Goal: Task Accomplishment & Management: Use online tool/utility

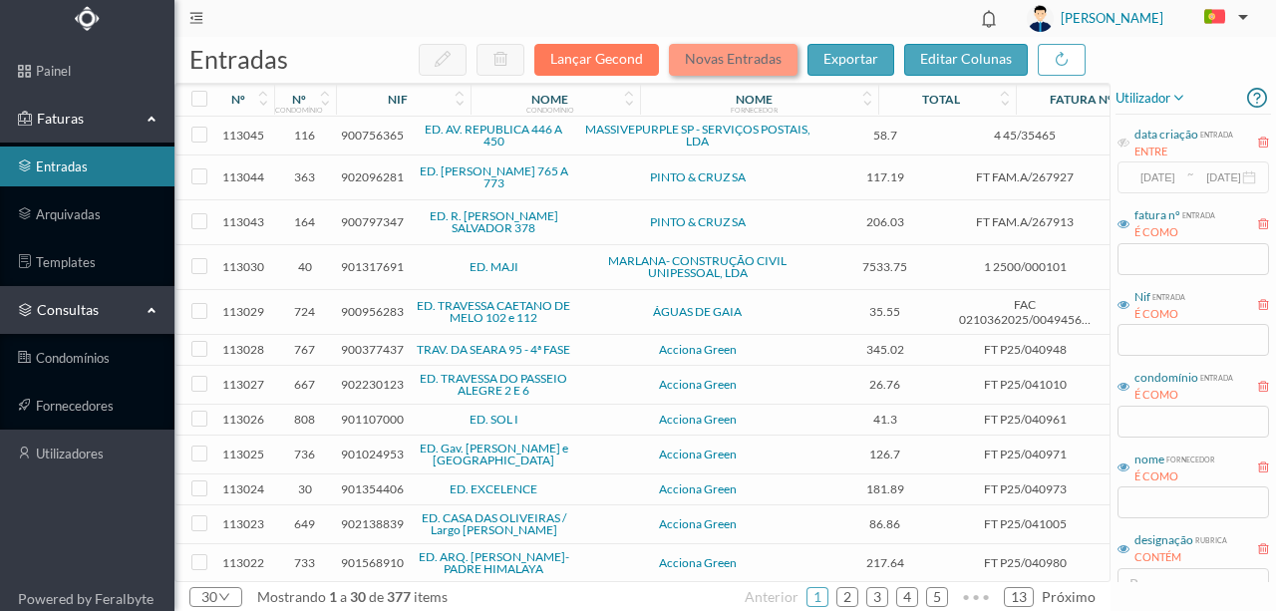
click at [728, 60] on button "Novas Entradas" at bounding box center [733, 60] width 129 height 32
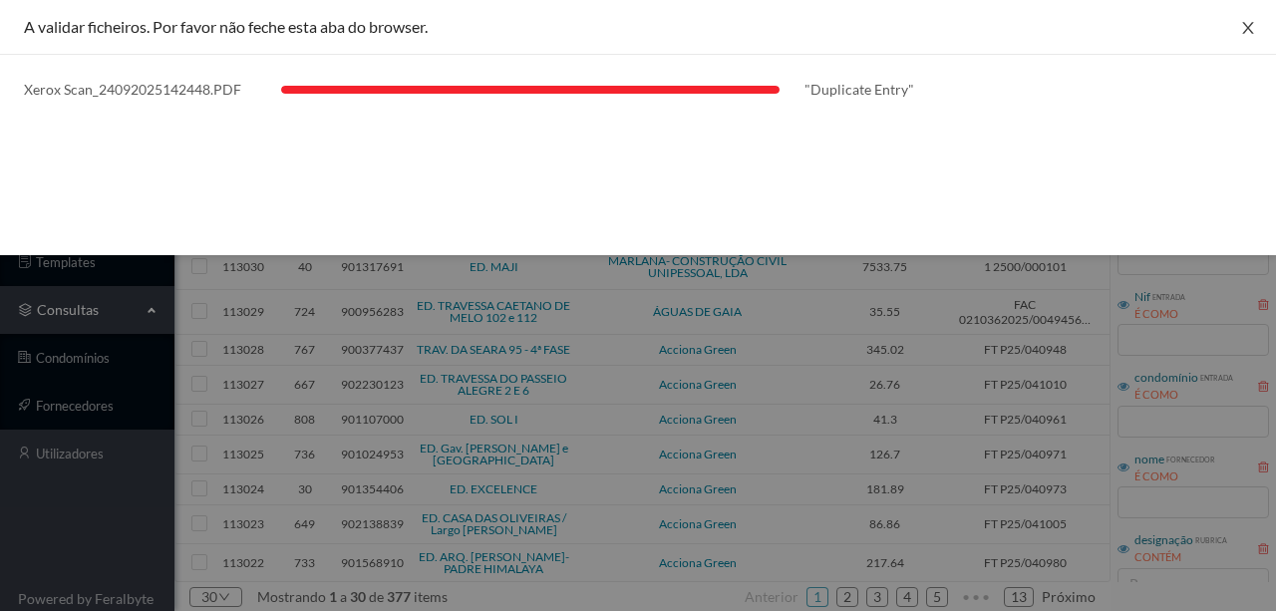
drag, startPoint x: 1246, startPoint y: 28, endPoint x: 1266, endPoint y: 40, distance: 23.3
click at [1246, 28] on icon "icon: close" at bounding box center [1248, 28] width 16 height 16
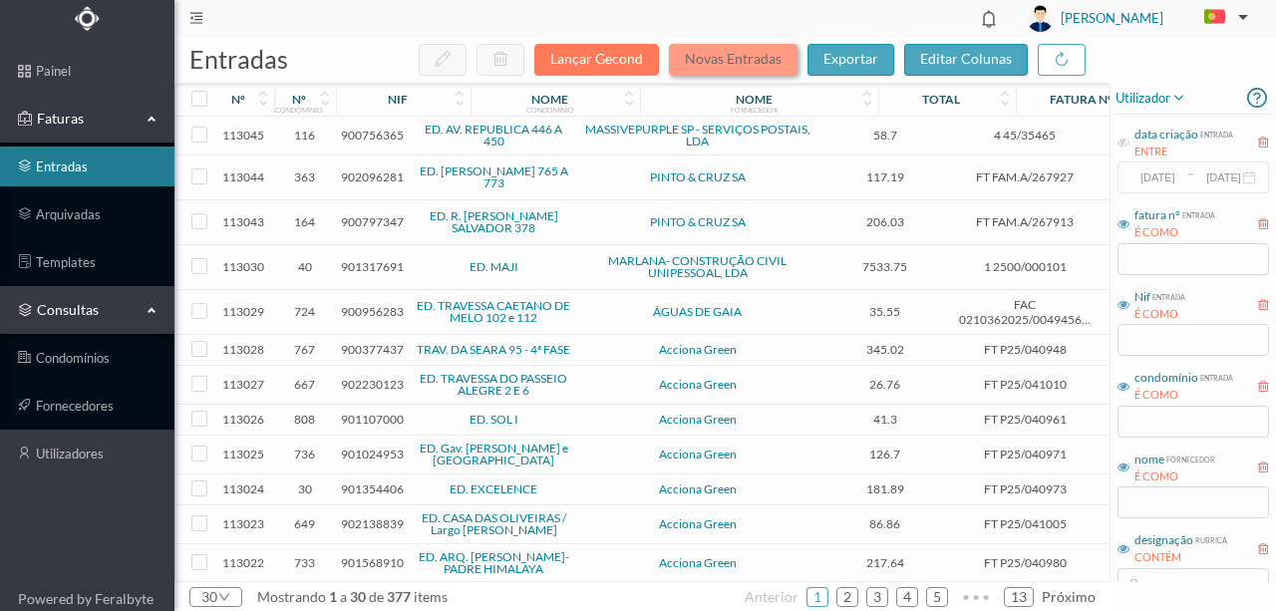
click at [756, 64] on button "Novas Entradas" at bounding box center [733, 60] width 129 height 32
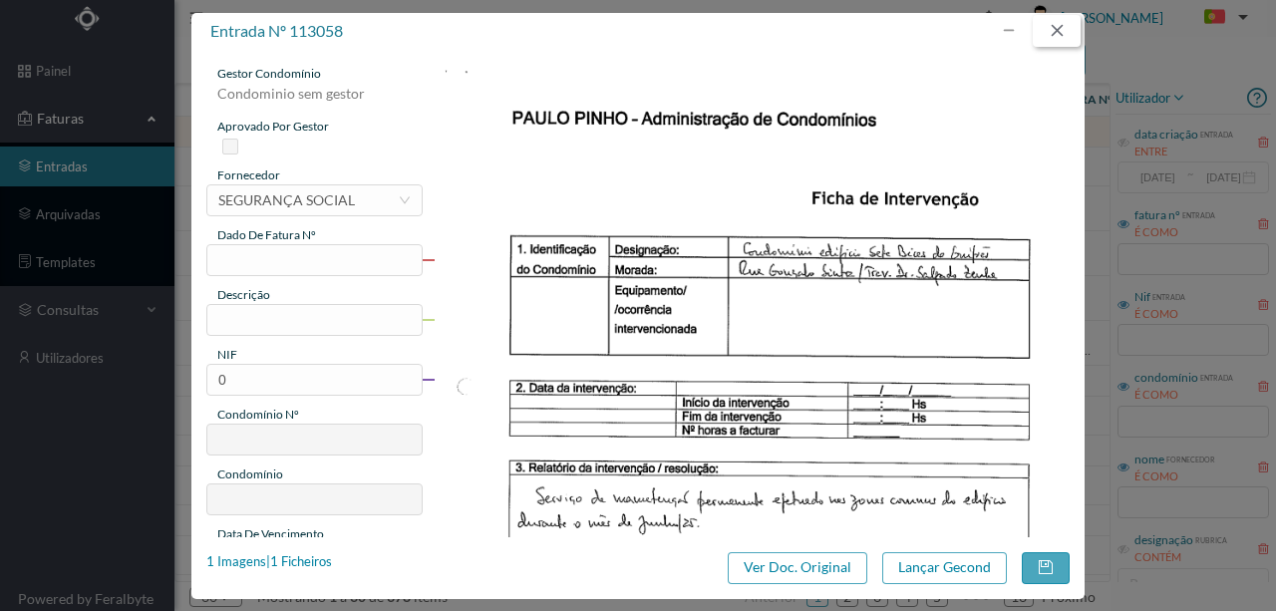
click at [1063, 32] on button "button" at bounding box center [1057, 31] width 48 height 32
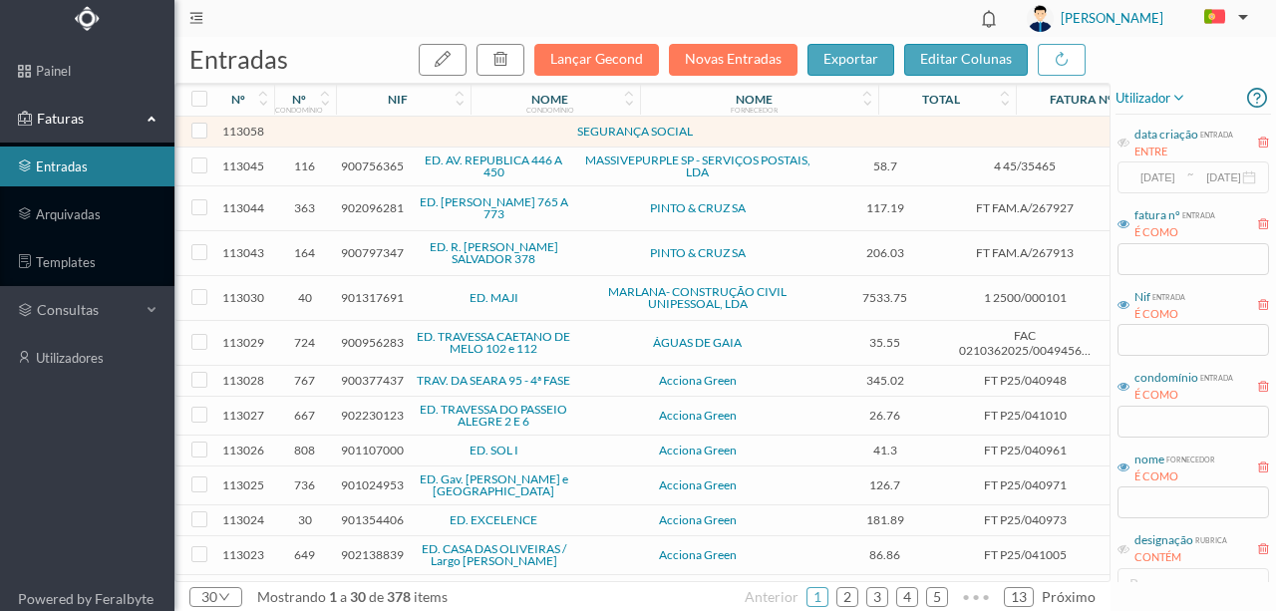
click at [385, 128] on td at bounding box center [431, 132] width 171 height 31
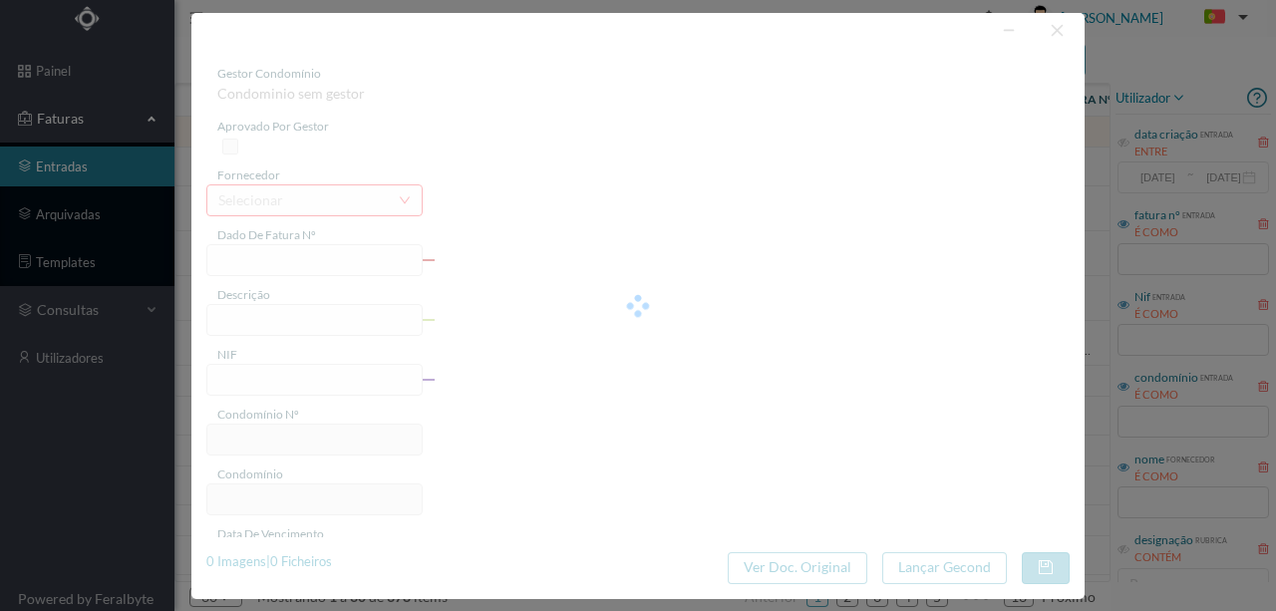
type input "698. Junho"
type input "Servicos de manutenção nas zonas comuns [DATE]"
type input "901782033"
type input "[DATE]"
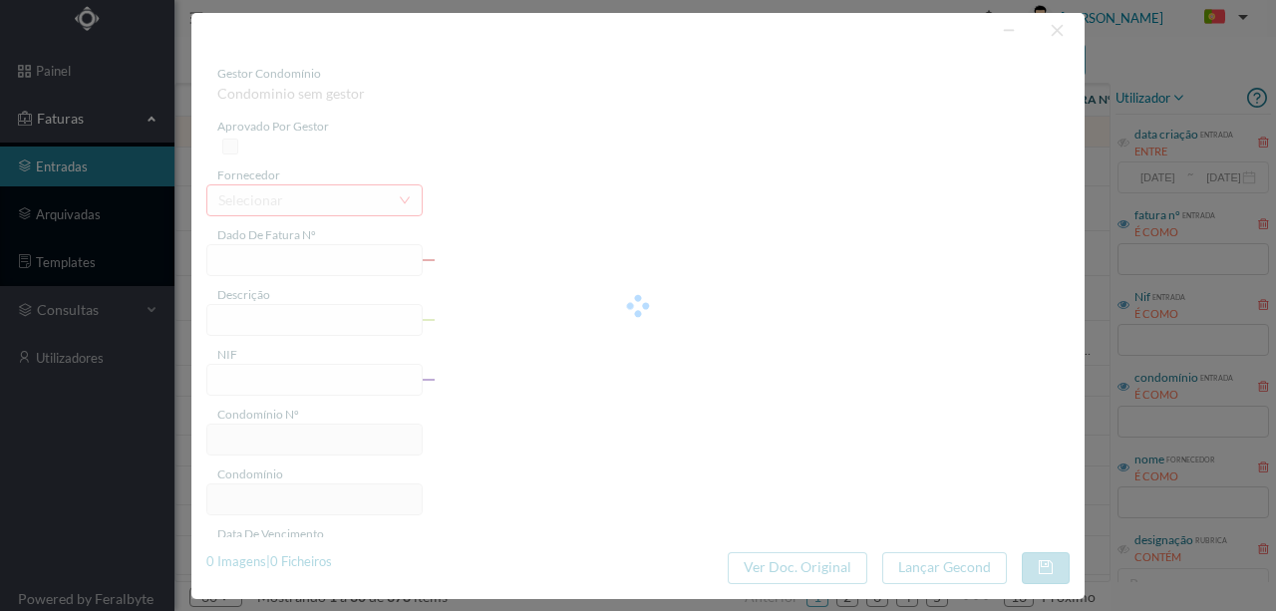
type input "[DATE]"
type input "50.00"
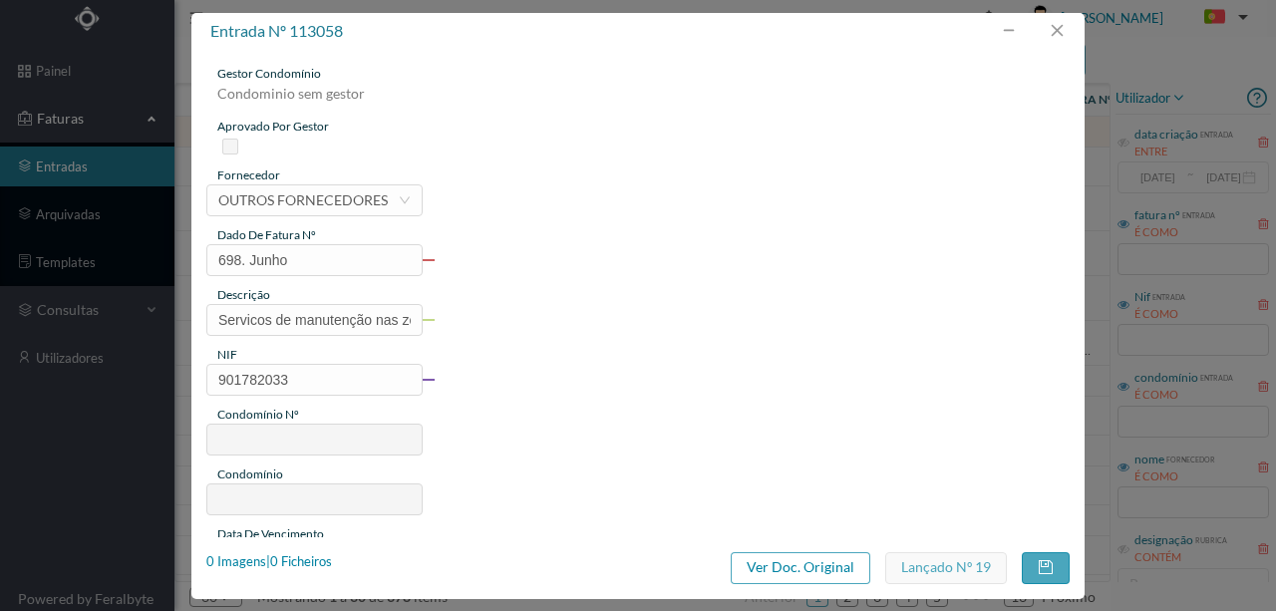
type input "698"
type input "ED. SETE BICAS"
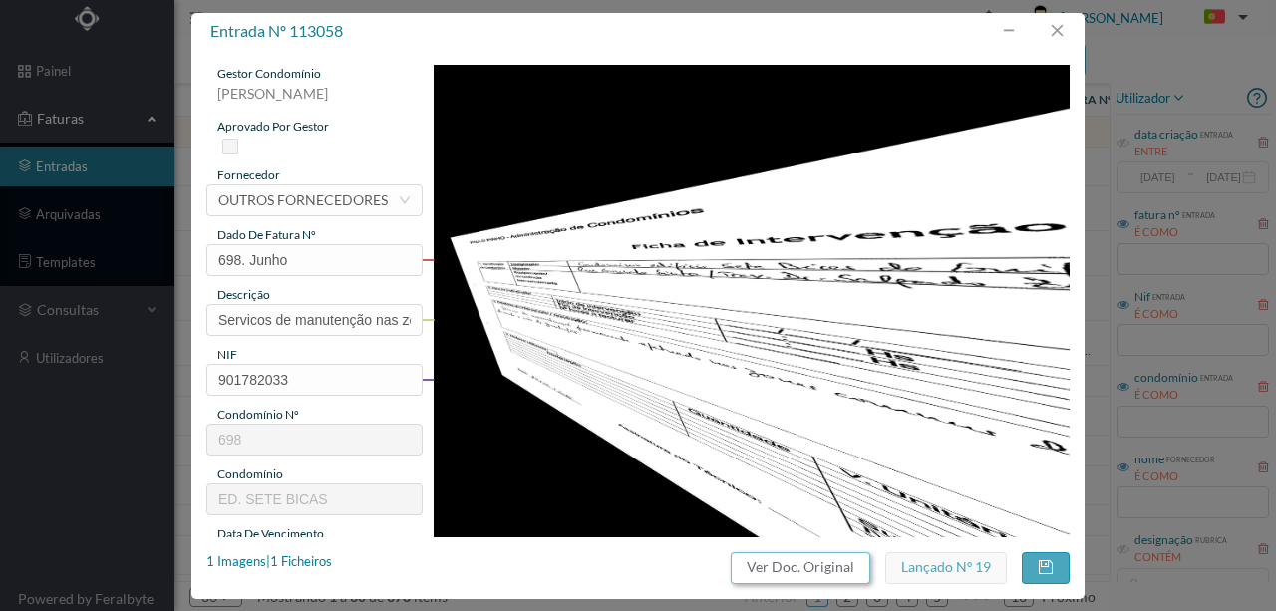
click at [801, 565] on button "Ver Doc. Original" at bounding box center [801, 568] width 140 height 32
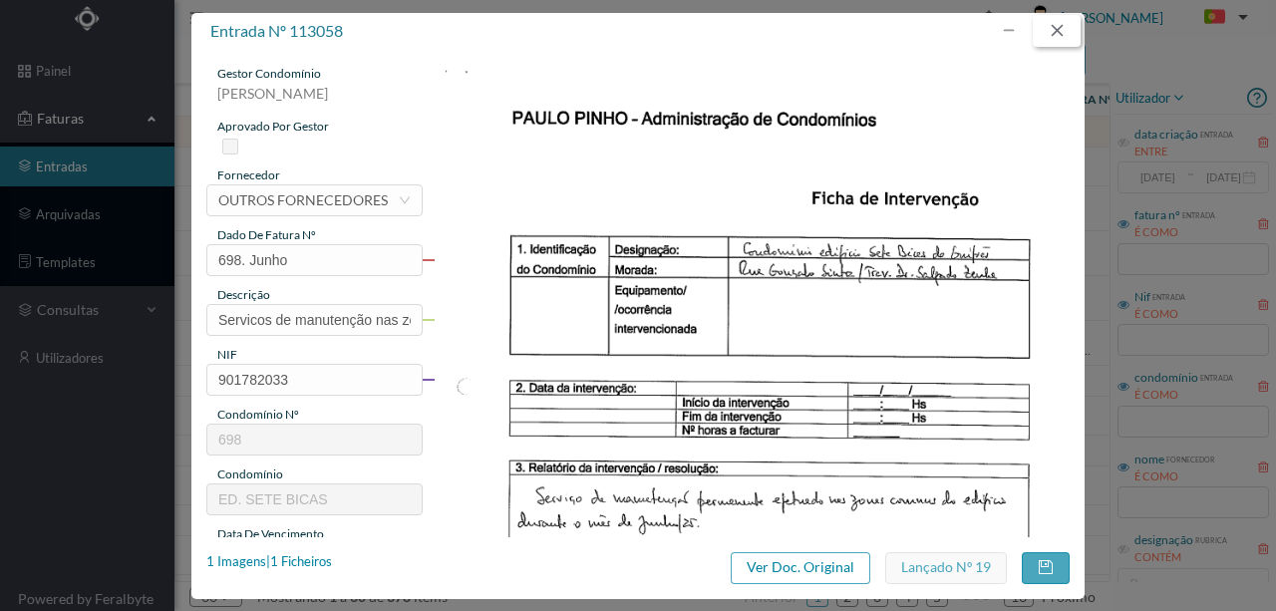
click at [1062, 32] on button "button" at bounding box center [1057, 31] width 48 height 32
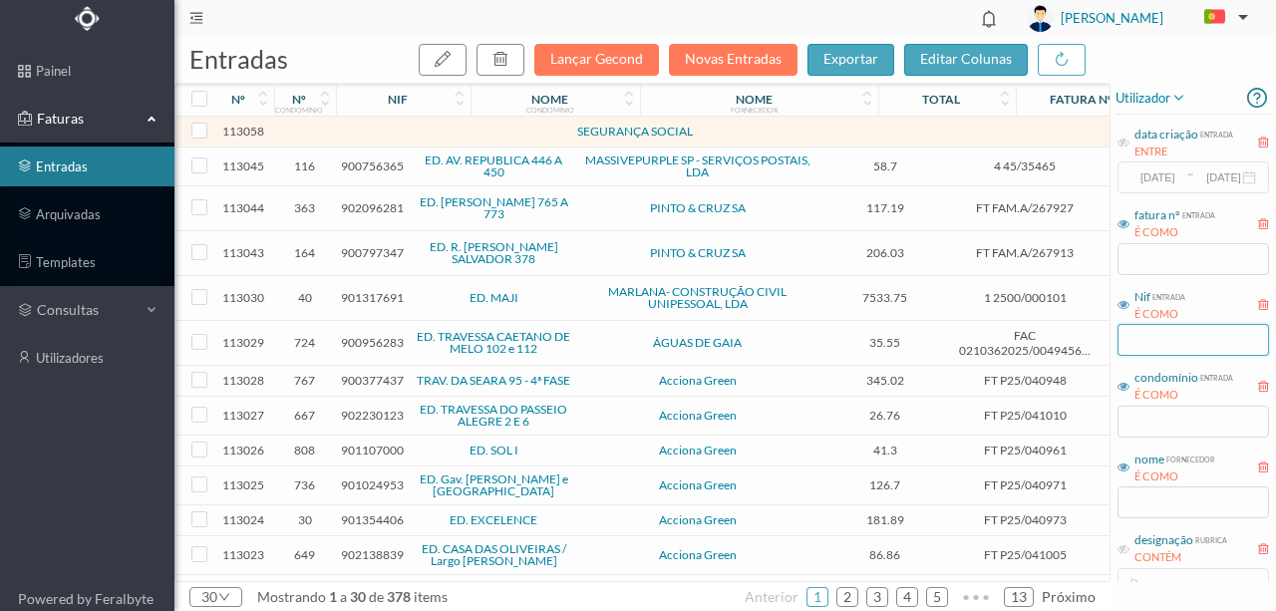
click at [1153, 345] on input "text" at bounding box center [1194, 340] width 152 height 32
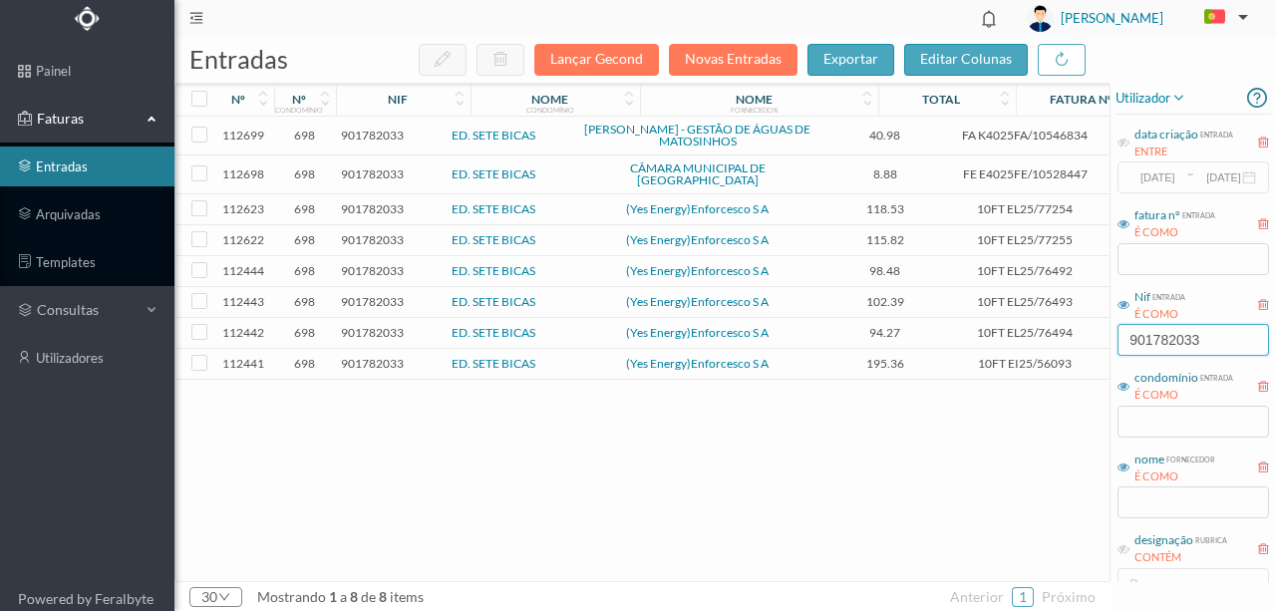
type input "901782033"
click at [473, 428] on div "112699 698 901782033 ED. SETE BICAS INDAQUA MATOSINHOS - GESTÃO DE ÁGUAS DE MAT…" at bounding box center [761, 349] width 1173 height 465
click at [379, 136] on span "901782033" at bounding box center [372, 135] width 63 height 15
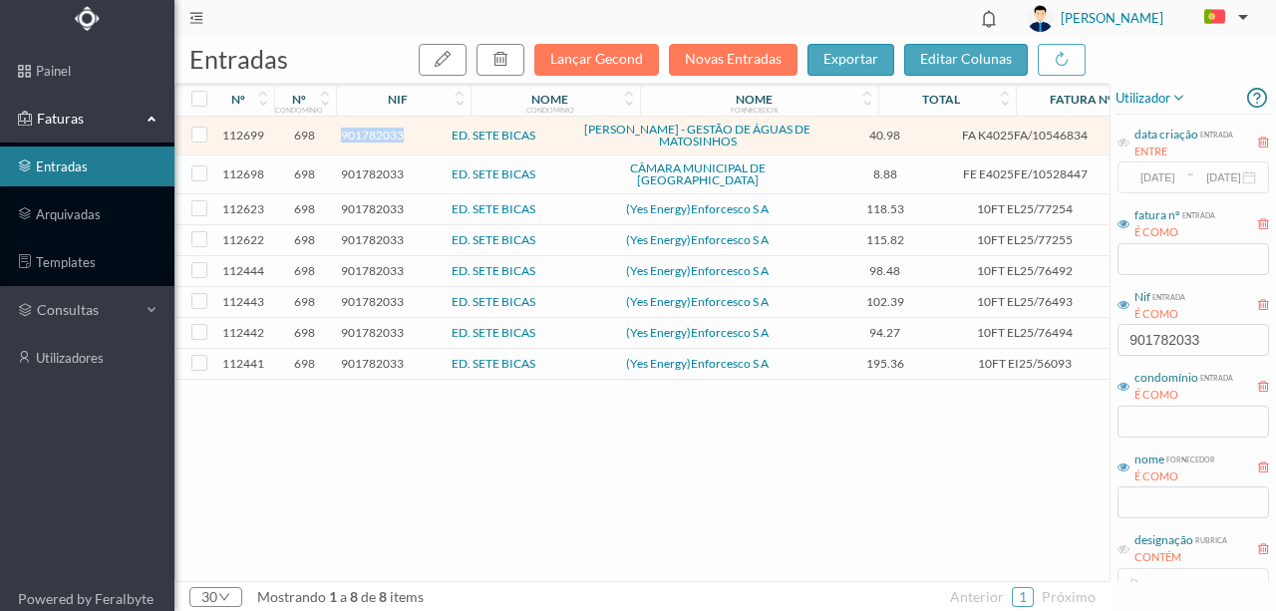
click at [379, 136] on span "901782033" at bounding box center [372, 135] width 63 height 15
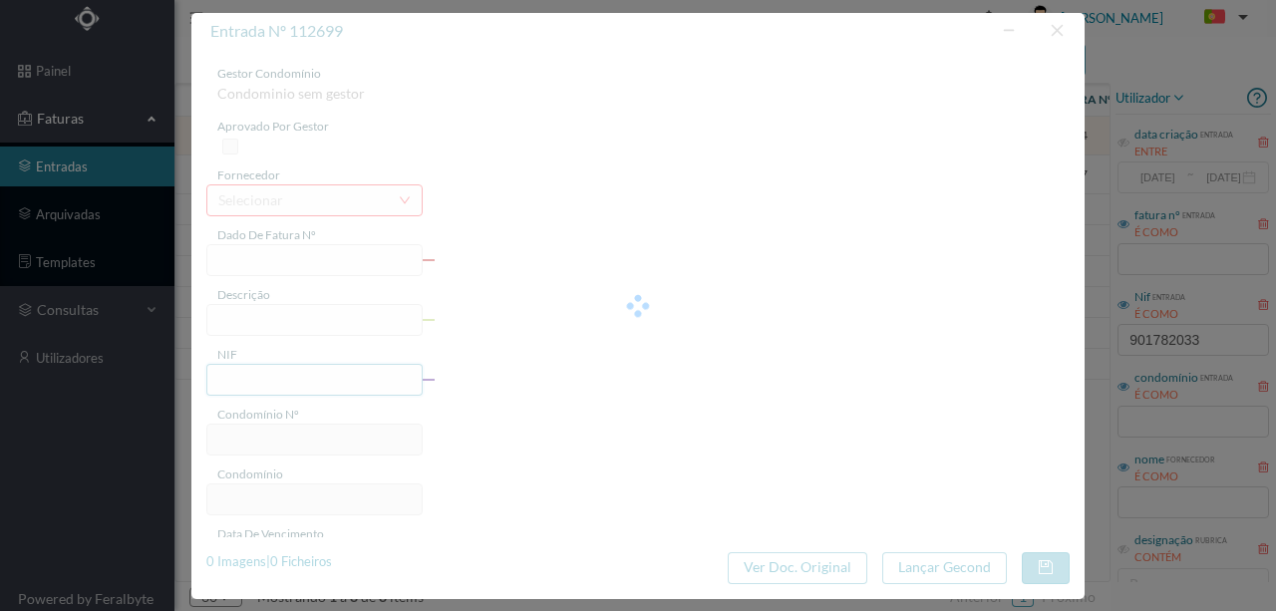
type input "FA K4025FA/10546834"
type input "Periodo de faturação: 17.07.2025 a 16.09.2025"
type input "901782033"
type input "09-10-2025"
type input "19-09-2025"
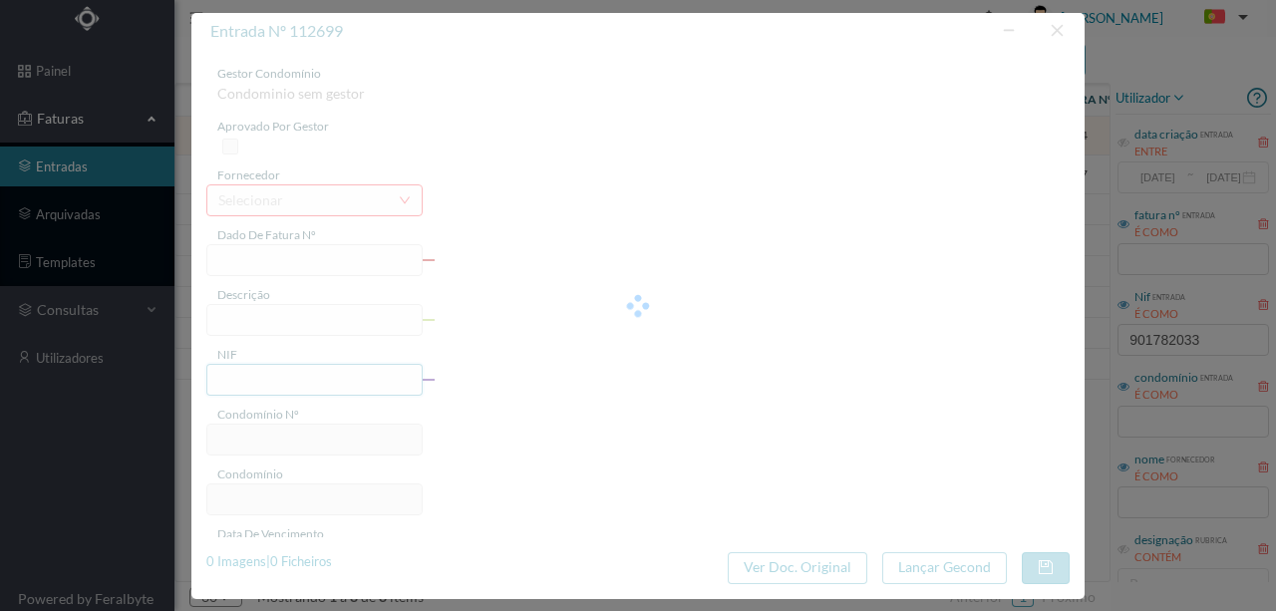
type input "09-10-2025"
type input "40.98"
type input "698"
type input "ED. SETE BICAS"
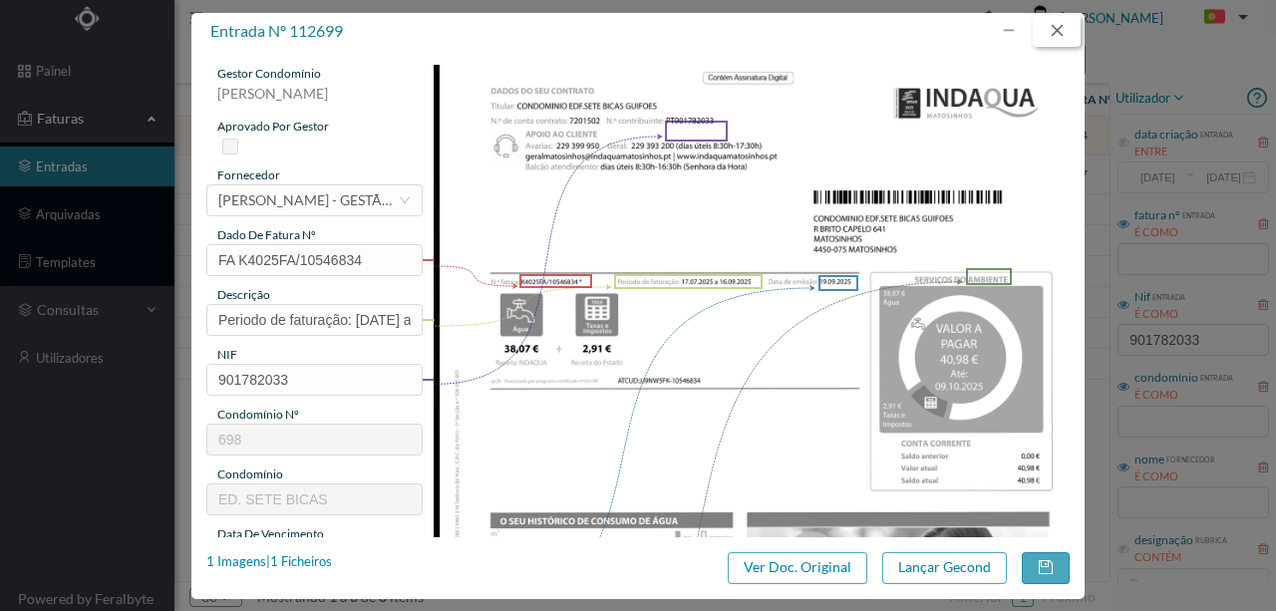
click at [1064, 32] on button "button" at bounding box center [1057, 31] width 48 height 32
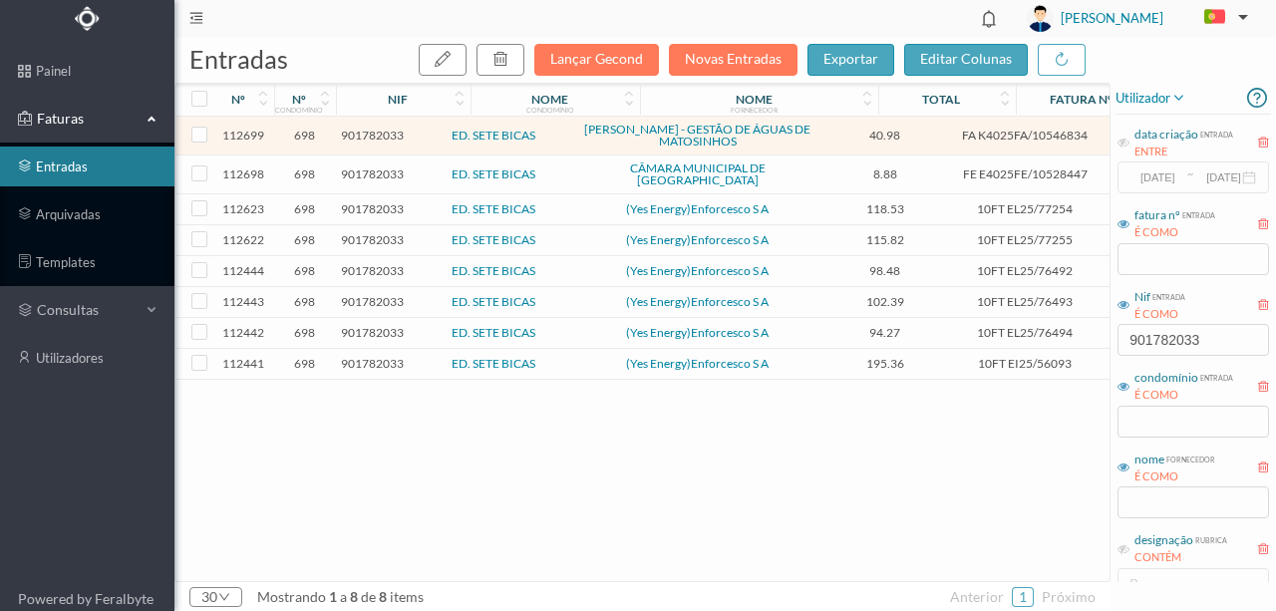
click at [371, 167] on span "901782033" at bounding box center [372, 174] width 63 height 15
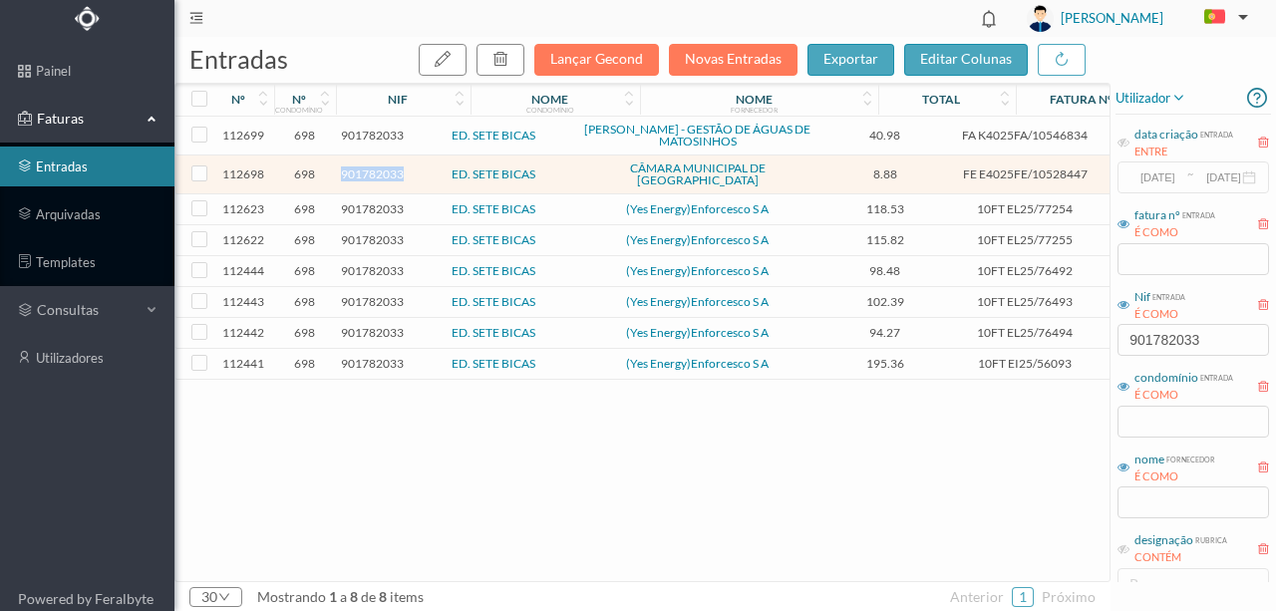
click at [371, 167] on span "901782033" at bounding box center [372, 174] width 63 height 15
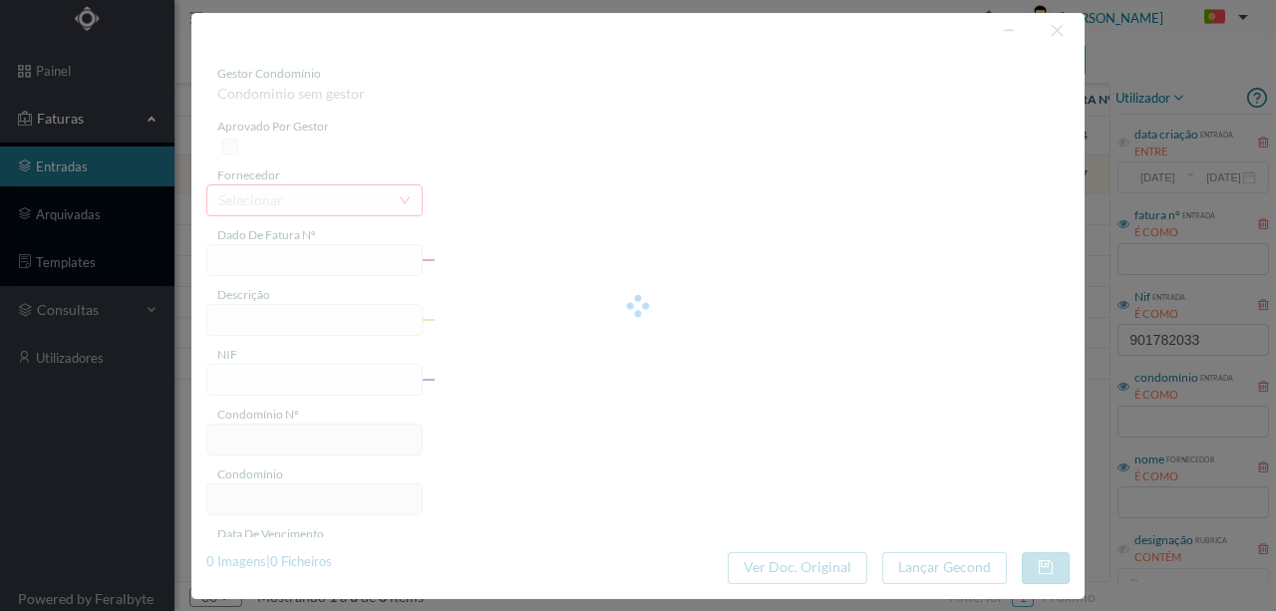
type input "FE E4025FE/10528447"
type input "901782033"
type input "Invalid date"
type input "19-09-2025"
type input "8.88"
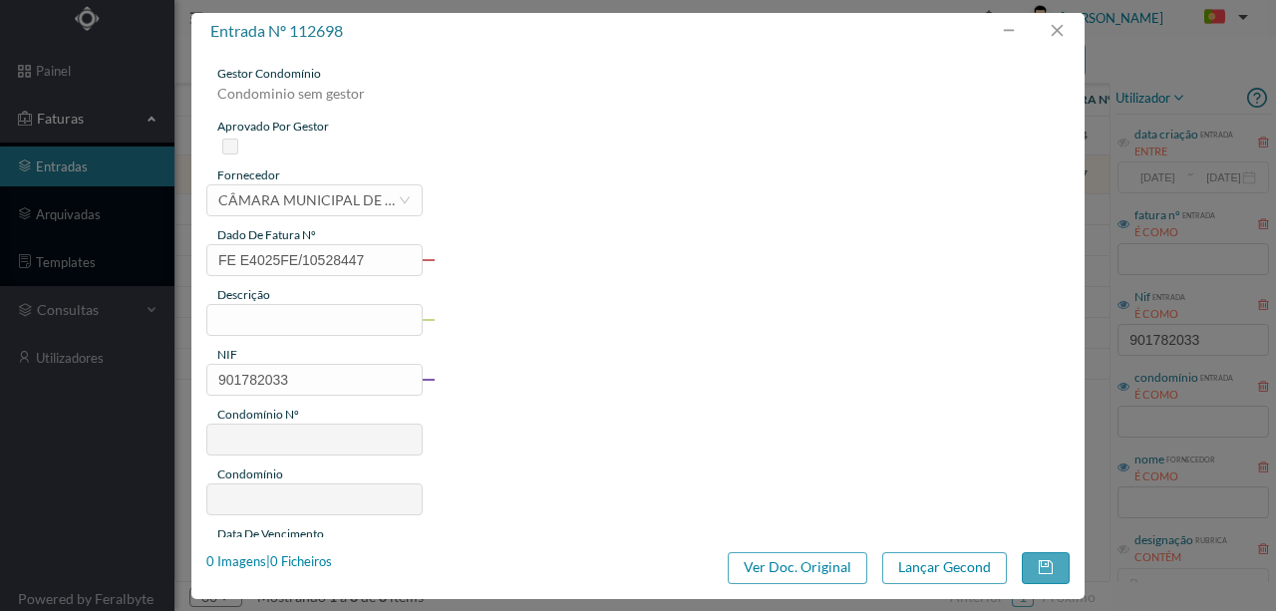
type input "698"
type input "ED. SETE BICAS"
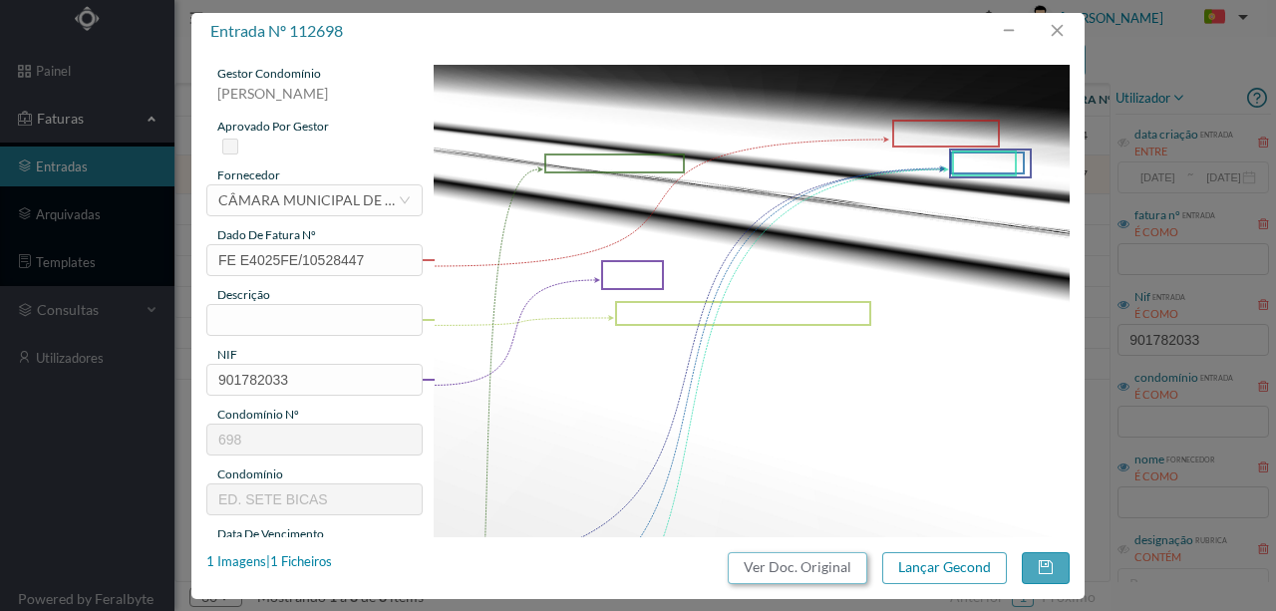
drag, startPoint x: 768, startPoint y: 568, endPoint x: 746, endPoint y: 96, distance: 473.1
click at [767, 568] on button "Ver Doc. Original" at bounding box center [798, 568] width 140 height 32
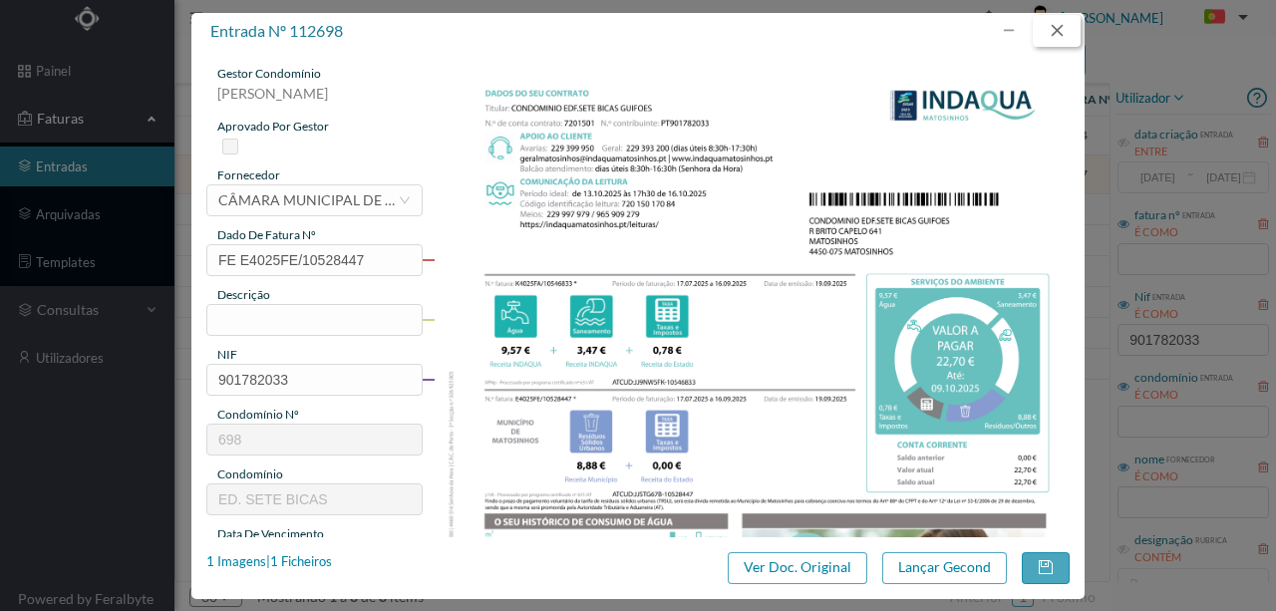
click at [1057, 34] on button "button" at bounding box center [1057, 31] width 48 height 32
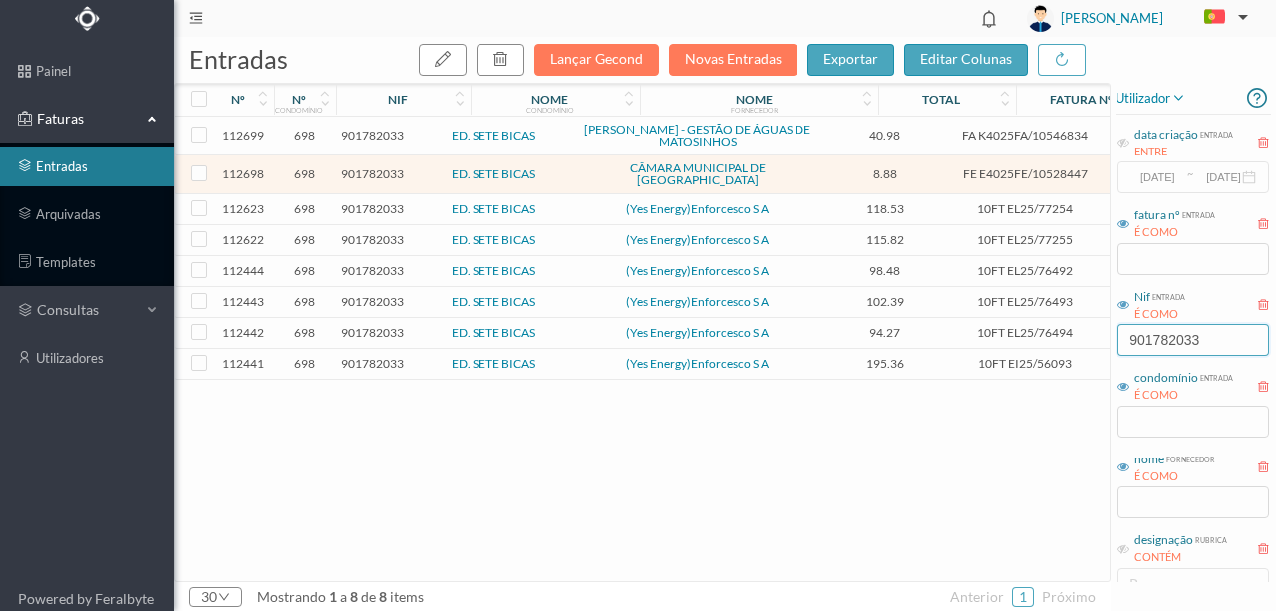
drag, startPoint x: 1215, startPoint y: 339, endPoint x: 978, endPoint y: 337, distance: 236.3
click at [982, 338] on div "entradas Lançar Gecond Novas Entradas exportar editar colunas nº nº condomínio …" at bounding box center [725, 324] width 1102 height 574
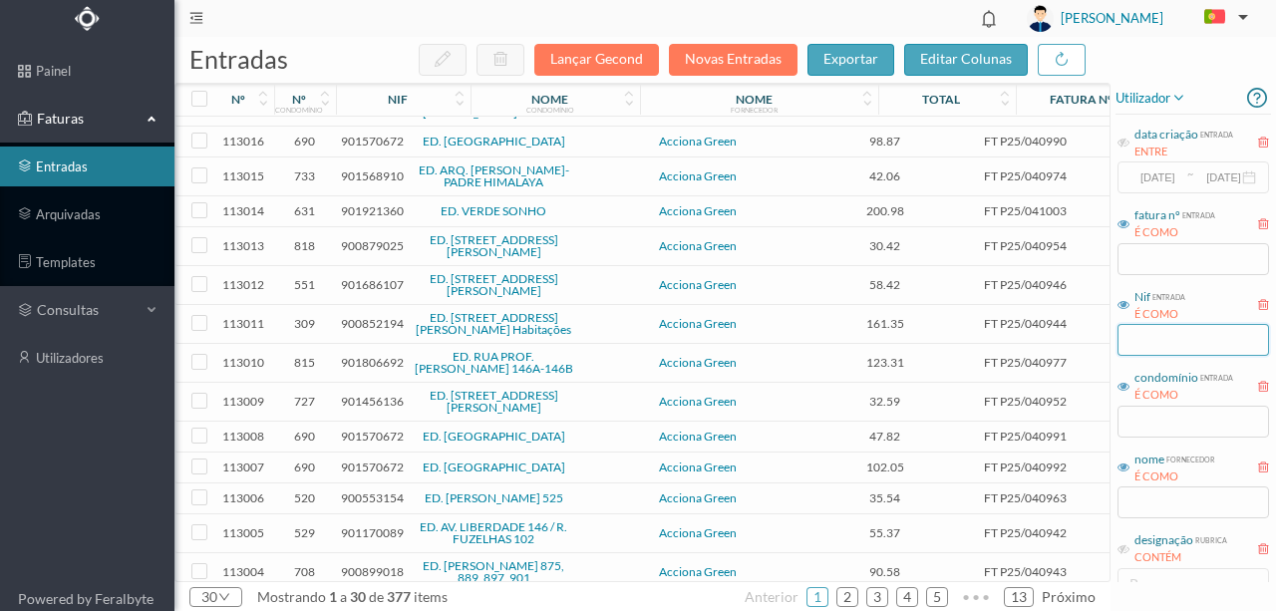
scroll to position [638, 0]
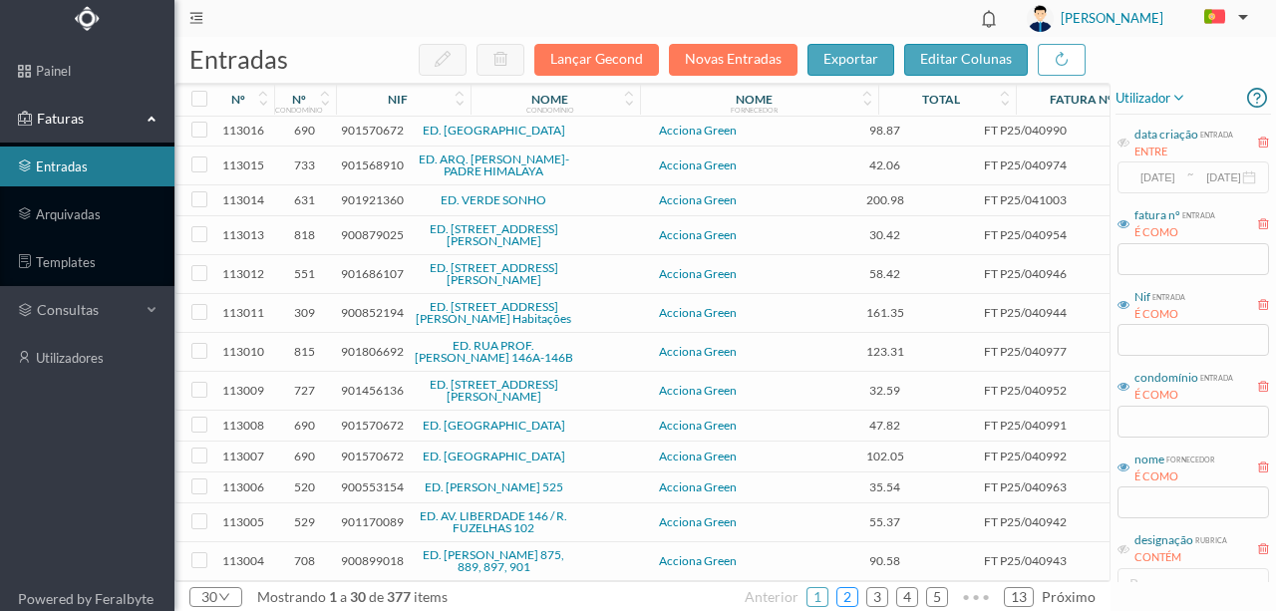
click at [858, 594] on link "2" at bounding box center [848, 597] width 20 height 30
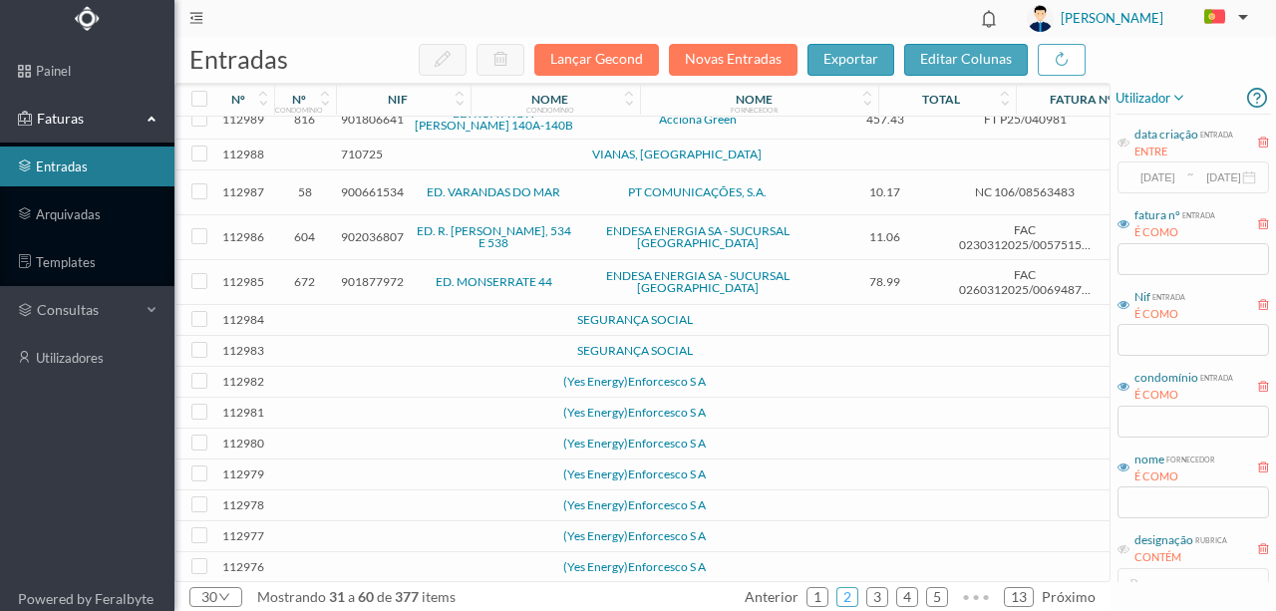
scroll to position [531, 0]
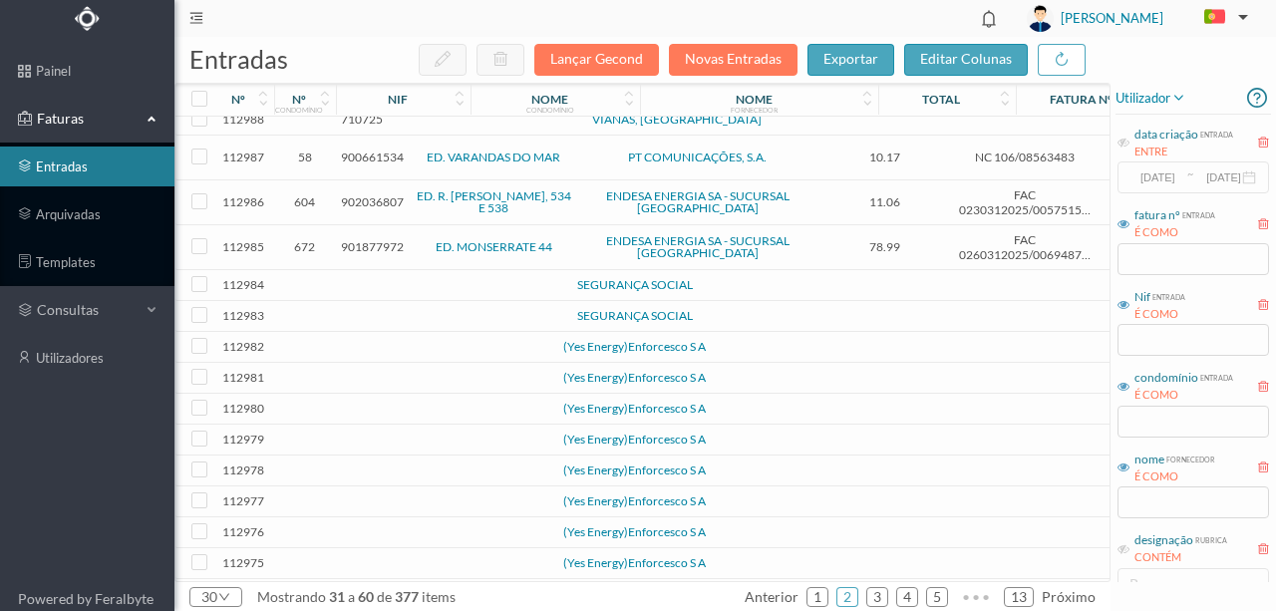
click at [373, 295] on td at bounding box center [431, 285] width 171 height 31
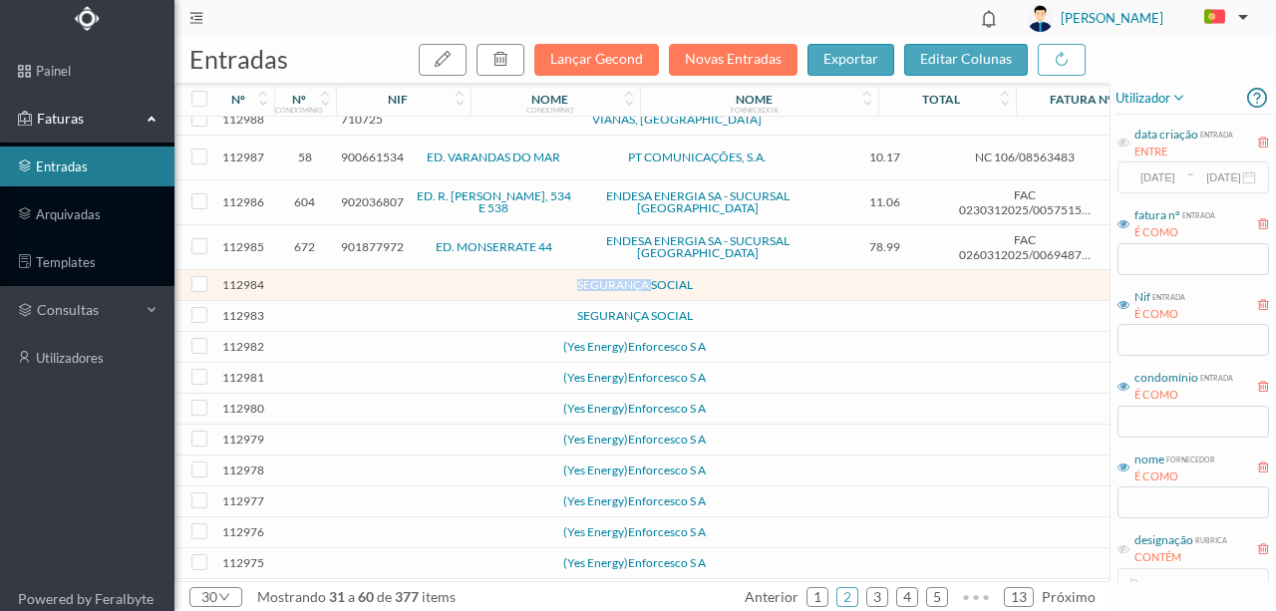
click at [373, 295] on td at bounding box center [431, 285] width 171 height 31
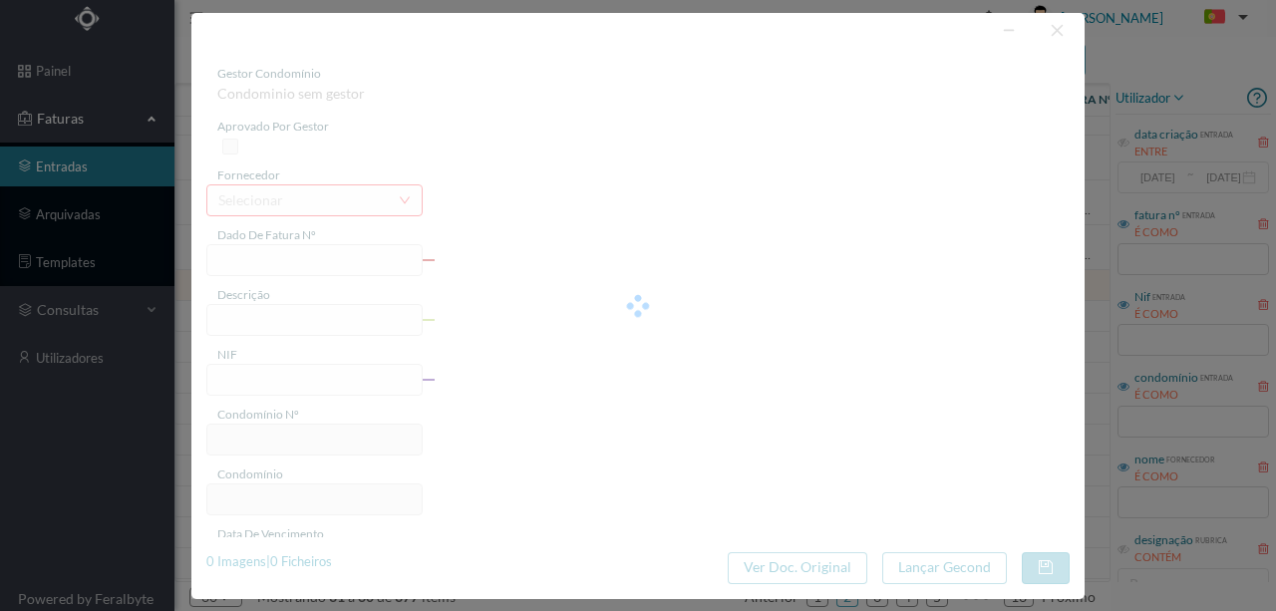
type input "0"
type input "Invalid date"
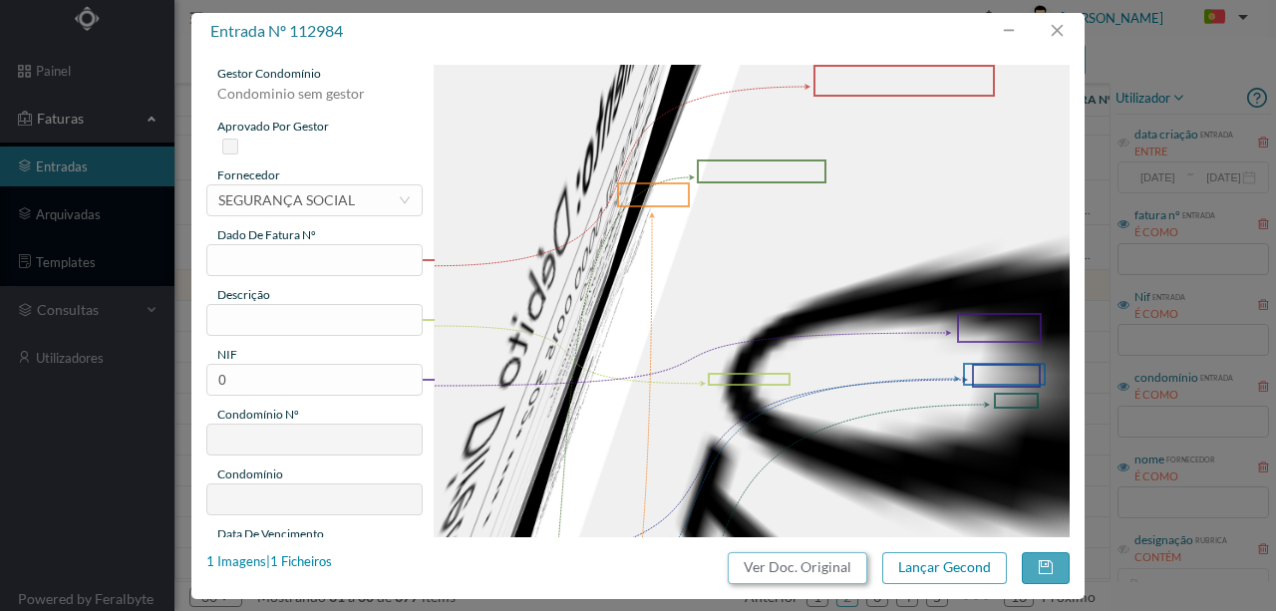
click at [792, 564] on button "Ver Doc. Original" at bounding box center [798, 568] width 140 height 32
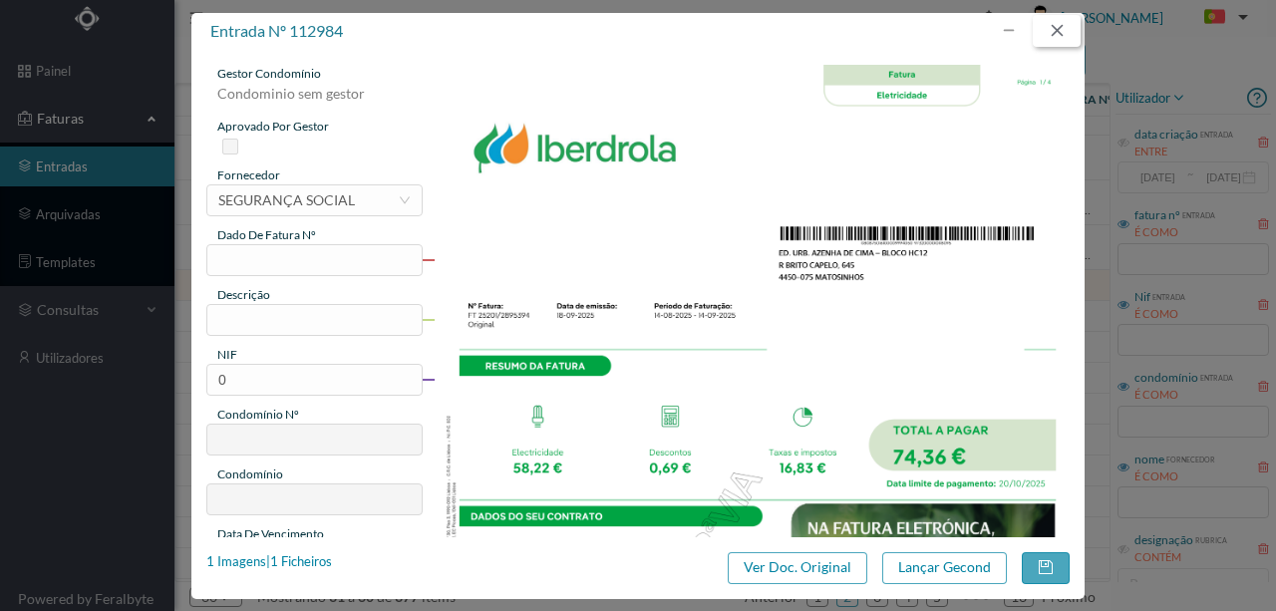
click at [1053, 33] on button "button" at bounding box center [1057, 31] width 48 height 32
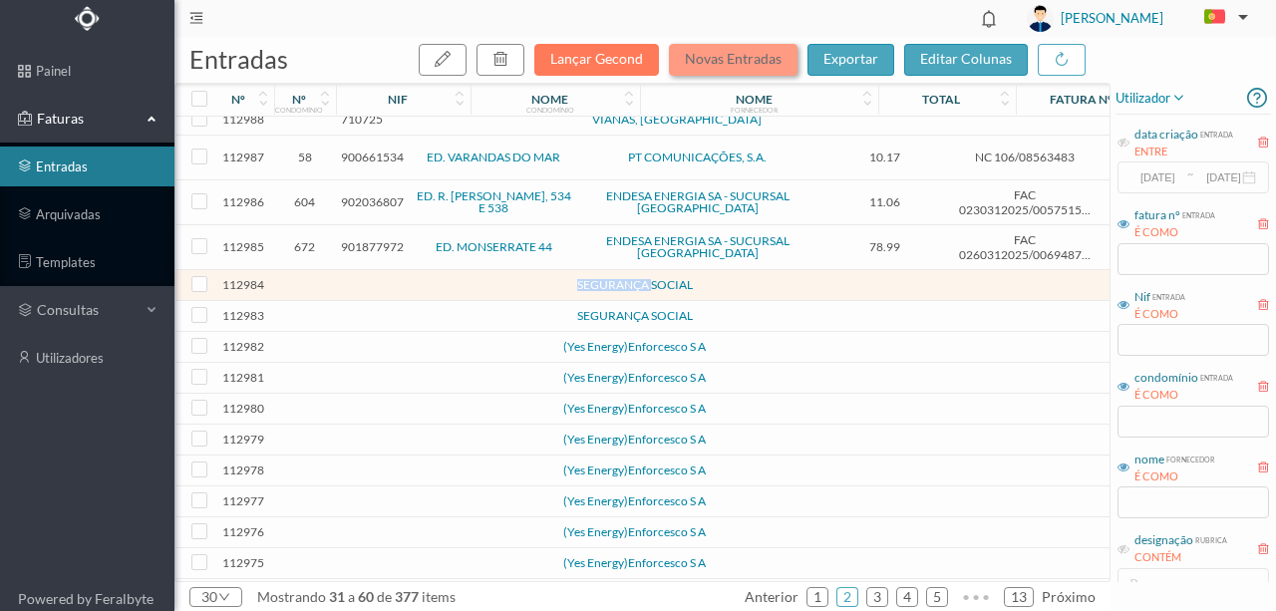
click at [735, 66] on button "Novas Entradas" at bounding box center [733, 60] width 129 height 32
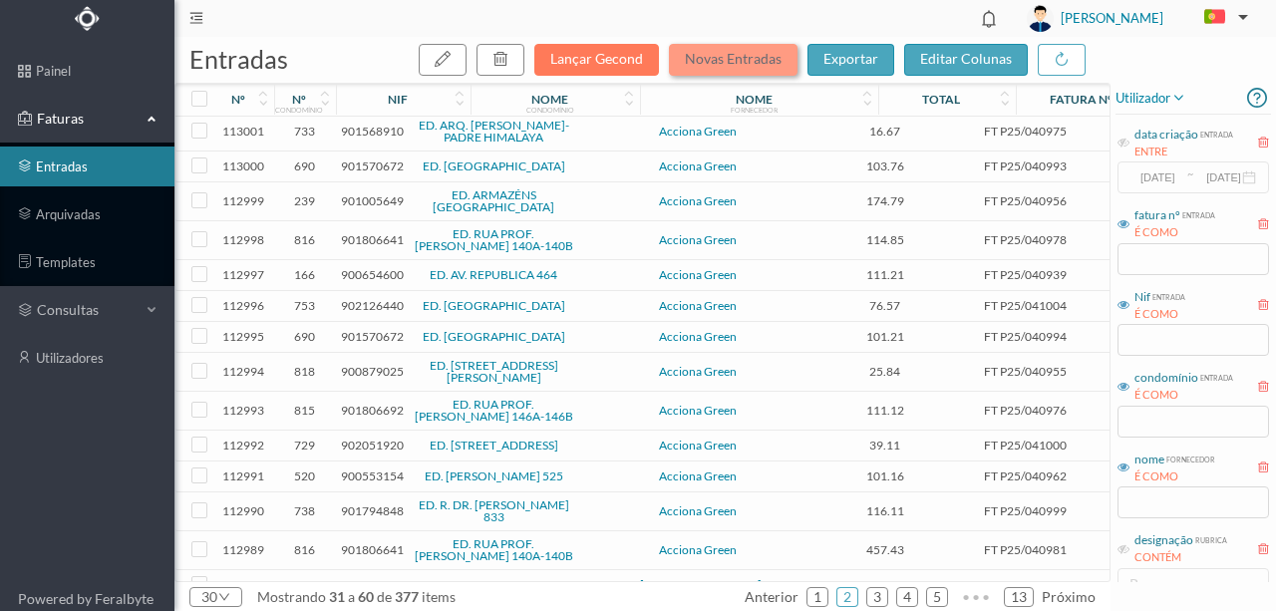
scroll to position [0, 0]
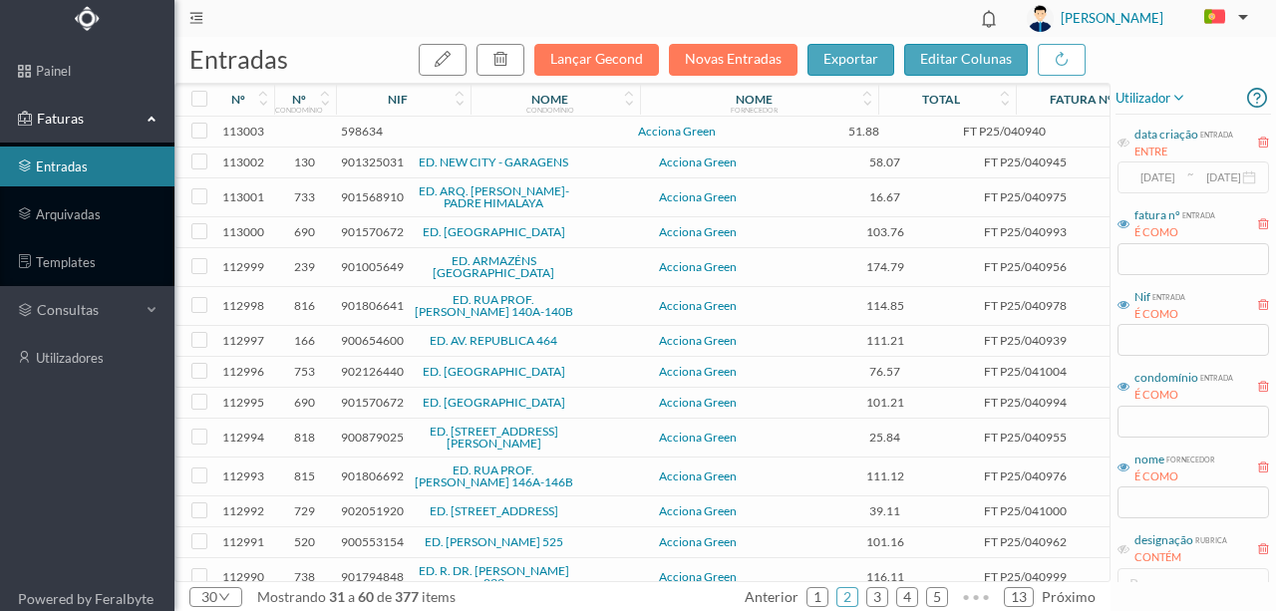
click at [361, 130] on span "598634" at bounding box center [362, 131] width 42 height 15
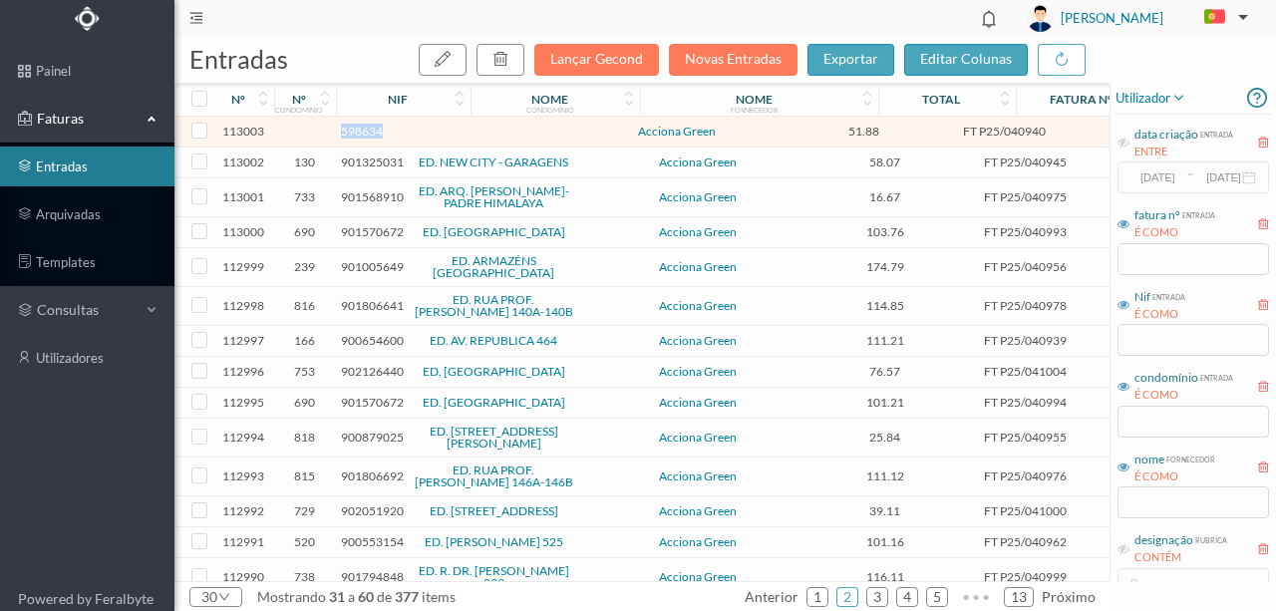
click at [361, 130] on span "598634" at bounding box center [362, 131] width 42 height 15
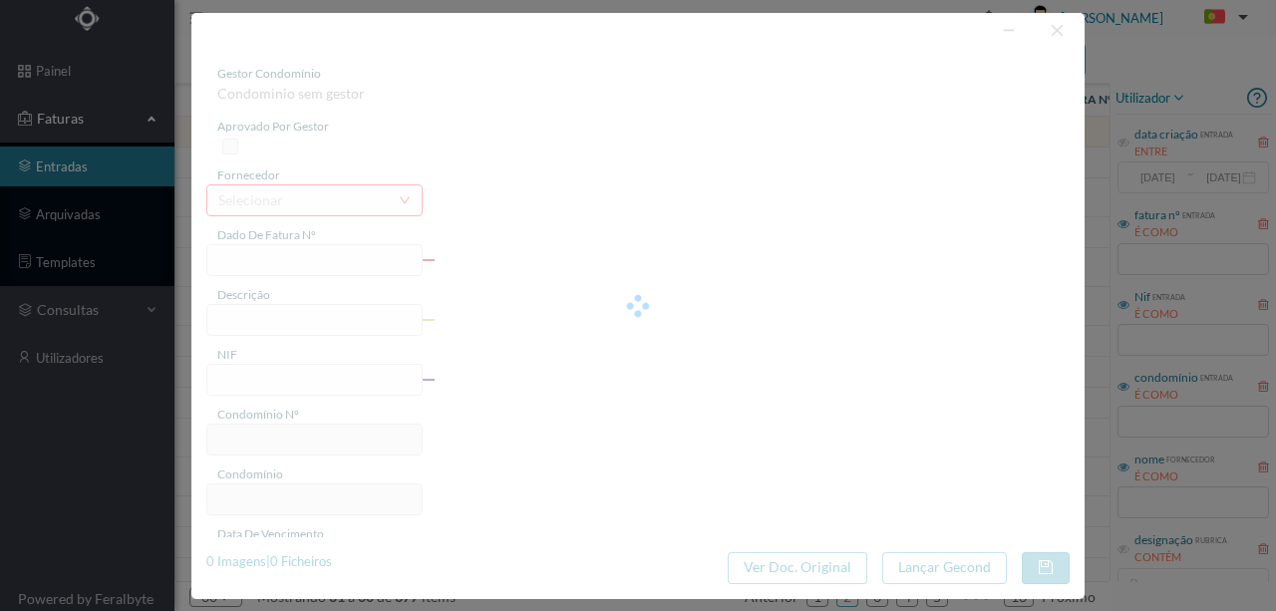
type input "FT P25/040940"
type input "DAS AUSTRALIAS 528"
type input "598634"
type input "19-10-2025"
type input "19-09-2025"
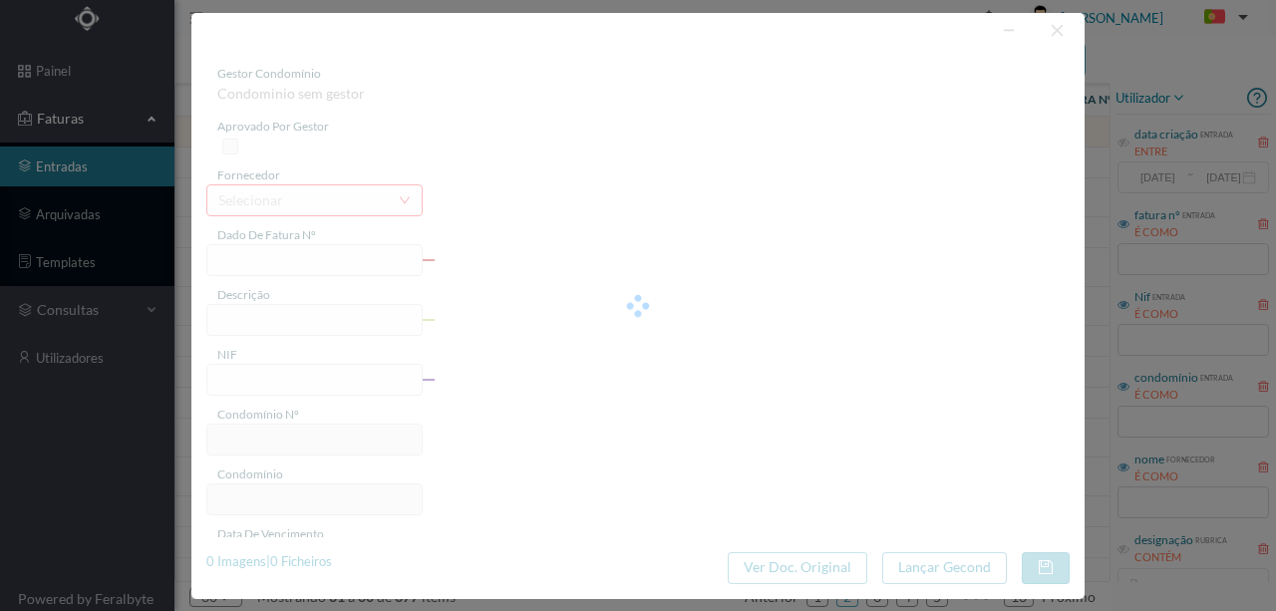
type input "19-10-2025"
type input "51.88"
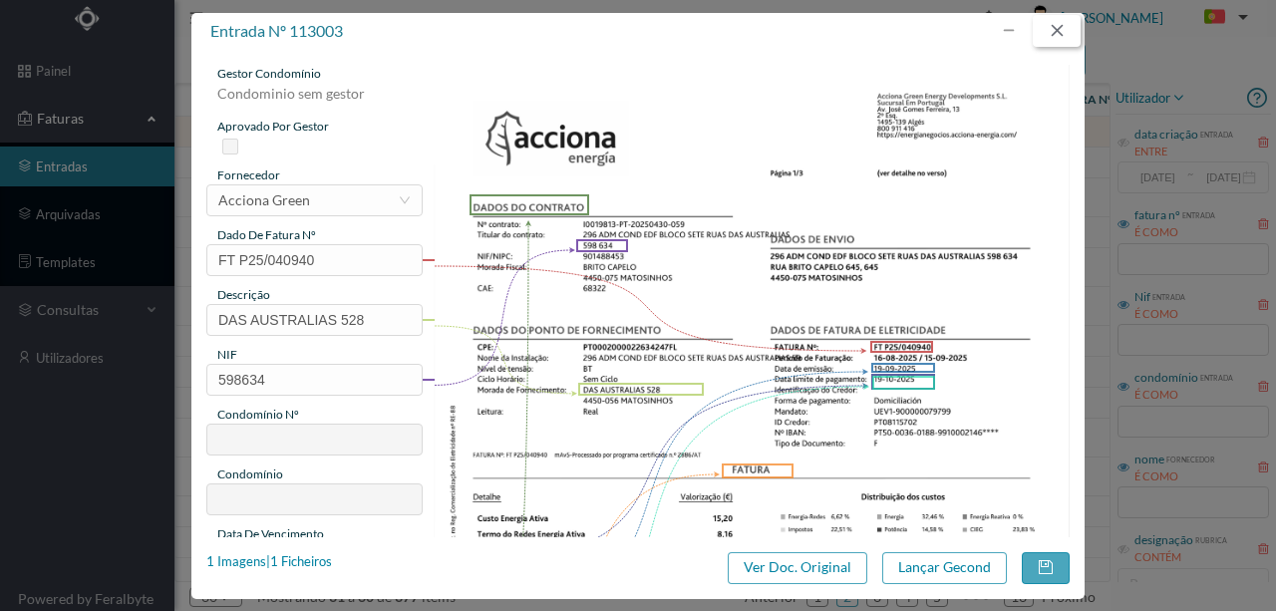
click at [1062, 24] on button "button" at bounding box center [1057, 31] width 48 height 32
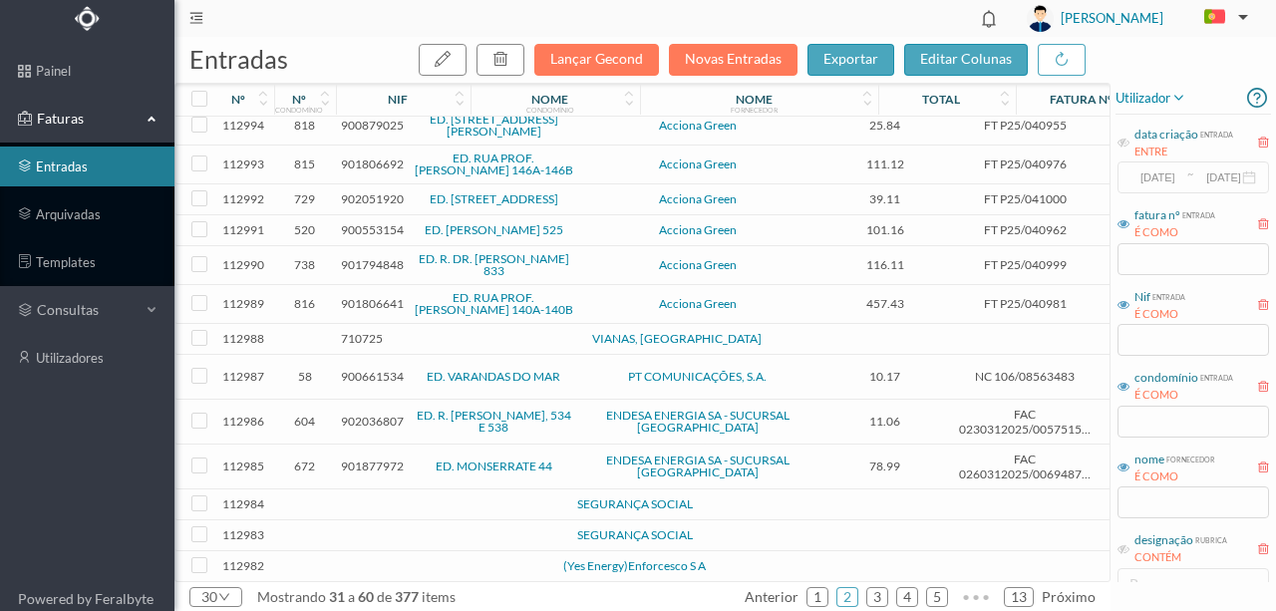
scroll to position [332, 0]
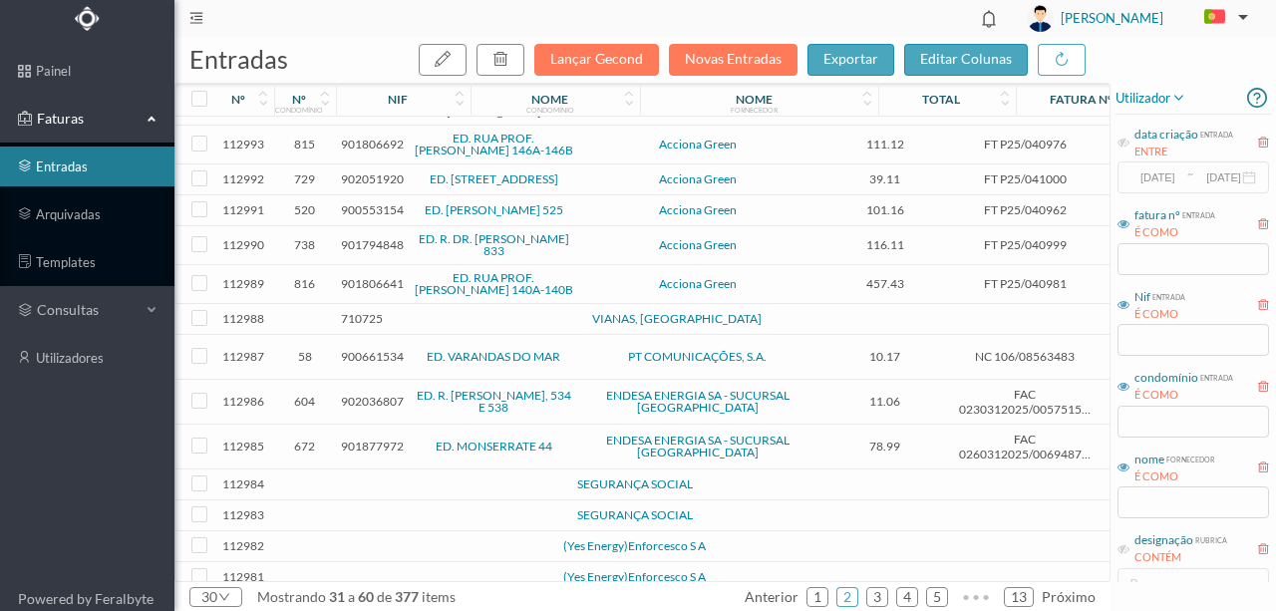
click at [367, 326] on span "710725" at bounding box center [362, 318] width 42 height 15
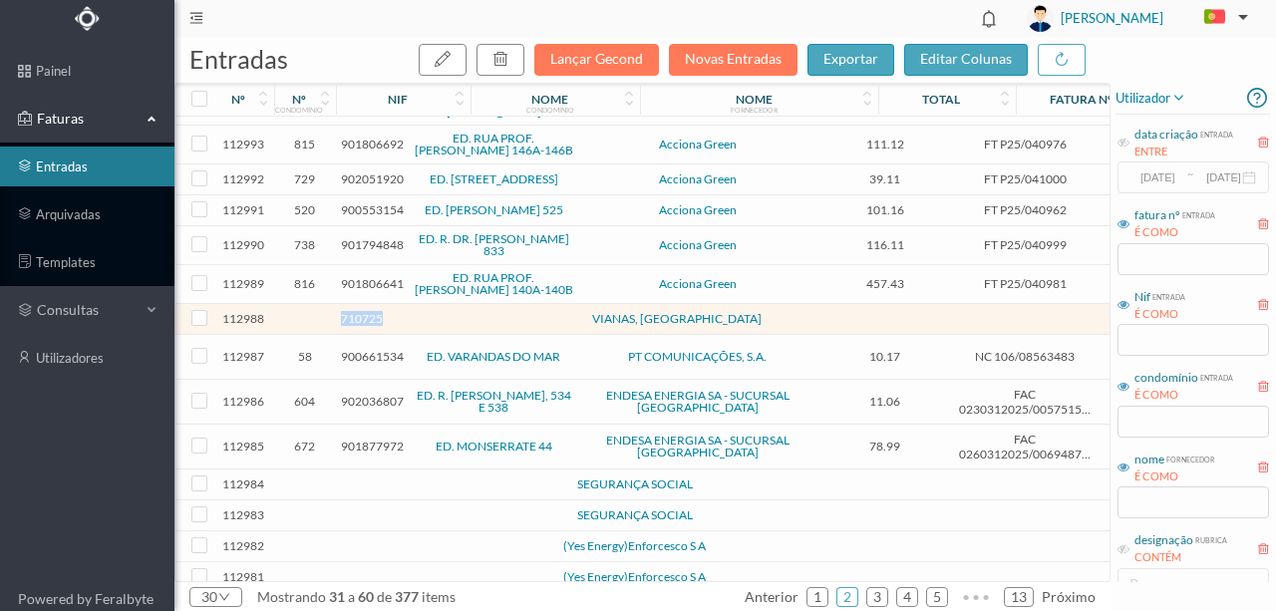
click at [367, 326] on span "710725" at bounding box center [362, 318] width 42 height 15
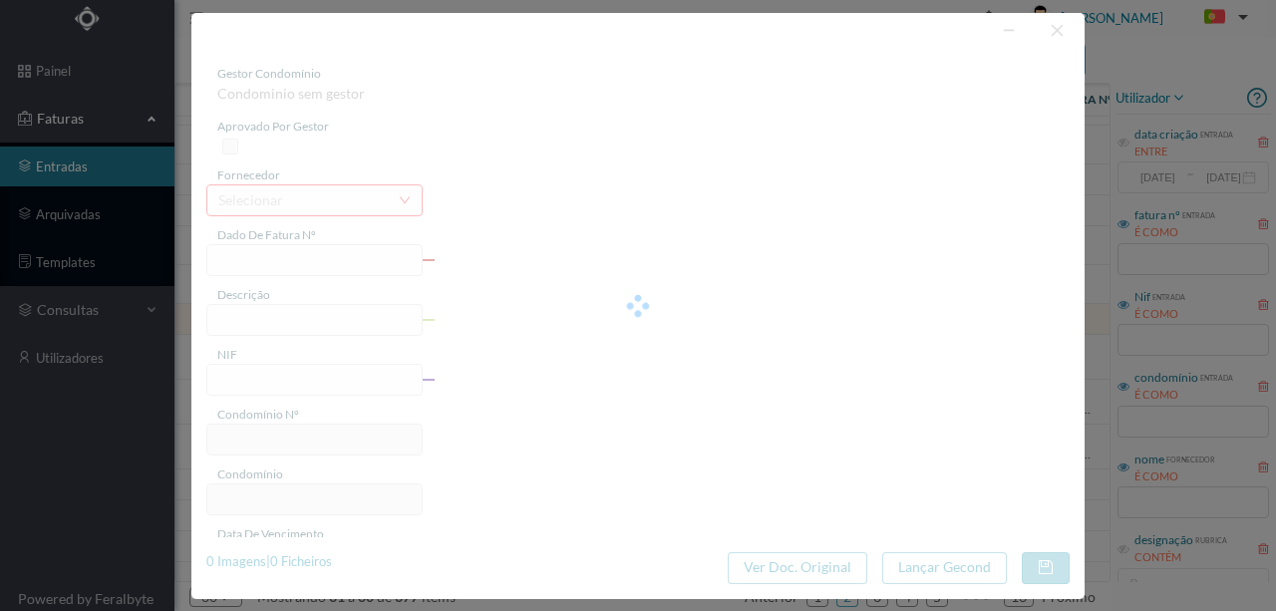
type input "Manutenção de extintores"
type input "710725"
type input "Invalid date"
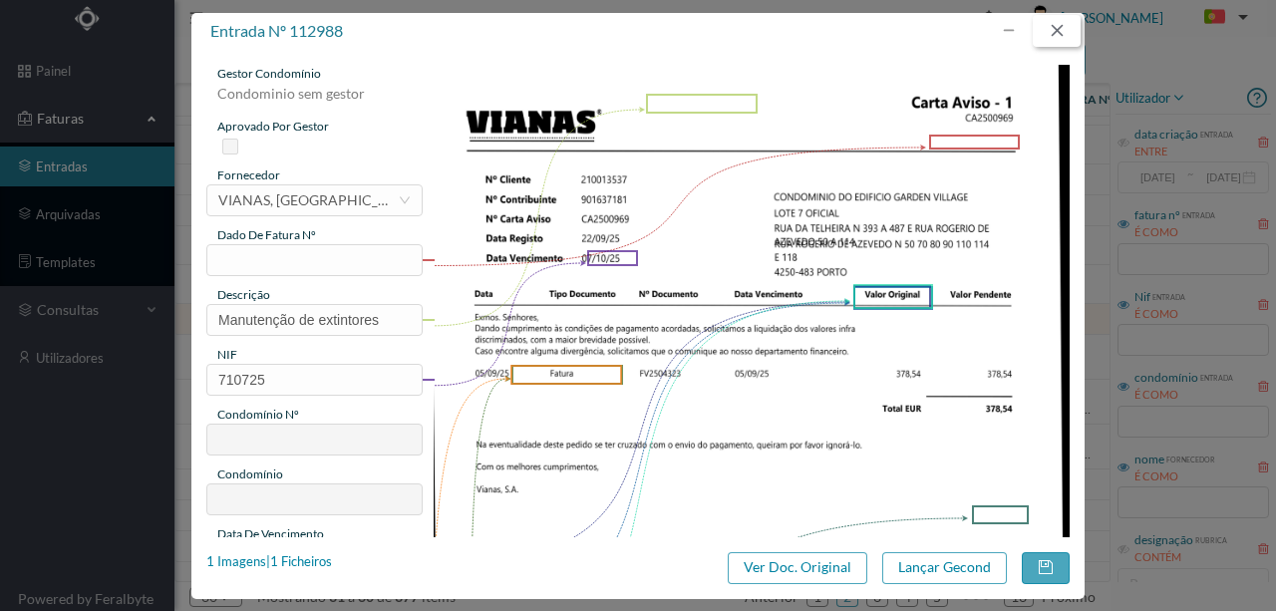
click at [1069, 33] on button "button" at bounding box center [1057, 31] width 48 height 32
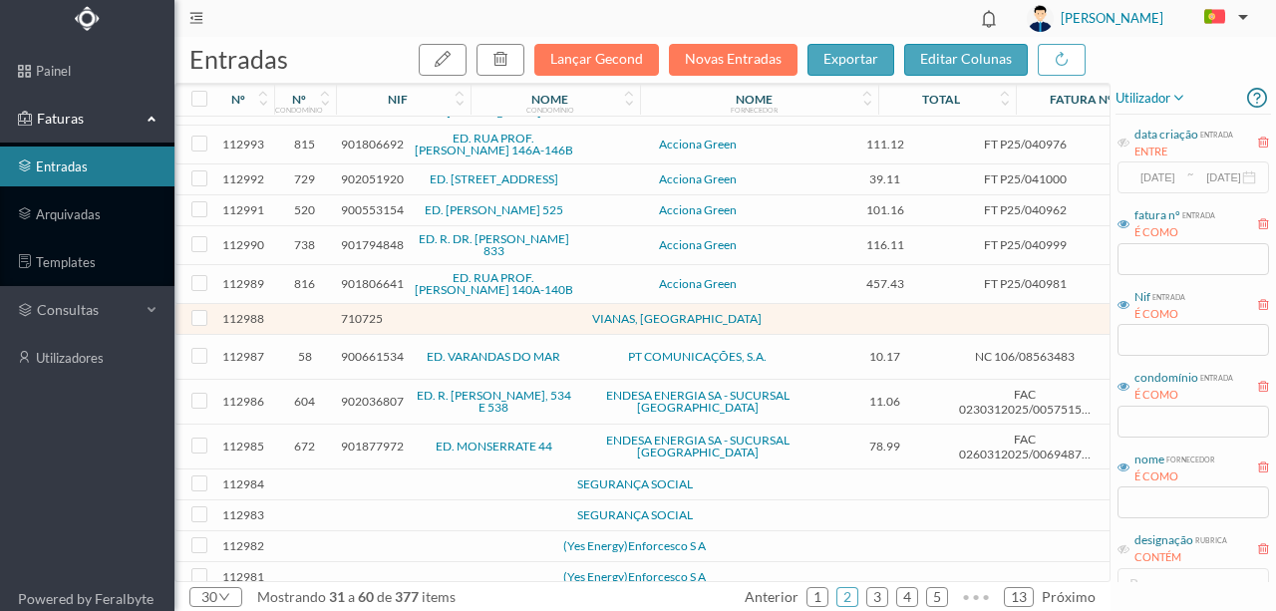
click at [349, 488] on td at bounding box center [431, 485] width 171 height 31
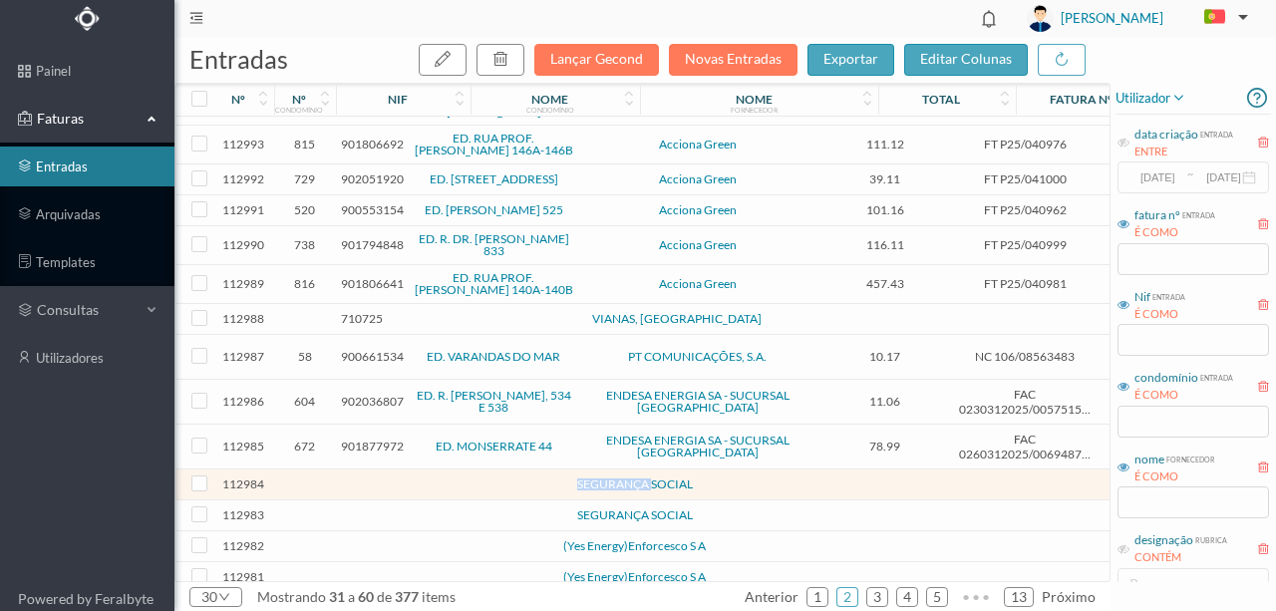
click at [349, 488] on td at bounding box center [431, 485] width 171 height 31
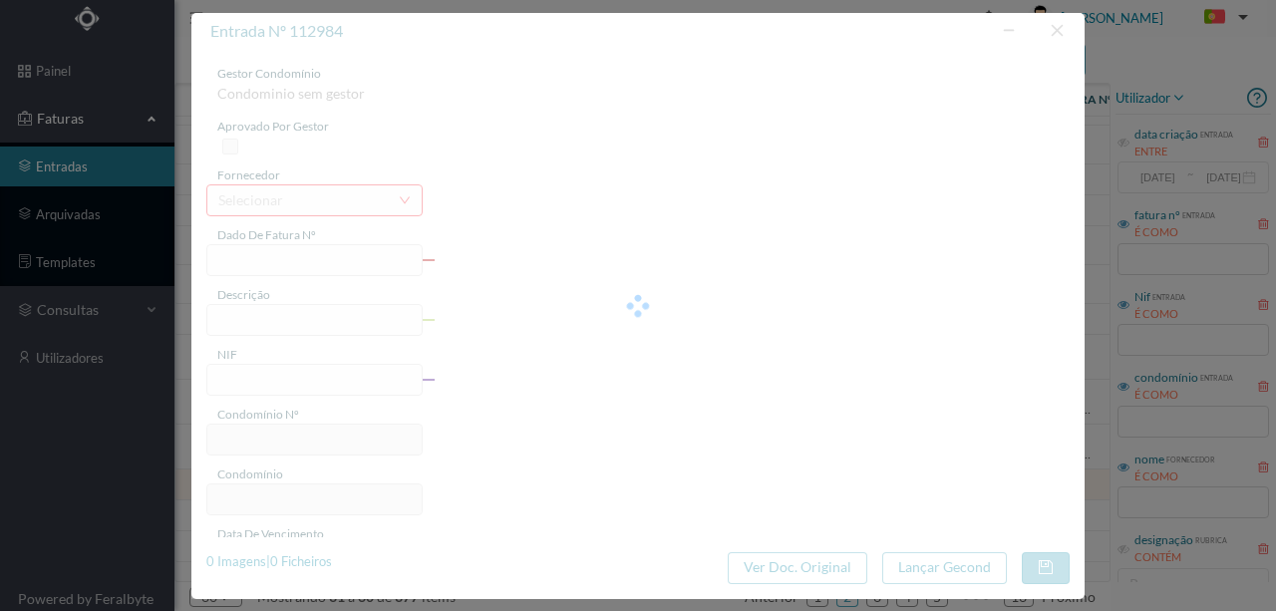
type input "0"
type input "Invalid date"
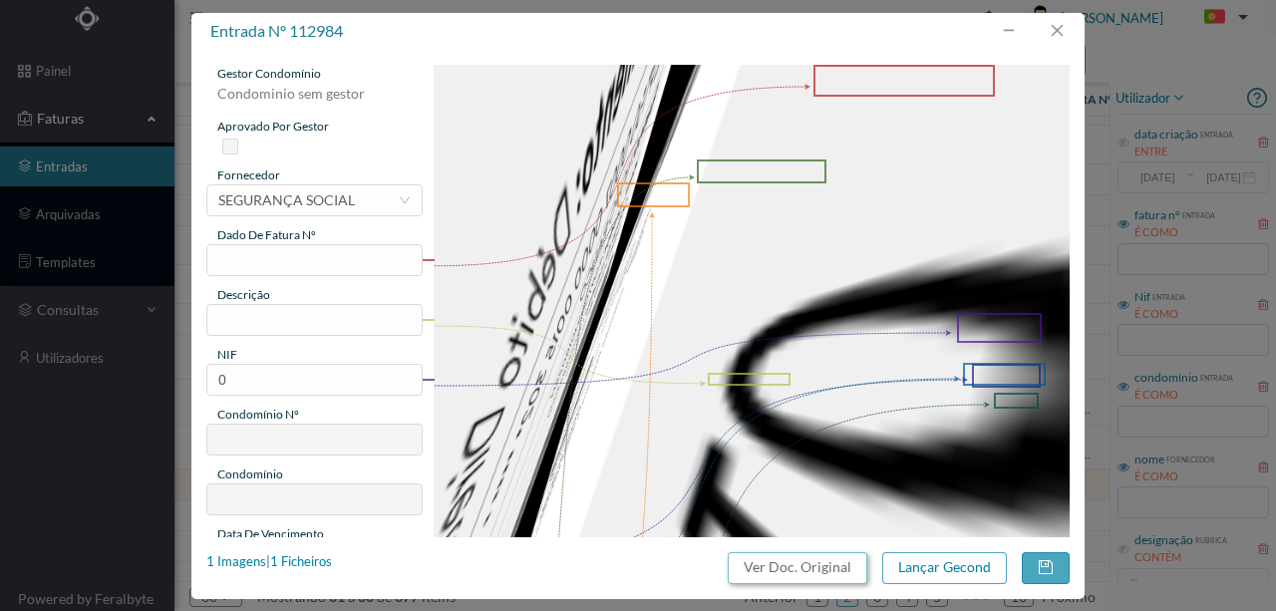
click at [792, 563] on button "Ver Doc. Original" at bounding box center [798, 568] width 140 height 32
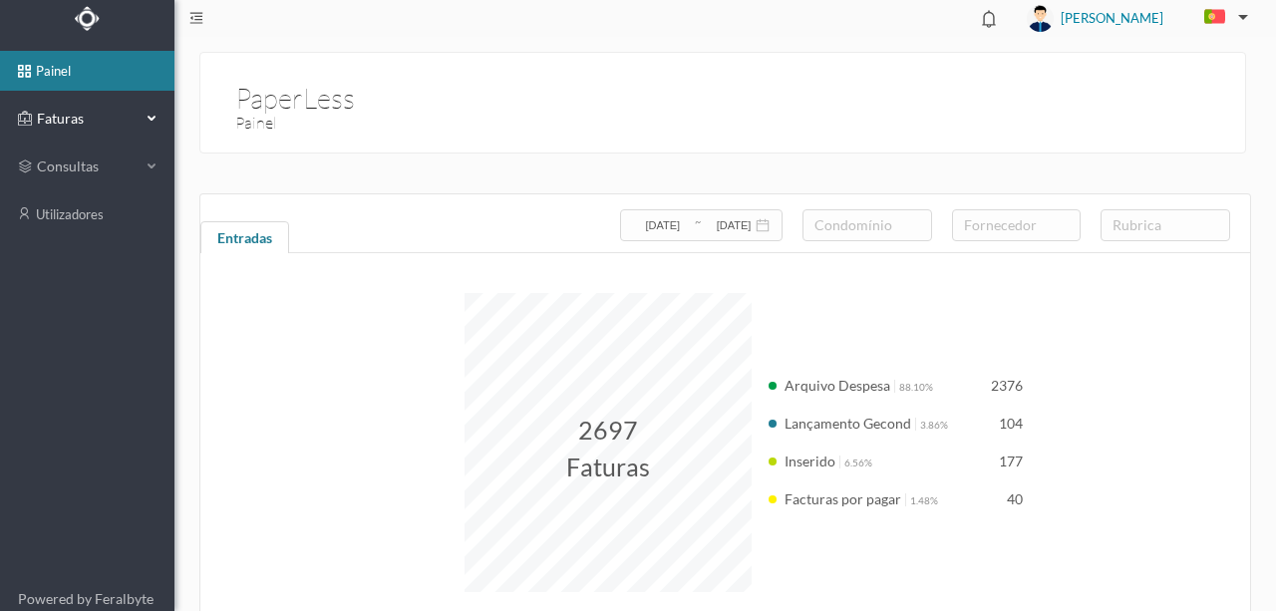
click at [60, 120] on span "Faturas" at bounding box center [87, 119] width 110 height 20
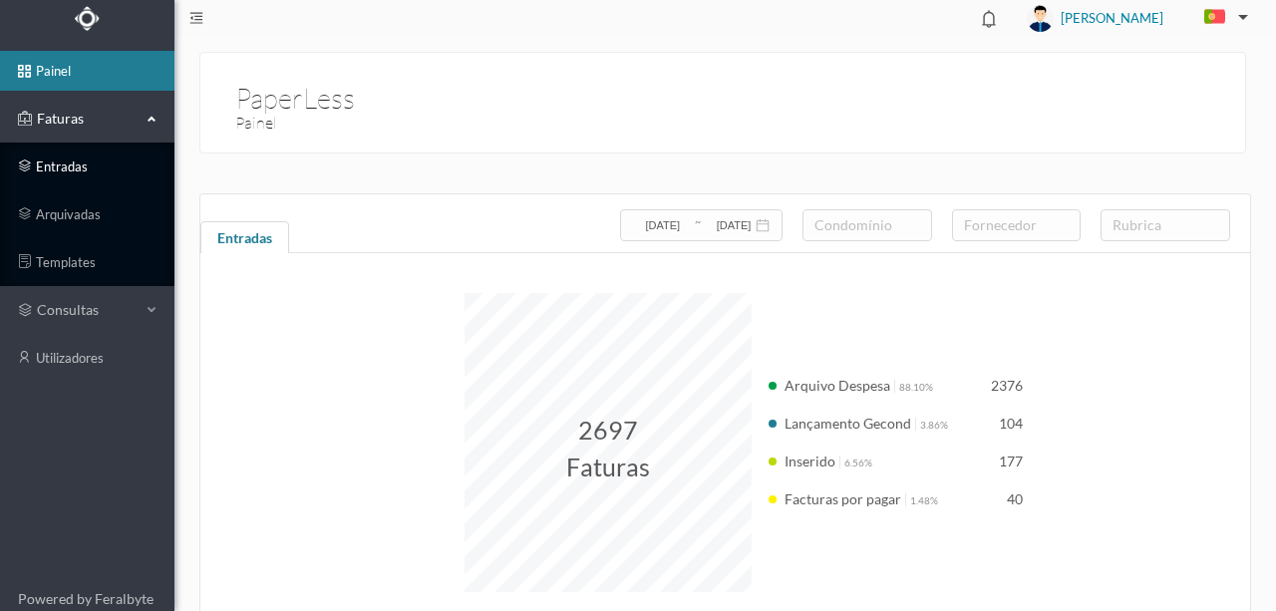
click at [70, 166] on link "entradas" at bounding box center [87, 167] width 174 height 40
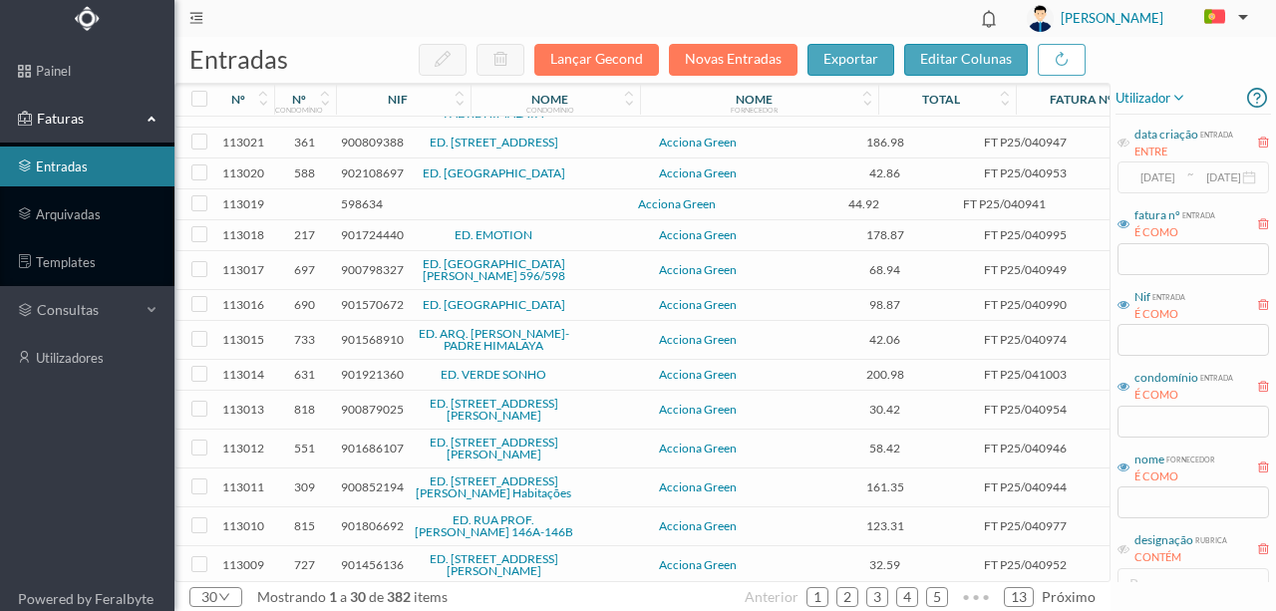
scroll to position [614, 0]
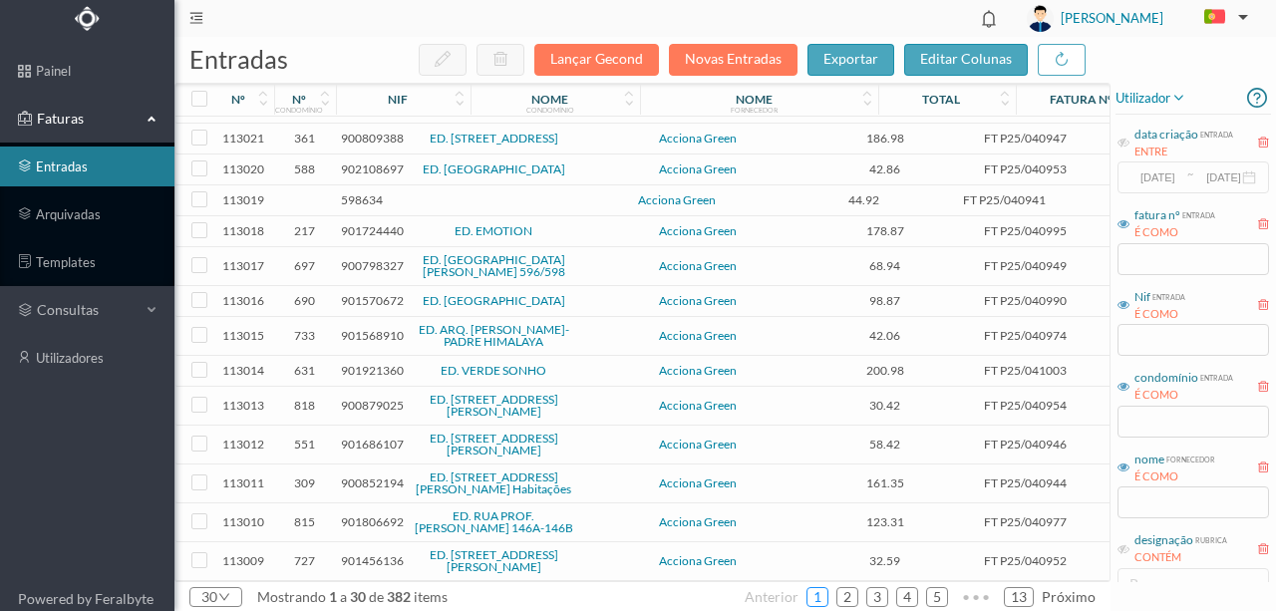
click at [816, 593] on link "1" at bounding box center [818, 597] width 20 height 30
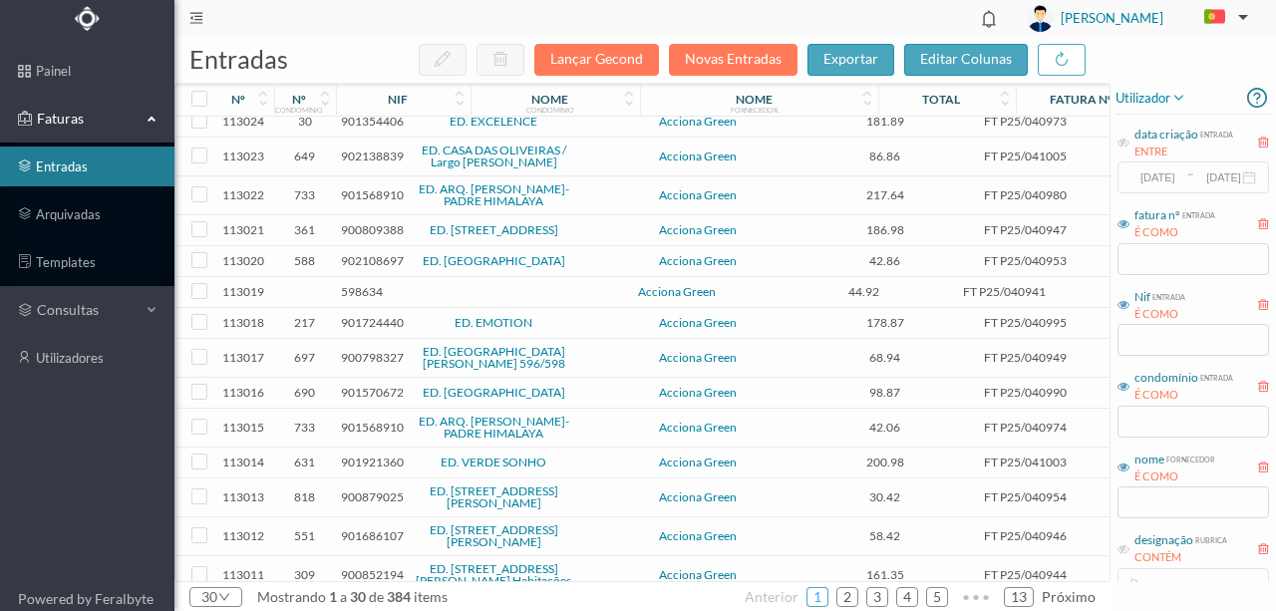
scroll to position [598, 0]
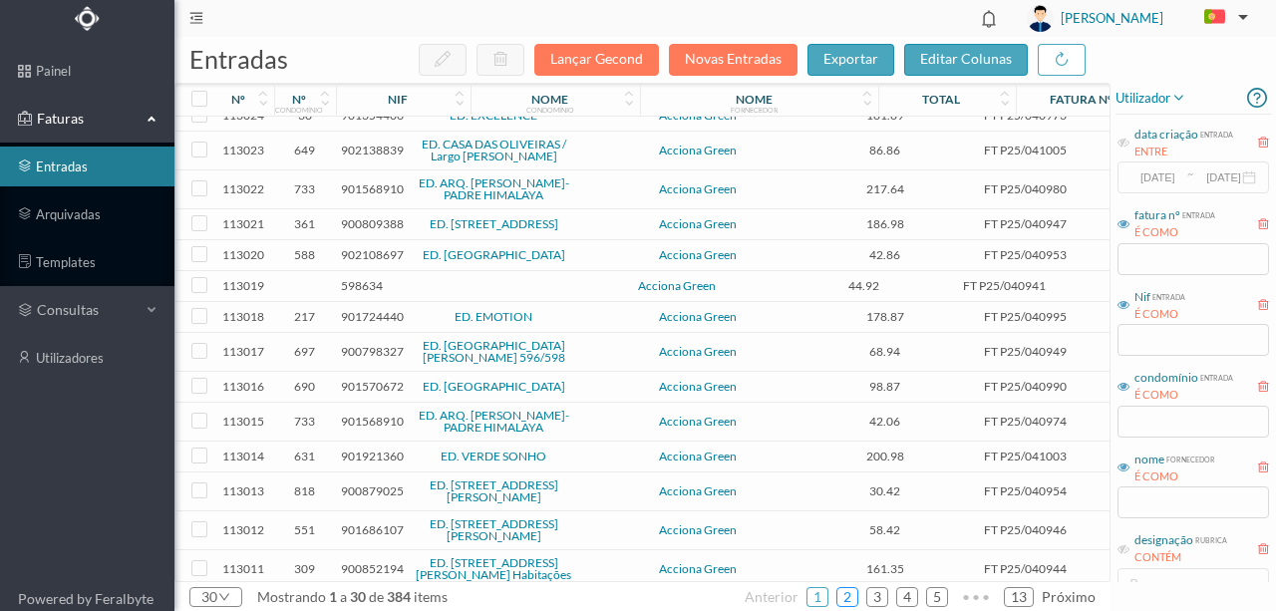
click at [849, 592] on link "2" at bounding box center [848, 597] width 20 height 30
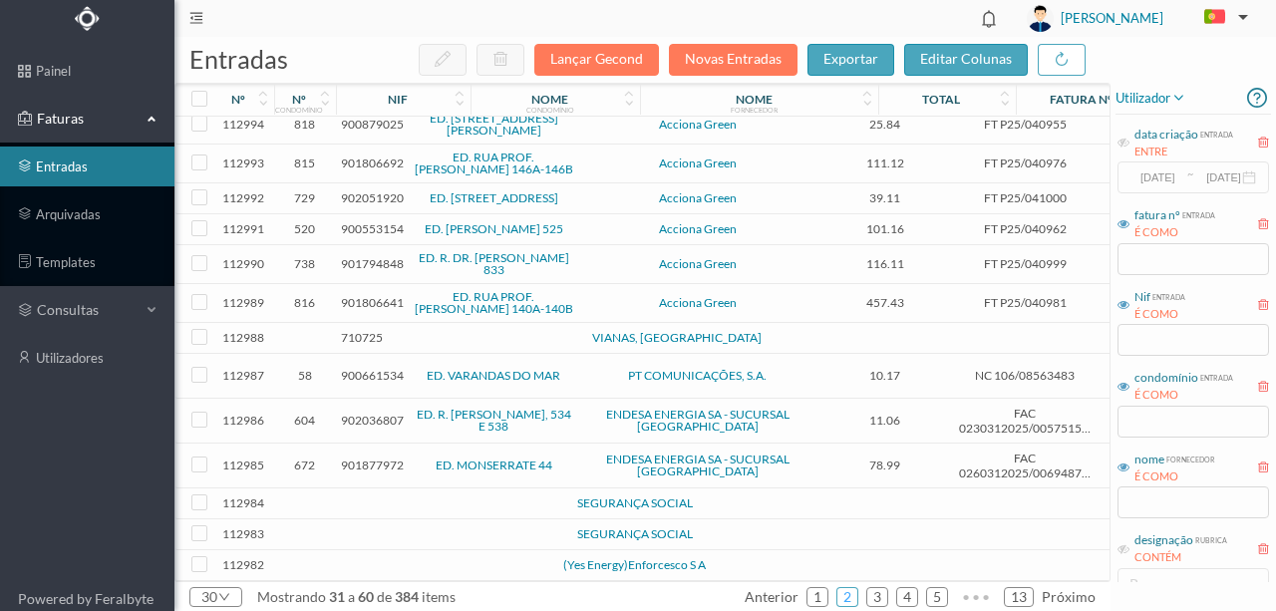
scroll to position [617, 0]
click at [317, 500] on td at bounding box center [305, 504] width 62 height 31
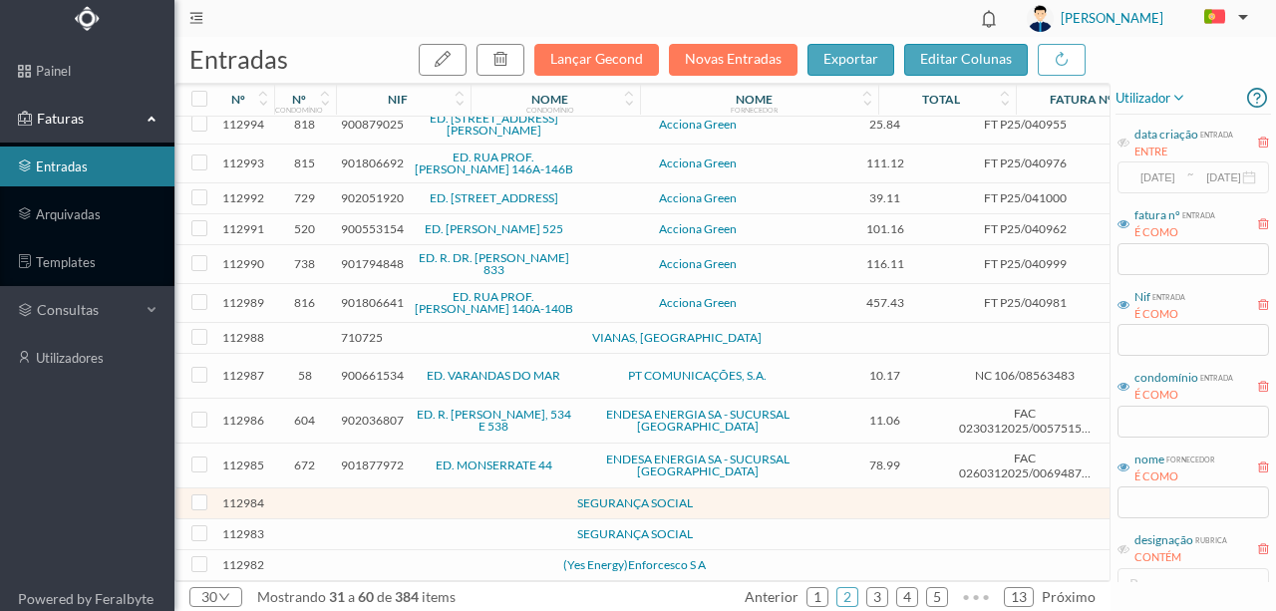
click at [317, 499] on td at bounding box center [305, 504] width 62 height 31
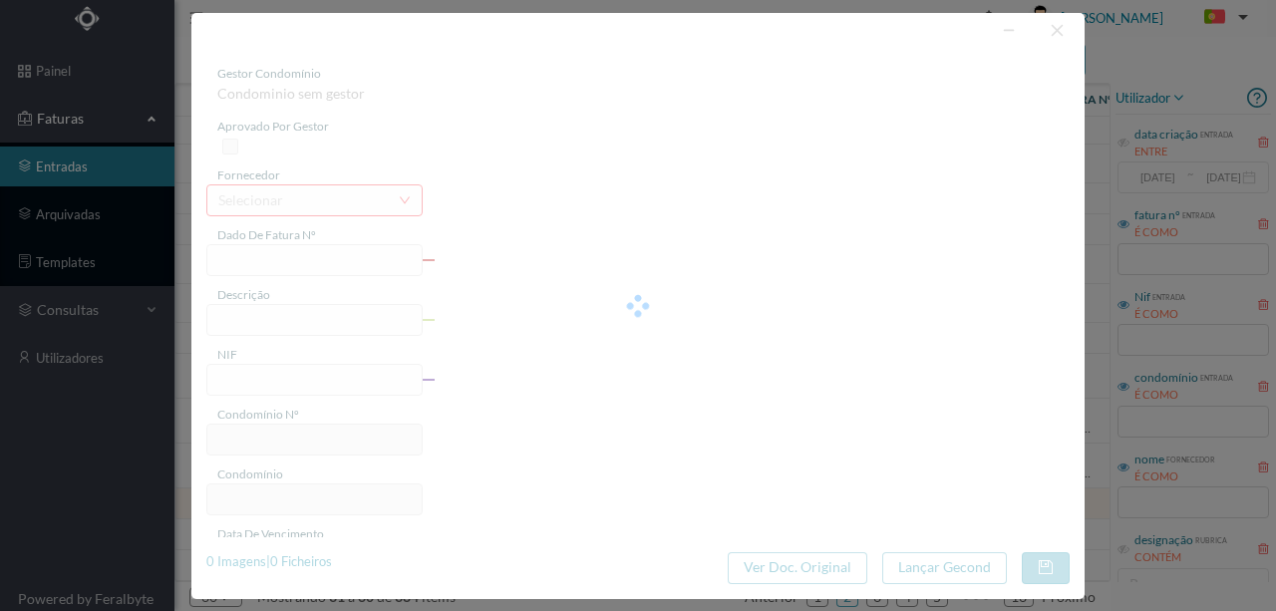
type input "0"
type input "Invalid date"
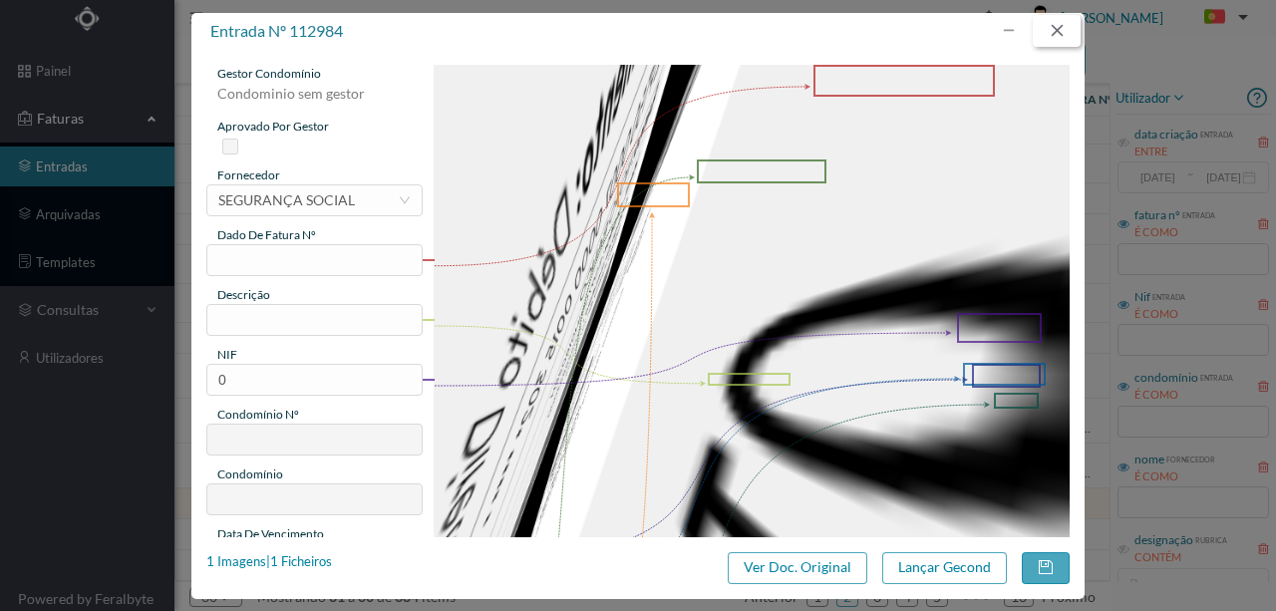
click at [1055, 27] on button "button" at bounding box center [1057, 31] width 48 height 32
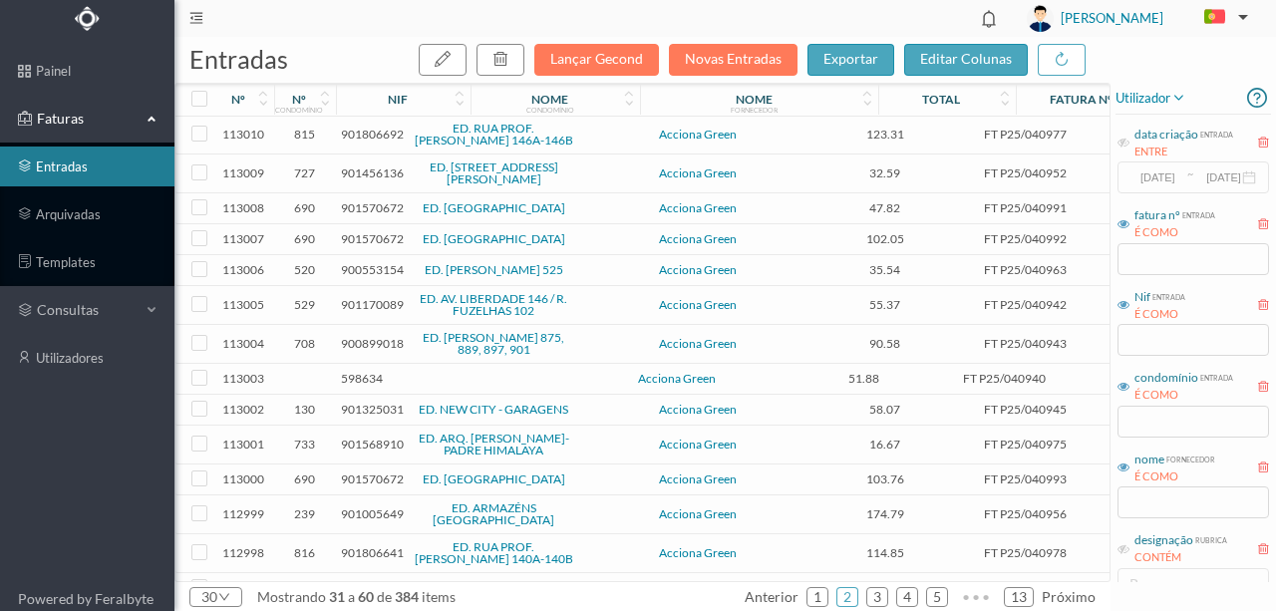
scroll to position [0, 0]
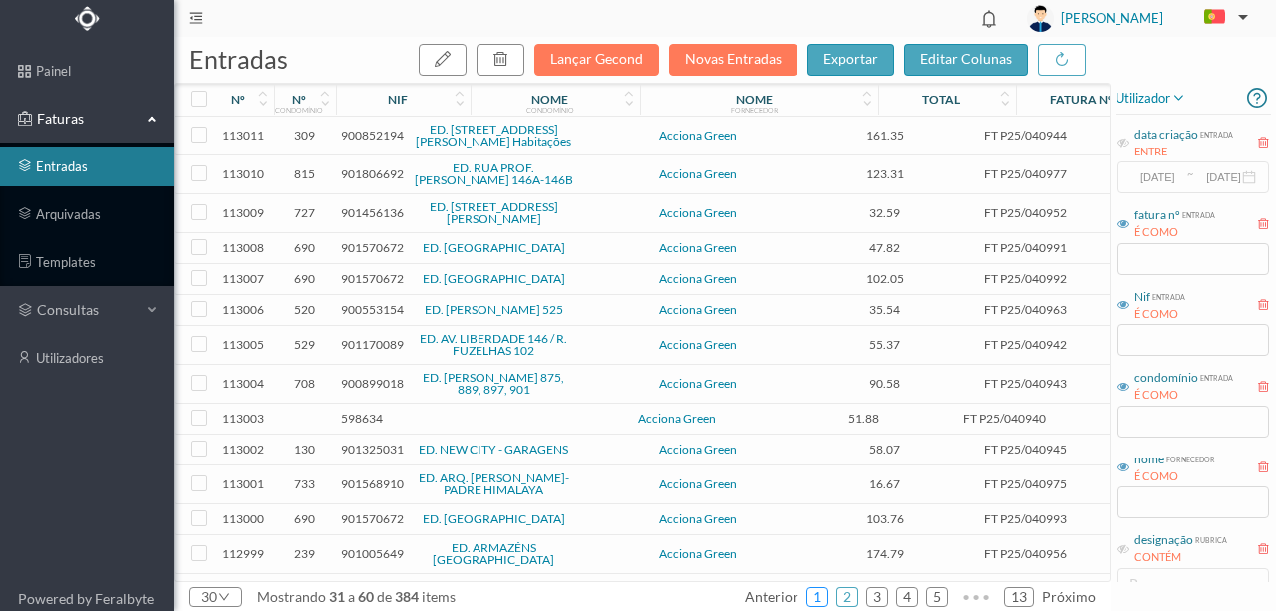
click at [816, 597] on link "1" at bounding box center [818, 597] width 20 height 30
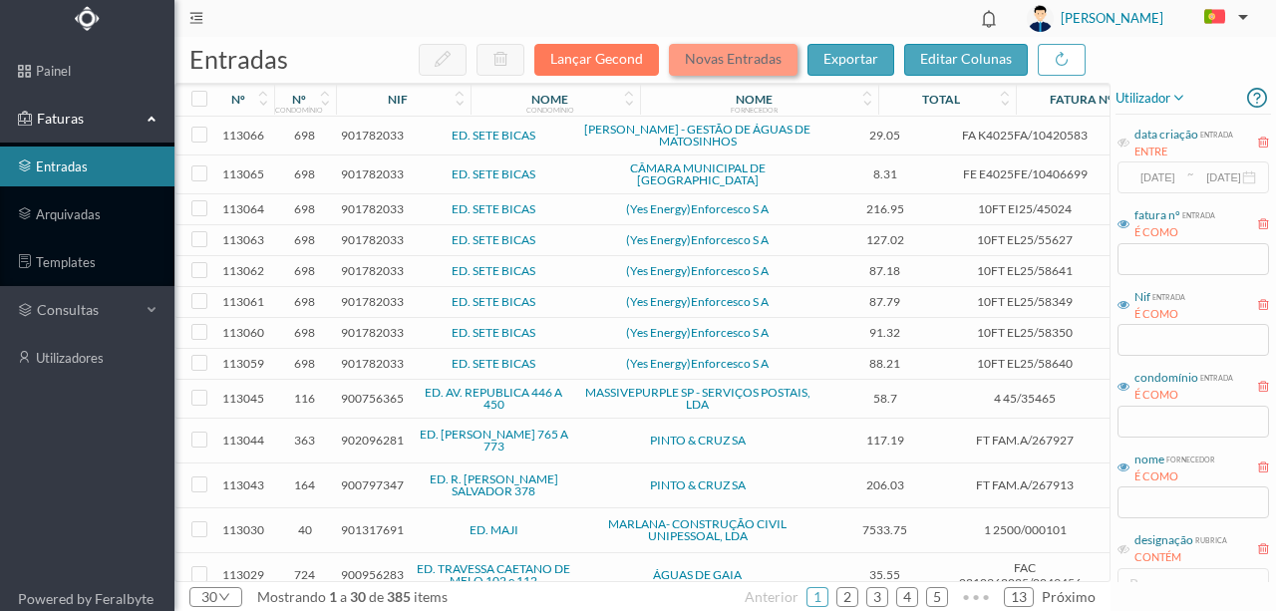
click at [740, 58] on button "Novas Entradas" at bounding box center [733, 60] width 129 height 32
click at [359, 133] on span "901782033" at bounding box center [372, 135] width 63 height 15
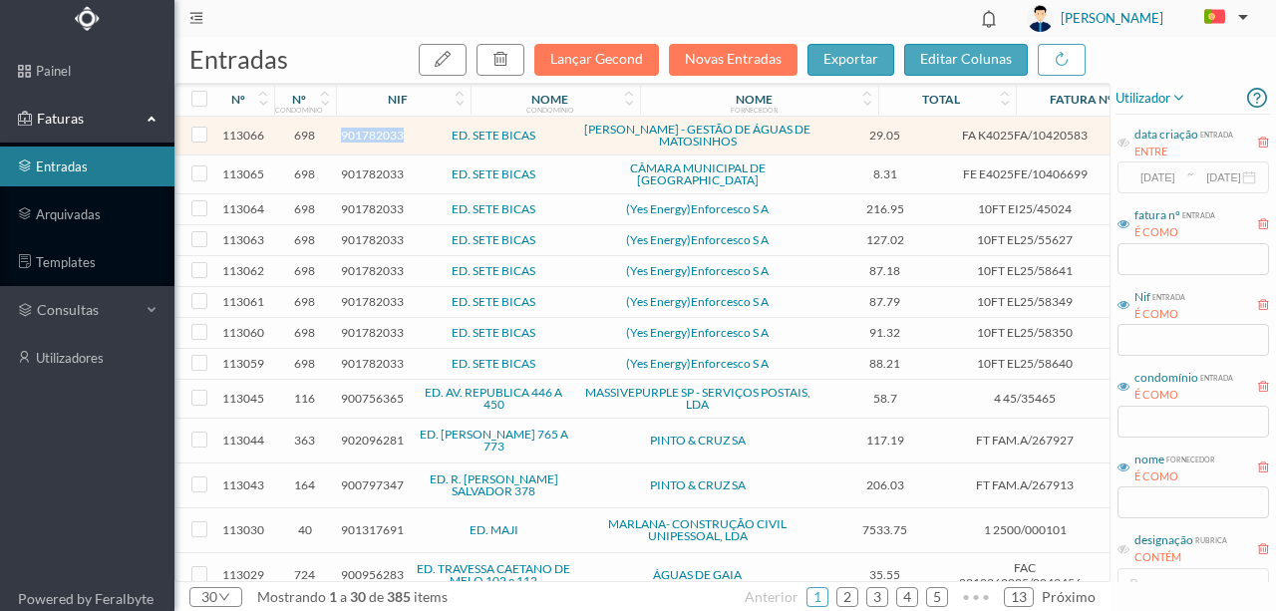
click at [359, 133] on span "901782033" at bounding box center [372, 135] width 63 height 15
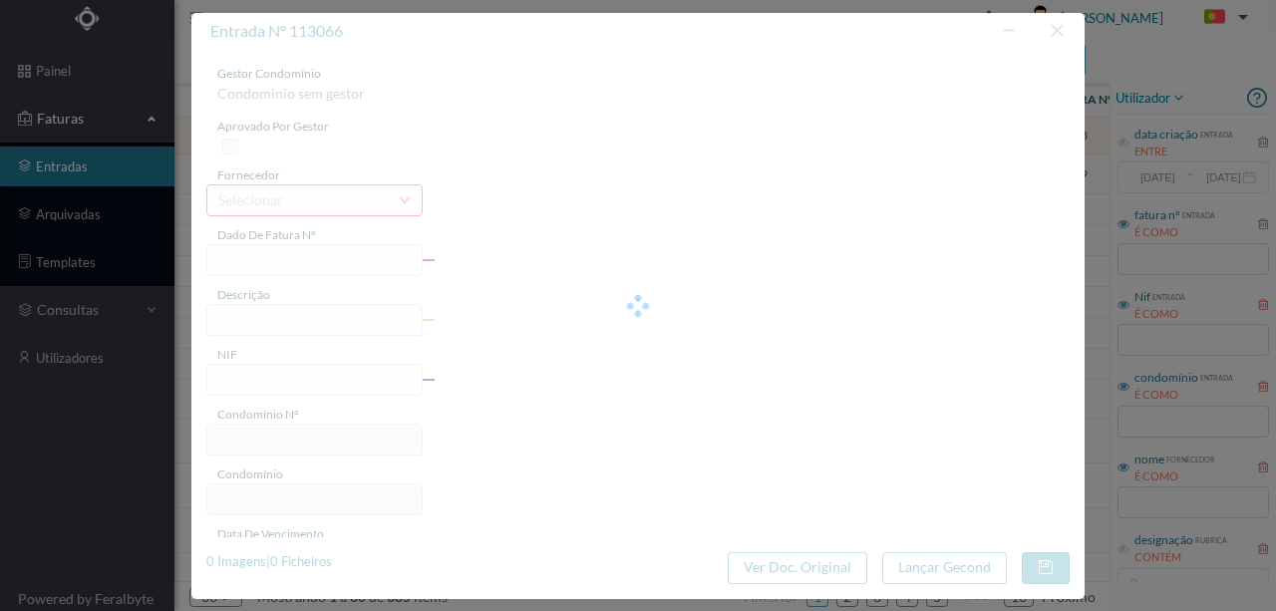
type input "FA K4025FA/10420583"
type input "Período de faturação: 20.05.2025 a 16.07.2025"
type input "901782033"
type input "11-08-2025"
type input "21-07-2025"
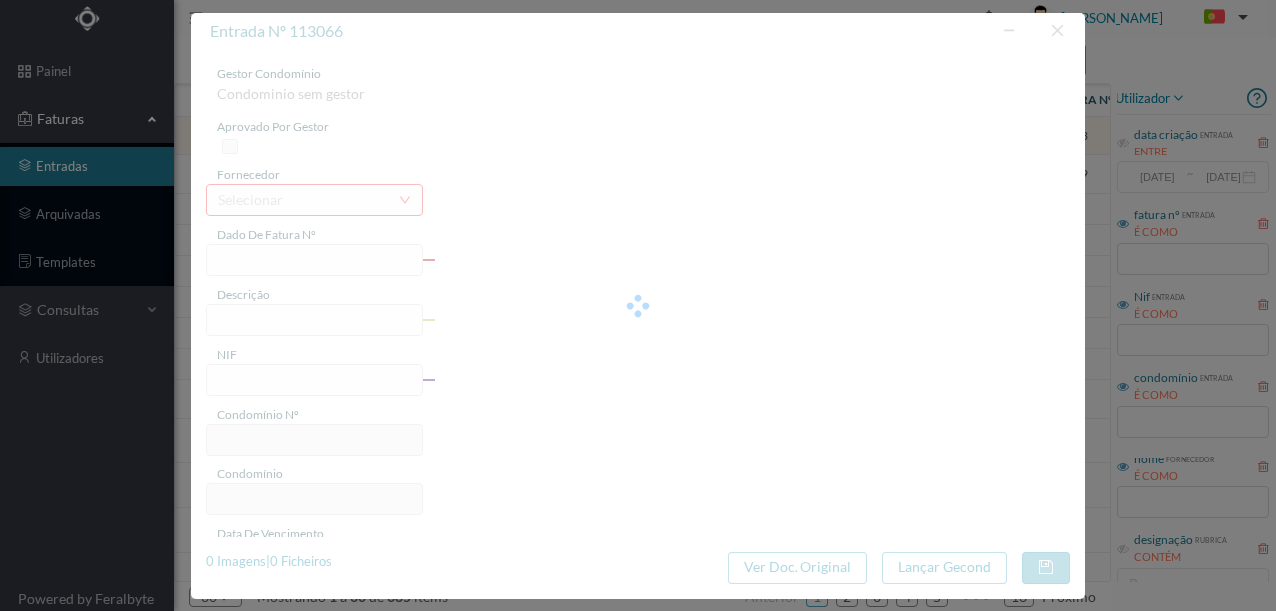
type input "11-08-2025"
type input "29.05"
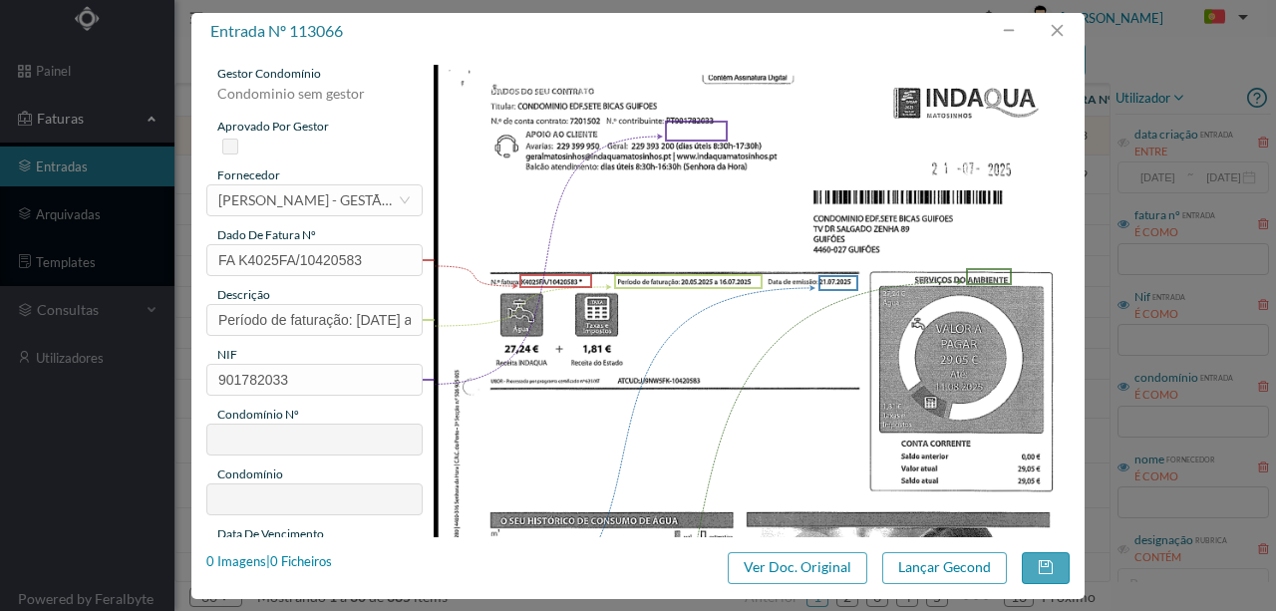
type input "698"
type input "ED. SETE BICAS"
drag, startPoint x: 206, startPoint y: 311, endPoint x: 694, endPoint y: 337, distance: 488.3
click at [694, 337] on div "gestor condomínio Rui Marques aprovado por gestor fornecedor selecionar INDAQUA…" at bounding box center [638, 529] width 864 height 929
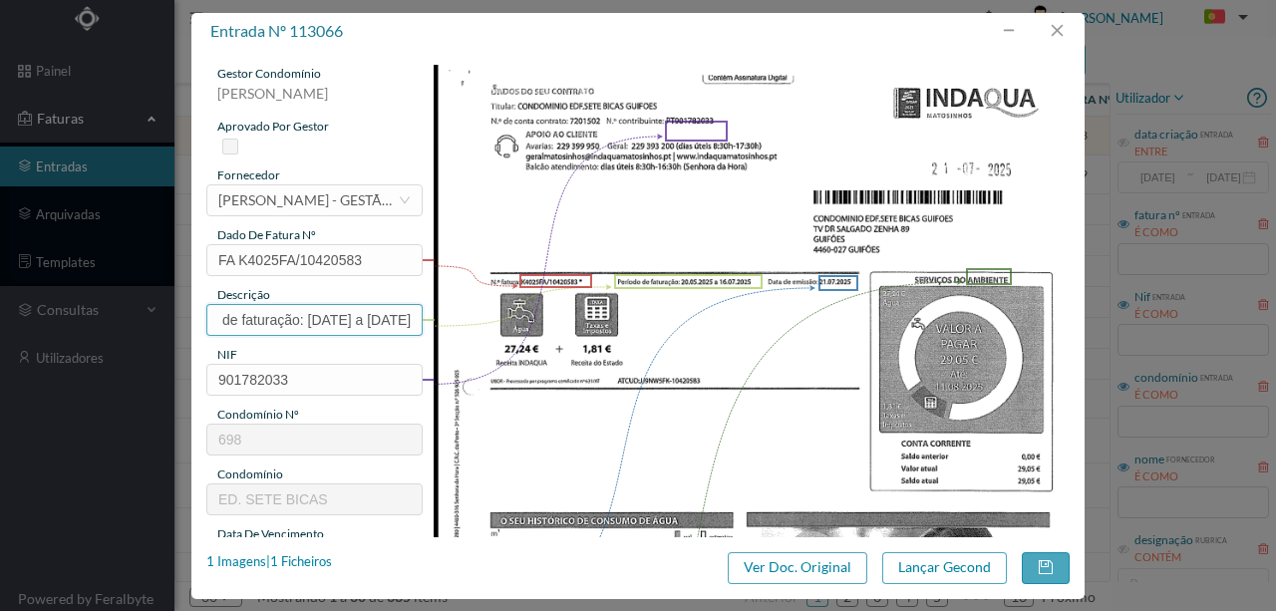
click at [251, 315] on input "Período de faturação: 20.05.2025 a 16.07.2025" at bounding box center [314, 320] width 216 height 32
drag, startPoint x: 251, startPoint y: 315, endPoint x: 152, endPoint y: 309, distance: 99.9
click at [152, 309] on div "entrada nº 113066 gestor condomínio Rui Marques aprovado por gestor fornecedor …" at bounding box center [638, 305] width 1276 height 611
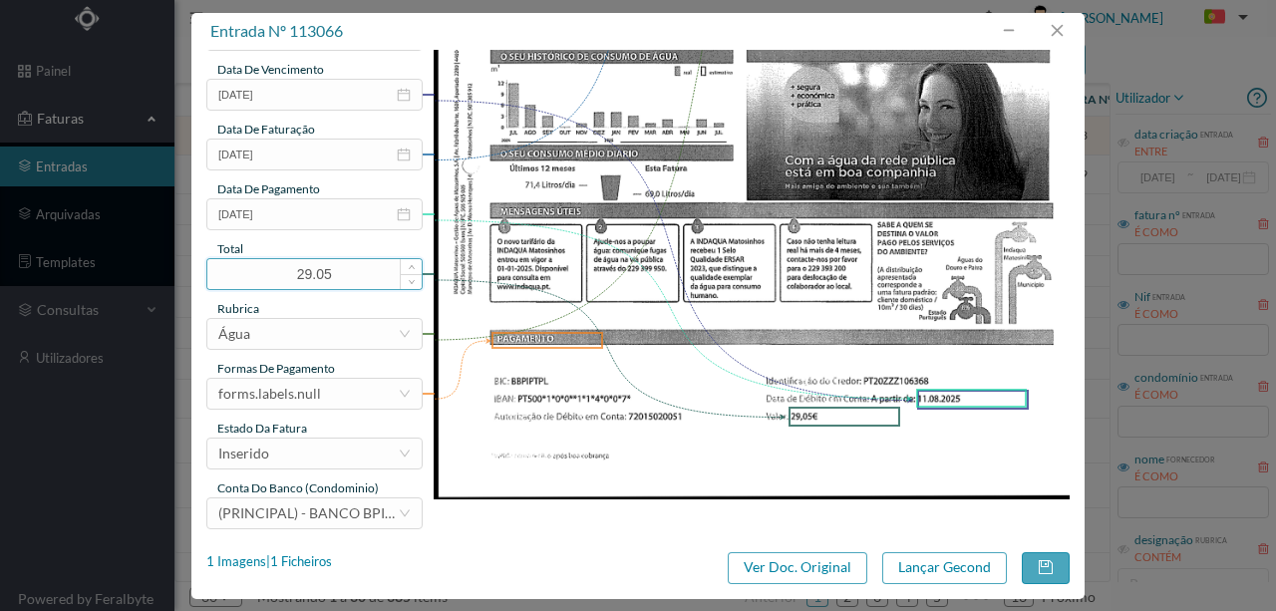
scroll to position [472, 0]
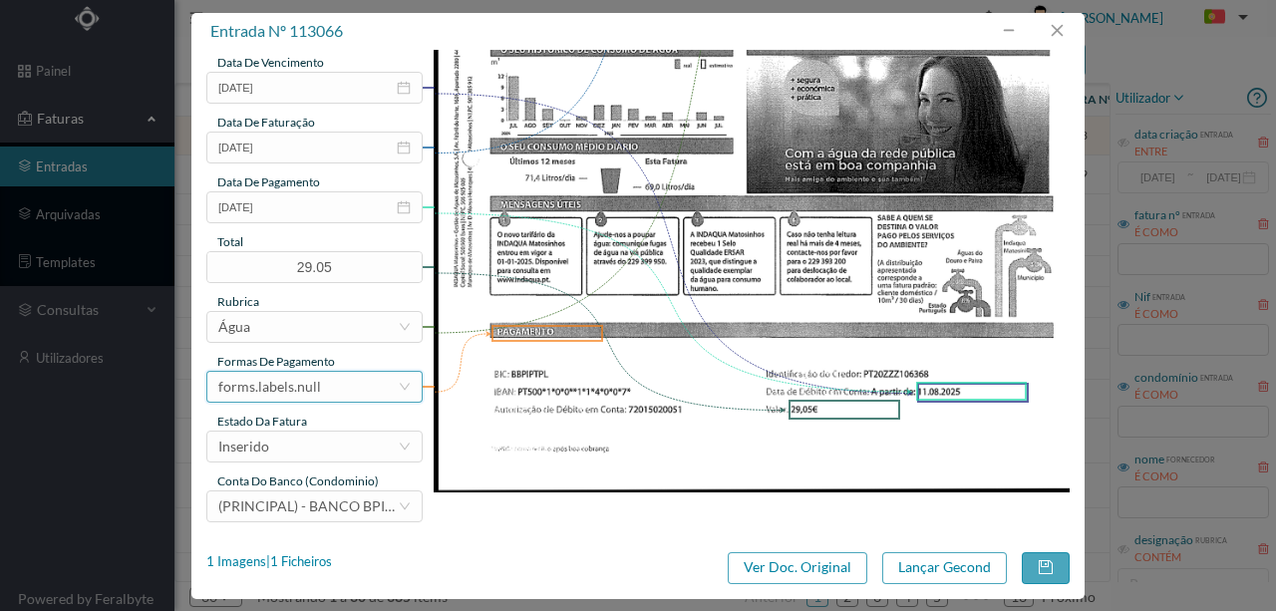
type input "109 Totalizador ( 20.05.2025 a 16.07.2025)"
click at [318, 387] on div "forms.labels.null" at bounding box center [307, 387] width 179 height 30
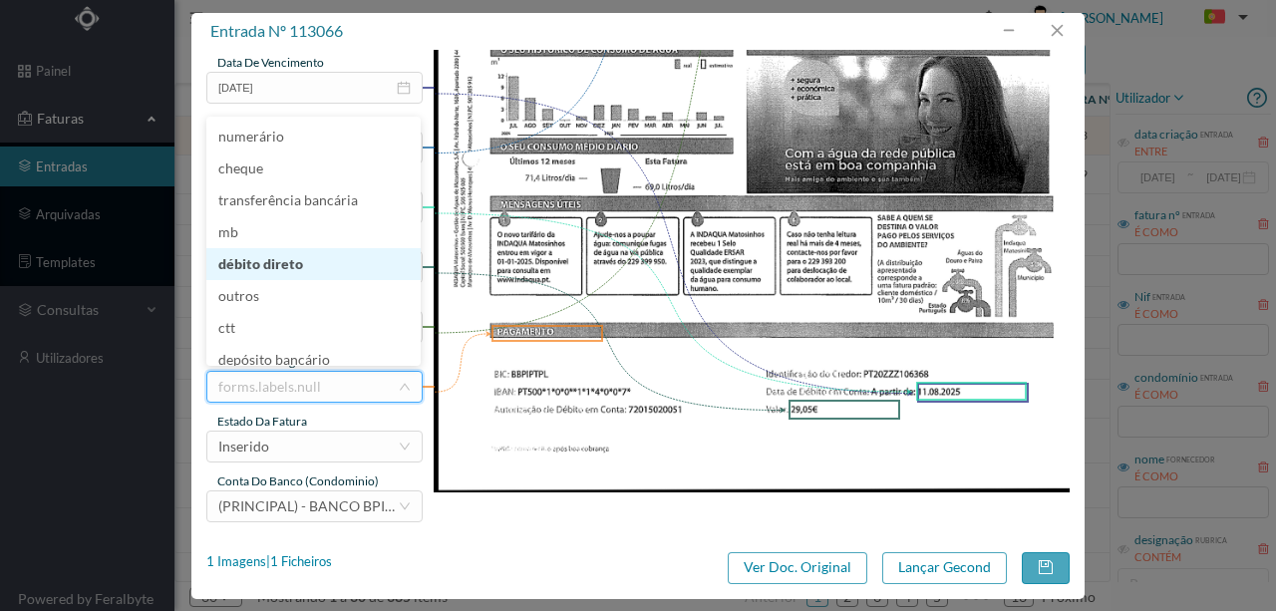
click at [261, 263] on li "débito direto" at bounding box center [313, 264] width 214 height 32
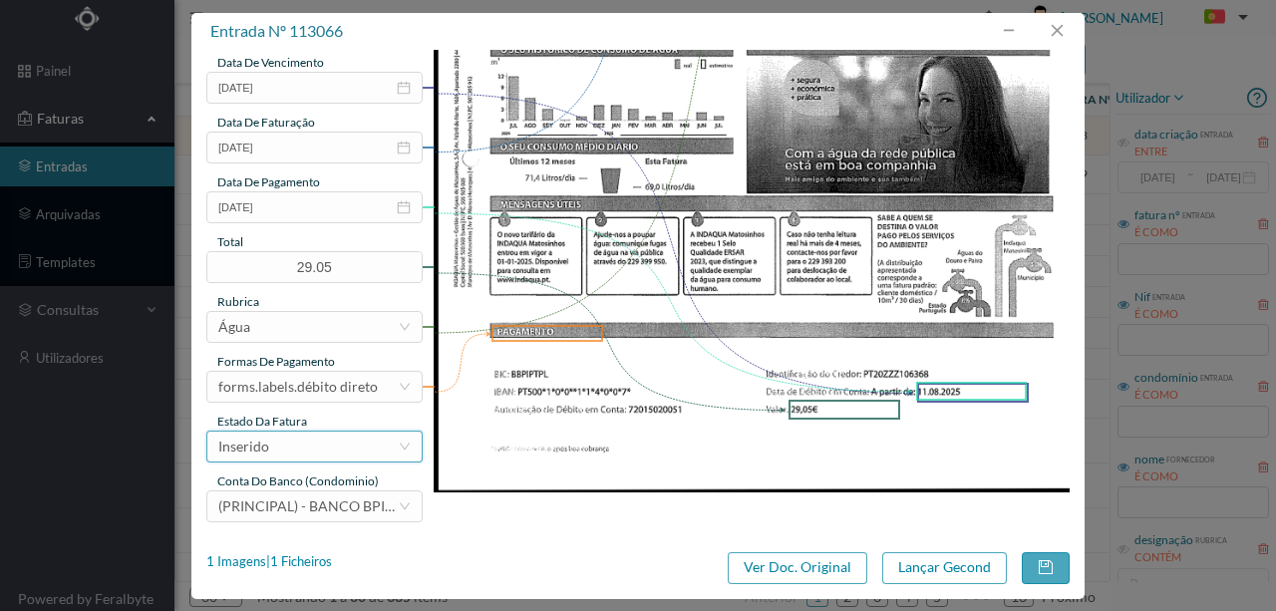
click at [297, 453] on div "Inserido" at bounding box center [307, 447] width 179 height 30
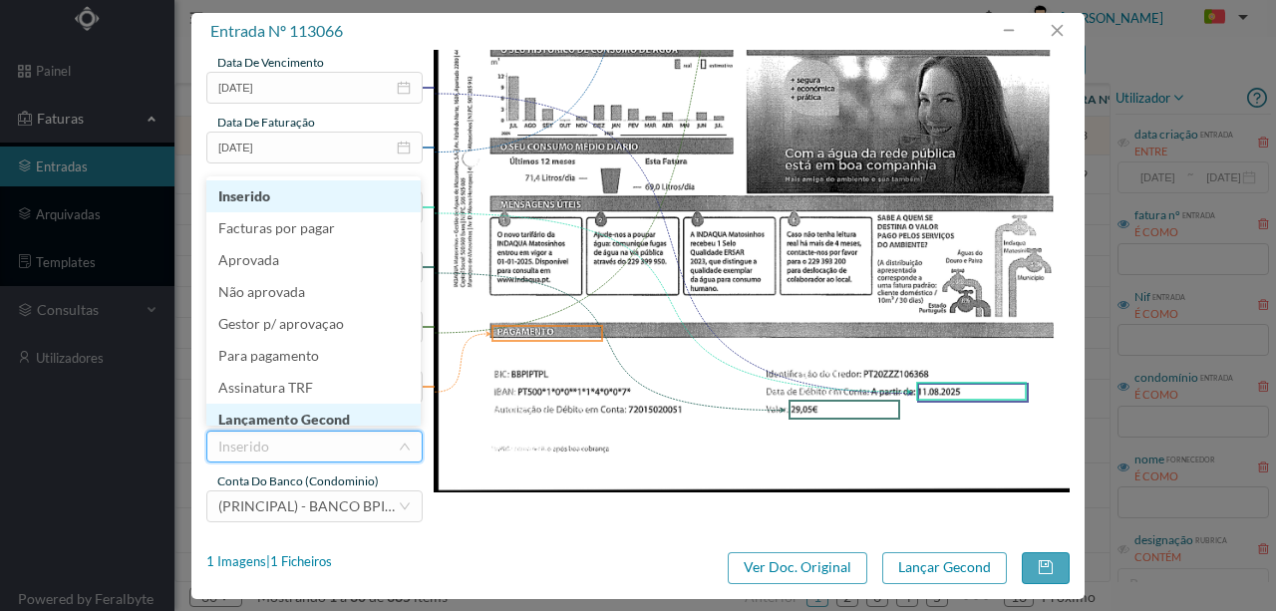
scroll to position [10, 0]
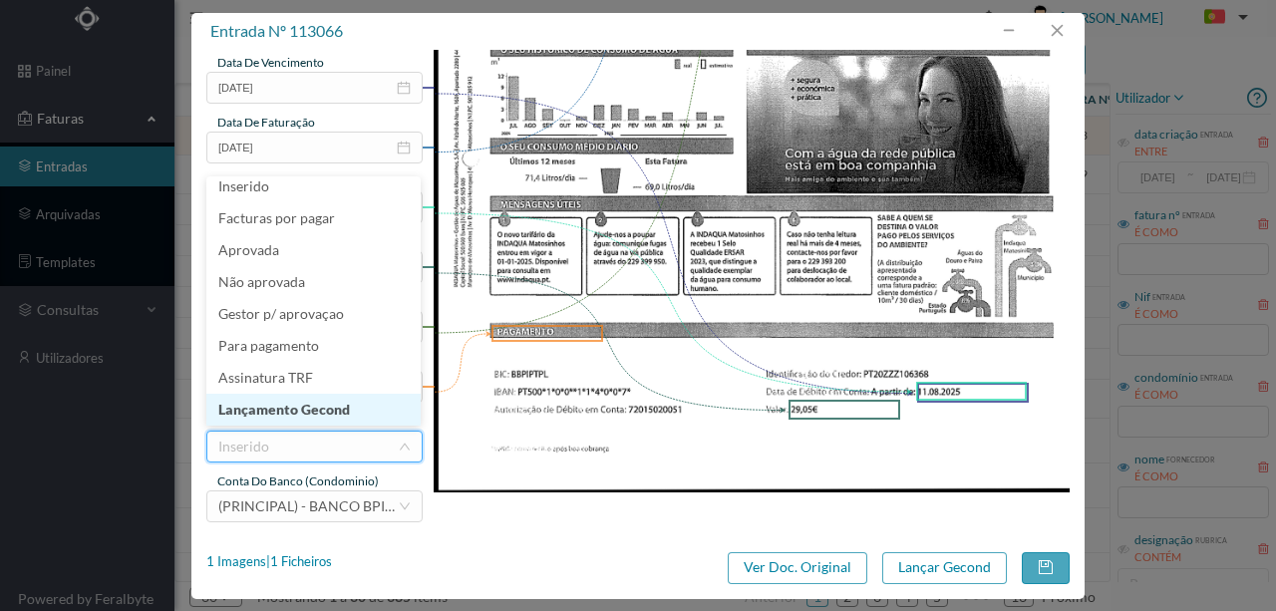
click at [294, 411] on li "Lançamento Gecond" at bounding box center [313, 410] width 214 height 32
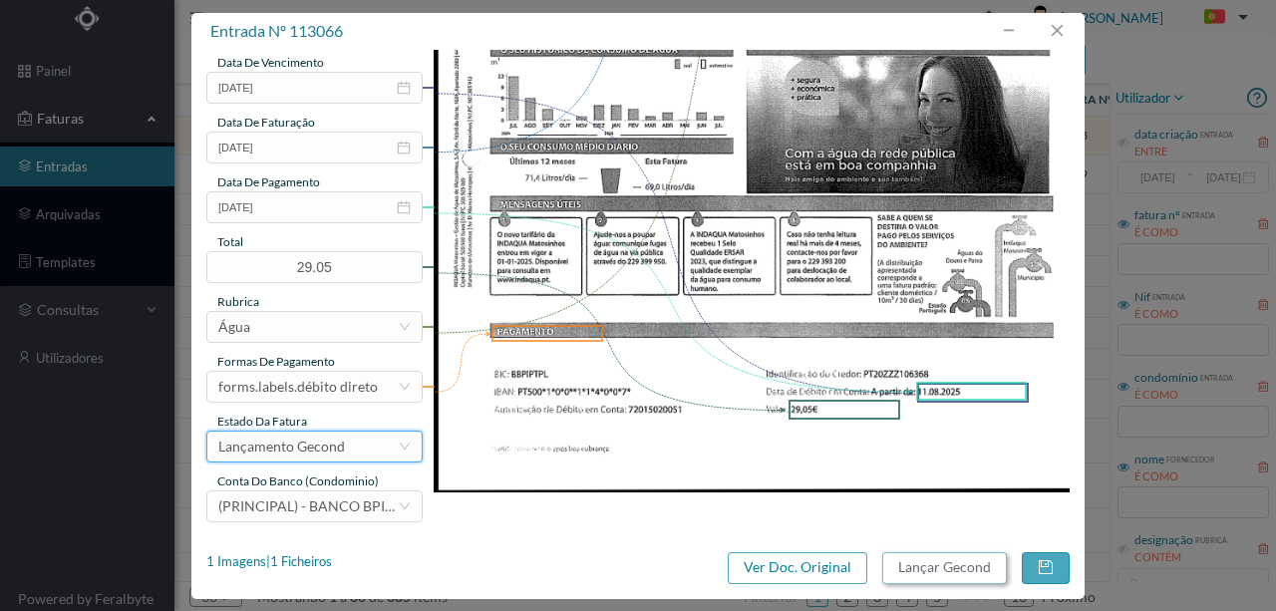
click at [957, 572] on button "Lançar Gecond" at bounding box center [944, 568] width 125 height 32
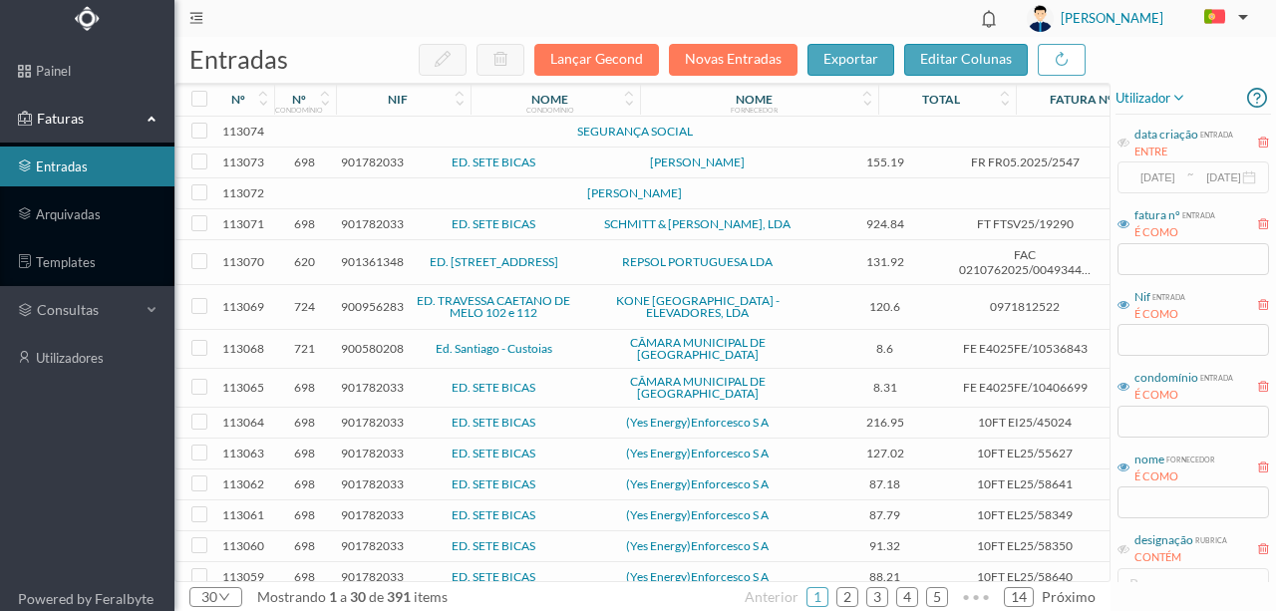
click at [380, 387] on span "901782033" at bounding box center [372, 387] width 63 height 15
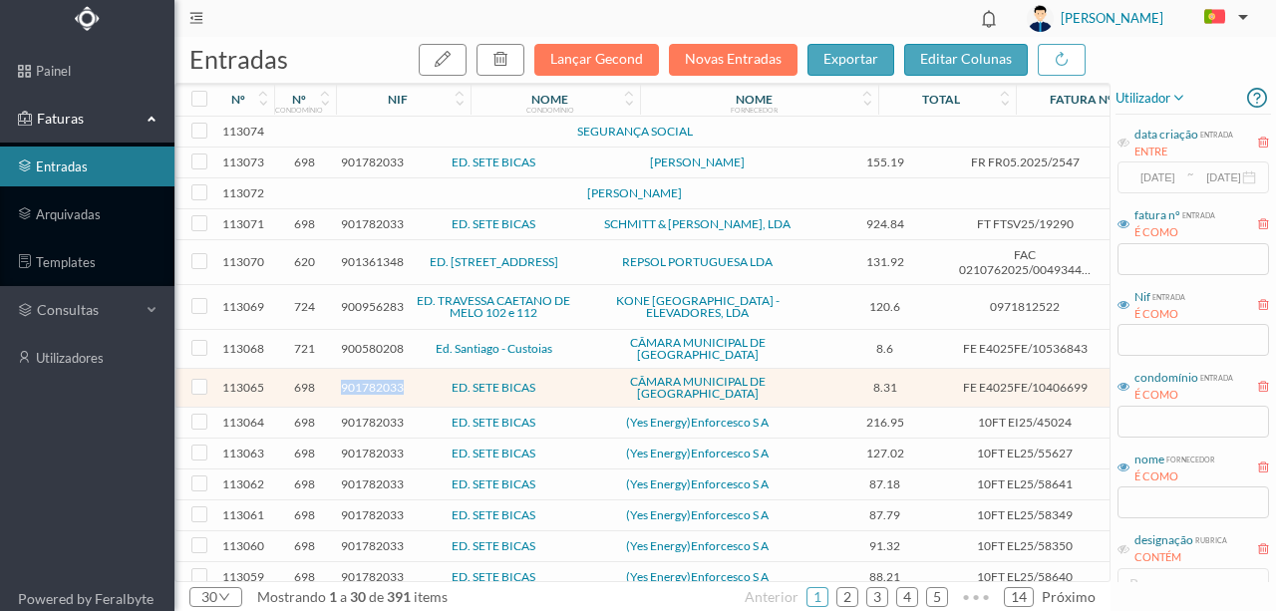
click at [380, 387] on span "901782033" at bounding box center [372, 387] width 63 height 15
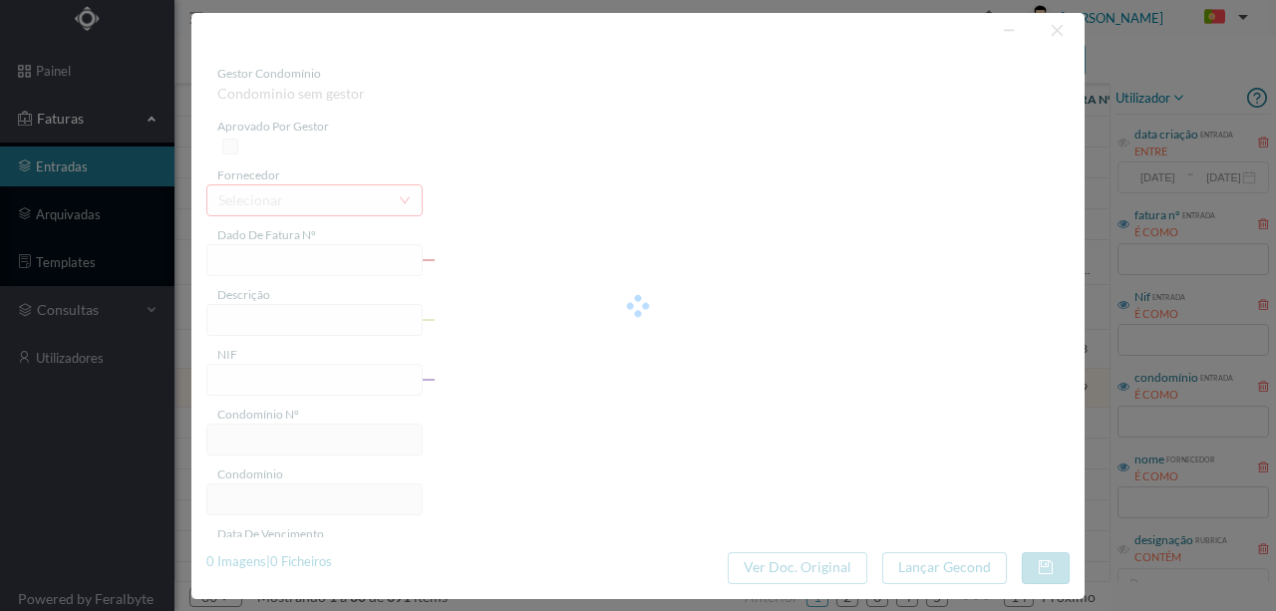
type input "FE E4025FE/10406699"
type input "901782033"
type input "Invalid date"
type input "21-07-2025"
type input "8.31"
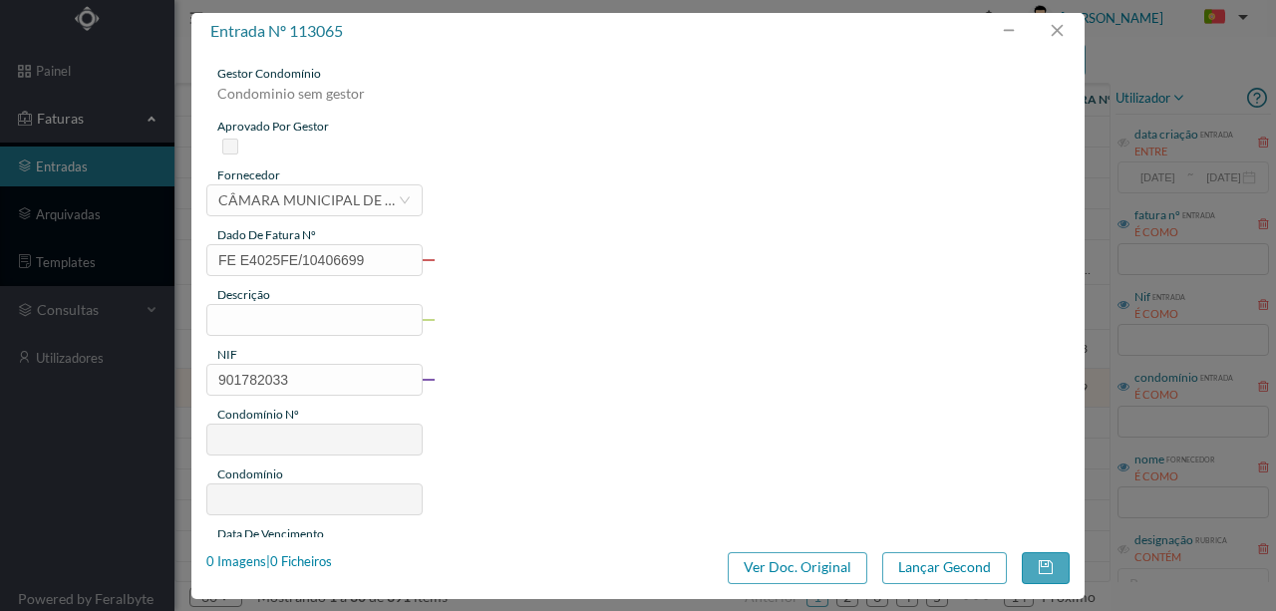
type input "698"
type input "ED. SETE BICAS"
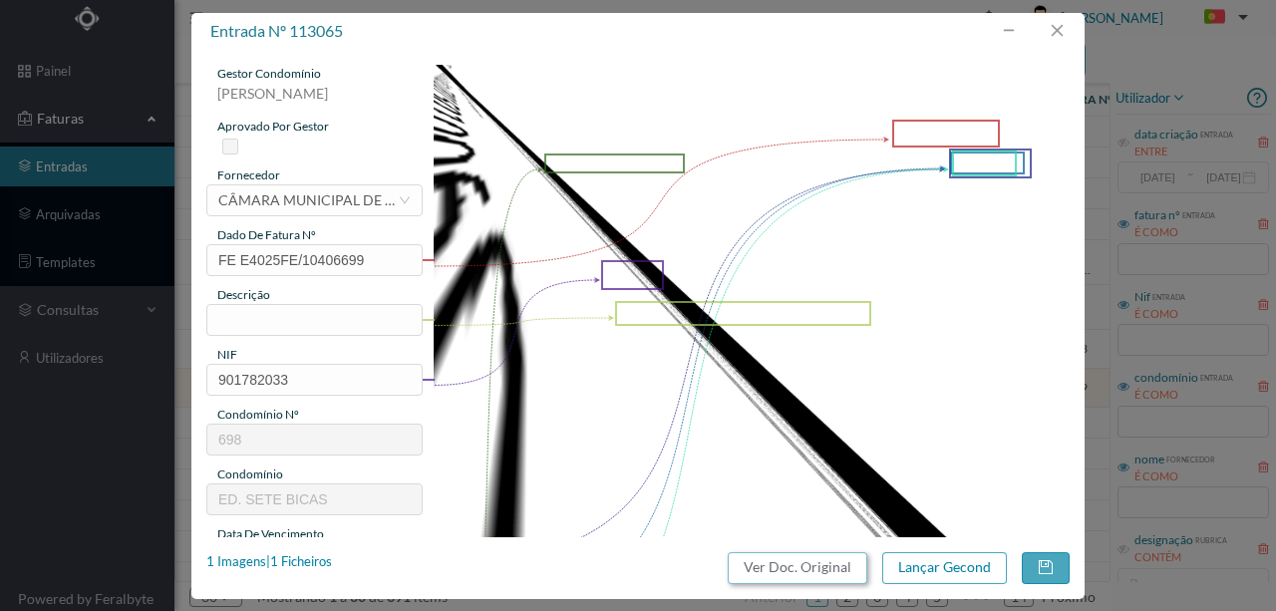
click at [804, 569] on button "Ver Doc. Original" at bounding box center [798, 568] width 140 height 32
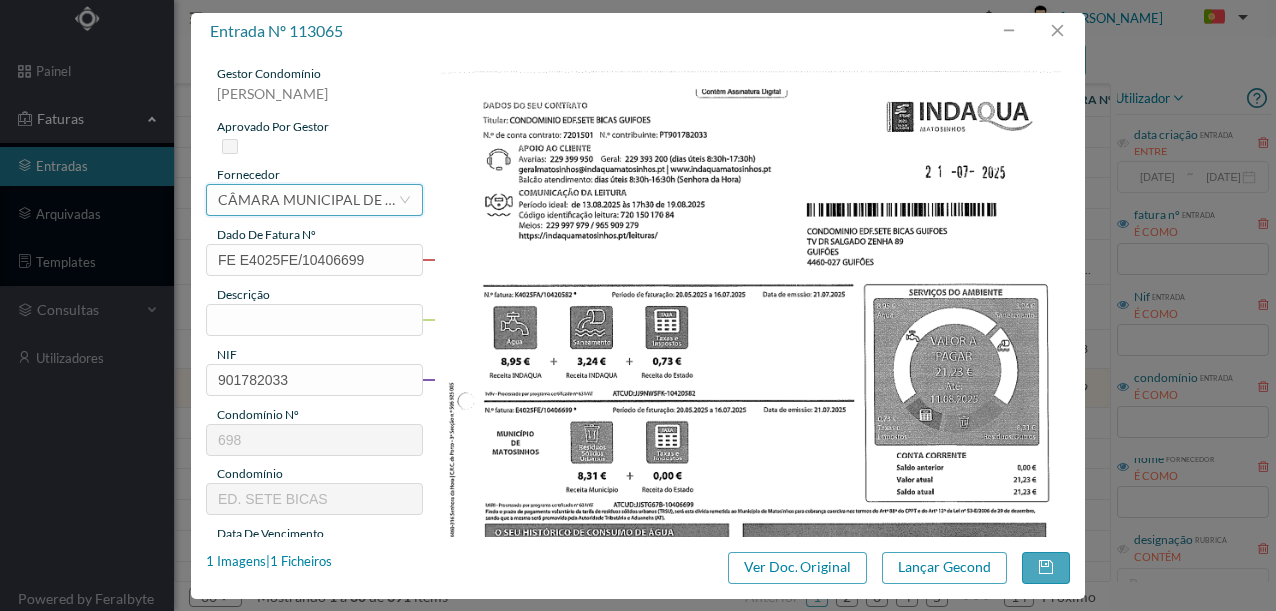
click at [342, 207] on div "CÂMARA MUNICIPAL DE [GEOGRAPHIC_DATA]" at bounding box center [307, 200] width 179 height 30
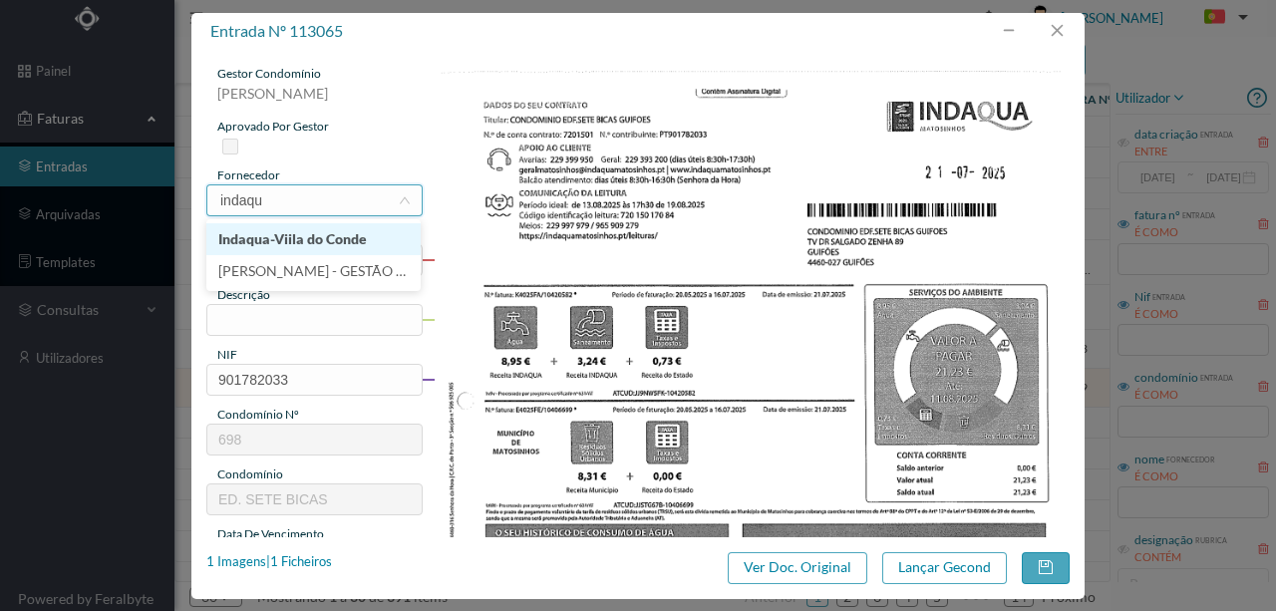
type input "indaqua"
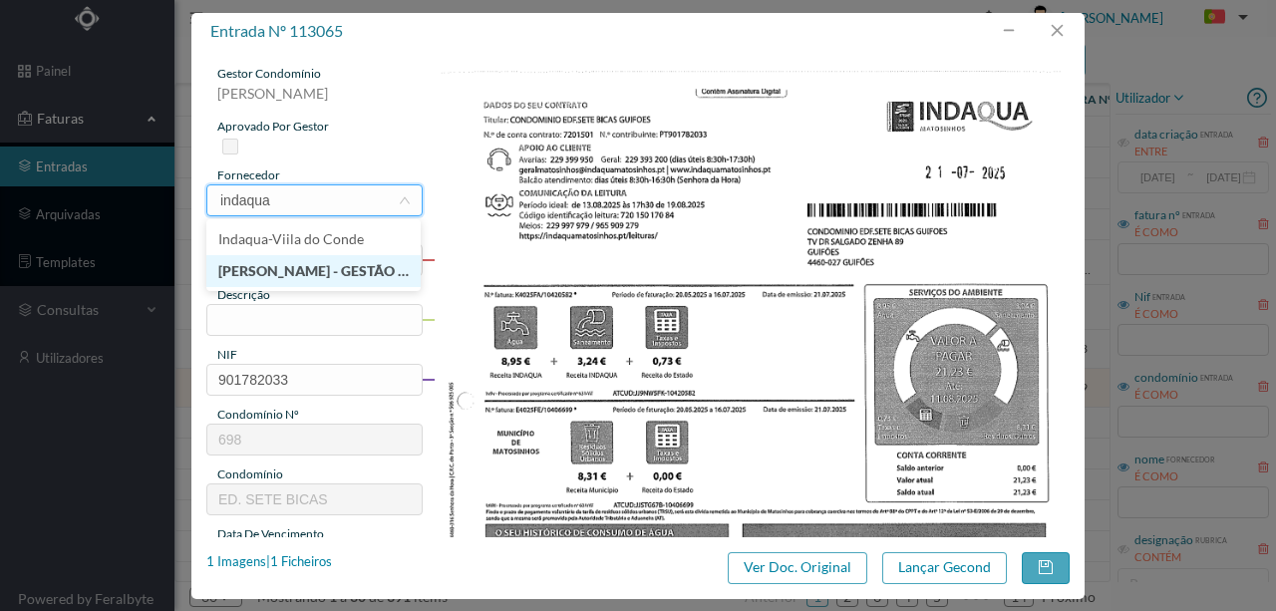
click at [291, 271] on li "[PERSON_NAME] - GESTÃO DE ÁGUAS DE MATOSINHOS" at bounding box center [313, 271] width 214 height 32
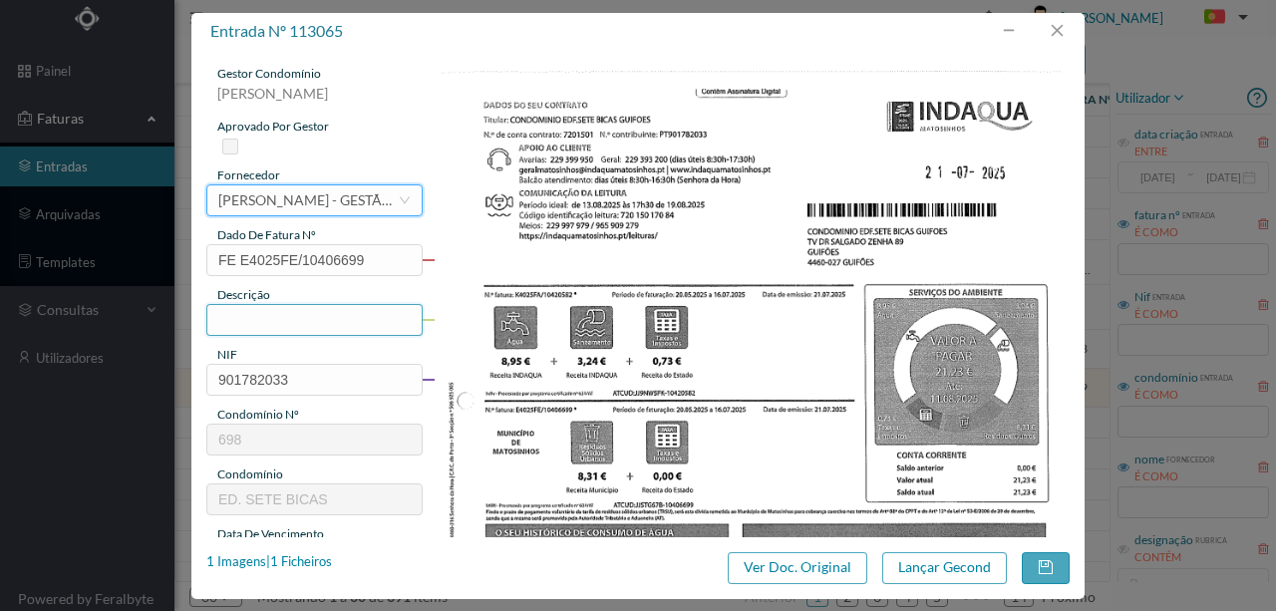
click at [242, 323] on input "text" at bounding box center [314, 320] width 216 height 32
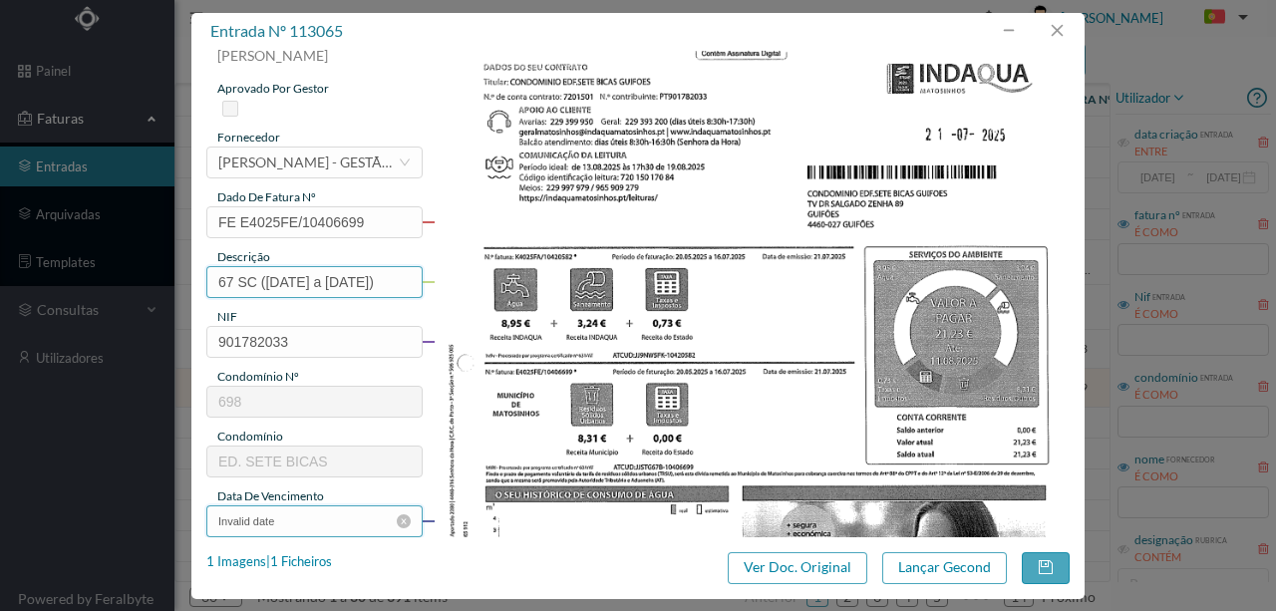
scroll to position [199, 0]
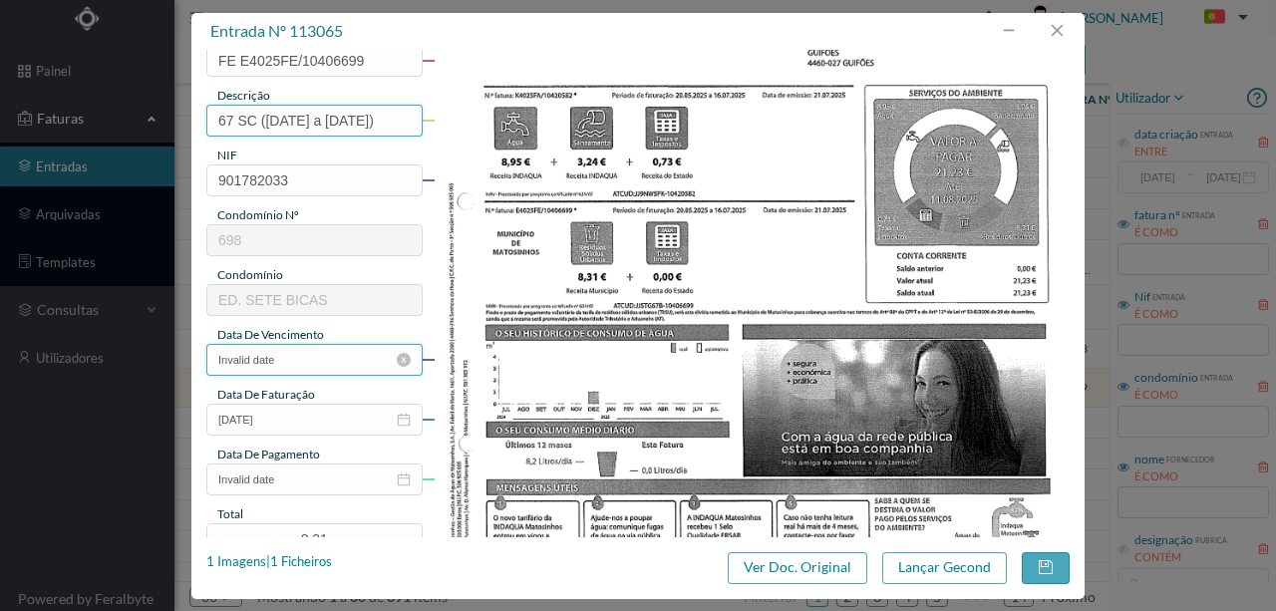
type input "67 SC (20.05.2025 a 16.07.2025)"
click at [317, 363] on input "Invalid date" at bounding box center [314, 360] width 216 height 32
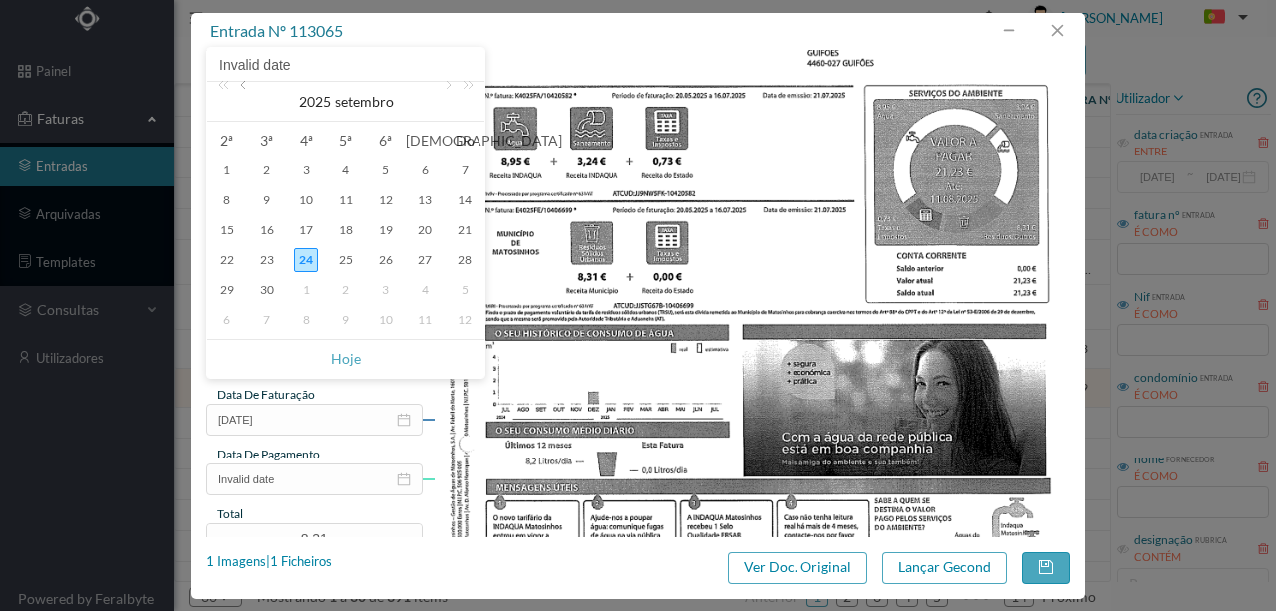
click at [243, 93] on link at bounding box center [245, 102] width 18 height 40
click at [231, 258] on div "21" at bounding box center [227, 260] width 24 height 24
type input "21-07-2025"
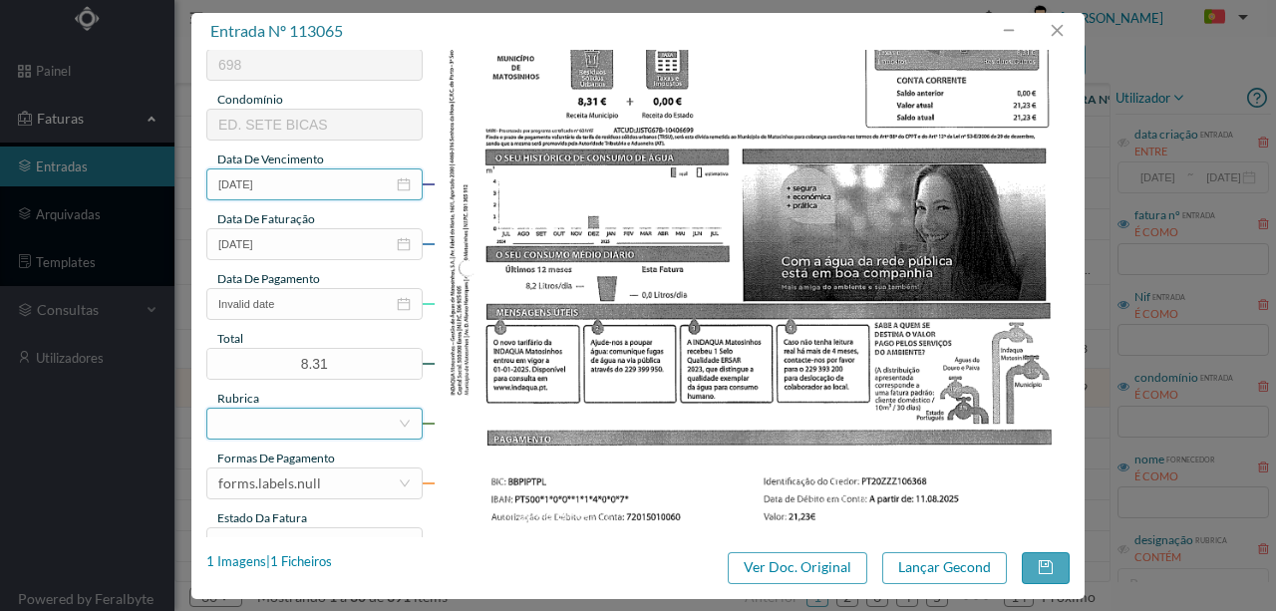
scroll to position [399, 0]
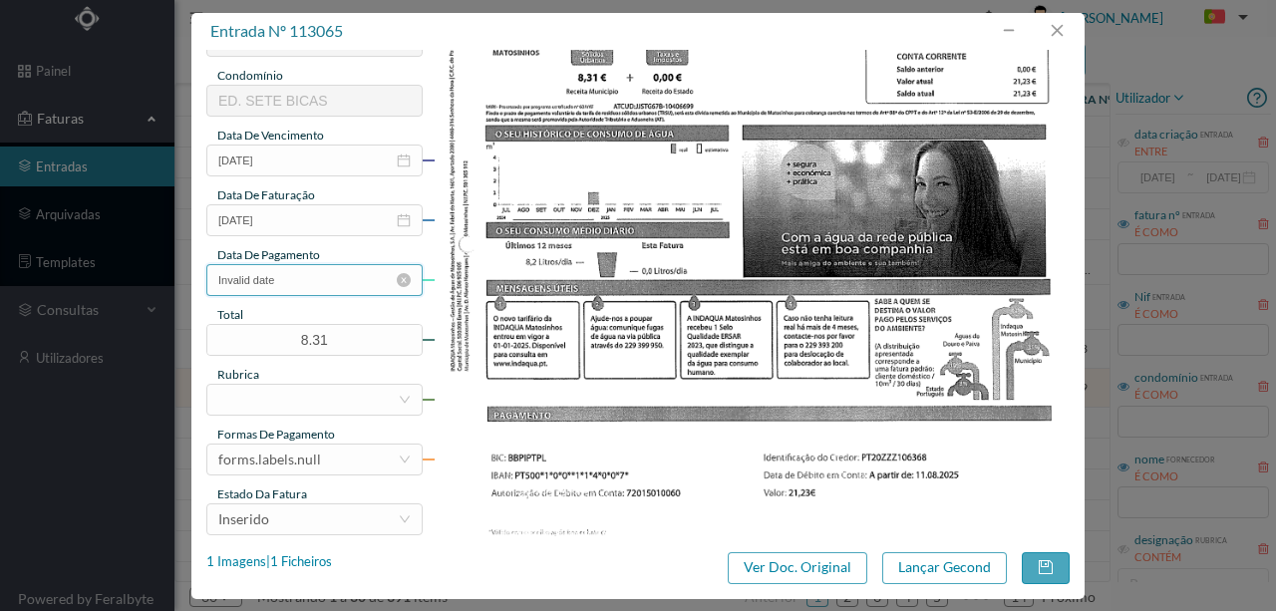
click at [315, 279] on input "Invalid date" at bounding box center [314, 280] width 216 height 32
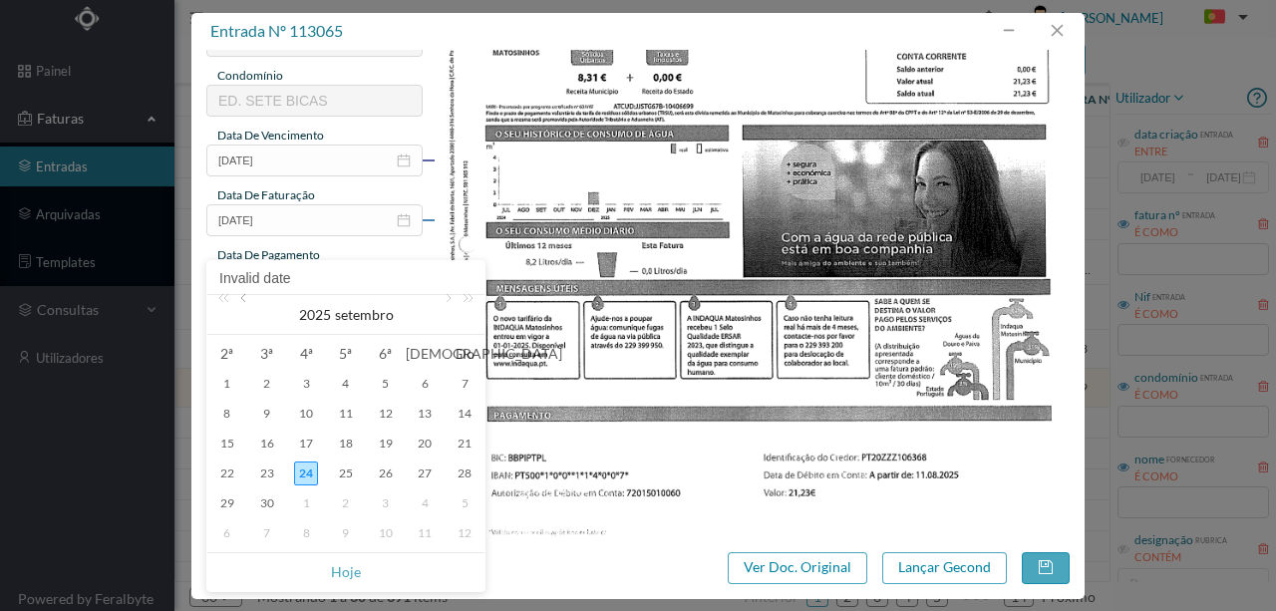
click at [245, 298] on link at bounding box center [245, 315] width 18 height 40
click at [227, 443] on div "11" at bounding box center [227, 444] width 24 height 24
type input "11-08-2025"
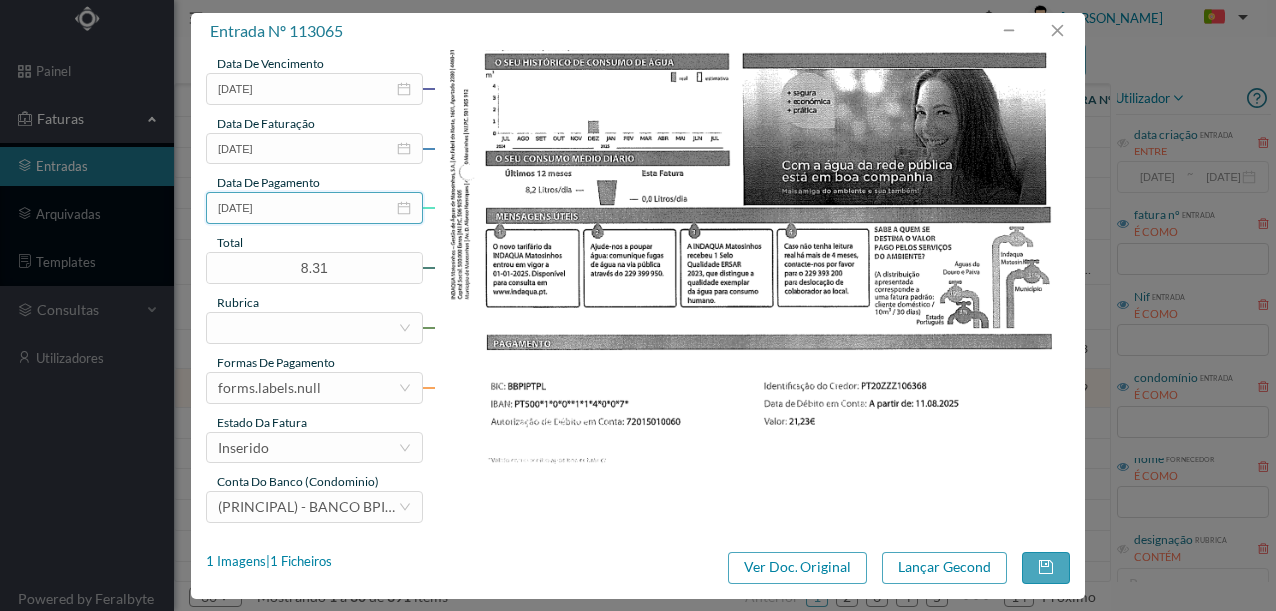
scroll to position [472, 0]
drag, startPoint x: 349, startPoint y: 270, endPoint x: 162, endPoint y: 252, distance: 188.3
click at [162, 252] on div "entrada nº 113065 gestor condomínio Rui Marques aprovado por gestor fornecedor …" at bounding box center [638, 305] width 1276 height 611
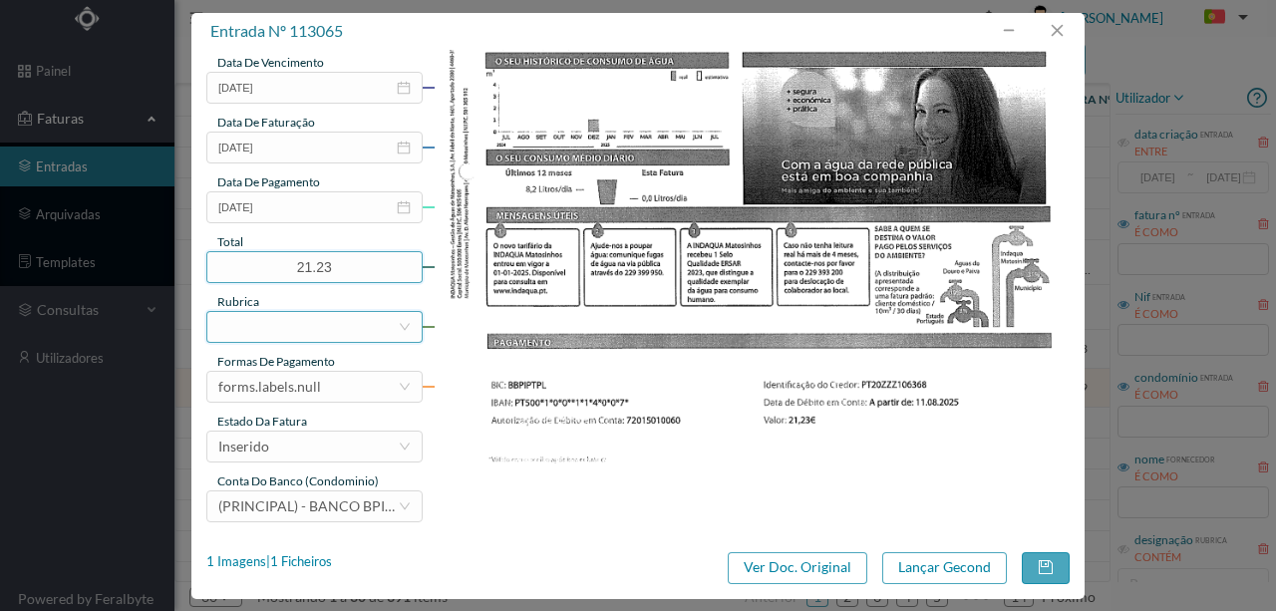
type input "21.23"
click at [246, 321] on div at bounding box center [307, 327] width 179 height 30
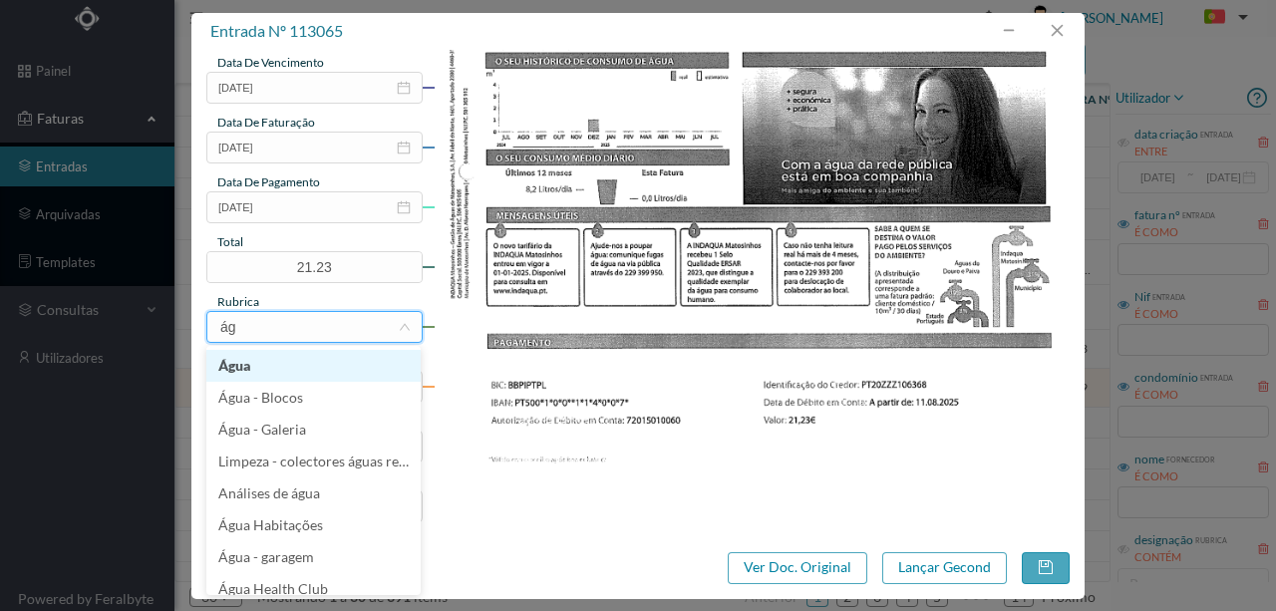
type input "águ"
click at [240, 373] on li "Água" at bounding box center [313, 366] width 214 height 32
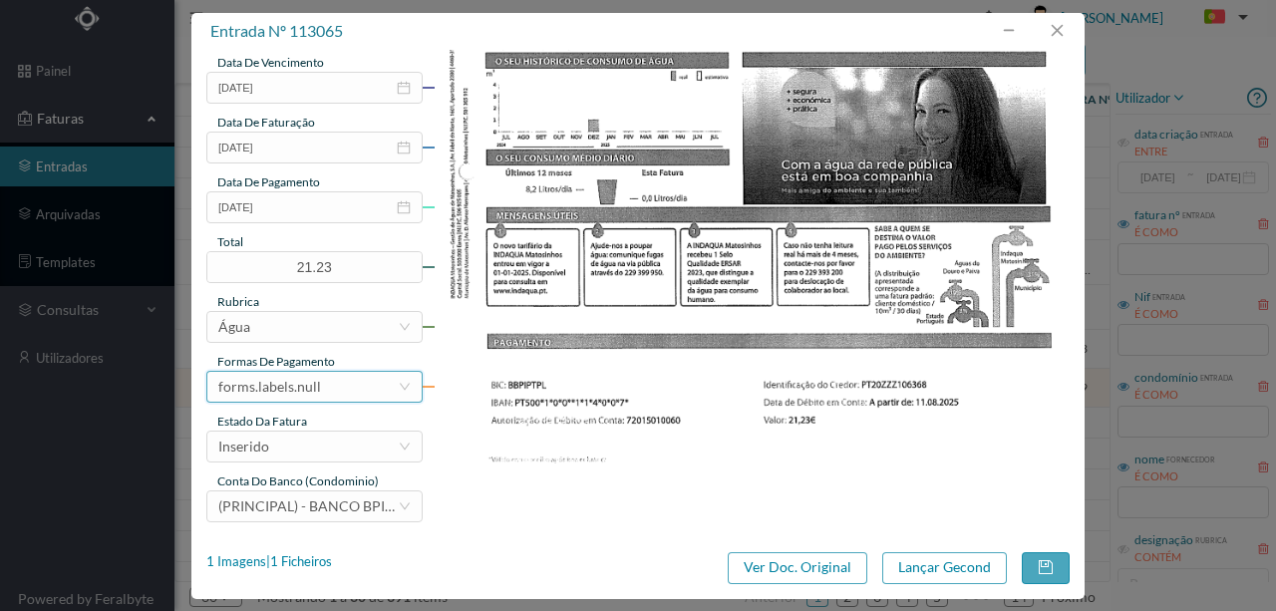
click at [296, 393] on div "forms.labels.null" at bounding box center [269, 387] width 103 height 30
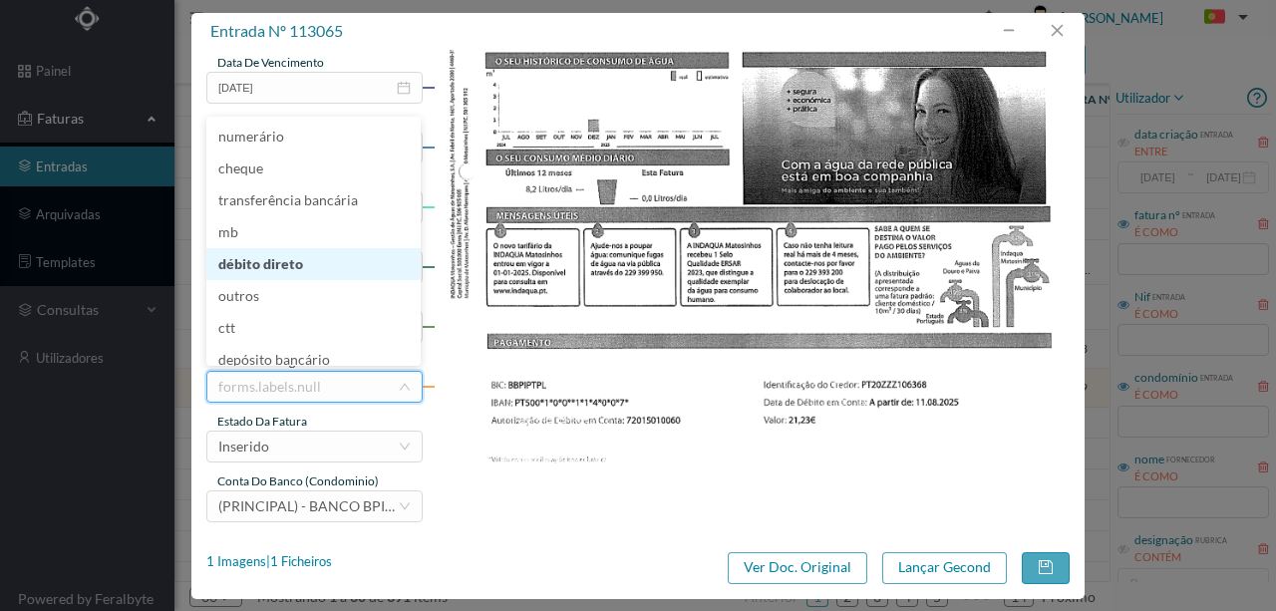
scroll to position [4, 0]
drag, startPoint x: 248, startPoint y: 249, endPoint x: 251, endPoint y: 264, distance: 15.3
click at [249, 257] on li "débito direto" at bounding box center [313, 260] width 214 height 32
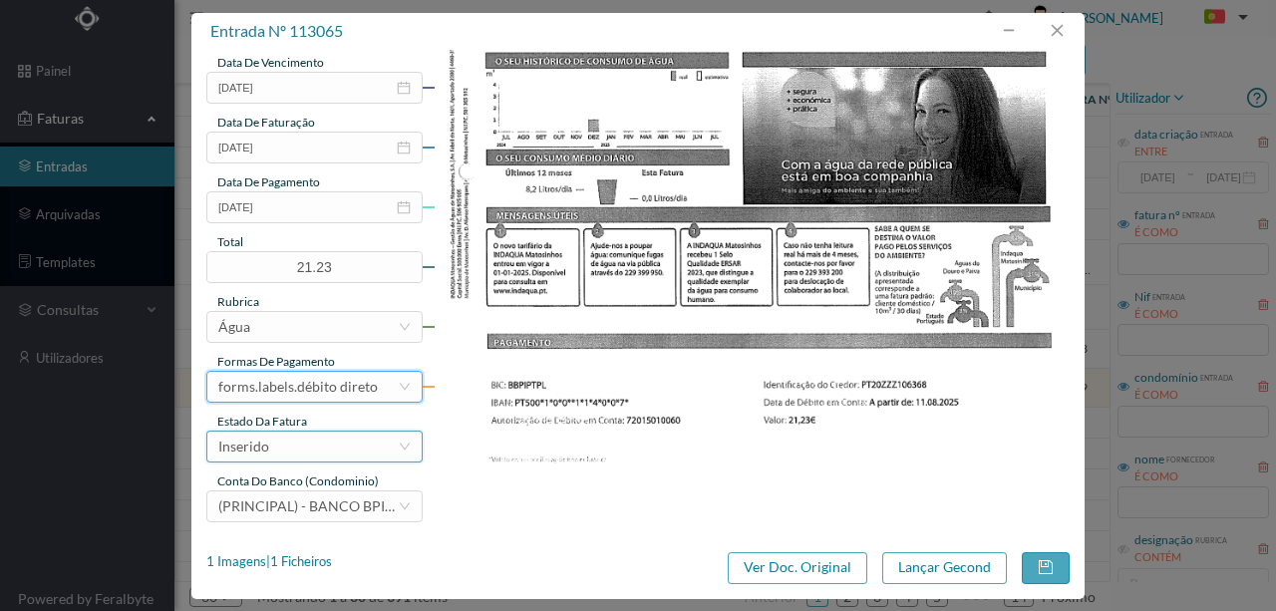
click at [288, 446] on div "Inserido" at bounding box center [307, 447] width 179 height 30
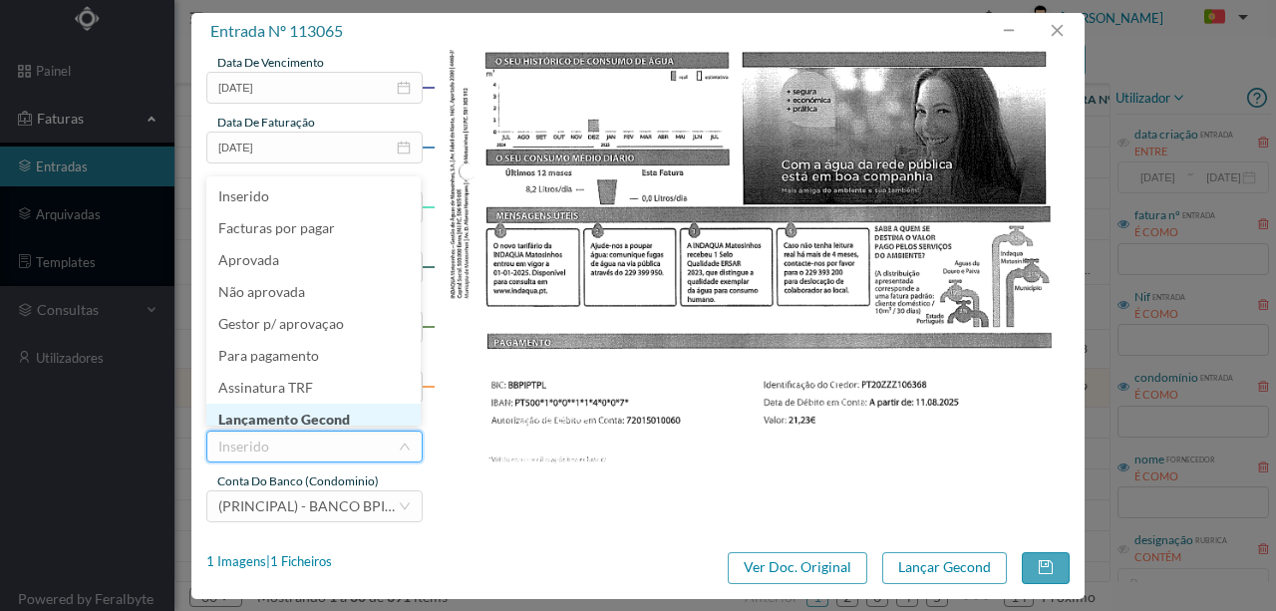
scroll to position [10, 0]
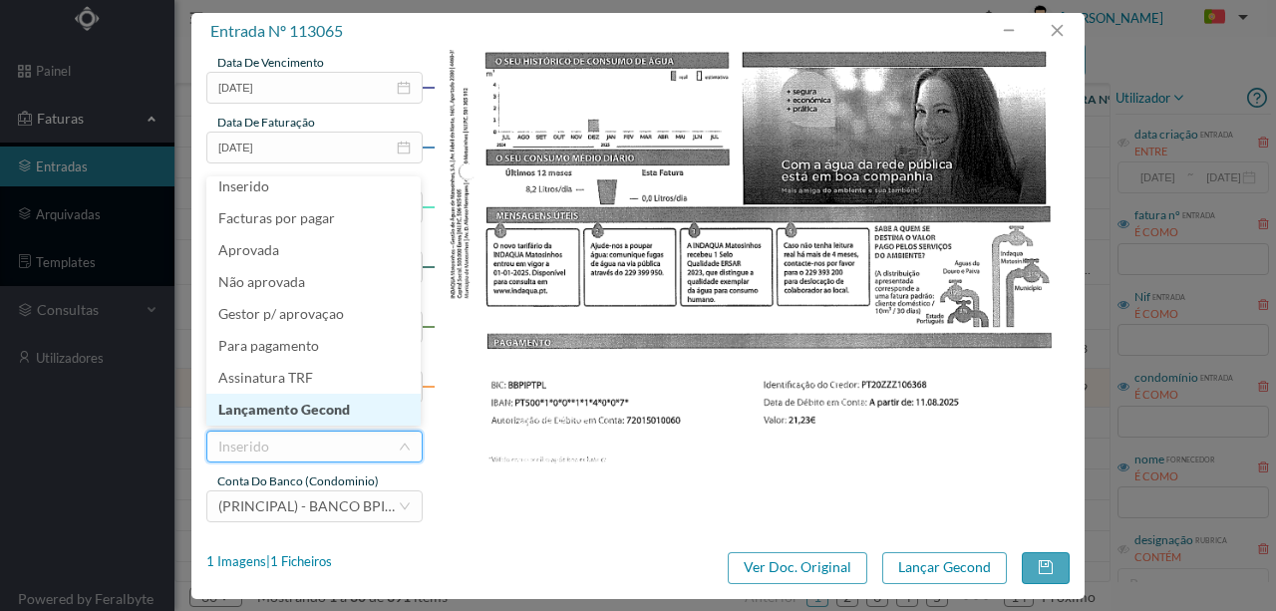
click at [315, 413] on li "Lançamento Gecond" at bounding box center [313, 410] width 214 height 32
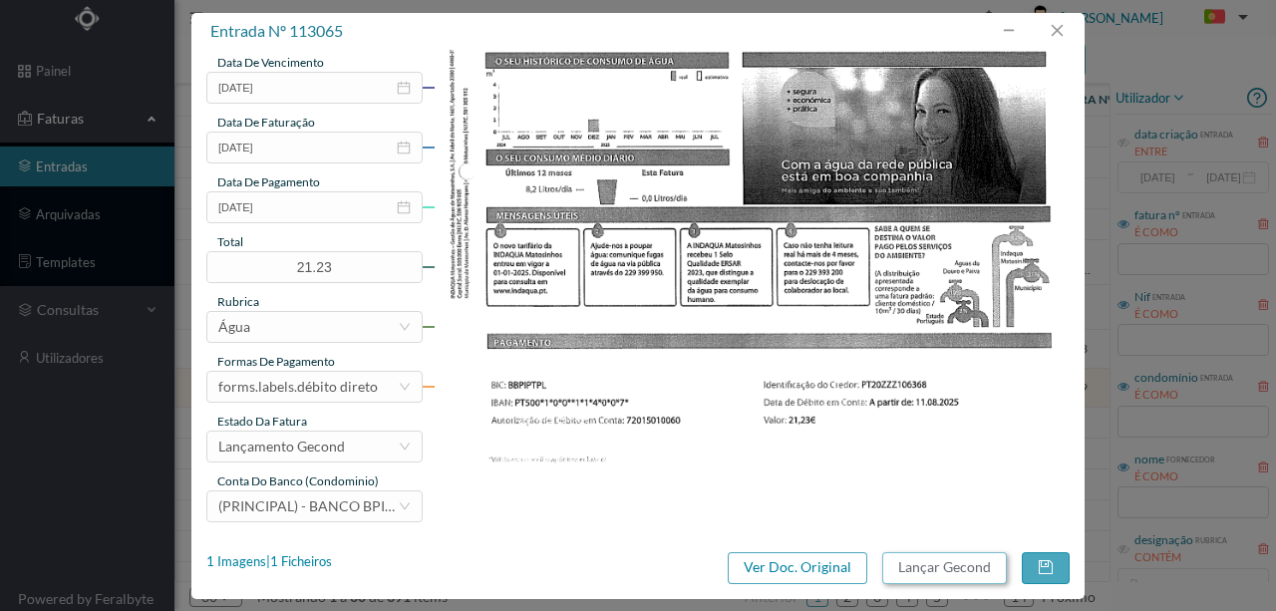
click at [965, 569] on button "Lançar Gecond" at bounding box center [944, 568] width 125 height 32
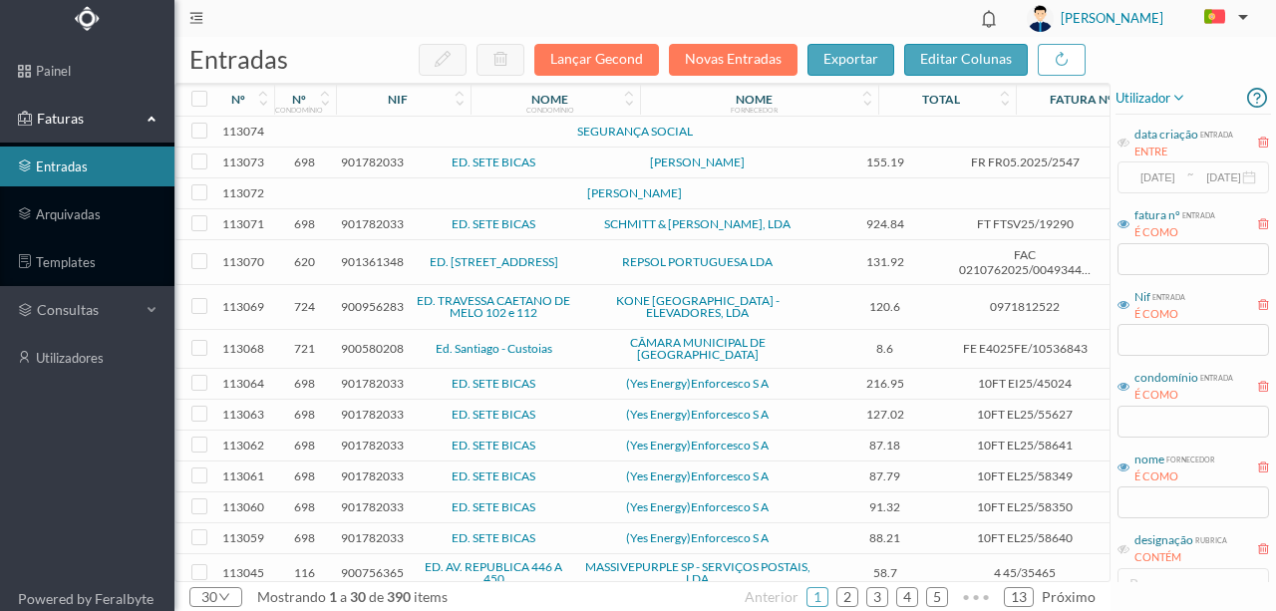
click at [363, 132] on td at bounding box center [431, 132] width 171 height 31
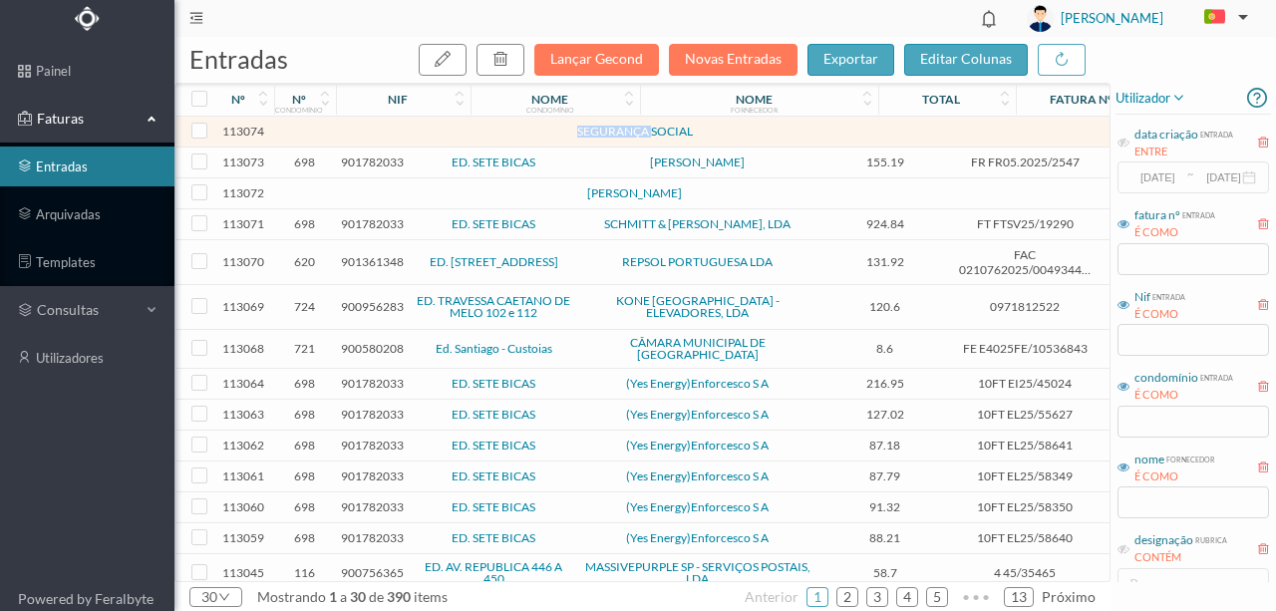
click at [363, 132] on td at bounding box center [431, 132] width 171 height 31
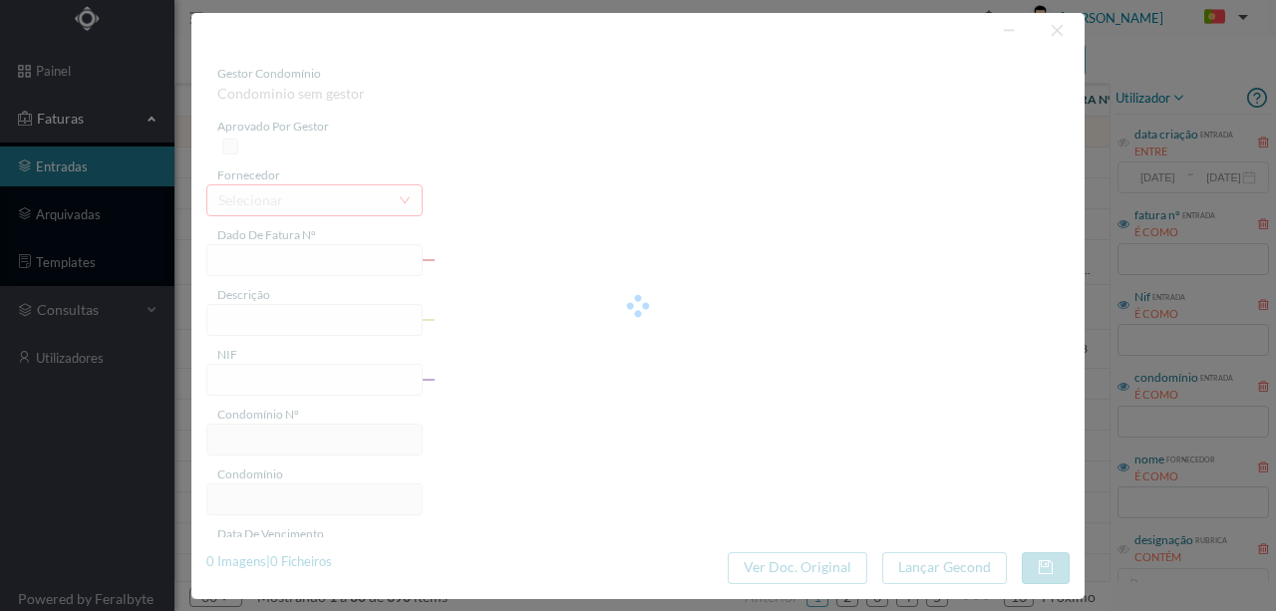
type input "29.07.2025"
type input "Manutenção nas zonas comuns Julho 2025"
type input "901782033"
type input "2025-07-29"
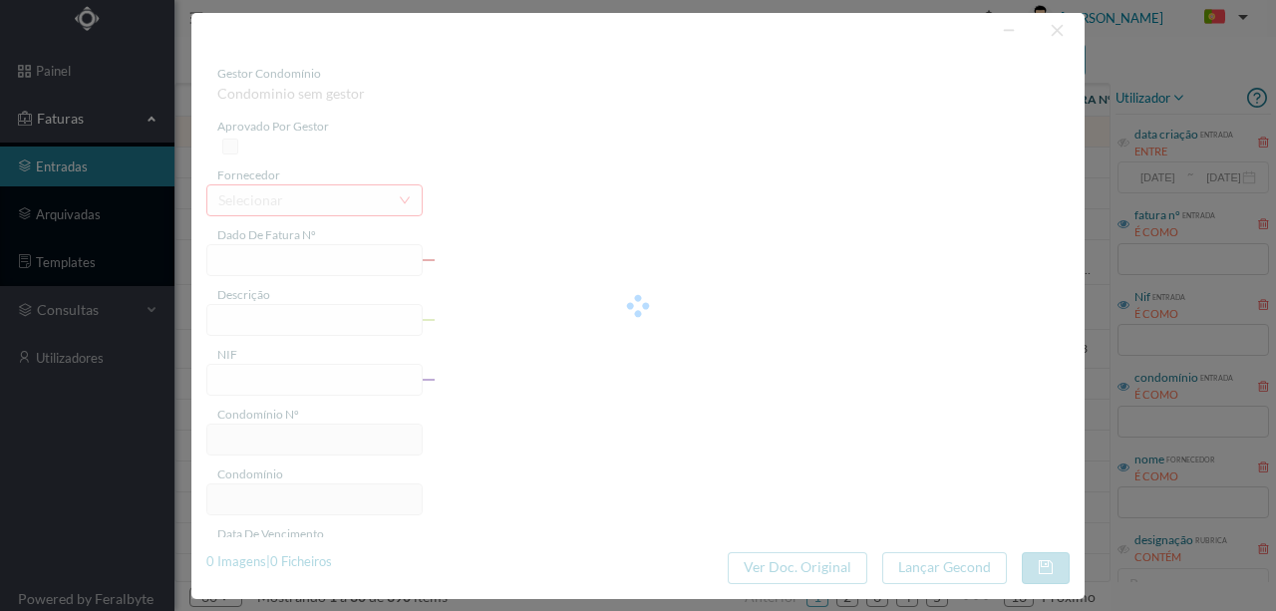
type input "2025-07-29"
type input "50.00"
type input "698"
type input "ED. SETE BICAS"
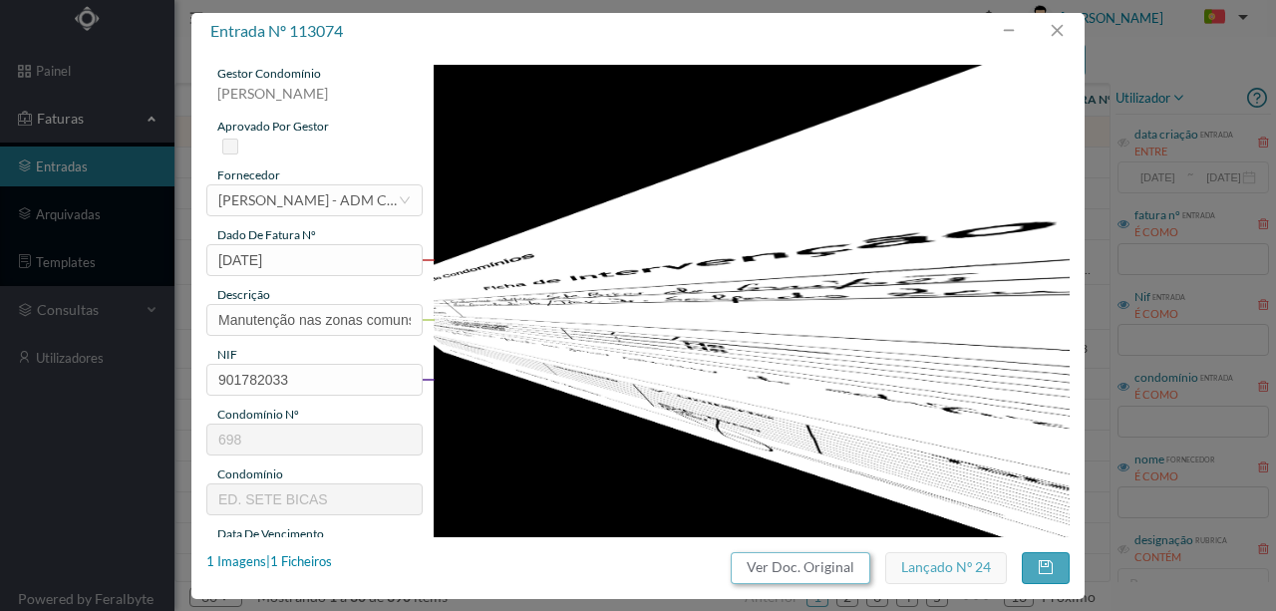
drag, startPoint x: 764, startPoint y: 576, endPoint x: 742, endPoint y: 93, distance: 484.1
click at [764, 574] on button "Ver Doc. Original" at bounding box center [801, 568] width 140 height 32
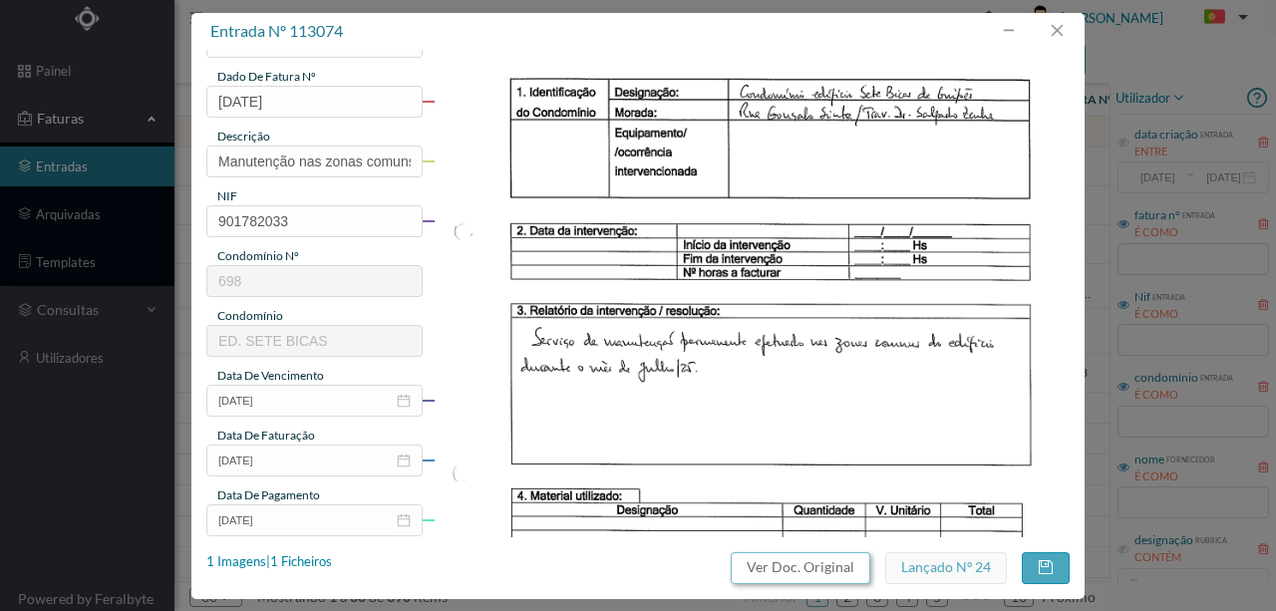
scroll to position [6, 0]
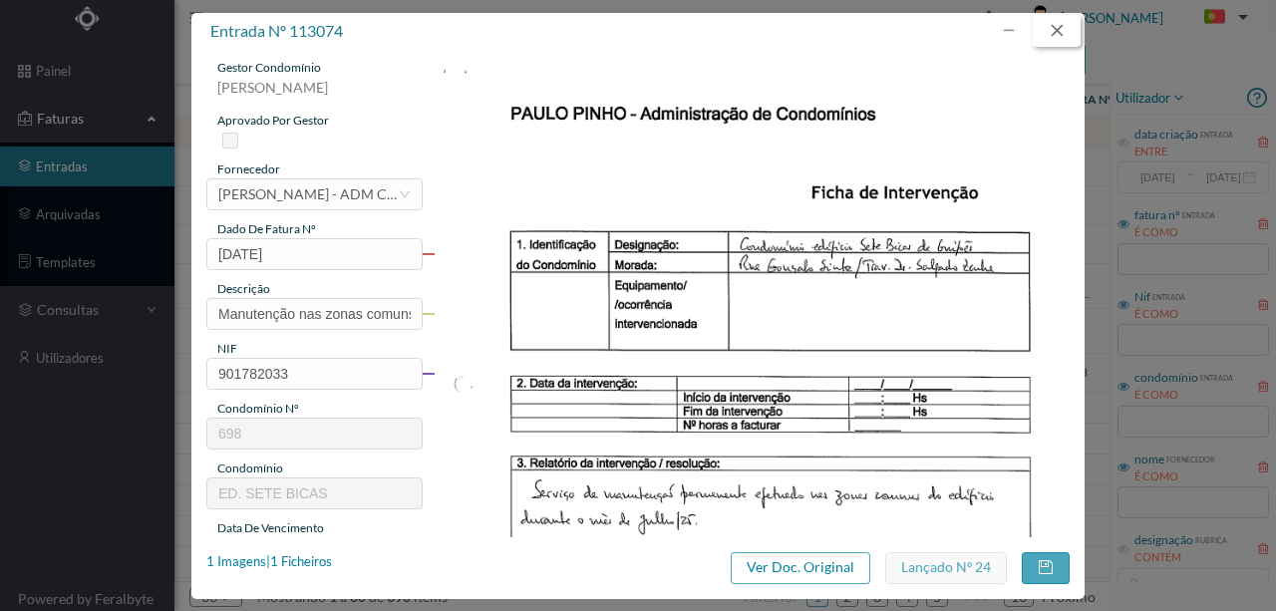
click button "button"
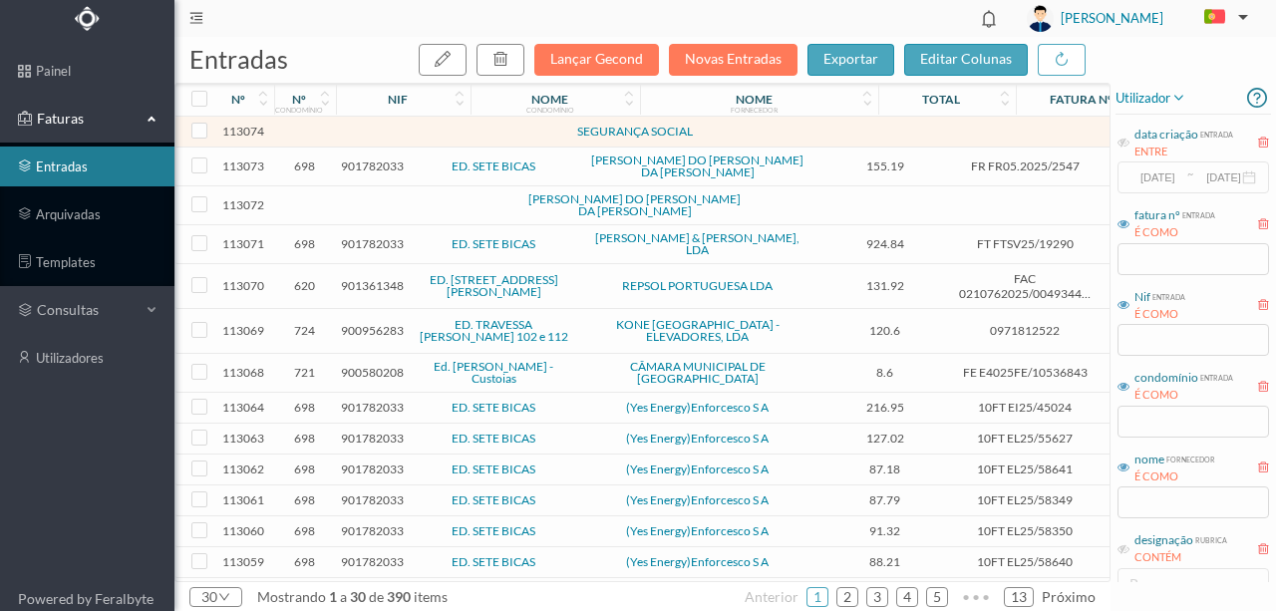
click span "901782033"
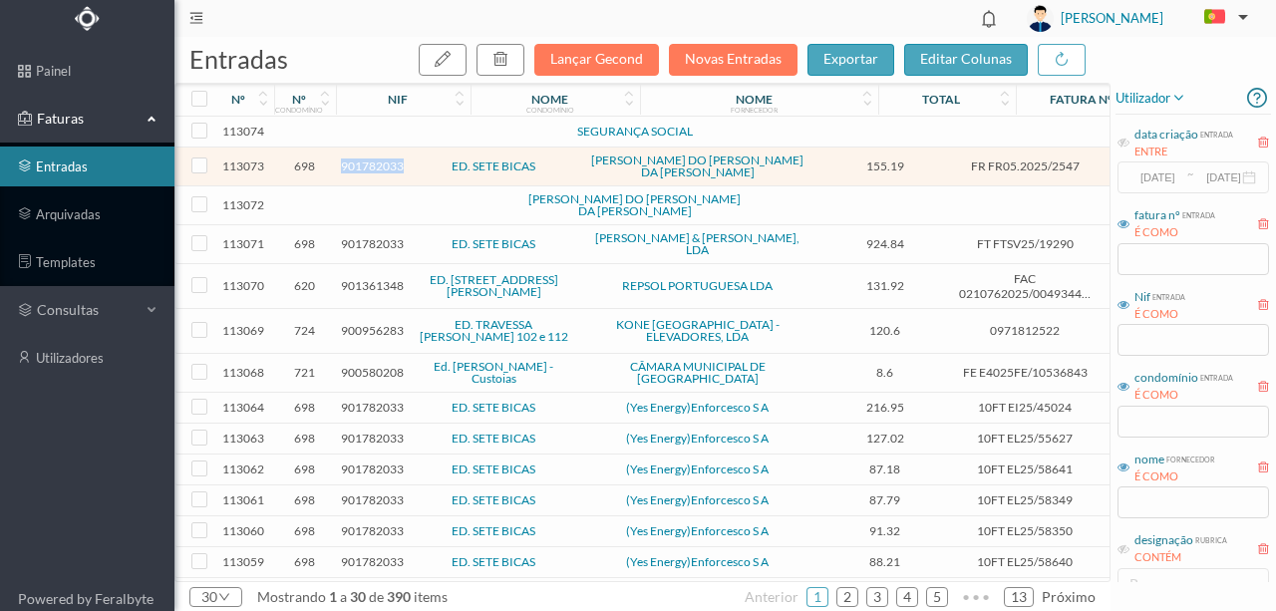
click span "901782033"
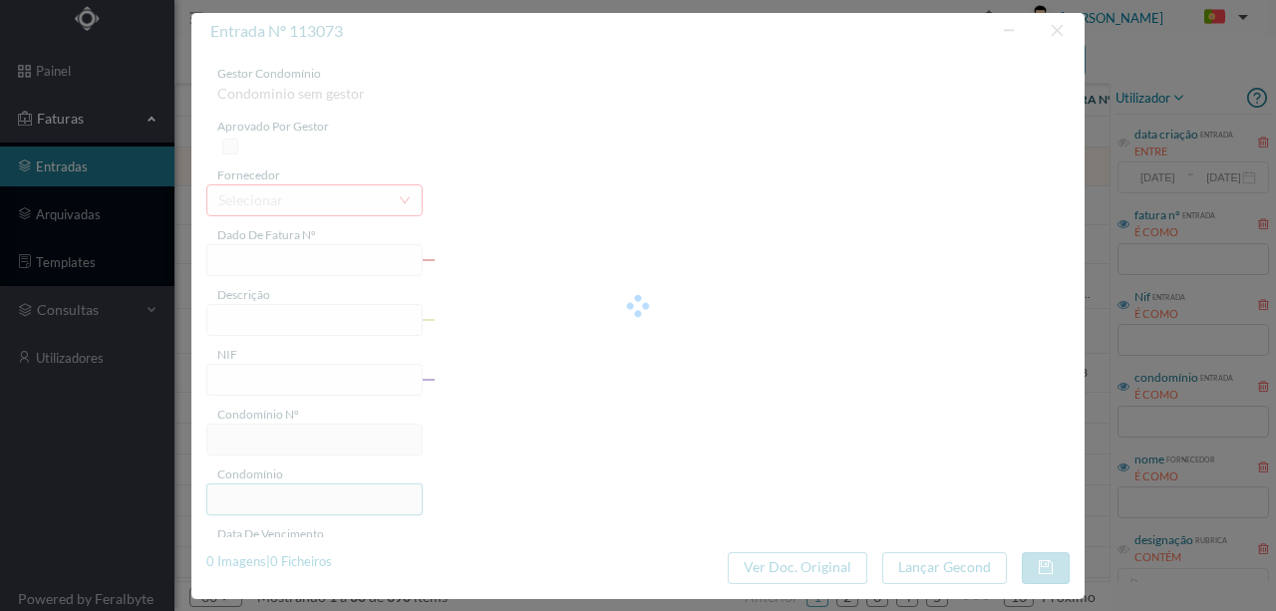
type input "FR FR05.2025/2547"
type input "Reparação monitor do sistema de video porteiro da entrada 109"
type input "901782033"
type input "2025-07-04"
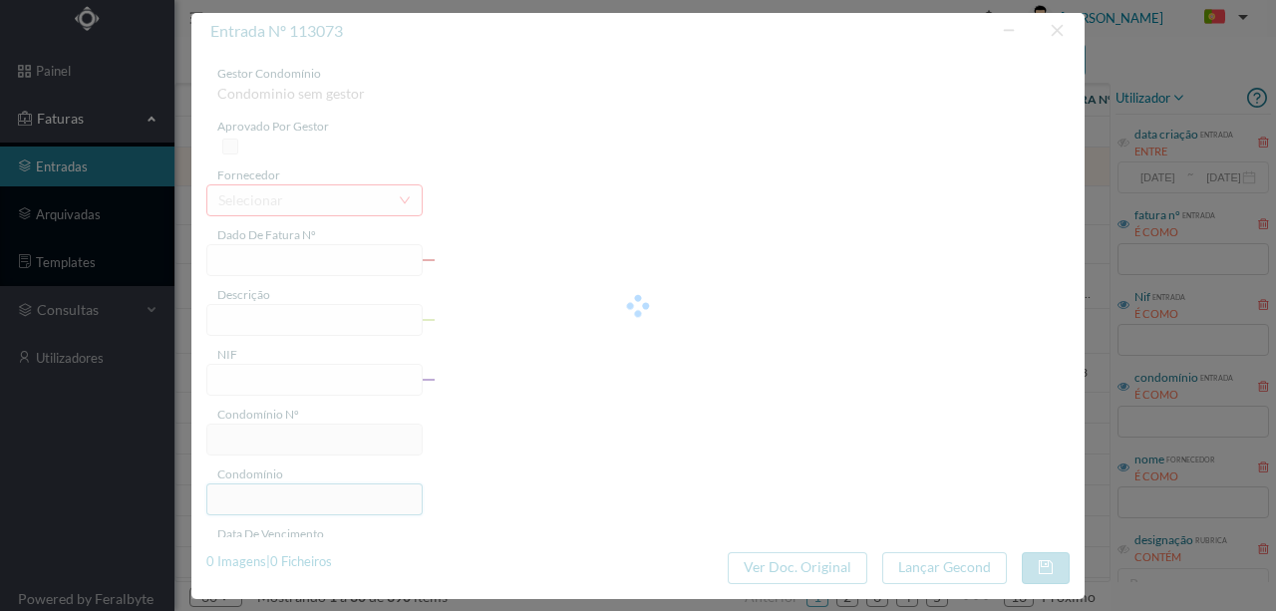
type input "2025-07-29"
type input "200.19"
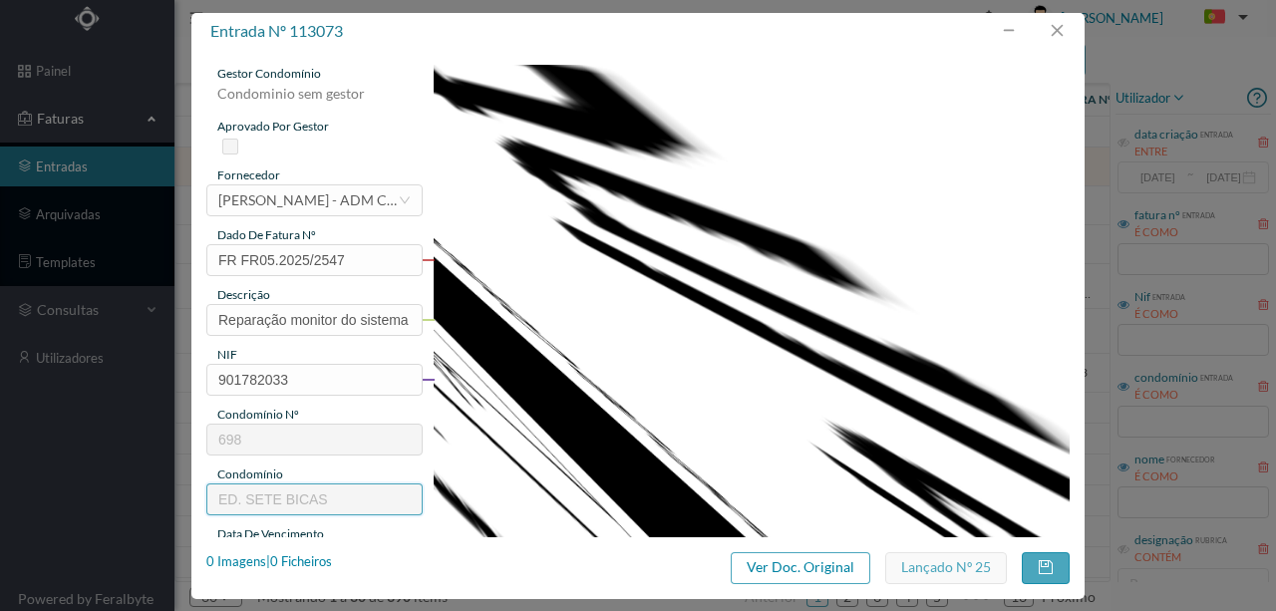
type input "698"
type input "ED. SETE BICAS"
click button "Ver Doc. Original"
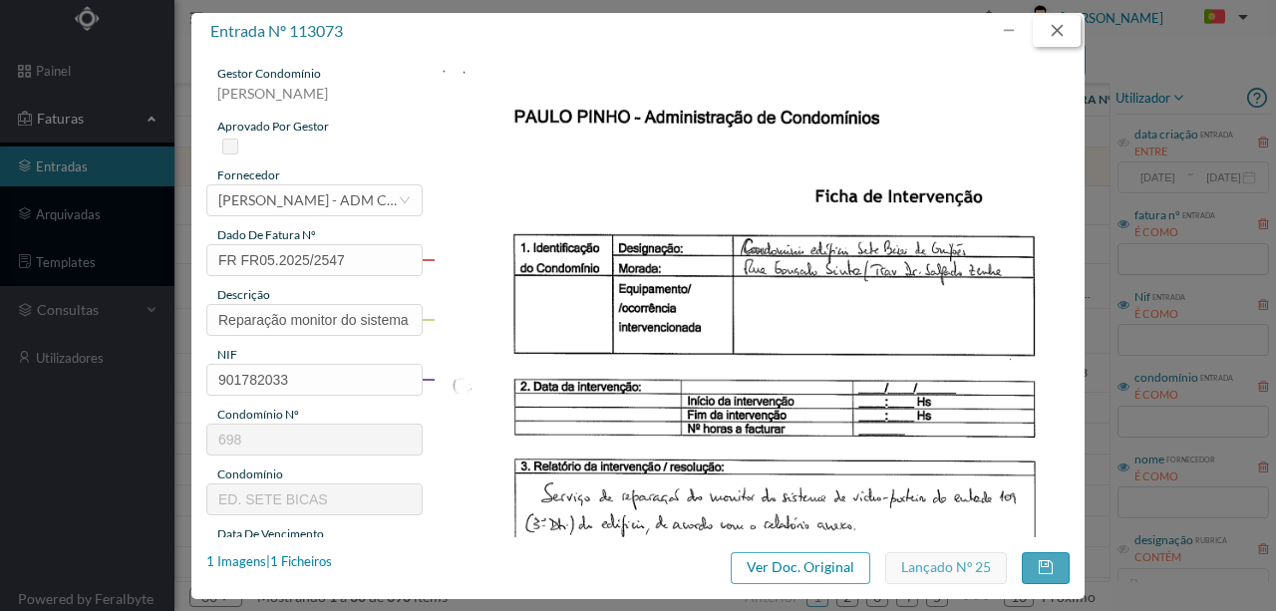
click button "button"
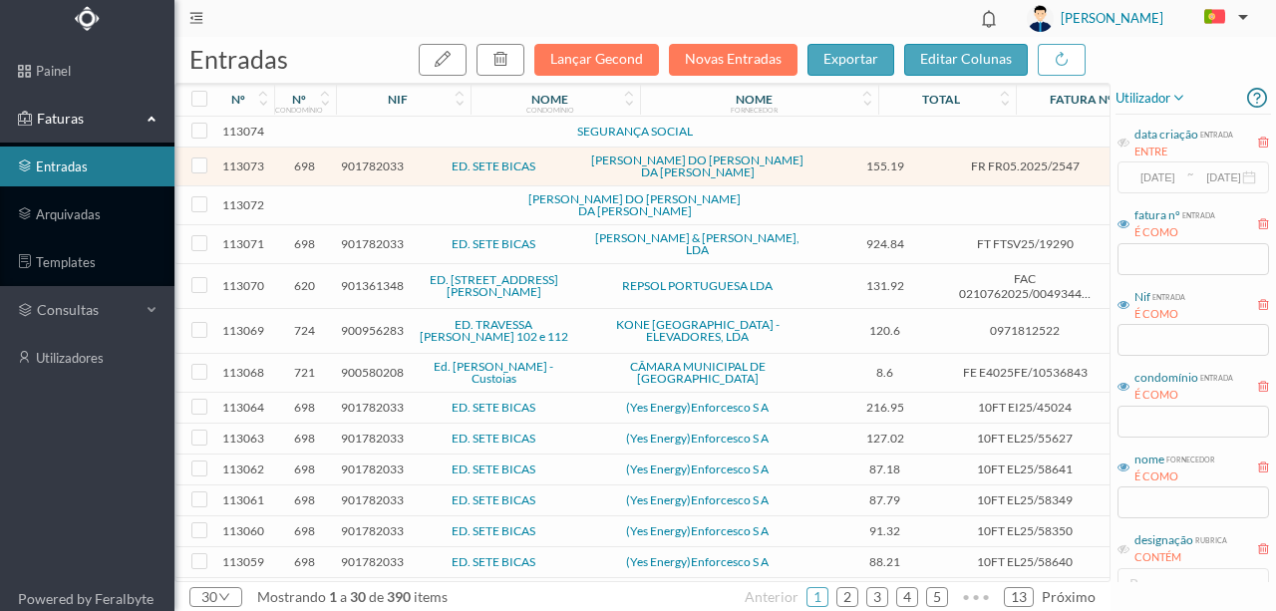
click td
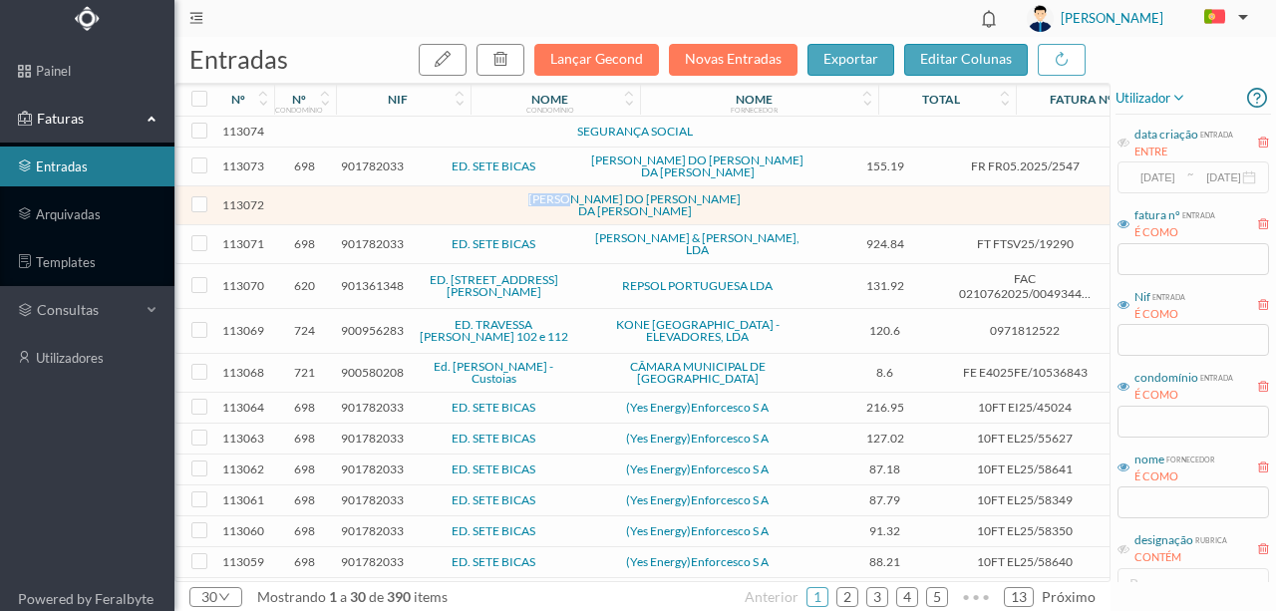
click td
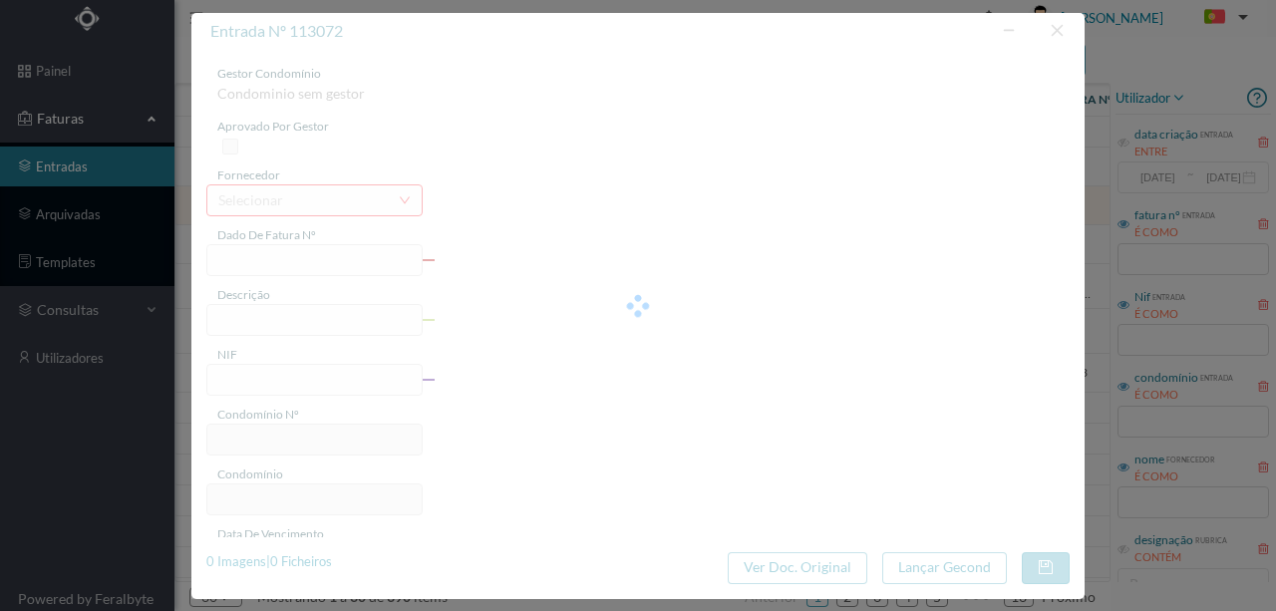
type input "698.29.07.2025"
type input "Limpeza Areas Comuns Julho 2025"
type input "901782033"
type input "2025-07-29"
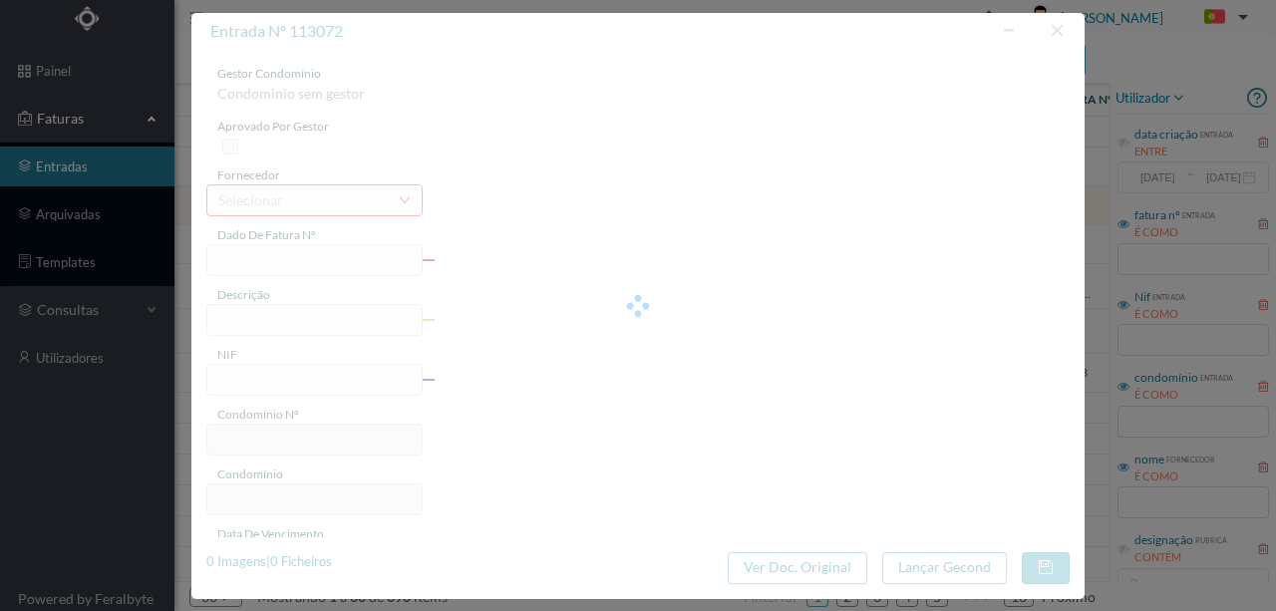
type input "2025-07-29"
type input "250.00"
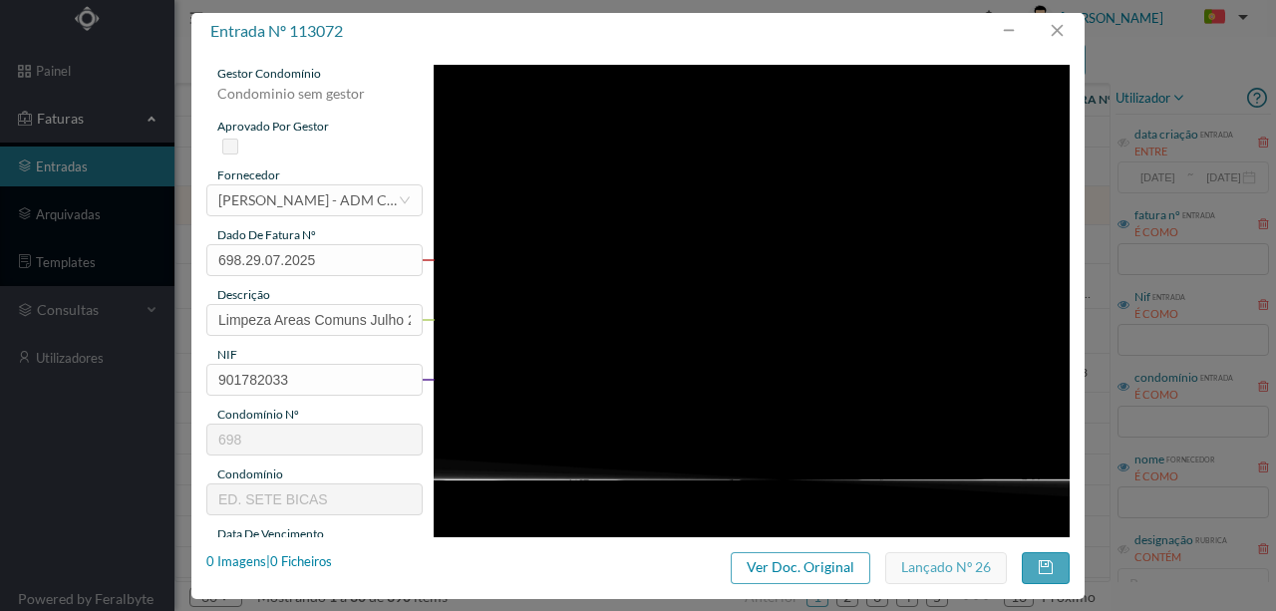
type input "698"
type input "ED. SETE BICAS"
click button "button"
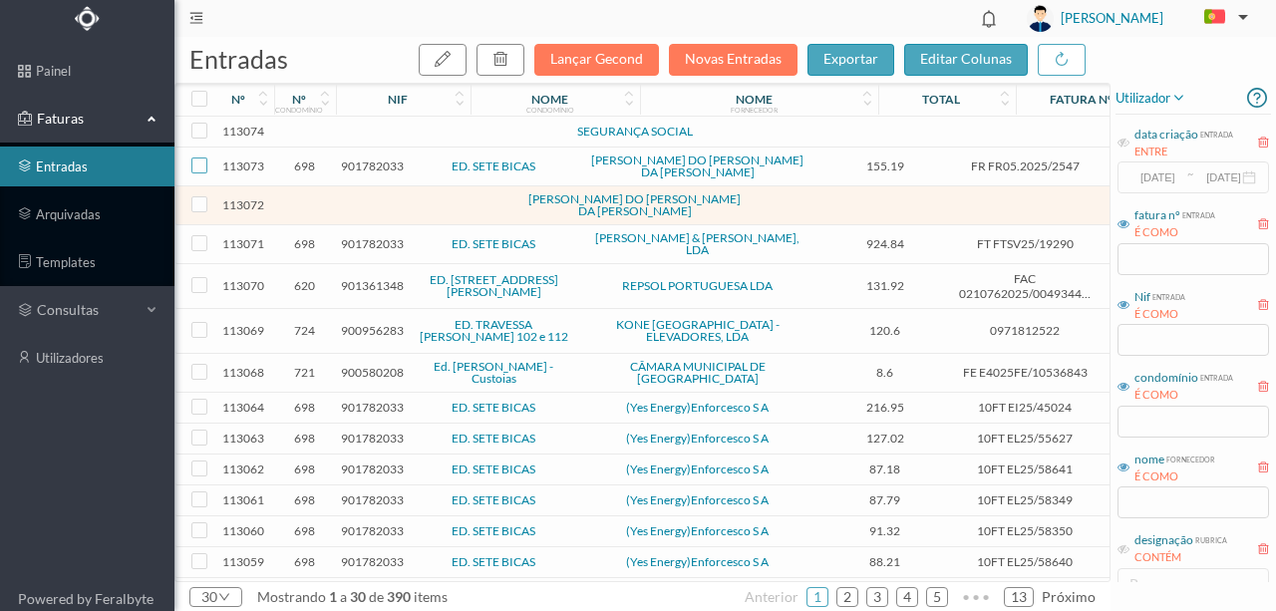
click input "checkbox"
checkbox input "true"
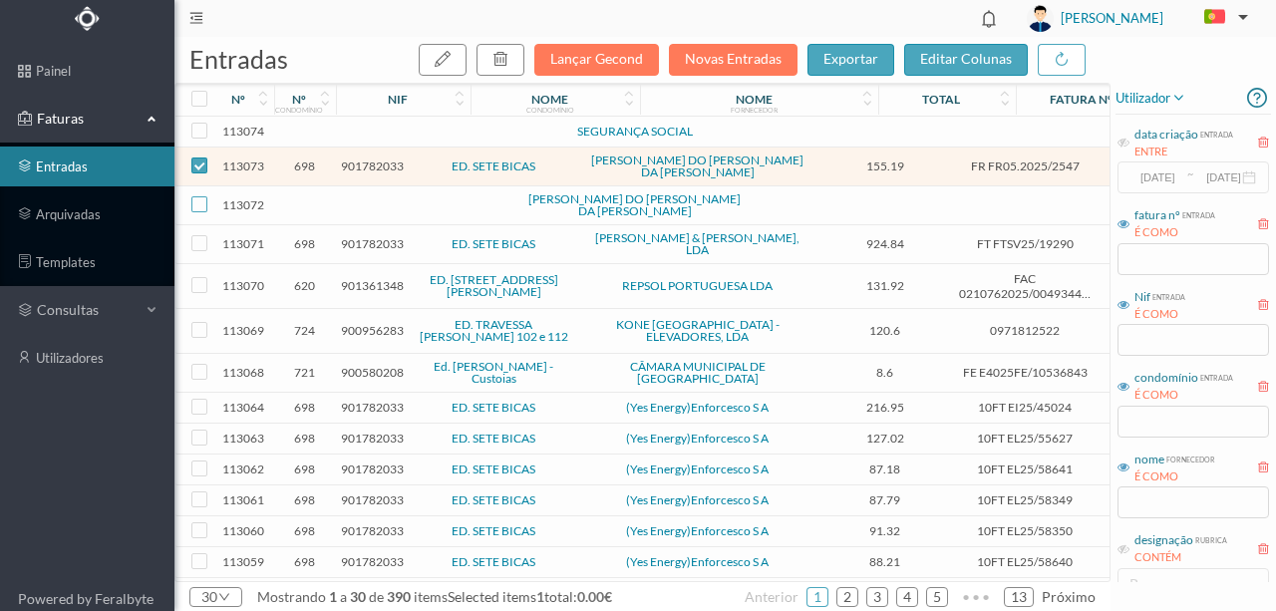
click input "checkbox"
checkbox input "true"
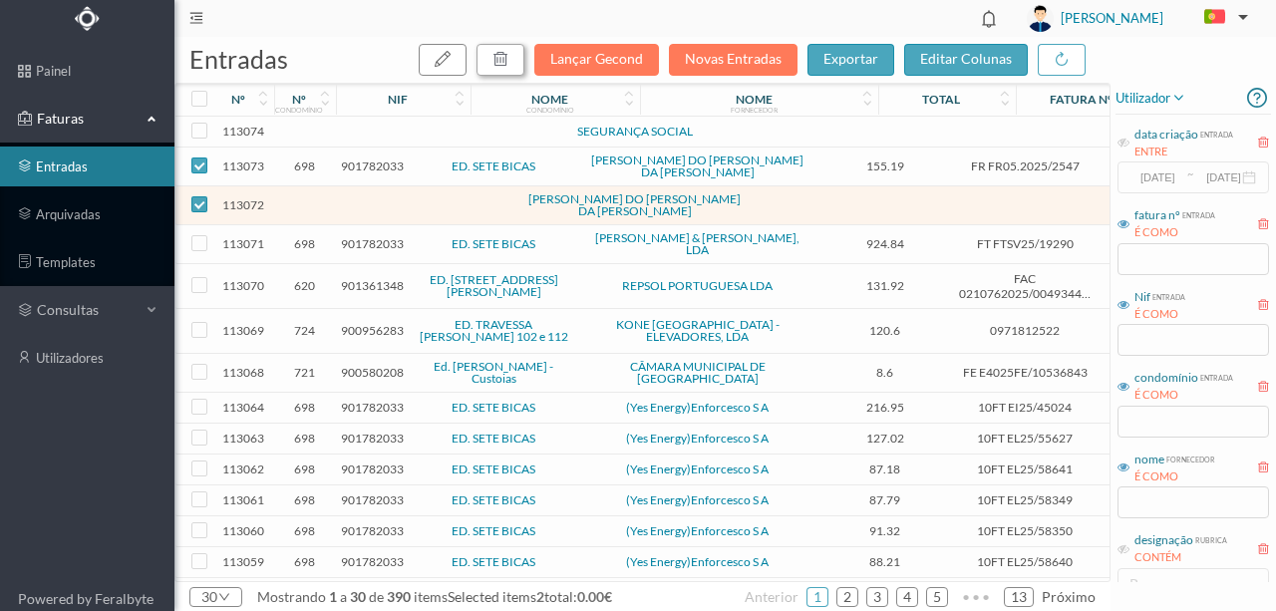
click button "button"
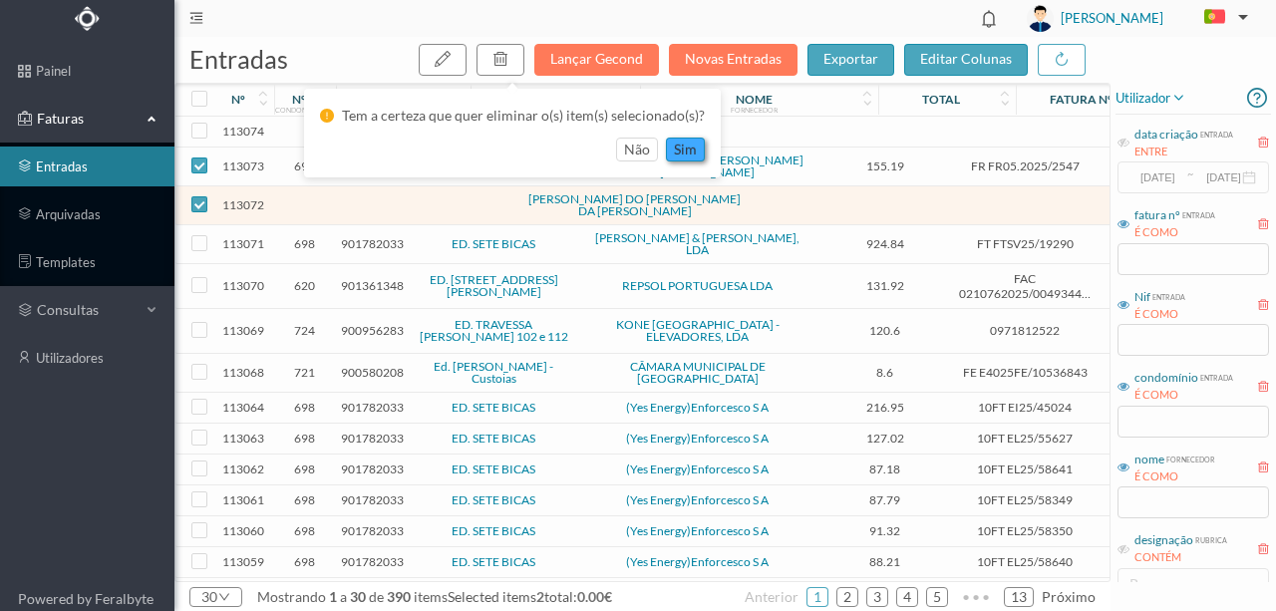
click button "sim"
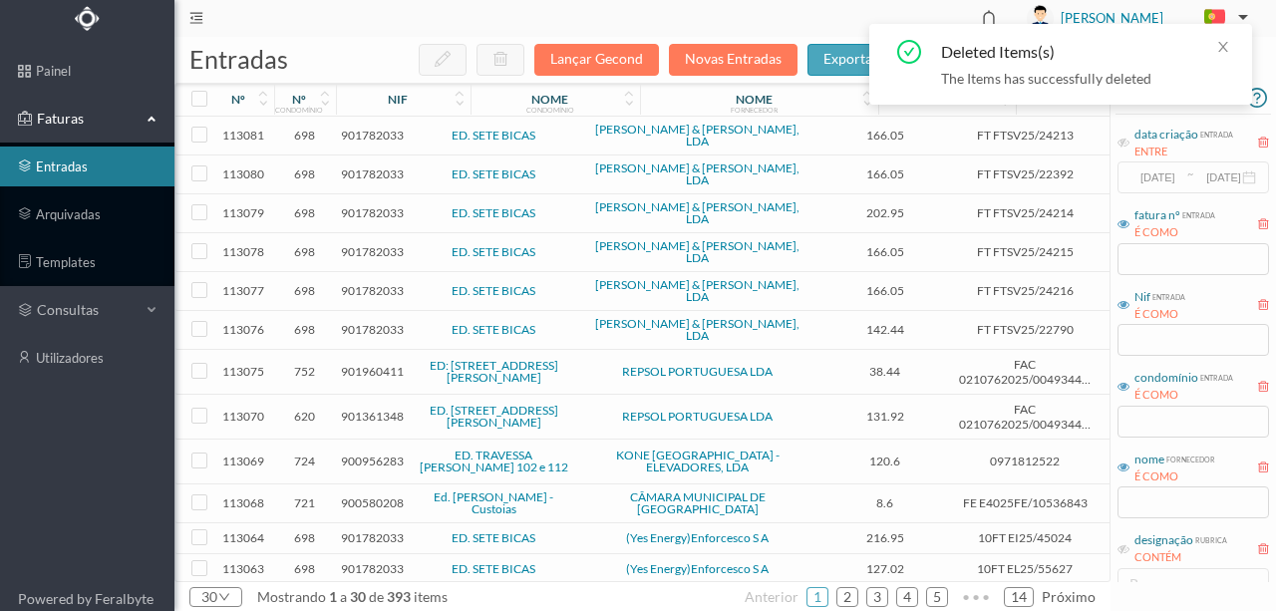
click td "901782033"
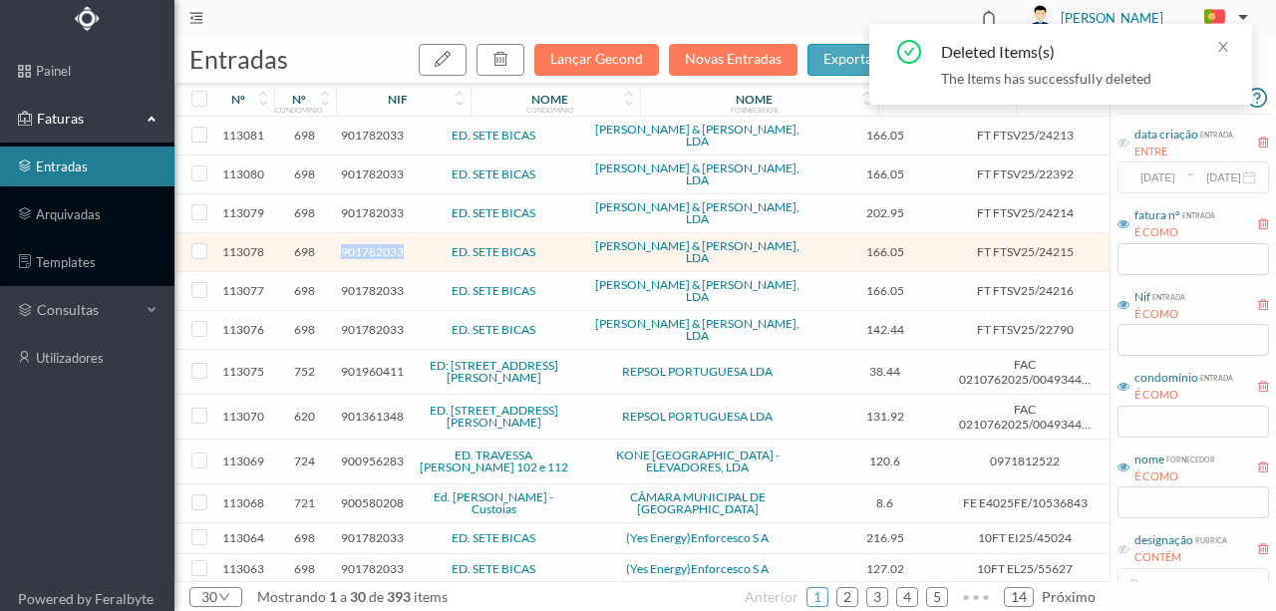
click td "901782033"
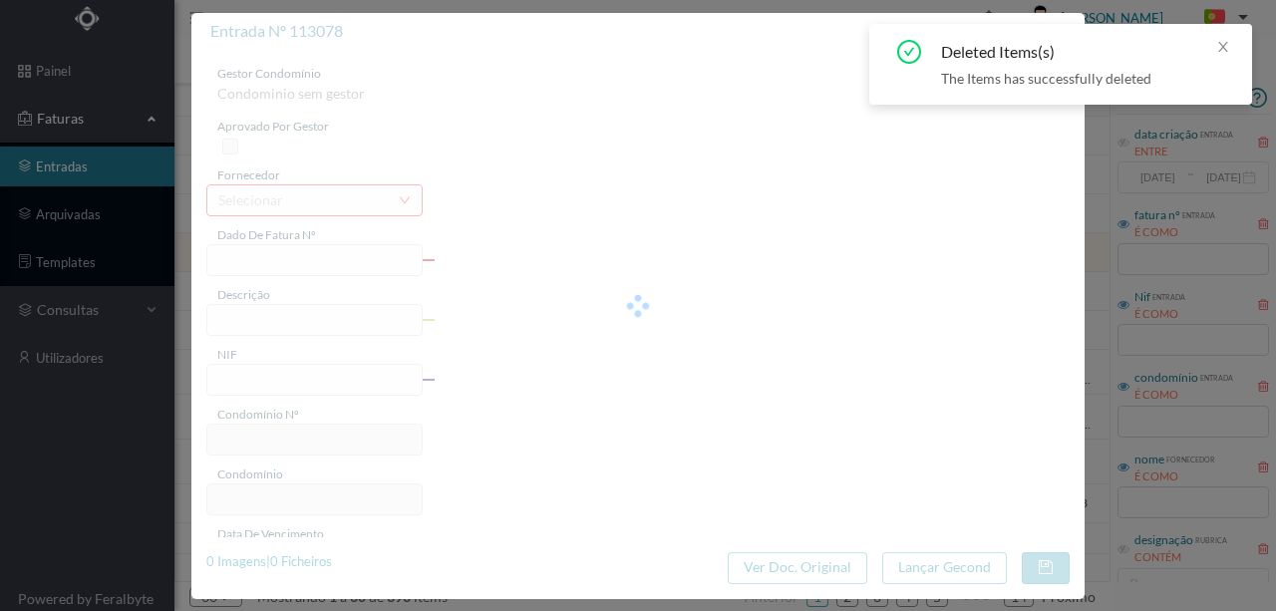
type input "FT FTSV25/24215"
type input "901782033"
type input "Invalid date"
type input "02-07-2025"
type input "166.05"
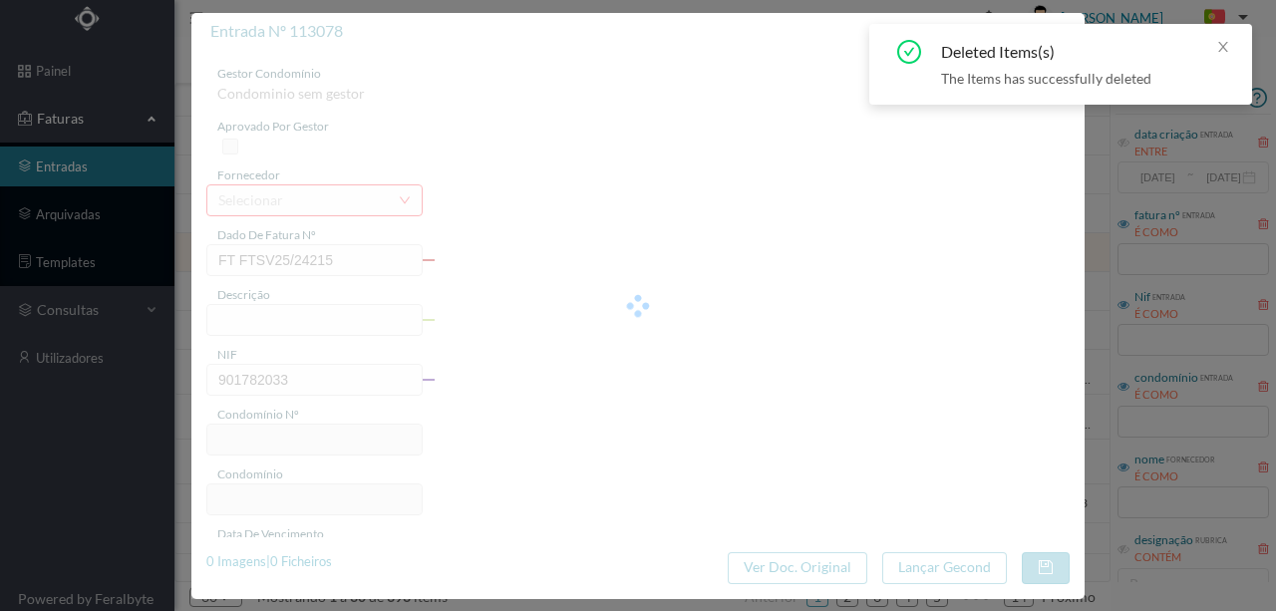
type input "698"
type input "ED. SETE BICAS"
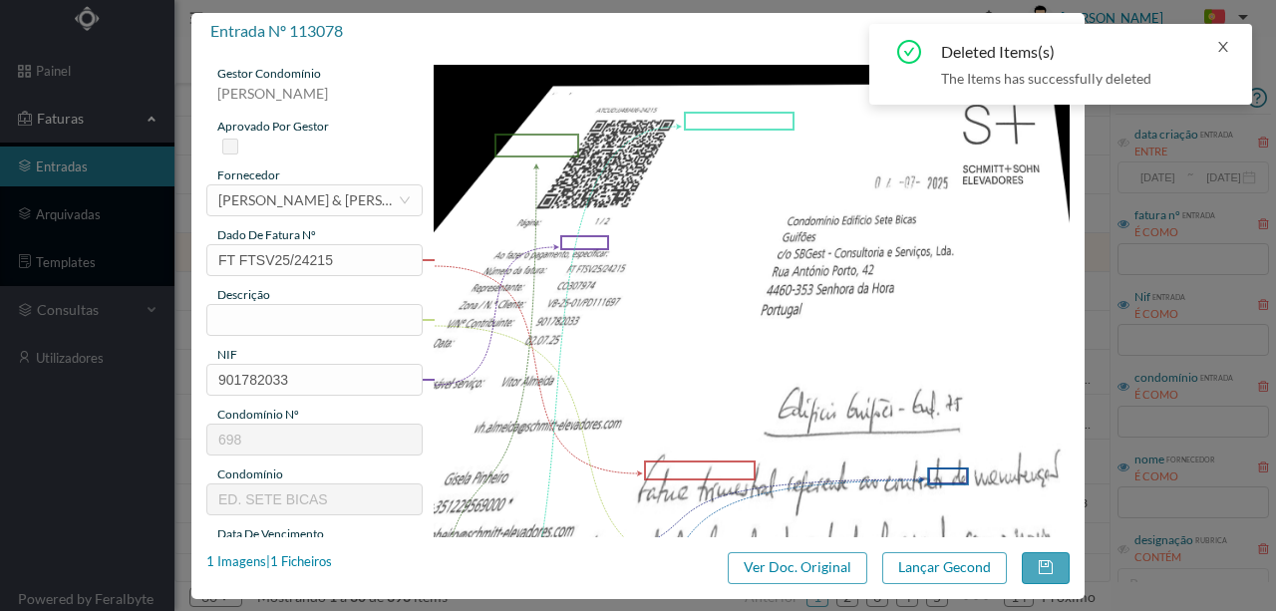
click icon "icon: close"
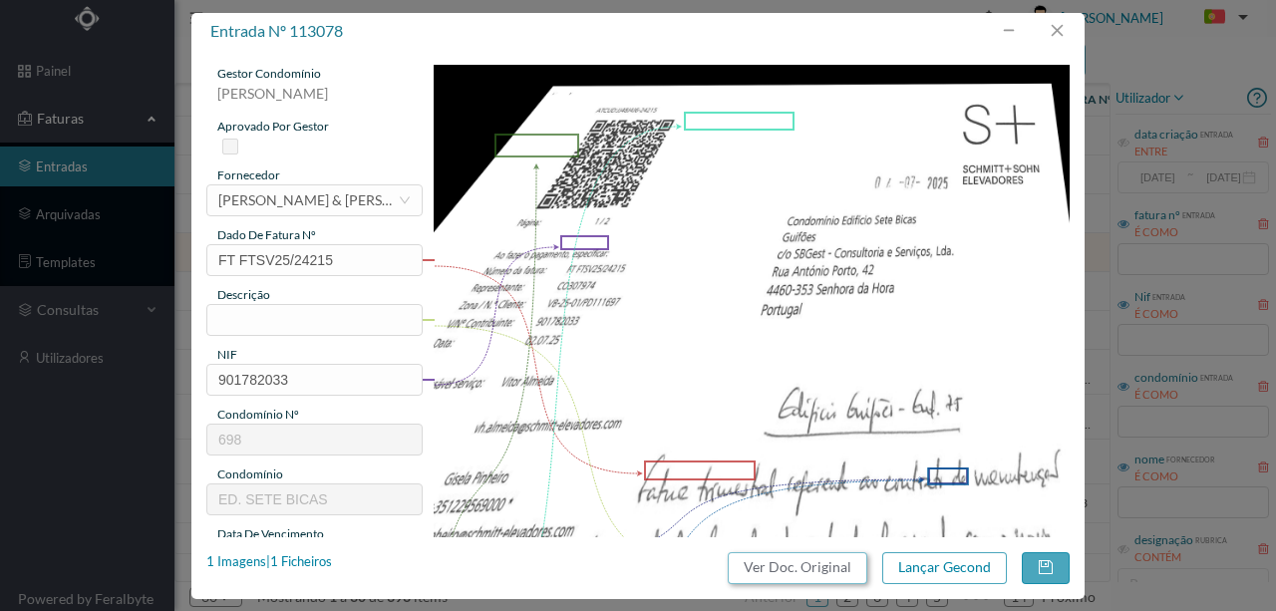
click button "Ver Doc. Original"
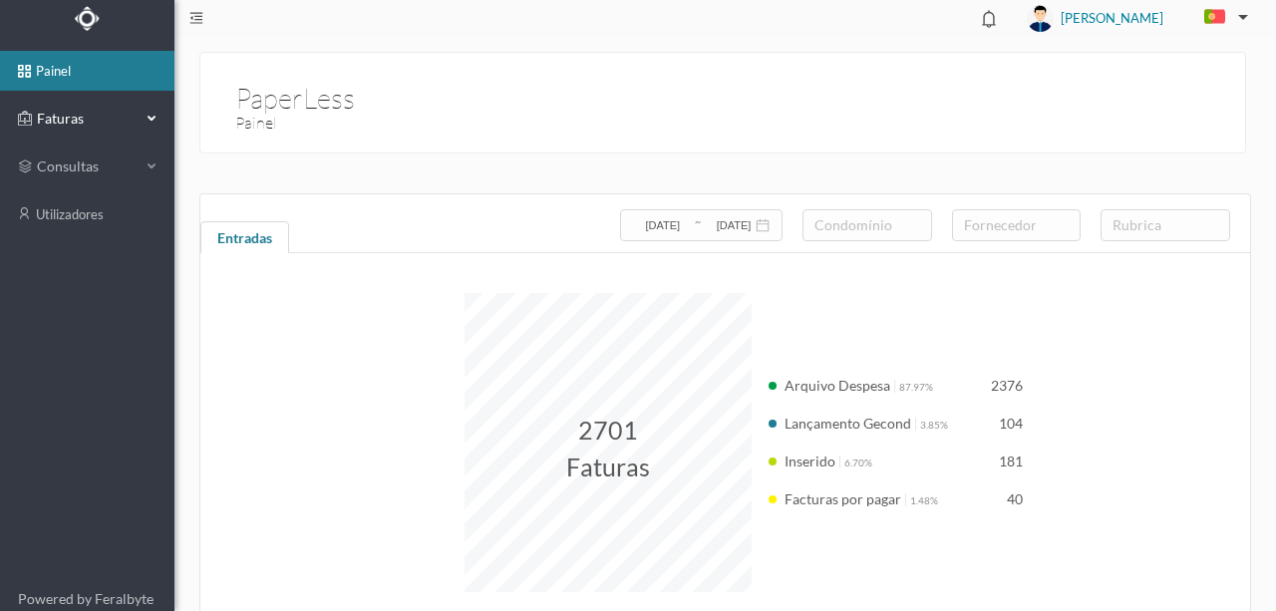
click at [72, 118] on span "Faturas" at bounding box center [87, 119] width 110 height 20
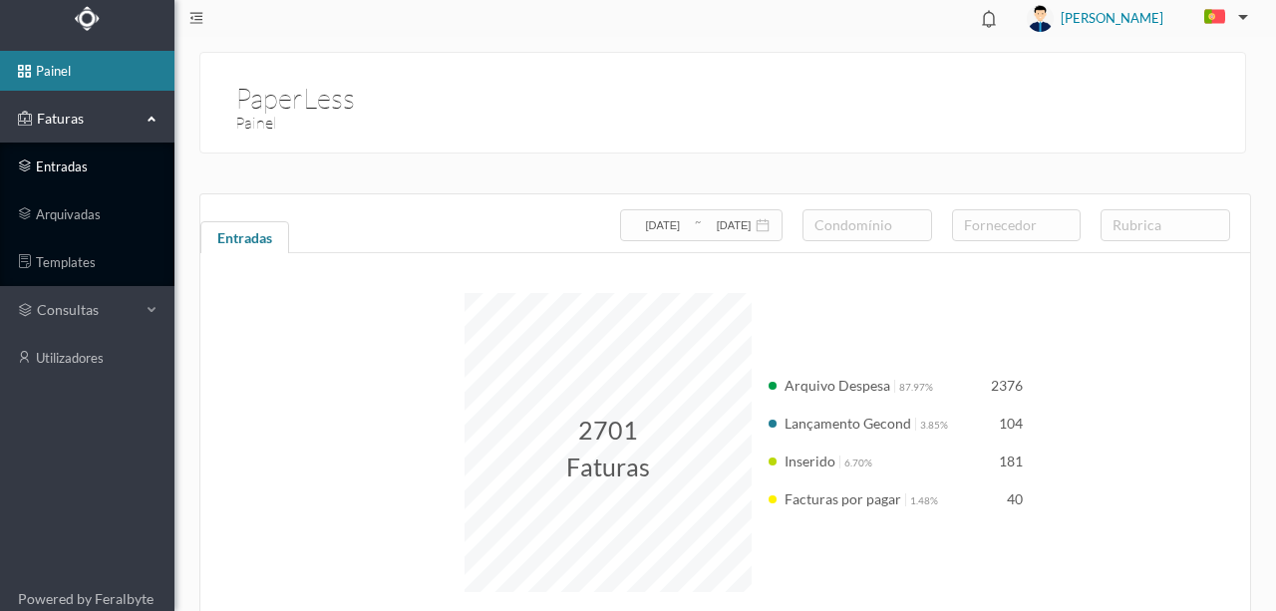
click at [66, 172] on link "entradas" at bounding box center [87, 167] width 174 height 40
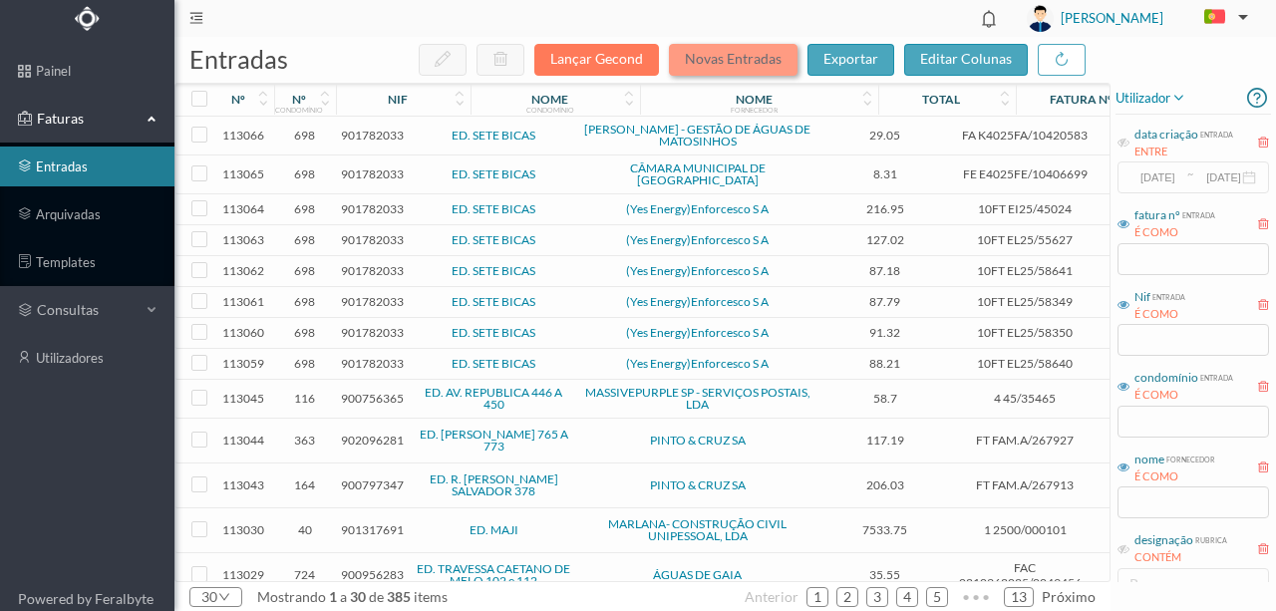
click at [749, 61] on button "Novas Entradas" at bounding box center [733, 60] width 129 height 32
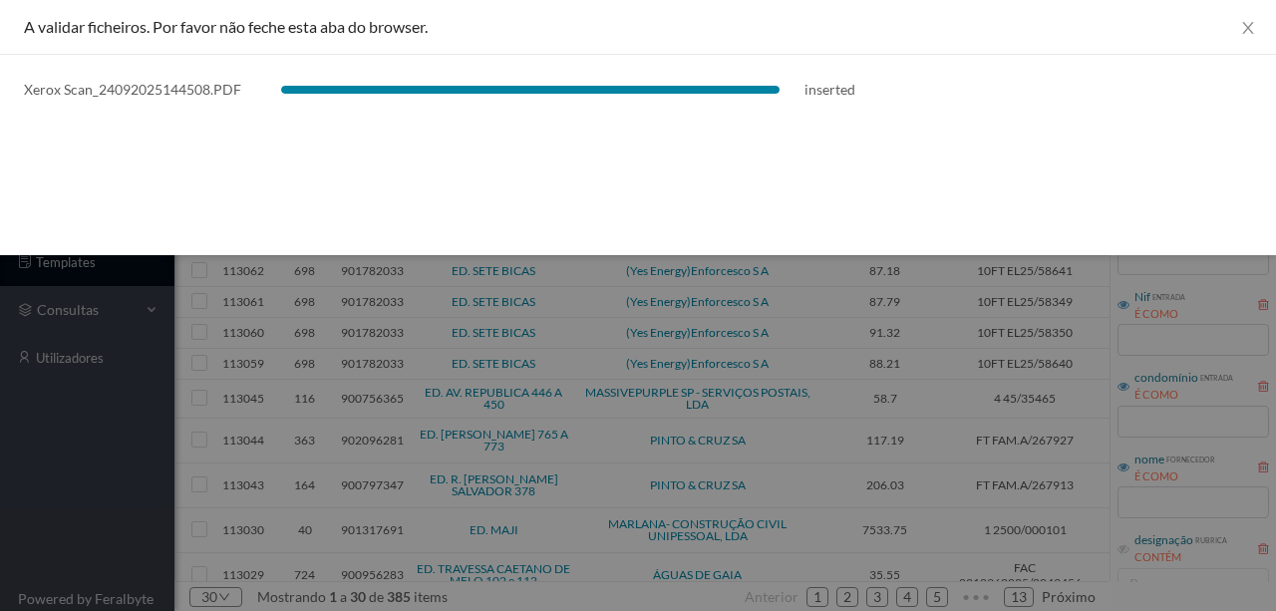
click at [1065, 165] on div "A validar ficheiros. Por favor não feche esta aba do browser. Xerox Scan_240920…" at bounding box center [638, 127] width 1276 height 255
click at [1253, 30] on icon "icon: close" at bounding box center [1248, 28] width 16 height 16
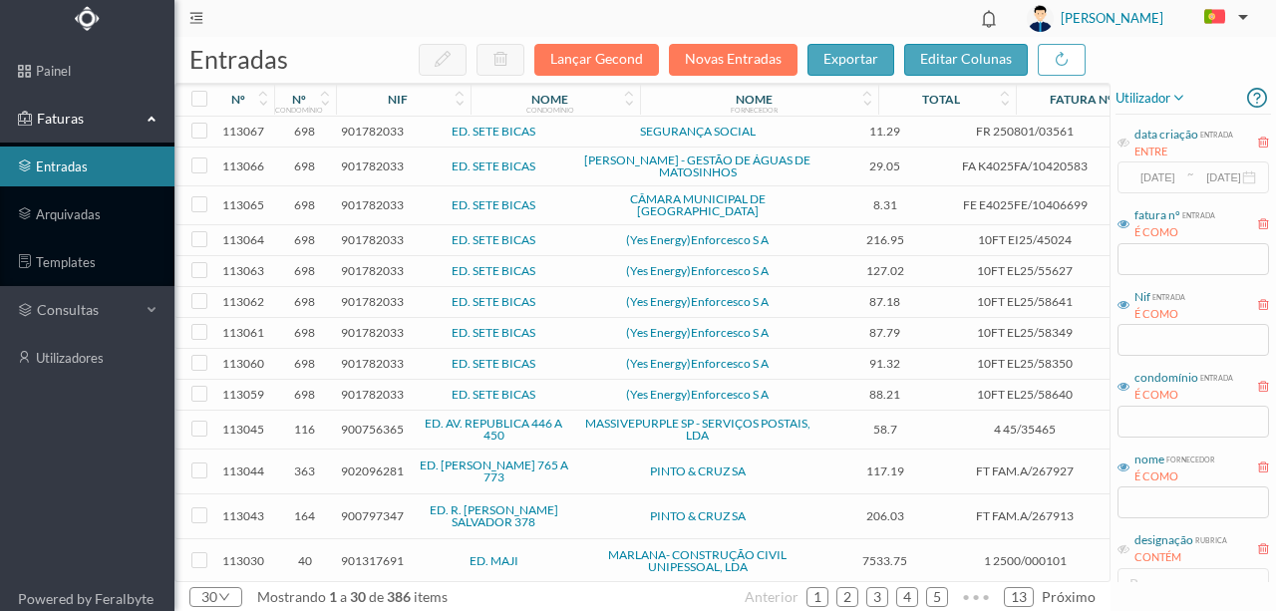
click at [366, 130] on span "901782033" at bounding box center [372, 131] width 63 height 15
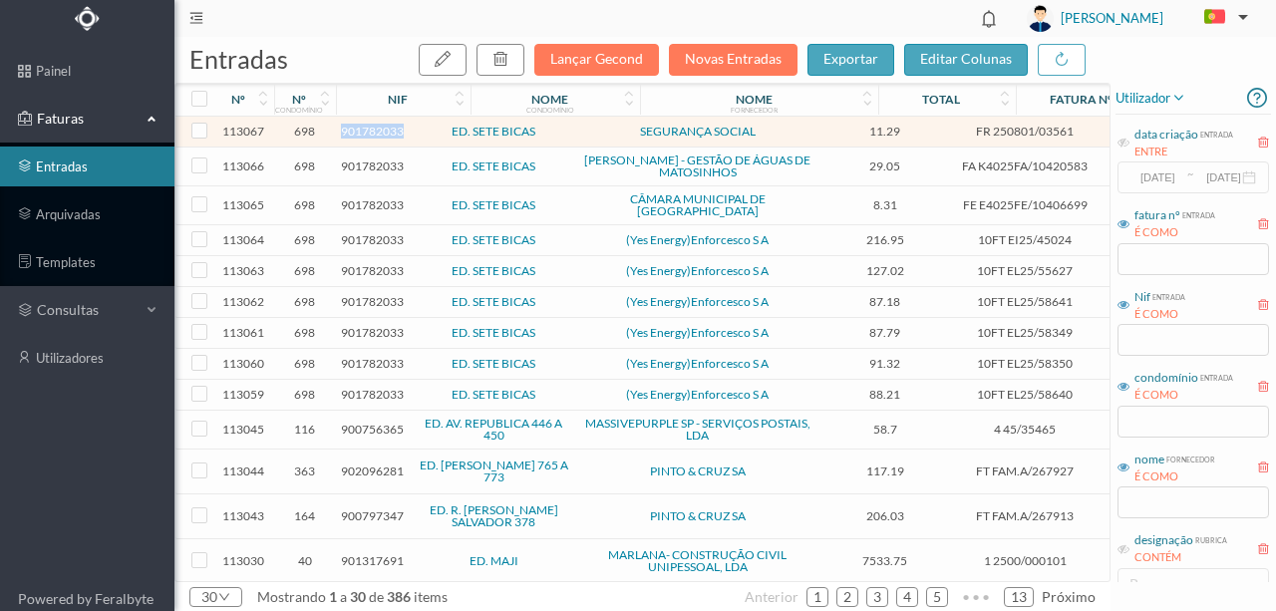
click at [366, 130] on span "901782033" at bounding box center [372, 131] width 63 height 15
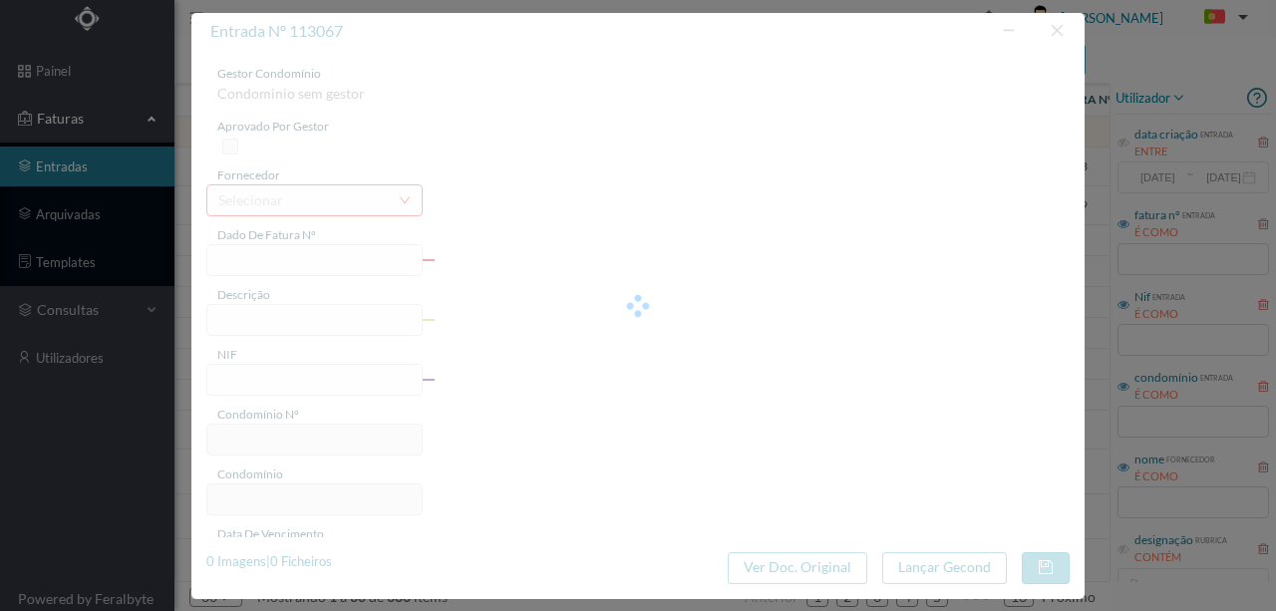
type input "FR 250801/03561"
type input "901782033"
type input "Invalid date"
type input "2025-06-16"
type input "11.29"
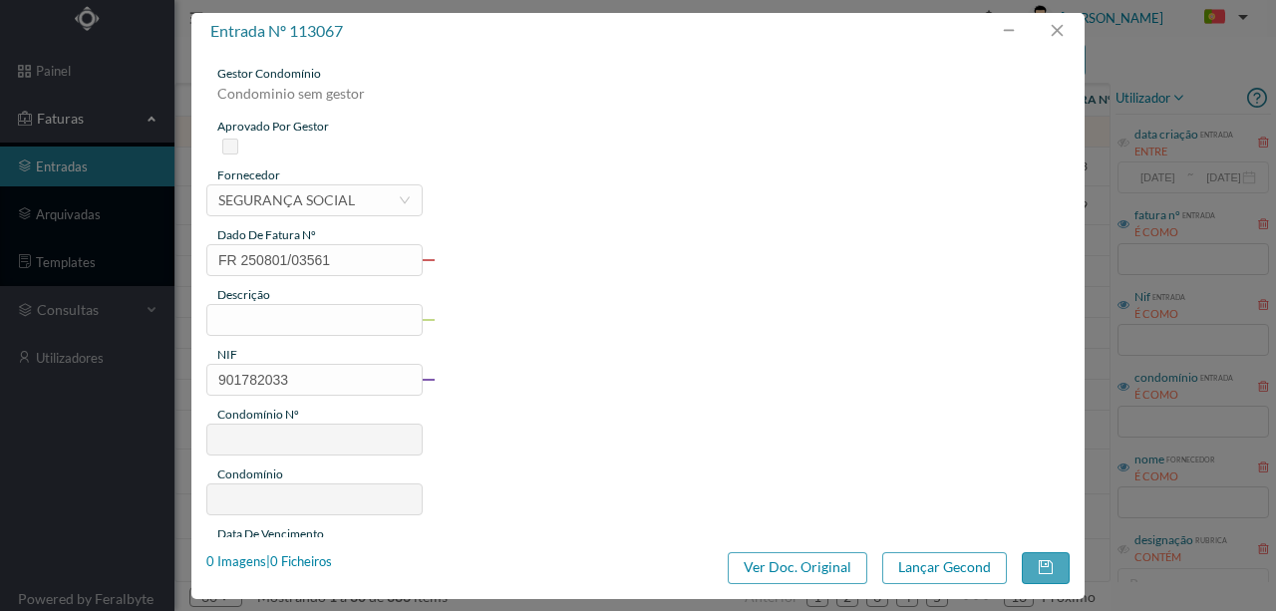
type input "698"
type input "ED. SETE BICAS"
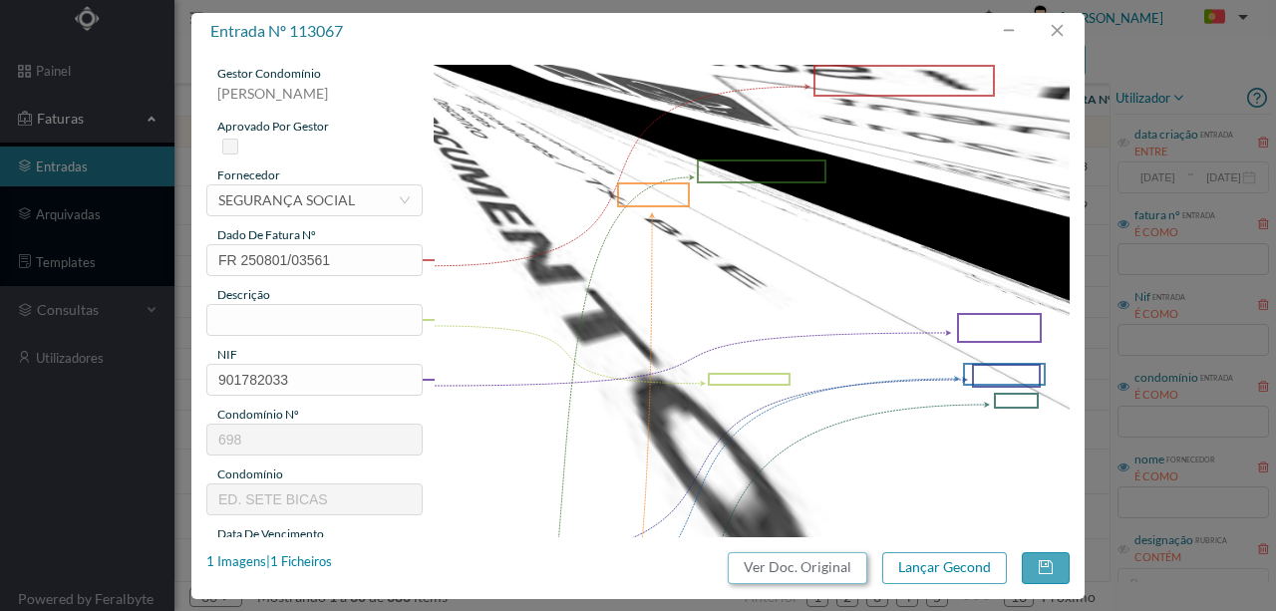
click at [797, 568] on button "Ver Doc. Original" at bounding box center [798, 568] width 140 height 32
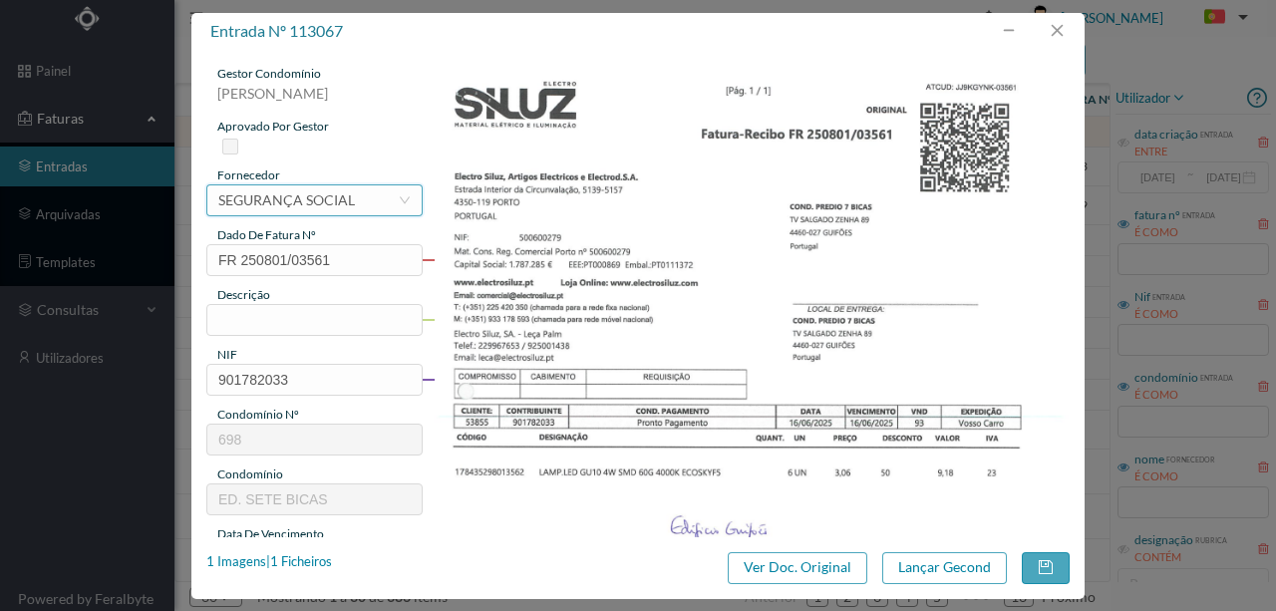
click at [254, 198] on div "SEGURANÇA SOCIAL" at bounding box center [286, 200] width 137 height 30
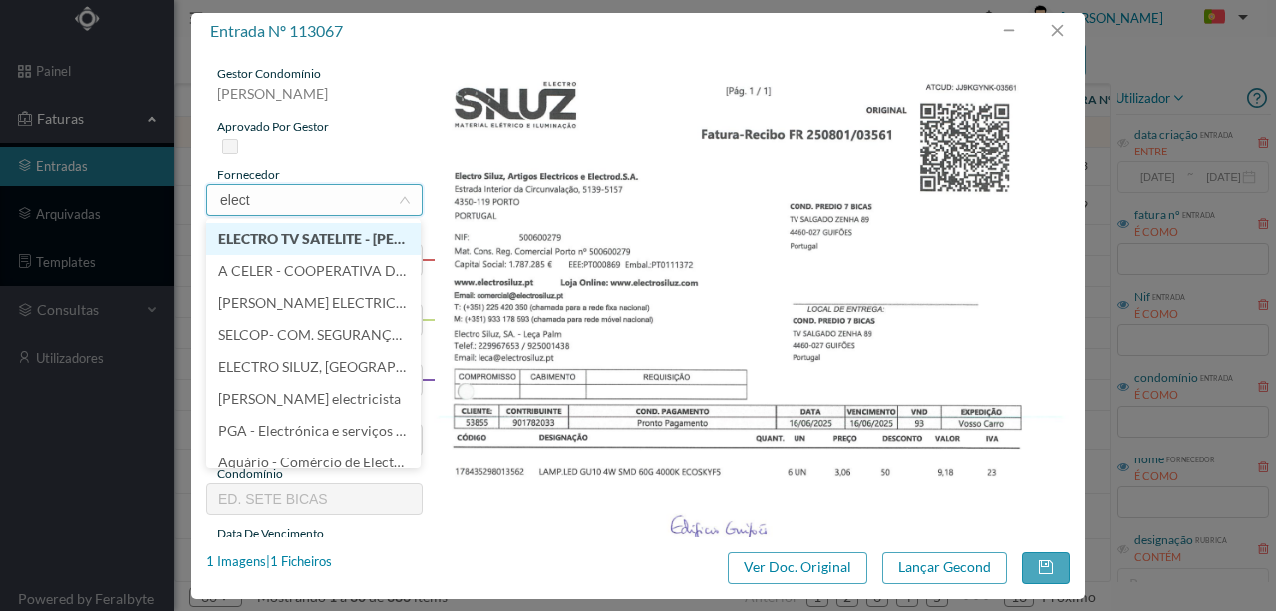
type input "electr"
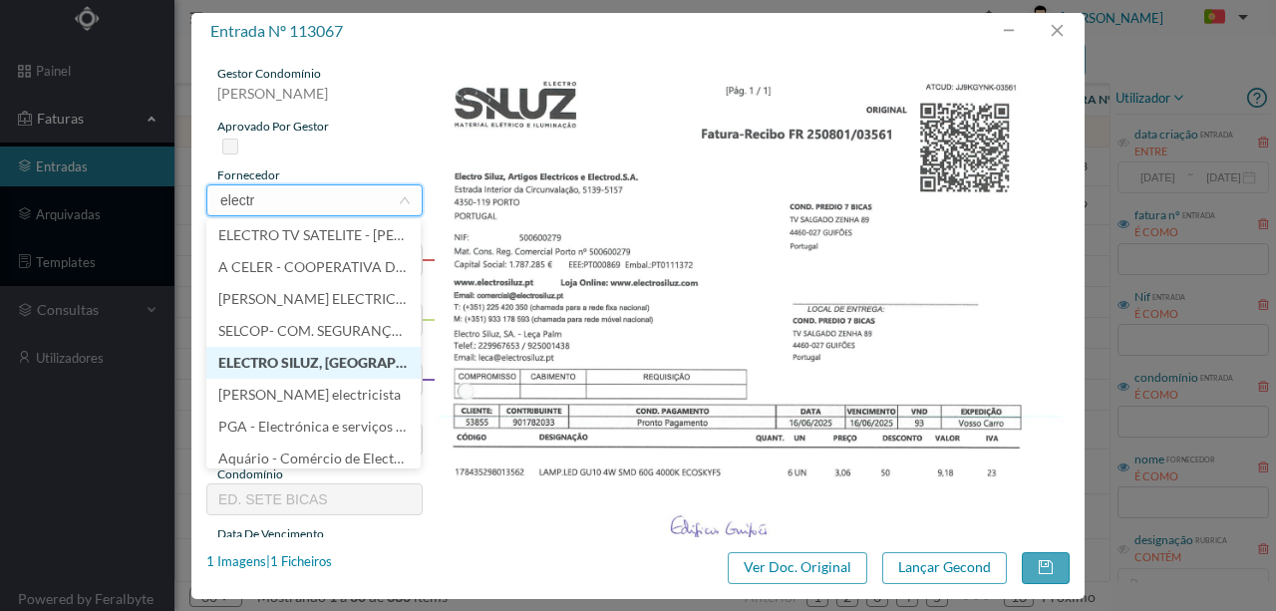
click at [311, 369] on li "ELECTRO SILUZ, [GEOGRAPHIC_DATA]" at bounding box center [313, 363] width 214 height 32
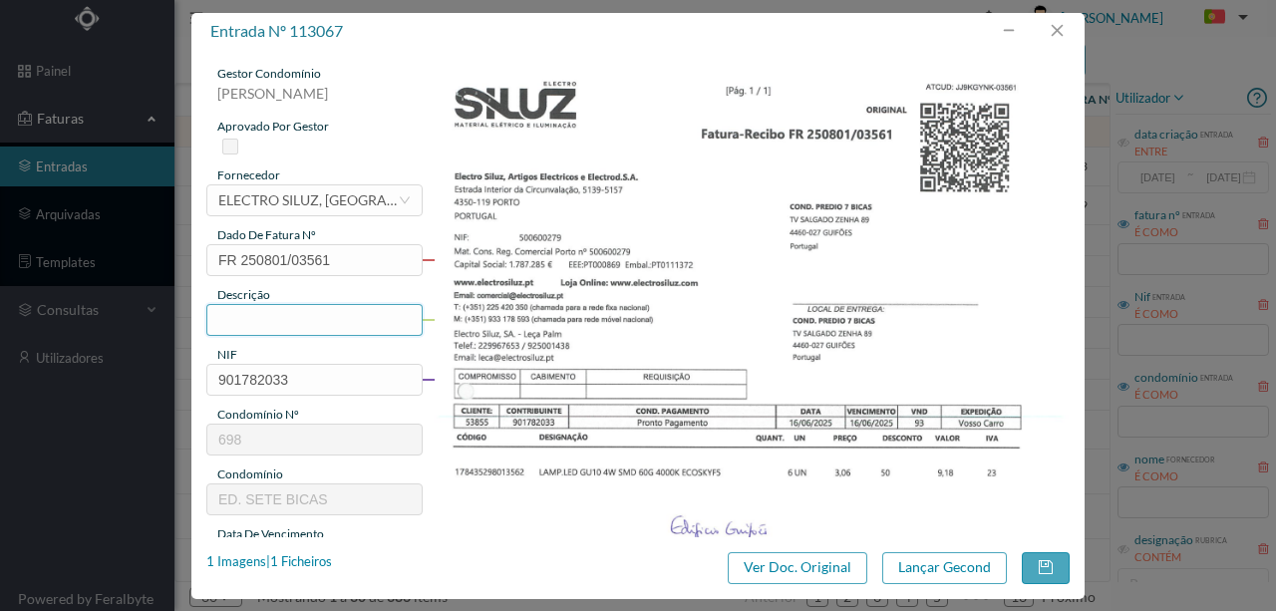
click at [245, 315] on input "text" at bounding box center [314, 320] width 216 height 32
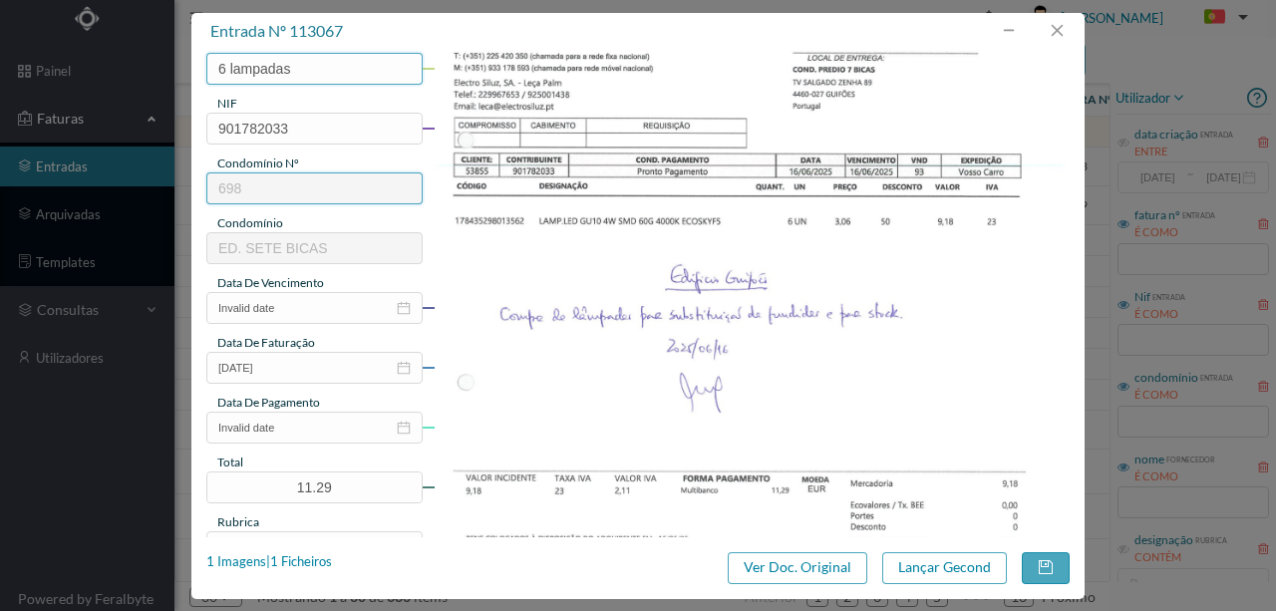
scroll to position [265, 0]
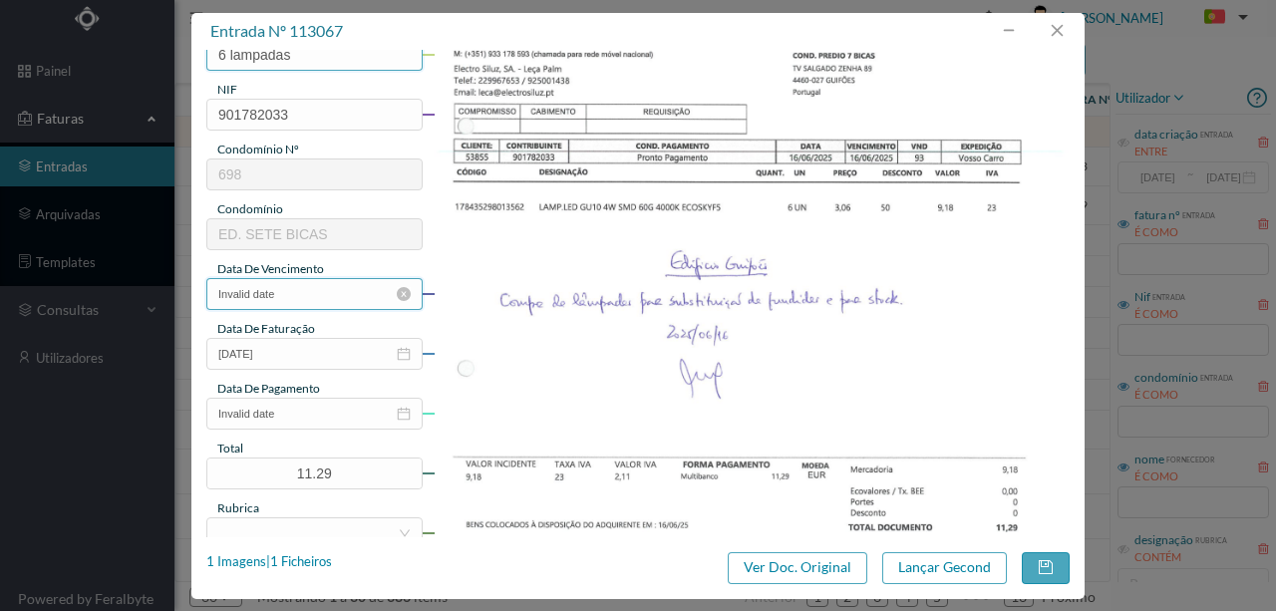
type input "6 lampadas"
click at [301, 285] on input "Invalid date" at bounding box center [314, 294] width 216 height 32
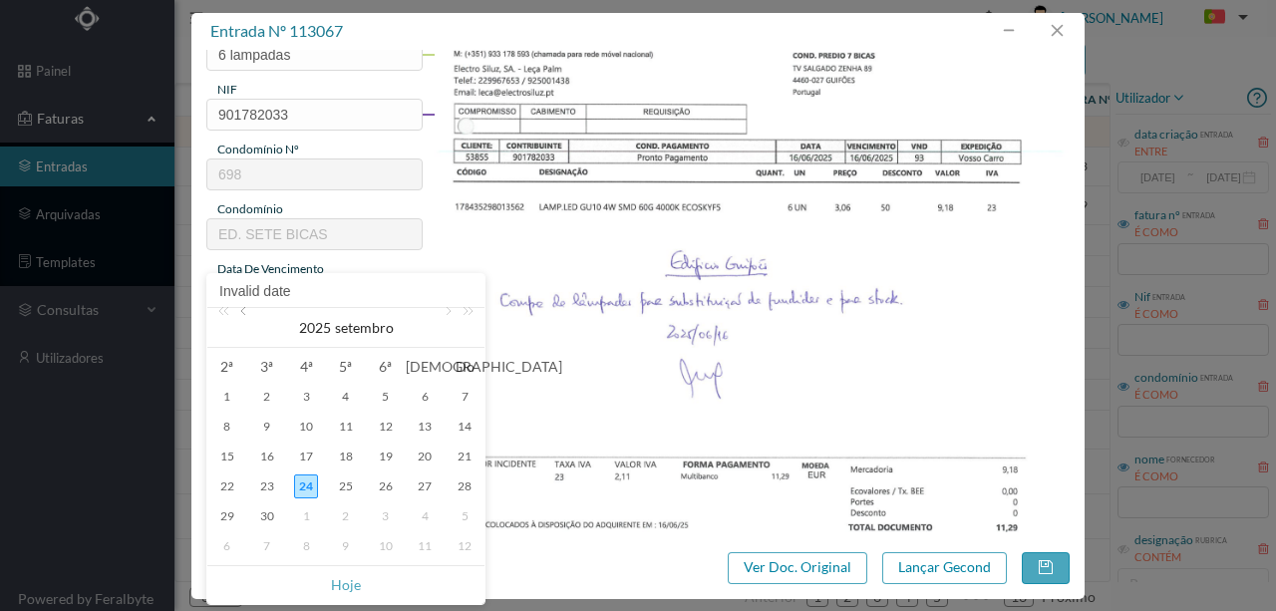
click at [245, 312] on link at bounding box center [245, 328] width 18 height 40
click at [230, 488] on div "16" at bounding box center [227, 487] width 24 height 24
type input "2025-06-16"
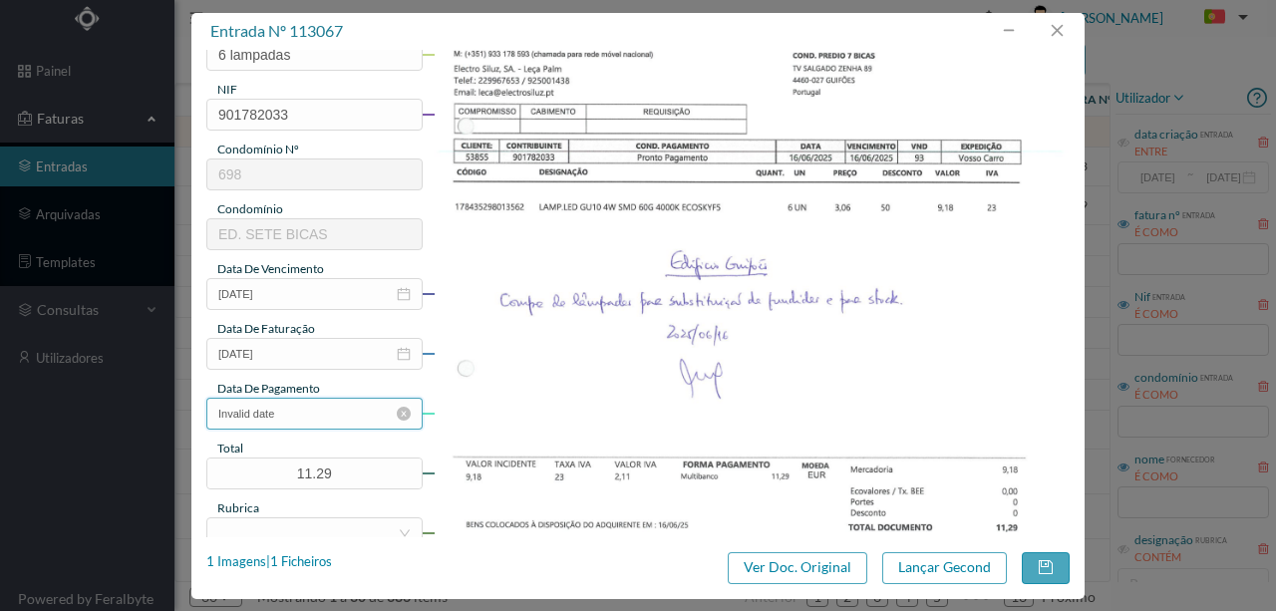
click at [315, 409] on input "Invalid date" at bounding box center [314, 414] width 216 height 32
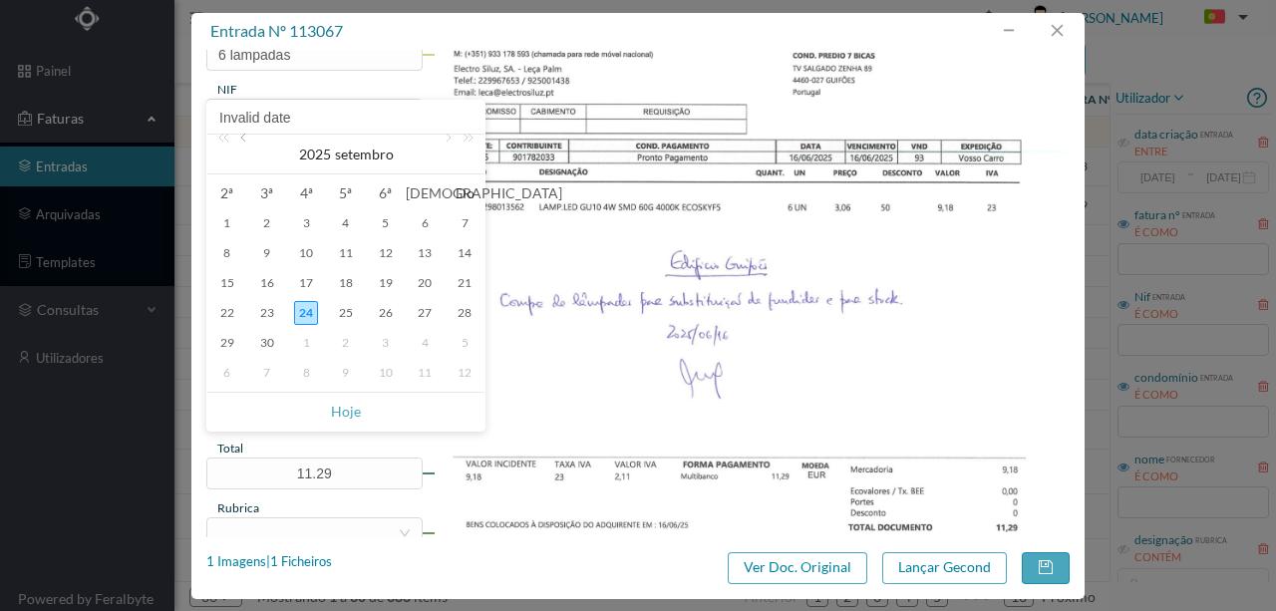
click at [243, 137] on link at bounding box center [245, 155] width 18 height 40
click at [243, 142] on link at bounding box center [245, 155] width 18 height 40
click at [263, 307] on div "17" at bounding box center [267, 313] width 24 height 24
type input "2025-06-17"
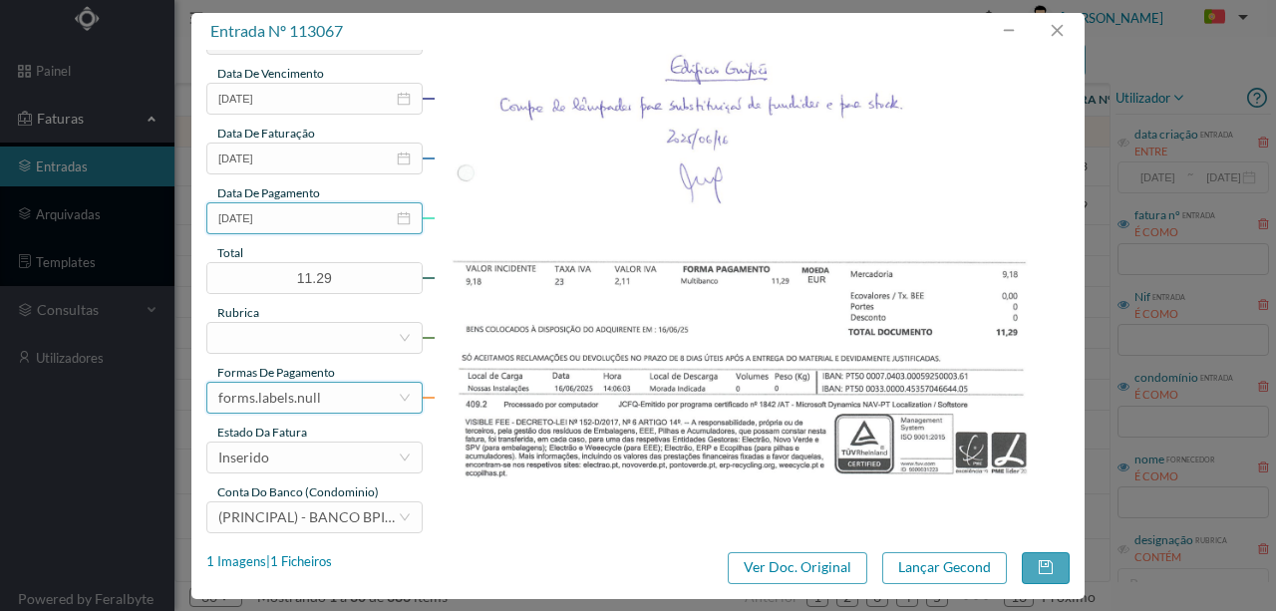
scroll to position [465, 0]
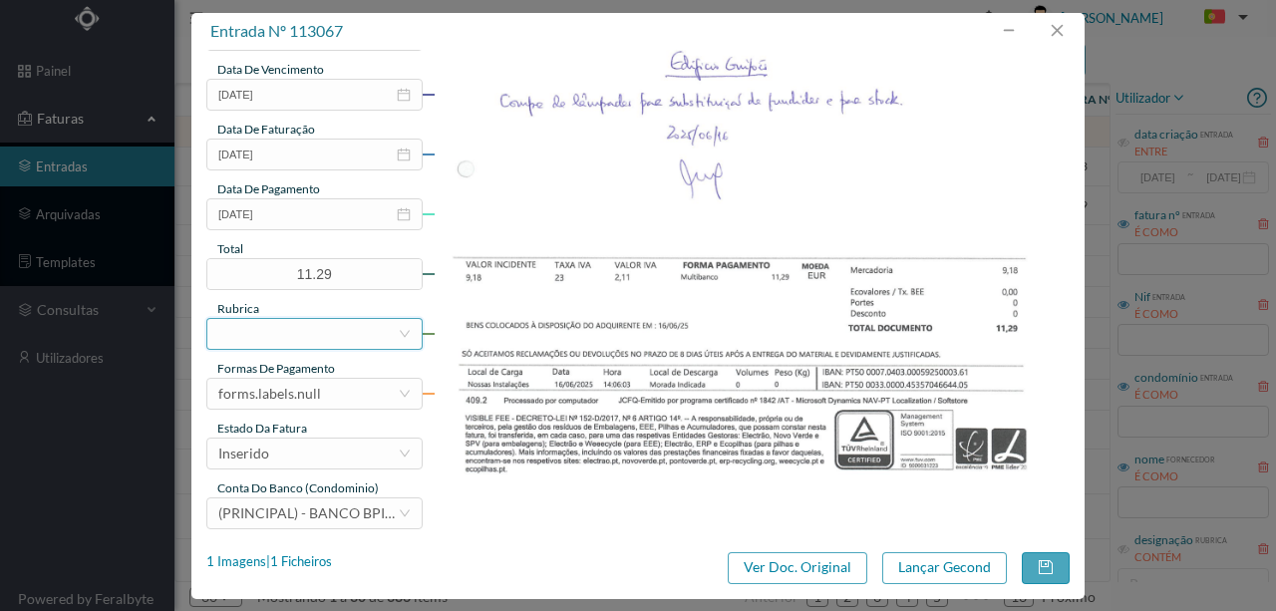
click at [235, 340] on div at bounding box center [307, 334] width 179 height 30
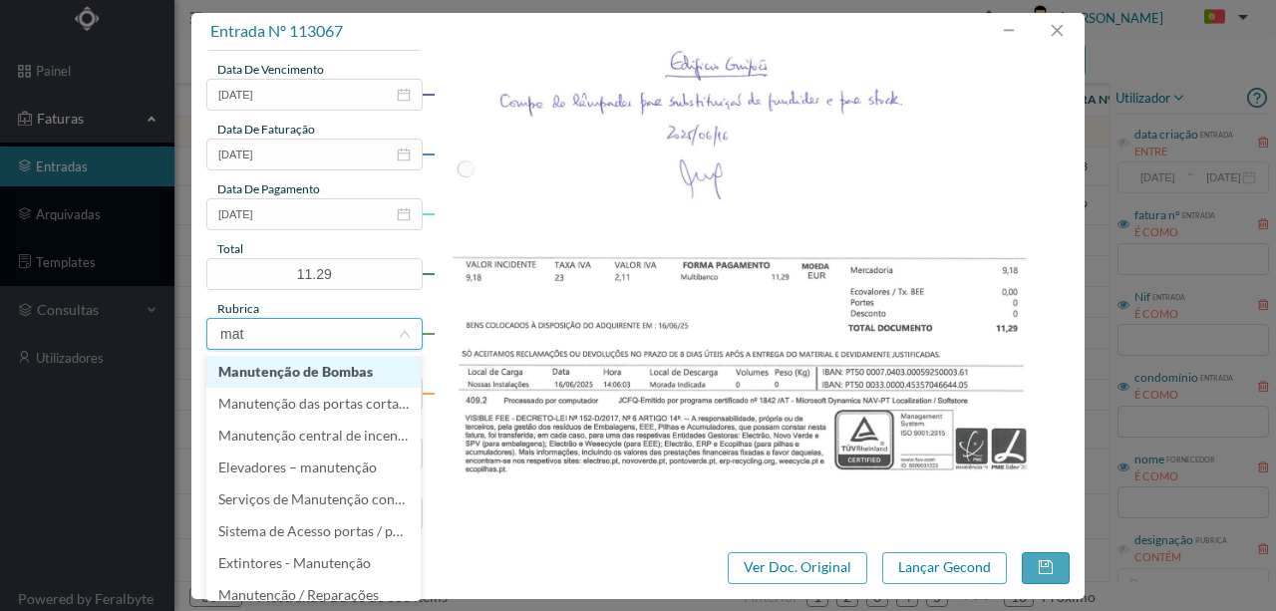
type input "mate"
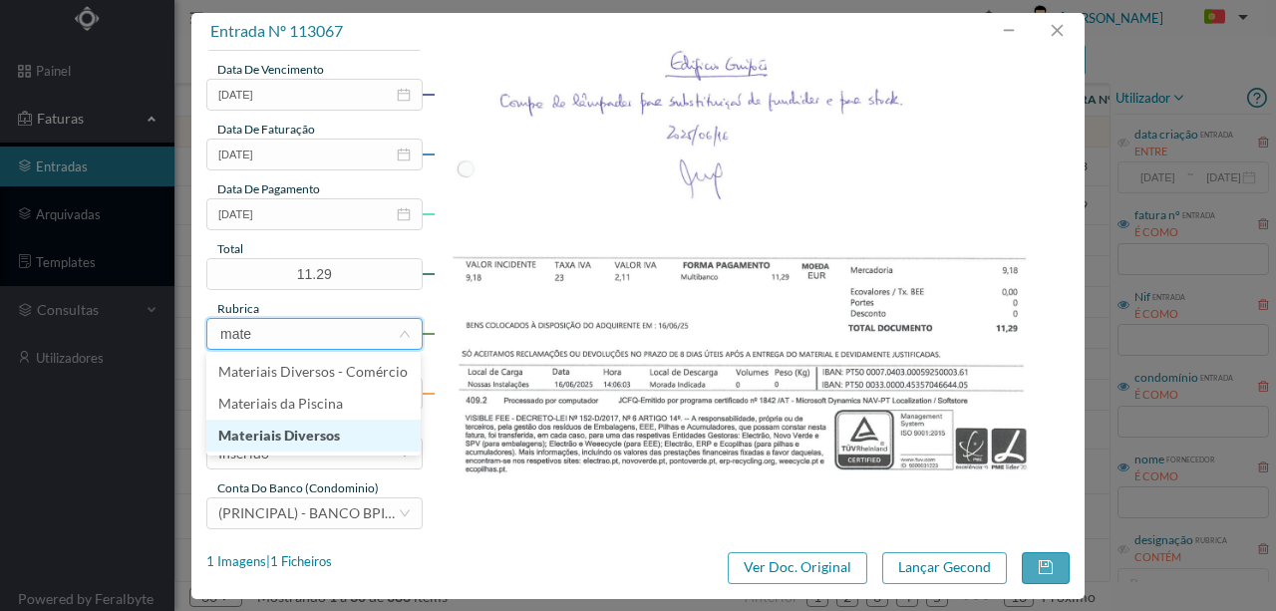
click at [299, 439] on li "Materiais Diversos" at bounding box center [313, 436] width 214 height 32
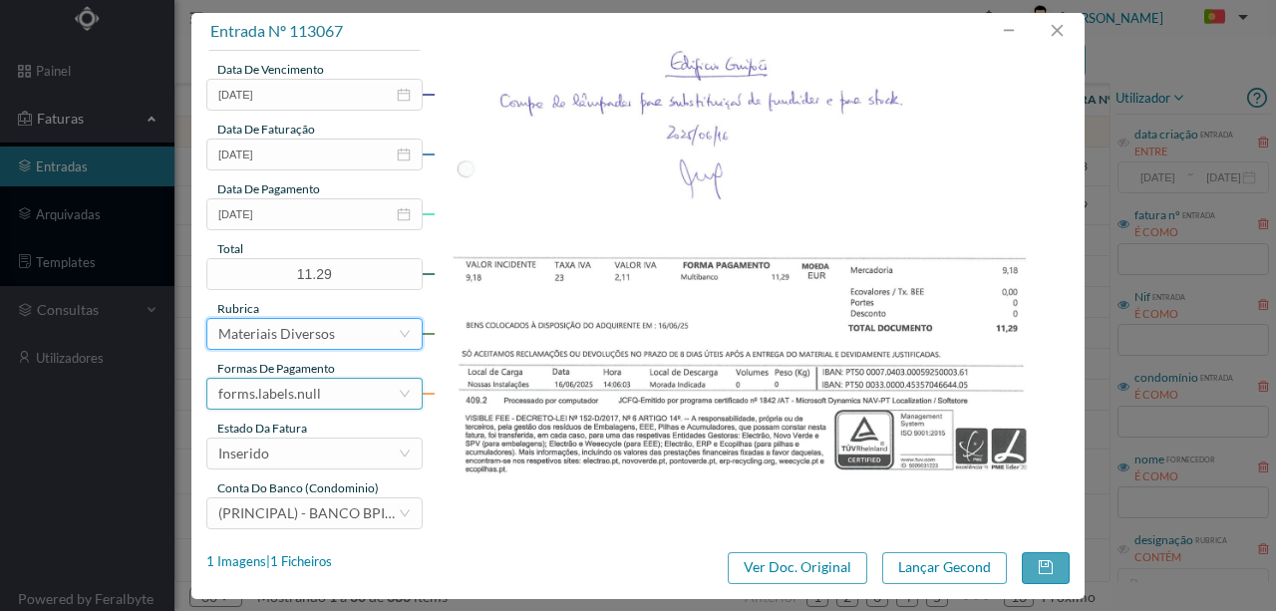
click at [309, 395] on div "forms.labels.null" at bounding box center [269, 394] width 103 height 30
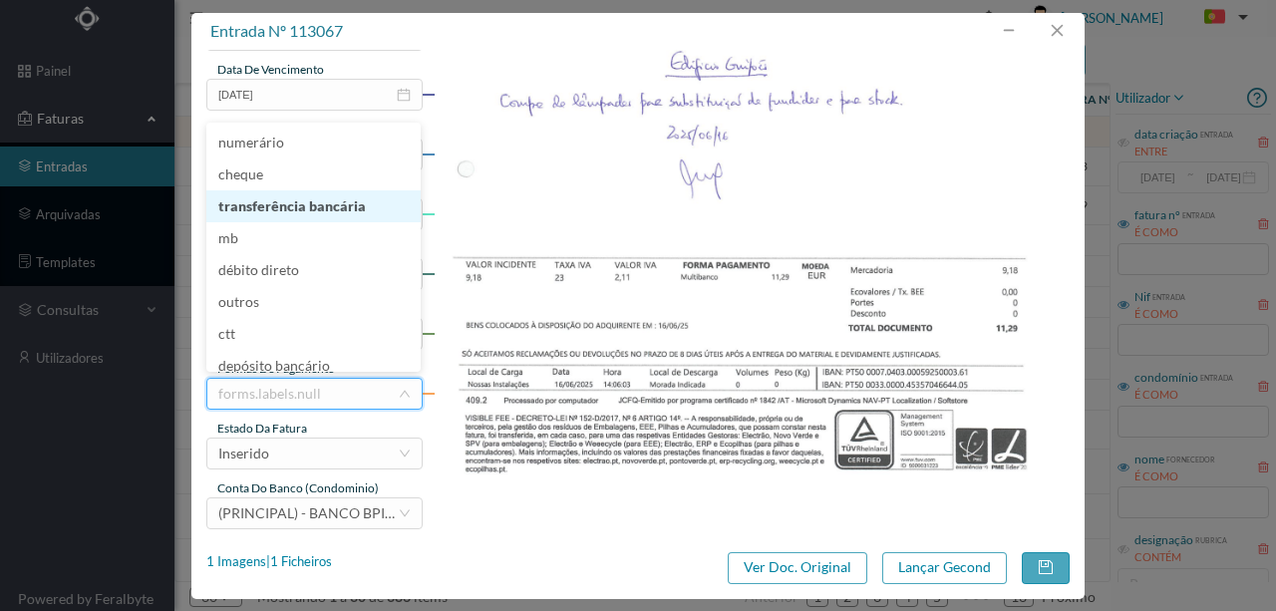
click at [300, 213] on li "transferência bancária" at bounding box center [313, 206] width 214 height 32
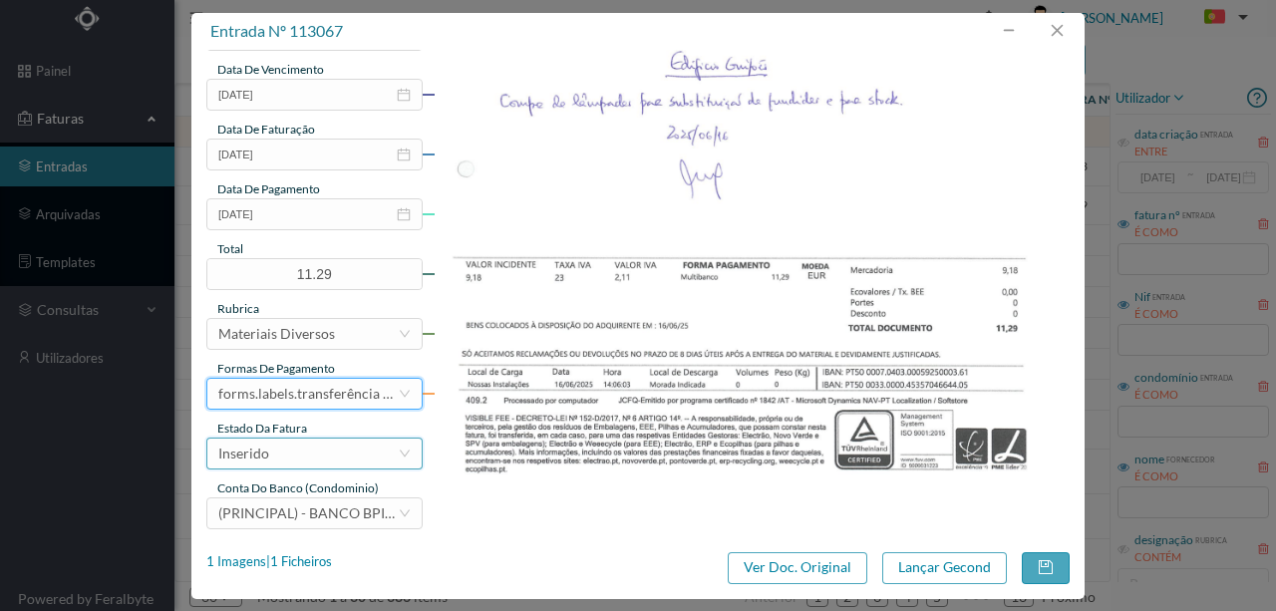
click at [280, 457] on div "Inserido" at bounding box center [307, 454] width 179 height 30
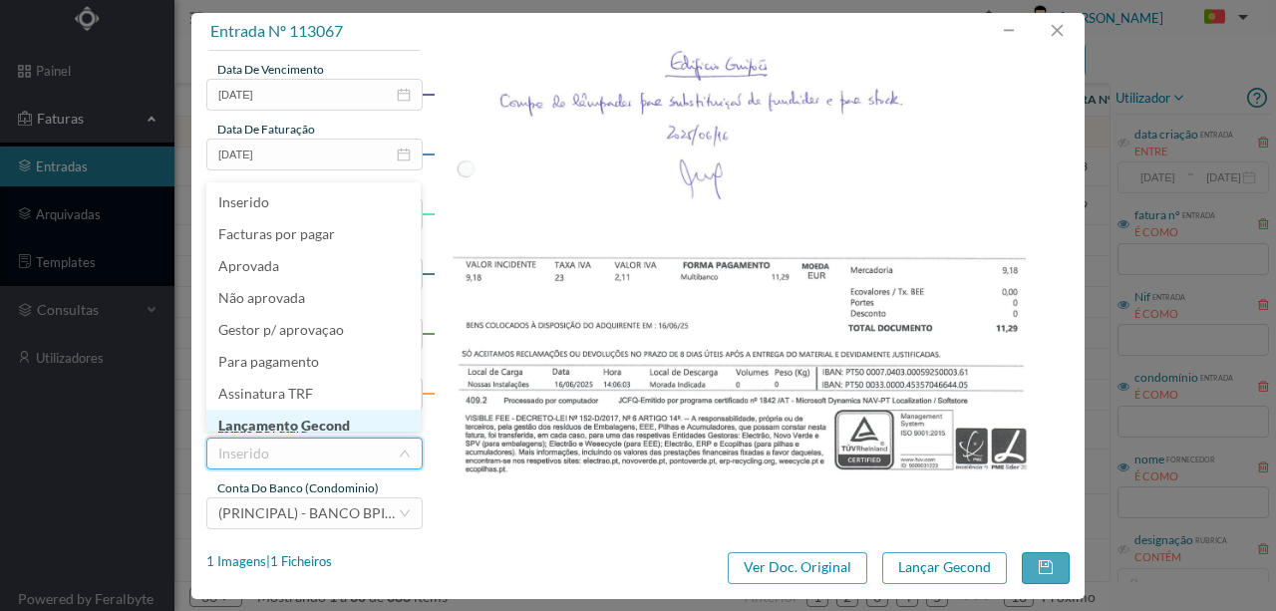
scroll to position [10, 0]
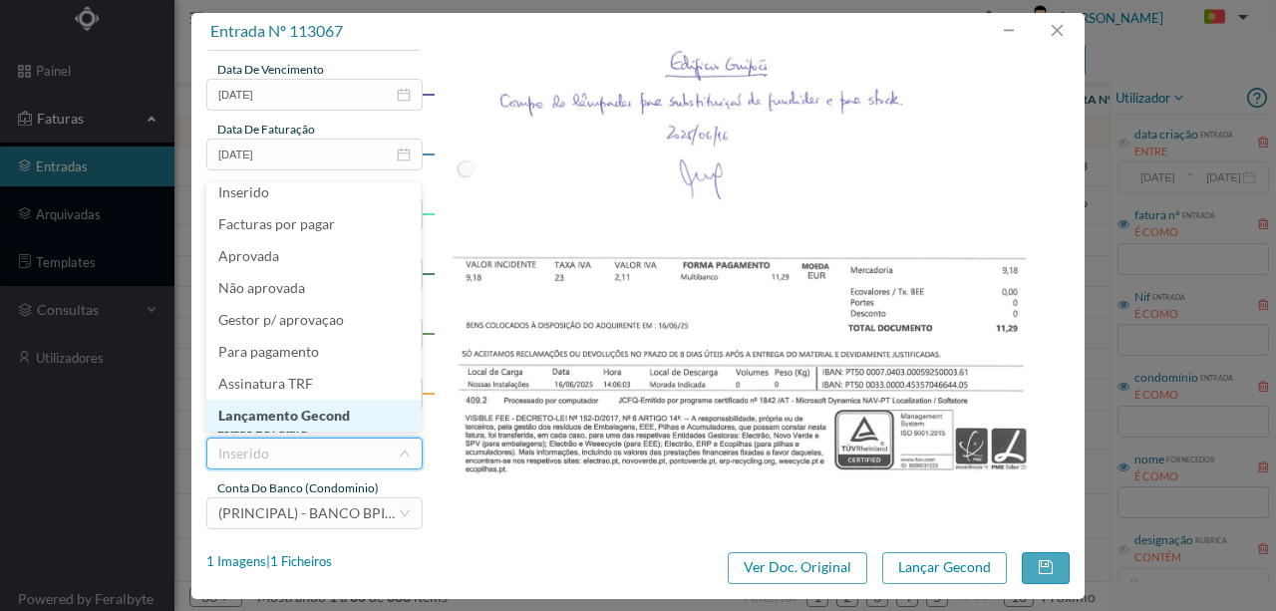
drag, startPoint x: 317, startPoint y: 415, endPoint x: 921, endPoint y: 593, distance: 630.1
click at [317, 415] on li "Lançamento Gecond" at bounding box center [313, 416] width 214 height 32
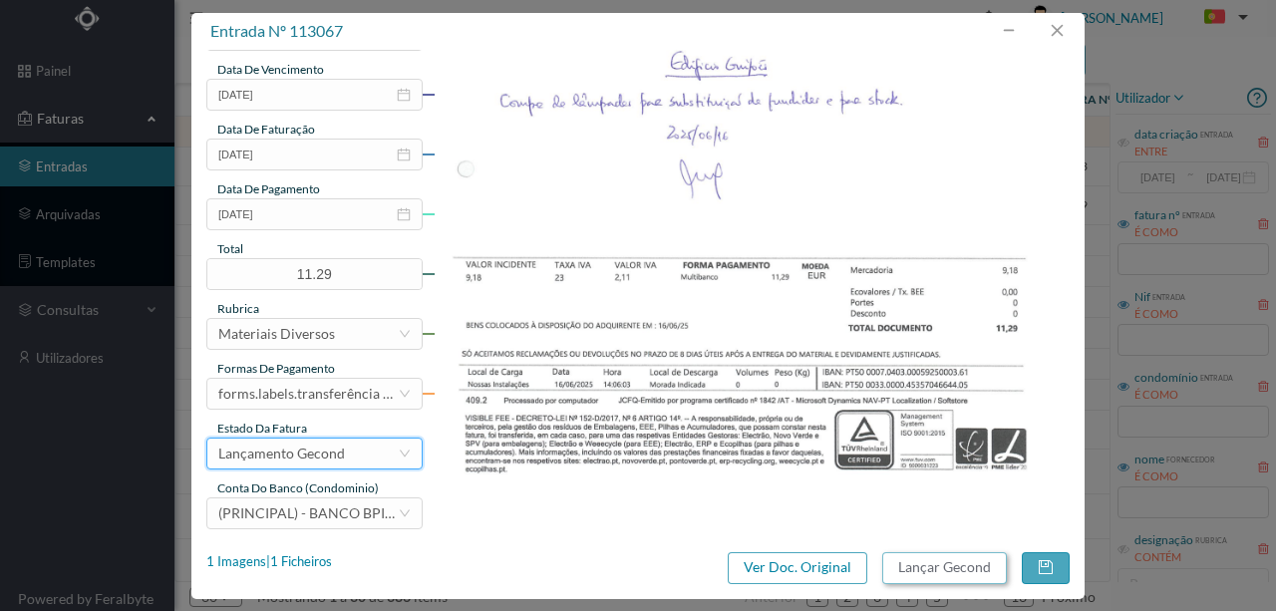
click at [923, 568] on button "Lançar Gecond" at bounding box center [944, 568] width 125 height 32
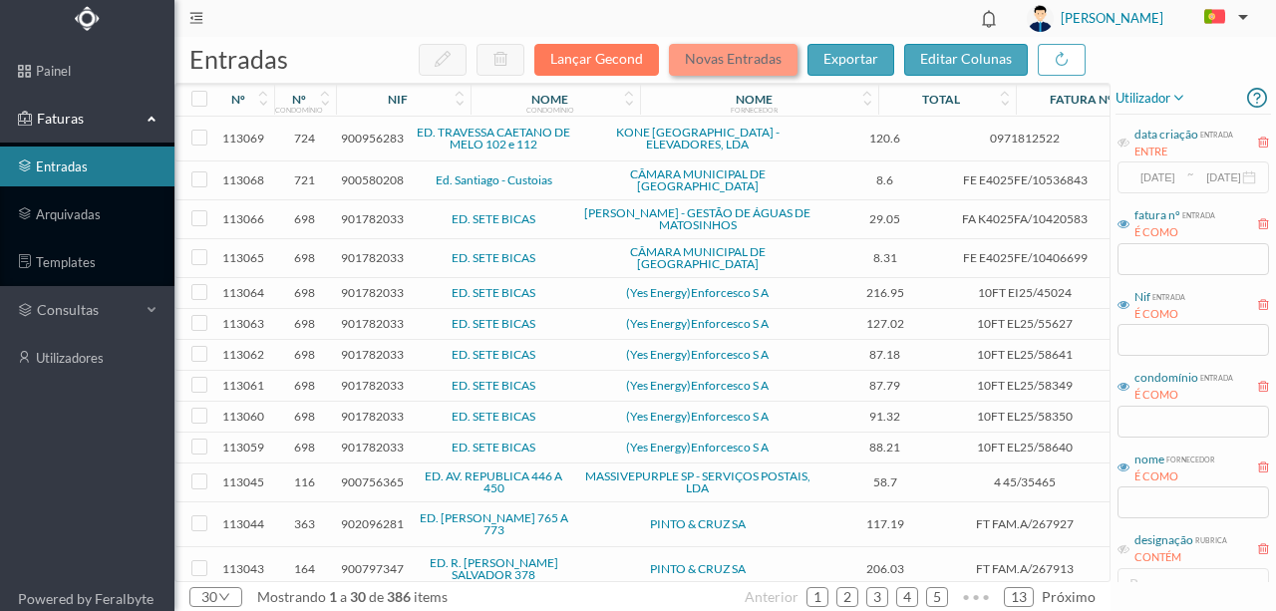
click at [718, 58] on button "Novas Entradas" at bounding box center [733, 60] width 129 height 32
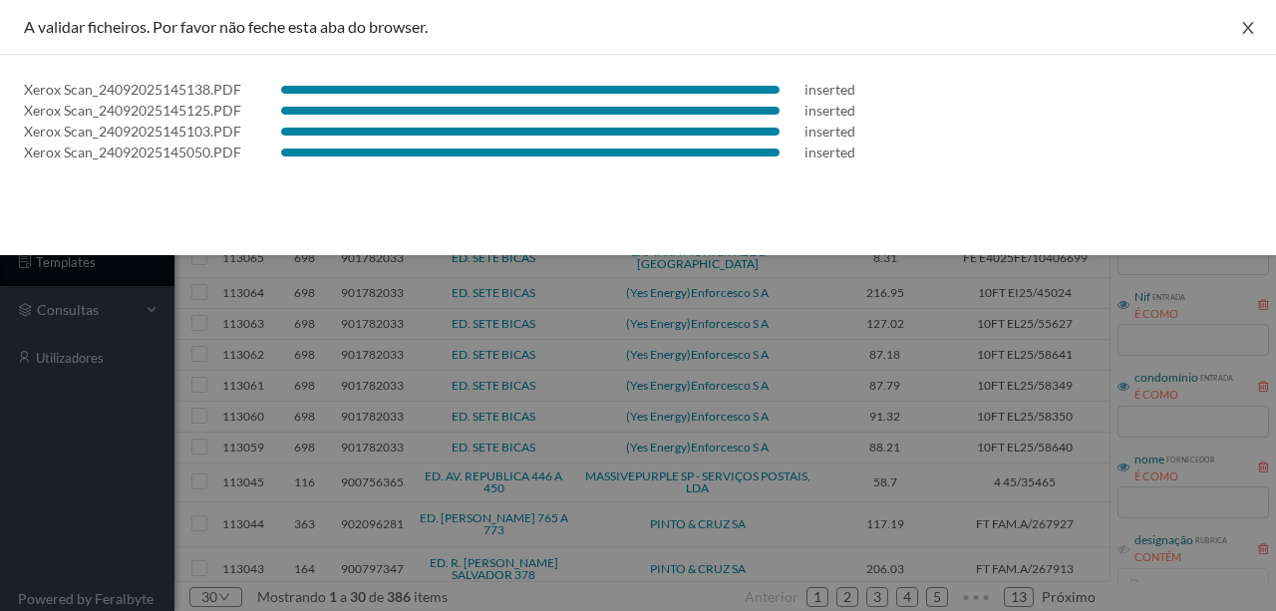
click at [1240, 28] on icon "icon: close" at bounding box center [1248, 28] width 16 height 16
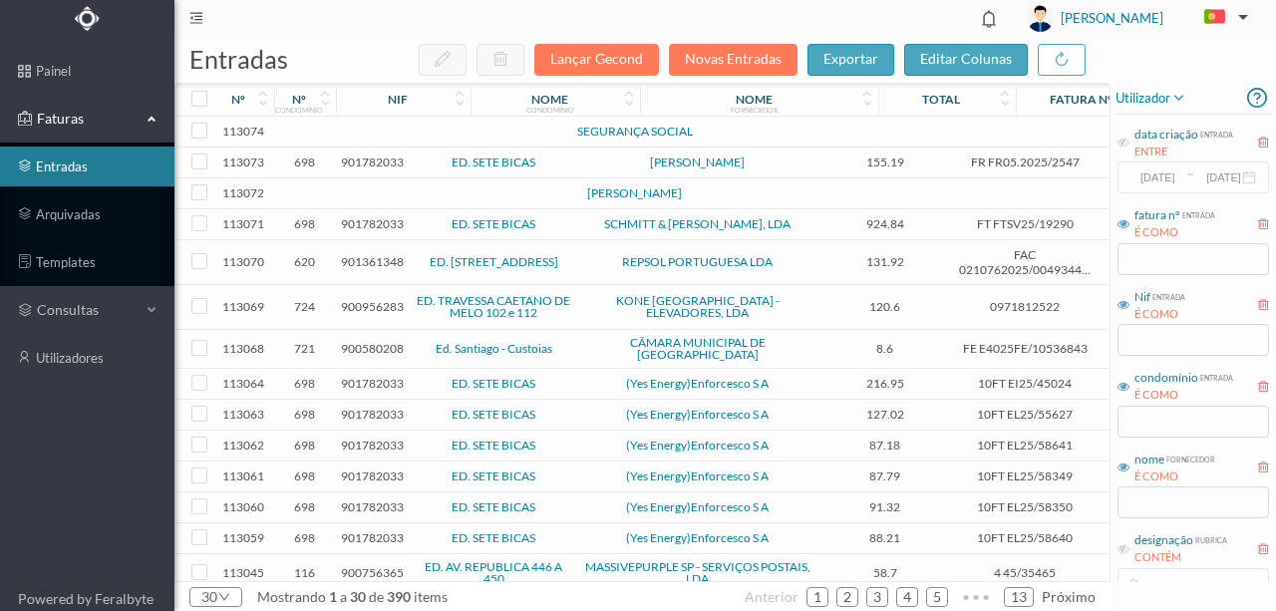
click at [352, 134] on td at bounding box center [431, 132] width 171 height 31
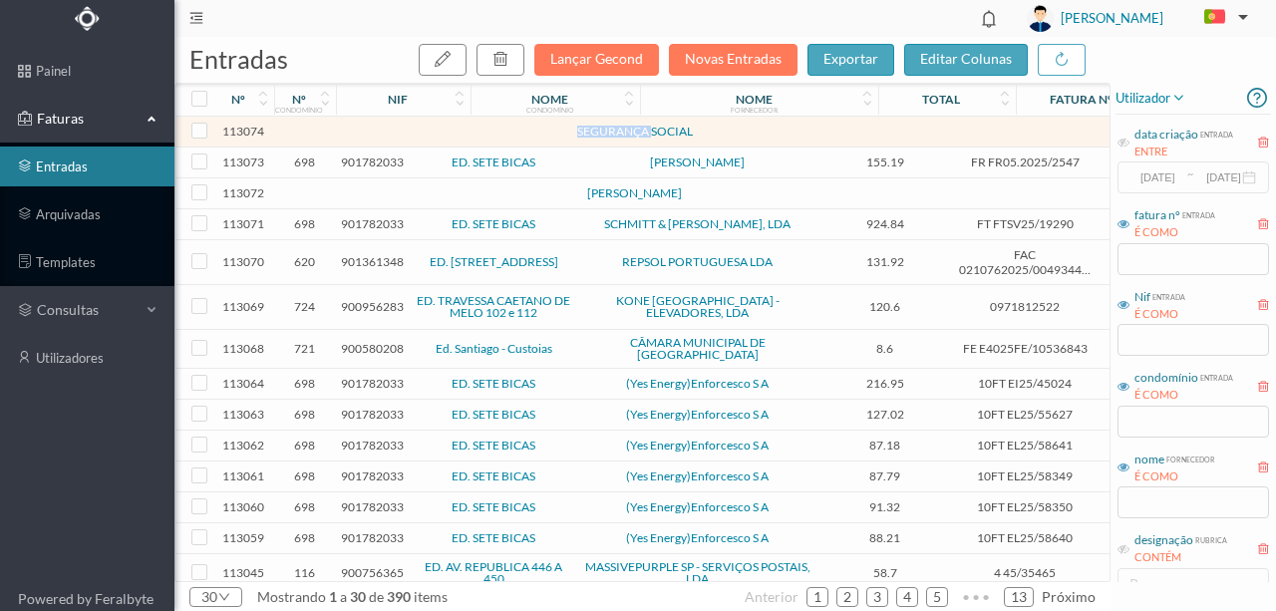
click at [352, 134] on td at bounding box center [431, 132] width 171 height 31
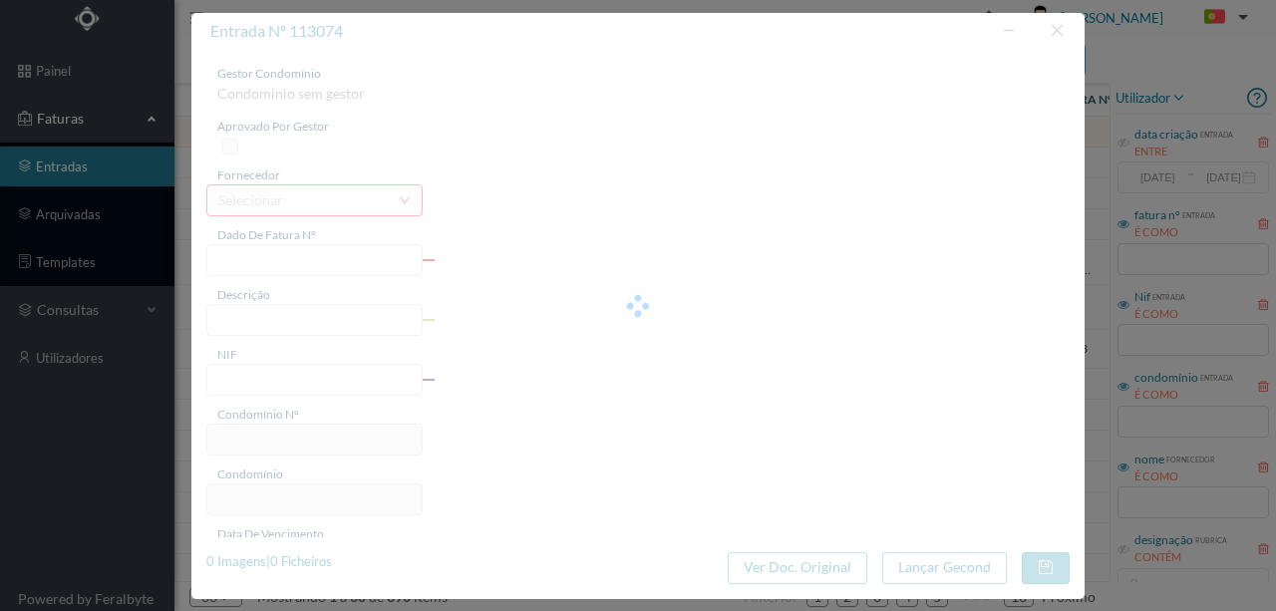
type input "0"
type input "Invalid date"
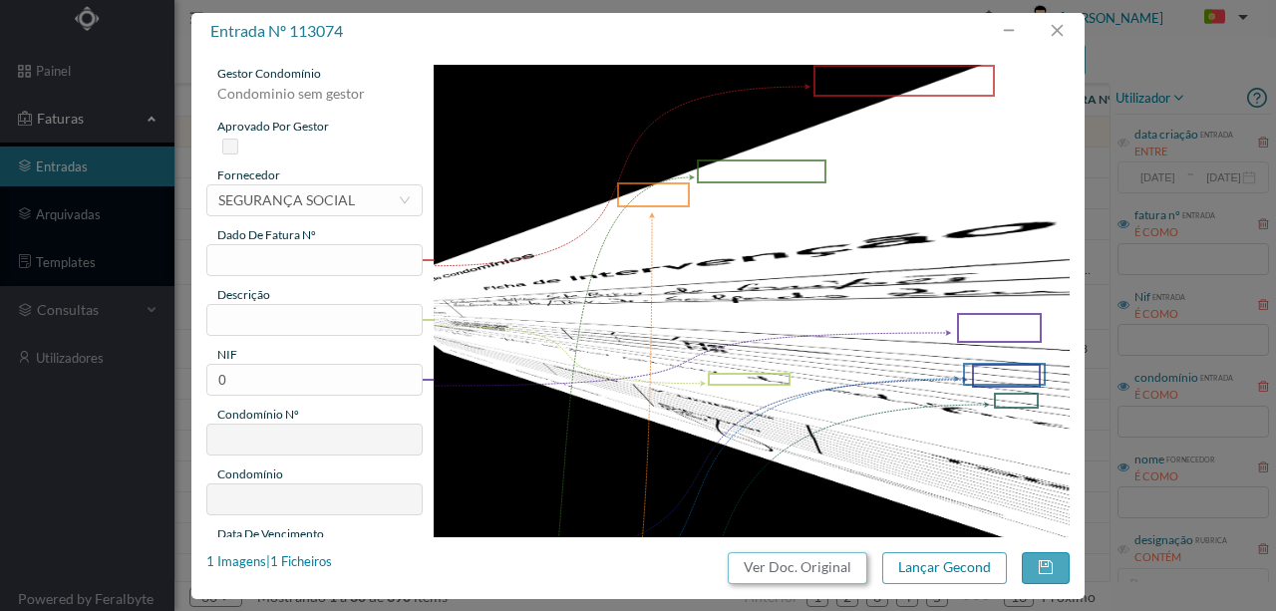
click at [785, 564] on button "Ver Doc. Original" at bounding box center [798, 568] width 140 height 32
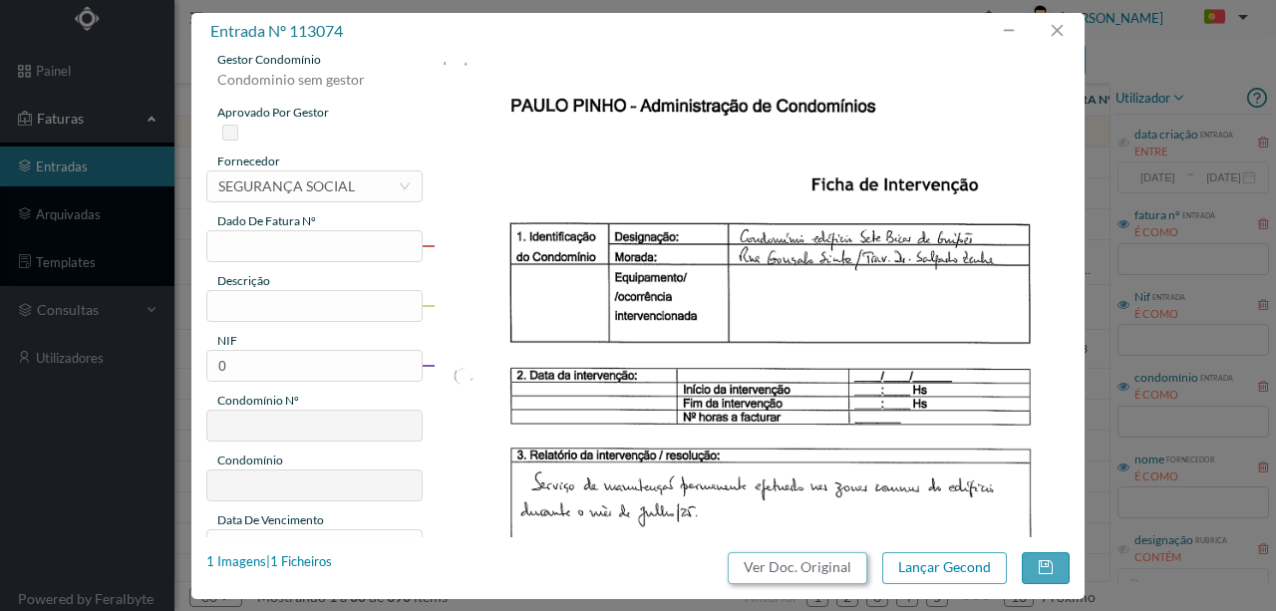
scroll to position [0, 0]
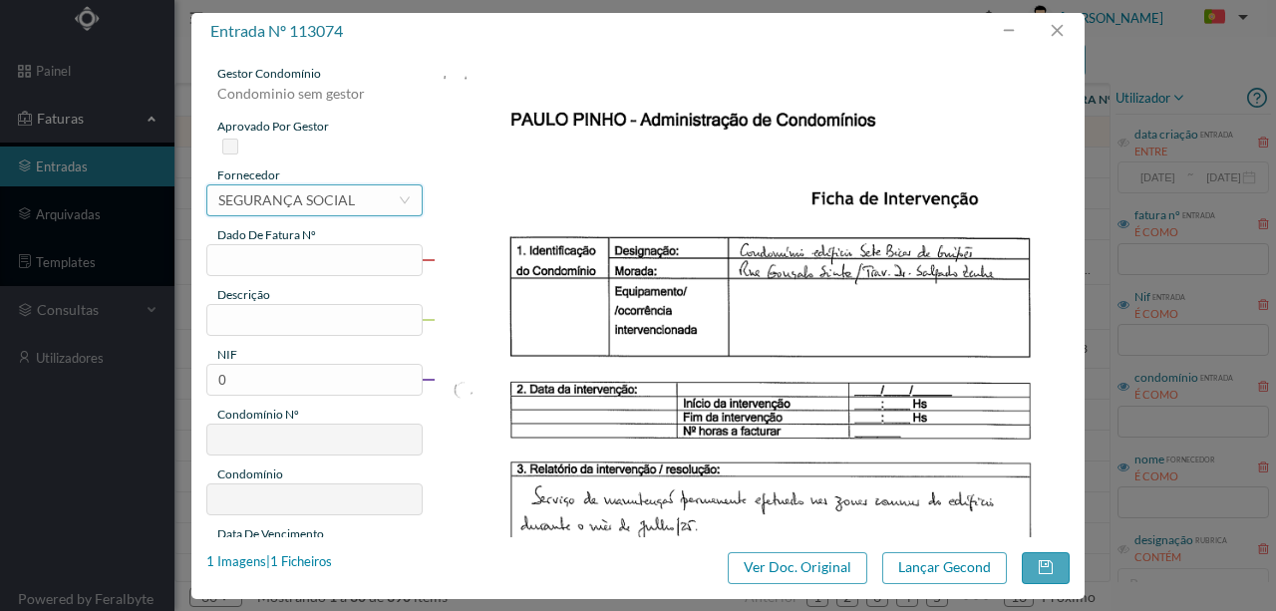
drag, startPoint x: 283, startPoint y: 185, endPoint x: 281, endPoint y: 197, distance: 12.1
click at [283, 185] on div "SEGURANÇA SOCIAL" at bounding box center [286, 200] width 137 height 30
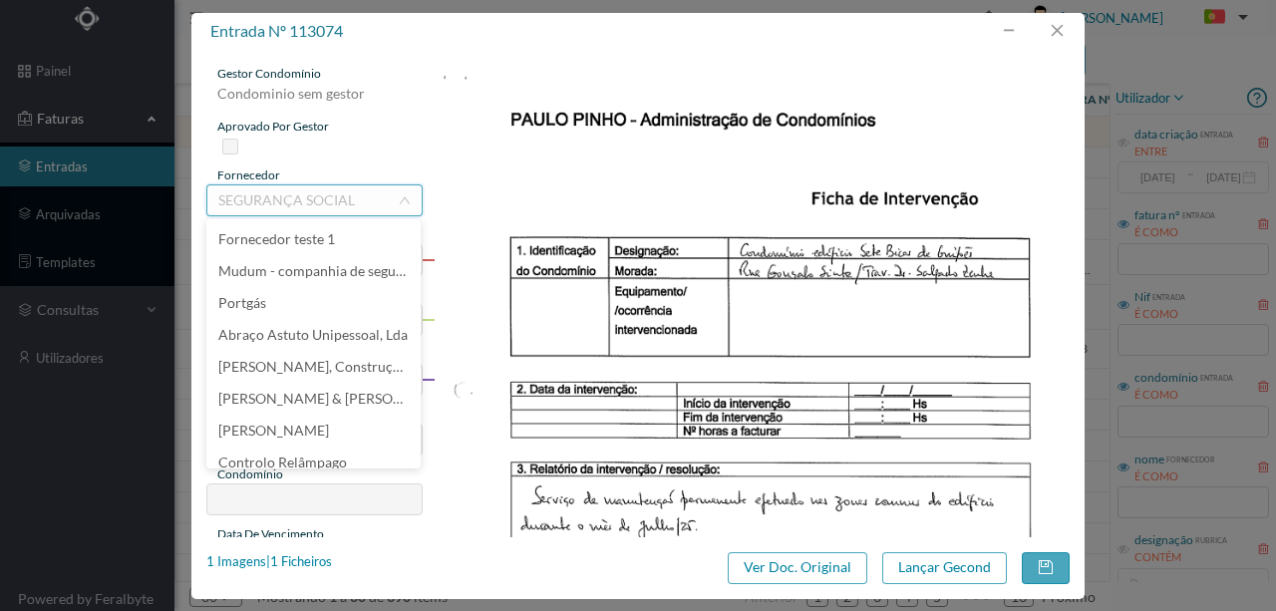
click at [281, 197] on input at bounding box center [307, 200] width 179 height 30
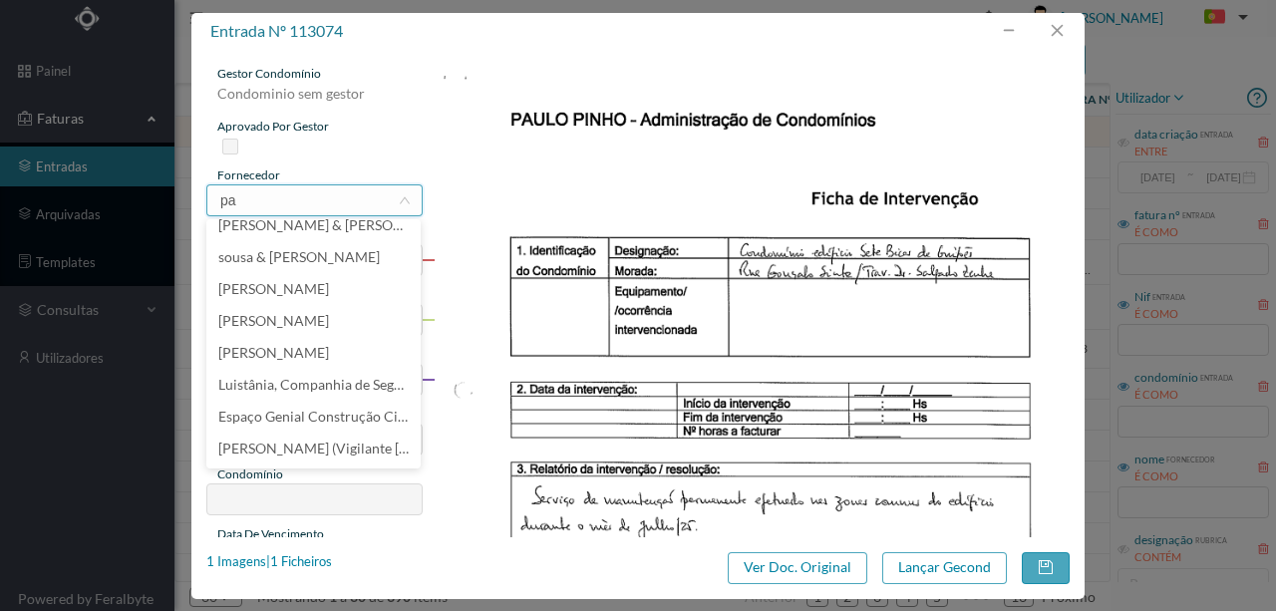
scroll to position [4, 0]
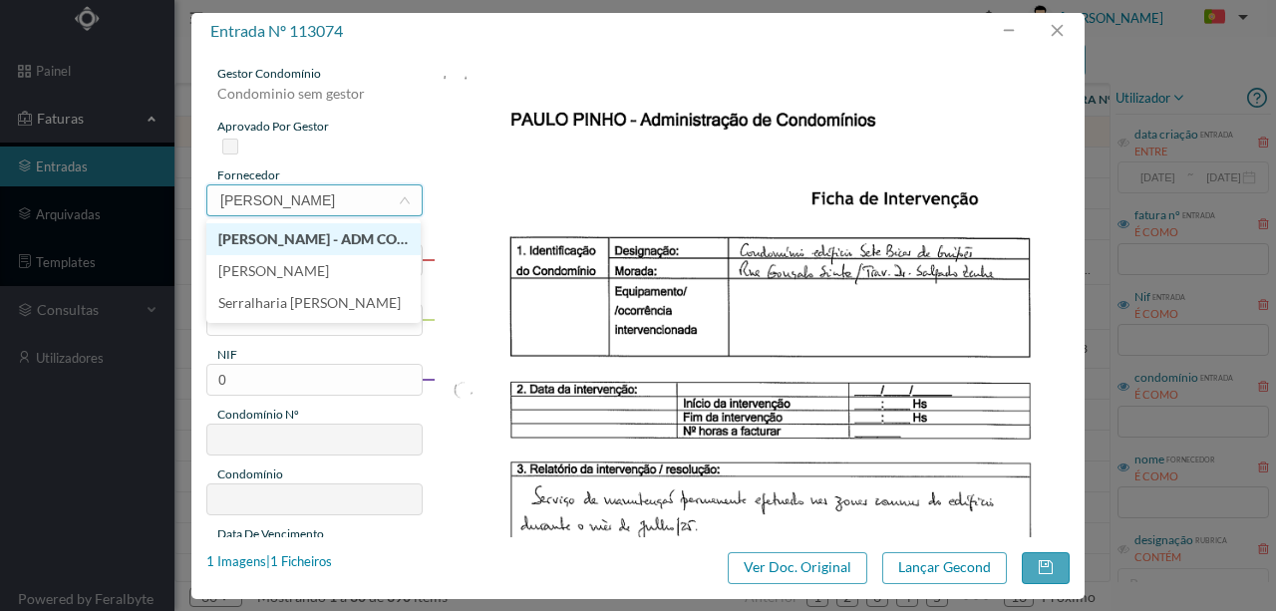
type input "paulo pinh"
click at [337, 241] on li "PAULO PINHO - ADM CONDOMINIOS" at bounding box center [313, 239] width 214 height 32
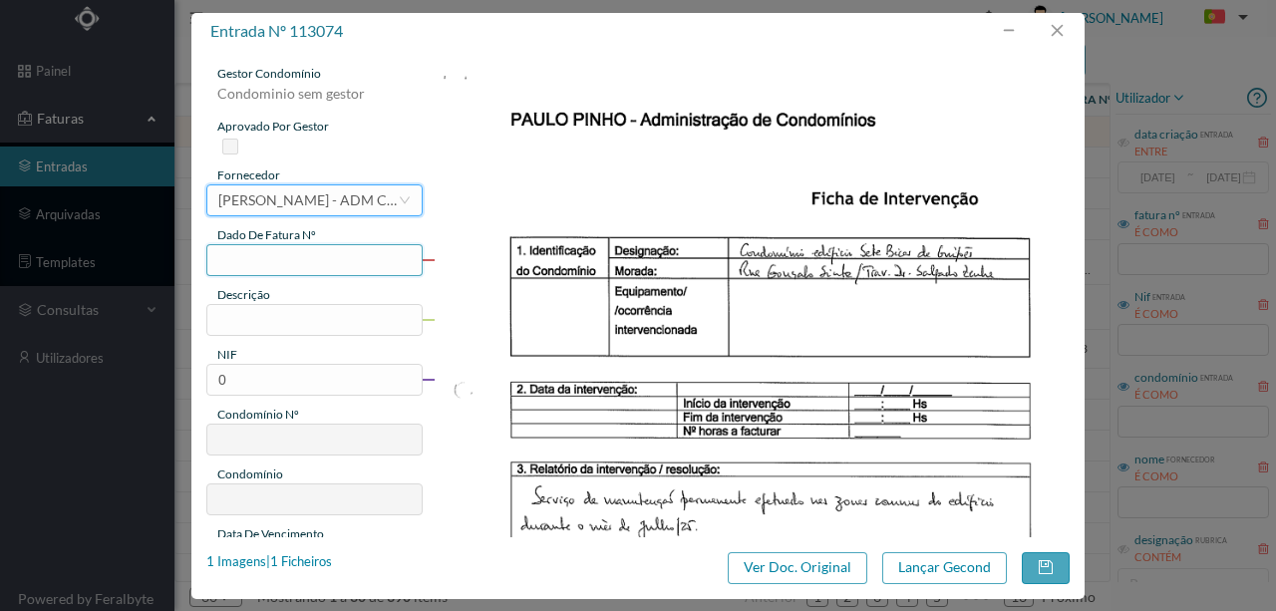
click at [234, 253] on input "text" at bounding box center [314, 260] width 216 height 32
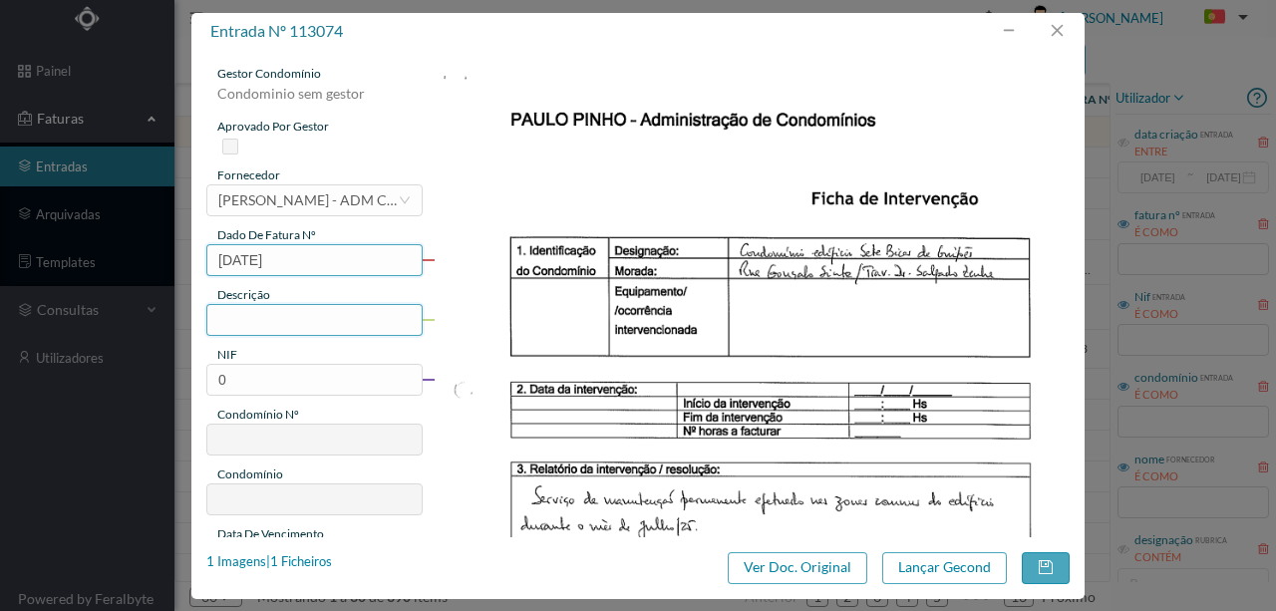
type input "29.07.2025"
click at [228, 319] on input "text" at bounding box center [314, 320] width 216 height 32
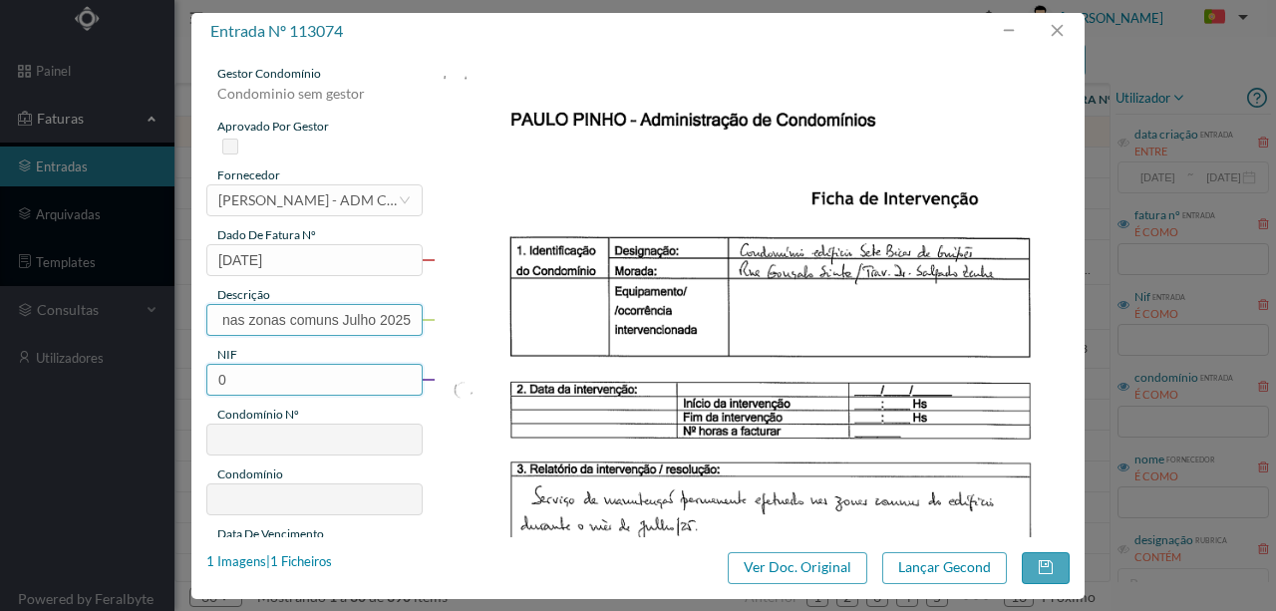
type input "Manutenção nas zonas comuns Julho 2025"
drag, startPoint x: 246, startPoint y: 381, endPoint x: 181, endPoint y: 375, distance: 65.1
click at [181, 375] on div "entrada nº 113074 gestor condomínio Condominio sem gestor aprovado por gestor f…" at bounding box center [638, 305] width 1276 height 611
click at [275, 387] on input "0" at bounding box center [314, 380] width 216 height 32
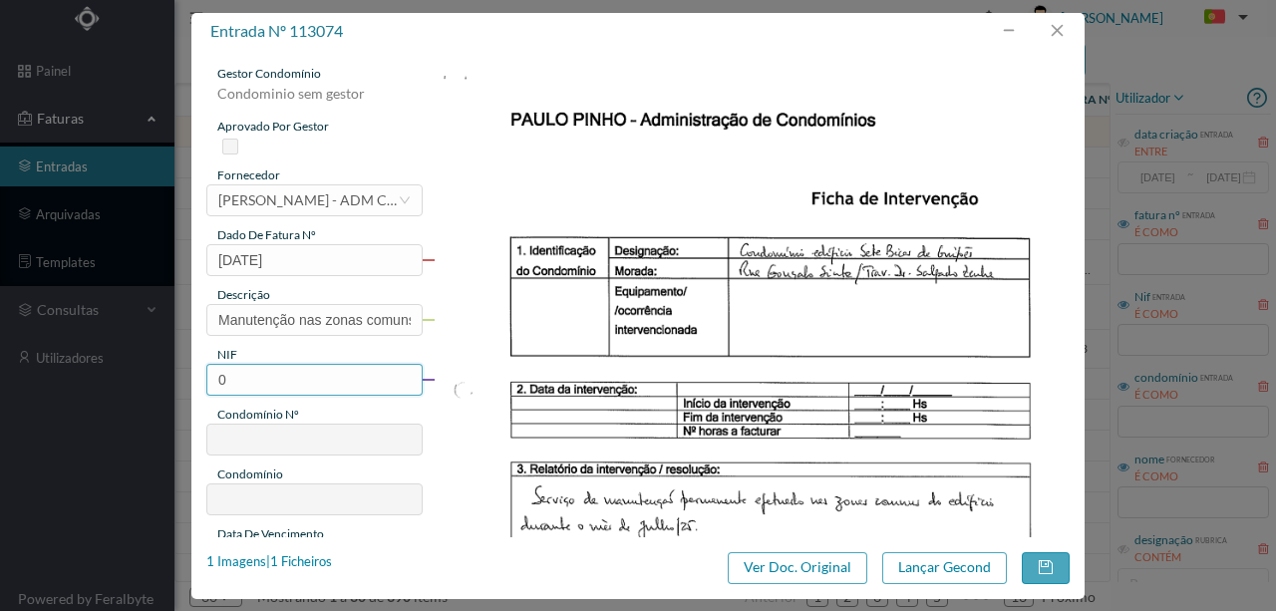
drag, startPoint x: 267, startPoint y: 383, endPoint x: 201, endPoint y: 382, distance: 65.8
click at [201, 382] on div "gestor condomínio Condominio sem gestor aprovado por gestor fornecedor selecion…" at bounding box center [637, 294] width 893 height 488
paste input "901782033"
type input "901782033"
type input "698"
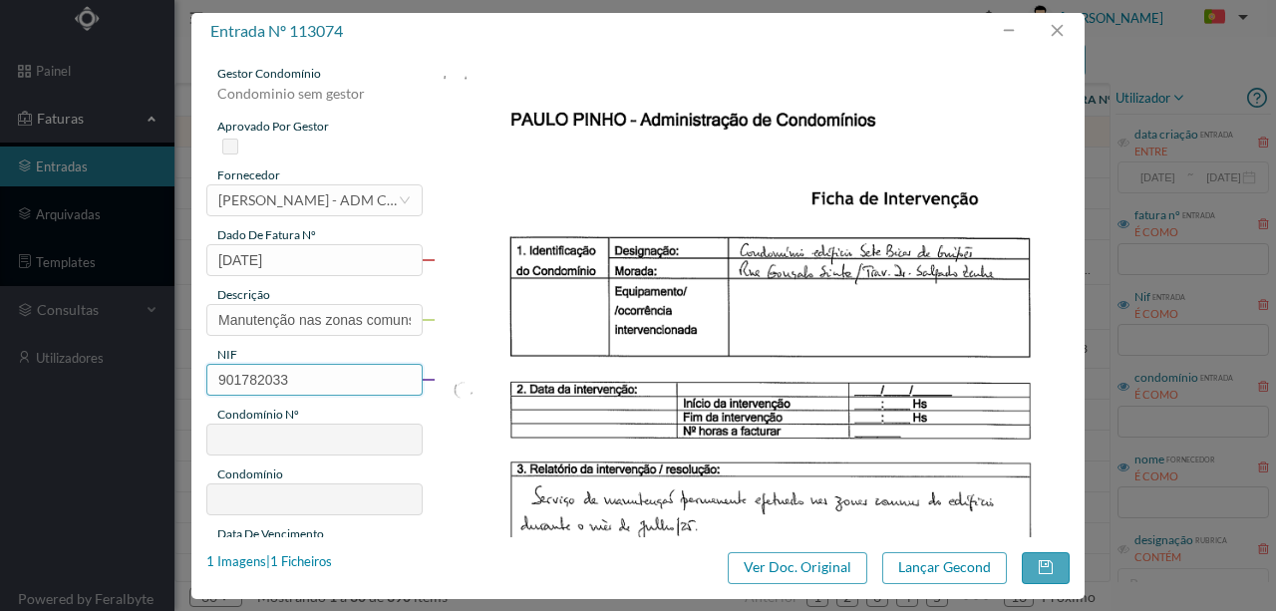
type input "ED. SETE BICAS"
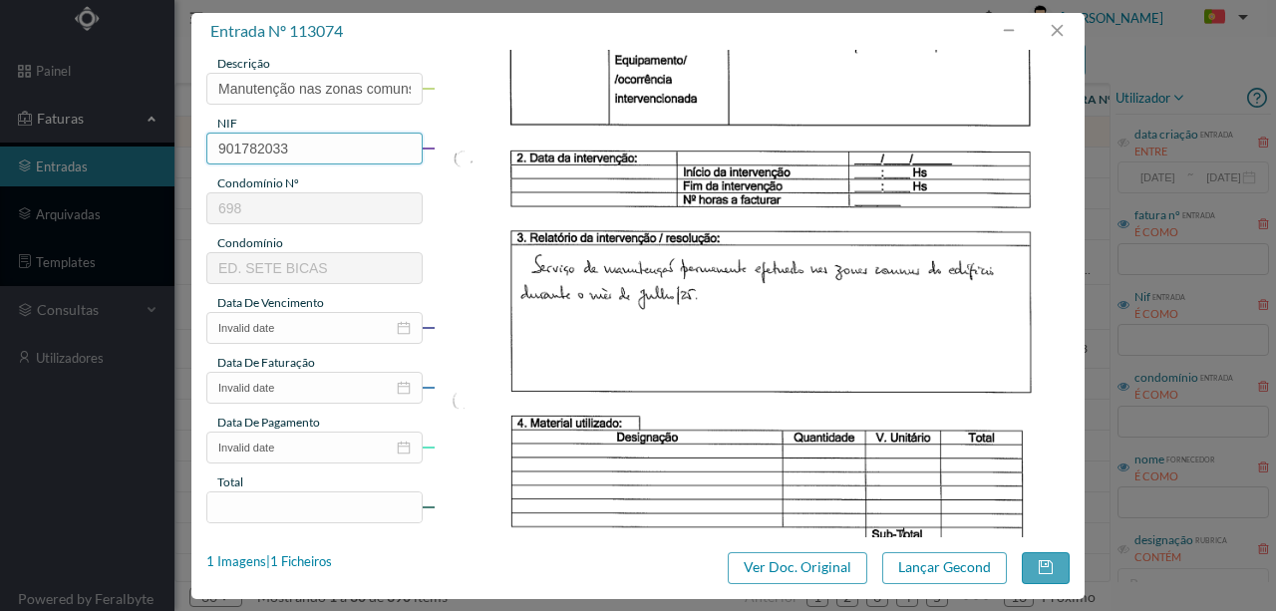
scroll to position [265, 0]
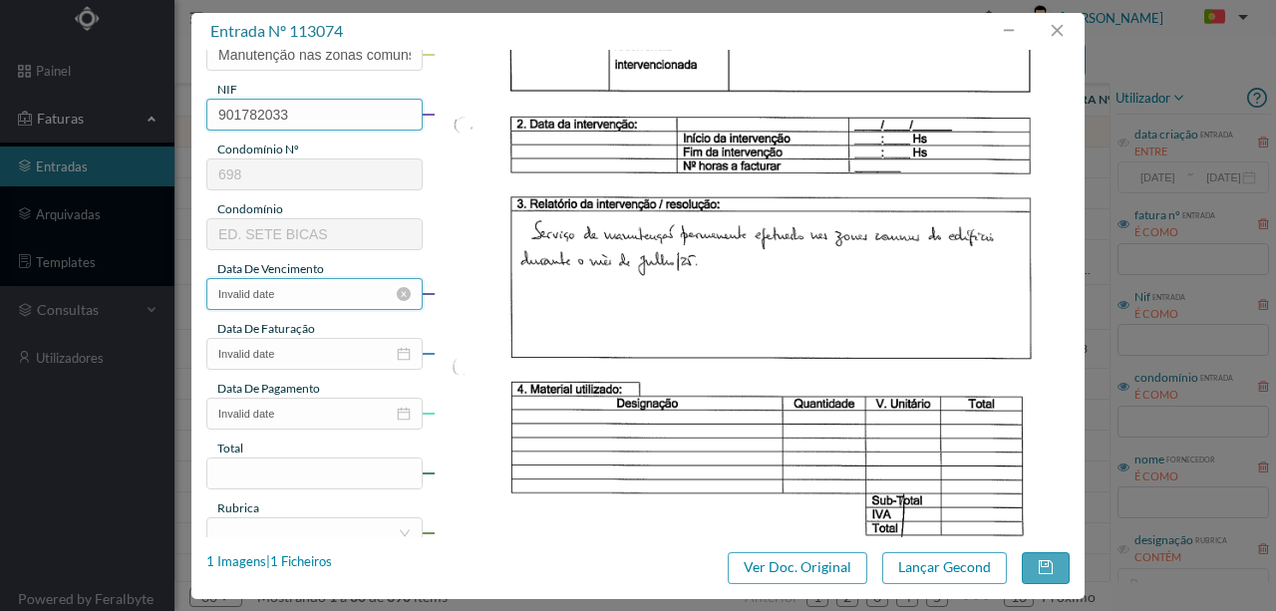
type input "901782033"
click at [292, 299] on input "Invalid date" at bounding box center [314, 294] width 216 height 32
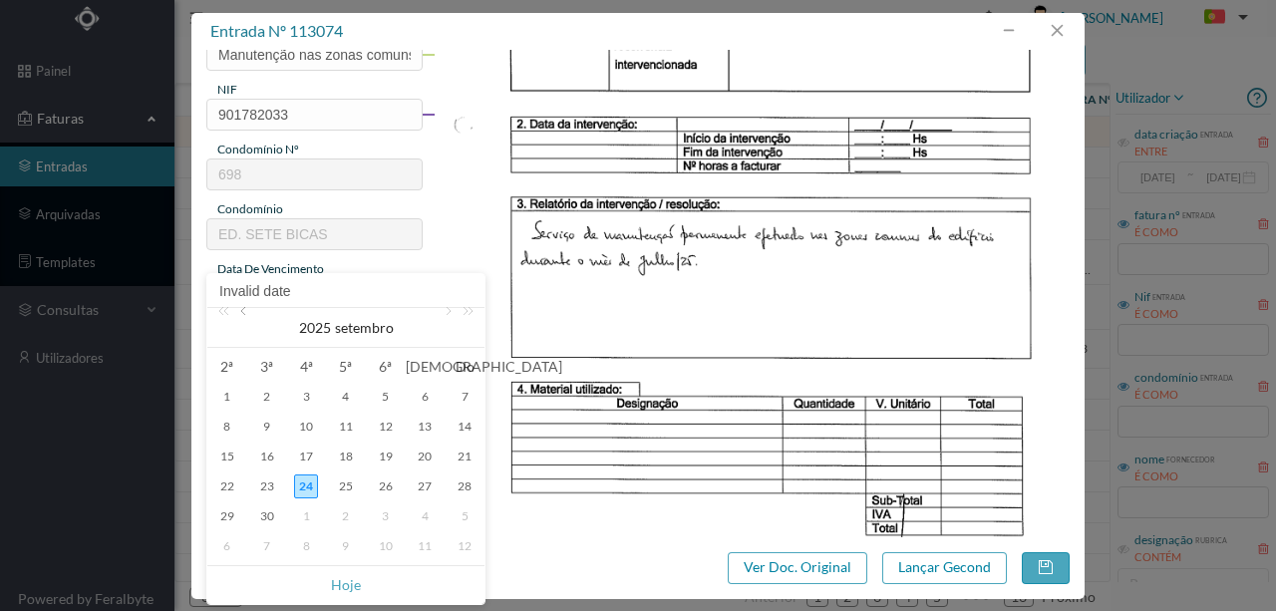
click at [245, 315] on link at bounding box center [245, 328] width 18 height 40
click at [267, 514] on div "29" at bounding box center [267, 517] width 24 height 24
type input "2025-07-29"
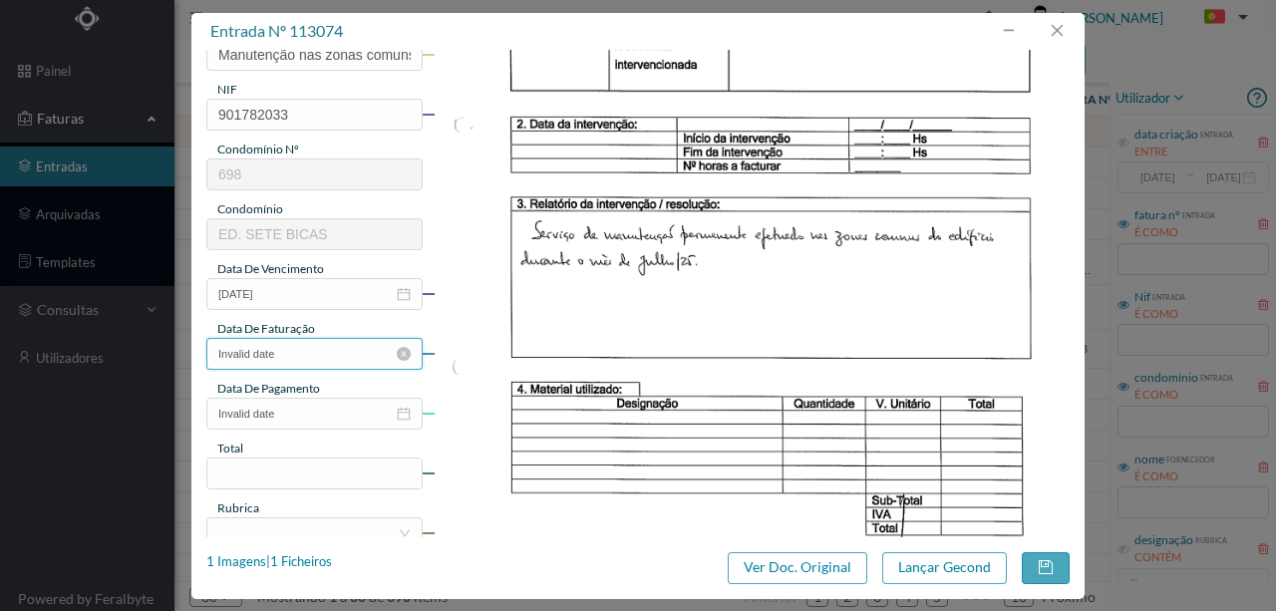
click at [288, 357] on input "Invalid date" at bounding box center [314, 354] width 216 height 32
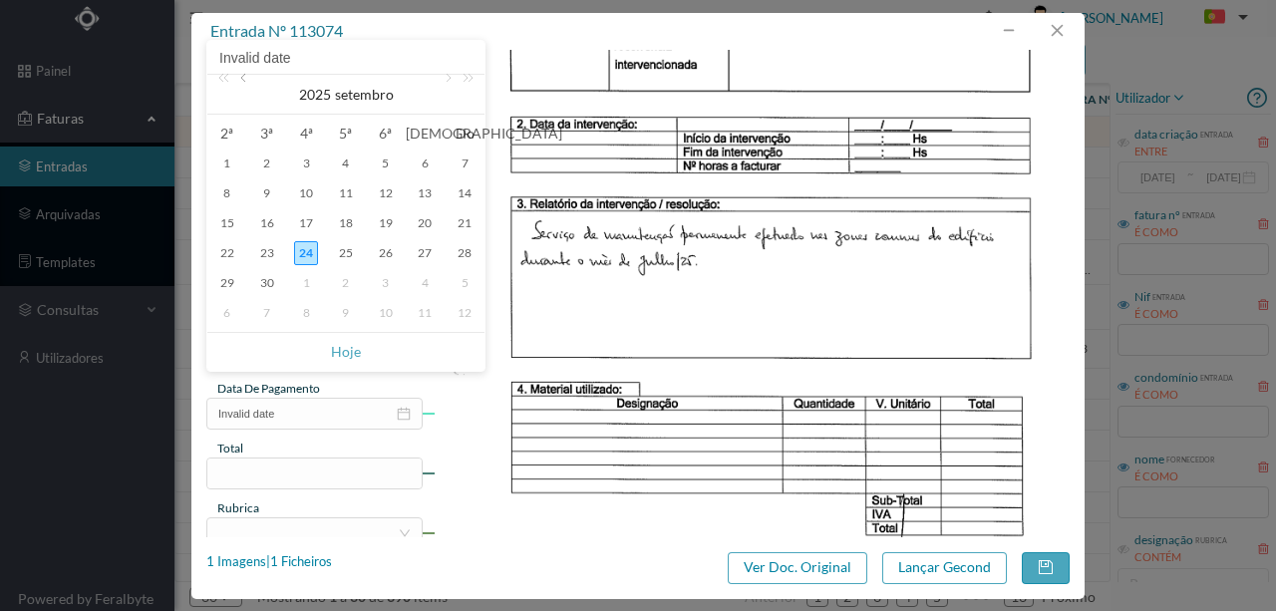
click at [247, 79] on link at bounding box center [245, 95] width 18 height 40
click at [259, 283] on div "29" at bounding box center [267, 283] width 24 height 24
type input "2025-07-29"
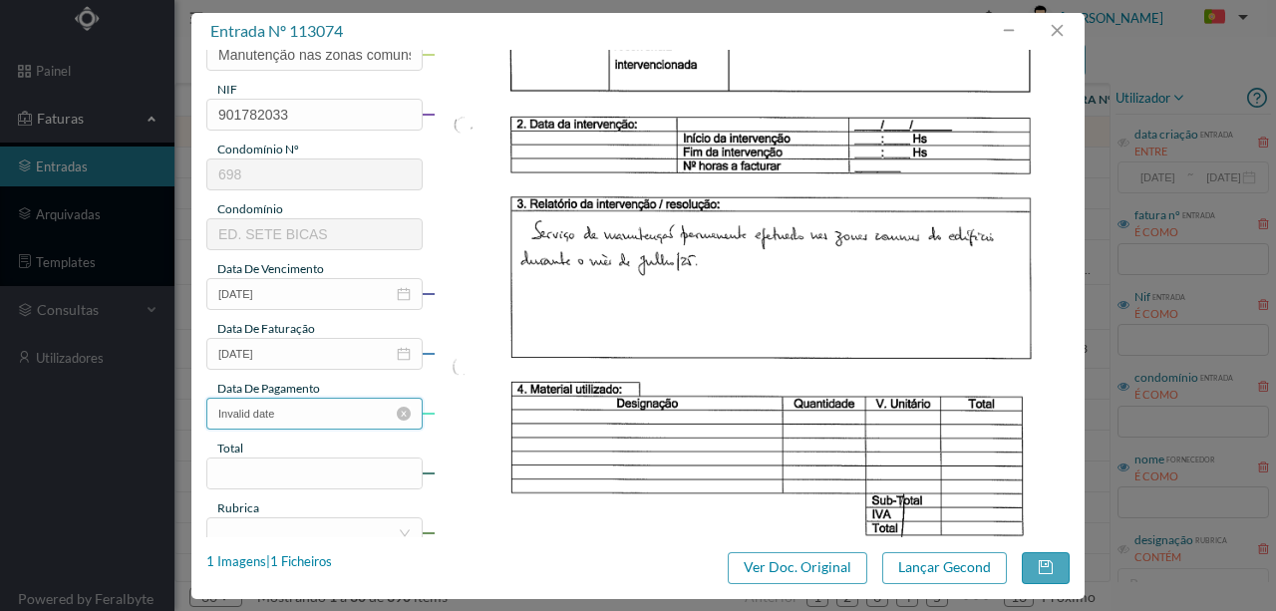
click at [263, 412] on input "Invalid date" at bounding box center [314, 414] width 216 height 32
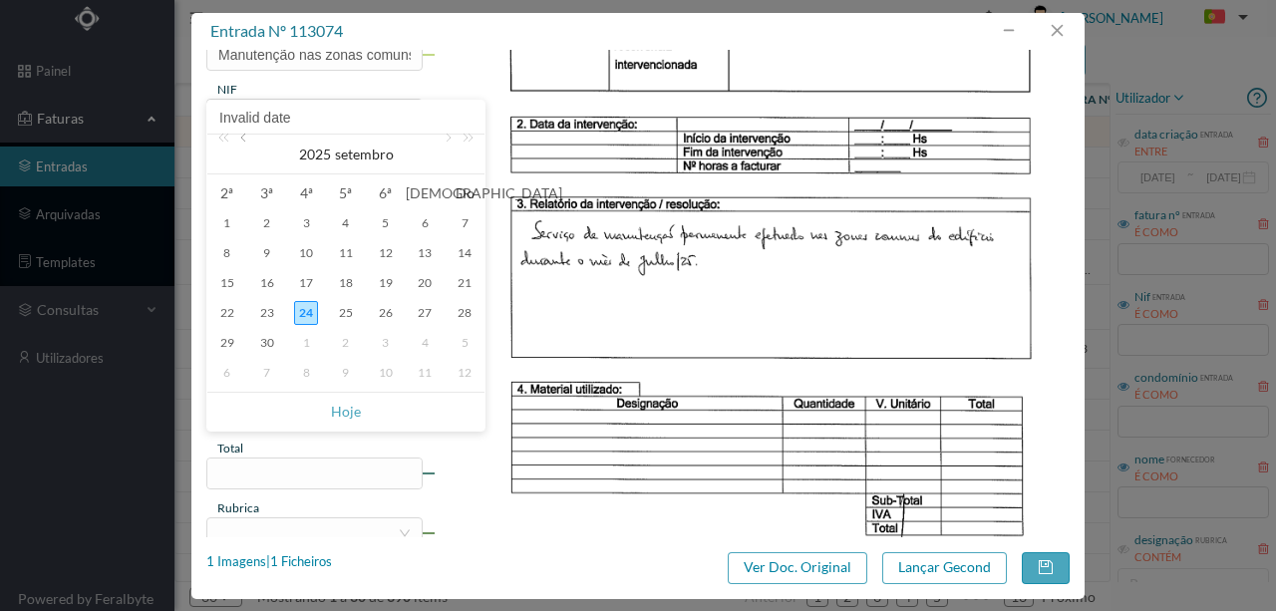
click at [239, 140] on link at bounding box center [245, 155] width 18 height 40
click at [274, 343] on div "29" at bounding box center [267, 343] width 24 height 24
type input "2025-07-29"
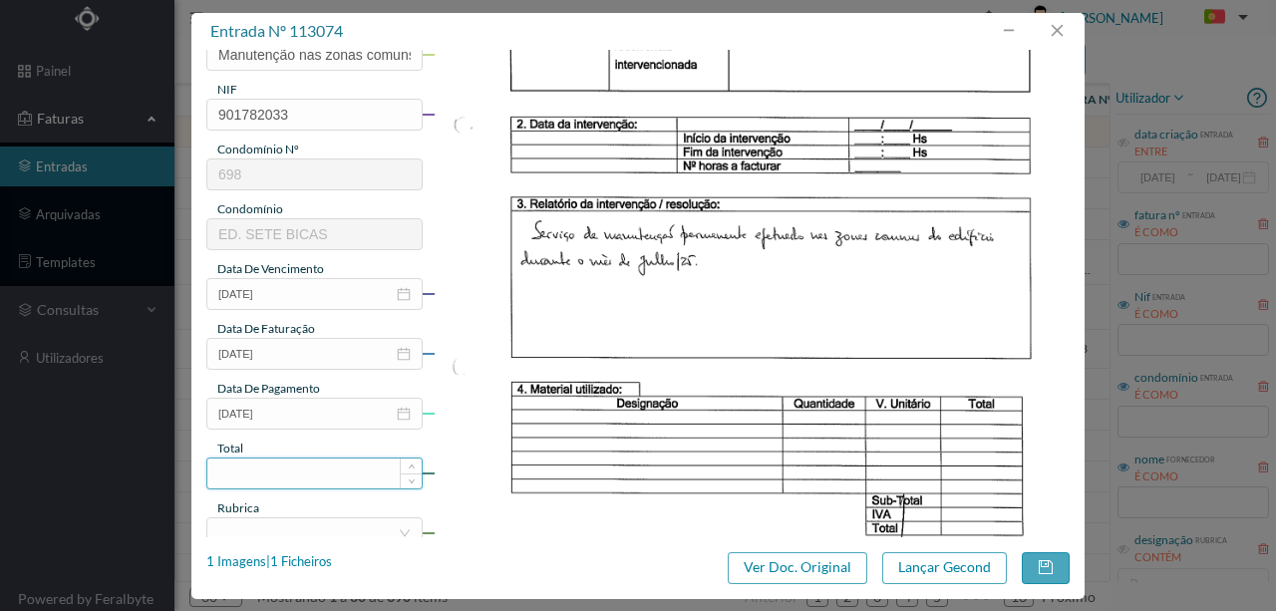
click at [239, 477] on input at bounding box center [314, 474] width 214 height 30
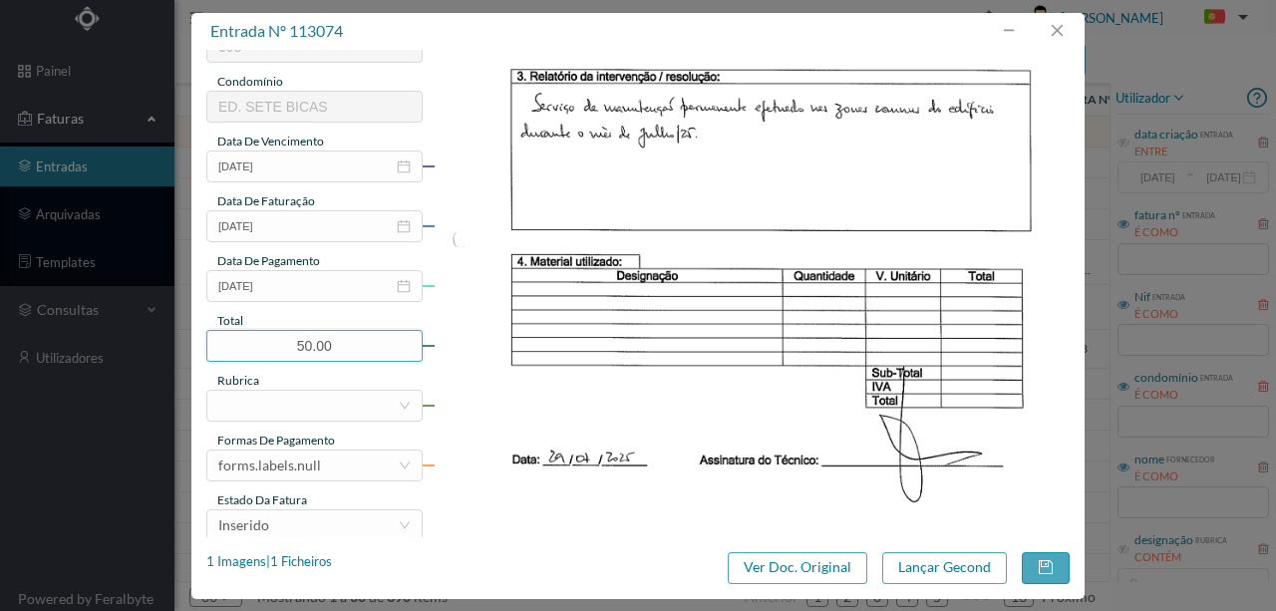
scroll to position [399, 0]
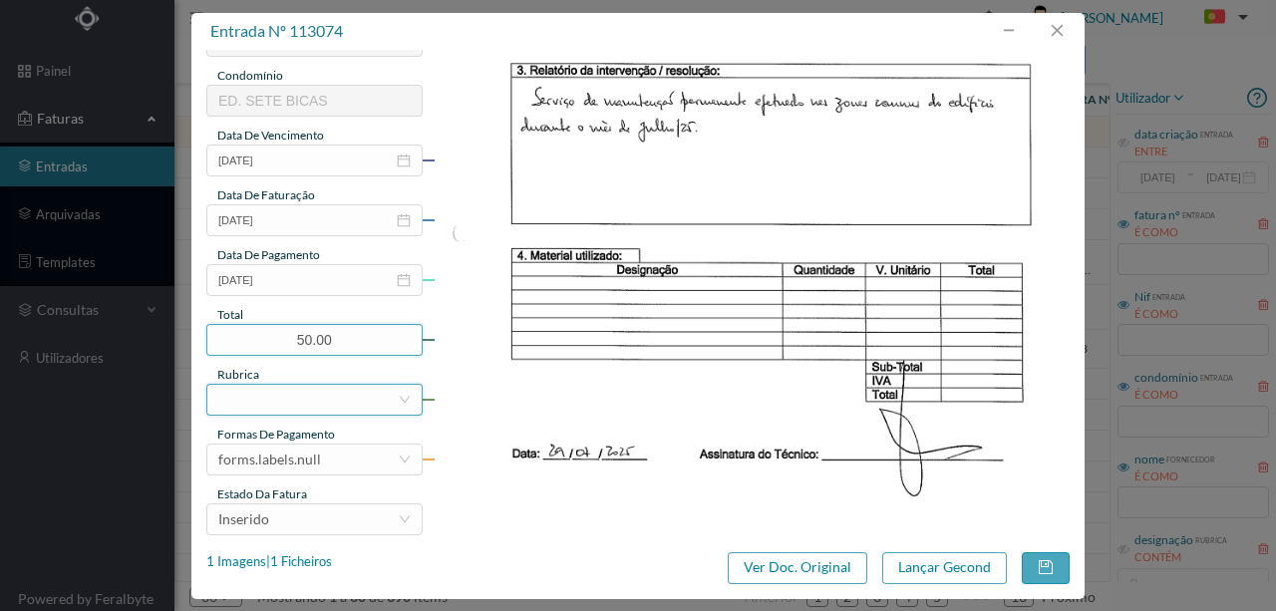
type input "50.00"
click at [250, 403] on div at bounding box center [307, 400] width 179 height 30
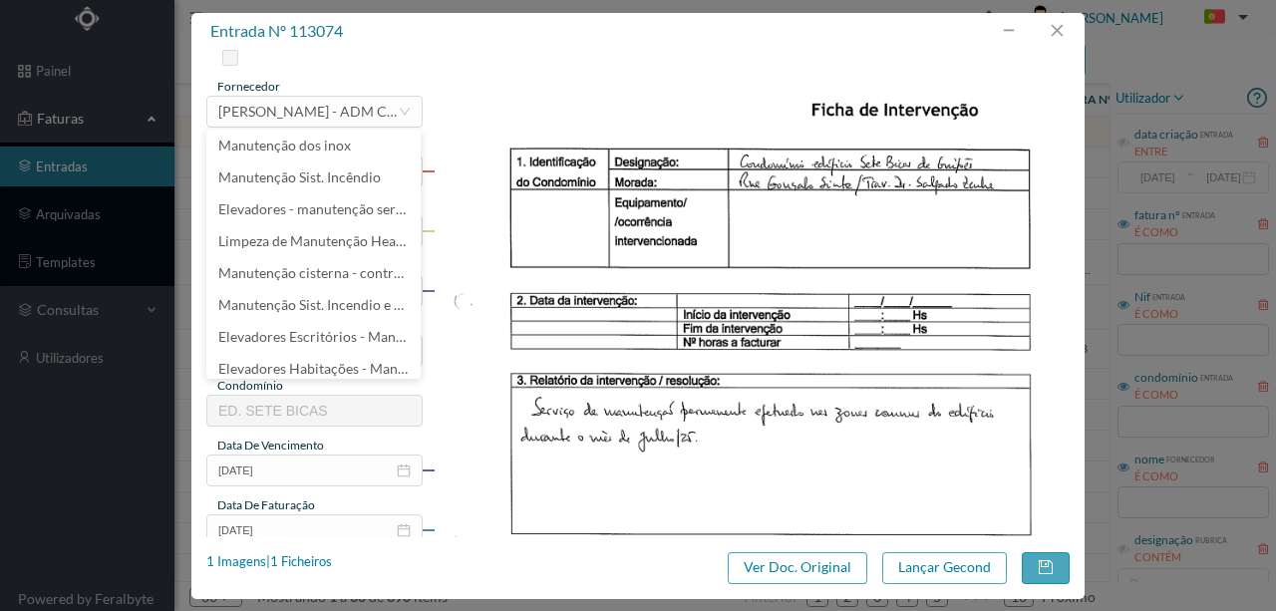
scroll to position [66, 0]
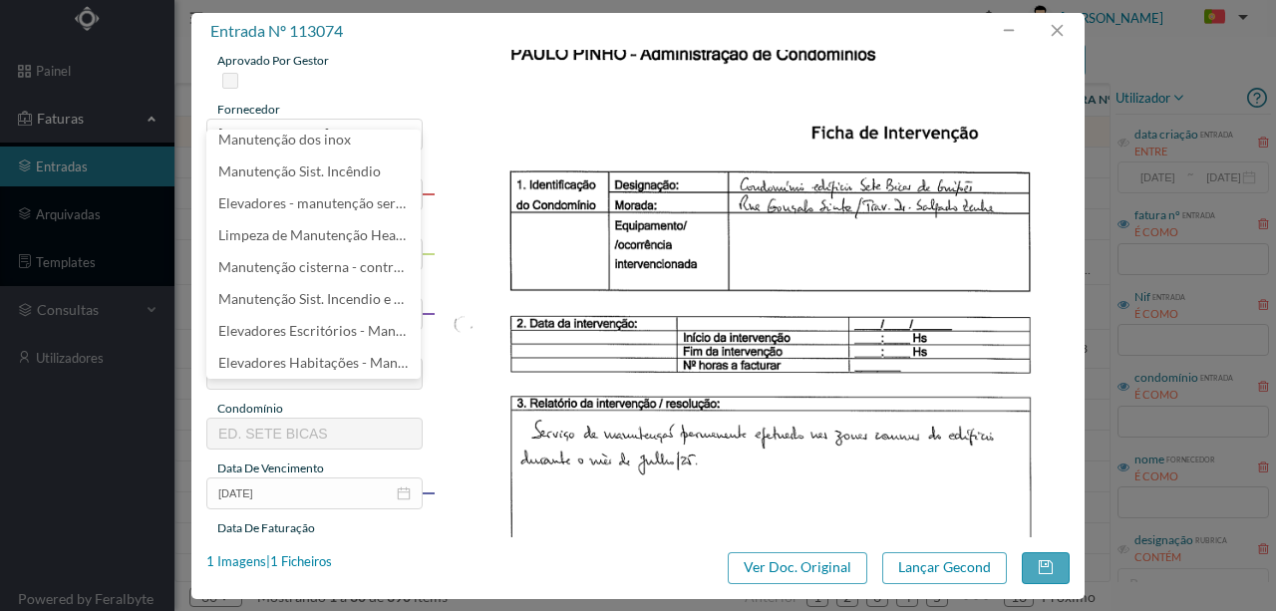
click at [467, 441] on img at bounding box center [752, 449] width 637 height 900
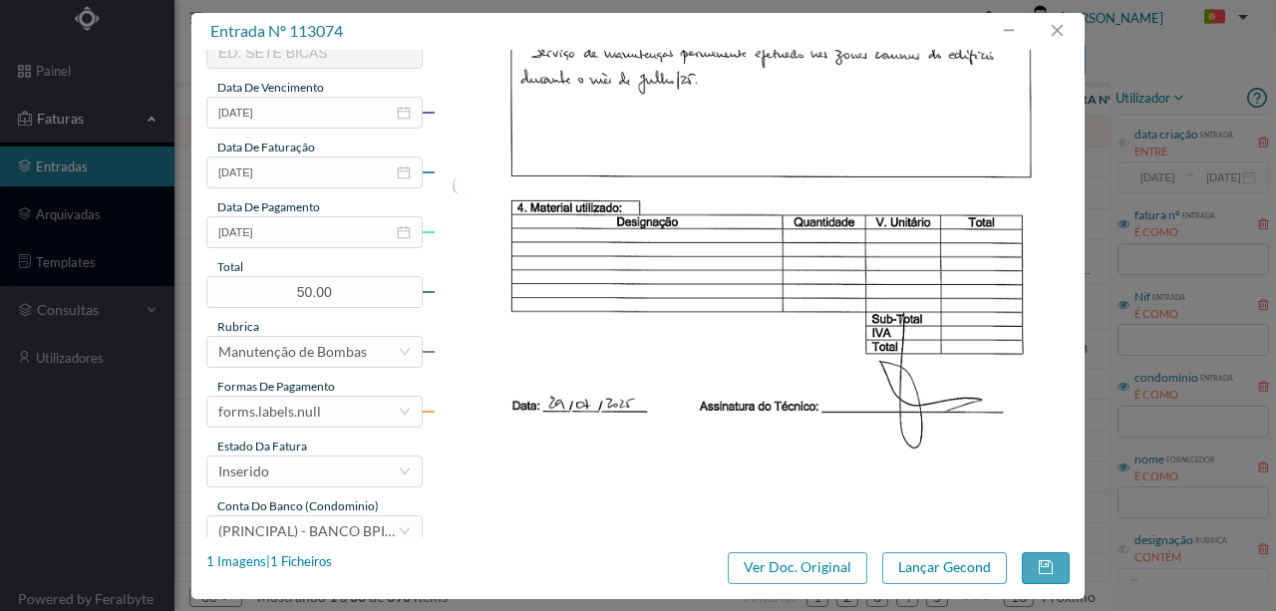
scroll to position [465, 0]
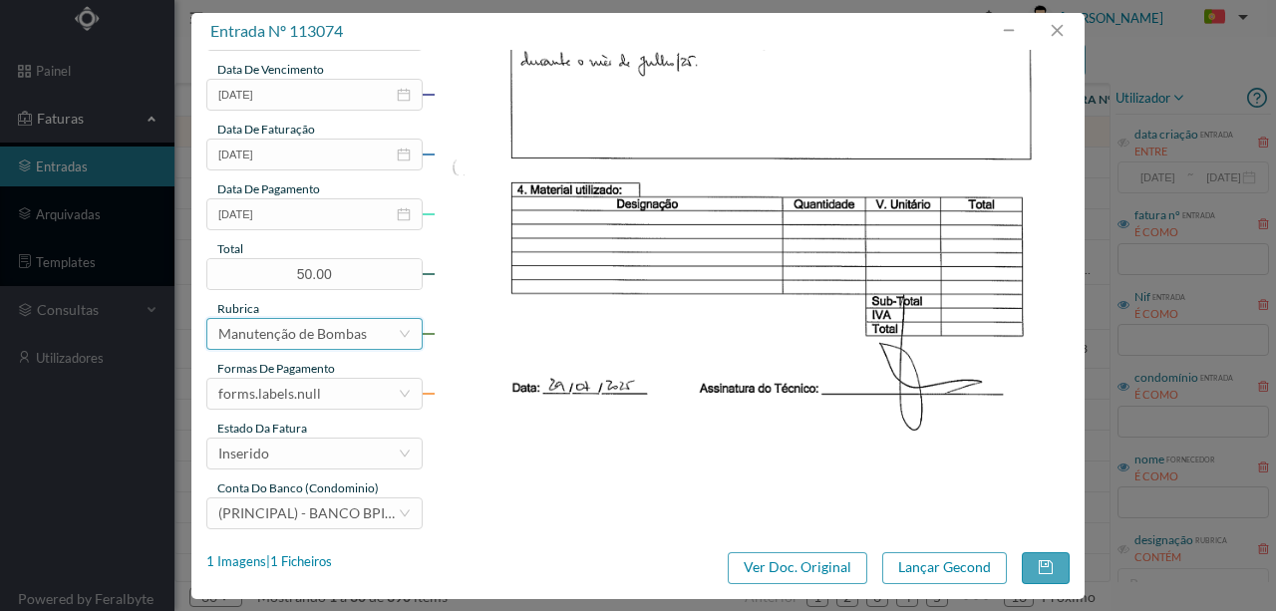
click at [361, 336] on div "Manutenção de Bombas" at bounding box center [292, 334] width 149 height 30
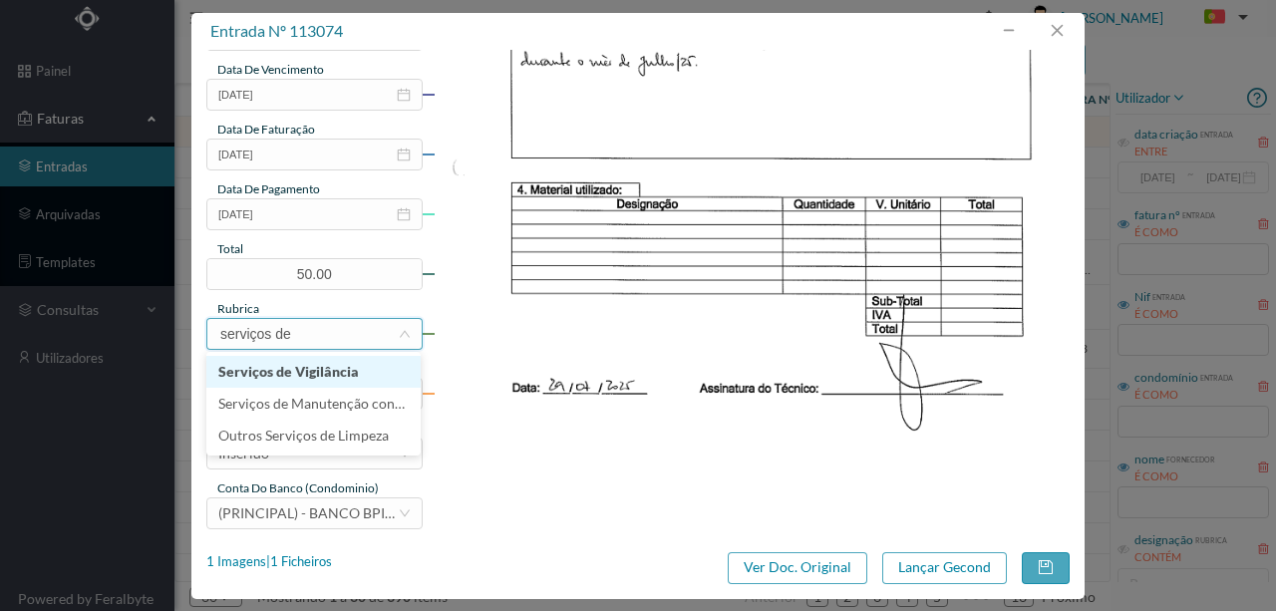
type input "serviços de m"
click at [381, 375] on li "Serviços de Manutenção contratados" at bounding box center [313, 372] width 214 height 32
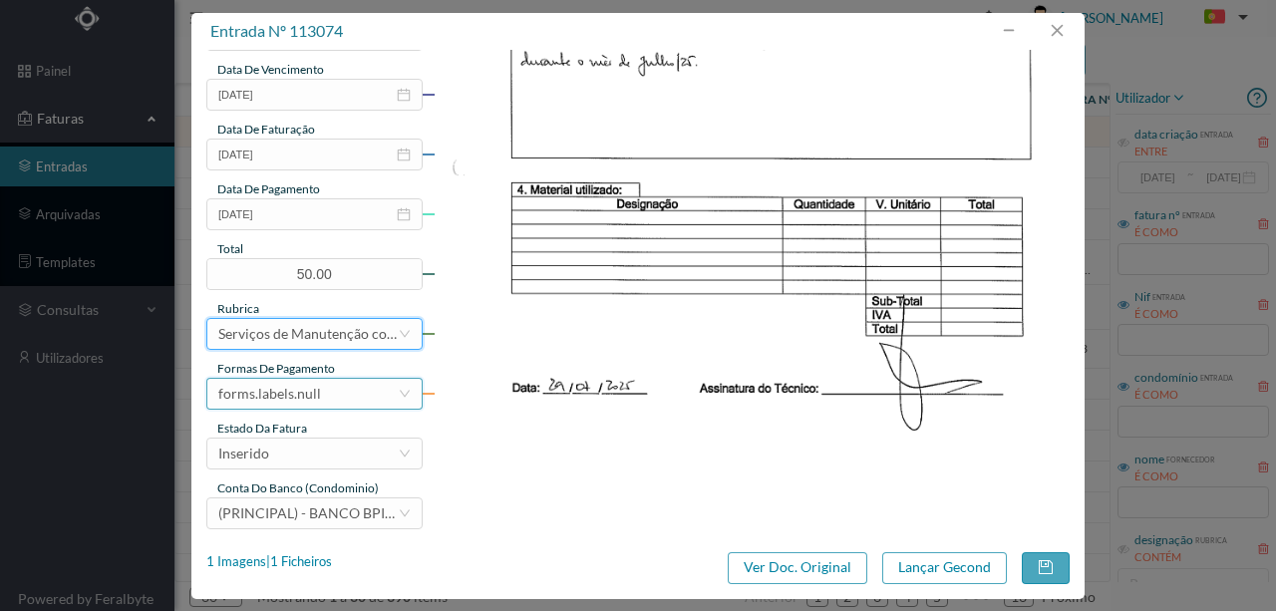
click at [315, 391] on div "forms.labels.null" at bounding box center [269, 394] width 103 height 30
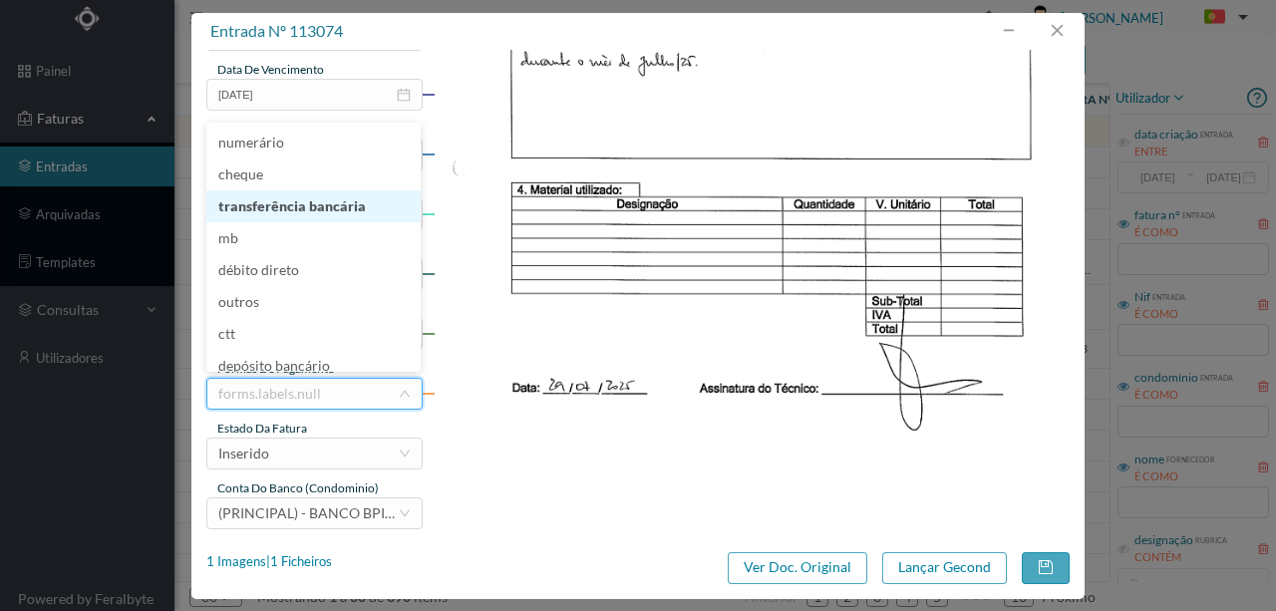
click at [299, 213] on li "transferência bancária" at bounding box center [313, 206] width 214 height 32
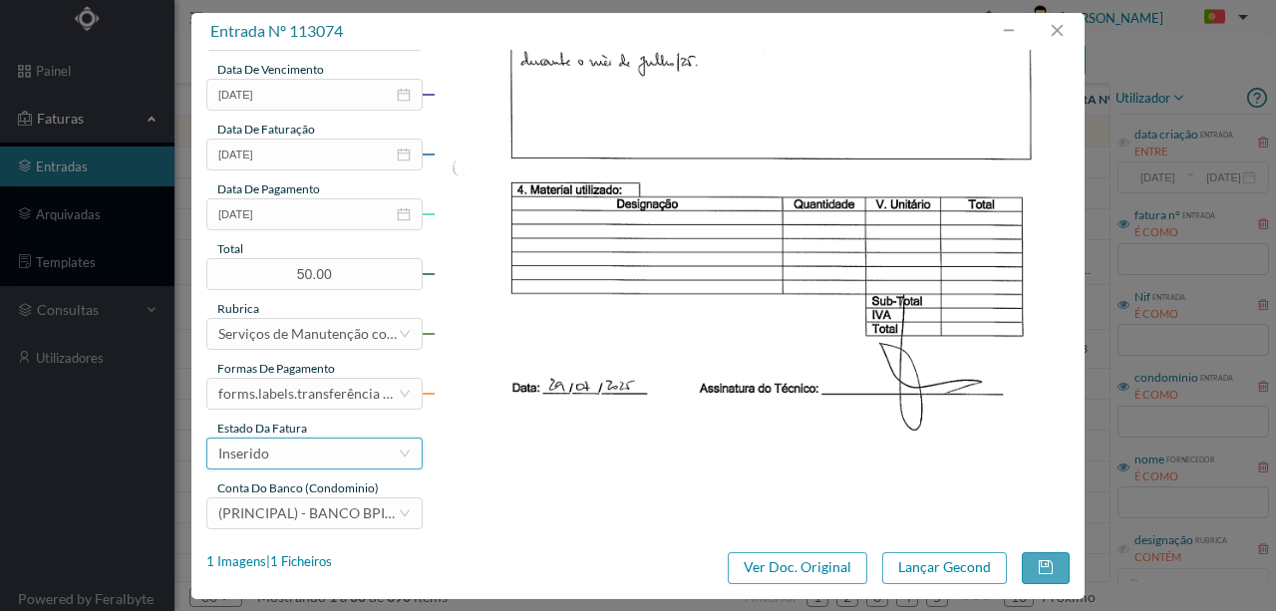
click at [275, 458] on div "Inserido" at bounding box center [307, 454] width 179 height 30
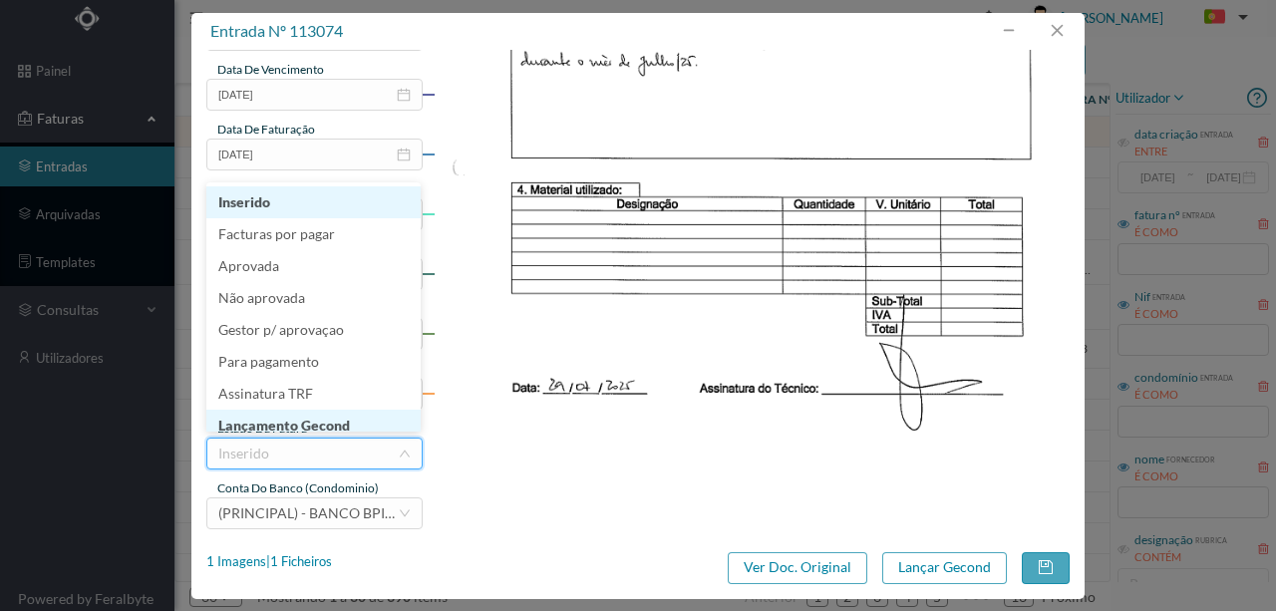
scroll to position [10, 0]
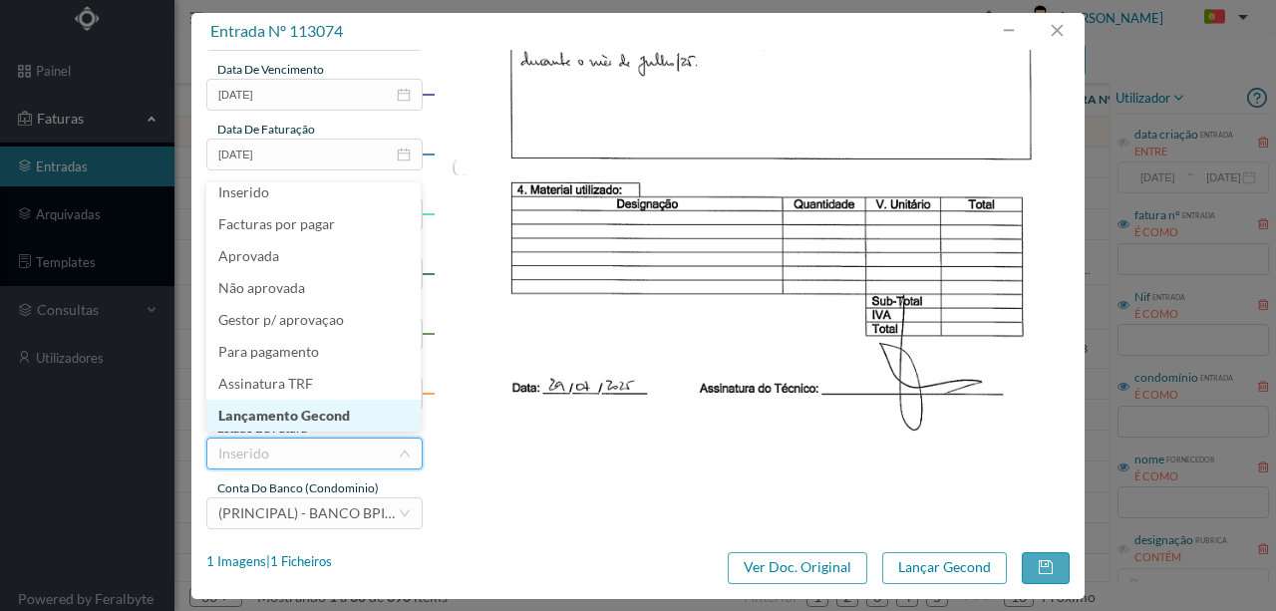
click at [283, 417] on li "Lançamento Gecond" at bounding box center [313, 416] width 214 height 32
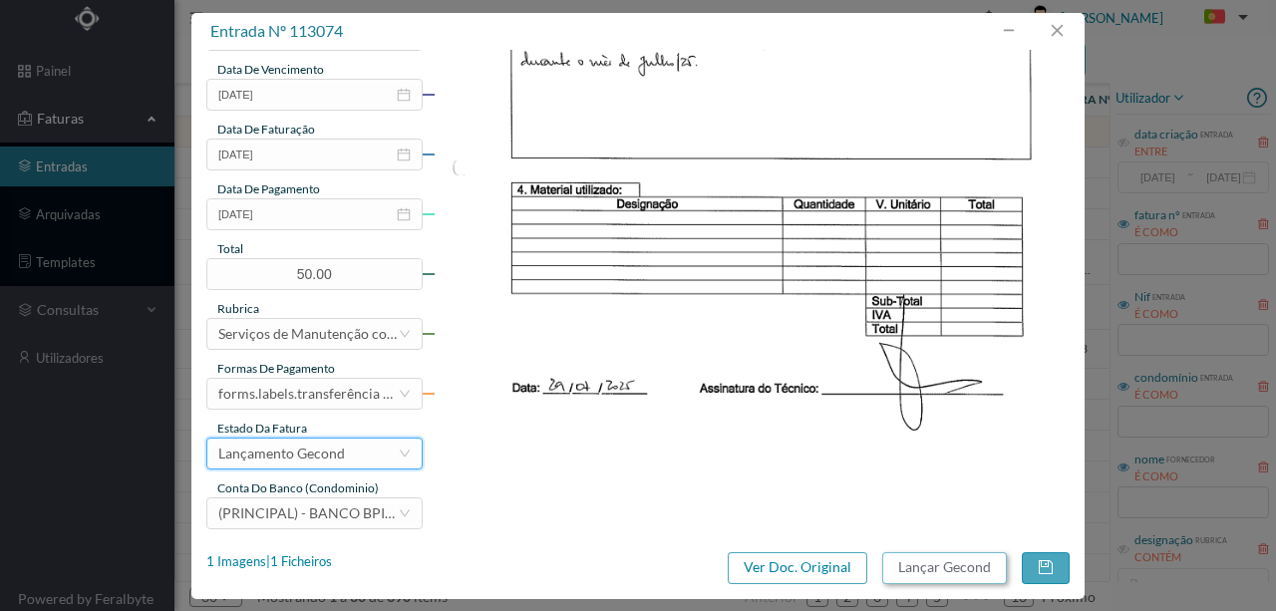
click at [970, 568] on button "Lançar Gecond" at bounding box center [944, 568] width 125 height 32
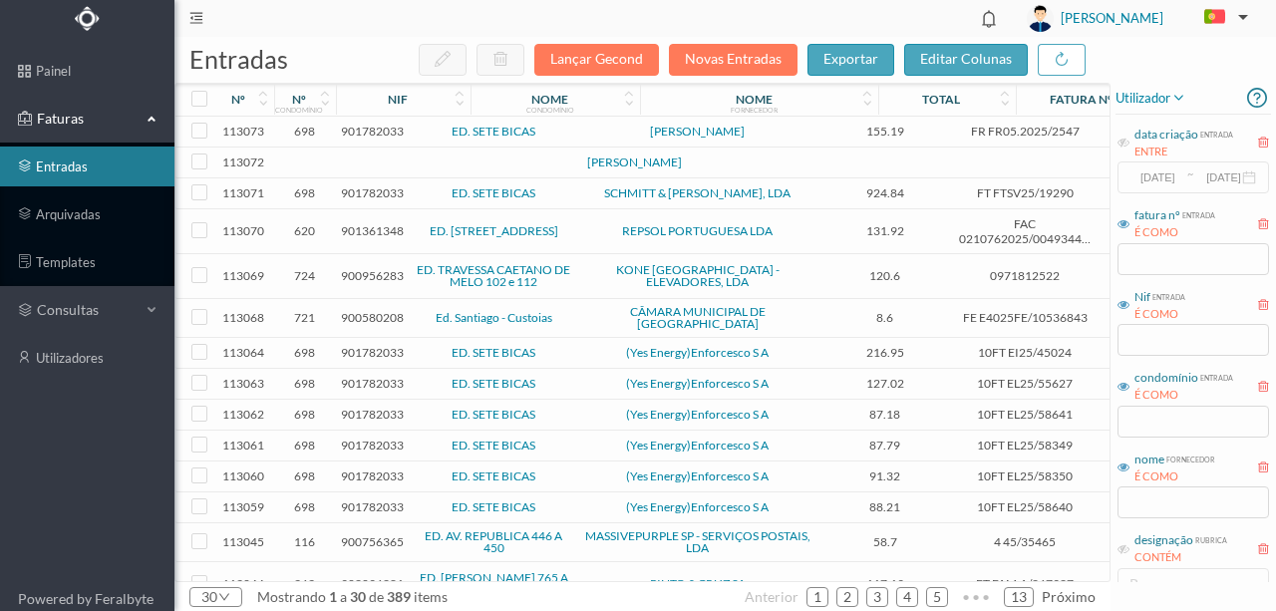
click at [363, 130] on span "901782033" at bounding box center [372, 131] width 63 height 15
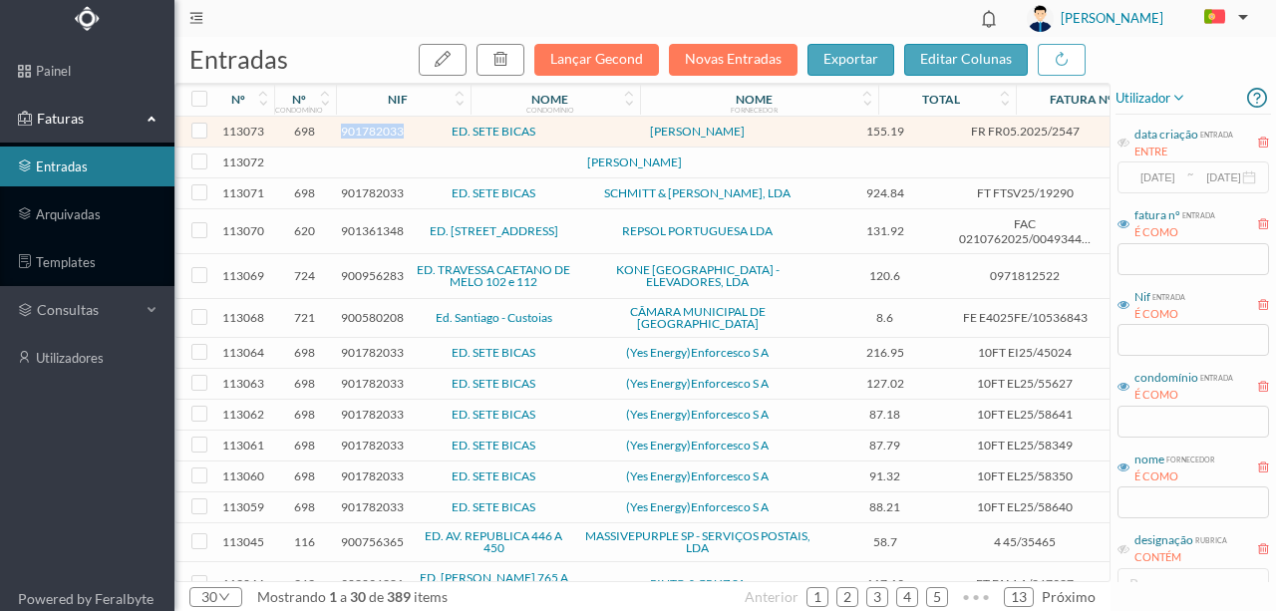
click at [363, 130] on span "901782033" at bounding box center [372, 131] width 63 height 15
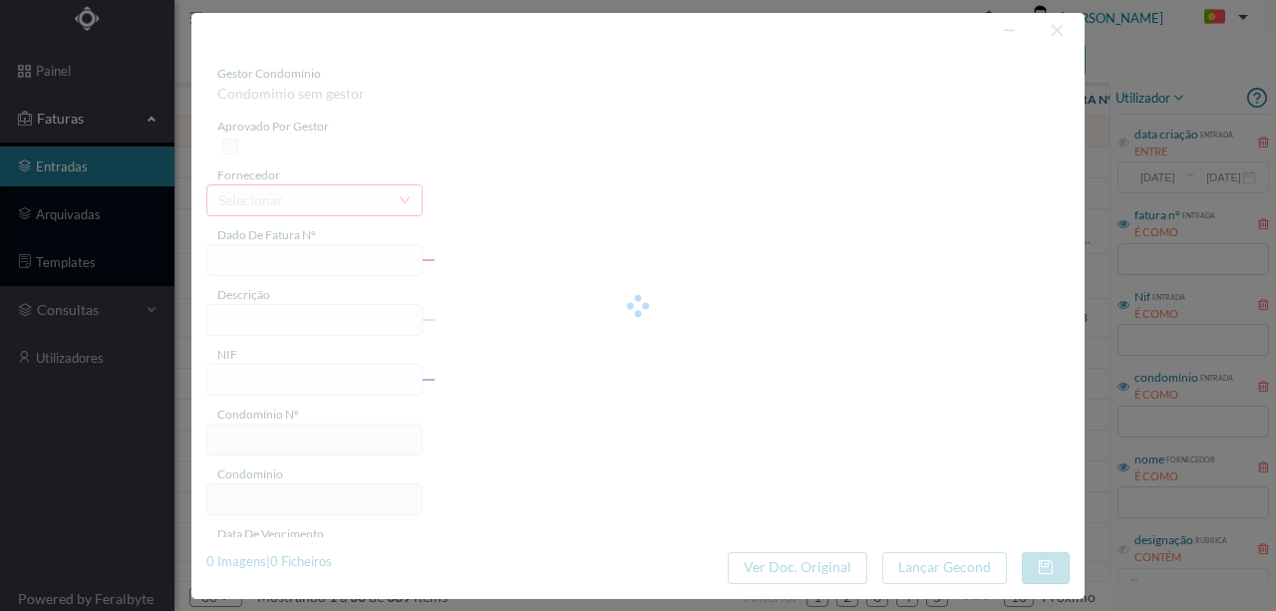
type input "FR FR05.2025/2547"
type input "901782033"
type input "Invalid date"
type input "2025-07-04"
type input "155.19"
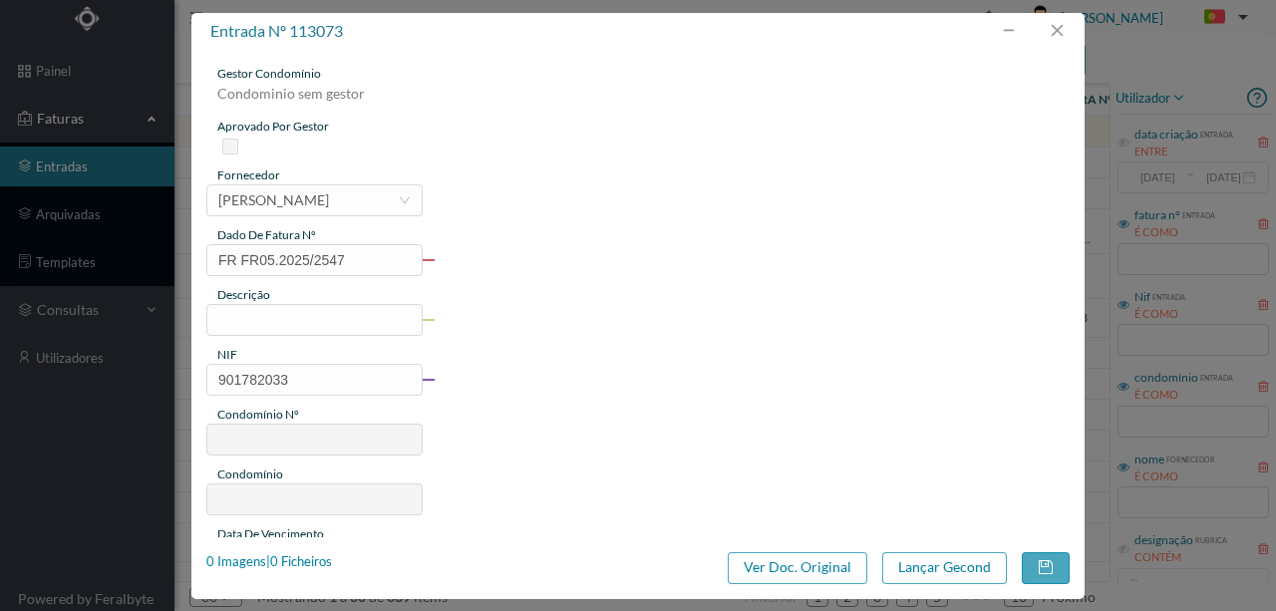
type input "698"
type input "ED. SETE BICAS"
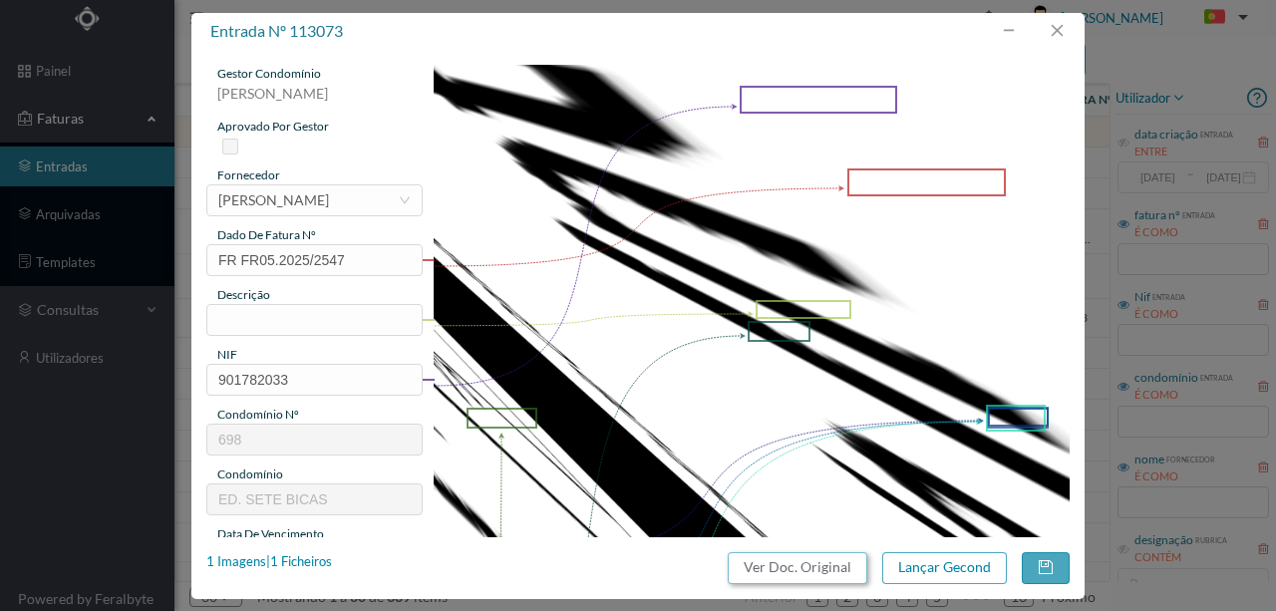
drag, startPoint x: 832, startPoint y: 572, endPoint x: 764, endPoint y: 92, distance: 485.4
click at [832, 570] on button "Ver Doc. Original" at bounding box center [798, 568] width 140 height 32
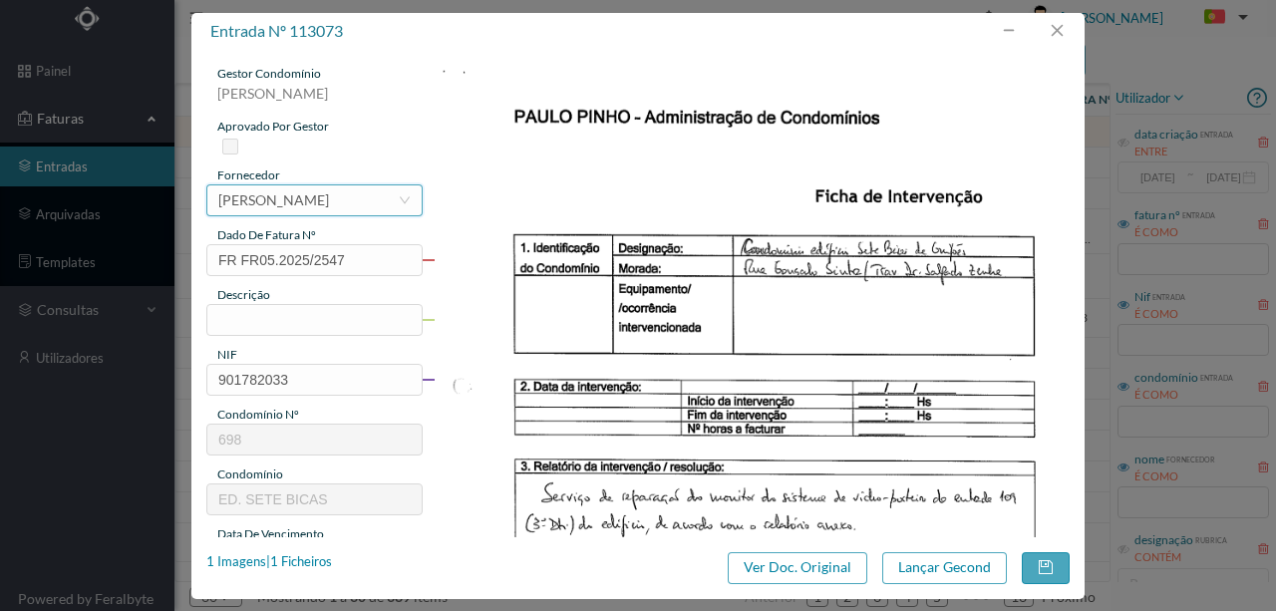
click at [283, 207] on div "MARIA DO CARMO BRAGA DA SILVA CARDOSO" at bounding box center [273, 200] width 111 height 30
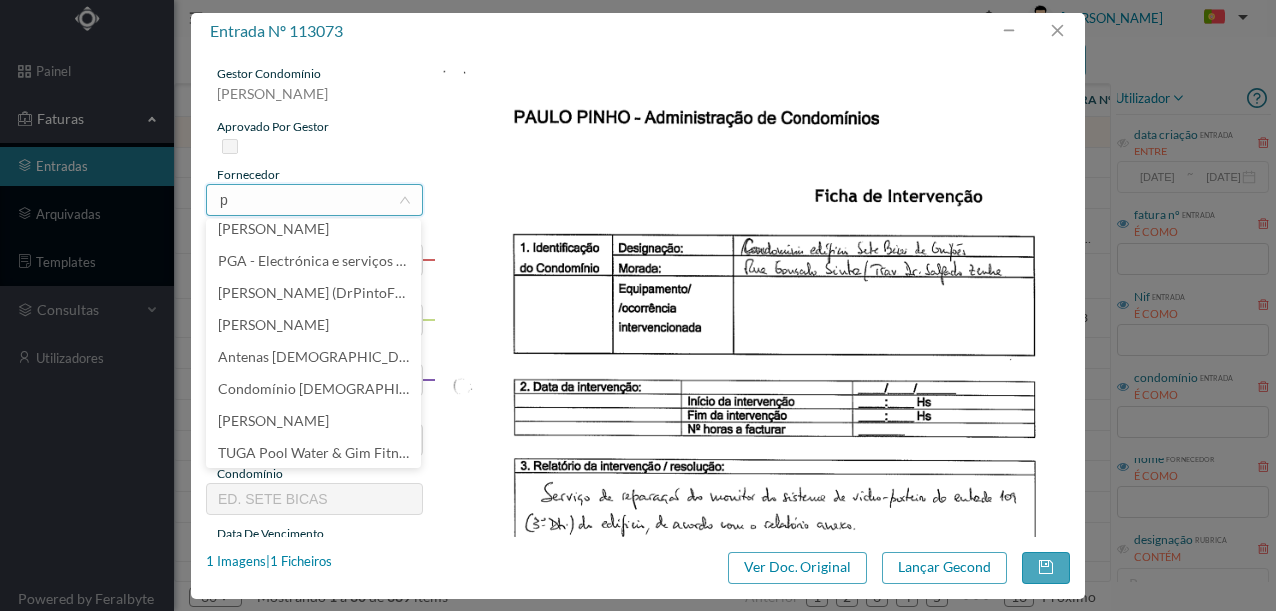
scroll to position [4, 0]
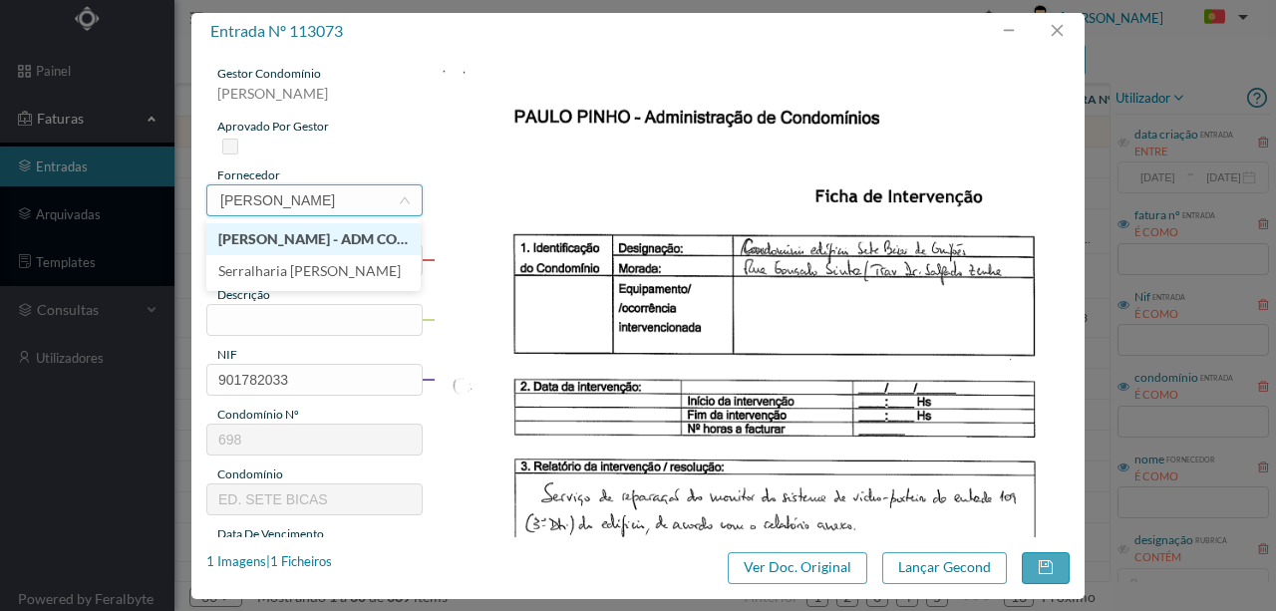
type input "paulo pinho"
click at [309, 241] on li "[PERSON_NAME] - ADM CONDOMINIOS" at bounding box center [313, 239] width 214 height 32
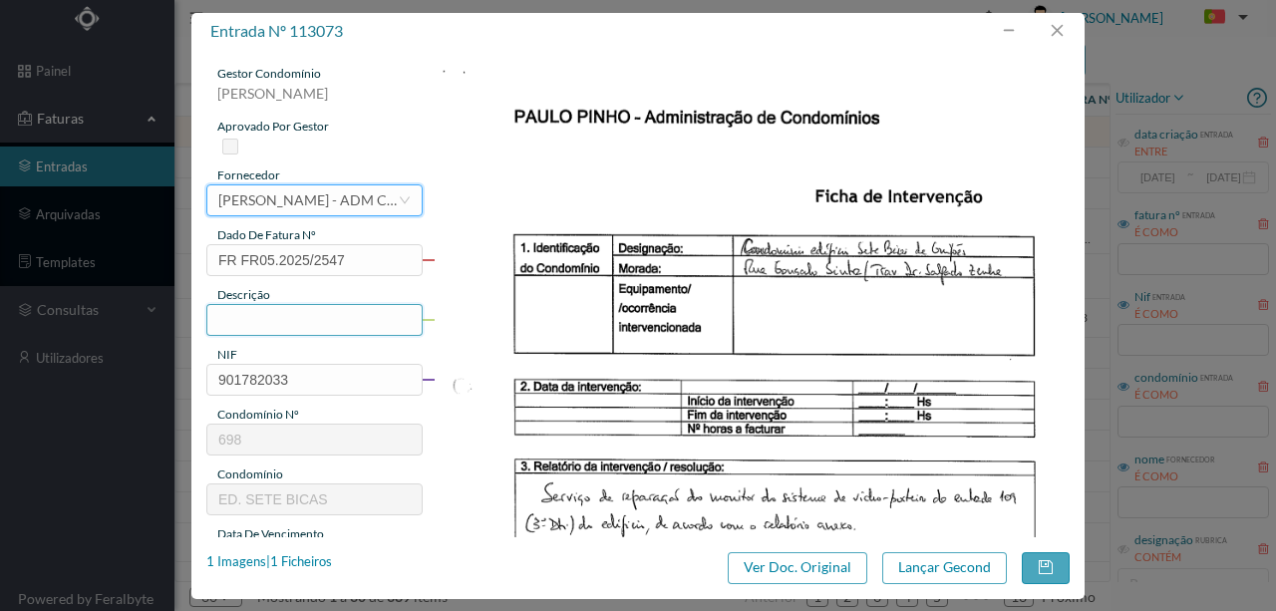
click at [235, 320] on input "text" at bounding box center [314, 320] width 216 height 32
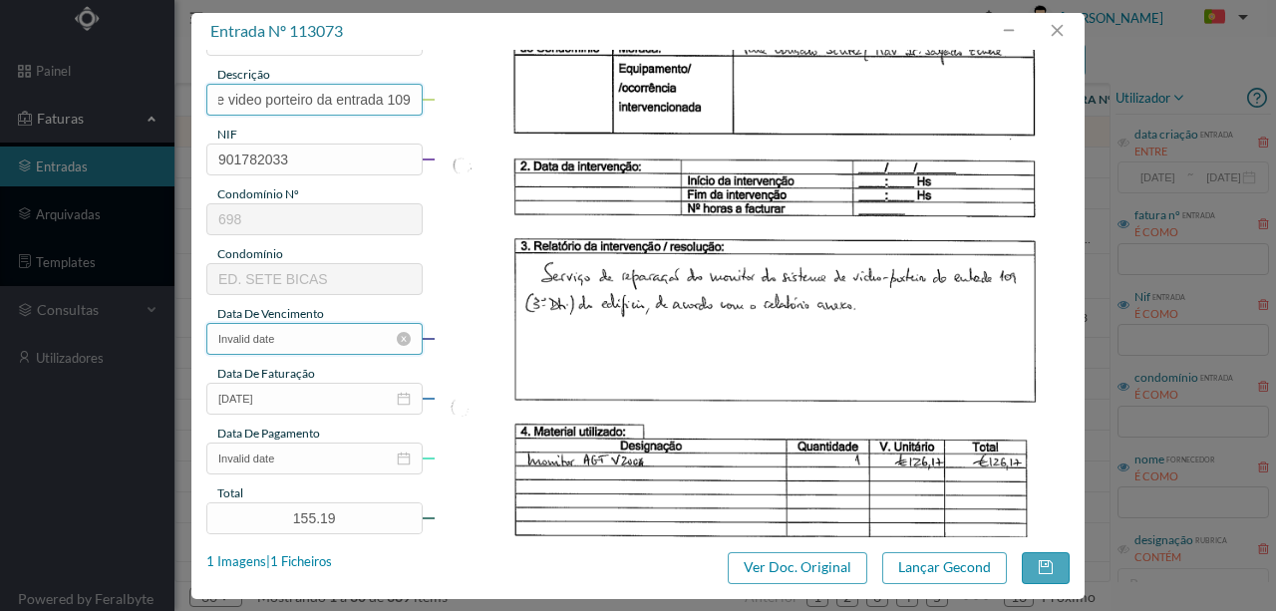
scroll to position [265, 0]
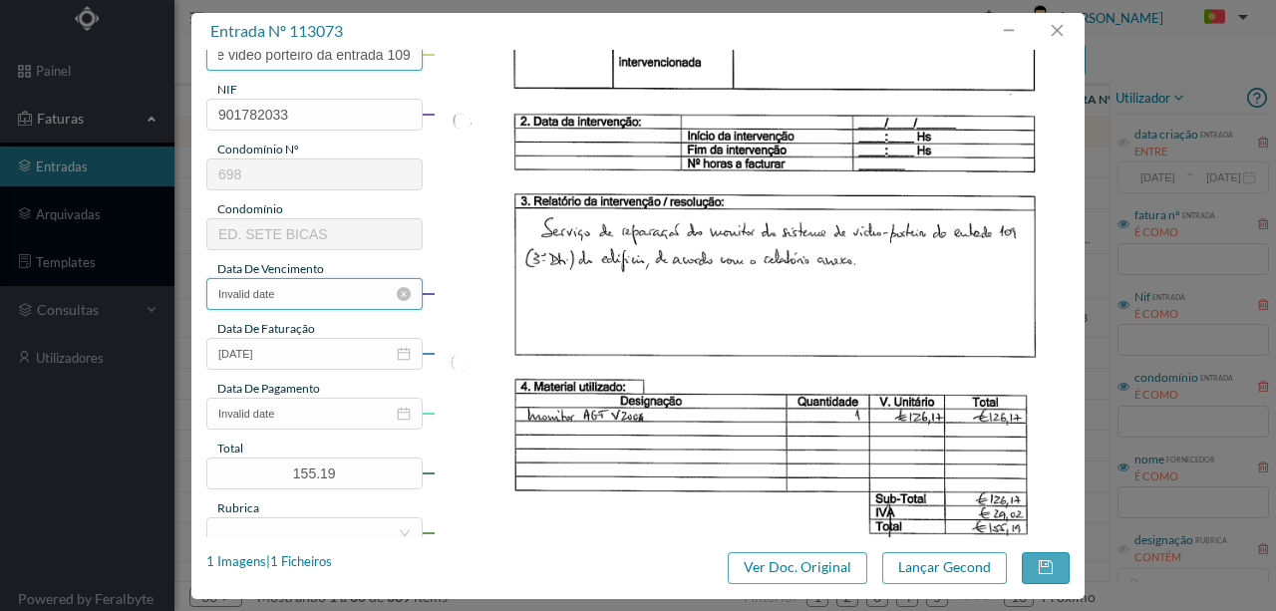
type input "Reparação monitor do sistema de video porteiro da entrada 109"
click at [317, 297] on input "Invalid date" at bounding box center [314, 294] width 216 height 32
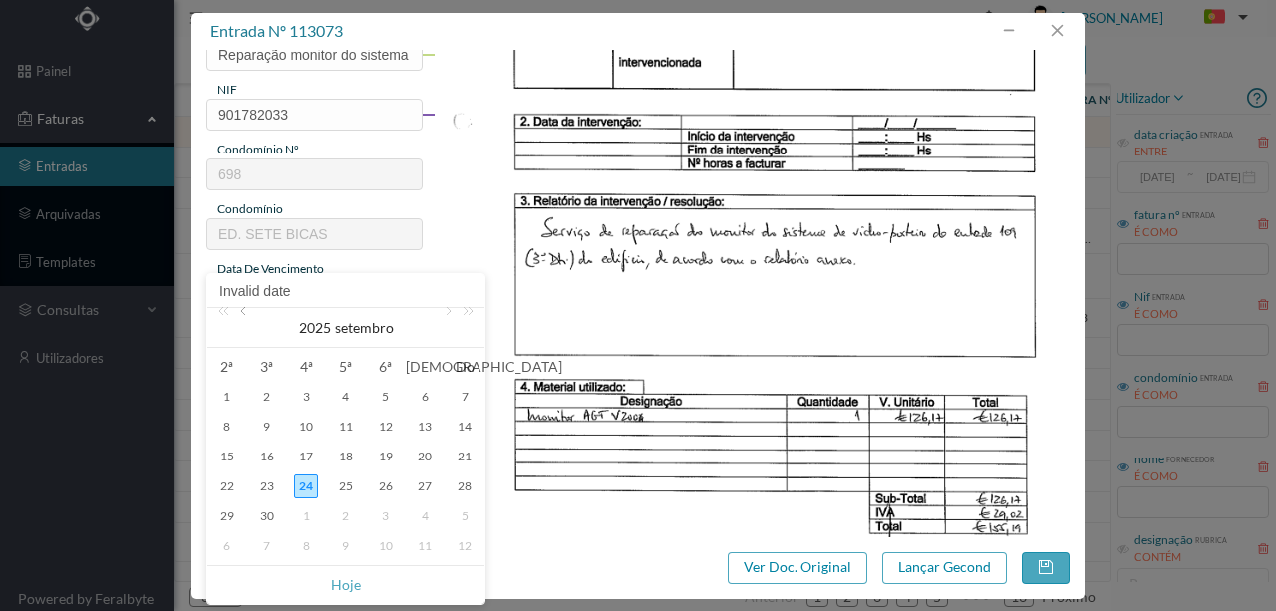
click at [243, 311] on link at bounding box center [245, 328] width 18 height 40
click at [390, 399] on div "4" at bounding box center [386, 397] width 24 height 24
type input "2025-07-04"
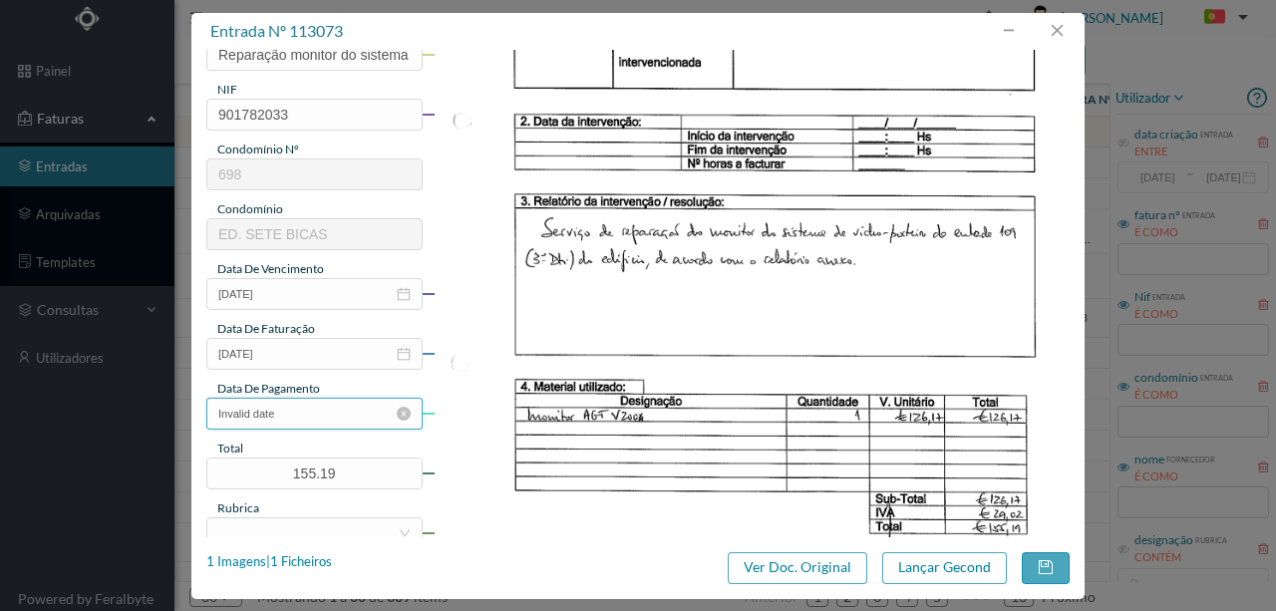
click at [316, 413] on input "Invalid date" at bounding box center [314, 414] width 216 height 32
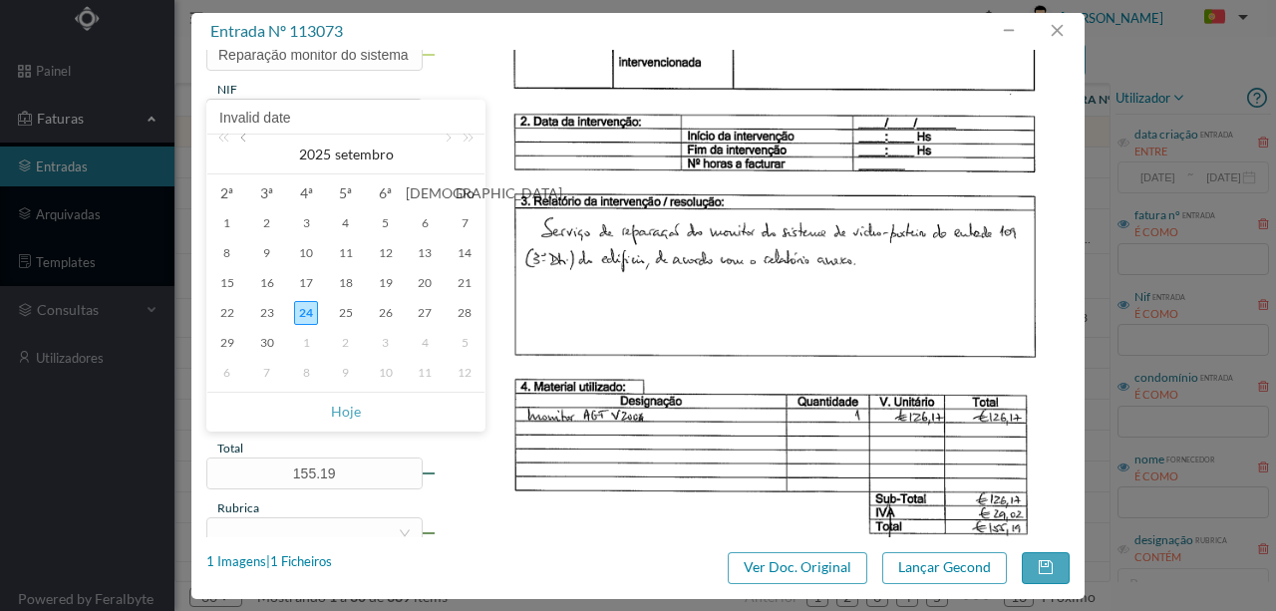
click at [249, 139] on link at bounding box center [245, 155] width 18 height 40
click at [264, 342] on div "29" at bounding box center [267, 343] width 24 height 24
type input "2025-07-29"
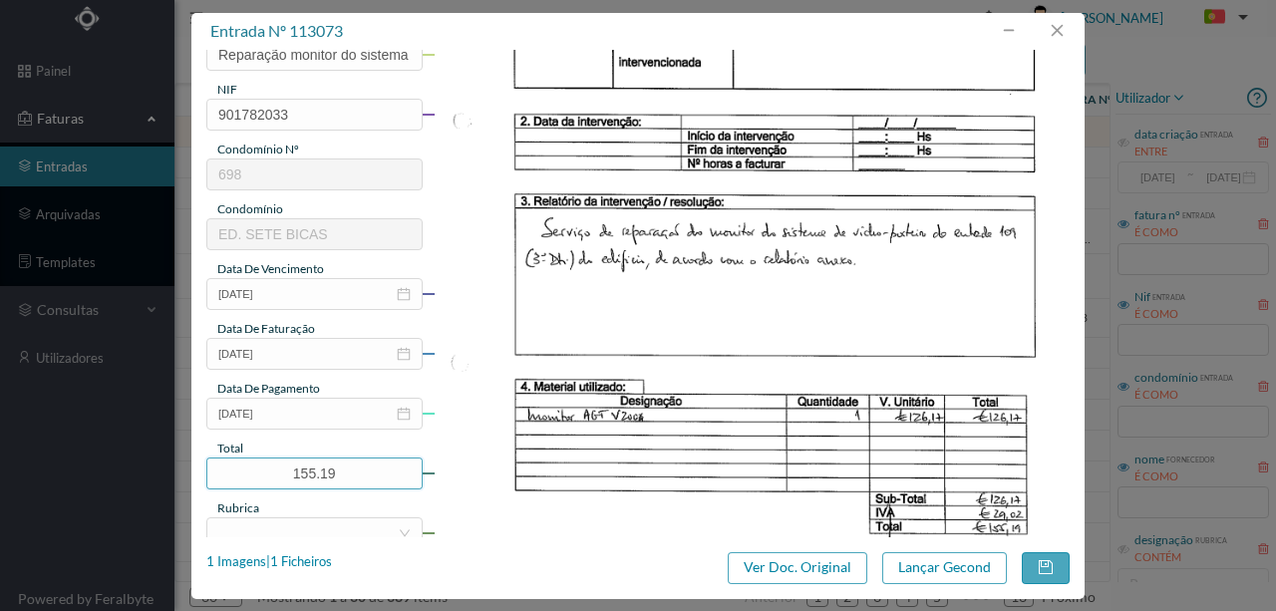
drag, startPoint x: 359, startPoint y: 475, endPoint x: 147, endPoint y: 459, distance: 213.0
click at [150, 461] on div "entrada nº 113073 gestor condomínio Rui Marques aprovado por gestor fornecedor …" at bounding box center [638, 305] width 1276 height 611
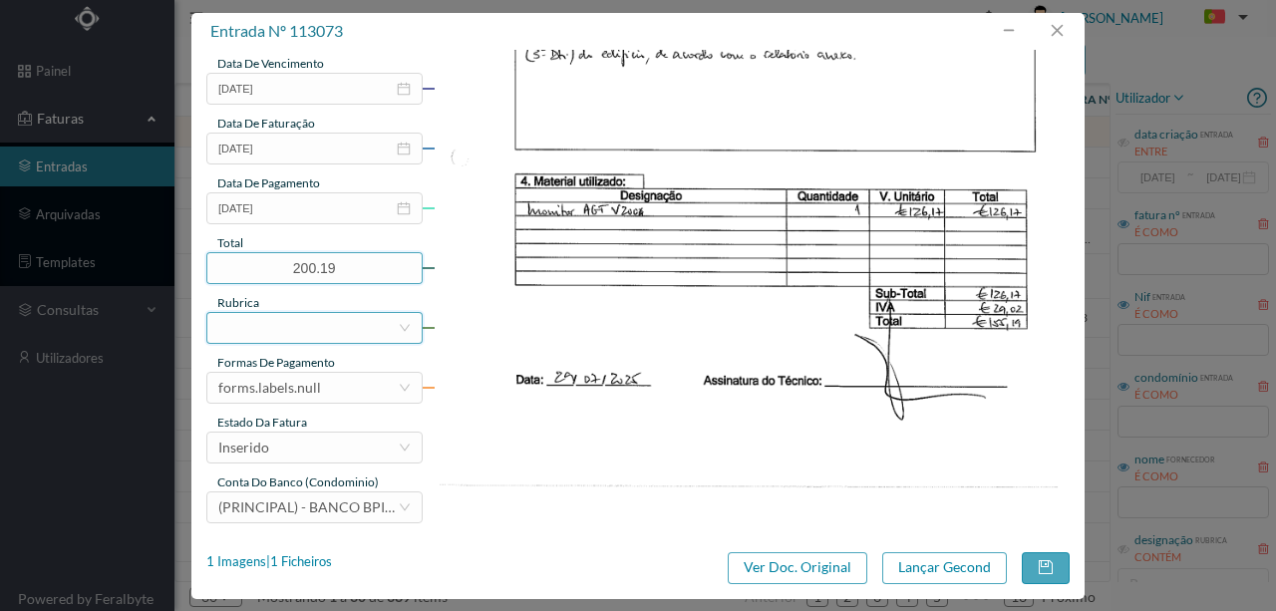
scroll to position [472, 0]
type input "200.19"
click at [248, 330] on div at bounding box center [307, 327] width 179 height 30
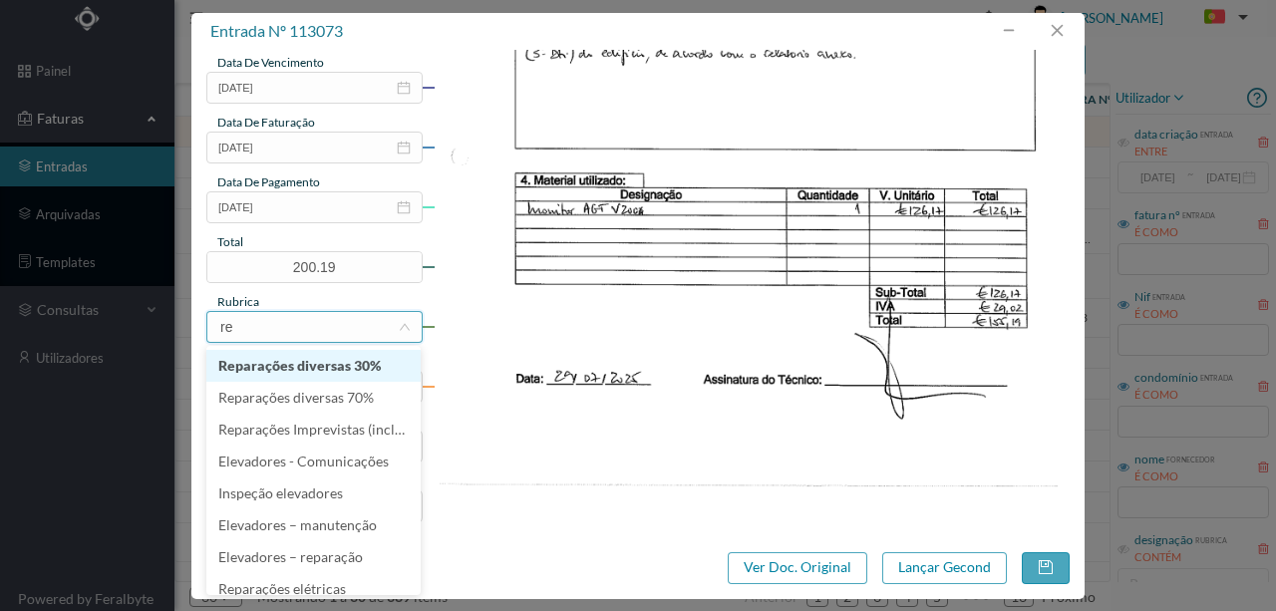
type input "rep"
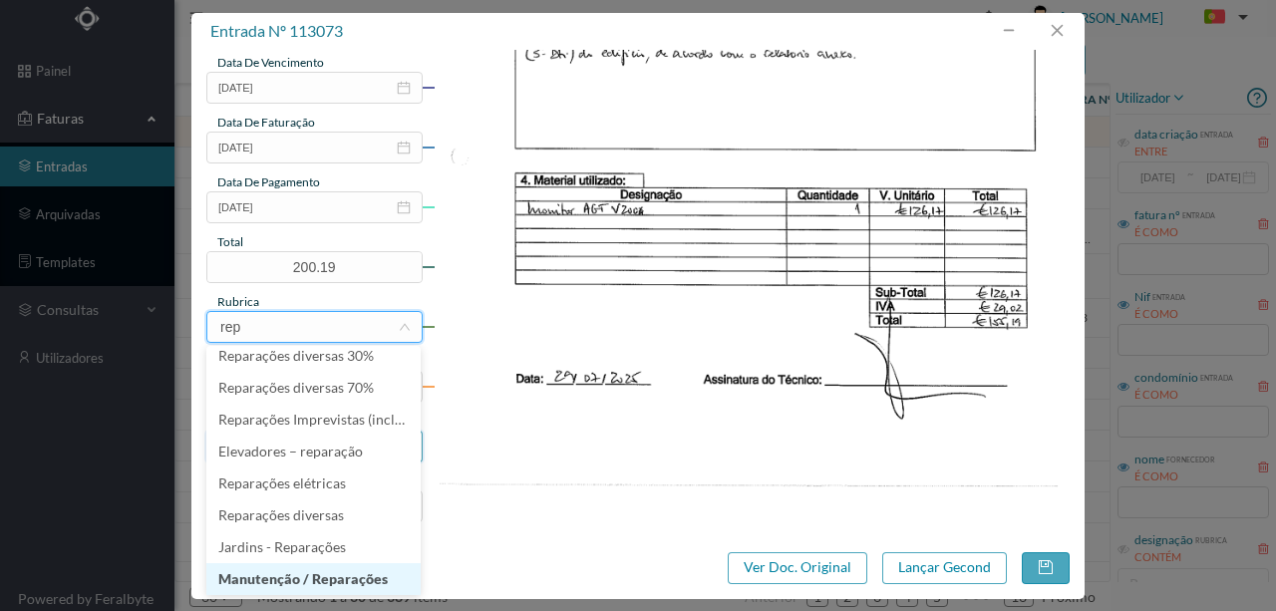
drag, startPoint x: 307, startPoint y: 579, endPoint x: 275, endPoint y: 443, distance: 140.3
click at [305, 573] on li "Manutenção / Reparações" at bounding box center [313, 579] width 214 height 32
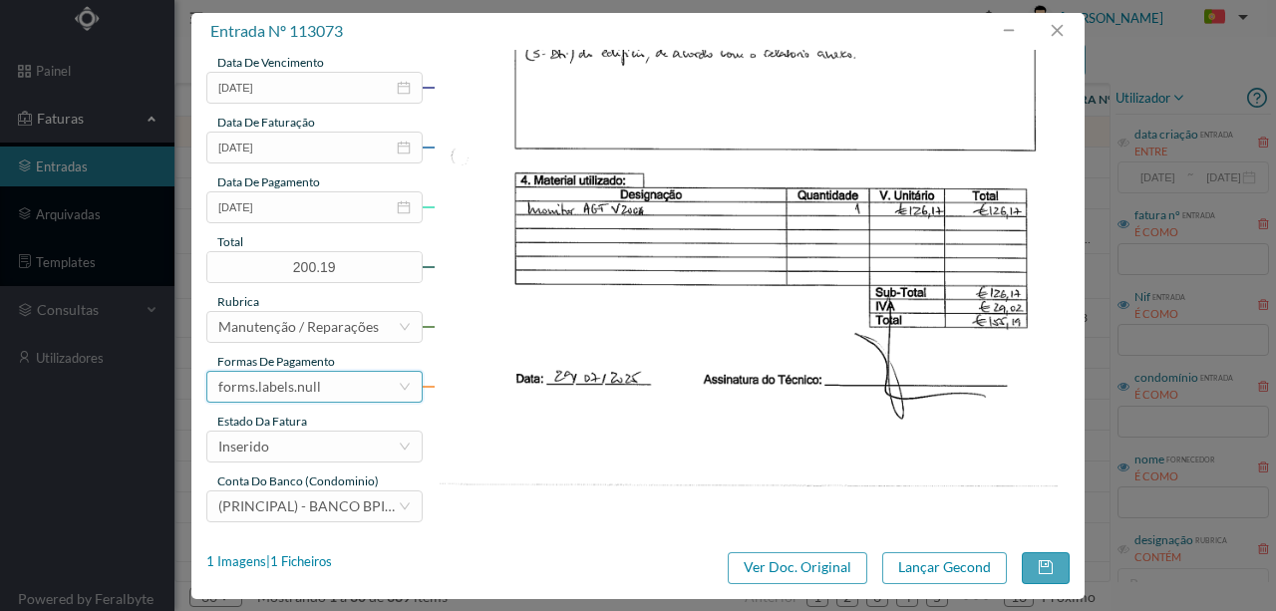
click at [314, 391] on div "forms.labels.null" at bounding box center [269, 387] width 103 height 30
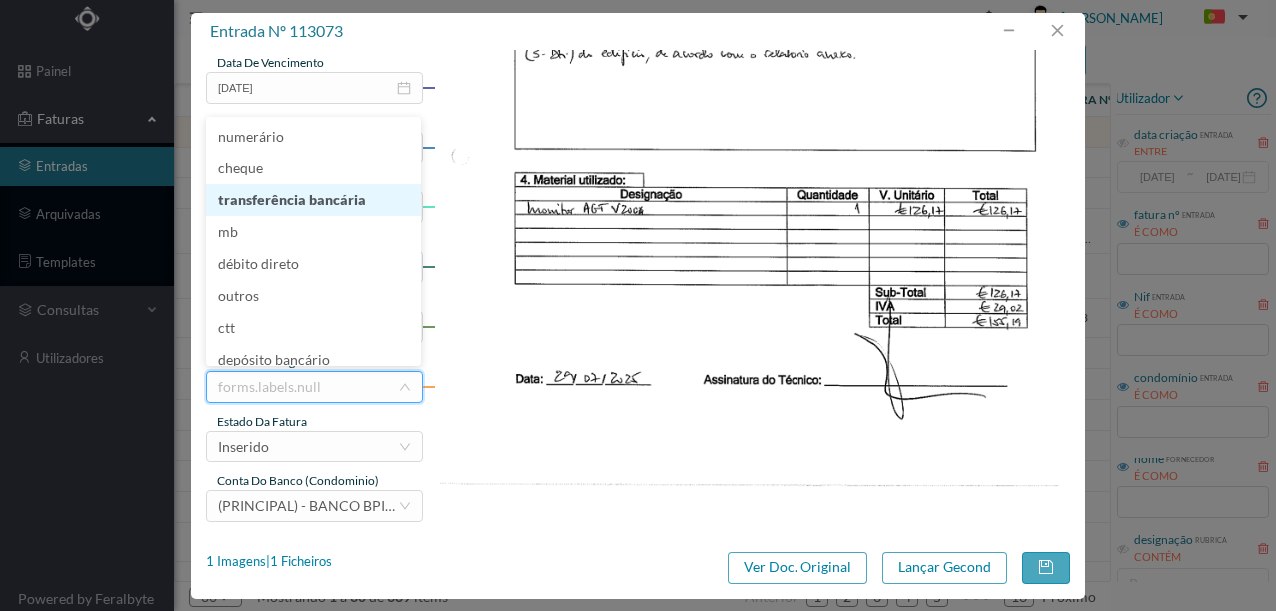
click at [296, 208] on li "transferência bancária" at bounding box center [313, 200] width 214 height 32
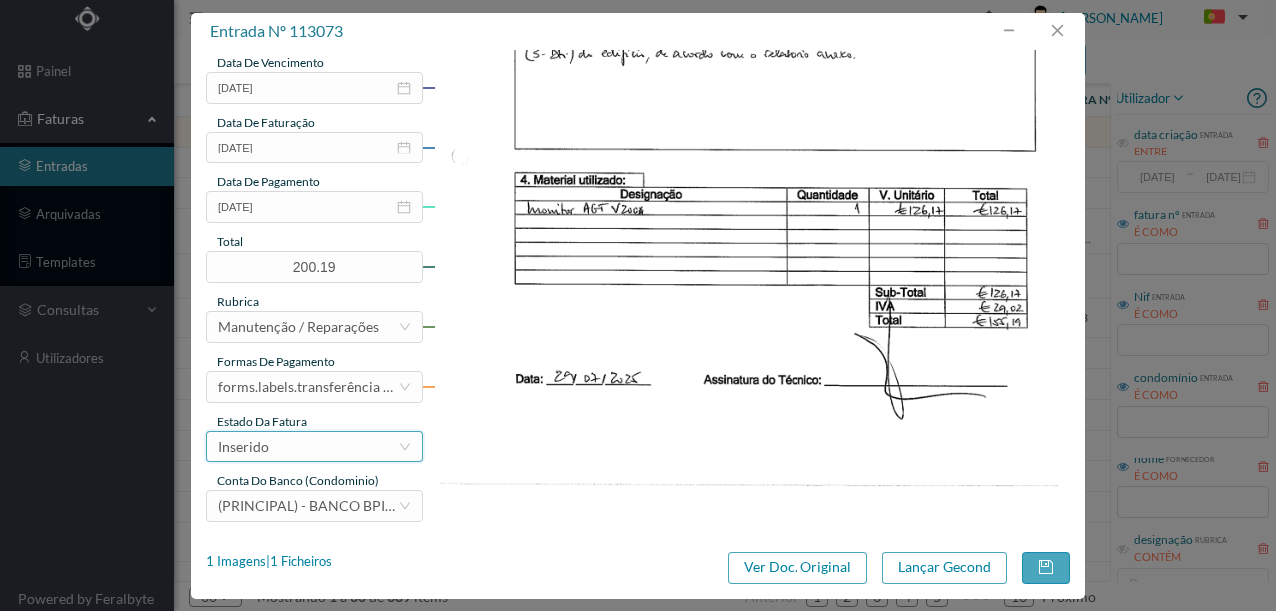
click at [285, 443] on div "Inserido" at bounding box center [307, 447] width 179 height 30
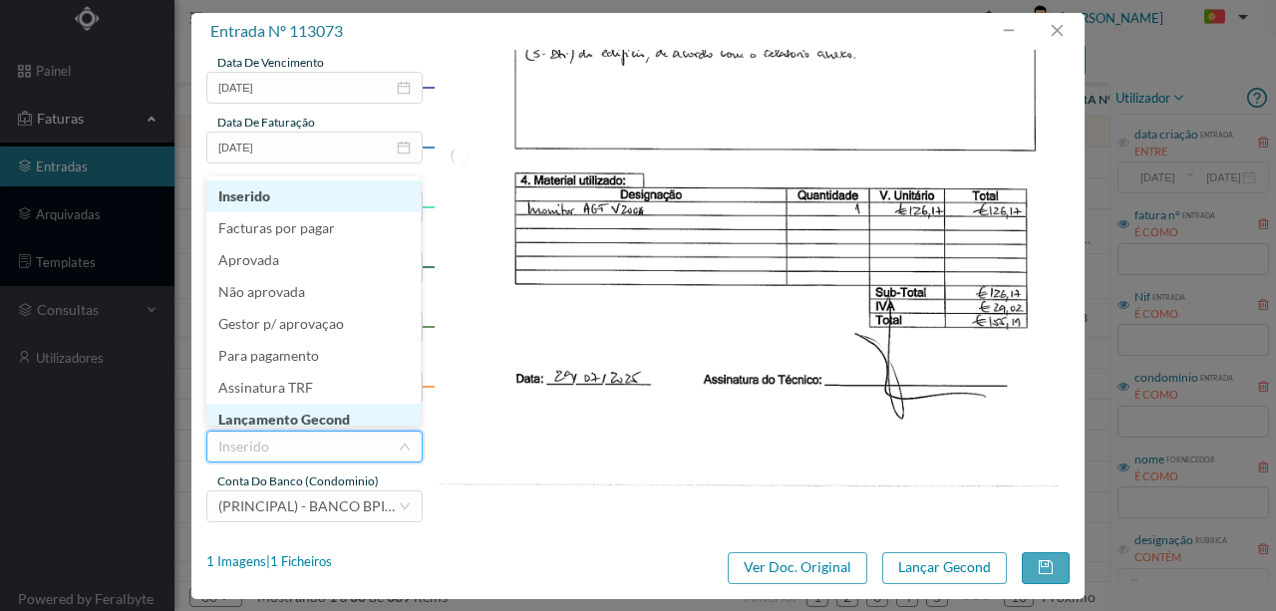
scroll to position [10, 0]
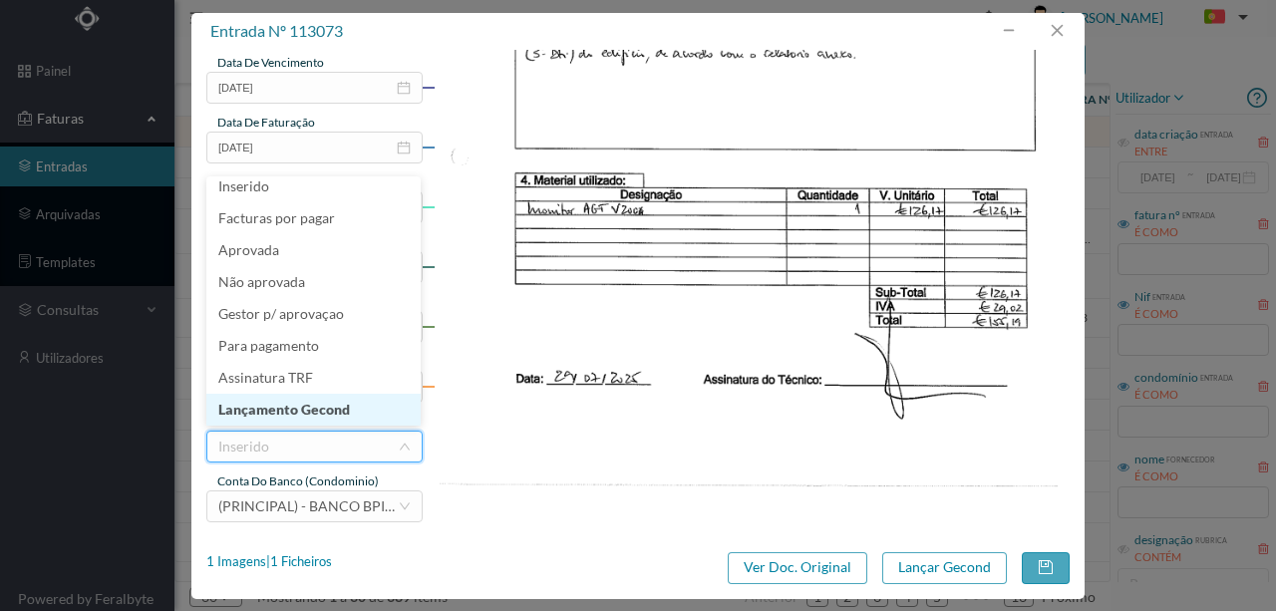
click at [321, 403] on li "Lançamento Gecond" at bounding box center [313, 410] width 214 height 32
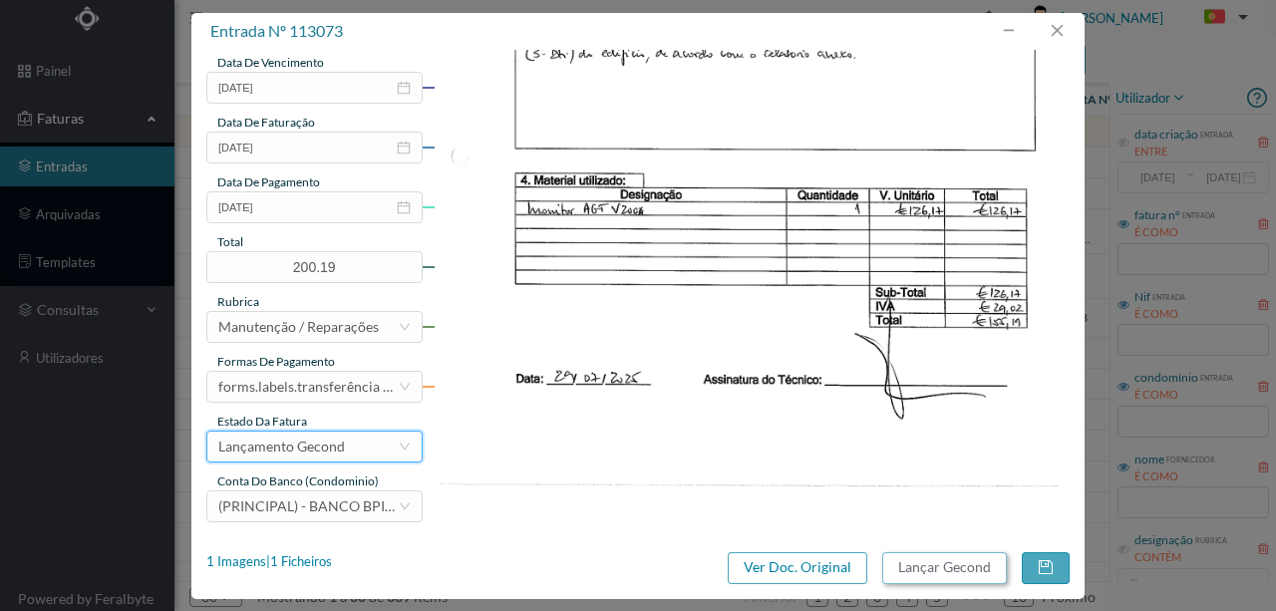
click at [937, 572] on button "Lançar Gecond" at bounding box center [944, 568] width 125 height 32
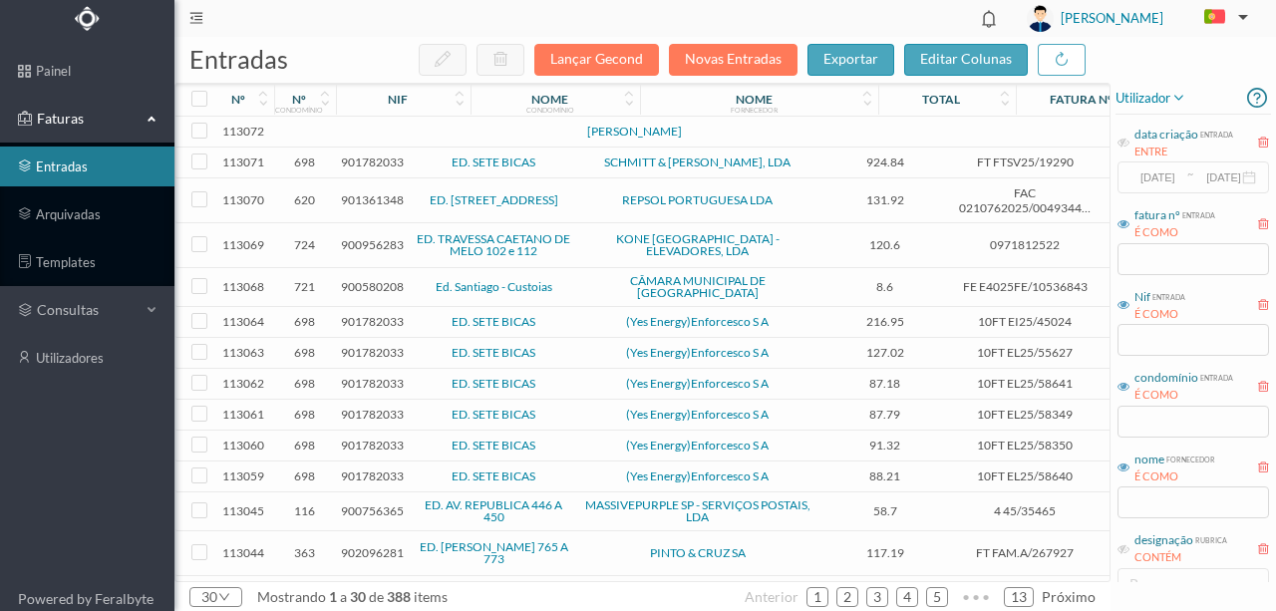
click at [317, 132] on td at bounding box center [305, 132] width 62 height 31
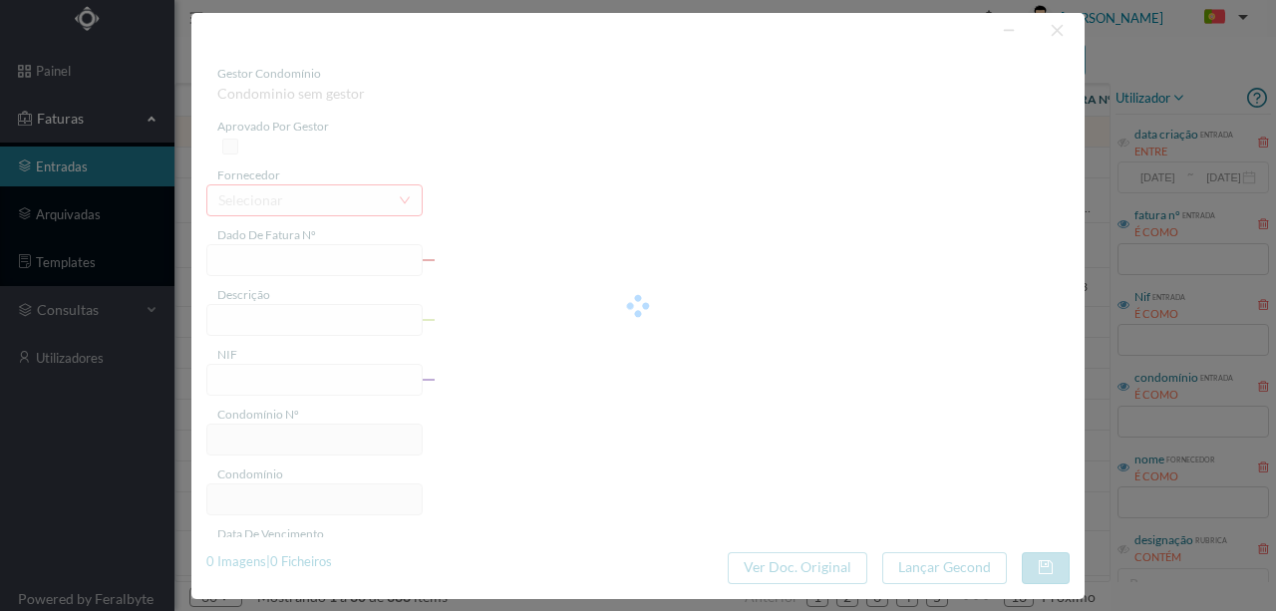
type input "0"
type input "Invalid date"
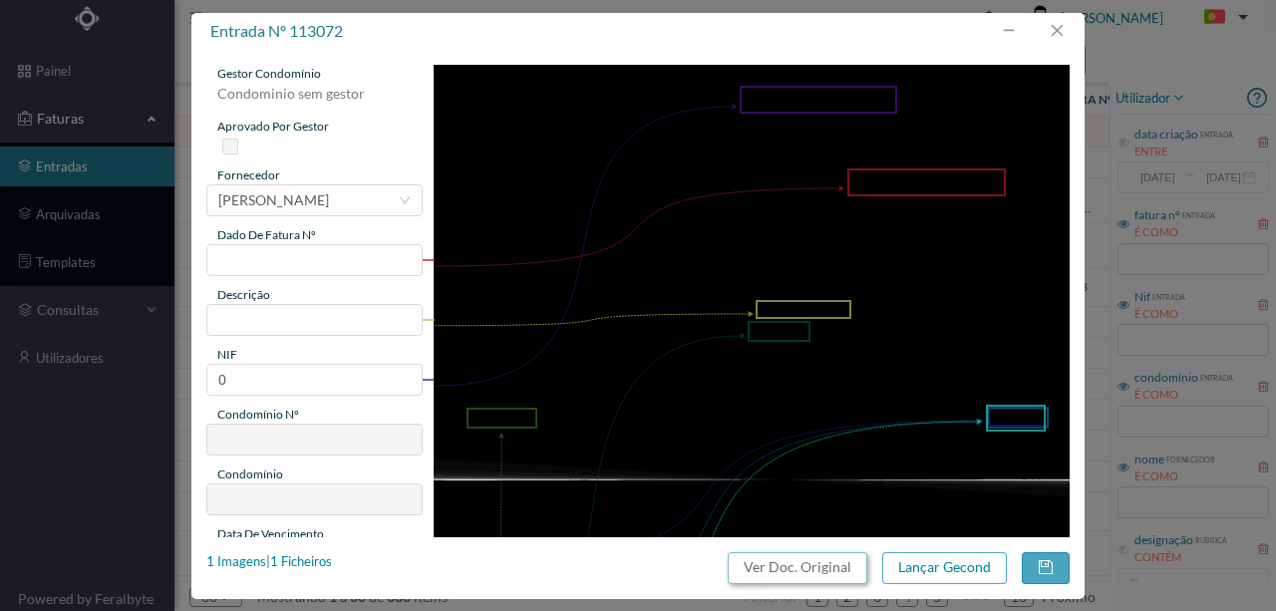
drag, startPoint x: 850, startPoint y: 560, endPoint x: 750, endPoint y: 84, distance: 486.9
click at [848, 559] on button "Ver Doc. Original" at bounding box center [798, 568] width 140 height 32
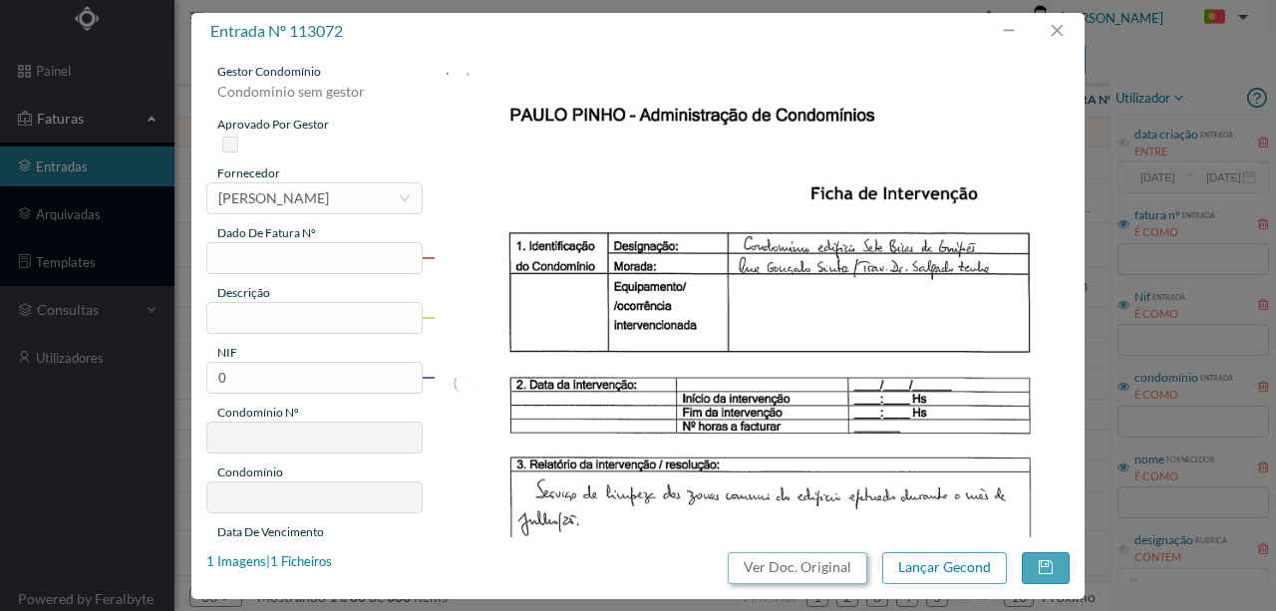
scroll to position [0, 0]
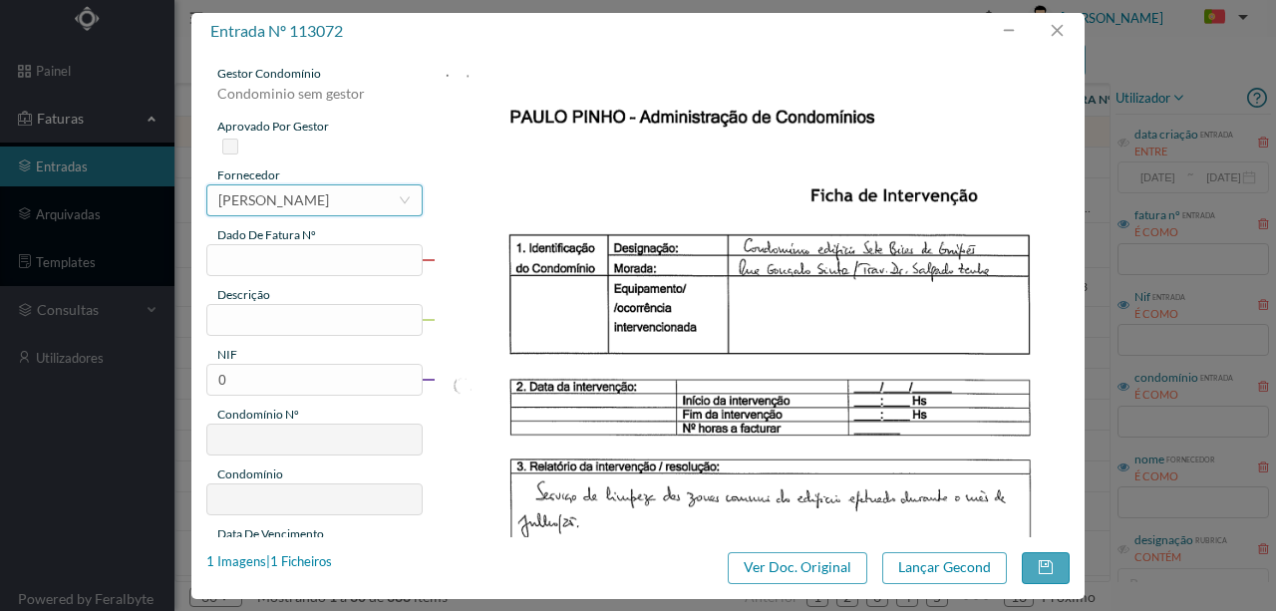
click at [265, 203] on div "MARIA DO CARMO BRAGA DA SILVA CARDOSO" at bounding box center [273, 200] width 111 height 30
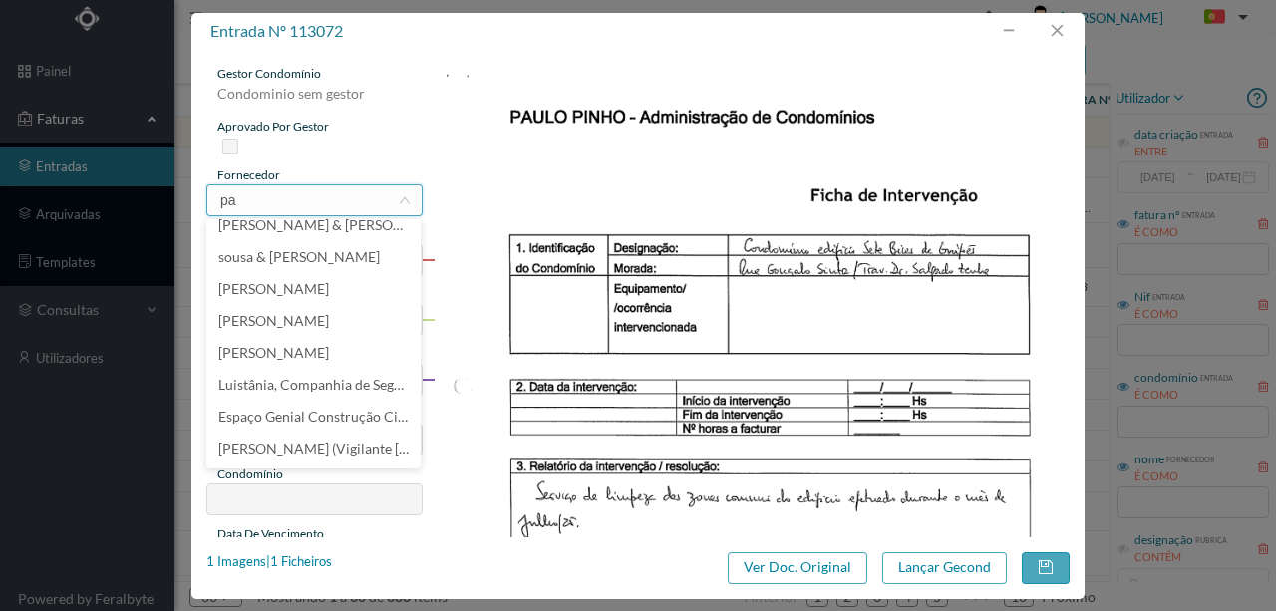
scroll to position [4, 0]
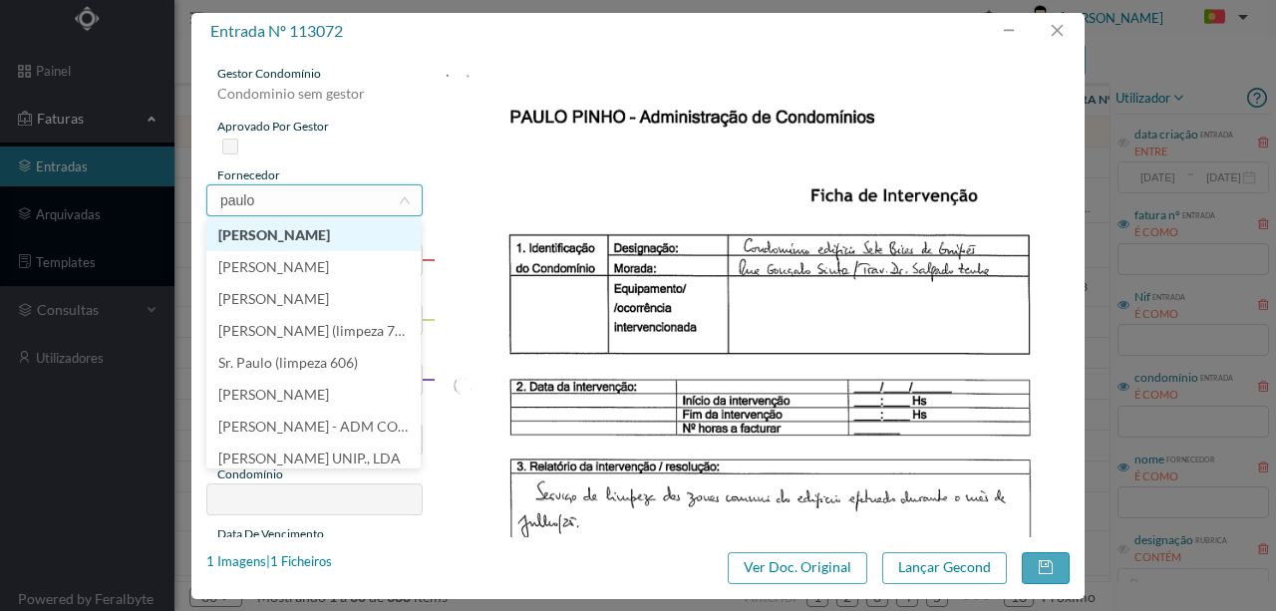
type input "paulo p"
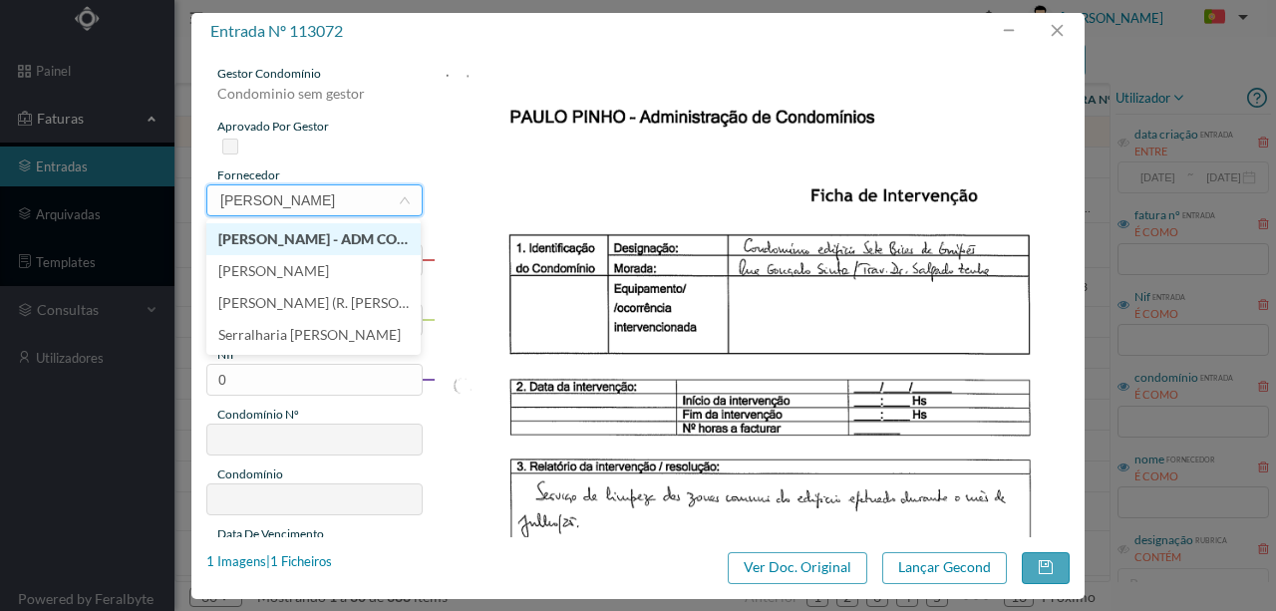
click at [320, 237] on li "[PERSON_NAME] - ADM CONDOMINIOS" at bounding box center [313, 239] width 214 height 32
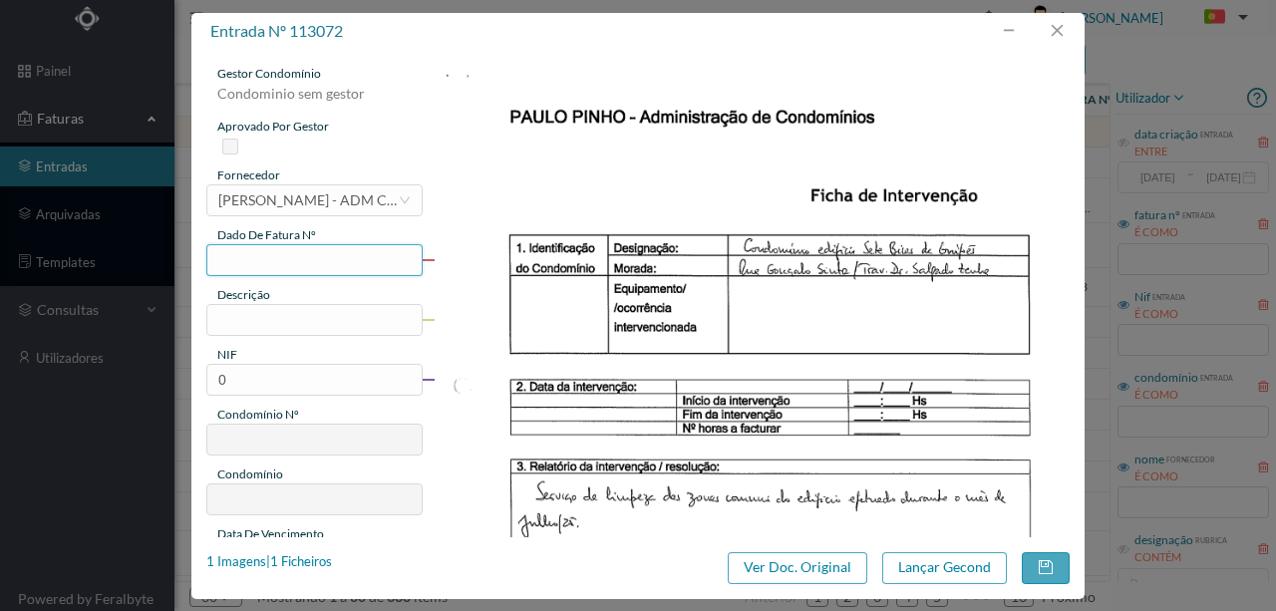
click at [241, 259] on input "text" at bounding box center [314, 260] width 216 height 32
type input "698.29.07.2025"
click at [259, 315] on input "text" at bounding box center [314, 320] width 216 height 32
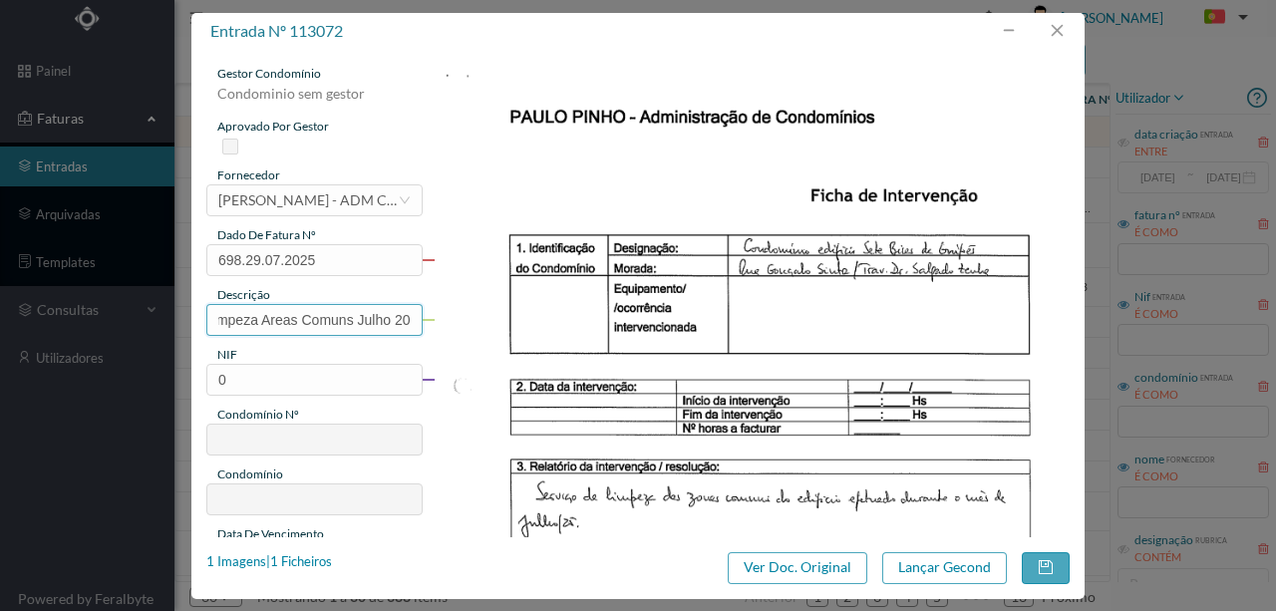
scroll to position [0, 29]
type input "Limpeza Areas Comuns Julho 2025"
drag, startPoint x: 253, startPoint y: 382, endPoint x: 209, endPoint y: 382, distance: 43.9
click at [209, 382] on input "0" at bounding box center [314, 380] width 216 height 32
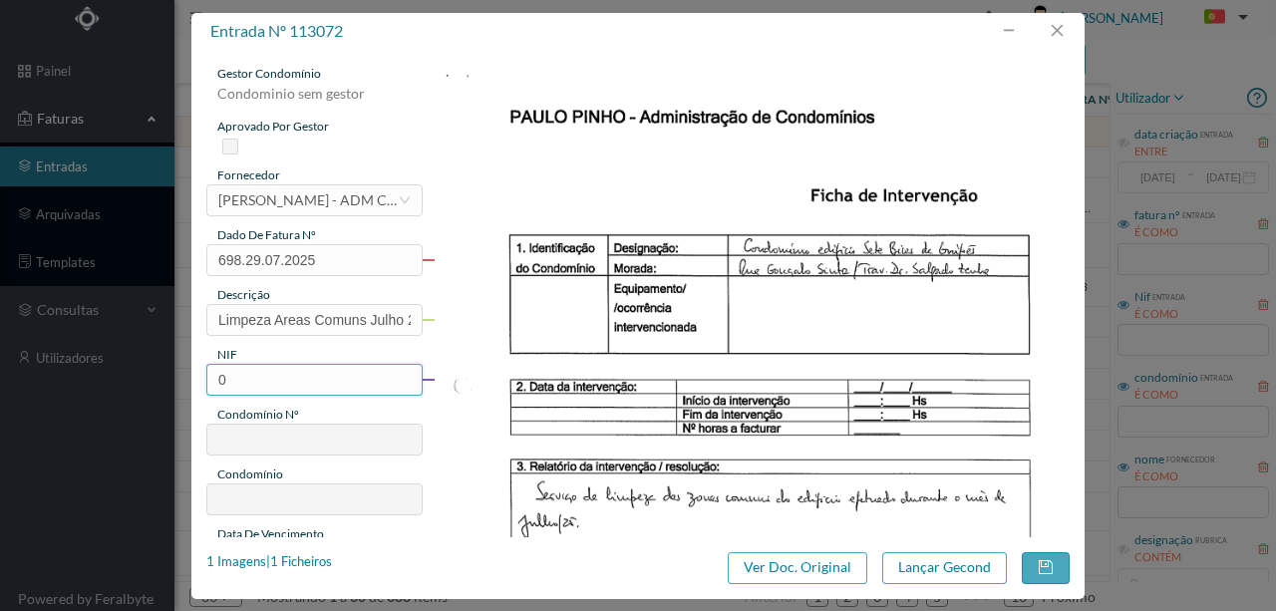
paste input "901782033"
type input "901782033"
type input "698"
type input "ED. SETE BICAS"
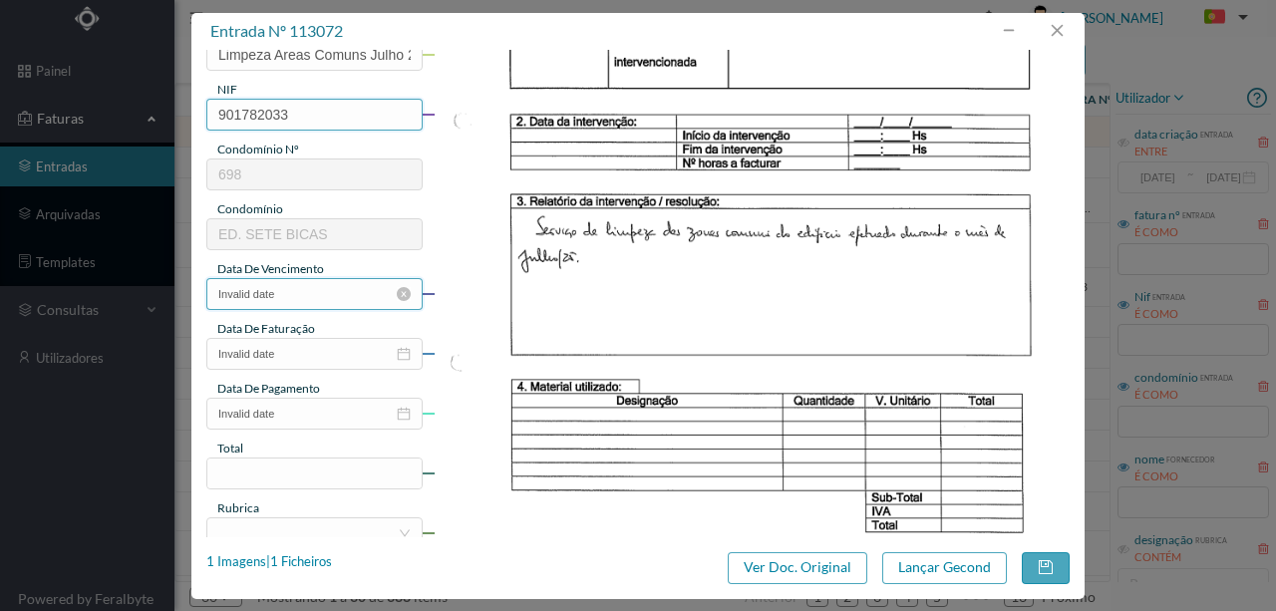
type input "901782033"
click at [309, 291] on input "Invalid date" at bounding box center [314, 294] width 216 height 32
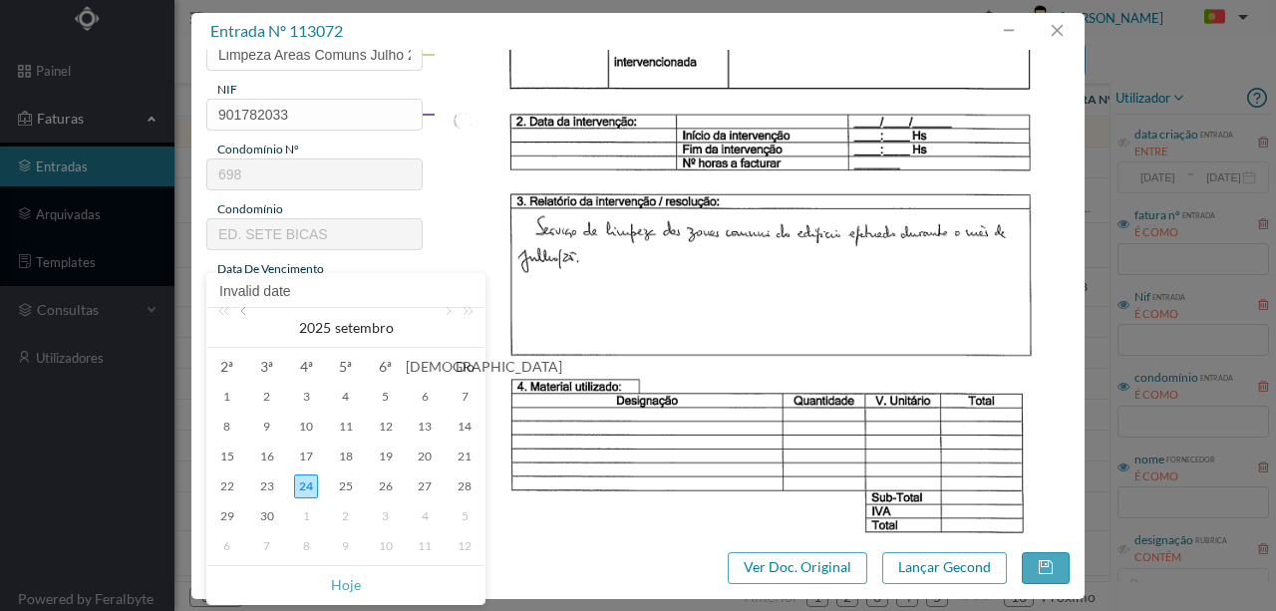
click at [247, 315] on link at bounding box center [245, 328] width 18 height 40
click at [264, 515] on div "29" at bounding box center [267, 517] width 24 height 24
type input "2025-07-29"
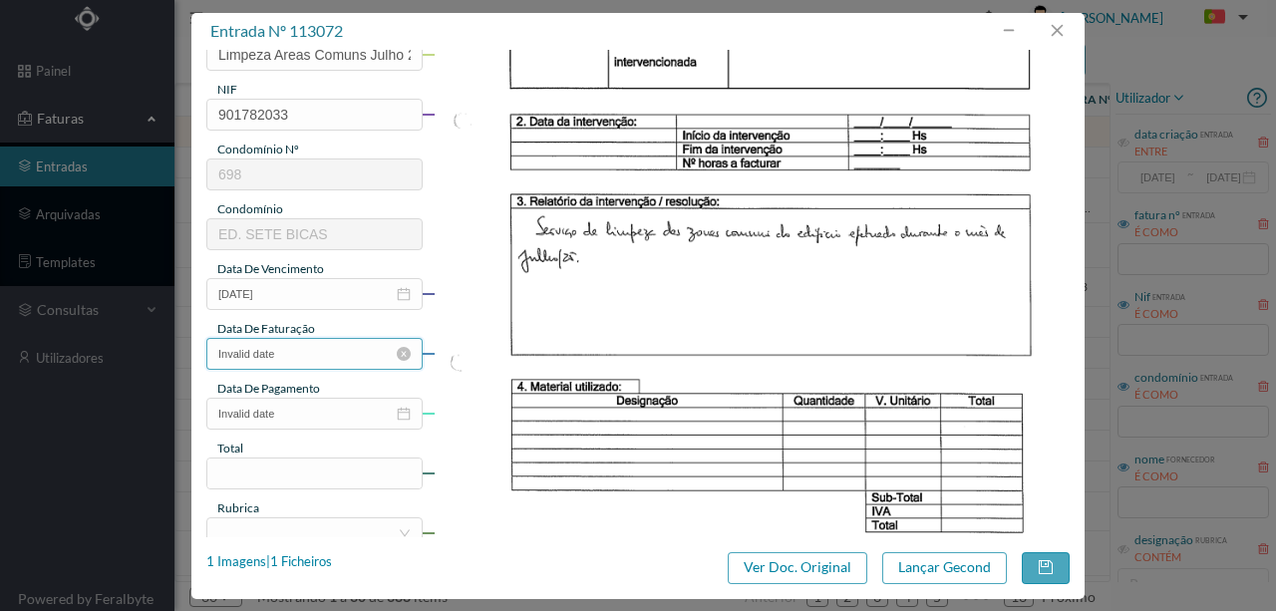
click at [281, 356] on input "Invalid date" at bounding box center [314, 354] width 216 height 32
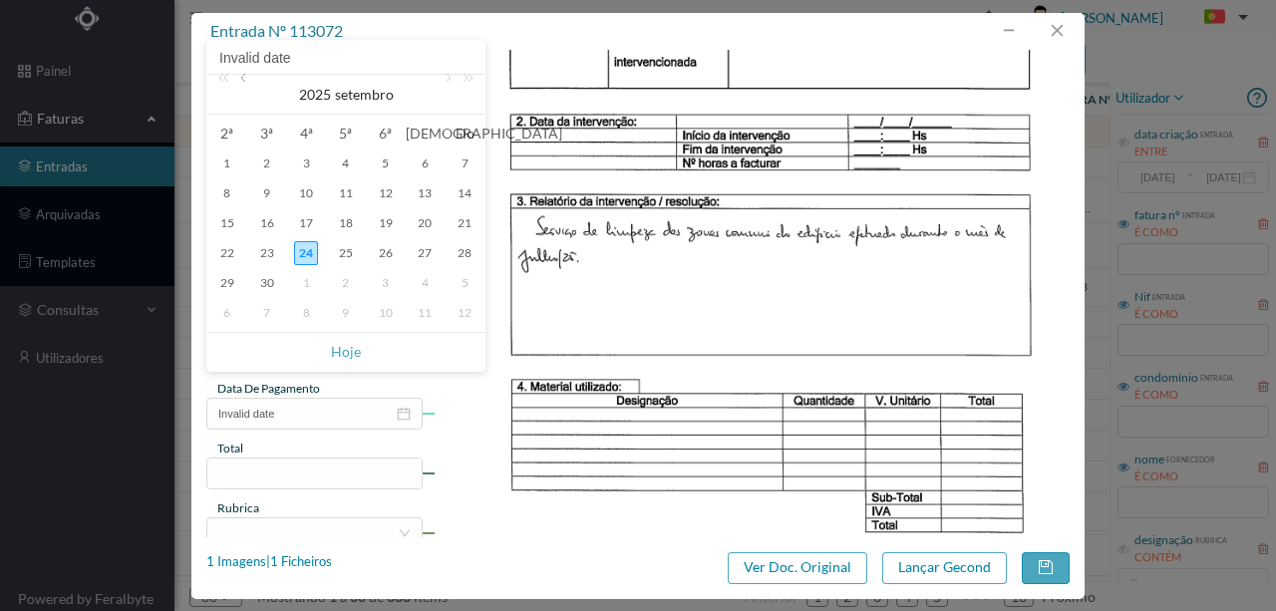
click at [246, 77] on link at bounding box center [245, 95] width 18 height 40
click at [265, 287] on div "29" at bounding box center [267, 283] width 24 height 24
type input "2025-07-29"
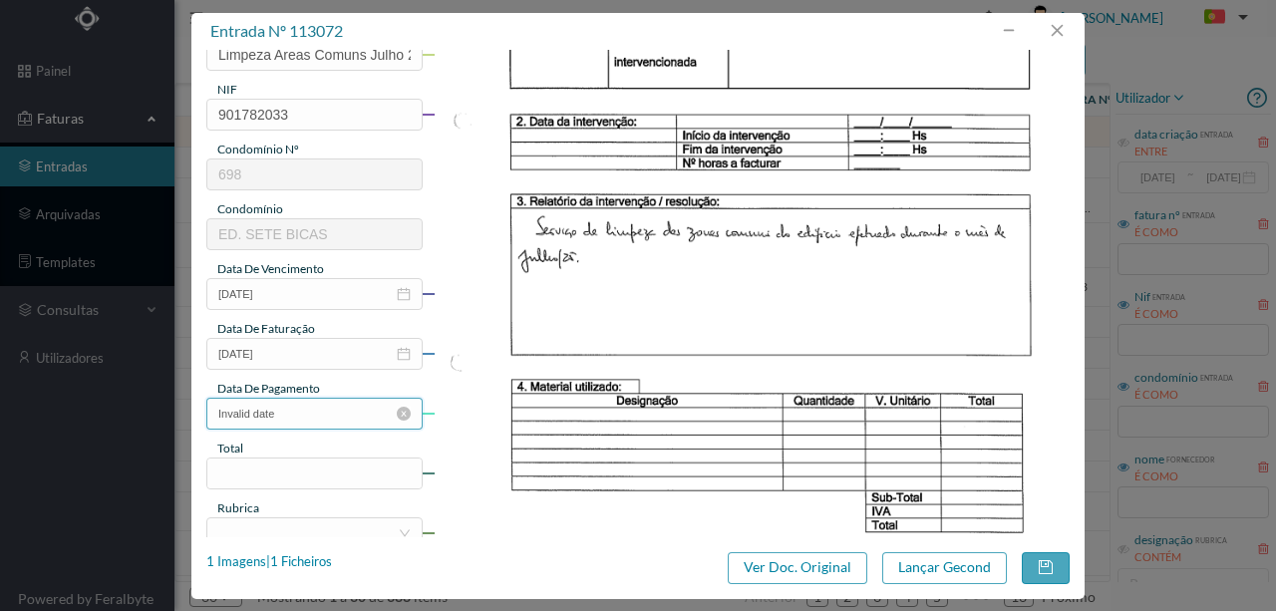
click at [289, 411] on input "Invalid date" at bounding box center [314, 414] width 216 height 32
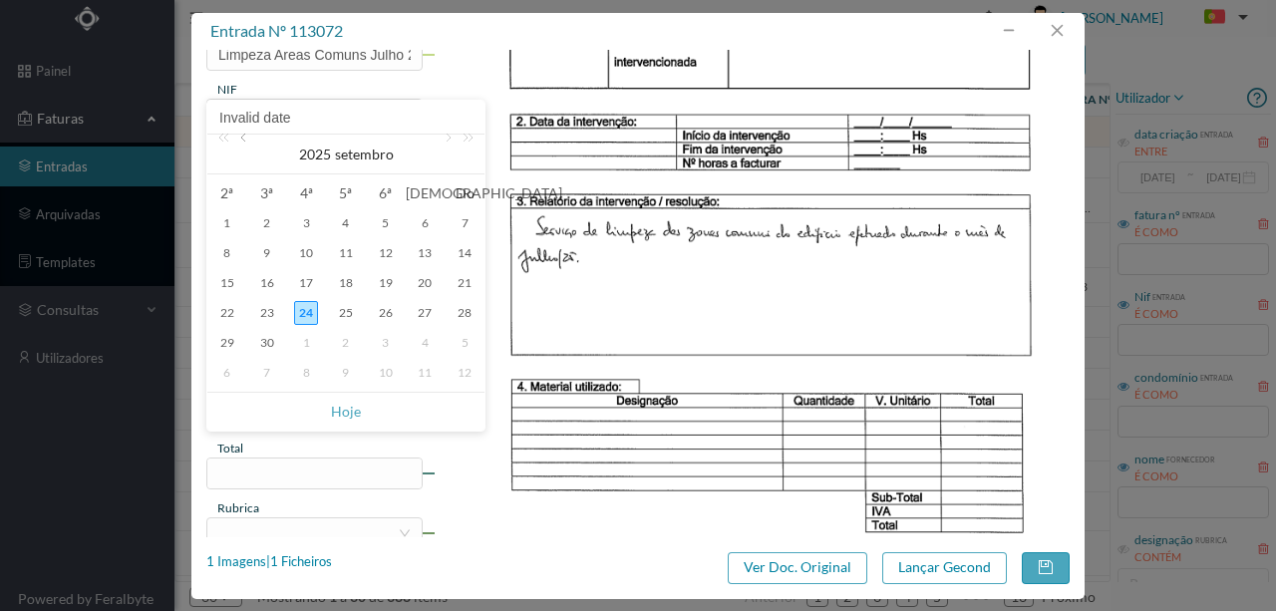
click at [243, 143] on link at bounding box center [245, 155] width 18 height 40
click at [261, 344] on div "29" at bounding box center [267, 343] width 24 height 24
type input "2025-07-29"
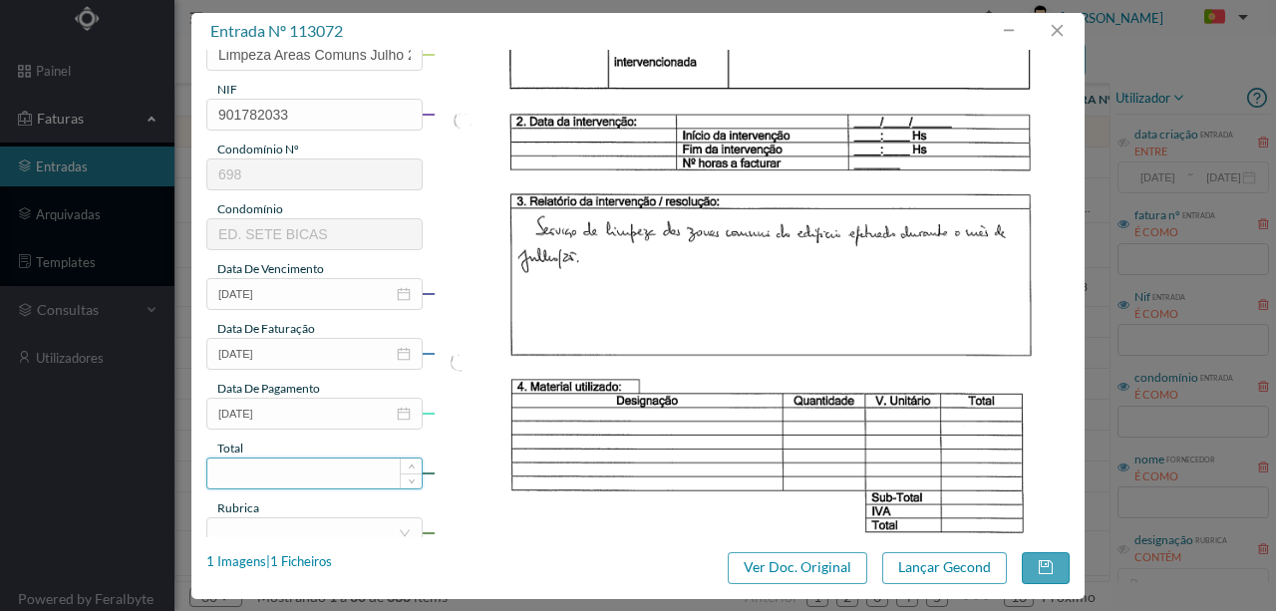
click at [239, 471] on input at bounding box center [314, 474] width 214 height 30
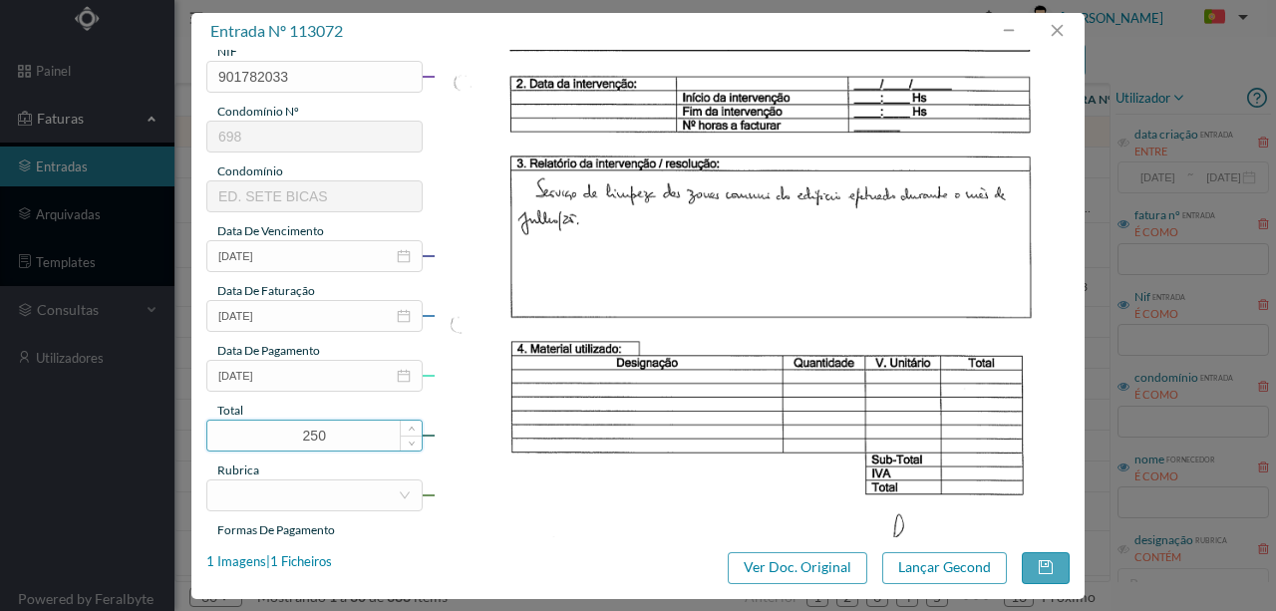
scroll to position [399, 0]
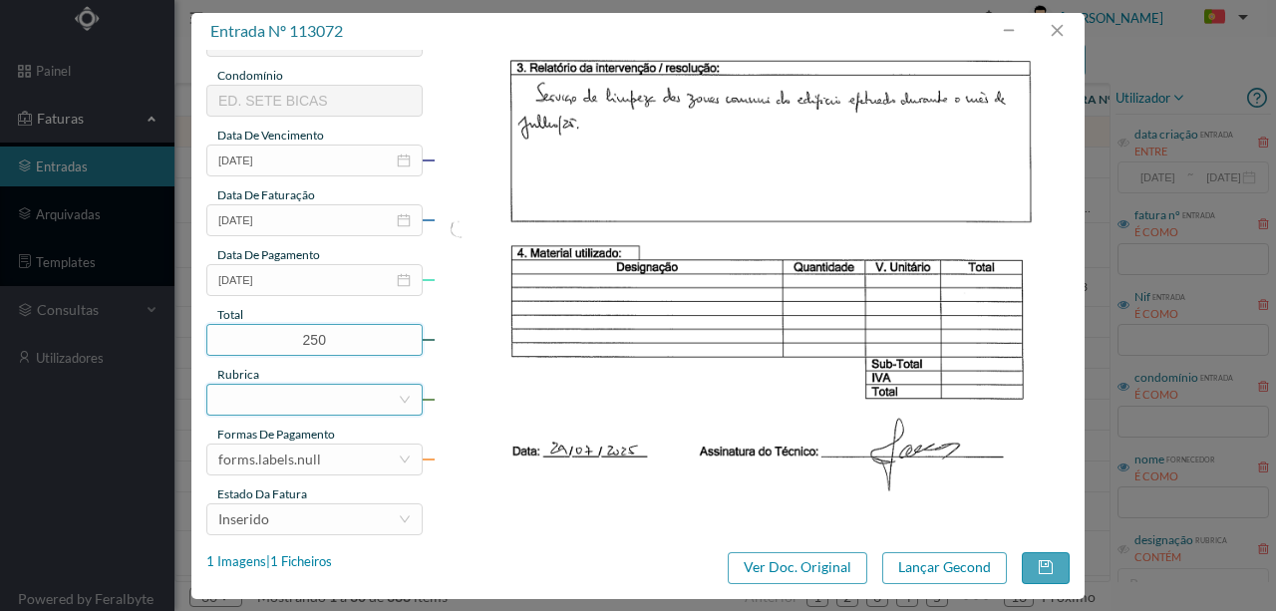
type input "250.00"
click at [236, 405] on div at bounding box center [307, 400] width 179 height 30
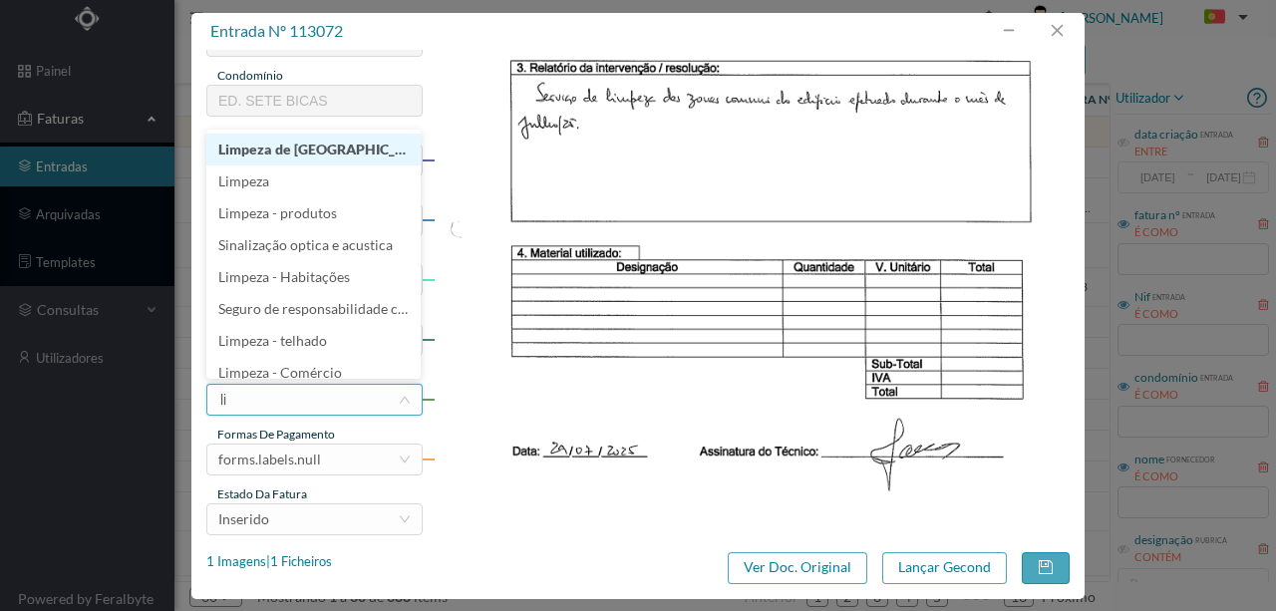
type input "lim"
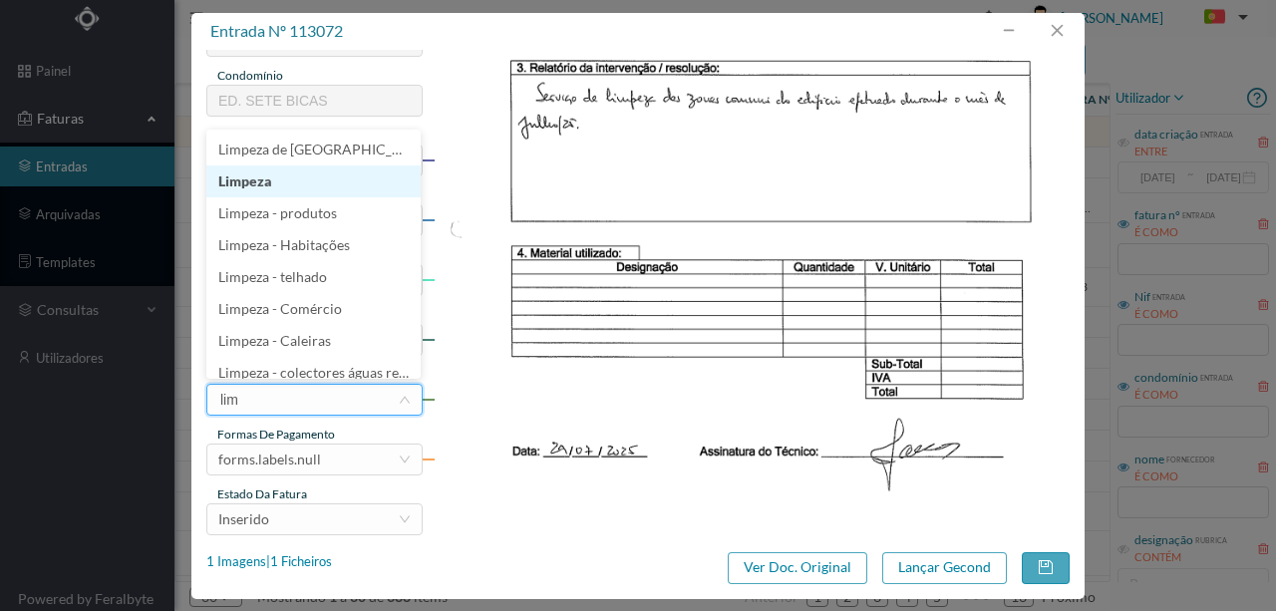
click at [257, 181] on li "Limpeza" at bounding box center [313, 182] width 214 height 32
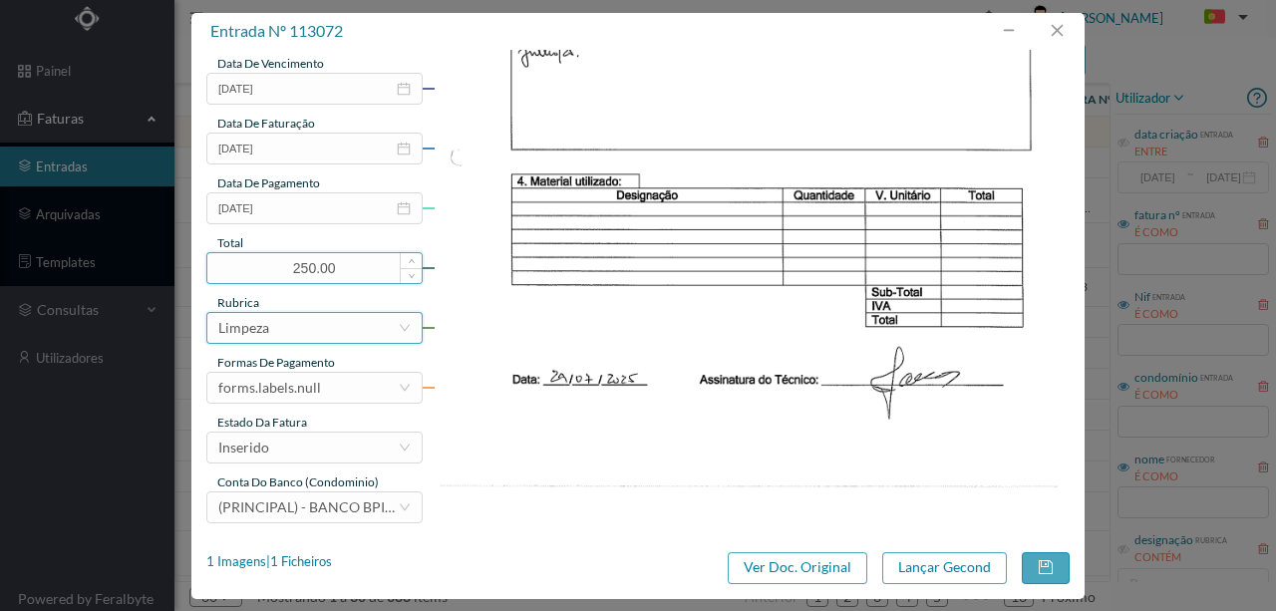
scroll to position [472, 0]
click at [314, 388] on div "forms.labels.null" at bounding box center [269, 387] width 103 height 30
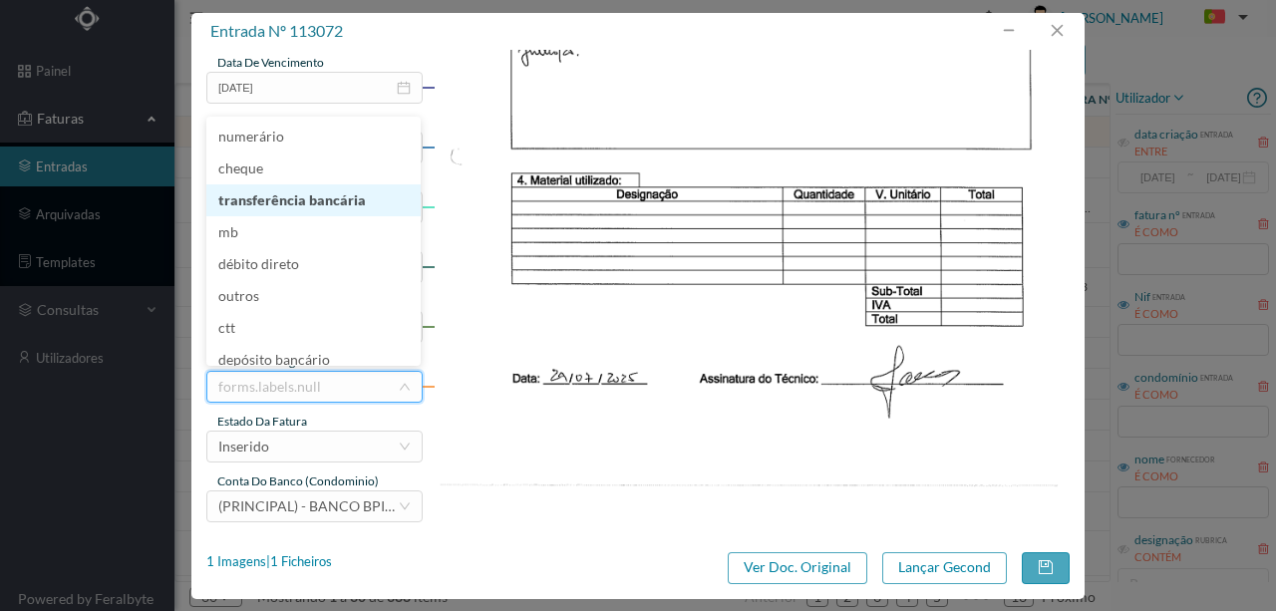
click at [320, 200] on li "transferência bancária" at bounding box center [313, 200] width 214 height 32
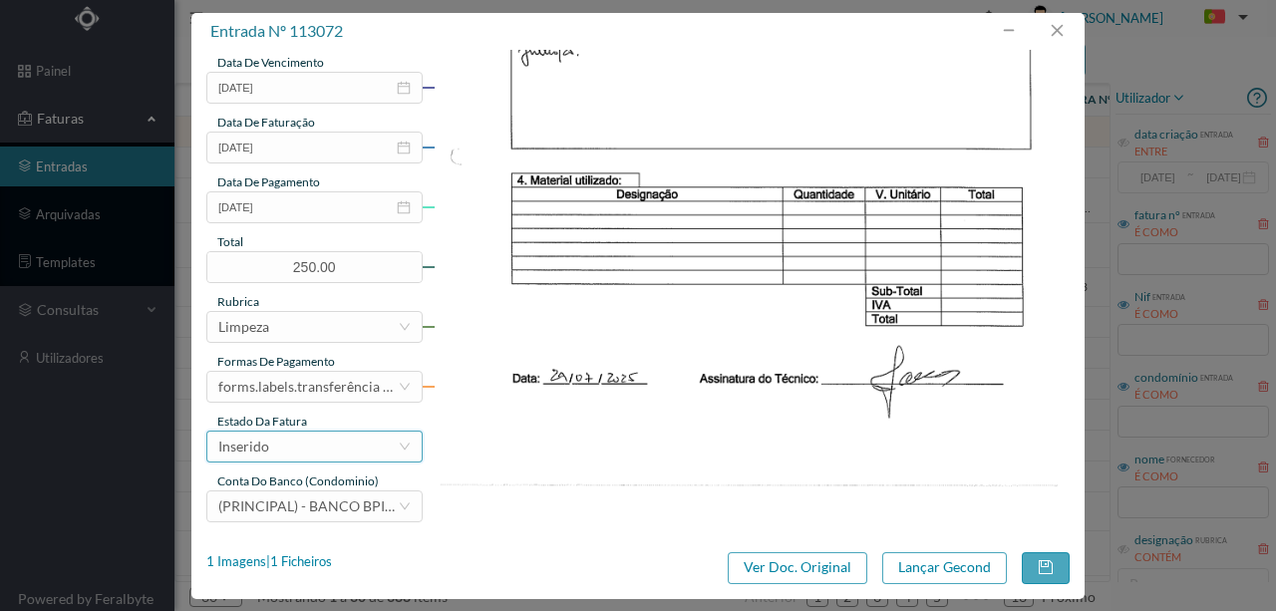
click at [273, 453] on div "Inserido" at bounding box center [307, 447] width 179 height 30
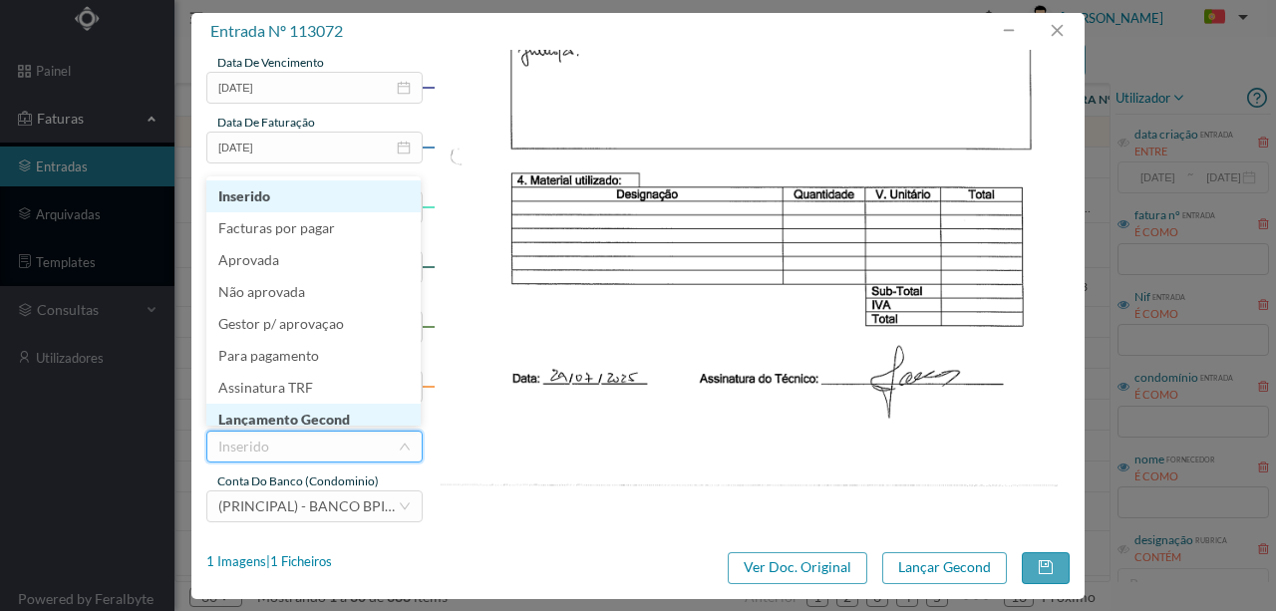
scroll to position [10, 0]
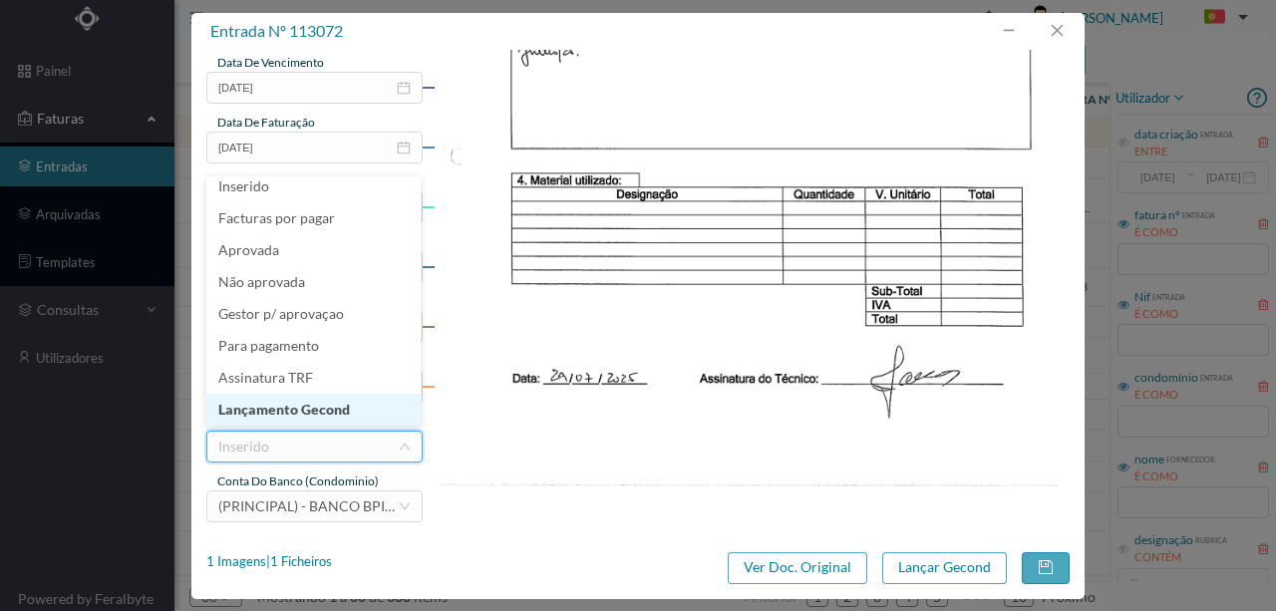
click at [287, 417] on li "Lançamento Gecond" at bounding box center [313, 410] width 214 height 32
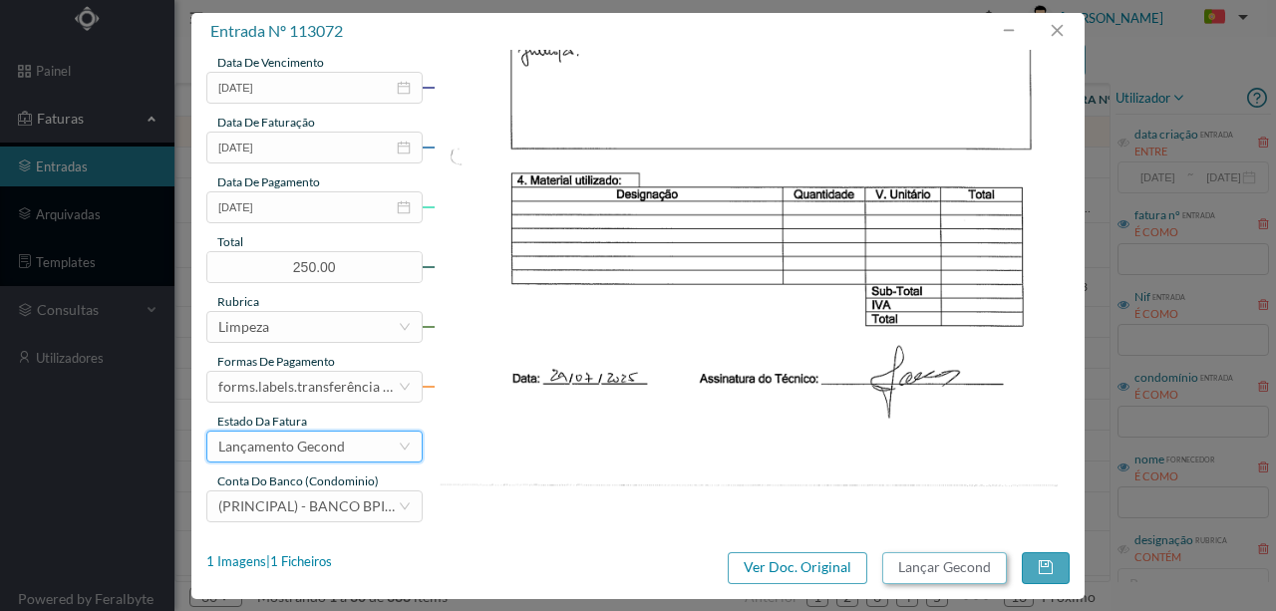
click at [924, 571] on button "Lançar Gecond" at bounding box center [944, 568] width 125 height 32
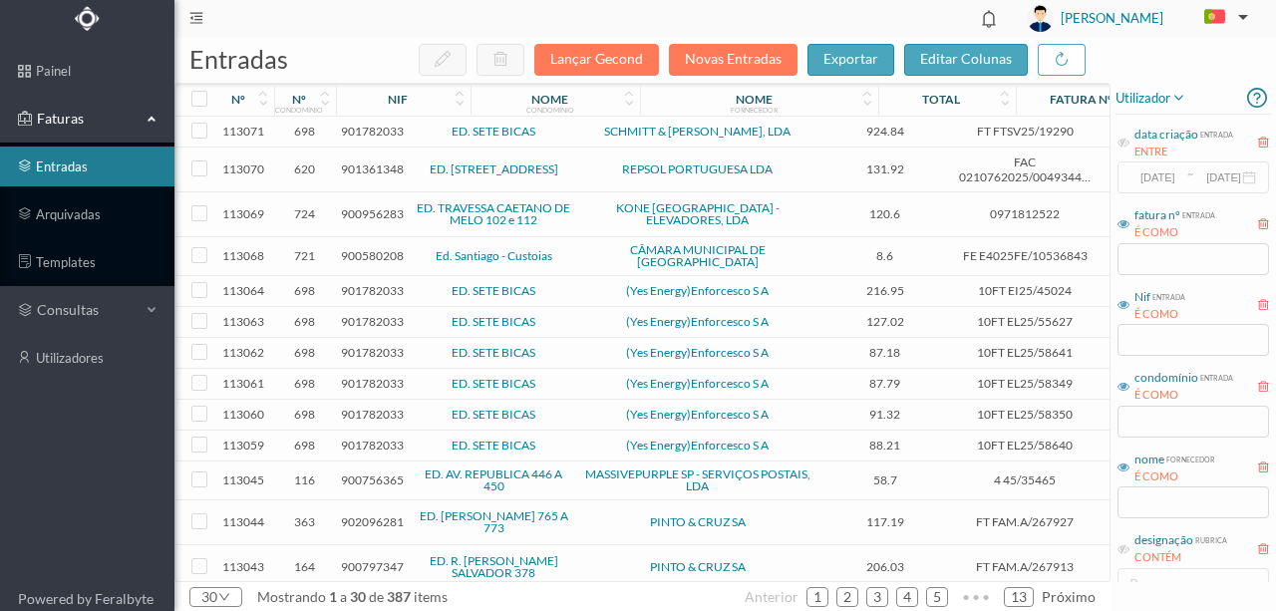
click at [371, 128] on span "901782033" at bounding box center [372, 131] width 63 height 15
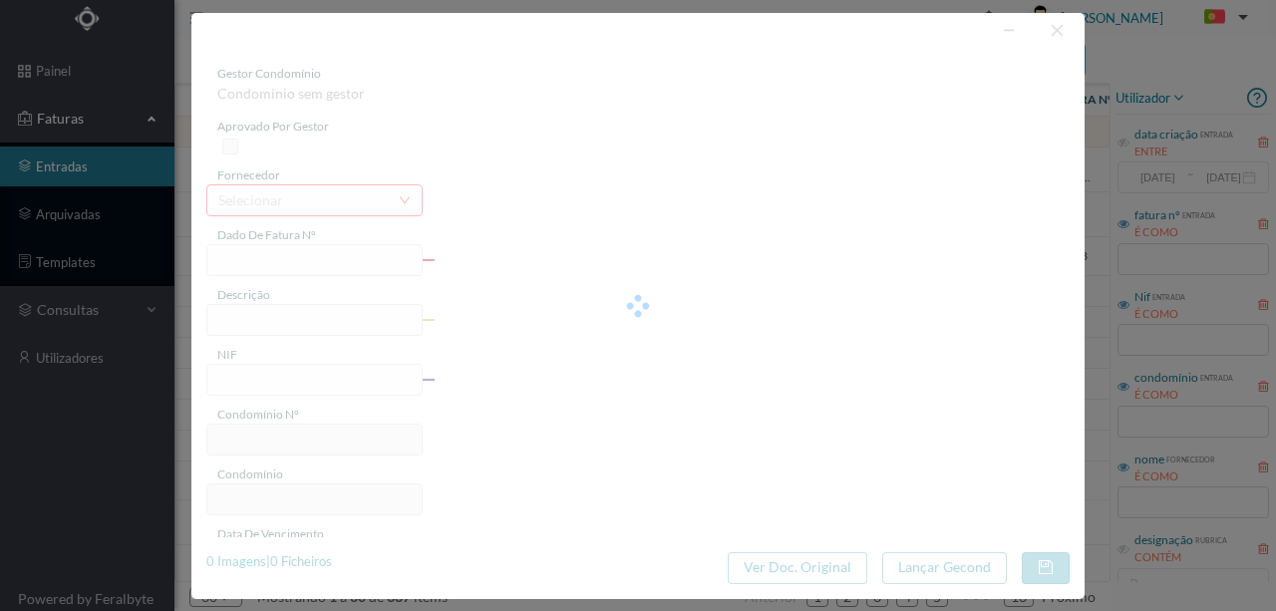
type input "FT FTSV25/19290"
type input "Nº Compromisso:"
type input "901782033"
type input "Invalid date"
type input "27-06-2025"
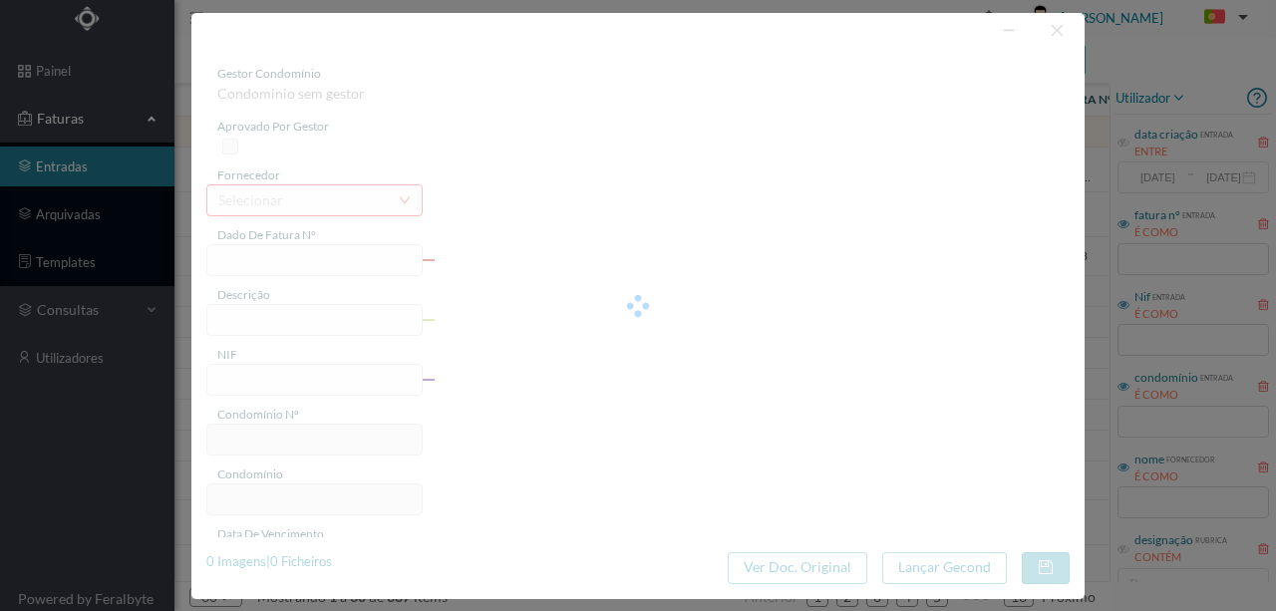
type input "924.84"
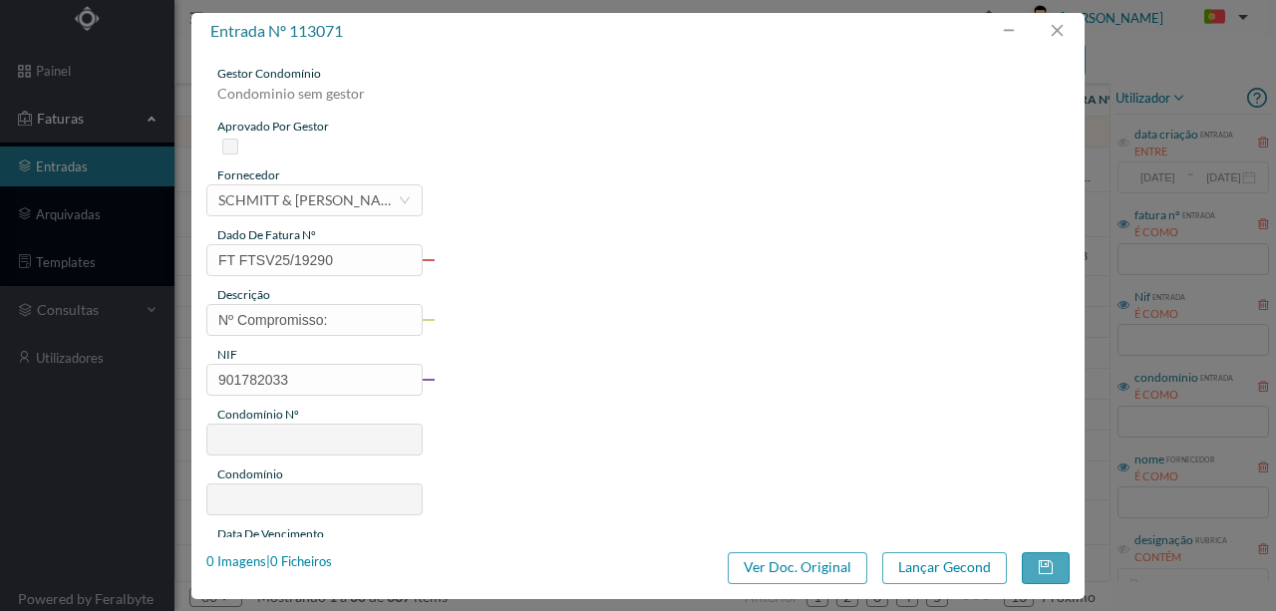
type input "698"
type input "ED. SETE BICAS"
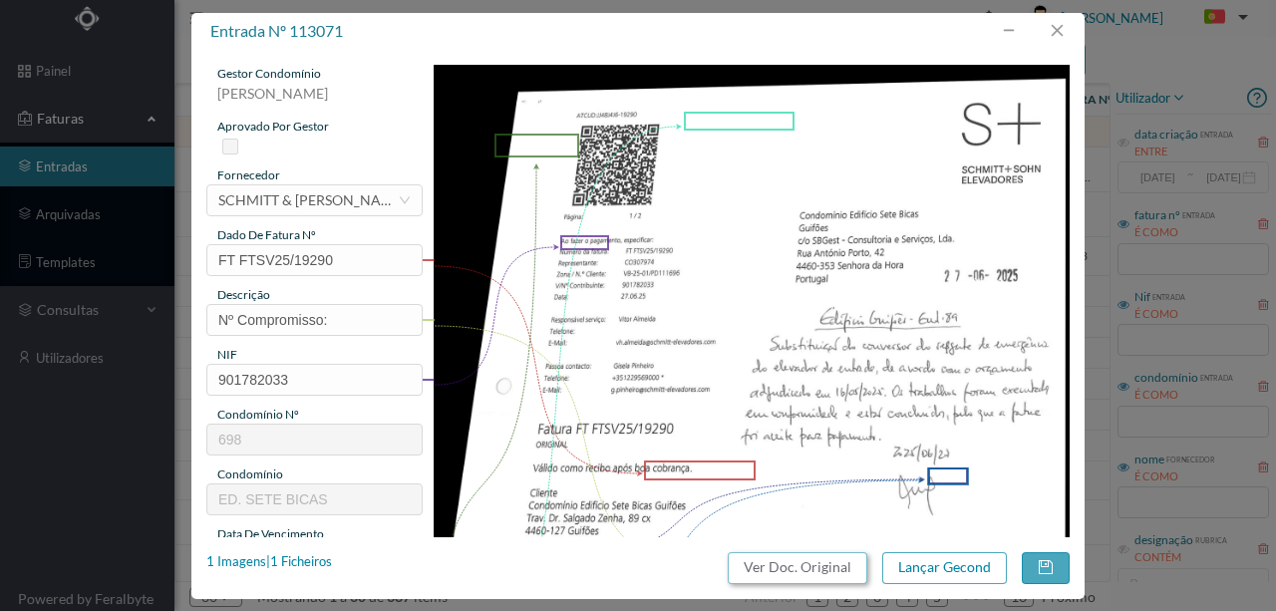
drag, startPoint x: 798, startPoint y: 565, endPoint x: 770, endPoint y: 87, distance: 479.4
click at [798, 564] on button "Ver Doc. Original" at bounding box center [798, 568] width 140 height 32
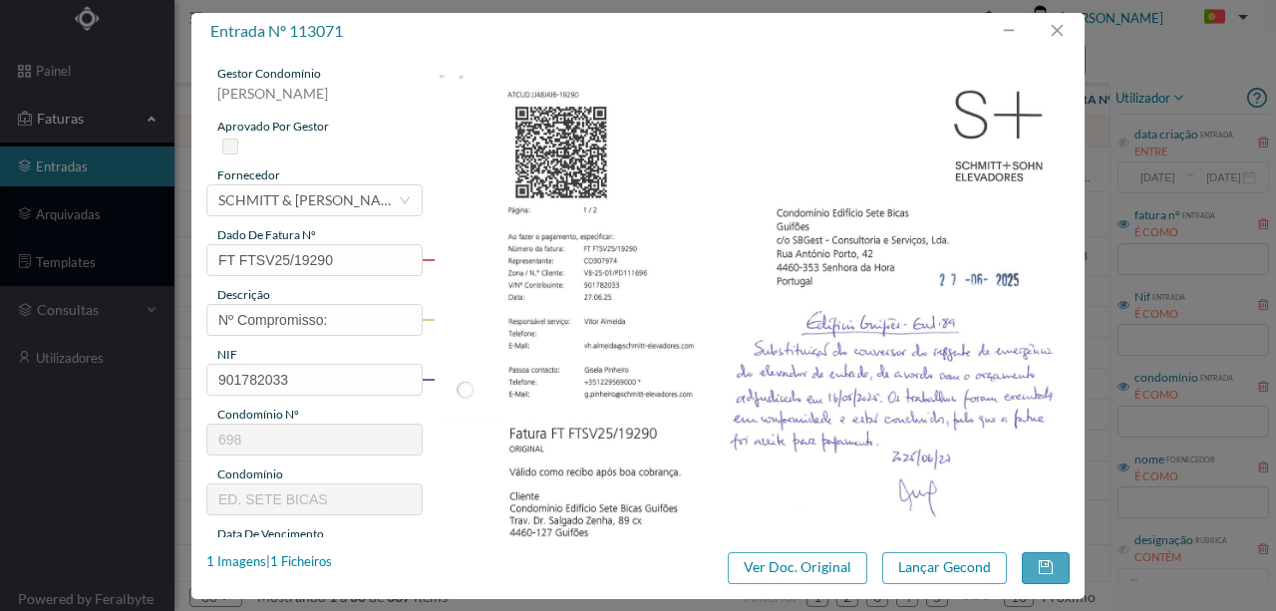
click at [122, 256] on div "entrada nº 113071 gestor condomínio [PERSON_NAME] aprovado por gestor fornecedo…" at bounding box center [638, 305] width 1276 height 611
type input "F"
click at [1067, 29] on button "button" at bounding box center [1057, 31] width 48 height 32
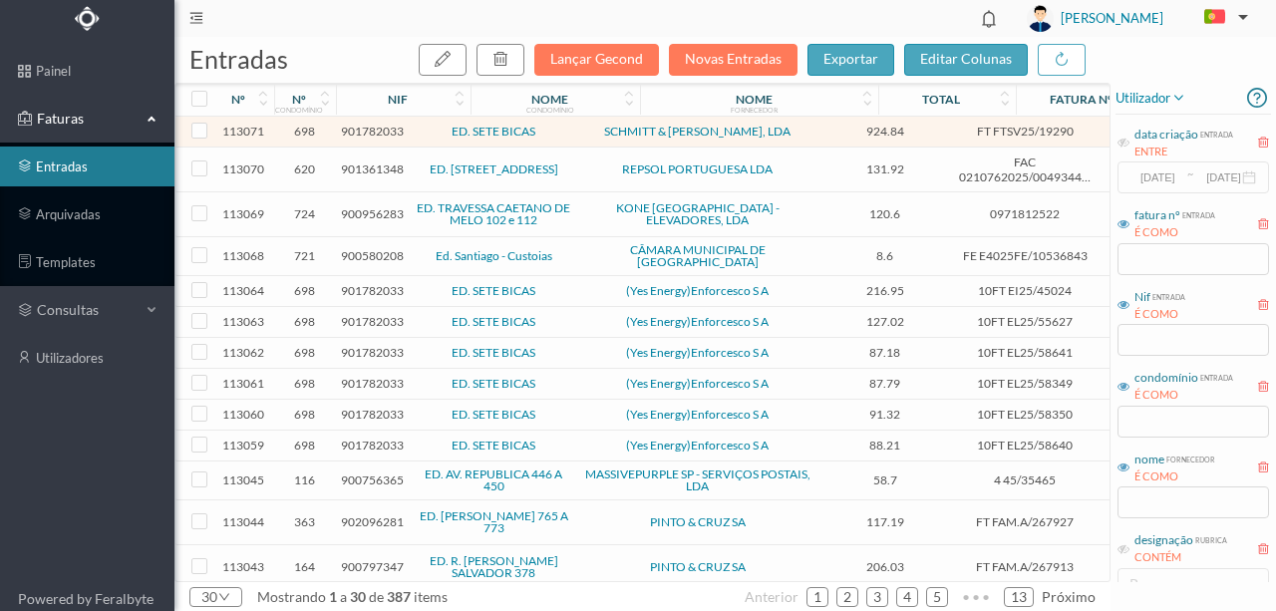
click at [359, 128] on span "901782033" at bounding box center [372, 131] width 63 height 15
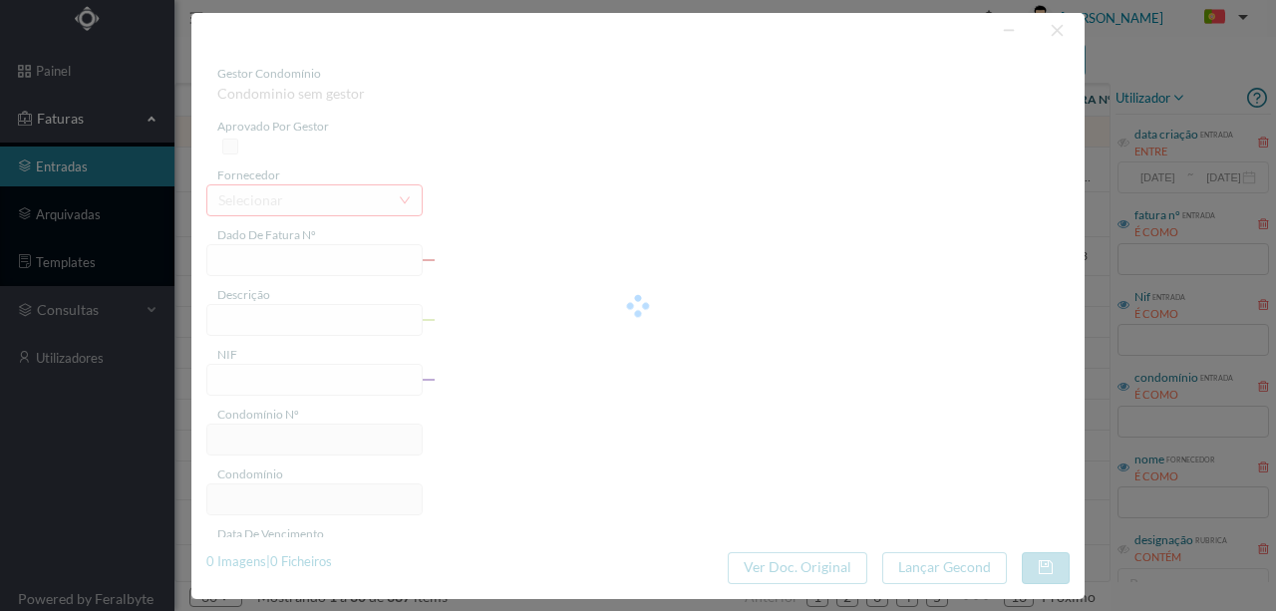
type input "FT FTSV25/19290"
type input "Nº Compromisso:"
type input "901782033"
type input "Invalid date"
type input "[DATE]"
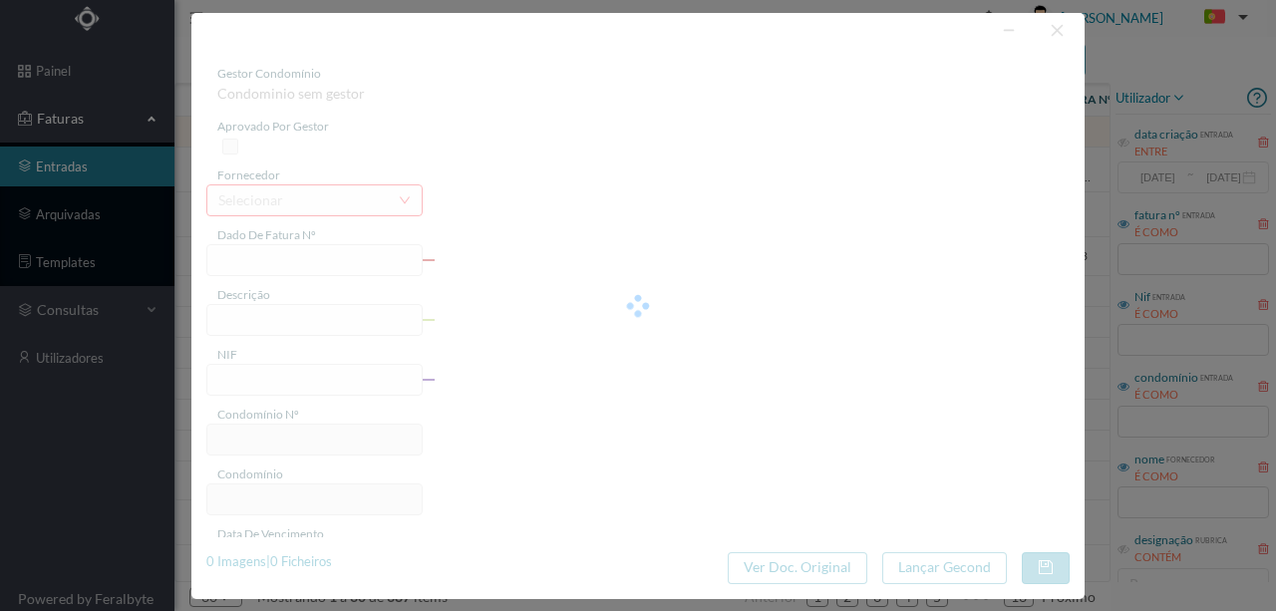
type input "924.84"
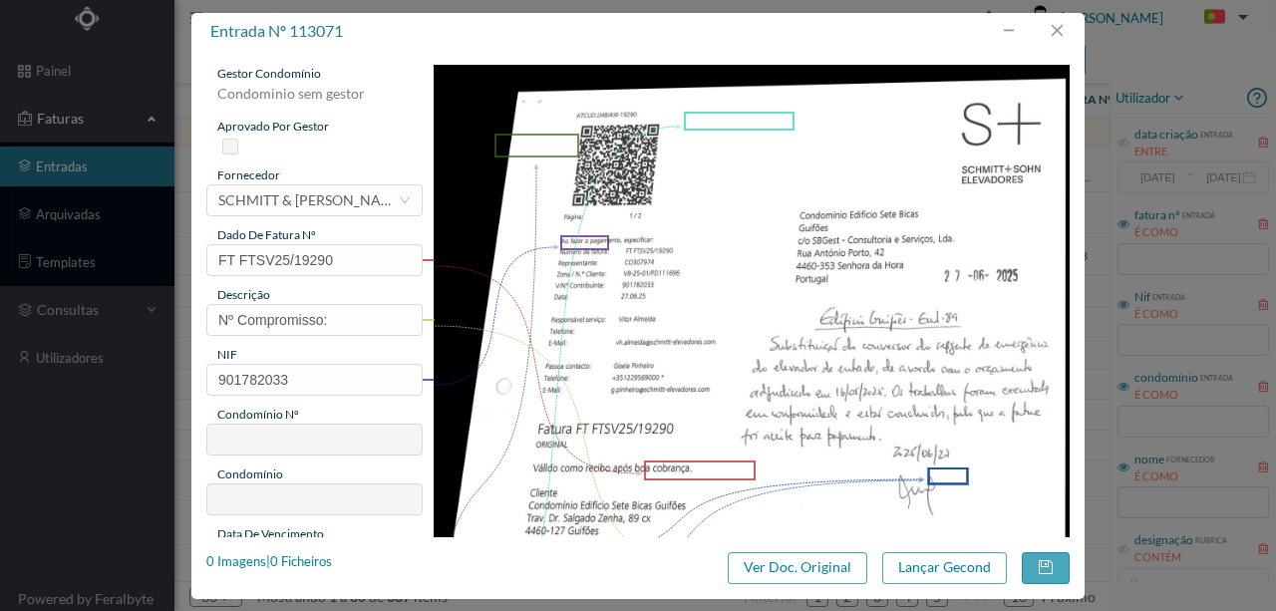
type input "698"
type input "ED. SETE BICAS"
drag, startPoint x: 344, startPoint y: 317, endPoint x: 112, endPoint y: 298, distance: 233.1
click at [115, 305] on div "entrada nº 113071 gestor condomínio [PERSON_NAME] aprovado por gestor fornecedo…" at bounding box center [638, 305] width 1276 height 611
drag, startPoint x: 350, startPoint y: 319, endPoint x: 154, endPoint y: 334, distance: 197.0
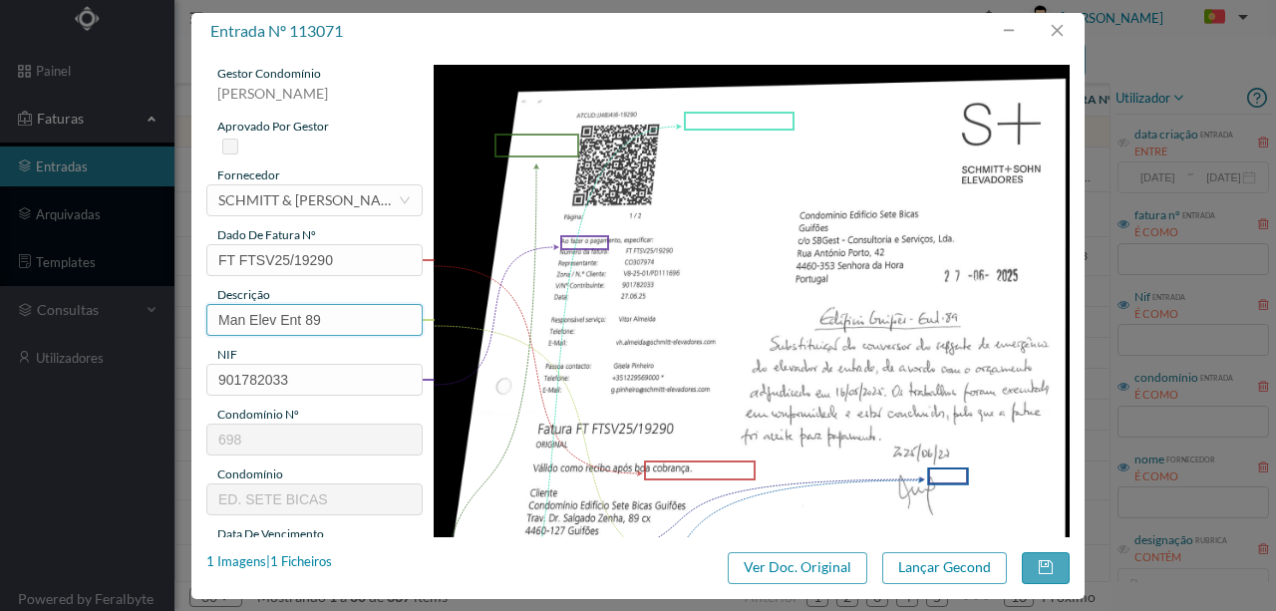
click at [154, 334] on div "entrada nº 113071 gestor condomínio [PERSON_NAME] aprovado por gestor fornecedo…" at bounding box center [638, 305] width 1276 height 611
click at [317, 321] on input "Subs do conversor do resgate de emergencia Ent 89" at bounding box center [314, 320] width 216 height 32
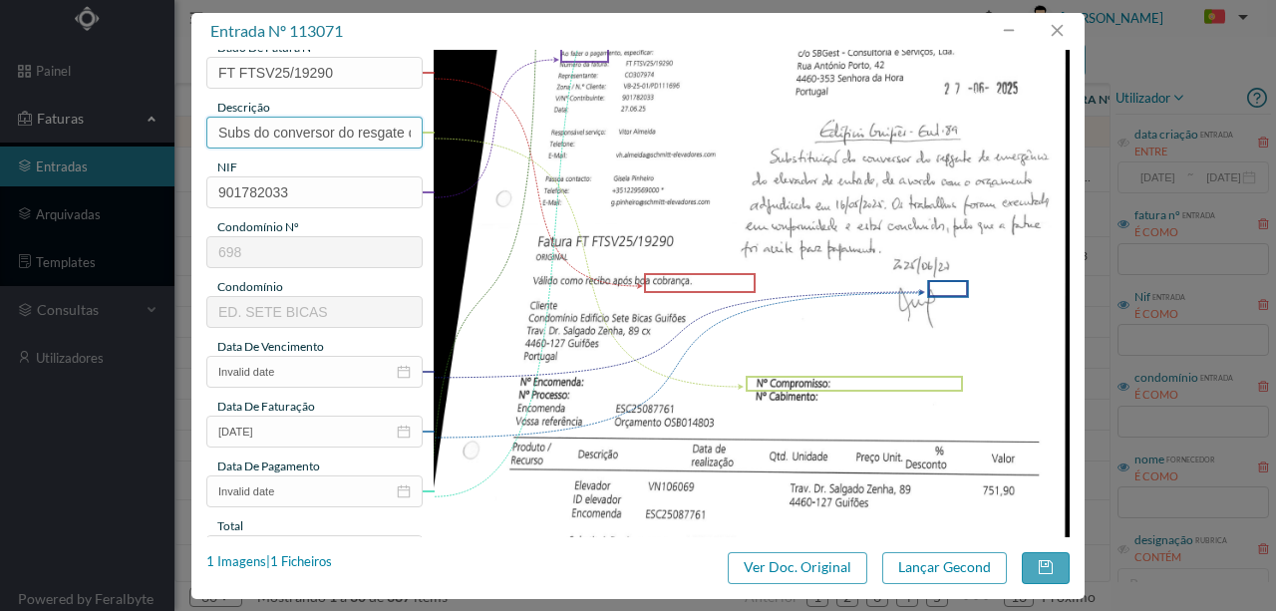
scroll to position [199, 0]
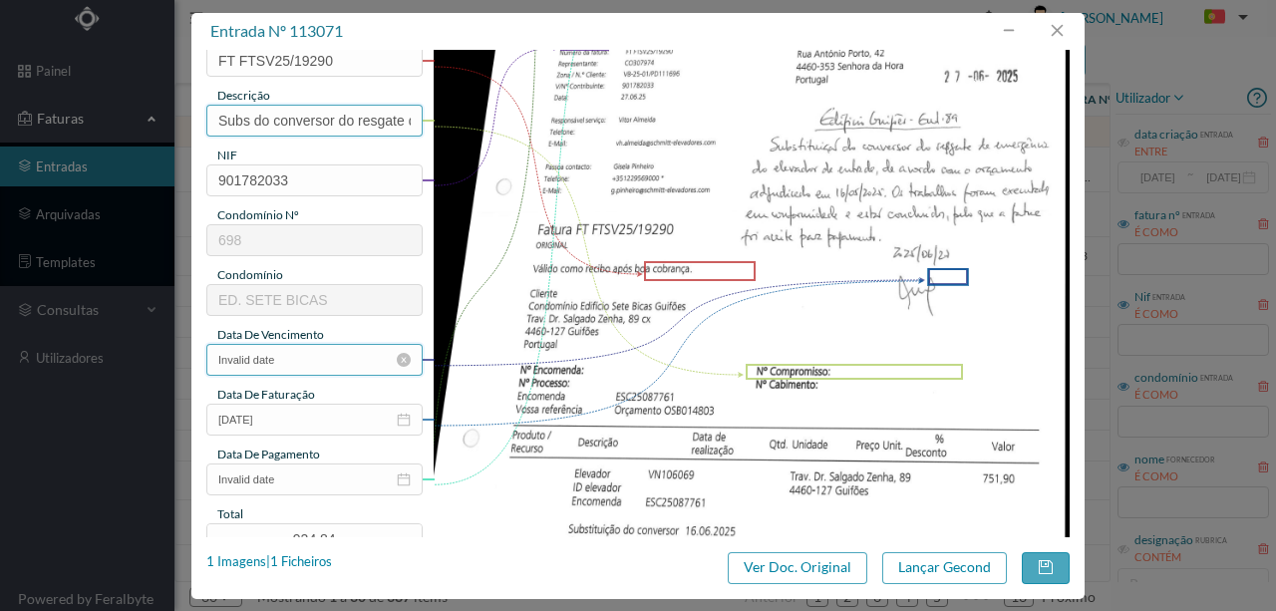
type input "Subs do conversor do resgate de emergencia Ent 89"
click at [310, 360] on input "Invalid date" at bounding box center [314, 360] width 216 height 32
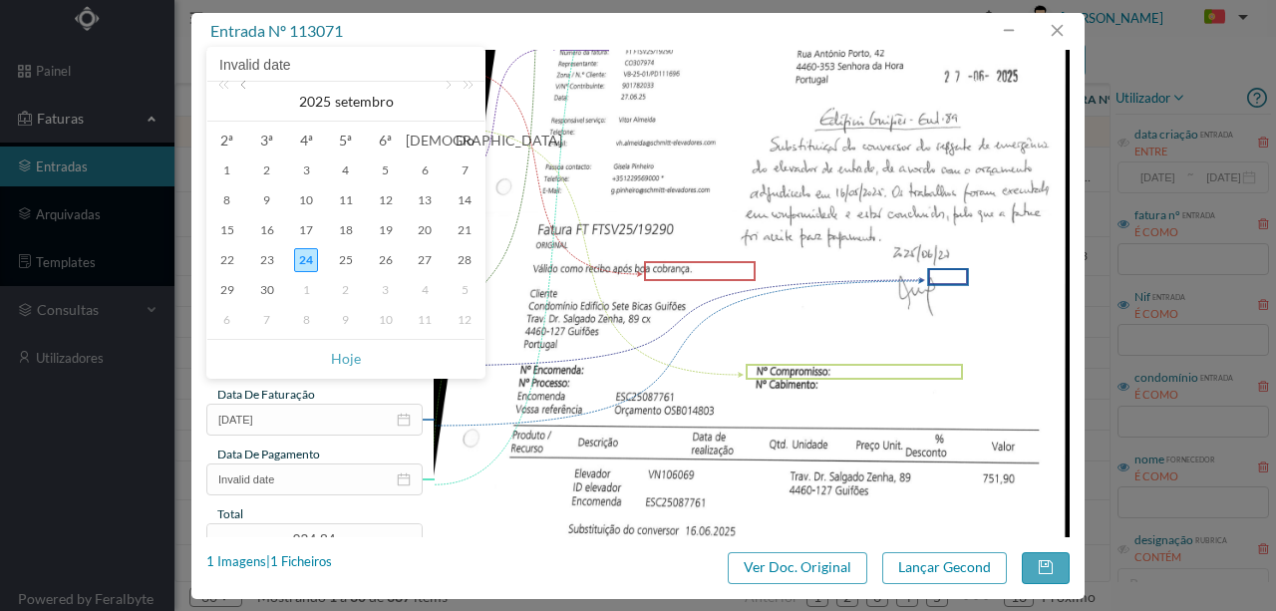
click at [248, 85] on link at bounding box center [245, 102] width 18 height 40
click at [248, 84] on link at bounding box center [245, 102] width 18 height 40
click at [387, 285] on div "27" at bounding box center [386, 290] width 24 height 24
type input "[DATE]"
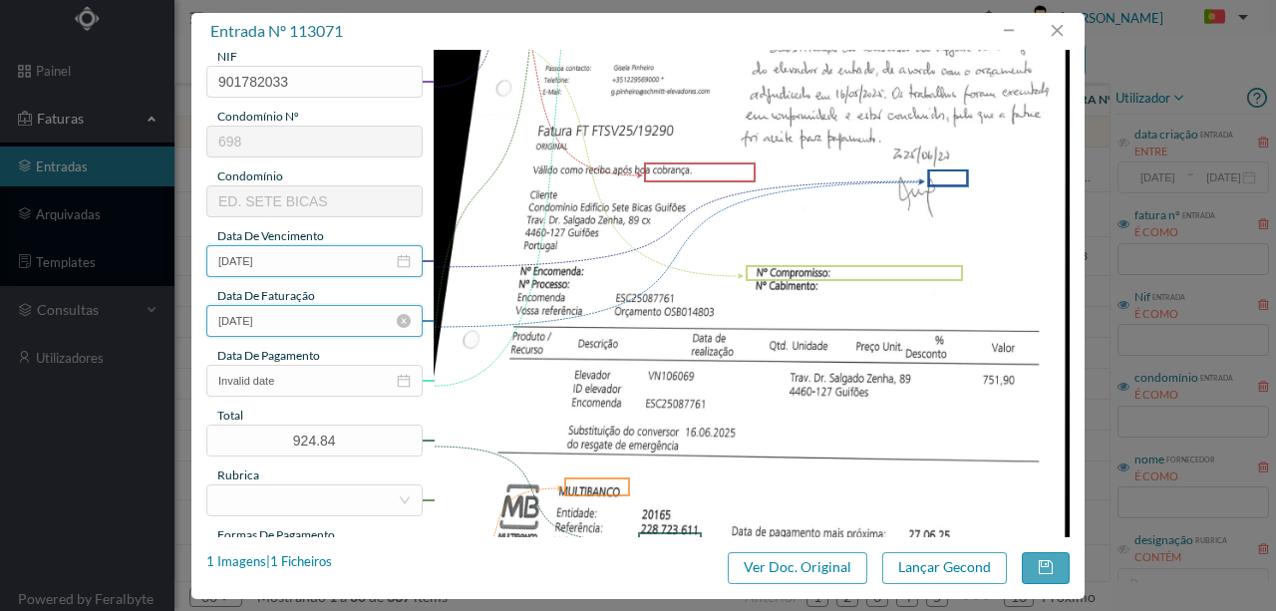
scroll to position [332, 0]
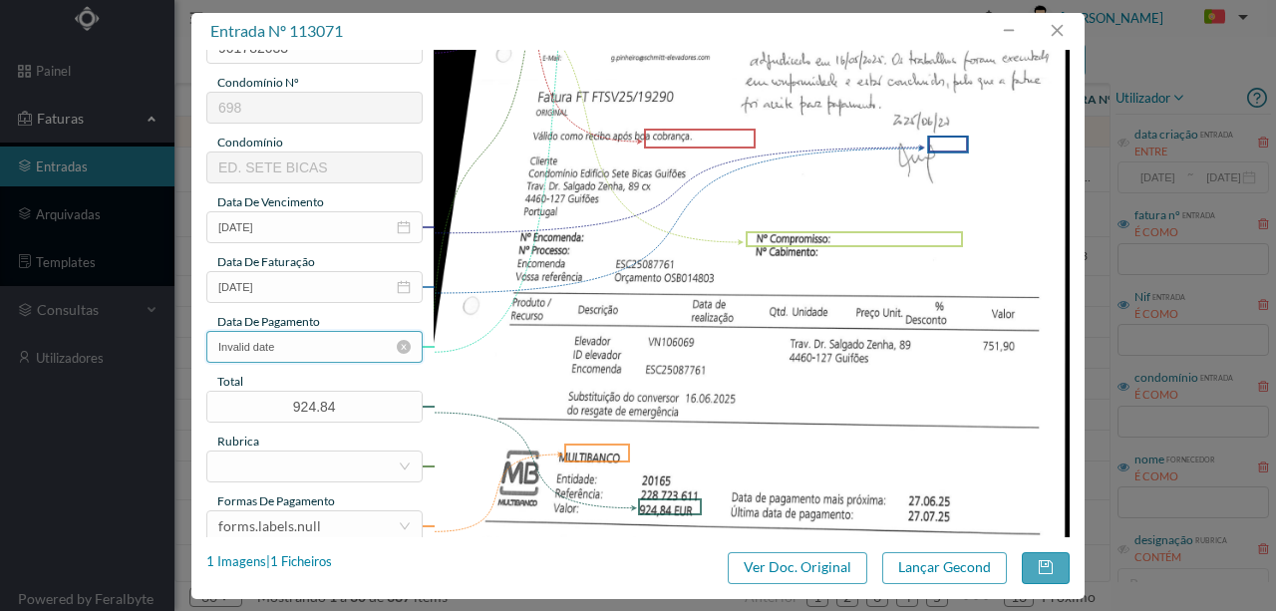
click at [301, 352] on input "Invalid date" at bounding box center [314, 347] width 216 height 32
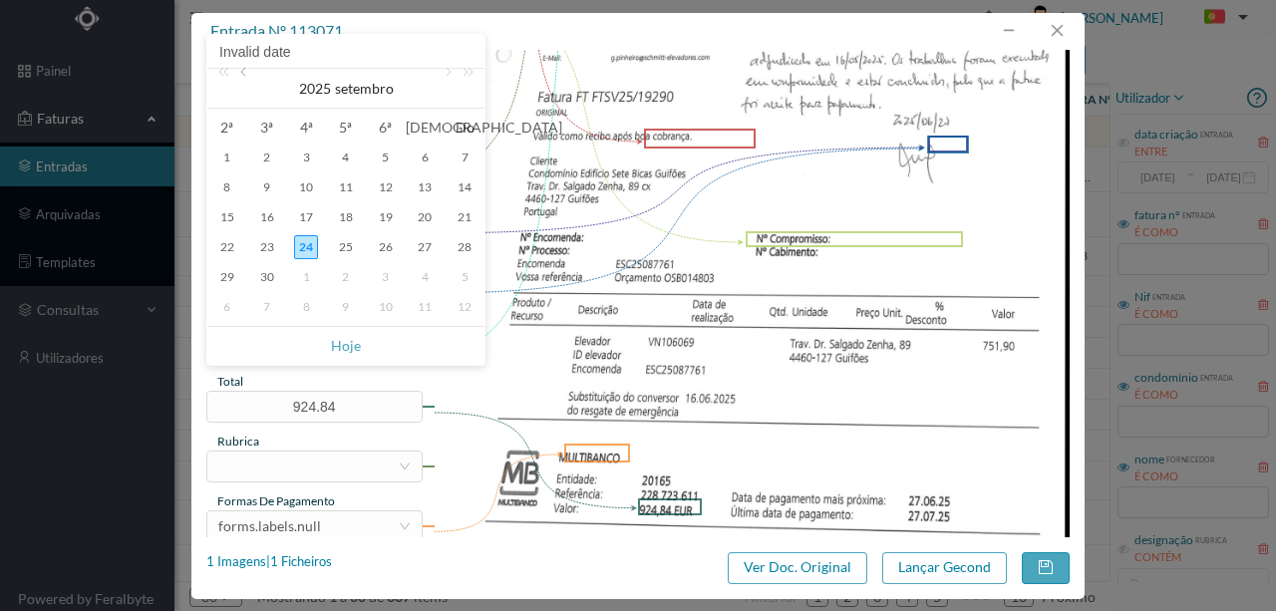
click at [249, 76] on link at bounding box center [245, 89] width 18 height 40
click at [265, 243] on div "22" at bounding box center [267, 247] width 24 height 24
type input "[DATE]"
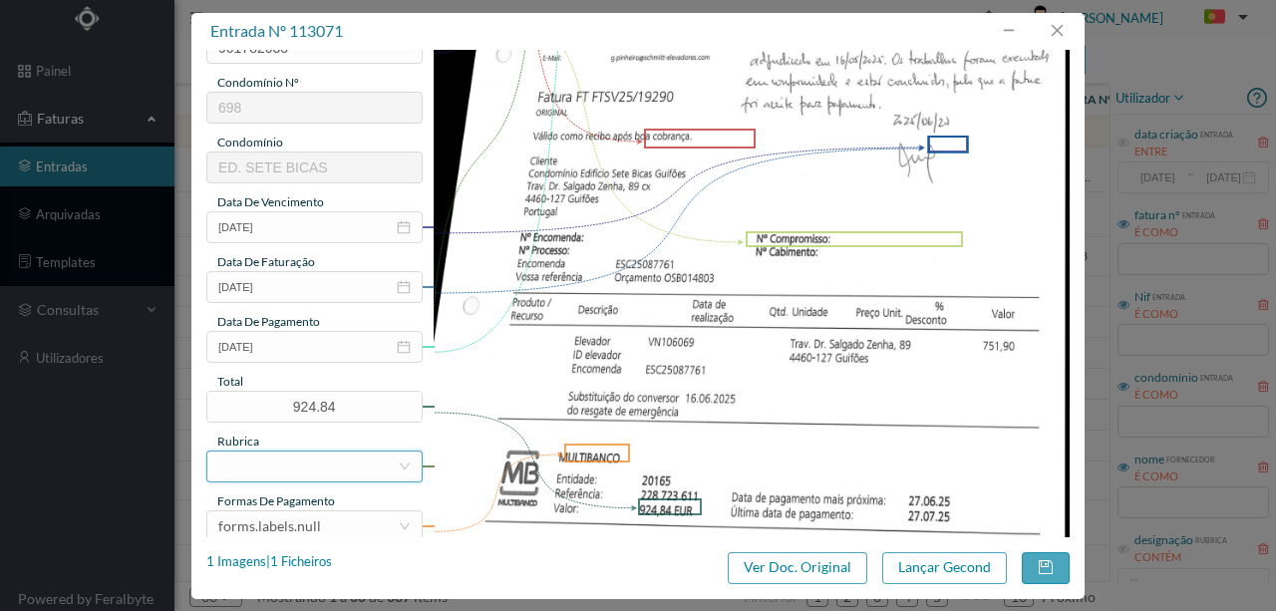
click at [263, 467] on div at bounding box center [307, 467] width 179 height 30
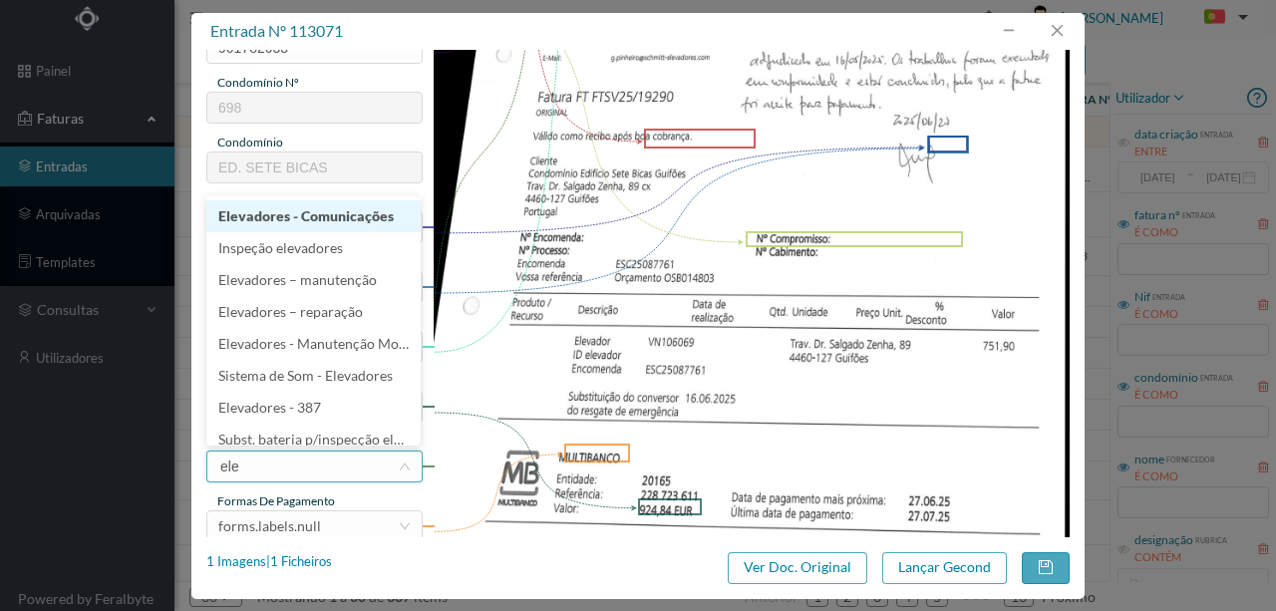
type input "elev"
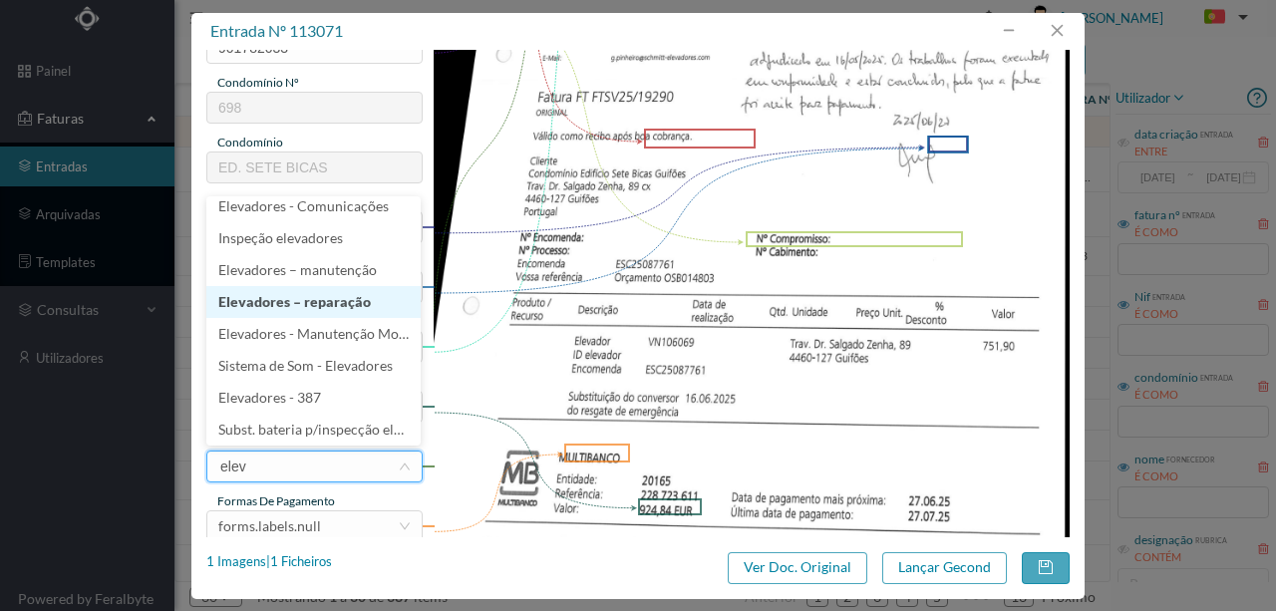
click at [325, 299] on li "Elevadores – reparação" at bounding box center [313, 302] width 214 height 32
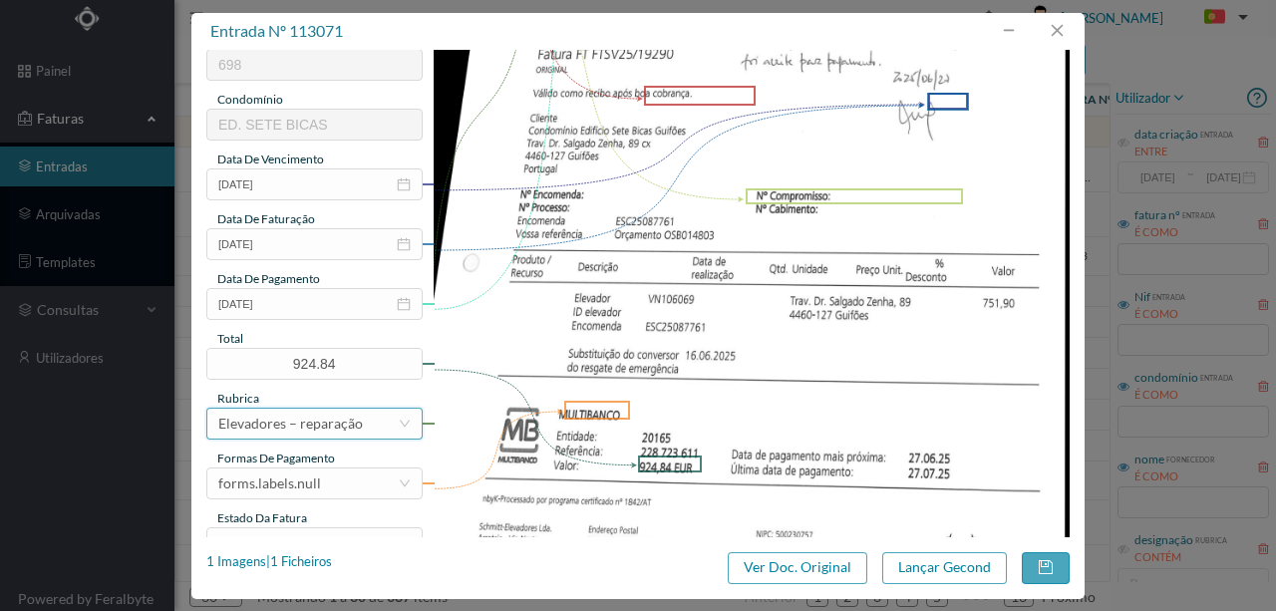
scroll to position [472, 0]
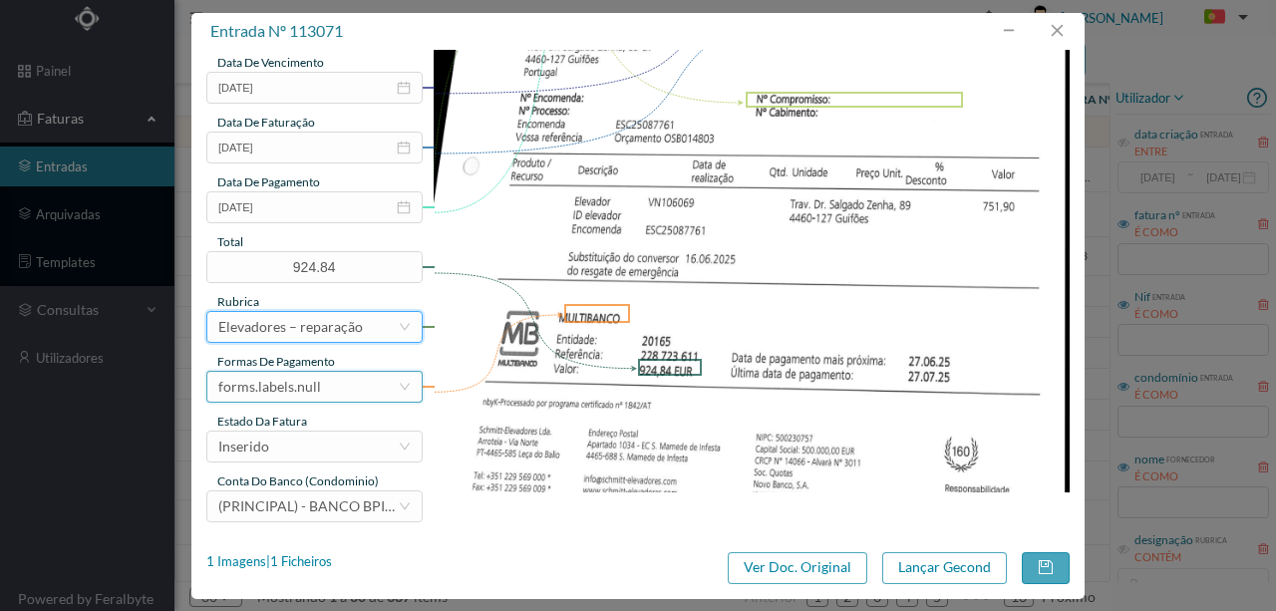
click at [295, 385] on div "forms.labels.null" at bounding box center [269, 387] width 103 height 30
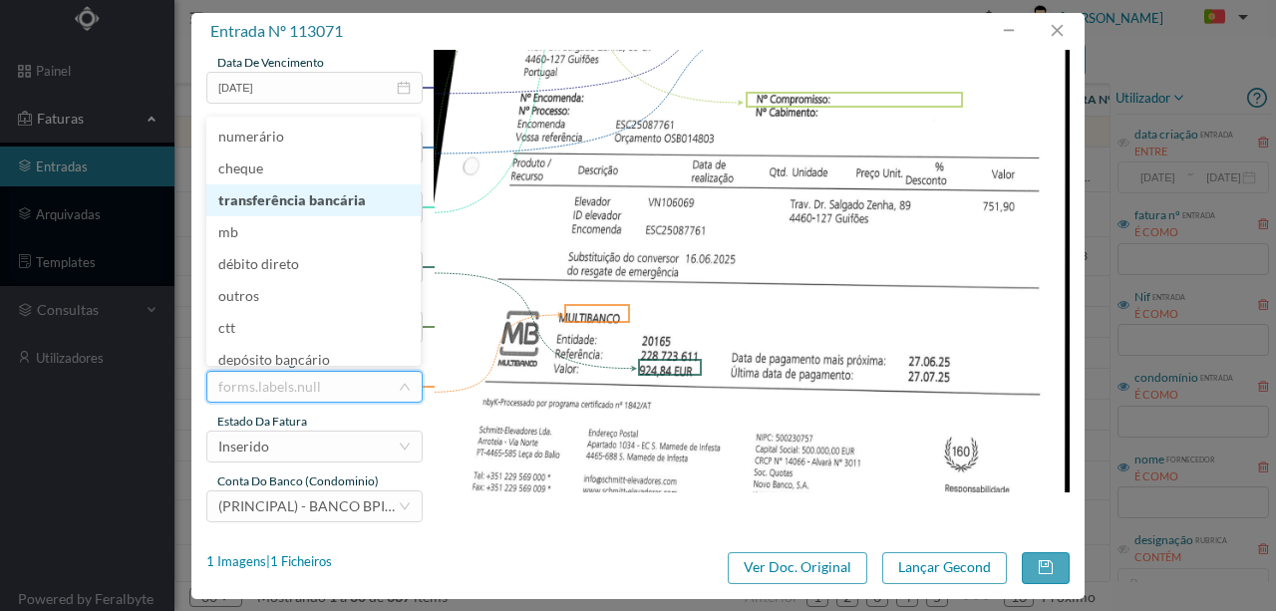
click at [295, 201] on li "transferência bancária" at bounding box center [313, 200] width 214 height 32
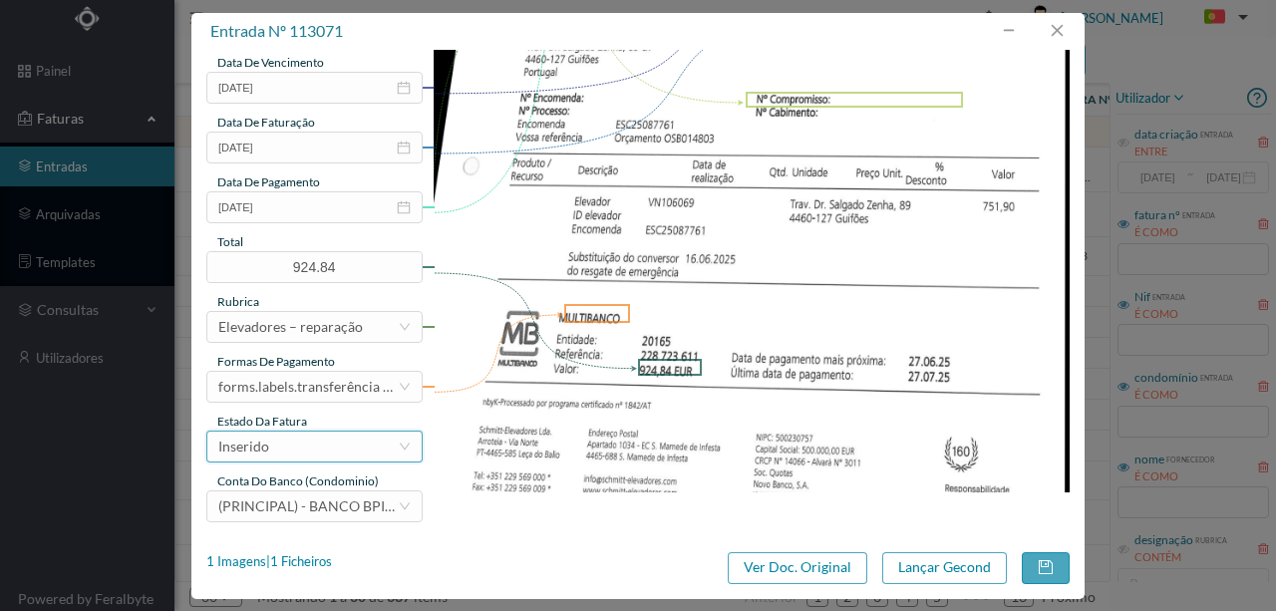
click at [276, 449] on div "Inserido" at bounding box center [307, 447] width 179 height 30
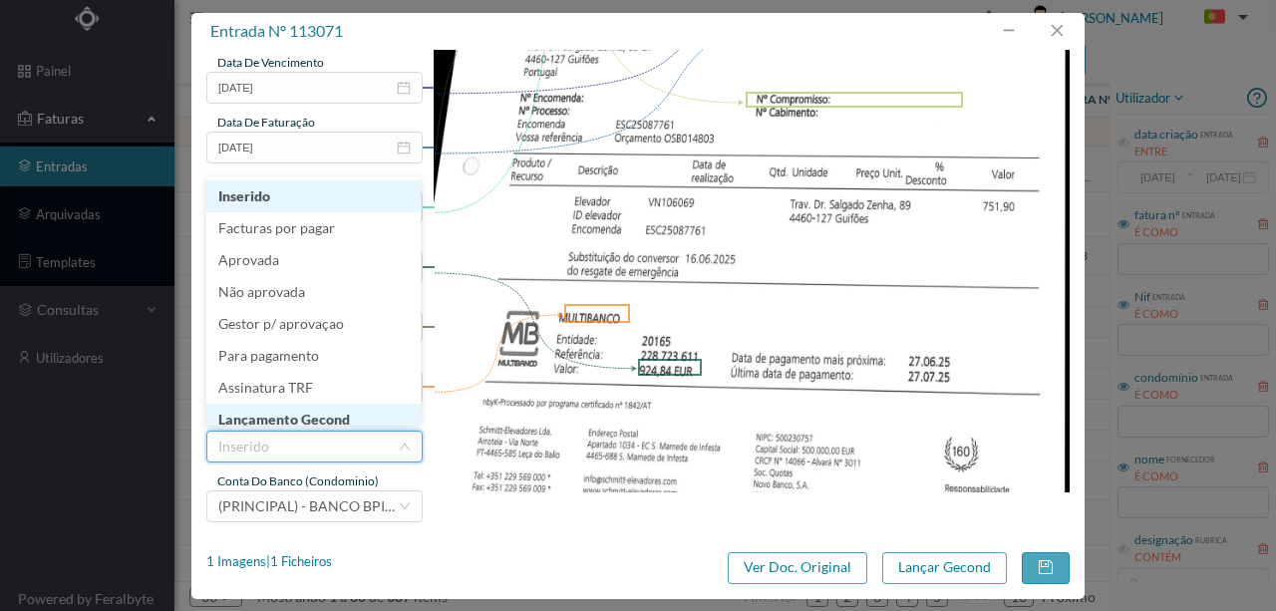
scroll to position [10, 0]
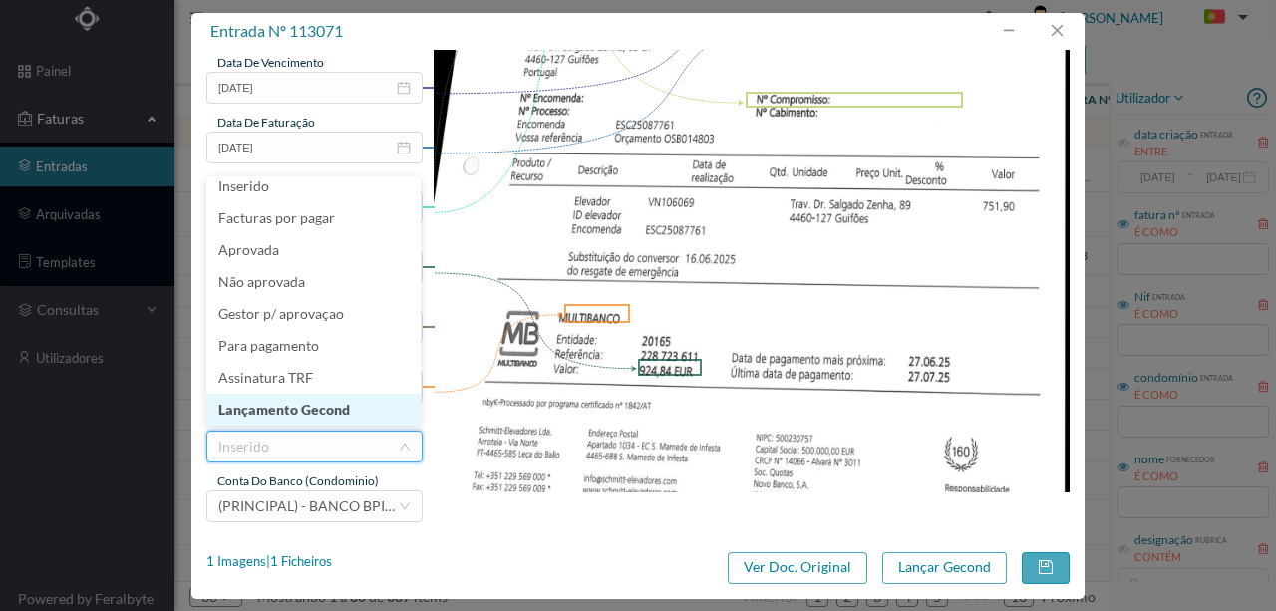
drag, startPoint x: 327, startPoint y: 411, endPoint x: 879, endPoint y: 567, distance: 574.2
click at [327, 411] on li "Lançamento Gecond" at bounding box center [313, 410] width 214 height 32
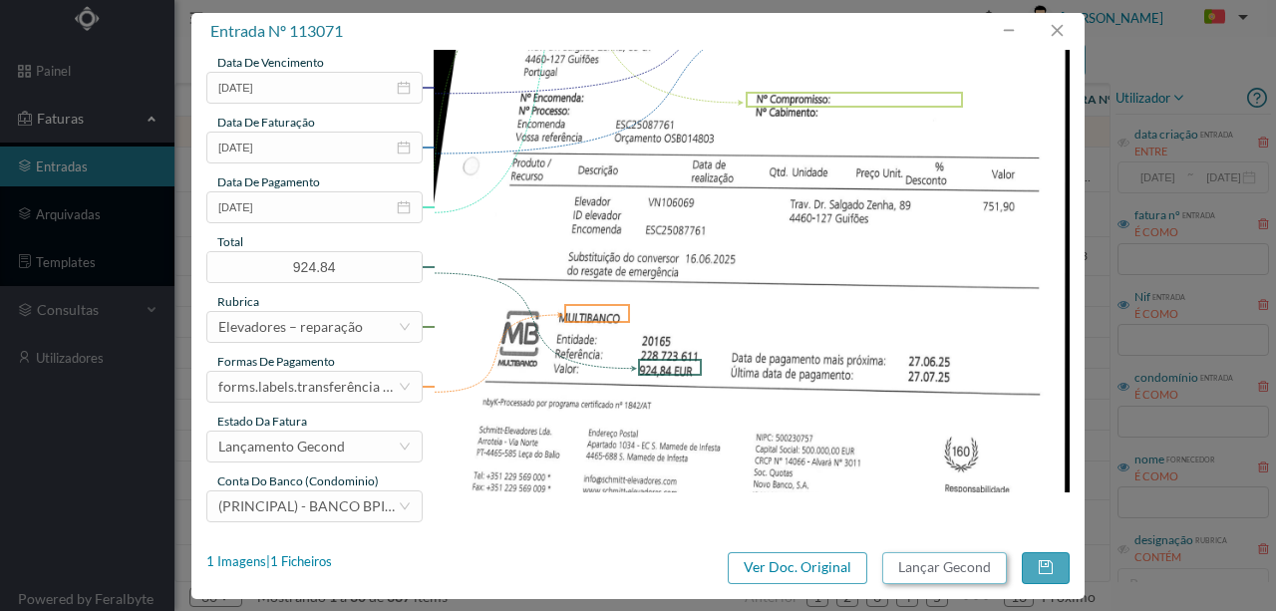
click at [913, 568] on button "Lançar Gecond" at bounding box center [944, 568] width 125 height 32
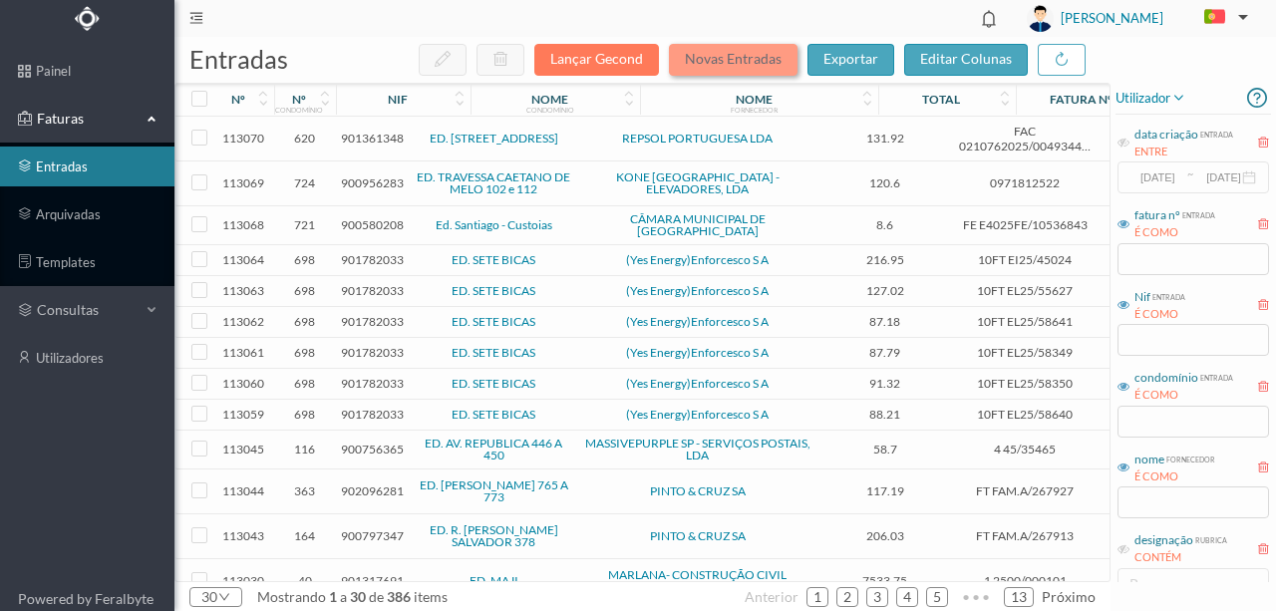
click at [706, 57] on button "Novas Entradas" at bounding box center [733, 60] width 129 height 32
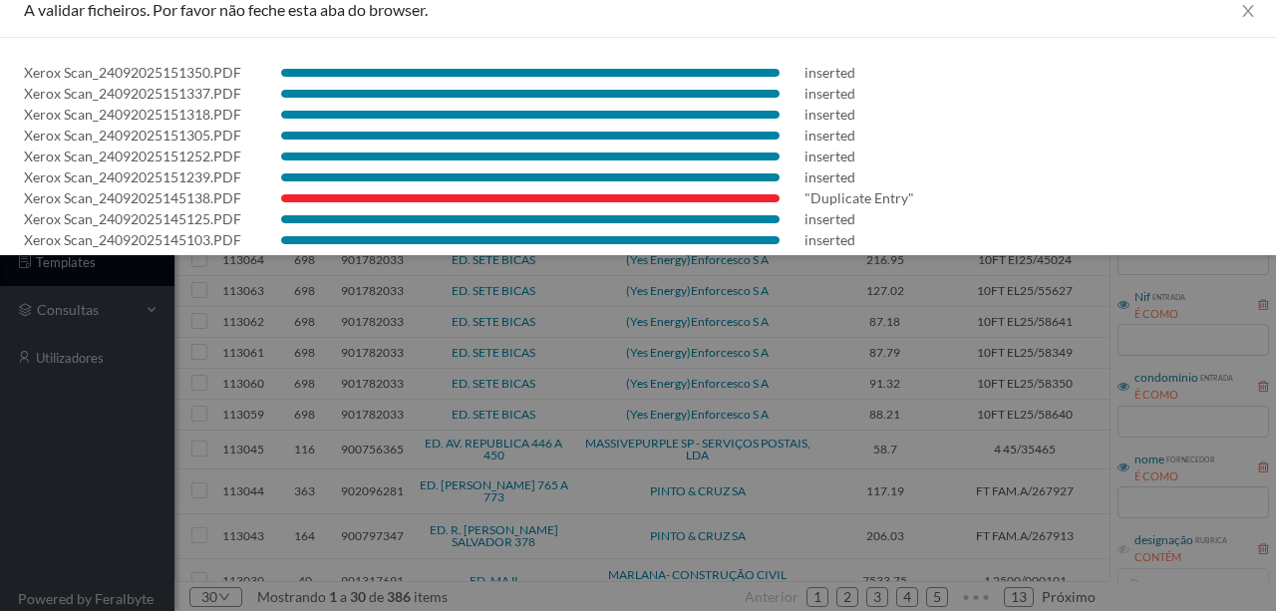
scroll to position [0, 0]
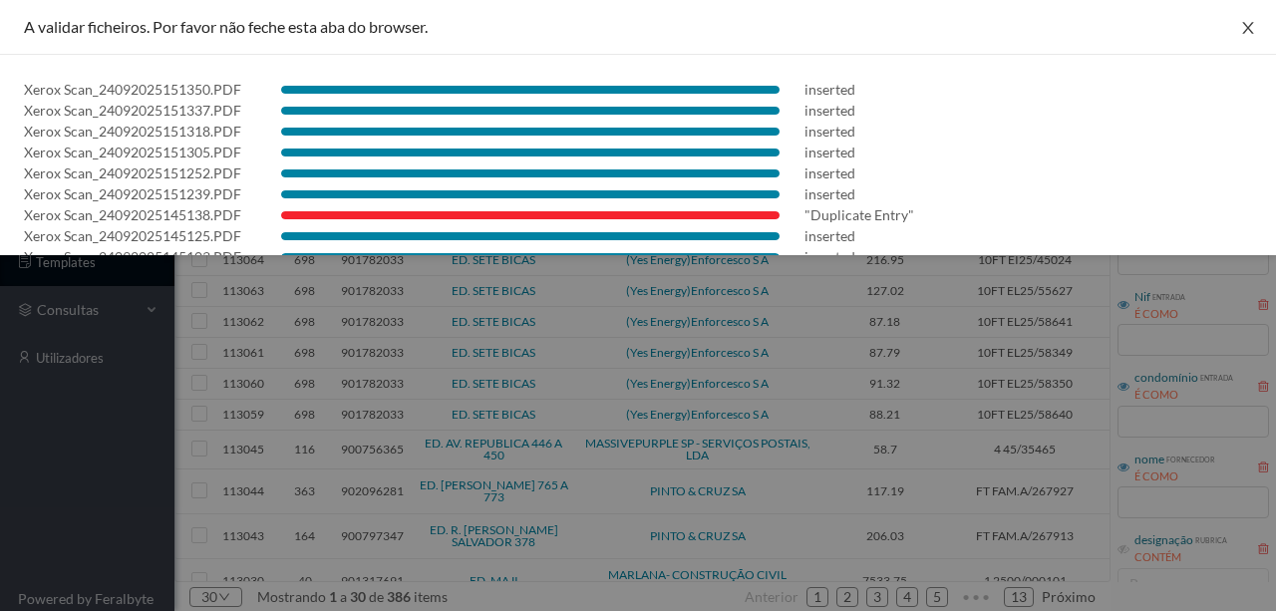
drag, startPoint x: 1243, startPoint y: 26, endPoint x: 1260, endPoint y: 113, distance: 88.4
click at [1243, 26] on icon "icon: close" at bounding box center [1247, 28] width 11 height 12
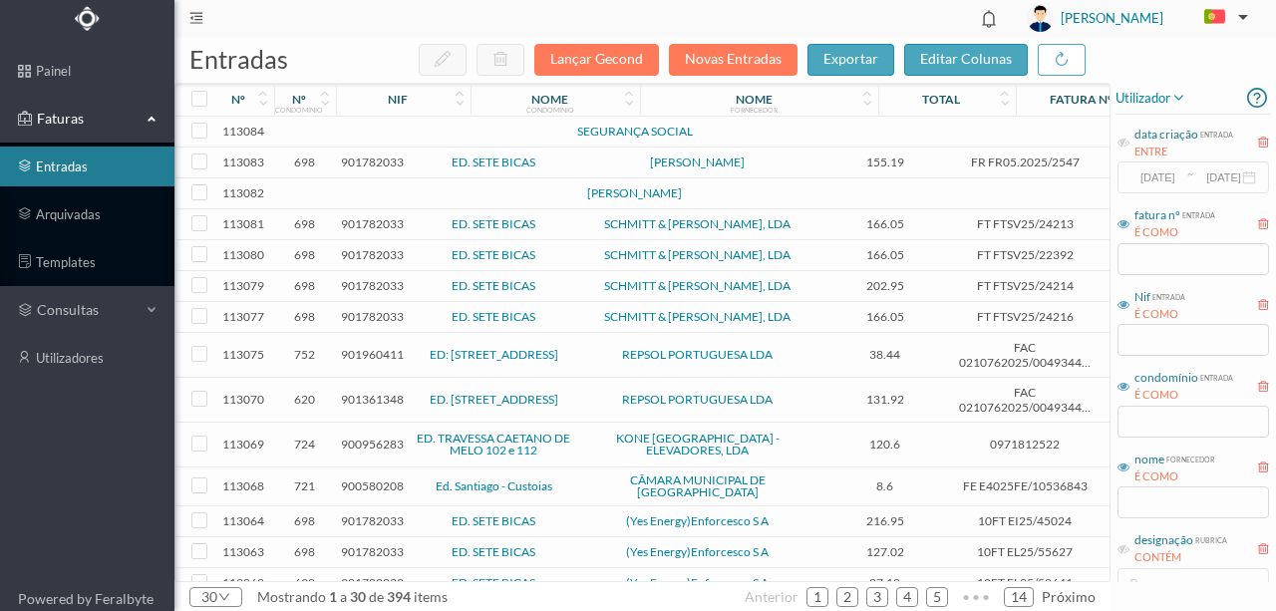
click at [359, 170] on span "901782033" at bounding box center [372, 162] width 63 height 15
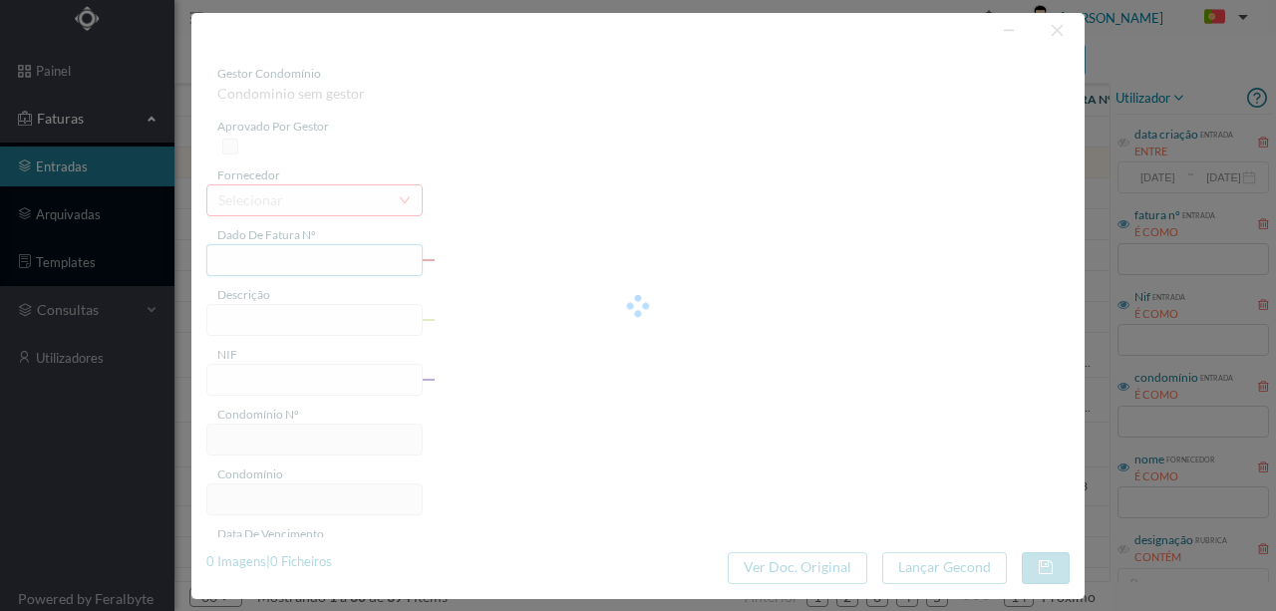
type input "FR FR05.2025/2547"
type input "901782033"
type input "Invalid date"
type input "[DATE]"
type input "155.19"
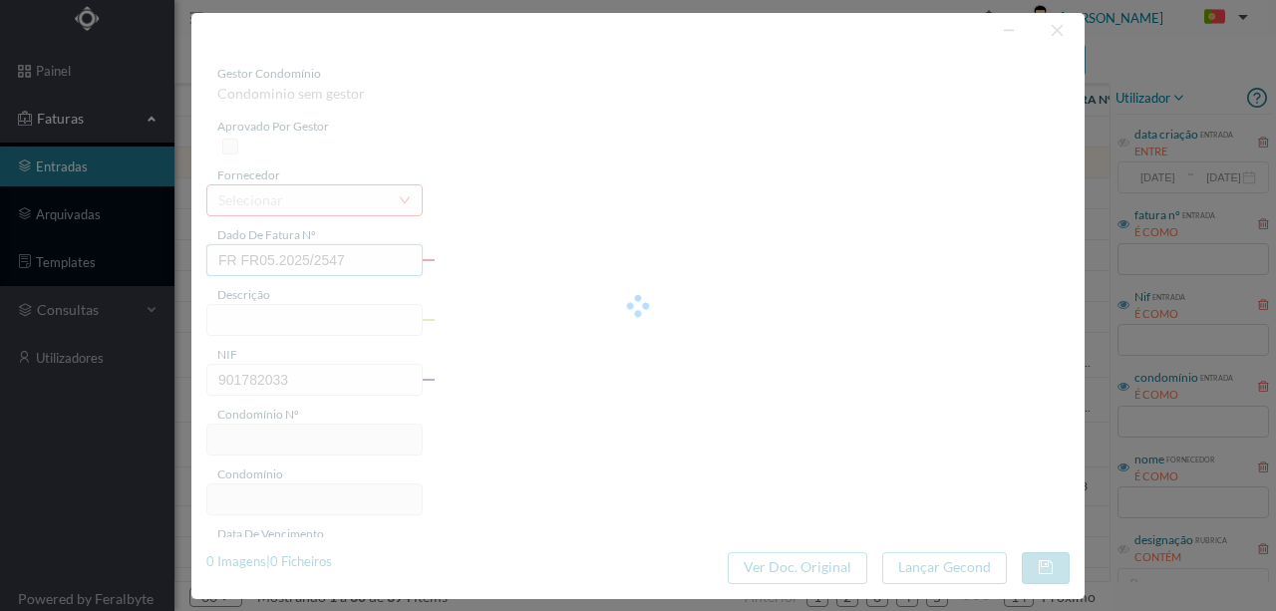
type input "698"
type input "ED. SETE BICAS"
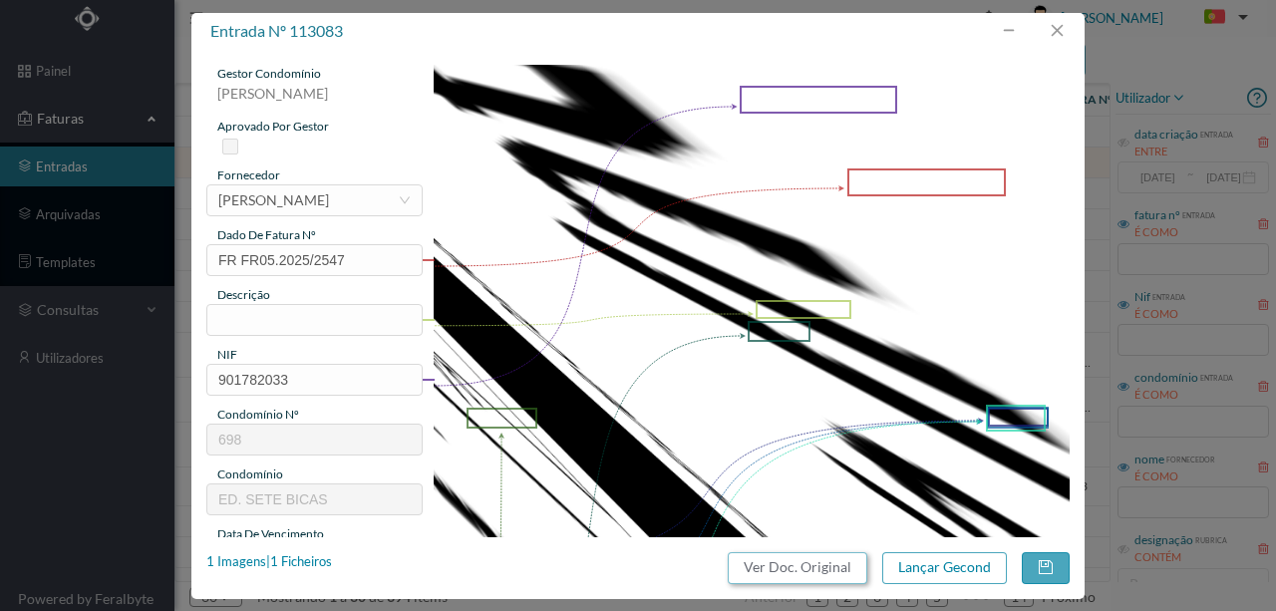
click at [802, 558] on button "Ver Doc. Original" at bounding box center [798, 568] width 140 height 32
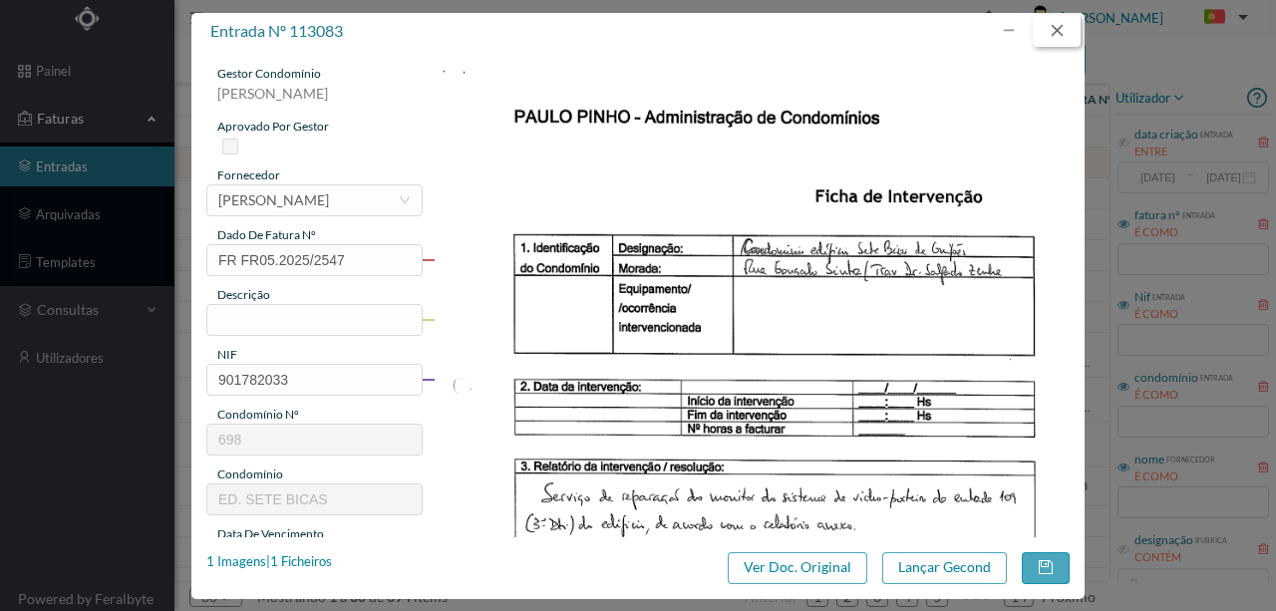
click at [1068, 34] on button "button" at bounding box center [1057, 31] width 48 height 32
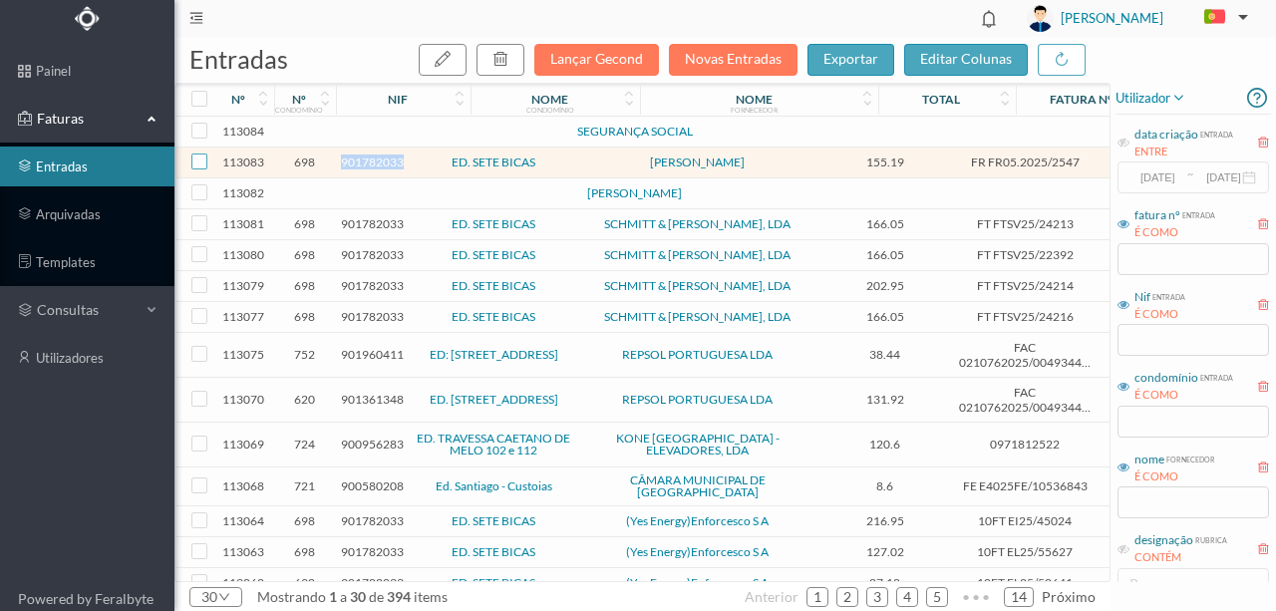
click at [195, 166] on input "checkbox" at bounding box center [199, 162] width 16 height 16
checkbox input "true"
click at [509, 64] on icon "button" at bounding box center [501, 59] width 16 height 16
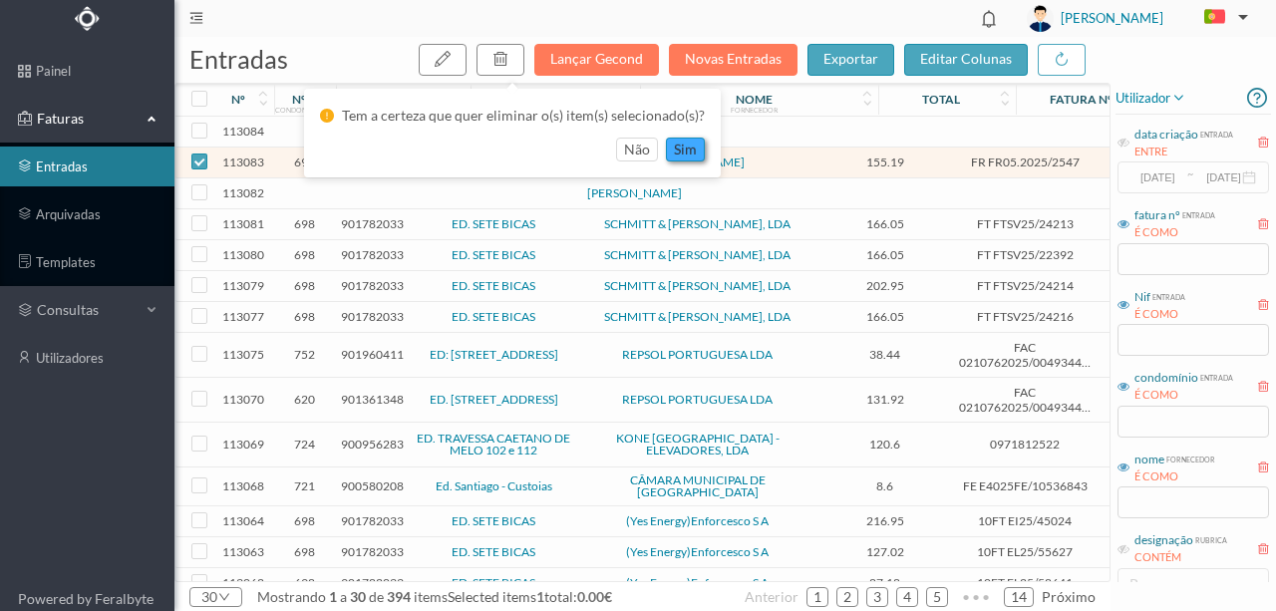
click at [686, 150] on button "sim" at bounding box center [685, 150] width 39 height 24
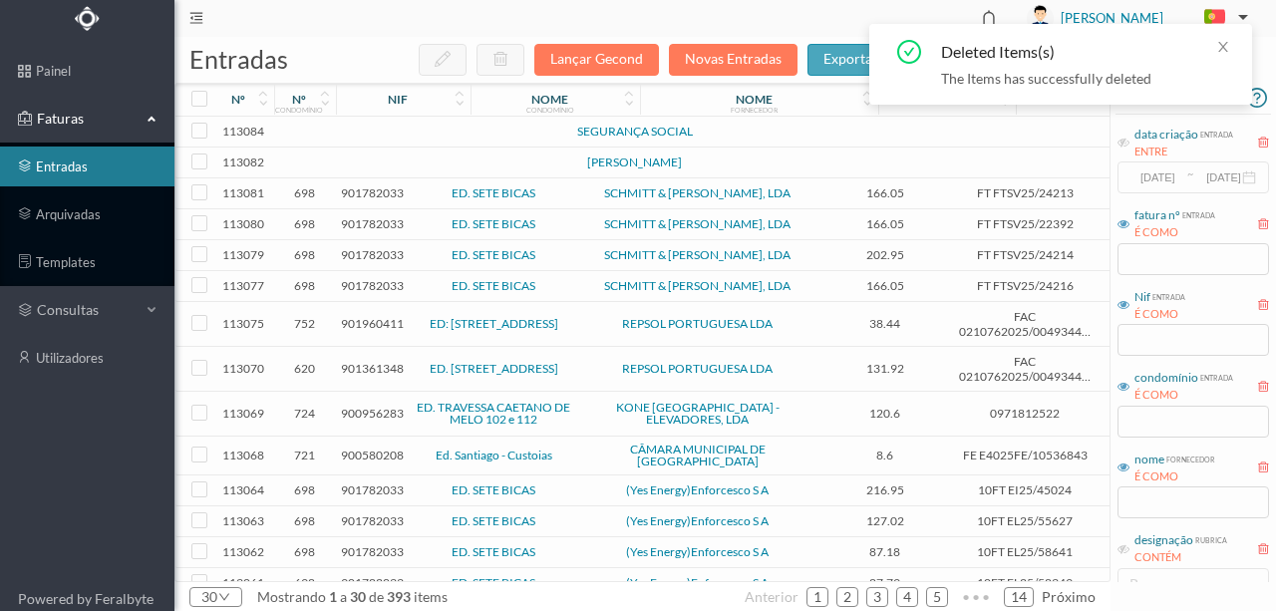
click at [359, 200] on span "901782033" at bounding box center [372, 192] width 63 height 15
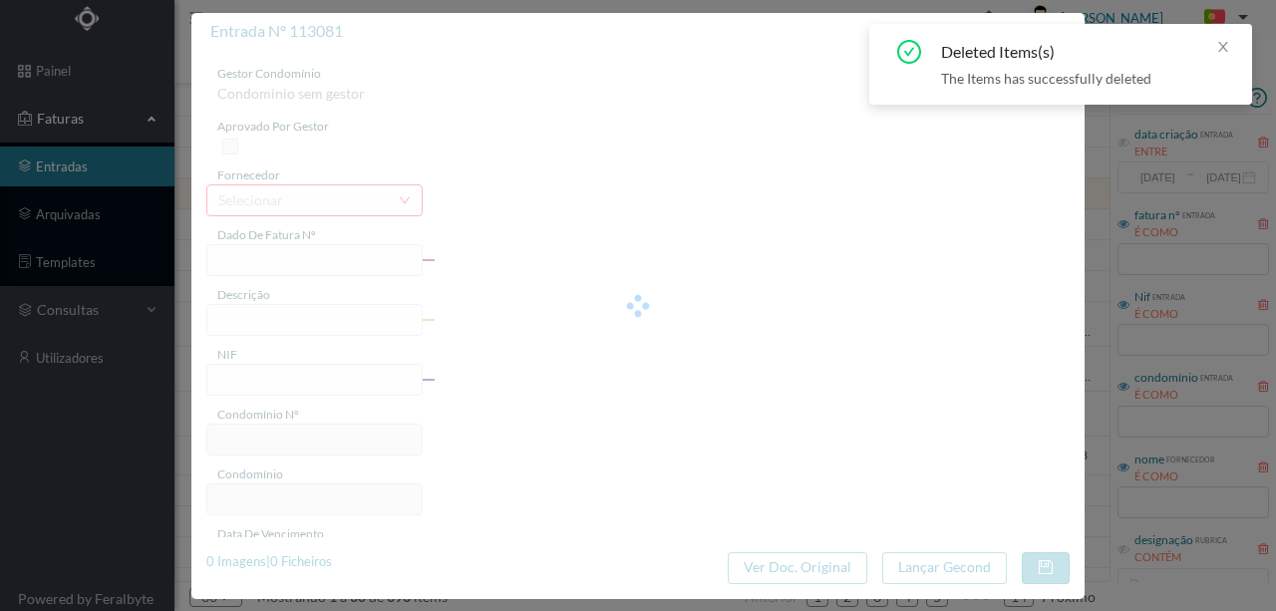
type input "FT FTSV25/24213"
type input "901782033"
type input "Invalid date"
type input "[DATE]"
type input "166.05"
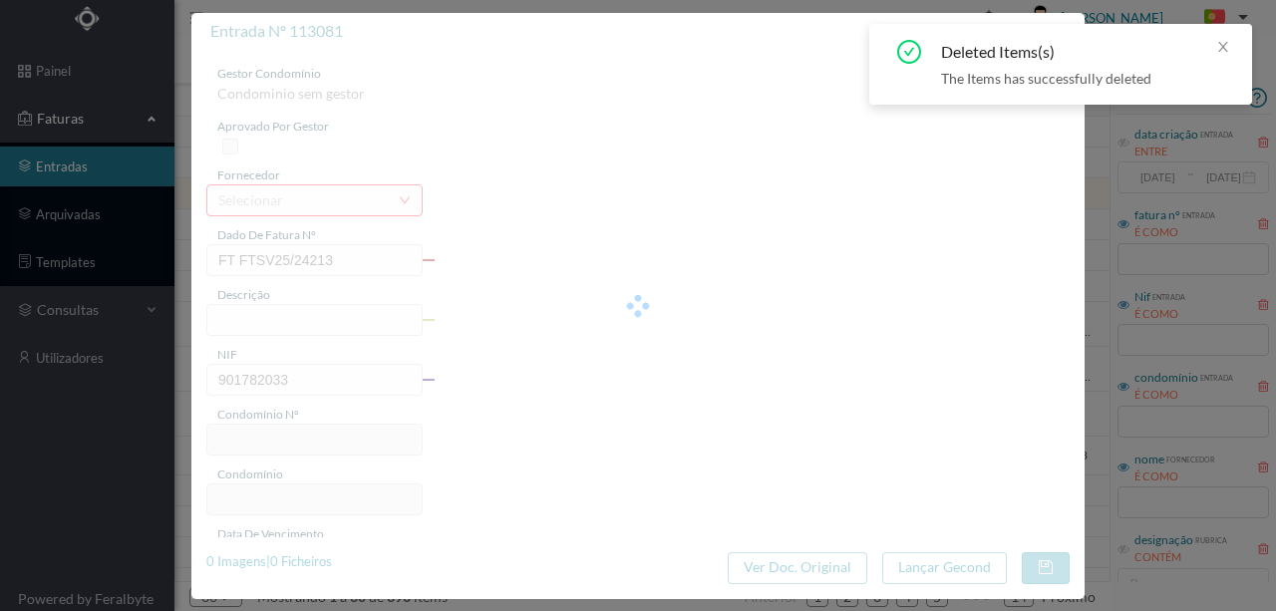
type input "698"
type input "ED. SETE BICAS"
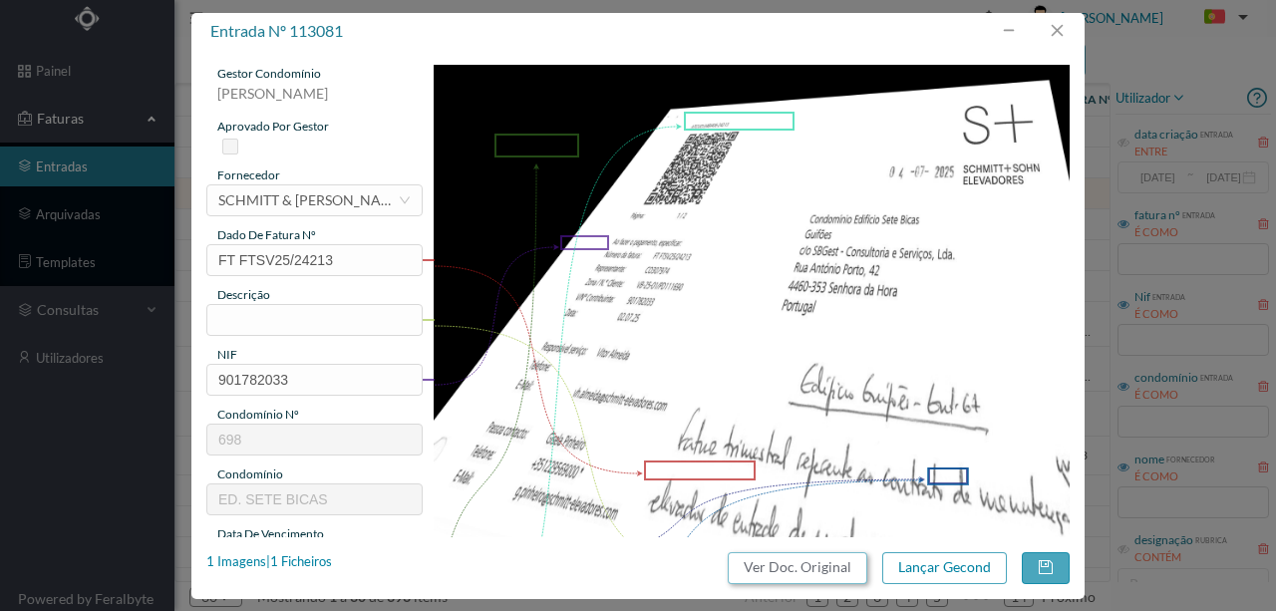
drag, startPoint x: 822, startPoint y: 569, endPoint x: 746, endPoint y: 87, distance: 488.5
click at [822, 563] on button "Ver Doc. Original" at bounding box center [798, 568] width 140 height 32
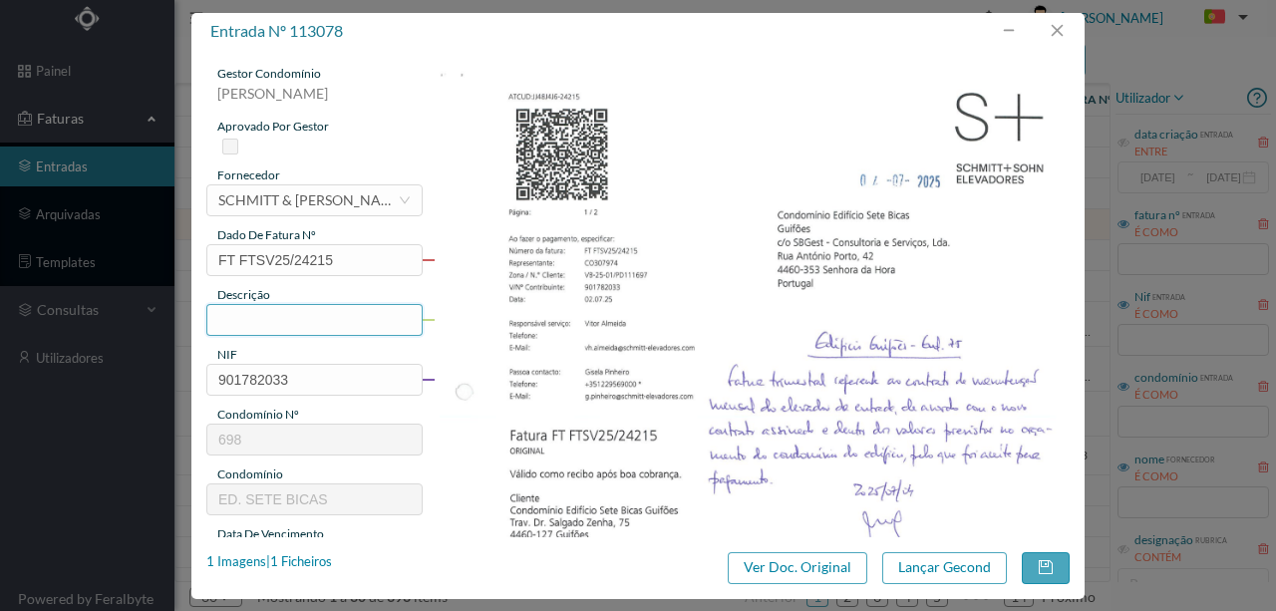
click at [235, 321] on input "text" at bounding box center [314, 320] width 216 height 32
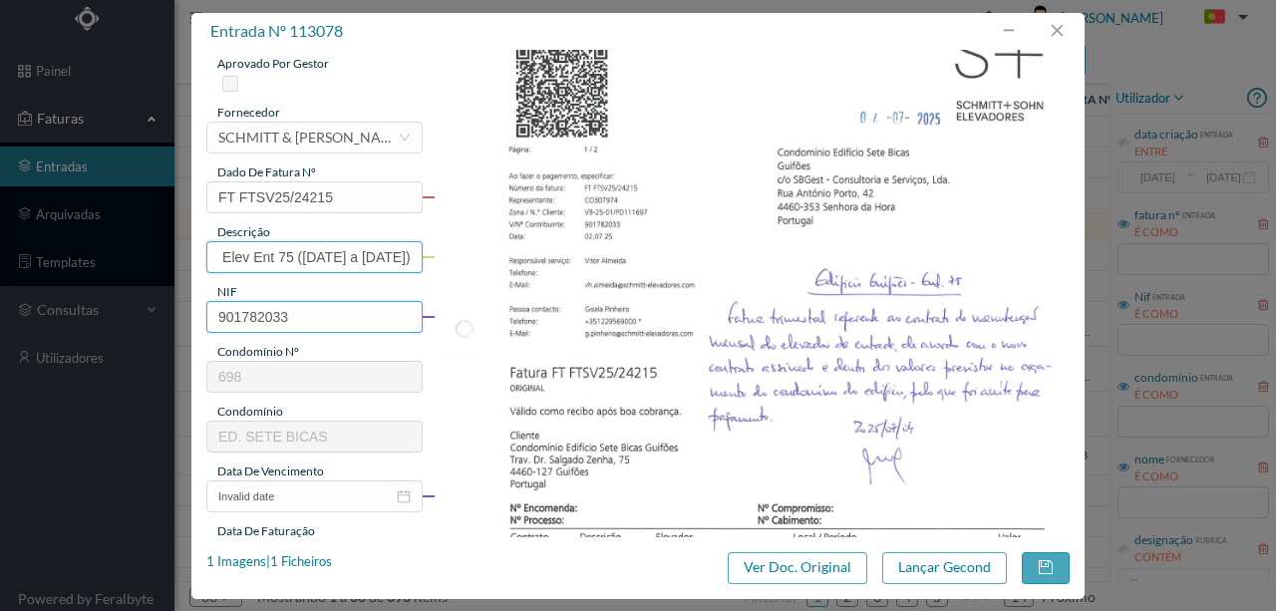
scroll to position [199, 0]
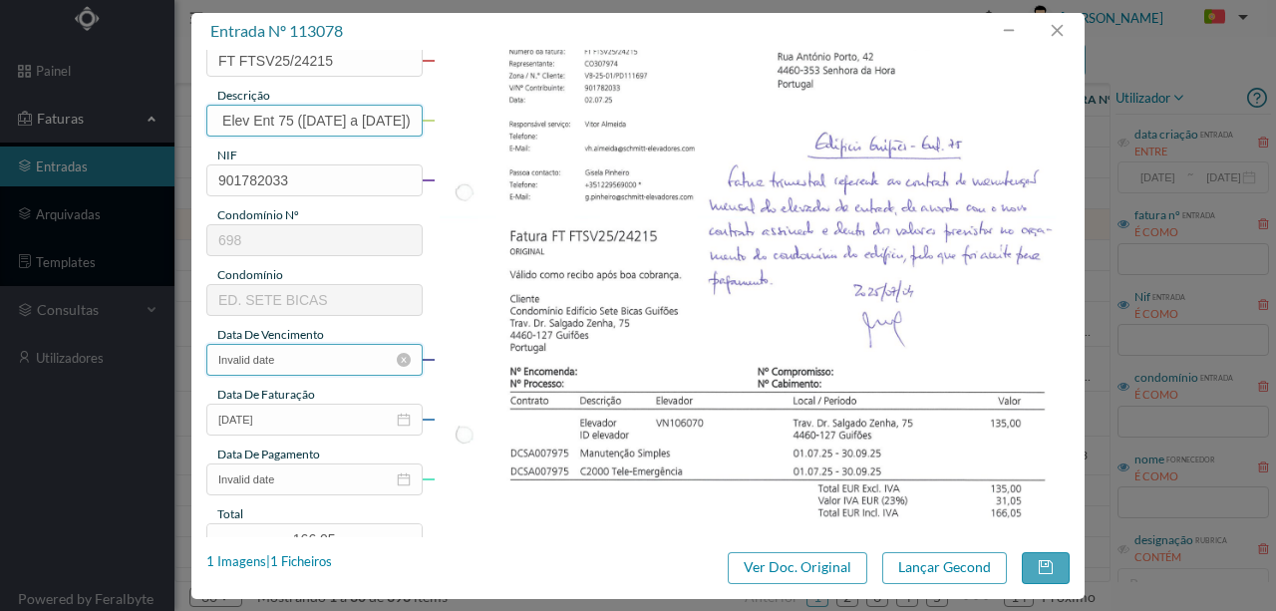
type input "Man Elev Ent 75 ([DATE] a [DATE])"
click at [323, 361] on input "Invalid date" at bounding box center [314, 360] width 216 height 32
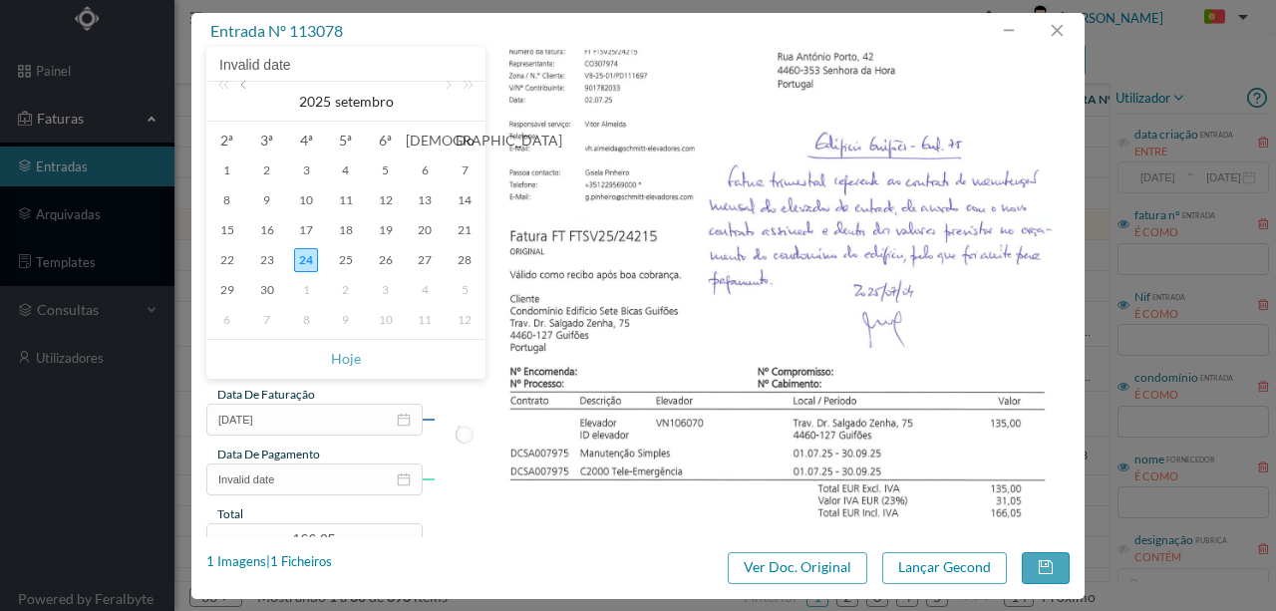
click at [244, 84] on link at bounding box center [245, 102] width 18 height 40
click at [305, 170] on div "2" at bounding box center [306, 171] width 24 height 24
type input "[DATE]"
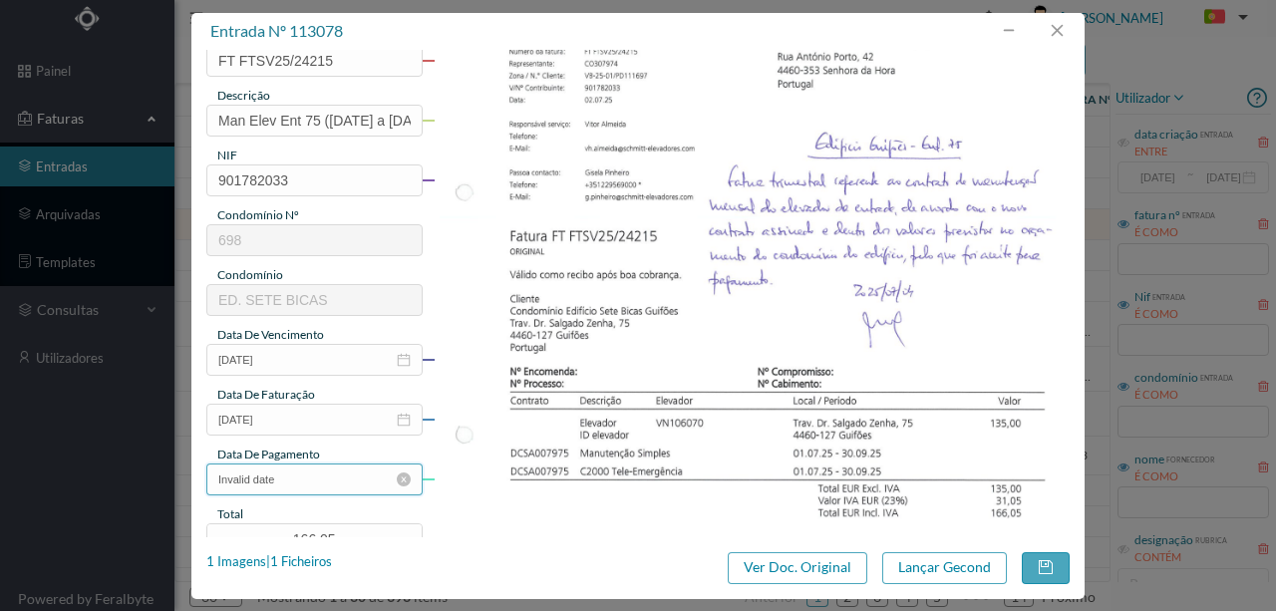
click at [309, 484] on input "Invalid date" at bounding box center [314, 480] width 216 height 32
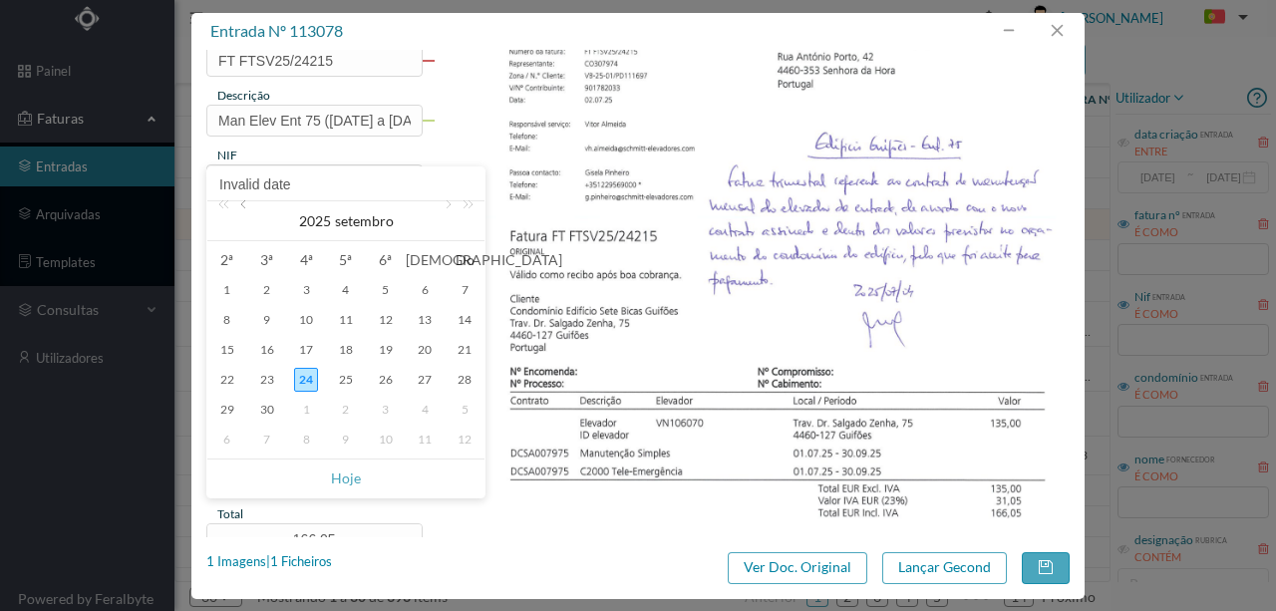
click at [245, 205] on link at bounding box center [245, 221] width 18 height 40
click at [269, 410] on div "29" at bounding box center [267, 410] width 24 height 24
type input "[DATE]"
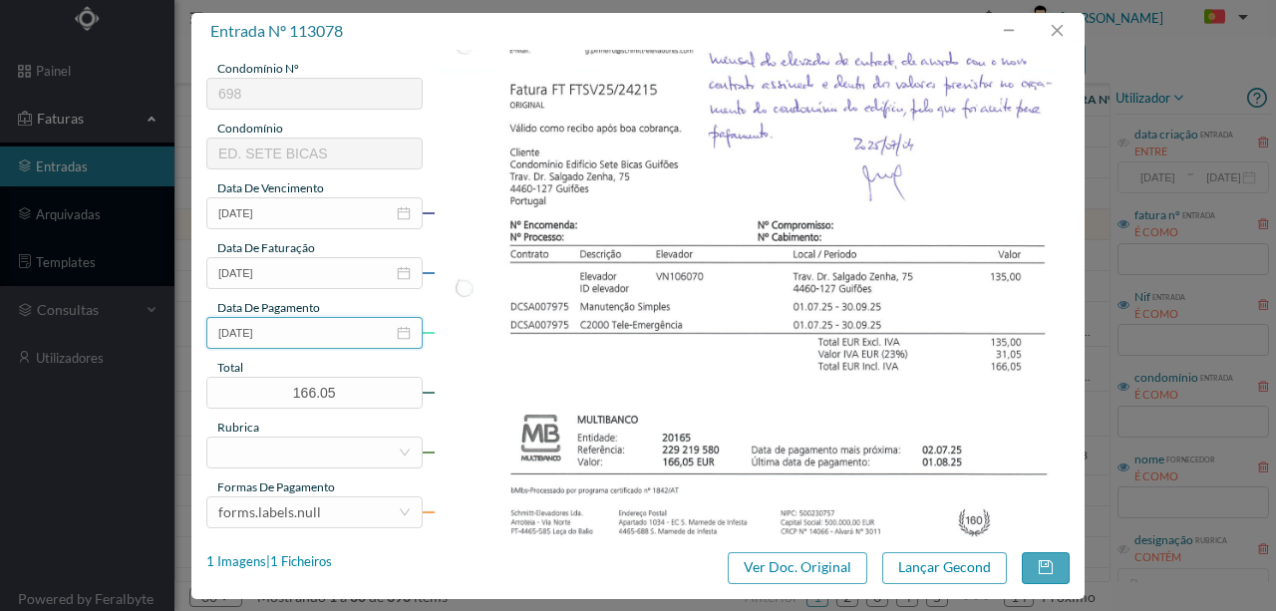
scroll to position [399, 0]
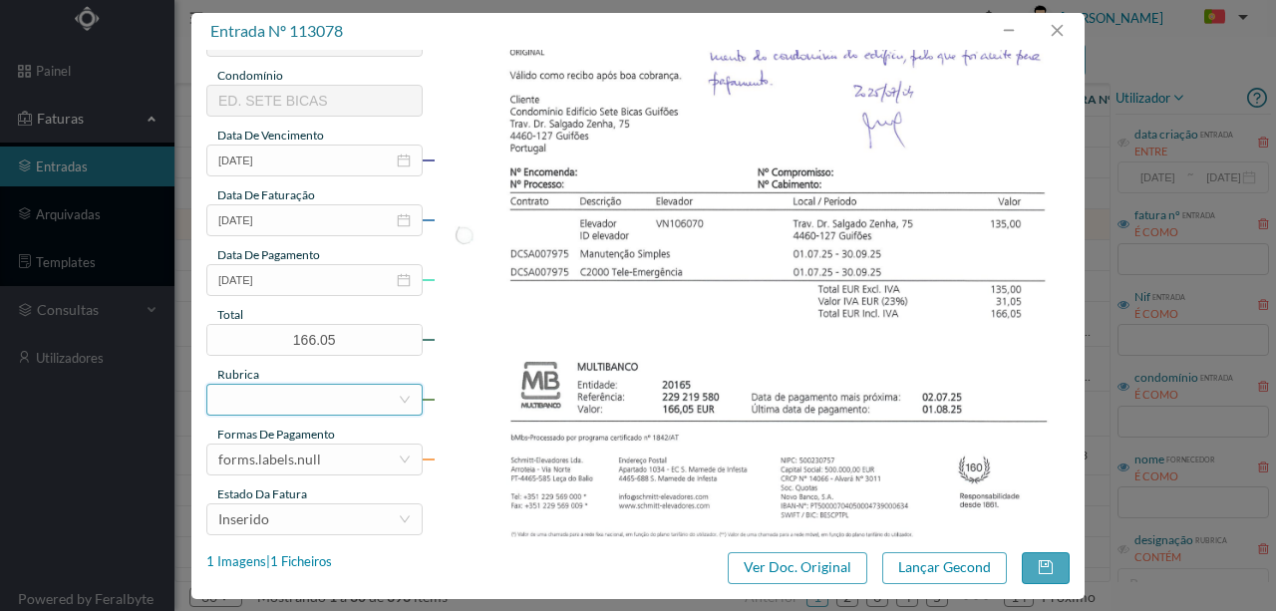
click at [267, 402] on div at bounding box center [307, 400] width 179 height 30
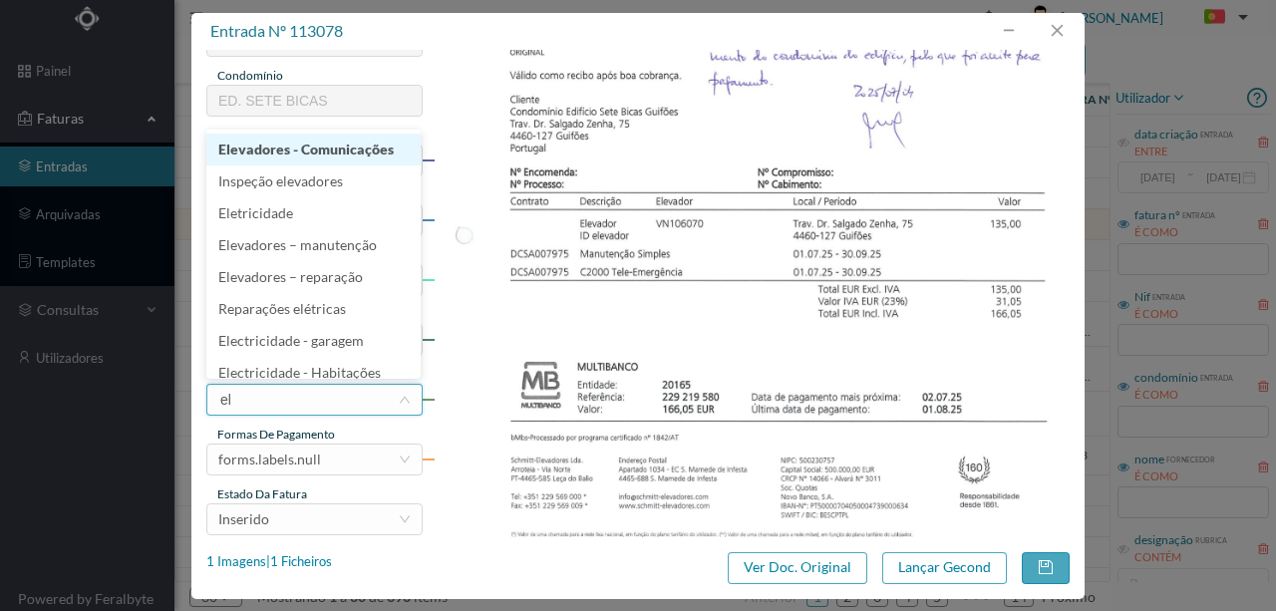
type input "ele"
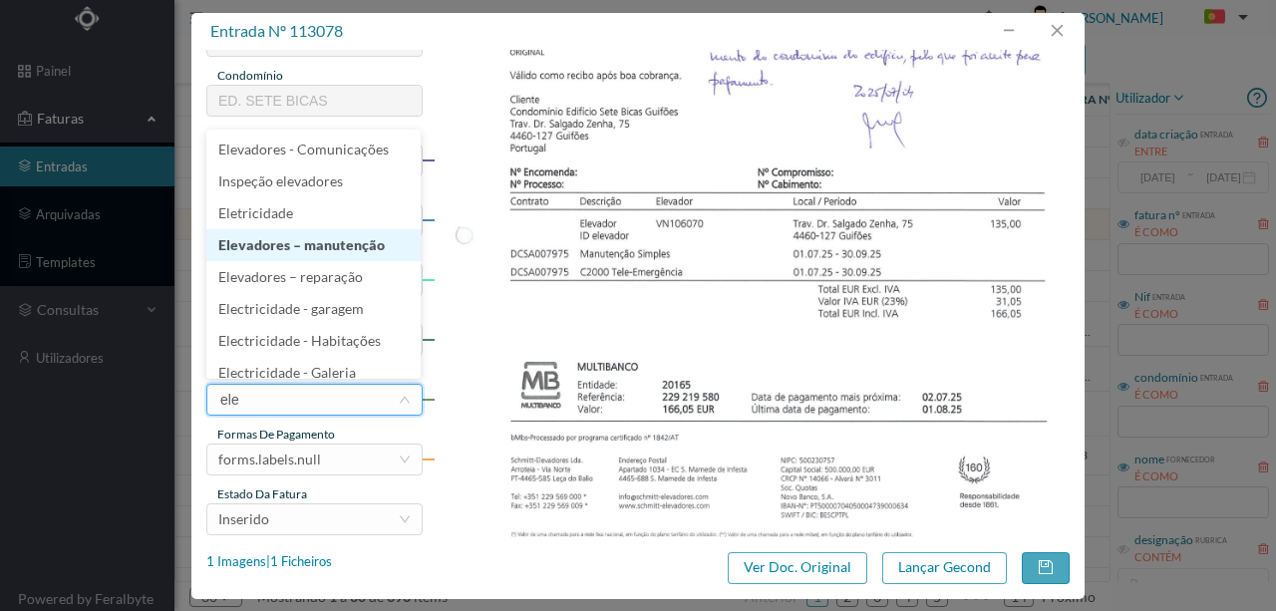
click at [283, 246] on li "Elevadores – manutenção" at bounding box center [313, 245] width 214 height 32
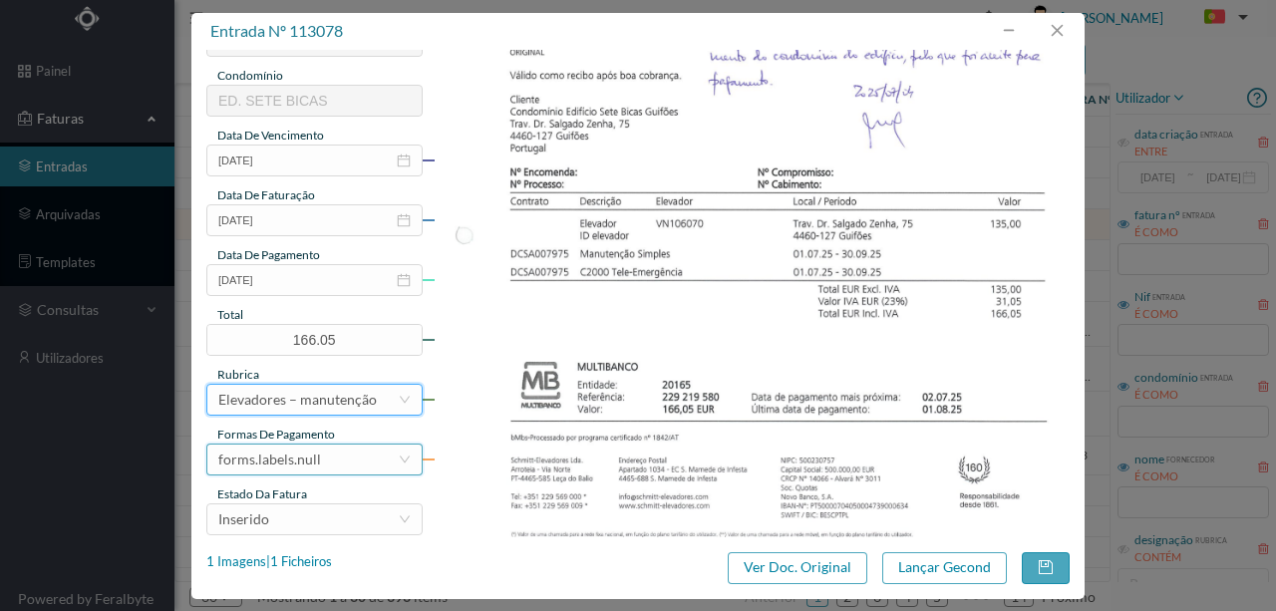
drag, startPoint x: 303, startPoint y: 453, endPoint x: 312, endPoint y: 441, distance: 15.0
click at [303, 449] on div "forms.labels.null" at bounding box center [269, 460] width 103 height 30
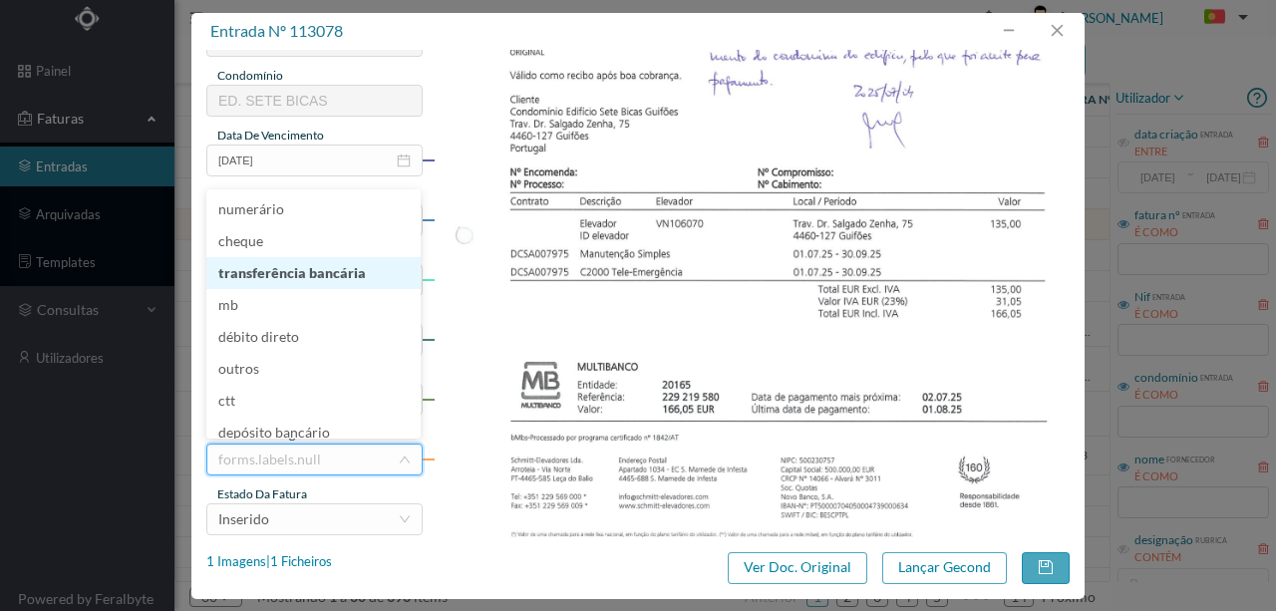
click at [308, 279] on li "transferência bancária" at bounding box center [313, 273] width 214 height 32
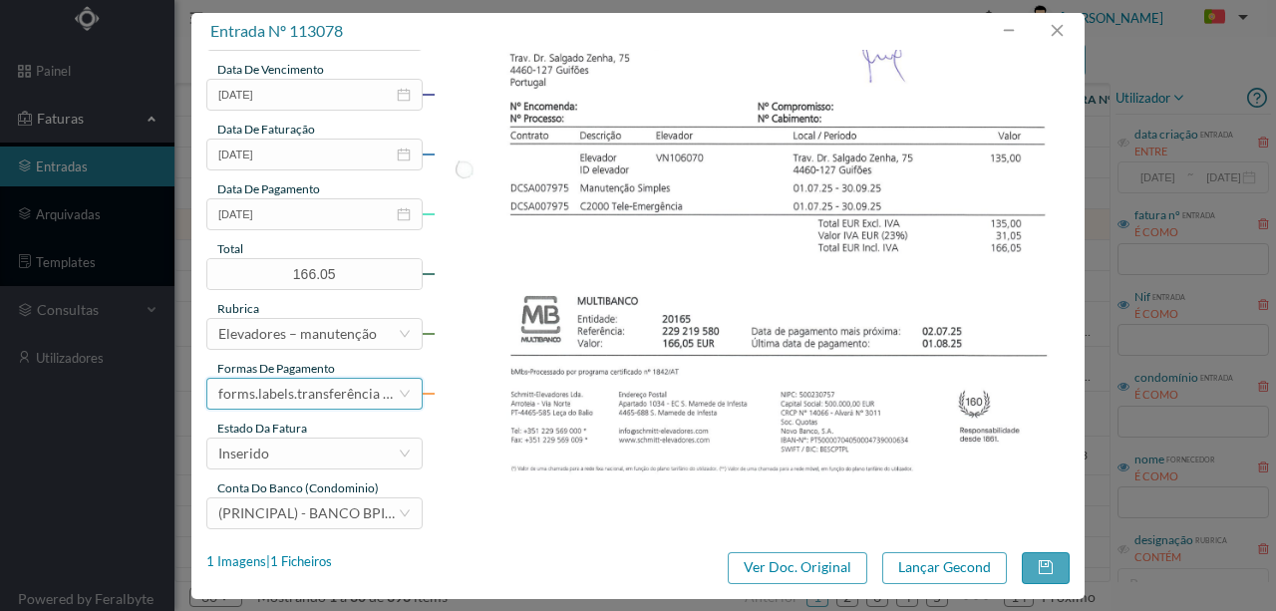
scroll to position [472, 0]
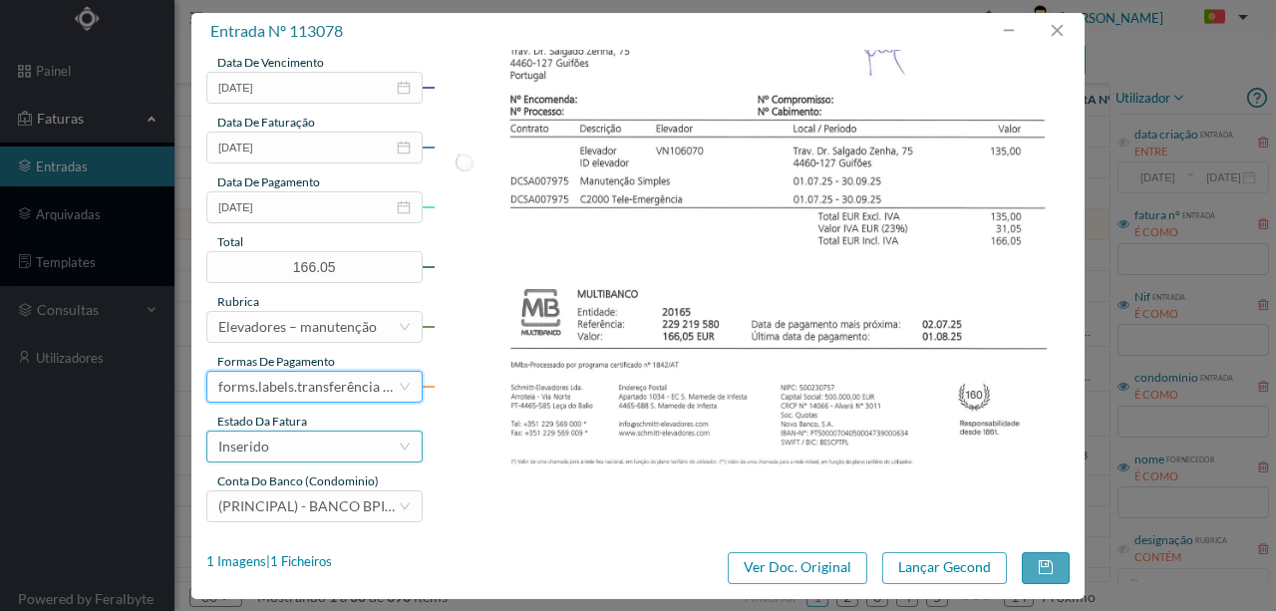
click at [293, 449] on div "Inserido" at bounding box center [307, 447] width 179 height 30
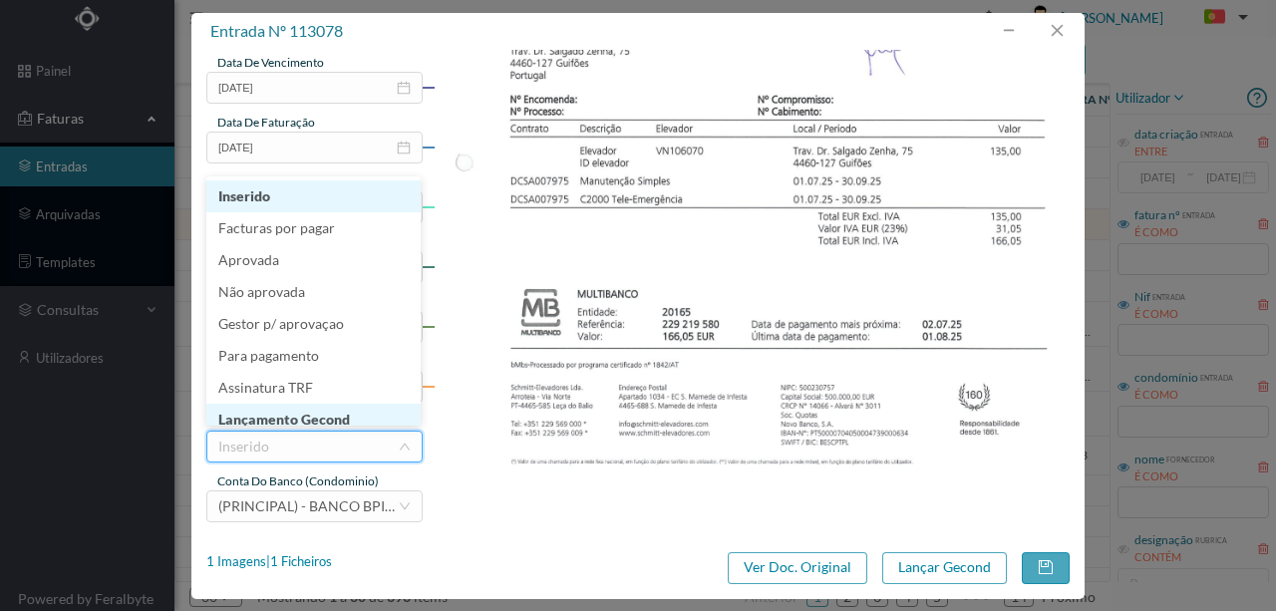
scroll to position [10, 0]
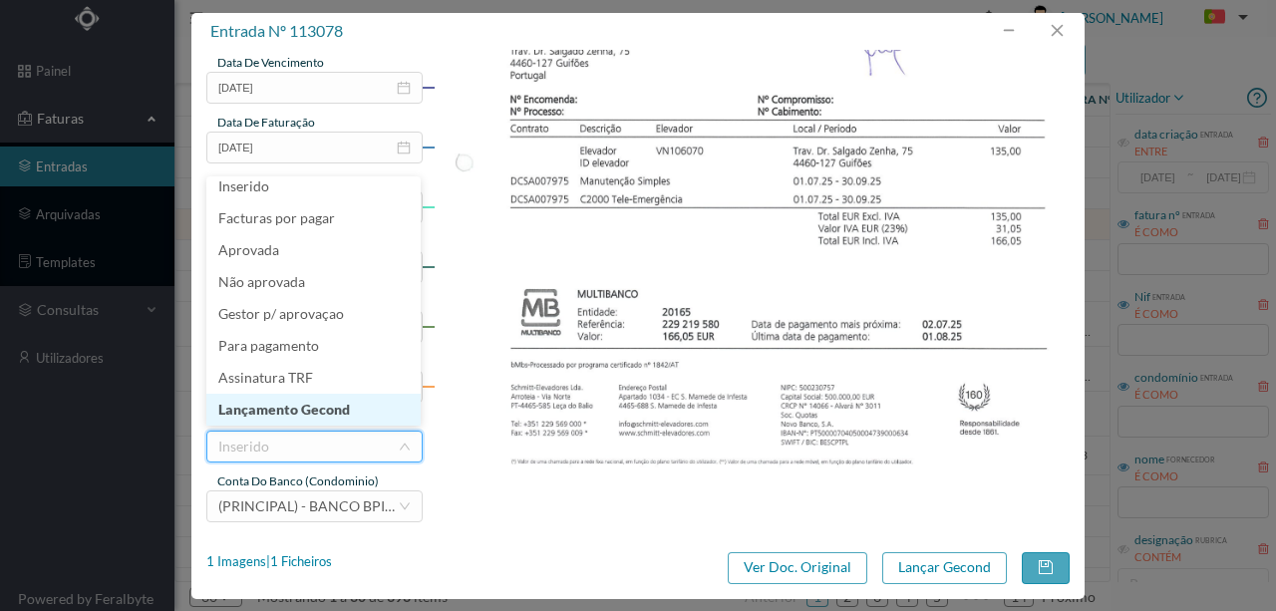
click at [301, 411] on li "Lançamento Gecond" at bounding box center [313, 410] width 214 height 32
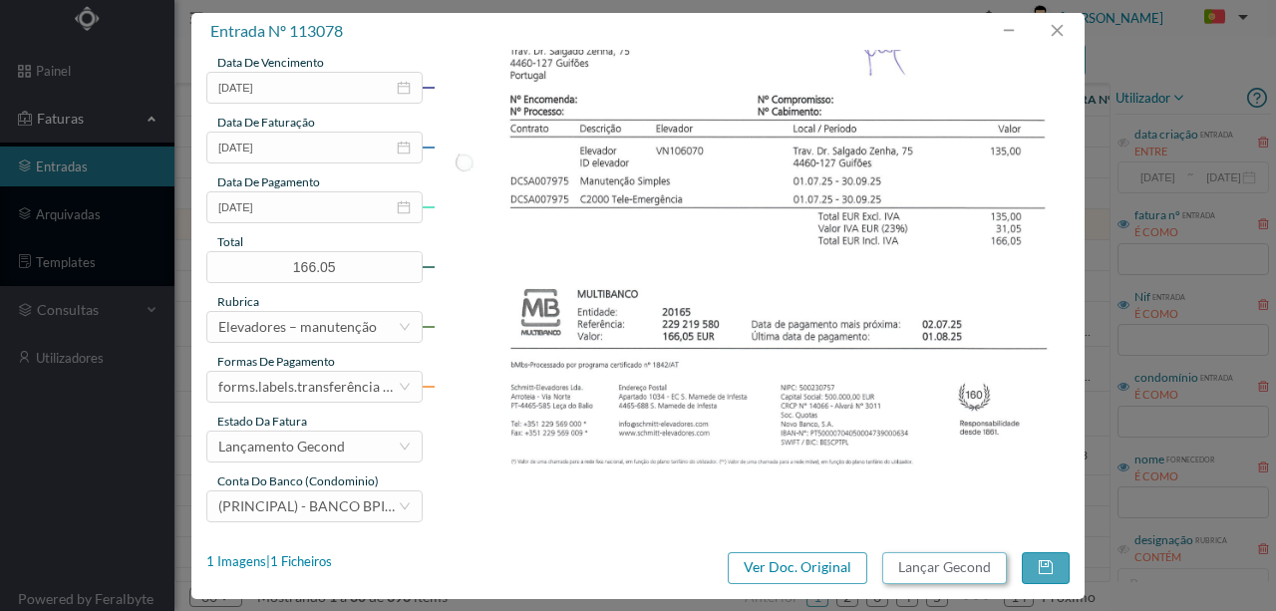
click at [935, 569] on button "Lançar Gecond" at bounding box center [944, 568] width 125 height 32
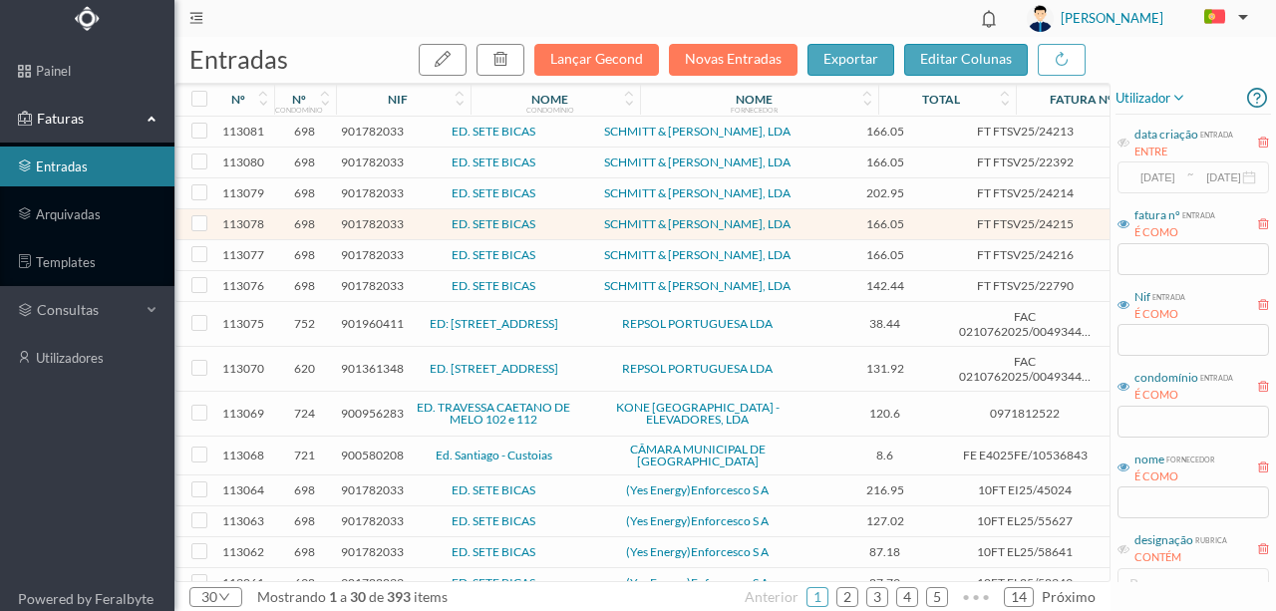
click at [372, 285] on span "901782033" at bounding box center [372, 285] width 63 height 15
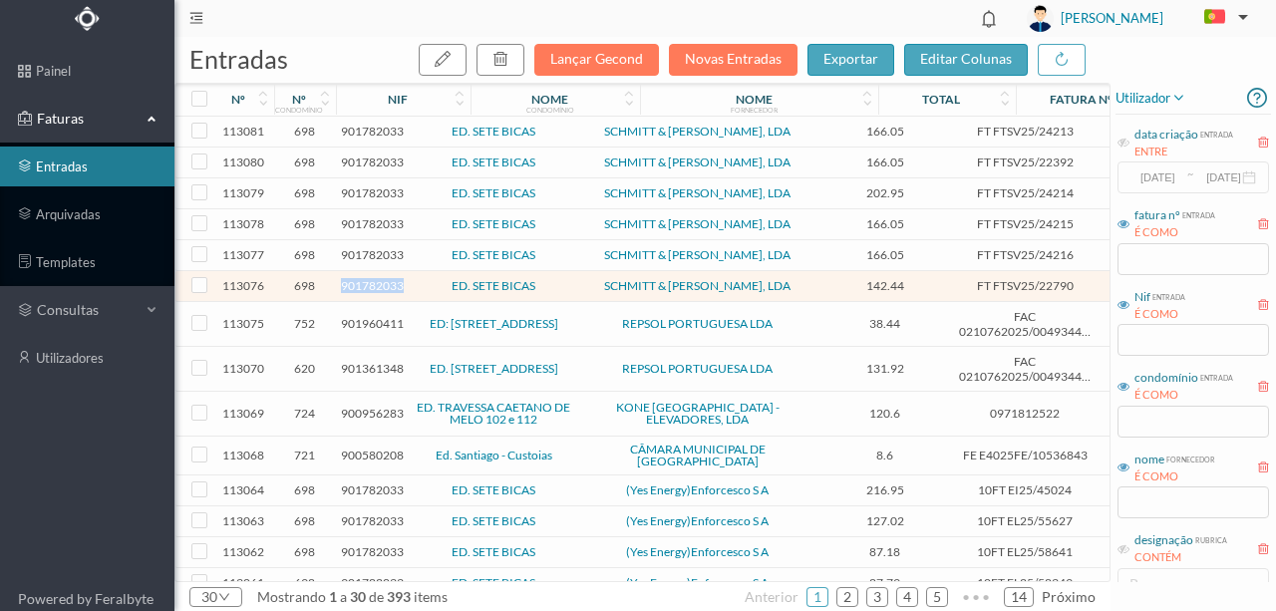
click at [372, 285] on span "901782033" at bounding box center [372, 285] width 63 height 15
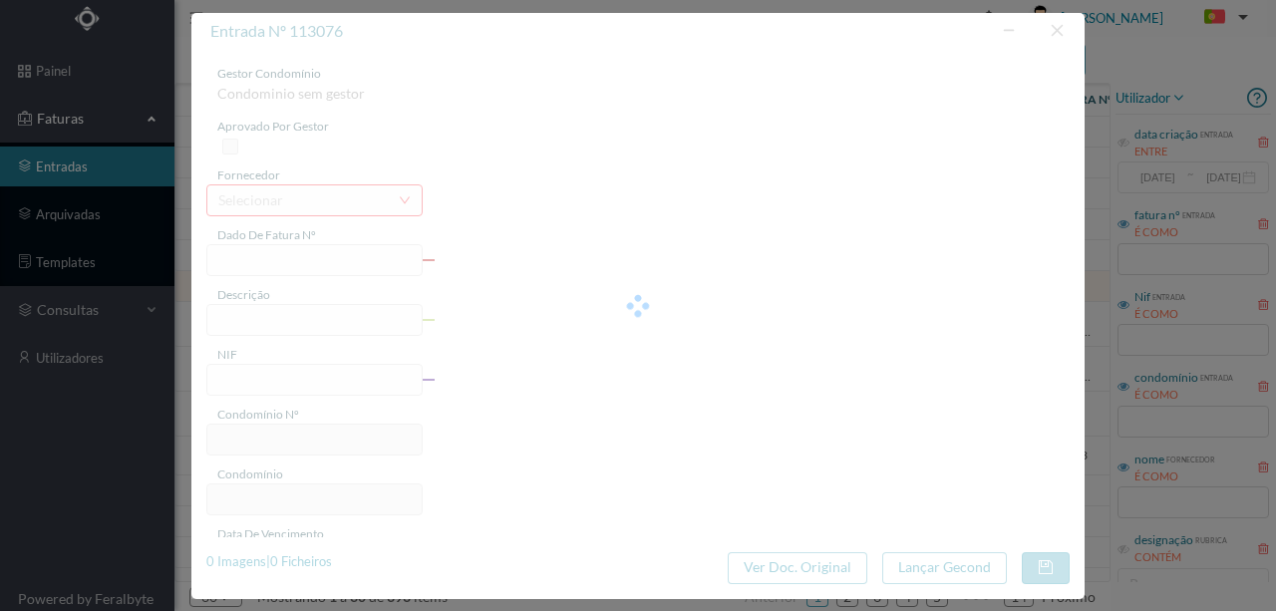
type input "FT FTSV25/22790"
type input "901782033"
type input "Invalid date"
type input "[DATE]"
type input "142.44"
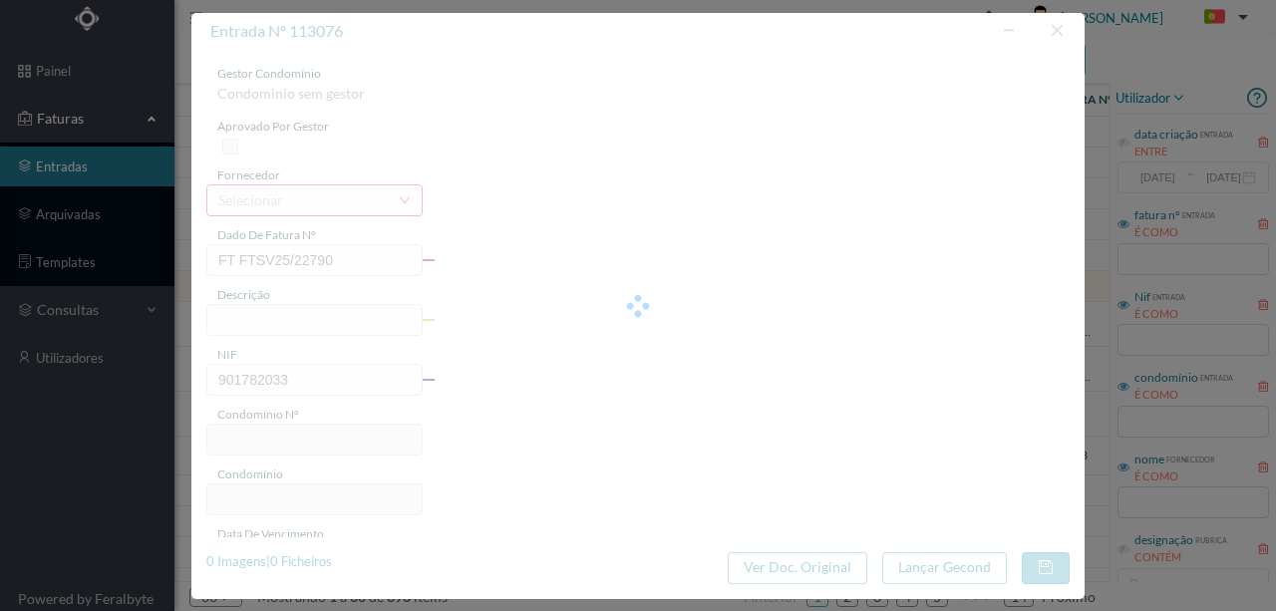
type input "698"
type input "ED. SETE BICAS"
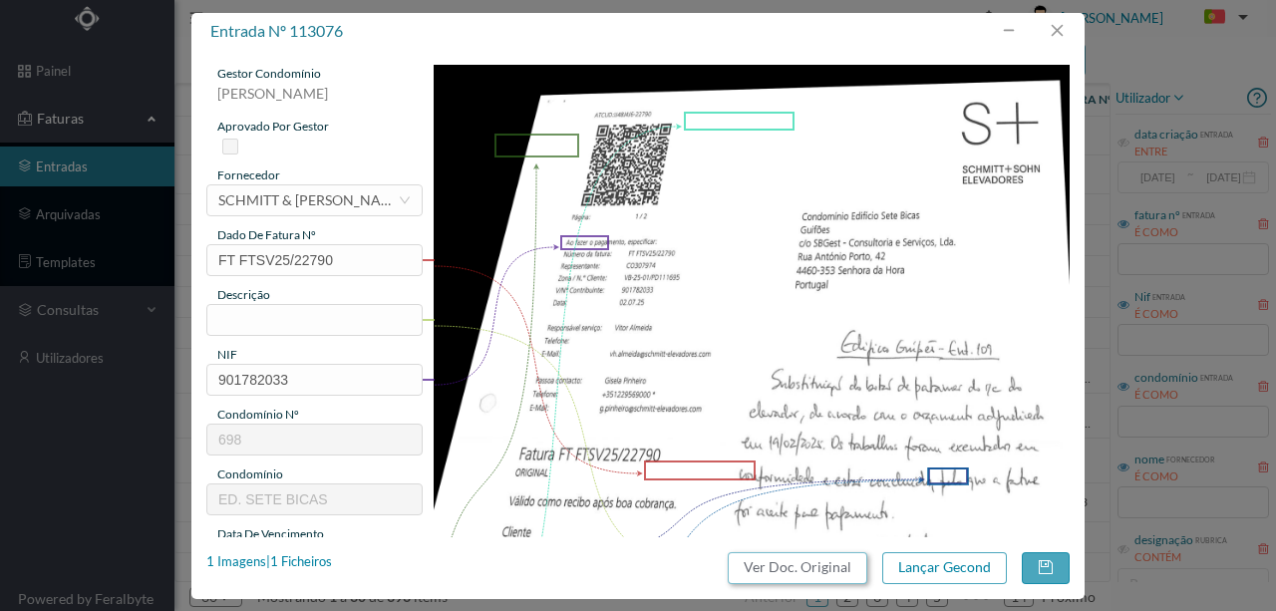
click at [830, 570] on button "Ver Doc. Original" at bounding box center [798, 568] width 140 height 32
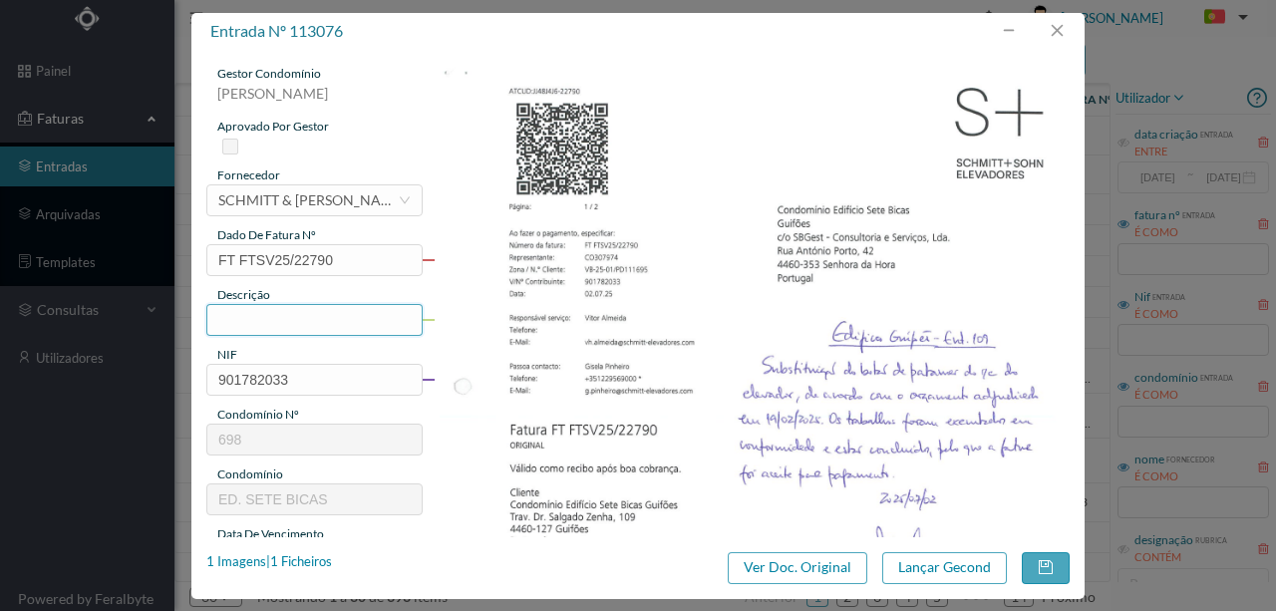
click at [248, 319] on input "text" at bounding box center [314, 320] width 216 height 32
type input "M"
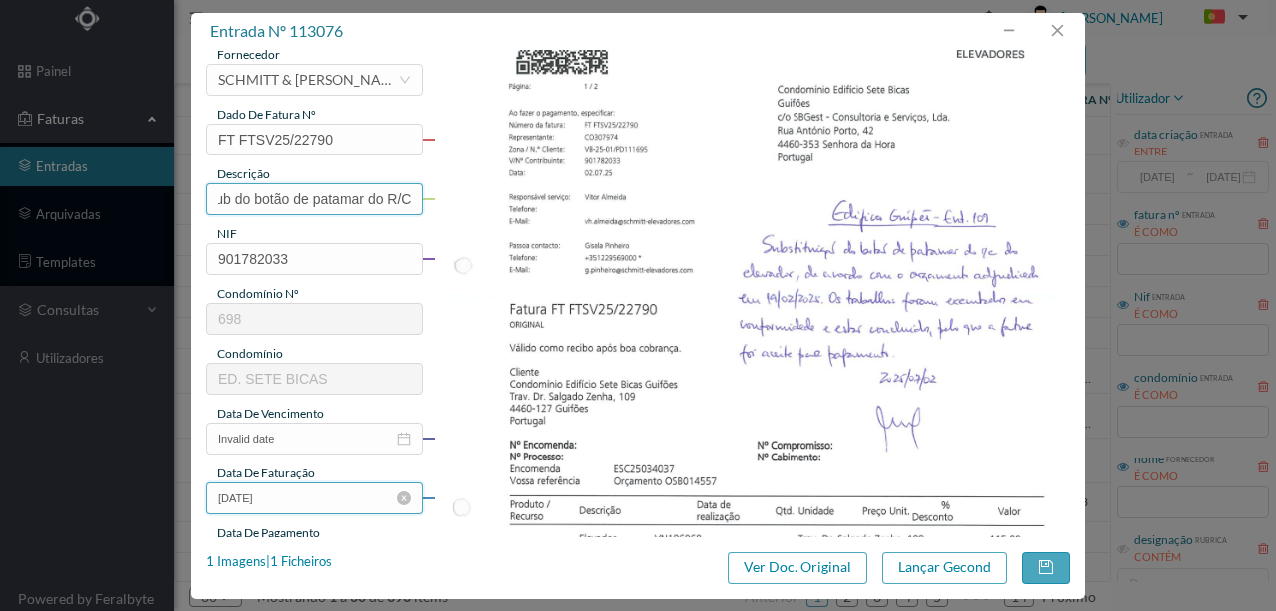
scroll to position [133, 0]
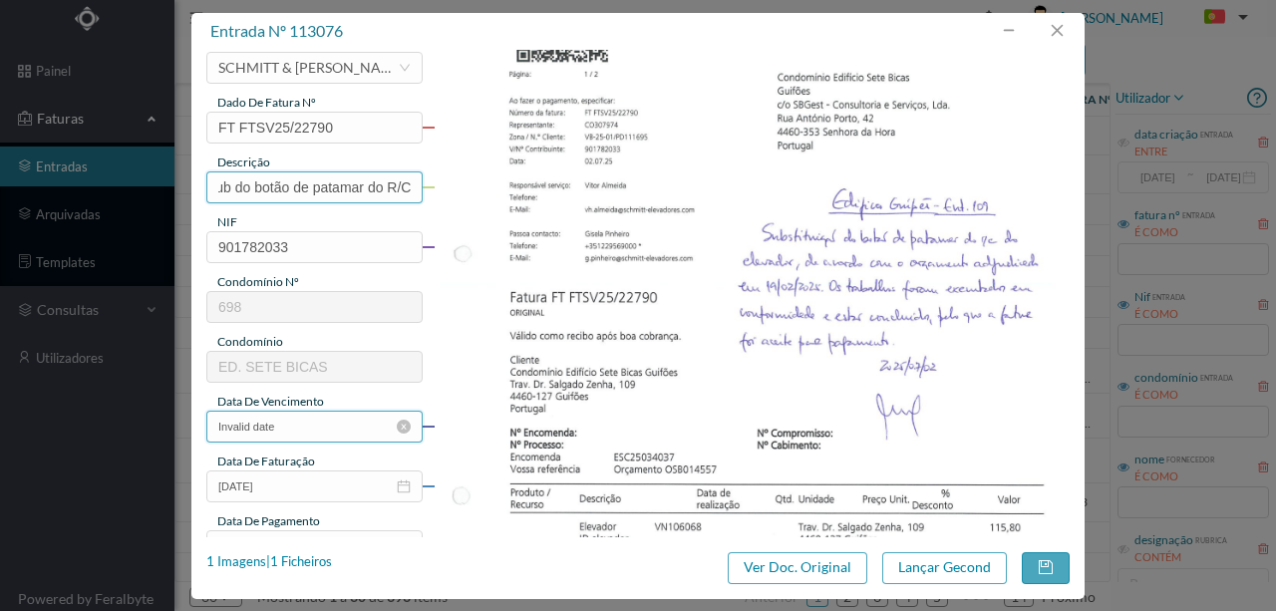
type input "Sub do botão de patamar do R/C"
click at [301, 424] on input "Invalid date" at bounding box center [314, 427] width 216 height 32
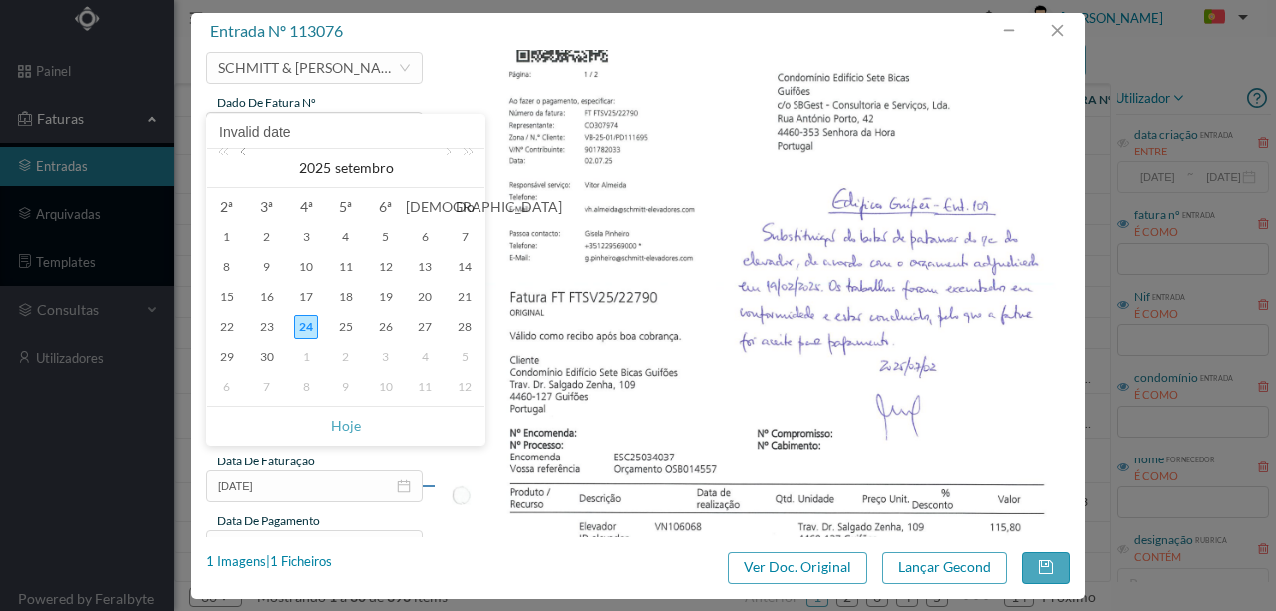
click at [245, 152] on link at bounding box center [245, 169] width 18 height 40
click at [303, 241] on div "2" at bounding box center [306, 237] width 24 height 24
type input "[DATE]"
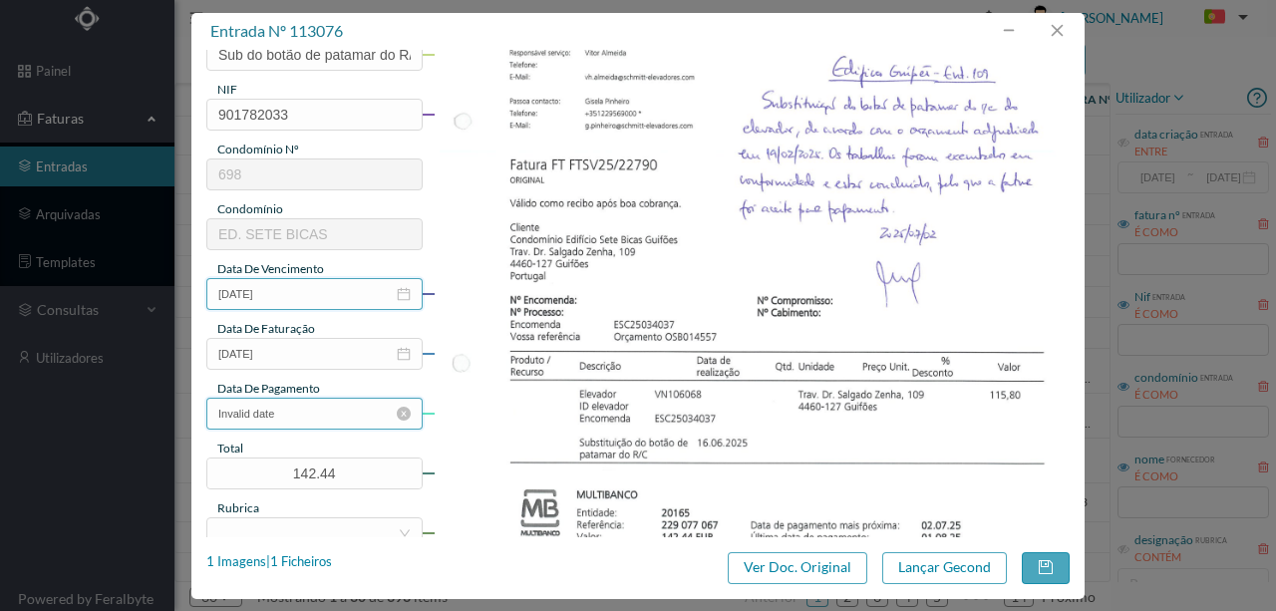
scroll to position [265, 0]
click at [281, 410] on input "Invalid date" at bounding box center [314, 414] width 216 height 32
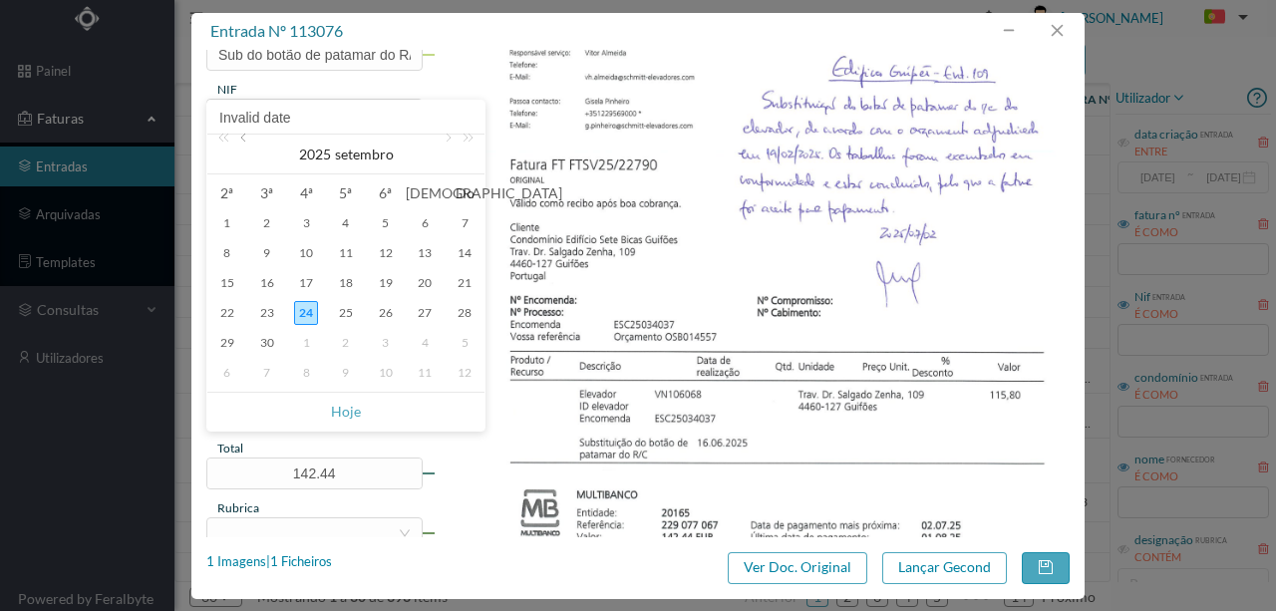
click at [247, 136] on link at bounding box center [245, 155] width 18 height 40
click at [445, 138] on link at bounding box center [447, 155] width 18 height 40
click at [273, 346] on div "29" at bounding box center [267, 343] width 24 height 24
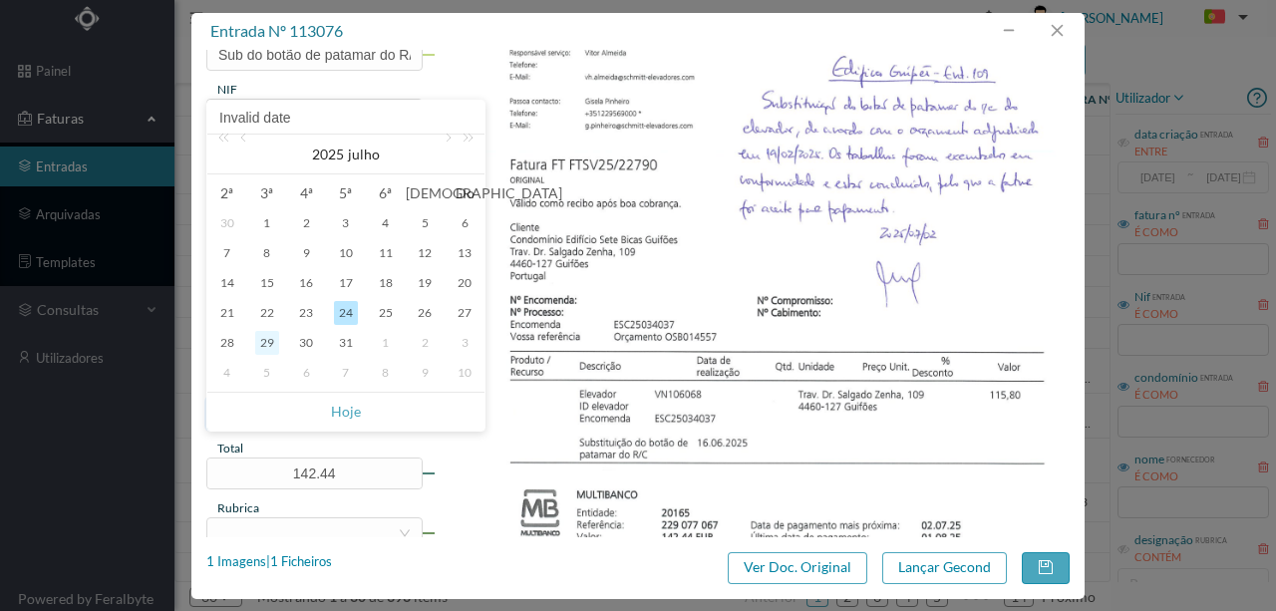
type input "[DATE]"
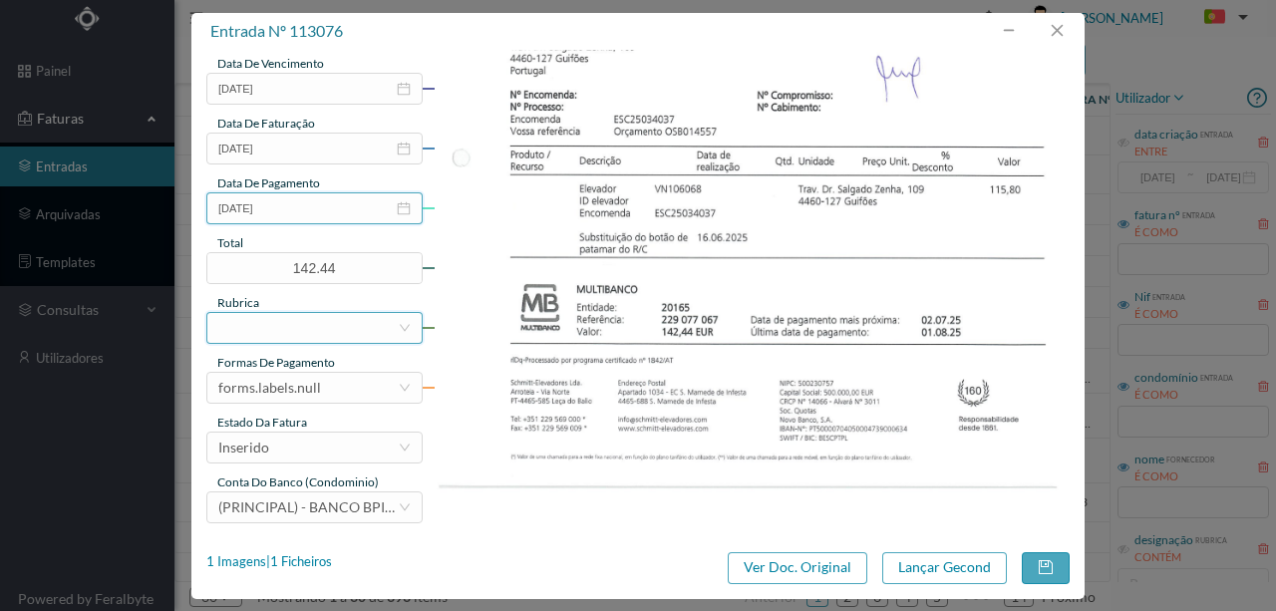
scroll to position [472, 0]
click at [250, 321] on div at bounding box center [307, 327] width 179 height 30
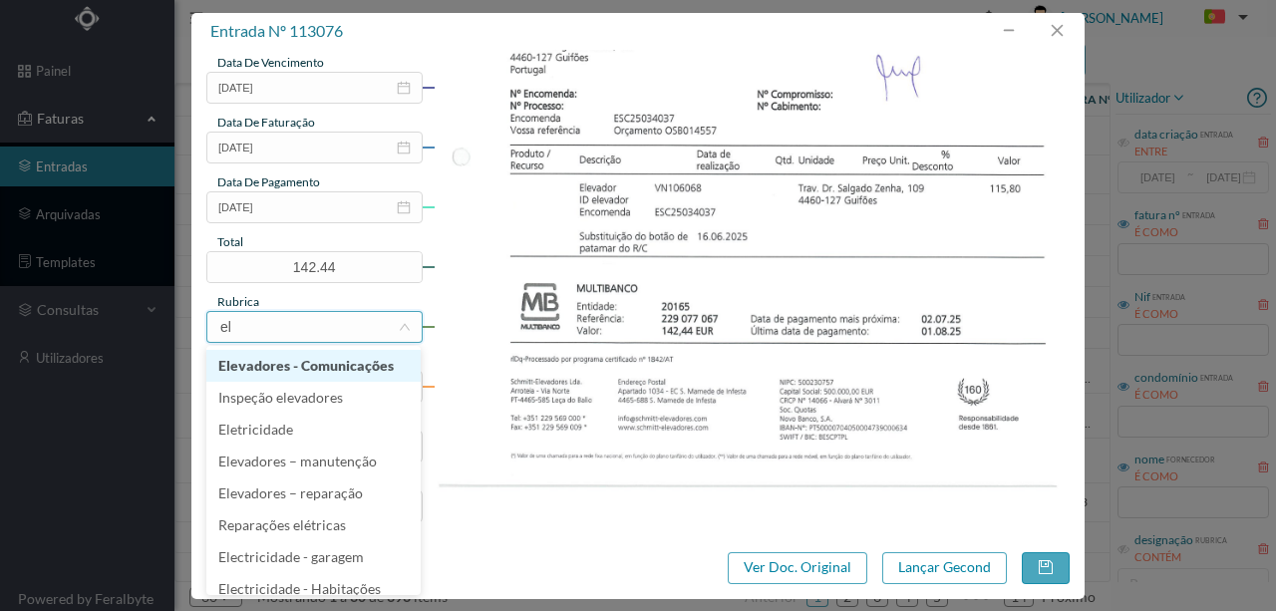
type input "ele"
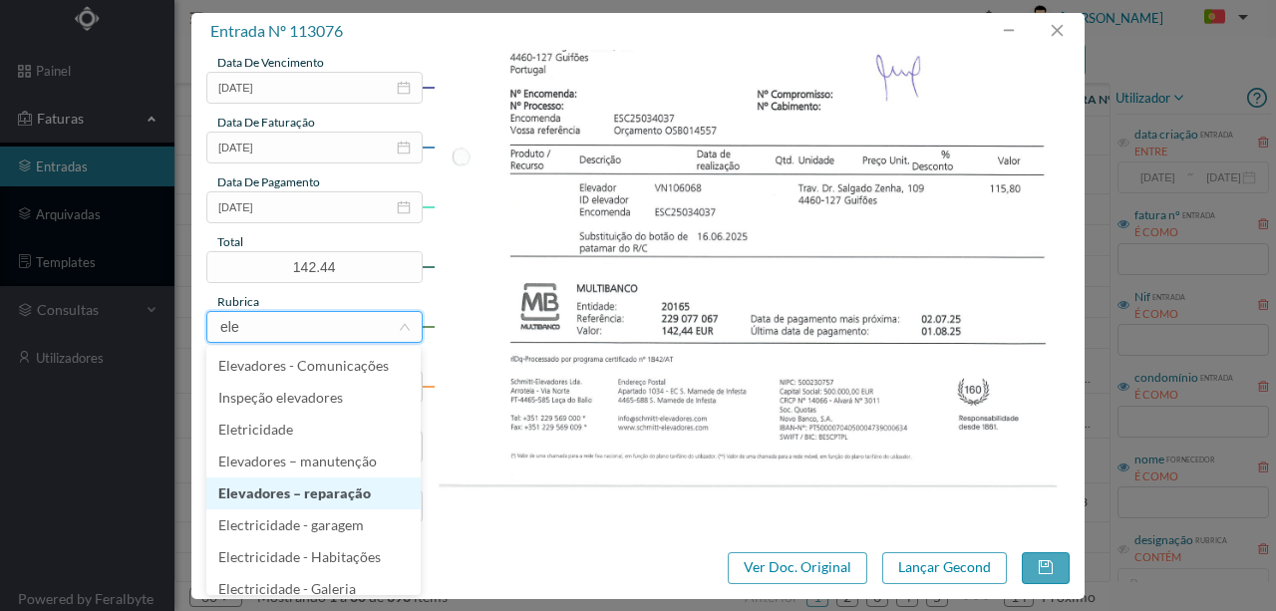
click at [292, 491] on li "Elevadores – reparação" at bounding box center [313, 494] width 214 height 32
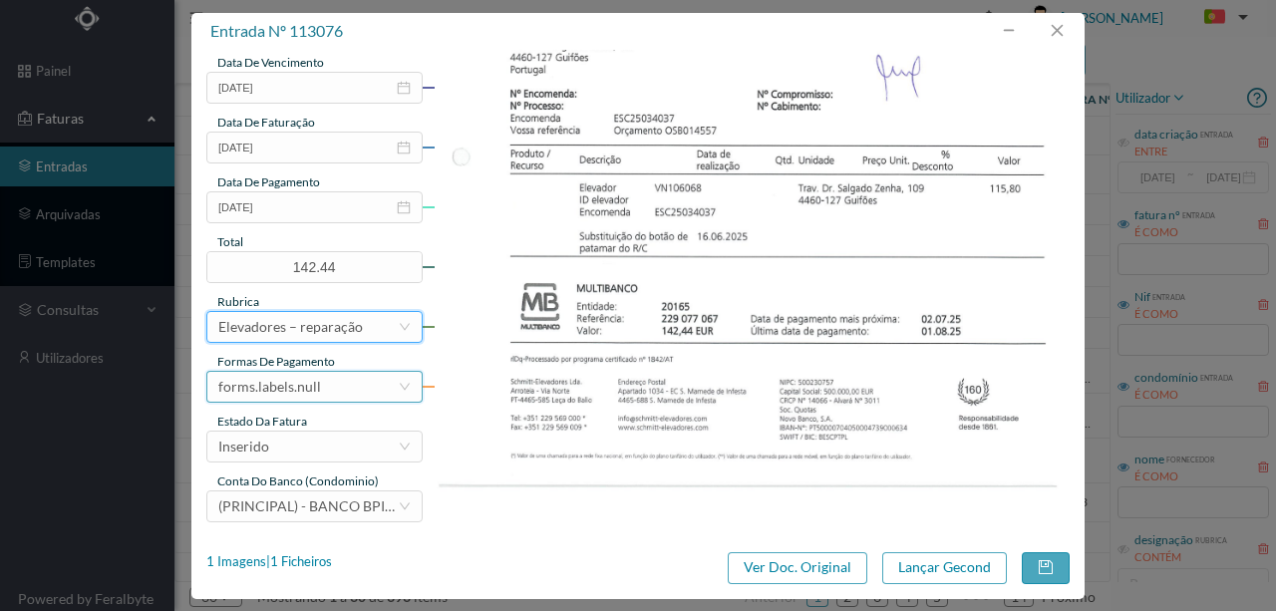
click at [321, 397] on div "forms.labels.null" at bounding box center [307, 387] width 179 height 30
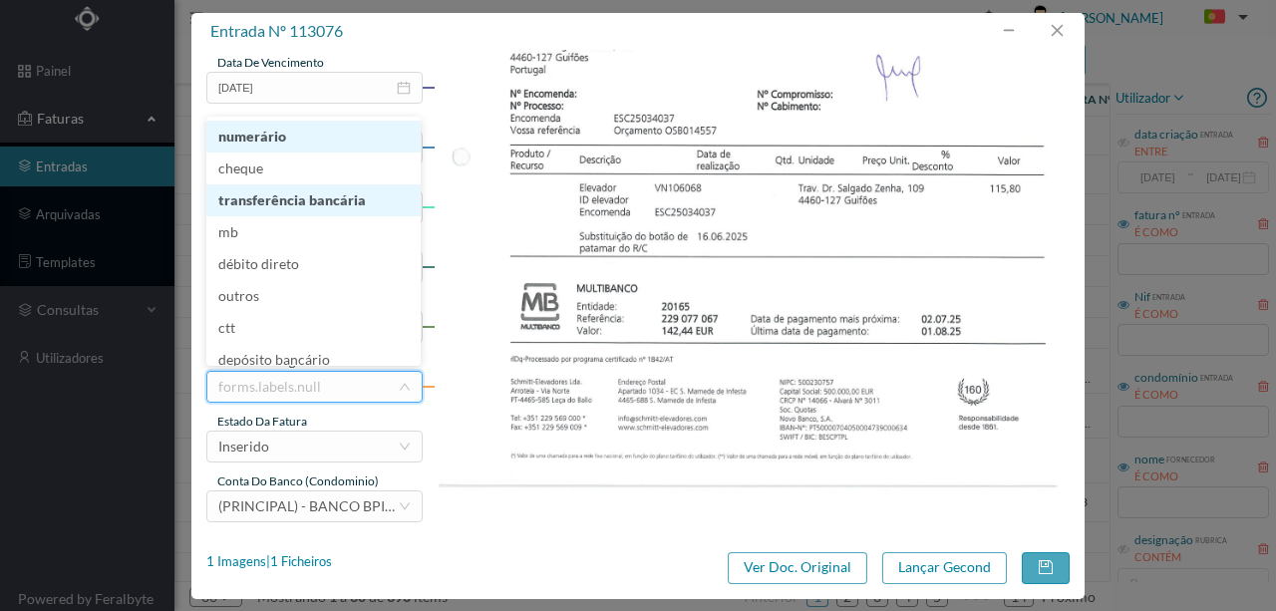
scroll to position [7, 0]
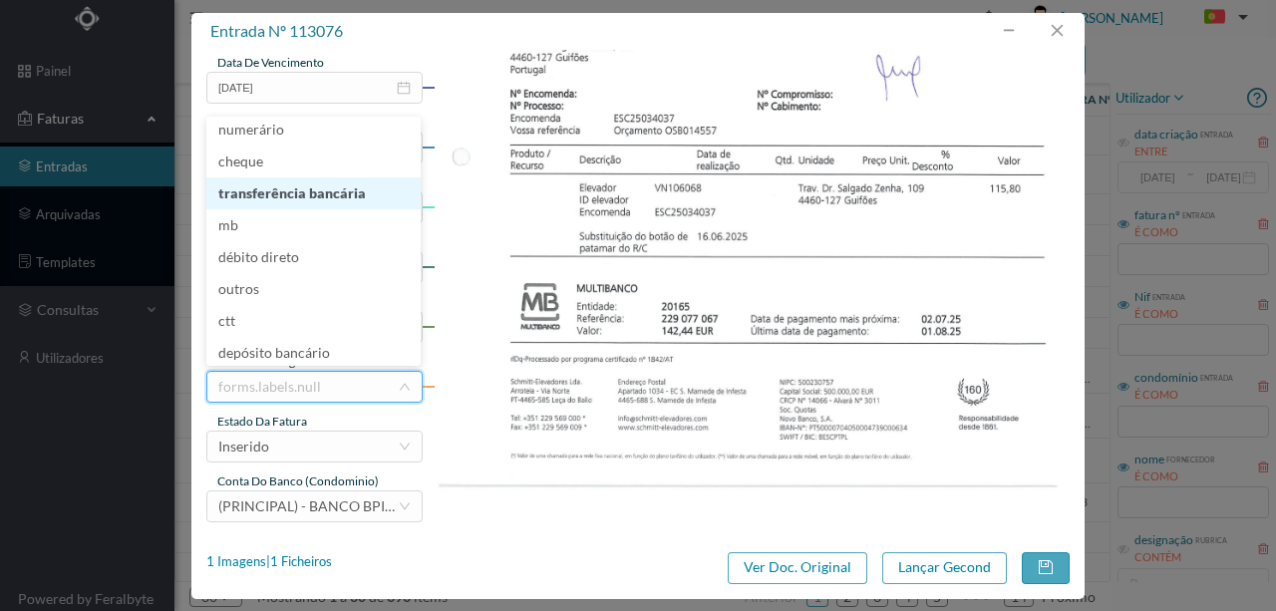
click at [293, 190] on li "transferência bancária" at bounding box center [313, 193] width 214 height 32
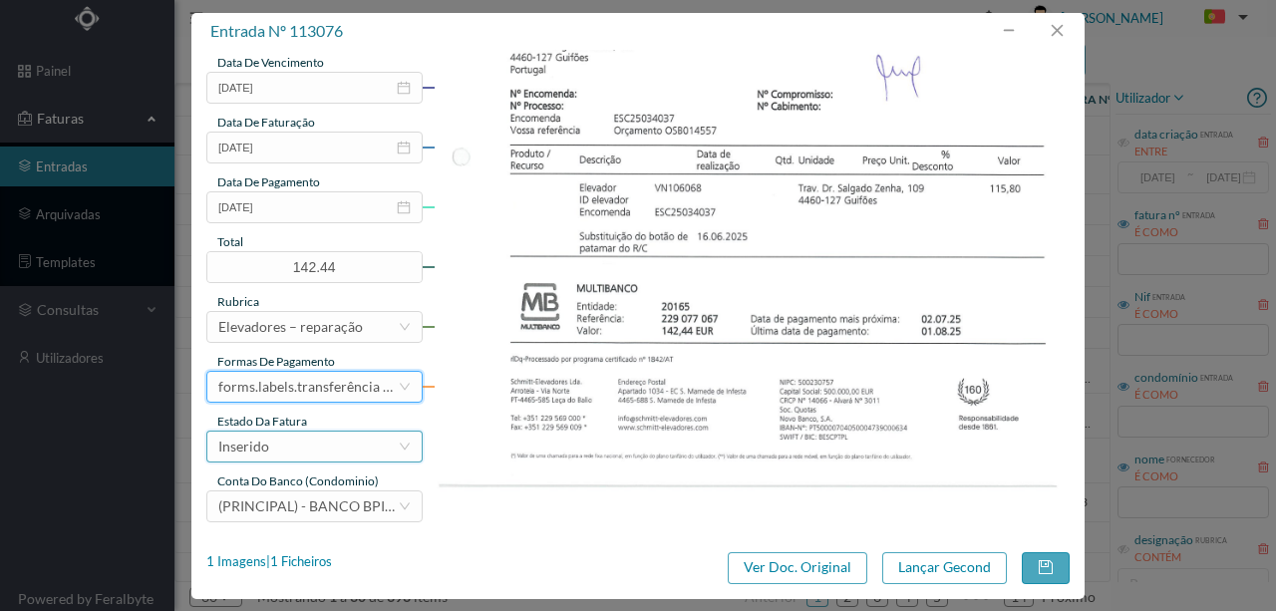
click at [271, 454] on div "Inserido" at bounding box center [307, 447] width 179 height 30
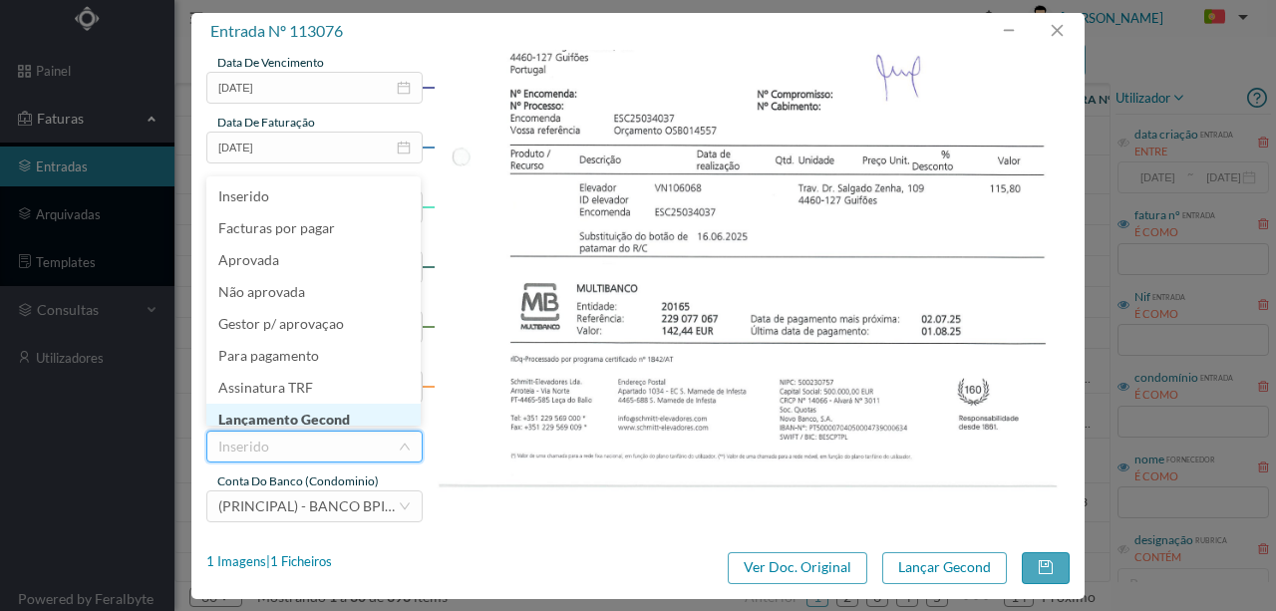
scroll to position [10, 0]
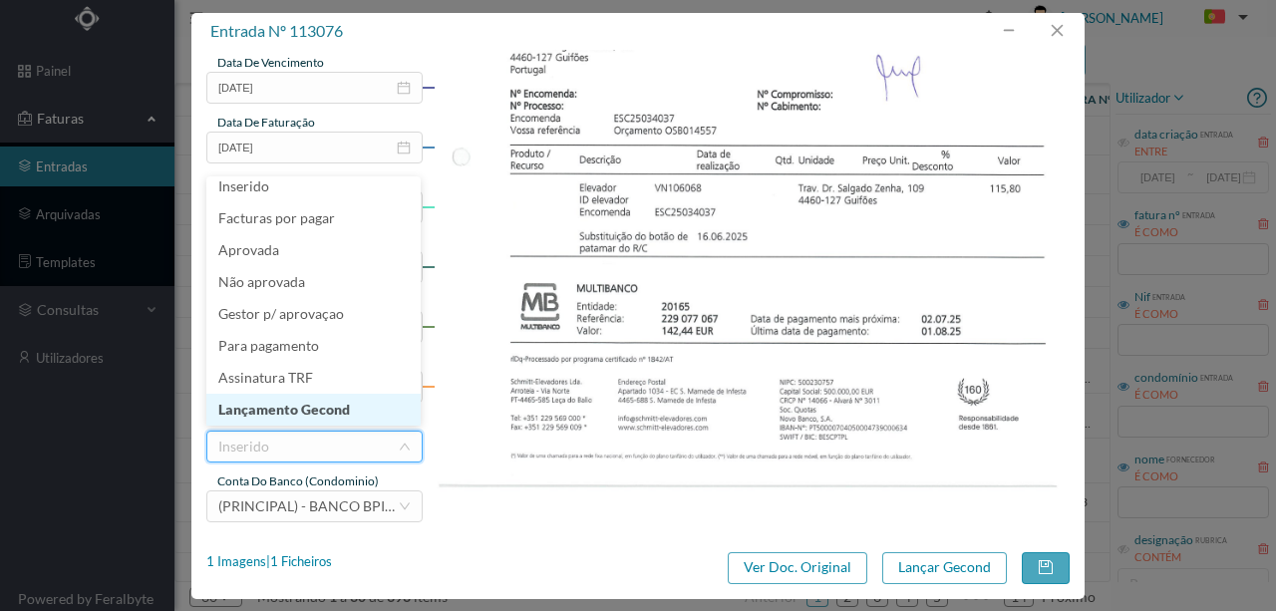
click at [304, 413] on li "Lançamento Gecond" at bounding box center [313, 410] width 214 height 32
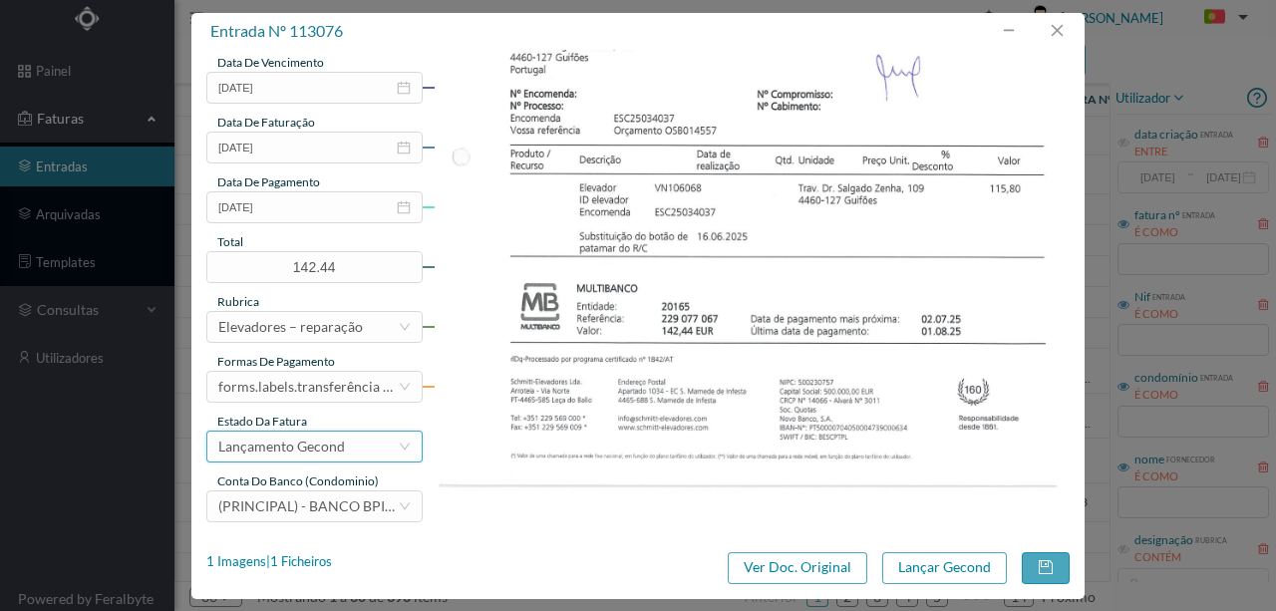
scroll to position [405, 0]
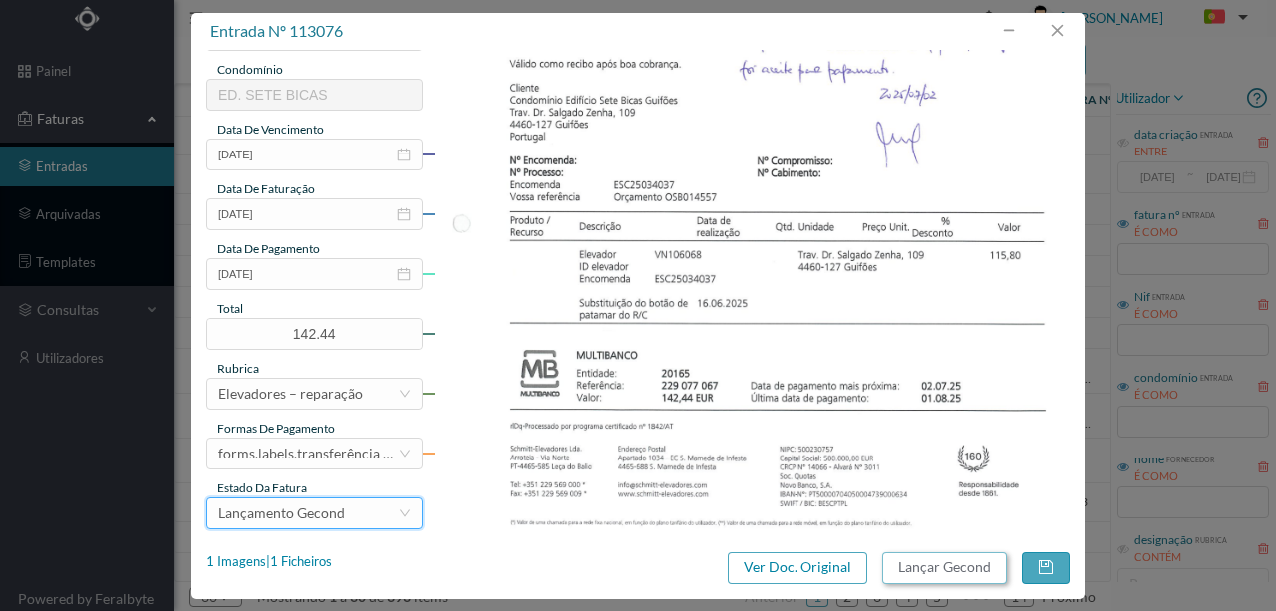
click at [913, 574] on button "Lançar Gecond" at bounding box center [944, 568] width 125 height 32
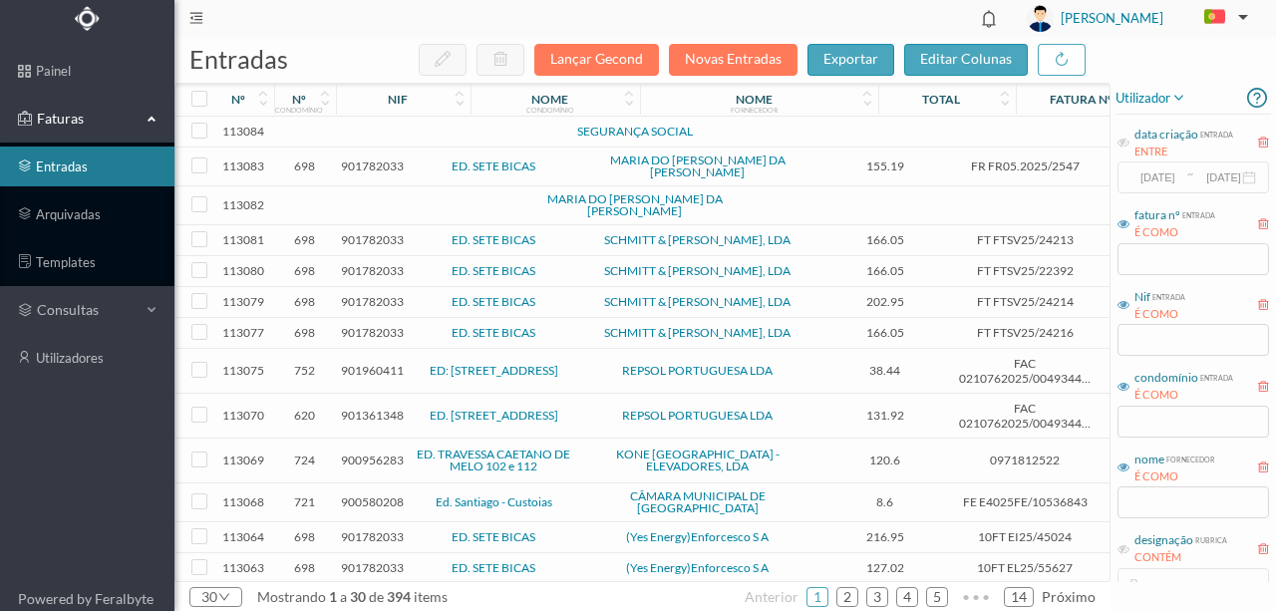
click at [375, 159] on span "901782033" at bounding box center [372, 166] width 63 height 15
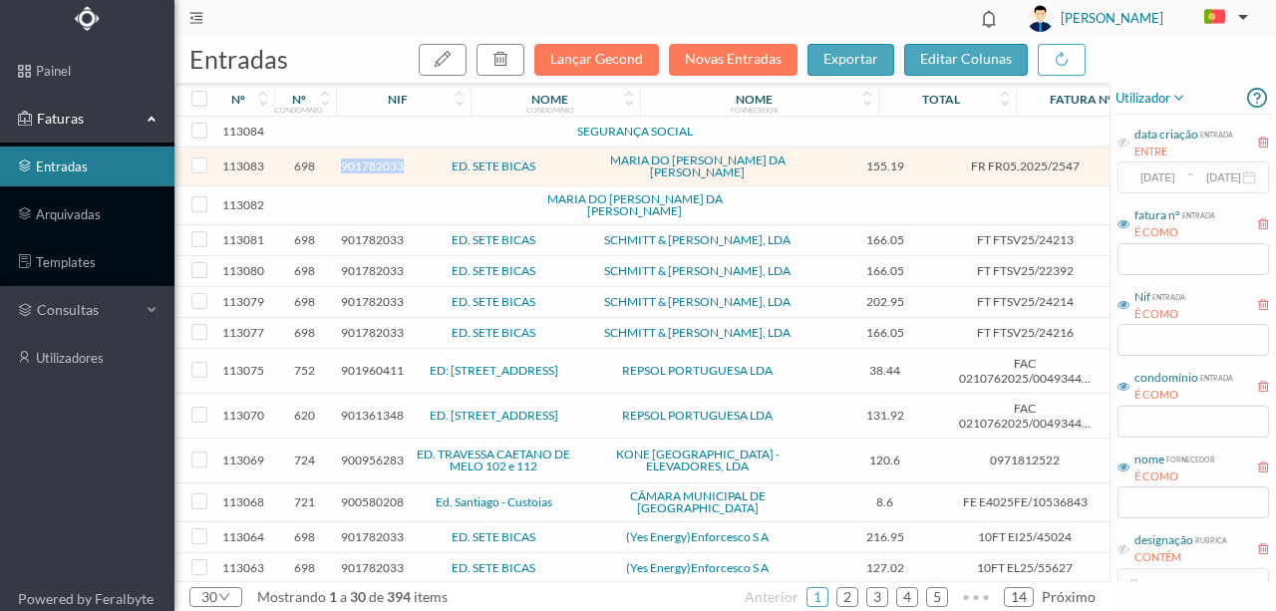
click at [375, 159] on span "901782033" at bounding box center [372, 166] width 63 height 15
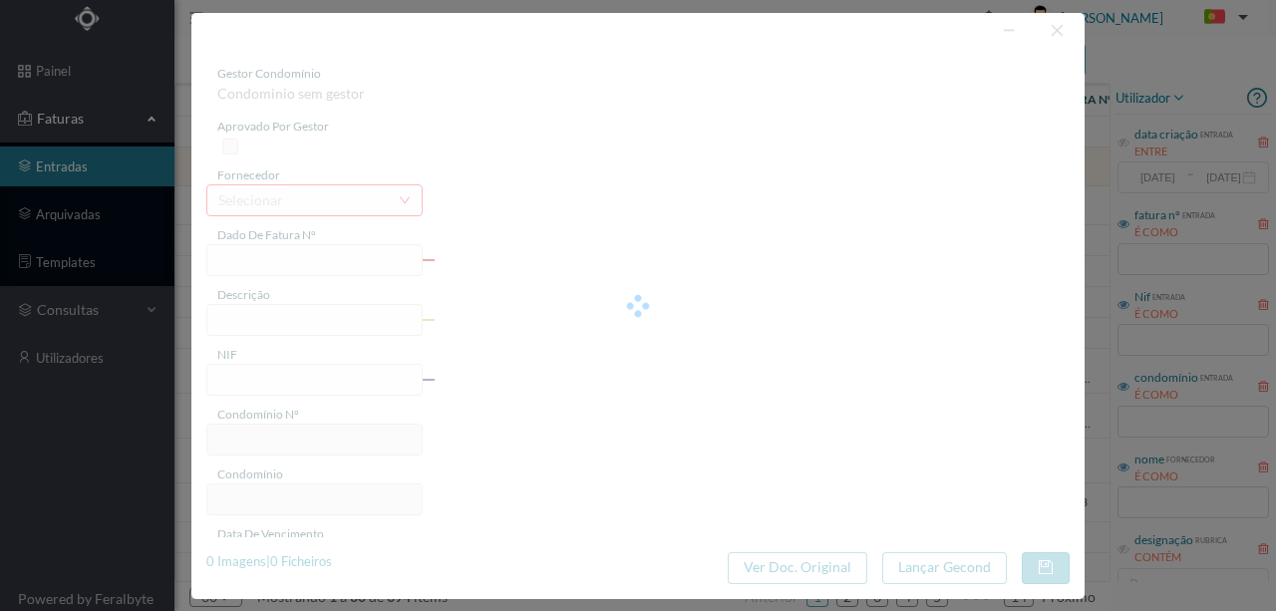
type input "FR FR05.2025/2547"
type input "901782033"
type input "Invalid date"
type input "2025-07-04"
type input "155.19"
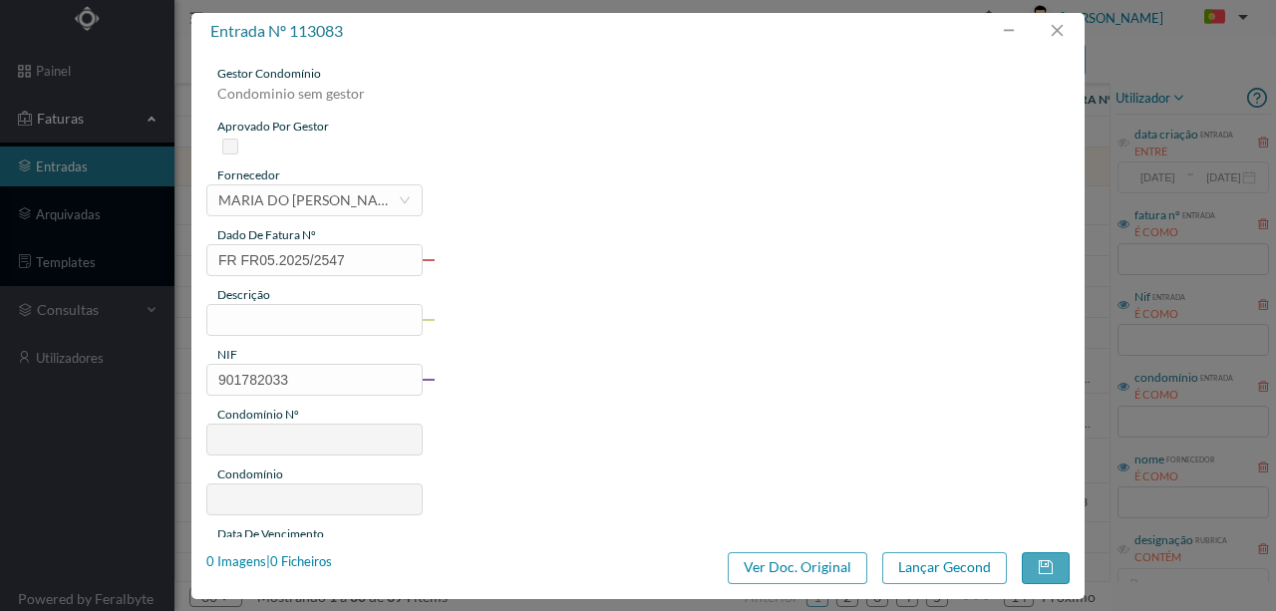
type input "698"
type input "ED. SETE BICAS"
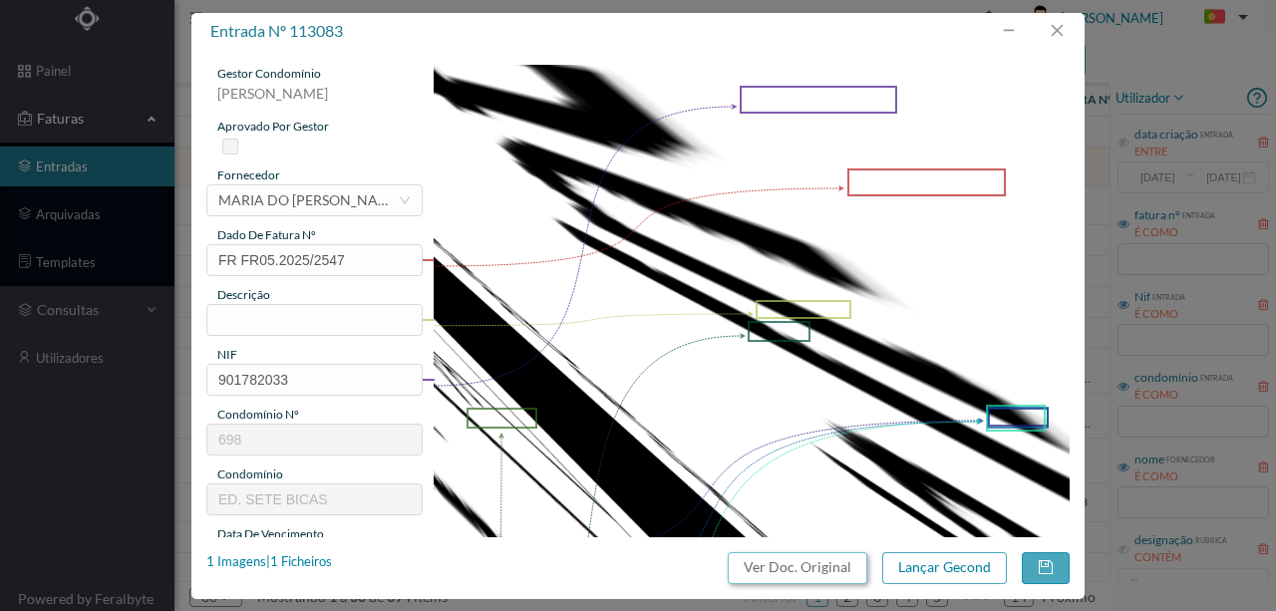
drag, startPoint x: 790, startPoint y: 570, endPoint x: 764, endPoint y: 82, distance: 489.3
click at [790, 569] on button "Ver Doc. Original" at bounding box center [798, 568] width 140 height 32
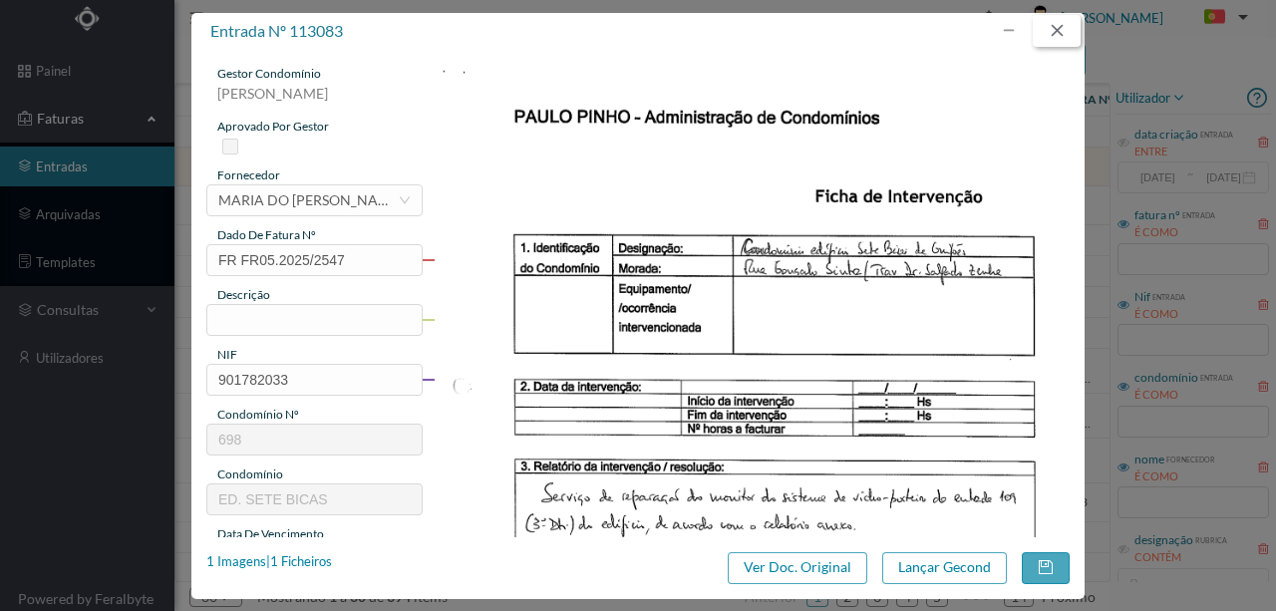
click at [1050, 28] on button "button" at bounding box center [1057, 31] width 48 height 32
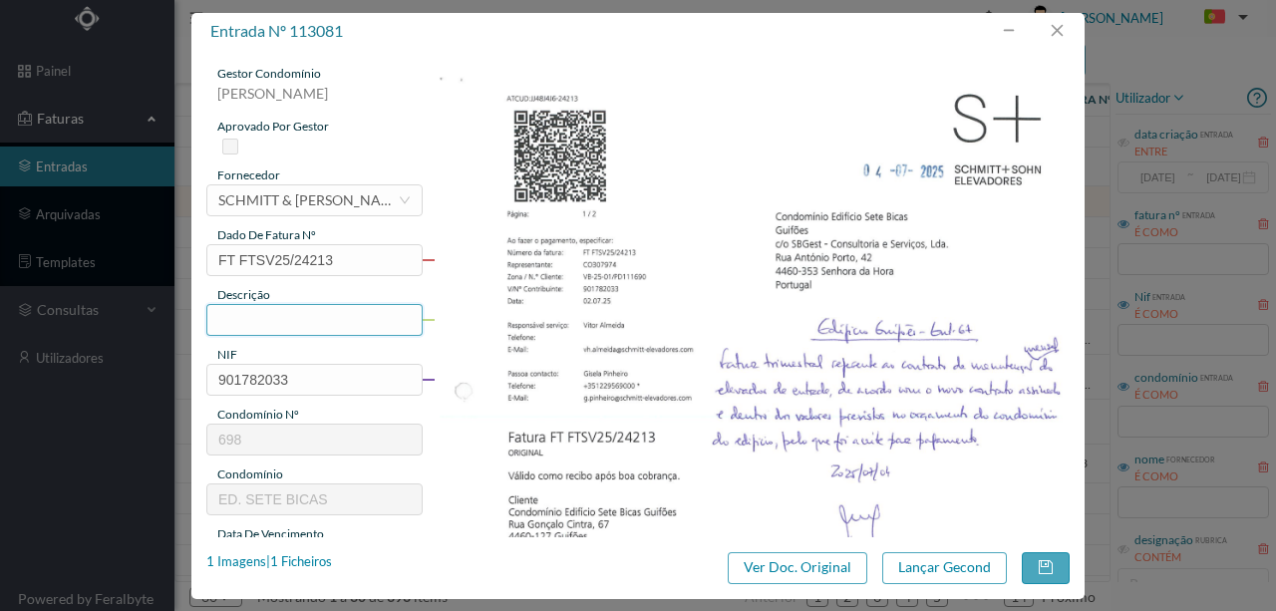
click at [274, 314] on input "text" at bounding box center [314, 320] width 216 height 32
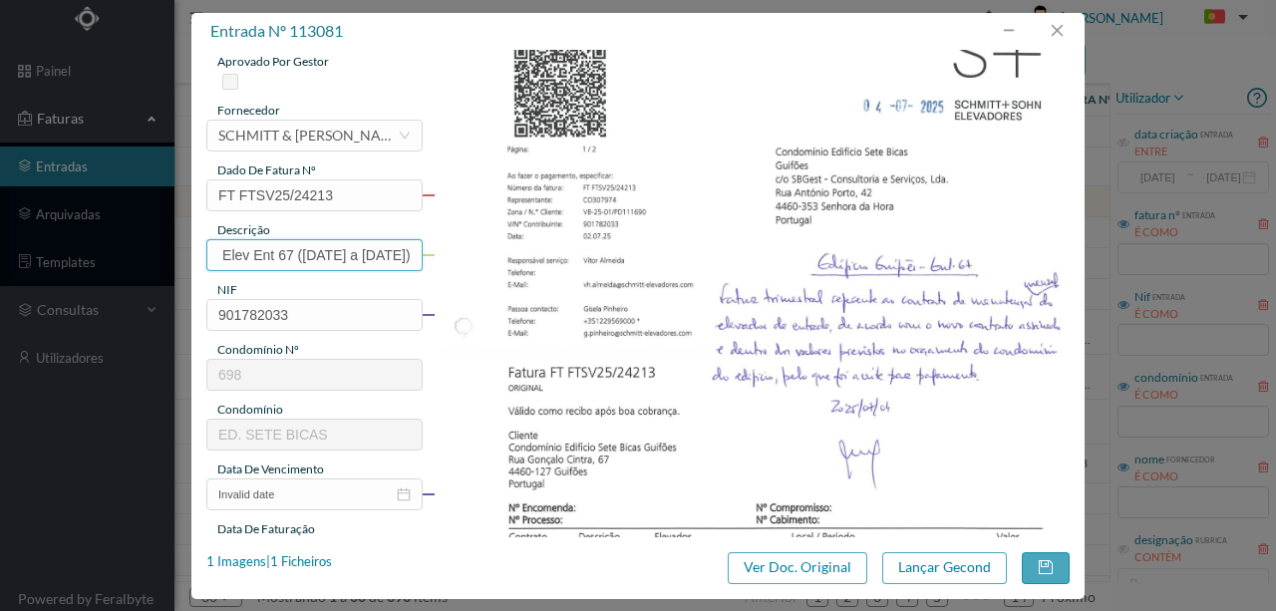
scroll to position [199, 0]
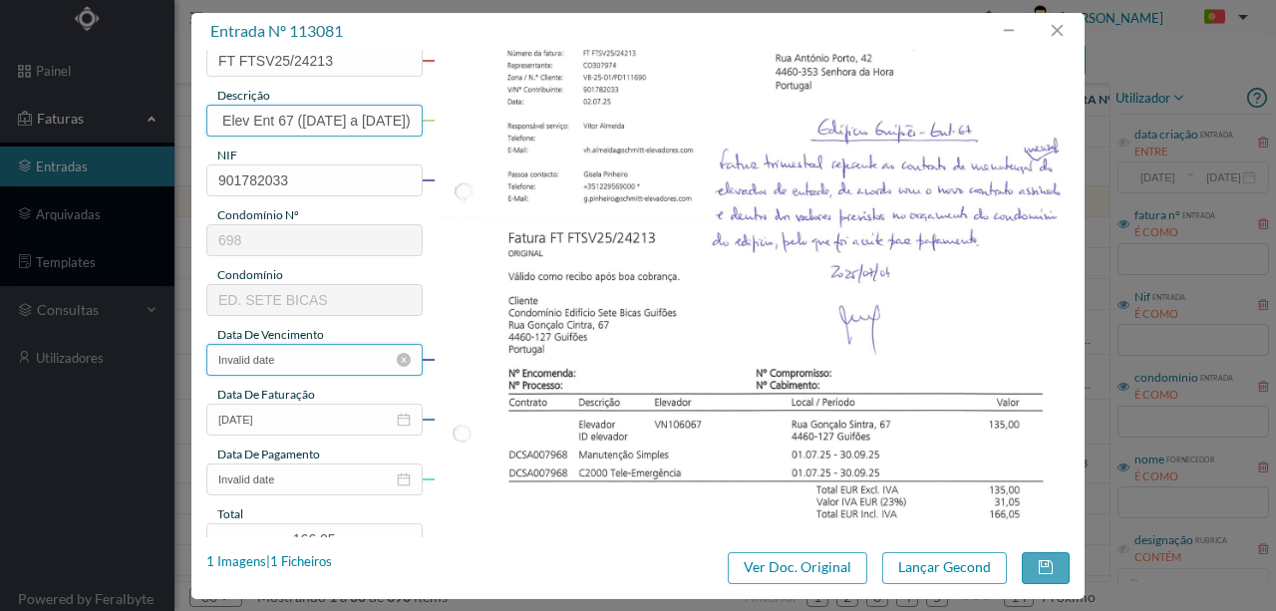
type input "Man Elev Ent 67 ([DATE] a [DATE])"
click at [316, 357] on input "Invalid date" at bounding box center [314, 360] width 216 height 32
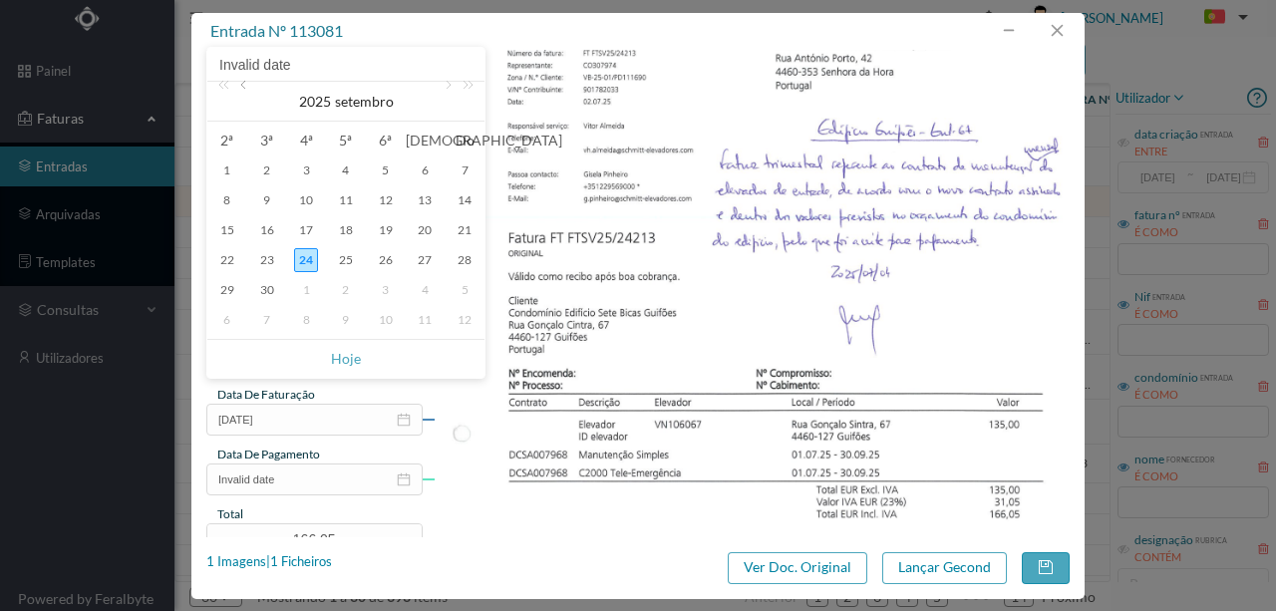
click at [240, 84] on link at bounding box center [245, 102] width 18 height 40
click at [297, 169] on div "2" at bounding box center [306, 171] width 24 height 24
type input "[DATE]"
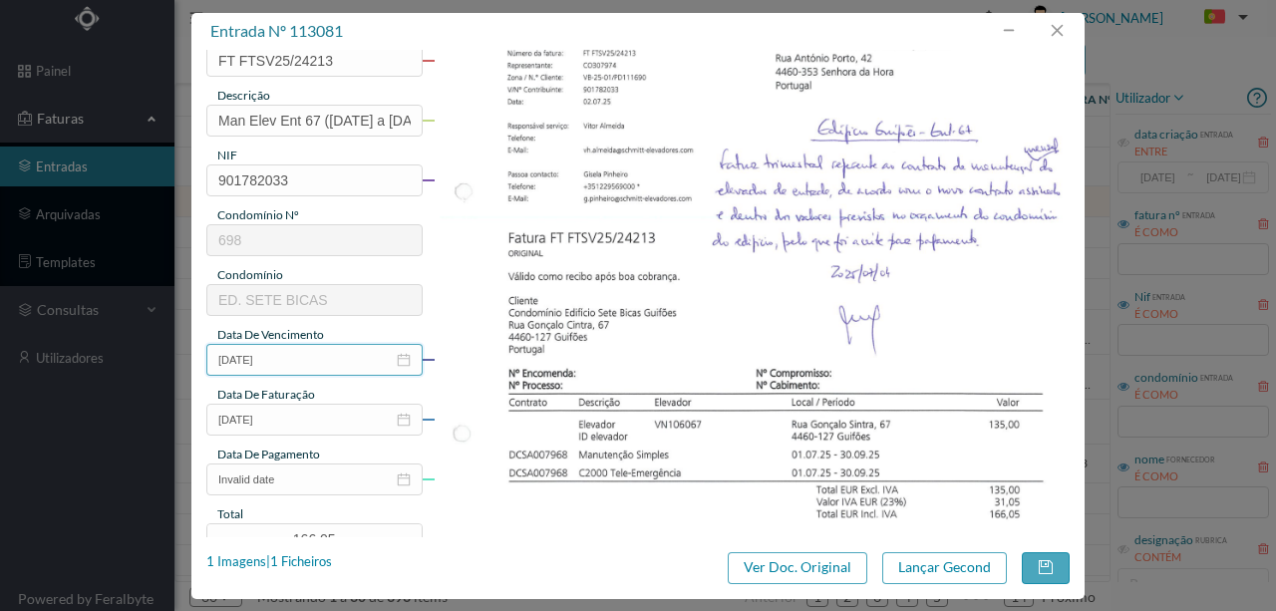
scroll to position [399, 0]
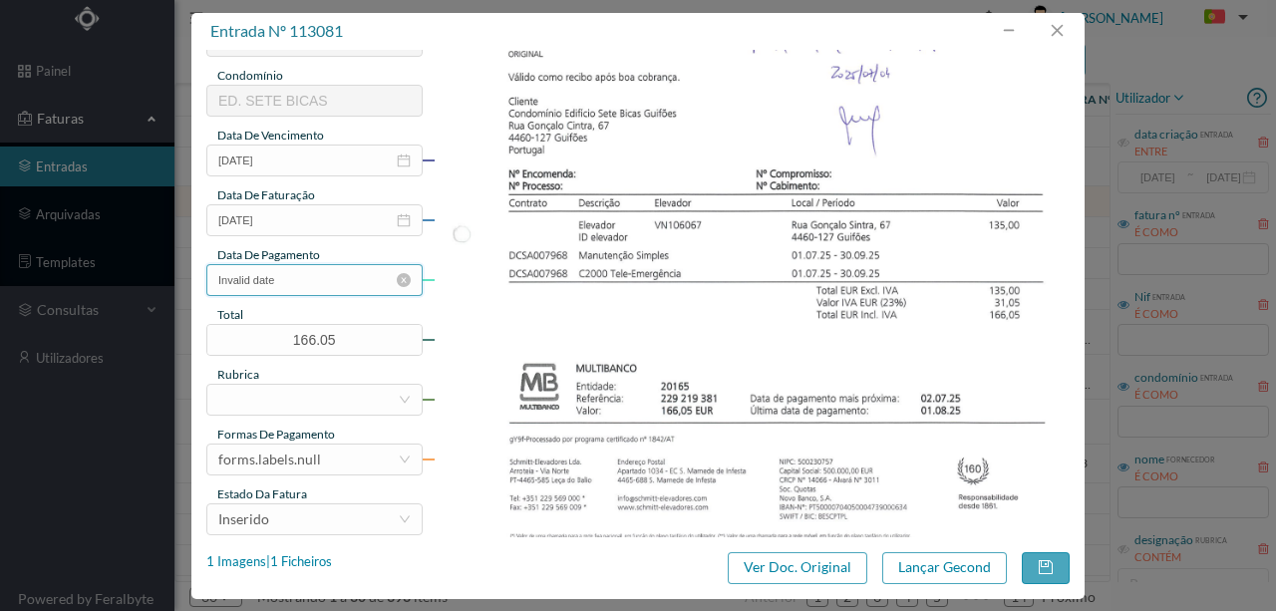
click at [318, 291] on input "Invalid date" at bounding box center [314, 280] width 216 height 32
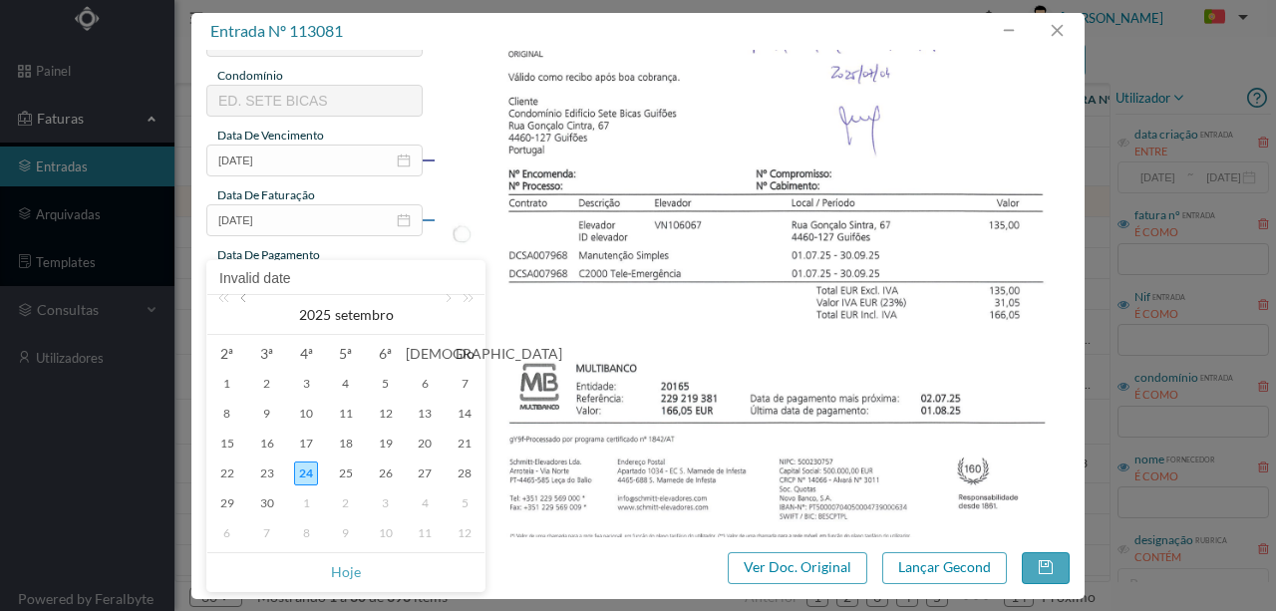
click at [246, 303] on link at bounding box center [245, 315] width 18 height 40
click at [271, 504] on div "29" at bounding box center [267, 504] width 24 height 24
type input "[DATE]"
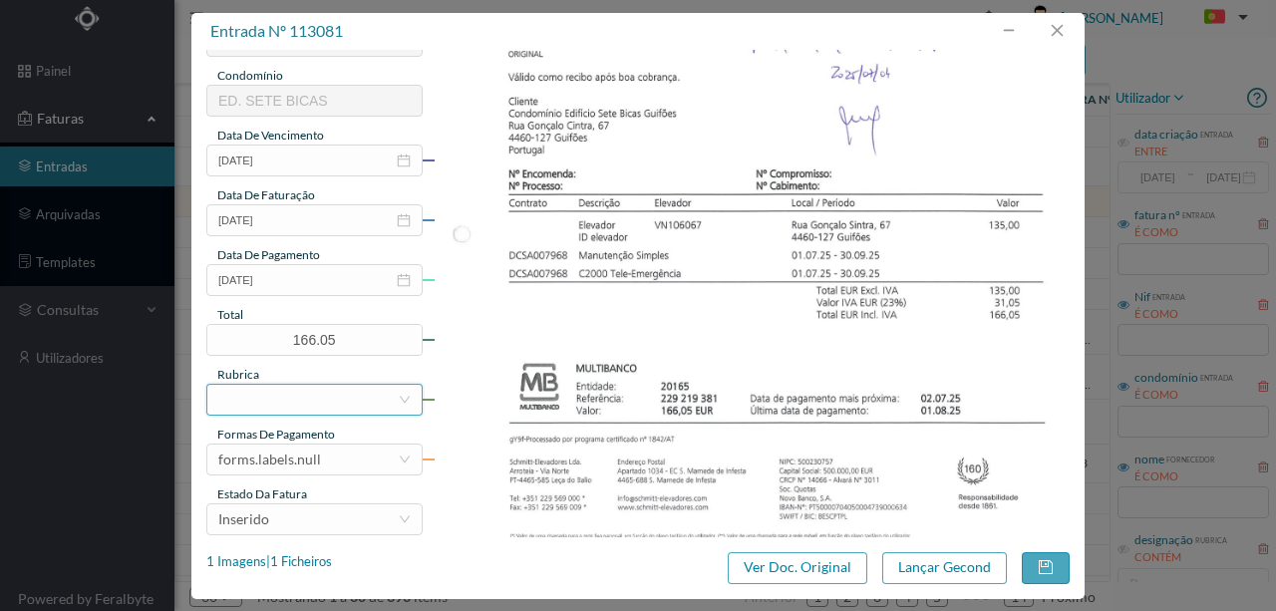
click at [269, 409] on div at bounding box center [307, 400] width 179 height 30
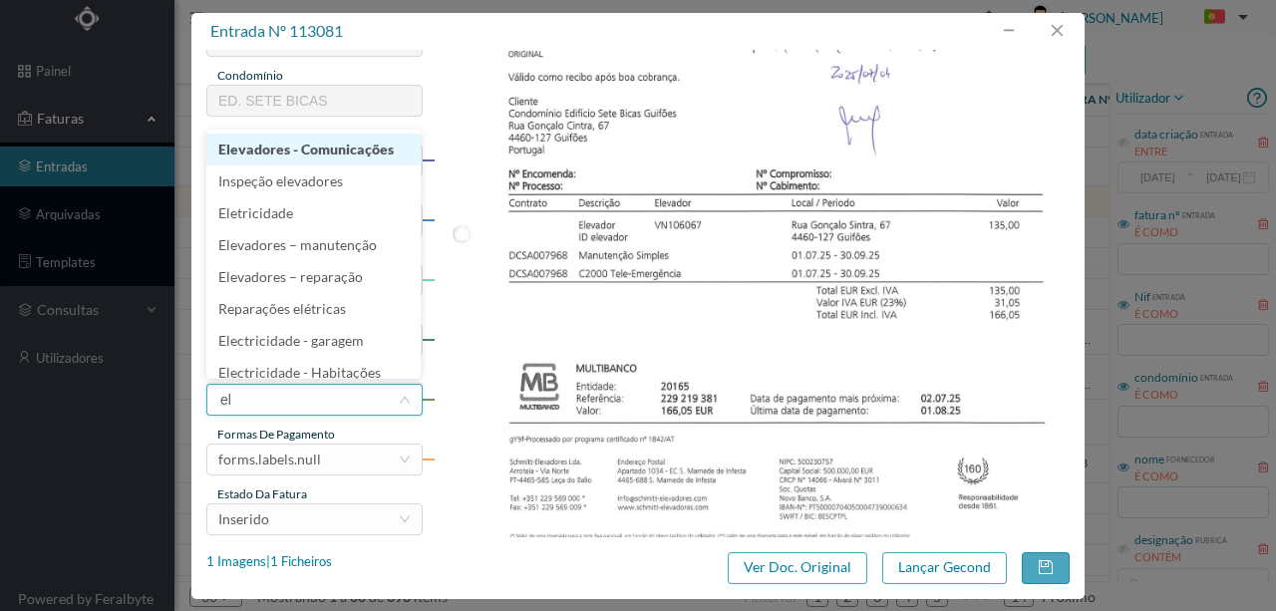
type input "ele"
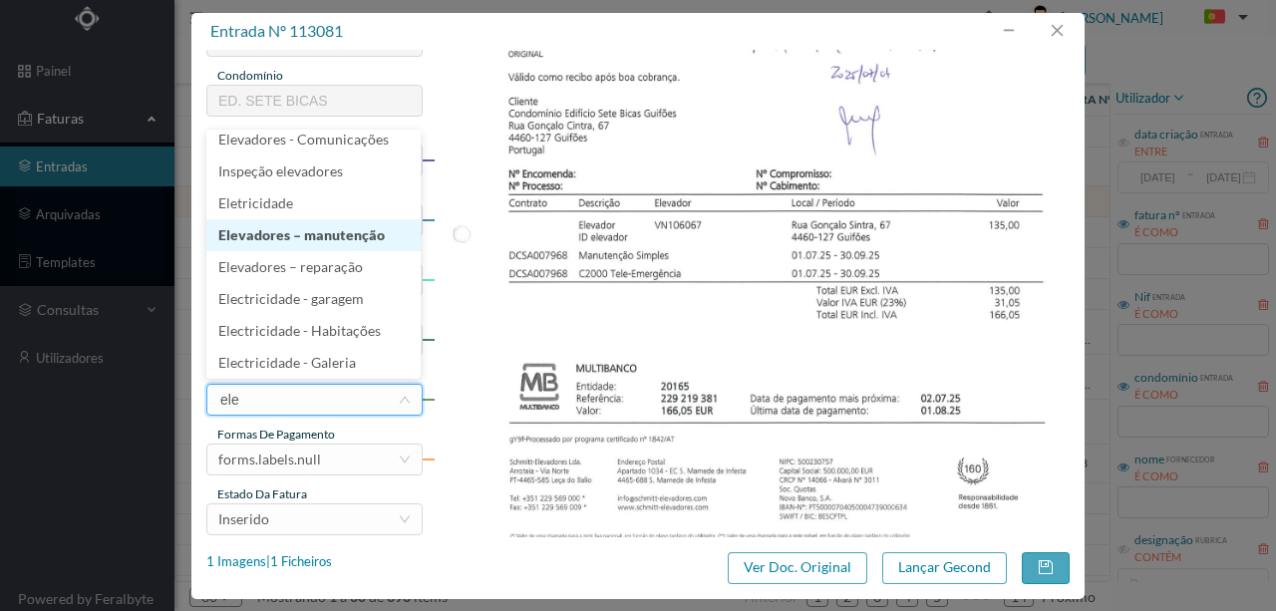
click at [345, 241] on li "Elevadores – manutenção" at bounding box center [313, 235] width 214 height 32
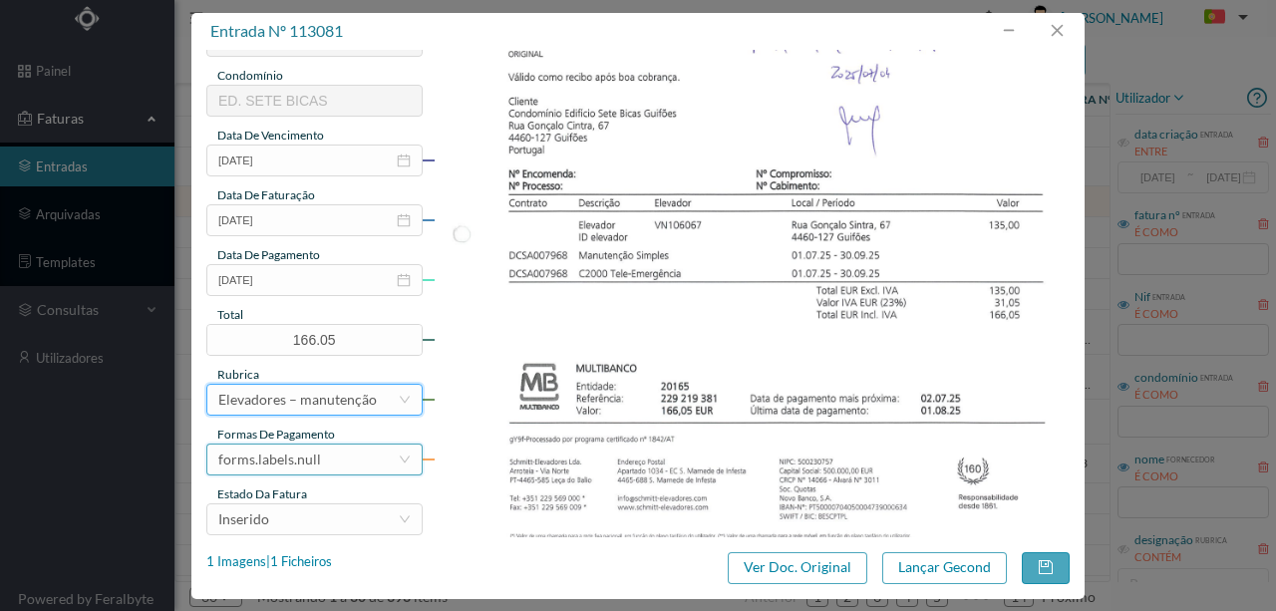
click at [322, 463] on div "forms.labels.null" at bounding box center [307, 460] width 179 height 30
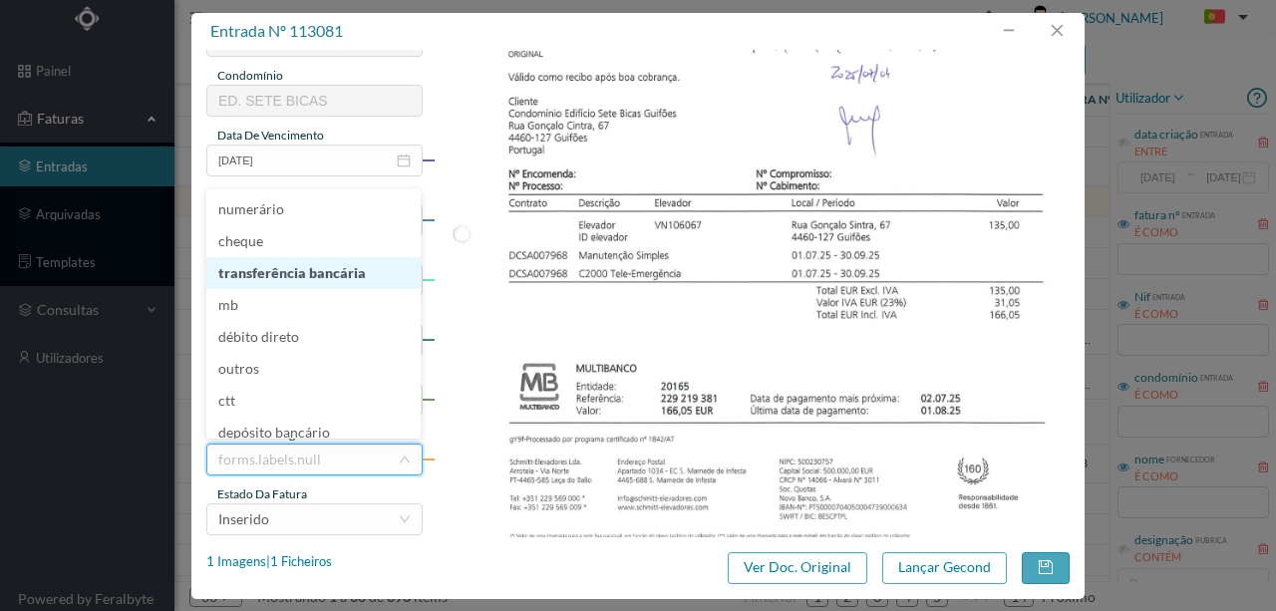
click at [303, 274] on li "transferência bancária" at bounding box center [313, 273] width 214 height 32
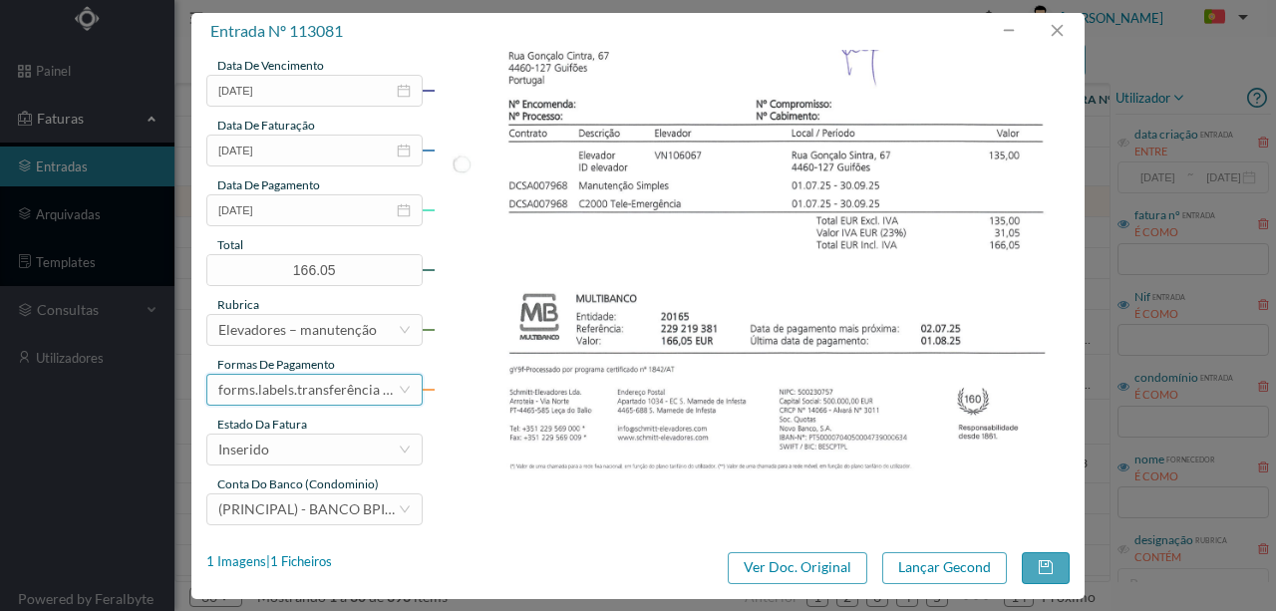
scroll to position [472, 0]
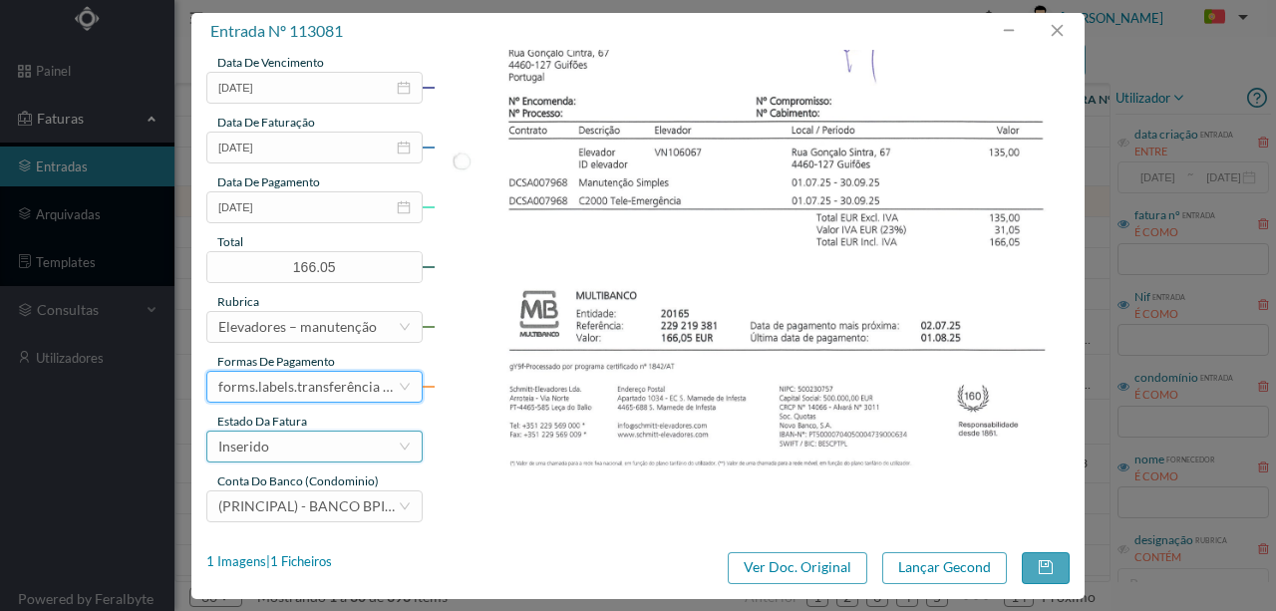
click at [307, 458] on div "Inserido" at bounding box center [307, 447] width 179 height 30
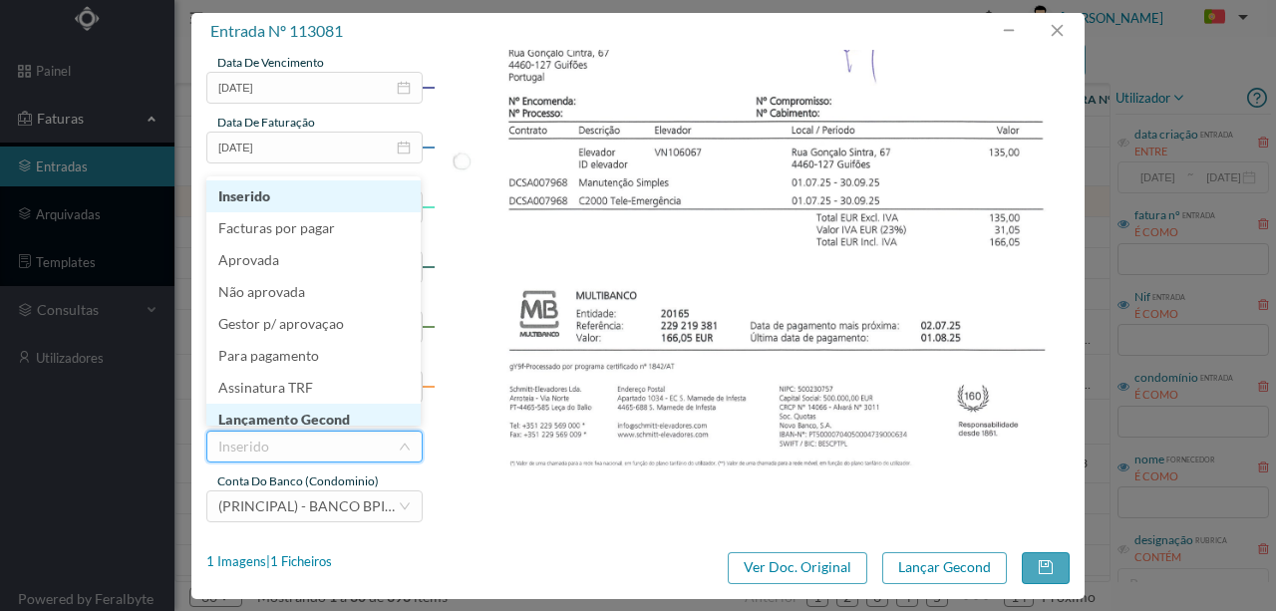
scroll to position [10, 0]
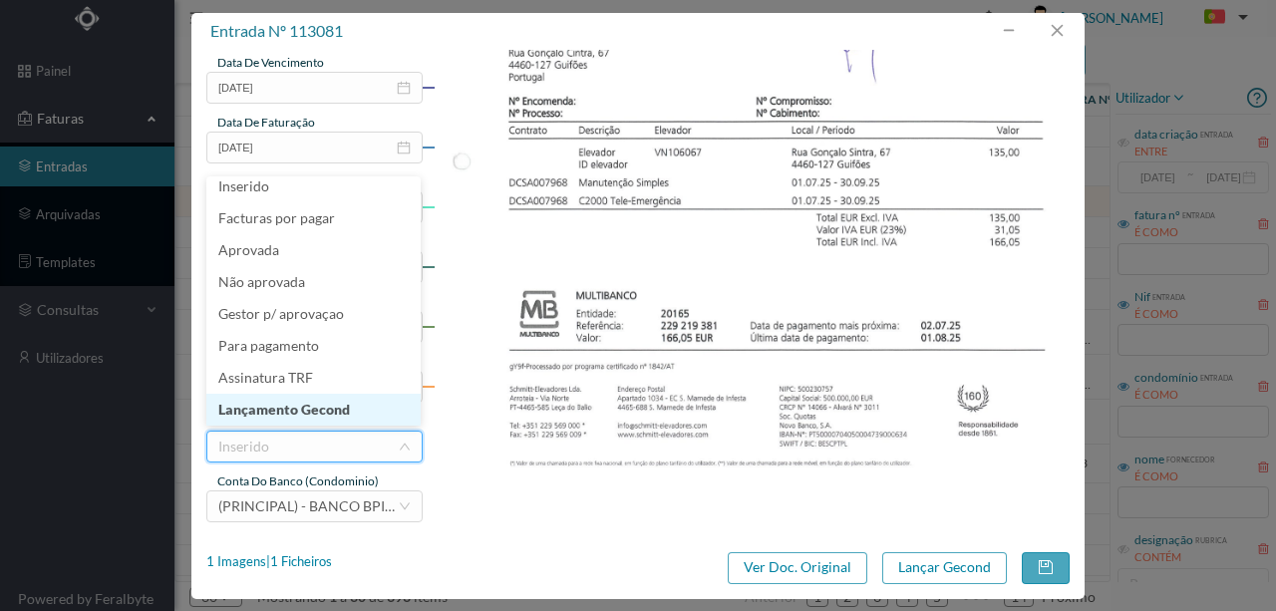
click at [319, 407] on li "Lançamento Gecond" at bounding box center [313, 410] width 214 height 32
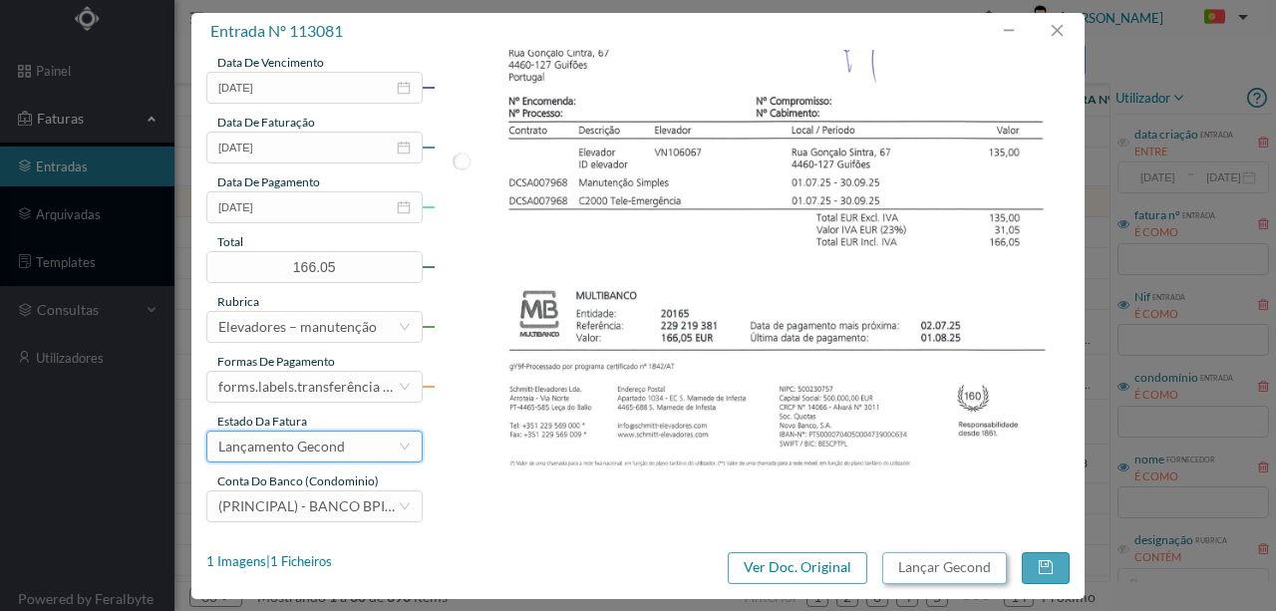
click at [938, 565] on button "Lançar Gecond" at bounding box center [944, 568] width 125 height 32
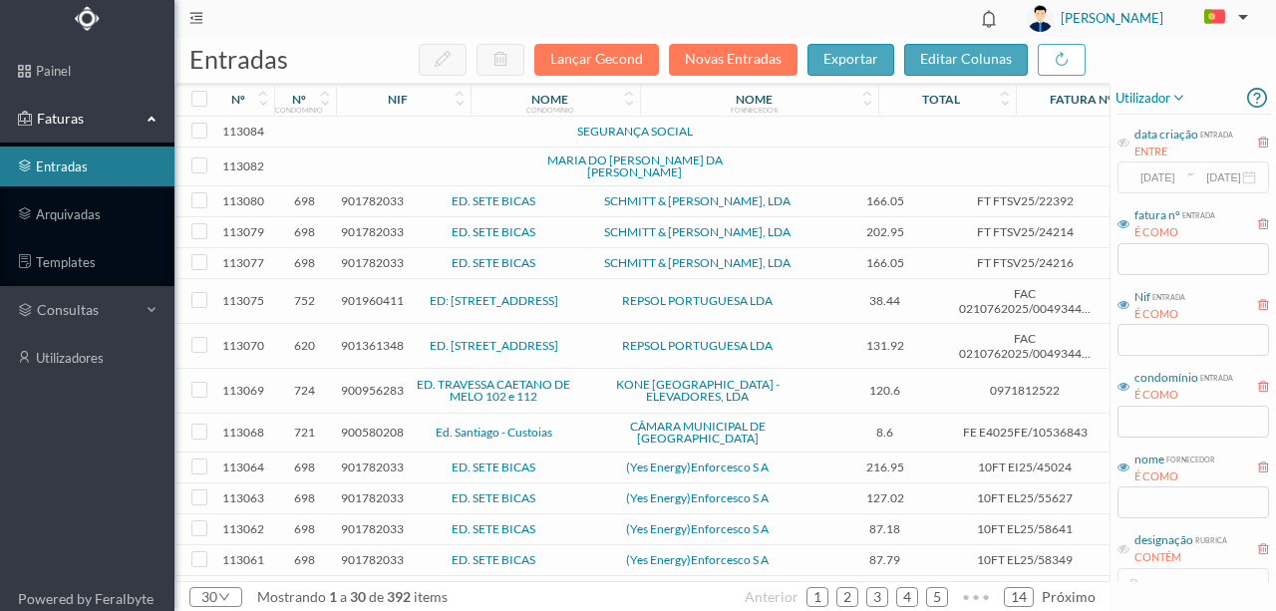
click at [377, 201] on span "901782033" at bounding box center [372, 200] width 63 height 15
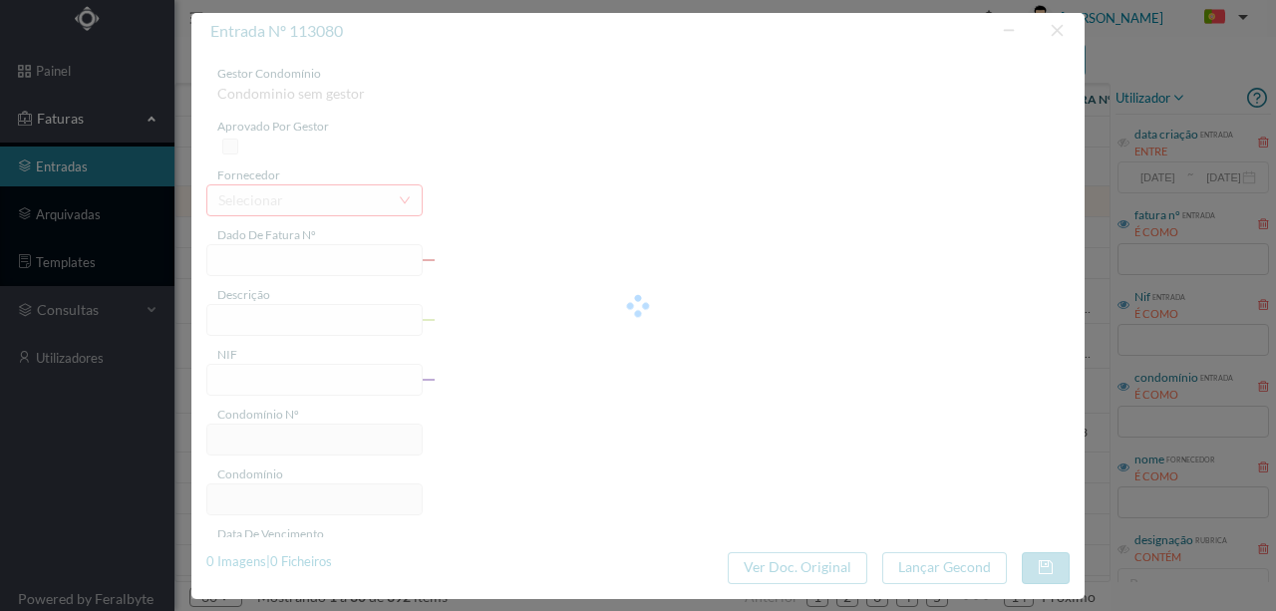
type input "FT FTSV25/22392"
type input "901782033"
type input "Invalid date"
type input "02-07-2025"
type input "166.05"
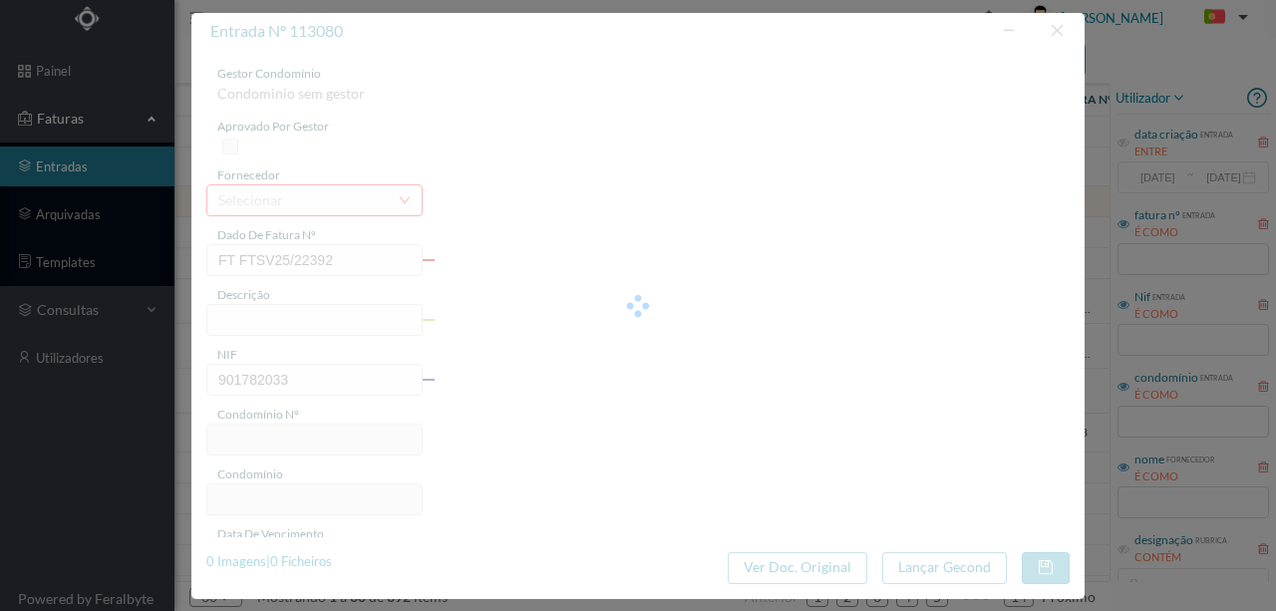
type input "698"
type input "ED. SETE BICAS"
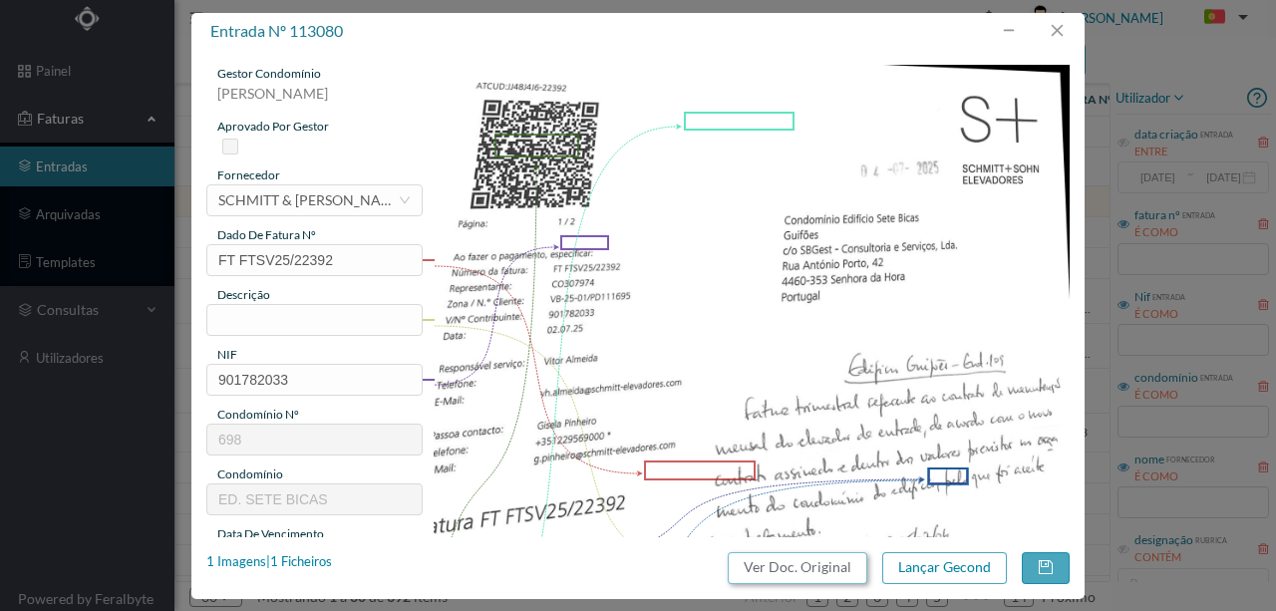
click at [814, 571] on button "Ver Doc. Original" at bounding box center [798, 568] width 140 height 32
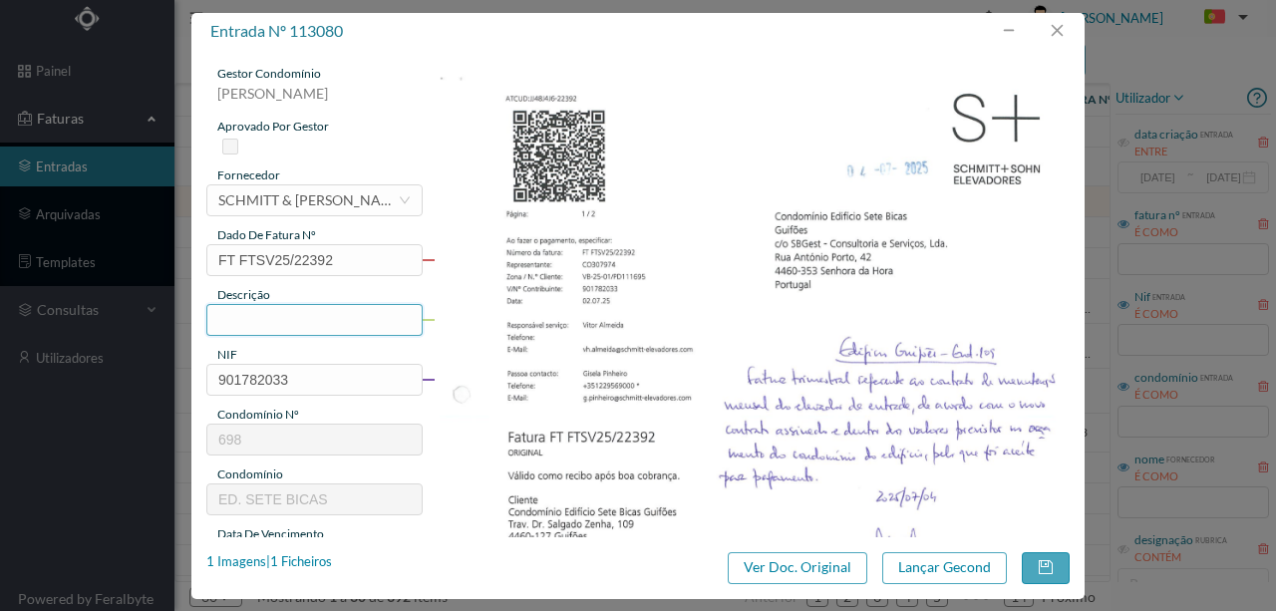
click at [261, 317] on input "text" at bounding box center [314, 320] width 216 height 32
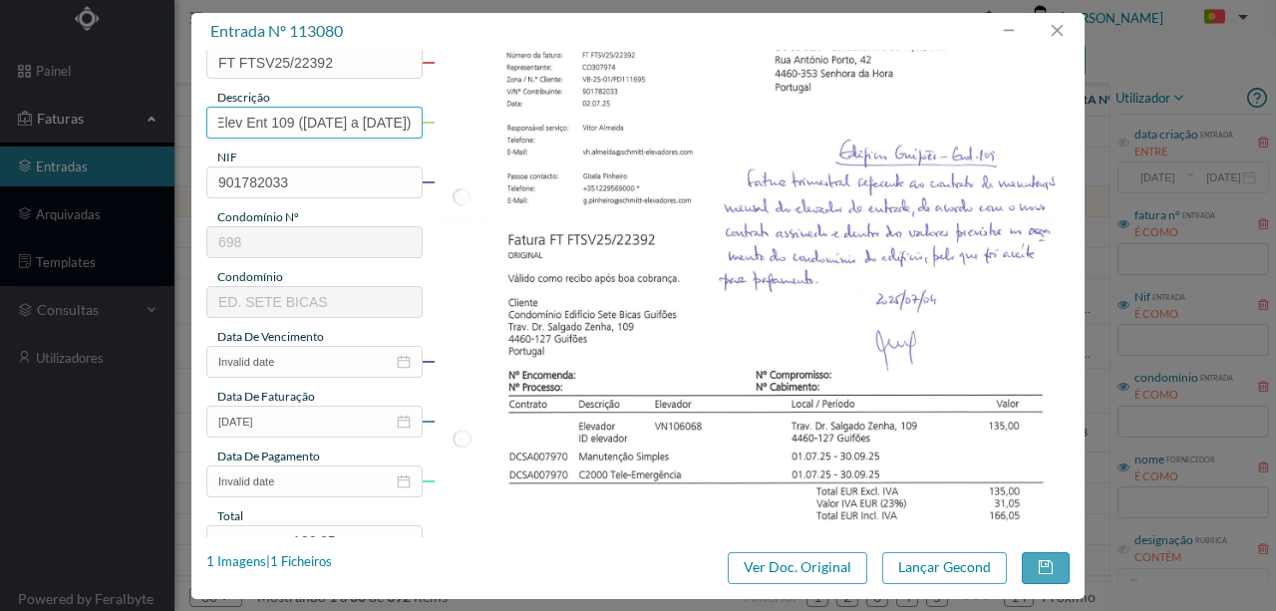
scroll to position [199, 0]
type input "Man Elev Ent 109 (01.07.2025 a 30.09.2025)"
click at [309, 360] on input "Invalid date" at bounding box center [314, 360] width 216 height 32
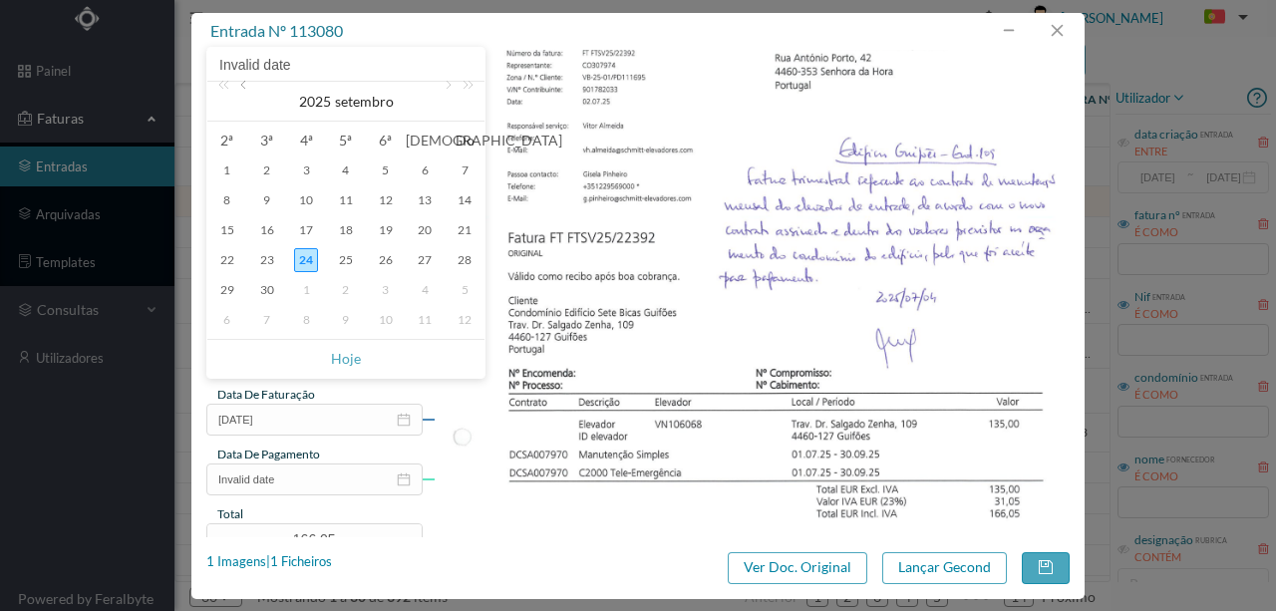
click at [246, 89] on link at bounding box center [245, 102] width 18 height 40
click at [305, 172] on div "2" at bounding box center [306, 171] width 24 height 24
type input "02-07-2025"
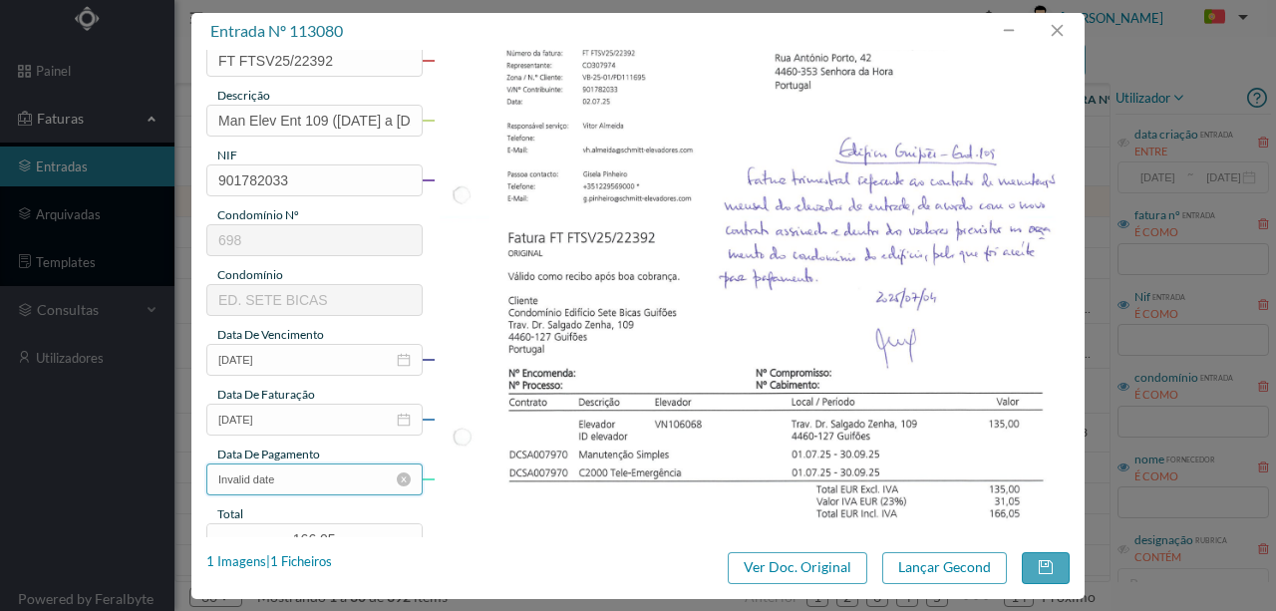
click at [307, 483] on input "Invalid date" at bounding box center [314, 480] width 216 height 32
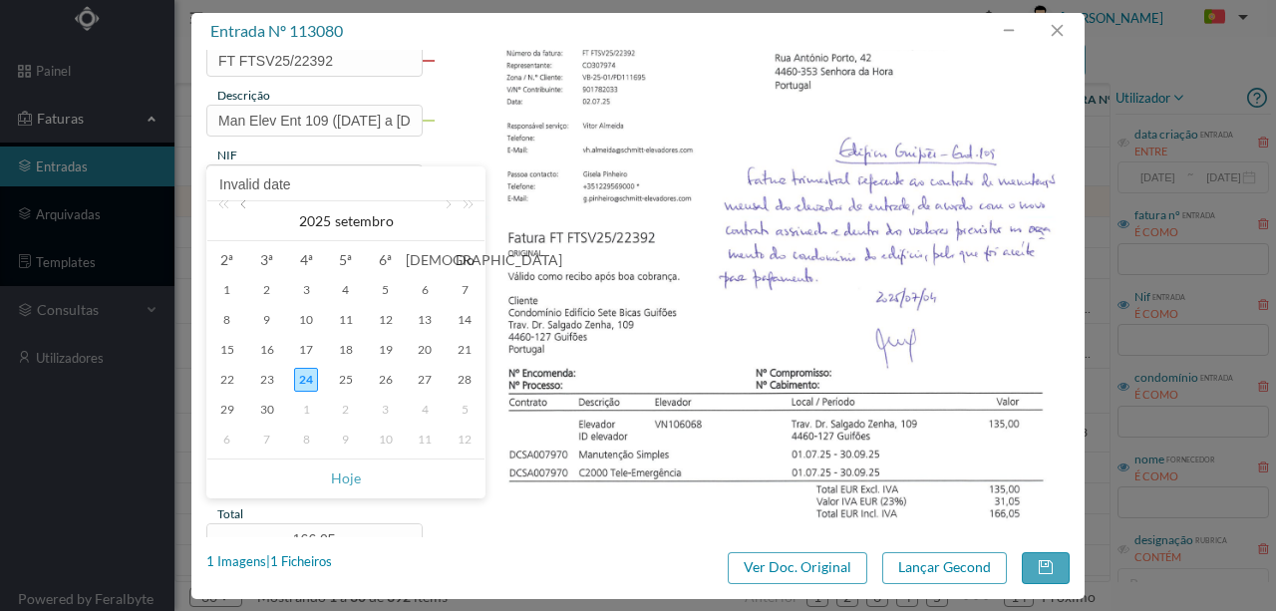
click at [243, 205] on link at bounding box center [245, 221] width 18 height 40
drag, startPoint x: 265, startPoint y: 409, endPoint x: 361, endPoint y: 383, distance: 99.2
click at [265, 408] on div "29" at bounding box center [267, 410] width 24 height 24
type input "29-07-2025"
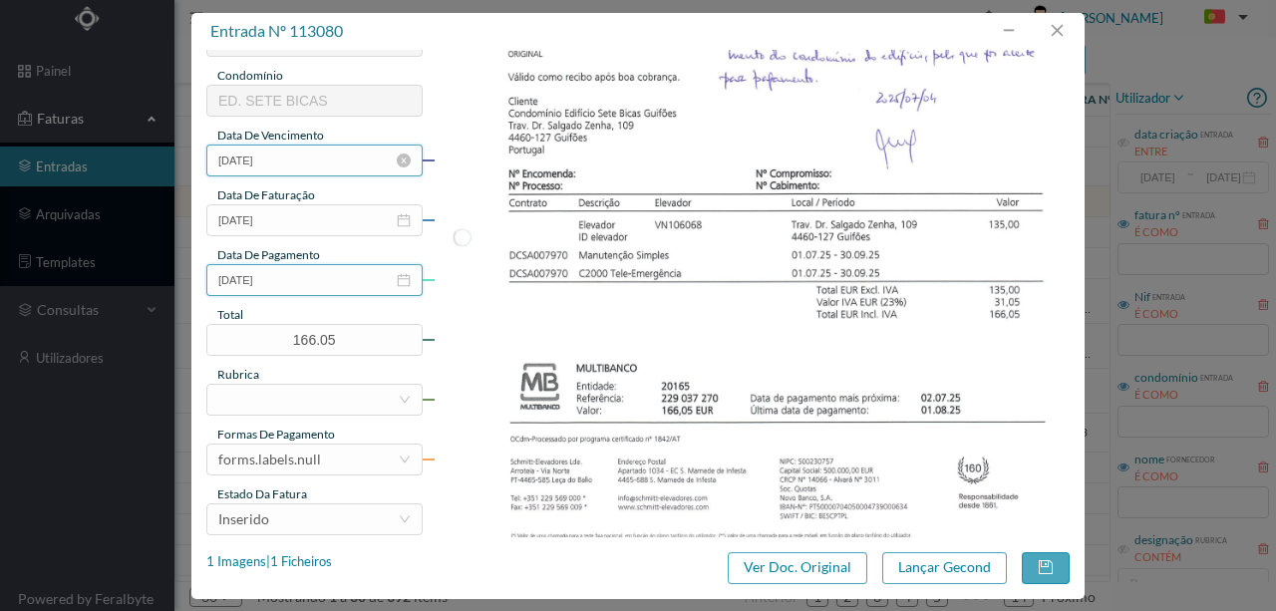
scroll to position [465, 0]
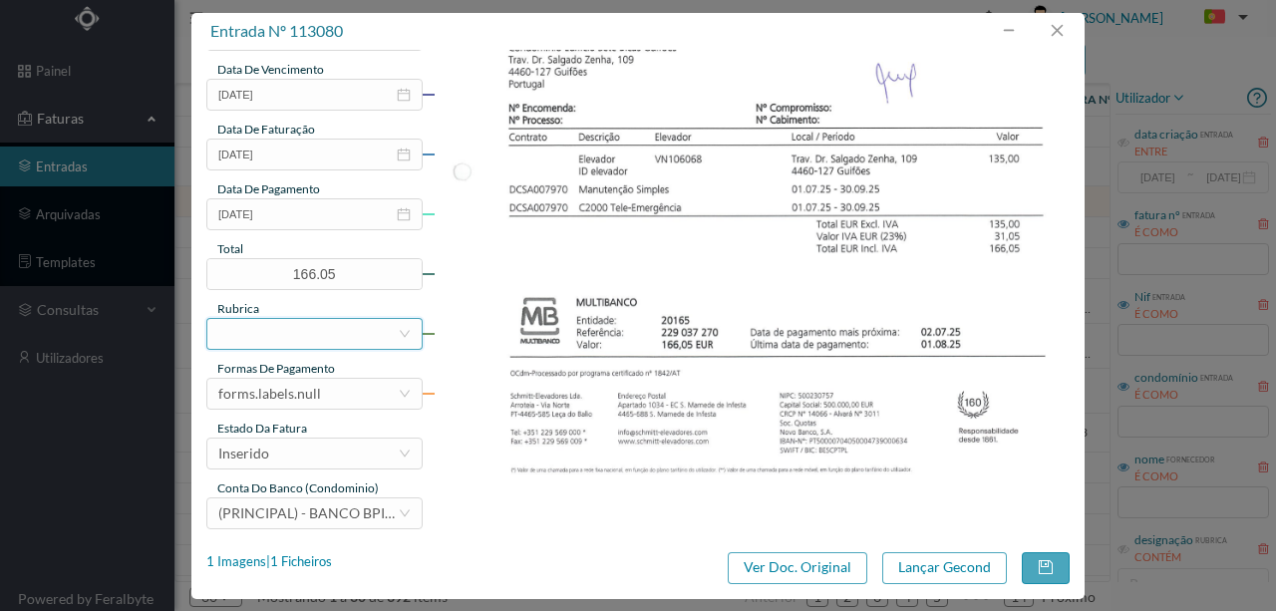
click at [272, 333] on div at bounding box center [307, 334] width 179 height 30
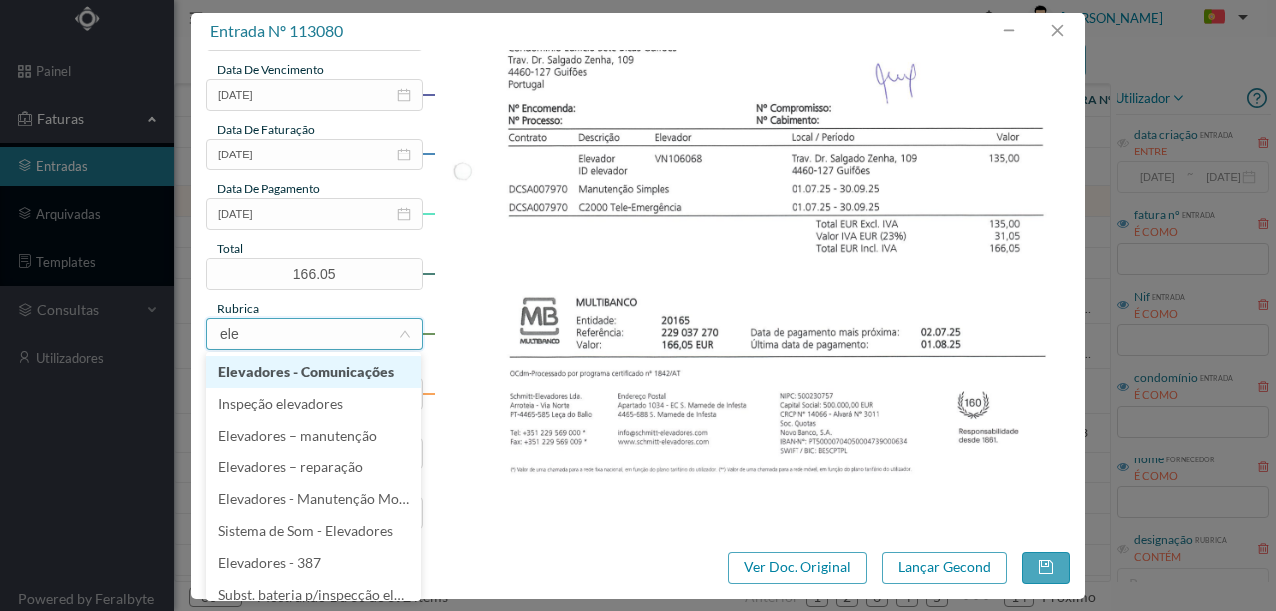
type input "elev"
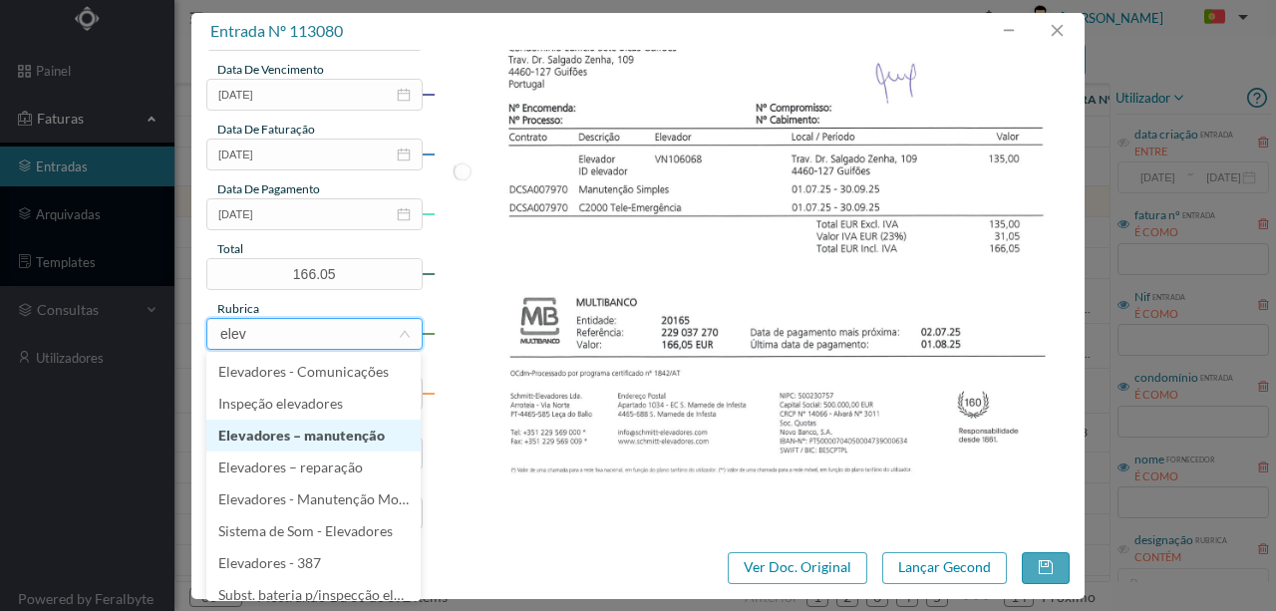
click at [294, 440] on li "Elevadores – manutenção" at bounding box center [313, 436] width 214 height 32
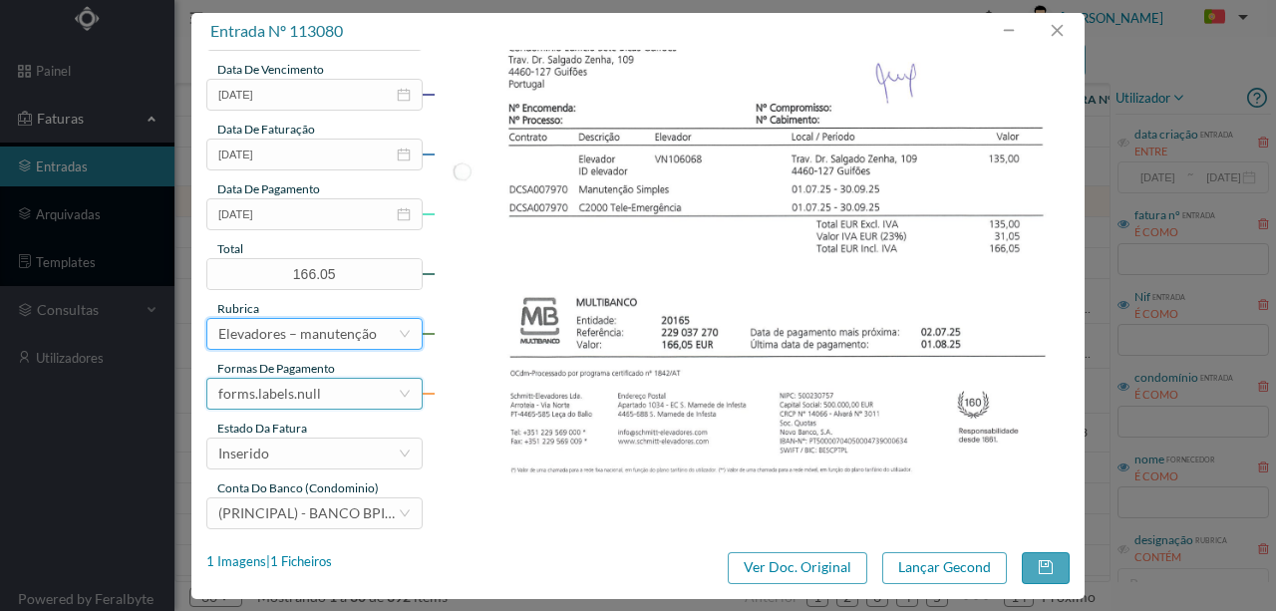
drag, startPoint x: 323, startPoint y: 393, endPoint x: 323, endPoint y: 381, distance: 12.0
click at [323, 393] on div "forms.labels.null" at bounding box center [307, 394] width 179 height 30
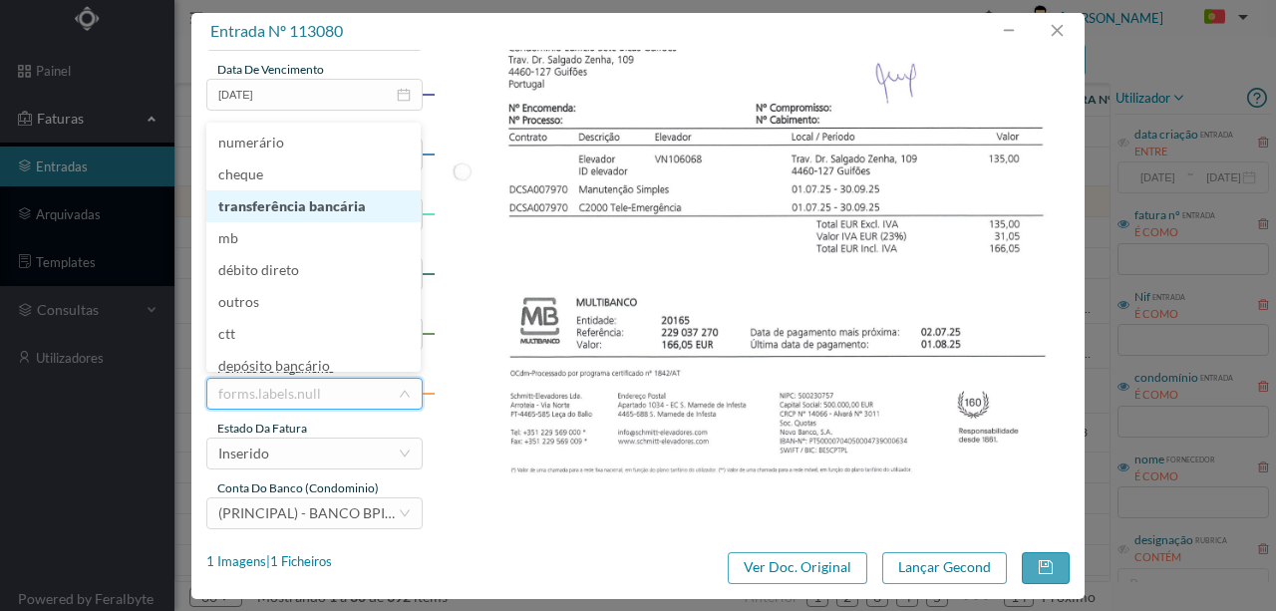
click at [287, 197] on li "transferência bancária" at bounding box center [313, 206] width 214 height 32
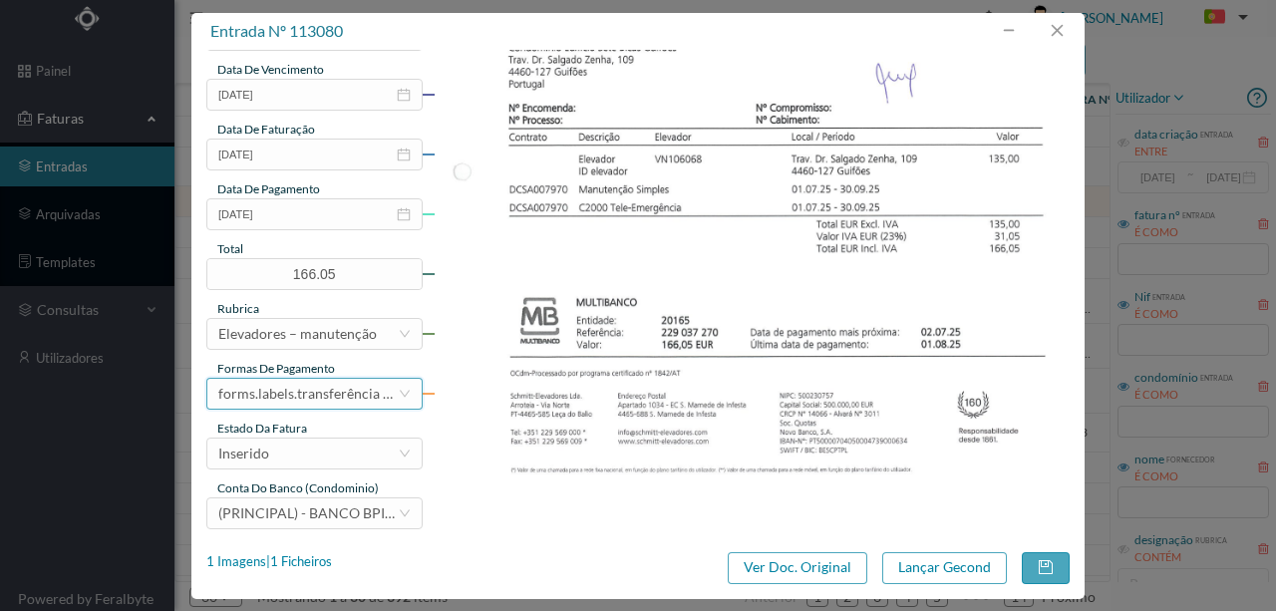
scroll to position [472, 0]
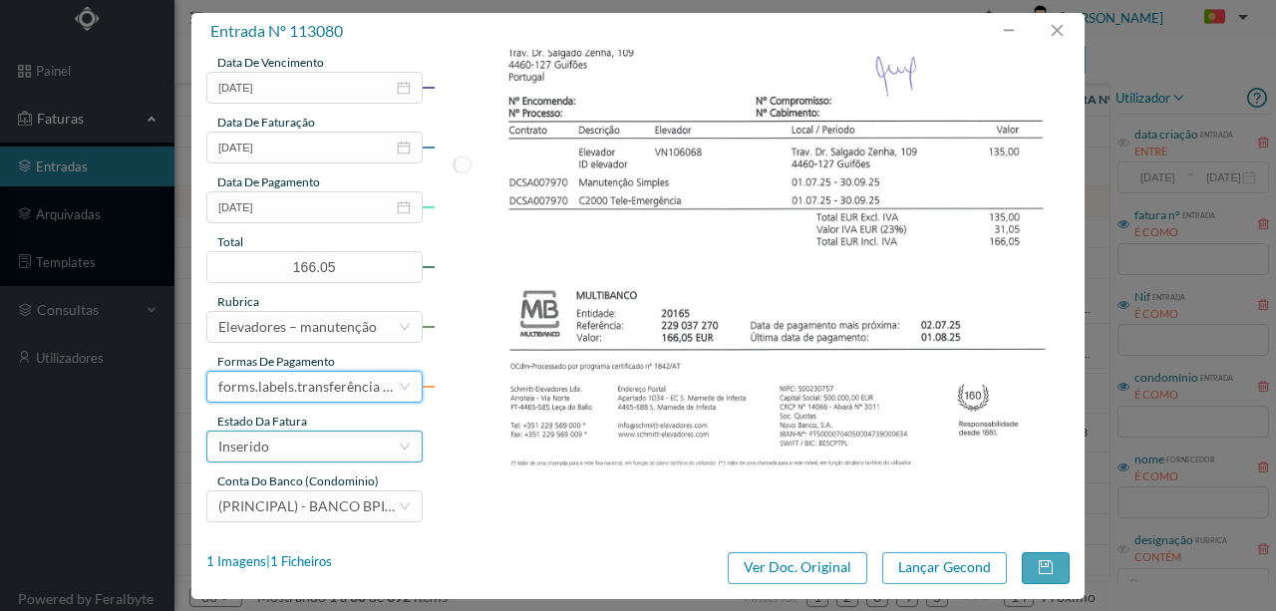
click at [283, 443] on div "Inserido" at bounding box center [307, 447] width 179 height 30
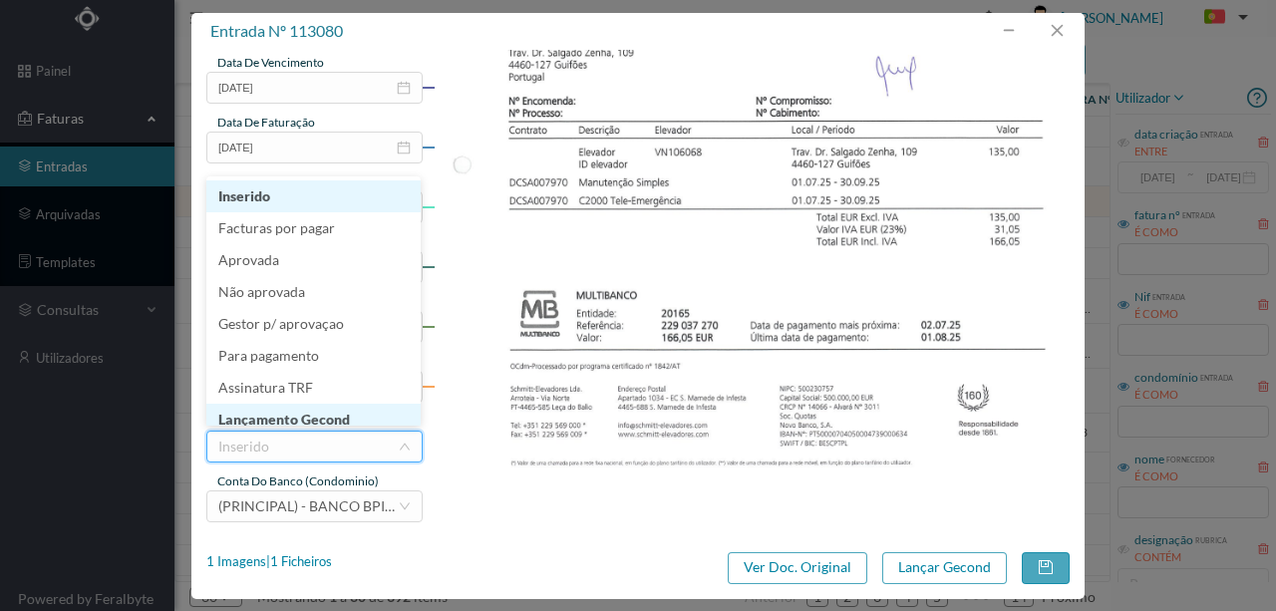
scroll to position [10, 0]
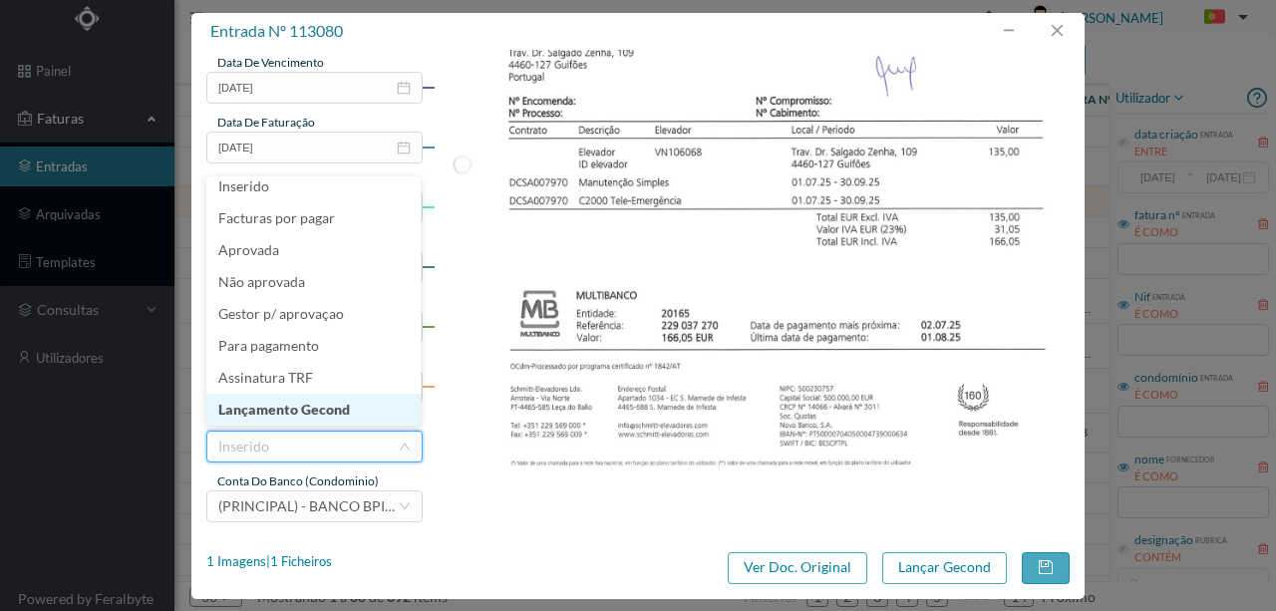
click at [311, 411] on li "Lançamento Gecond" at bounding box center [313, 410] width 214 height 32
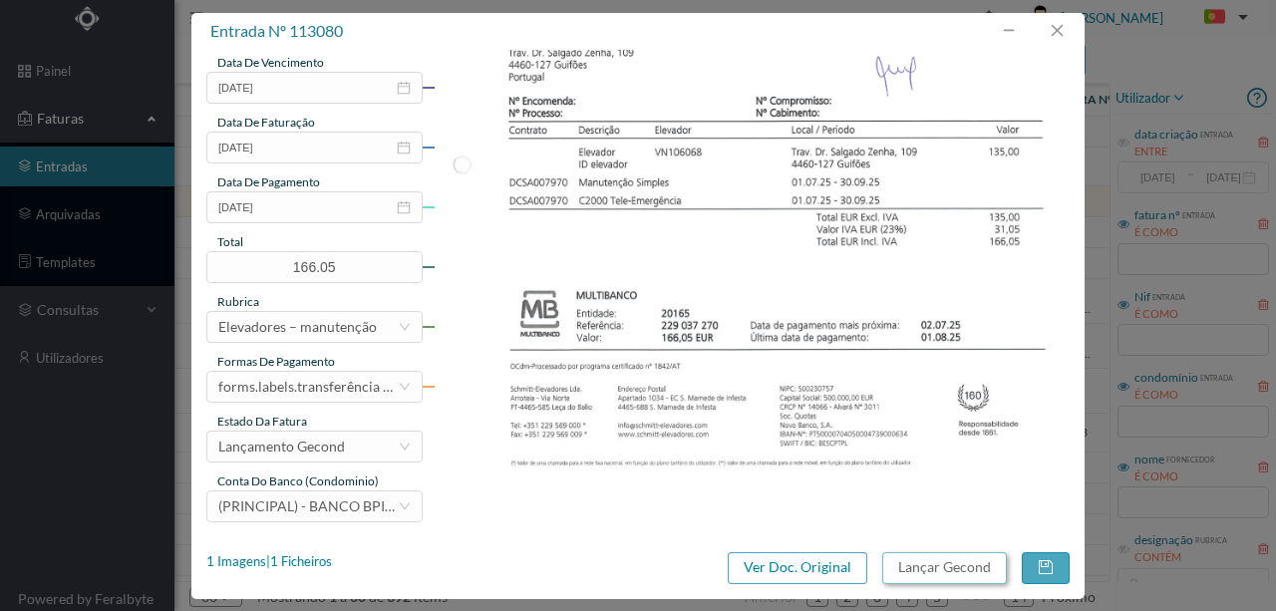
click at [975, 568] on button "Lançar Gecond" at bounding box center [944, 568] width 125 height 32
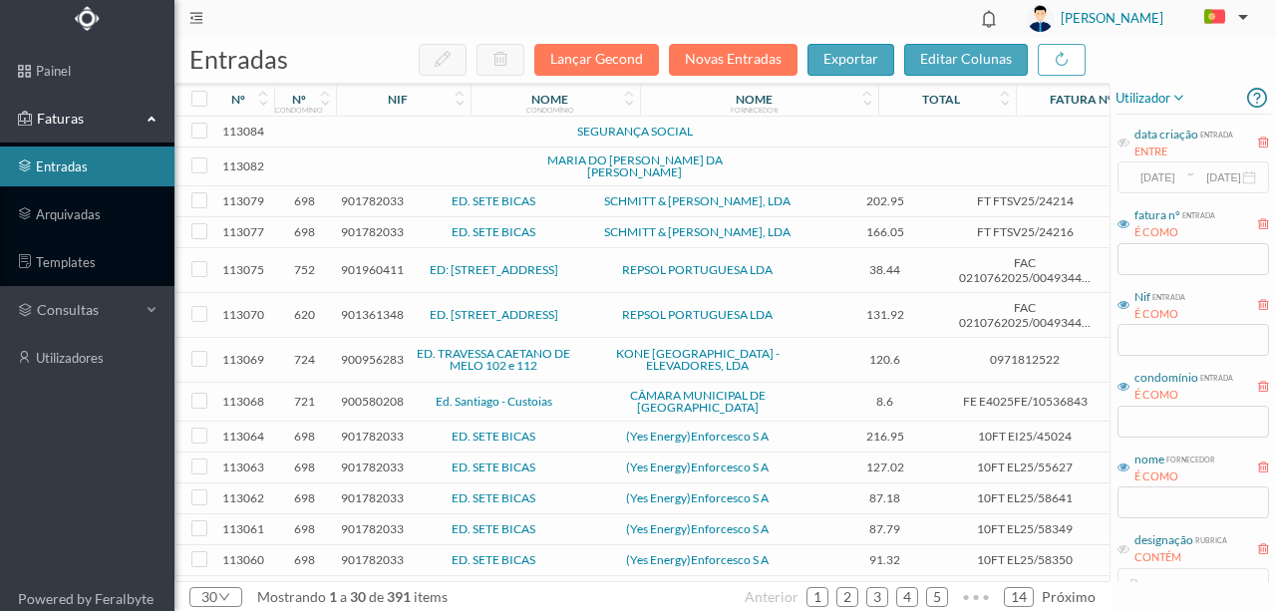
click at [389, 228] on span "901782033" at bounding box center [372, 231] width 63 height 15
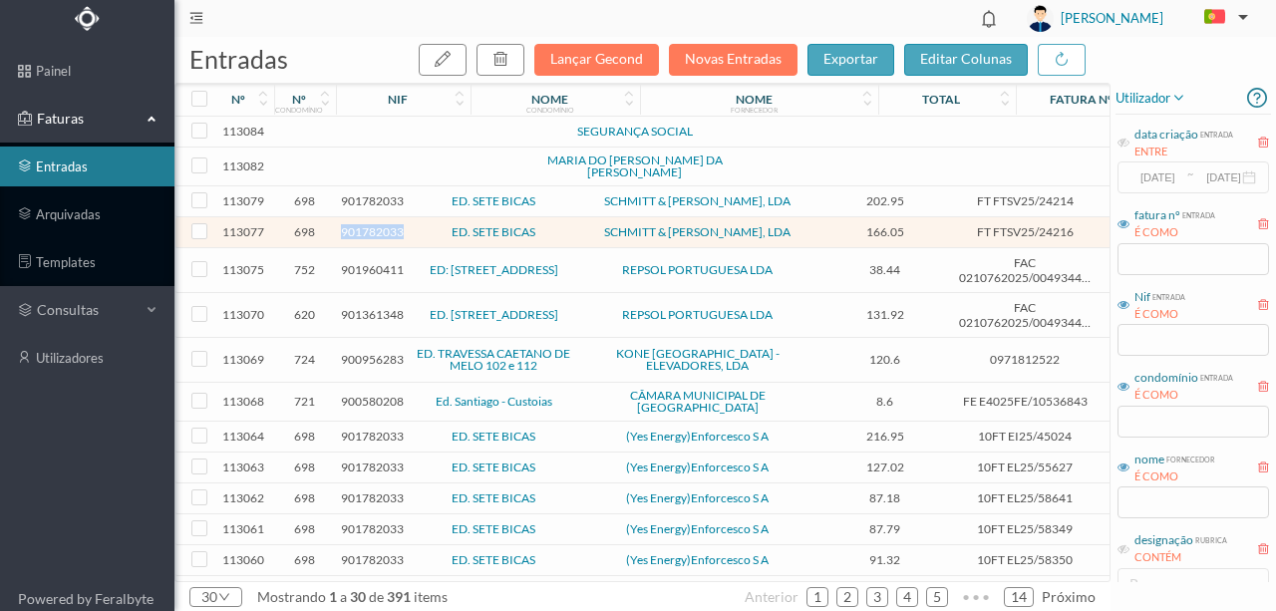
click at [389, 228] on span "901782033" at bounding box center [372, 231] width 63 height 15
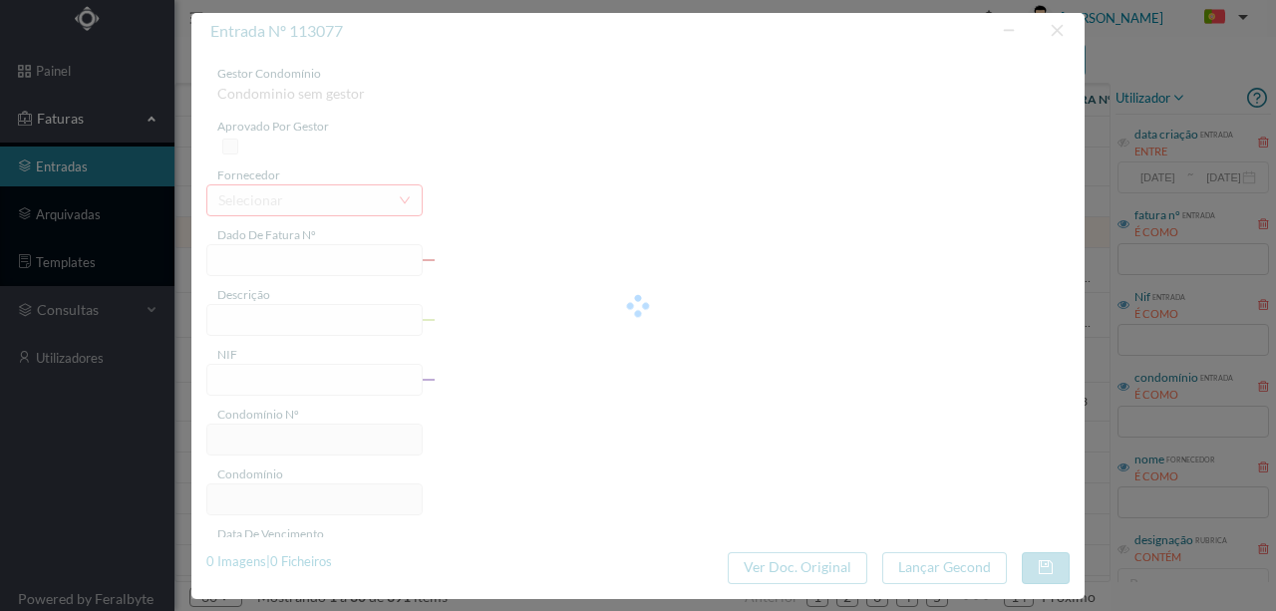
type input "FT FTSV25/24216"
type input "901782033"
type input "Invalid date"
type input "02-07-2025"
type input "166.05"
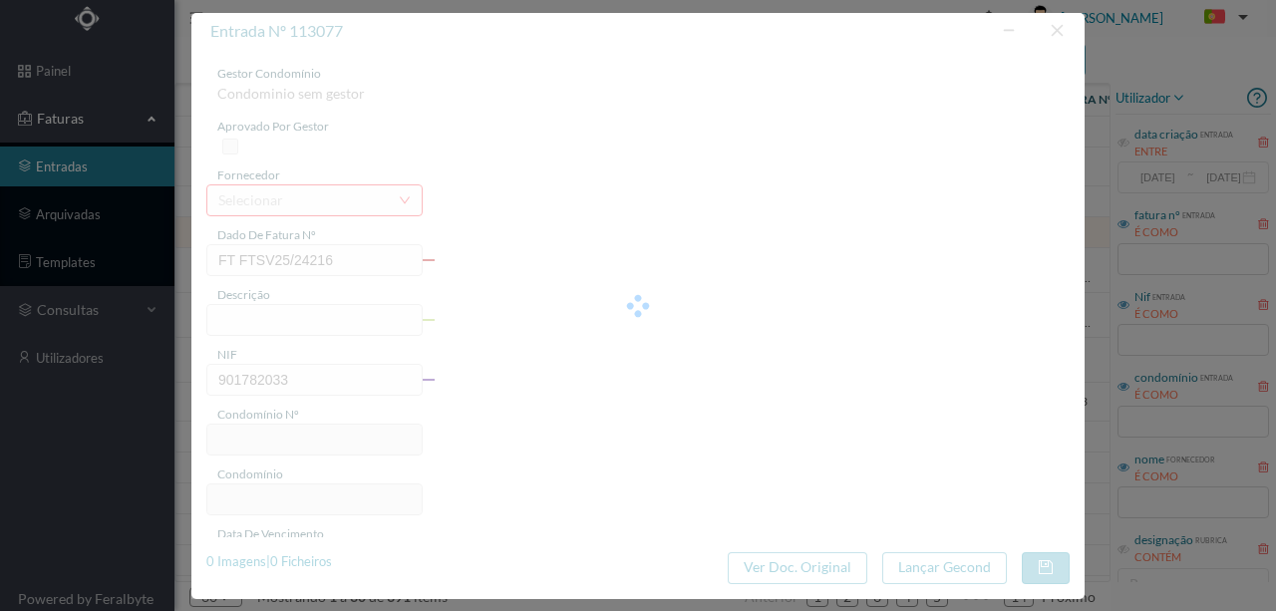
type input "698"
type input "ED. SETE BICAS"
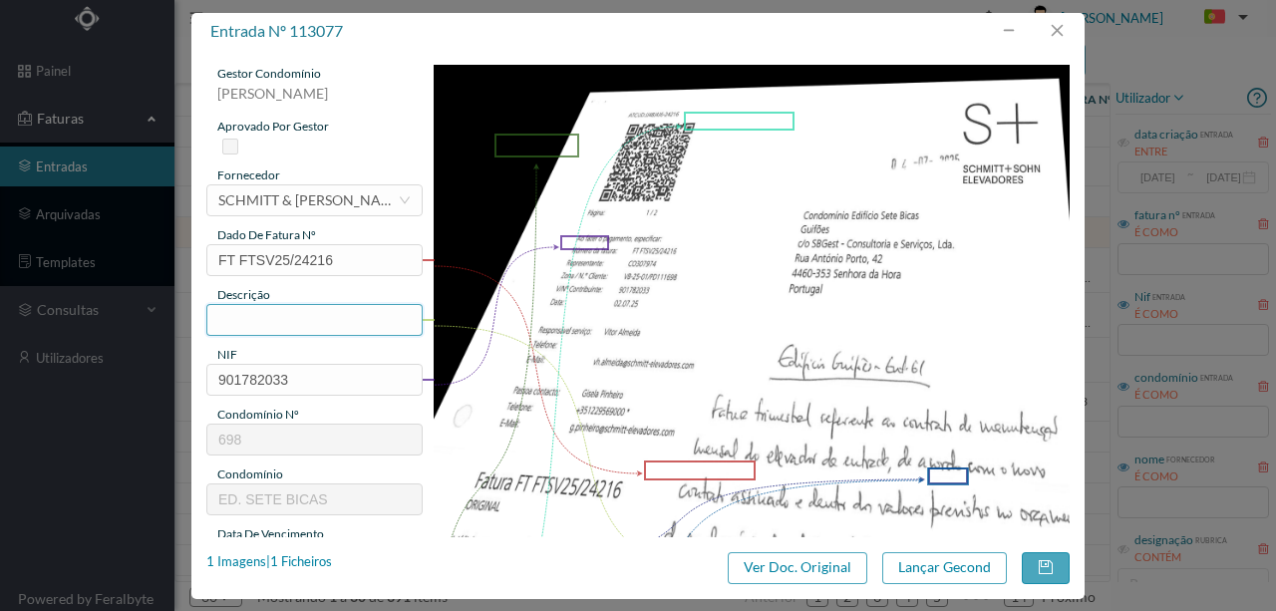
drag, startPoint x: 1214, startPoint y: 368, endPoint x: 226, endPoint y: 315, distance: 988.6
click at [226, 315] on input "text" at bounding box center [314, 320] width 216 height 32
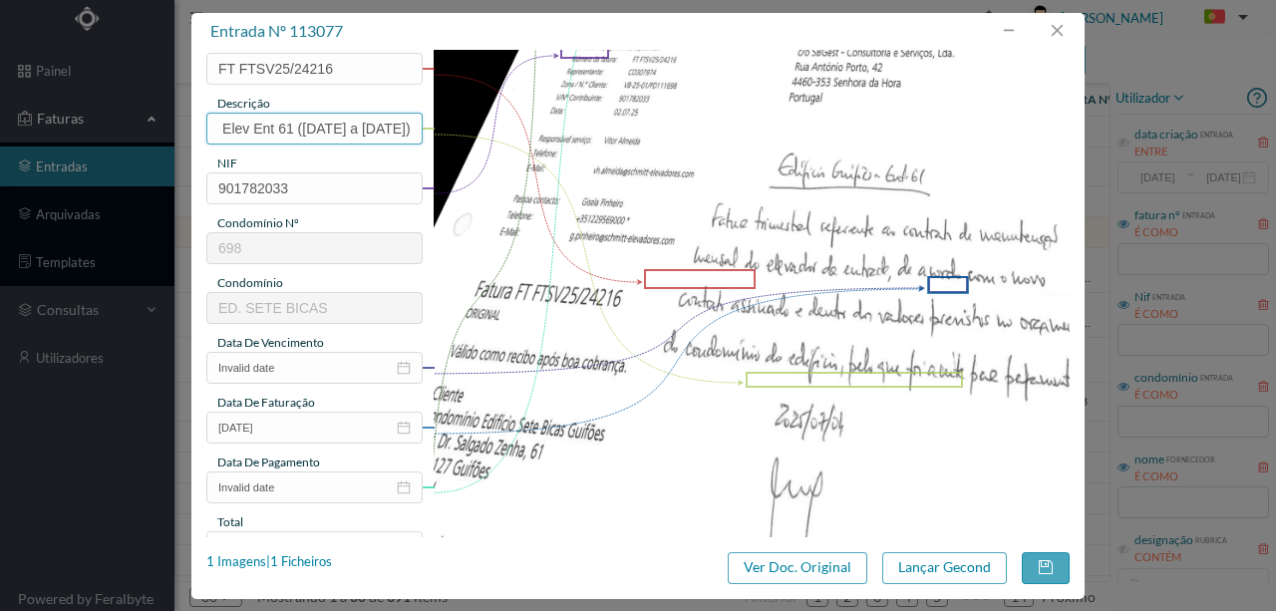
scroll to position [199, 0]
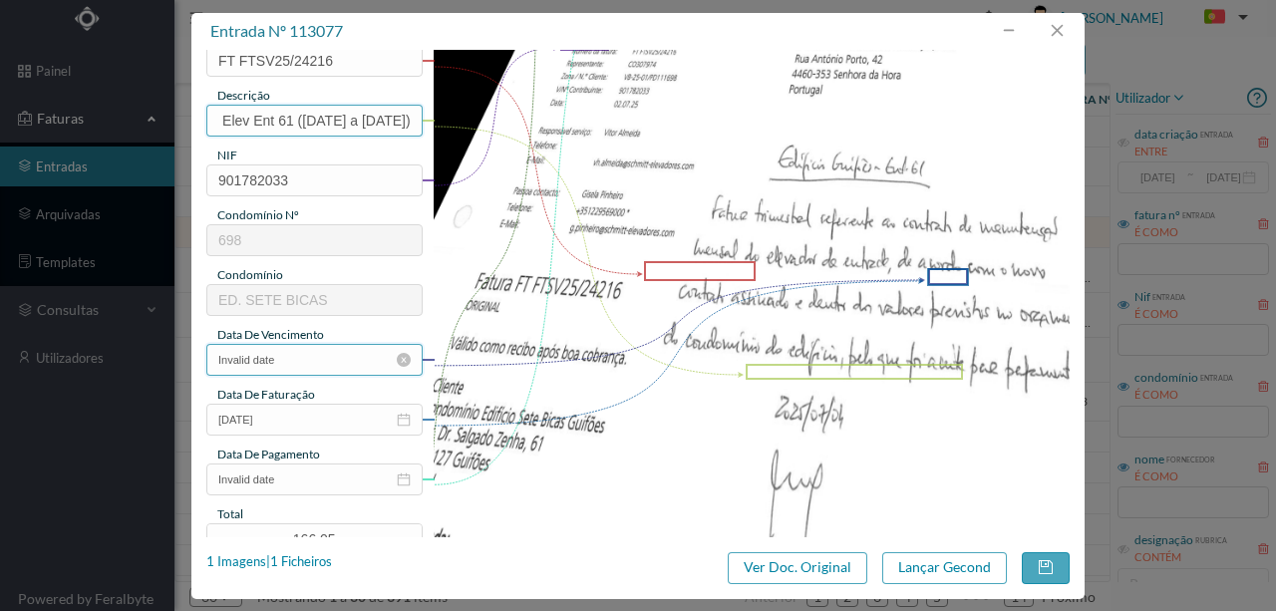
type input "Man Elev Ent 61 (01.07.2025 a 30.09.2025)"
click at [304, 357] on input "Invalid date" at bounding box center [314, 360] width 216 height 32
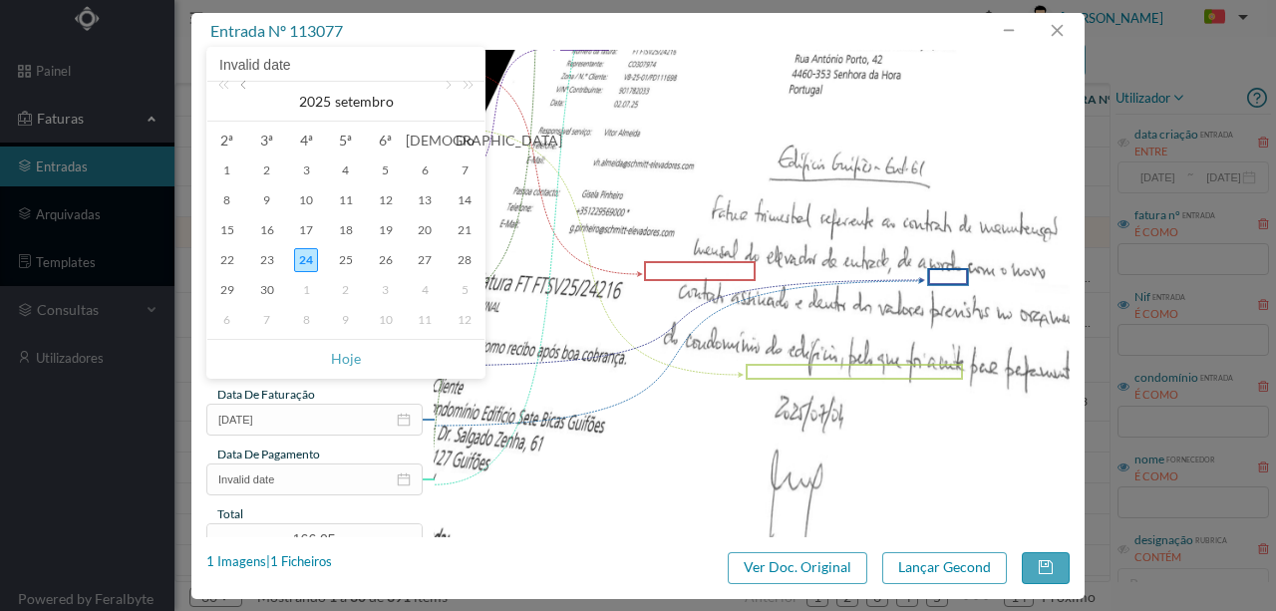
click at [245, 84] on link at bounding box center [245, 102] width 18 height 40
click at [305, 172] on div "2" at bounding box center [306, 171] width 24 height 24
type input "02-07-2025"
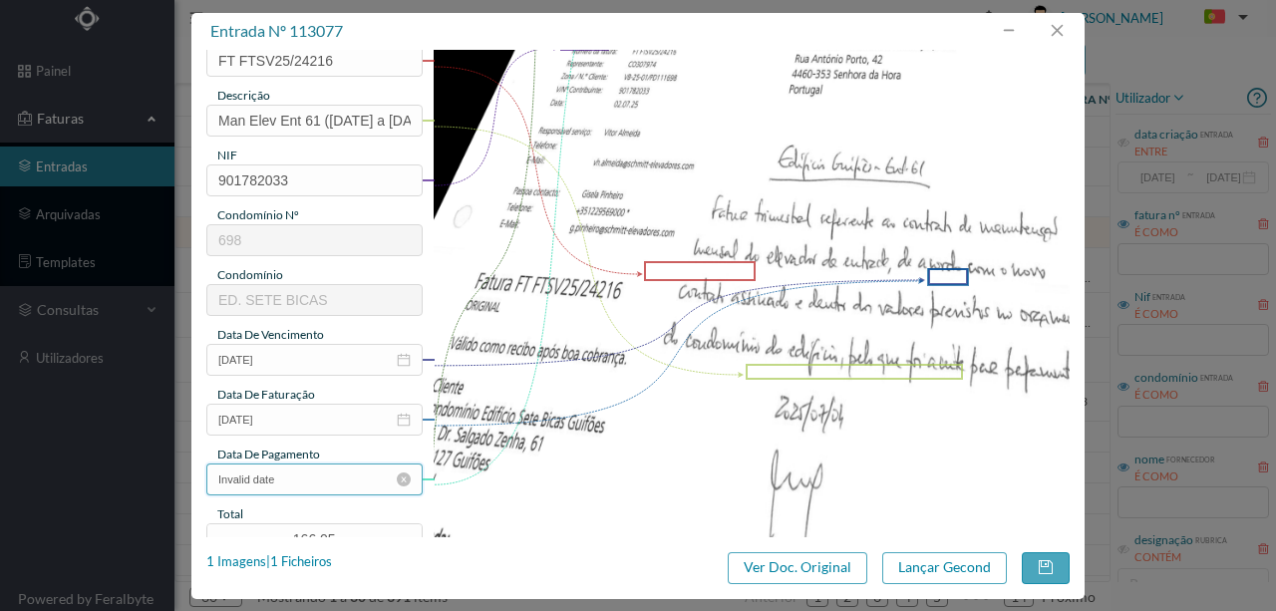
click at [302, 486] on input "Invalid date" at bounding box center [314, 480] width 216 height 32
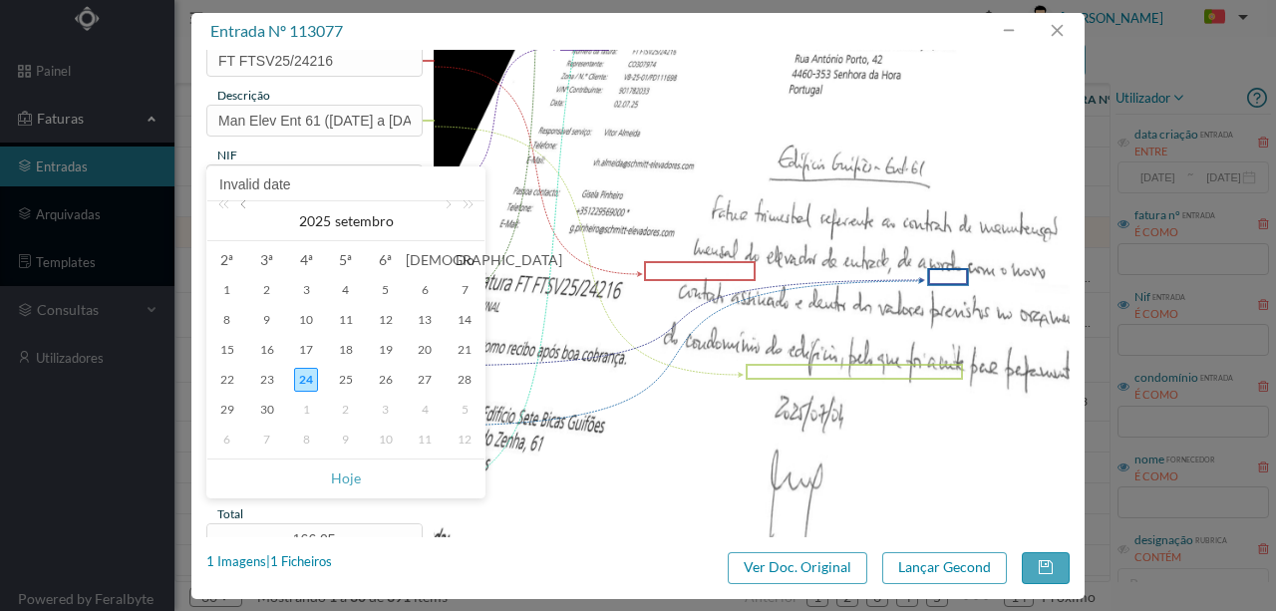
click at [244, 205] on link at bounding box center [245, 221] width 18 height 40
drag, startPoint x: 269, startPoint y: 413, endPoint x: 321, endPoint y: 403, distance: 52.8
click at [269, 412] on div "29" at bounding box center [267, 410] width 24 height 24
type input "29-07-2025"
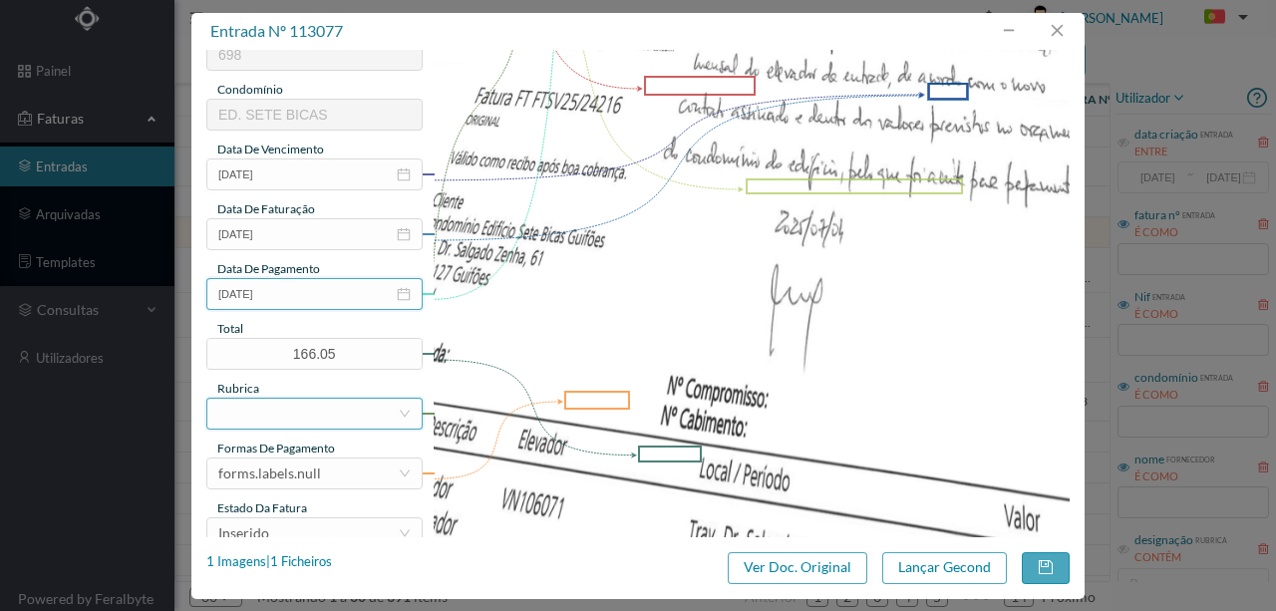
scroll to position [399, 0]
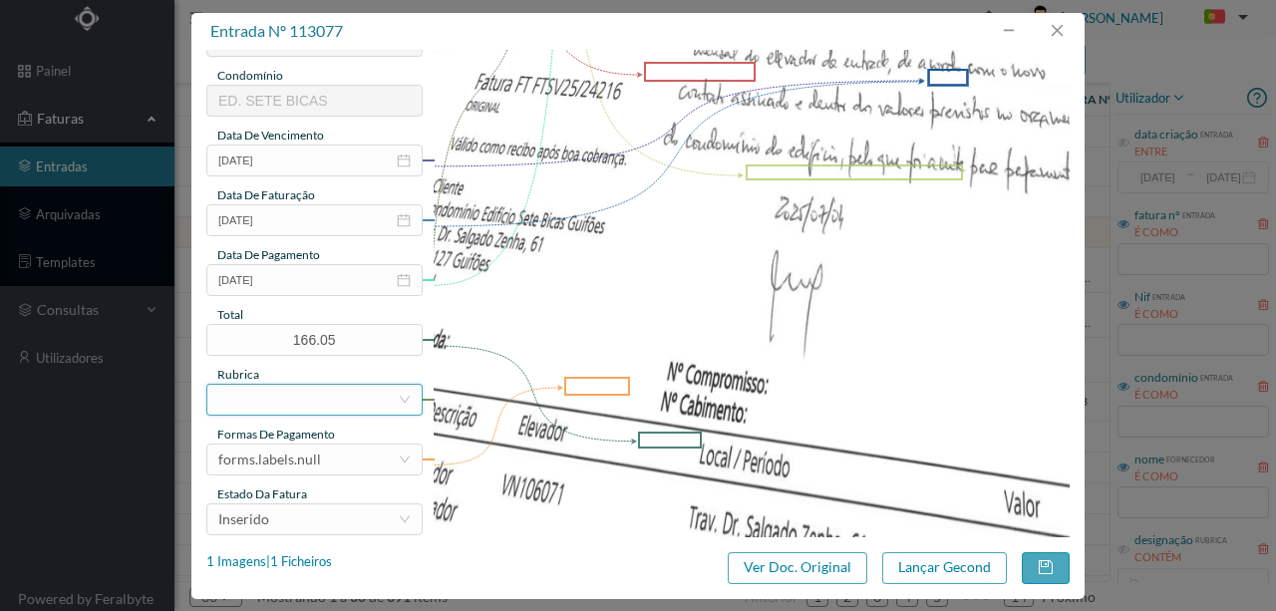
click at [279, 395] on div at bounding box center [307, 400] width 179 height 30
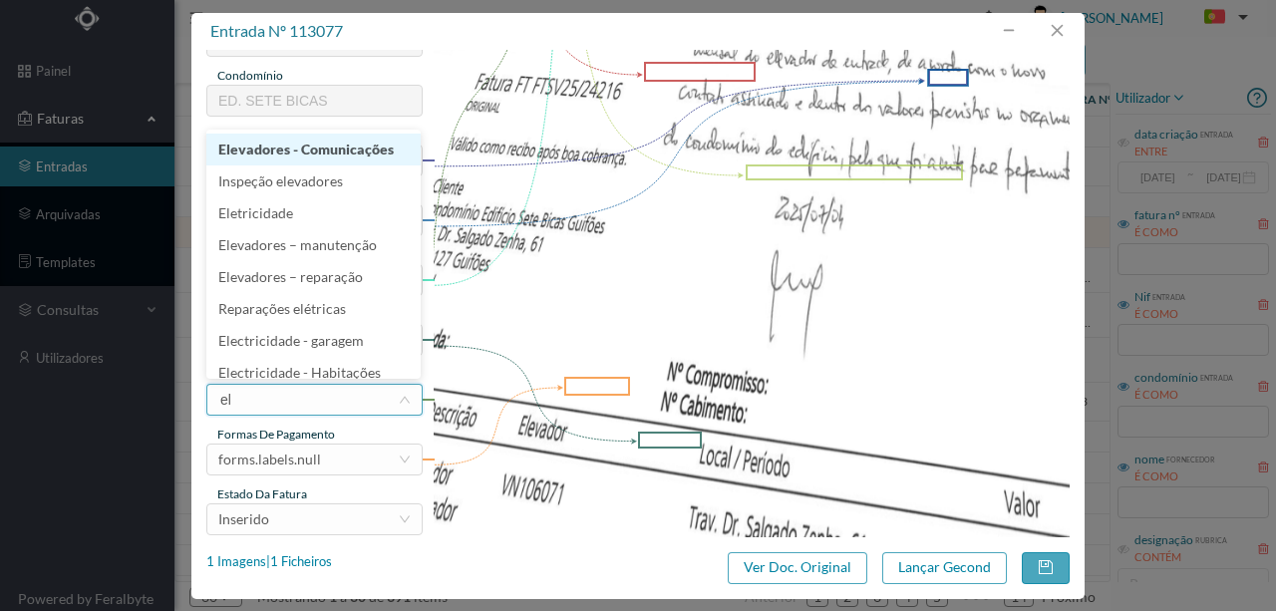
type input "ele"
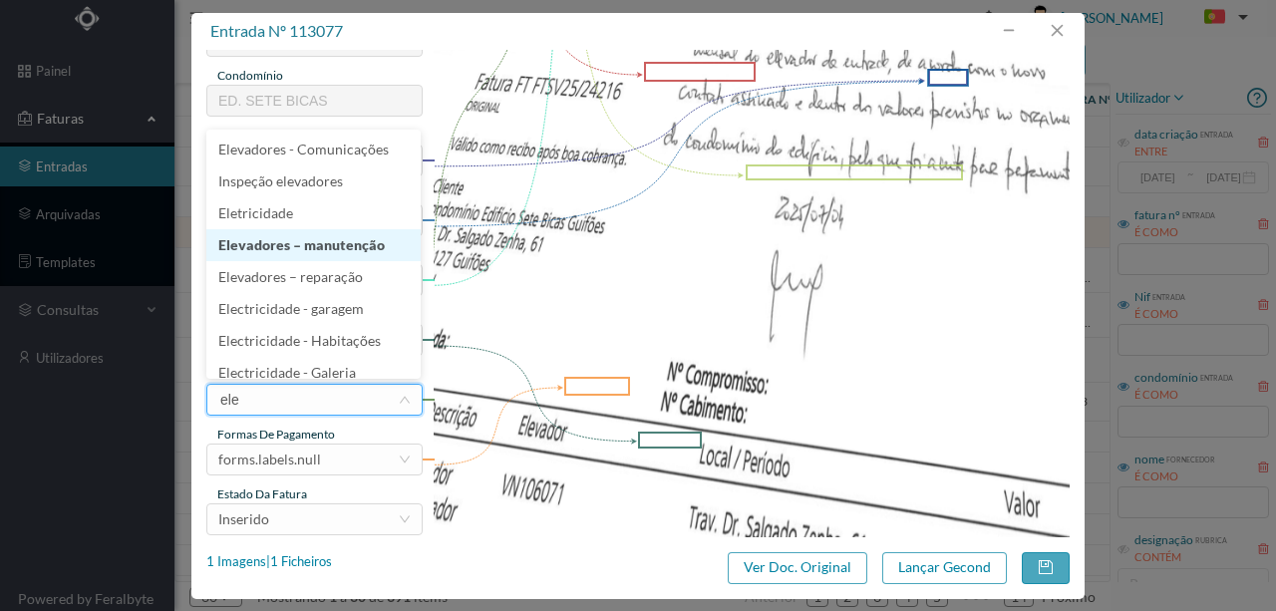
click at [327, 244] on li "Elevadores – manutenção" at bounding box center [313, 245] width 214 height 32
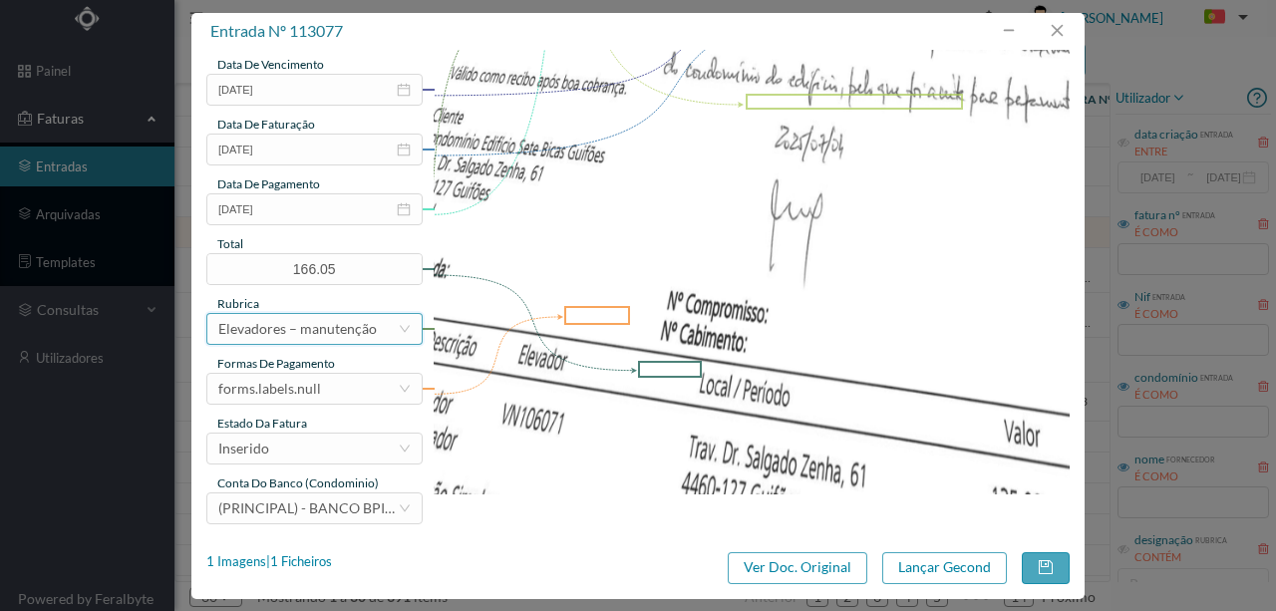
scroll to position [472, 0]
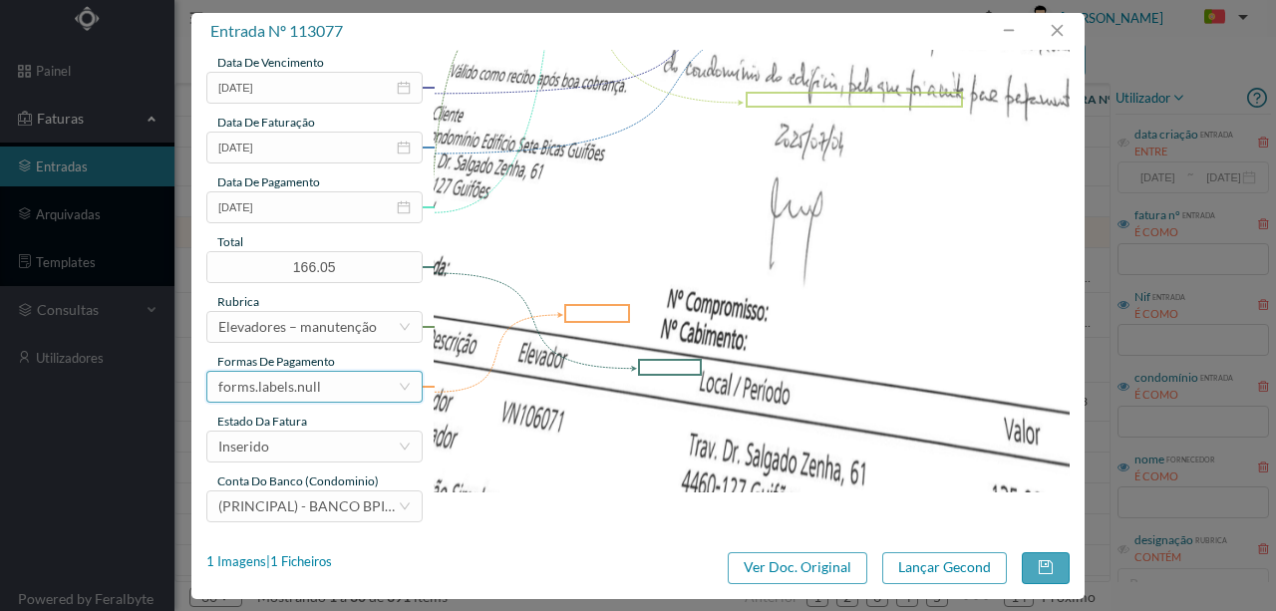
click at [312, 381] on div "forms.labels.null" at bounding box center [269, 387] width 103 height 30
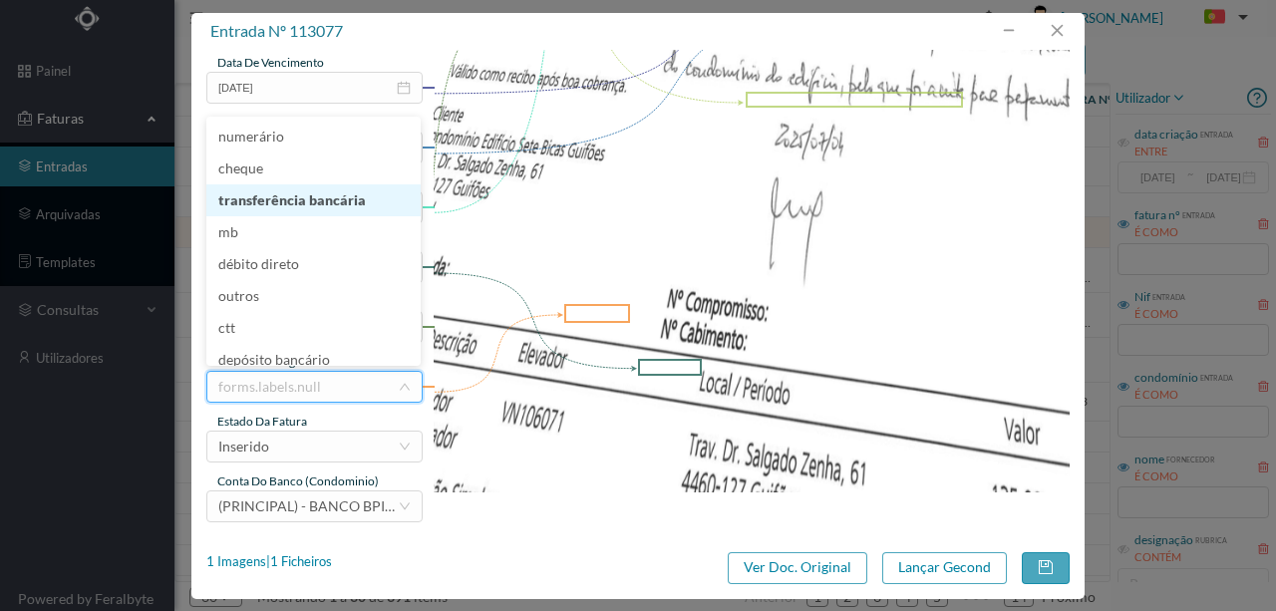
click at [315, 198] on li "transferência bancária" at bounding box center [313, 200] width 214 height 32
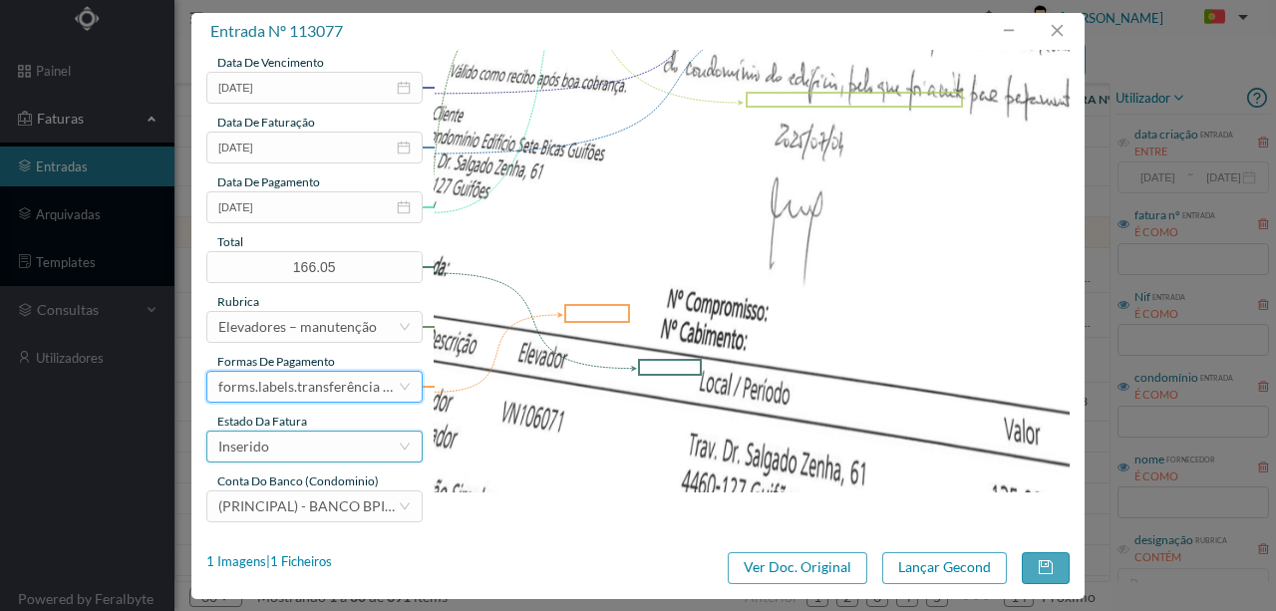
click at [319, 447] on div "Inserido" at bounding box center [307, 447] width 179 height 30
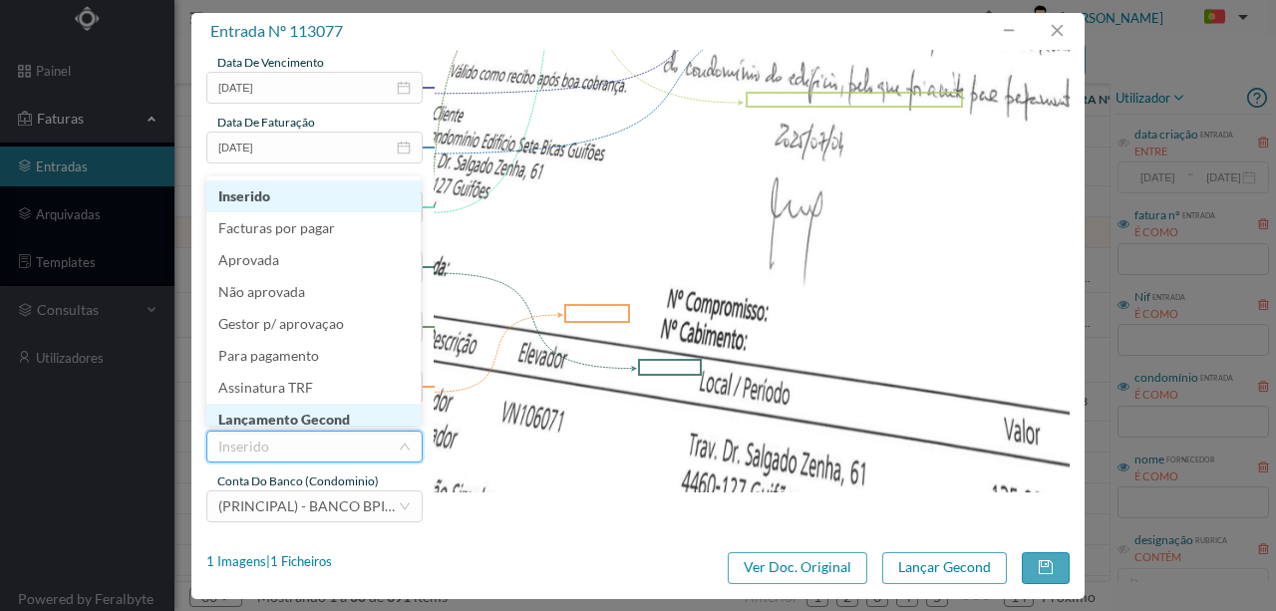
scroll to position [10, 0]
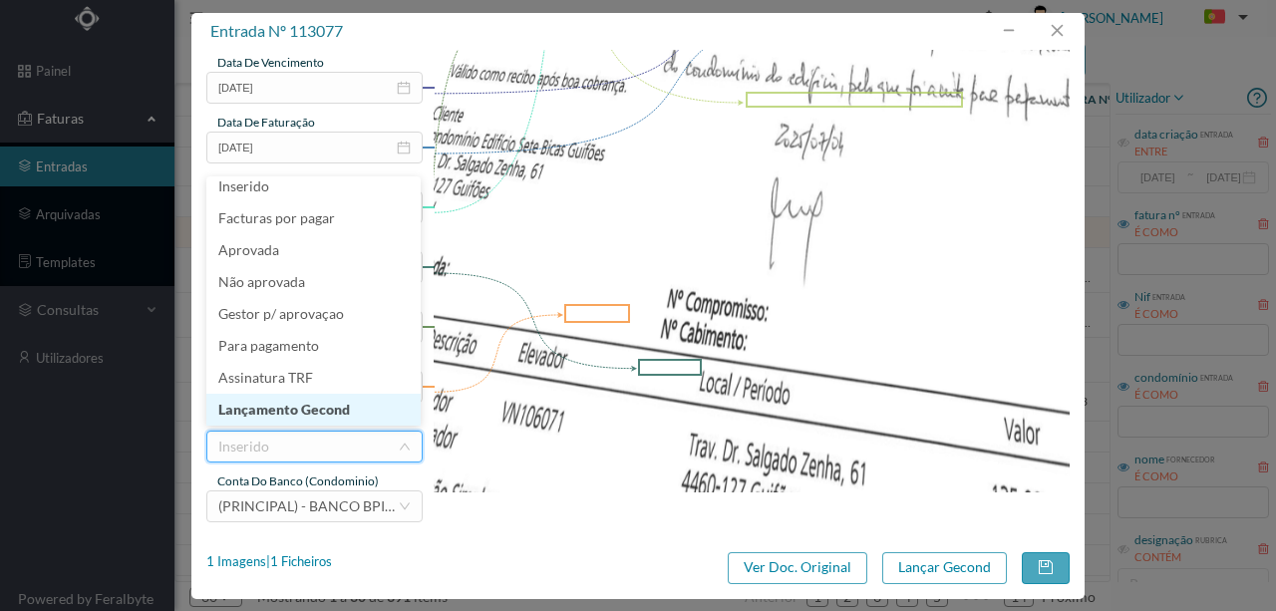
click at [307, 409] on li "Lançamento Gecond" at bounding box center [313, 410] width 214 height 32
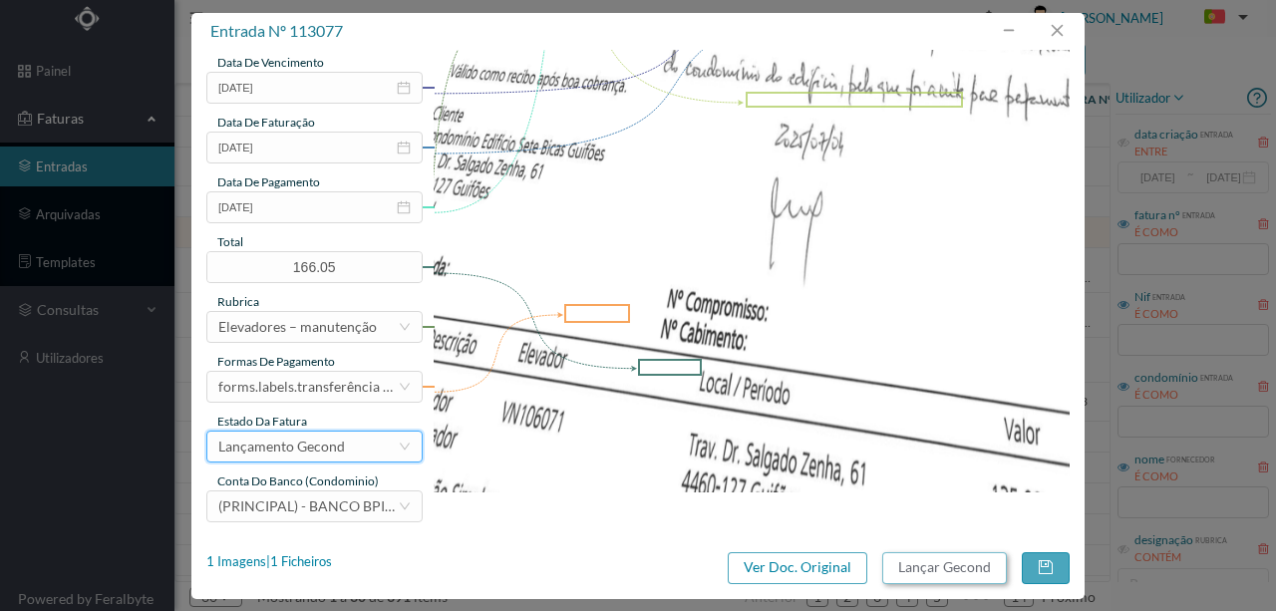
click at [959, 560] on button "Lançar Gecond" at bounding box center [944, 568] width 125 height 32
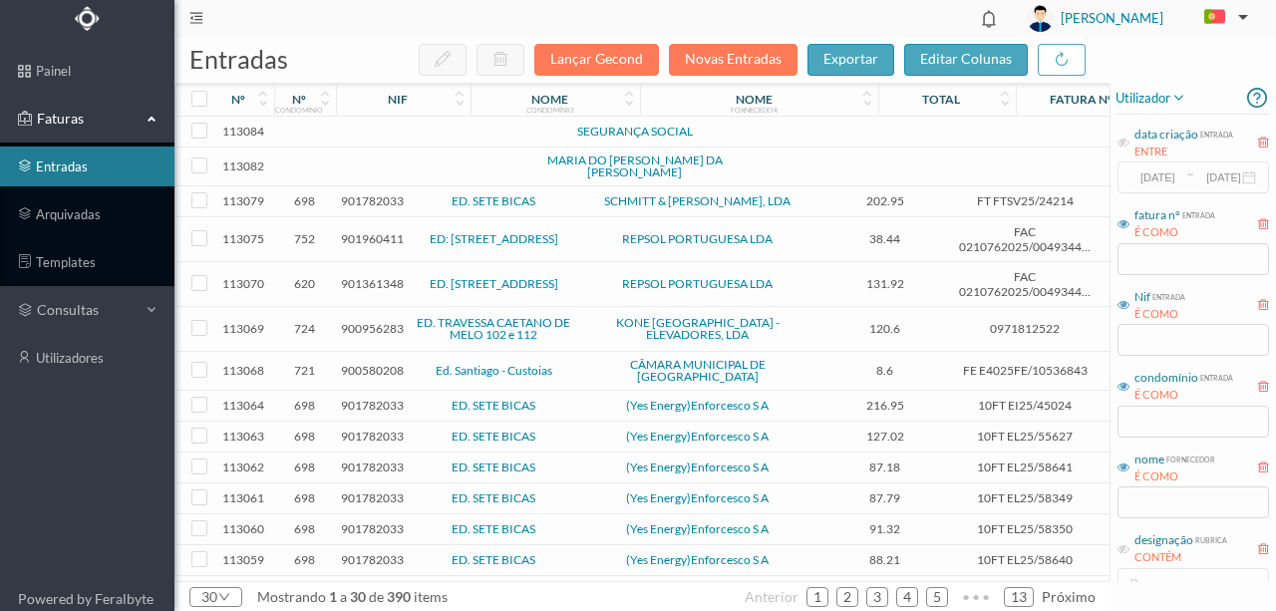
click at [388, 195] on span "901782033" at bounding box center [372, 200] width 63 height 15
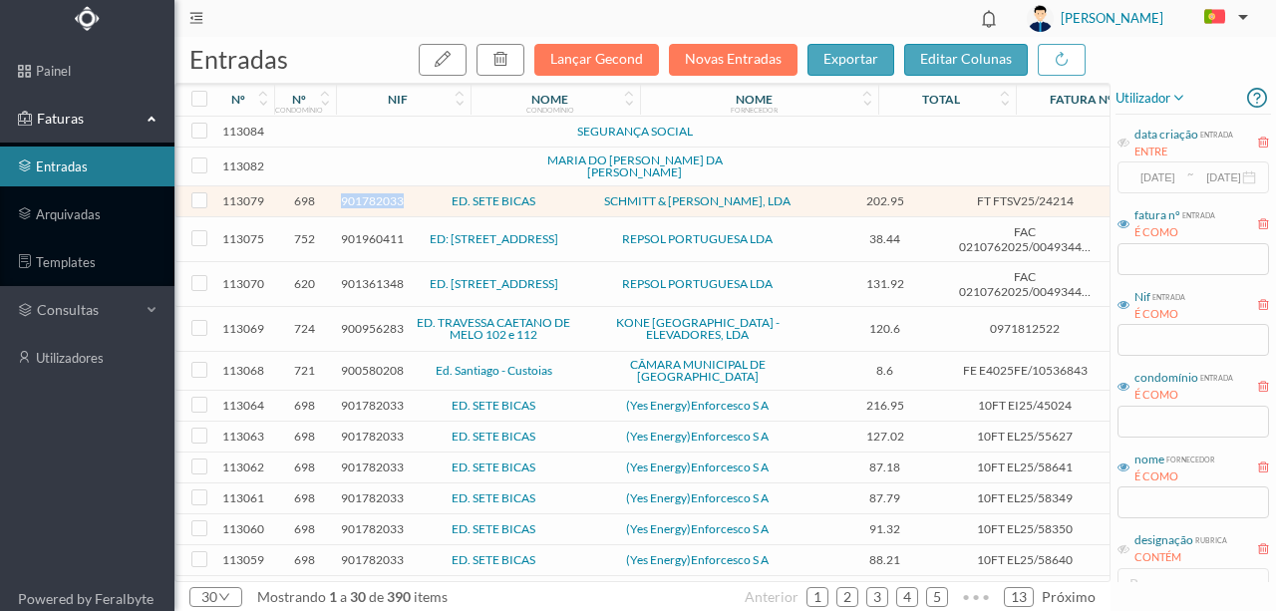
click at [388, 195] on span "901782033" at bounding box center [372, 200] width 63 height 15
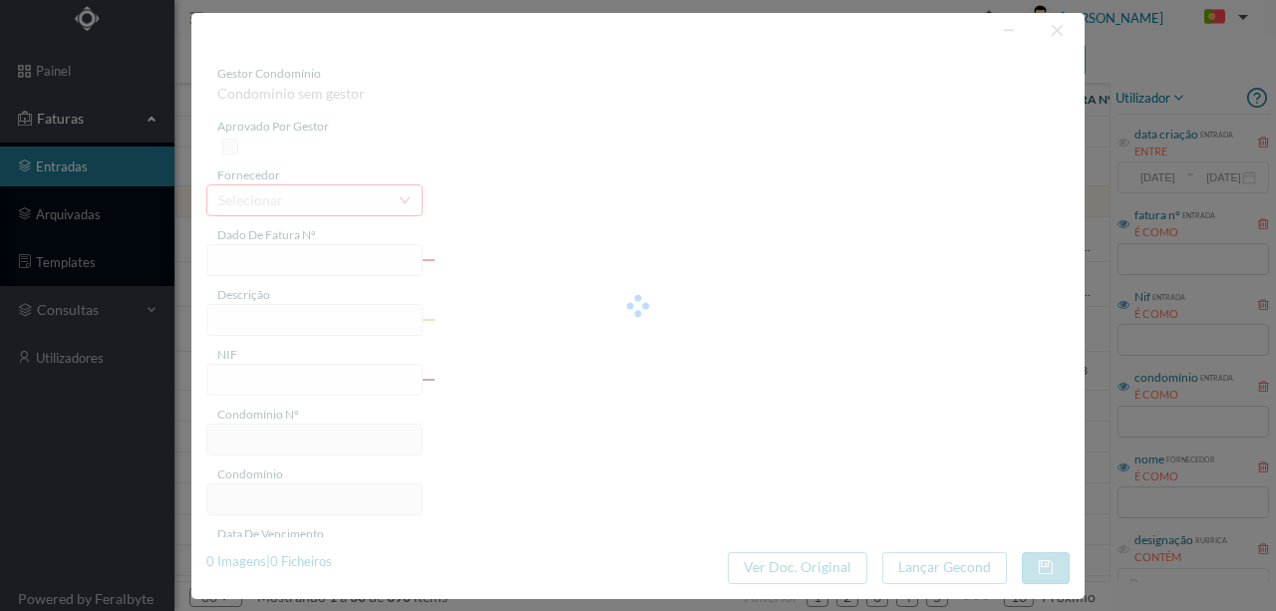
type input "FT FTSV25/24214"
type input "901782033"
type input "Invalid date"
type input "02-07-2025"
type input "202.95"
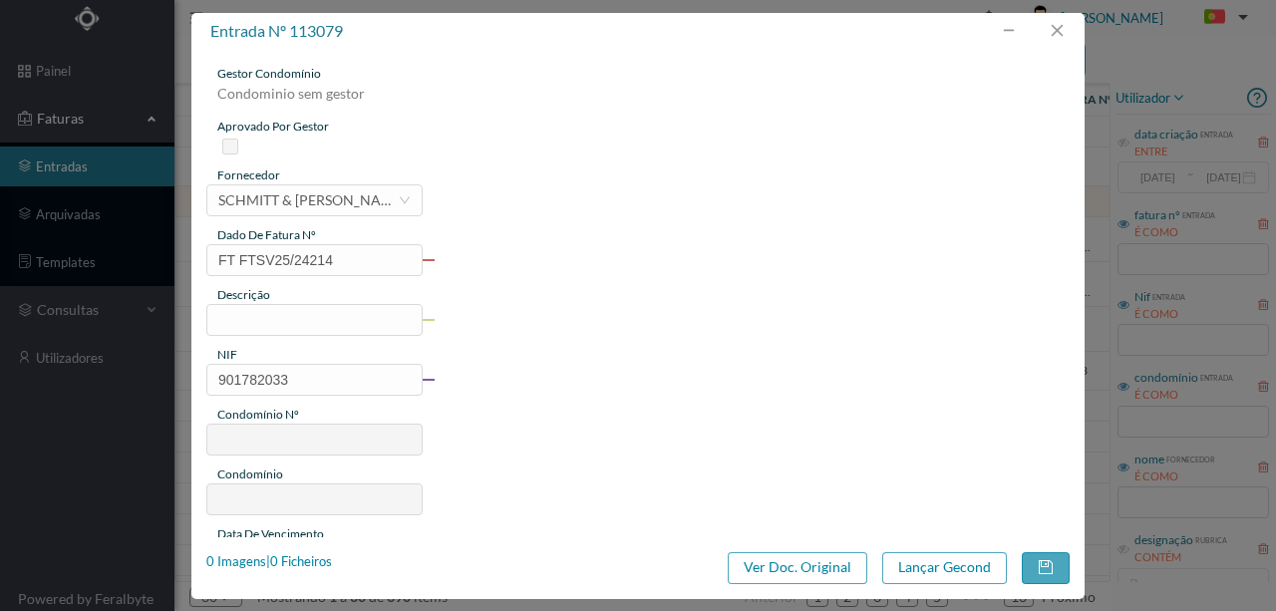
type input "698"
type input "ED. SETE BICAS"
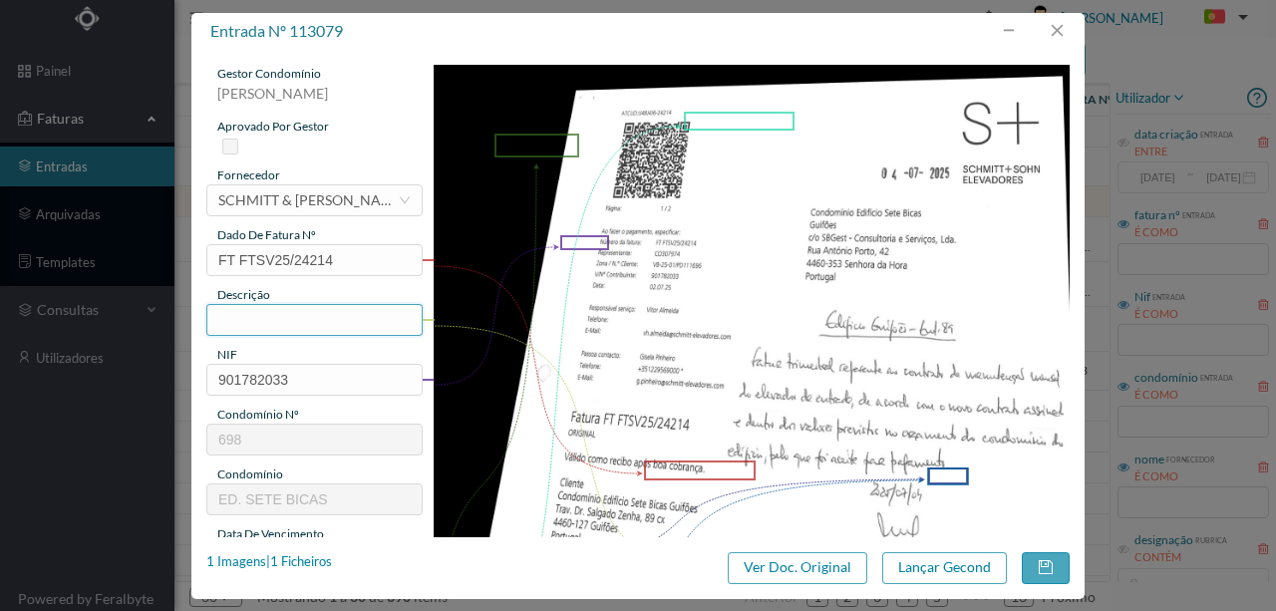
click at [261, 325] on input "text" at bounding box center [314, 320] width 216 height 32
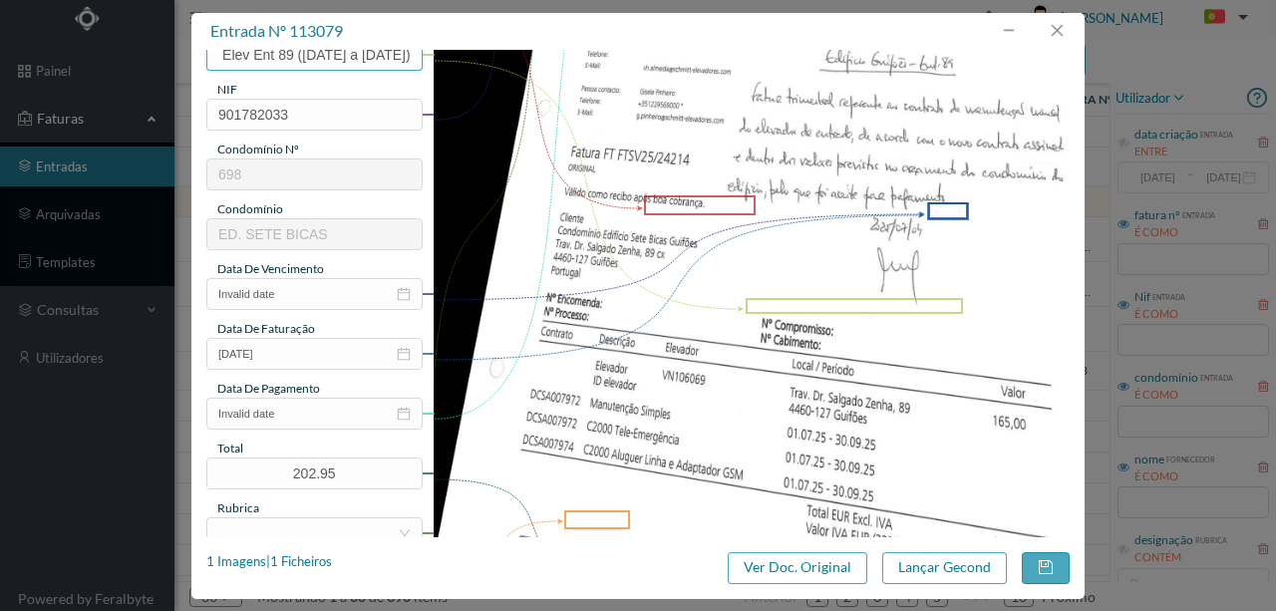
scroll to position [332, 0]
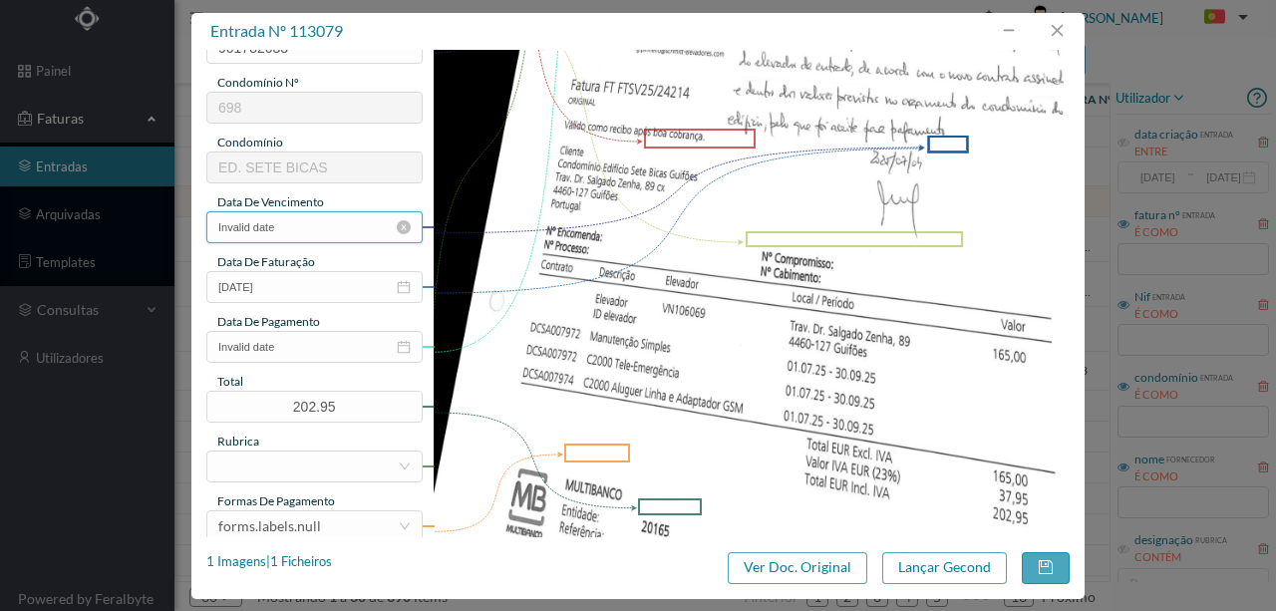
type input "Man Elev Ent 89 (01.07.2025 a 30.09.2025)"
click at [314, 231] on input "Invalid date" at bounding box center [314, 227] width 216 height 32
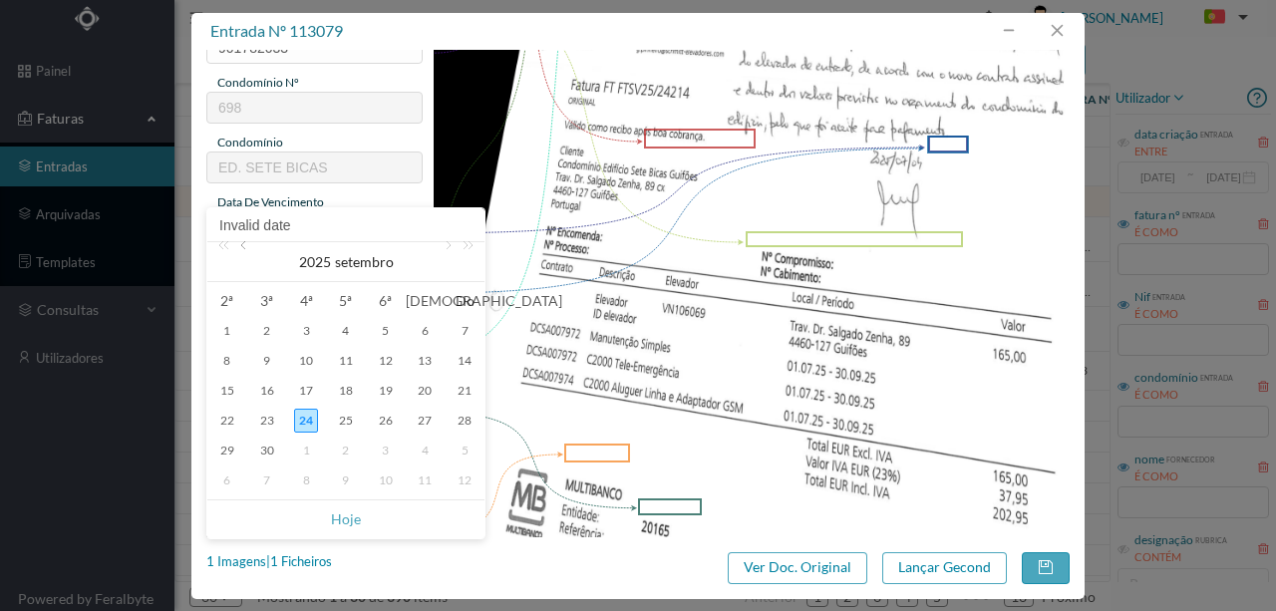
click at [242, 245] on link at bounding box center [245, 262] width 18 height 40
click at [312, 335] on div "2" at bounding box center [306, 331] width 24 height 24
type input "02-07-2025"
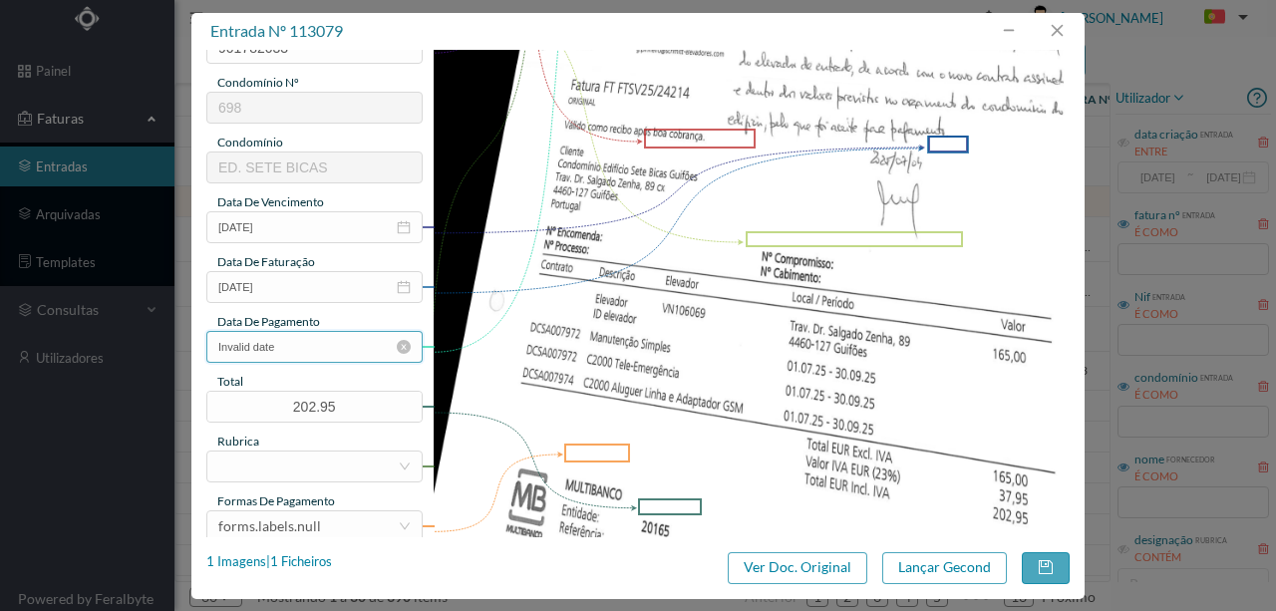
click at [302, 351] on input "Invalid date" at bounding box center [314, 347] width 216 height 32
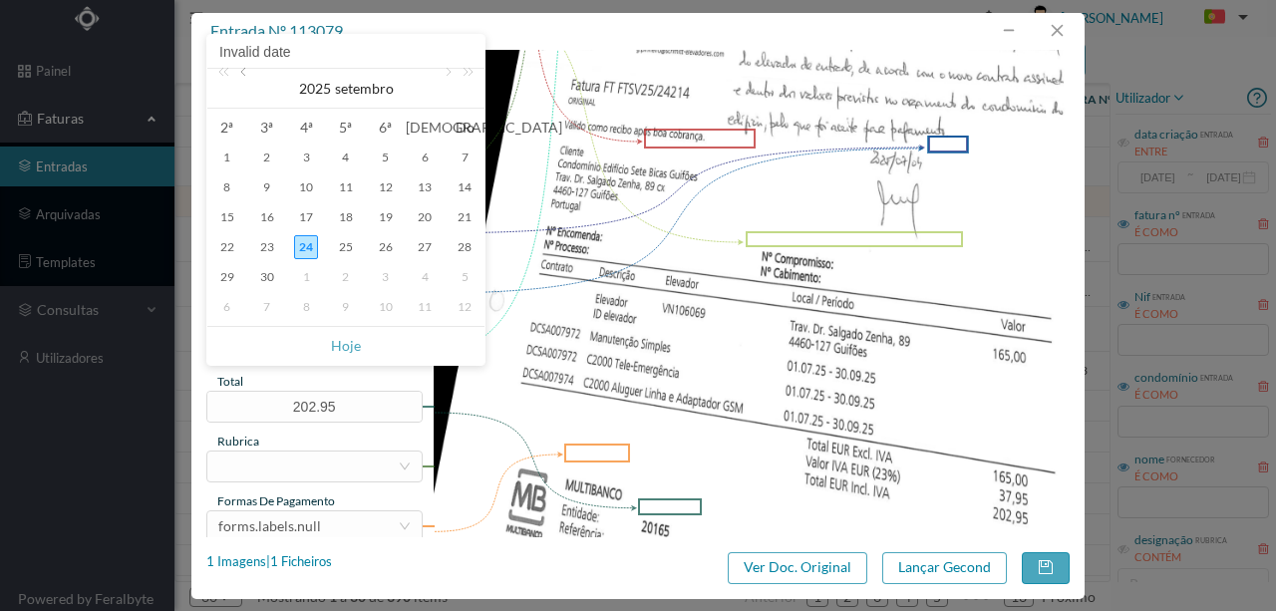
click at [247, 79] on link at bounding box center [245, 89] width 18 height 40
click at [268, 275] on div "29" at bounding box center [267, 277] width 24 height 24
type input "29-07-2025"
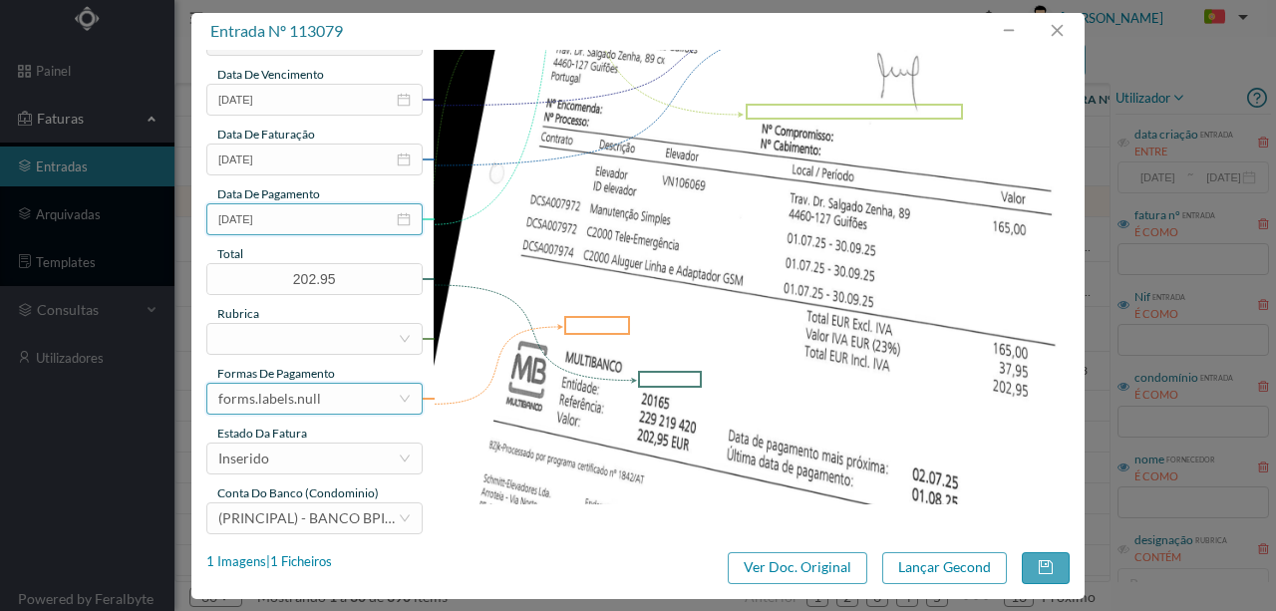
scroll to position [472, 0]
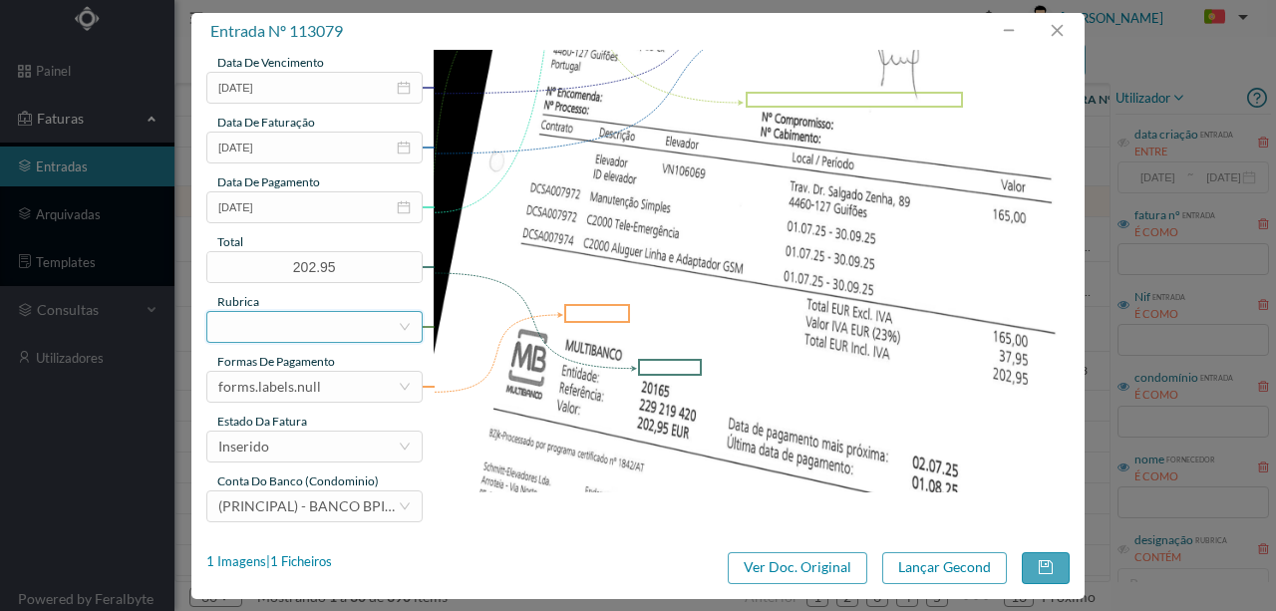
click at [243, 331] on div at bounding box center [307, 327] width 179 height 30
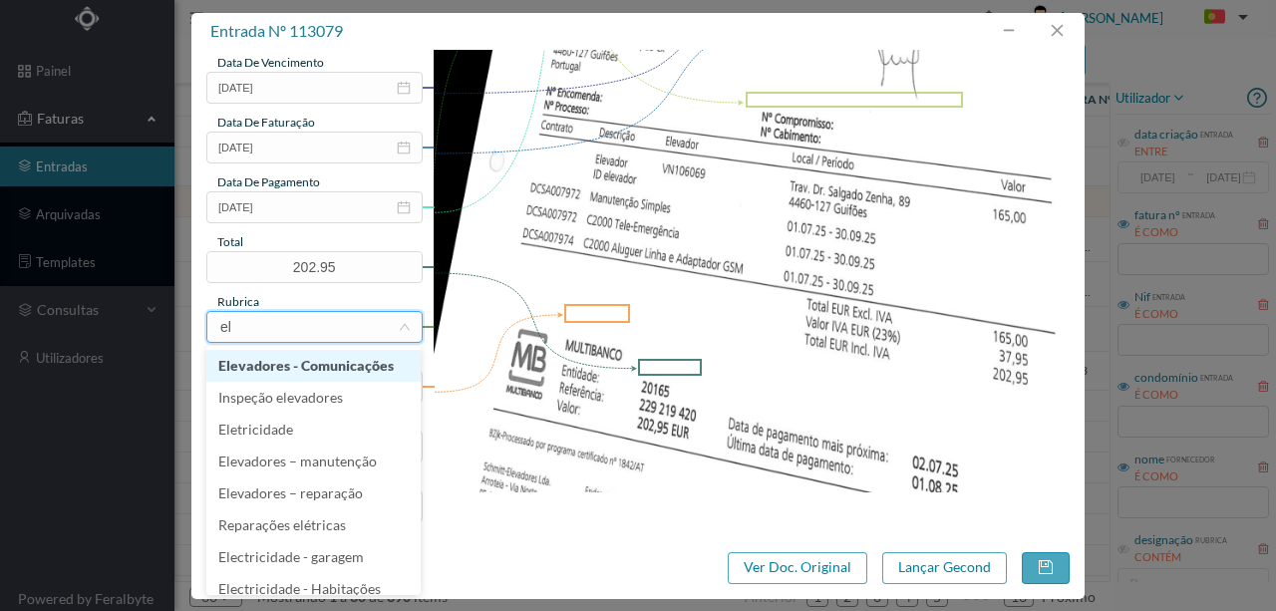
type input "ele"
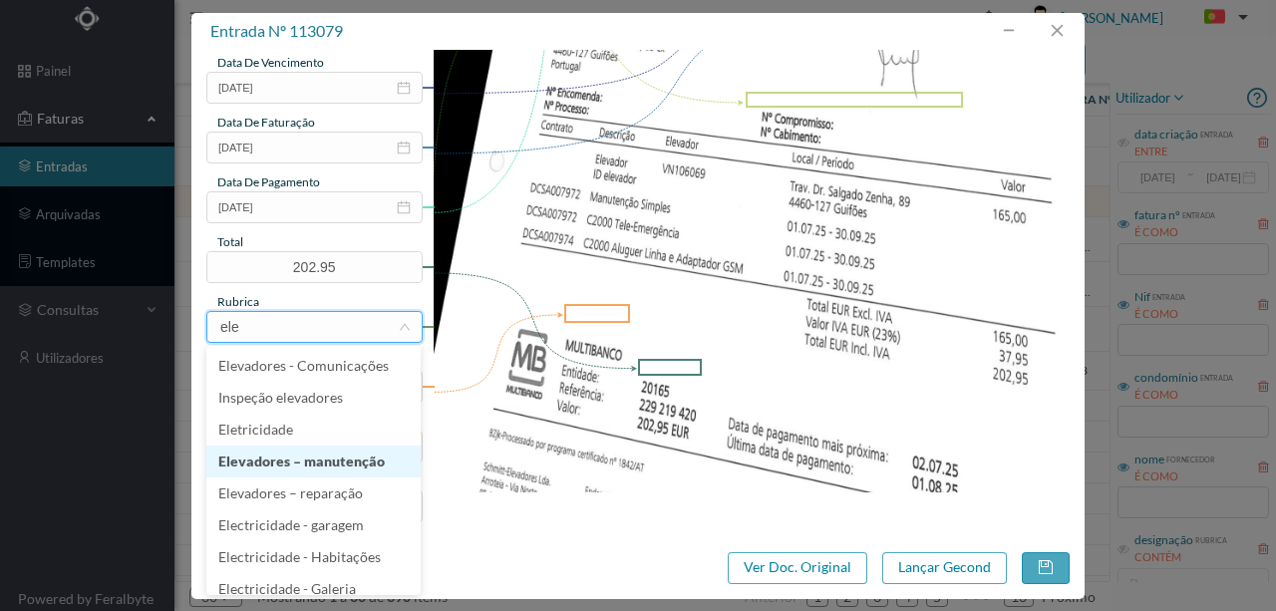
click at [307, 461] on li "Elevadores – manutenção" at bounding box center [313, 462] width 214 height 32
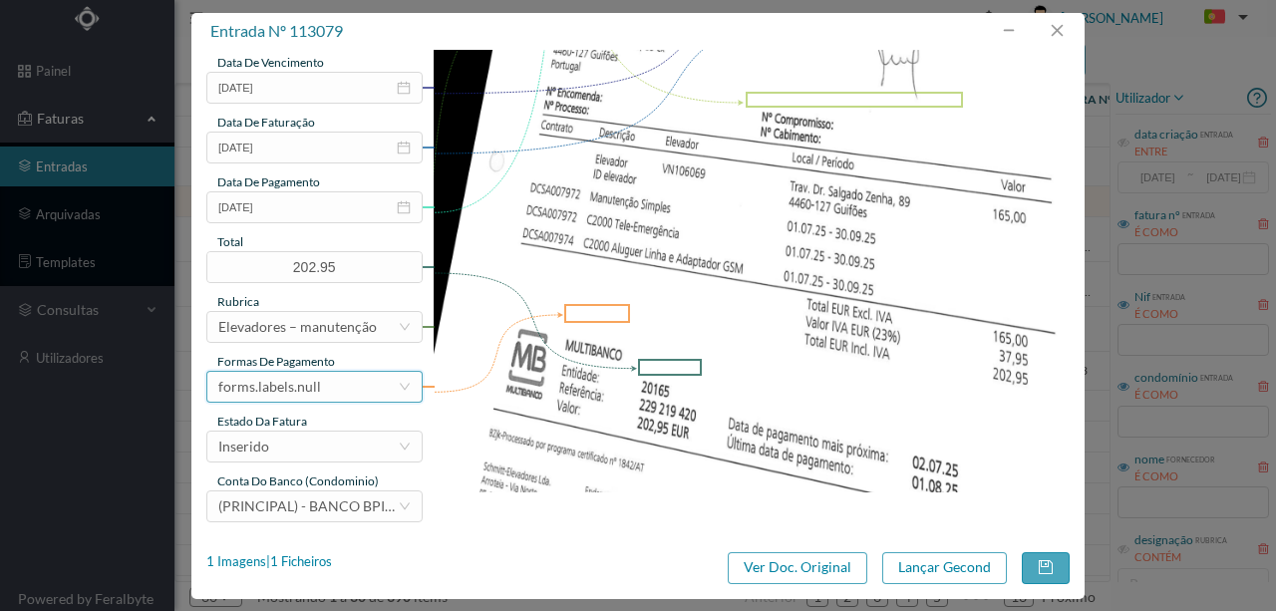
click at [277, 394] on div "forms.labels.null" at bounding box center [269, 387] width 103 height 30
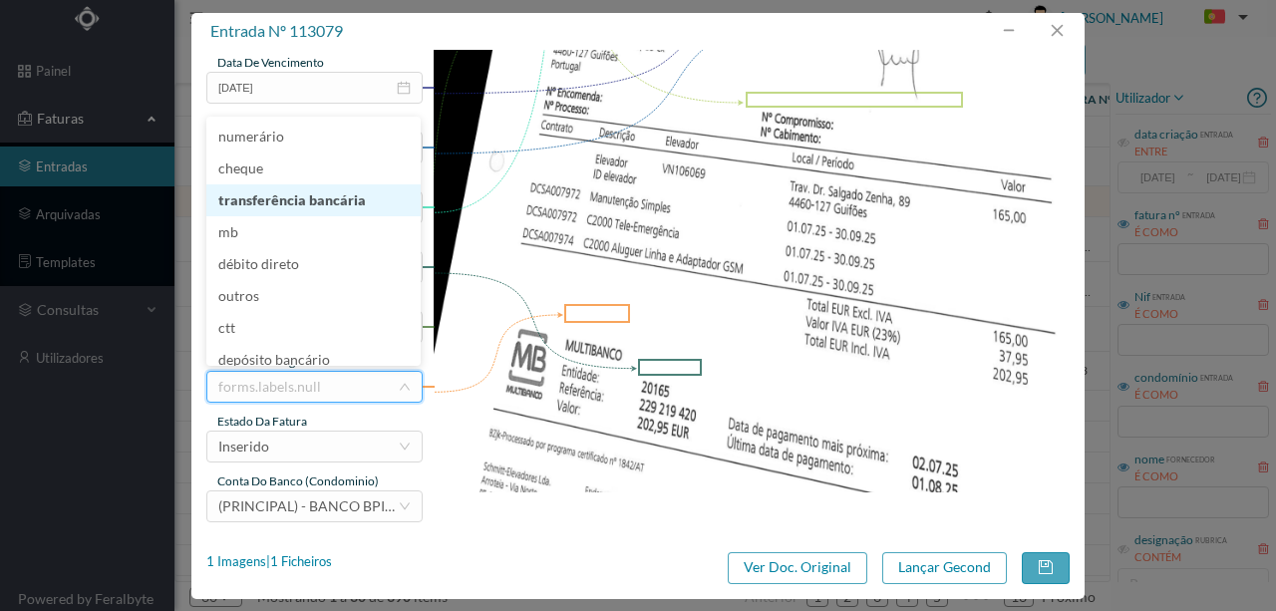
click at [322, 207] on li "transferência bancária" at bounding box center [313, 200] width 214 height 32
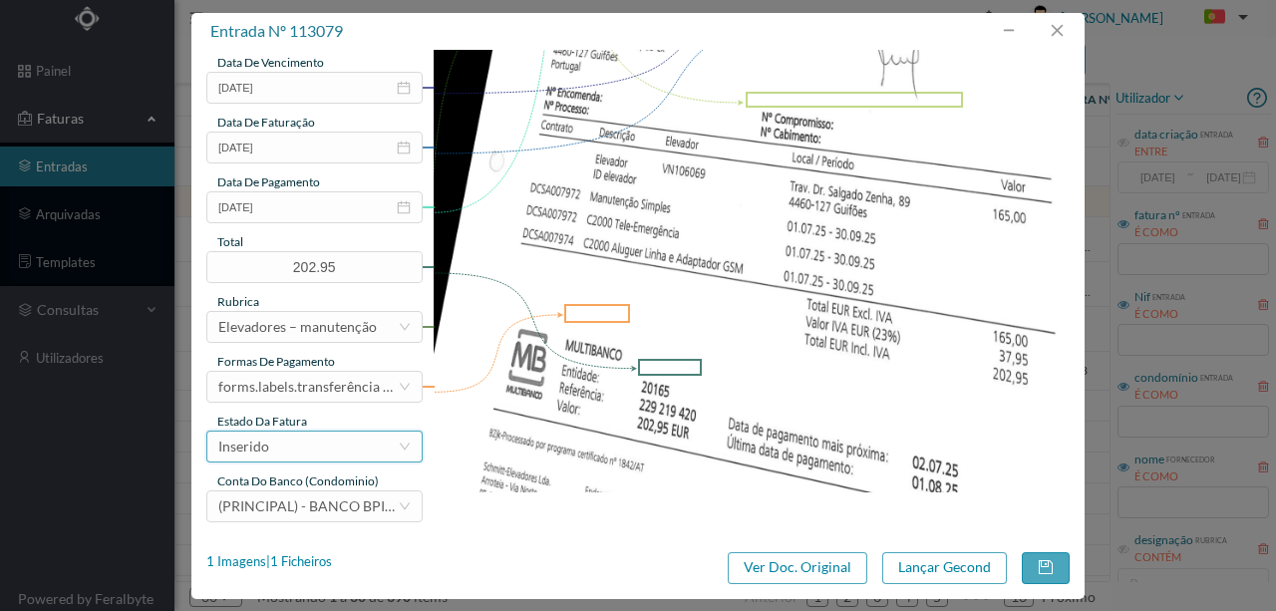
click at [275, 447] on div "Inserido" at bounding box center [307, 447] width 179 height 30
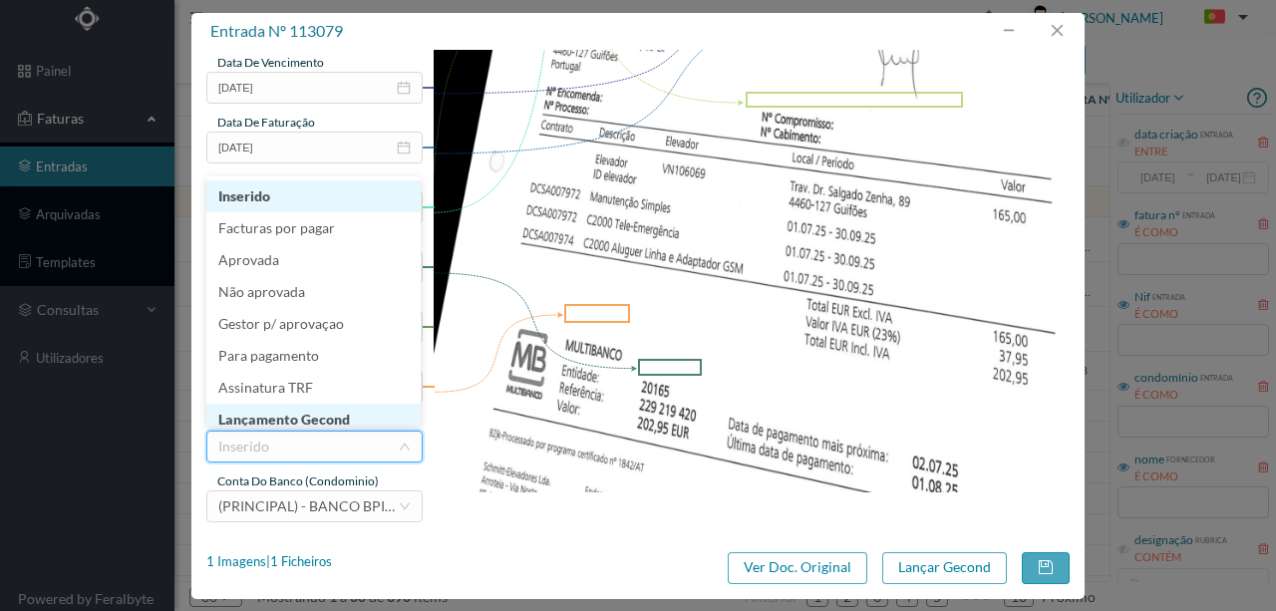
scroll to position [10, 0]
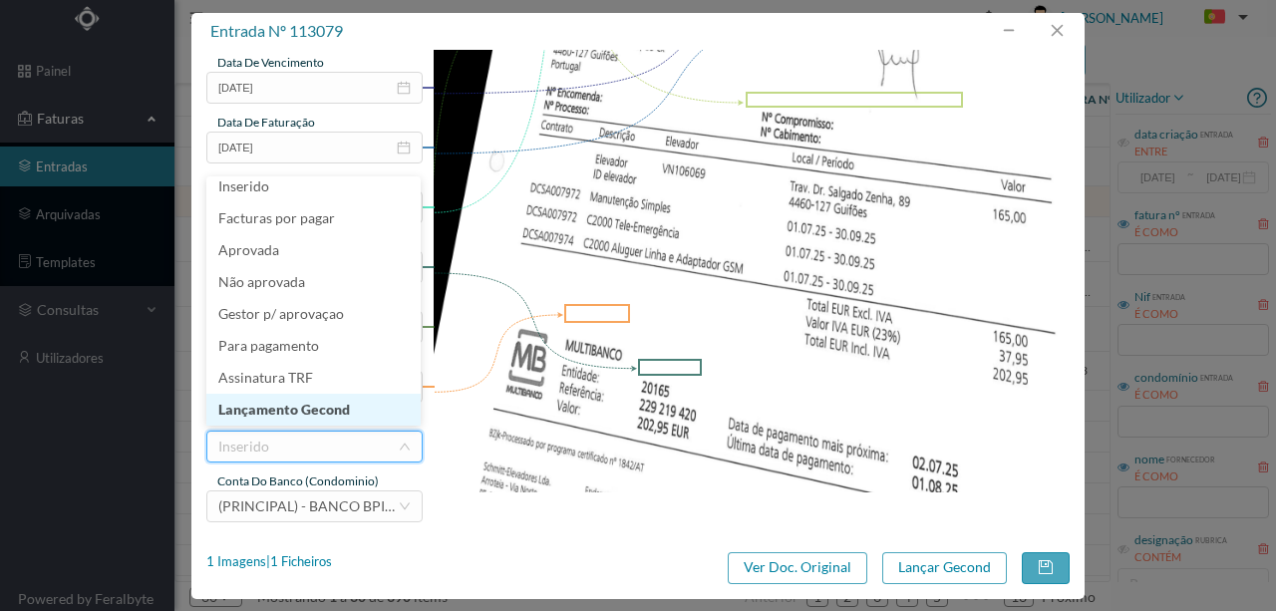
click at [303, 411] on li "Lançamento Gecond" at bounding box center [313, 410] width 214 height 32
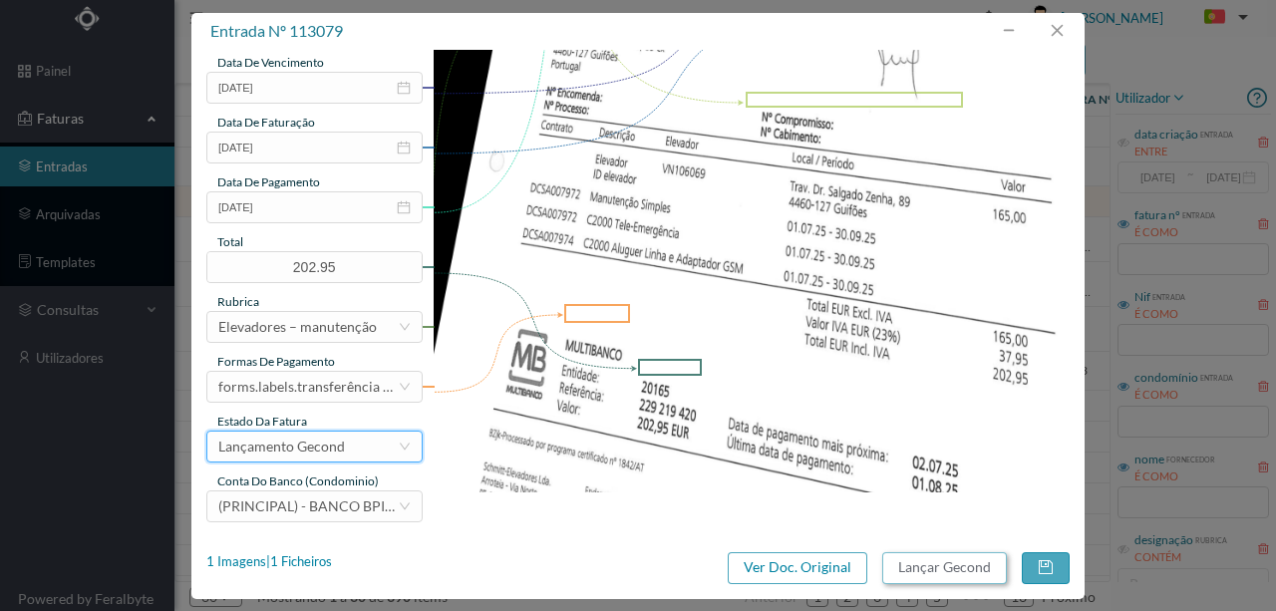
click at [943, 566] on button "Lançar Gecond" at bounding box center [944, 568] width 125 height 32
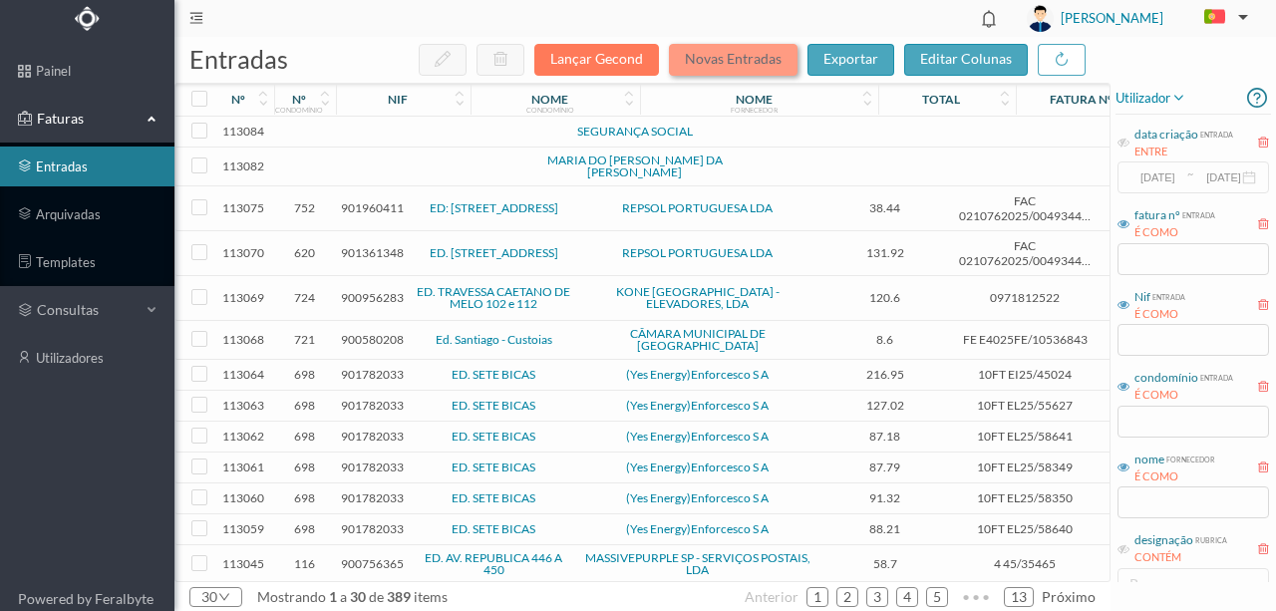
click at [742, 56] on button "Novas Entradas" at bounding box center [733, 60] width 129 height 32
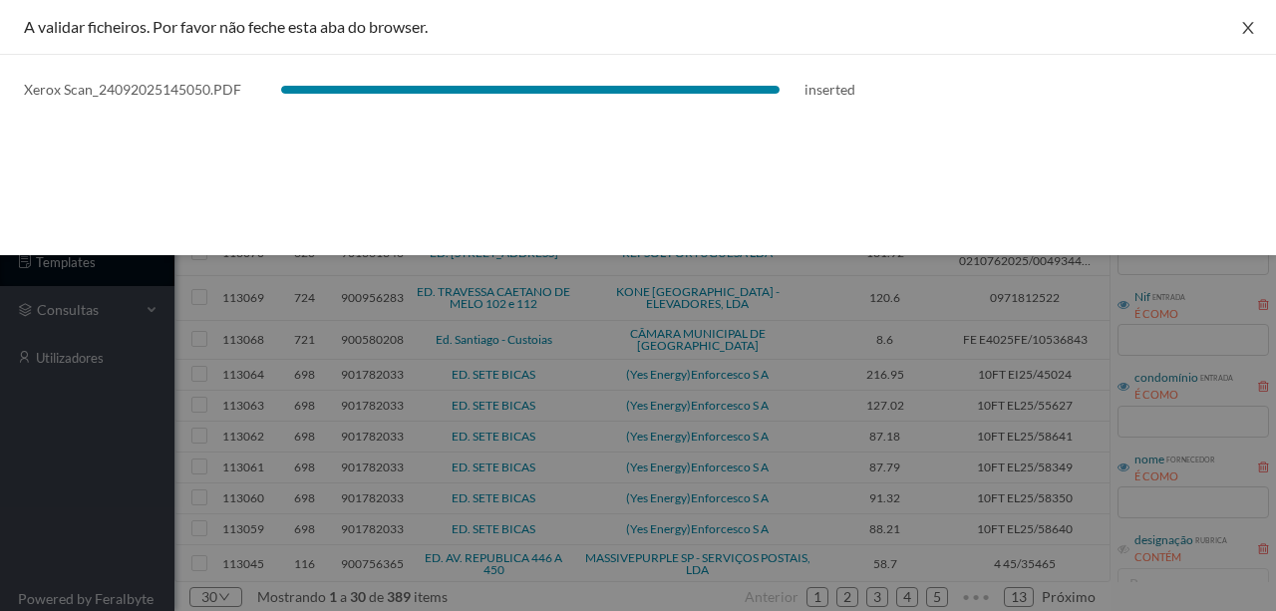
drag, startPoint x: 1250, startPoint y: 27, endPoint x: 1253, endPoint y: 94, distance: 66.9
click at [1250, 27] on icon "icon: close" at bounding box center [1248, 28] width 16 height 16
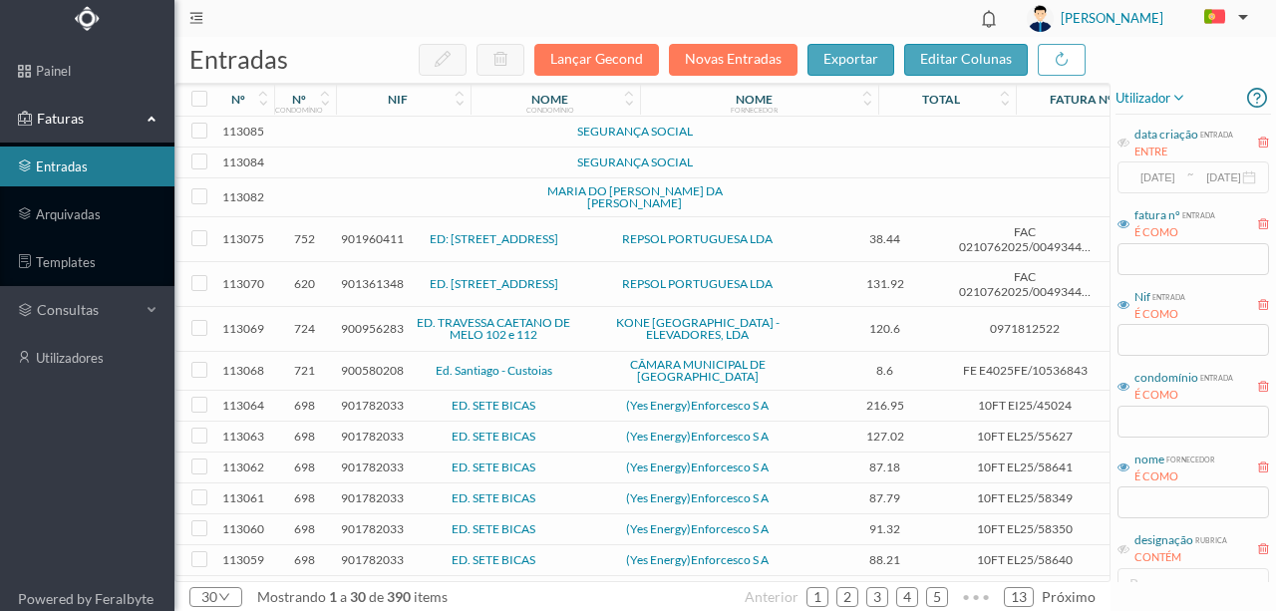
click at [340, 136] on td at bounding box center [341, 132] width 10 height 31
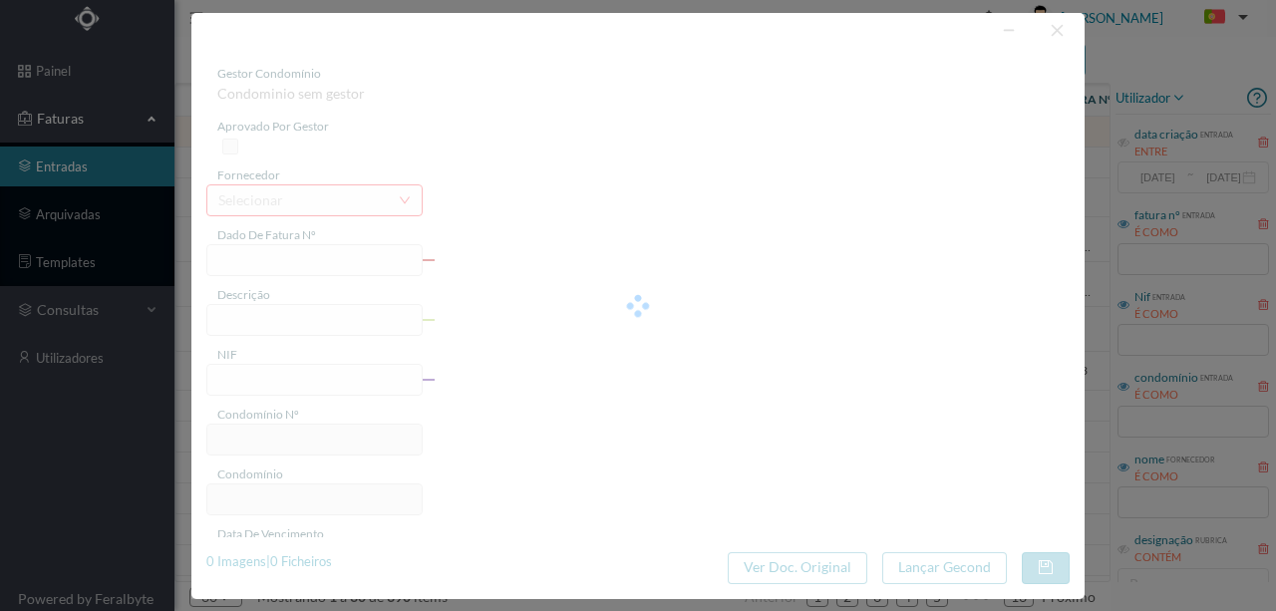
type input "0"
type input "Invalid date"
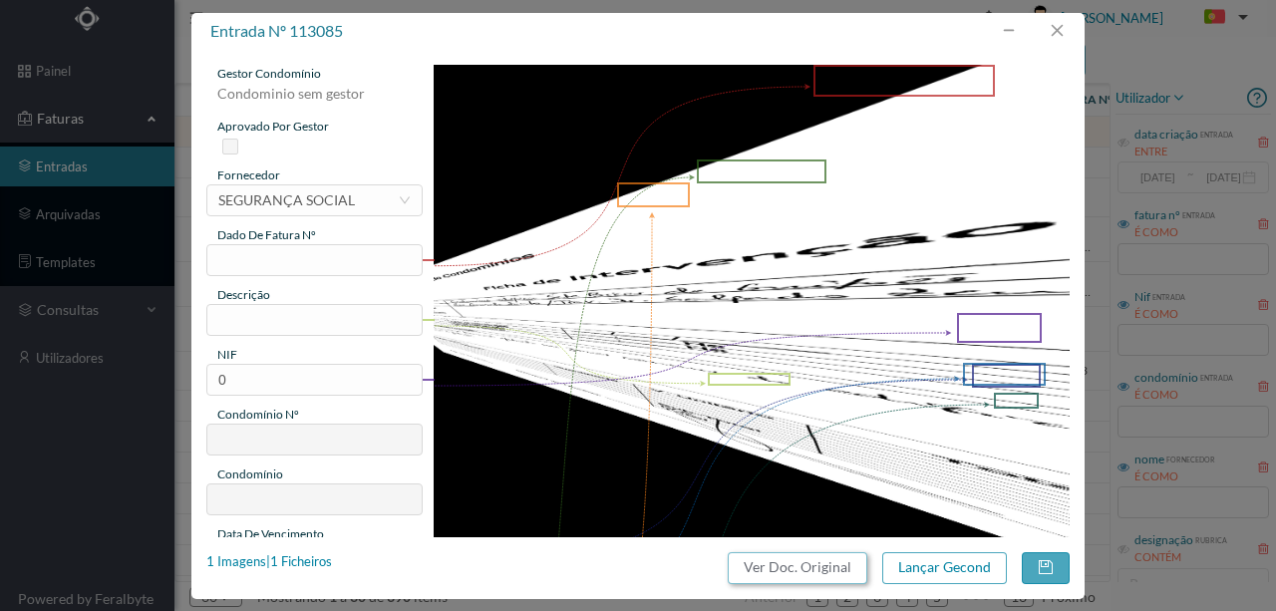
click at [794, 567] on button "Ver Doc. Original" at bounding box center [798, 568] width 140 height 32
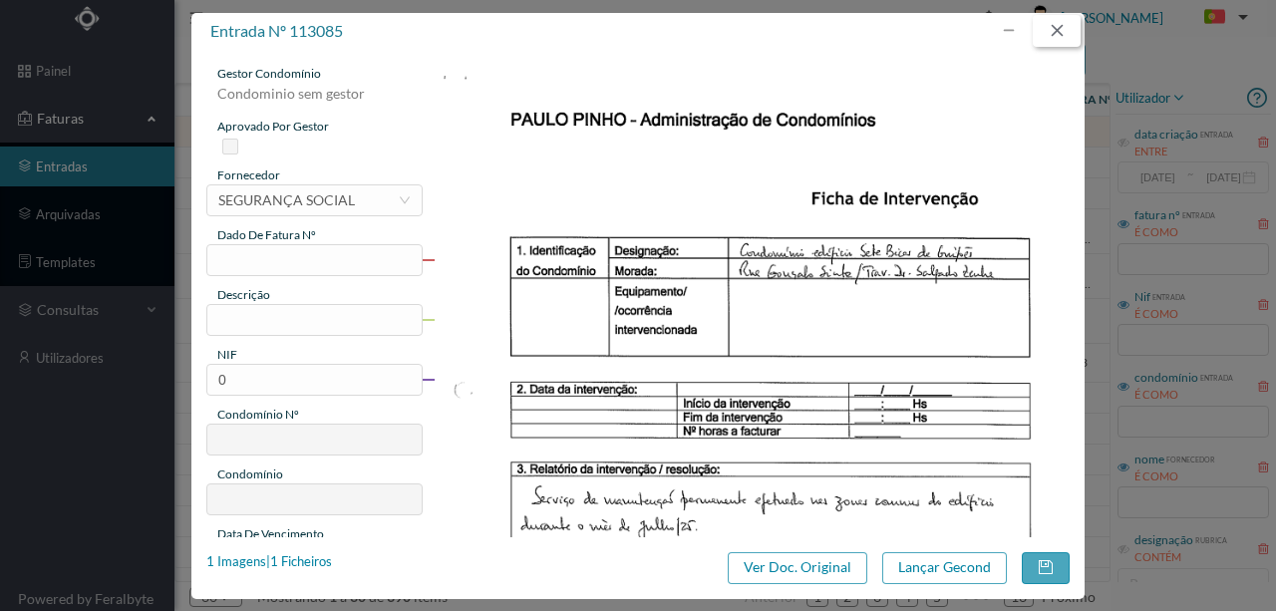
click at [1067, 31] on button "button" at bounding box center [1057, 31] width 48 height 32
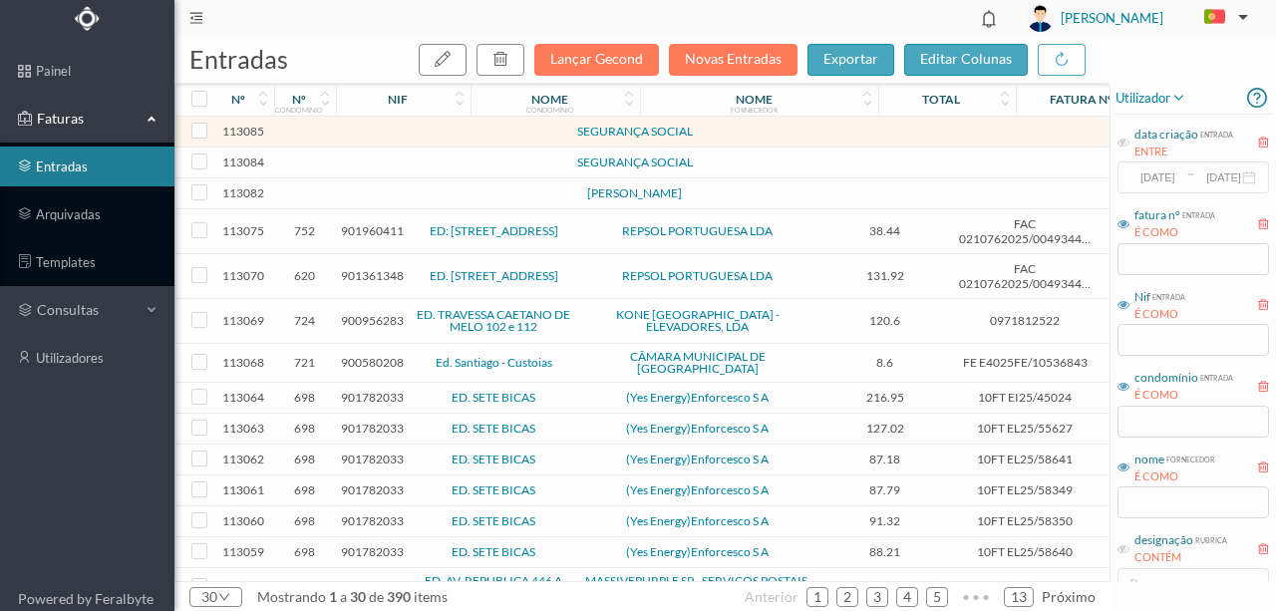
click at [344, 164] on td at bounding box center [341, 163] width 10 height 31
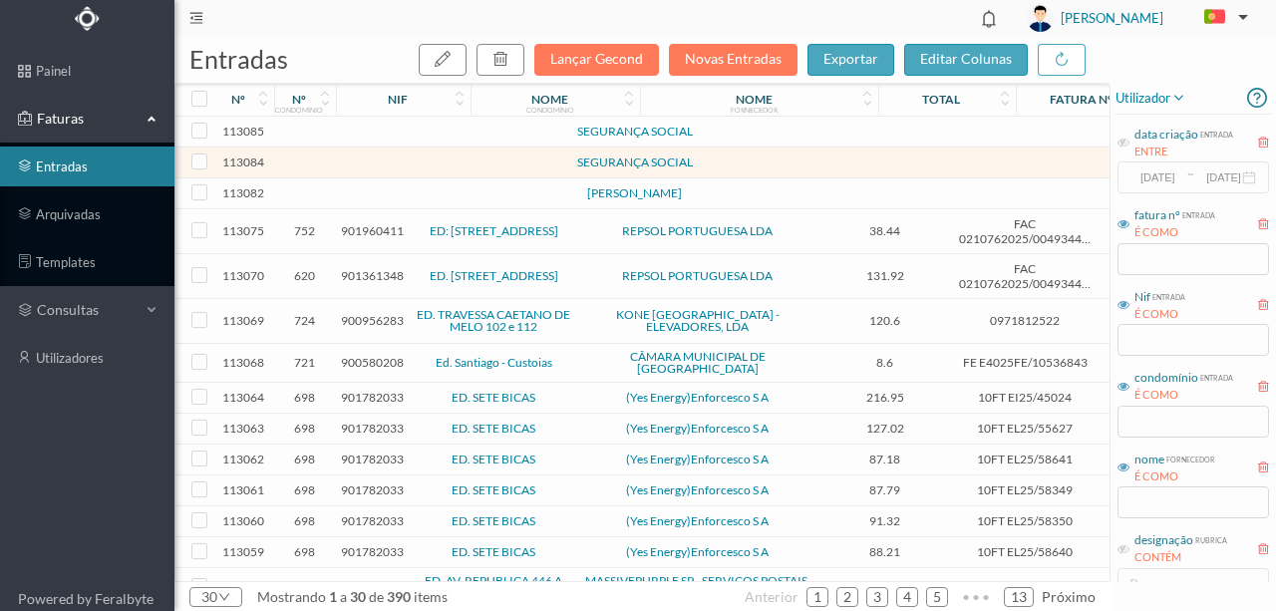
click at [344, 164] on td at bounding box center [341, 163] width 10 height 31
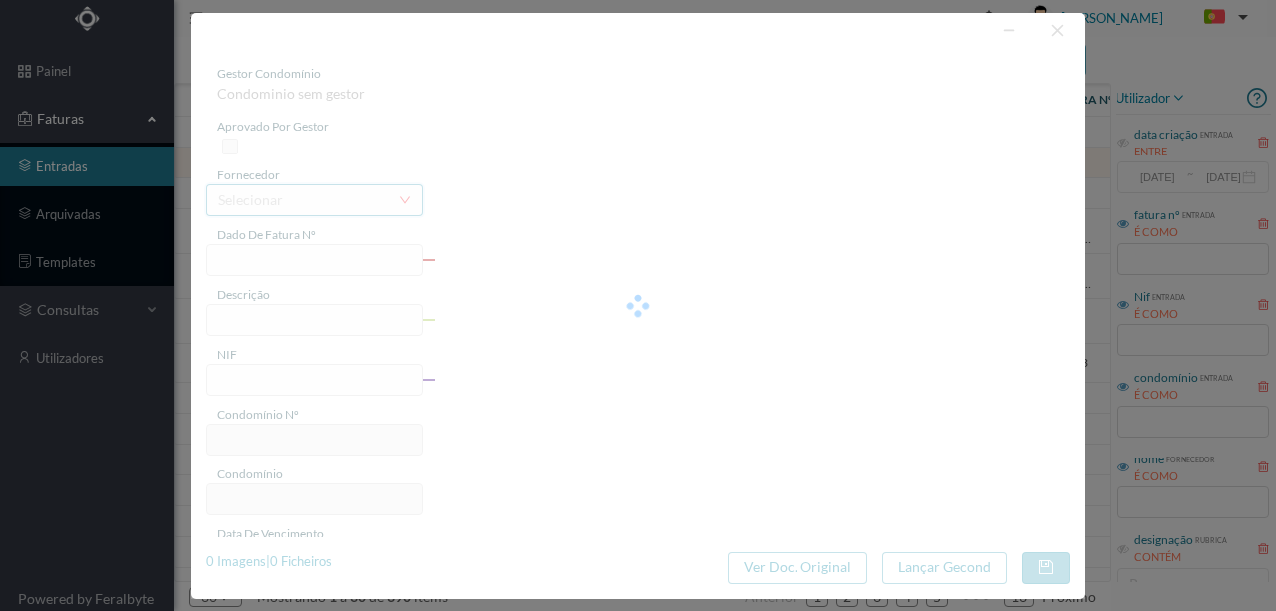
type input "0"
type input "Invalid date"
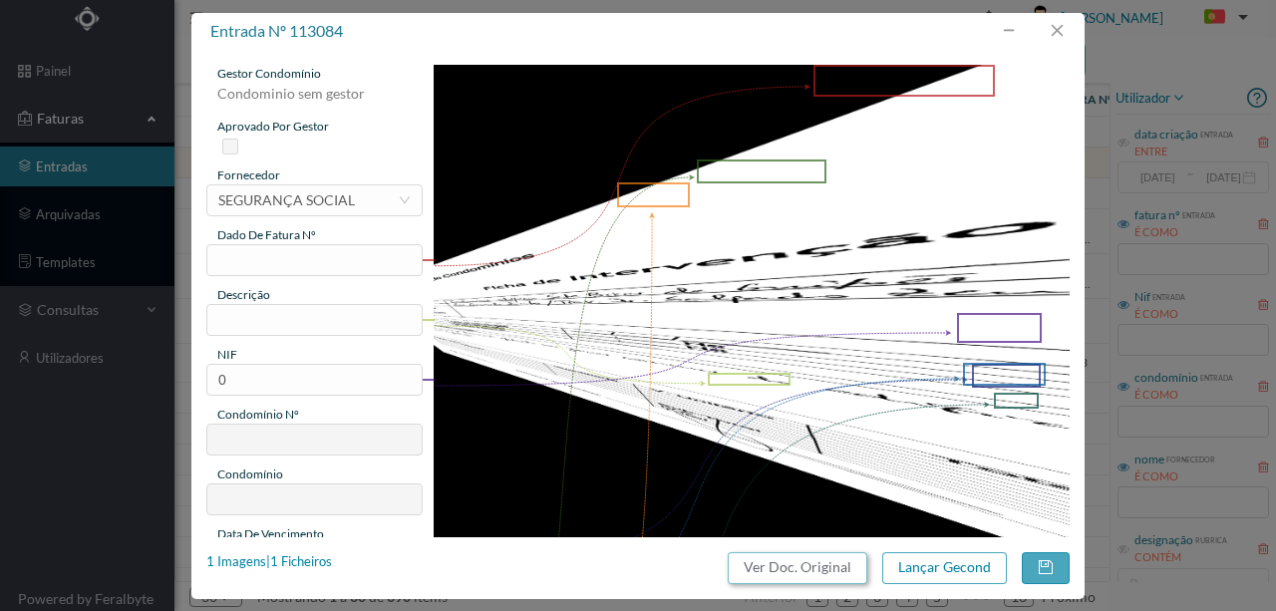
click at [772, 571] on button "Ver Doc. Original" at bounding box center [798, 568] width 140 height 32
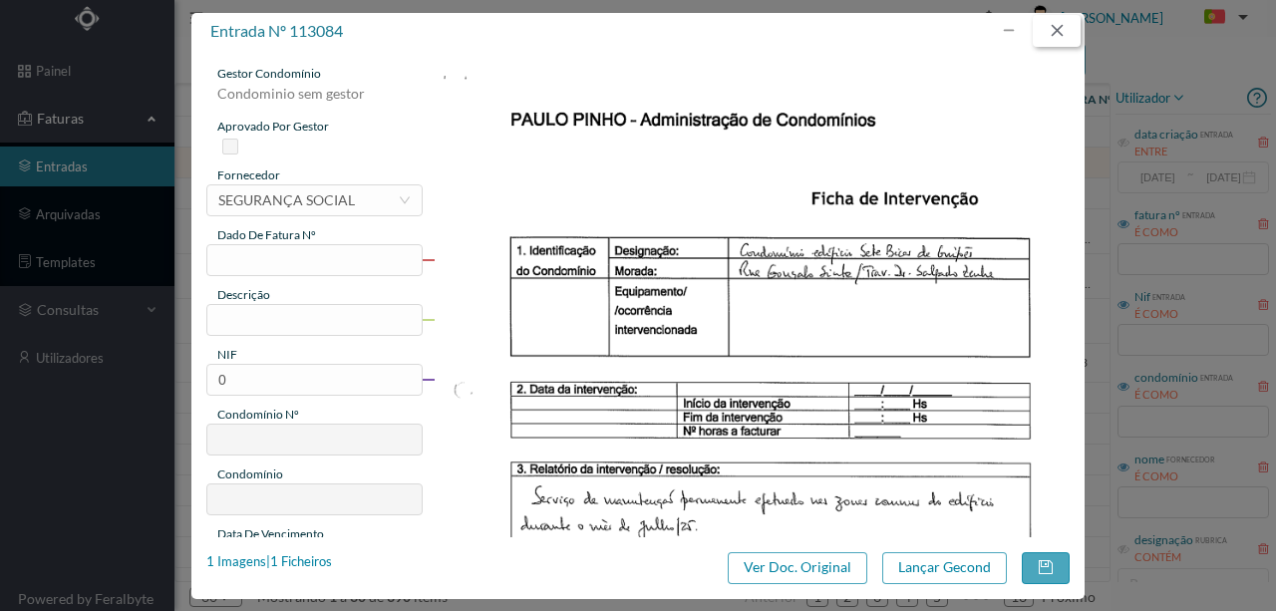
click at [1068, 18] on button "button" at bounding box center [1057, 31] width 48 height 32
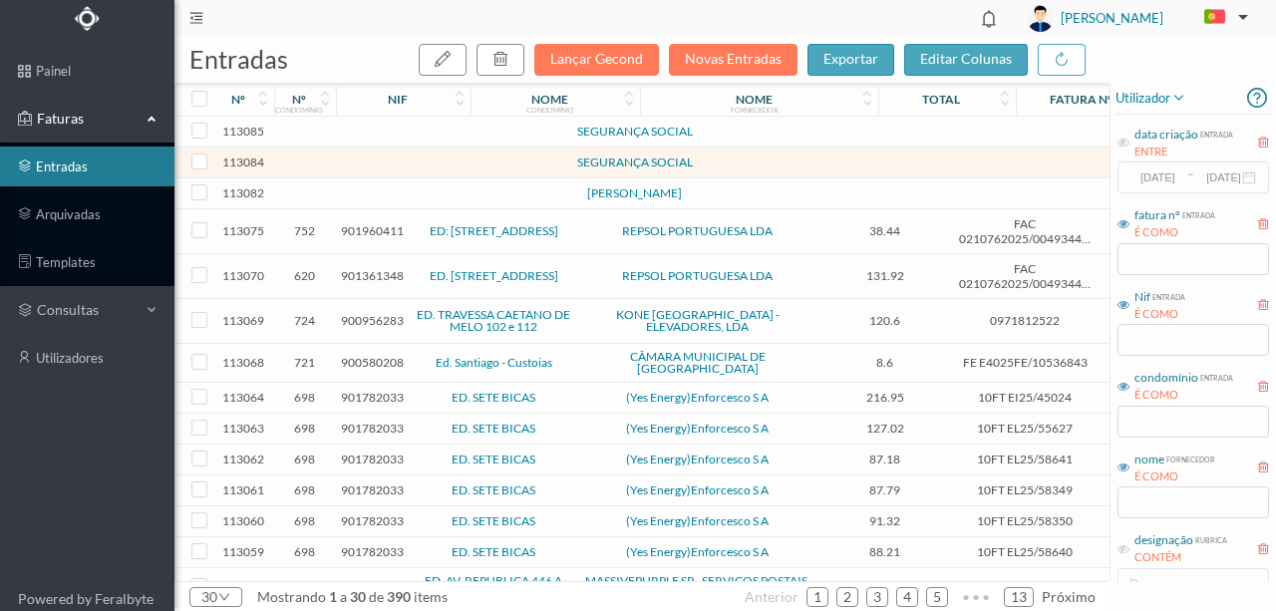
click at [313, 199] on td at bounding box center [305, 193] width 62 height 31
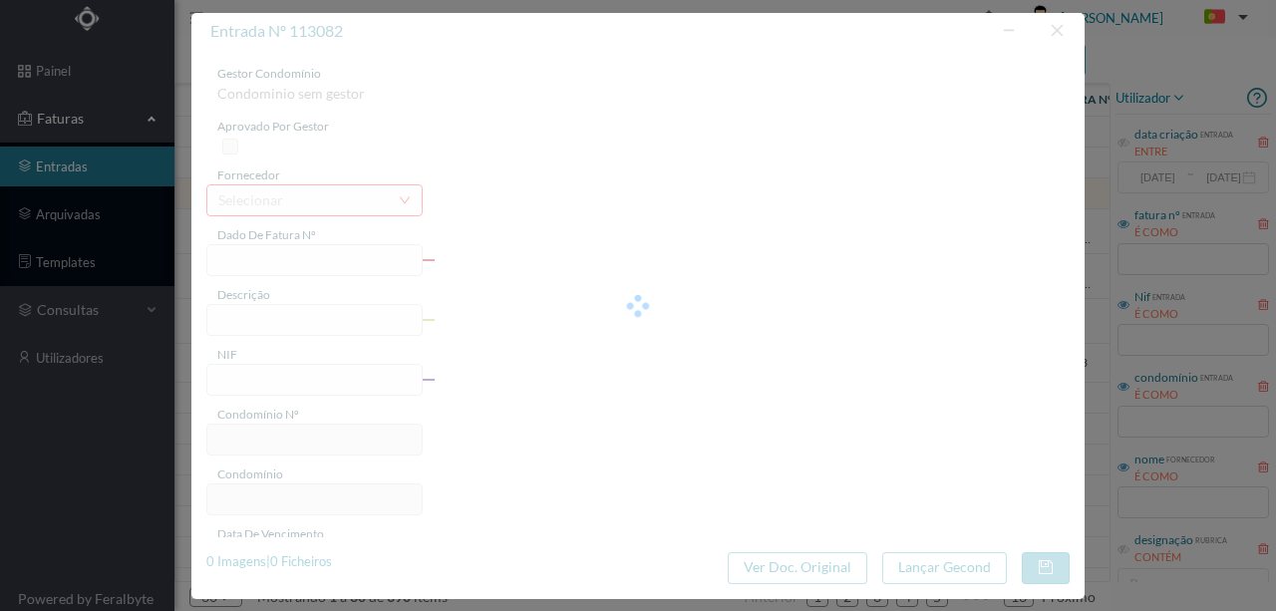
type input "0"
type input "Invalid date"
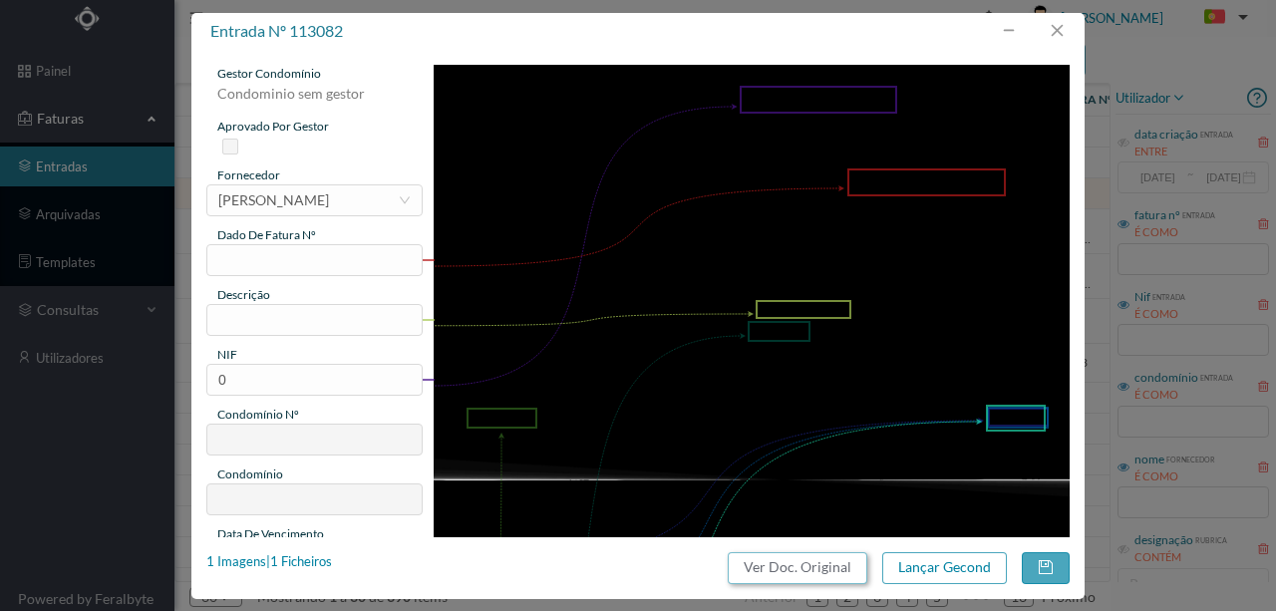
click at [790, 571] on button "Ver Doc. Original" at bounding box center [798, 568] width 140 height 32
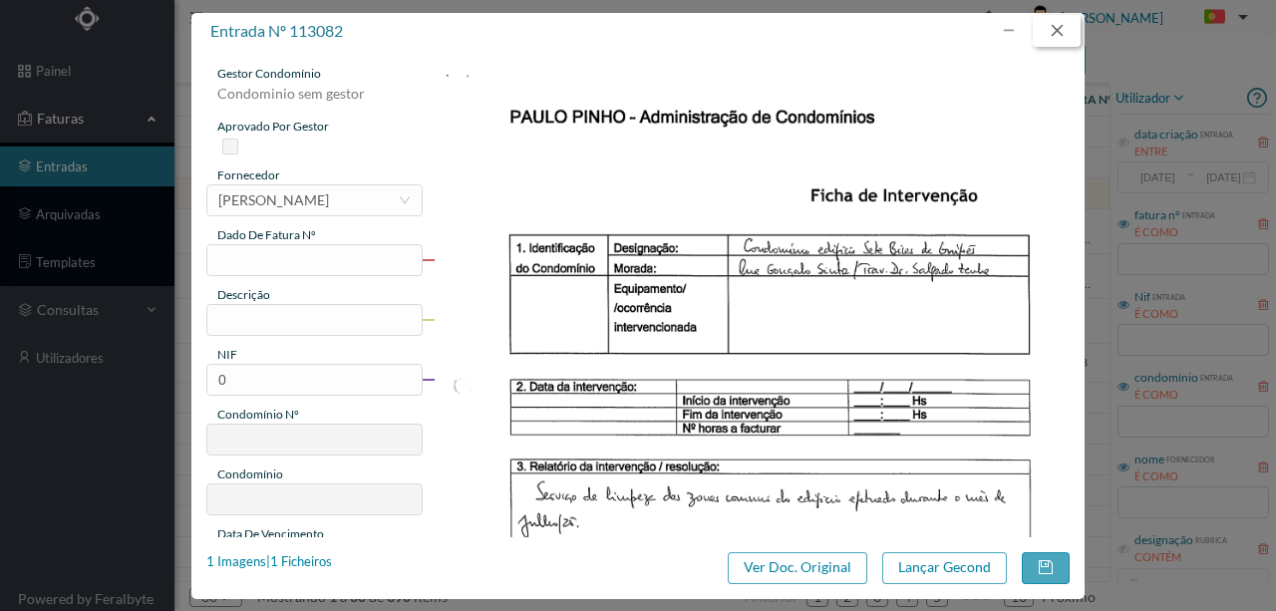
click at [1065, 26] on button "button" at bounding box center [1057, 31] width 48 height 32
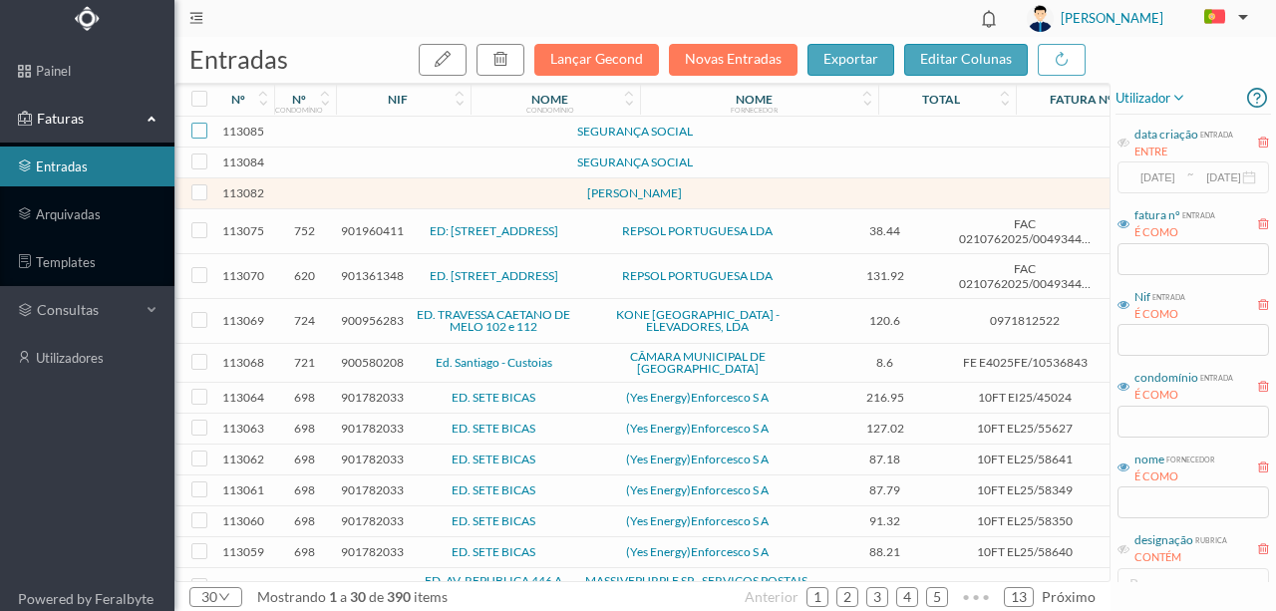
click at [202, 134] on input "checkbox" at bounding box center [199, 131] width 16 height 16
checkbox input "true"
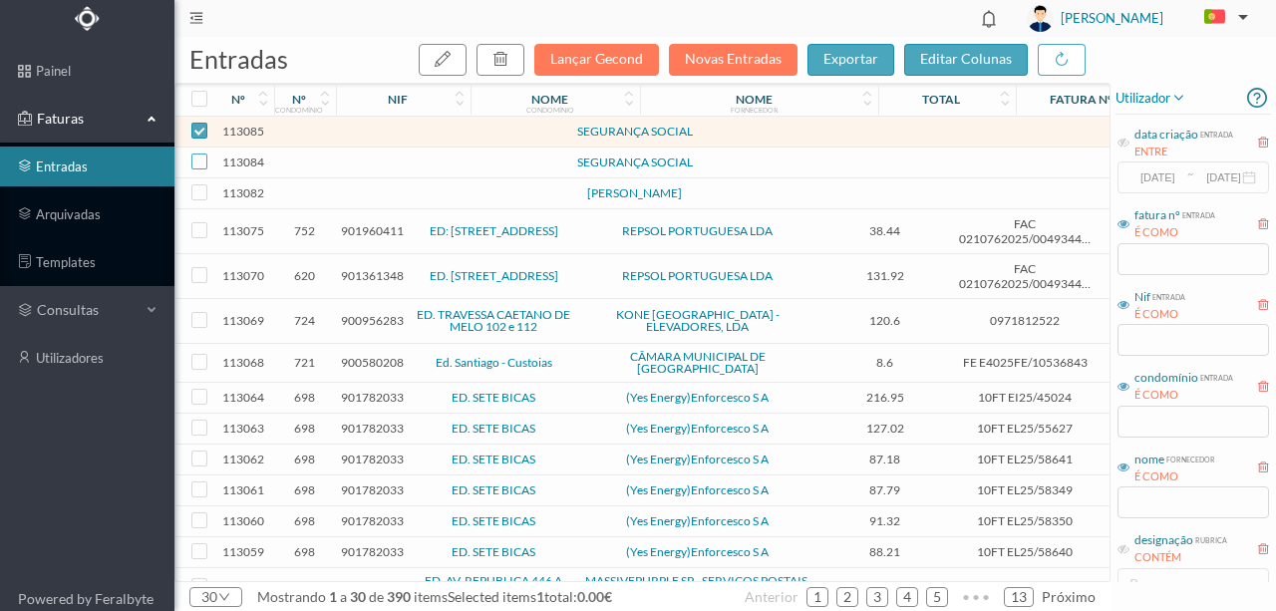
click at [199, 167] on input "checkbox" at bounding box center [199, 162] width 16 height 16
checkbox input "true"
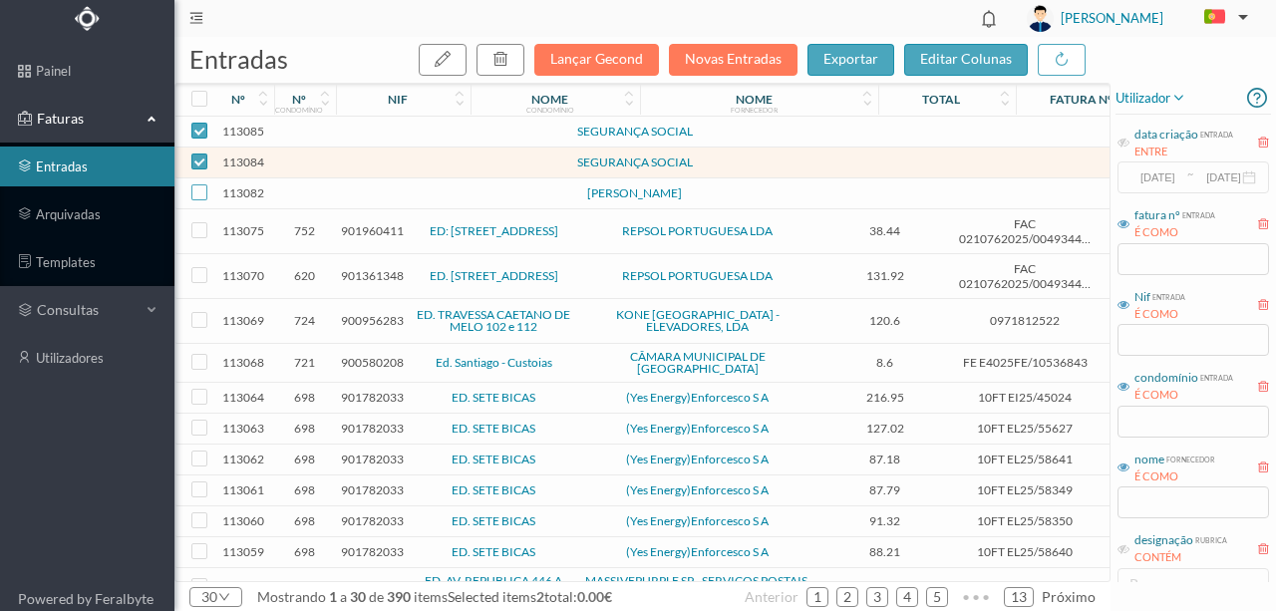
click at [194, 194] on input "checkbox" at bounding box center [199, 192] width 16 height 16
checkbox input "true"
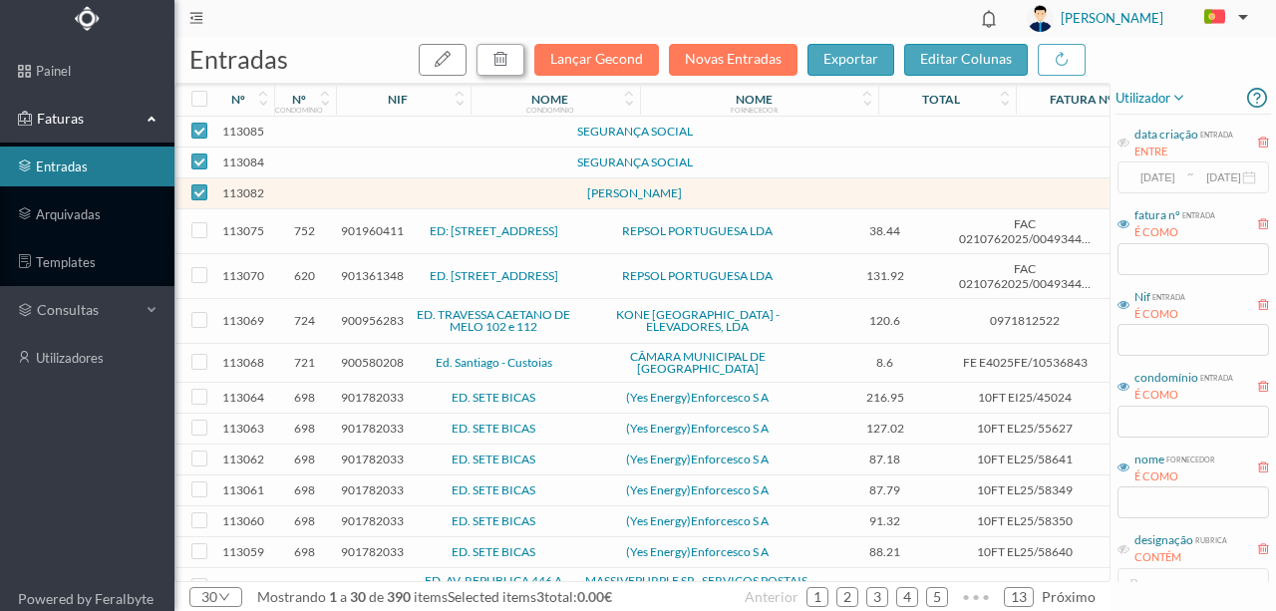
click at [504, 61] on icon "button" at bounding box center [501, 59] width 16 height 16
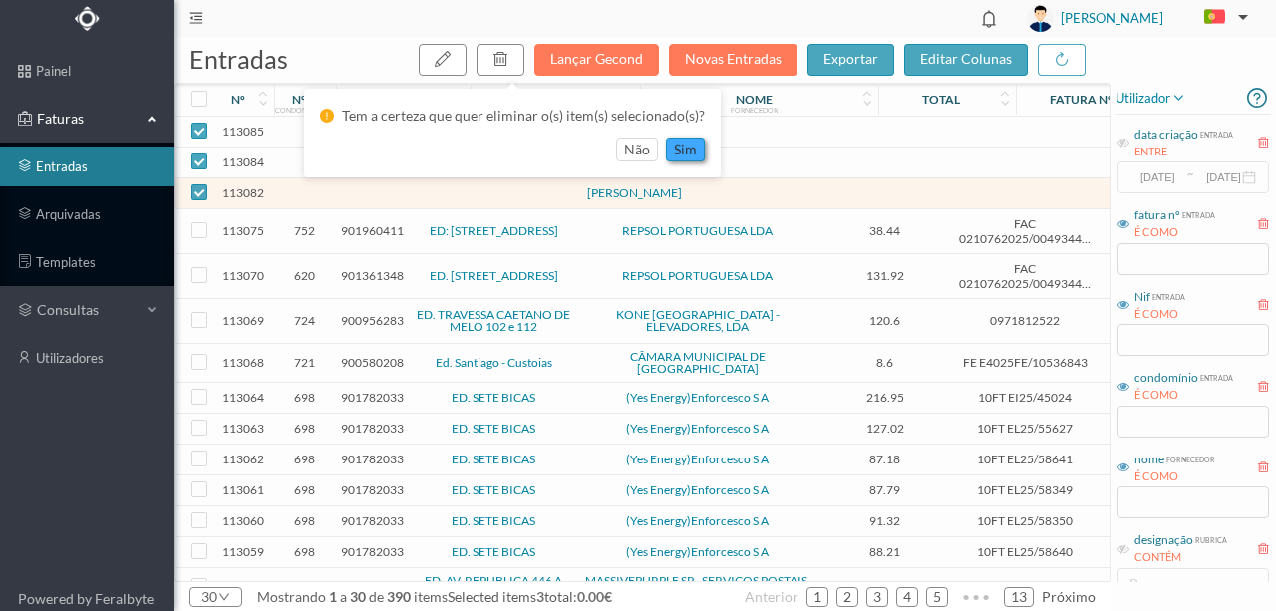
click at [684, 151] on button "sim" at bounding box center [685, 150] width 39 height 24
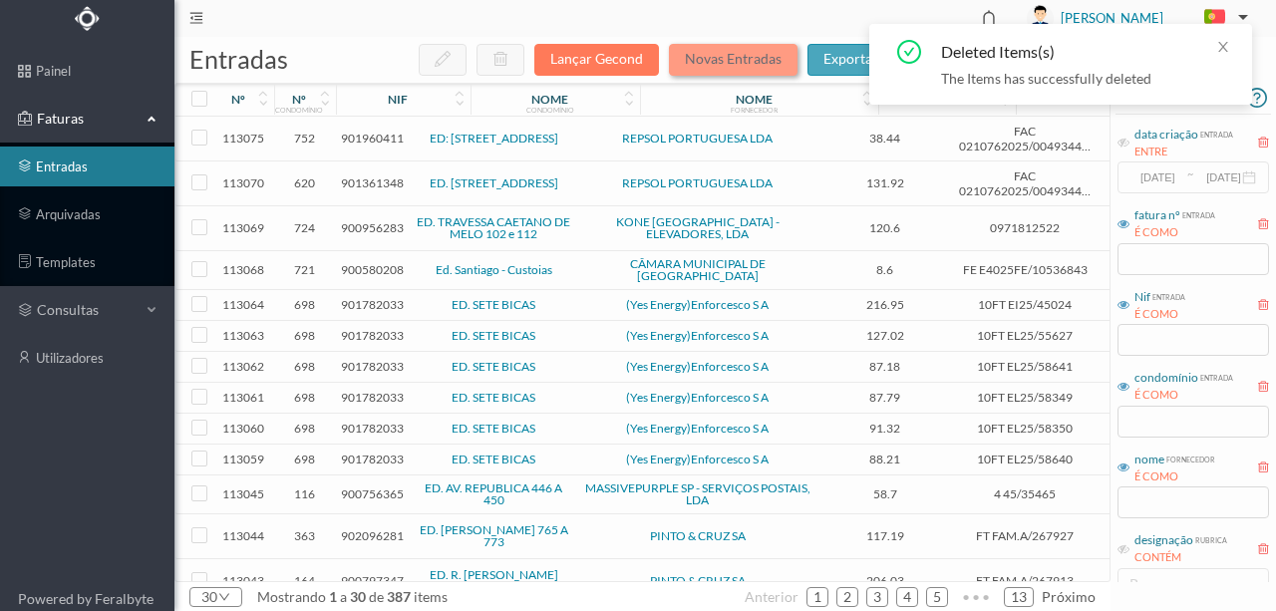
click at [703, 56] on button "Novas Entradas" at bounding box center [733, 60] width 129 height 32
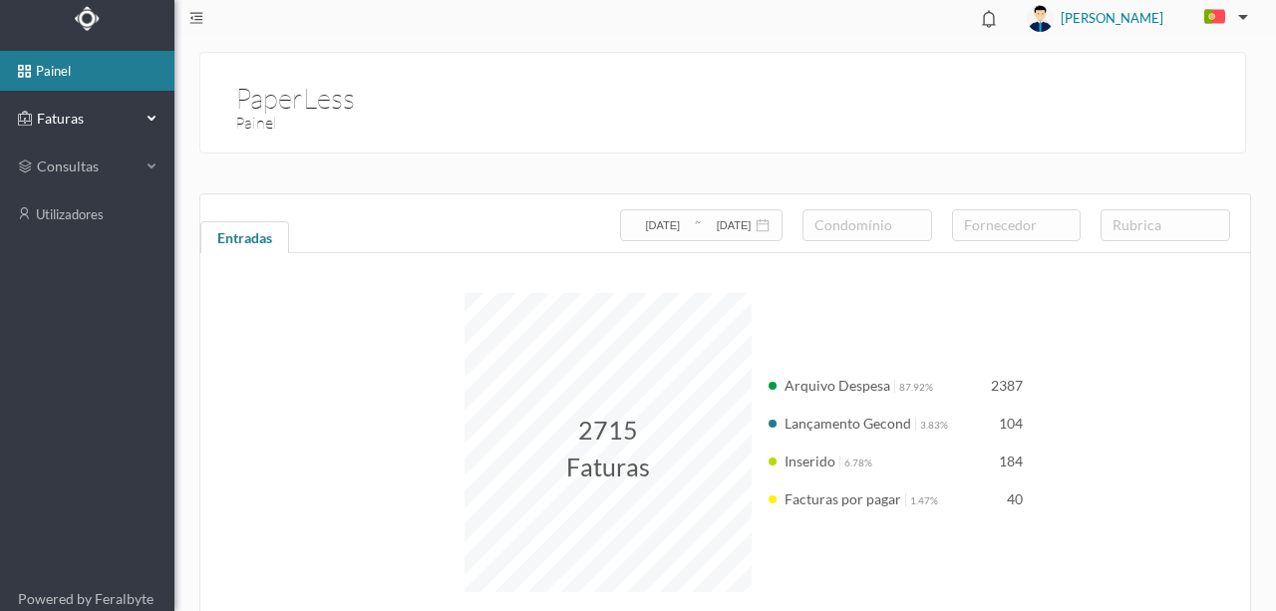
click at [56, 122] on span "Faturas" at bounding box center [87, 119] width 110 height 20
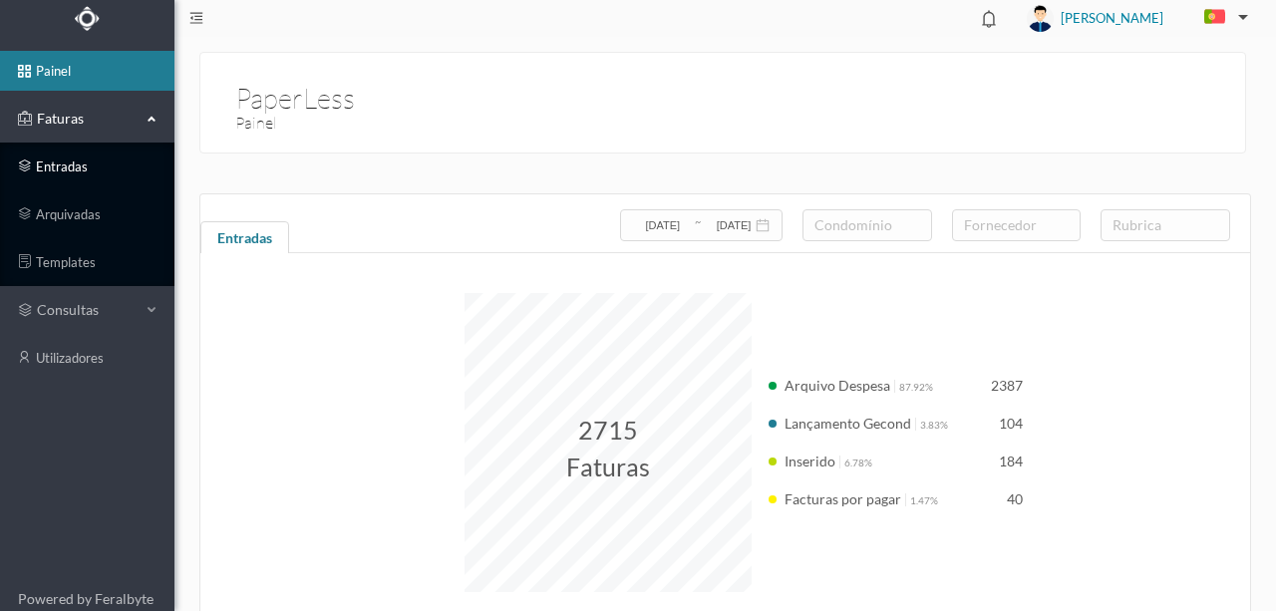
click at [72, 172] on link "entradas" at bounding box center [87, 167] width 174 height 40
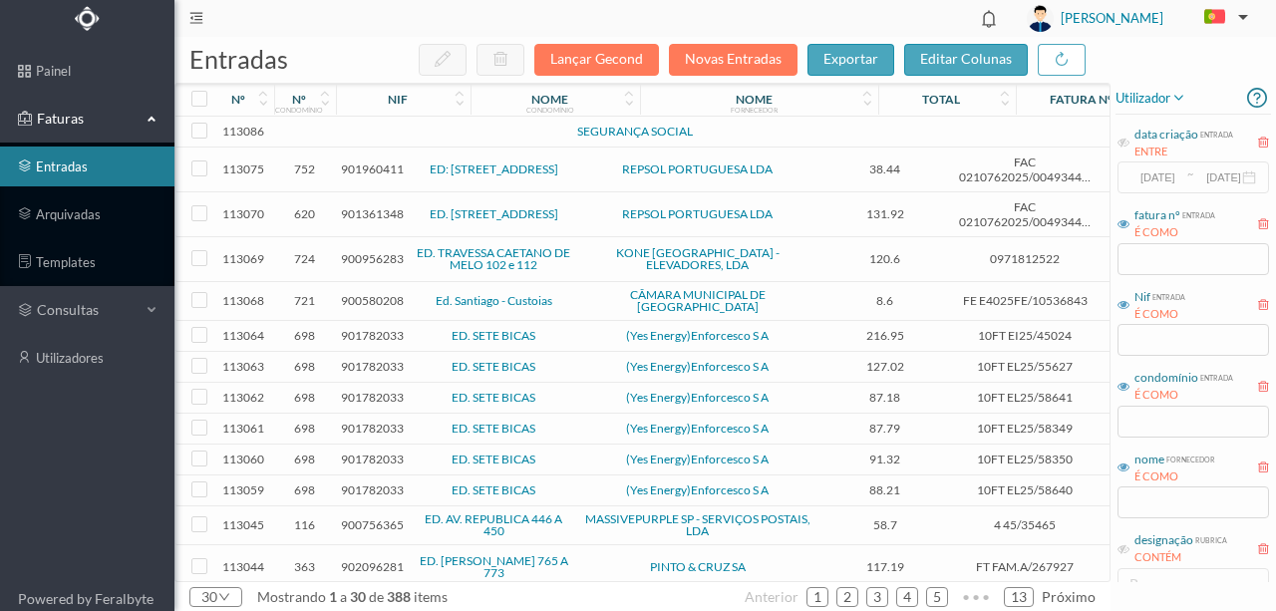
click at [401, 135] on td at bounding box center [431, 132] width 171 height 31
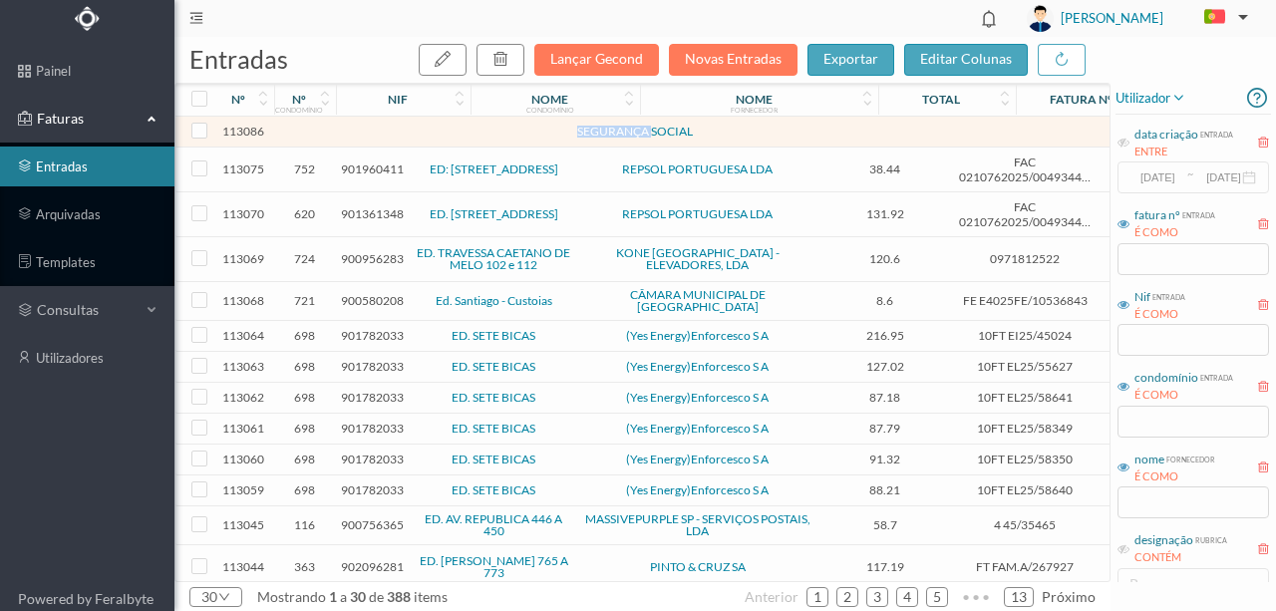
click at [401, 135] on td at bounding box center [431, 132] width 171 height 31
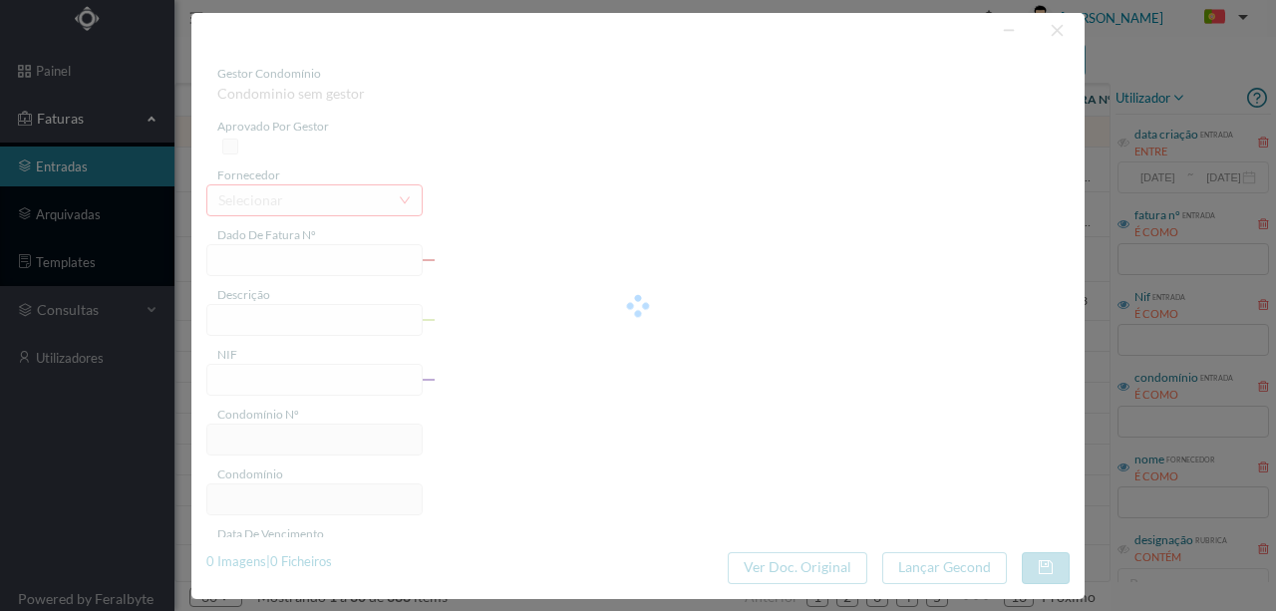
type input "0"
type input "Invalid date"
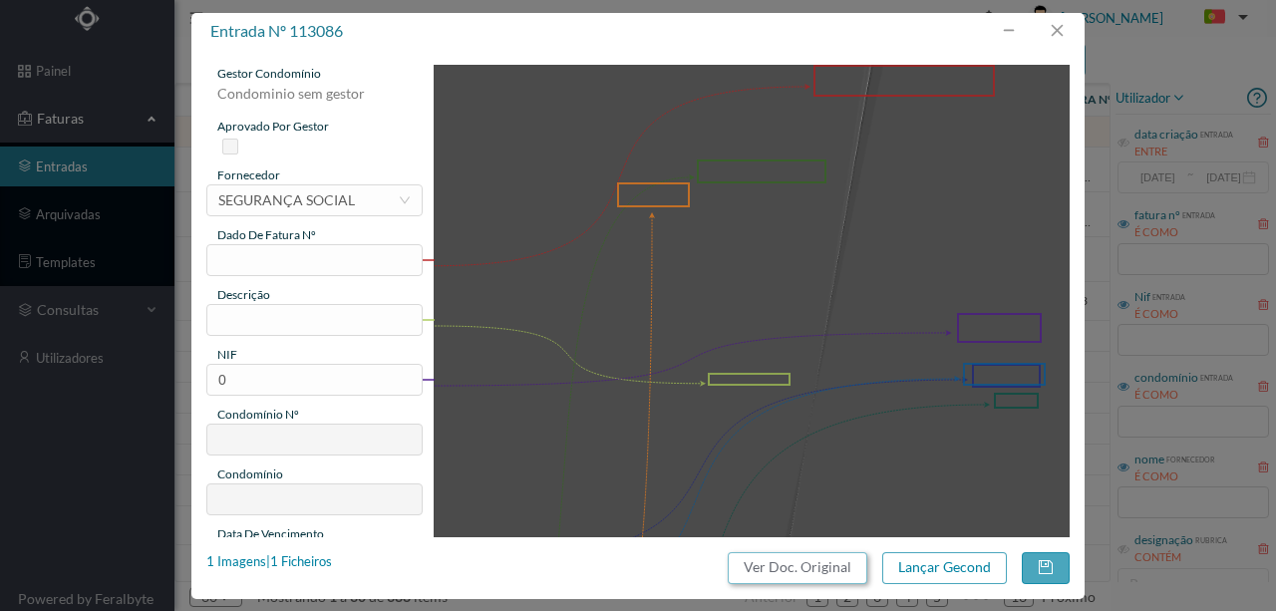
drag, startPoint x: 800, startPoint y: 568, endPoint x: 749, endPoint y: 89, distance: 482.3
click at [800, 566] on button "Ver Doc. Original" at bounding box center [798, 568] width 140 height 32
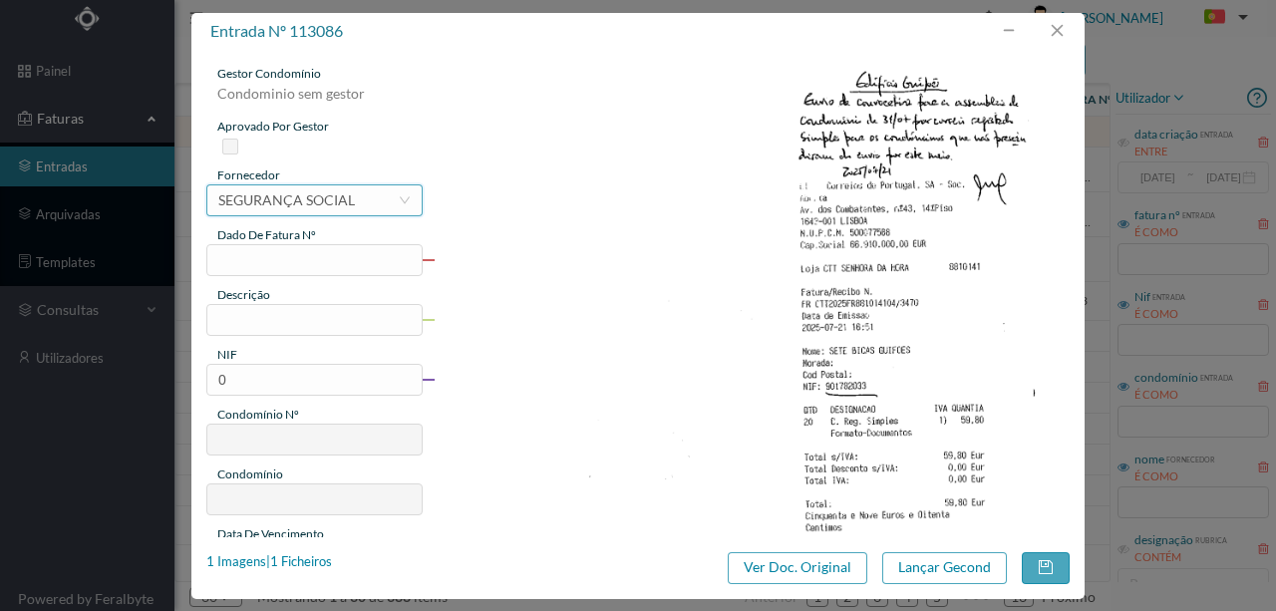
click at [285, 204] on div "SEGURANÇA SOCIAL" at bounding box center [286, 200] width 137 height 30
type input "ctt"
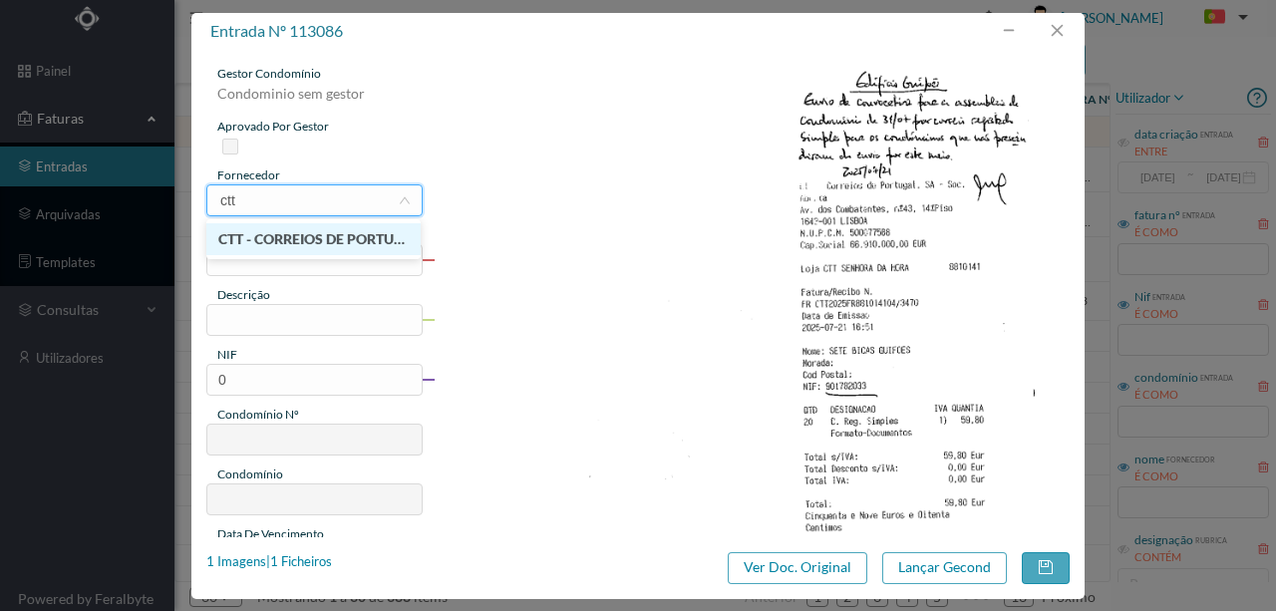
click at [321, 237] on li "CTT - CORREIOS DE PORTUGAL SA" at bounding box center [313, 239] width 214 height 32
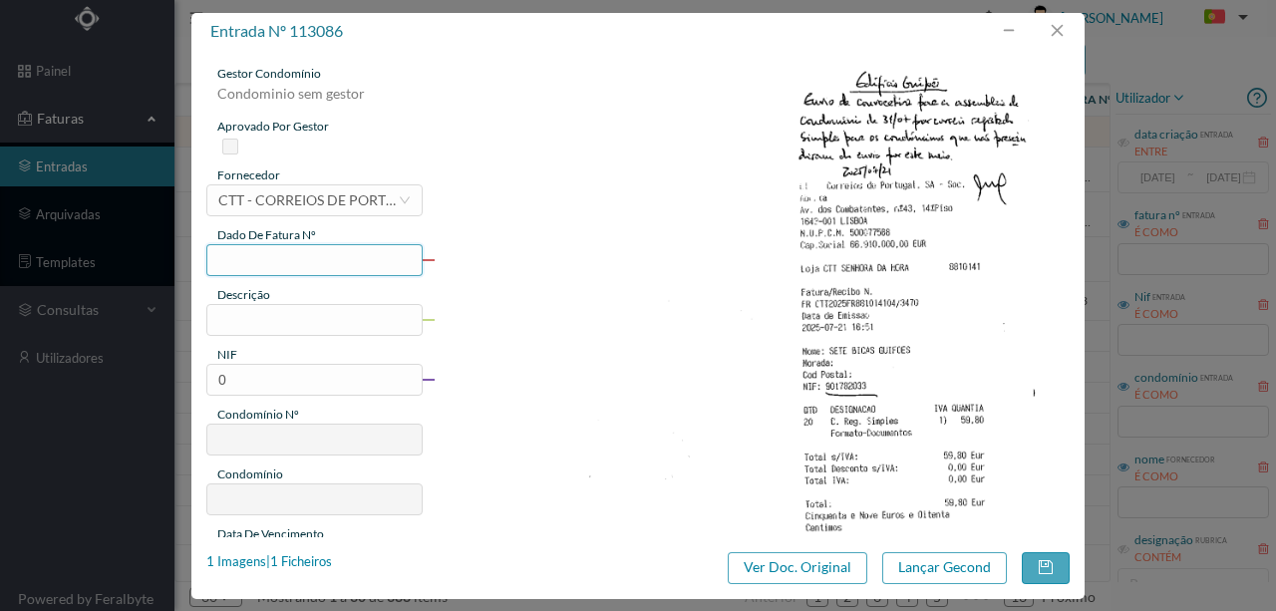
click at [254, 266] on input "text" at bounding box center [314, 260] width 216 height 32
type input "3470"
click at [241, 320] on input "text" at bounding box center [314, 320] width 216 height 32
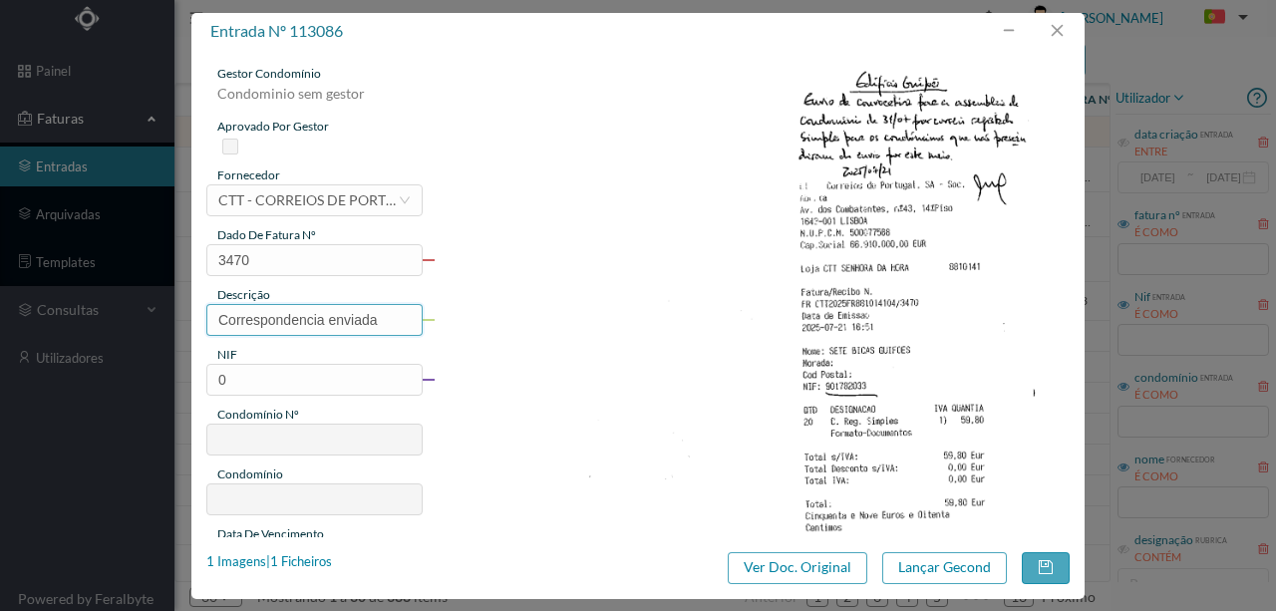
click at [247, 322] on input "Correspondencia enviada" at bounding box center [314, 320] width 216 height 32
type input "Correspondência enviada"
drag, startPoint x: 247, startPoint y: 374, endPoint x: 190, endPoint y: 371, distance: 56.9
click at [190, 371] on div "entrada nº 113086 gestor condomínio Condominio sem gestor aprovado por gestor f…" at bounding box center [638, 305] width 1276 height 611
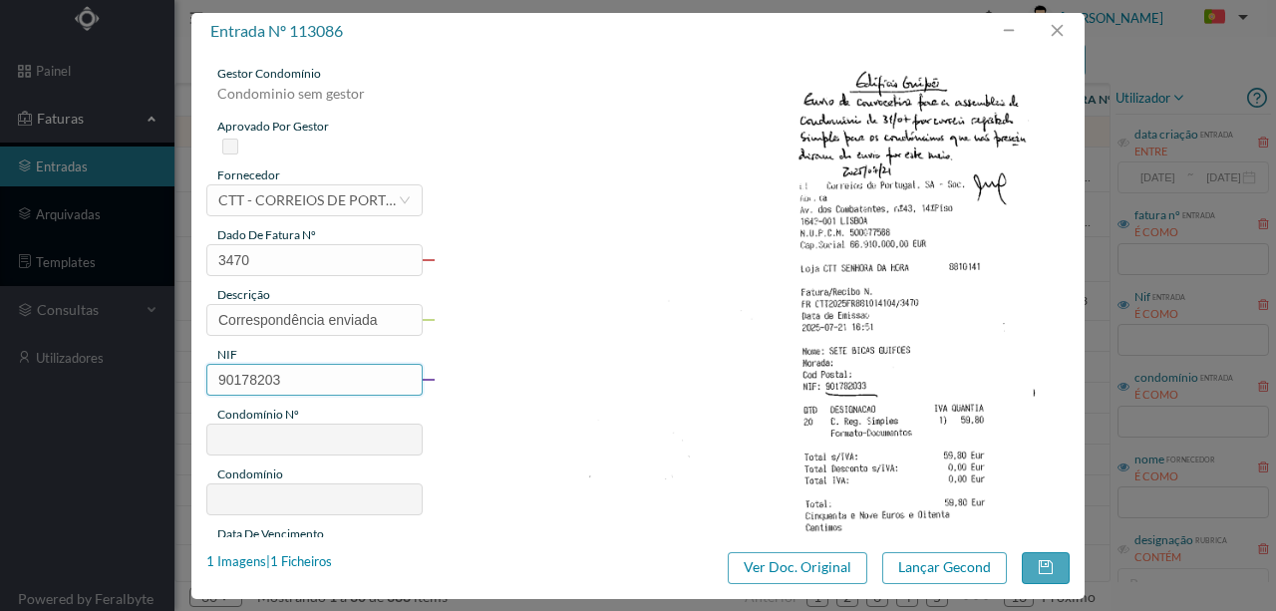
type input "901782033"
type input "698"
type input "ED. SETE BICAS"
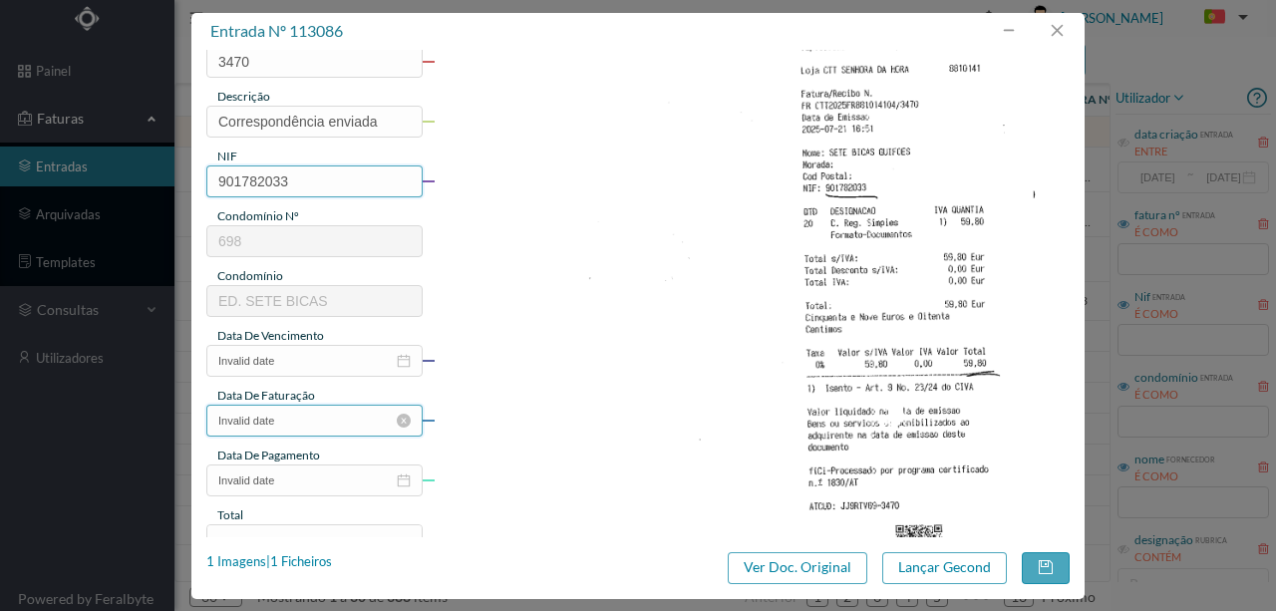
scroll to position [199, 0]
type input "901782033"
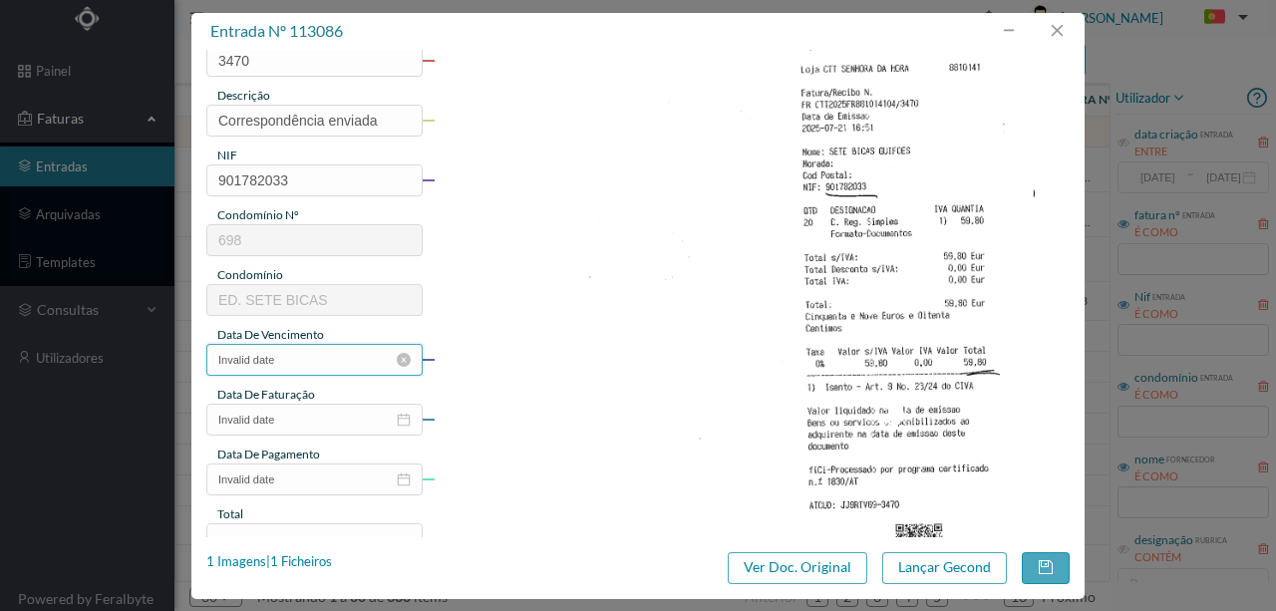
click at [305, 363] on input "Invalid date" at bounding box center [314, 360] width 216 height 32
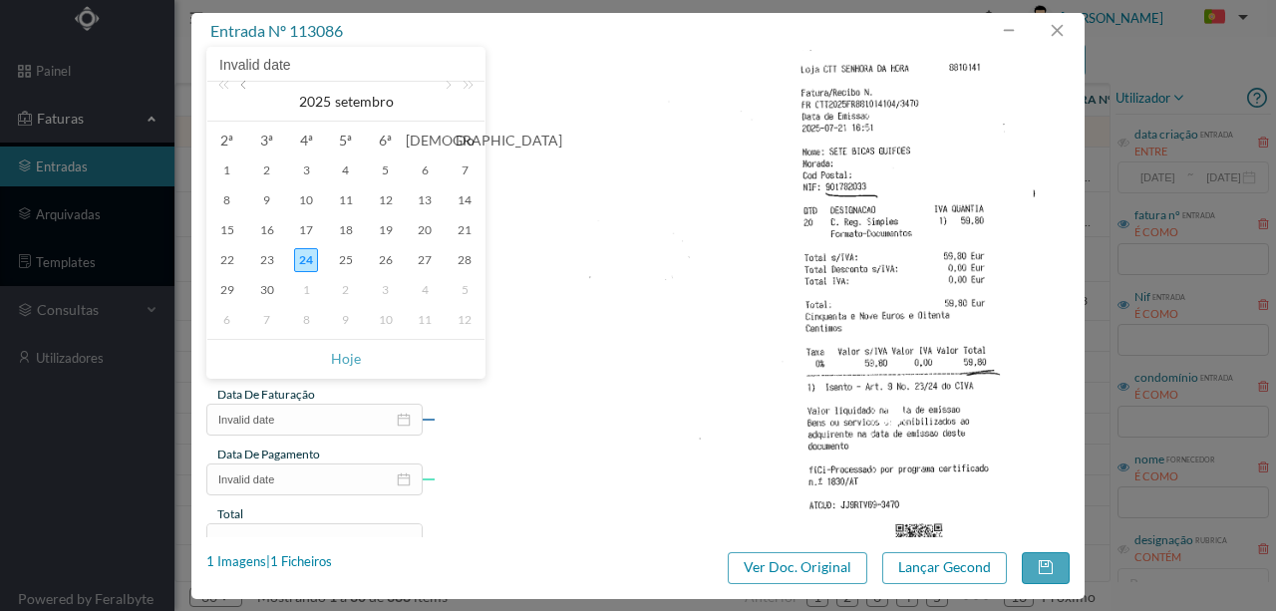
click at [245, 86] on link at bounding box center [245, 102] width 18 height 40
click at [230, 259] on div "21" at bounding box center [227, 260] width 24 height 24
type input "[DATE]"
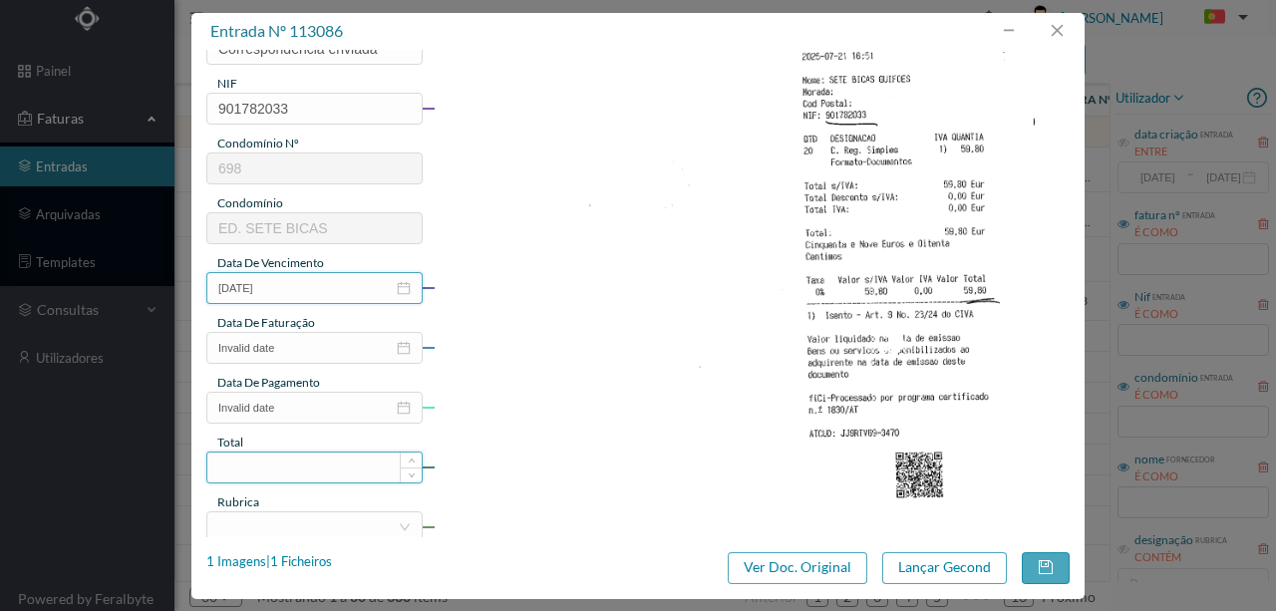
scroll to position [399, 0]
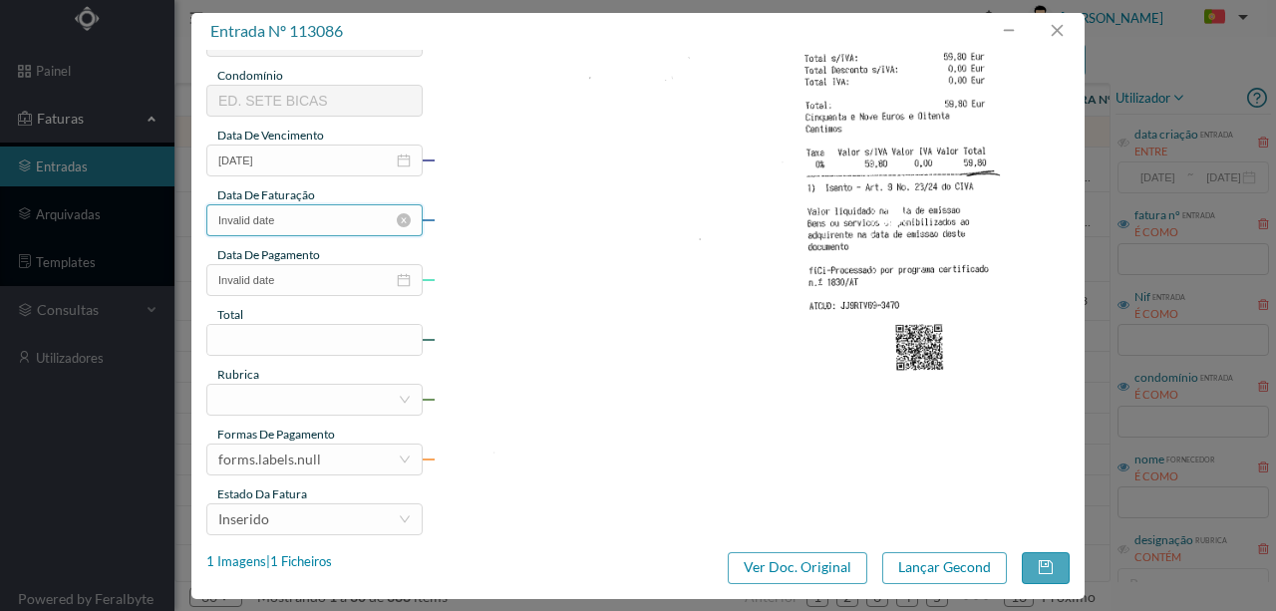
click at [292, 225] on input "Invalid date" at bounding box center [314, 220] width 216 height 32
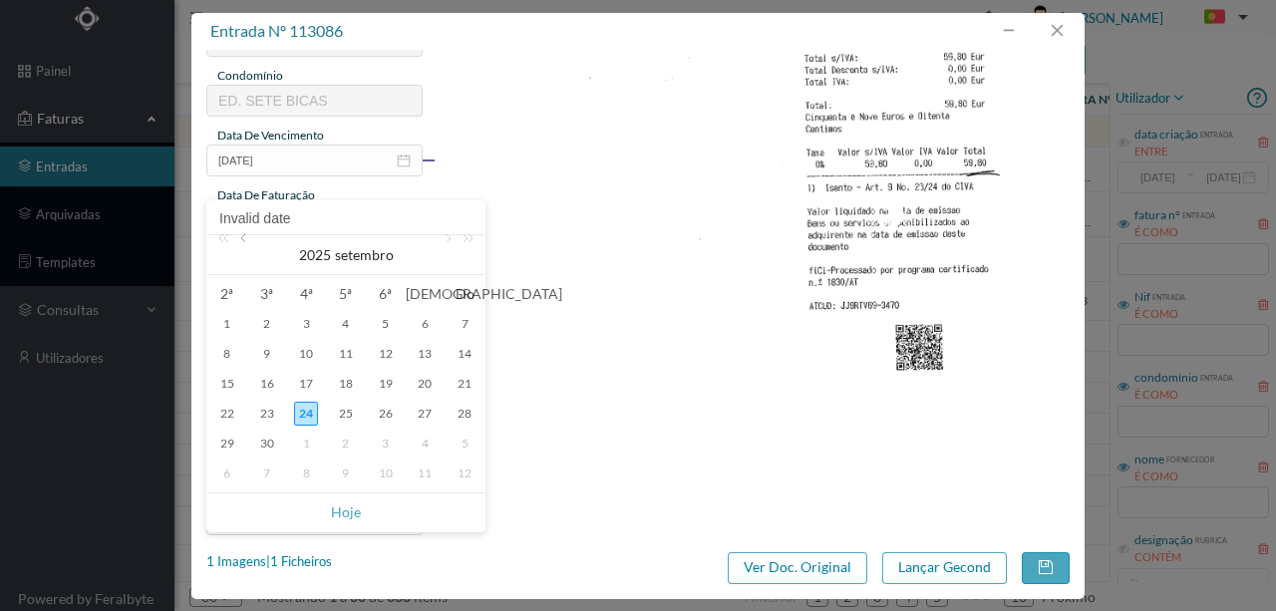
click at [249, 239] on link at bounding box center [245, 255] width 18 height 40
click at [232, 414] on div "21" at bounding box center [227, 414] width 24 height 24
type input "[DATE]"
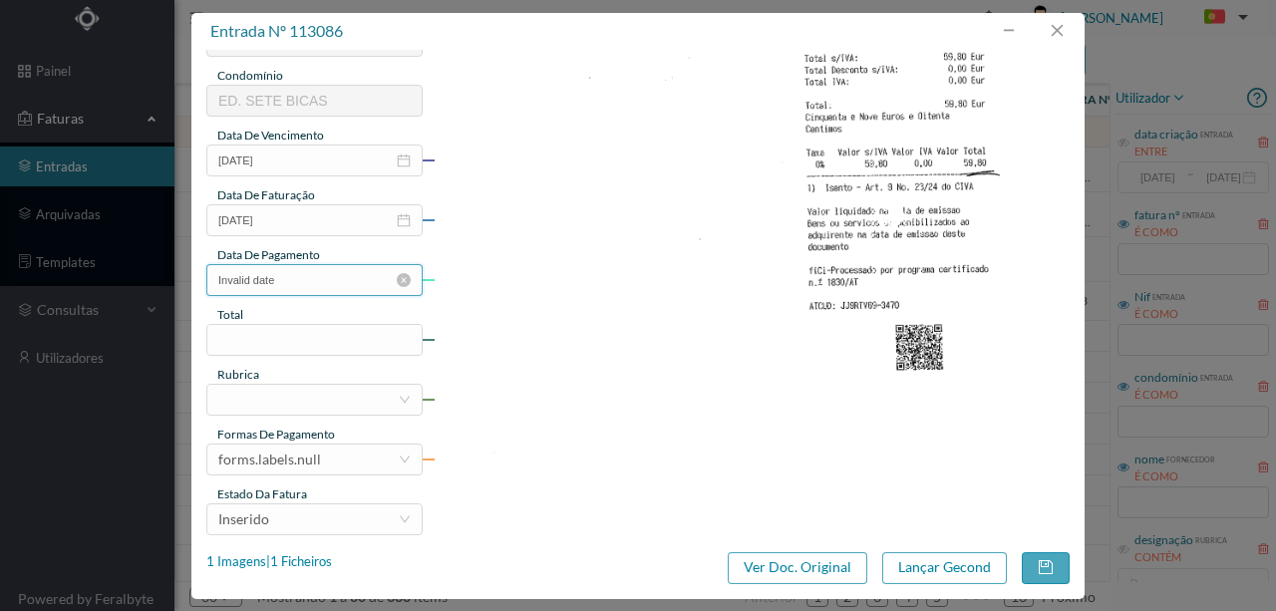
click at [265, 285] on input "Invalid date" at bounding box center [314, 280] width 216 height 32
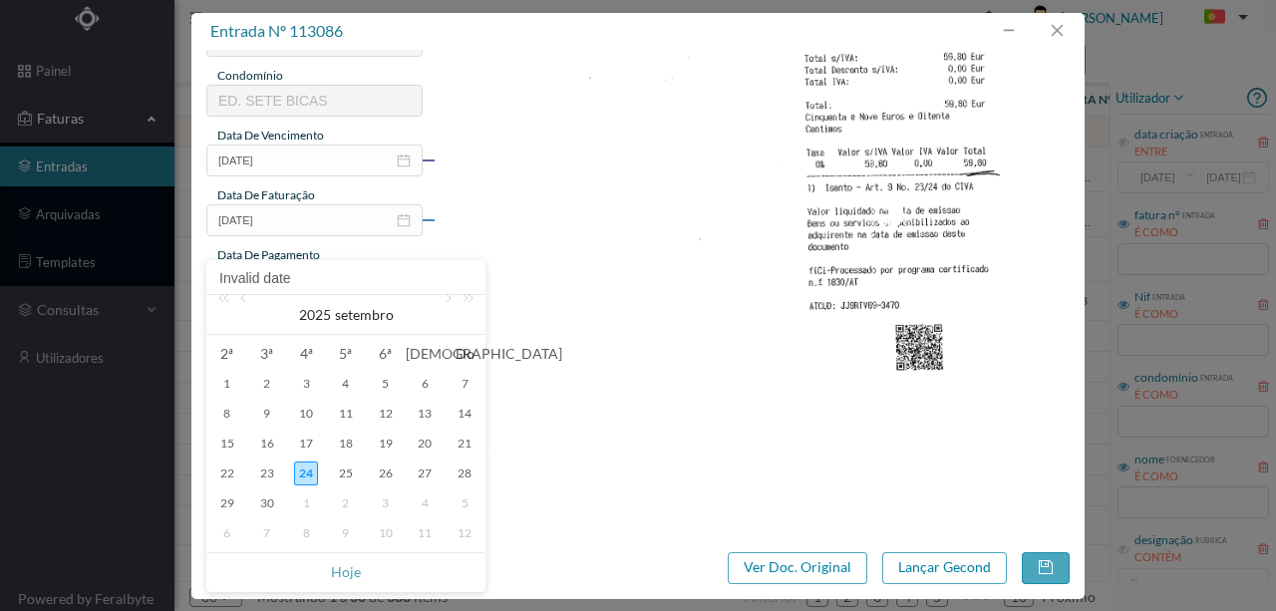
click at [241, 293] on div "Invalid date" at bounding box center [345, 278] width 277 height 34
click at [243, 299] on link at bounding box center [245, 315] width 18 height 40
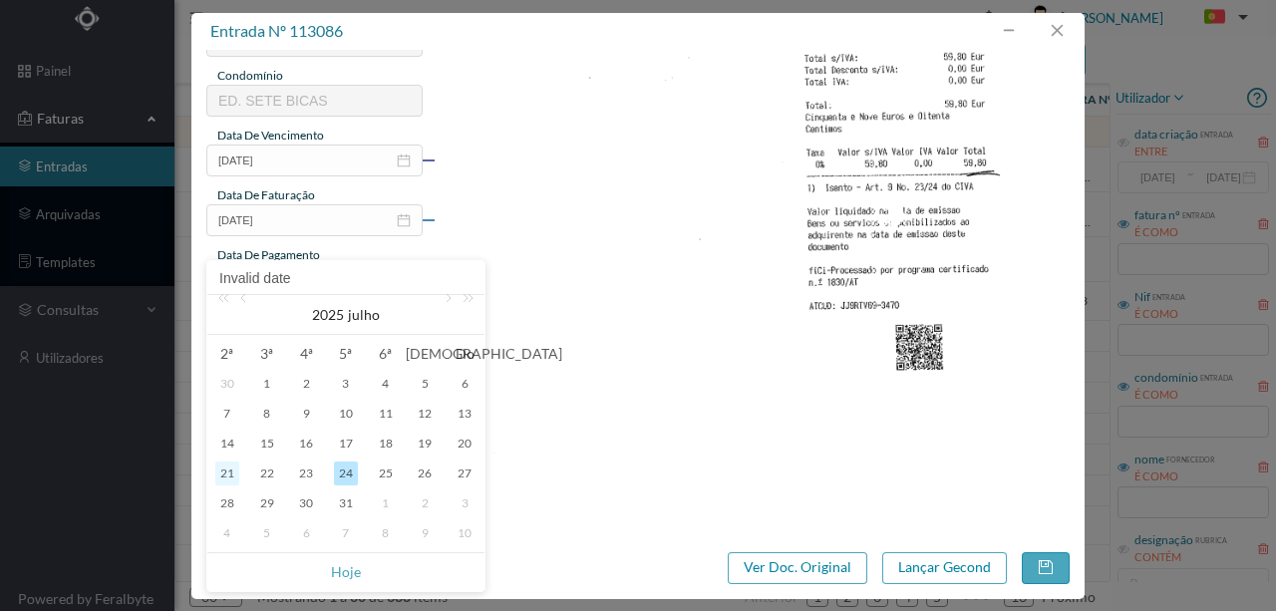
click at [228, 474] on div "21" at bounding box center [227, 474] width 24 height 24
type input "[DATE]"
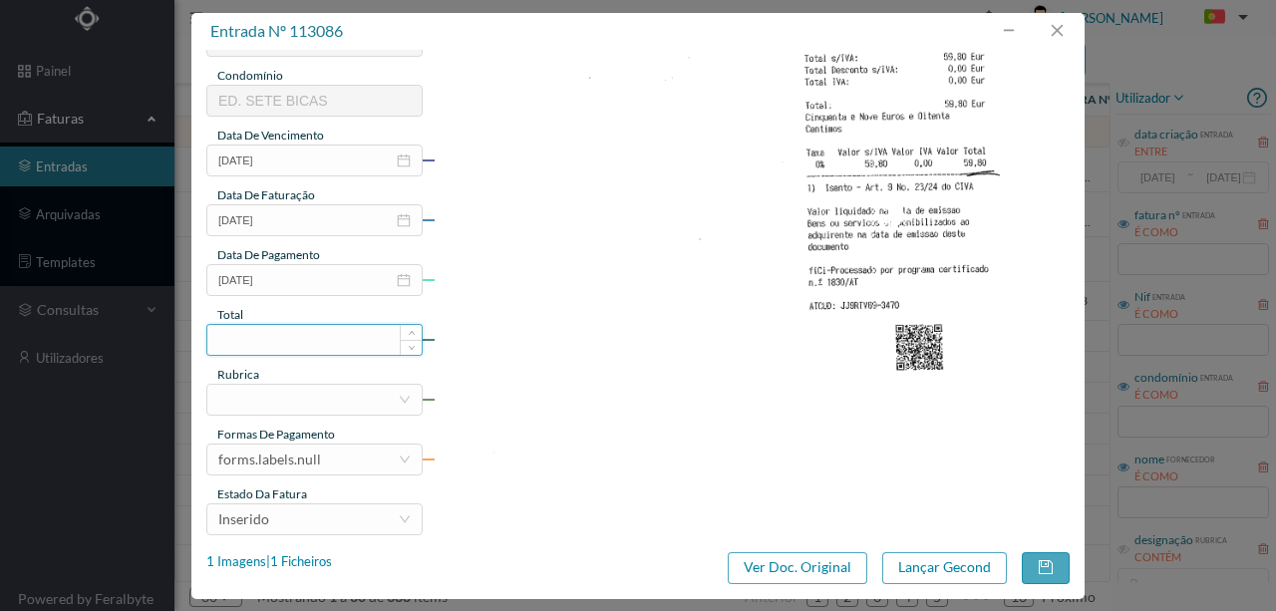
click at [240, 337] on input at bounding box center [314, 340] width 214 height 30
type input "59.80"
click at [255, 396] on div at bounding box center [307, 400] width 179 height 30
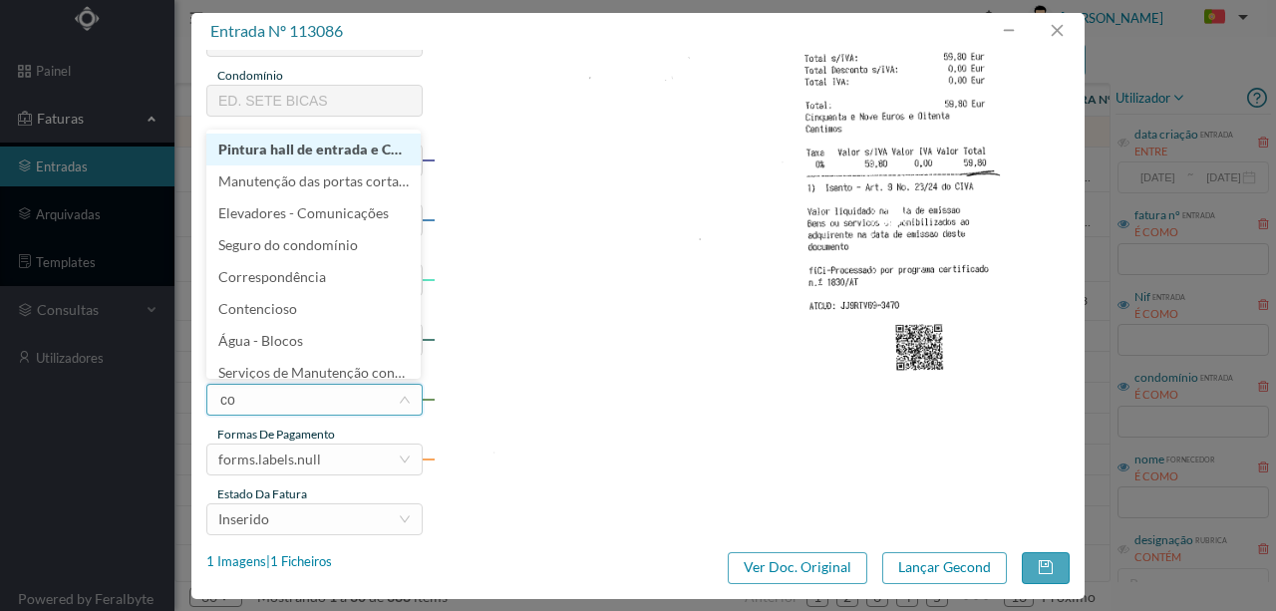
type input "cor"
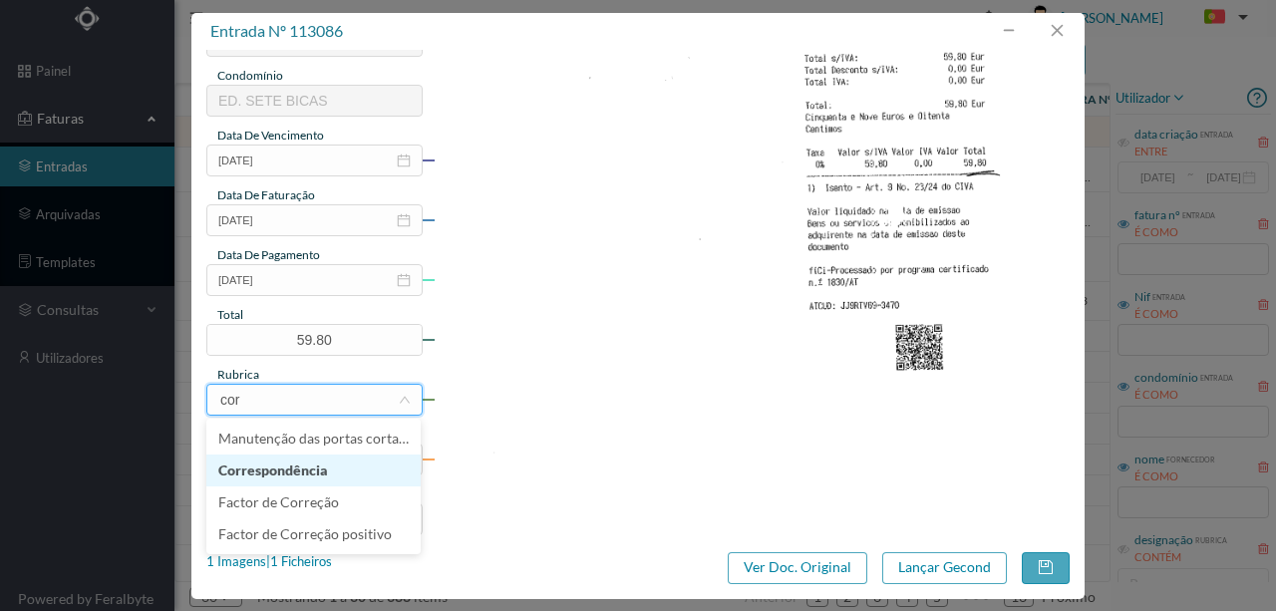
click at [260, 469] on li "Correspondência" at bounding box center [313, 471] width 214 height 32
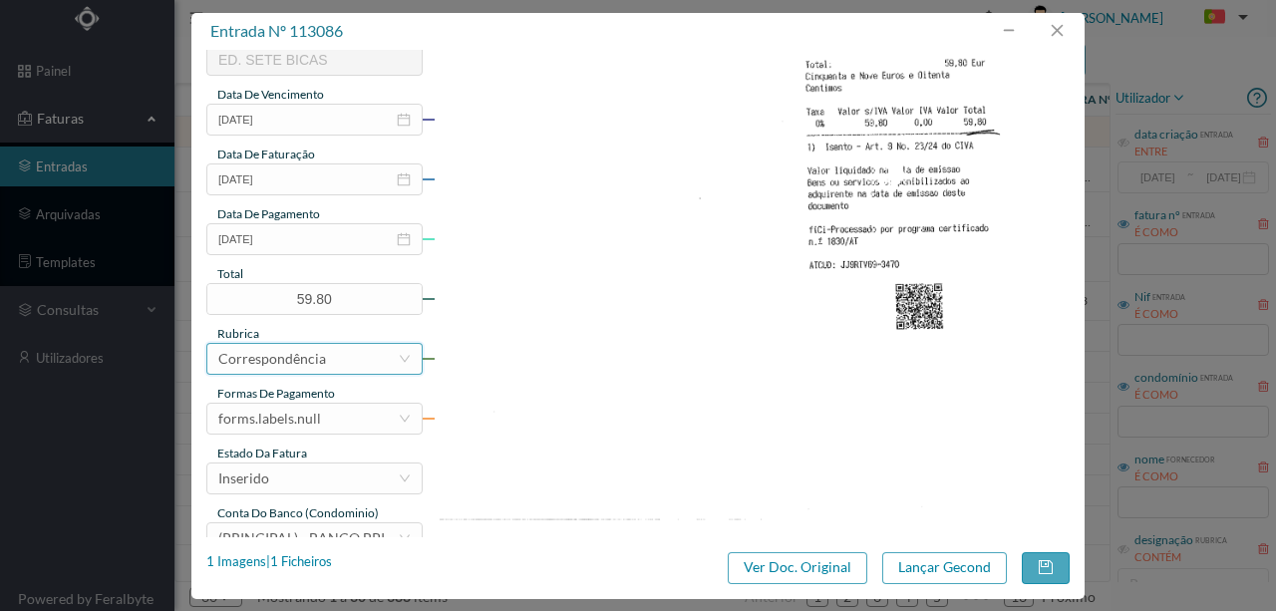
scroll to position [472, 0]
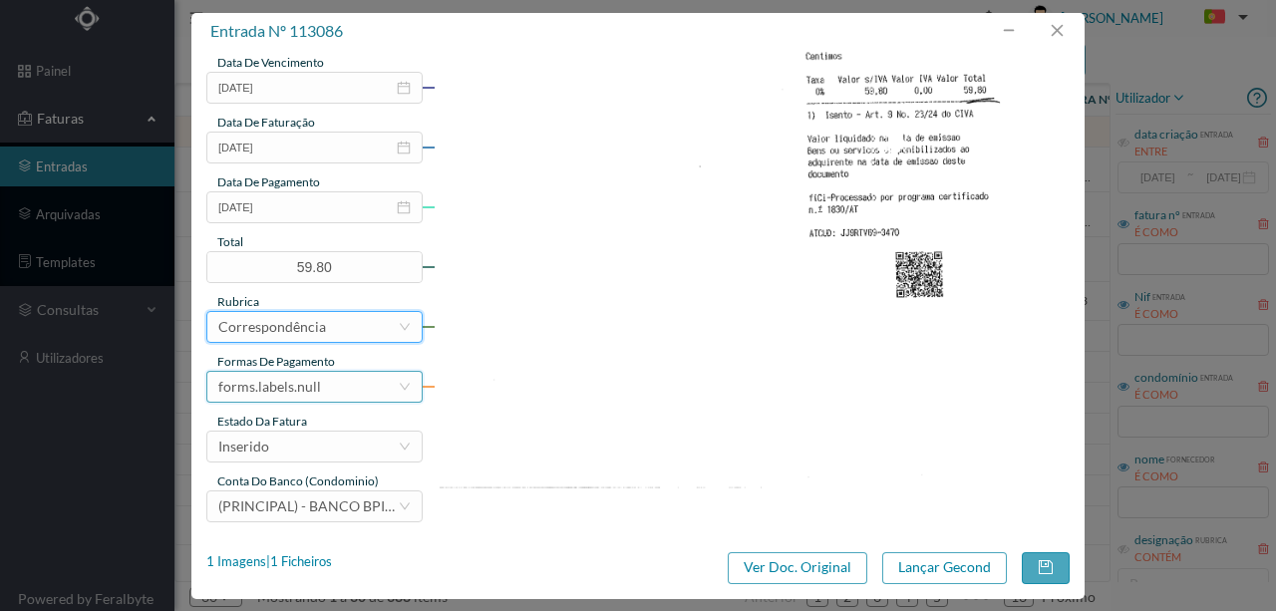
click at [323, 387] on div "forms.labels.null" at bounding box center [307, 387] width 179 height 30
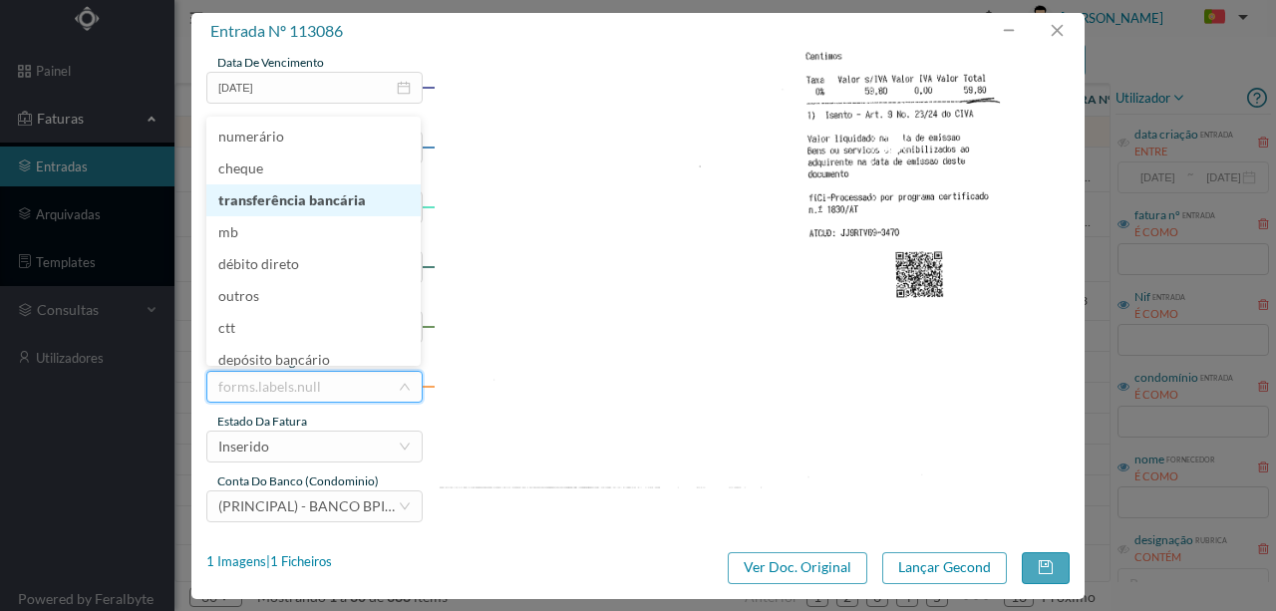
click at [319, 201] on li "transferência bancária" at bounding box center [313, 200] width 214 height 32
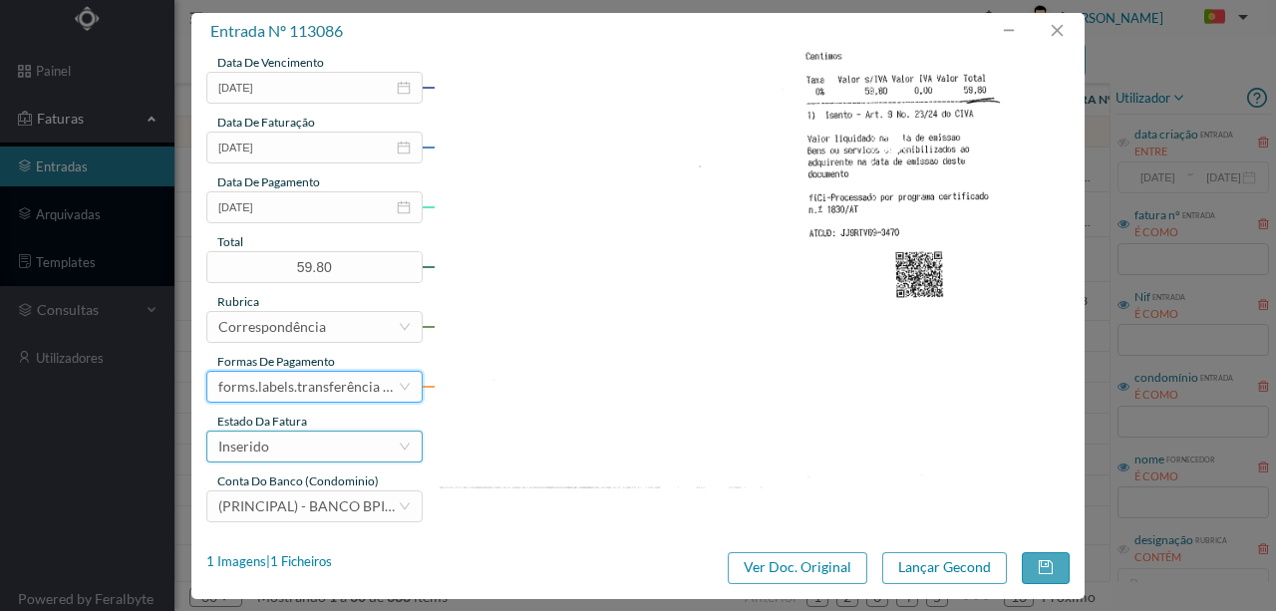
click at [299, 449] on div "Inserido" at bounding box center [307, 447] width 179 height 30
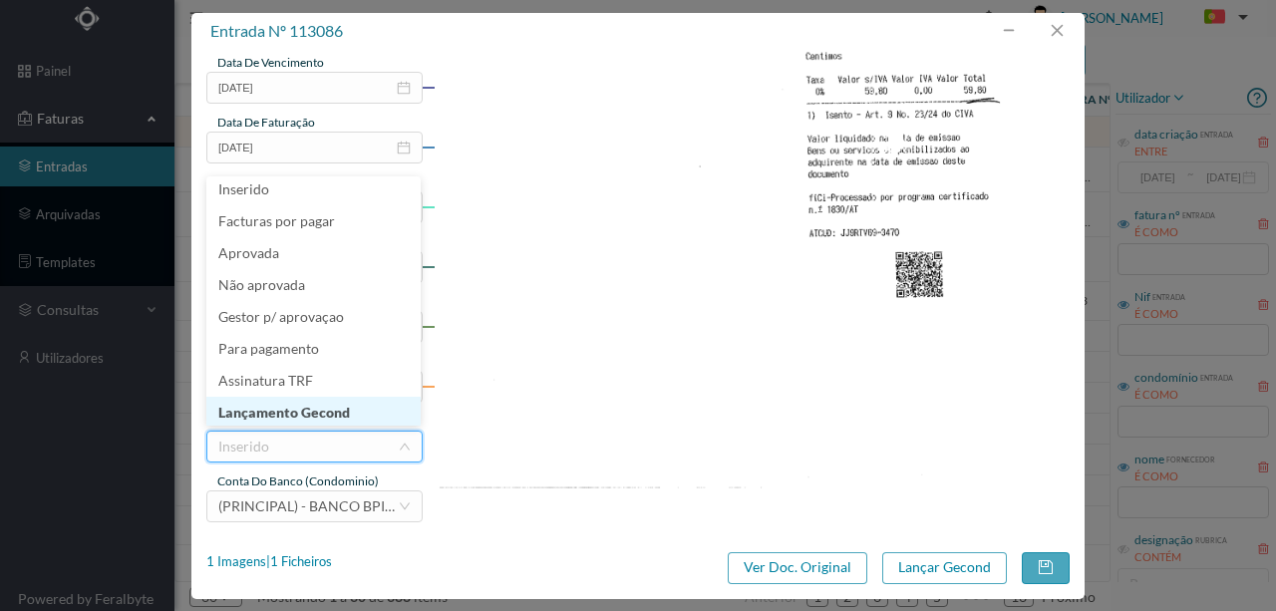
scroll to position [10, 0]
click at [311, 407] on li "Lançamento Gecond" at bounding box center [313, 410] width 214 height 32
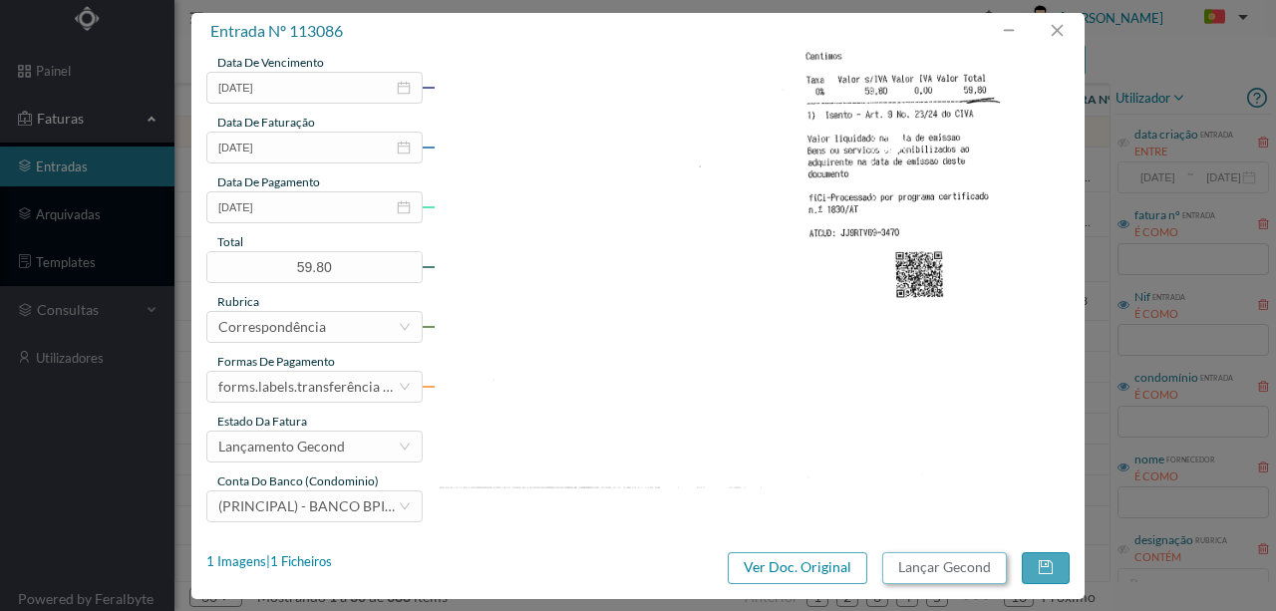
click at [953, 570] on button "Lançar Gecond" at bounding box center [944, 568] width 125 height 32
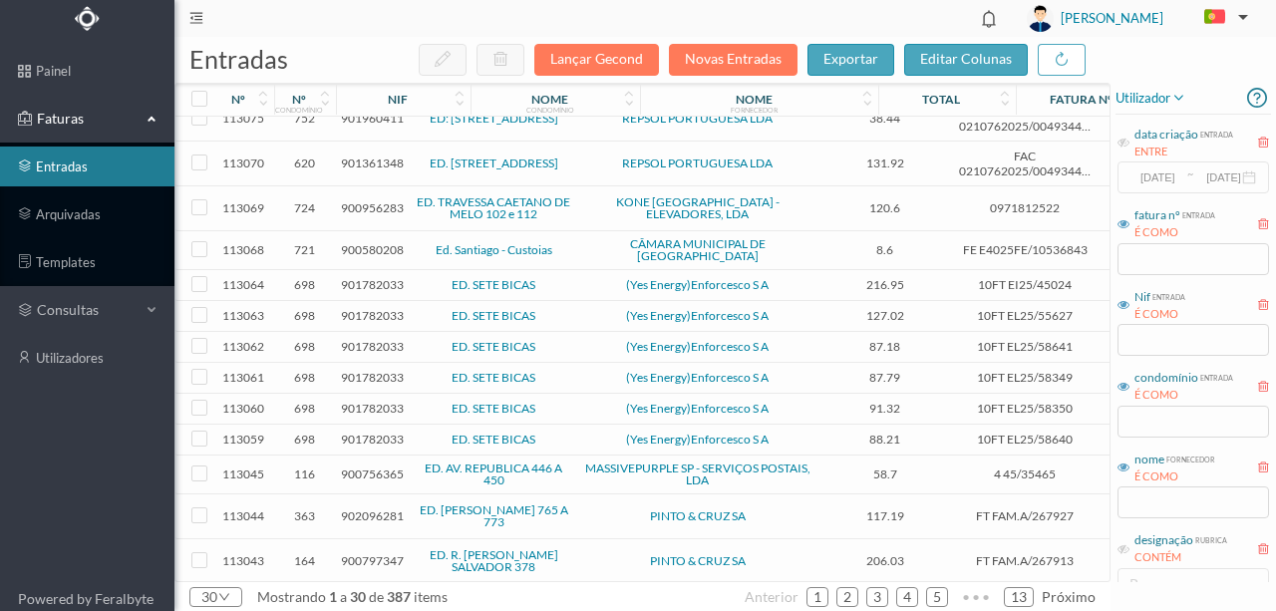
scroll to position [0, 0]
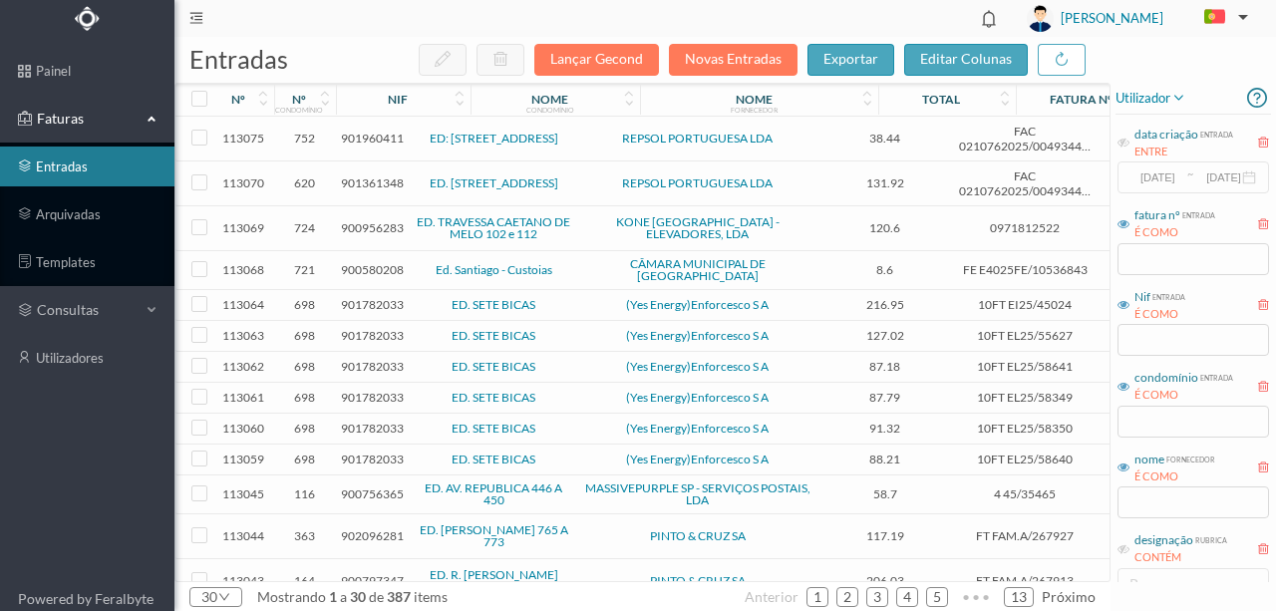
click at [383, 297] on span "901782033" at bounding box center [372, 304] width 63 height 15
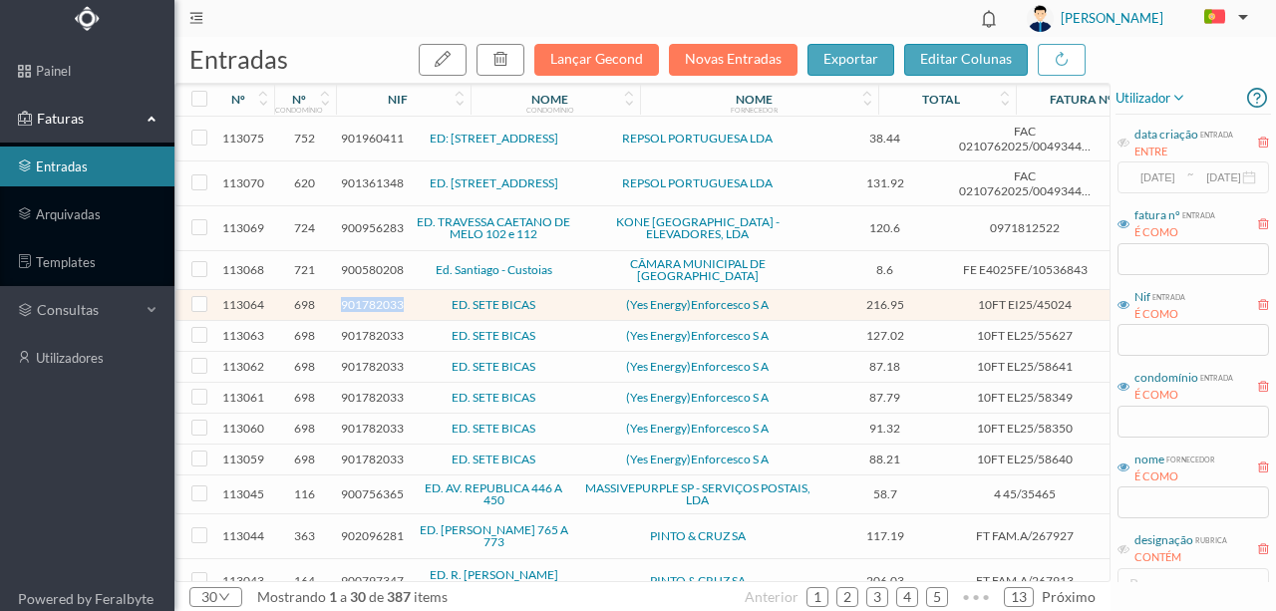
click at [383, 297] on span "901782033" at bounding box center [372, 304] width 63 height 15
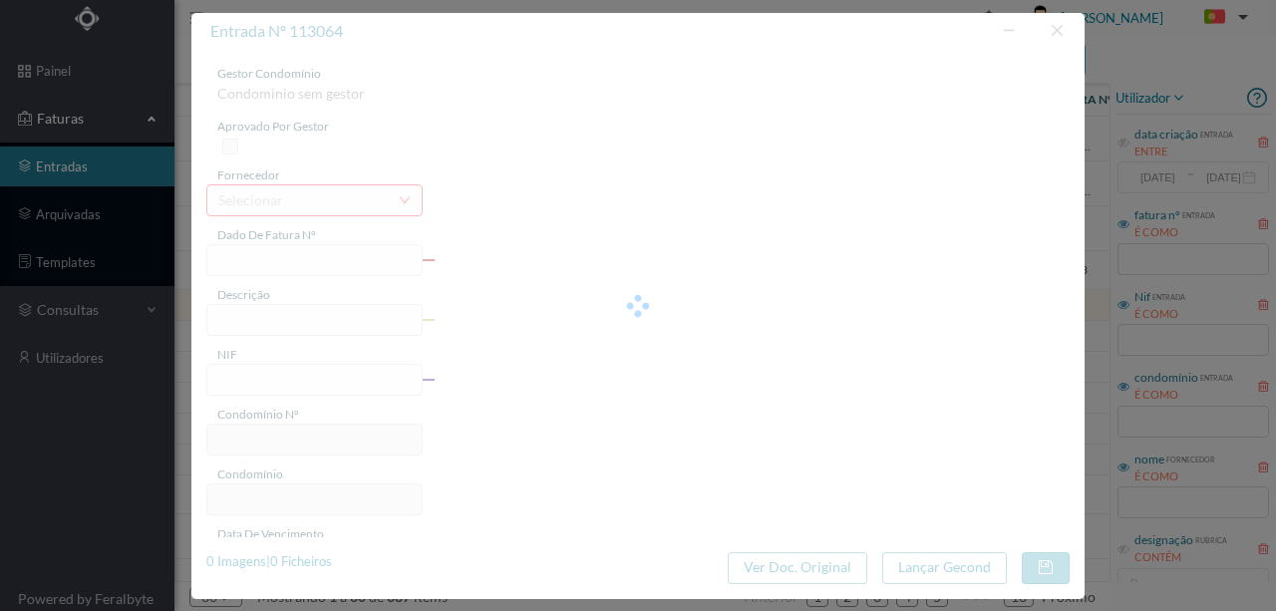
type input "10FT EI25/45024"
type input "“ENNDO DE FATURAÇÃO: 0] 106/2025 e [DATE]"
type input "901782033"
type input "Invalid date"
type input "[DATE]"
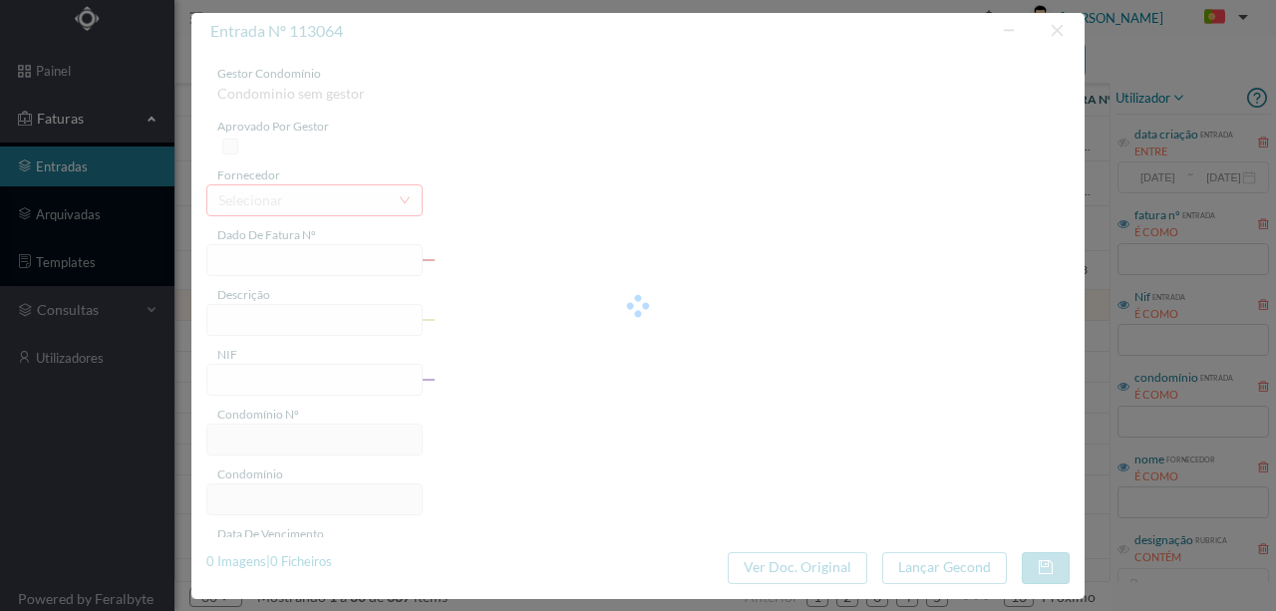
type input "216.95"
type input "698"
type input "ED. SETE BICAS"
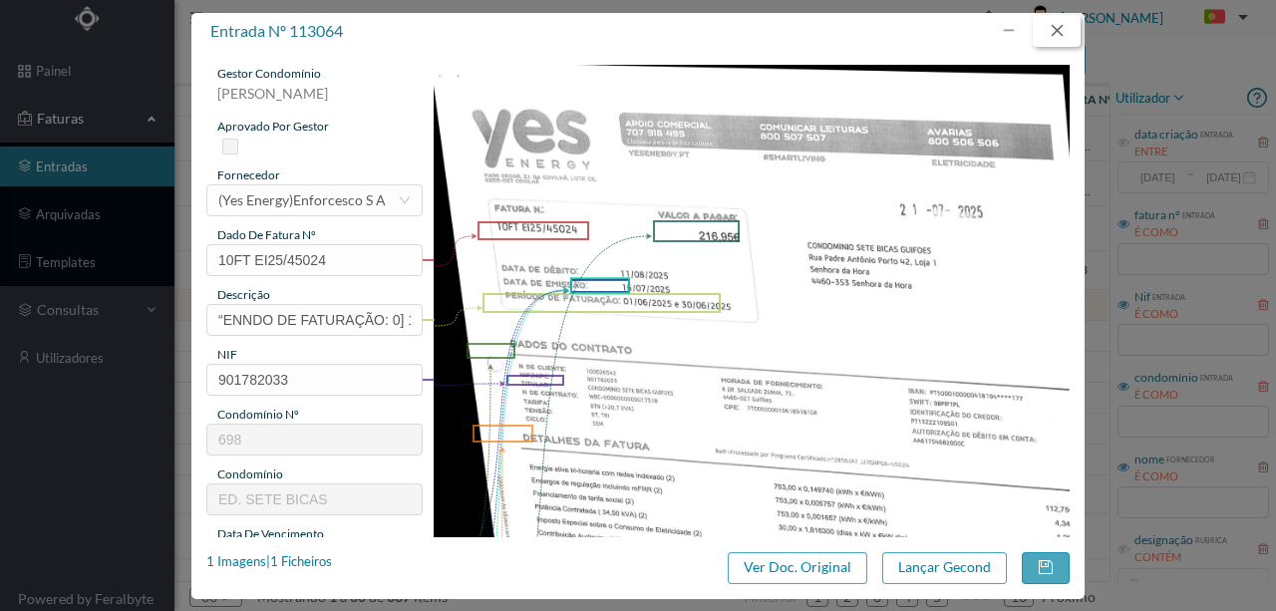
click at [1063, 31] on button "button" at bounding box center [1057, 31] width 48 height 32
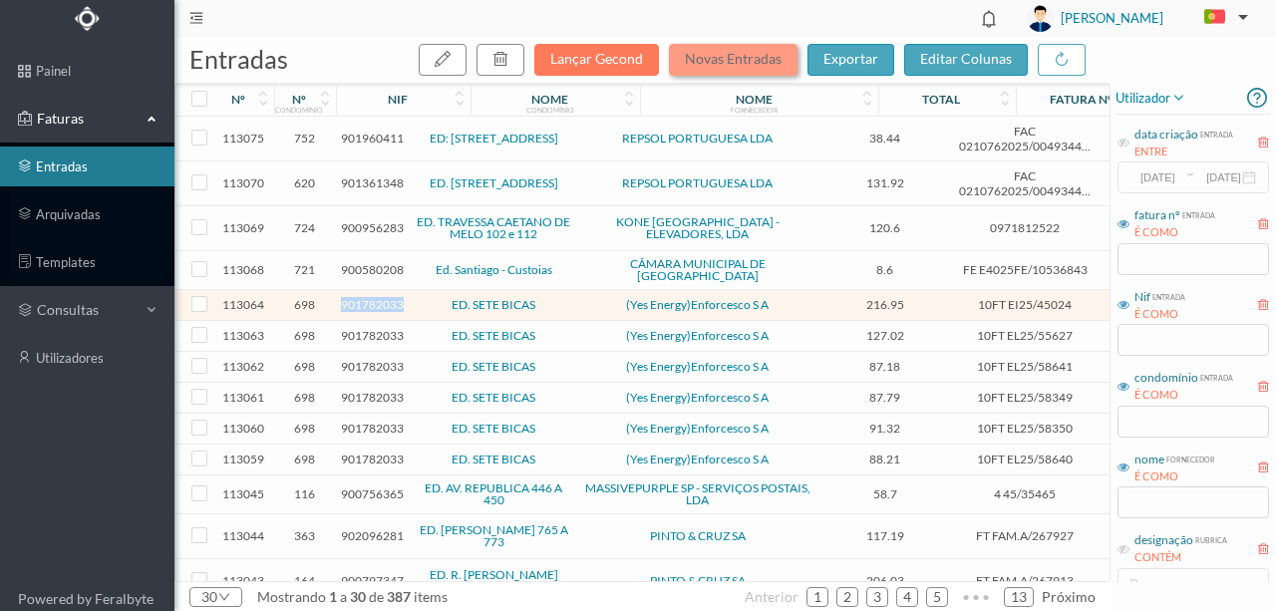
click at [708, 66] on button "Novas Entradas" at bounding box center [733, 60] width 129 height 32
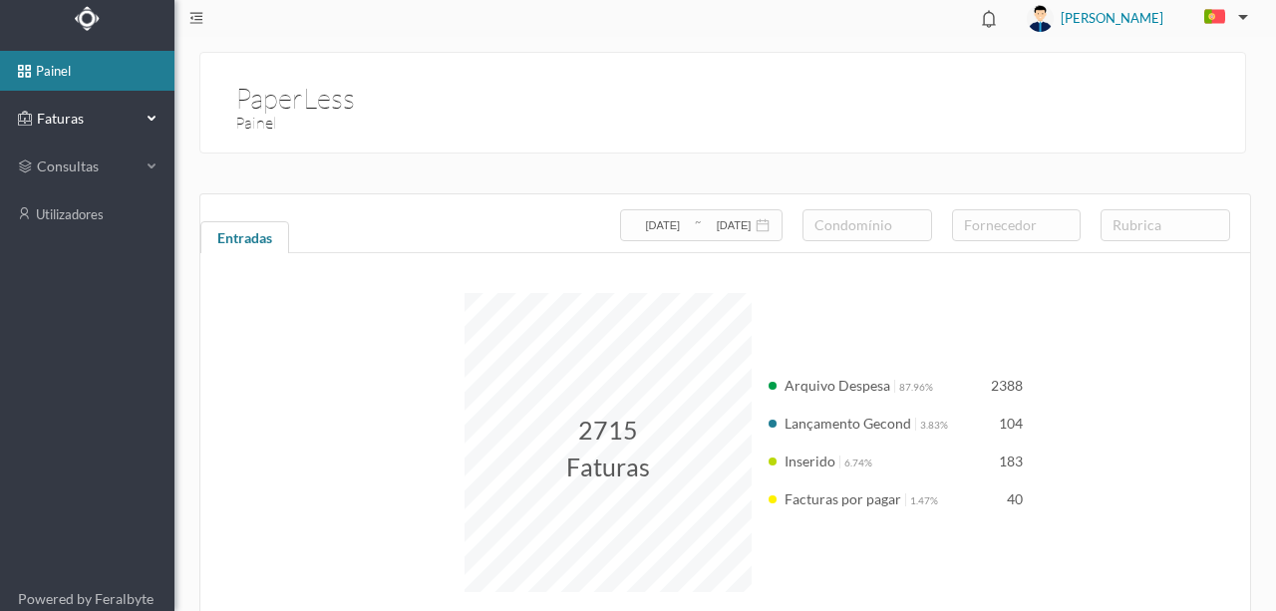
click at [82, 114] on span "Faturas" at bounding box center [87, 119] width 110 height 20
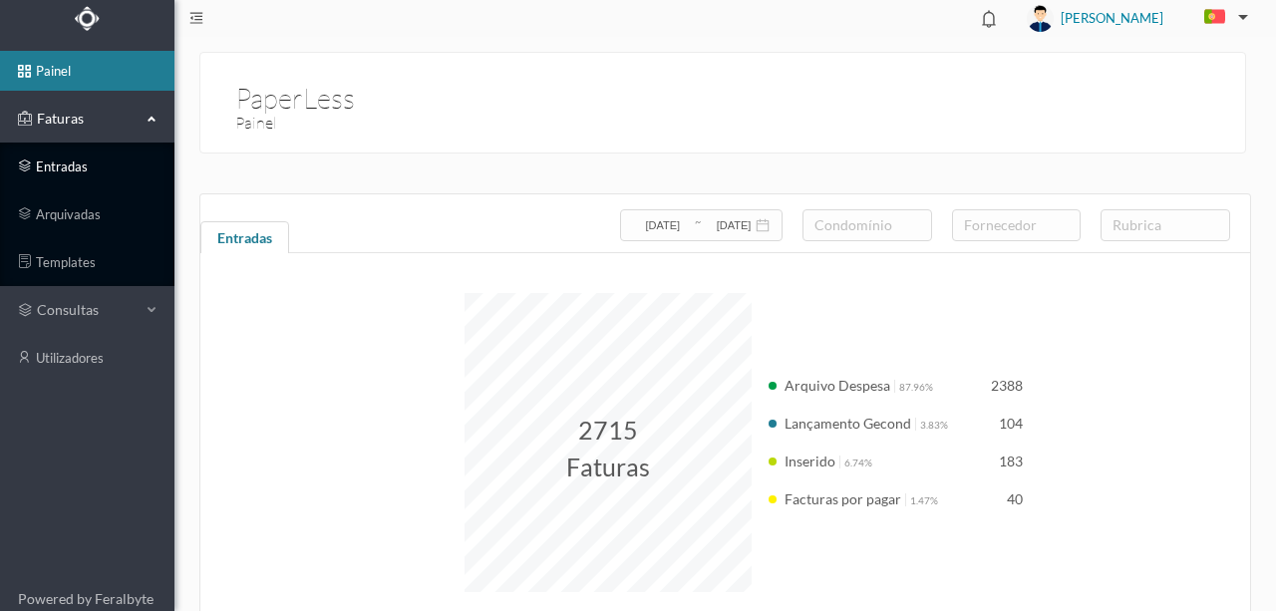
click at [84, 159] on link "entradas" at bounding box center [87, 167] width 174 height 40
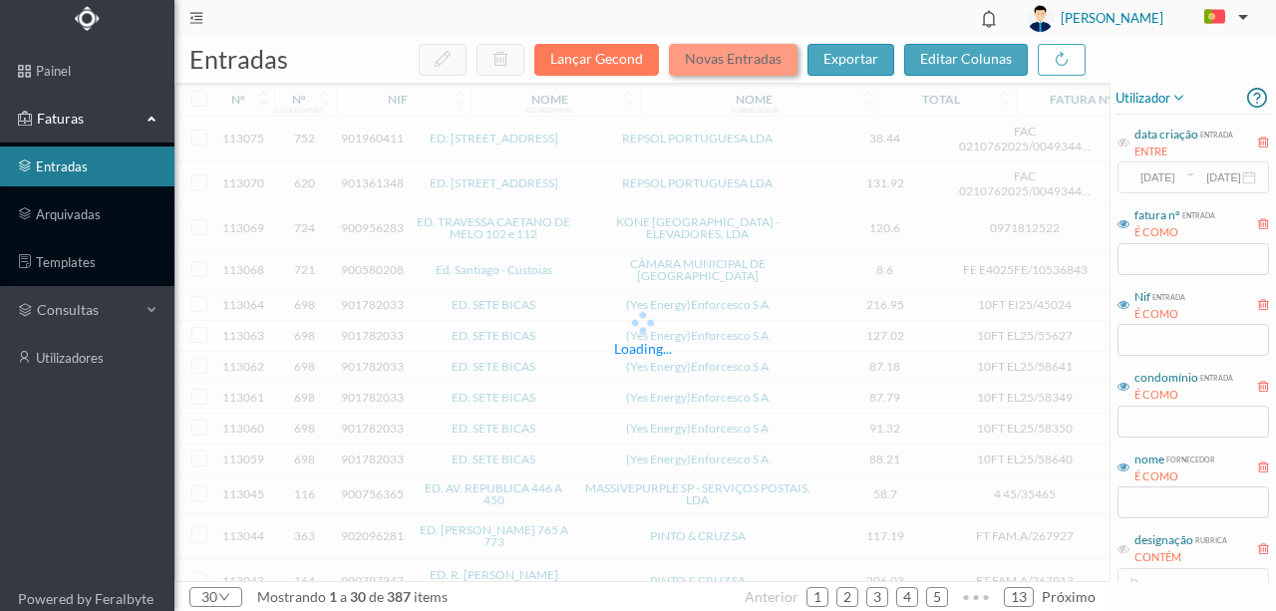
click at [722, 60] on button "Novas Entradas" at bounding box center [733, 60] width 129 height 32
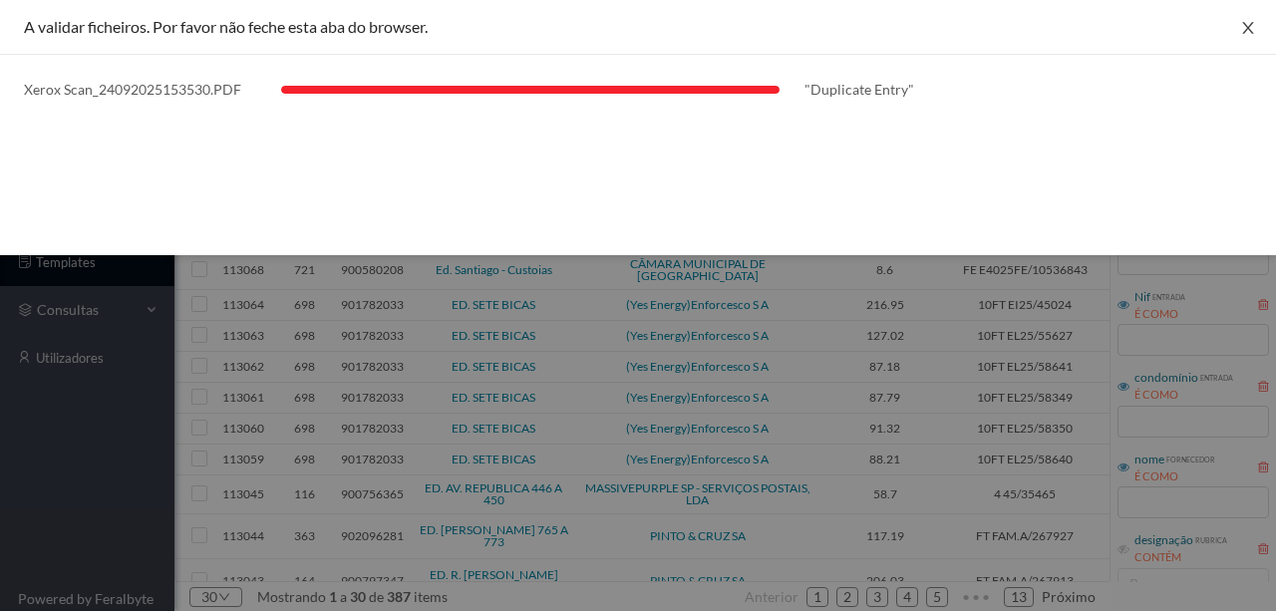
click at [1252, 32] on icon "icon: close" at bounding box center [1247, 28] width 11 height 12
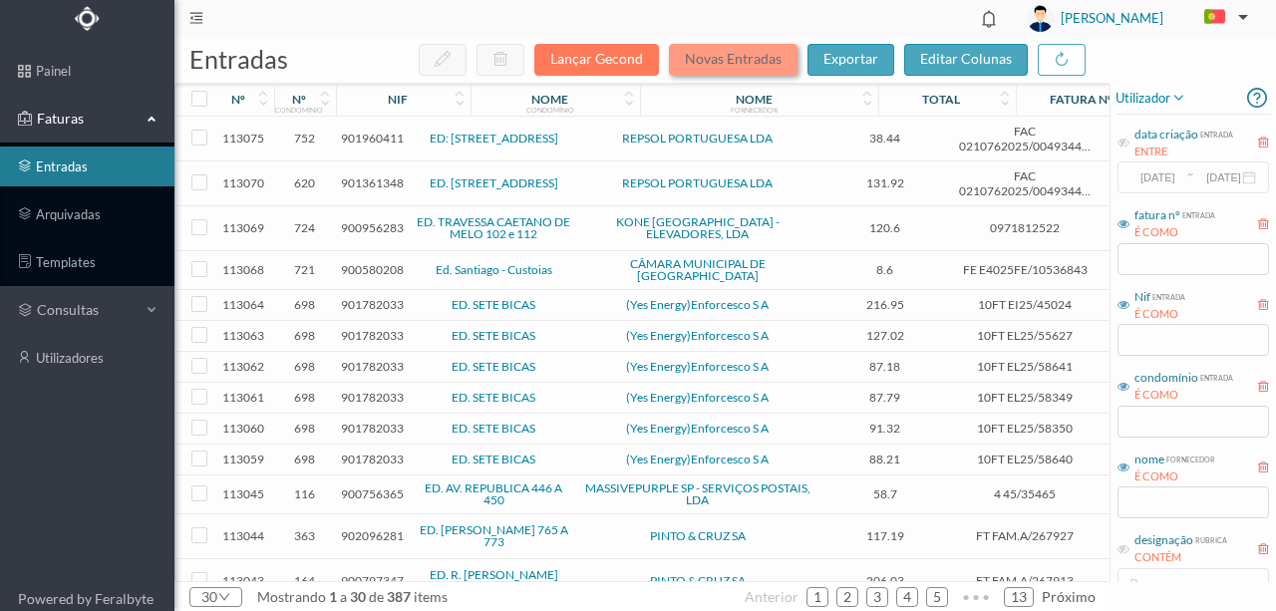
click at [704, 63] on button "Novas Entradas" at bounding box center [733, 60] width 129 height 32
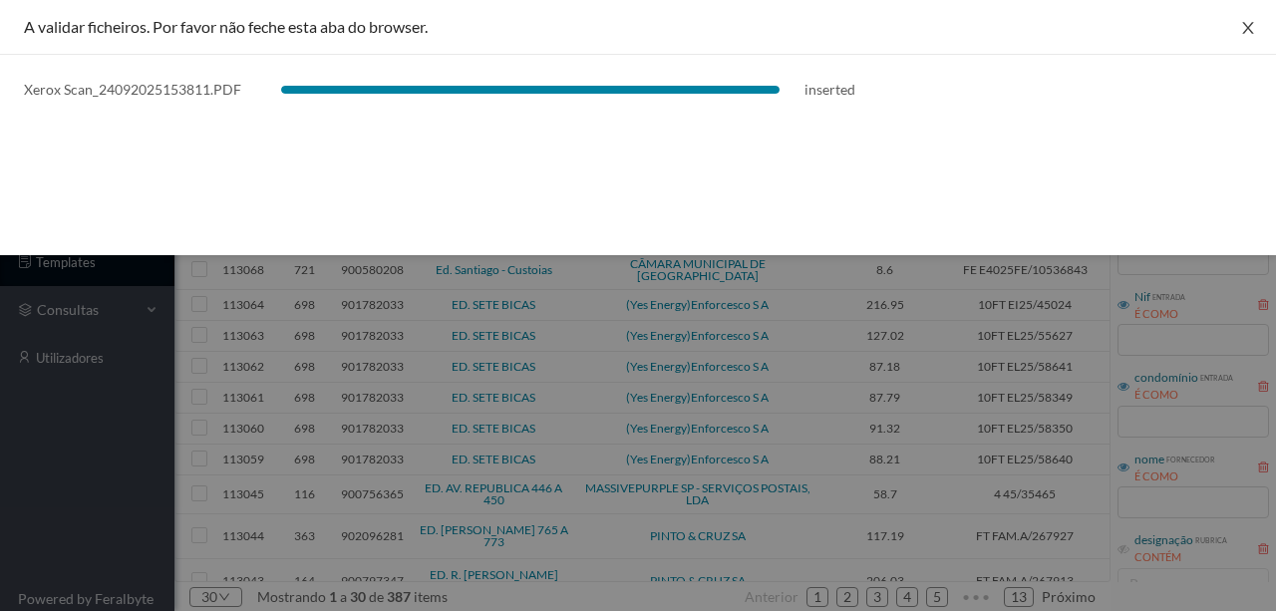
click at [1250, 30] on icon "icon: close" at bounding box center [1248, 28] width 16 height 16
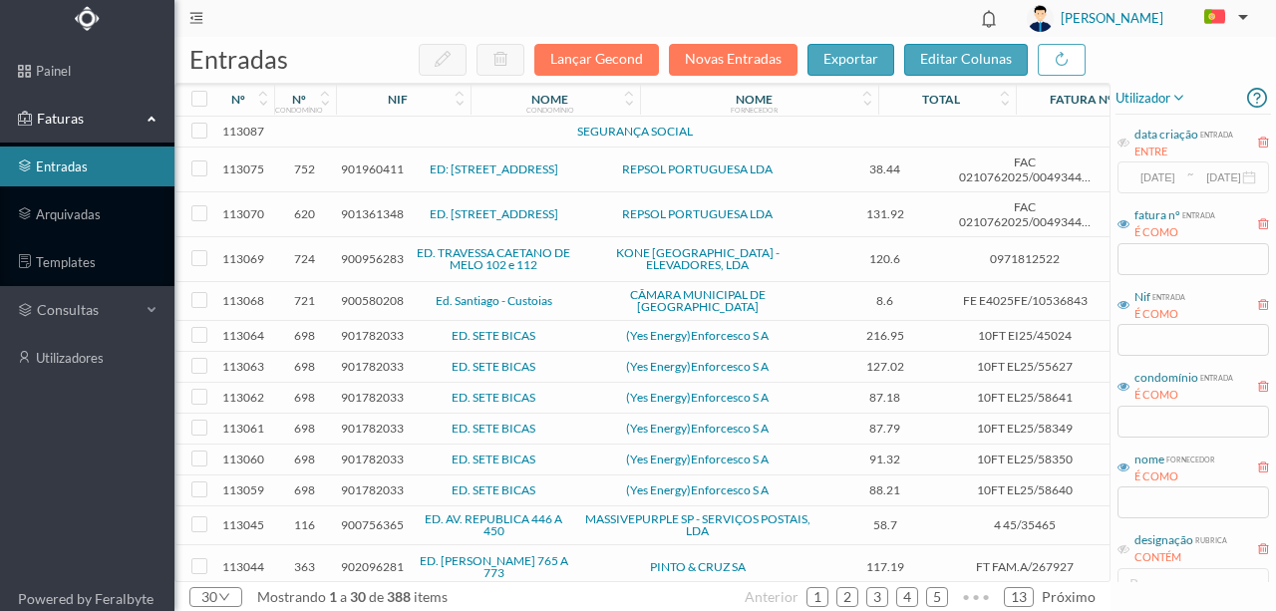
click at [355, 130] on td at bounding box center [431, 132] width 171 height 31
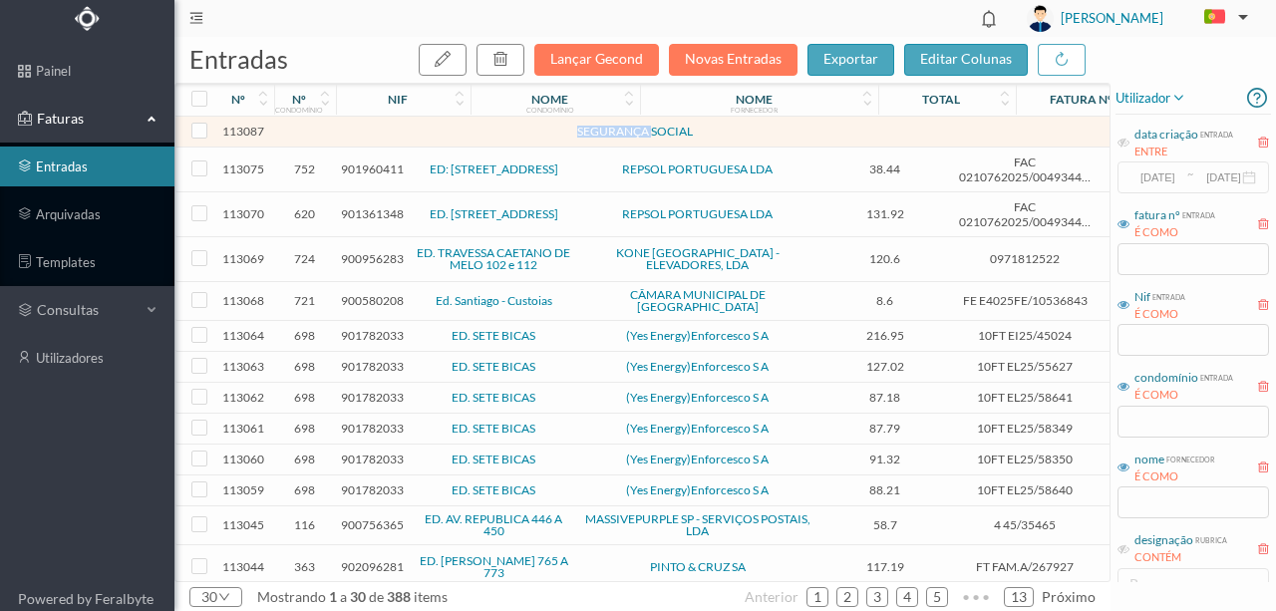
click at [355, 130] on td at bounding box center [431, 132] width 171 height 31
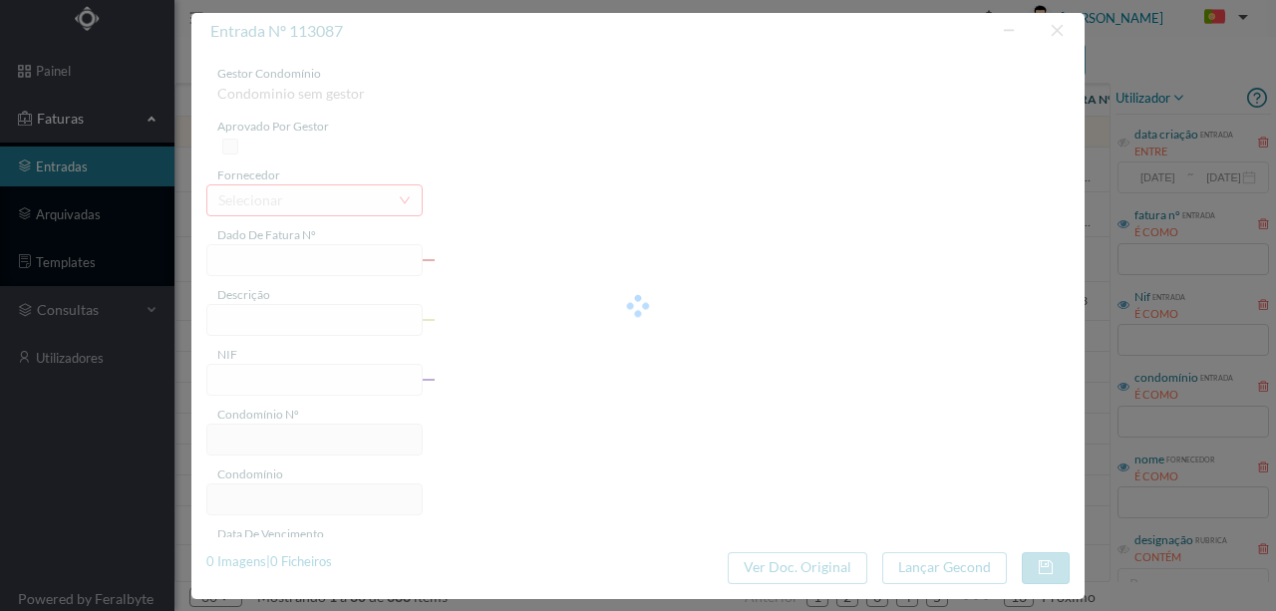
type input "0"
type input "Invalid date"
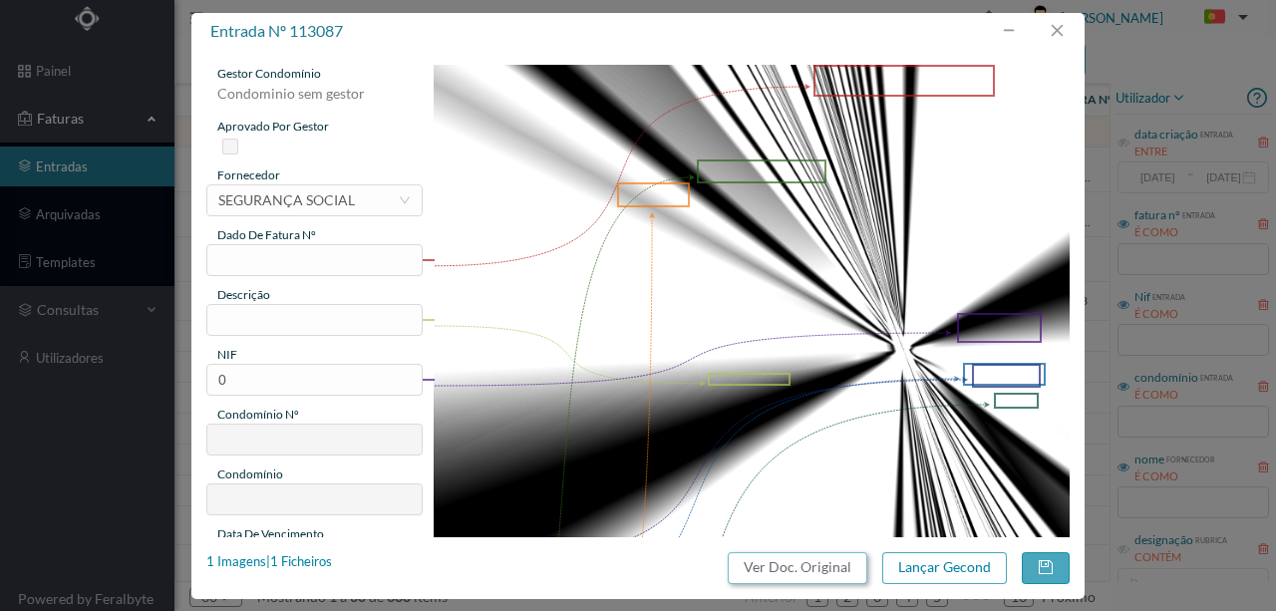
click at [819, 572] on button "Ver Doc. Original" at bounding box center [798, 568] width 140 height 32
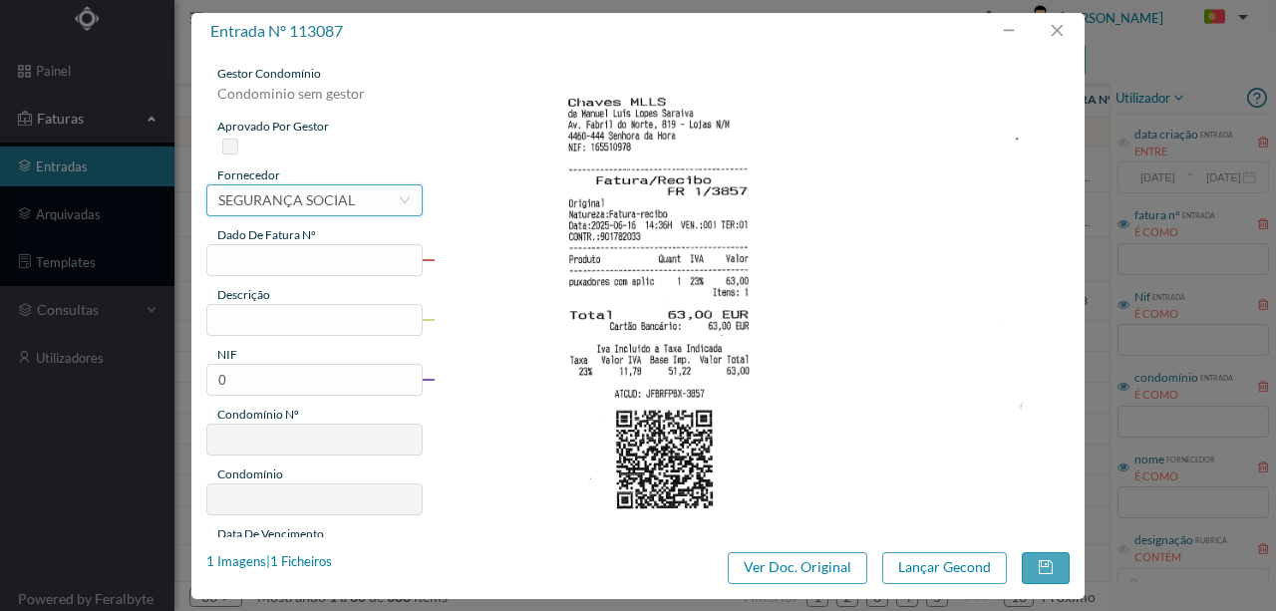
click at [243, 196] on div "SEGURANÇA SOCIAL" at bounding box center [286, 200] width 137 height 30
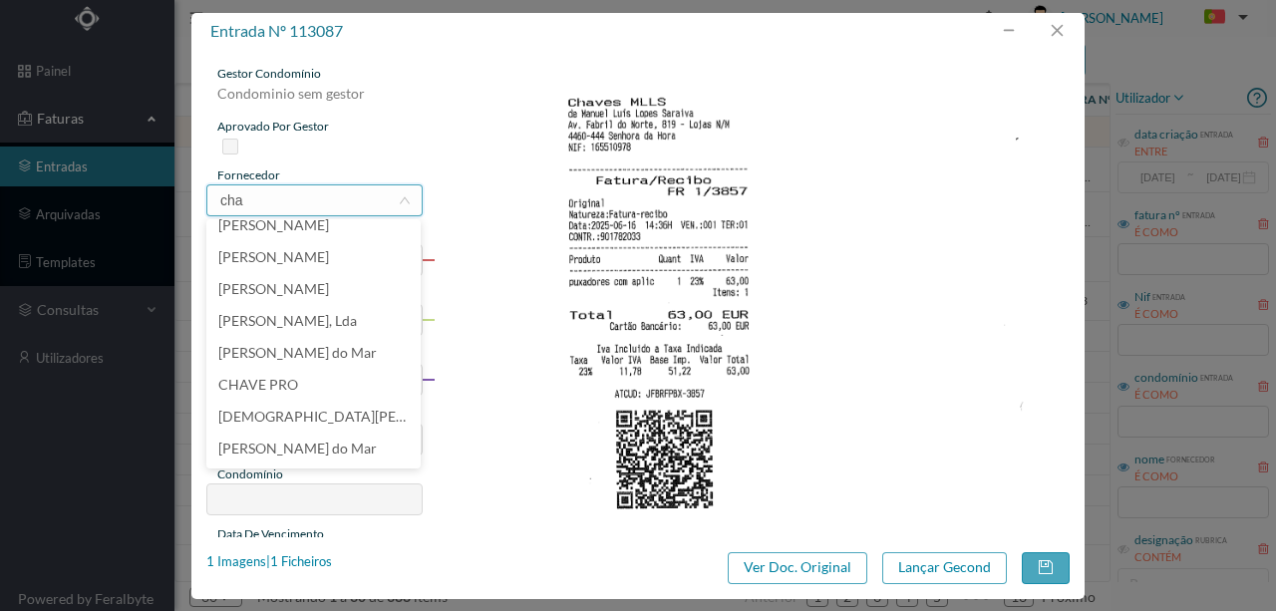
scroll to position [4, 0]
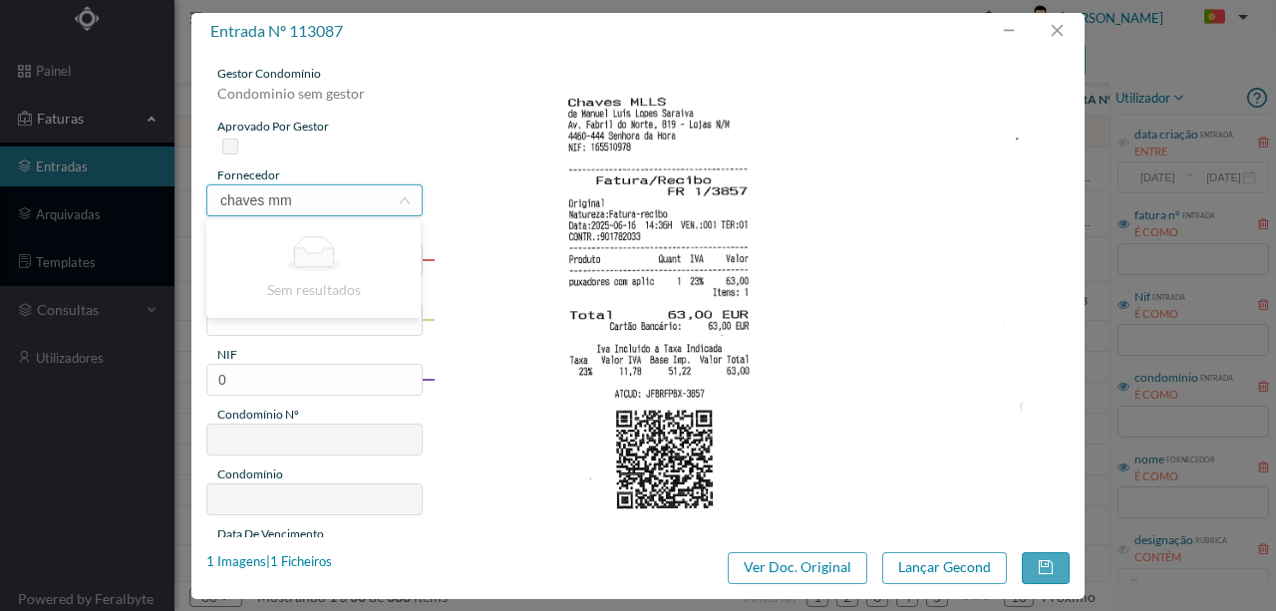
type input "chaves m"
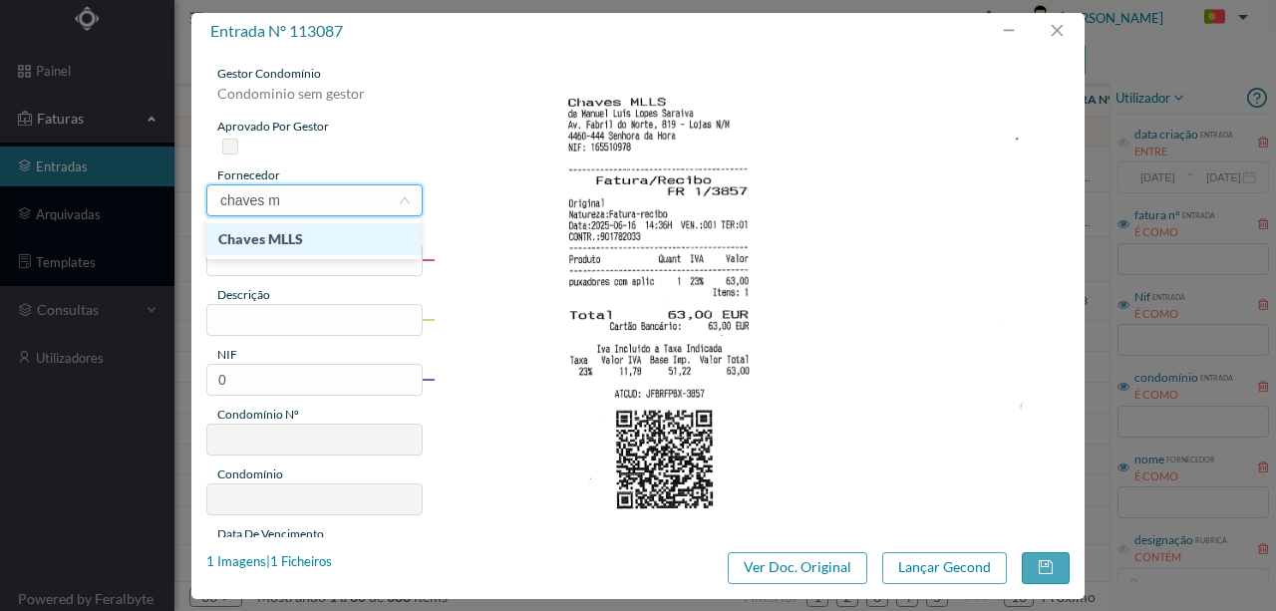
click at [291, 235] on li "Chaves MLLS" at bounding box center [313, 239] width 214 height 32
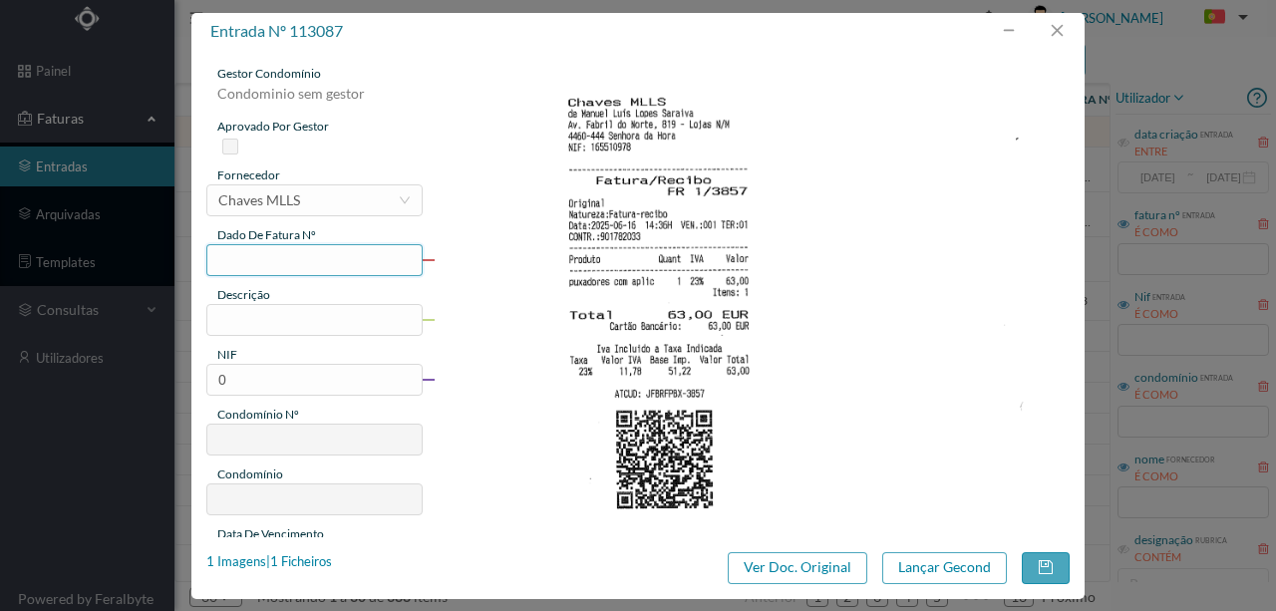
click at [228, 263] on input "text" at bounding box center [314, 260] width 216 height 32
type input "F3857"
click at [252, 327] on input "text" at bounding box center [314, 320] width 216 height 32
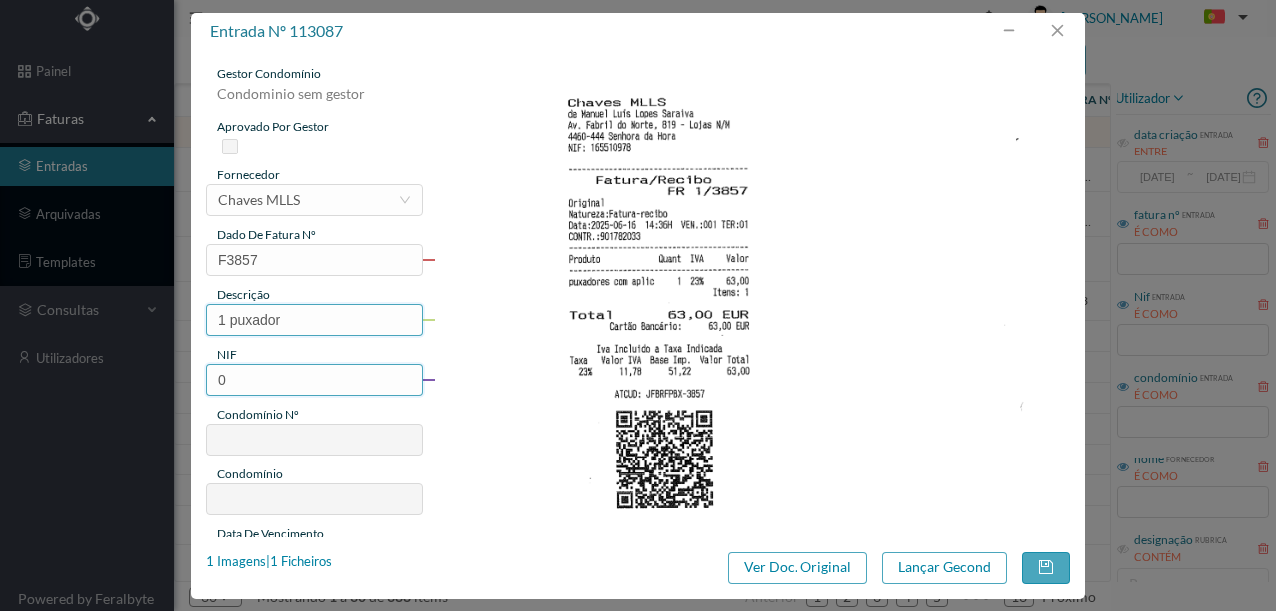
type input "1 puxador"
drag, startPoint x: 249, startPoint y: 379, endPoint x: 263, endPoint y: 381, distance: 14.1
click at [195, 376] on div "gestor condomínio Condominio sem gestor aprovado por gestor fornecedor selecion…" at bounding box center [637, 294] width 893 height 488
paste input "901782033"
type input "901782033"
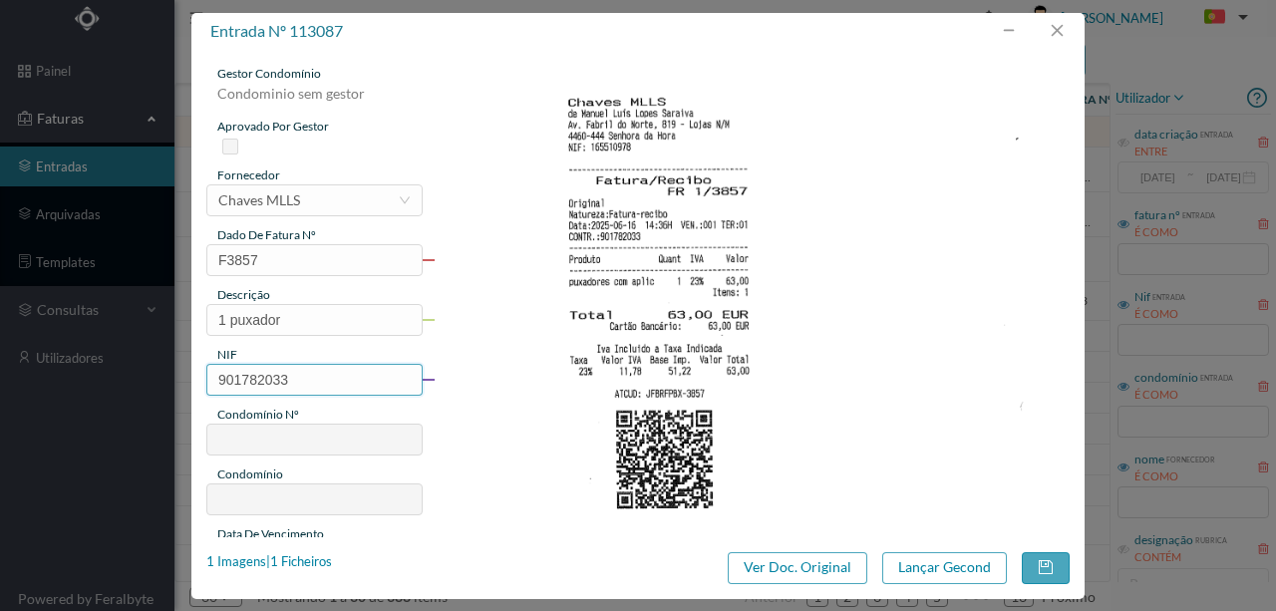
type input "698"
type input "ED. SETE BICAS"
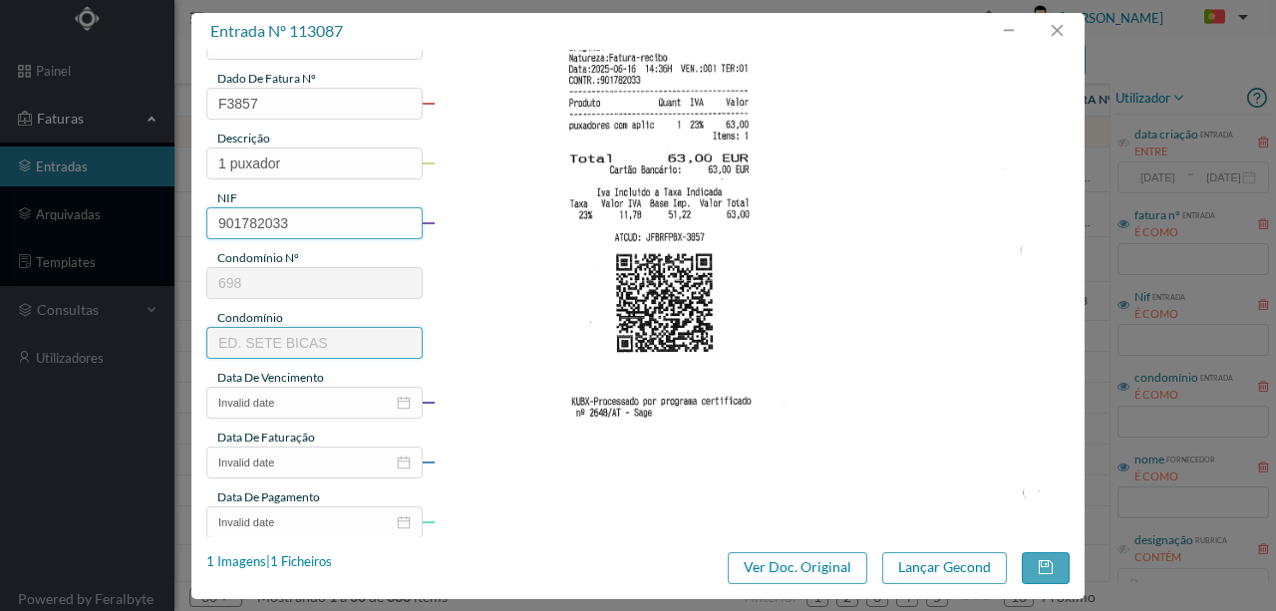
scroll to position [199, 0]
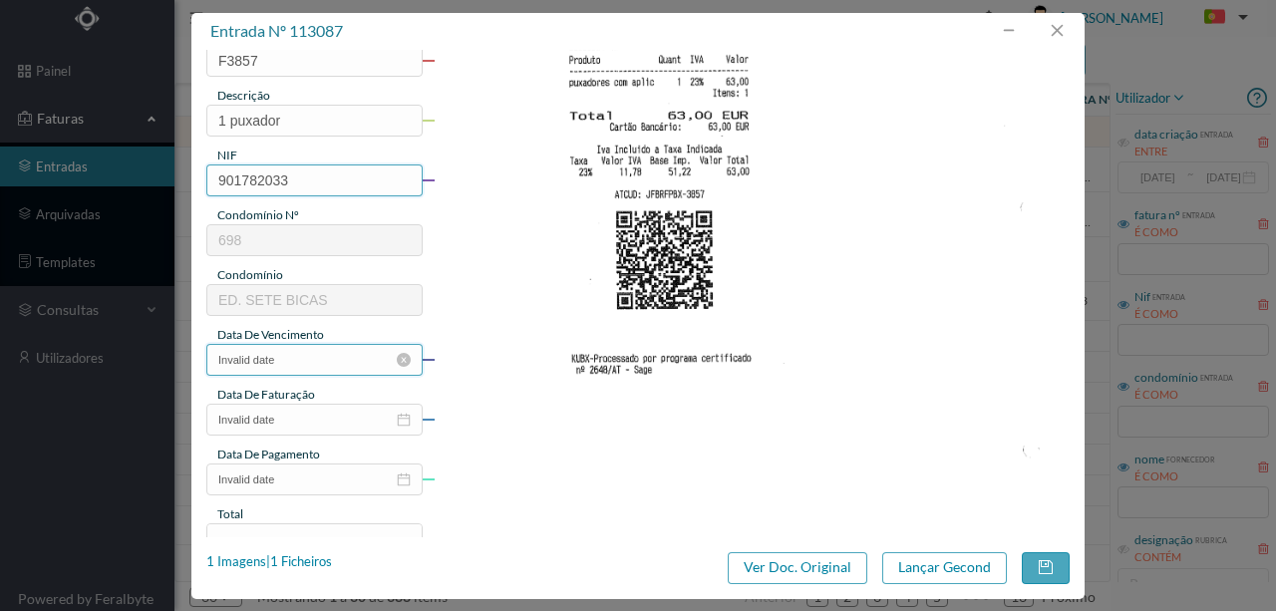
type input "901782033"
click at [298, 356] on input "Invalid date" at bounding box center [314, 360] width 216 height 32
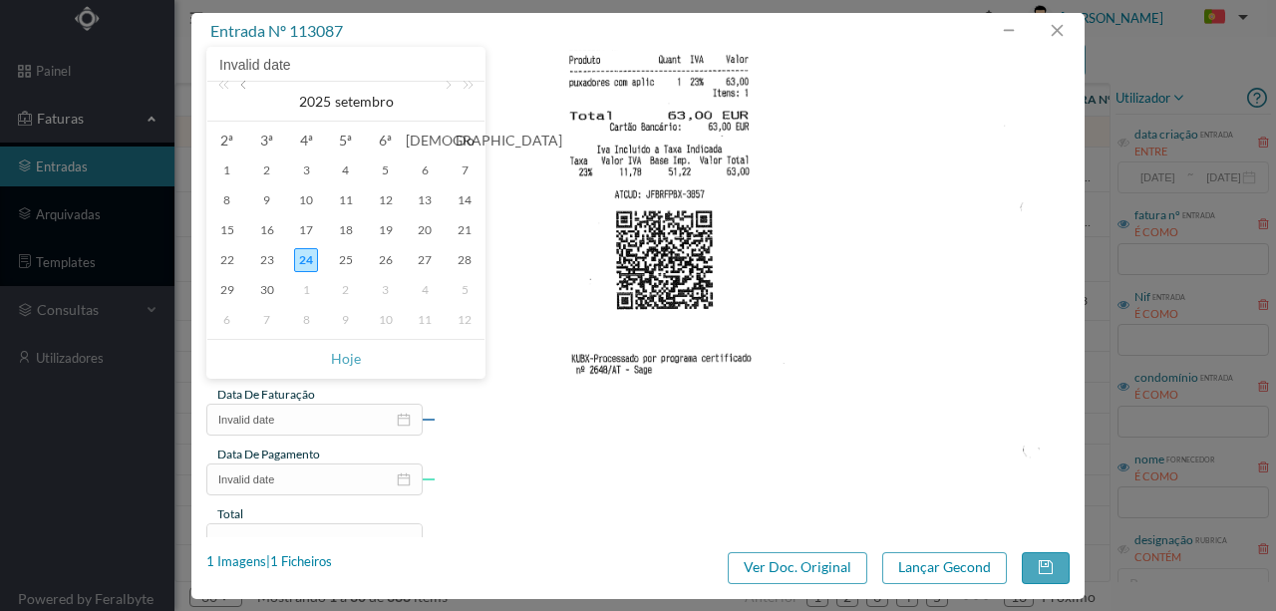
click at [244, 91] on link at bounding box center [245, 102] width 18 height 40
click at [269, 257] on div "17" at bounding box center [267, 260] width 24 height 24
type input "2025-06-17"
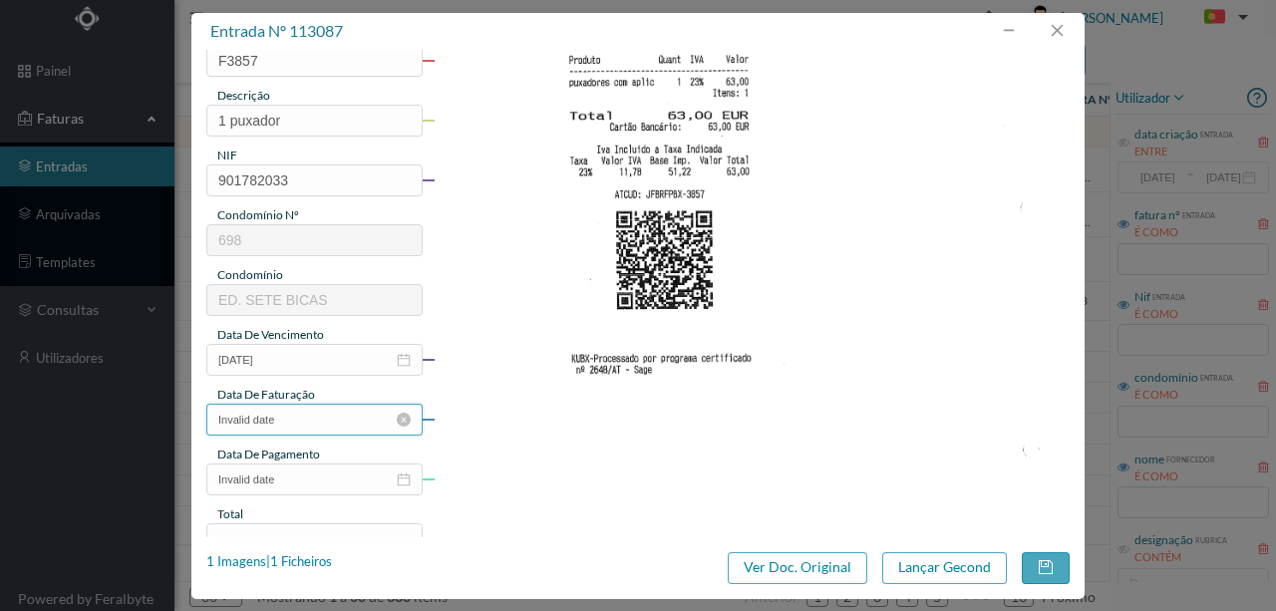
click at [285, 431] on input "Invalid date" at bounding box center [314, 420] width 216 height 32
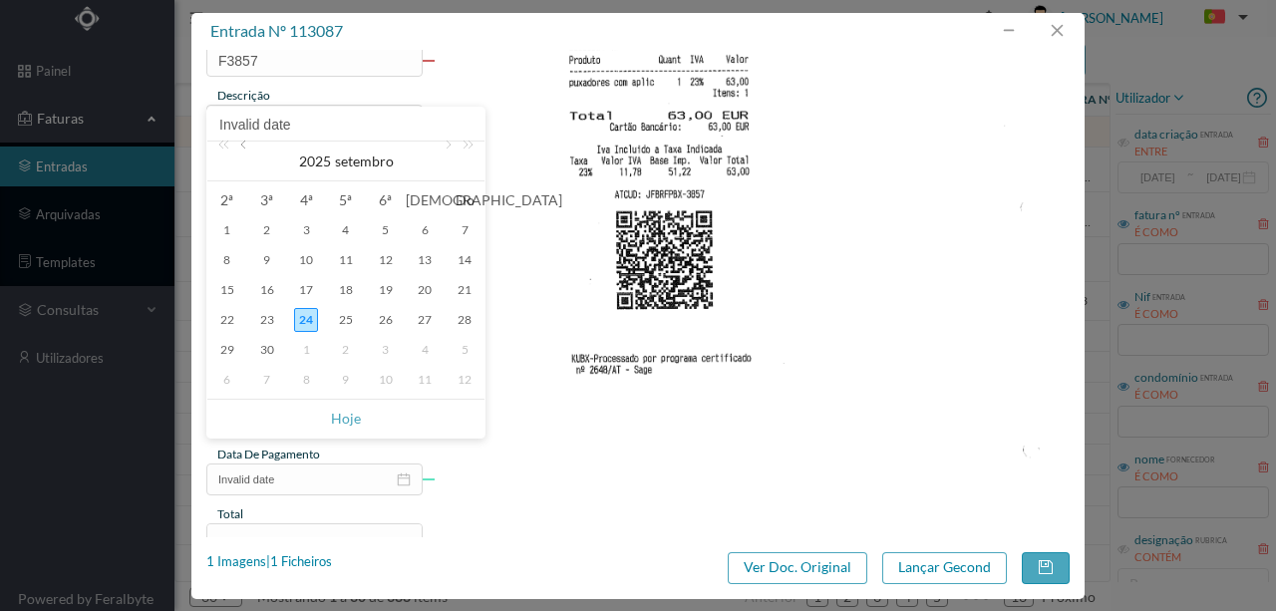
click at [243, 148] on link at bounding box center [245, 162] width 18 height 40
click at [266, 321] on div "17" at bounding box center [267, 320] width 24 height 24
type input "2025-06-17"
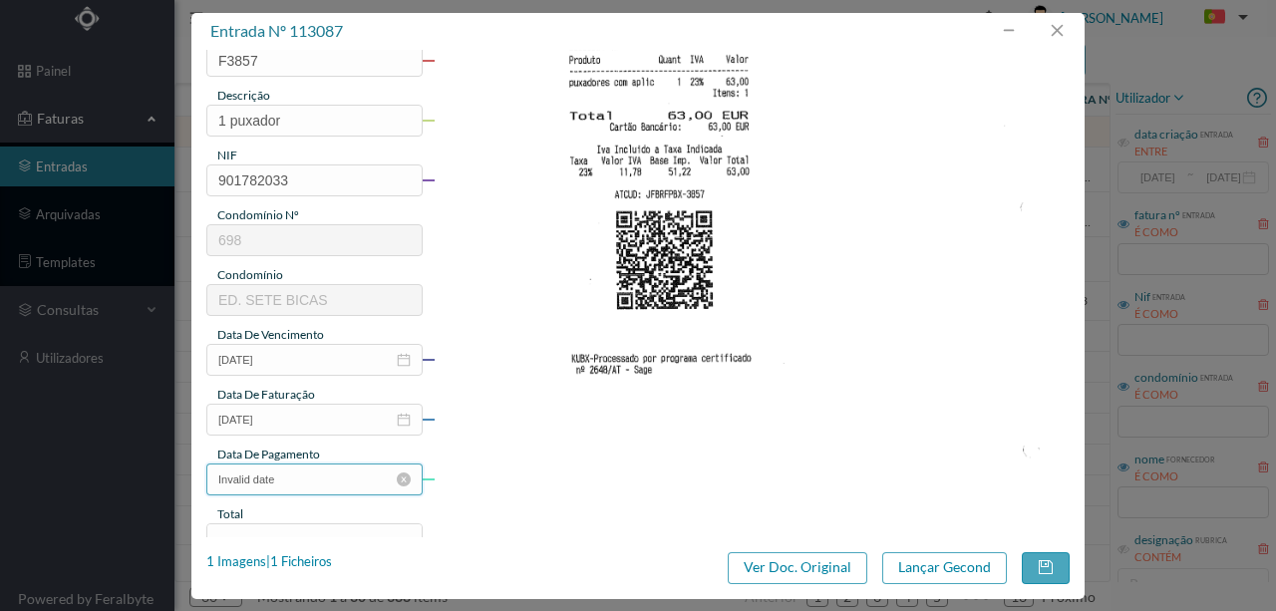
click at [291, 486] on input "Invalid date" at bounding box center [314, 480] width 216 height 32
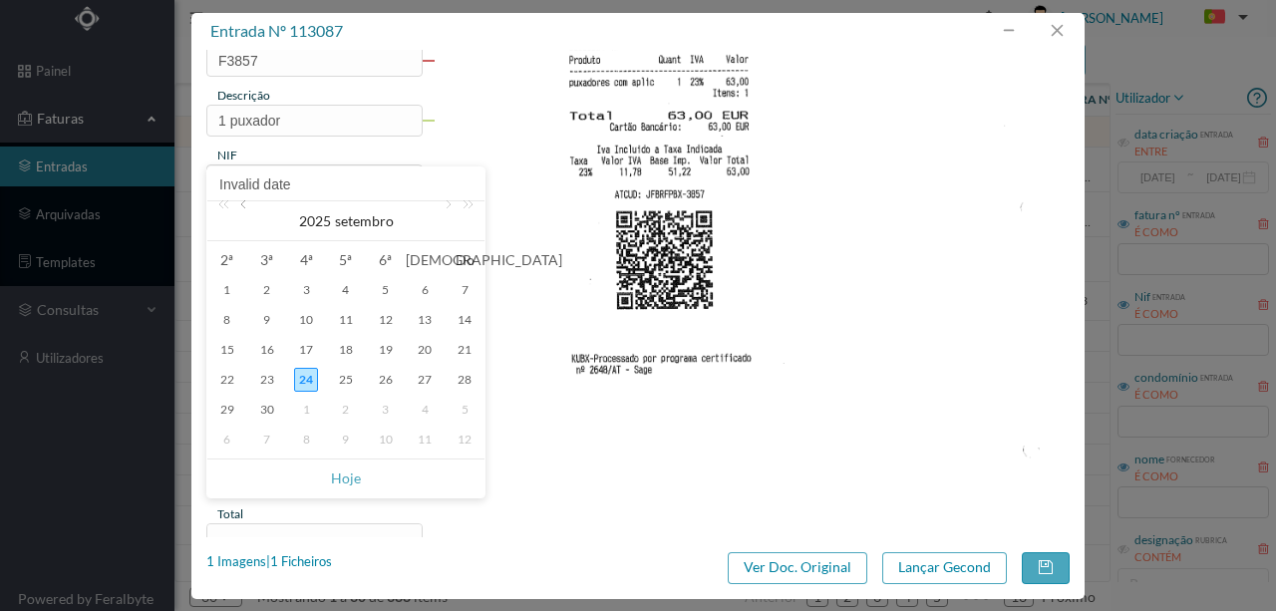
click at [244, 207] on link at bounding box center [245, 221] width 18 height 40
click at [265, 379] on div "17" at bounding box center [267, 380] width 24 height 24
type input "2025-06-17"
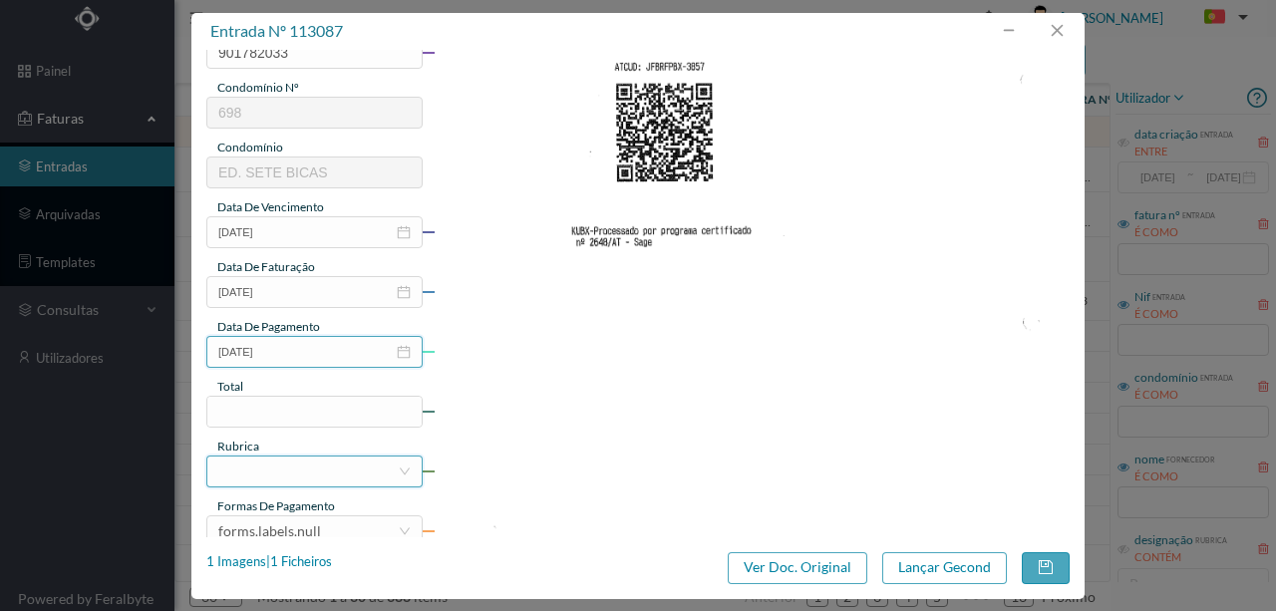
scroll to position [332, 0]
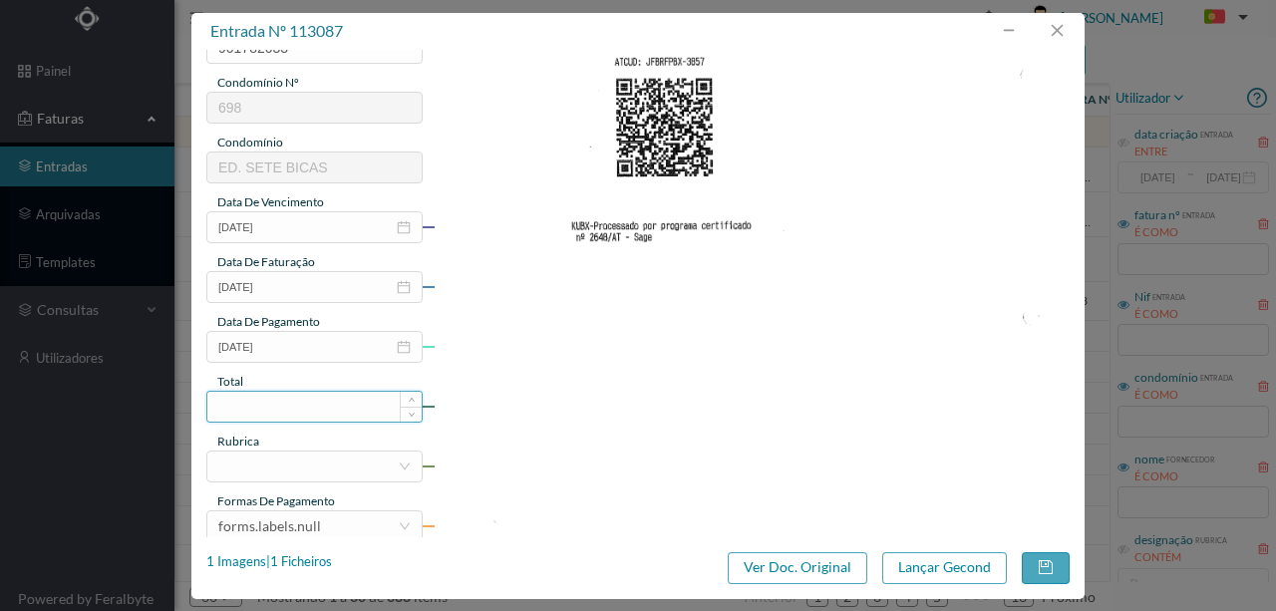
click at [254, 410] on input at bounding box center [314, 407] width 214 height 30
type input "63.00"
click at [241, 470] on div at bounding box center [307, 467] width 179 height 30
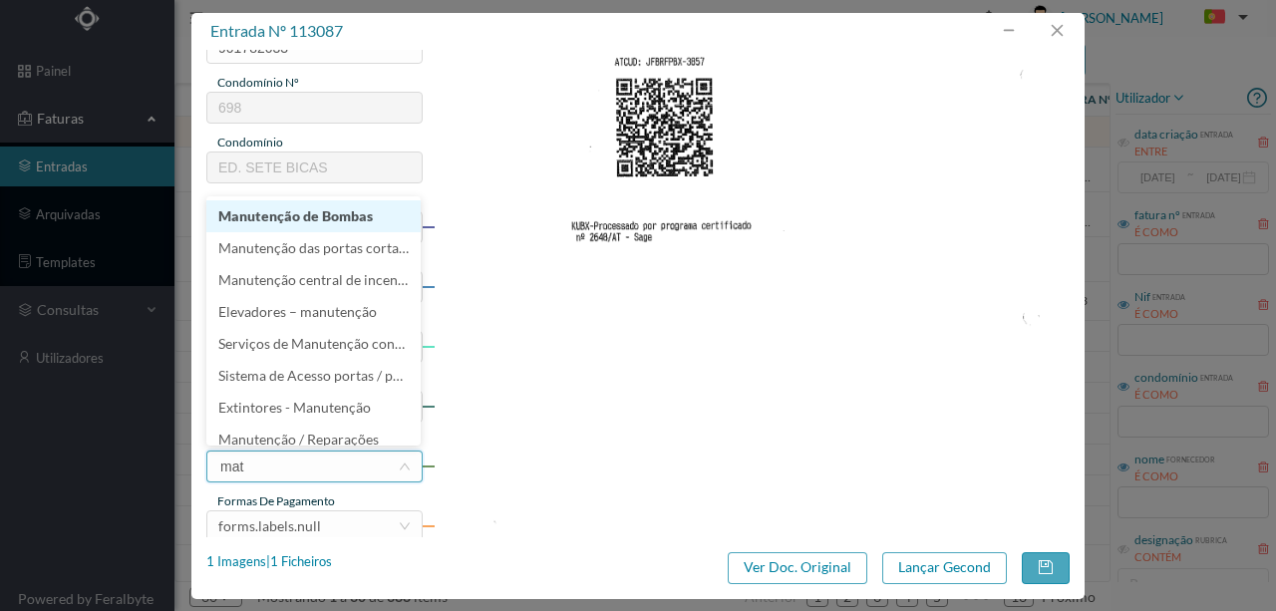
type input "mate"
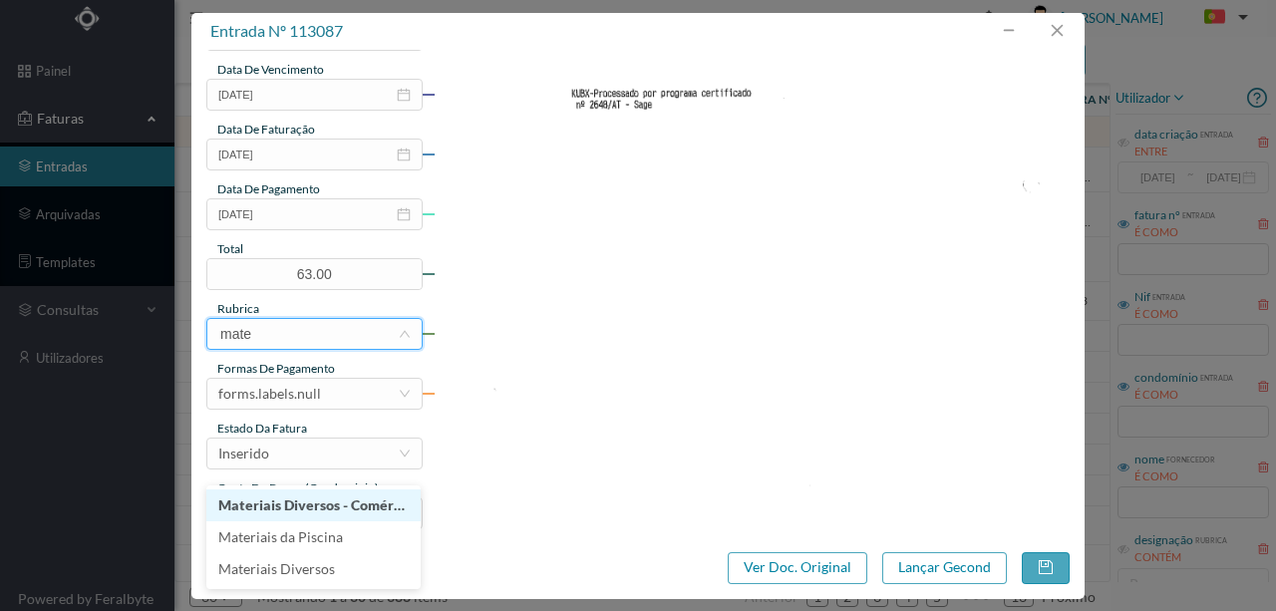
scroll to position [465, 0]
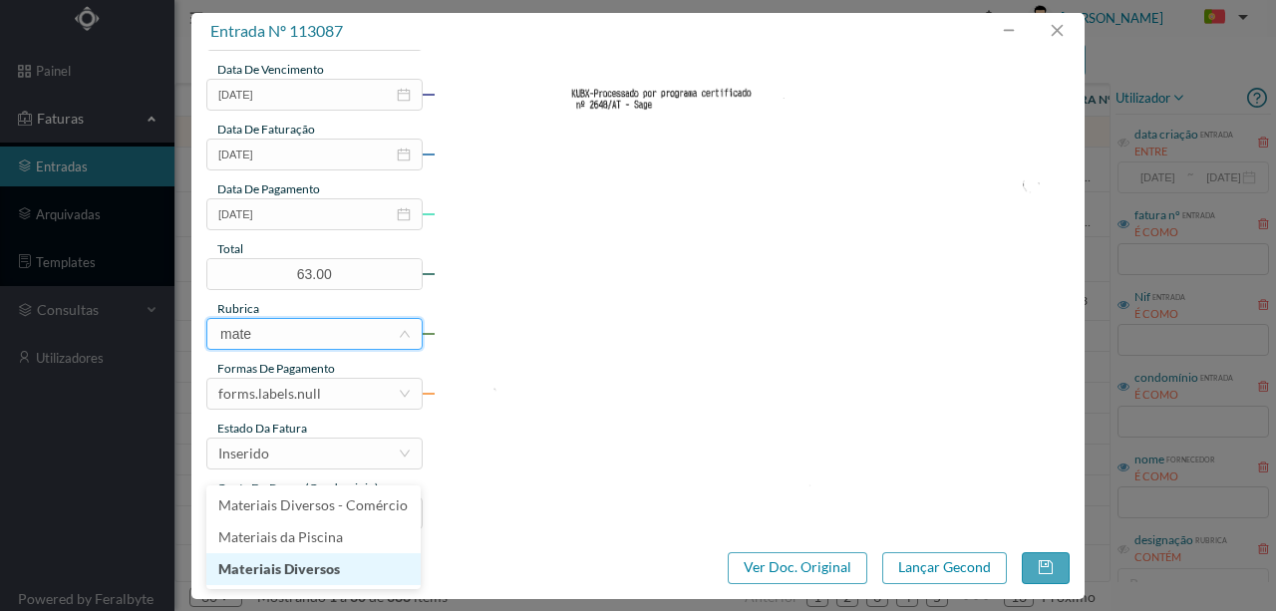
click at [302, 570] on li "Materiais Diversos" at bounding box center [313, 569] width 214 height 32
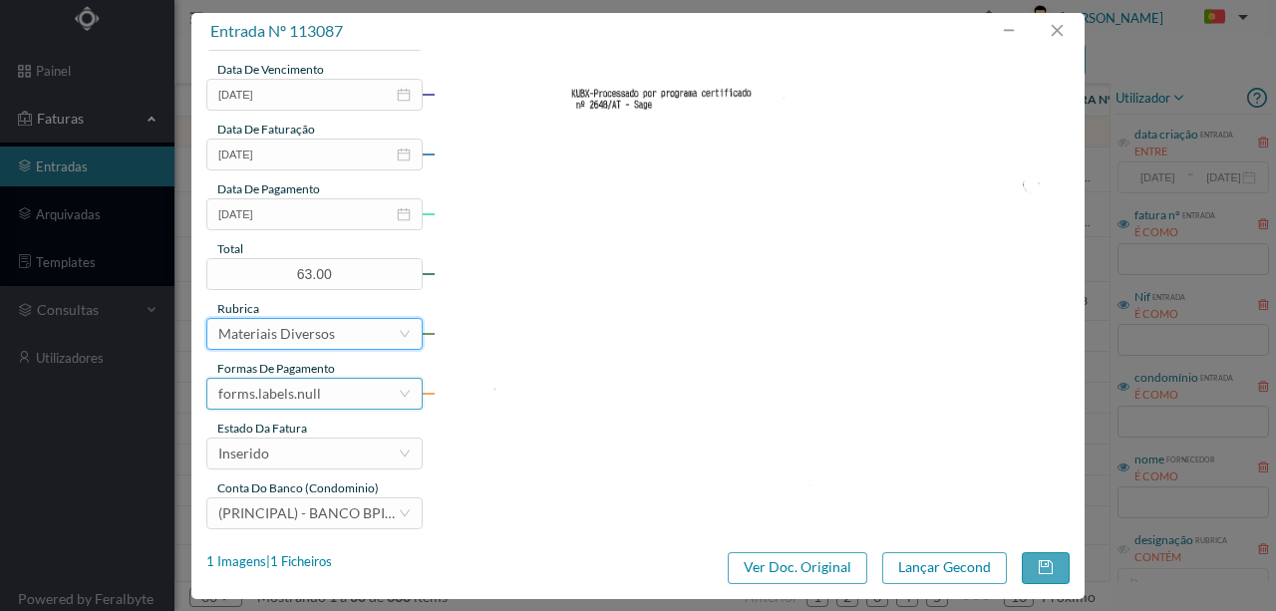
click at [301, 401] on div "forms.labels.null" at bounding box center [269, 394] width 103 height 30
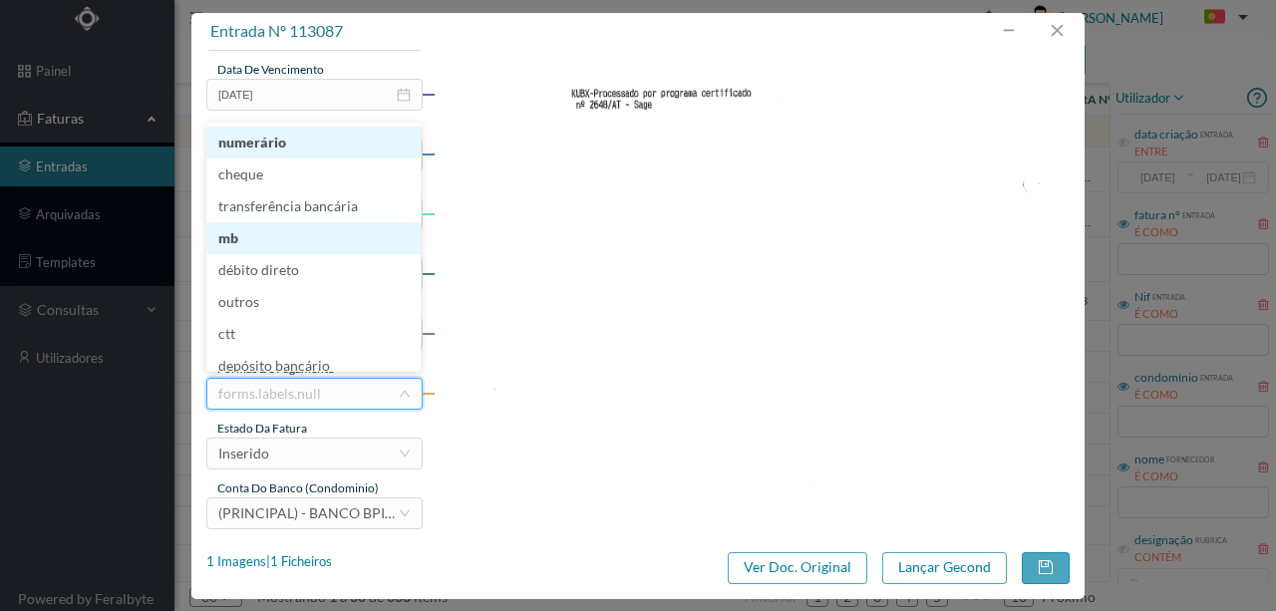
scroll to position [6, 0]
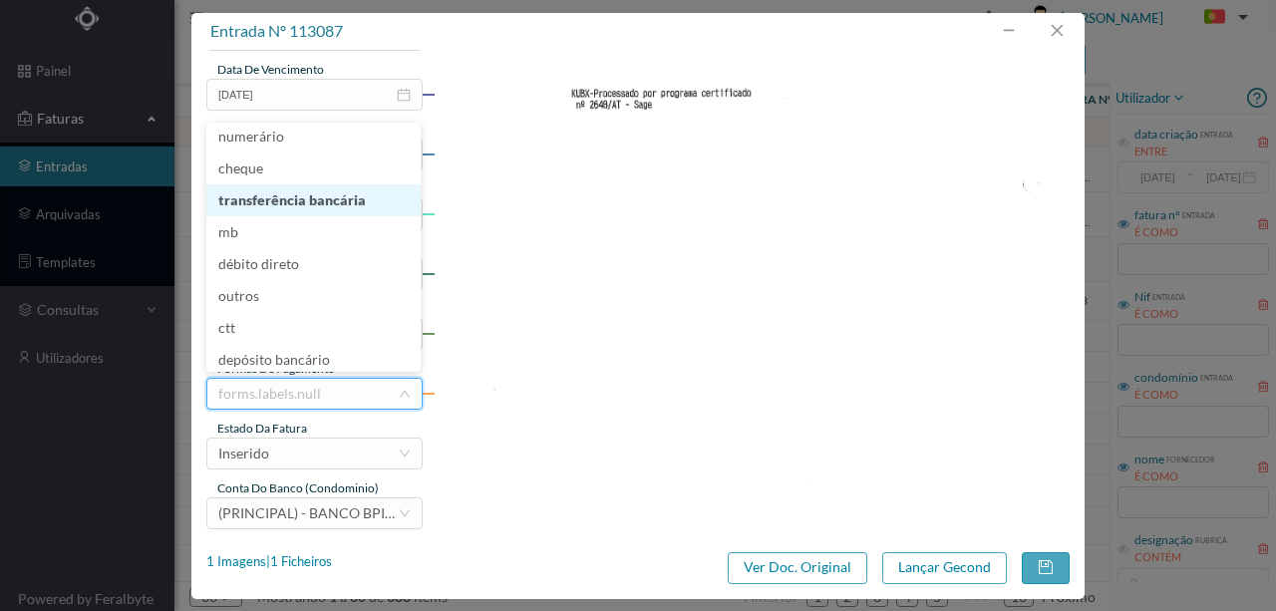
click at [306, 204] on li "transferência bancária" at bounding box center [313, 200] width 214 height 32
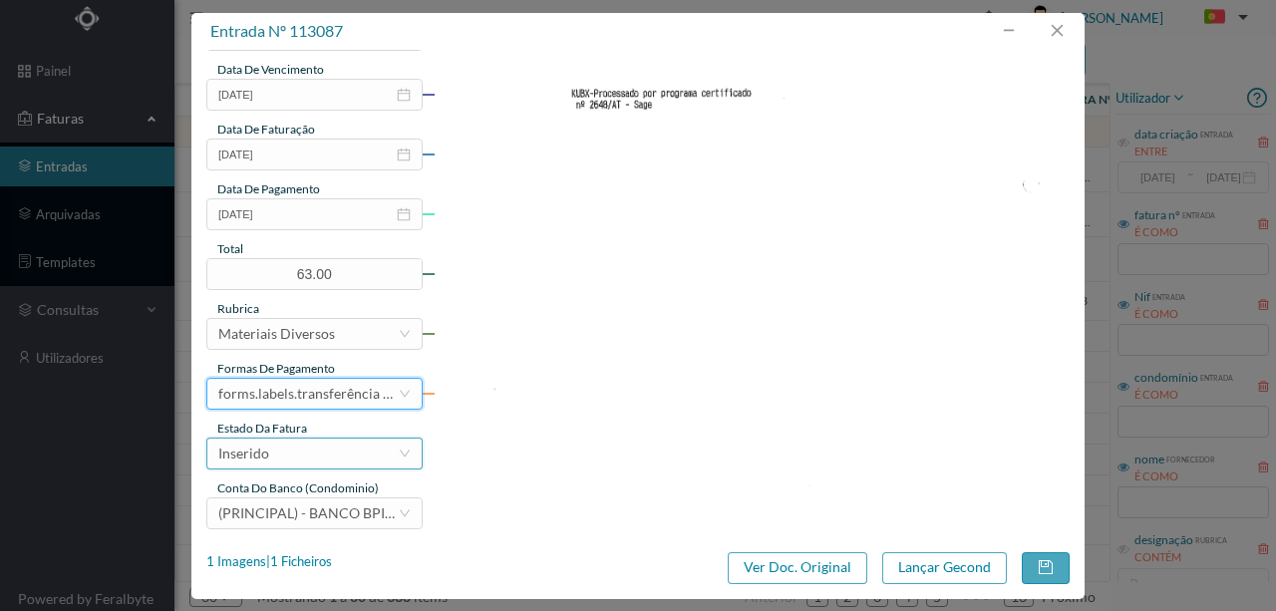
click at [290, 459] on div "Inserido" at bounding box center [307, 454] width 179 height 30
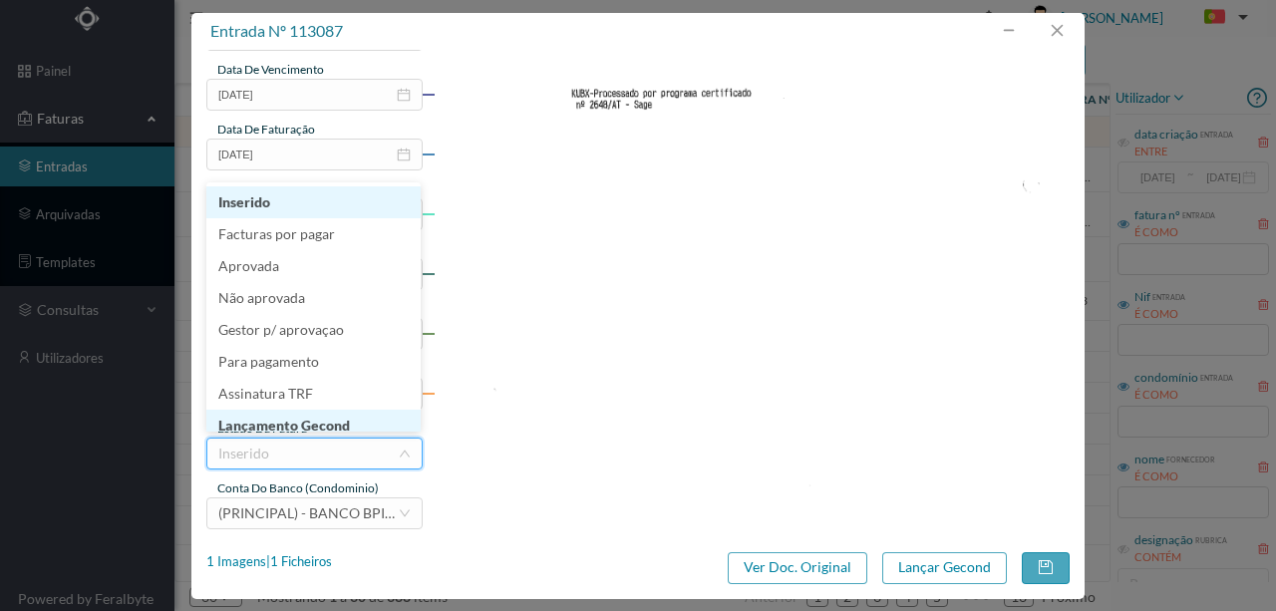
scroll to position [10, 0]
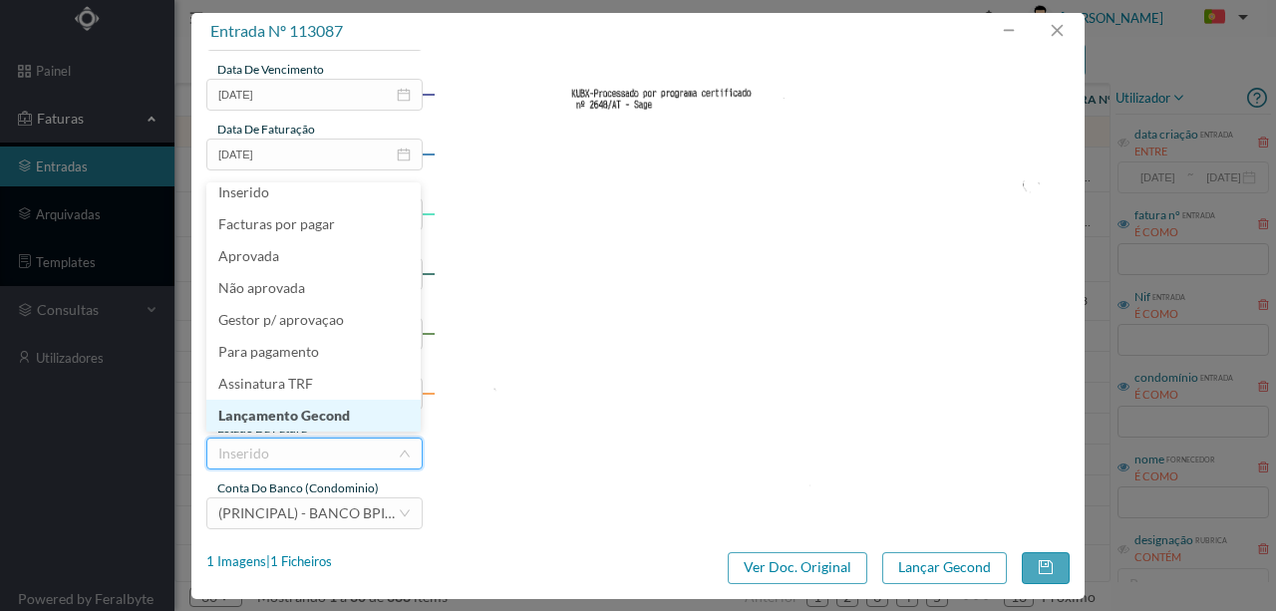
click at [313, 424] on li "Lançamento Gecond" at bounding box center [313, 416] width 214 height 32
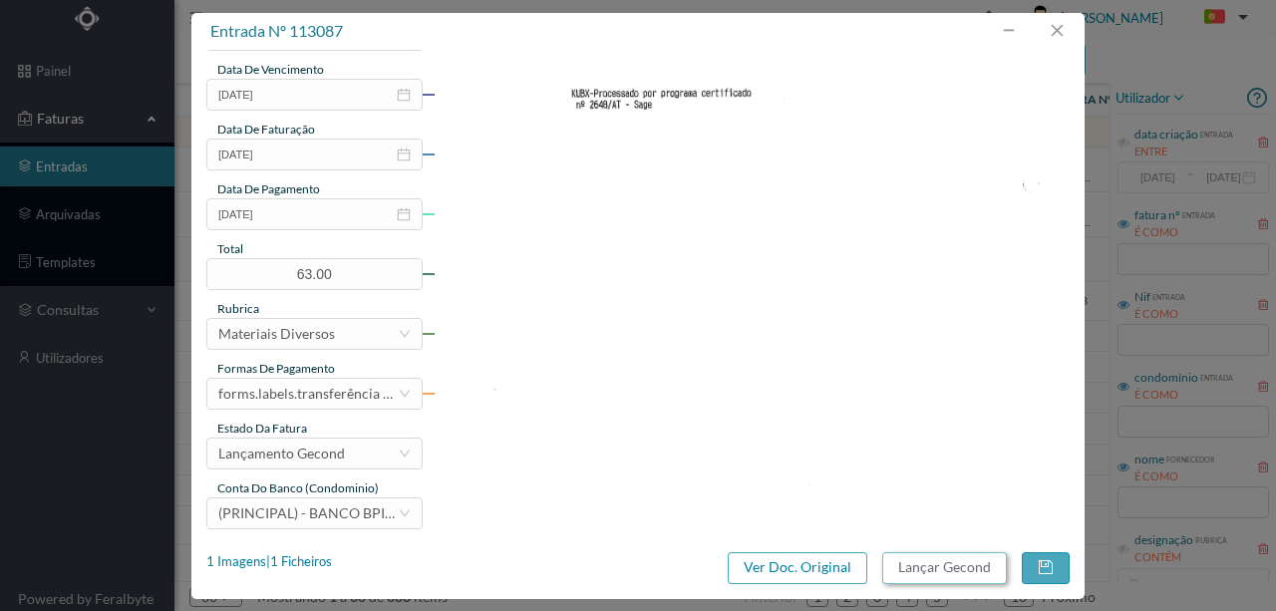
click at [927, 570] on button "Lançar Gecond" at bounding box center [944, 568] width 125 height 32
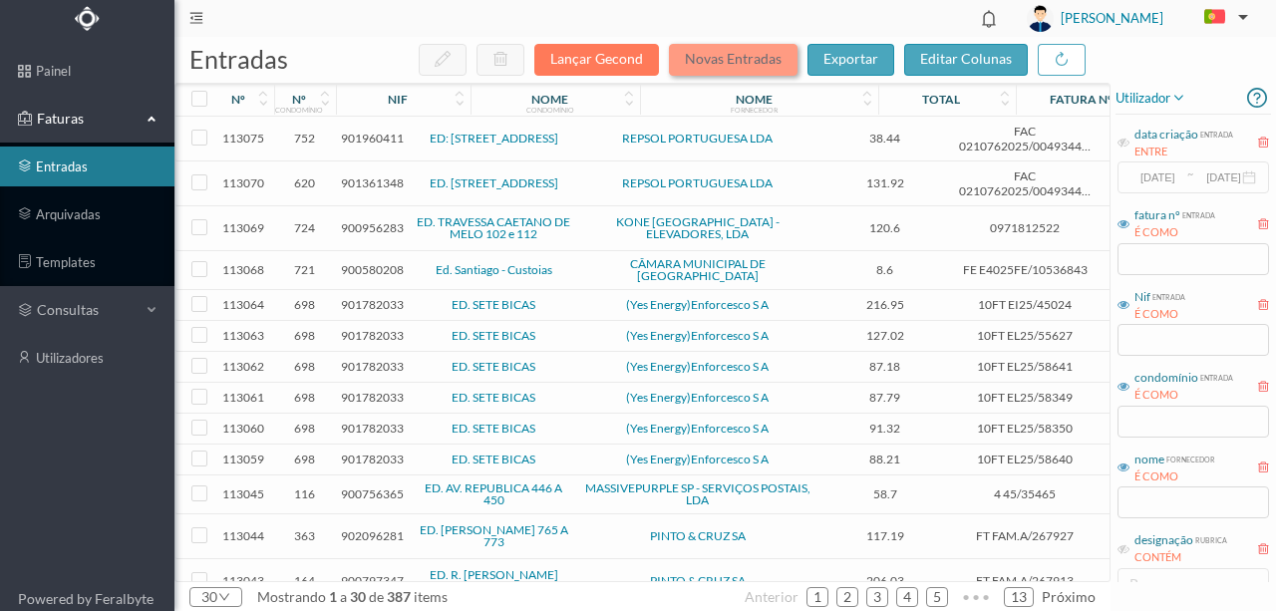
click at [734, 59] on button "Novas Entradas" at bounding box center [733, 60] width 129 height 32
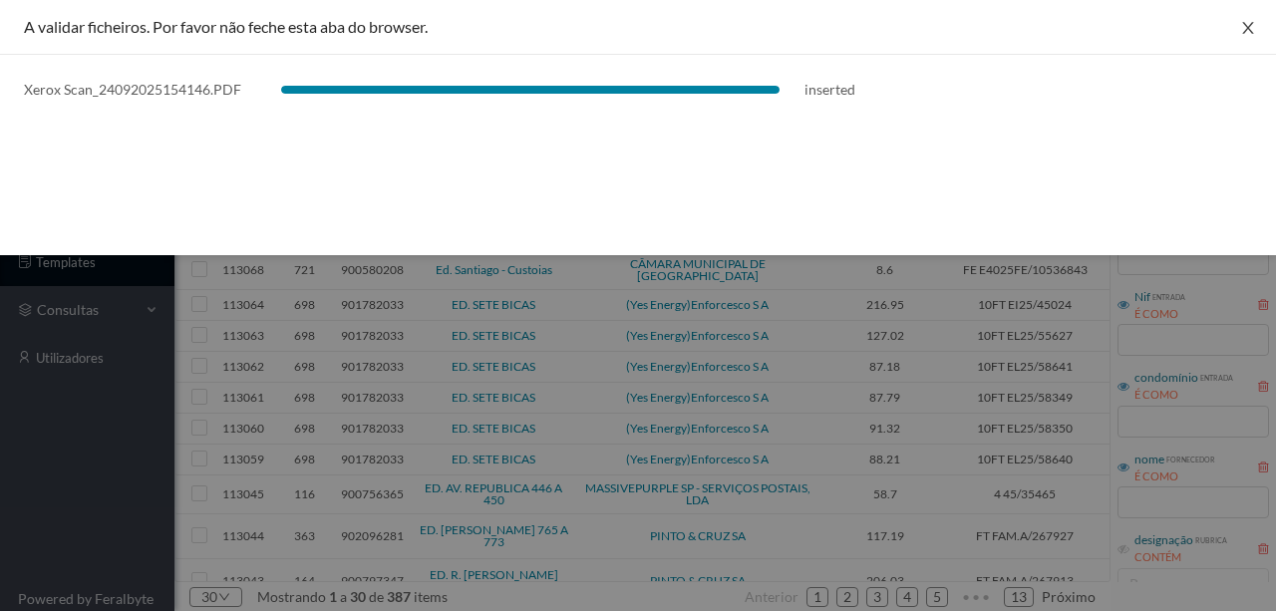
click at [1243, 27] on icon "icon: close" at bounding box center [1248, 28] width 16 height 16
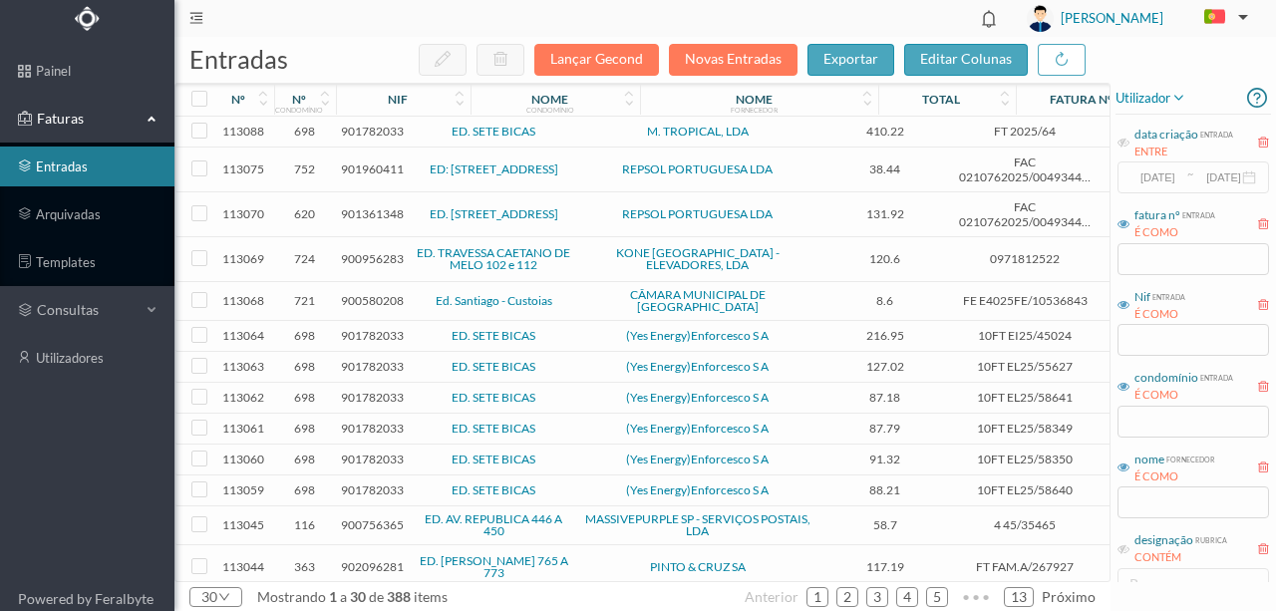
click at [377, 128] on span "901782033" at bounding box center [372, 131] width 63 height 15
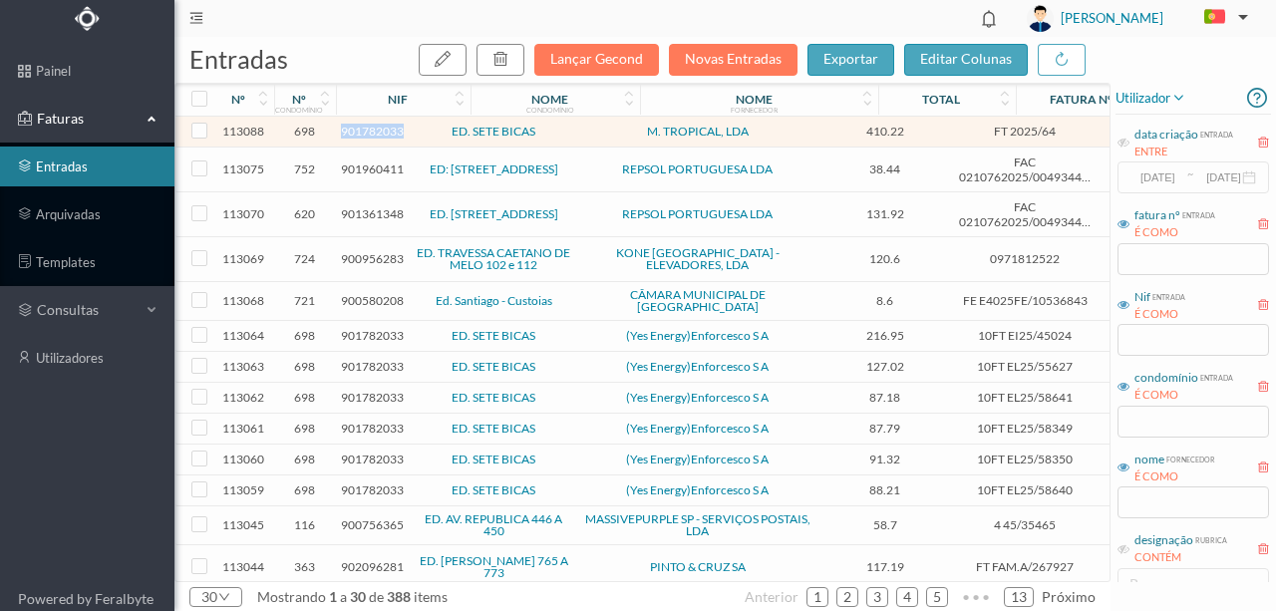
click at [377, 128] on span "901782033" at bounding box center [372, 131] width 63 height 15
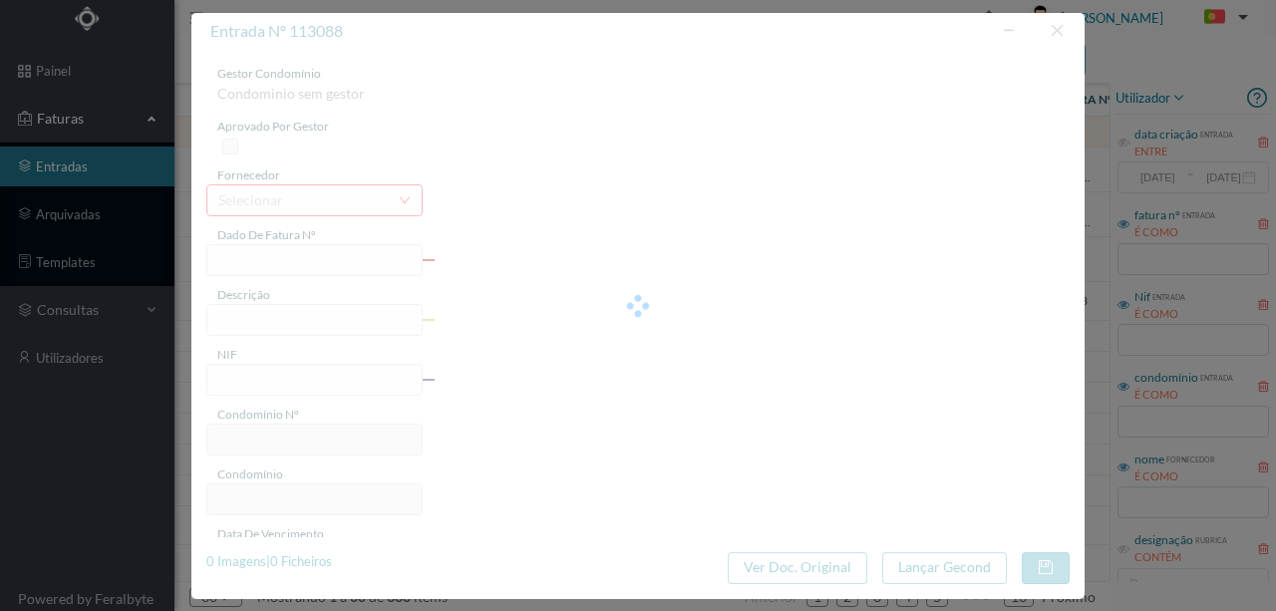
type input "FT 2025/64"
type input "- Fornecimento e colocação de barra metálica para reforco na"
type input "901782033"
type input "Invalid date"
type input "2025-06-12"
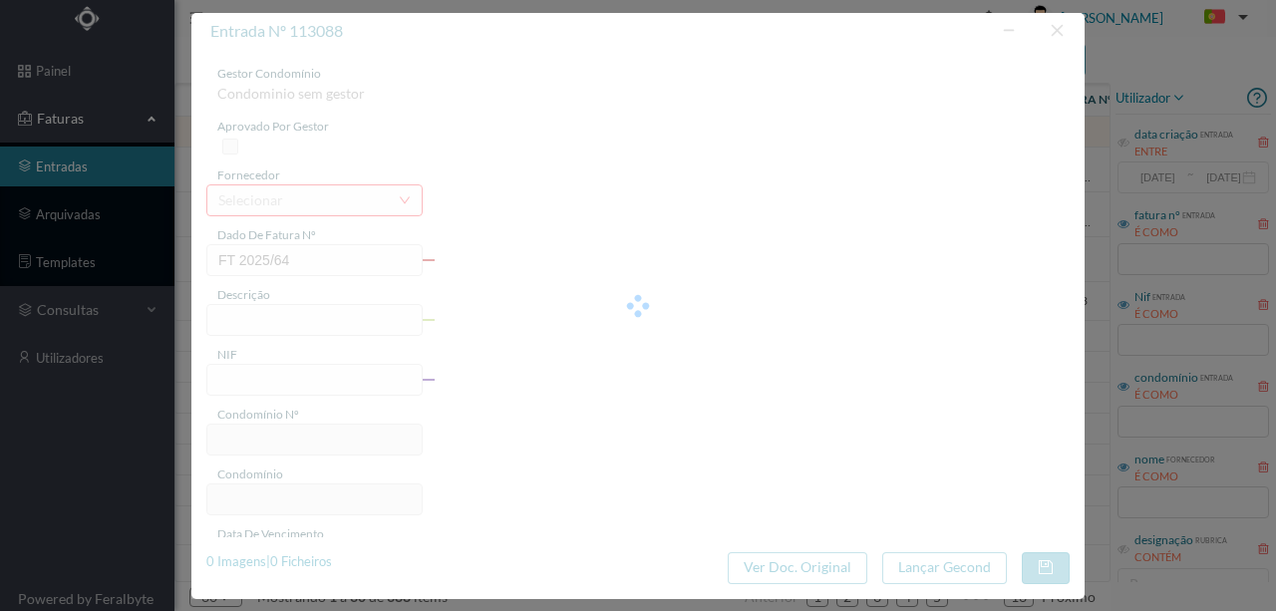
type input "410.22"
type input "698"
type input "ED. SETE BICAS"
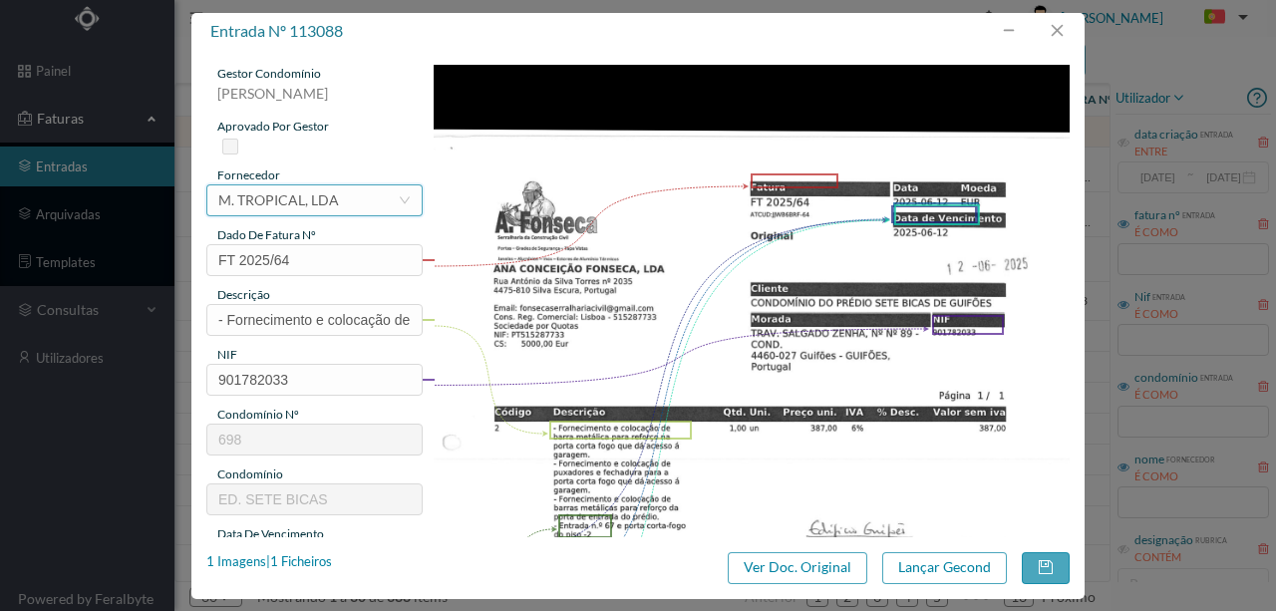
click at [269, 200] on div "M. TROPICAL, LDA" at bounding box center [278, 200] width 121 height 30
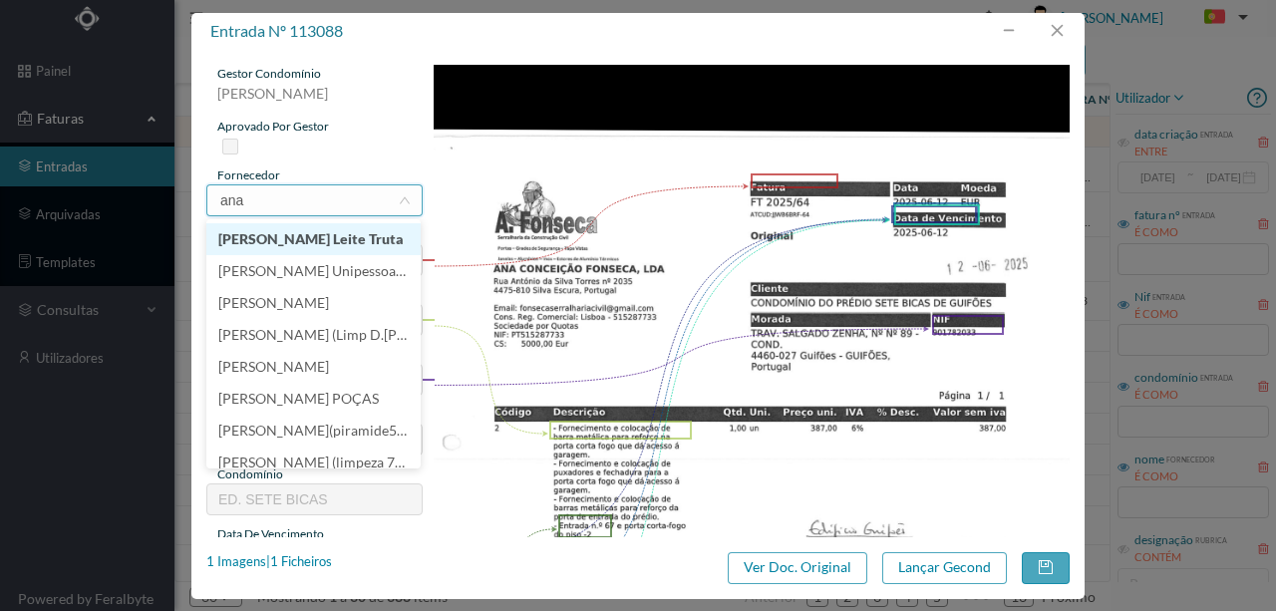
scroll to position [0, 0]
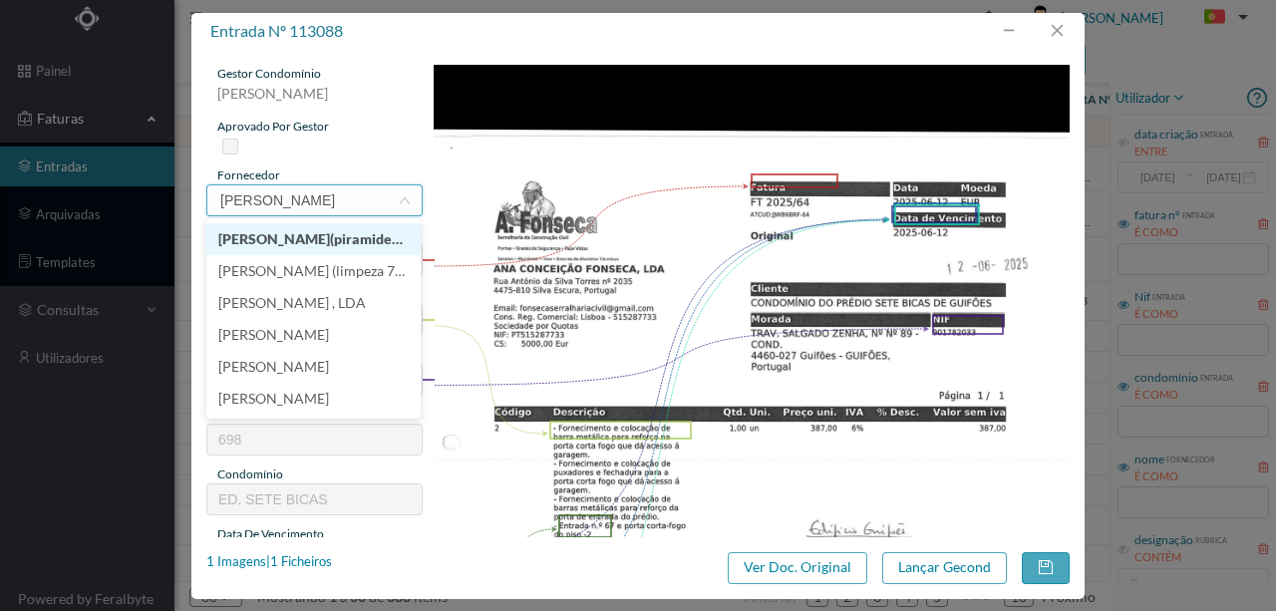
type input "ana co"
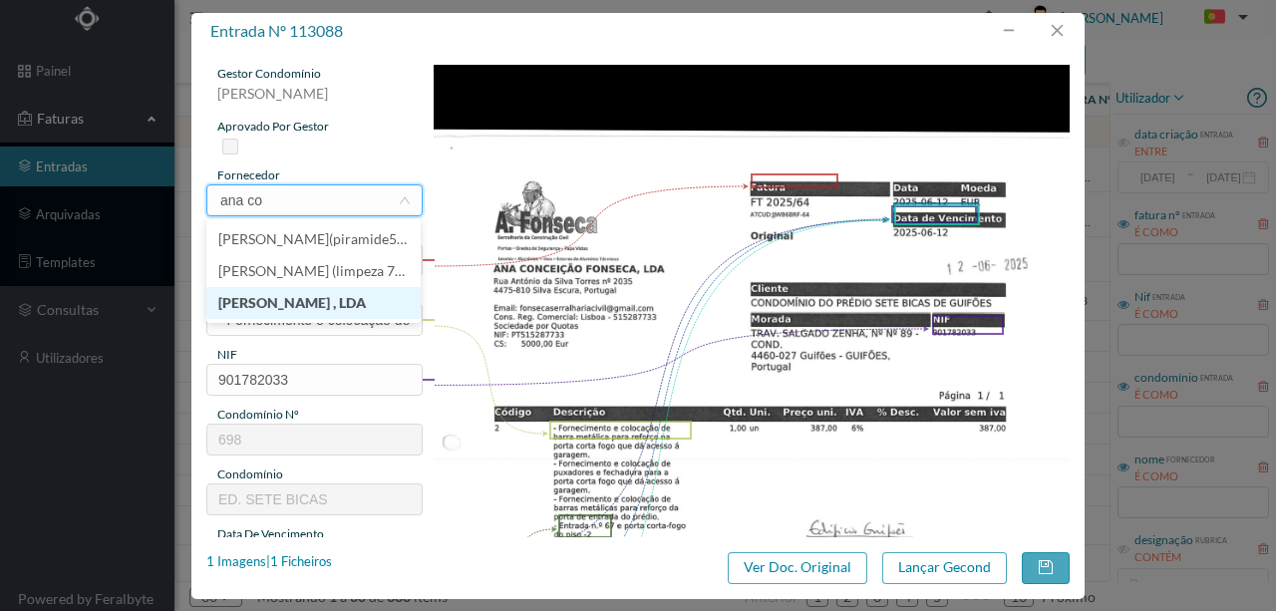
click at [293, 297] on li "ANA CONCEIÇÂO FONSECA , LDA" at bounding box center [313, 303] width 214 height 32
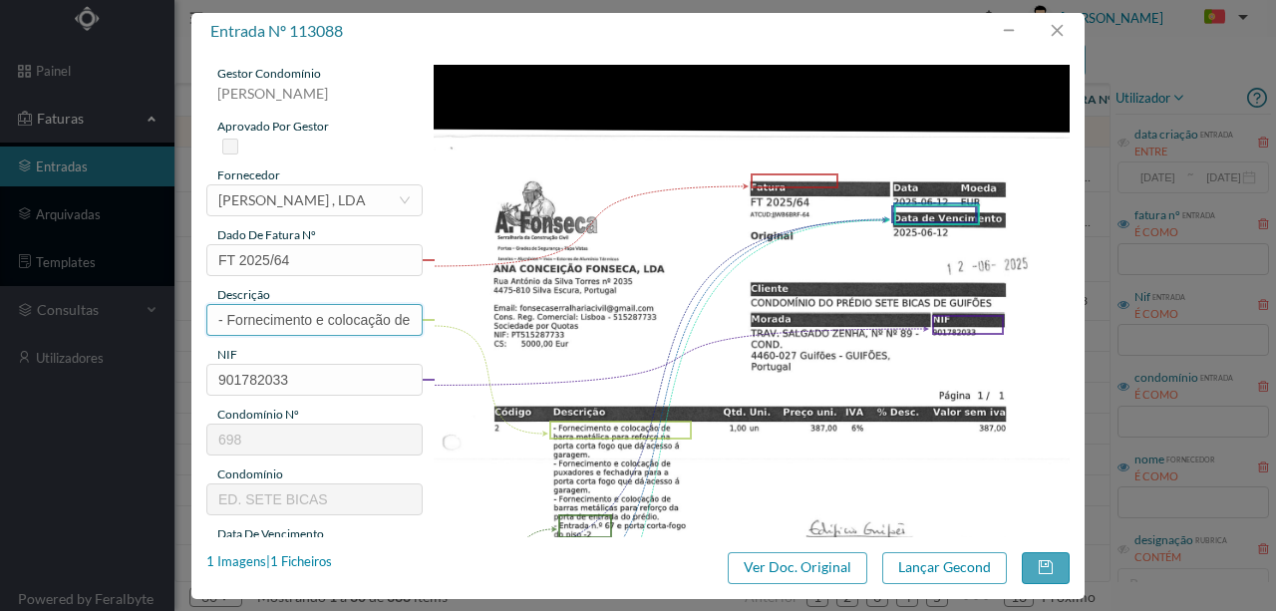
drag, startPoint x: 225, startPoint y: 320, endPoint x: 240, endPoint y: 339, distance: 24.1
click at [224, 319] on input "- Fornecimento e colocação de barra metálica para reforco na" at bounding box center [314, 320] width 216 height 32
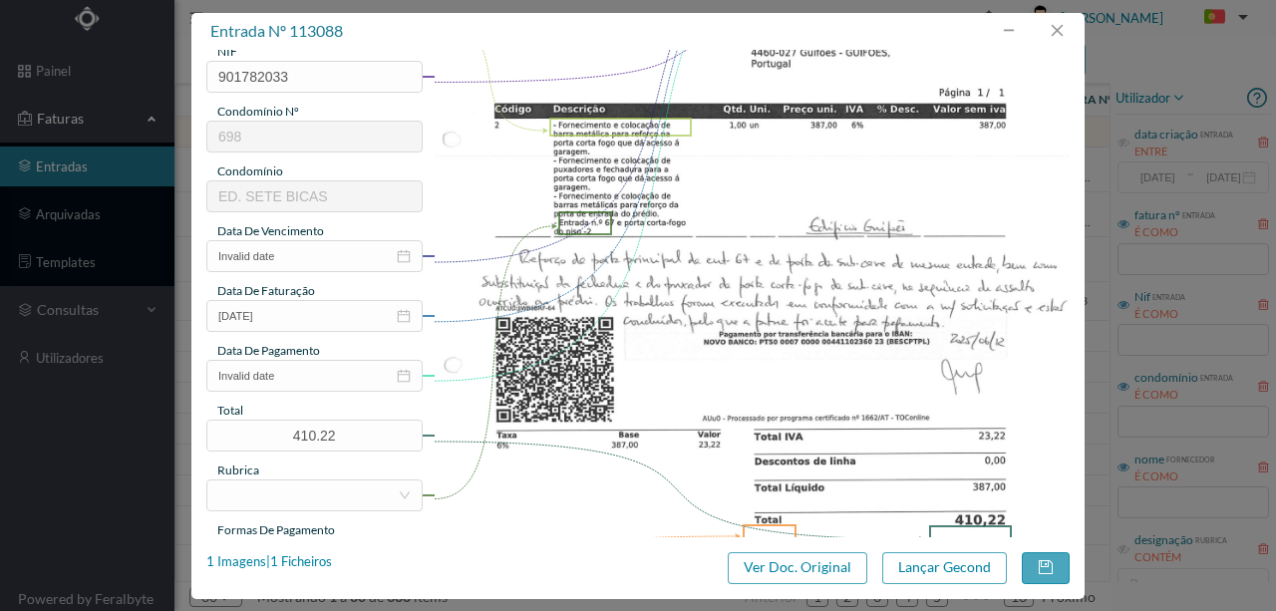
scroll to position [332, 0]
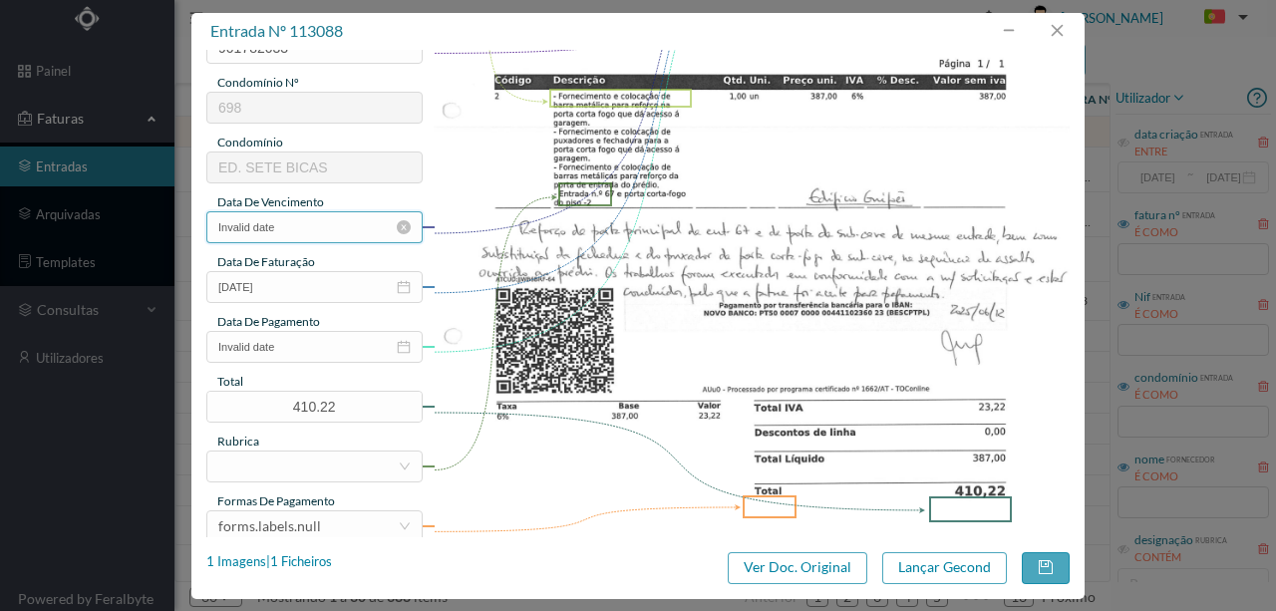
type input "Fornecimento e colocação de barra metálica para reforco na porta corta-fogo"
click at [299, 226] on input "Invalid date" at bounding box center [314, 227] width 216 height 32
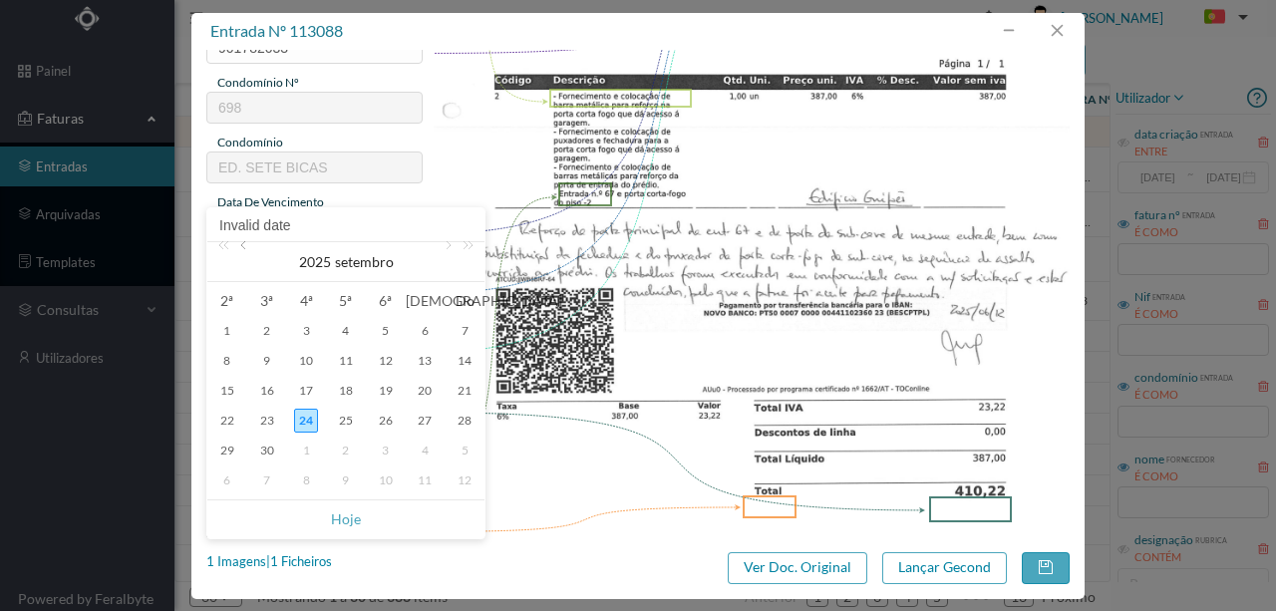
click at [240, 247] on link at bounding box center [245, 262] width 18 height 40
click at [351, 391] on div "12" at bounding box center [346, 391] width 24 height 24
type input "2025-06-12"
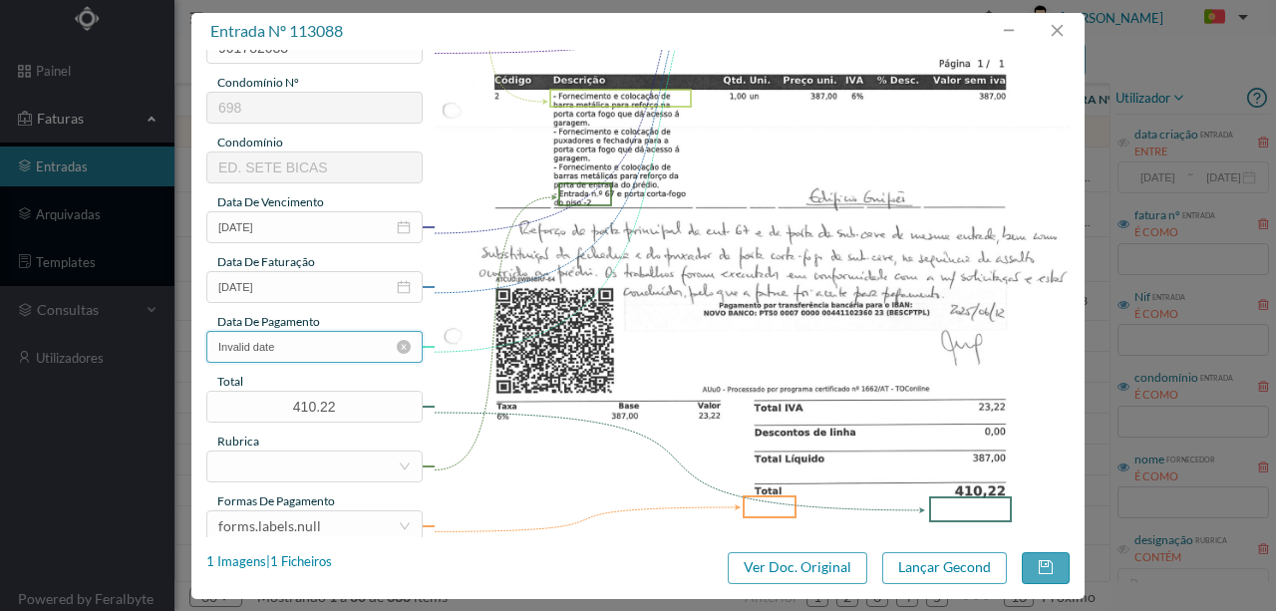
click at [299, 344] on input "Invalid date" at bounding box center [314, 347] width 216 height 32
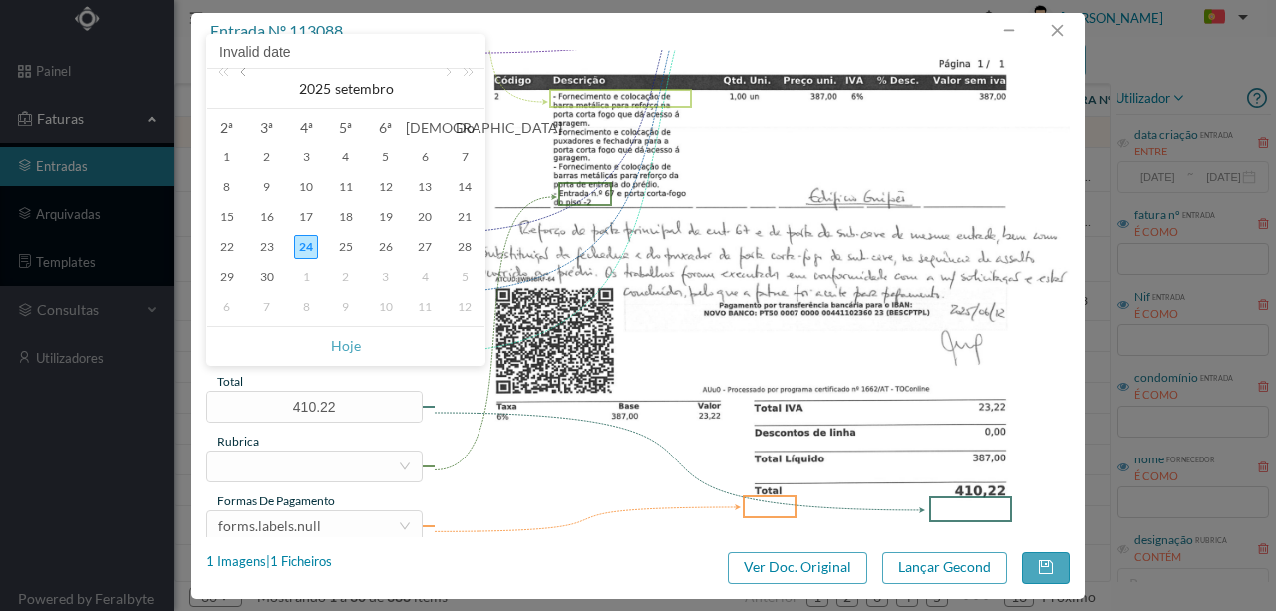
click at [239, 70] on link at bounding box center [245, 89] width 18 height 40
click at [225, 246] on div "16" at bounding box center [227, 247] width 24 height 24
type input "2025-06-16"
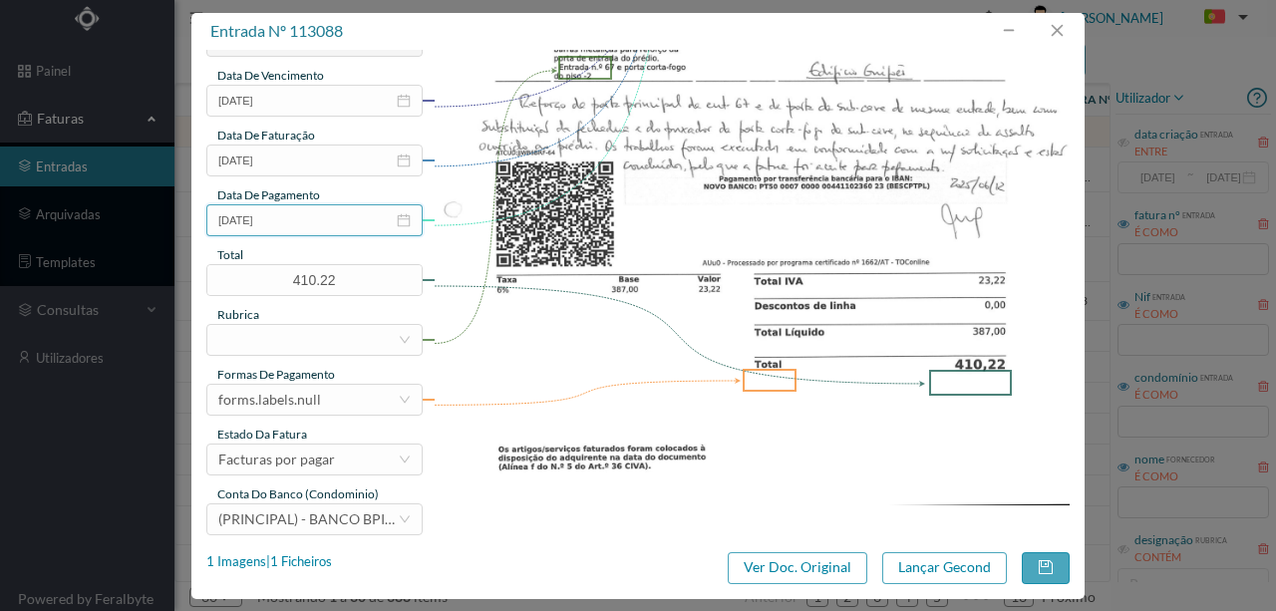
scroll to position [465, 0]
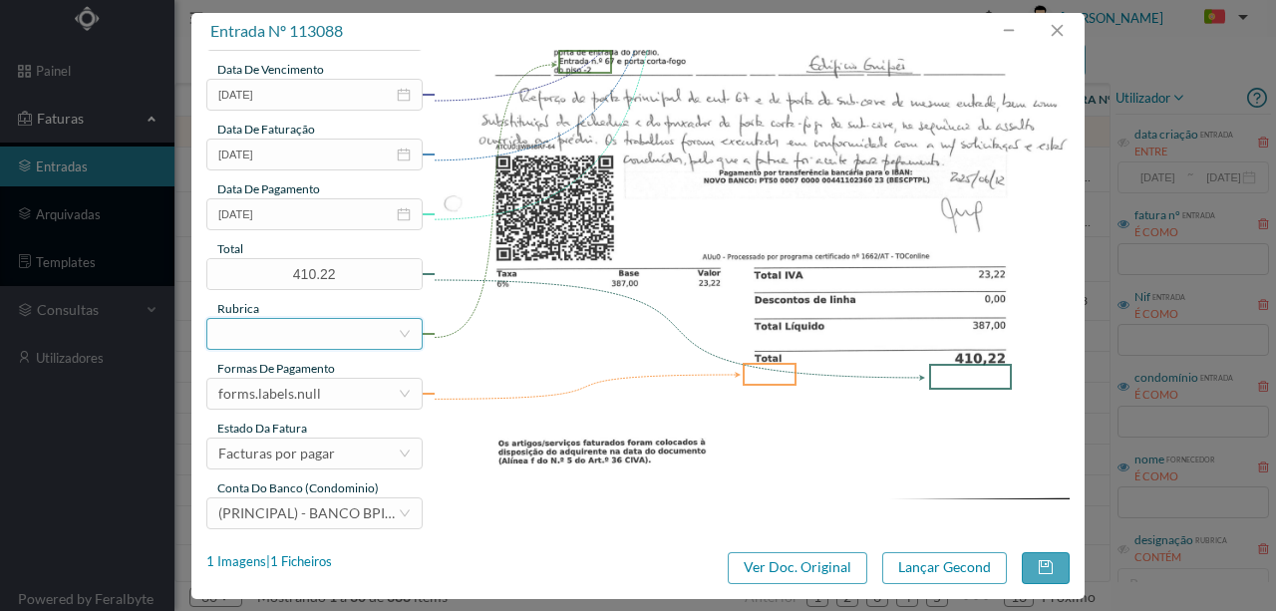
click at [251, 343] on div at bounding box center [307, 334] width 179 height 30
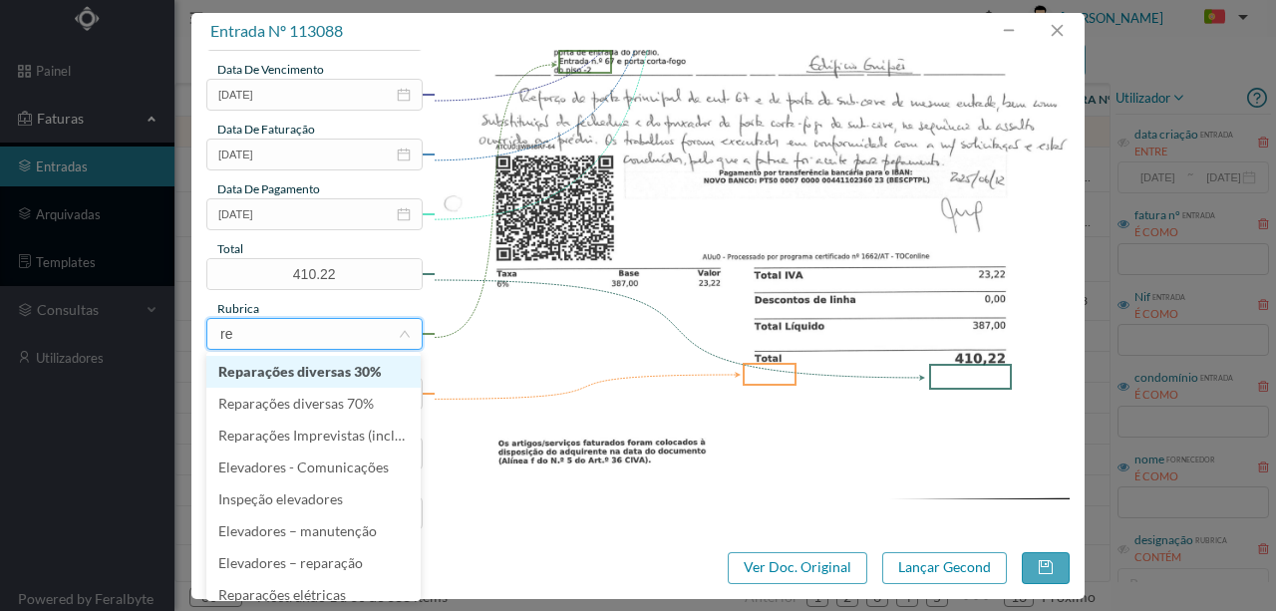
type input "rep"
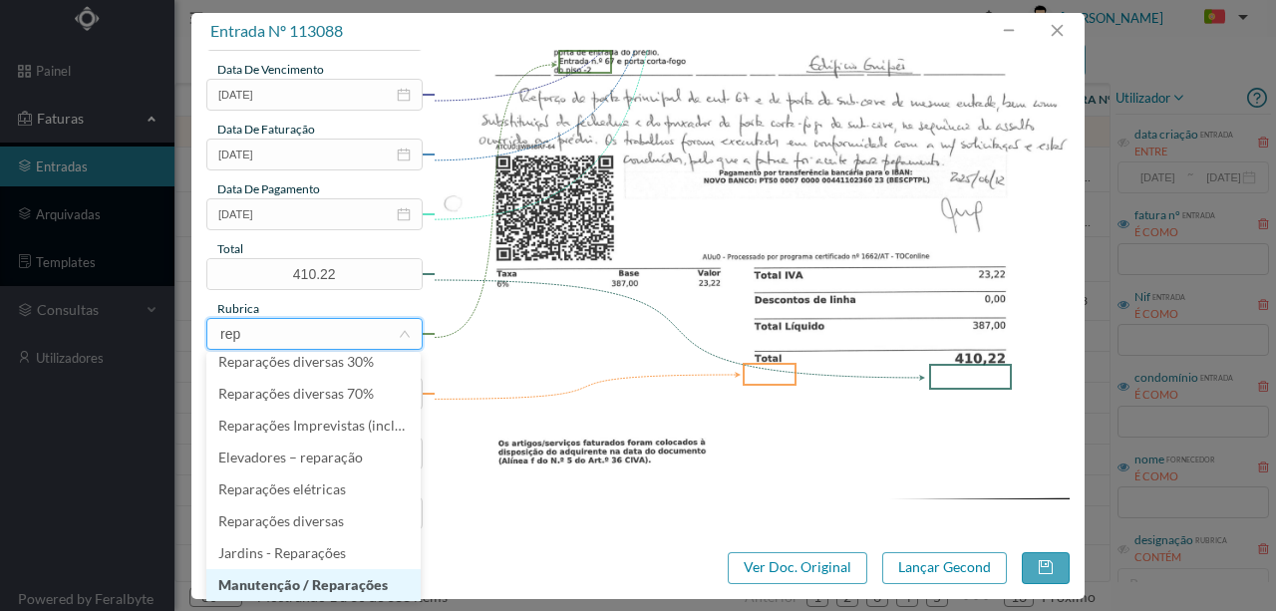
click at [290, 589] on li "Manutenção / Reparações" at bounding box center [313, 585] width 214 height 32
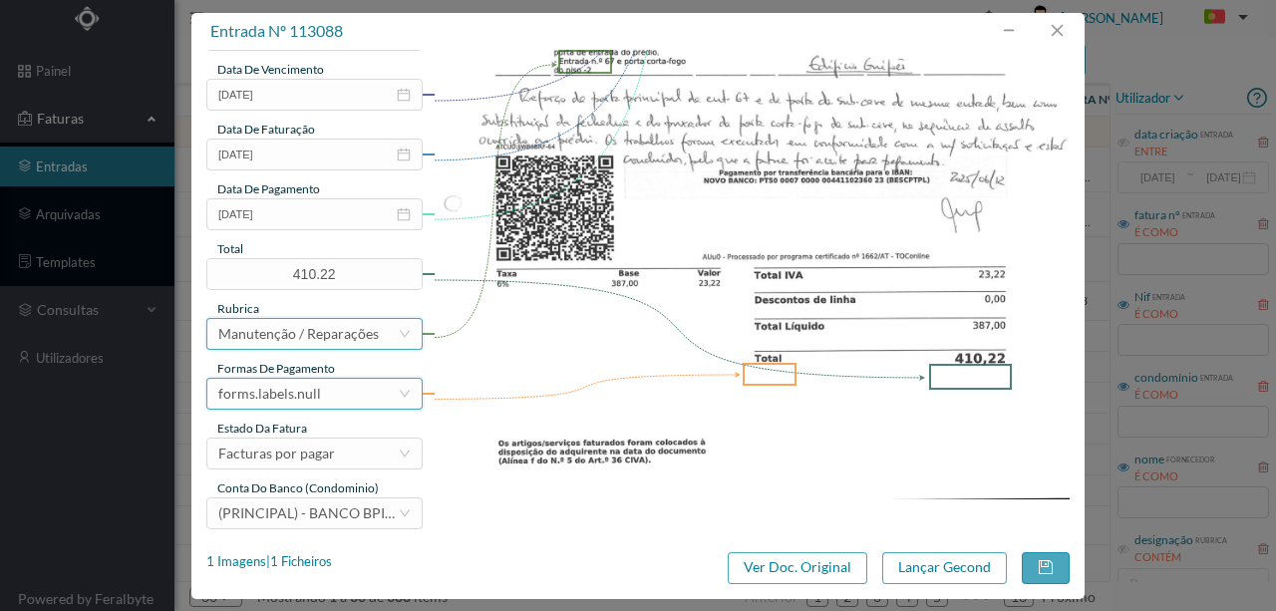
scroll to position [4, 0]
click at [304, 391] on div "forms.labels.null" at bounding box center [269, 394] width 103 height 30
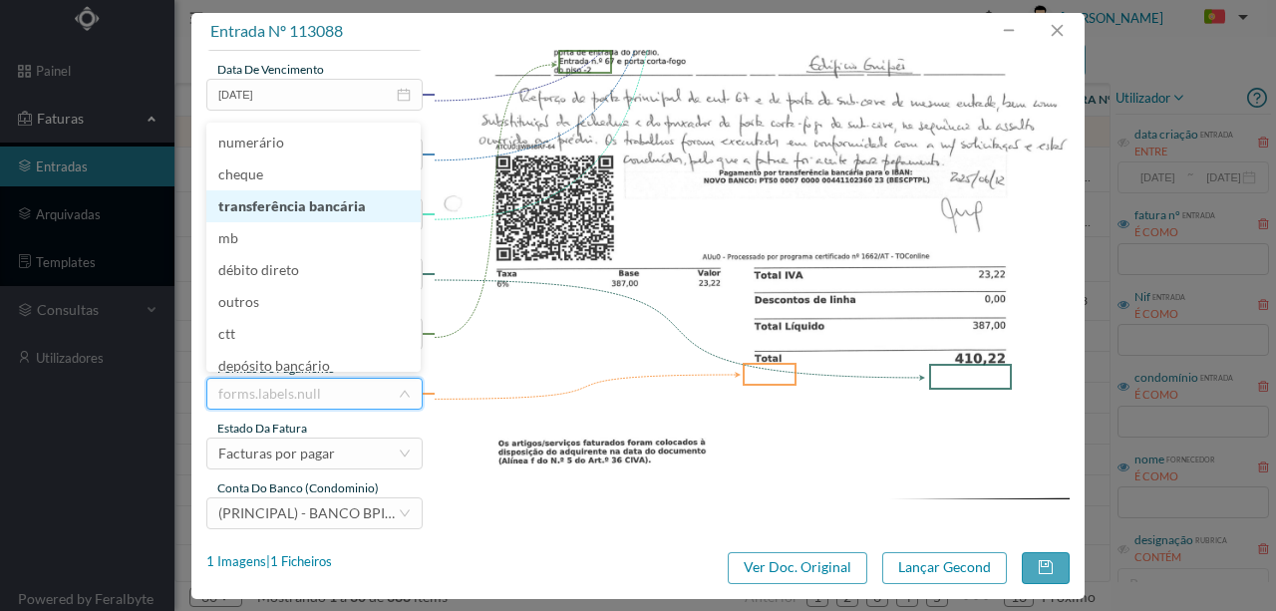
click at [301, 207] on li "transferência bancária" at bounding box center [313, 206] width 214 height 32
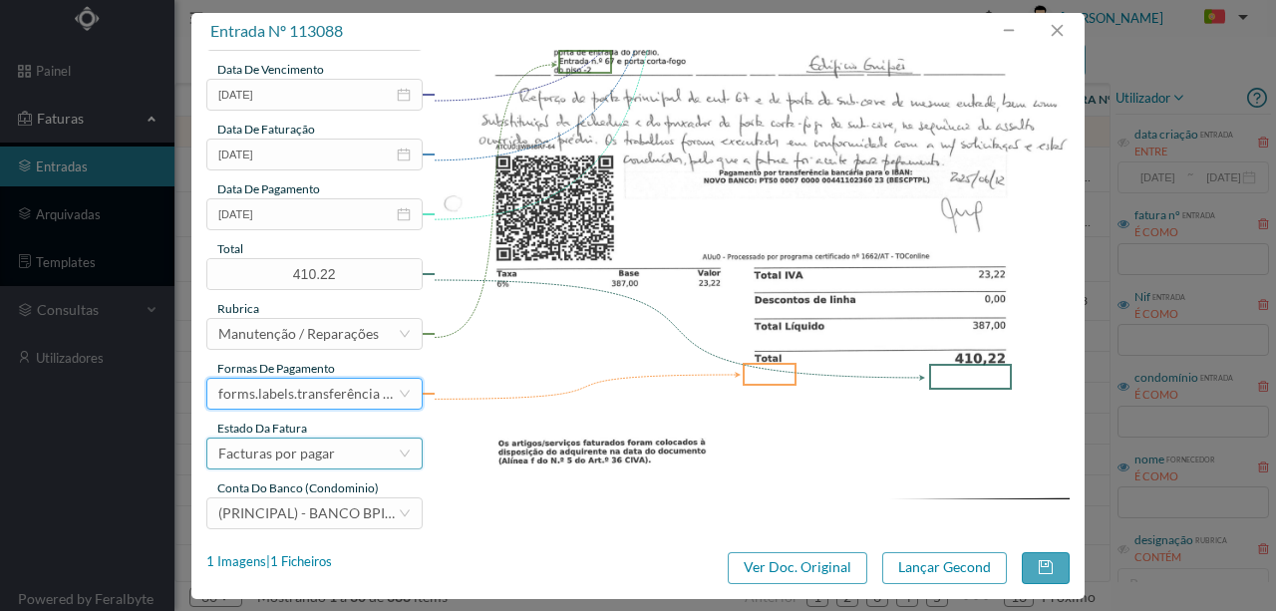
click at [257, 451] on div "Facturas por pagar" at bounding box center [276, 454] width 117 height 30
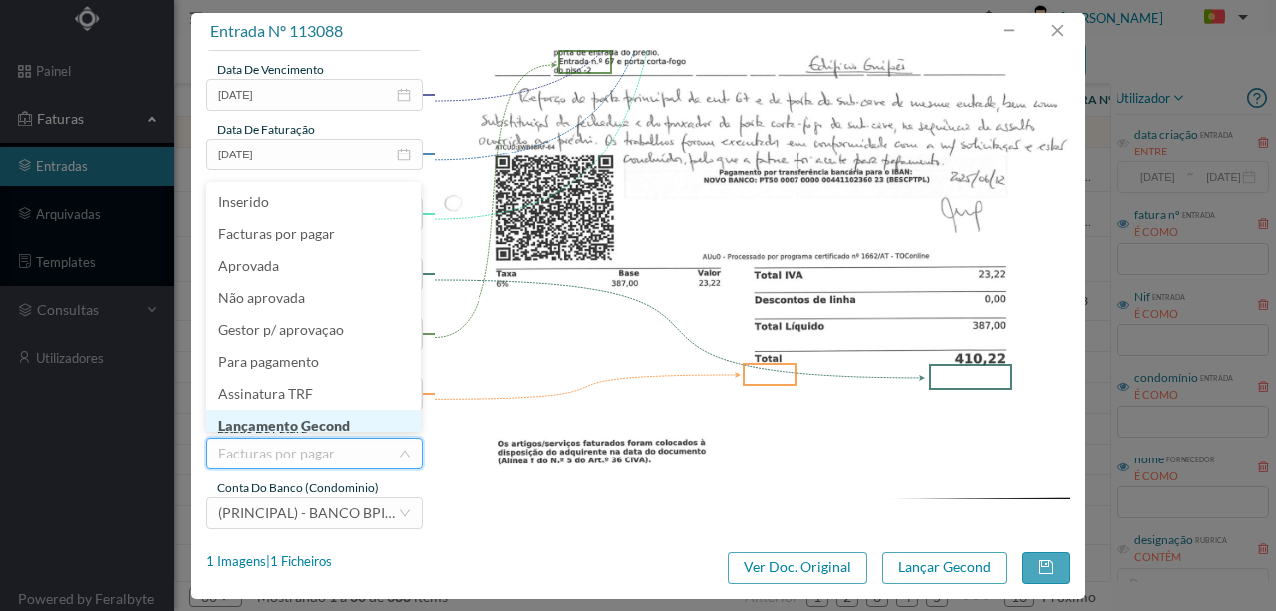
scroll to position [10, 0]
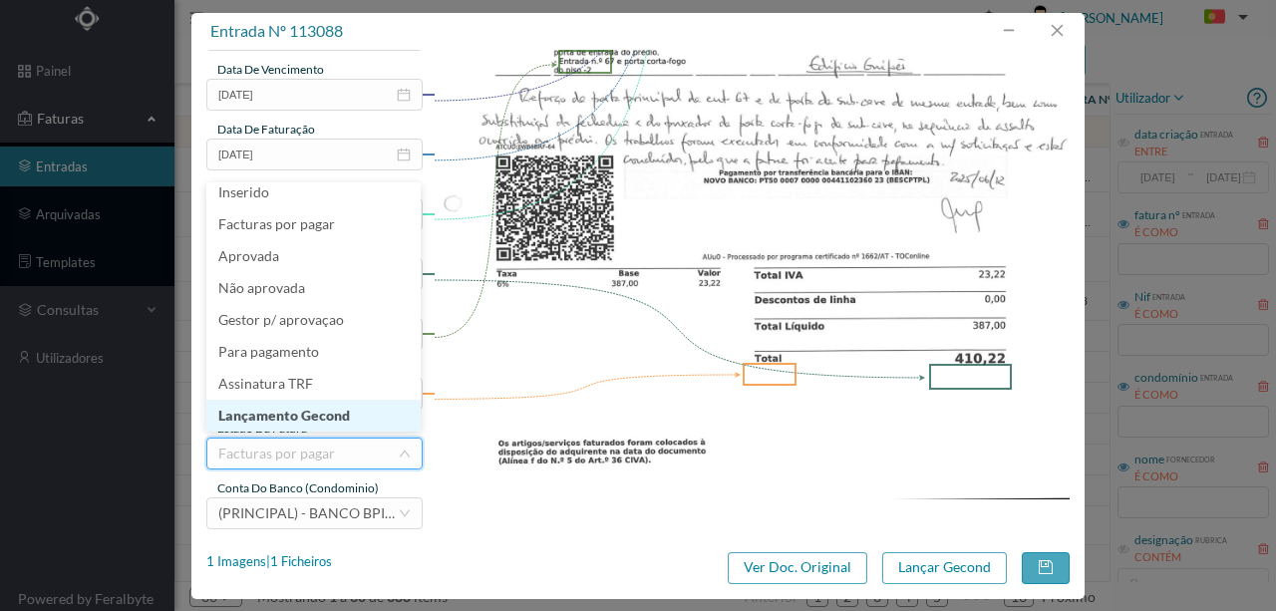
click at [325, 415] on li "Lançamento Gecond" at bounding box center [313, 416] width 214 height 32
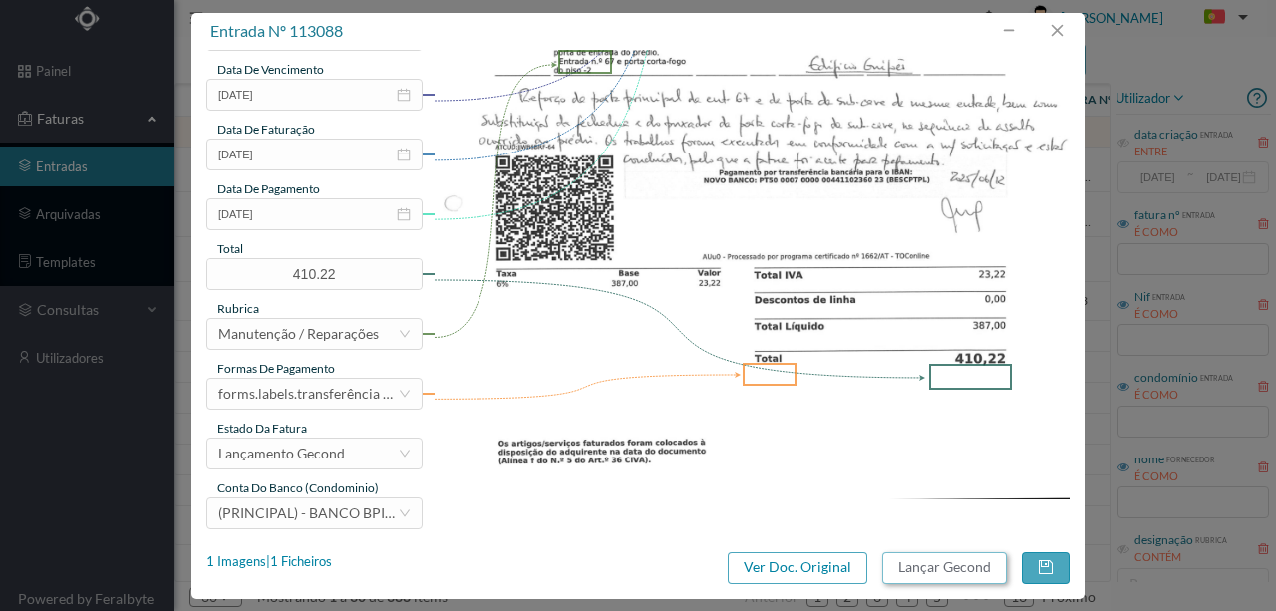
click at [963, 568] on button "Lançar Gecond" at bounding box center [944, 568] width 125 height 32
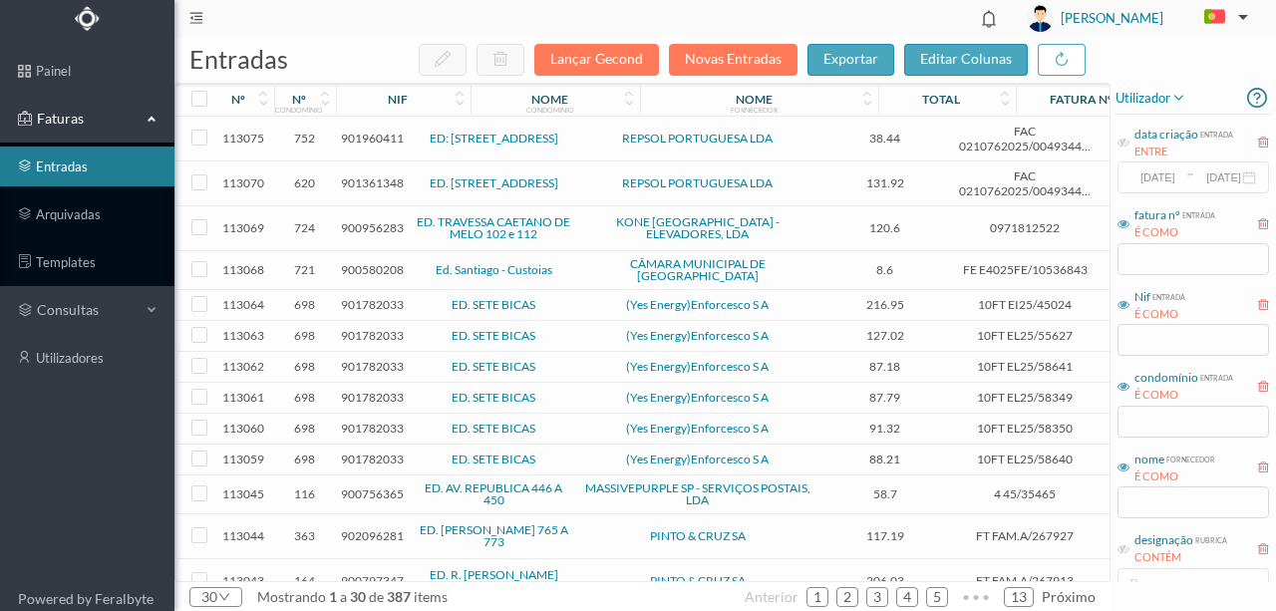
click at [352, 297] on span "901782033" at bounding box center [372, 304] width 63 height 15
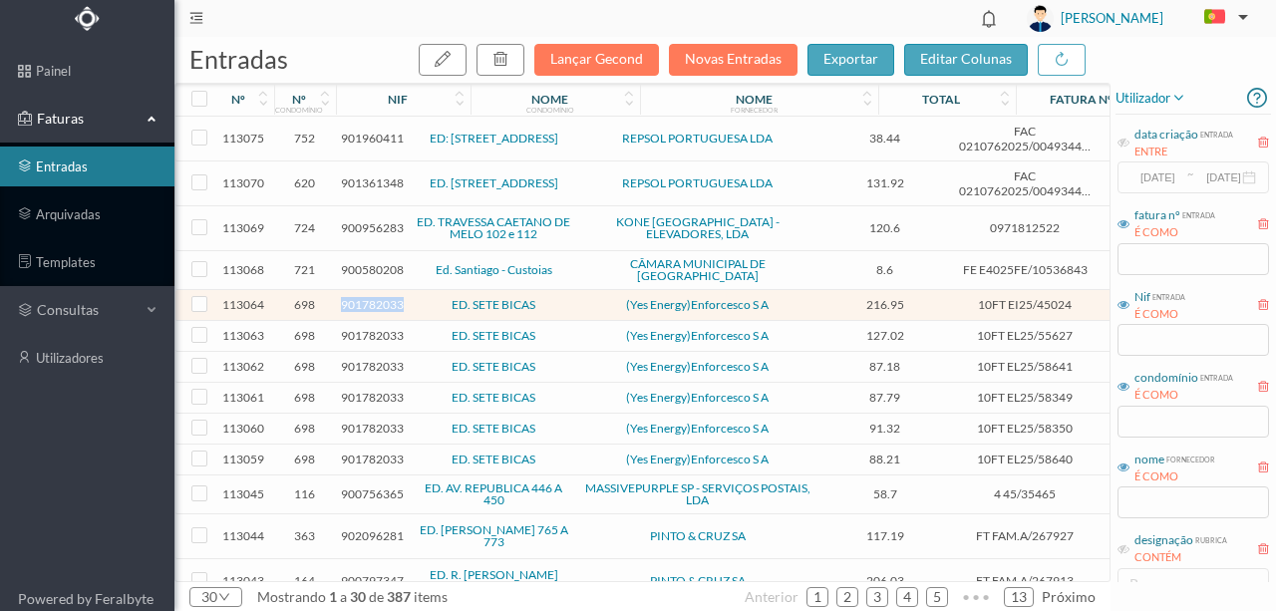
click at [352, 297] on span "901782033" at bounding box center [372, 304] width 63 height 15
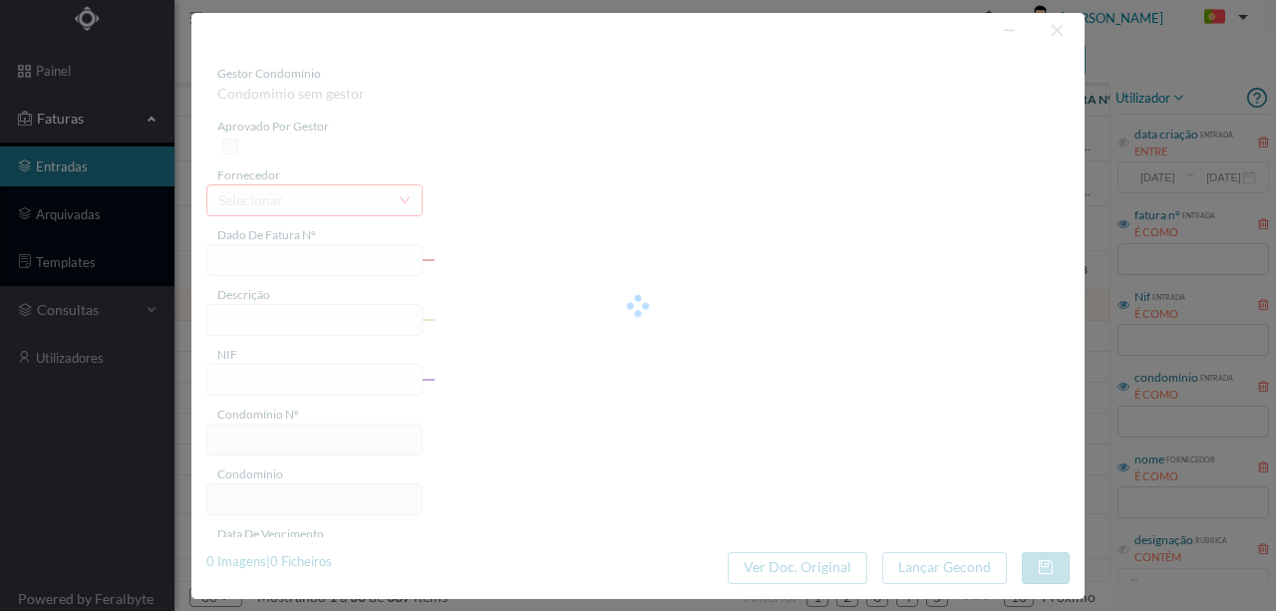
type input "10FT EI25/45024"
type input "“ENNDO DE FATURAÇÃO: 0] 106/2025 e 30/06/20"
type input "901782033"
type input "Invalid date"
type input "16-07-2025"
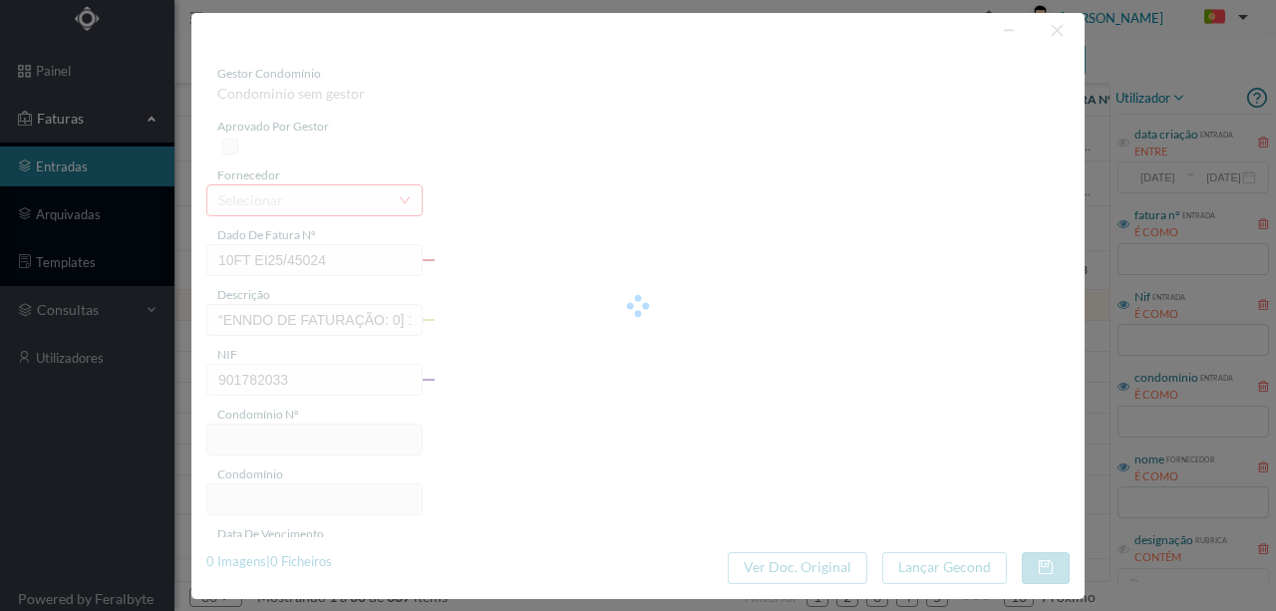
type input "216.95"
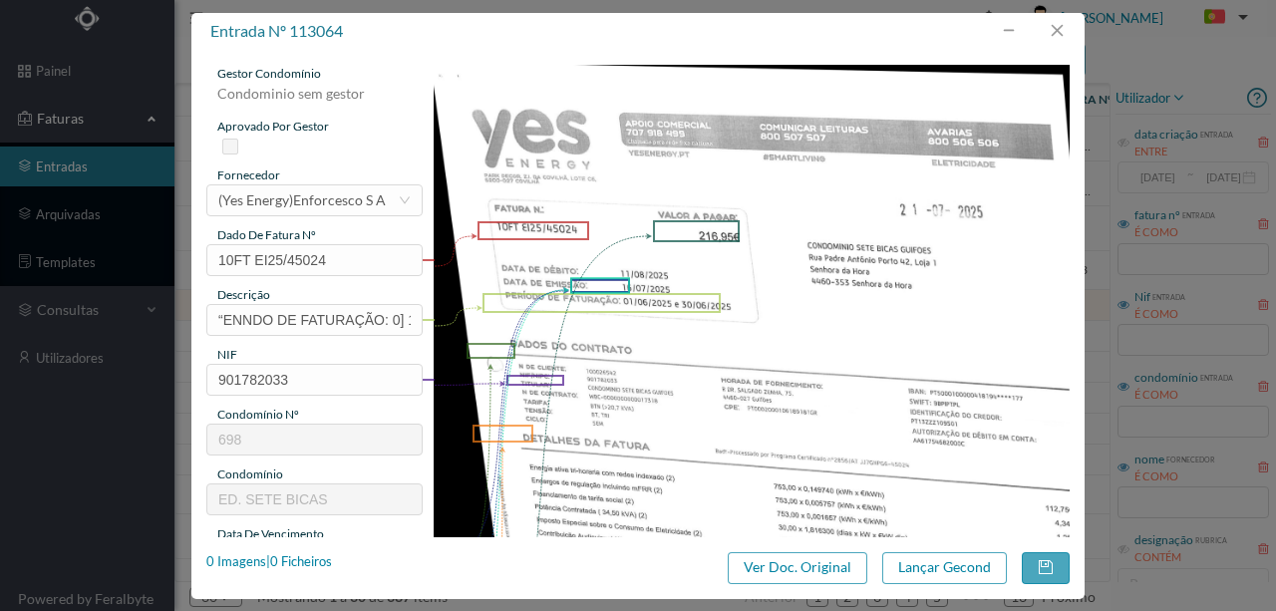
type input "698"
type input "ED. SETE BICAS"
drag, startPoint x: 804, startPoint y: 566, endPoint x: 750, endPoint y: 84, distance: 485.6
click at [804, 562] on button "Ver Doc. Original" at bounding box center [798, 568] width 140 height 32
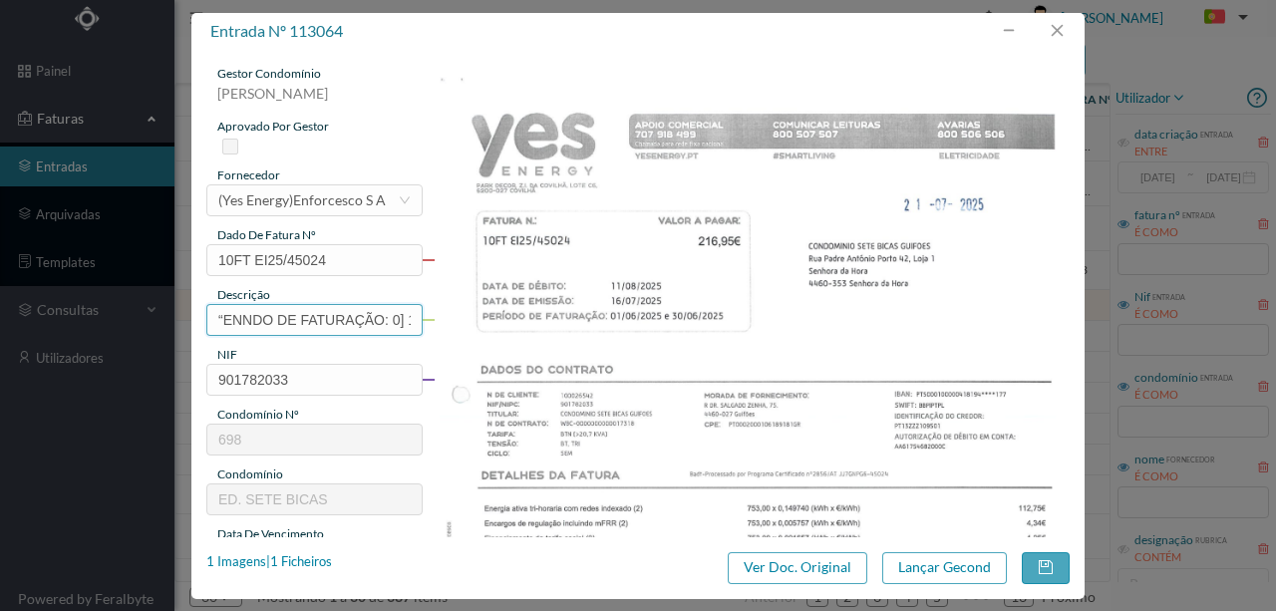
scroll to position [0, 126]
drag, startPoint x: 209, startPoint y: 316, endPoint x: 680, endPoint y: 323, distance: 470.7
click at [680, 323] on div "gestor condomínio Rui Marques aprovado por gestor fornecedor selecionar (Yes En…" at bounding box center [638, 529] width 864 height 929
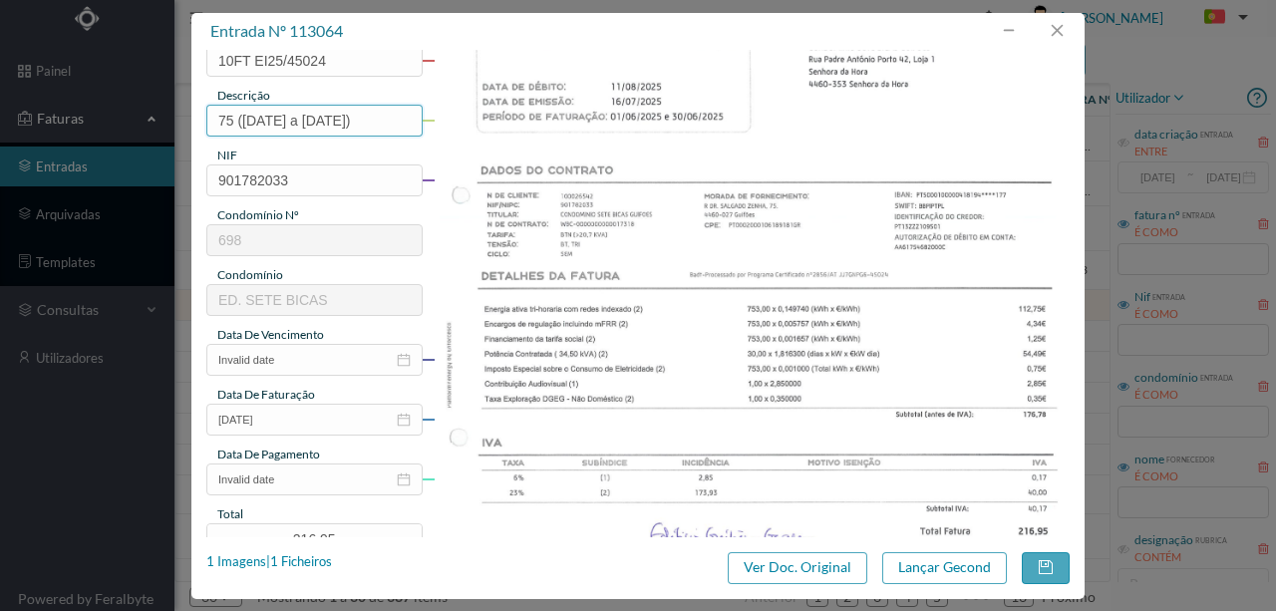
scroll to position [265, 0]
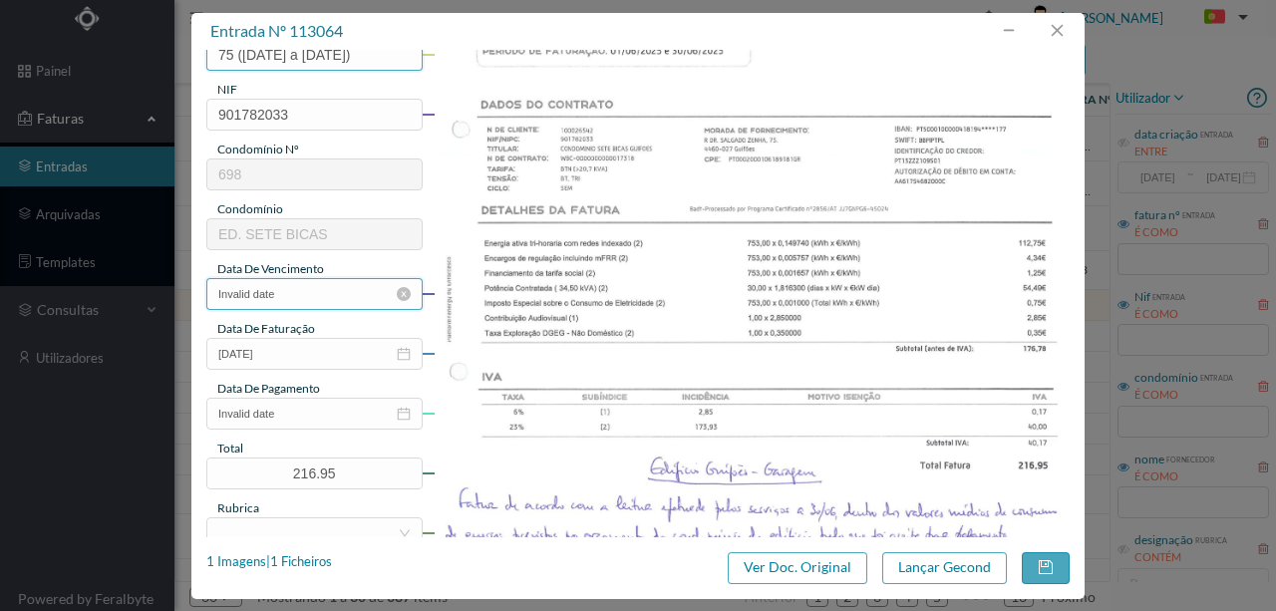
type input "75 (01.06.2025 a 30.06.2025)"
click at [316, 296] on input "Invalid date" at bounding box center [314, 294] width 216 height 32
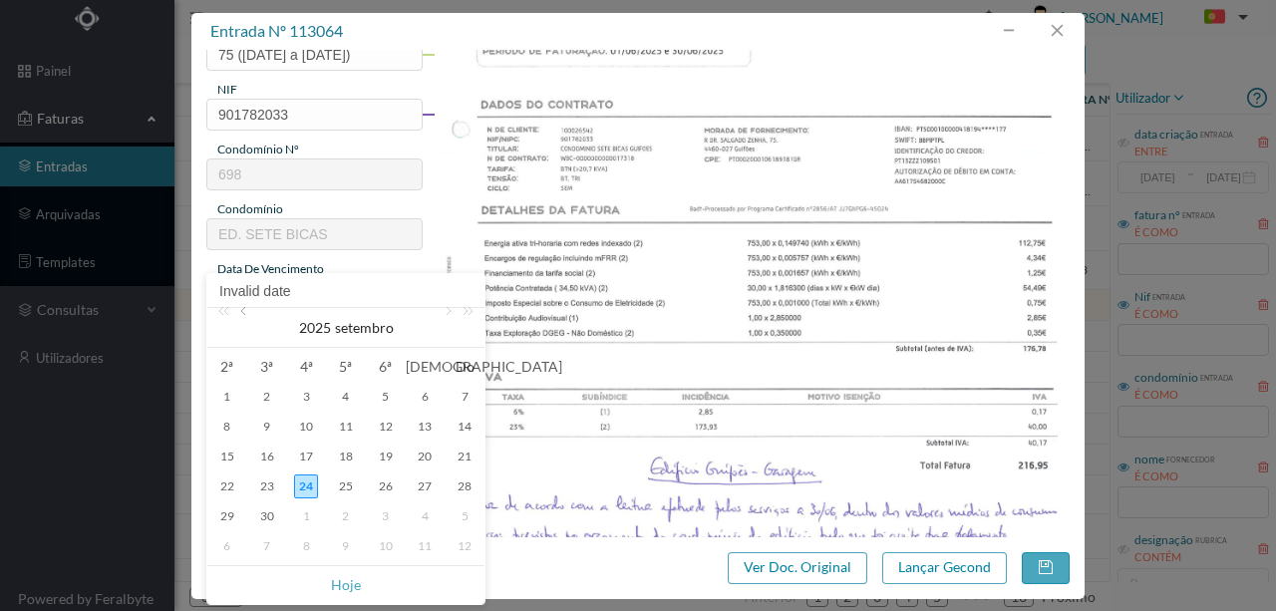
click at [239, 317] on link at bounding box center [245, 328] width 18 height 40
click at [301, 457] on div "16" at bounding box center [306, 457] width 24 height 24
type input "16-07-2025"
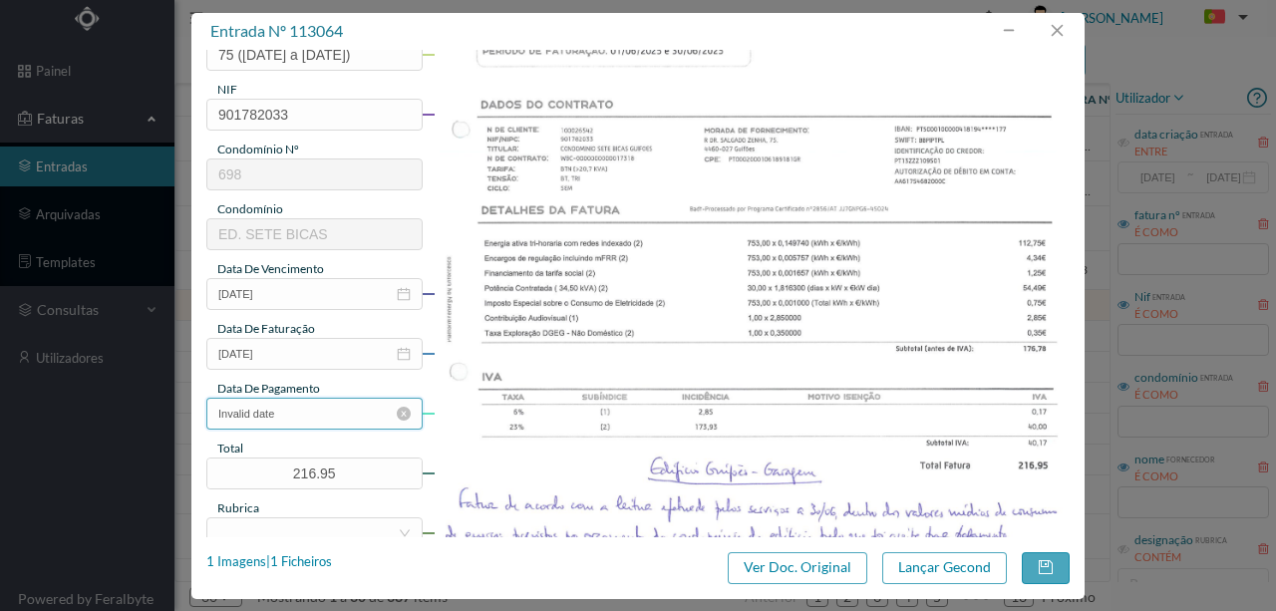
click at [303, 417] on input "Invalid date" at bounding box center [314, 414] width 216 height 32
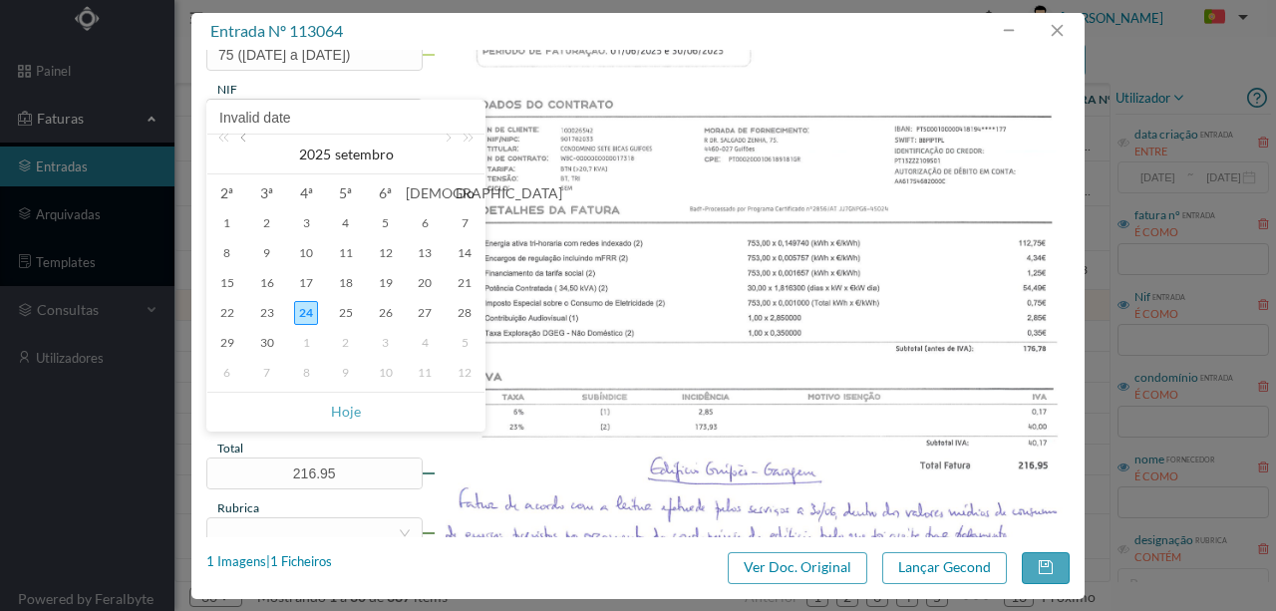
click at [250, 141] on link at bounding box center [245, 155] width 18 height 40
click at [261, 285] on div "12" at bounding box center [267, 283] width 24 height 24
type input "12-08-2025"
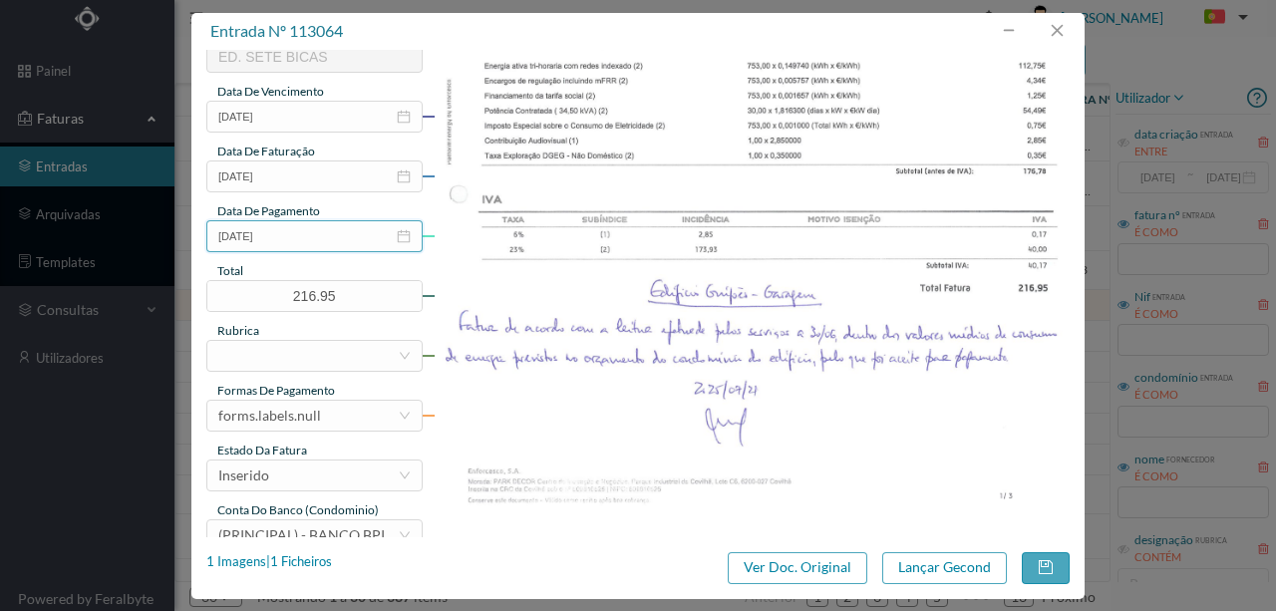
scroll to position [465, 0]
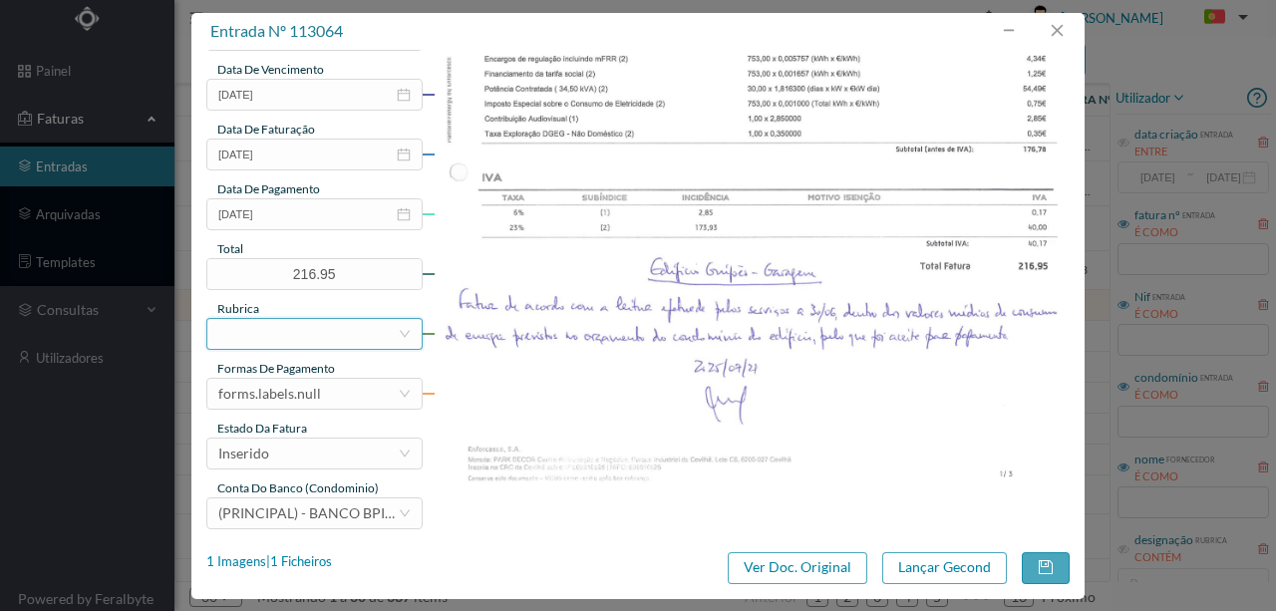
click at [263, 336] on div at bounding box center [307, 334] width 179 height 30
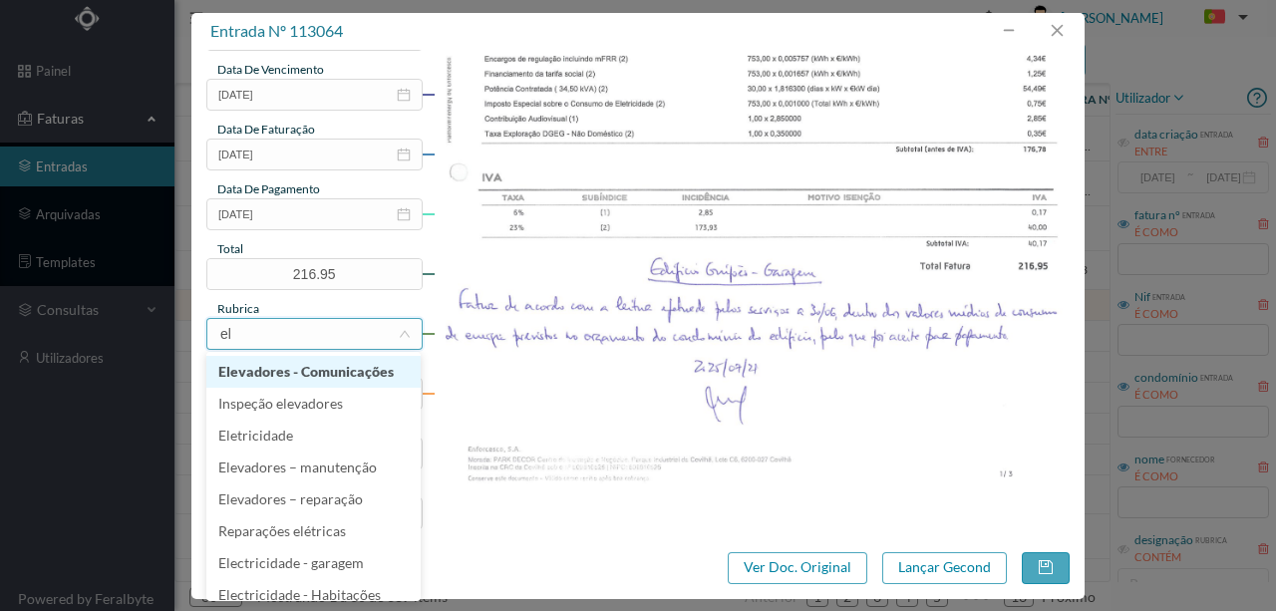
type input "ele"
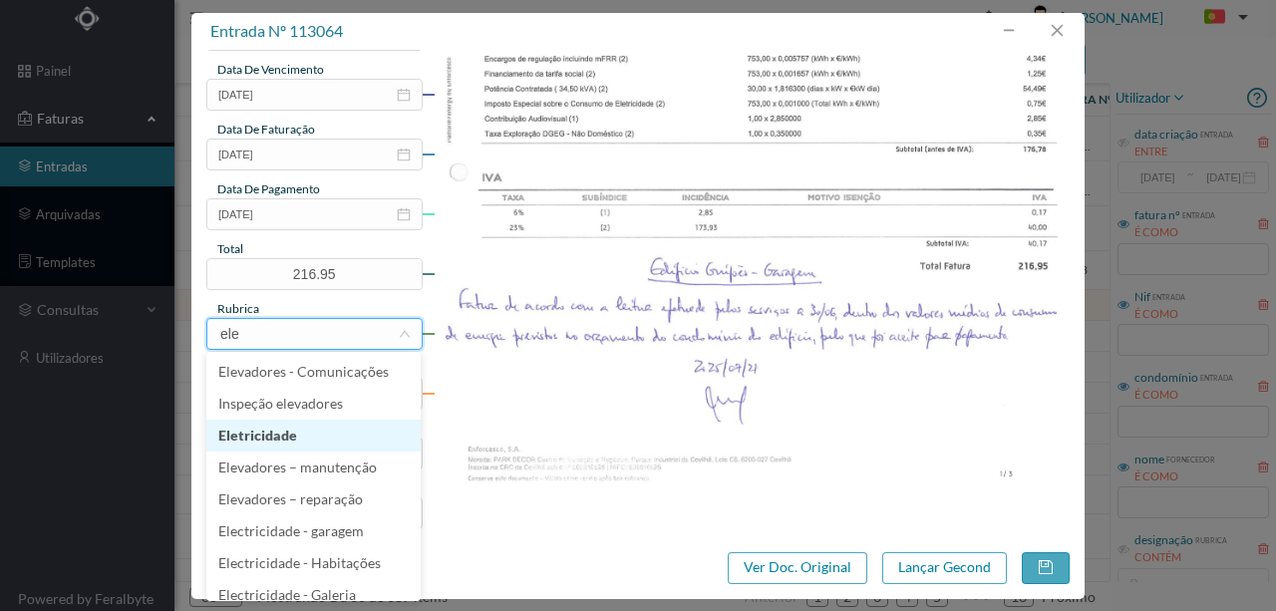
click at [266, 437] on li "Eletricidade" at bounding box center [313, 436] width 214 height 32
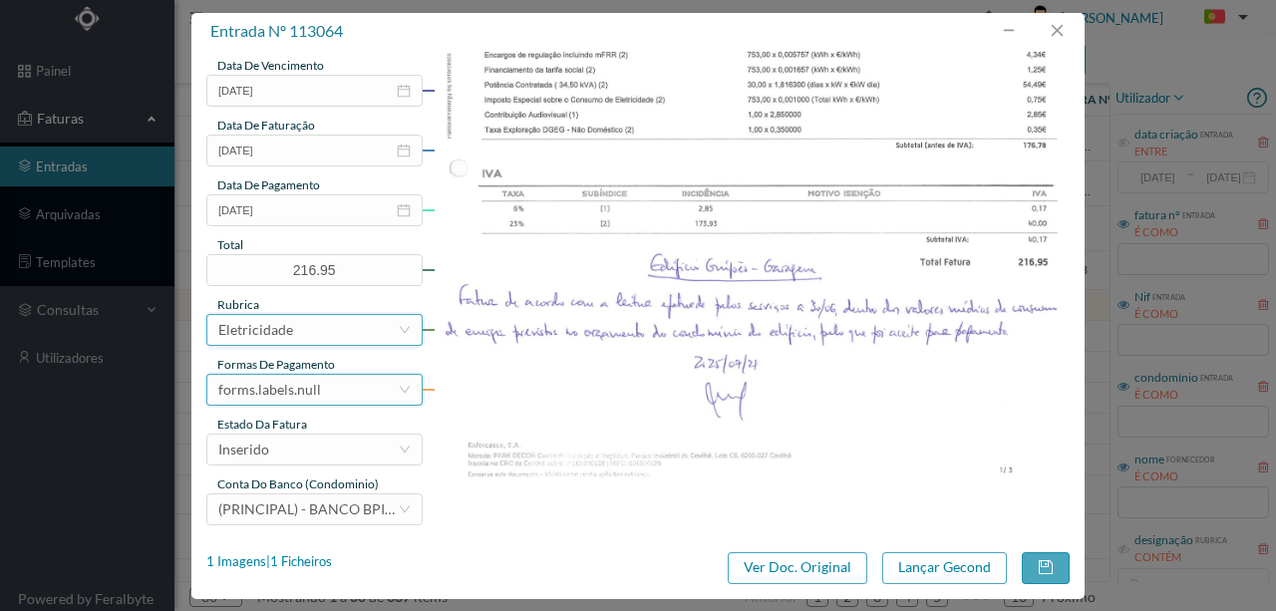
scroll to position [472, 0]
click at [300, 383] on div "forms.labels.null" at bounding box center [269, 387] width 103 height 30
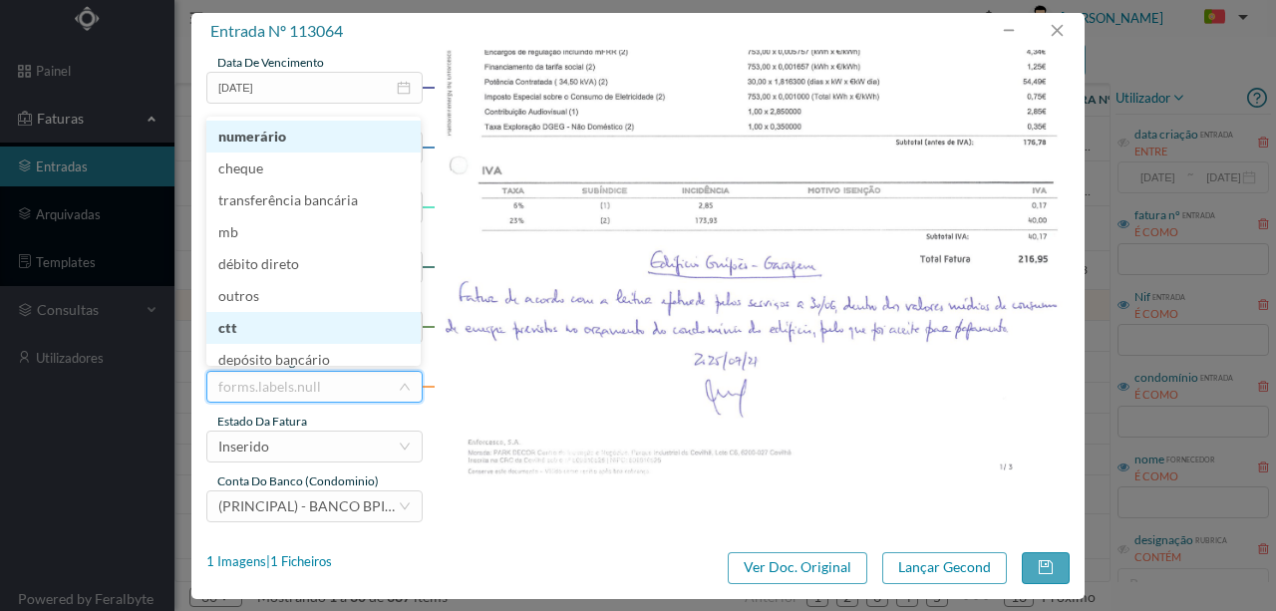
scroll to position [9, 0]
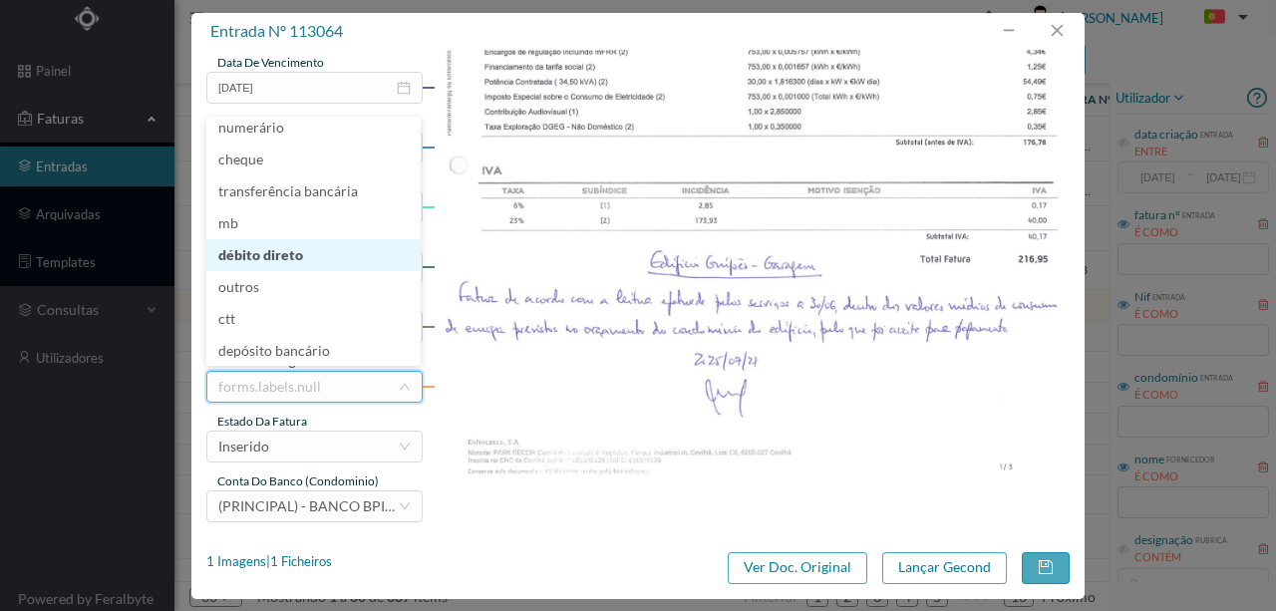
click at [278, 253] on li "débito direto" at bounding box center [313, 255] width 214 height 32
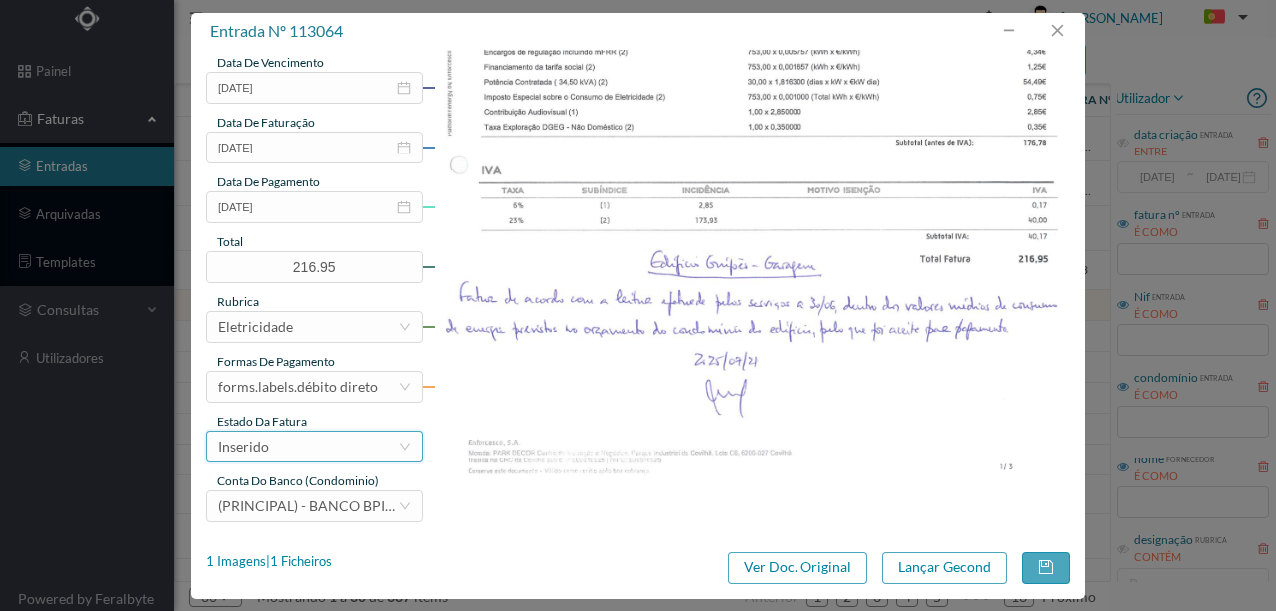
click at [273, 451] on div "Inserido" at bounding box center [307, 447] width 179 height 30
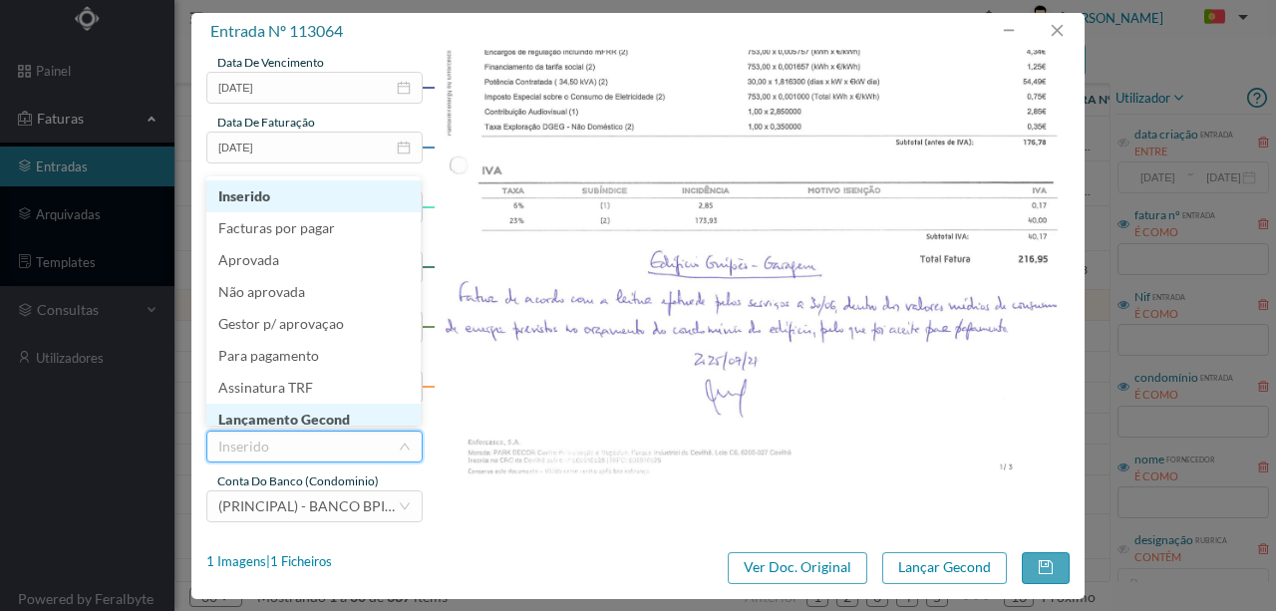
scroll to position [10, 0]
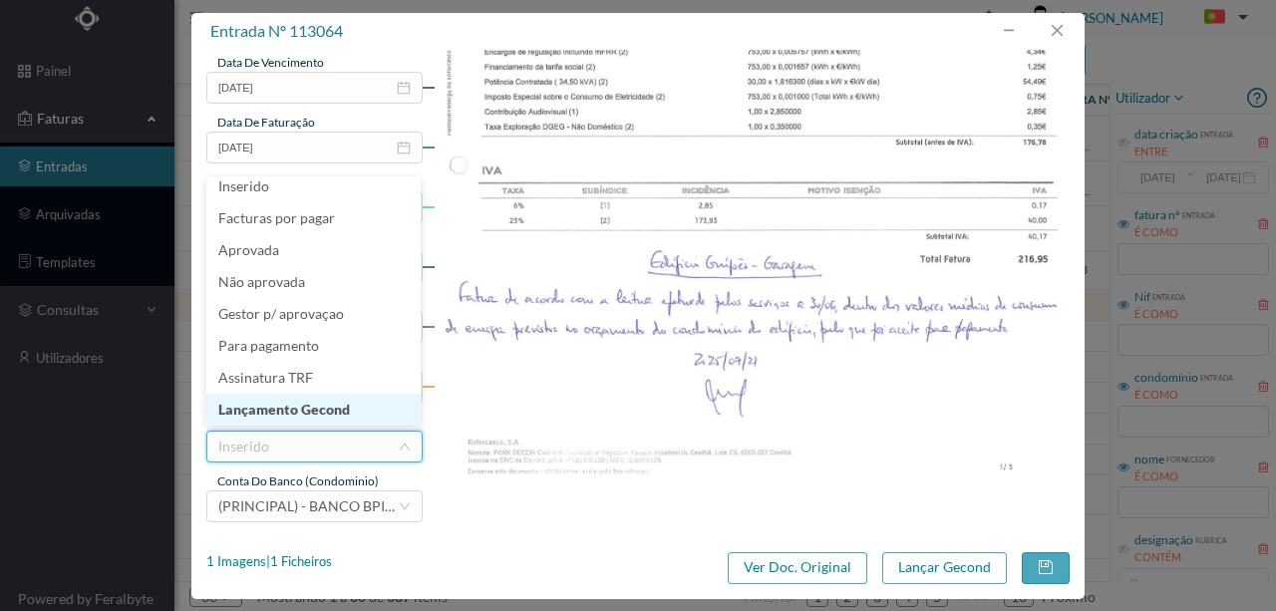
click at [290, 411] on li "Lançamento Gecond" at bounding box center [313, 410] width 214 height 32
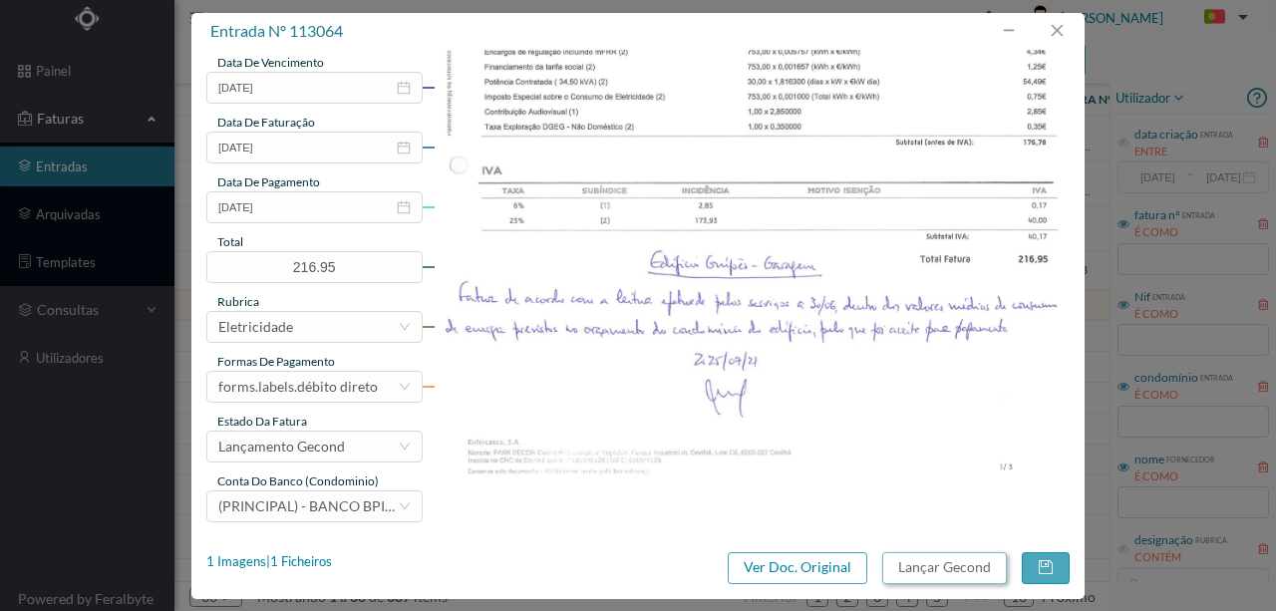
click at [920, 568] on button "Lançar Gecond" at bounding box center [944, 568] width 125 height 32
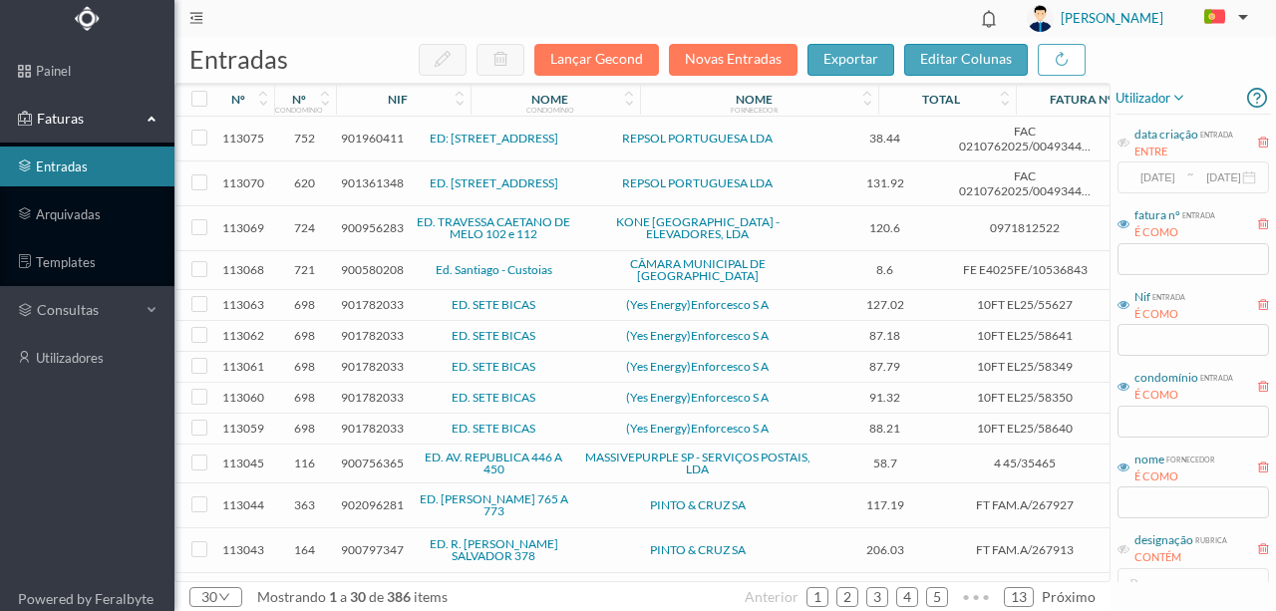
click at [373, 328] on span "901782033" at bounding box center [372, 335] width 63 height 15
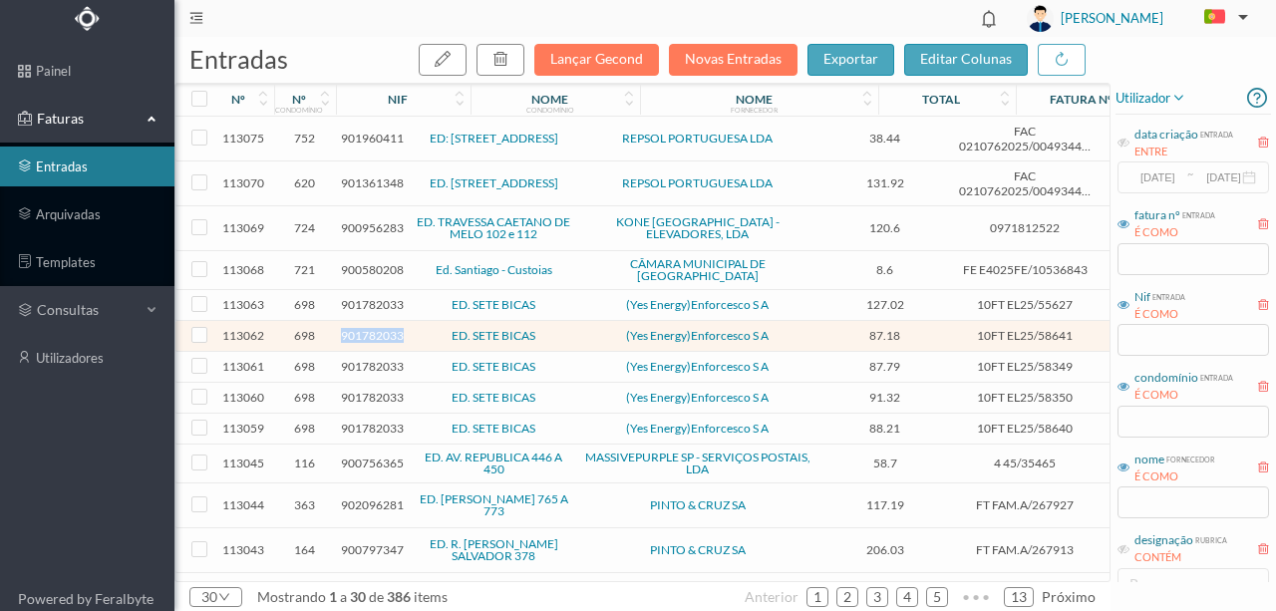
click at [373, 328] on span "901782033" at bounding box center [372, 335] width 63 height 15
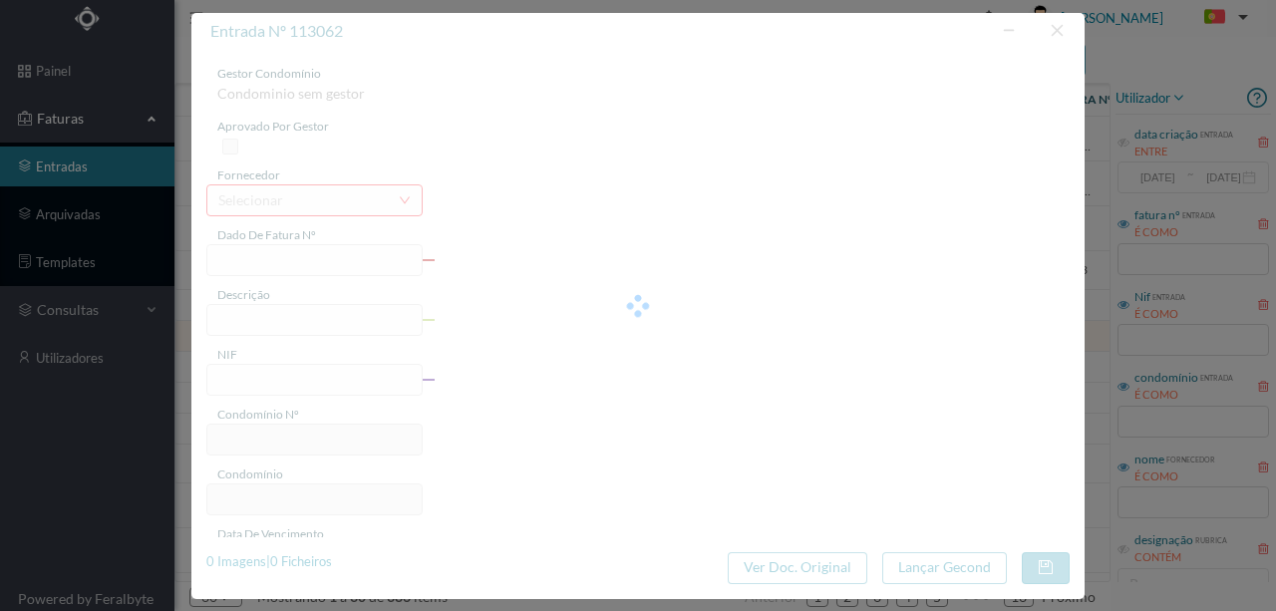
type input "10FT EL25/58641"
type input "901782033"
type input "Invalid date"
type input "17-07-2025"
type input "87.18"
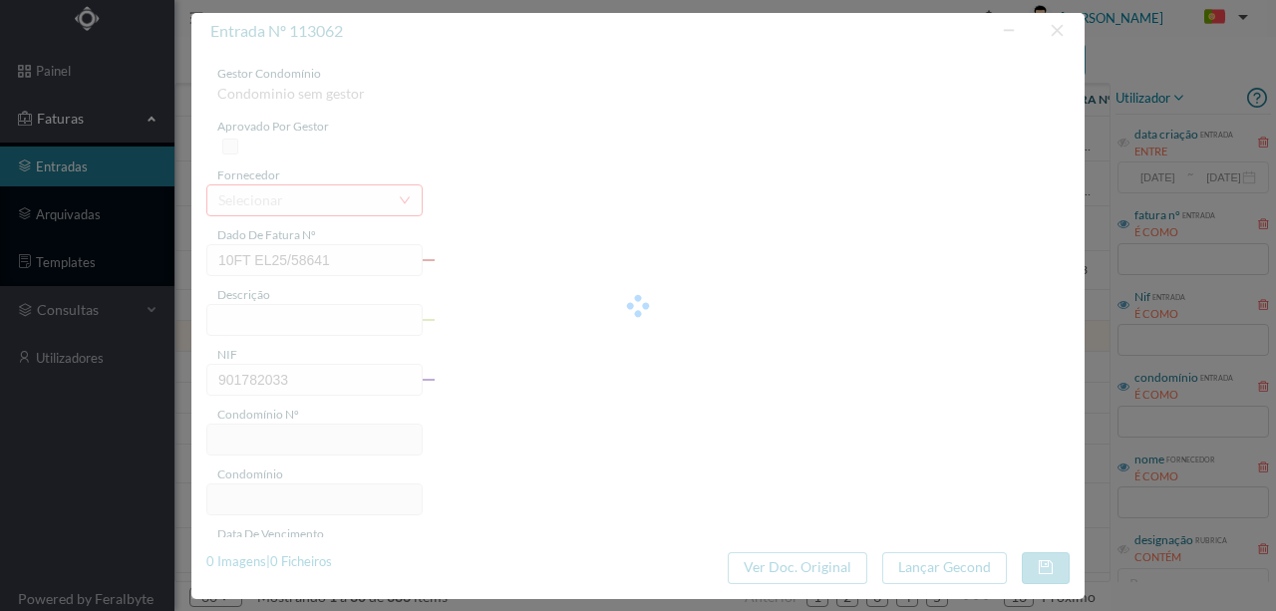
type input "698"
type input "ED. SETE BICAS"
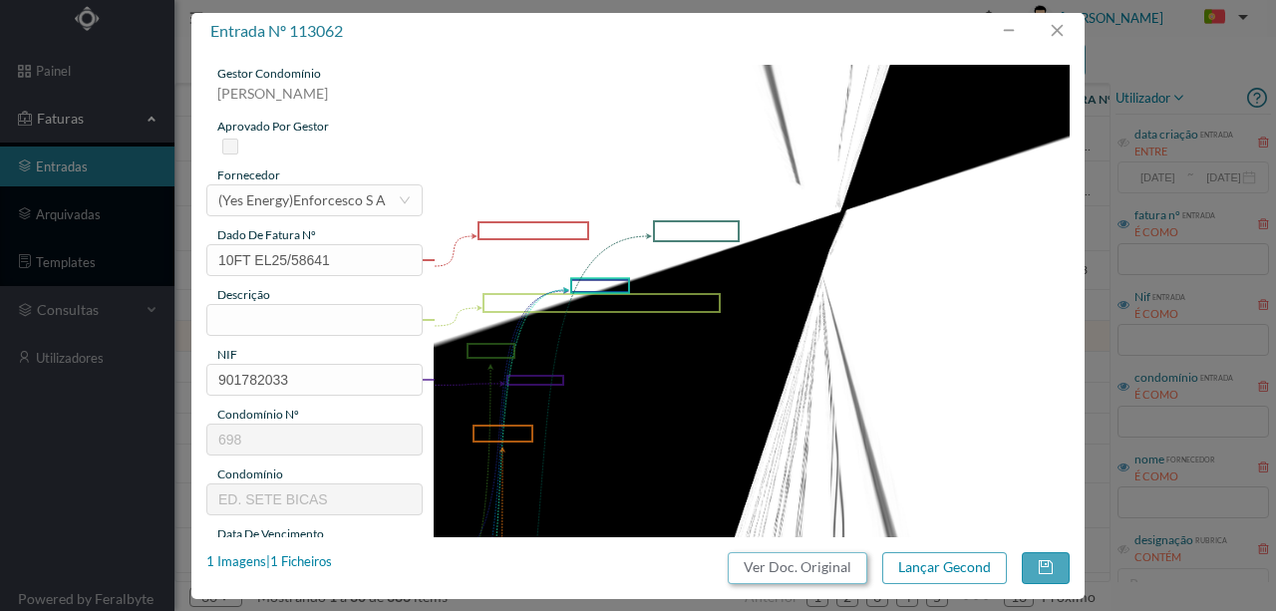
click at [788, 575] on button "Ver Doc. Original" at bounding box center [798, 568] width 140 height 32
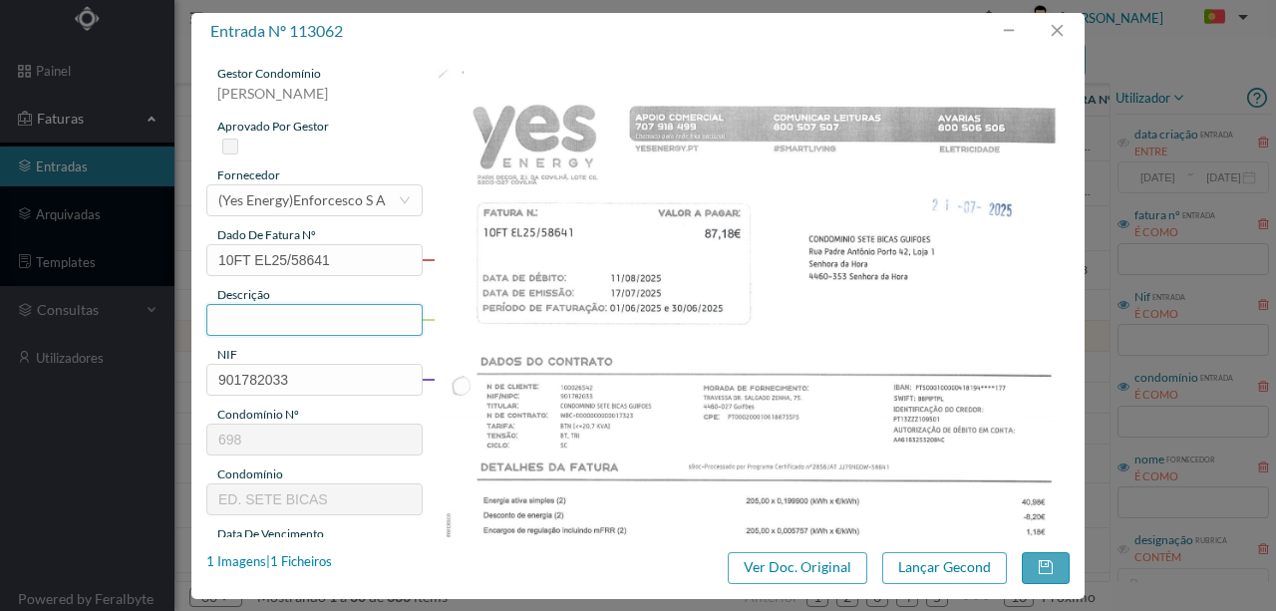
click at [247, 323] on input "text" at bounding box center [314, 320] width 216 height 32
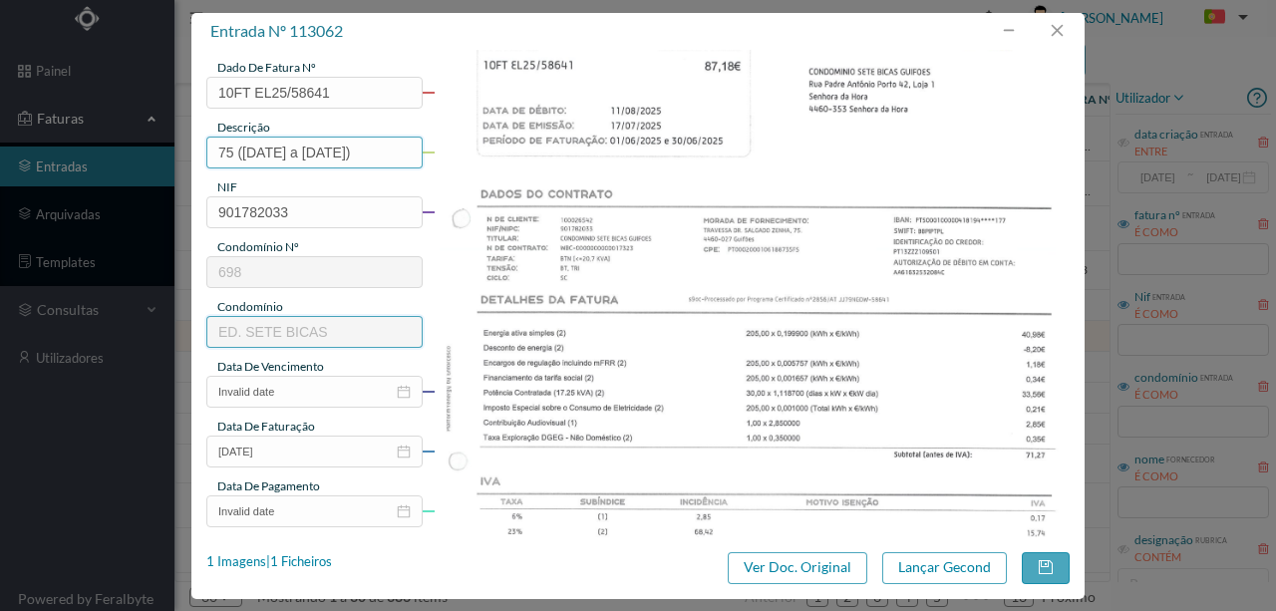
scroll to position [199, 0]
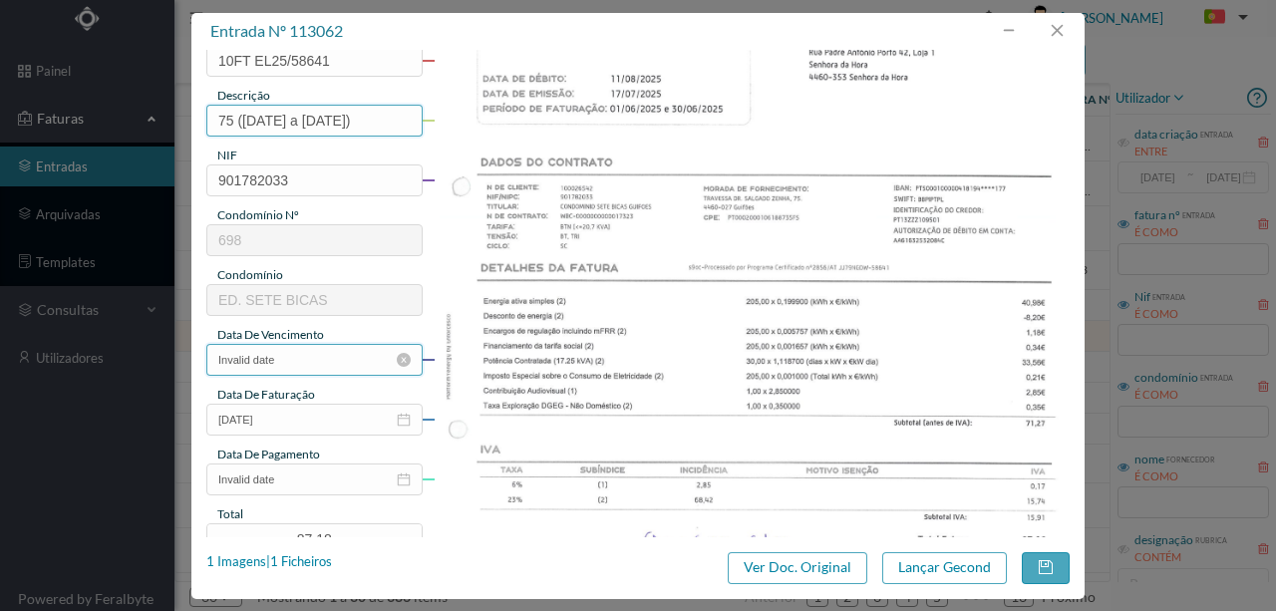
type input "75 ([DATE] a [DATE])"
click at [291, 365] on input "Invalid date" at bounding box center [314, 360] width 216 height 32
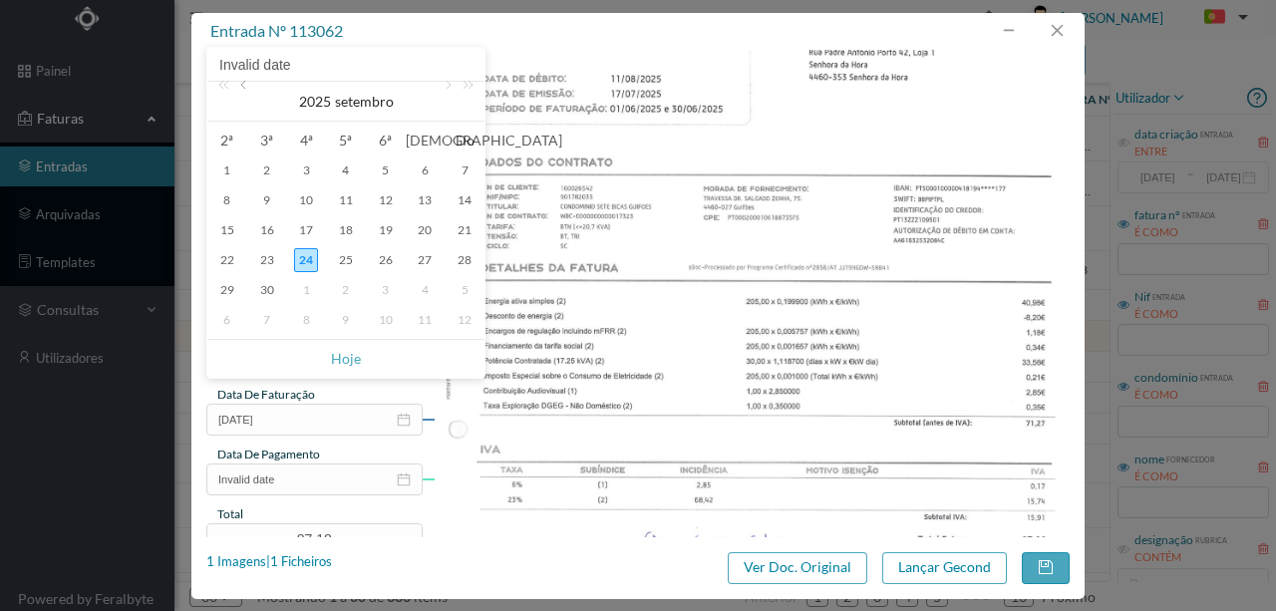
click at [238, 86] on link at bounding box center [245, 102] width 18 height 40
click at [342, 229] on div "17" at bounding box center [346, 230] width 24 height 24
type input "[DATE]"
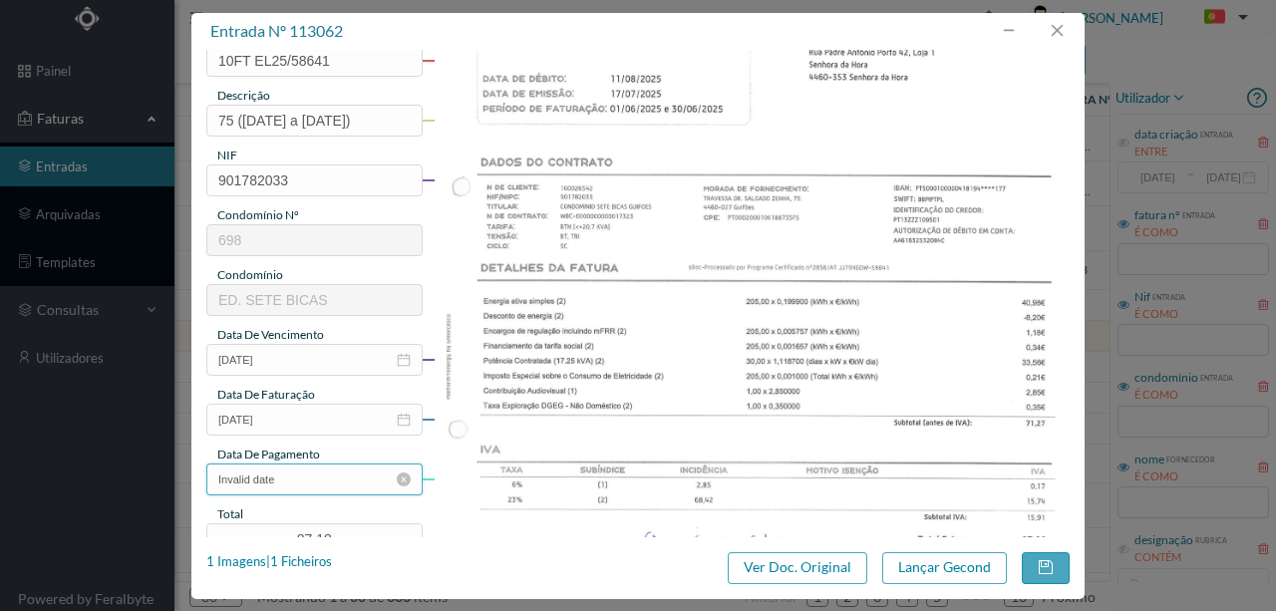
click at [299, 479] on input "Invalid date" at bounding box center [314, 480] width 216 height 32
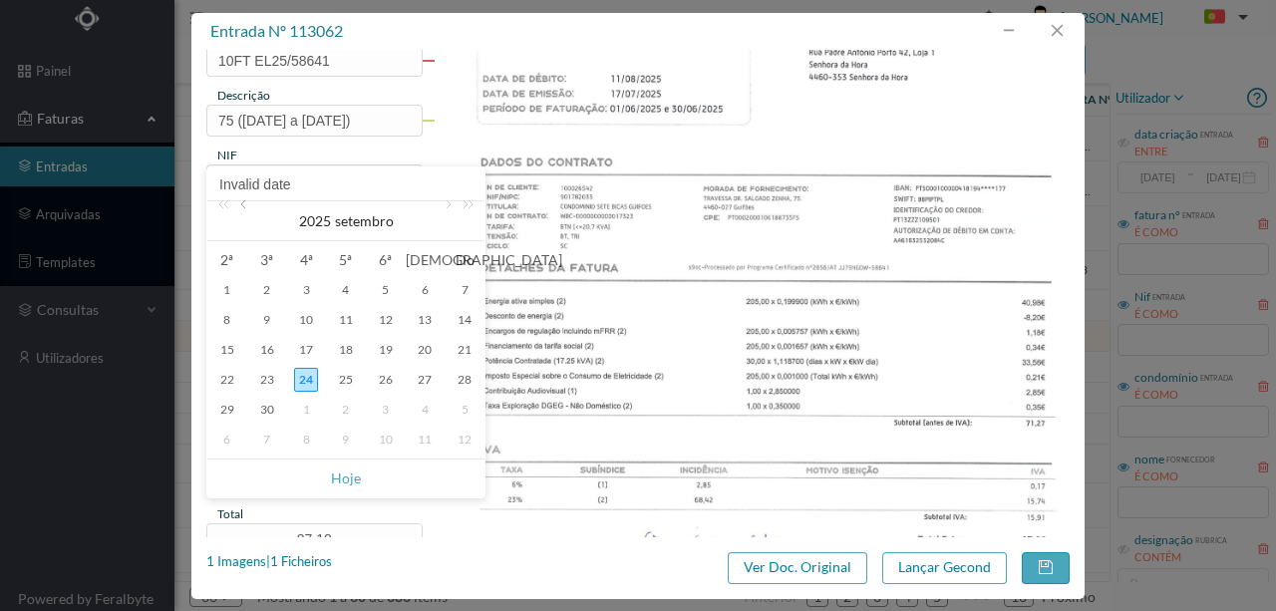
click at [246, 207] on link at bounding box center [245, 221] width 18 height 40
click at [263, 347] on div "12" at bounding box center [267, 350] width 24 height 24
type input "[DATE]"
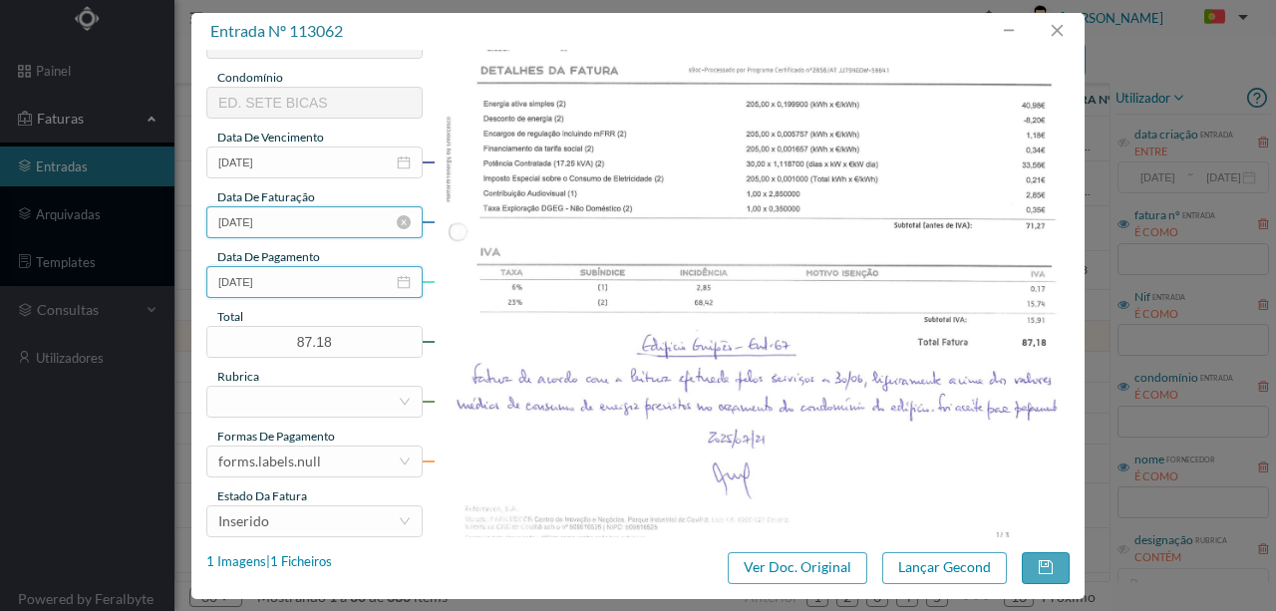
scroll to position [399, 0]
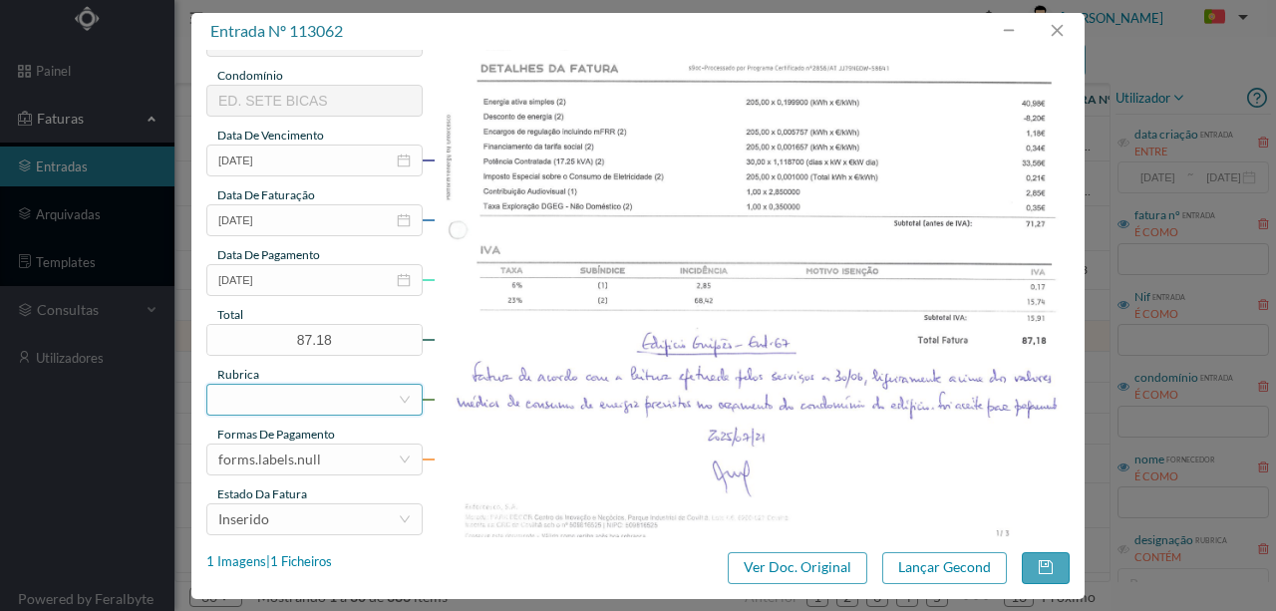
click at [254, 395] on div at bounding box center [307, 400] width 179 height 30
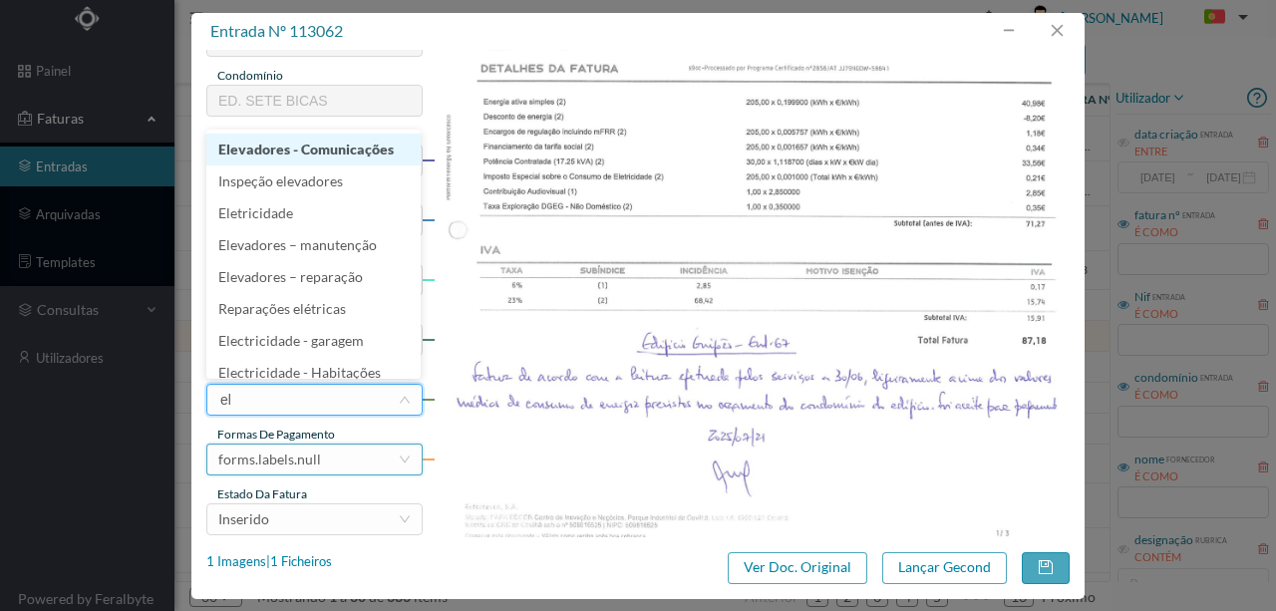
type input "ele"
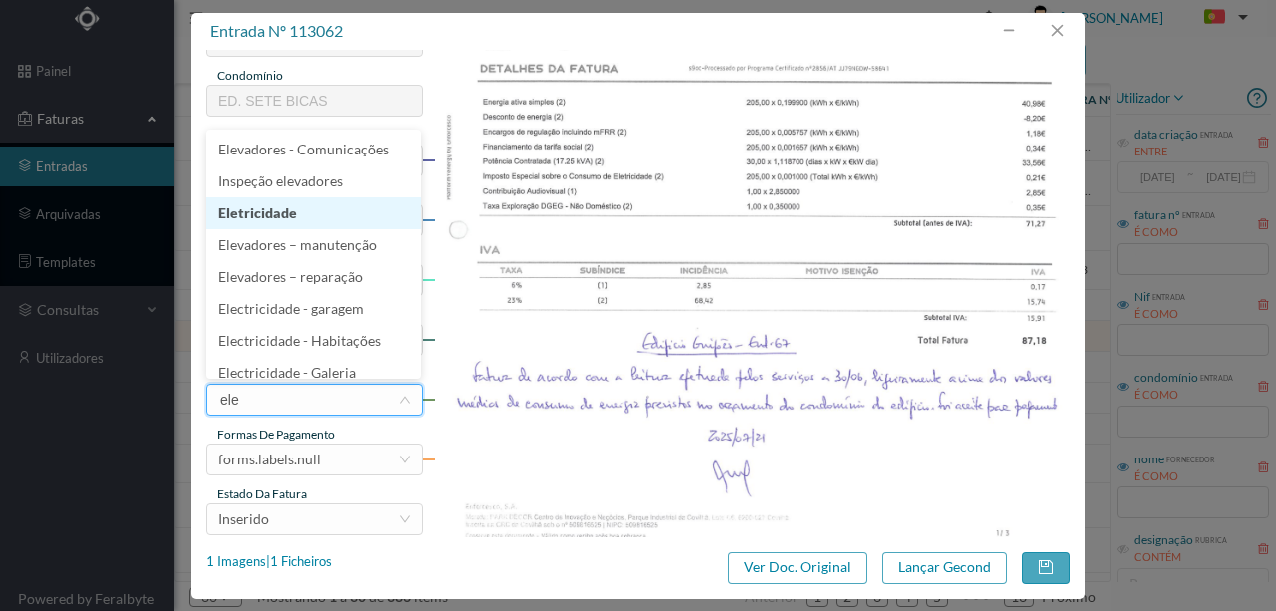
click at [271, 216] on li "Eletricidade" at bounding box center [313, 213] width 214 height 32
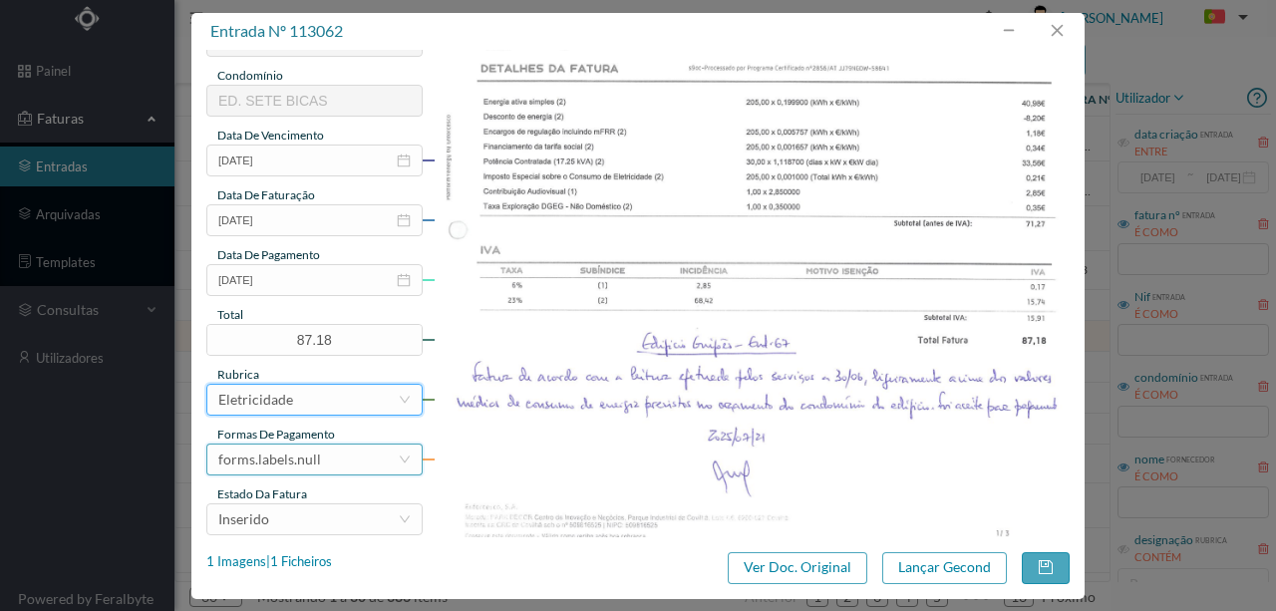
click at [305, 467] on div "forms.labels.null" at bounding box center [269, 460] width 103 height 30
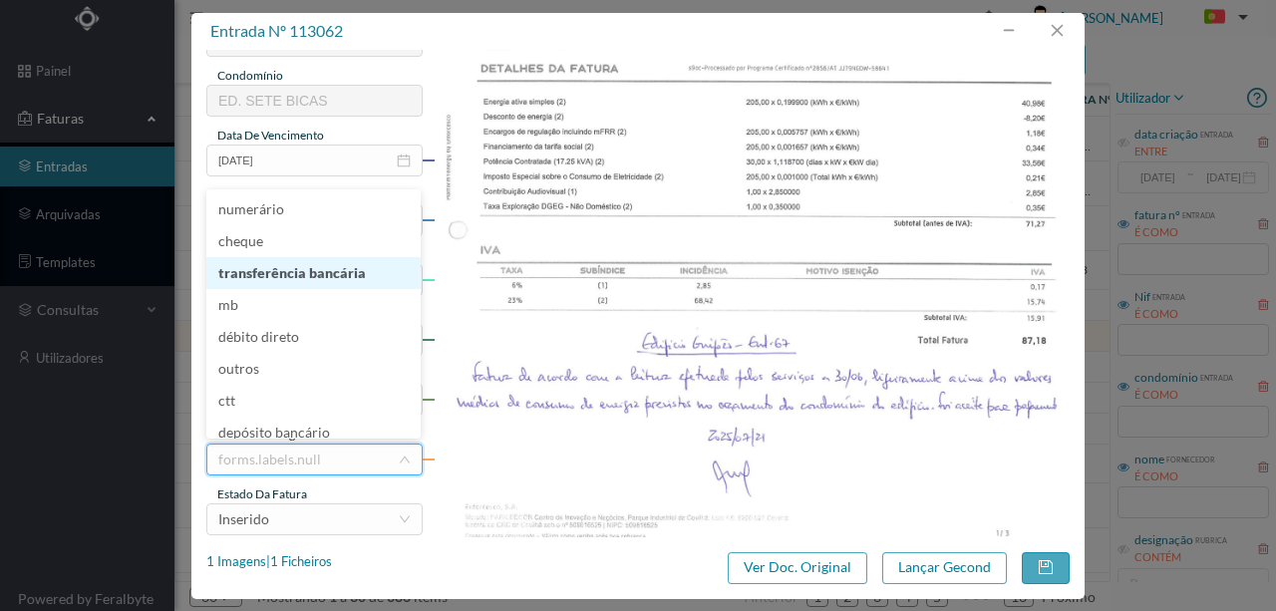
click at [293, 270] on li "transferência bancária" at bounding box center [313, 273] width 214 height 32
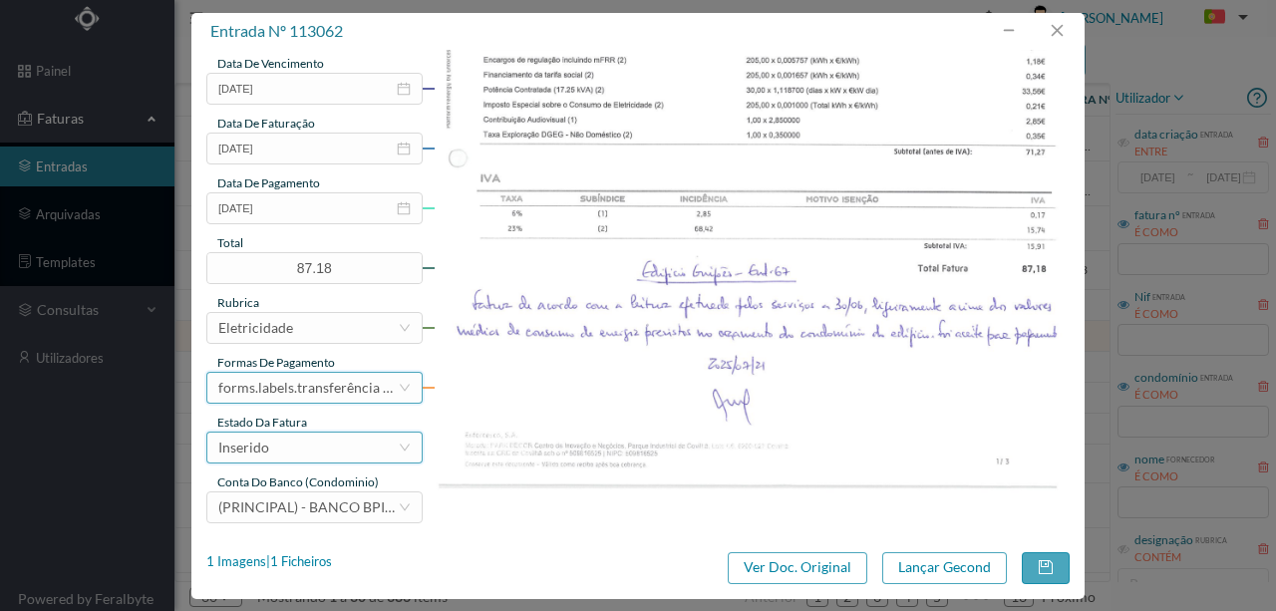
scroll to position [472, 0]
click at [285, 452] on div "Inserido" at bounding box center [307, 447] width 179 height 30
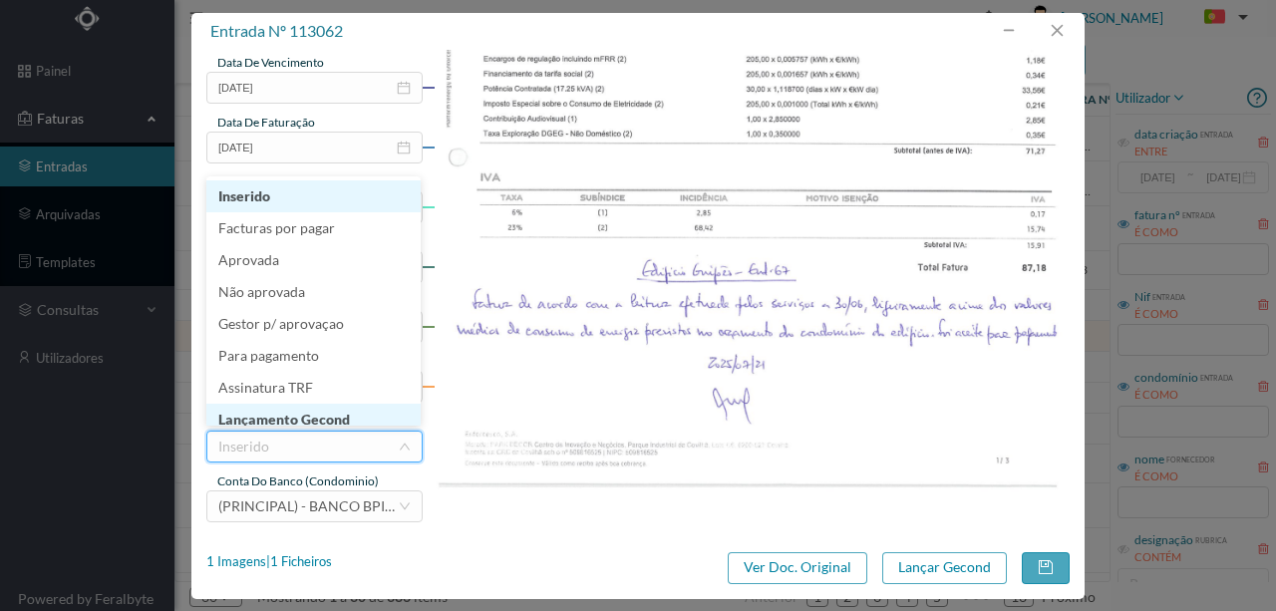
scroll to position [10, 0]
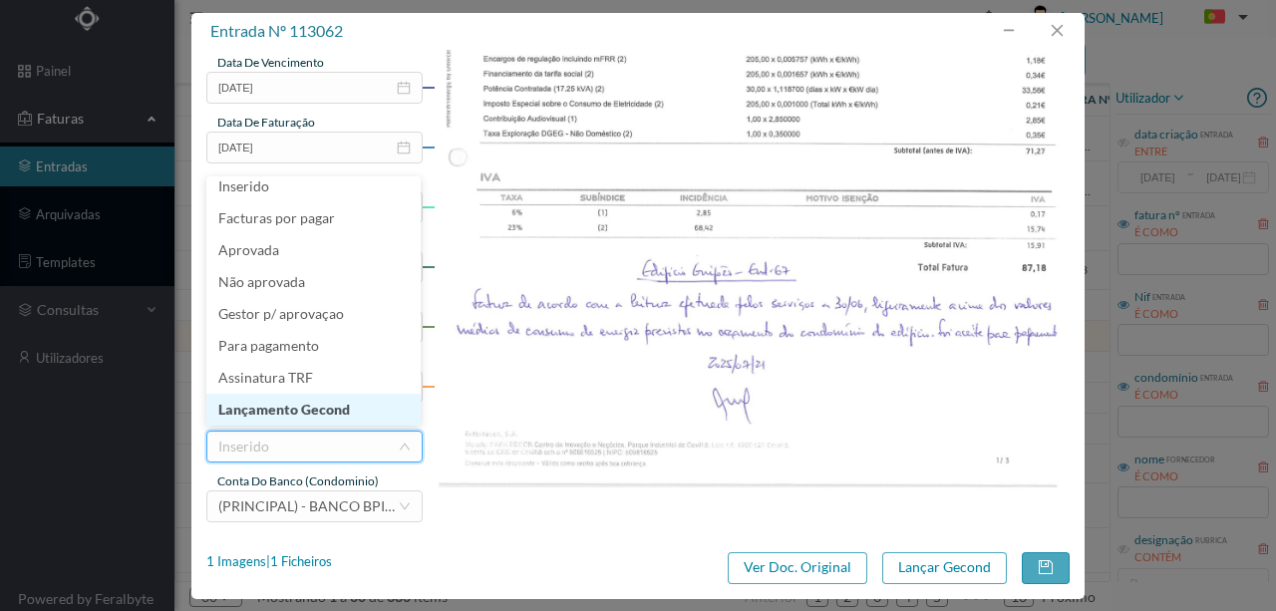
click at [305, 413] on li "Lançamento Gecond" at bounding box center [313, 410] width 214 height 32
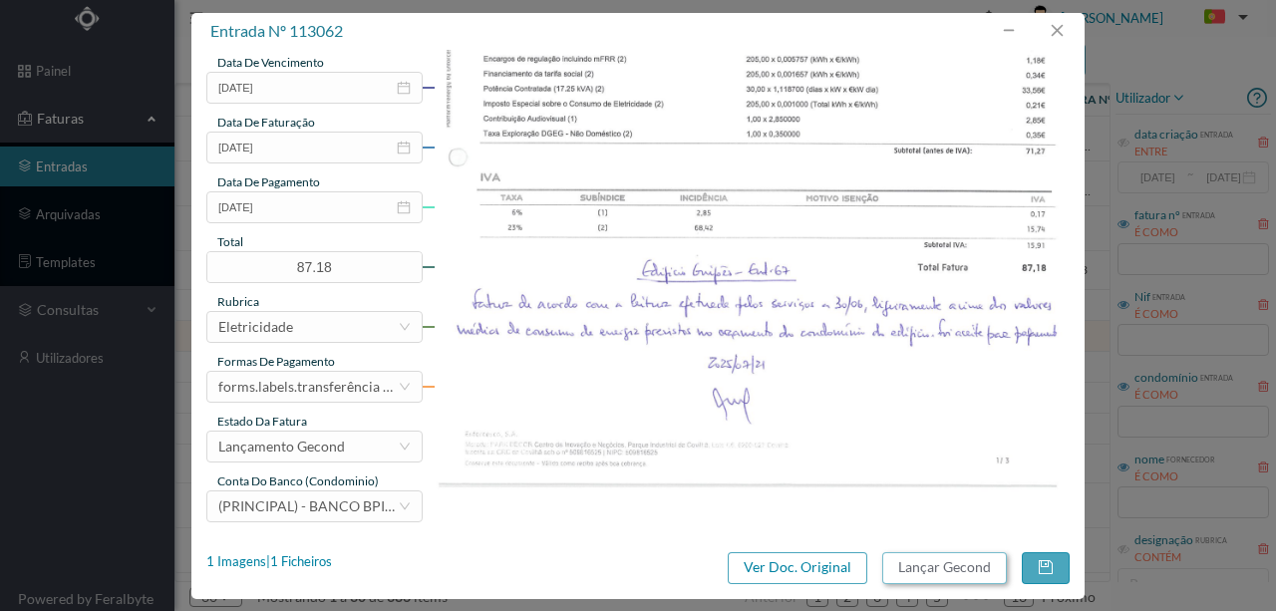
click at [900, 566] on button "Lançar Gecond" at bounding box center [944, 568] width 125 height 32
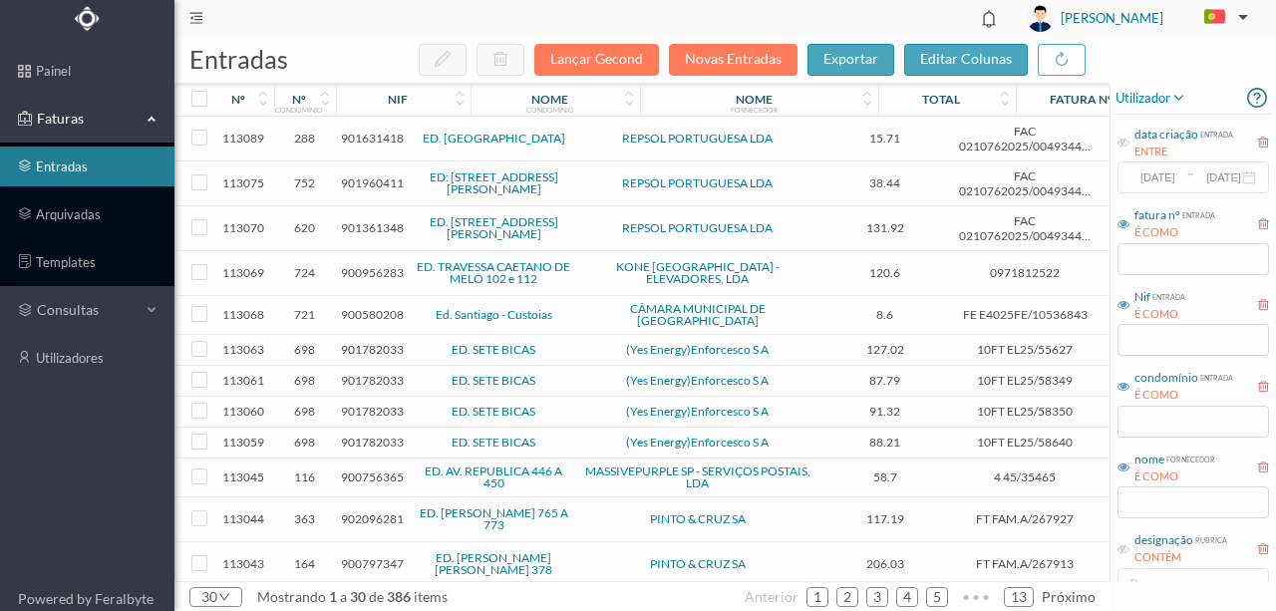
click at [359, 342] on span "901782033" at bounding box center [372, 349] width 63 height 15
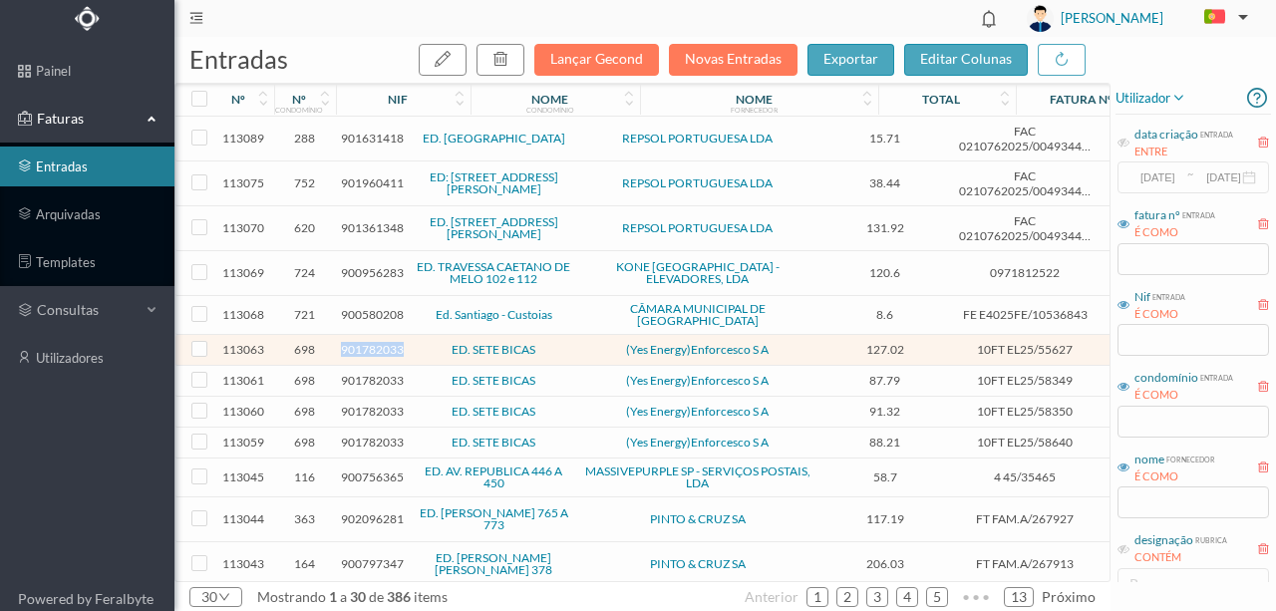
click at [359, 342] on span "901782033" at bounding box center [372, 349] width 63 height 15
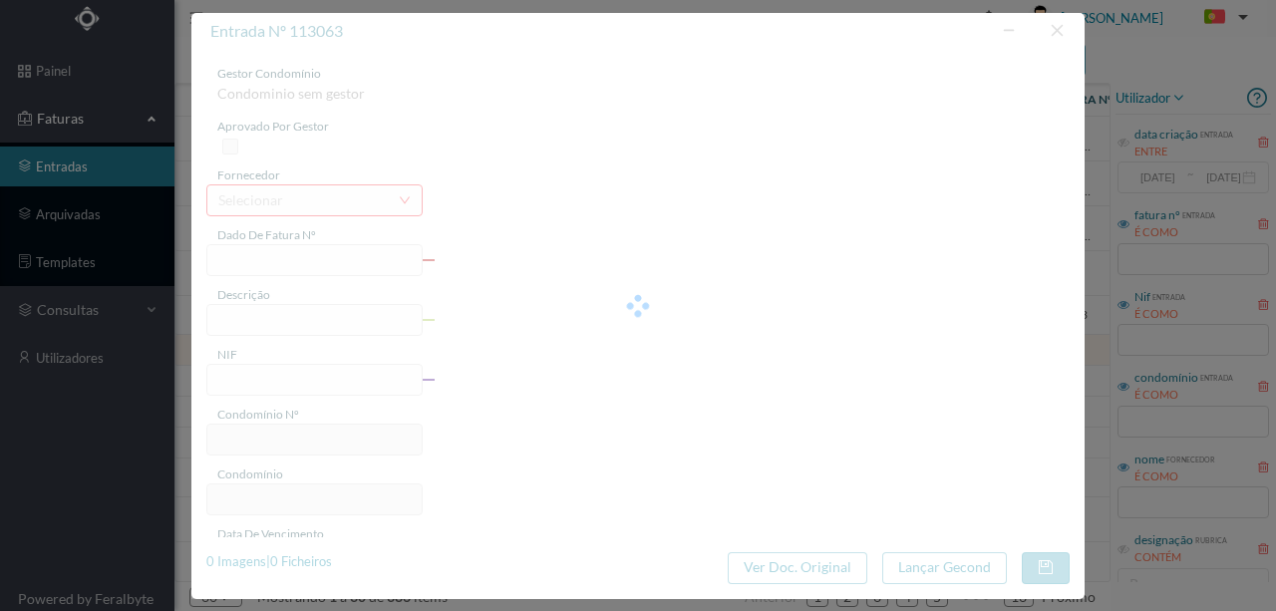
type input "10FT EL25/55627"
type input "TA DE EMISSAO. [DATE] + Mimo não mesm amami mM ATIAPISASNDO Ami aa a"
type input "901782033"
type input "Invalid date"
type input "[DATE]"
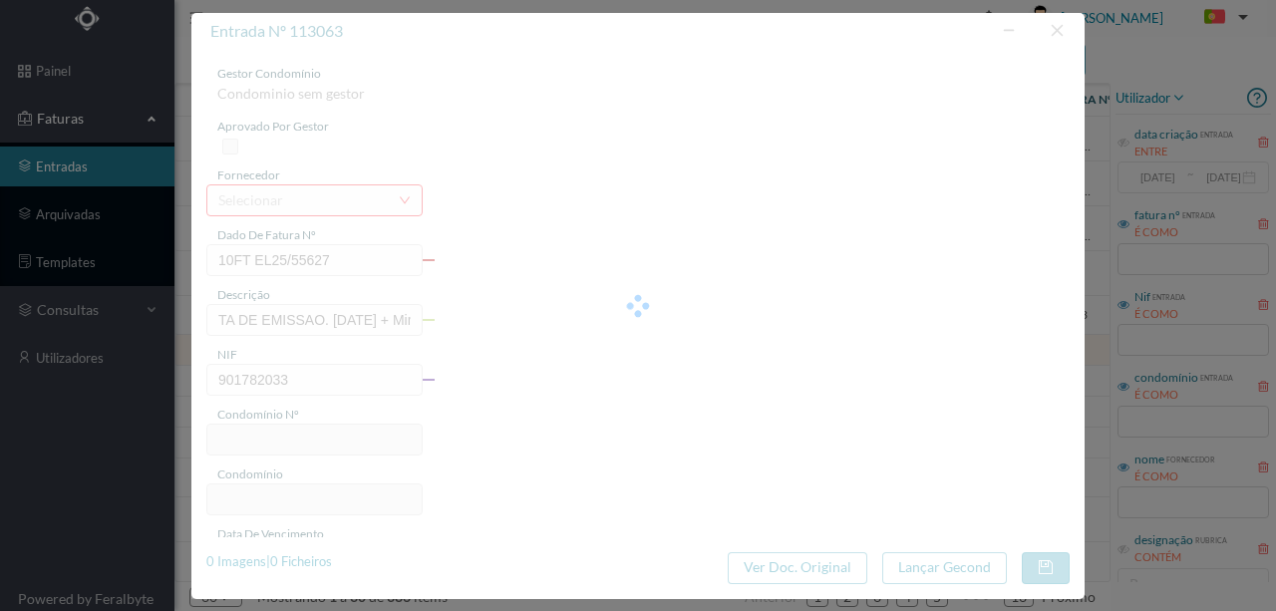
type input "127.02"
type input "698"
type input "ED. SETE BICAS"
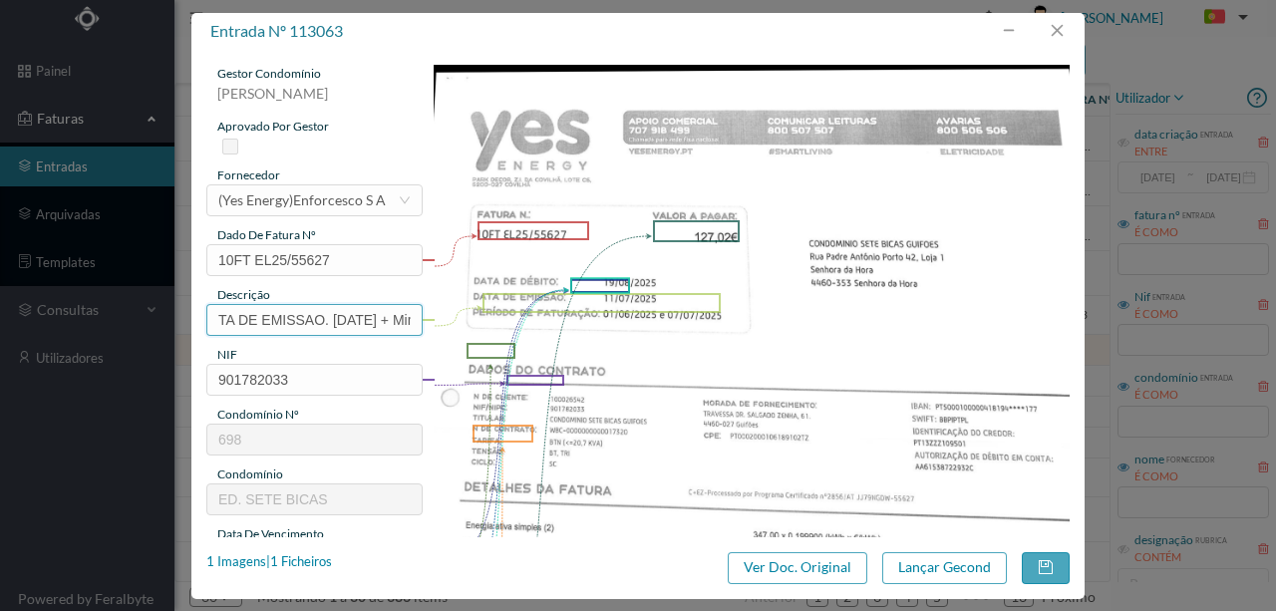
scroll to position [0, 347]
drag, startPoint x: 234, startPoint y: 317, endPoint x: 816, endPoint y: 341, distance: 581.8
click at [816, 341] on div "gestor condomínio [PERSON_NAME] aprovado por gestor fornecedor selecionar (Yes …" at bounding box center [638, 529] width 864 height 929
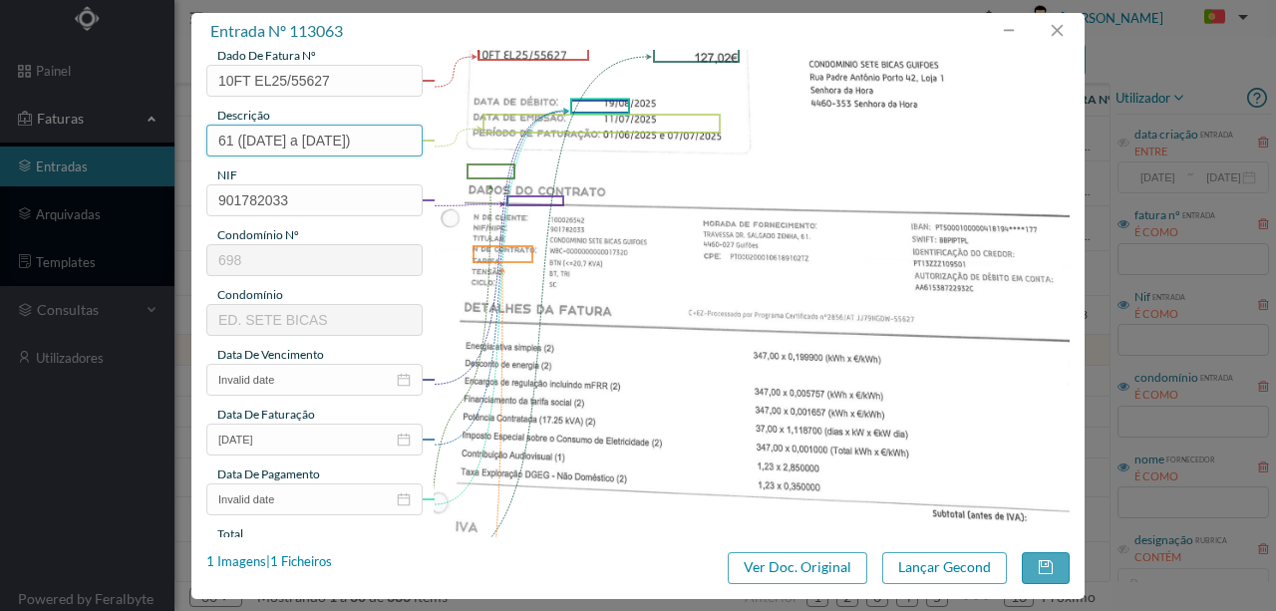
scroll to position [199, 0]
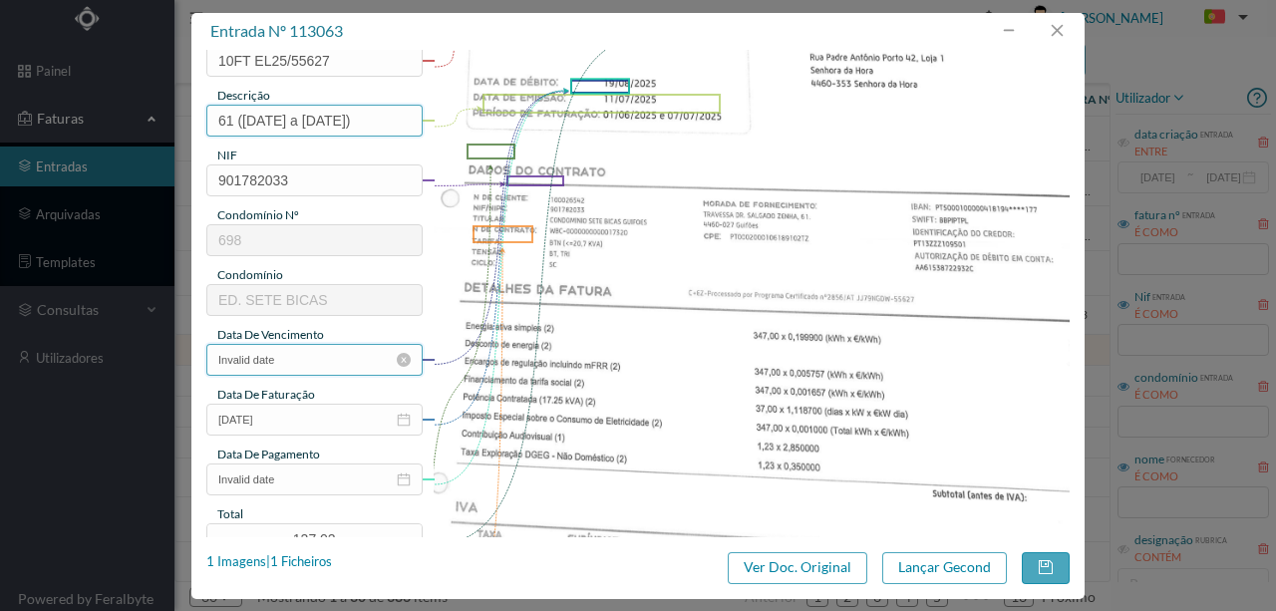
type input "61 ([DATE] a [DATE])"
click at [311, 361] on input "Invalid date" at bounding box center [314, 360] width 216 height 32
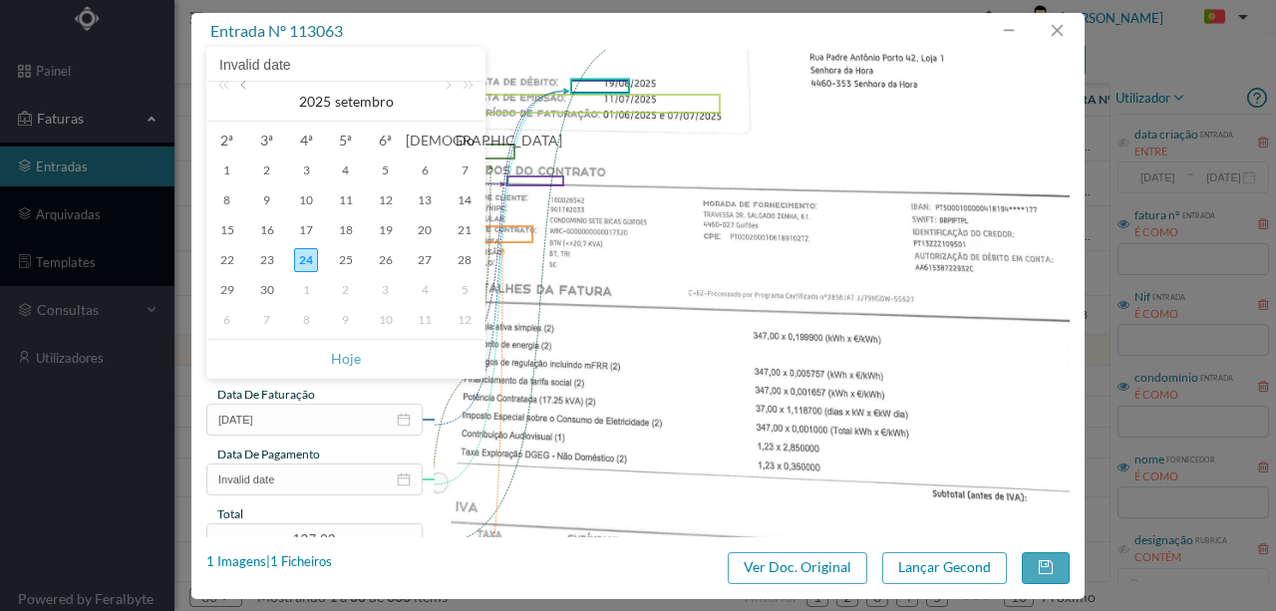
click at [246, 90] on link at bounding box center [245, 102] width 18 height 40
click at [385, 199] on div "11" at bounding box center [386, 200] width 24 height 24
type input "[DATE]"
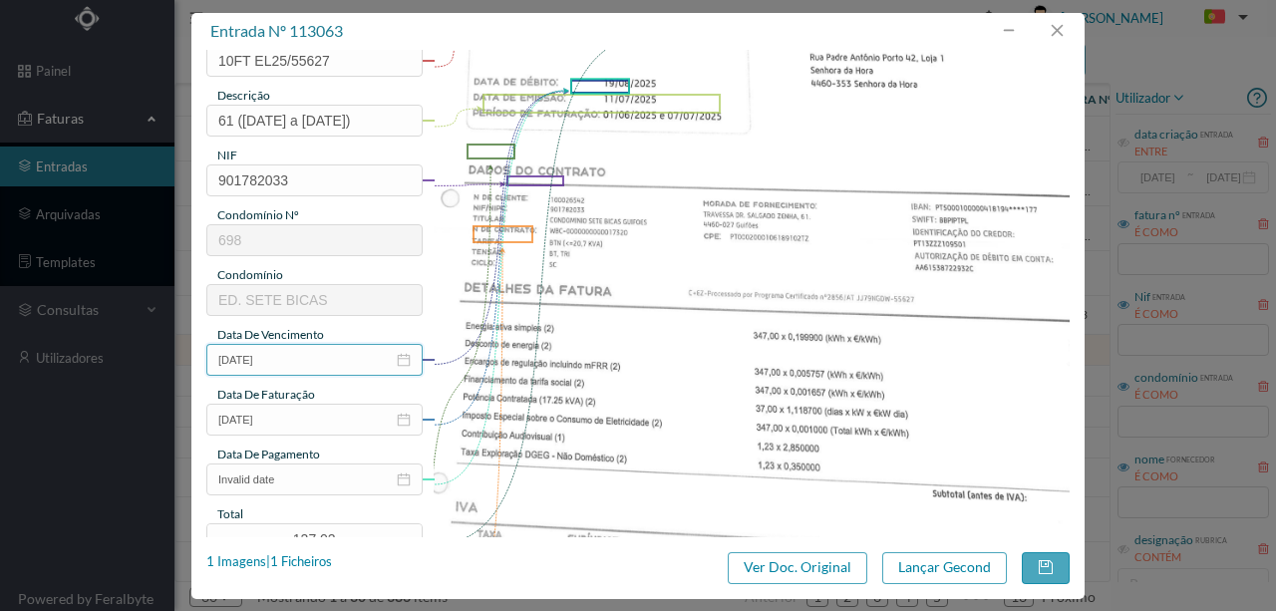
scroll to position [265, 0]
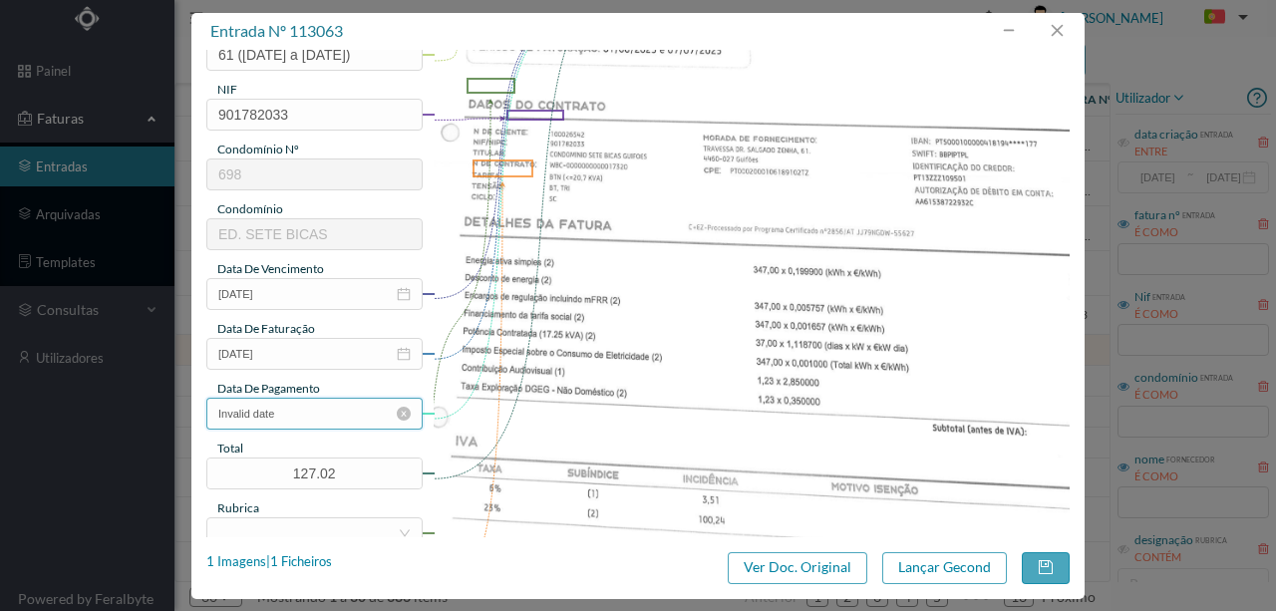
click at [296, 420] on input "Invalid date" at bounding box center [314, 414] width 216 height 32
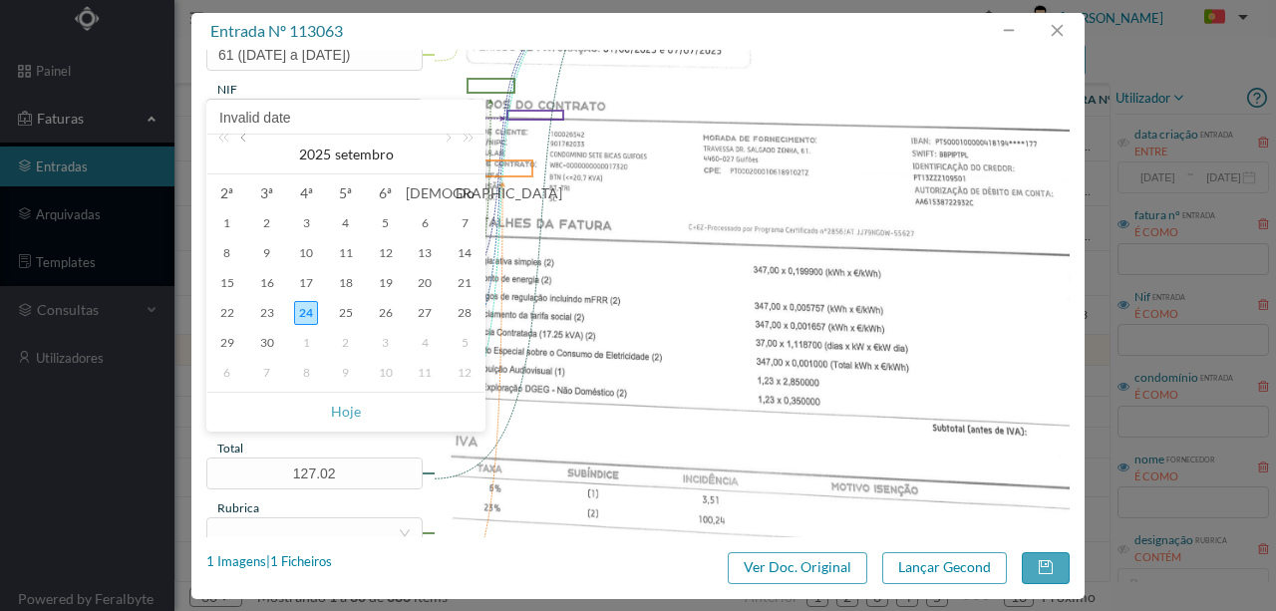
click at [239, 144] on link at bounding box center [245, 155] width 18 height 40
click at [258, 315] on div "19" at bounding box center [267, 313] width 24 height 24
type input "[DATE]"
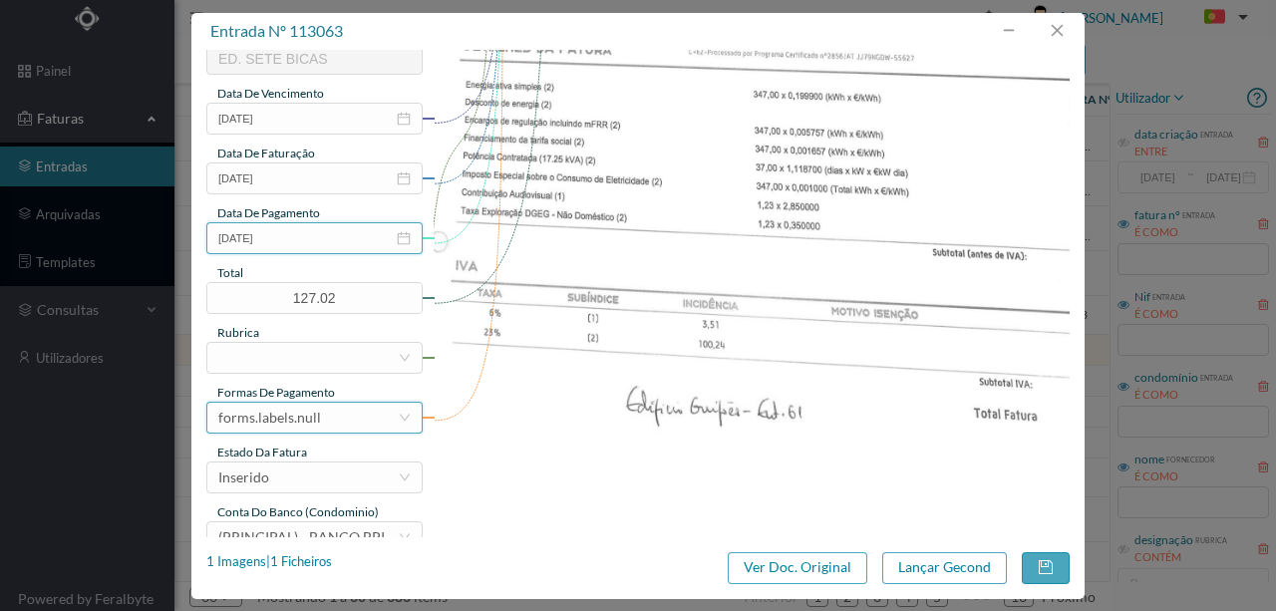
scroll to position [465, 0]
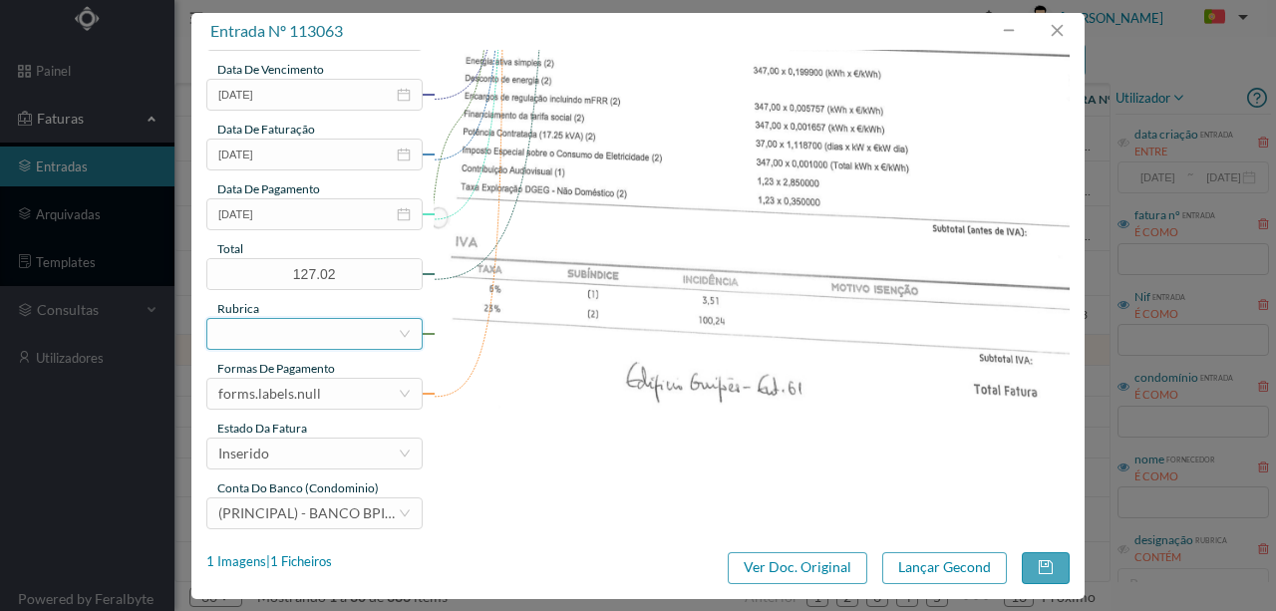
click at [253, 333] on div at bounding box center [307, 334] width 179 height 30
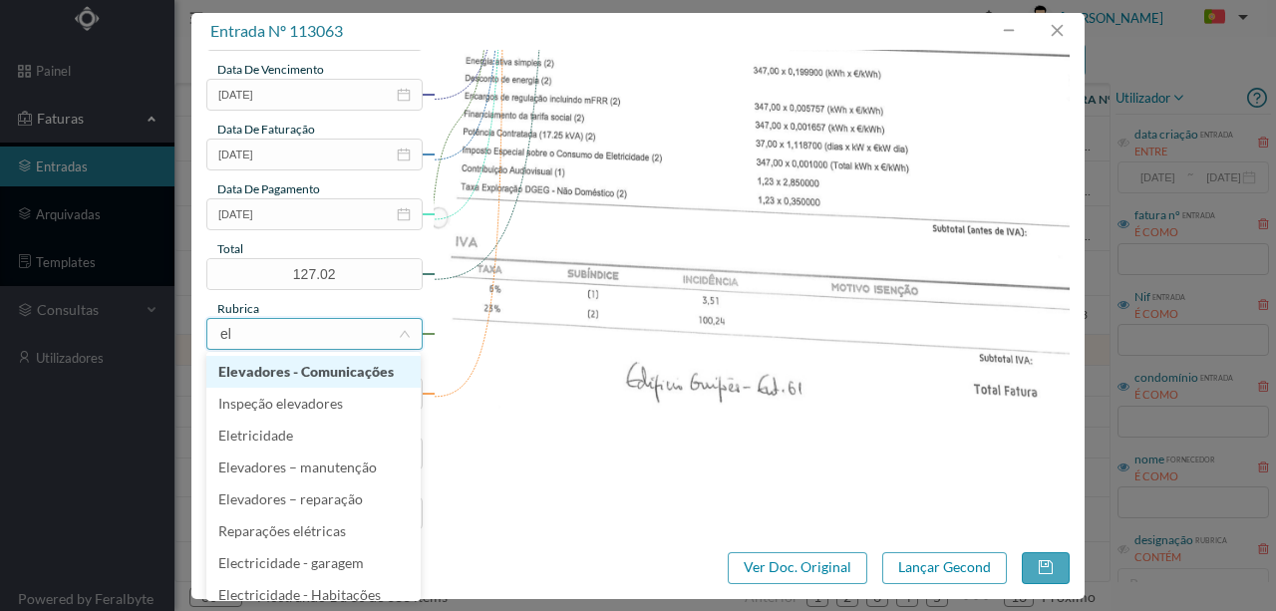
type input "ele"
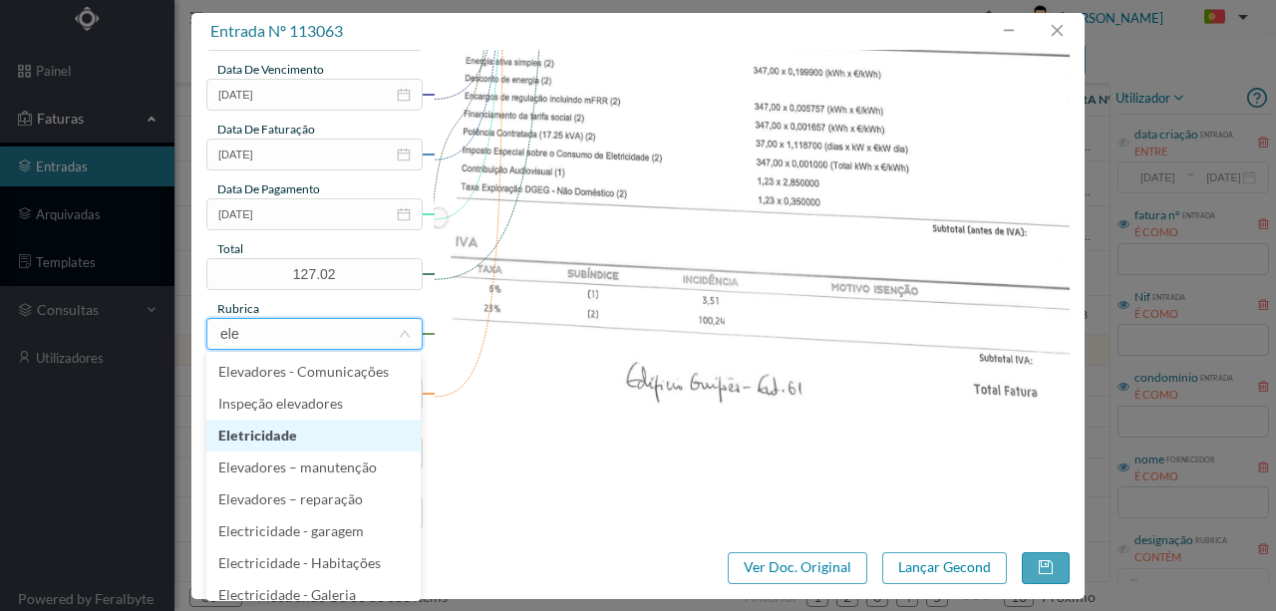
click at [270, 440] on li "Eletricidade" at bounding box center [313, 436] width 214 height 32
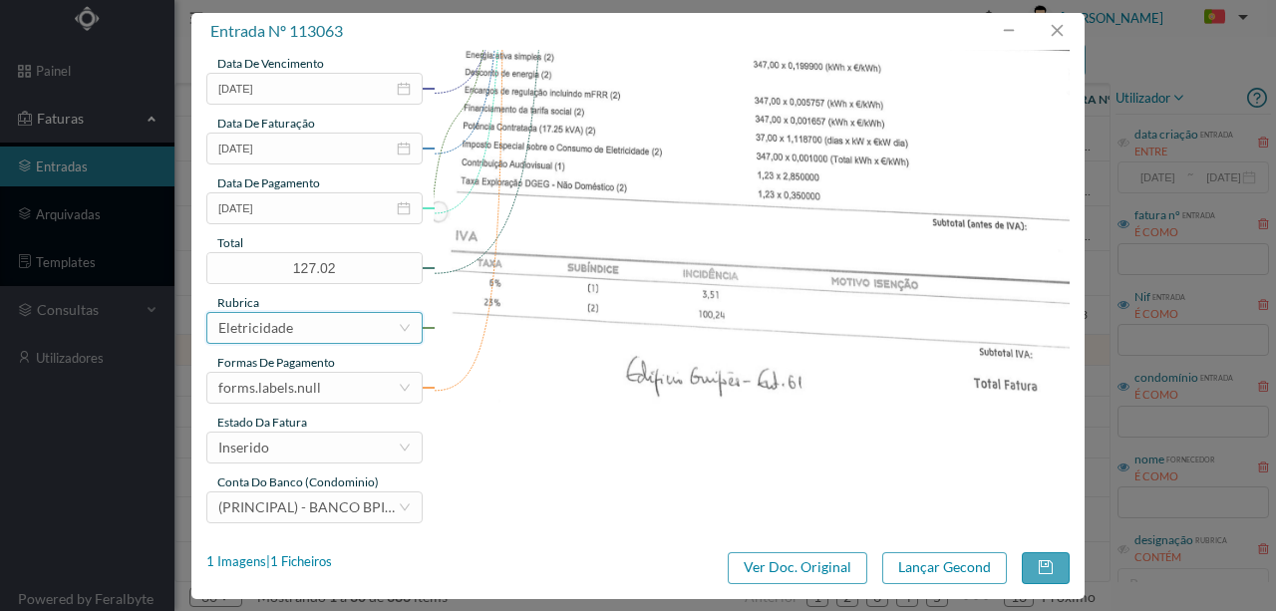
scroll to position [472, 0]
click at [299, 392] on div "forms.labels.null" at bounding box center [269, 387] width 103 height 30
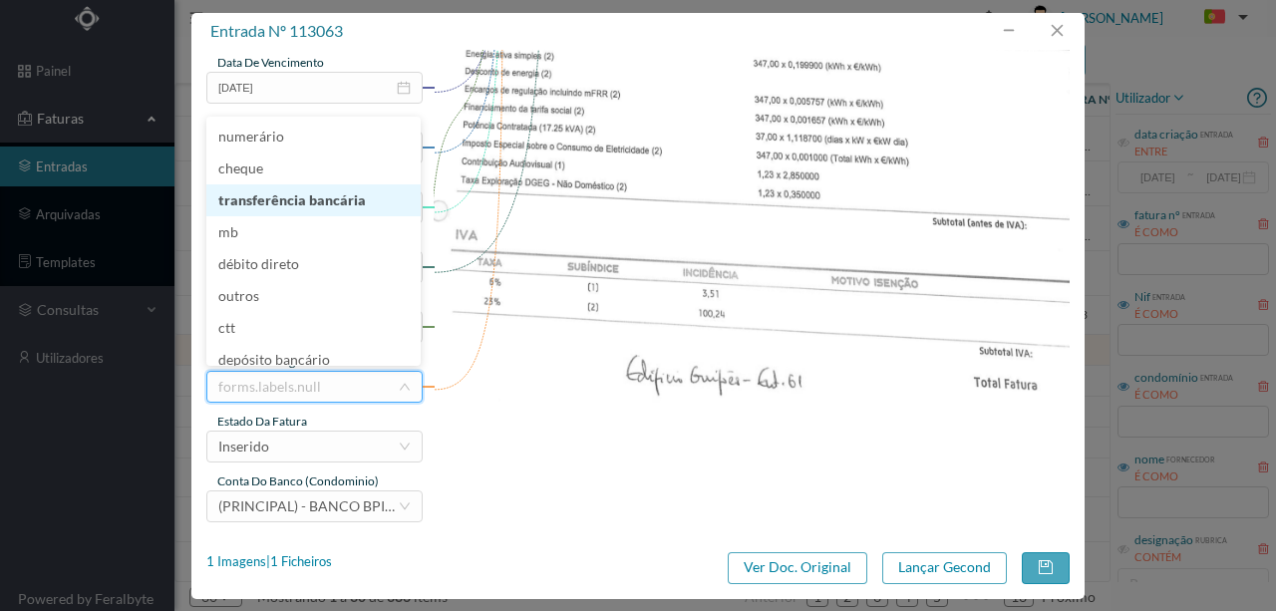
click at [319, 206] on li "transferência bancária" at bounding box center [313, 200] width 214 height 32
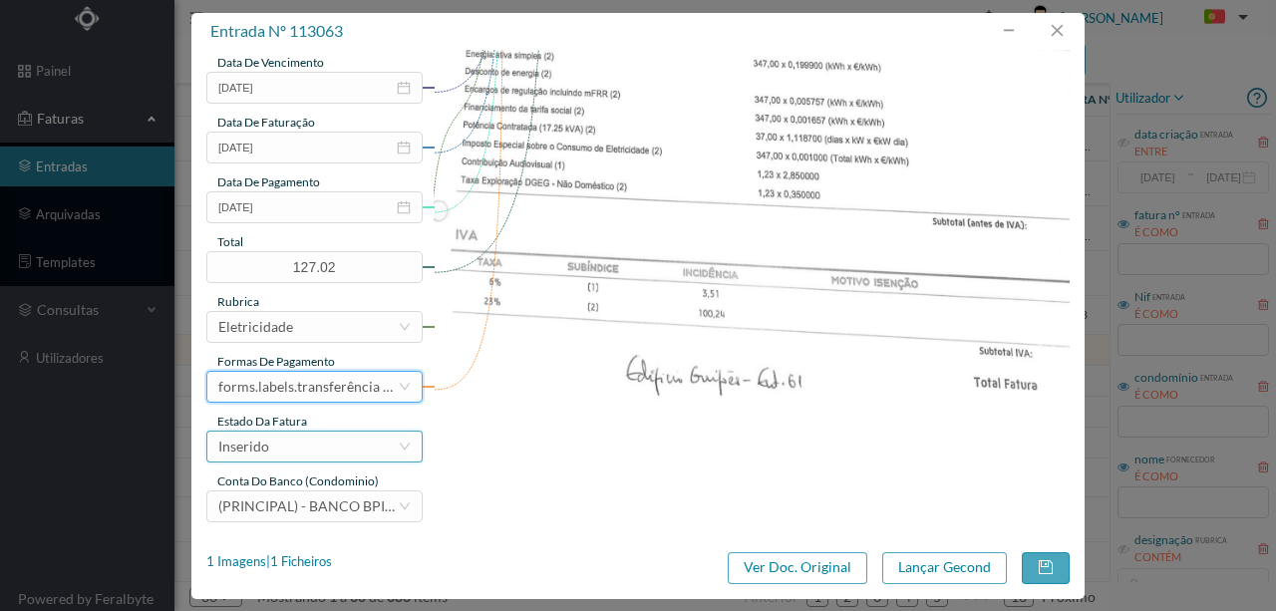
click at [280, 446] on div "Inserido" at bounding box center [307, 447] width 179 height 30
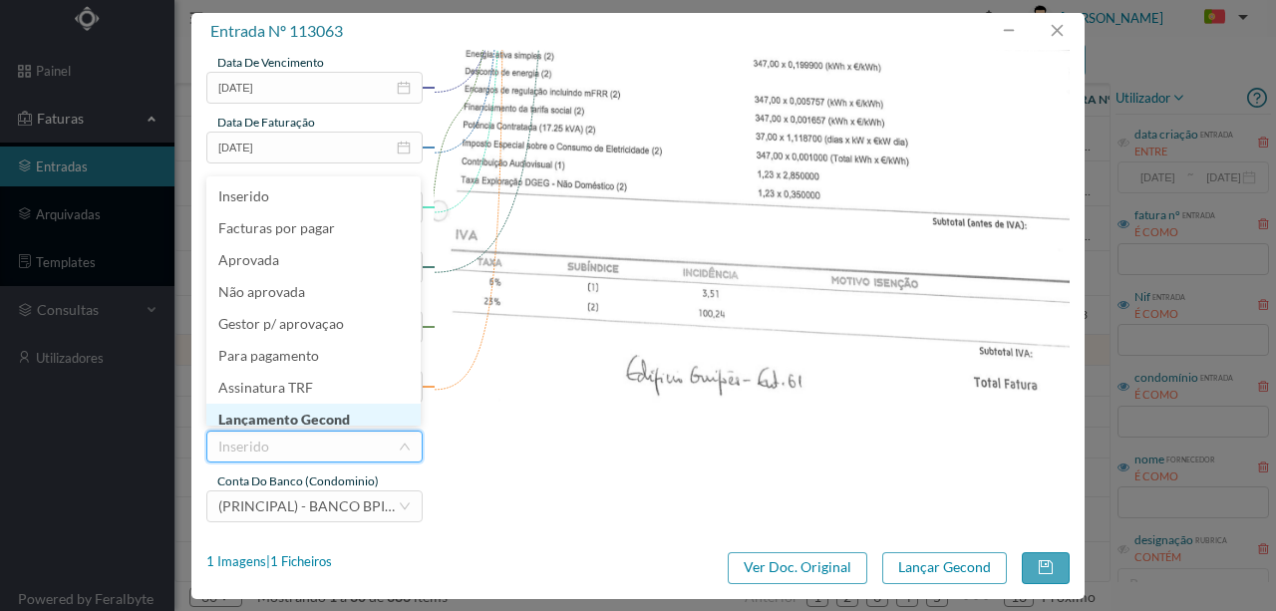
scroll to position [10, 0]
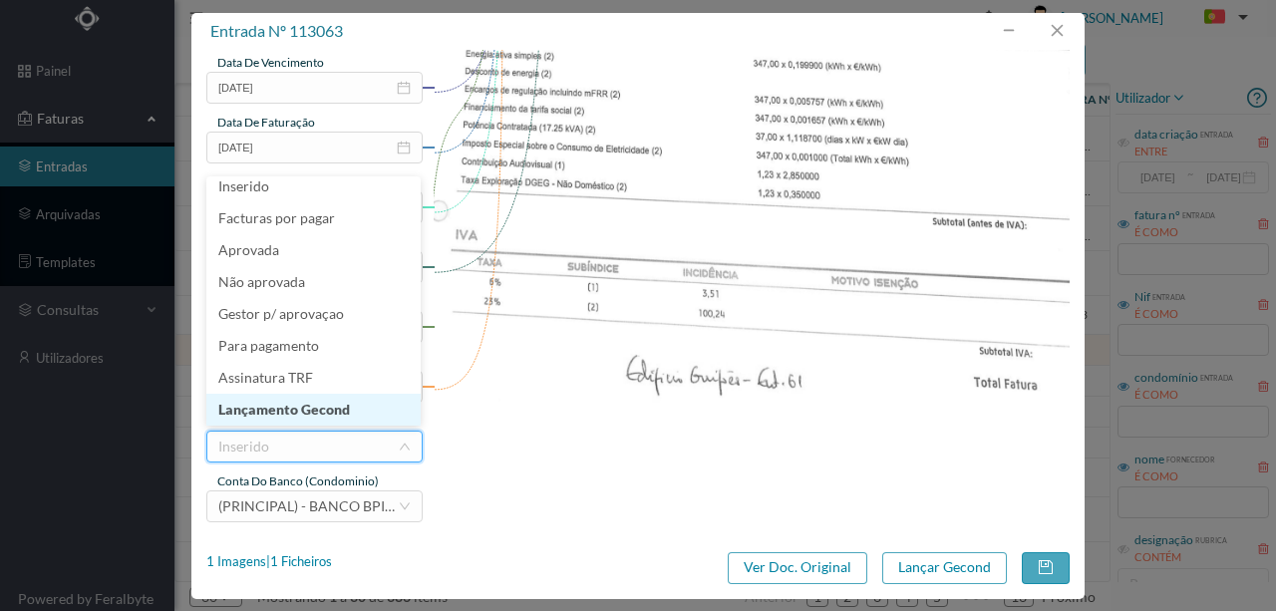
click at [295, 409] on li "Lançamento Gecond" at bounding box center [313, 410] width 214 height 32
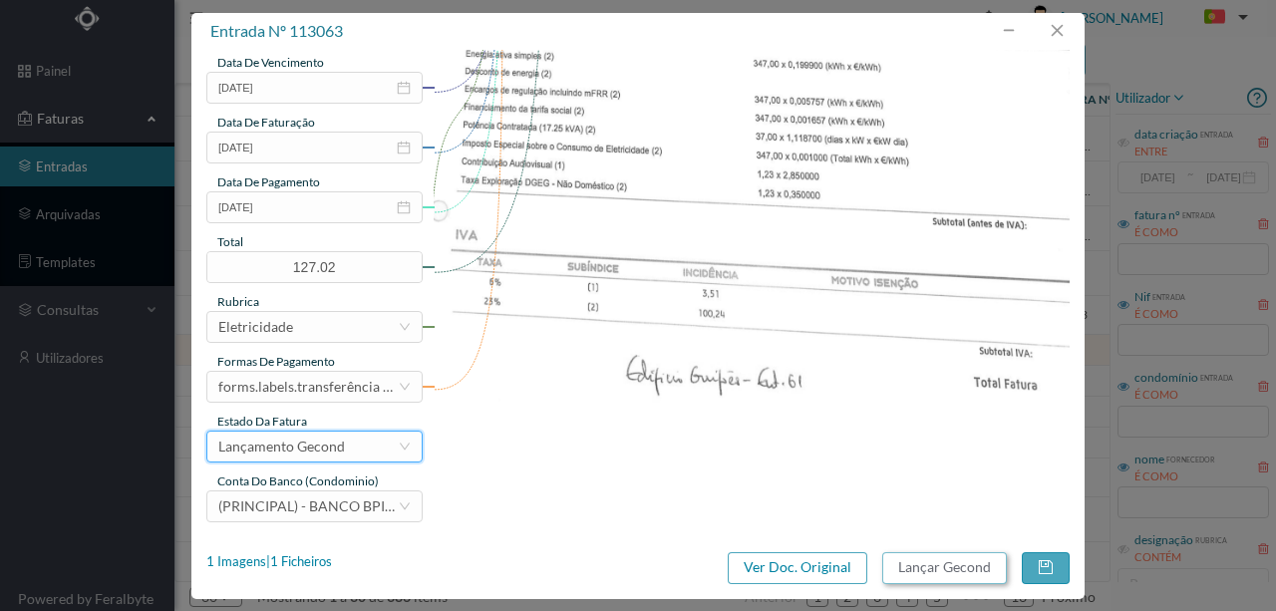
click at [967, 572] on button "Lançar Gecond" at bounding box center [944, 568] width 125 height 32
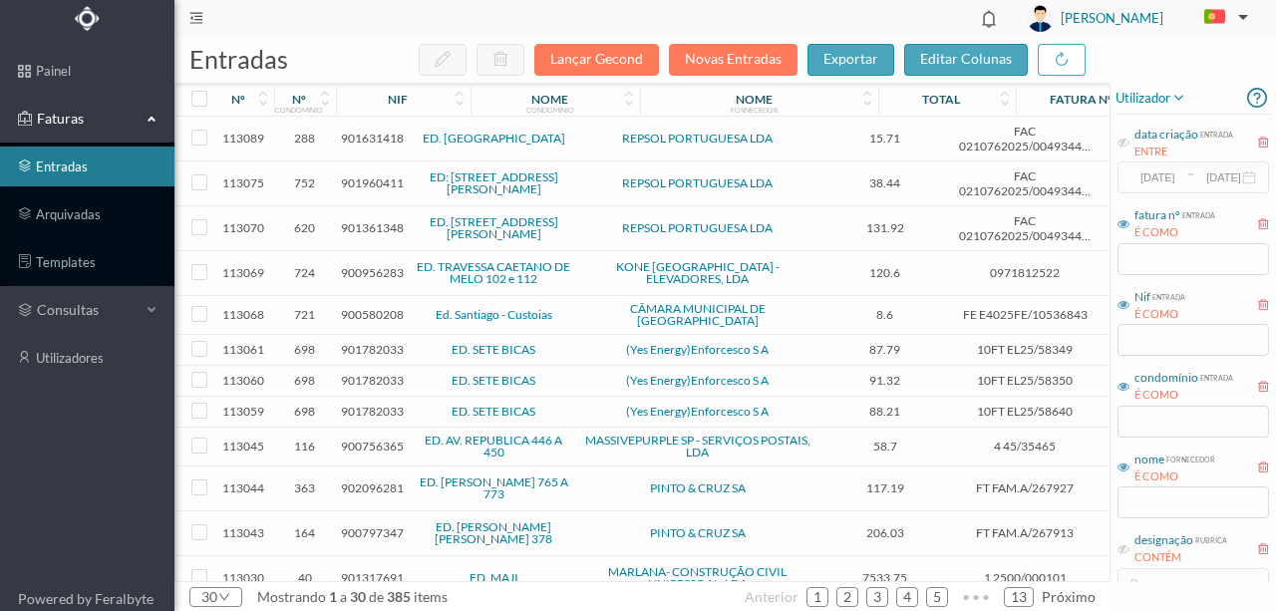
click at [393, 342] on span "901782033" at bounding box center [372, 349] width 63 height 15
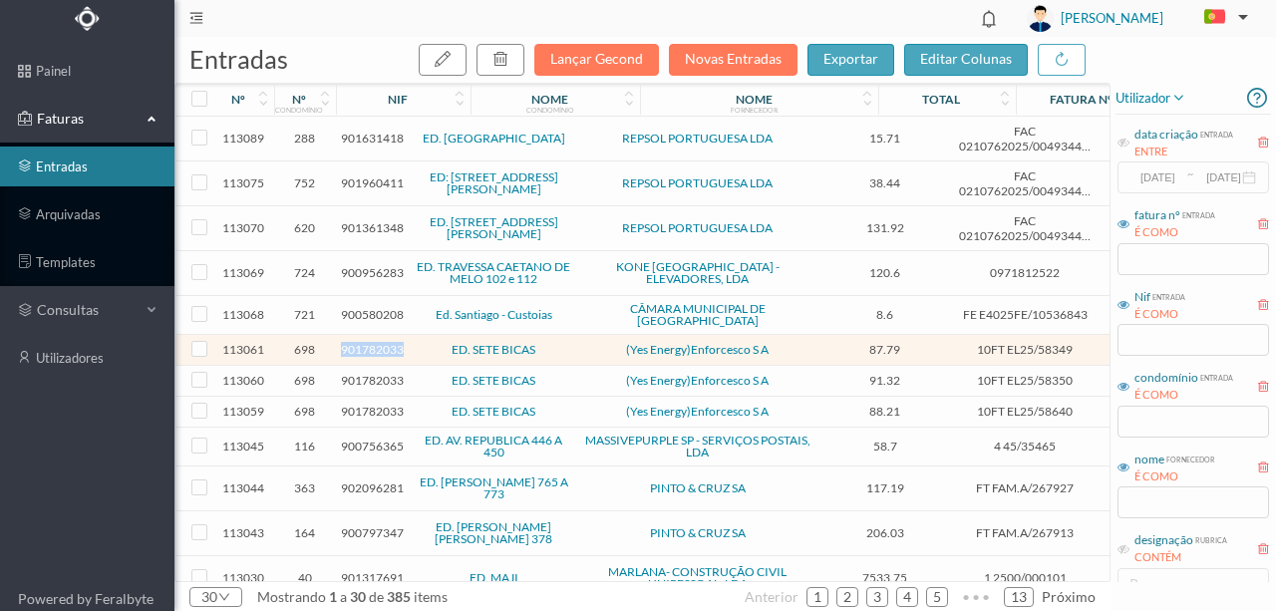
click at [393, 342] on span "901782033" at bounding box center [372, 349] width 63 height 15
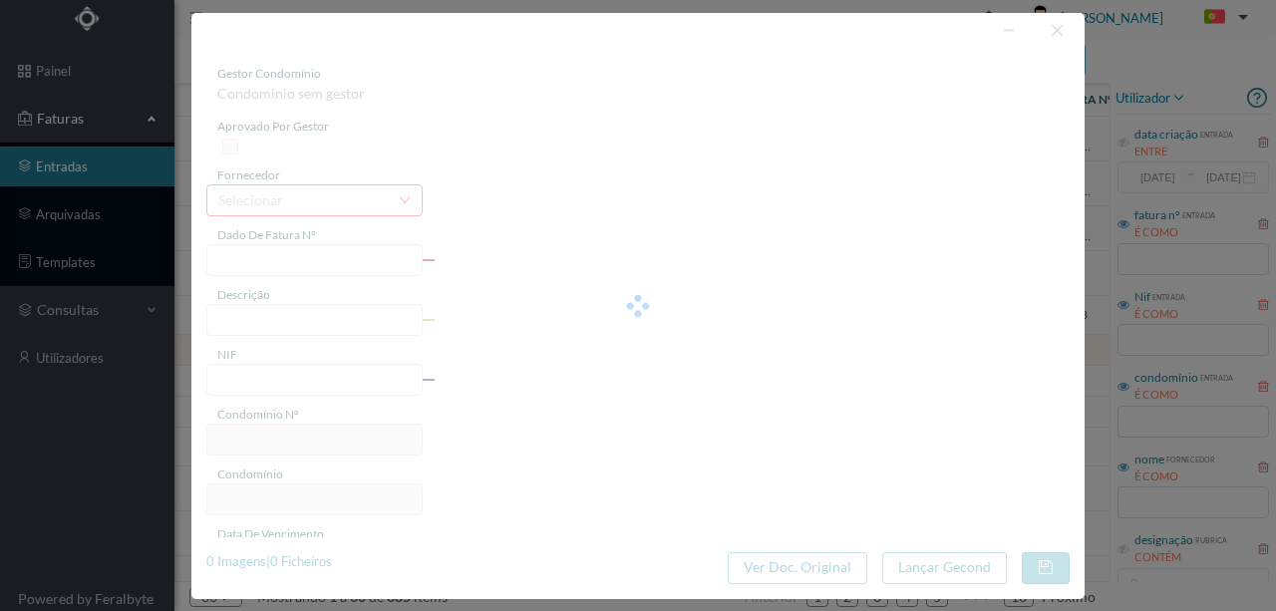
type input "10FT EL25/58349"
type input "PNI NO E | NIE cd PERÍODO DE FATURAÇÃO: [DATE] e [DATE]!"
type input "901782033"
type input "Invalid date"
type input "[DATE]"
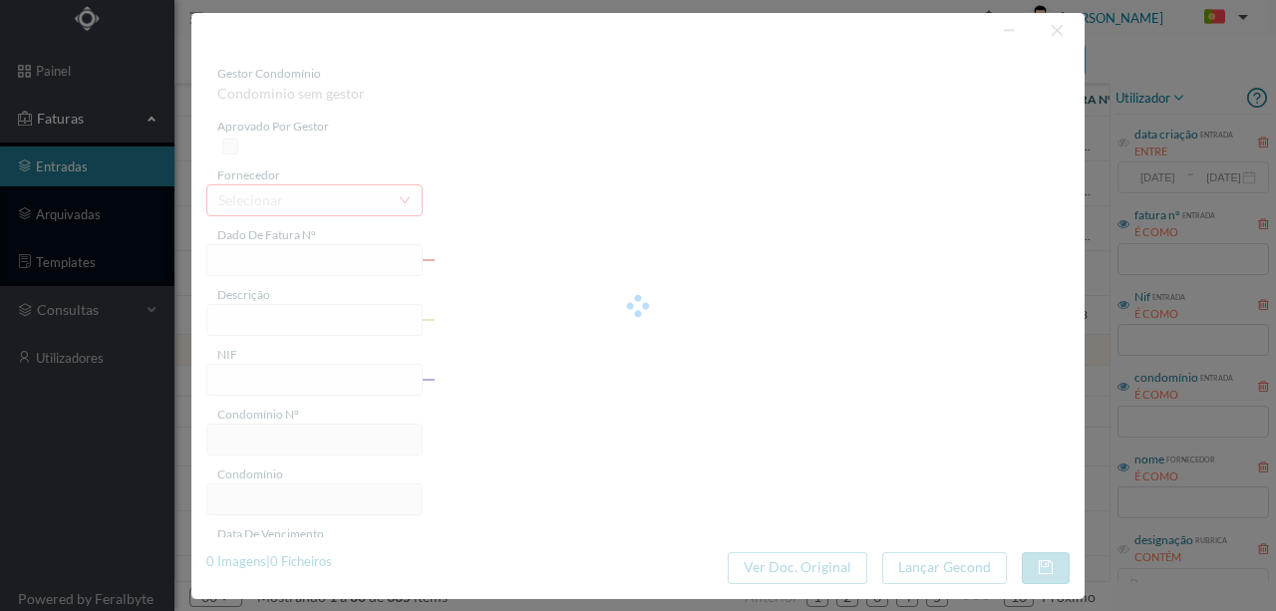
type input "87.79"
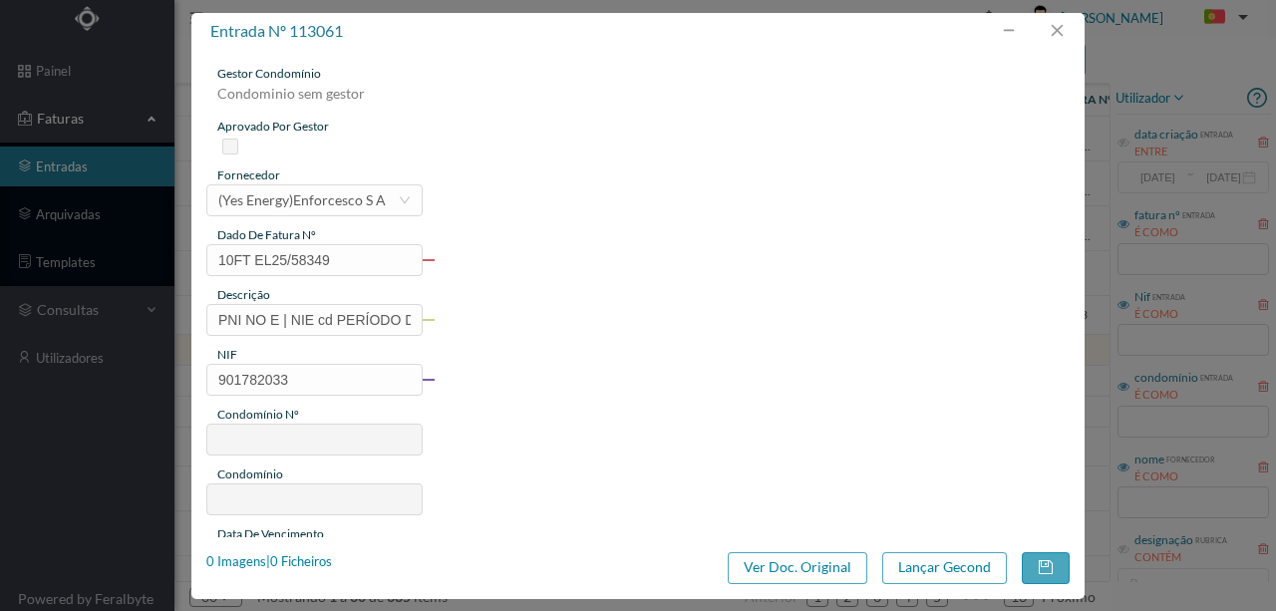
type input "698"
type input "ED. SETE BICAS"
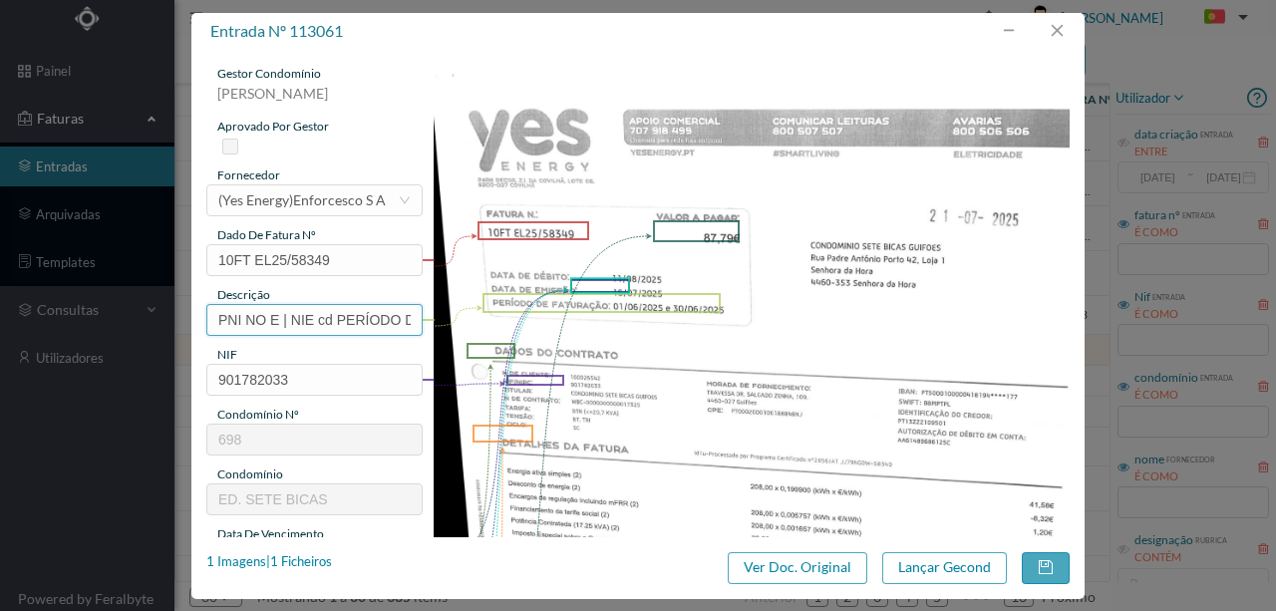
scroll to position [0, 269]
drag, startPoint x: 216, startPoint y: 316, endPoint x: 1000, endPoint y: 415, distance: 789.9
click at [1000, 415] on div "gestor condomínio [PERSON_NAME] aprovado por gestor fornecedor selecionar (Yes …" at bounding box center [638, 529] width 864 height 929
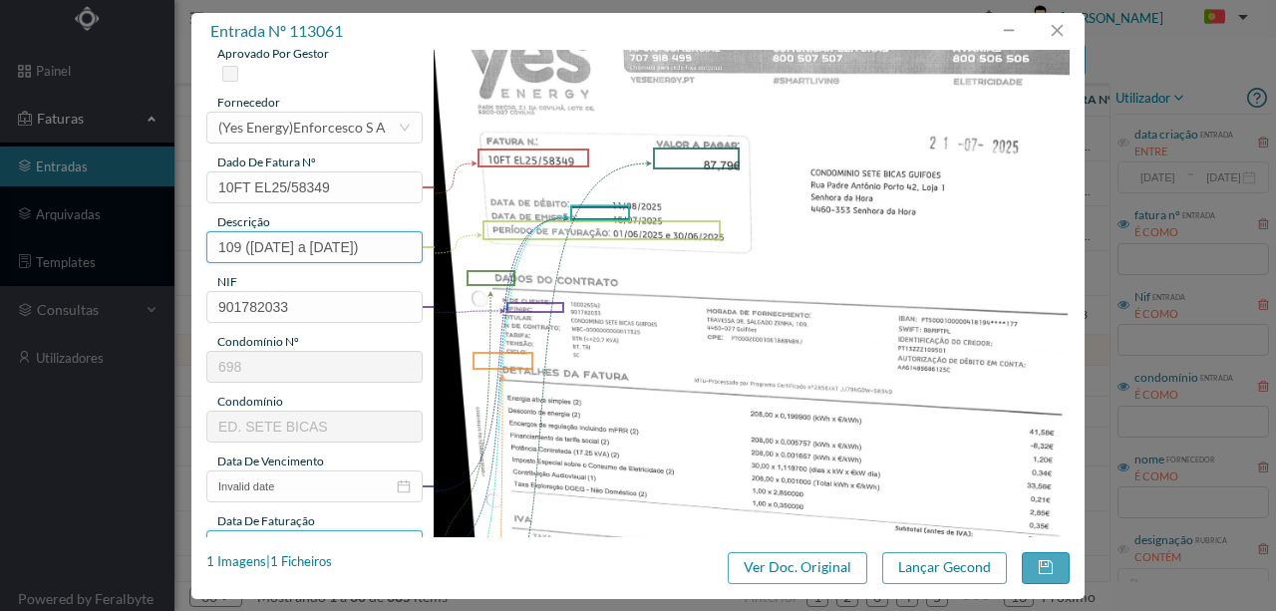
scroll to position [199, 0]
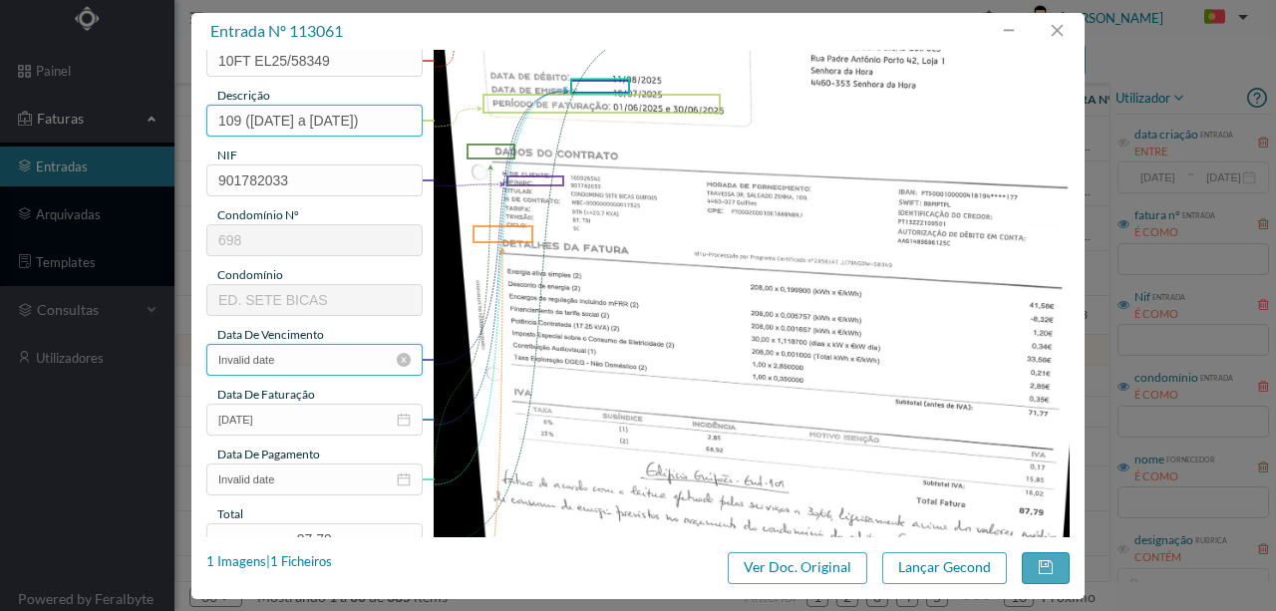
type input "109 ([DATE] a [DATE])"
click at [302, 357] on input "Invalid date" at bounding box center [314, 360] width 216 height 32
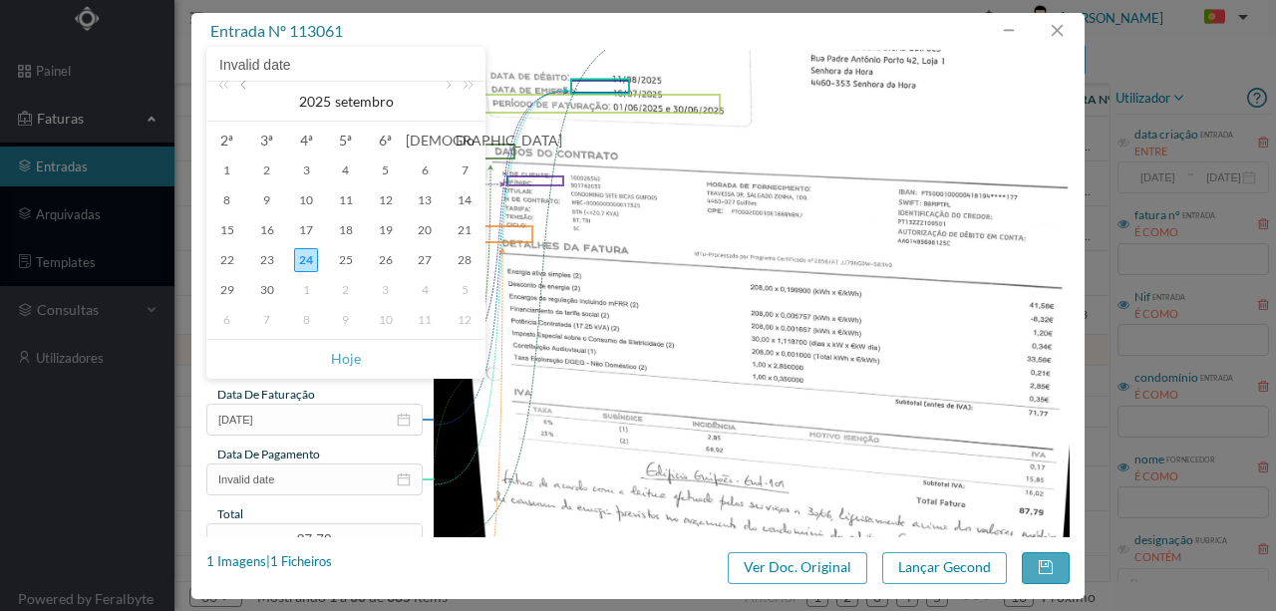
click at [247, 90] on link at bounding box center [245, 102] width 18 height 40
click at [310, 233] on div "16" at bounding box center [306, 230] width 24 height 24
type input "[DATE]"
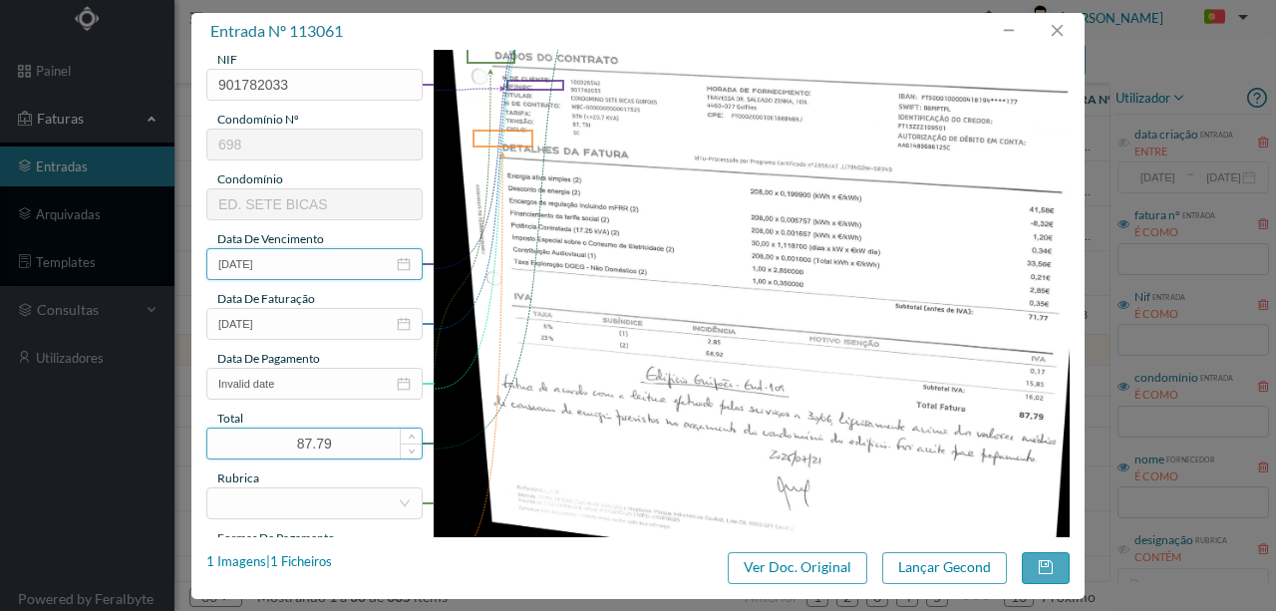
scroll to position [332, 0]
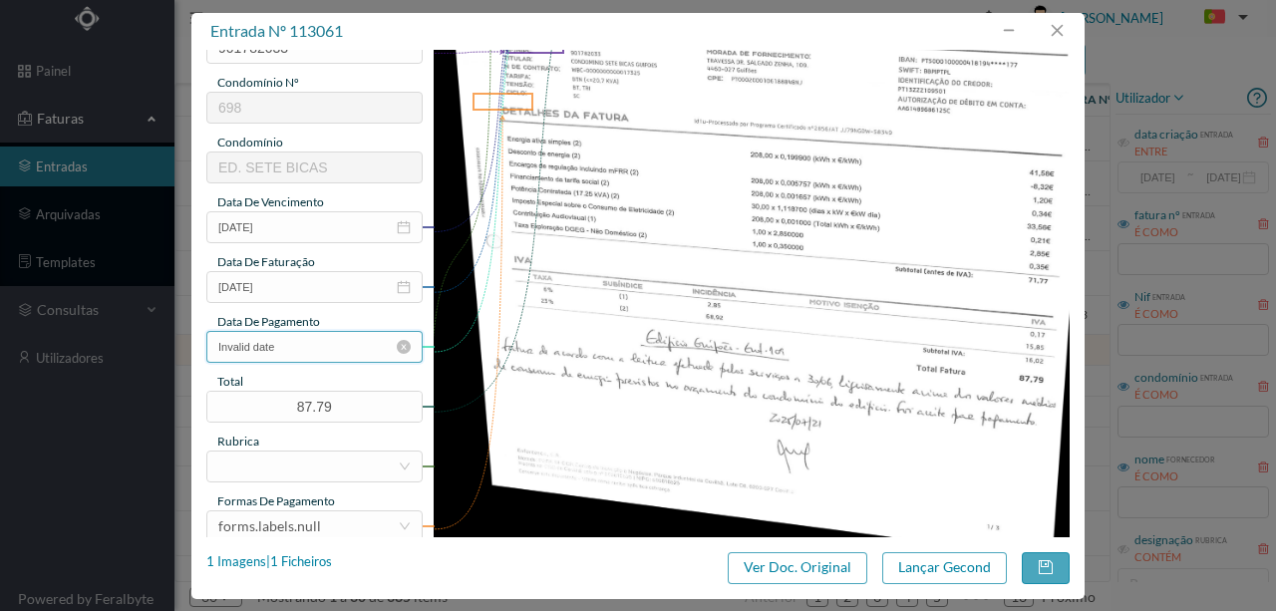
click at [317, 351] on input "Invalid date" at bounding box center [314, 347] width 216 height 32
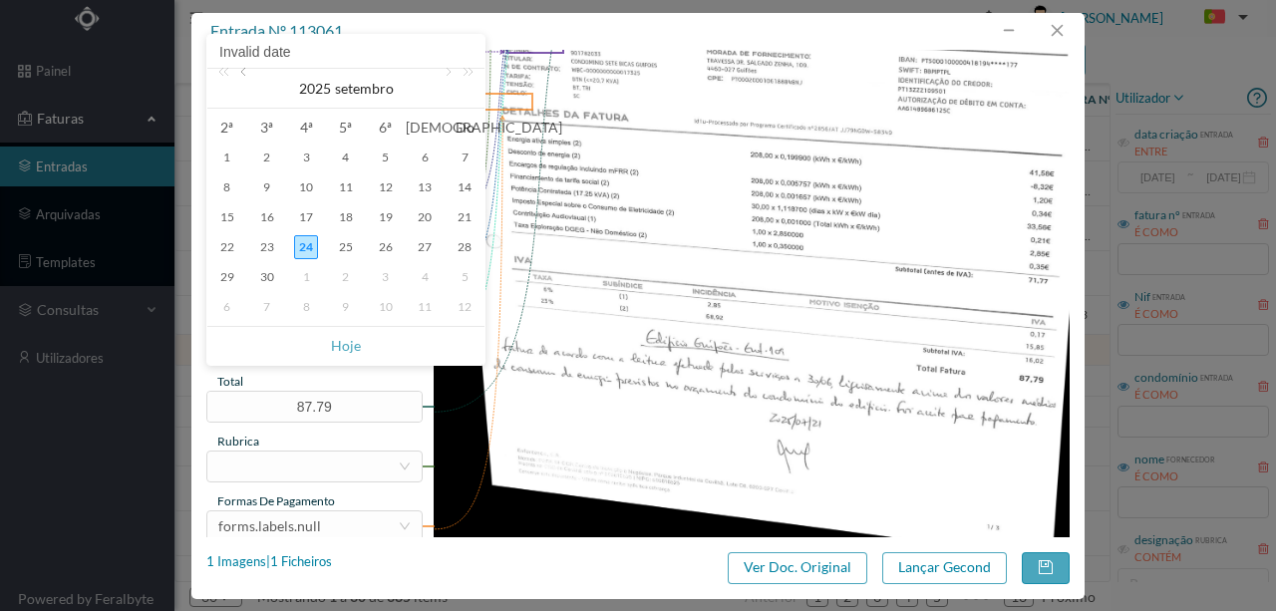
click at [245, 74] on link at bounding box center [245, 89] width 18 height 40
click at [270, 215] on div "12" at bounding box center [267, 217] width 24 height 24
type input "[DATE]"
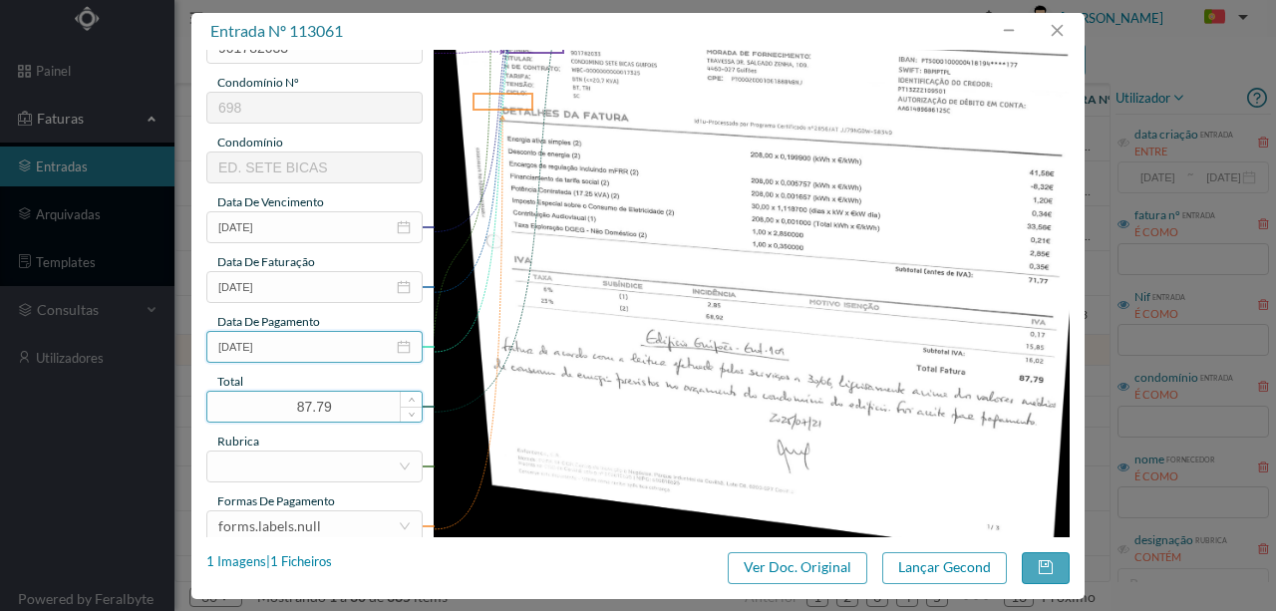
scroll to position [399, 0]
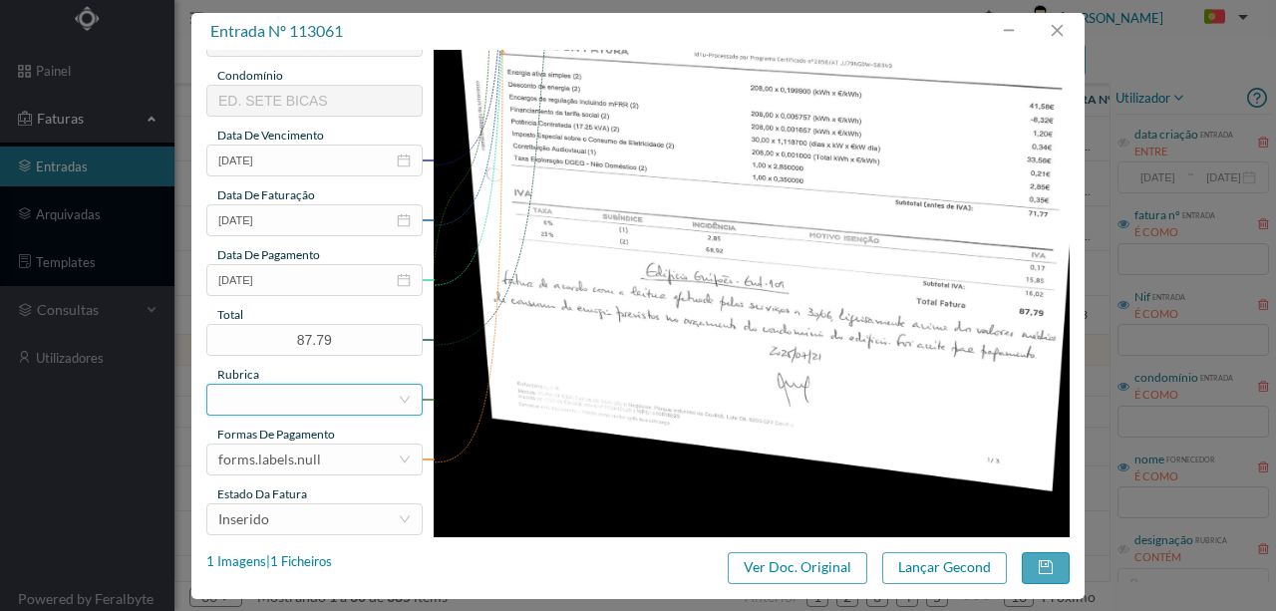
drag, startPoint x: 267, startPoint y: 397, endPoint x: 323, endPoint y: 416, distance: 59.0
click at [267, 397] on div at bounding box center [307, 400] width 179 height 30
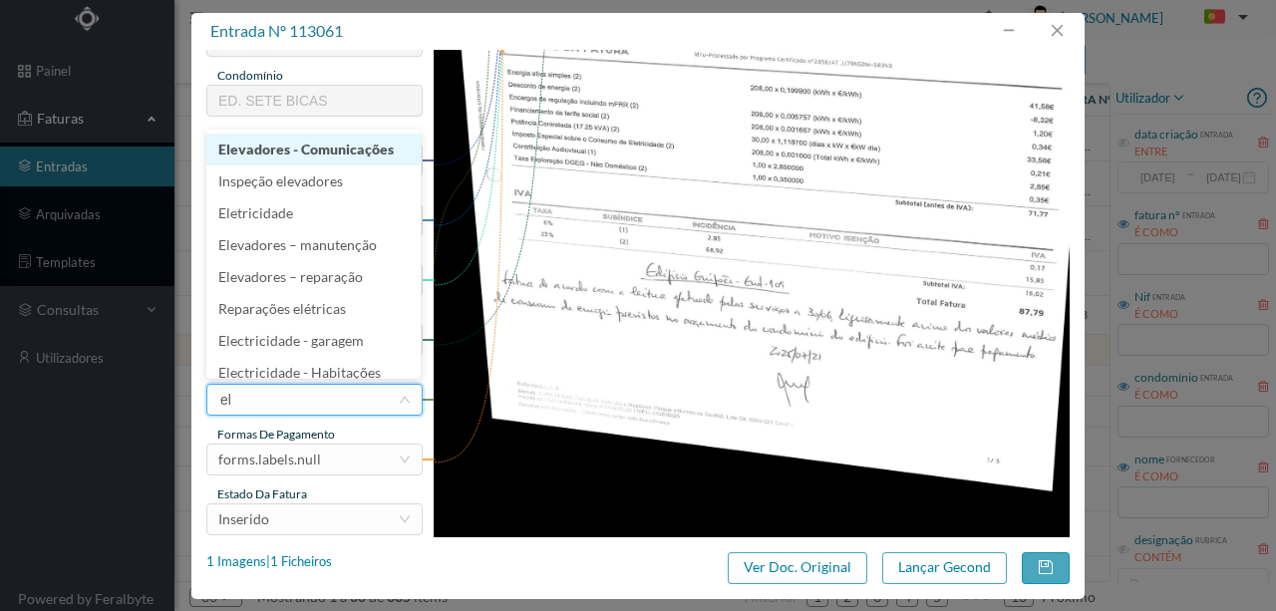
type input "ele"
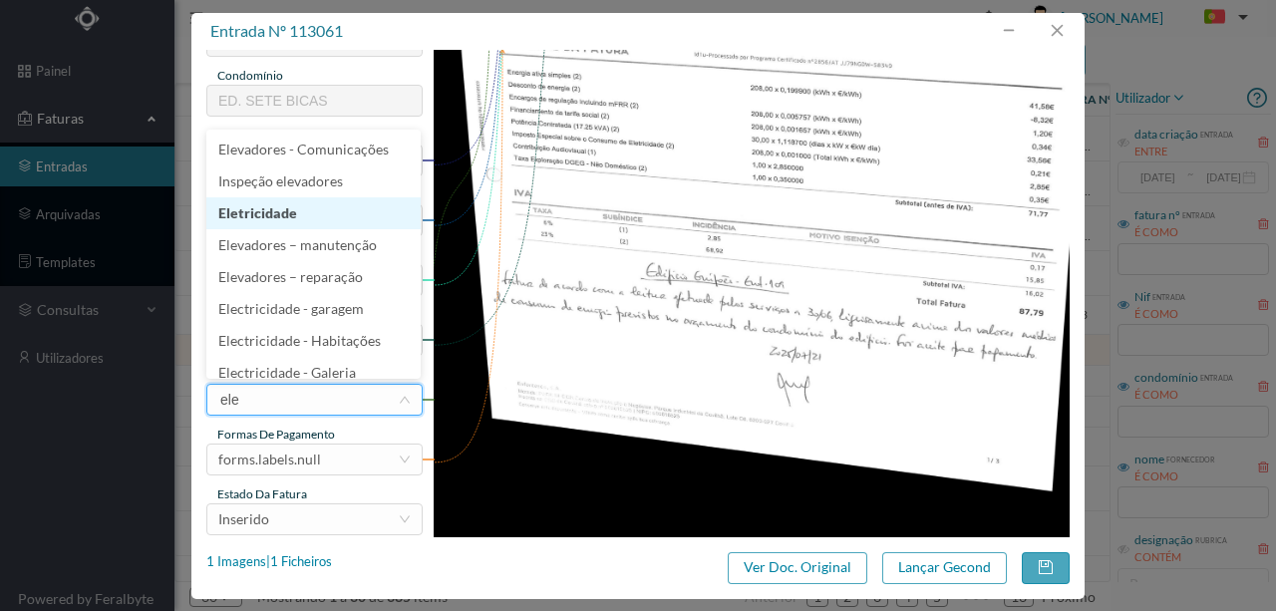
click at [257, 214] on li "Eletricidade" at bounding box center [313, 213] width 214 height 32
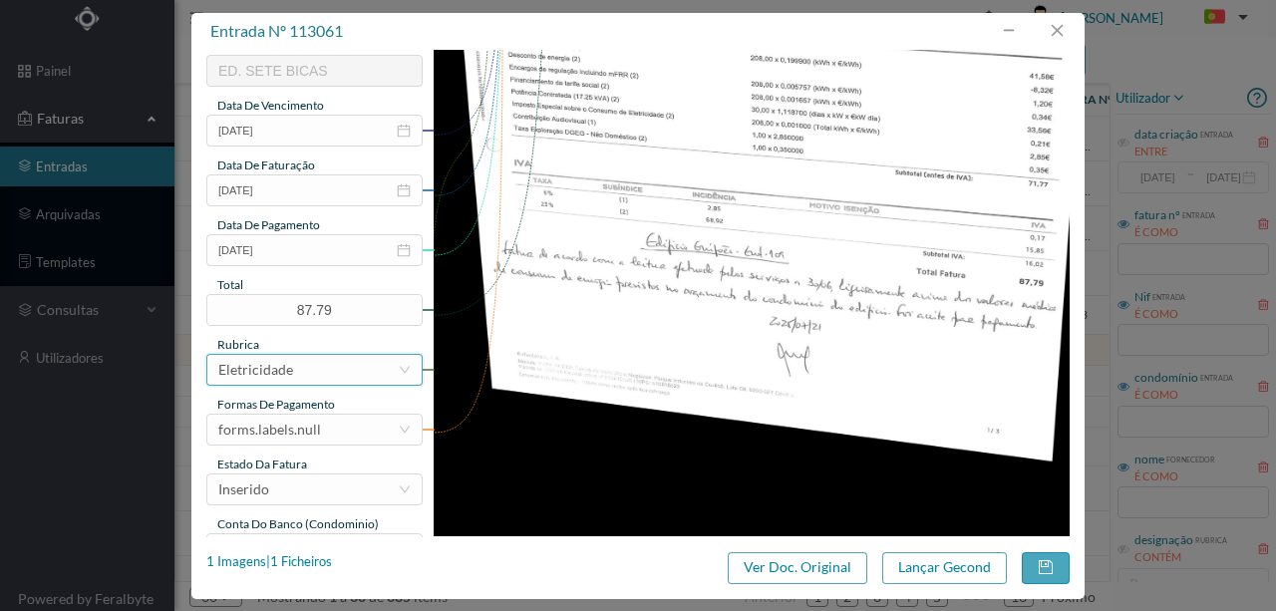
scroll to position [472, 0]
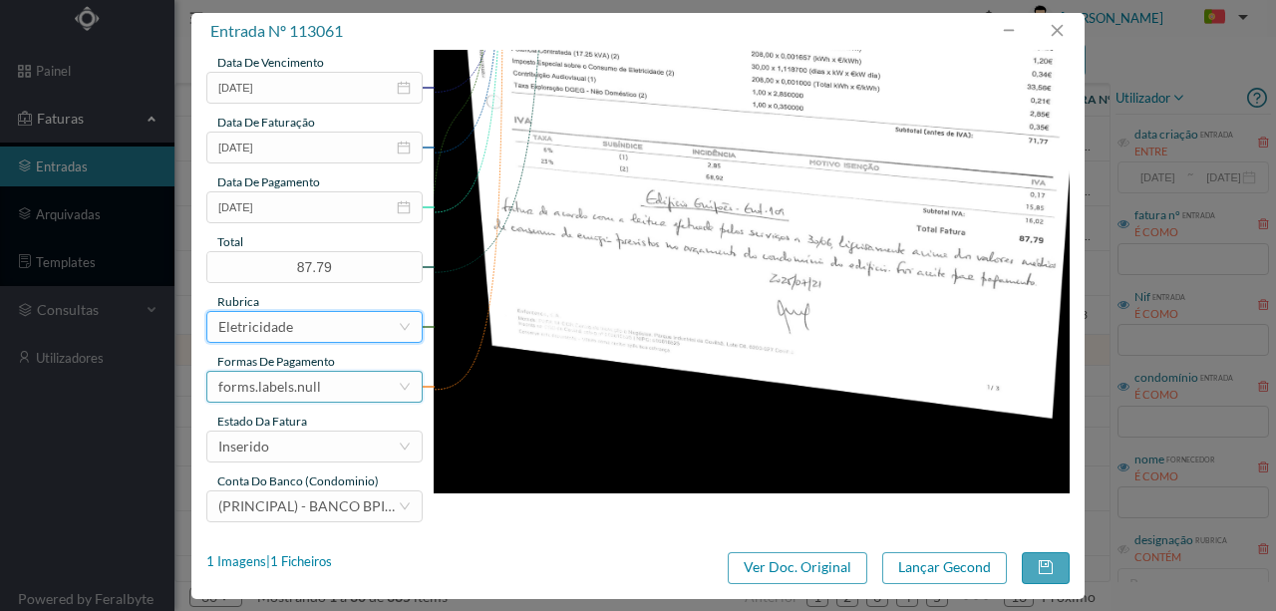
click at [320, 387] on div "forms.labels.null" at bounding box center [307, 387] width 179 height 30
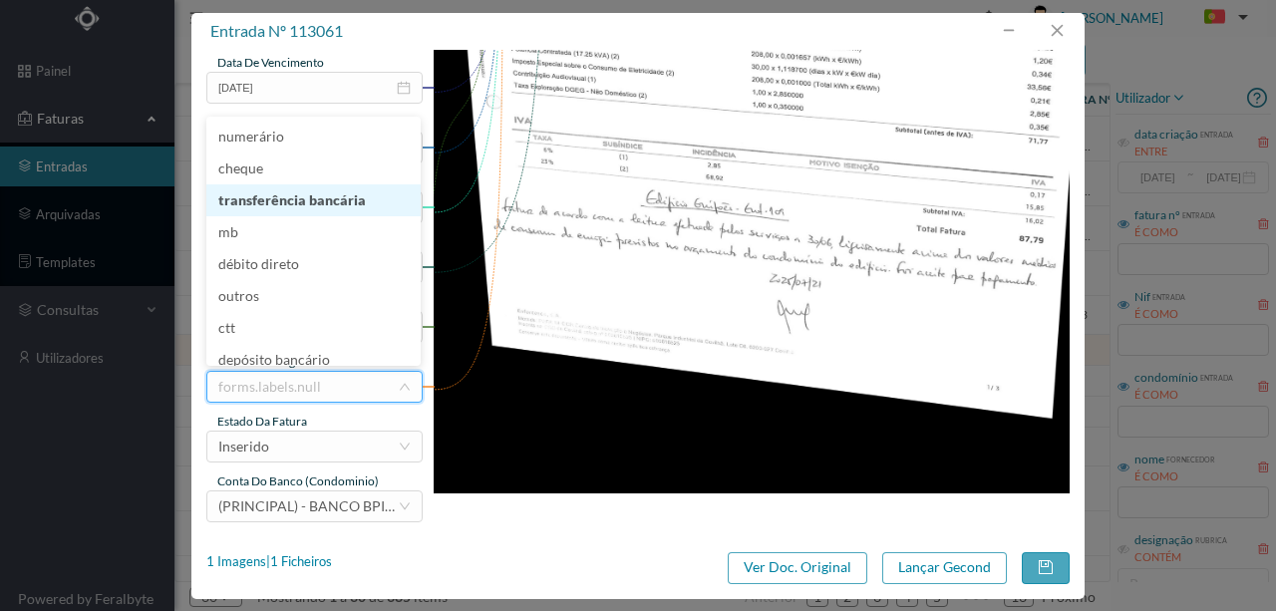
drag, startPoint x: 334, startPoint y: 205, endPoint x: 311, endPoint y: 347, distance: 143.4
click at [333, 205] on li "transferência bancária" at bounding box center [313, 200] width 214 height 32
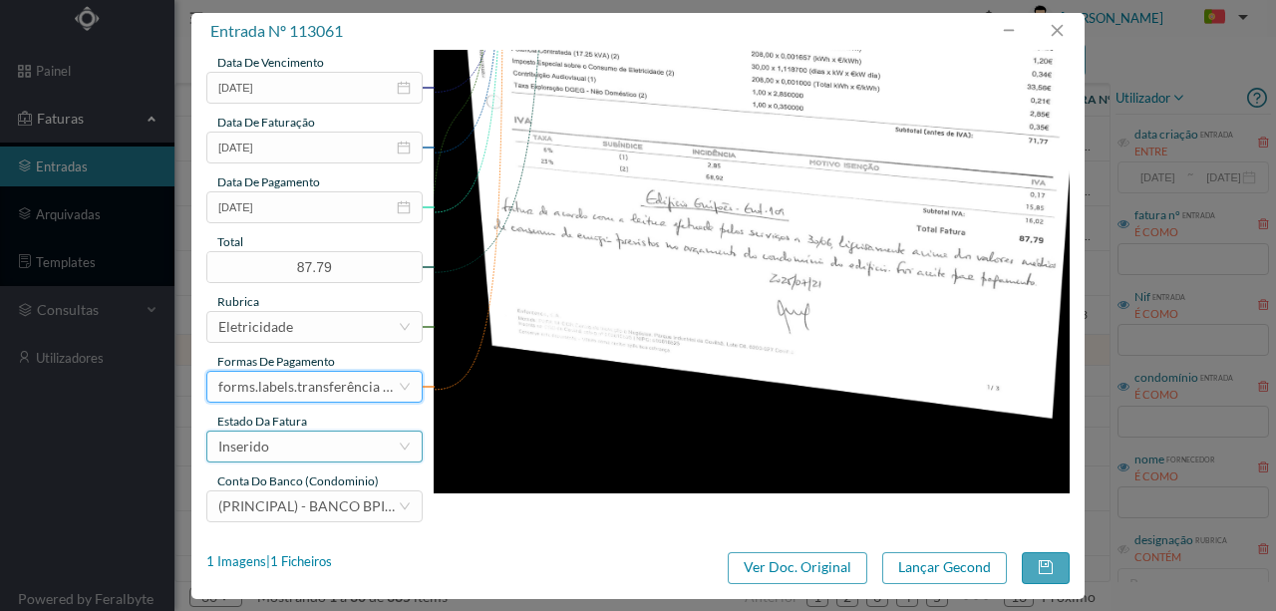
click at [287, 449] on div "Inserido" at bounding box center [307, 447] width 179 height 30
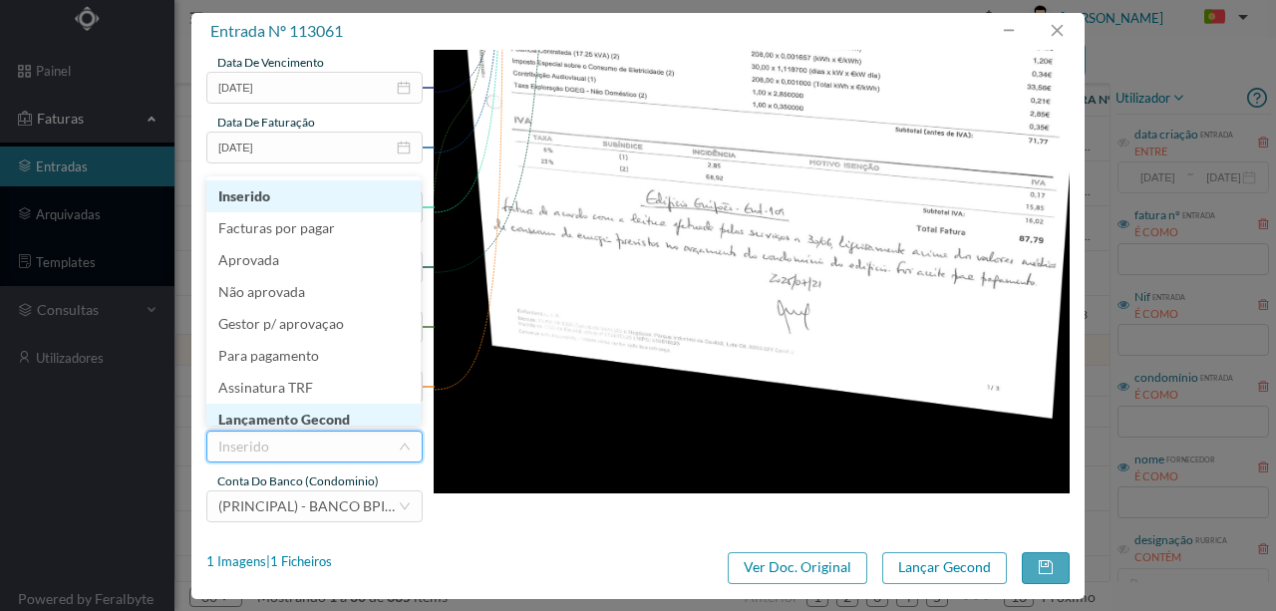
scroll to position [10, 0]
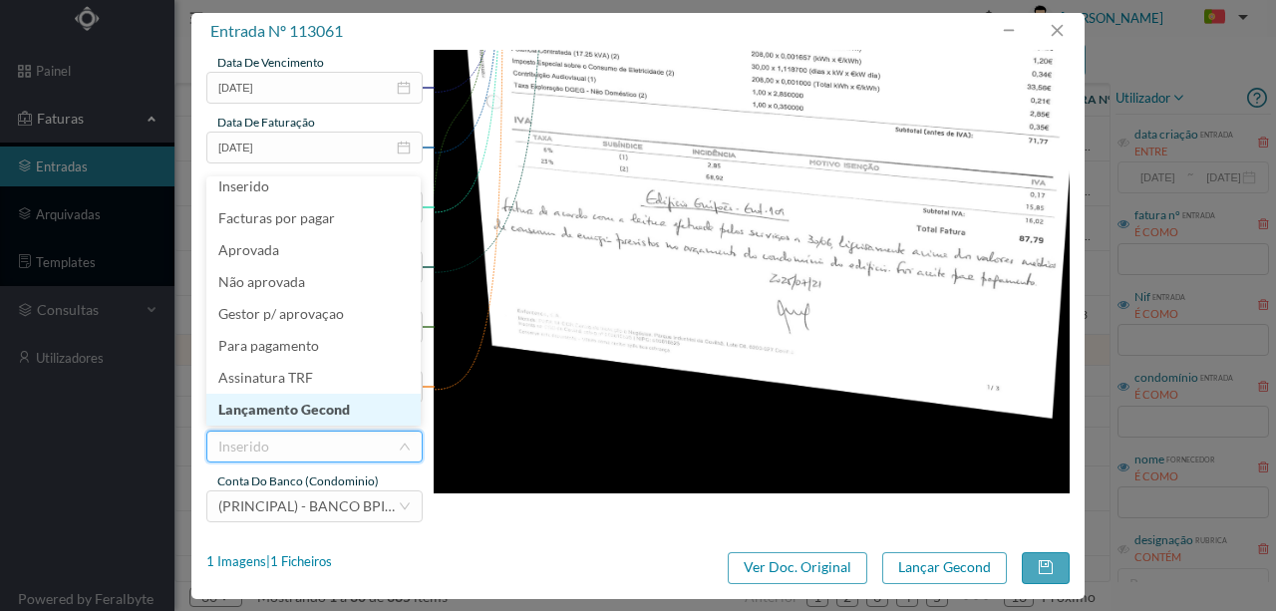
click at [324, 413] on li "Lançamento Gecond" at bounding box center [313, 410] width 214 height 32
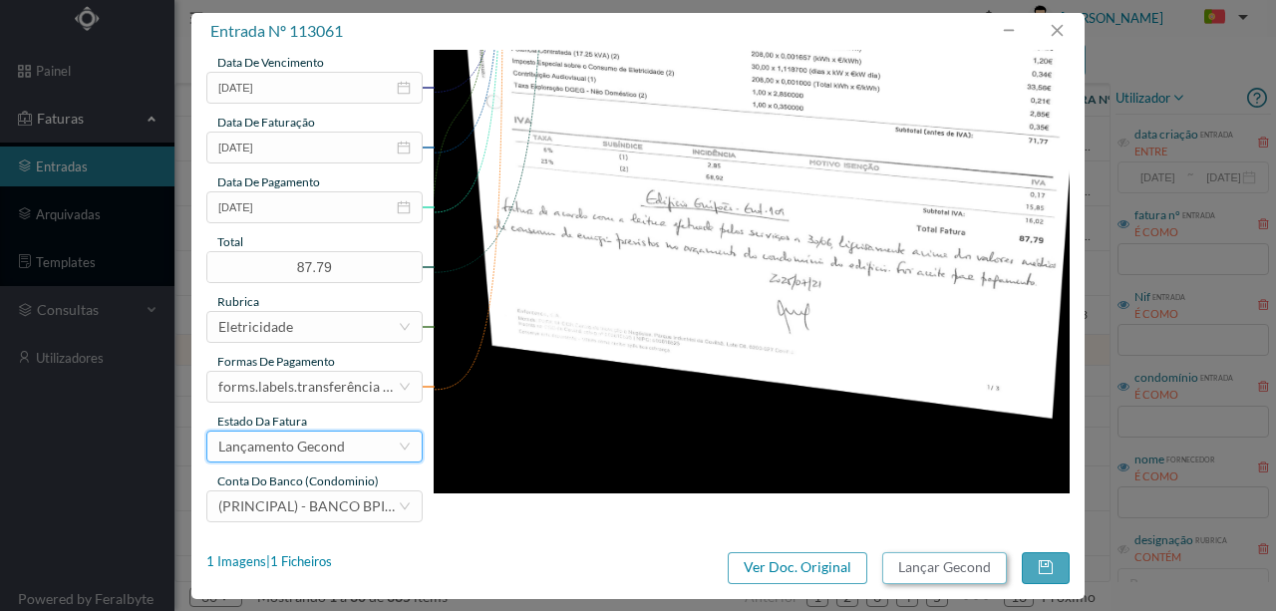
click at [919, 570] on button "Lançar Gecond" at bounding box center [944, 568] width 125 height 32
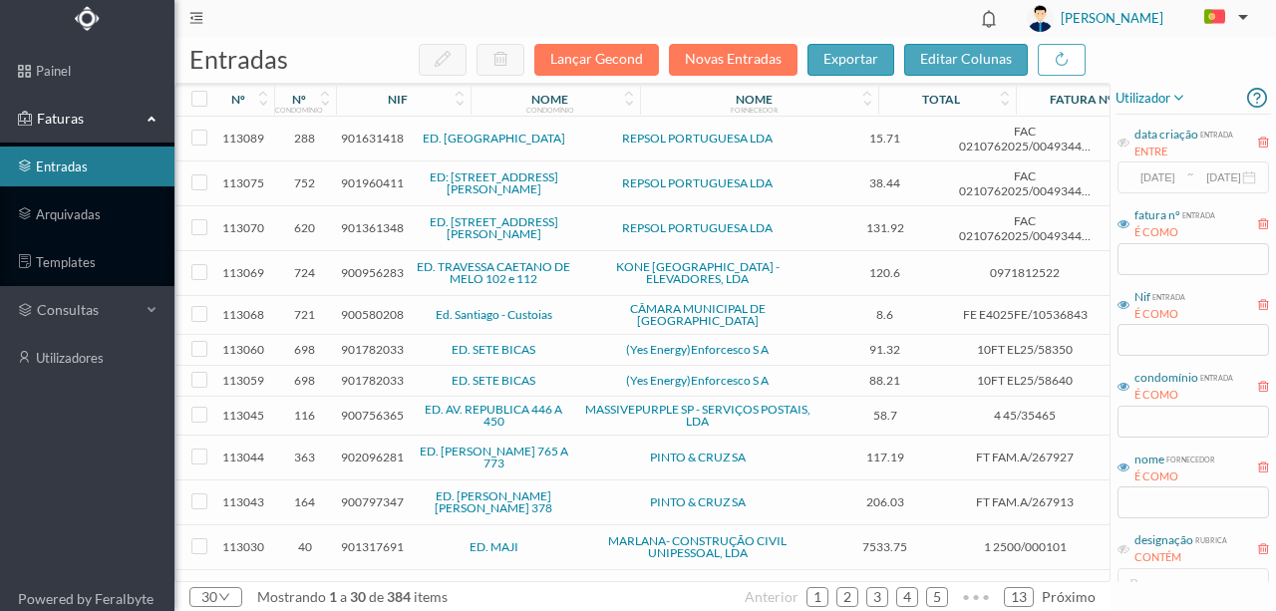
click at [365, 342] on span "901782033" at bounding box center [372, 349] width 63 height 15
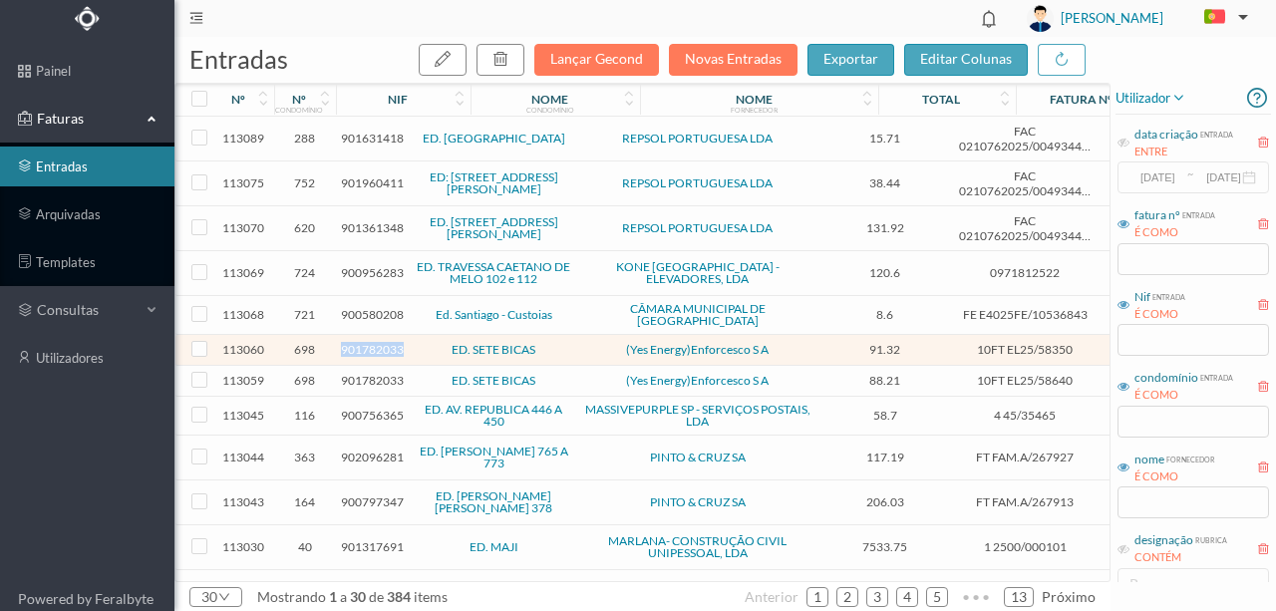
click at [365, 342] on span "901782033" at bounding box center [372, 349] width 63 height 15
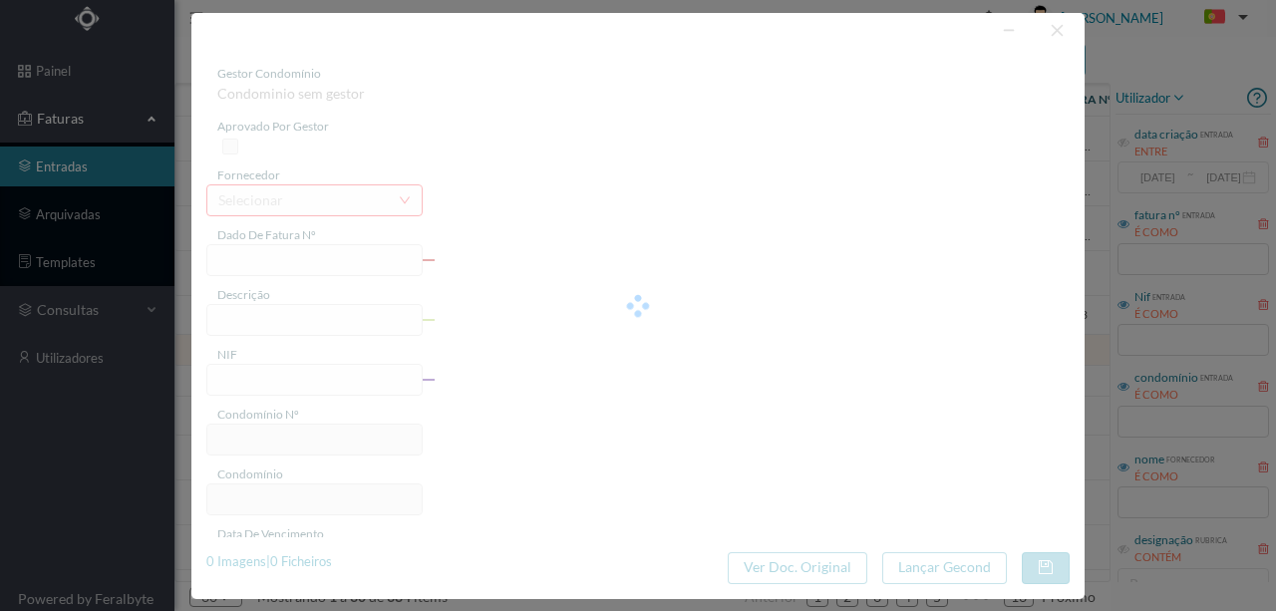
type input "10FT EL25/58350"
type input "901782033"
type input "Invalid date"
type input "[DATE]"
type input "91.32"
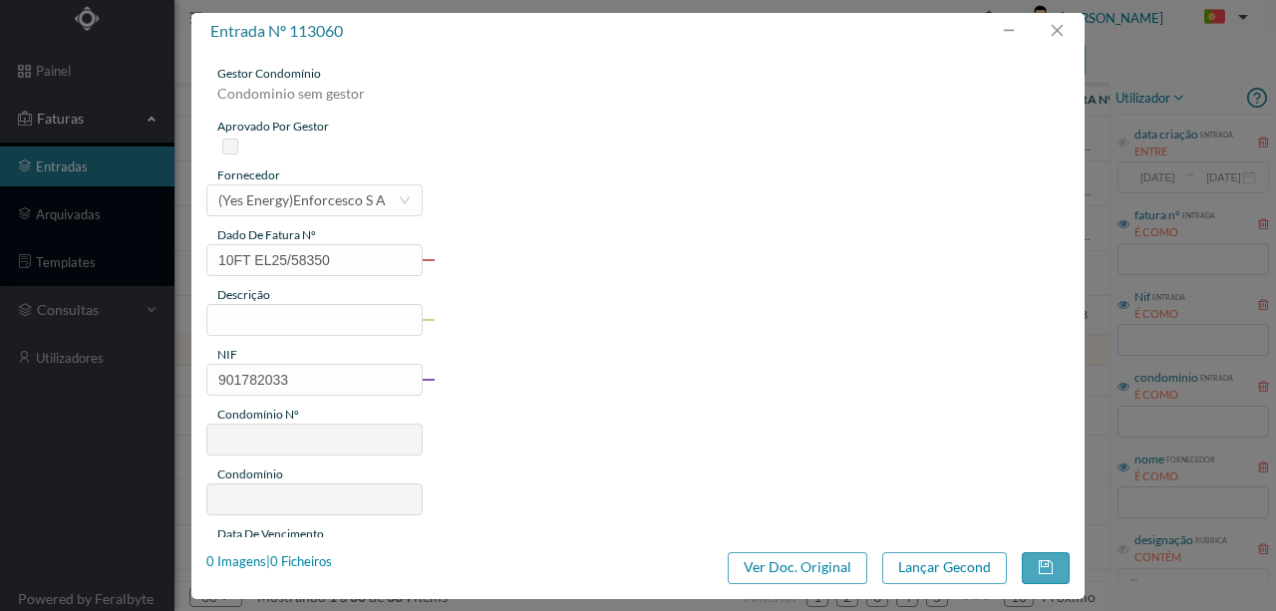
type input "698"
type input "ED. SETE BICAS"
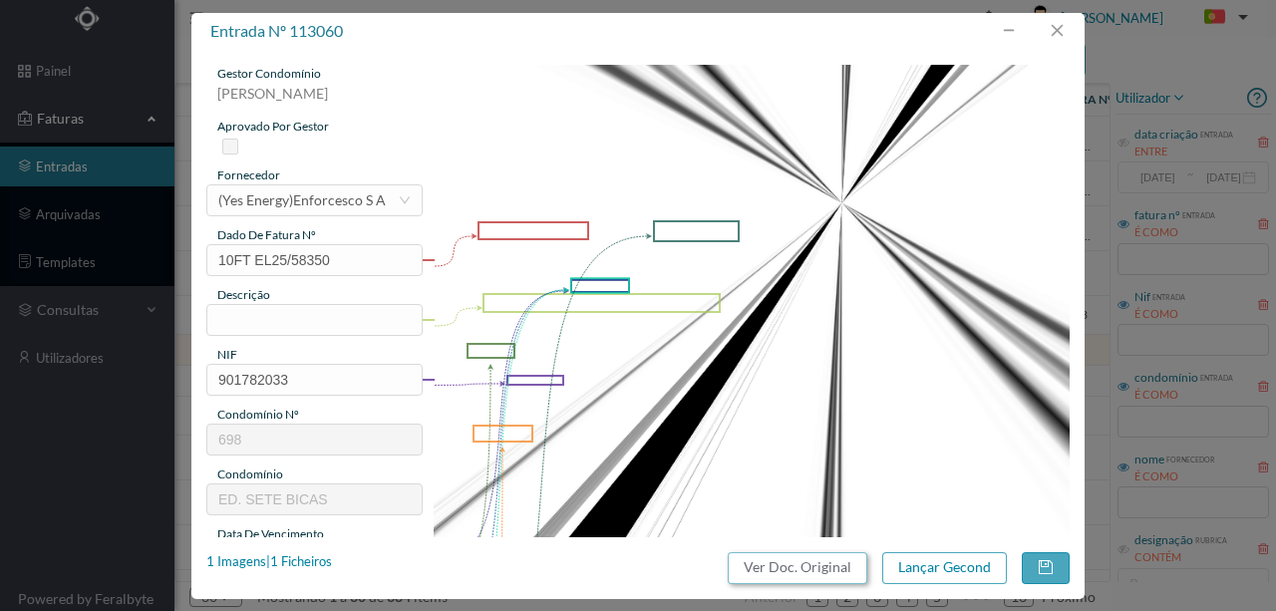
click at [824, 577] on button "Ver Doc. Original" at bounding box center [798, 568] width 140 height 32
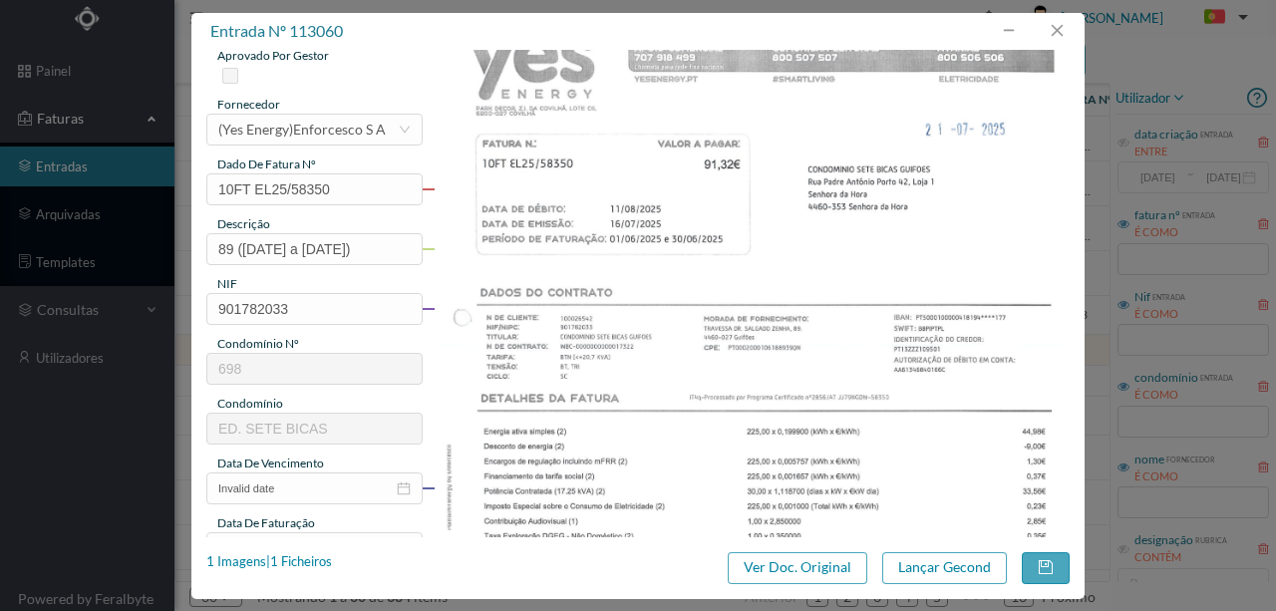
scroll to position [265, 0]
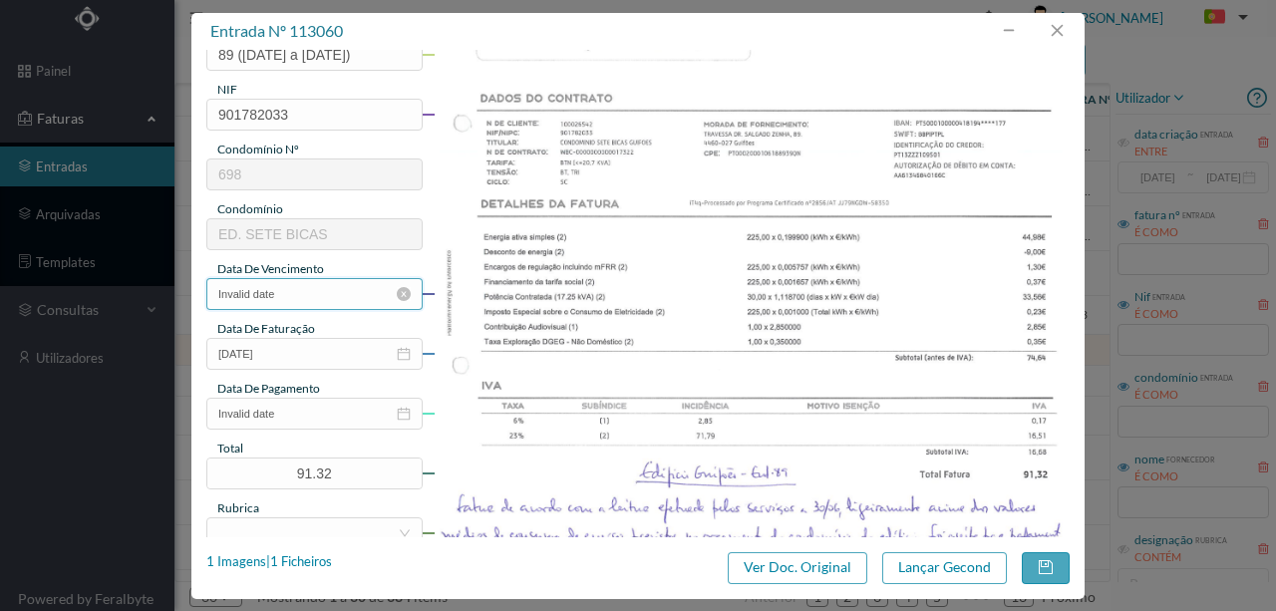
type input "89 ([DATE] a [DATE])"
click at [303, 293] on input "Invalid date" at bounding box center [314, 294] width 216 height 32
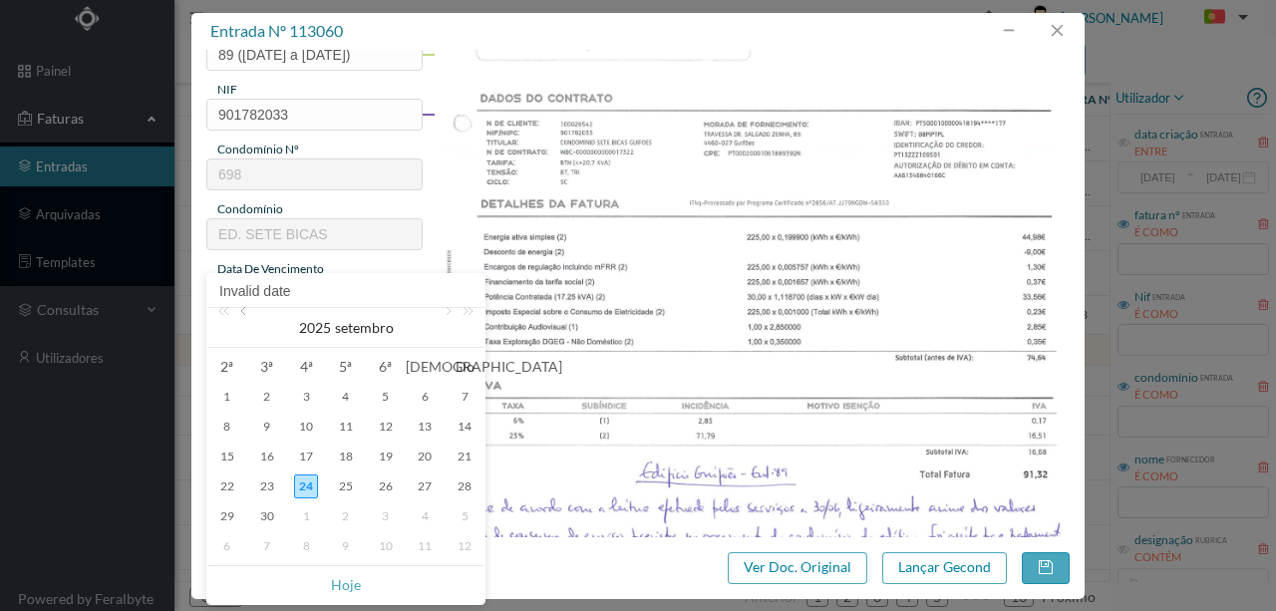
click at [240, 313] on link at bounding box center [245, 328] width 18 height 40
click at [307, 457] on div "16" at bounding box center [306, 457] width 24 height 24
type input "[DATE]"
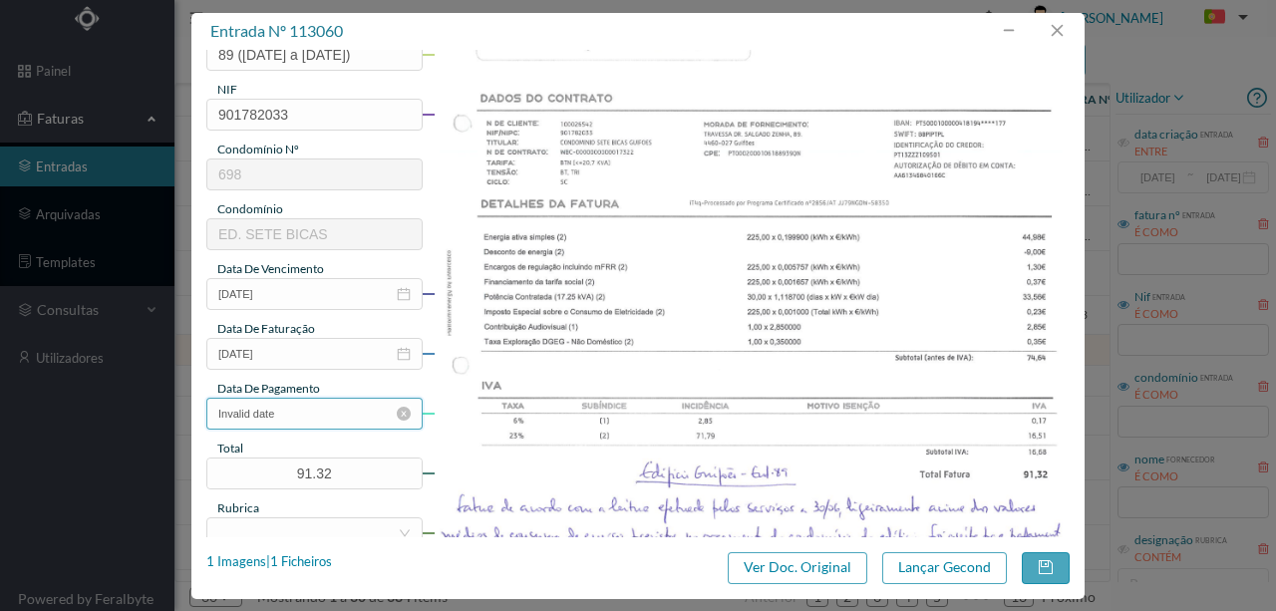
click at [287, 420] on input "Invalid date" at bounding box center [314, 414] width 216 height 32
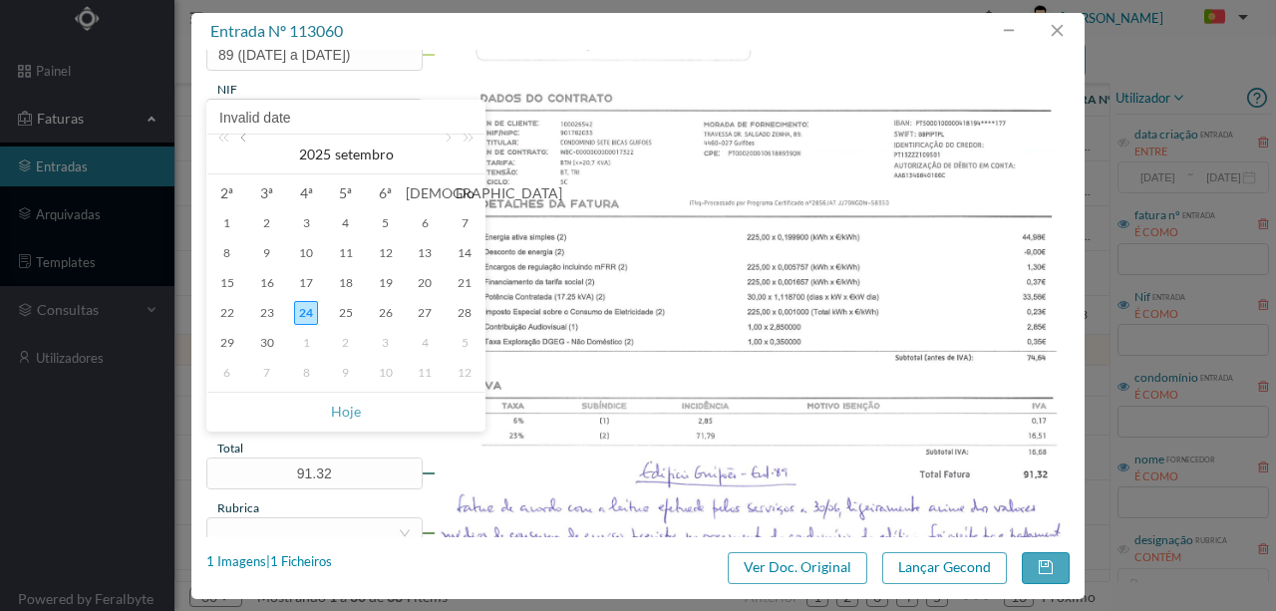
click at [244, 141] on link at bounding box center [245, 155] width 18 height 40
click at [268, 280] on div "12" at bounding box center [267, 283] width 24 height 24
type input "[DATE]"
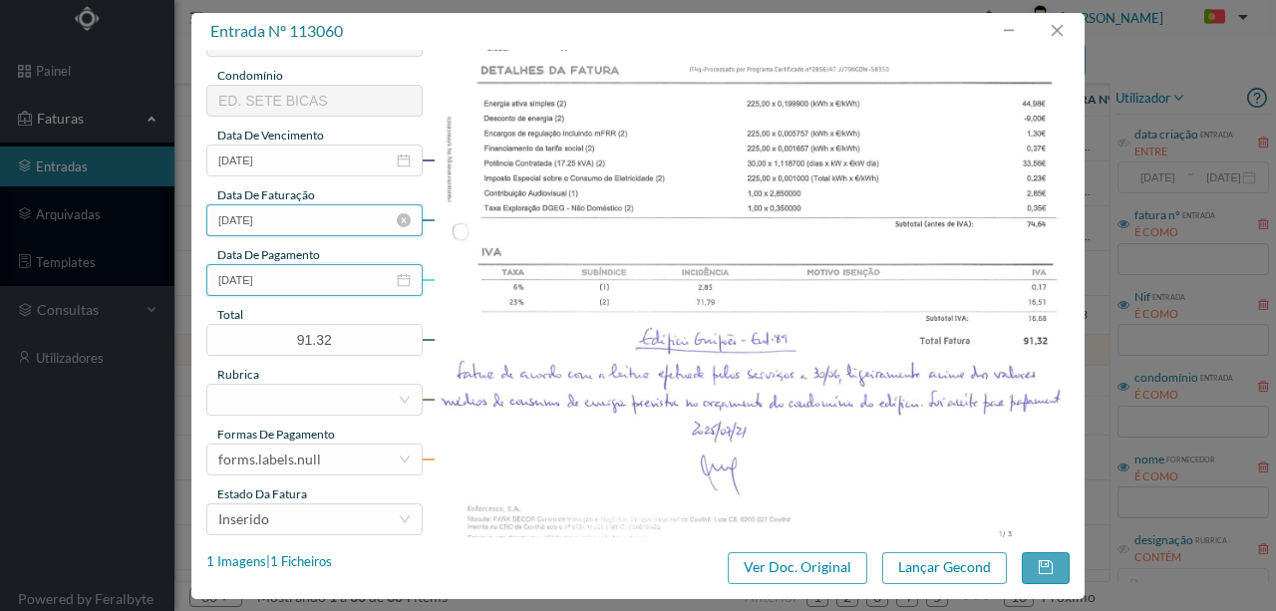
scroll to position [465, 0]
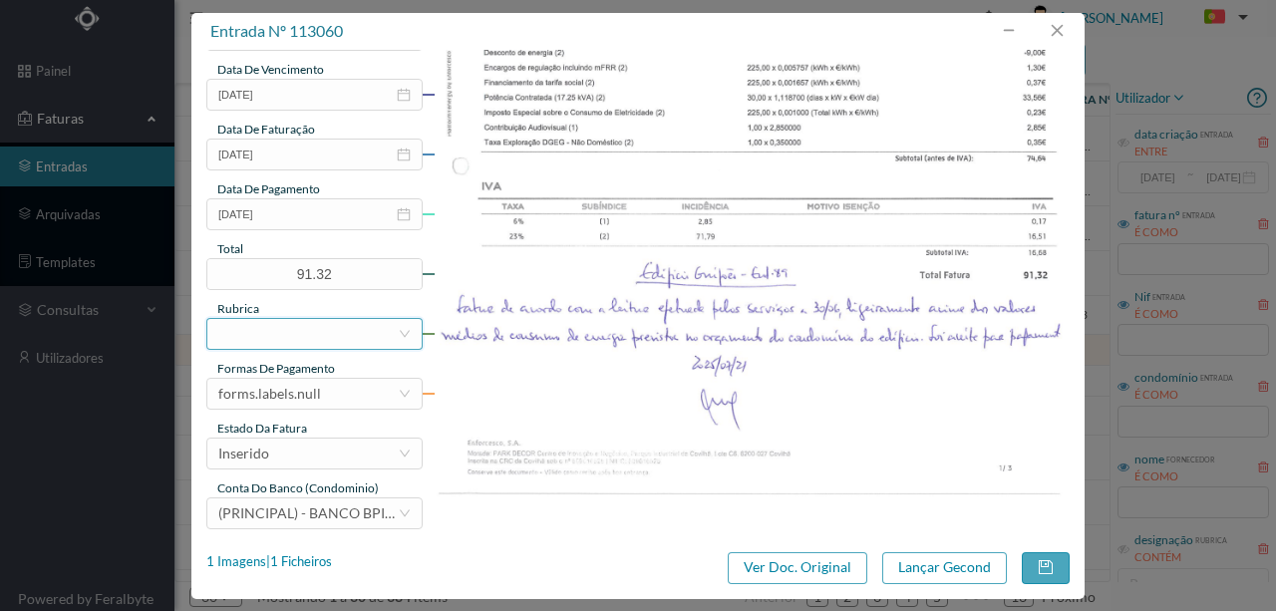
click at [255, 337] on div at bounding box center [307, 334] width 179 height 30
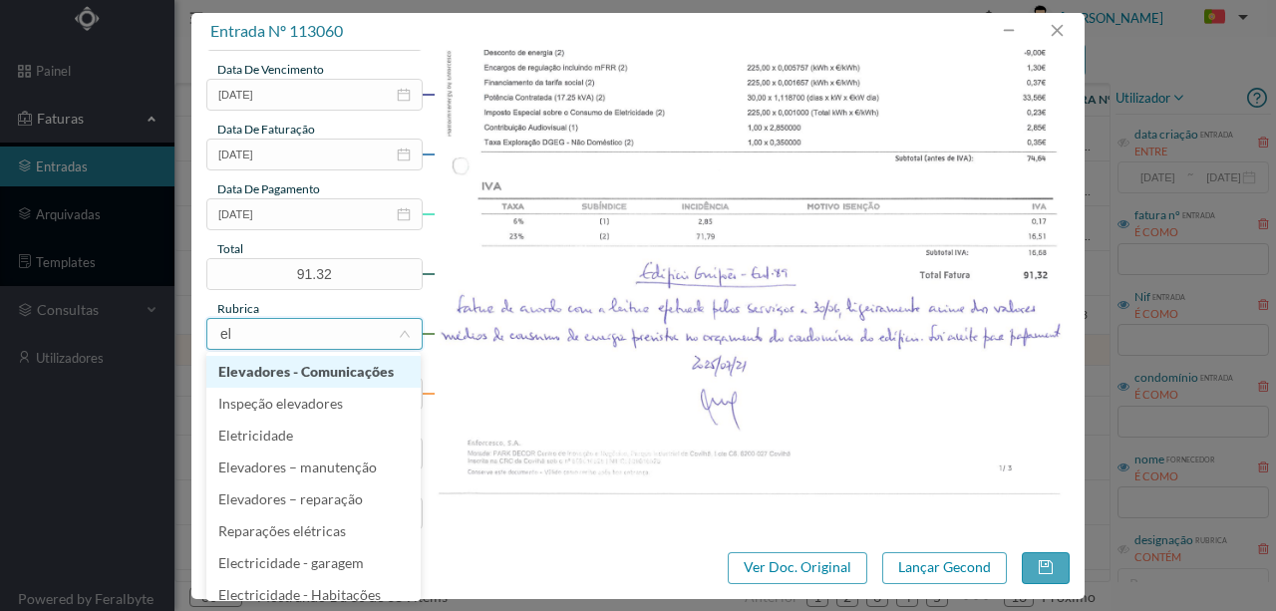
type input "ele"
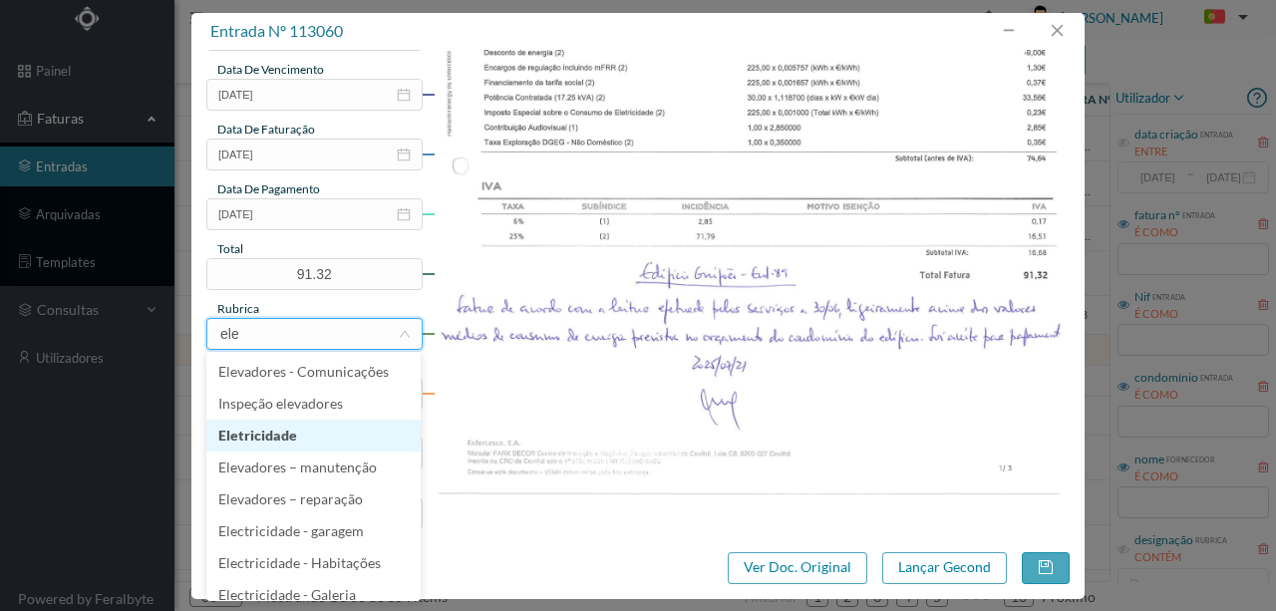
click at [269, 435] on li "Eletricidade" at bounding box center [313, 436] width 214 height 32
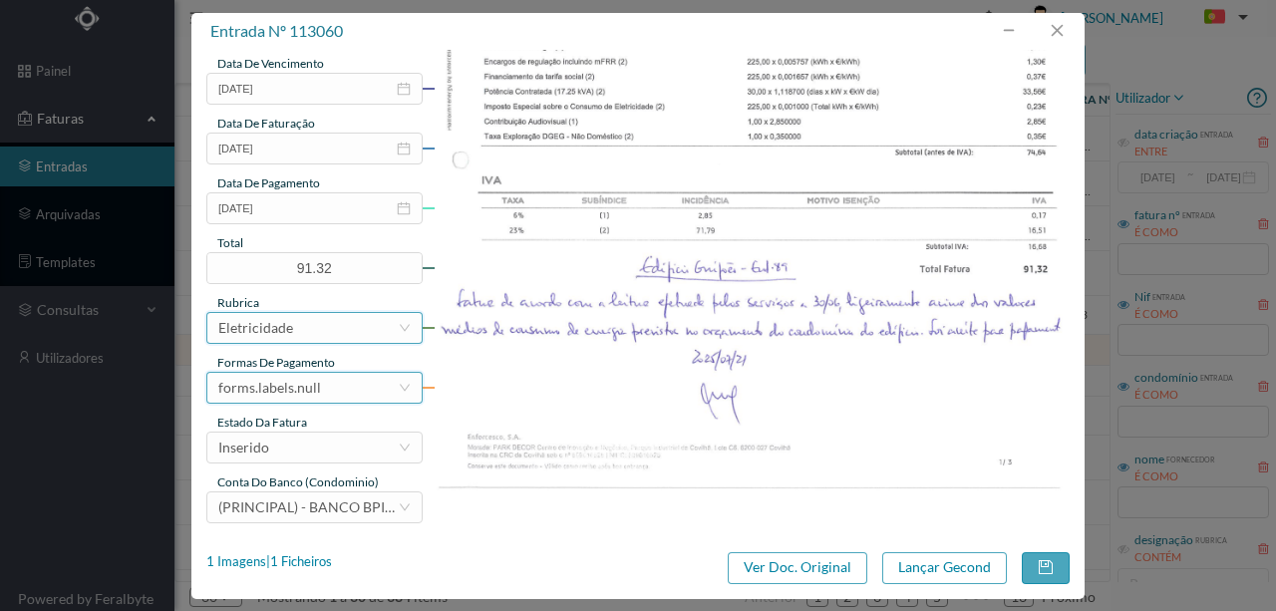
scroll to position [472, 0]
click at [259, 389] on div "forms.labels.null" at bounding box center [269, 387] width 103 height 30
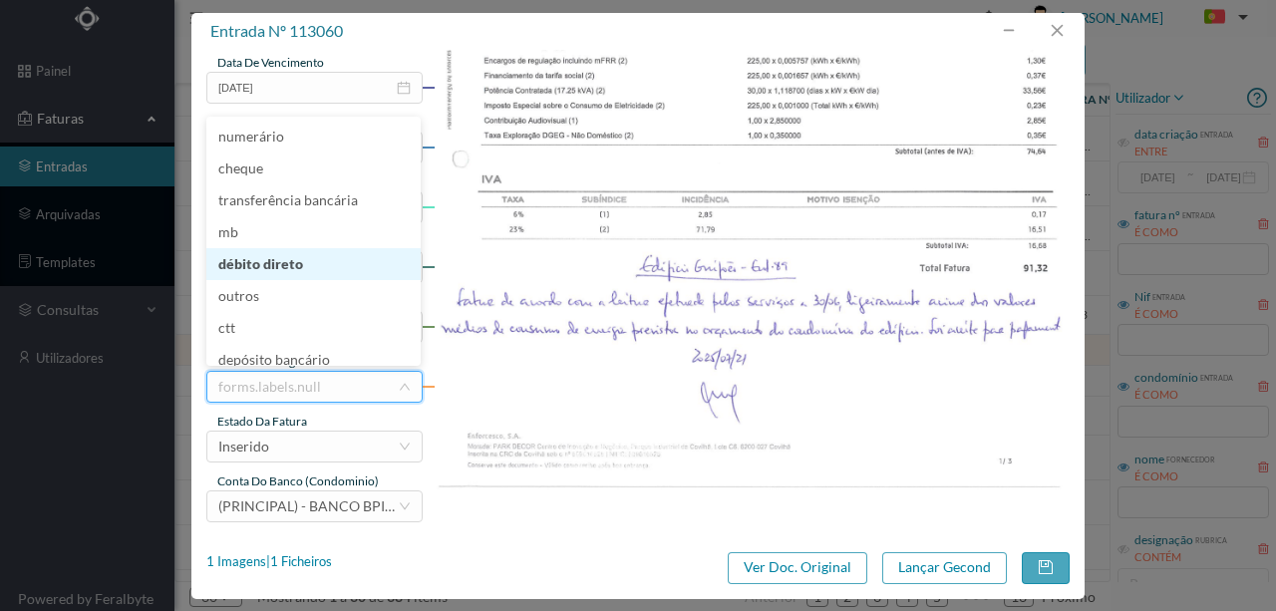
click at [263, 265] on li "débito direto" at bounding box center [313, 264] width 214 height 32
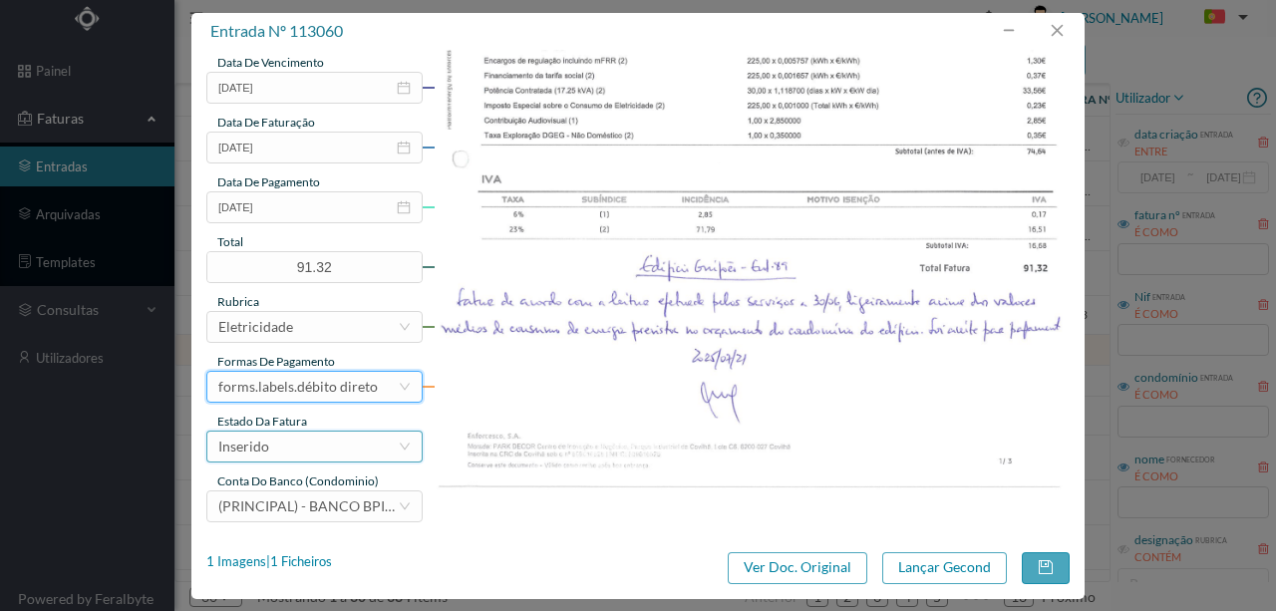
click at [307, 457] on div "Inserido" at bounding box center [307, 447] width 179 height 30
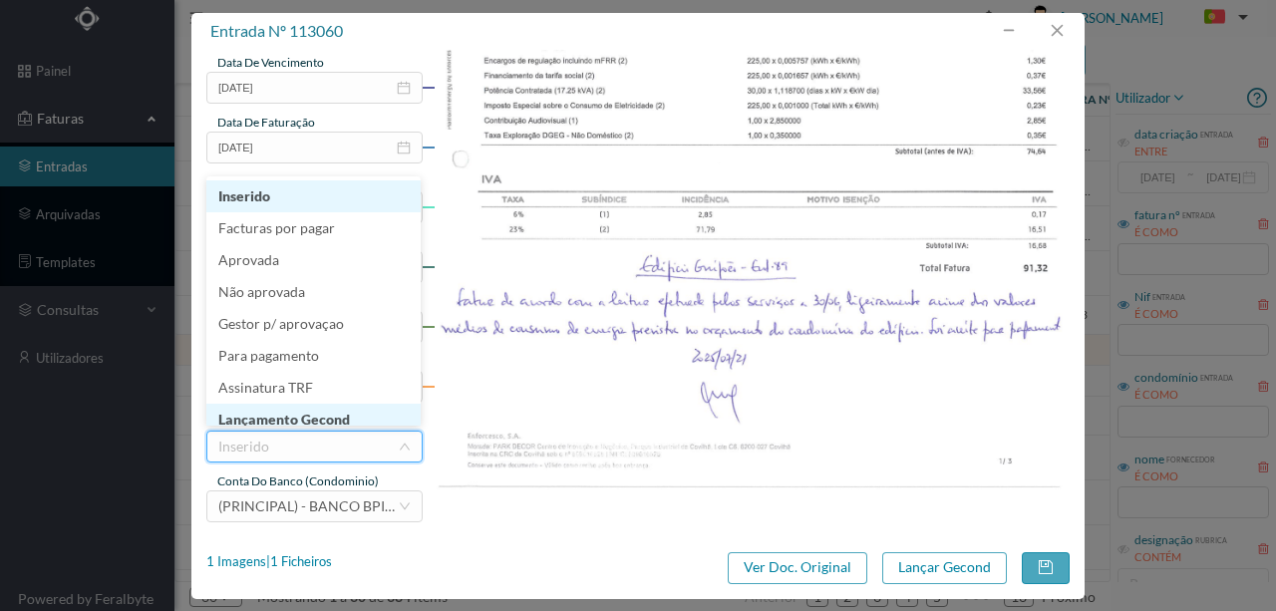
scroll to position [10, 0]
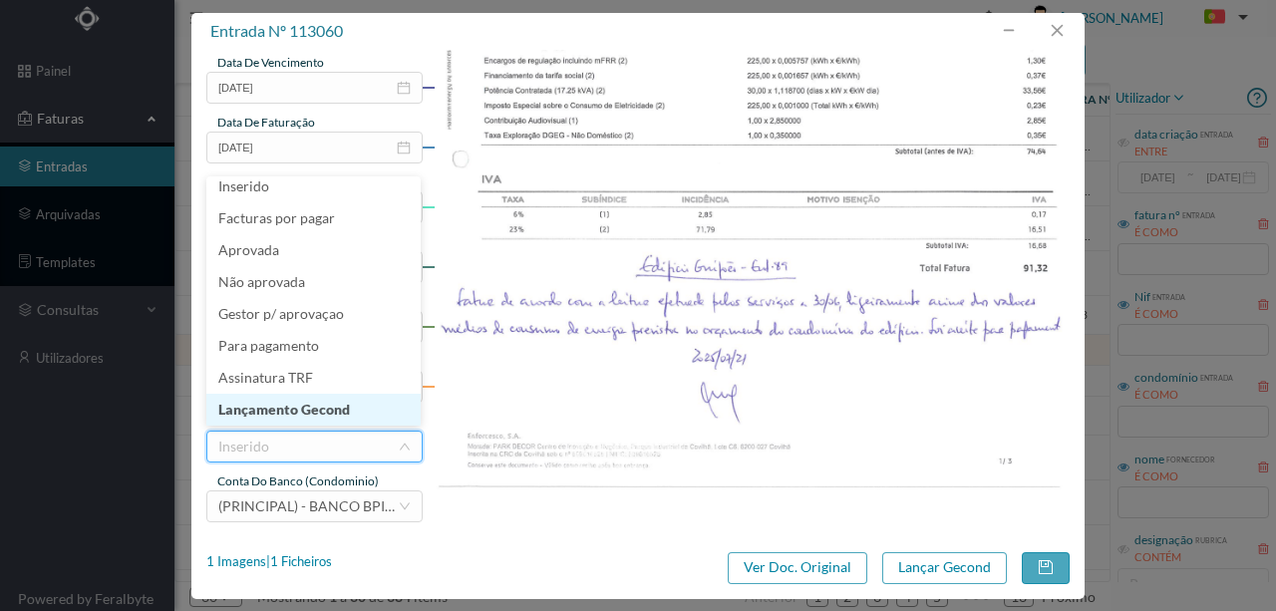
click at [348, 410] on li "Lançamento Gecond" at bounding box center [313, 410] width 214 height 32
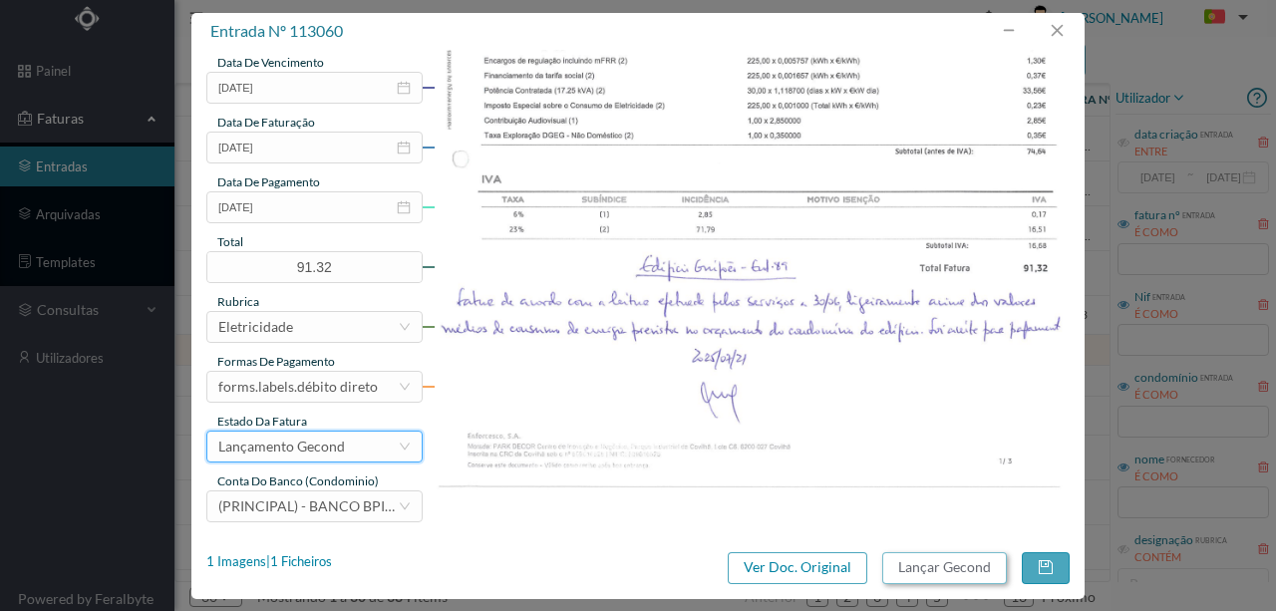
click at [913, 565] on button "Lançar Gecond" at bounding box center [944, 568] width 125 height 32
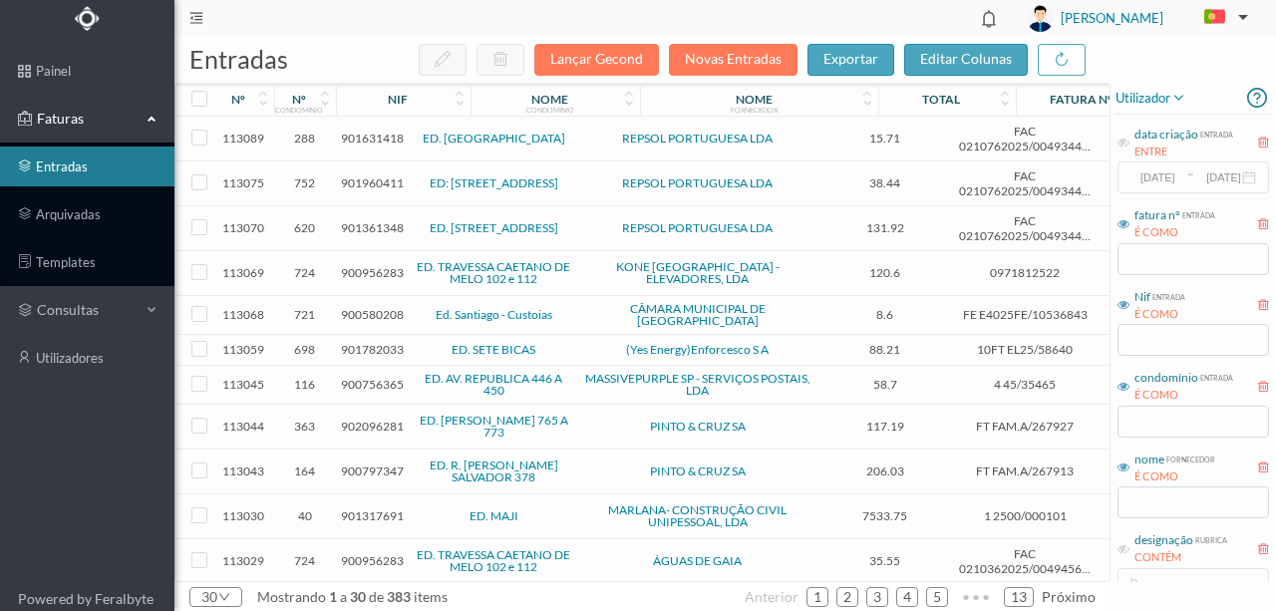
click at [374, 342] on span "901782033" at bounding box center [372, 349] width 63 height 15
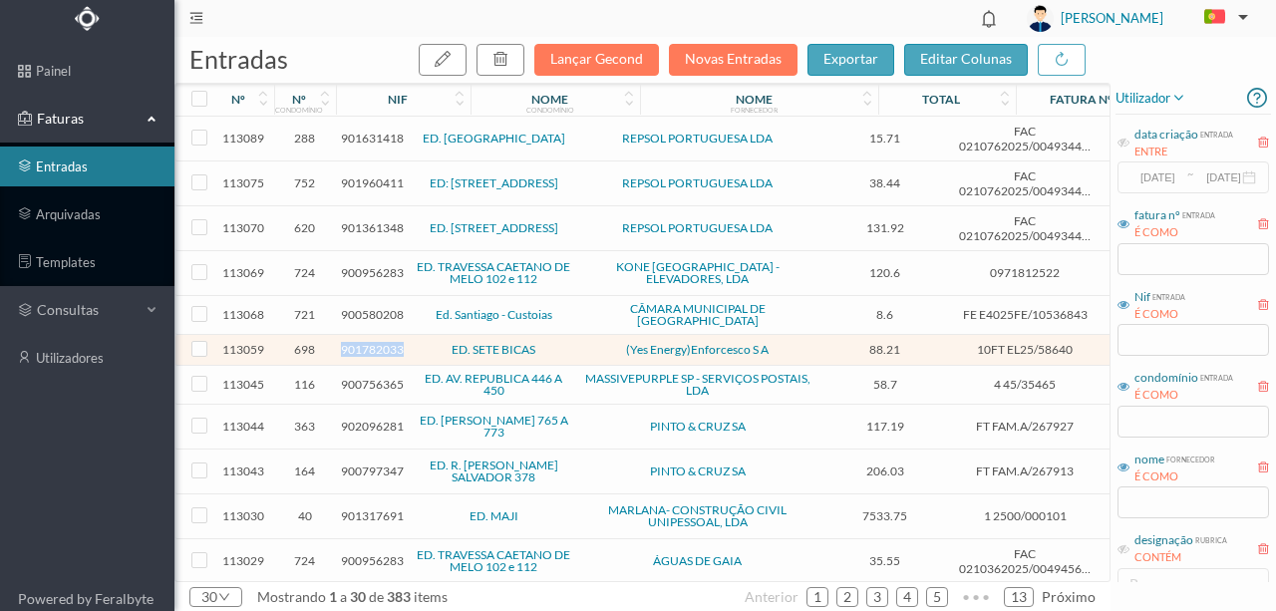
click at [374, 342] on span "901782033" at bounding box center [372, 349] width 63 height 15
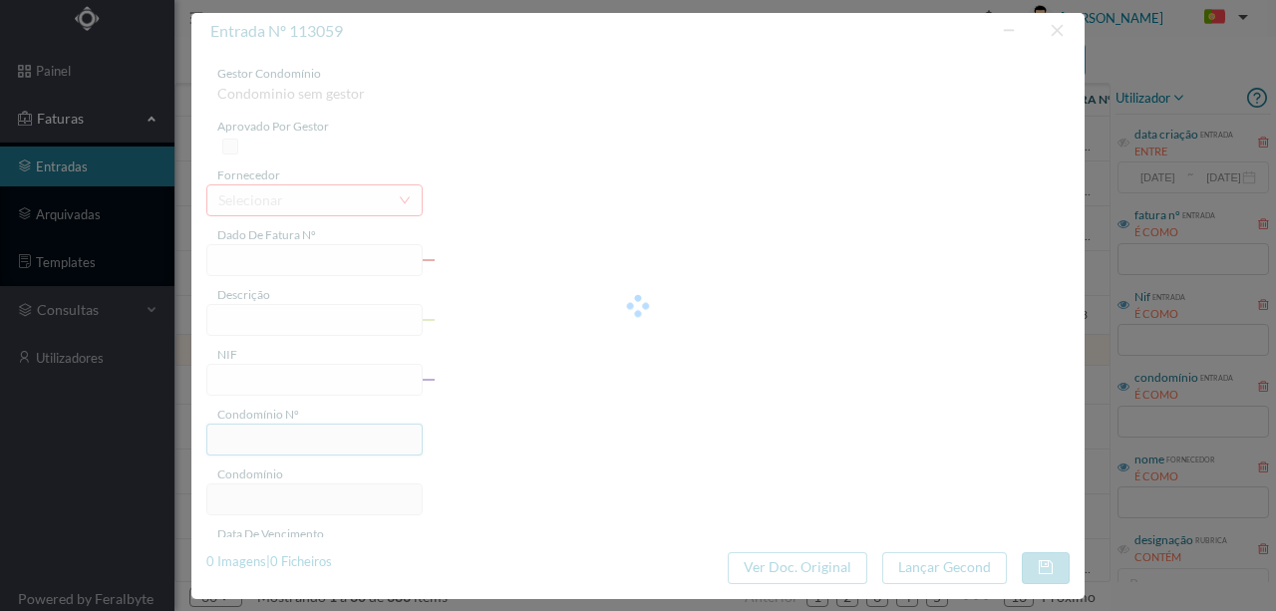
type input "10FT EL25/58640"
type input "ATA DE EMISSÃO: [DATE] Guião"
type input "901782033"
type input "Invalid date"
type input "[DATE]"
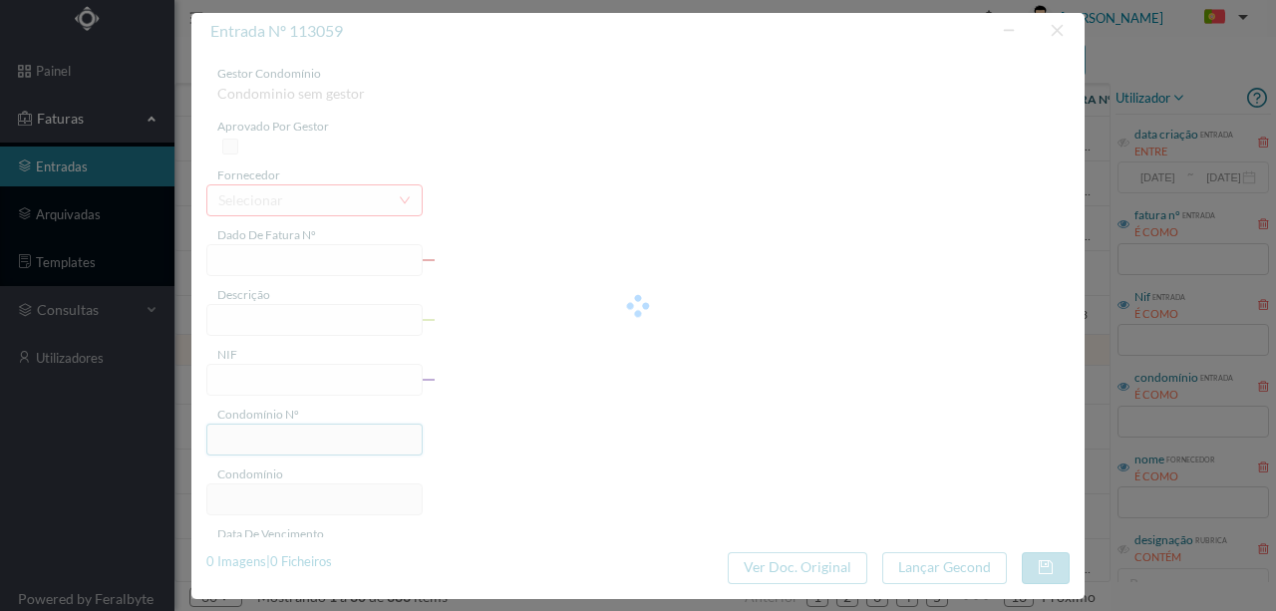
type input "88.21"
type input "698"
type input "ED. SETE BICAS"
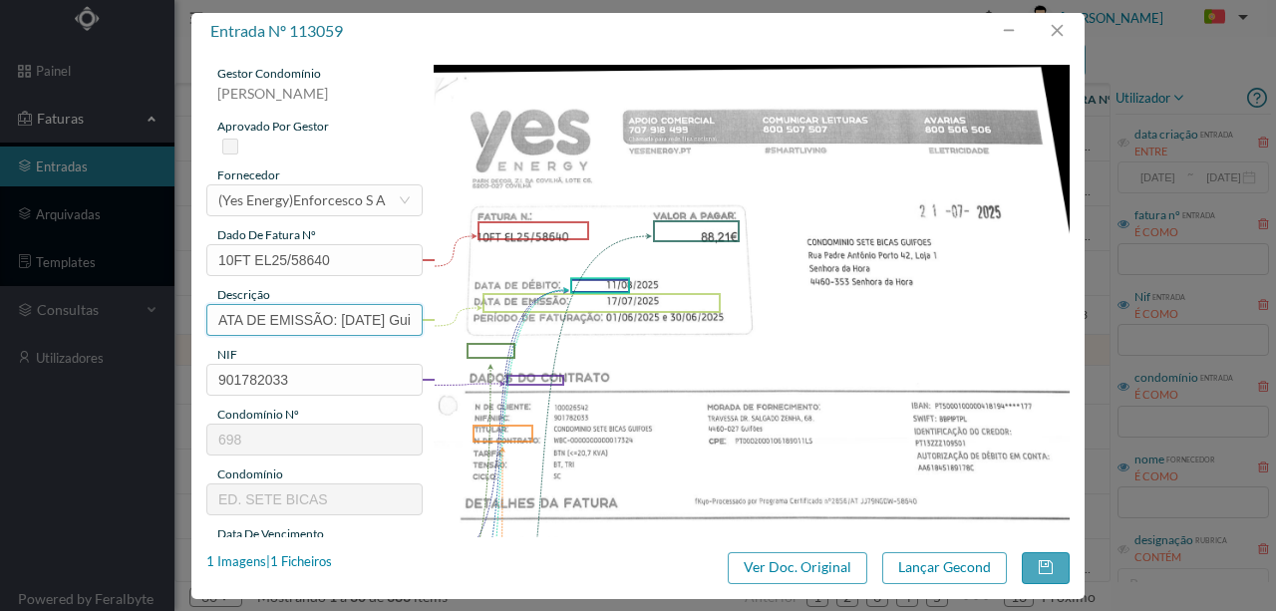
scroll to position [0, 42]
drag, startPoint x: 217, startPoint y: 321, endPoint x: 586, endPoint y: 319, distance: 368.9
click at [586, 319] on div "gestor condomínio [PERSON_NAME] aprovado por gestor fornecedor selecionar (Yes …" at bounding box center [638, 529] width 864 height 929
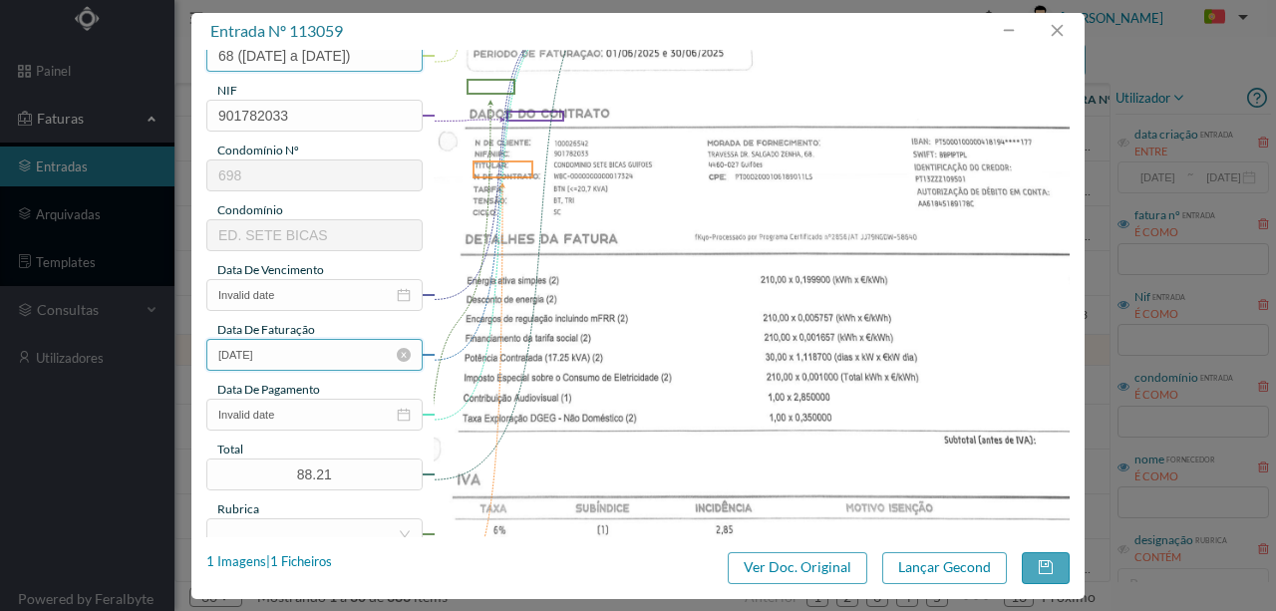
scroll to position [265, 0]
type input "68 ([DATE] a [DATE])"
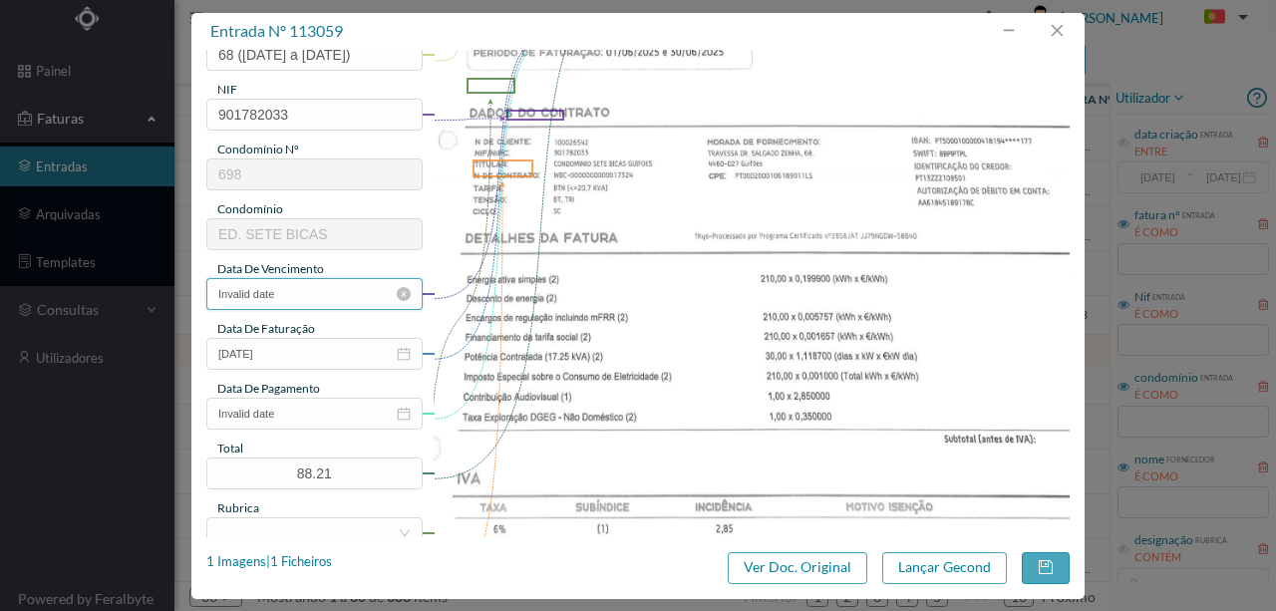
click at [314, 296] on input "Invalid date" at bounding box center [314, 294] width 216 height 32
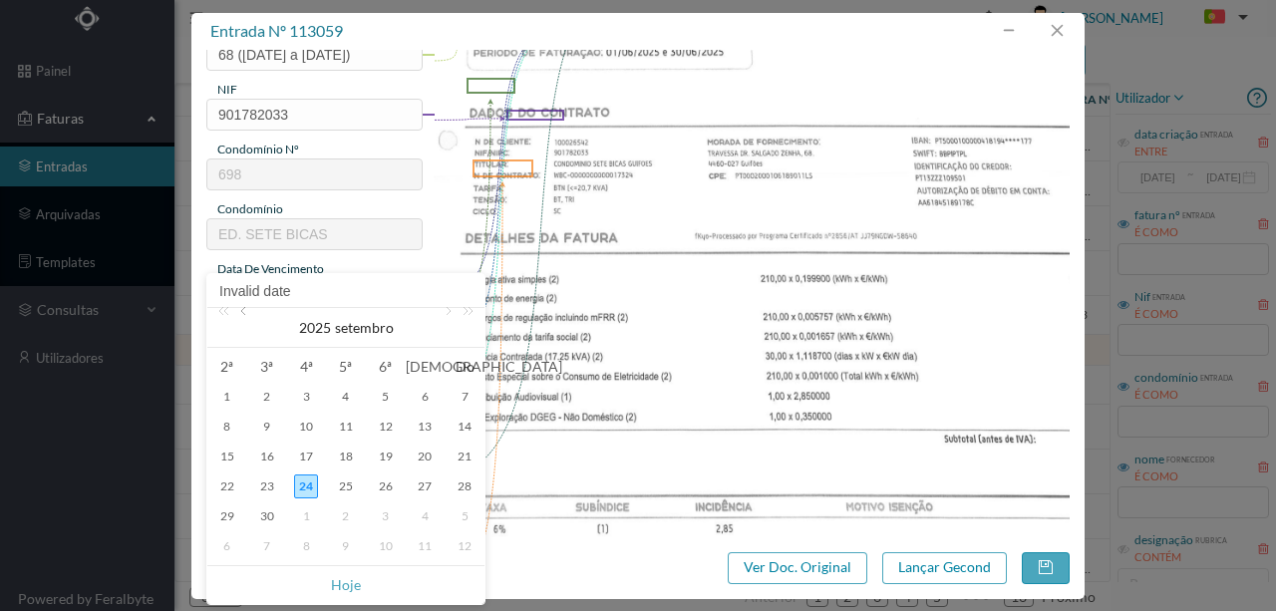
click at [247, 312] on link at bounding box center [245, 328] width 18 height 40
click at [355, 460] on div "17" at bounding box center [346, 457] width 24 height 24
type input "[DATE]"
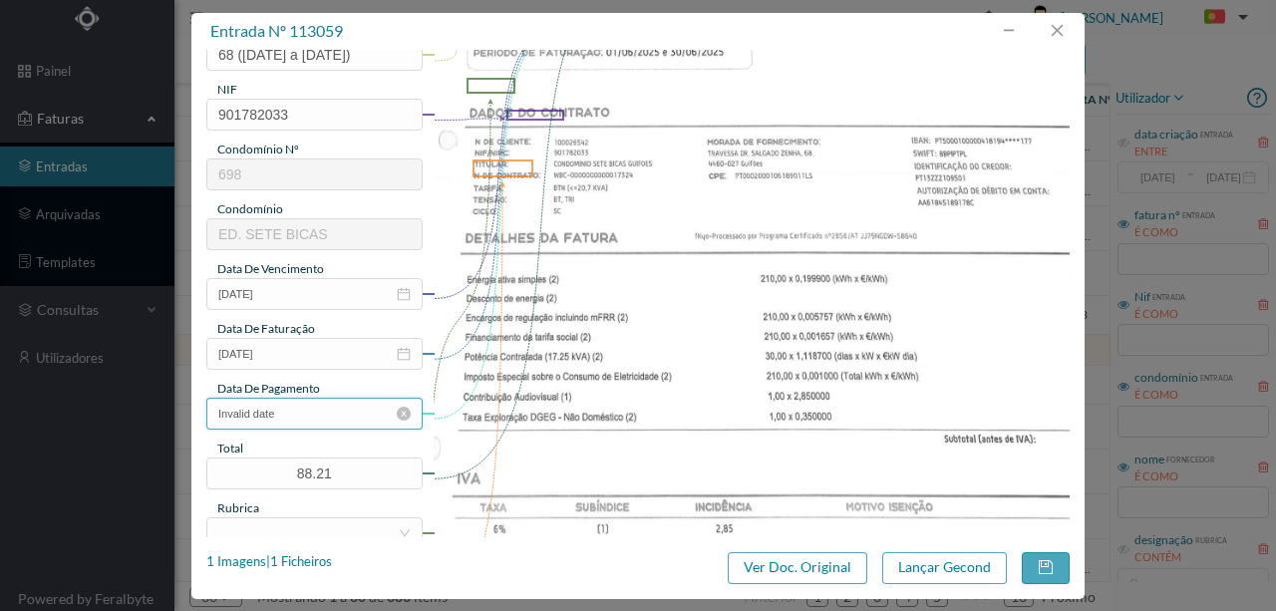
click at [305, 419] on input "Invalid date" at bounding box center [314, 414] width 216 height 32
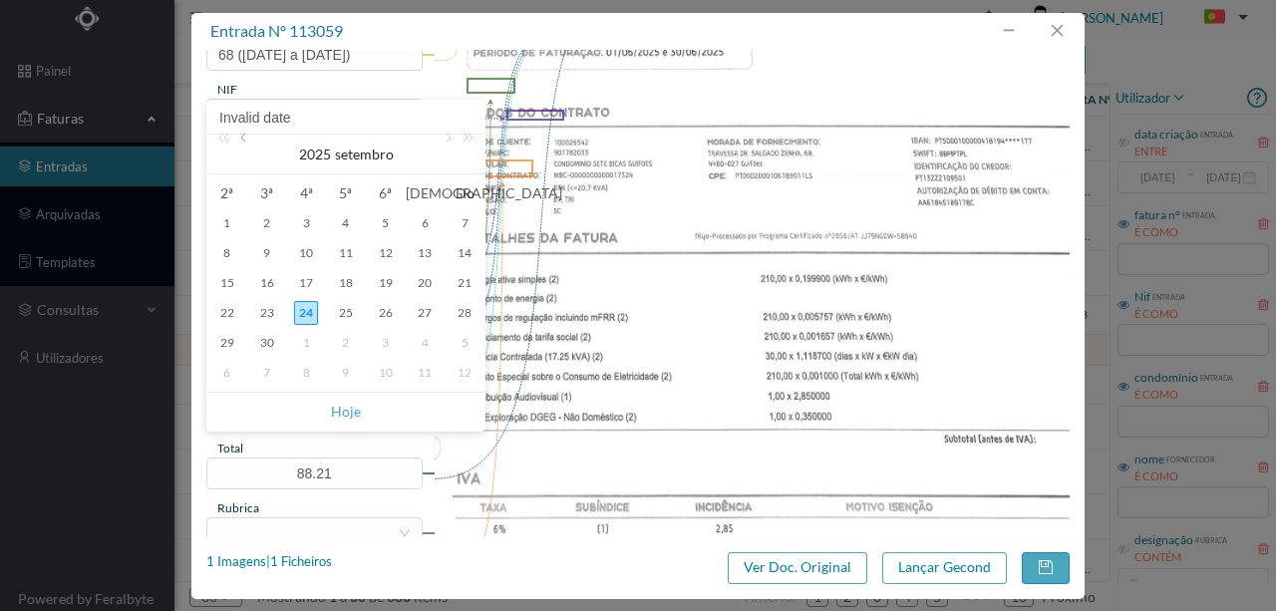
click at [245, 144] on link at bounding box center [245, 155] width 18 height 40
click at [227, 281] on div "11" at bounding box center [227, 283] width 24 height 24
type input "[DATE]"
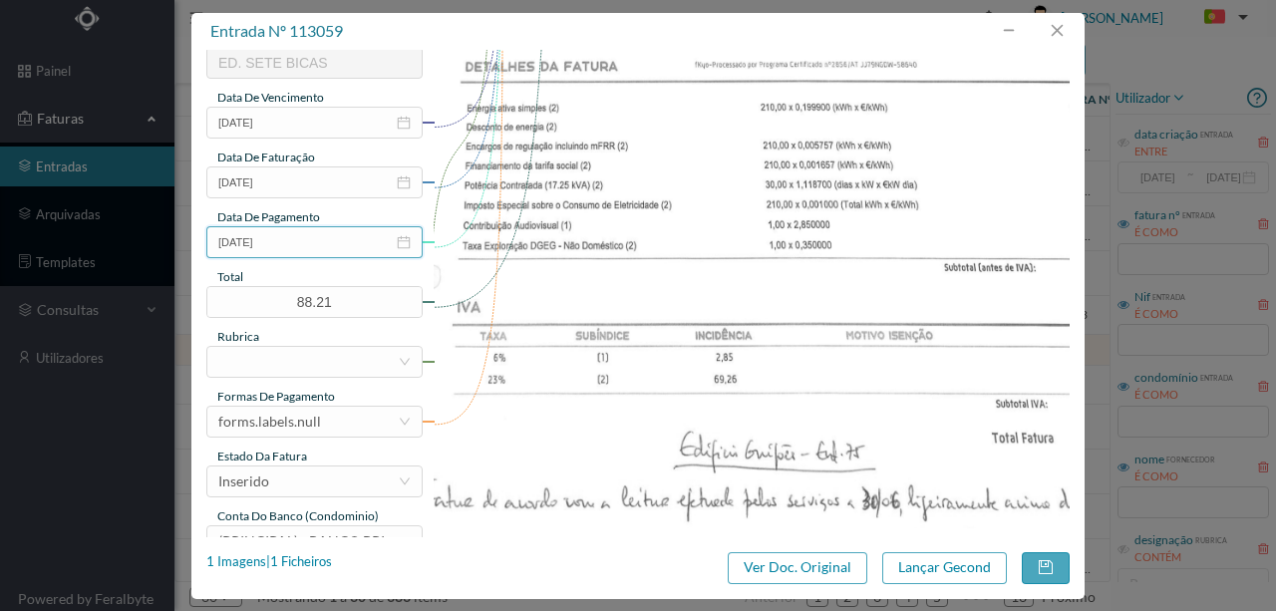
scroll to position [465, 0]
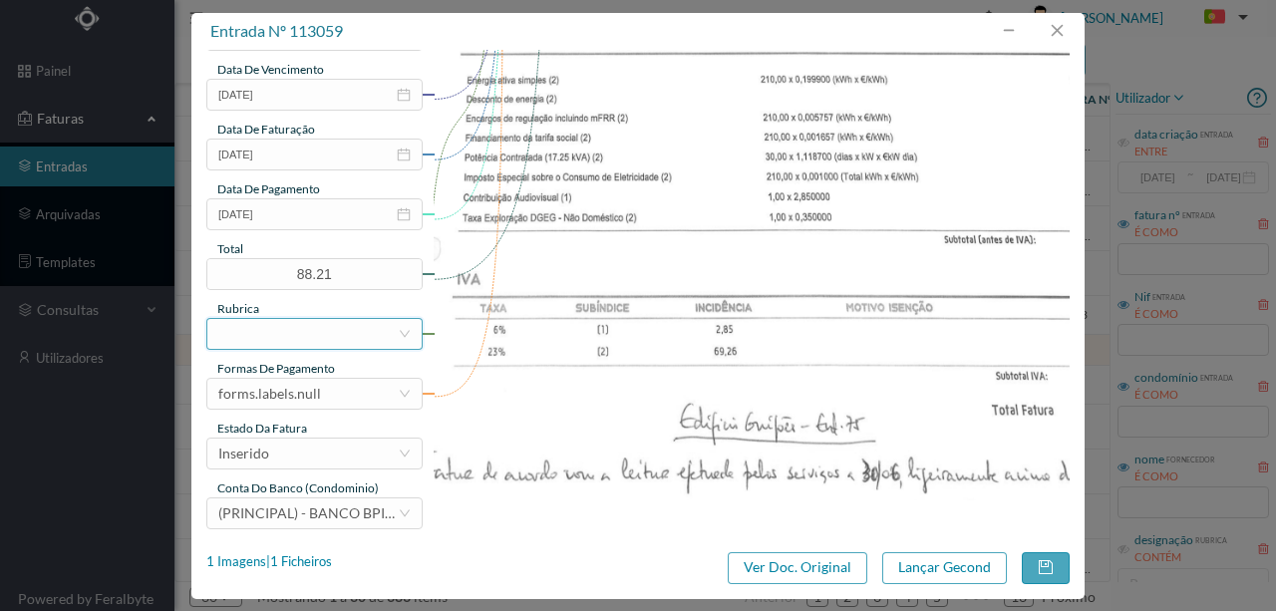
click at [260, 329] on div at bounding box center [307, 334] width 179 height 30
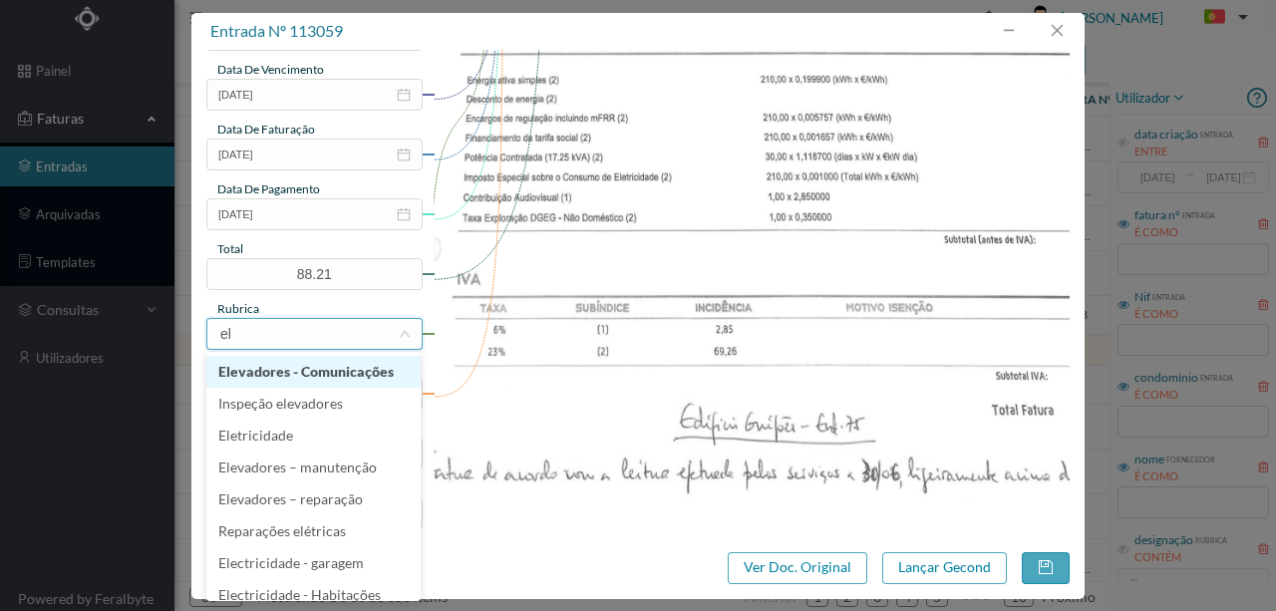
type input "ele"
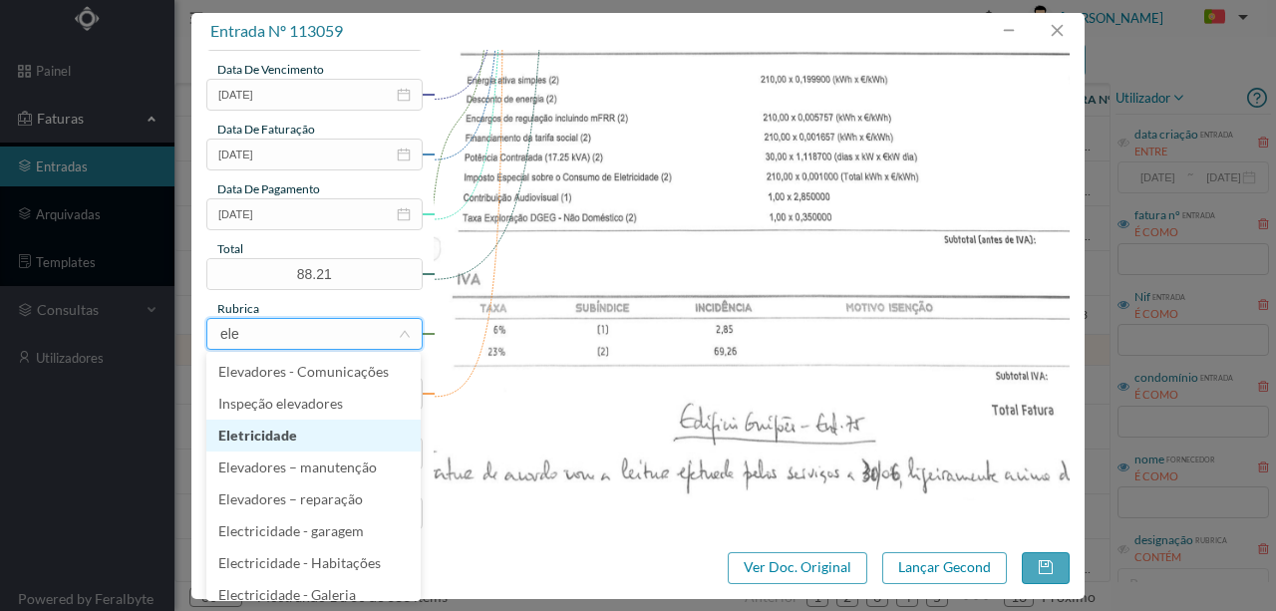
click at [250, 435] on li "Eletricidade" at bounding box center [313, 436] width 214 height 32
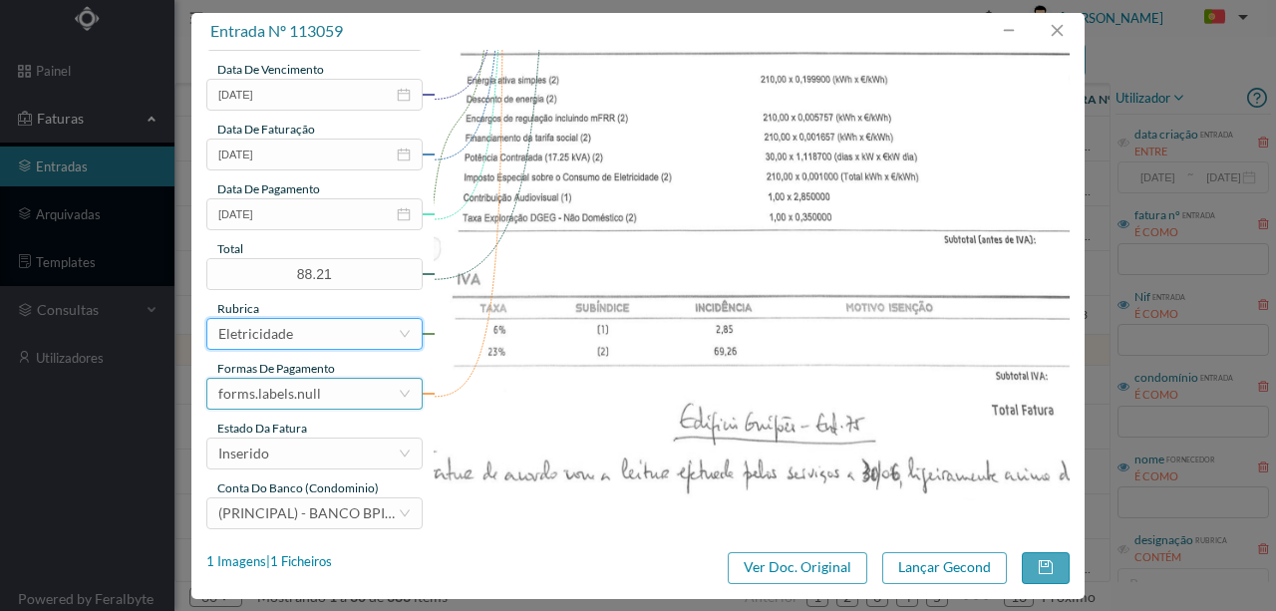
click at [291, 395] on div "forms.labels.null" at bounding box center [269, 394] width 103 height 30
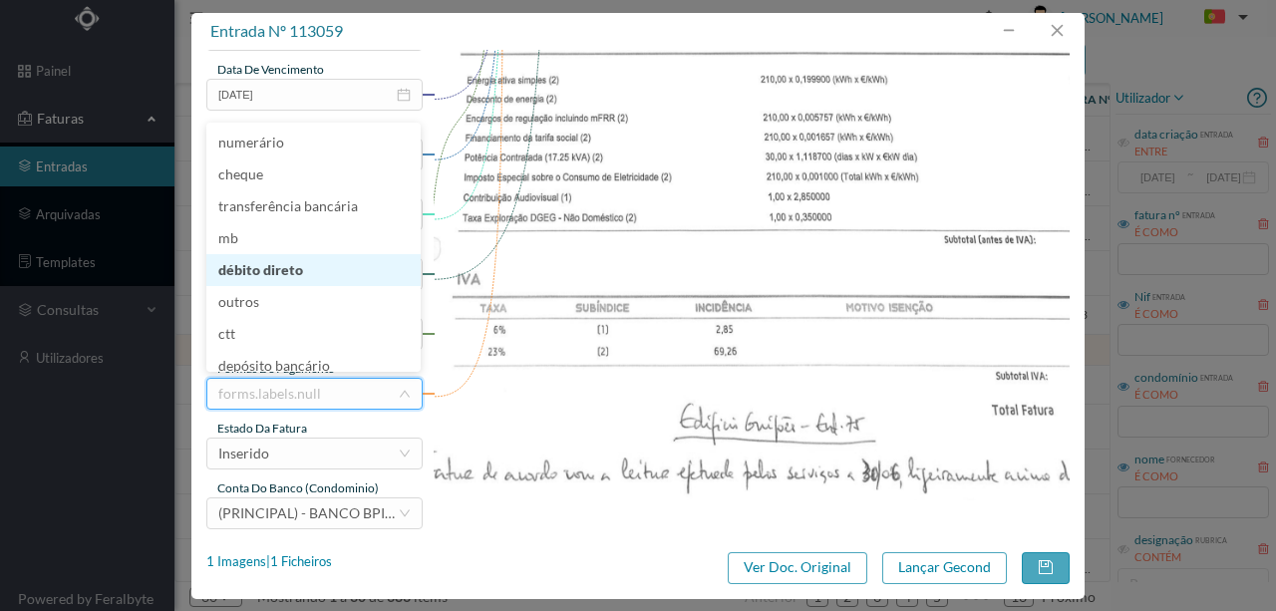
click at [276, 269] on li "débito direto" at bounding box center [313, 270] width 214 height 32
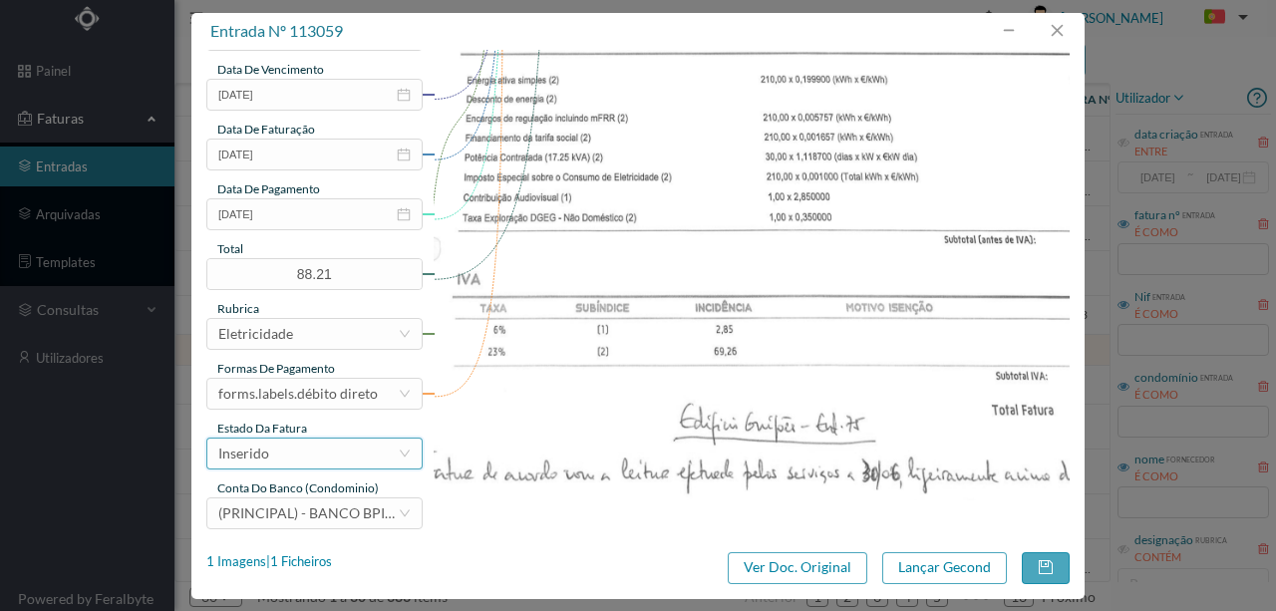
click at [287, 451] on div "Inserido" at bounding box center [307, 454] width 179 height 30
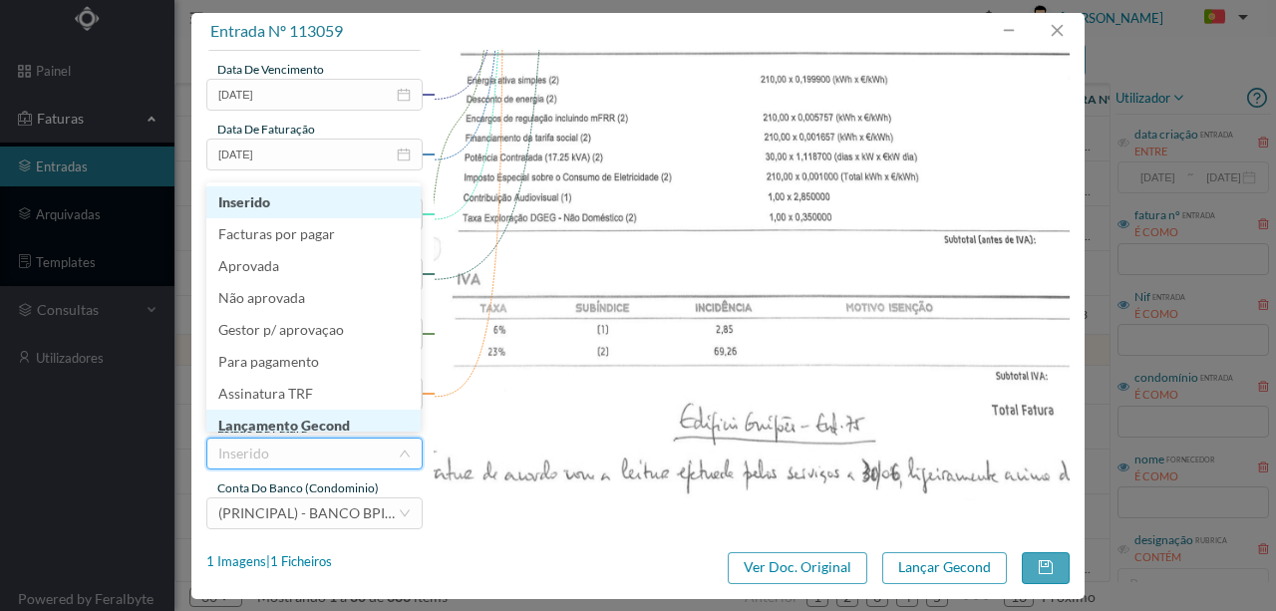
scroll to position [10, 0]
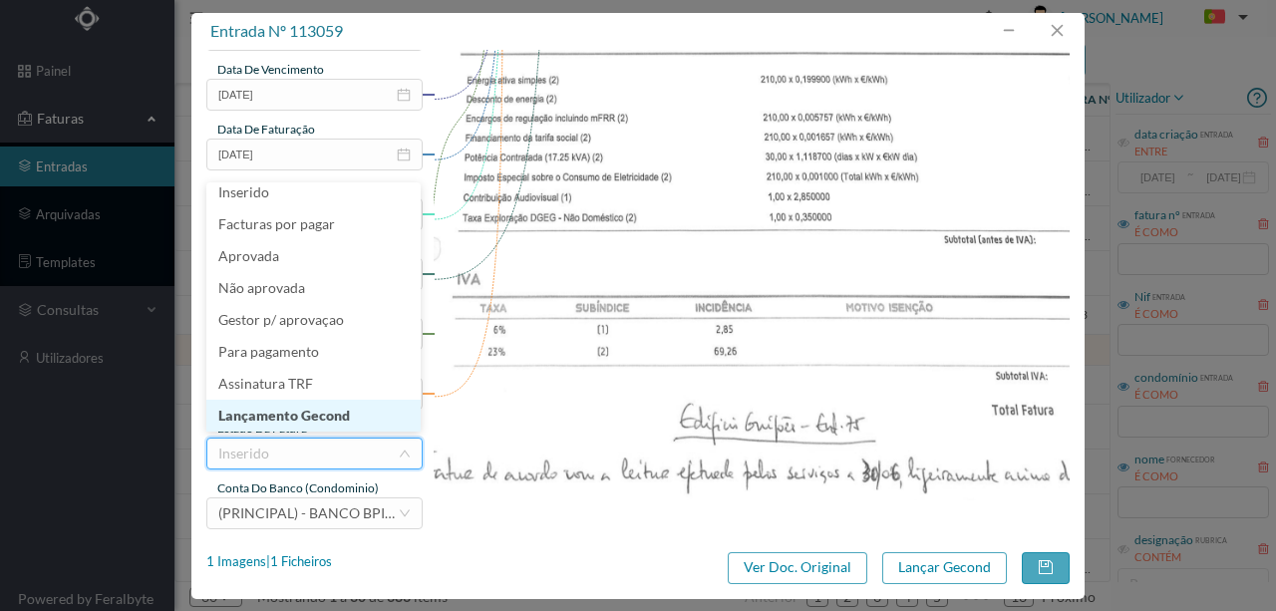
drag, startPoint x: 300, startPoint y: 417, endPoint x: 850, endPoint y: 546, distance: 564.5
click at [301, 417] on li "Lançamento Gecond" at bounding box center [313, 416] width 214 height 32
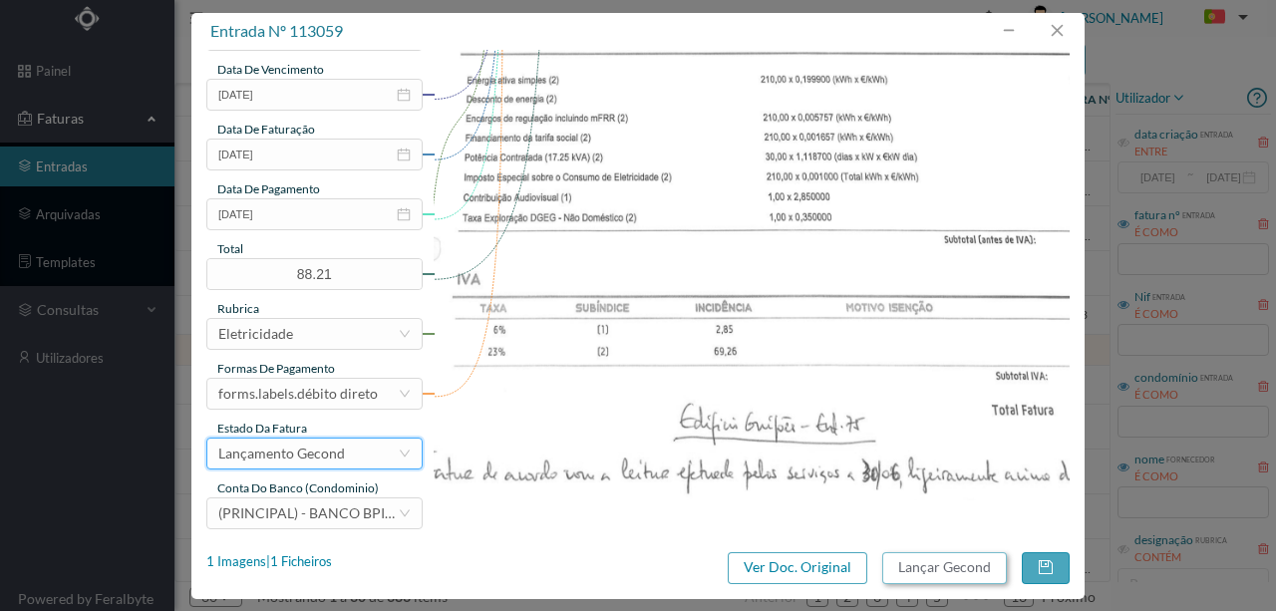
click at [922, 568] on button "Lançar Gecond" at bounding box center [944, 568] width 125 height 32
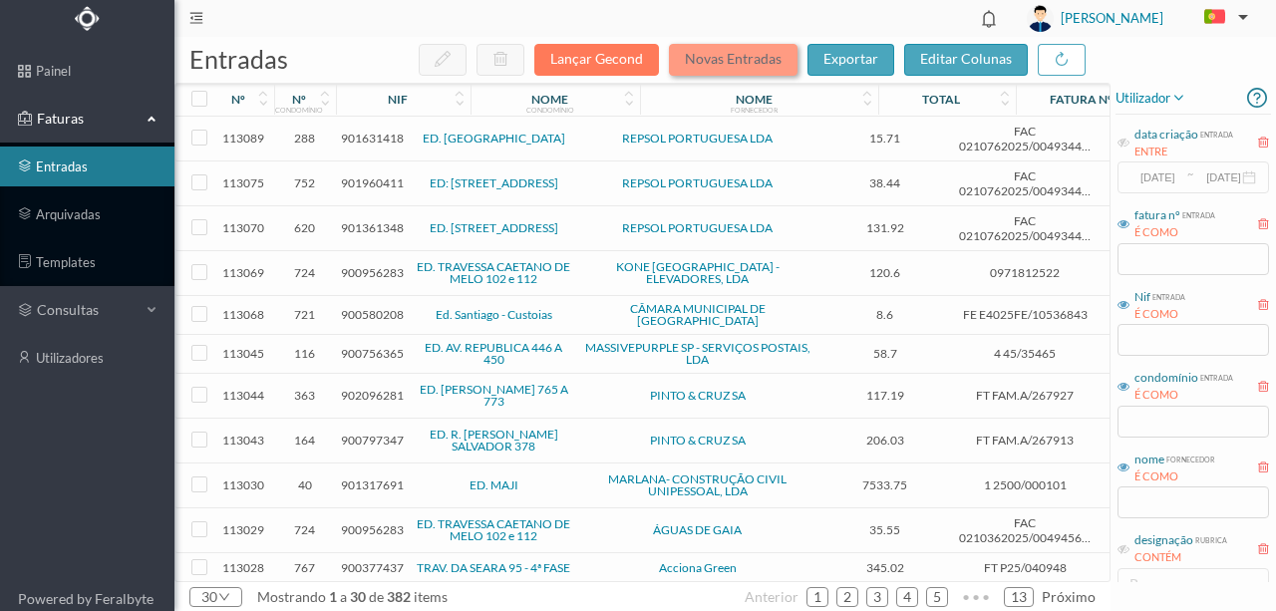
click at [740, 59] on button "Novas Entradas" at bounding box center [733, 60] width 129 height 32
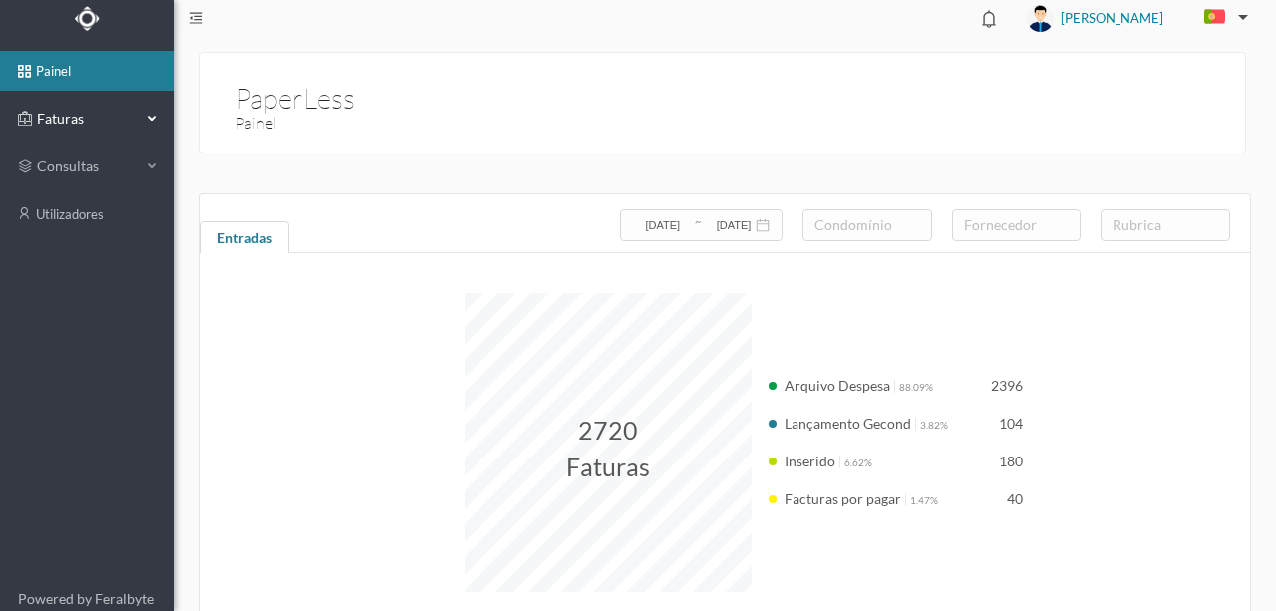
click at [66, 119] on span "Faturas" at bounding box center [87, 119] width 110 height 20
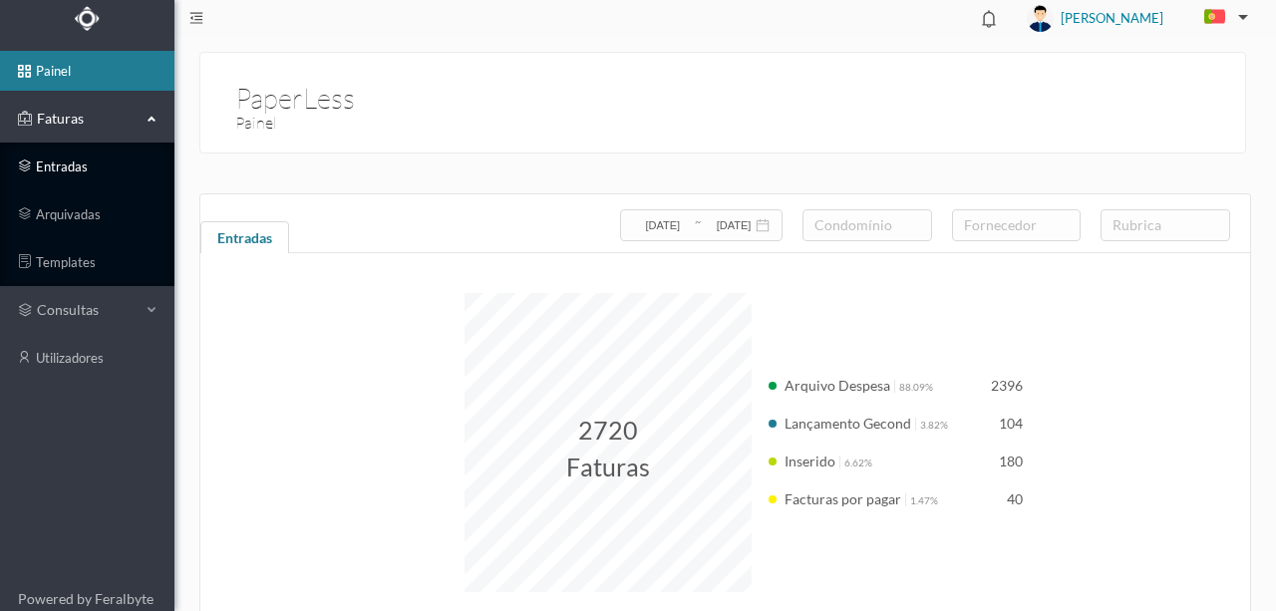
click at [57, 165] on link "entradas" at bounding box center [87, 167] width 174 height 40
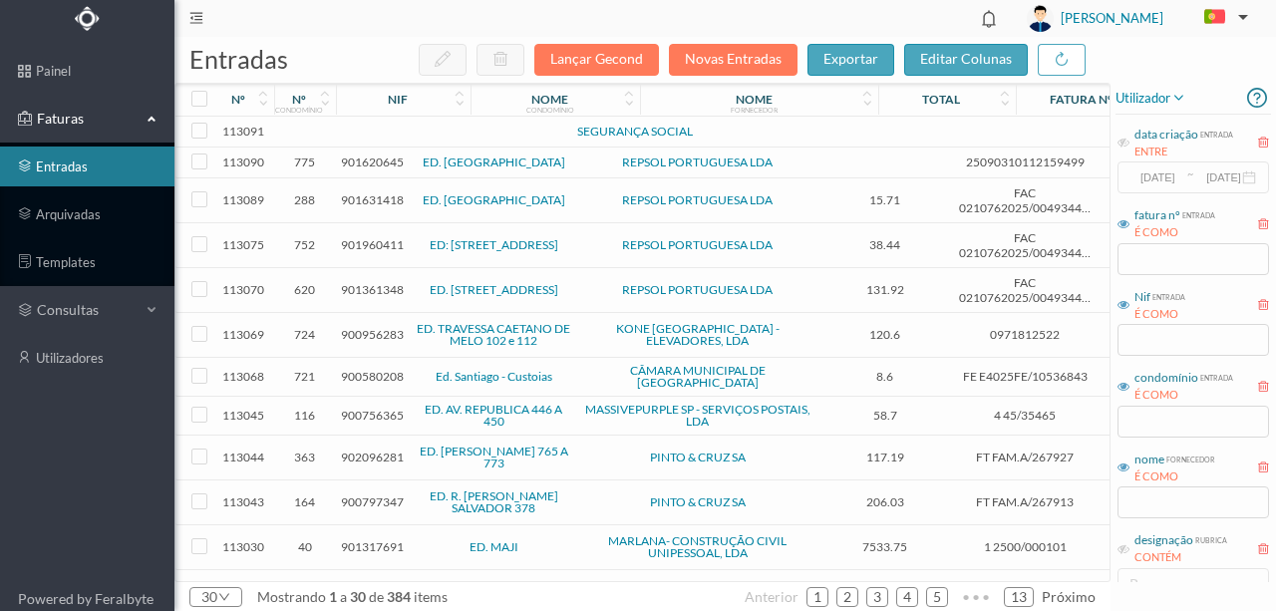
click at [319, 132] on td at bounding box center [305, 132] width 62 height 31
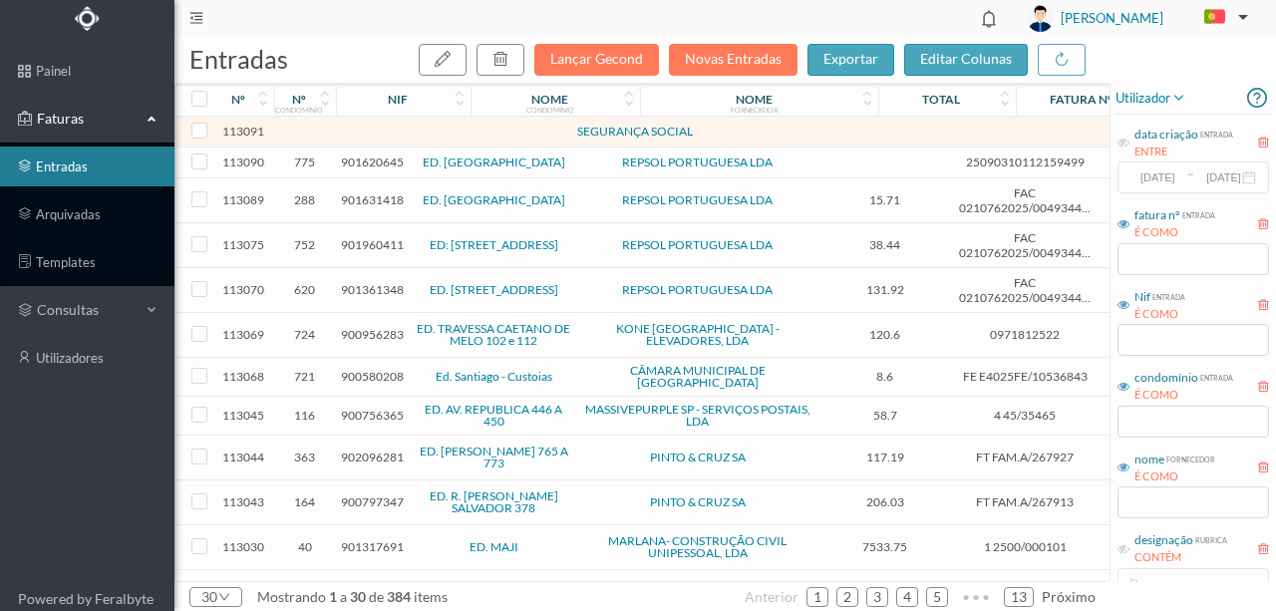
click at [319, 132] on td at bounding box center [305, 132] width 62 height 31
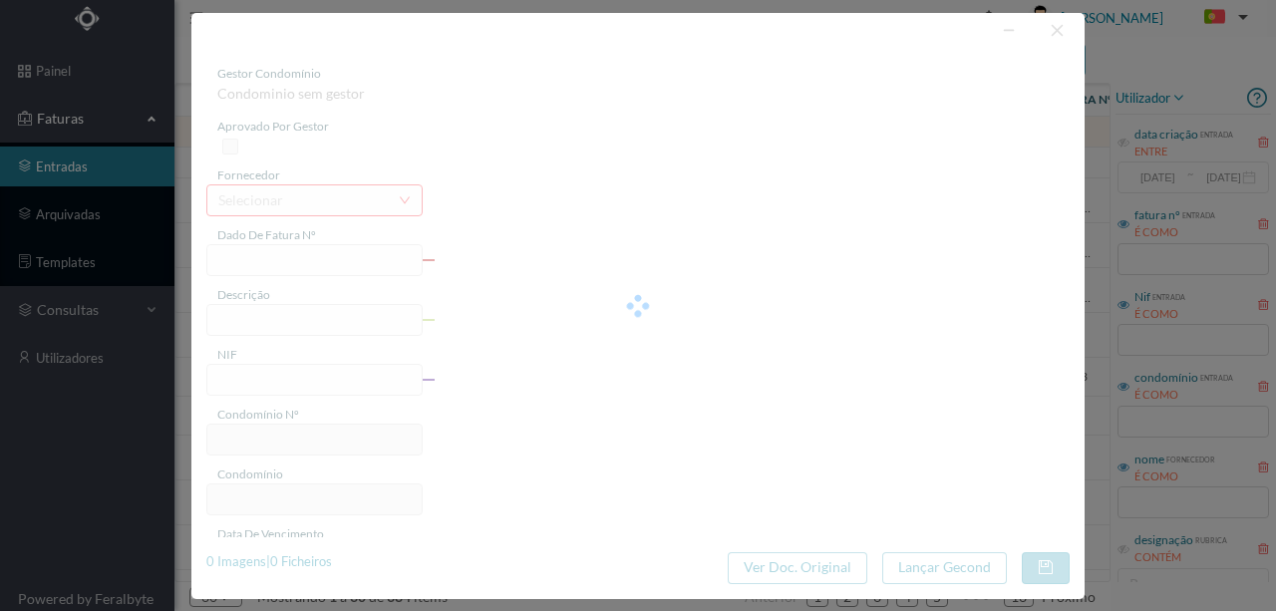
type input "0"
type input "Invalid date"
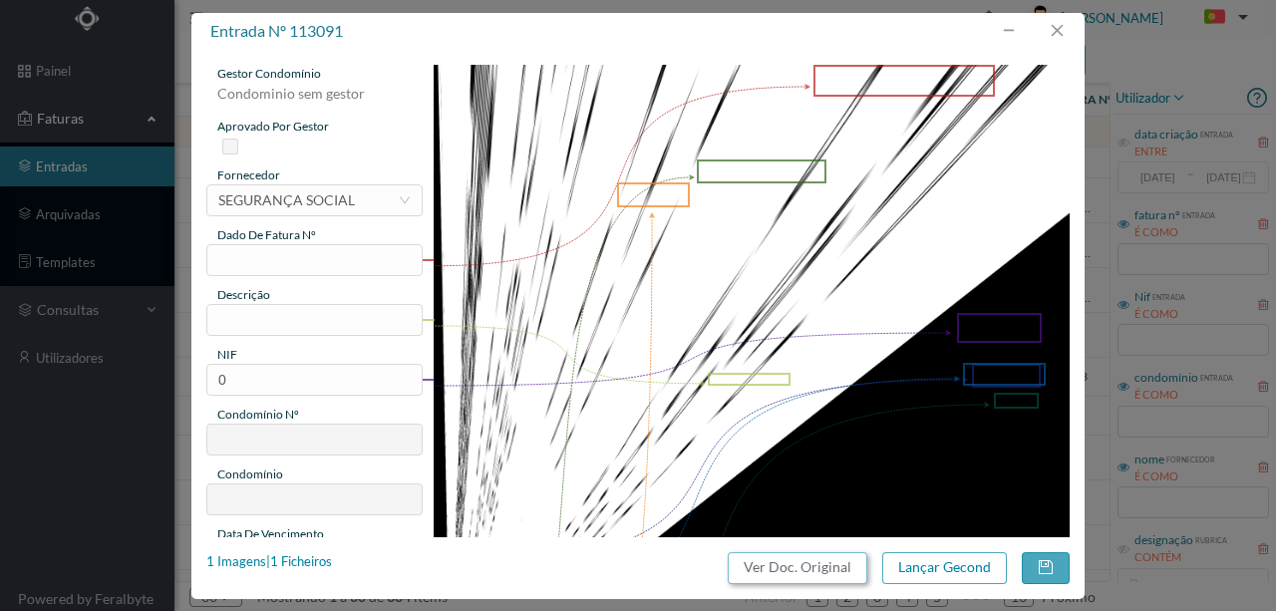
click at [764, 572] on button "Ver Doc. Original" at bounding box center [798, 568] width 140 height 32
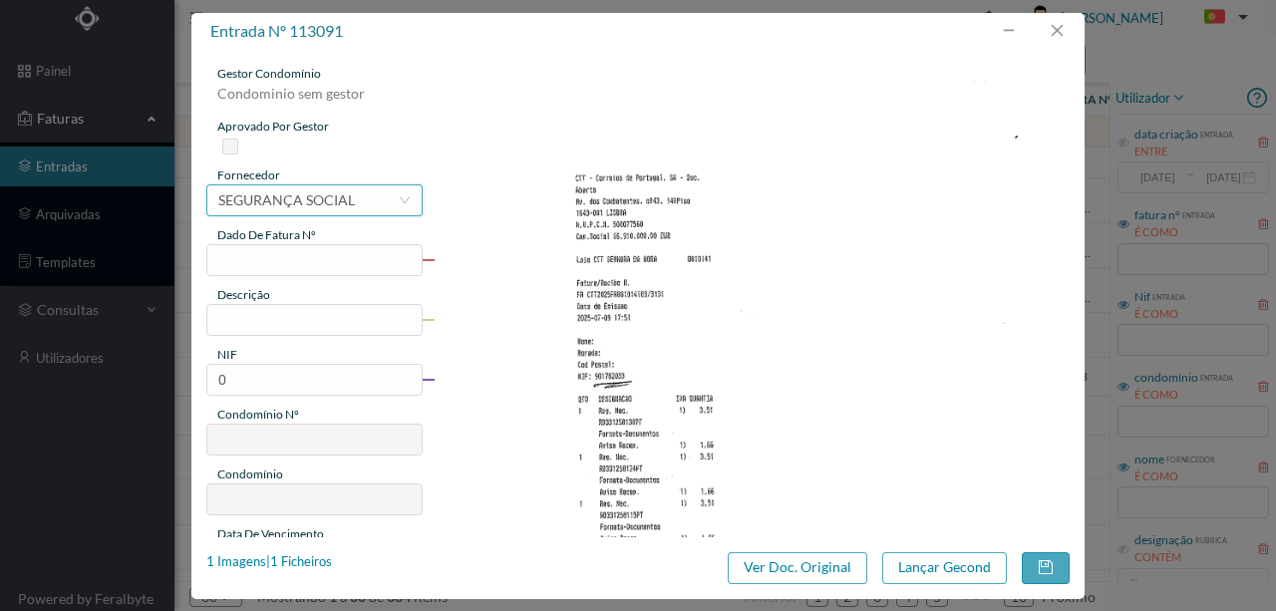
click at [278, 203] on div "SEGURANÇA SOCIAL" at bounding box center [286, 200] width 137 height 30
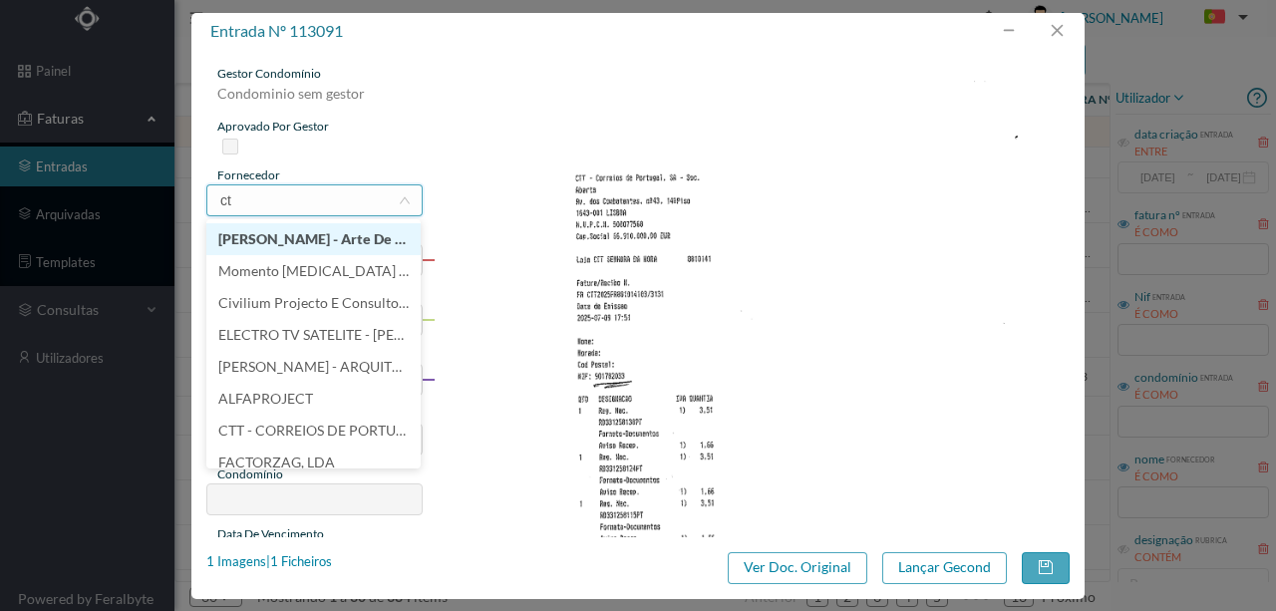
type input "ctt"
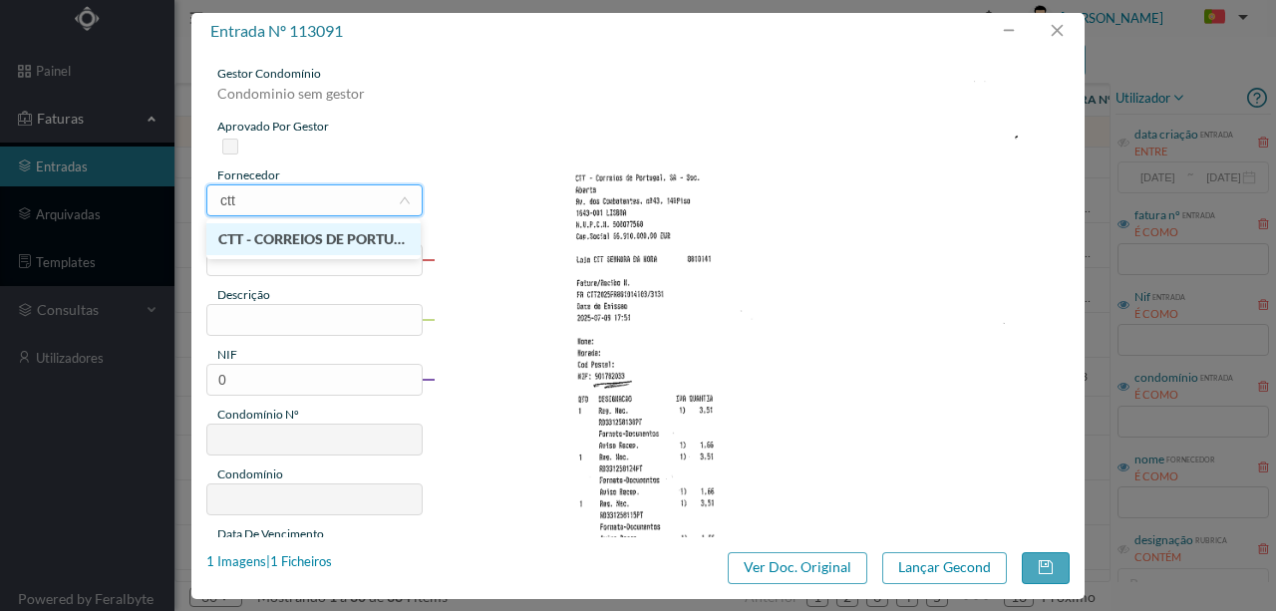
click at [352, 226] on li "CTT - CORREIOS DE PORTUGAL SA" at bounding box center [313, 239] width 214 height 32
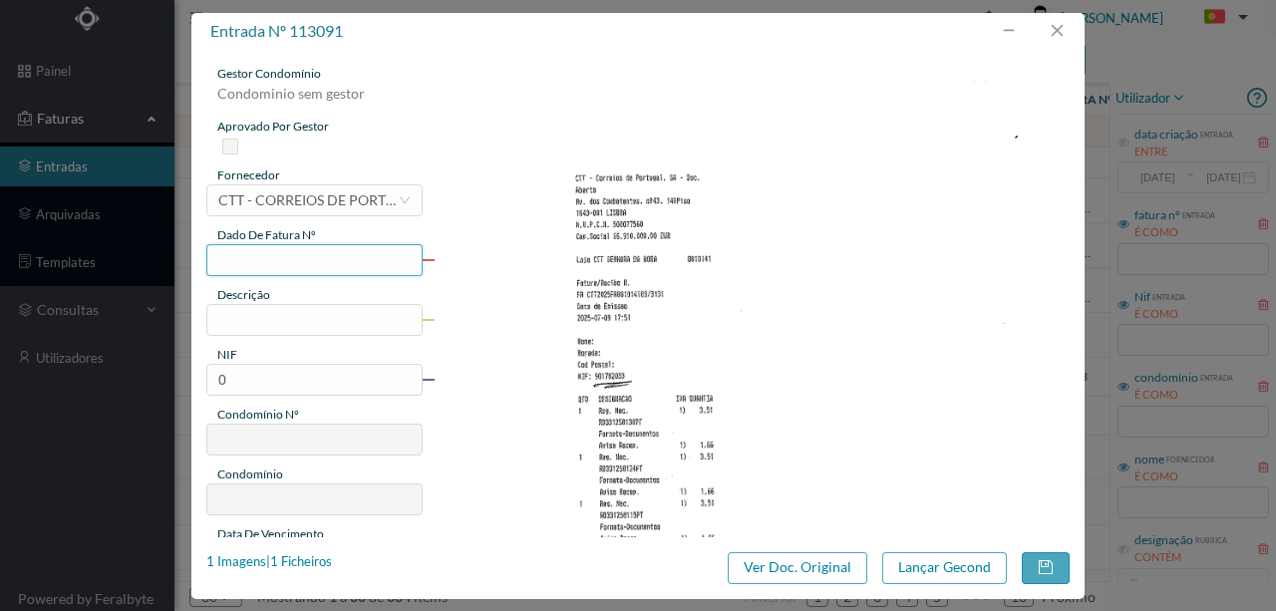
click at [242, 252] on input "text" at bounding box center [314, 260] width 216 height 32
type input "3131"
click at [273, 316] on input "text" at bounding box center [314, 320] width 216 height 32
type input "Correspondência enviada"
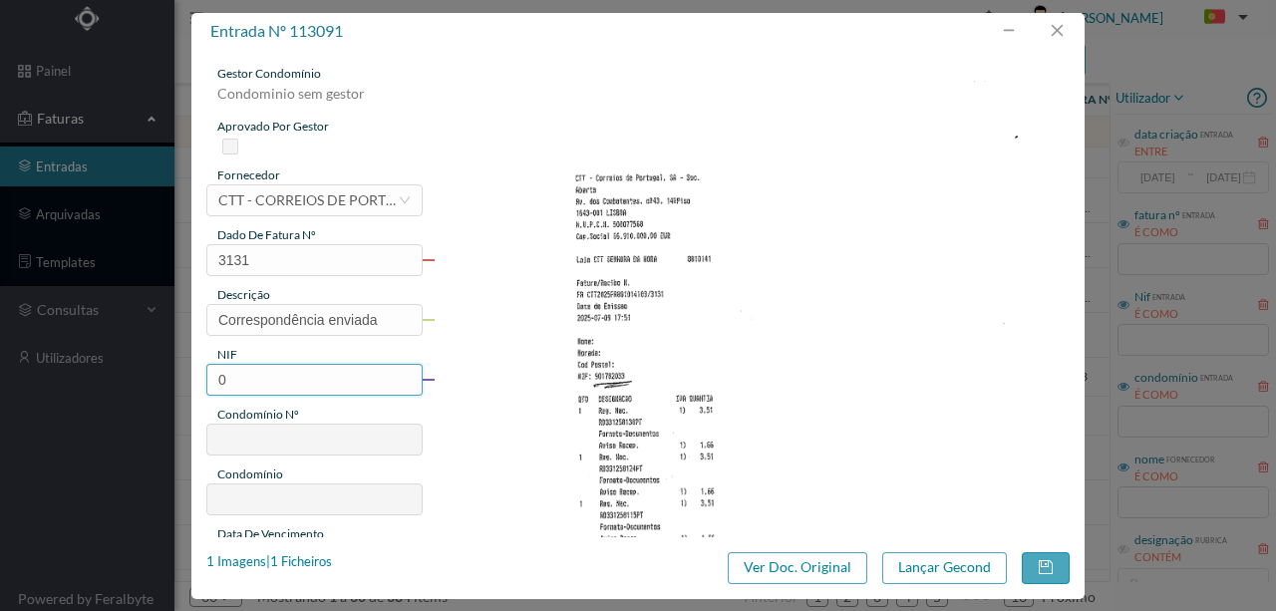
drag, startPoint x: 259, startPoint y: 380, endPoint x: 210, endPoint y: 375, distance: 49.1
click at [210, 375] on input "0" at bounding box center [314, 380] width 216 height 32
paste input "901782033"
type input "901782033"
type input "698"
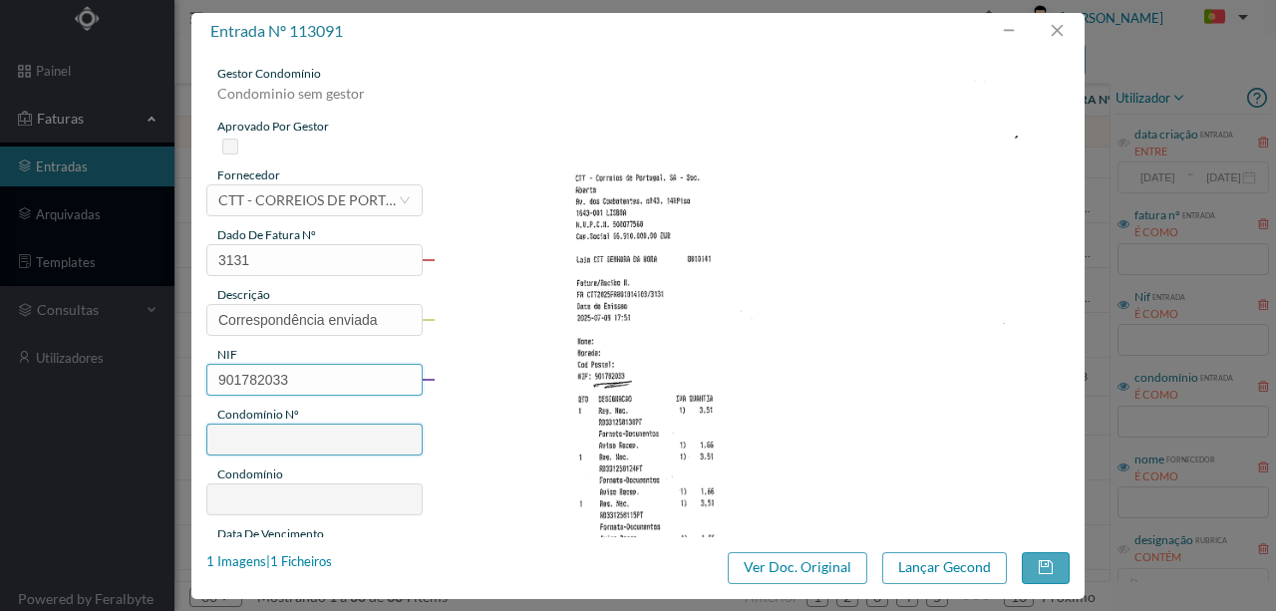
type input "ED. SETE BICAS"
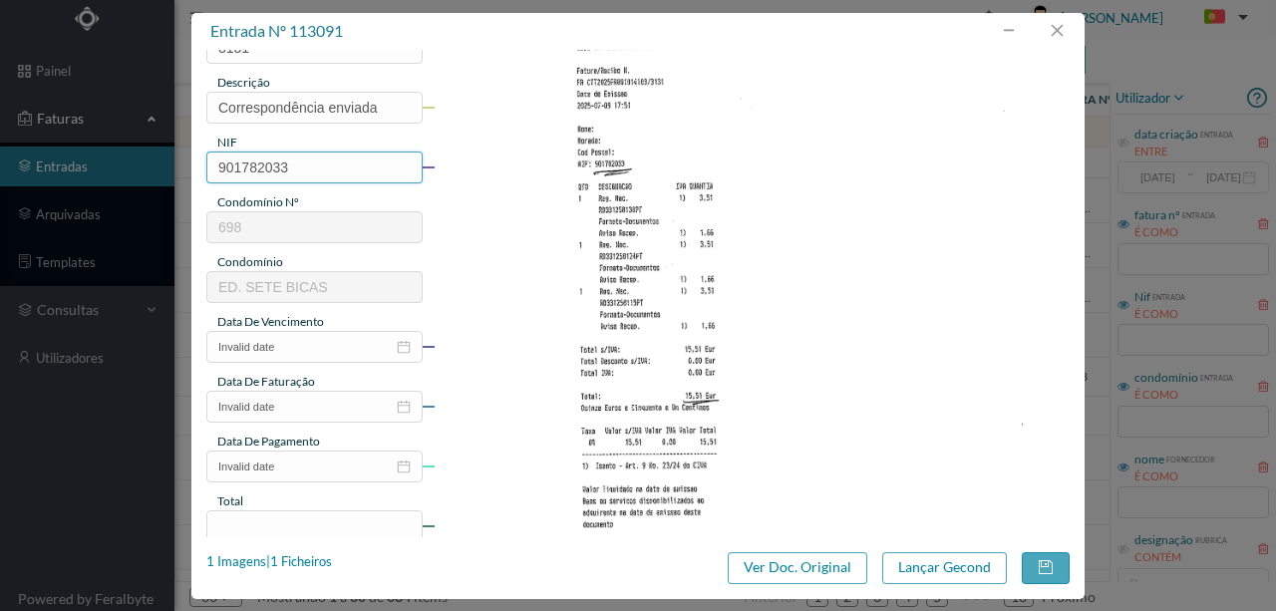
scroll to position [265, 0]
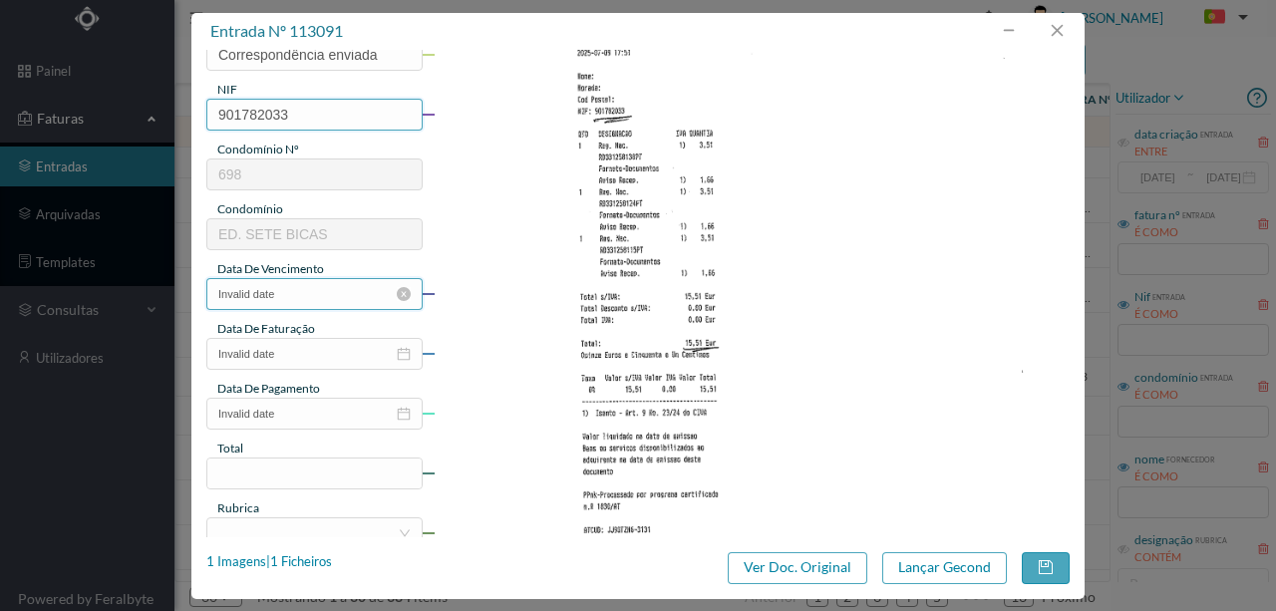
type input "901782033"
click at [260, 295] on input "Invalid date" at bounding box center [314, 294] width 216 height 32
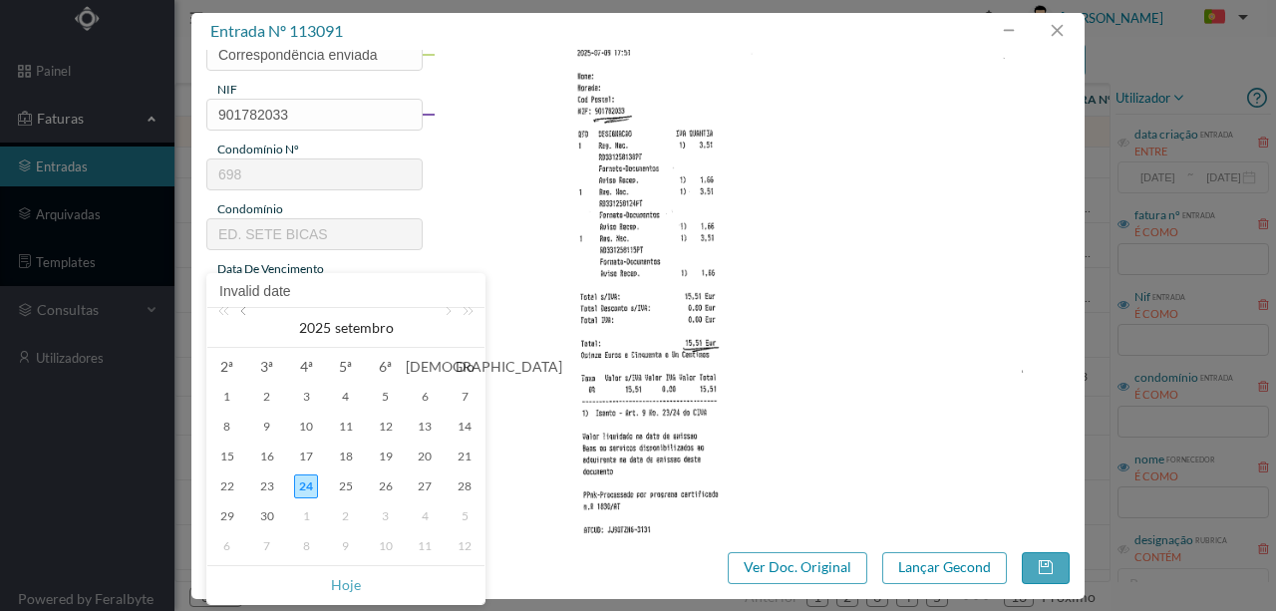
click at [247, 314] on link at bounding box center [245, 328] width 18 height 40
click at [306, 430] on div "9" at bounding box center [306, 427] width 24 height 24
type input "[DATE]"
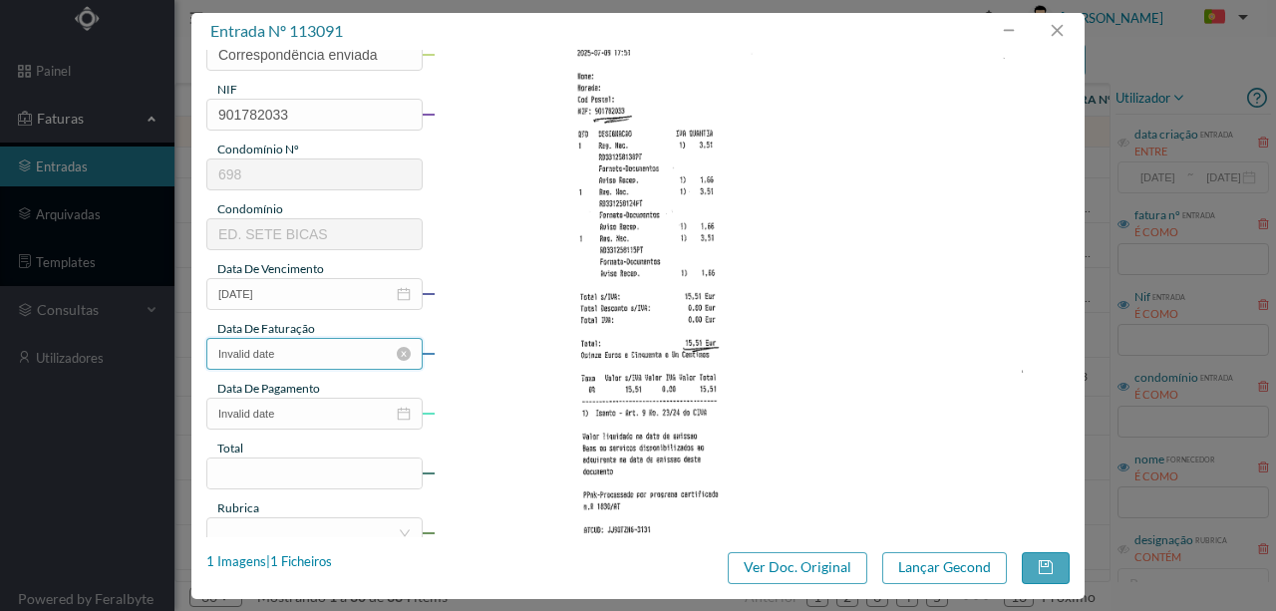
click at [285, 359] on input "Invalid date" at bounding box center [314, 354] width 216 height 32
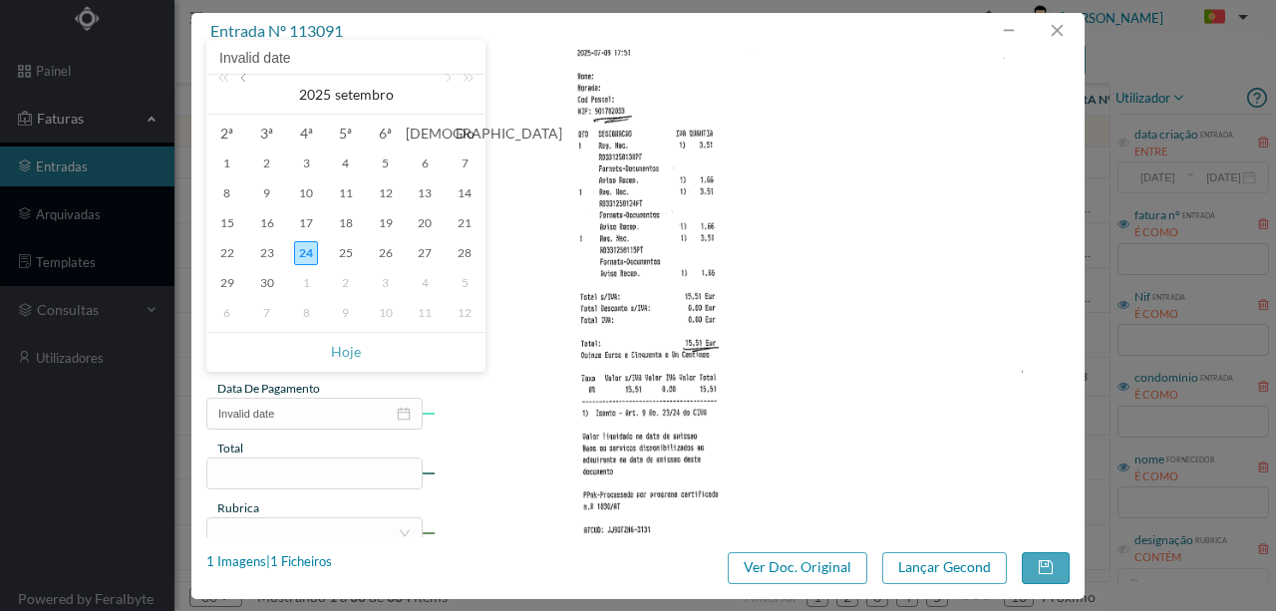
click at [247, 81] on link at bounding box center [245, 95] width 18 height 40
click at [306, 197] on div "9" at bounding box center [306, 193] width 24 height 24
type input "[DATE]"
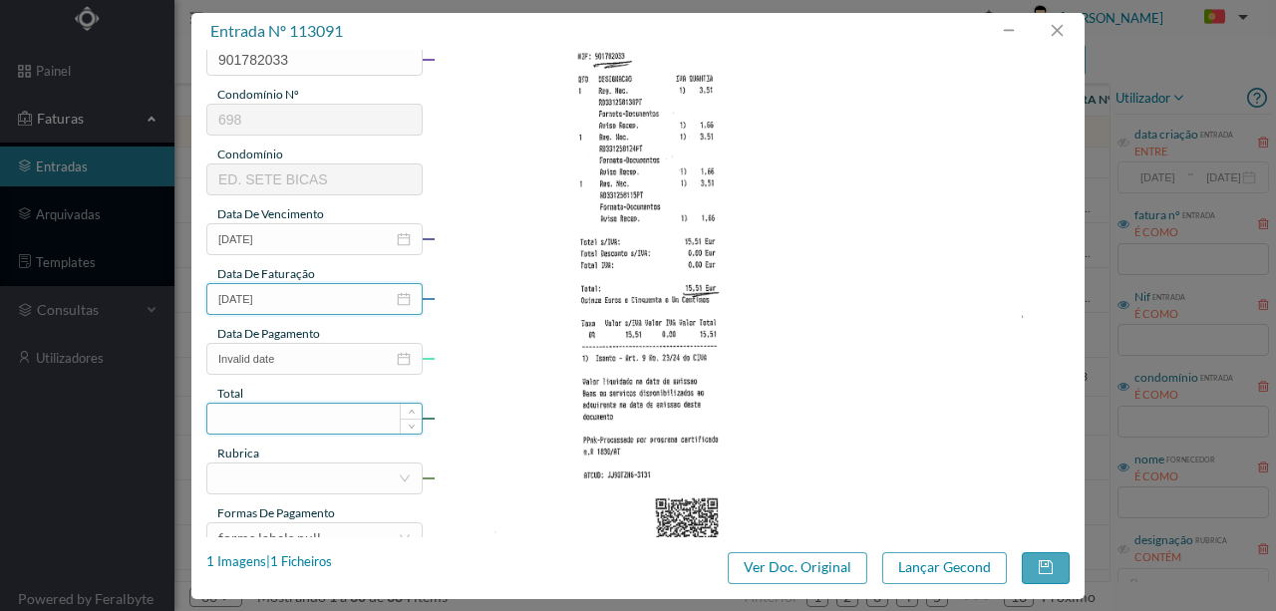
scroll to position [399, 0]
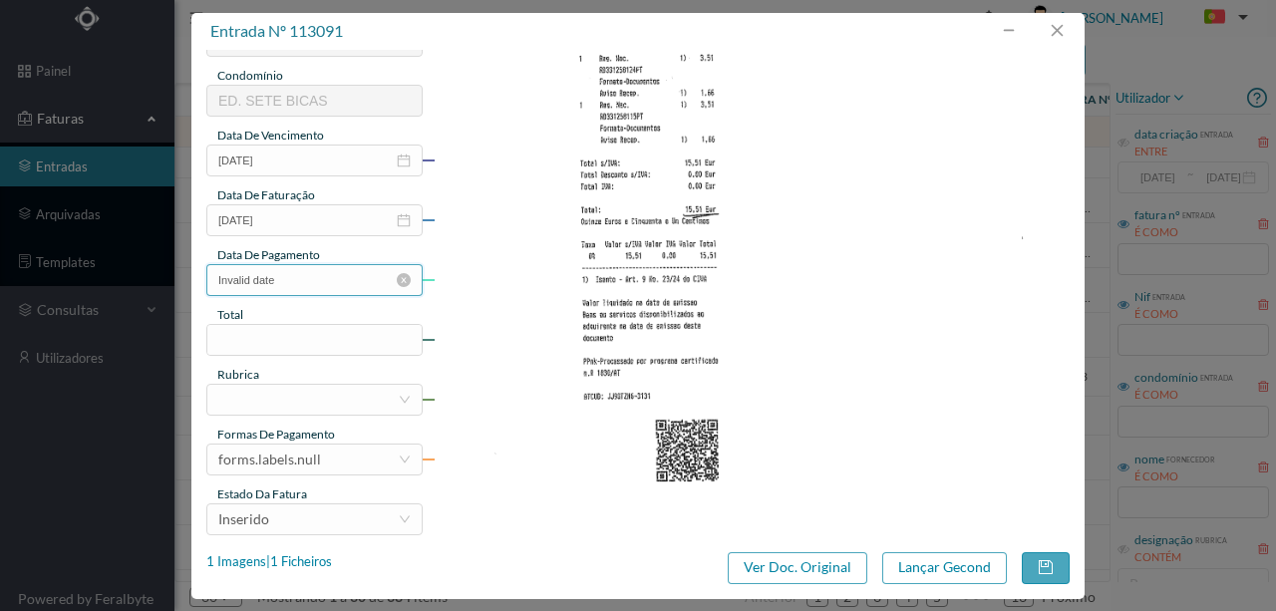
click at [281, 281] on input "Invalid date" at bounding box center [314, 280] width 216 height 32
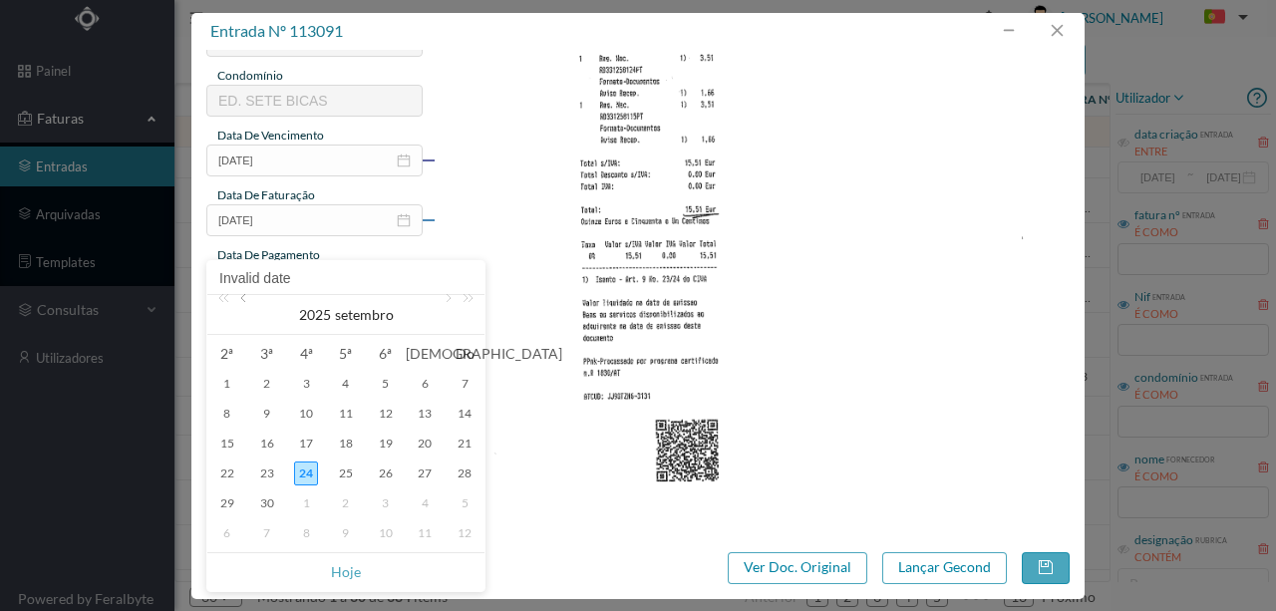
click at [245, 300] on link at bounding box center [245, 315] width 18 height 40
click at [311, 416] on div "9" at bounding box center [306, 414] width 24 height 24
type input "[DATE]"
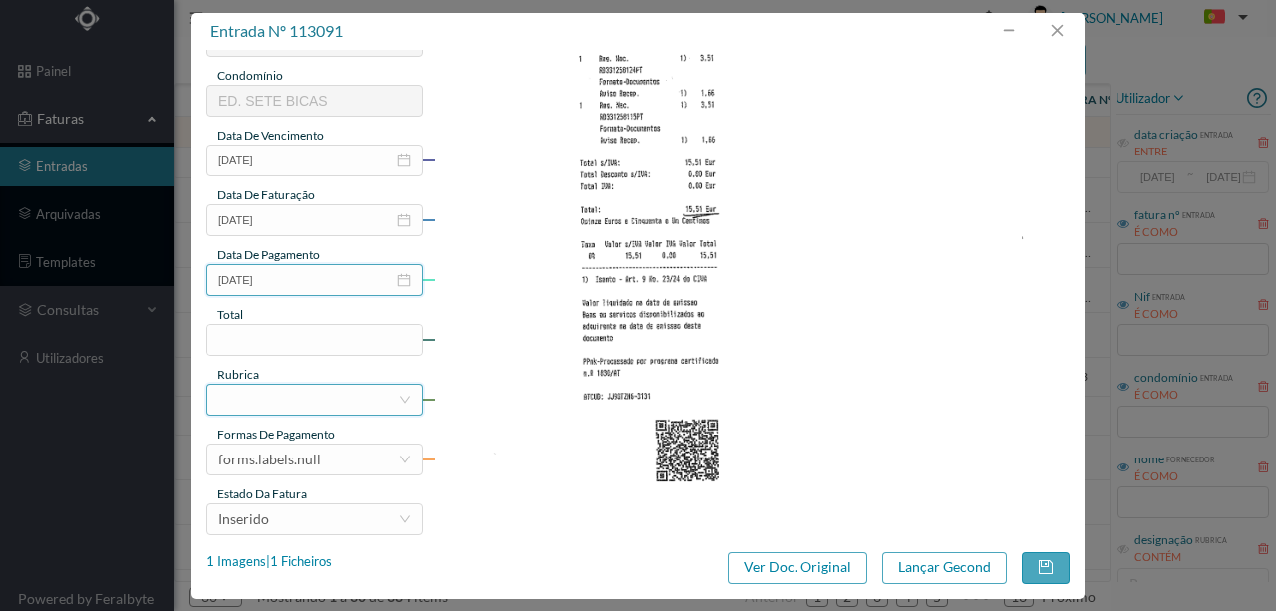
scroll to position [465, 0]
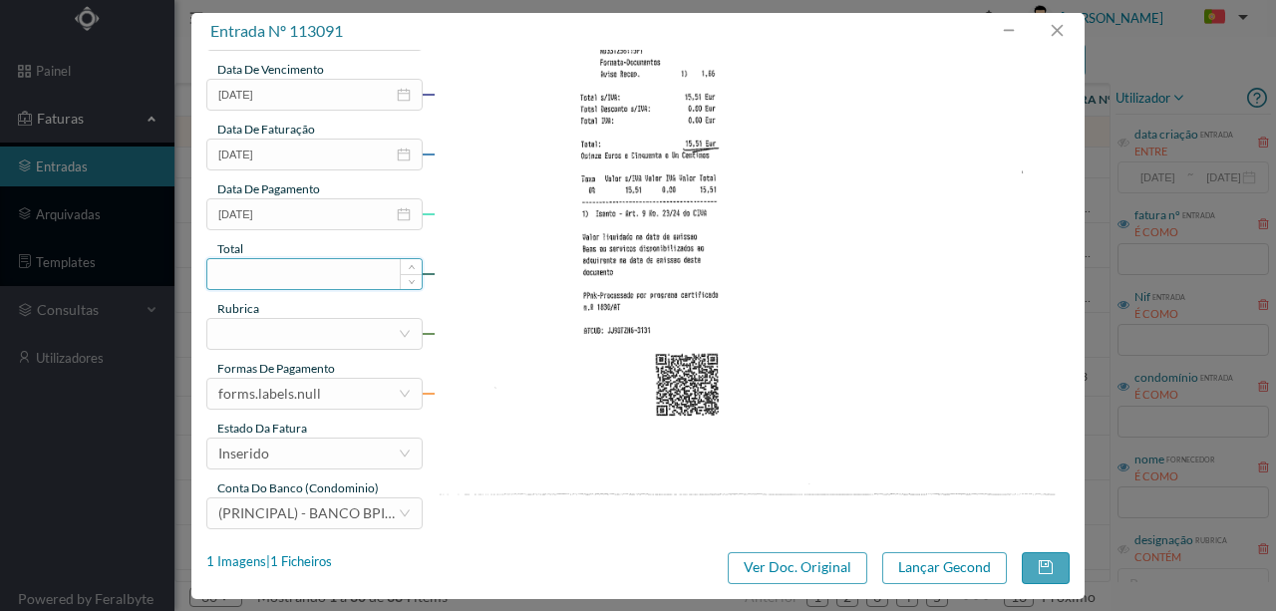
drag, startPoint x: 245, startPoint y: 266, endPoint x: 274, endPoint y: 267, distance: 28.9
click at [253, 266] on input at bounding box center [314, 274] width 214 height 30
type input "15.51"
drag, startPoint x: 263, startPoint y: 328, endPoint x: 343, endPoint y: 351, distance: 83.0
click at [263, 329] on div at bounding box center [307, 334] width 179 height 30
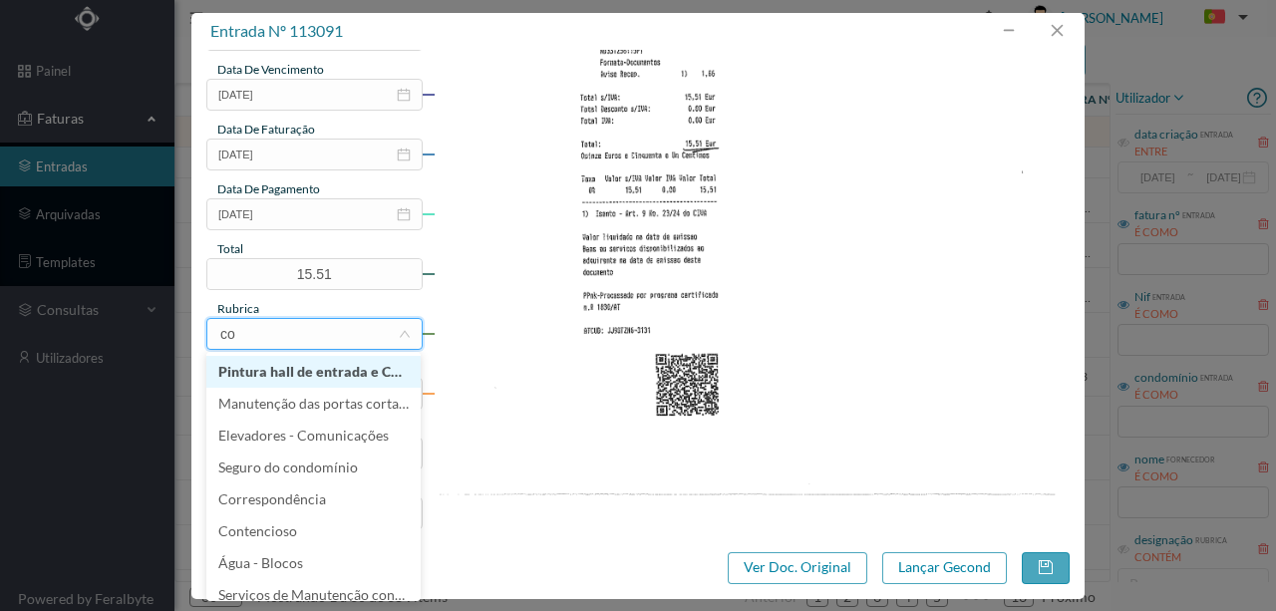
type input "cor"
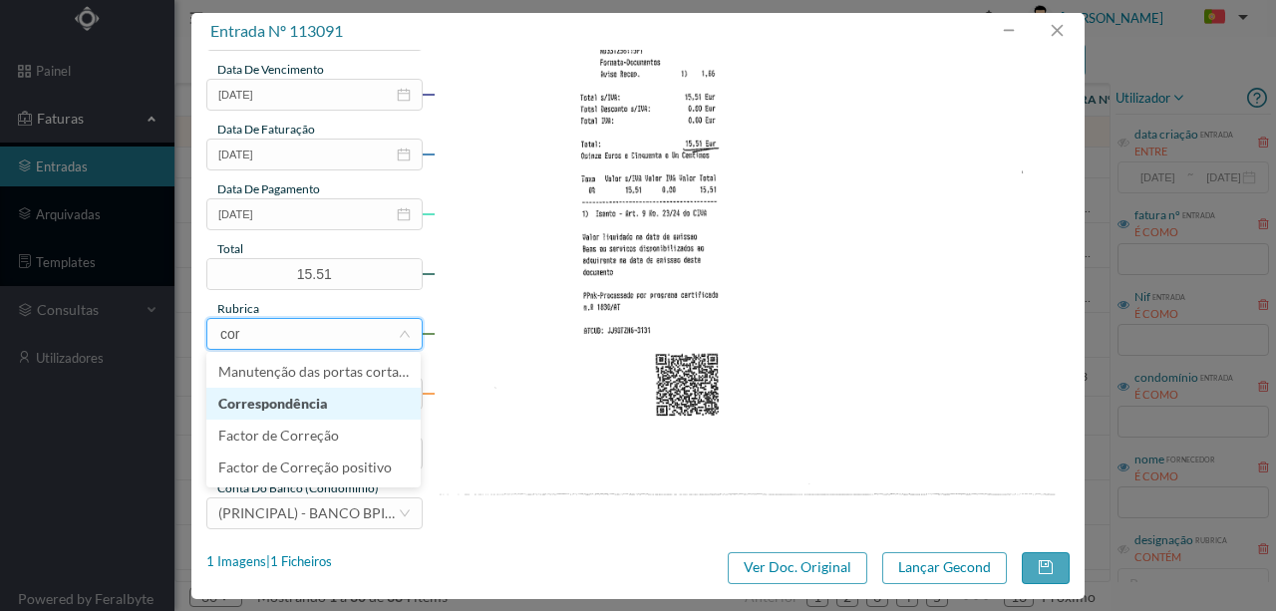
click at [277, 399] on li "Correspondência" at bounding box center [313, 404] width 214 height 32
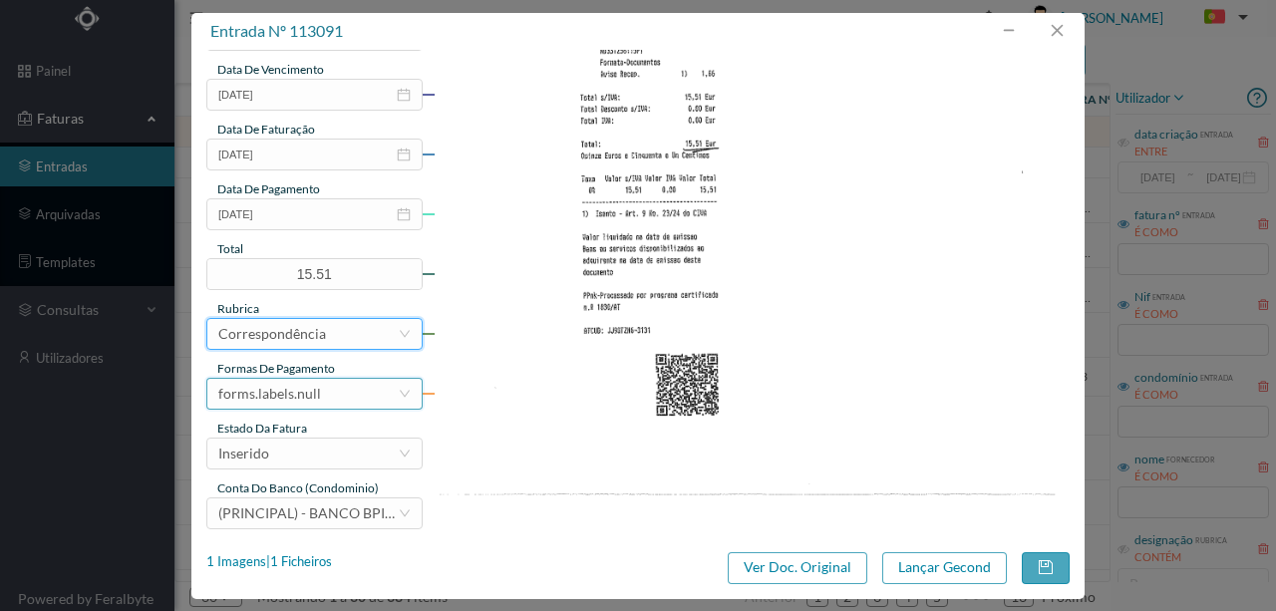
click at [300, 393] on div "forms.labels.null" at bounding box center [269, 394] width 103 height 30
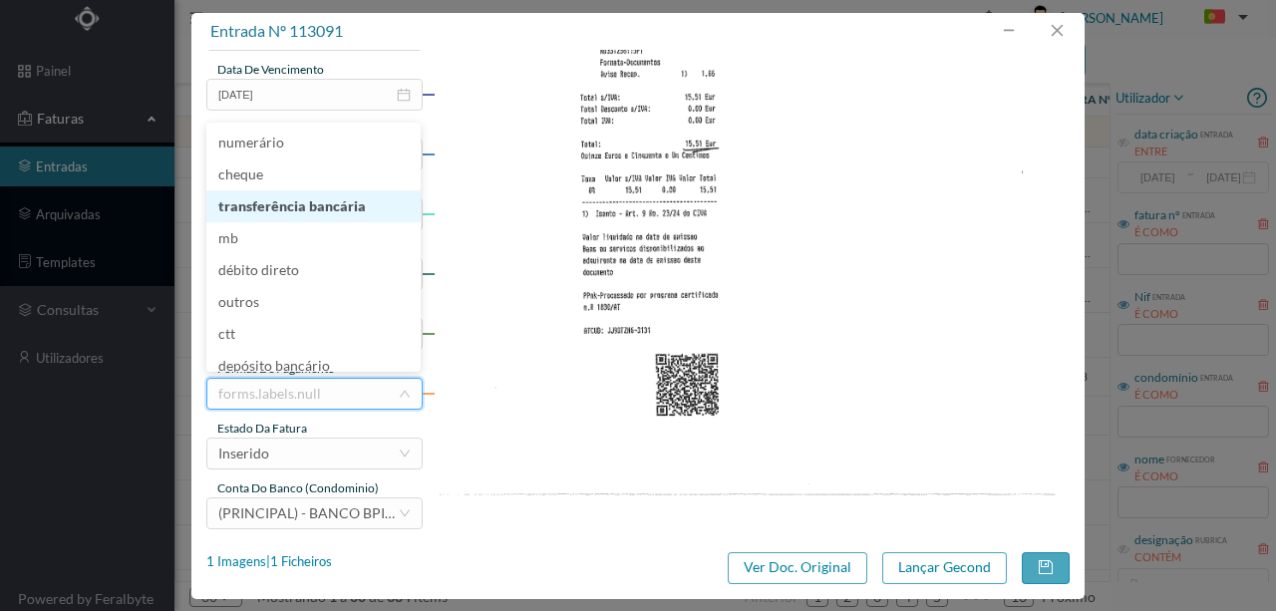
click at [282, 213] on li "transferência bancária" at bounding box center [313, 206] width 214 height 32
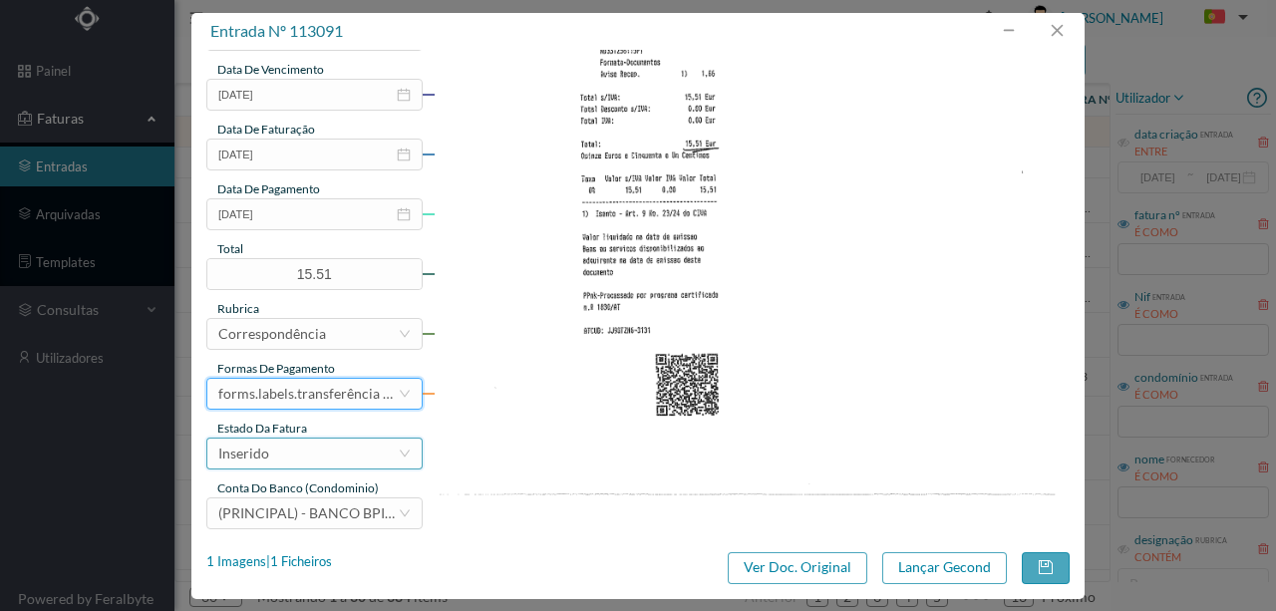
click at [281, 455] on div "Inserido" at bounding box center [307, 454] width 179 height 30
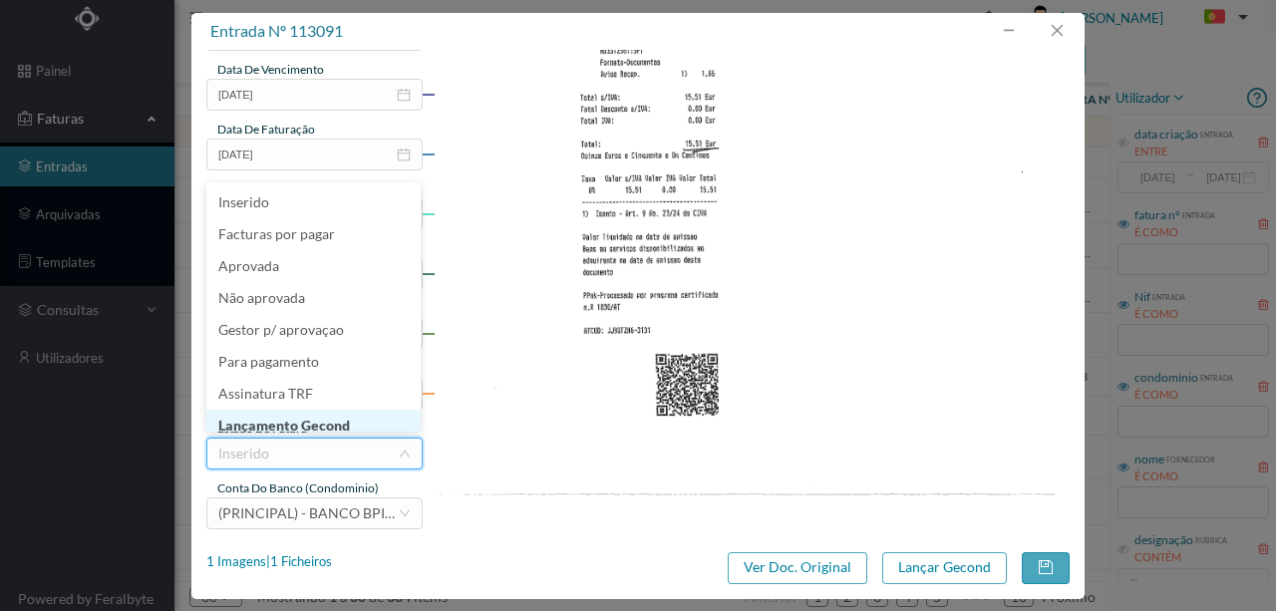
scroll to position [10, 0]
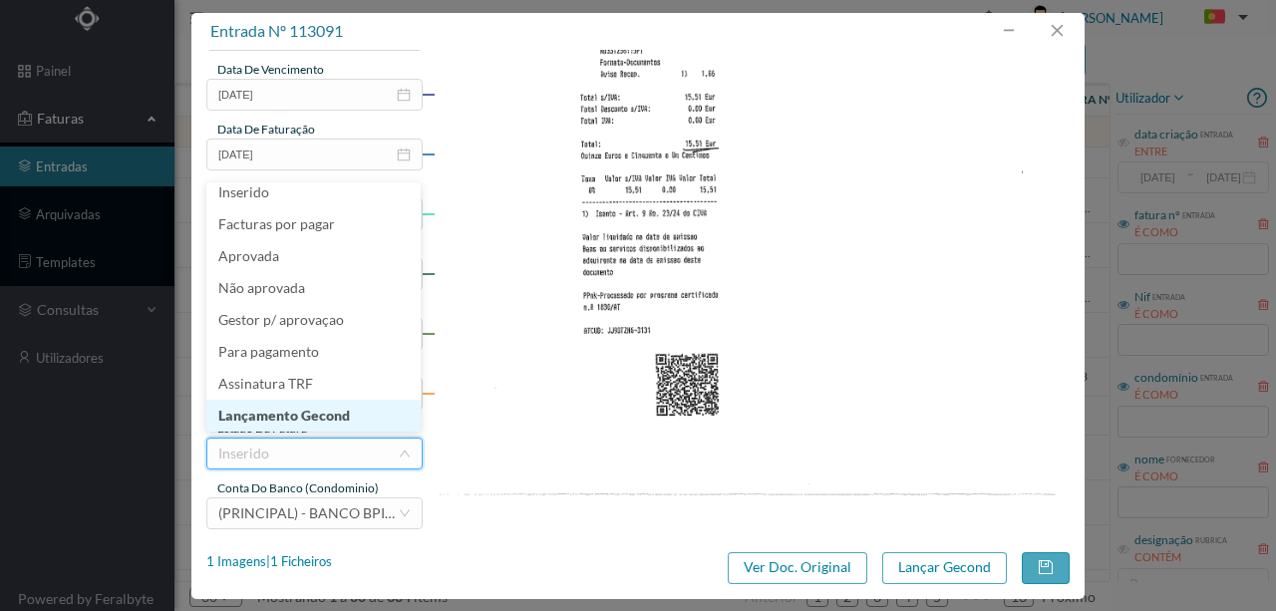
click at [327, 410] on li "Lançamento Gecond" at bounding box center [313, 416] width 214 height 32
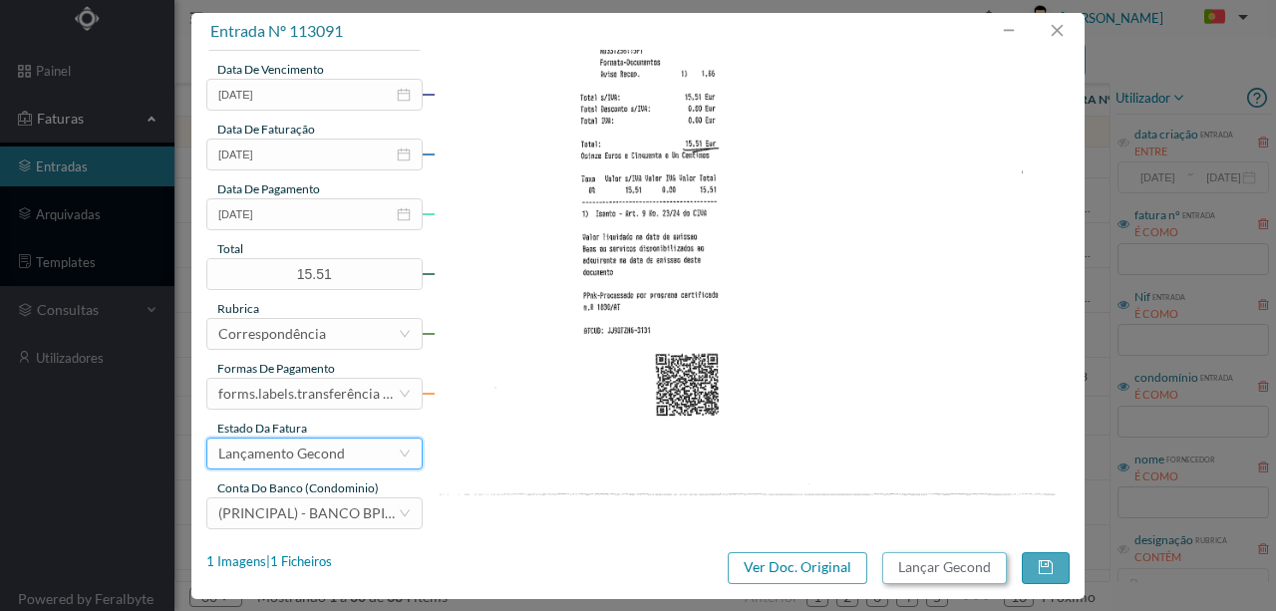
click at [953, 568] on button "Lançar Gecond" at bounding box center [944, 568] width 125 height 32
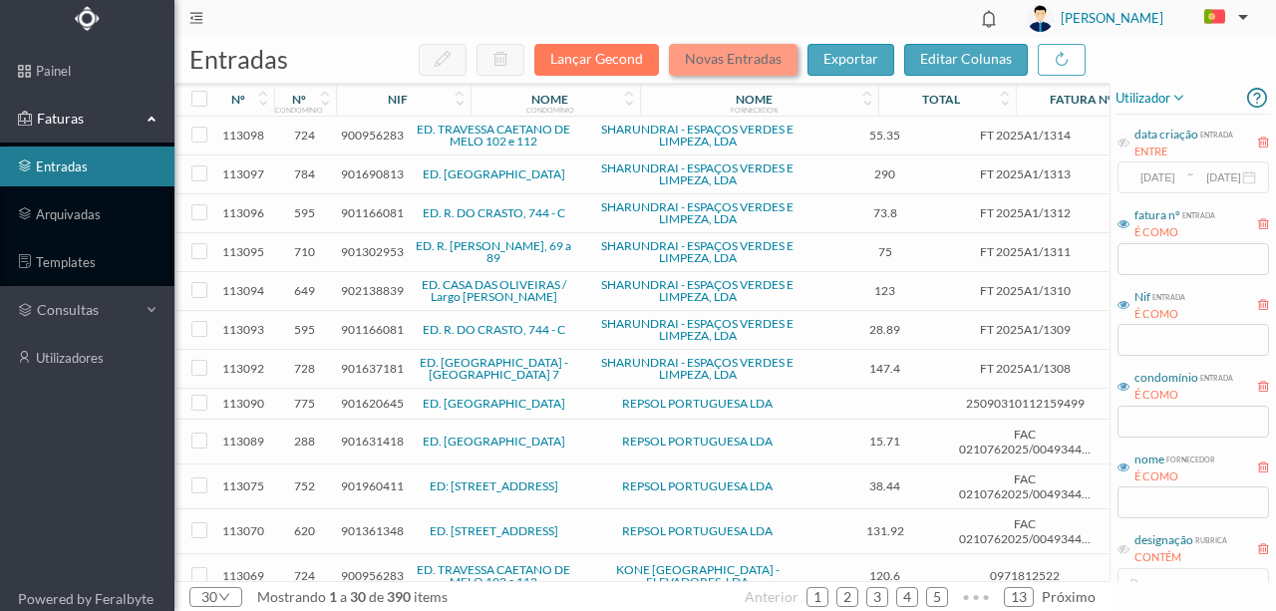
click at [735, 48] on button "Novas Entradas" at bounding box center [733, 60] width 129 height 32
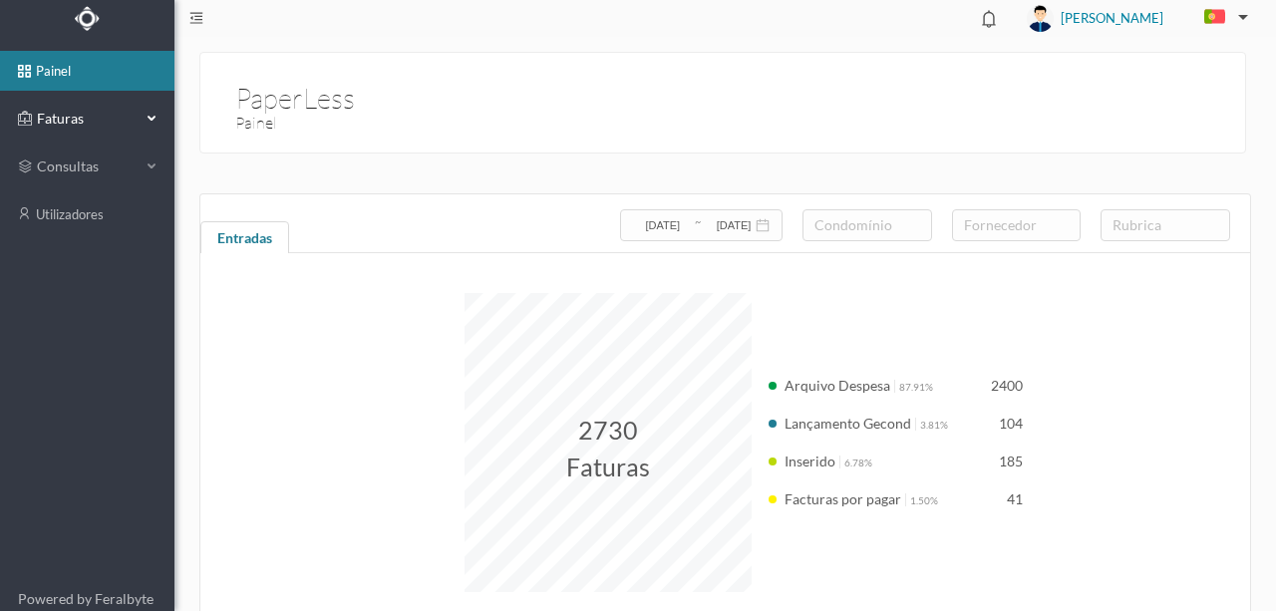
click at [65, 122] on span "Faturas" at bounding box center [87, 119] width 110 height 20
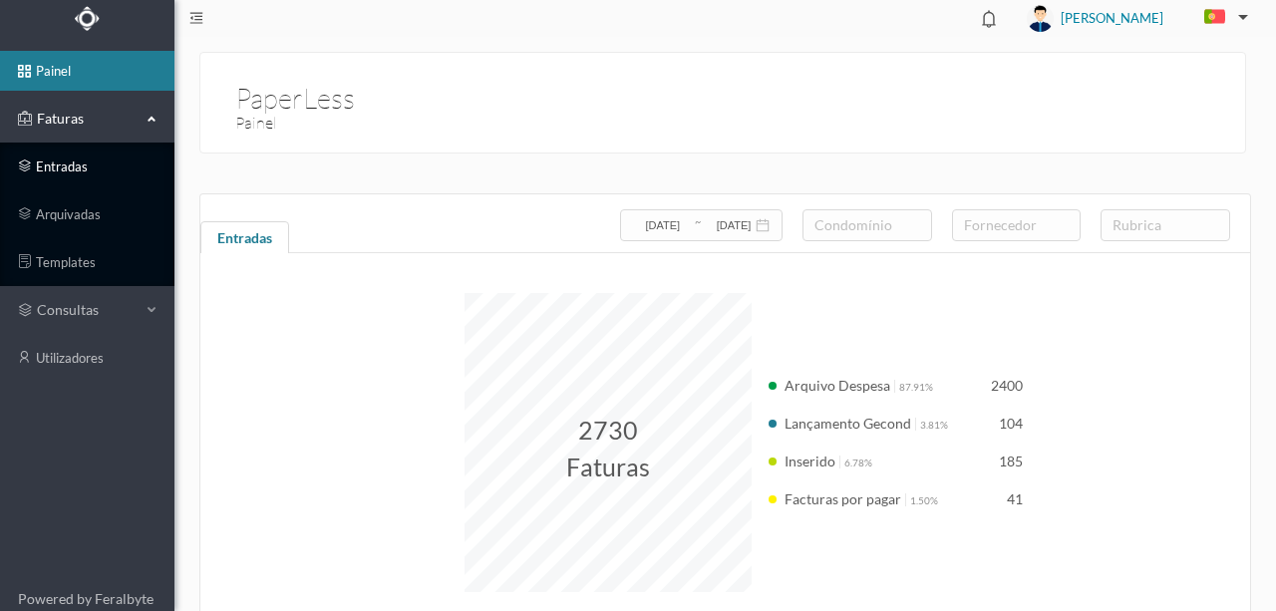
click at [72, 172] on link "entradas" at bounding box center [87, 167] width 174 height 40
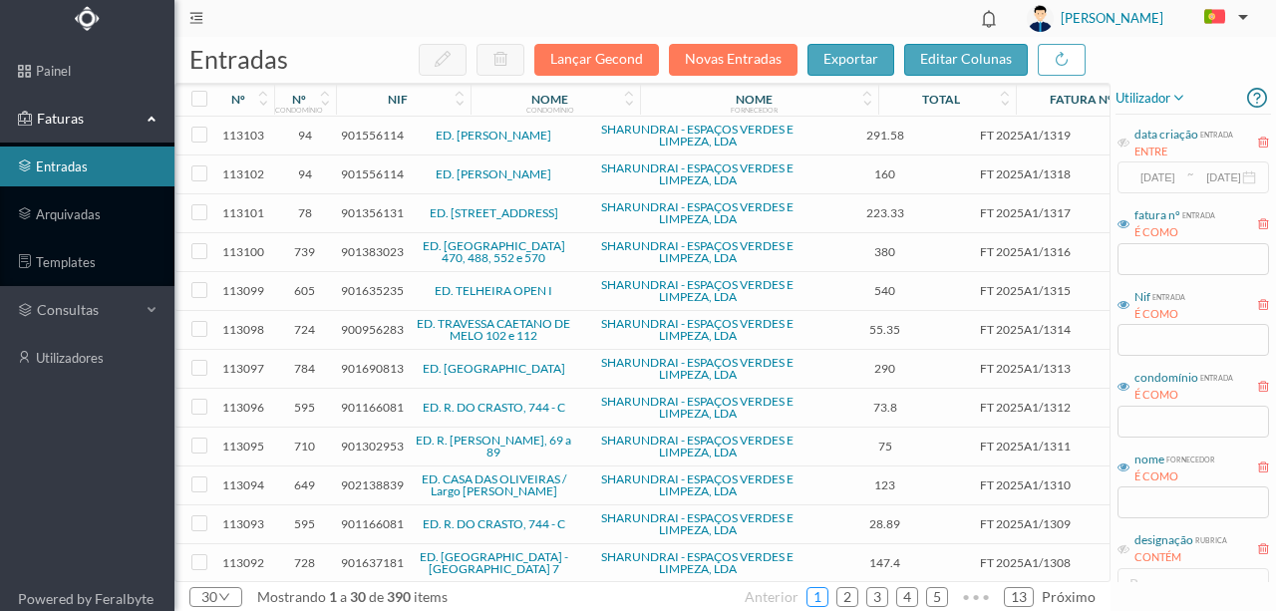
click at [824, 596] on link "1" at bounding box center [818, 597] width 20 height 30
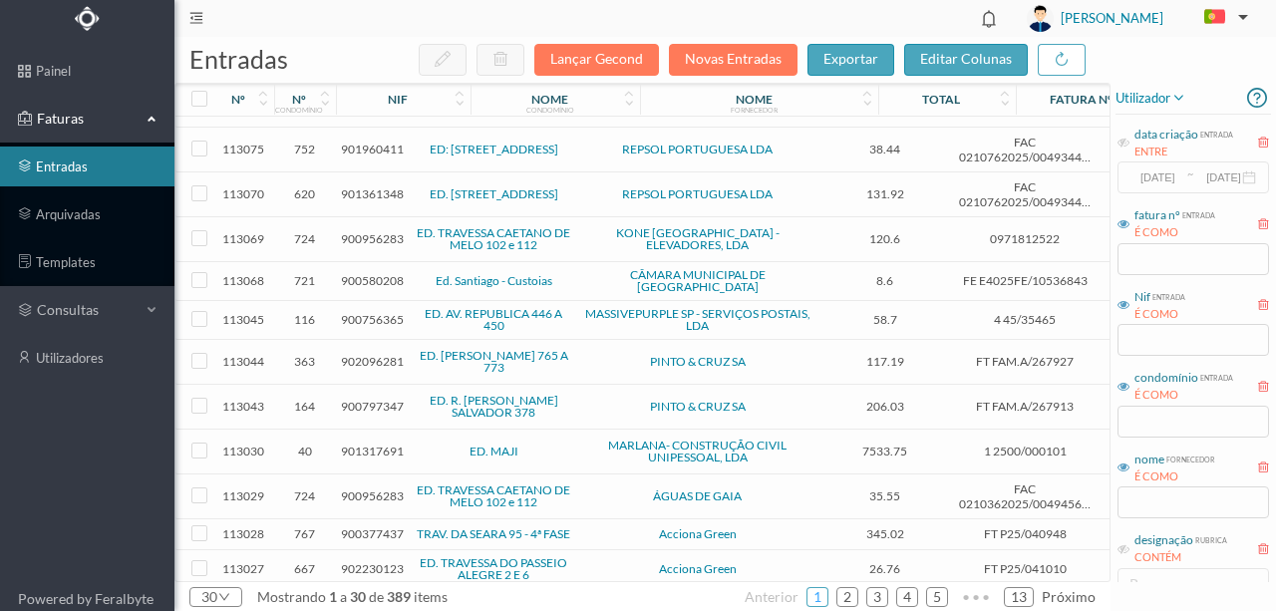
scroll to position [664, 0]
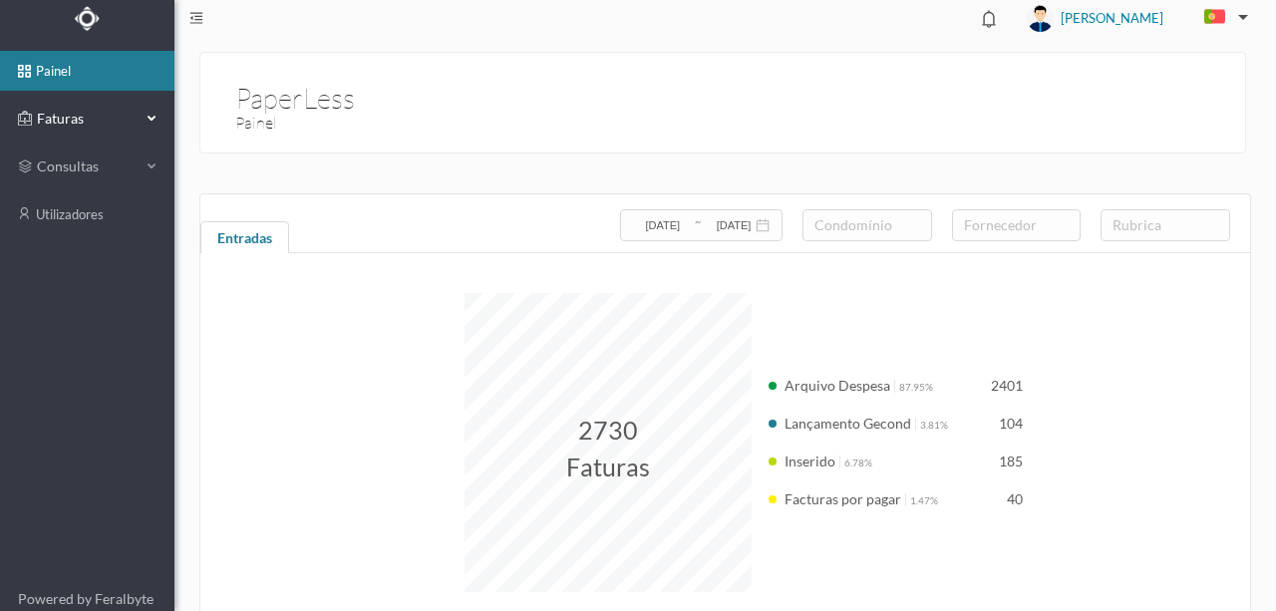
click at [75, 121] on span "Faturas" at bounding box center [87, 119] width 110 height 20
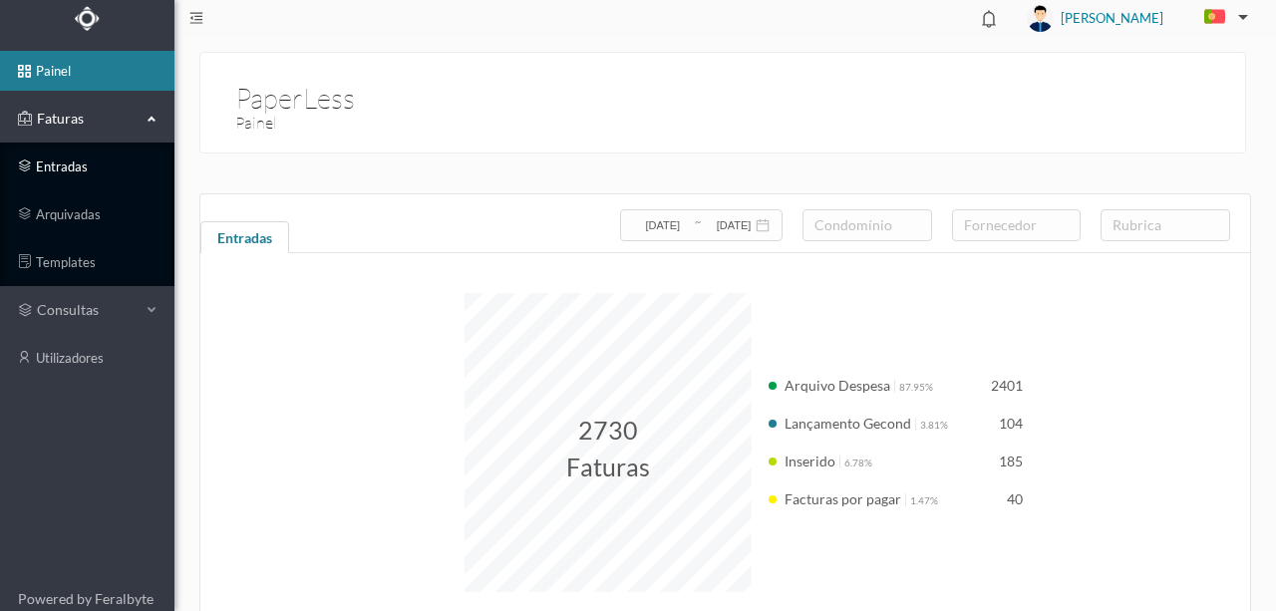
click at [63, 165] on link "entradas" at bounding box center [87, 167] width 174 height 40
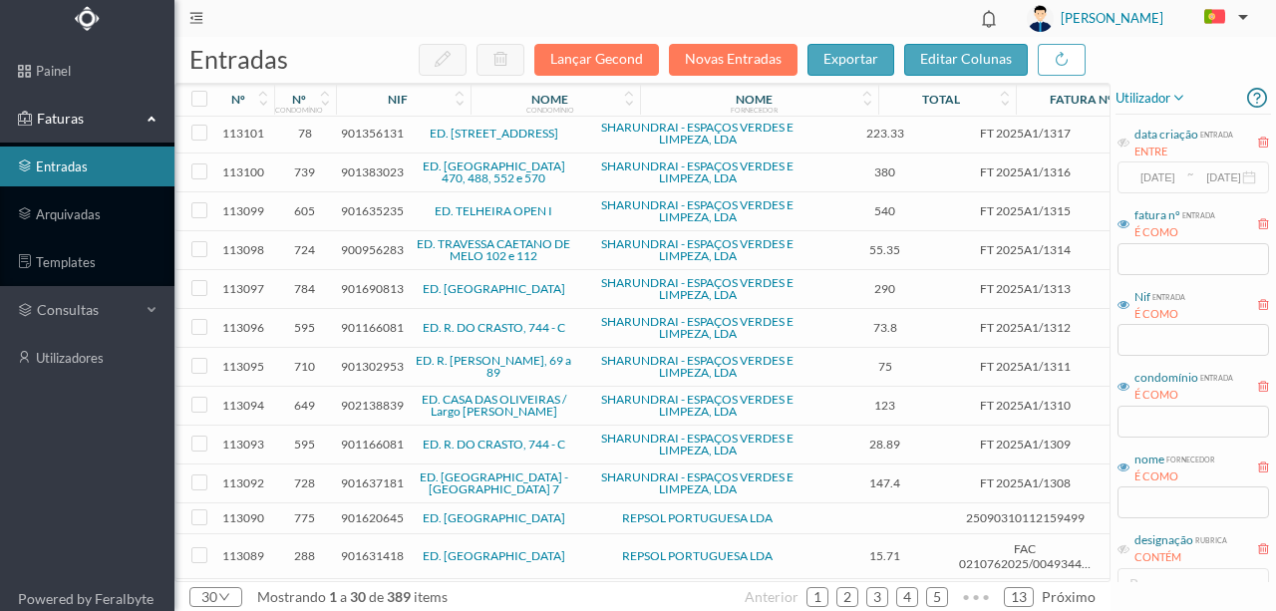
scroll to position [199, 0]
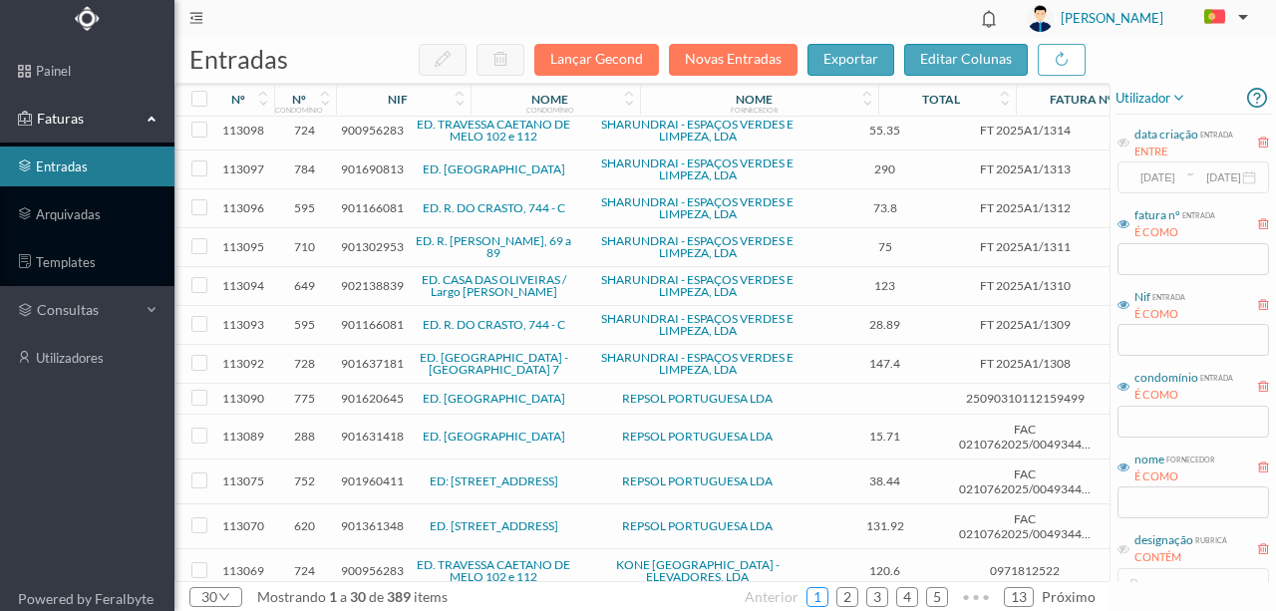
click at [828, 596] on link "1" at bounding box center [818, 597] width 20 height 30
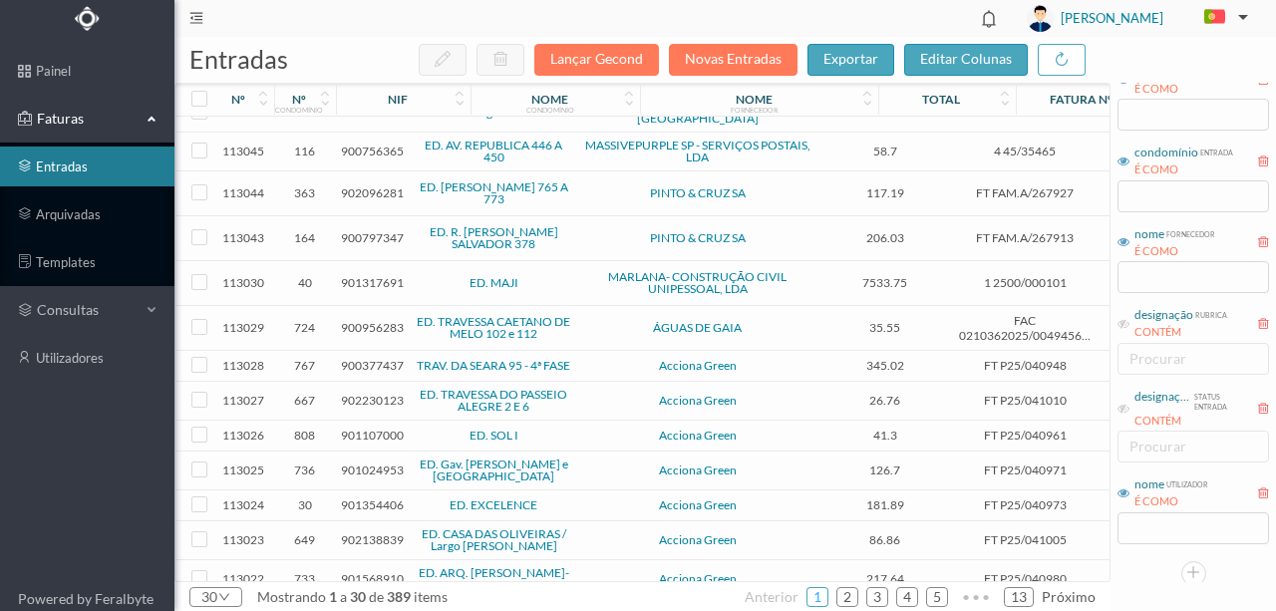
scroll to position [229, 0]
click at [1153, 268] on input "text" at bounding box center [1194, 273] width 152 height 32
type input "q"
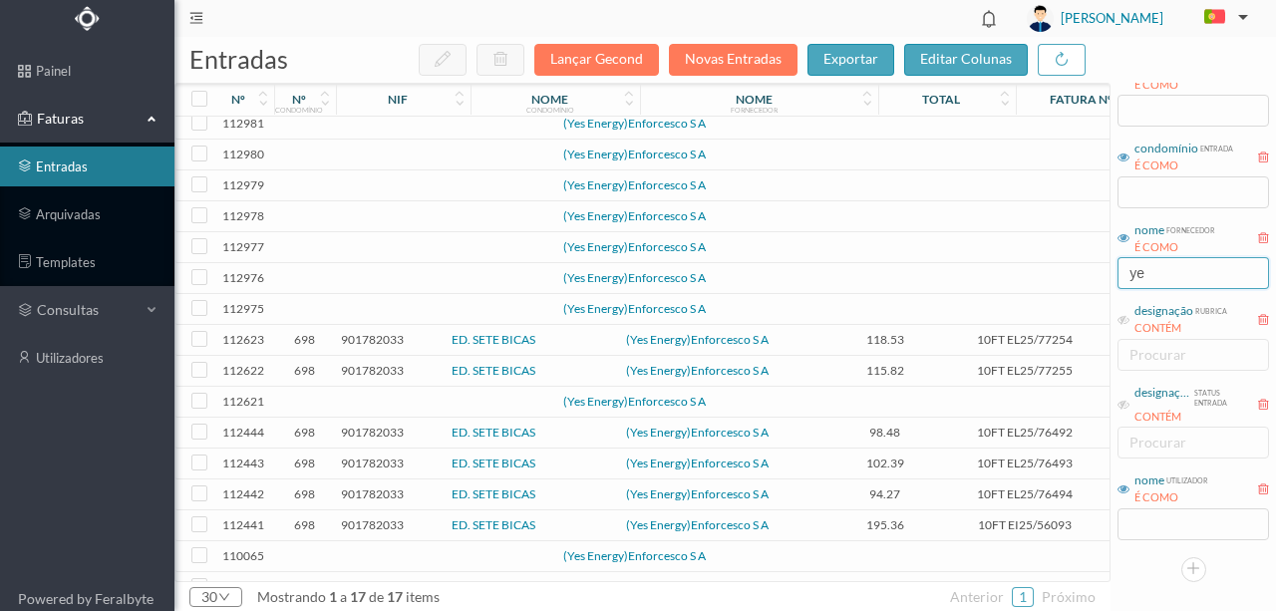
scroll to position [60, 0]
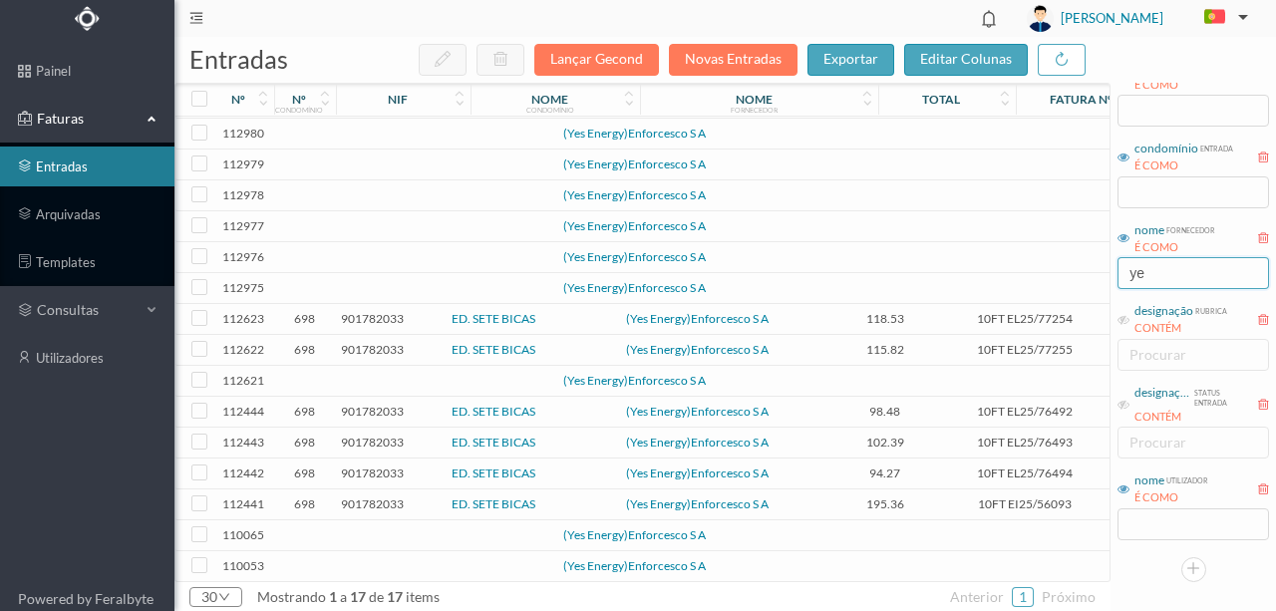
type input "ye"
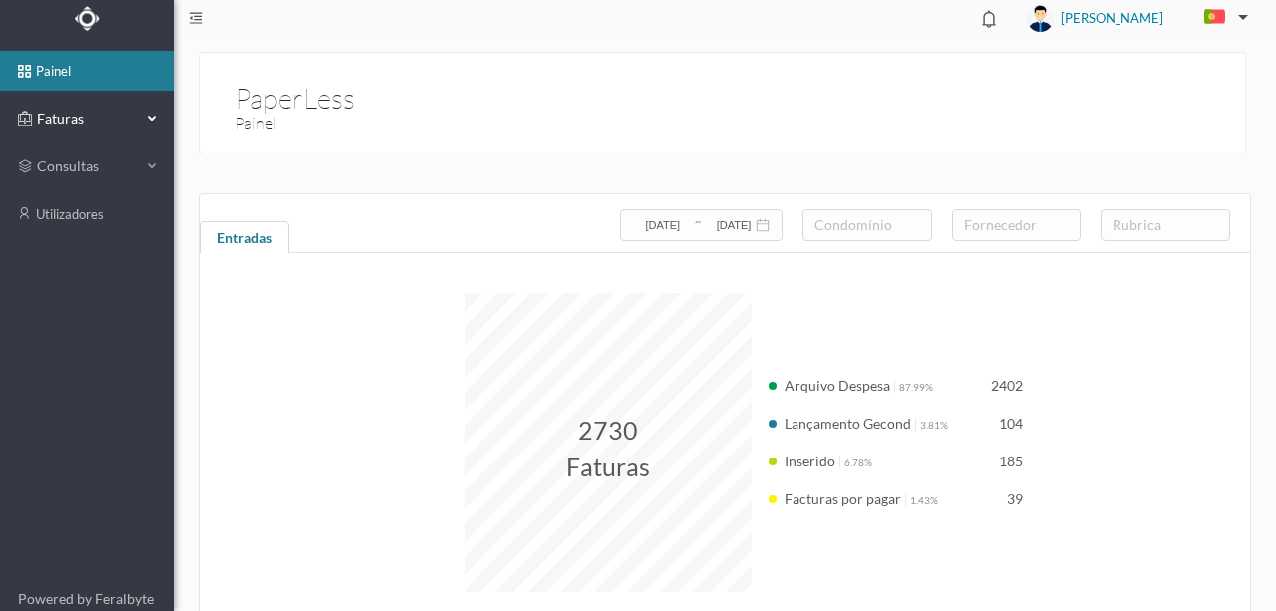
click at [61, 114] on span "Faturas" at bounding box center [87, 119] width 110 height 20
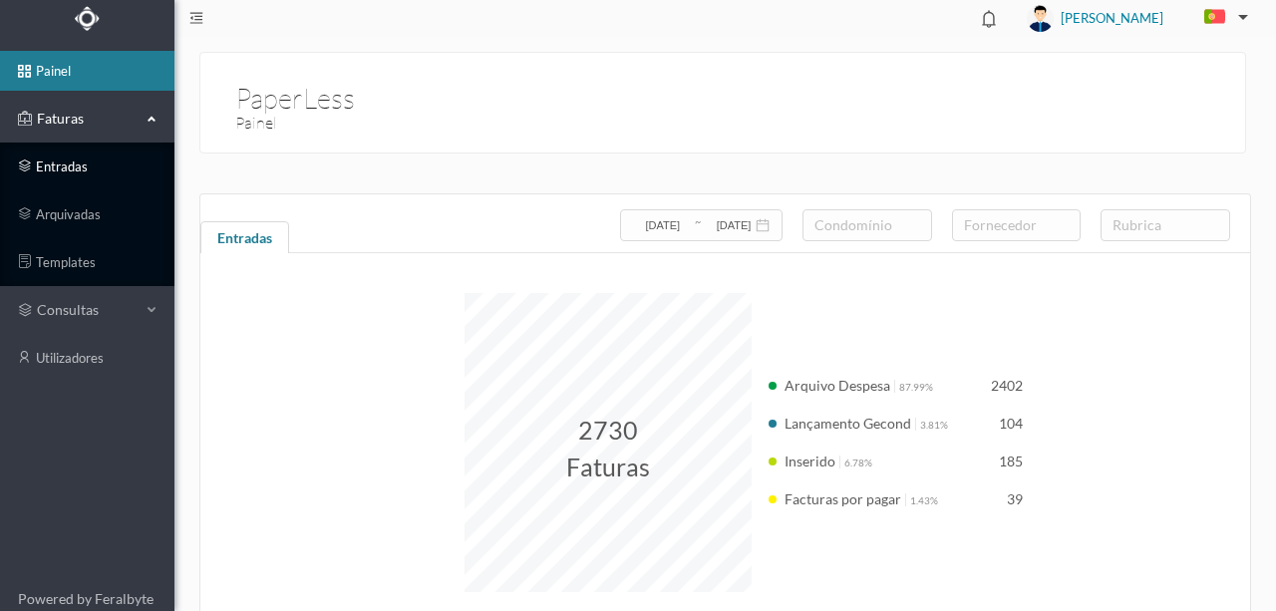
click at [84, 164] on link "entradas" at bounding box center [87, 167] width 174 height 40
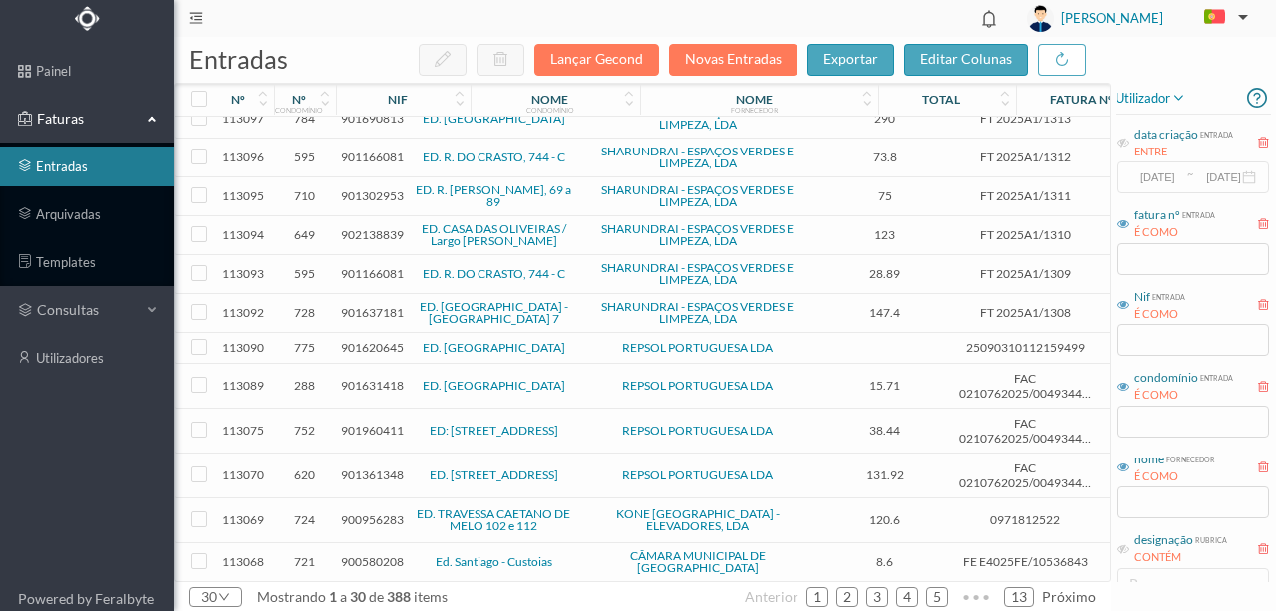
scroll to position [265, 0]
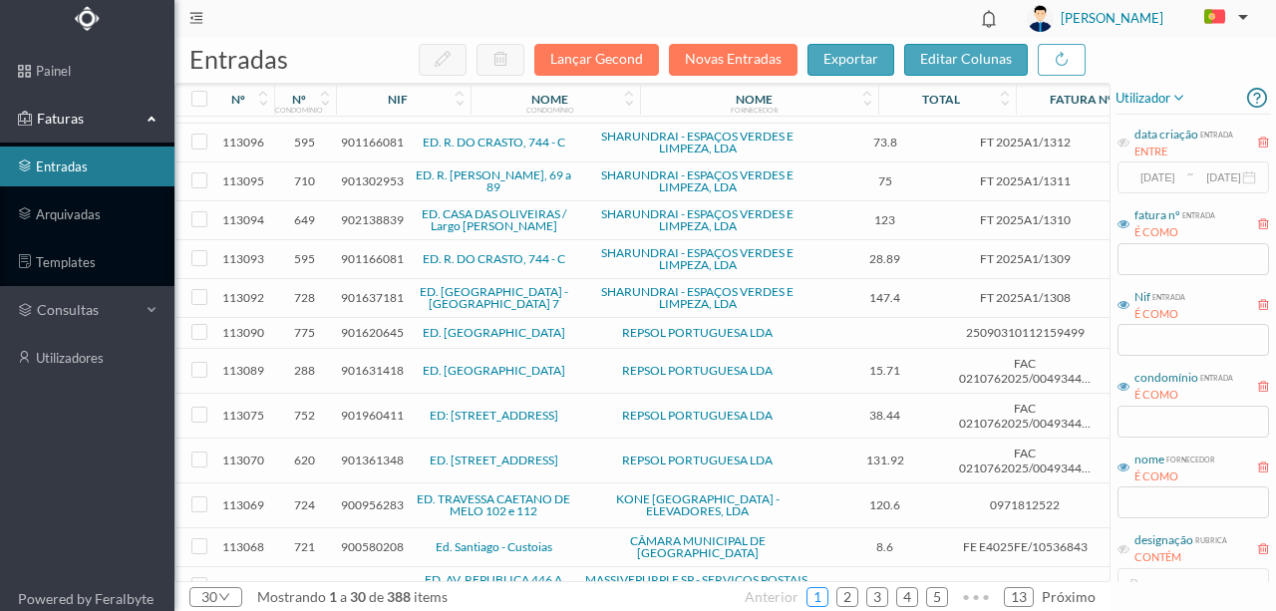
click at [826, 598] on link "1" at bounding box center [818, 597] width 20 height 30
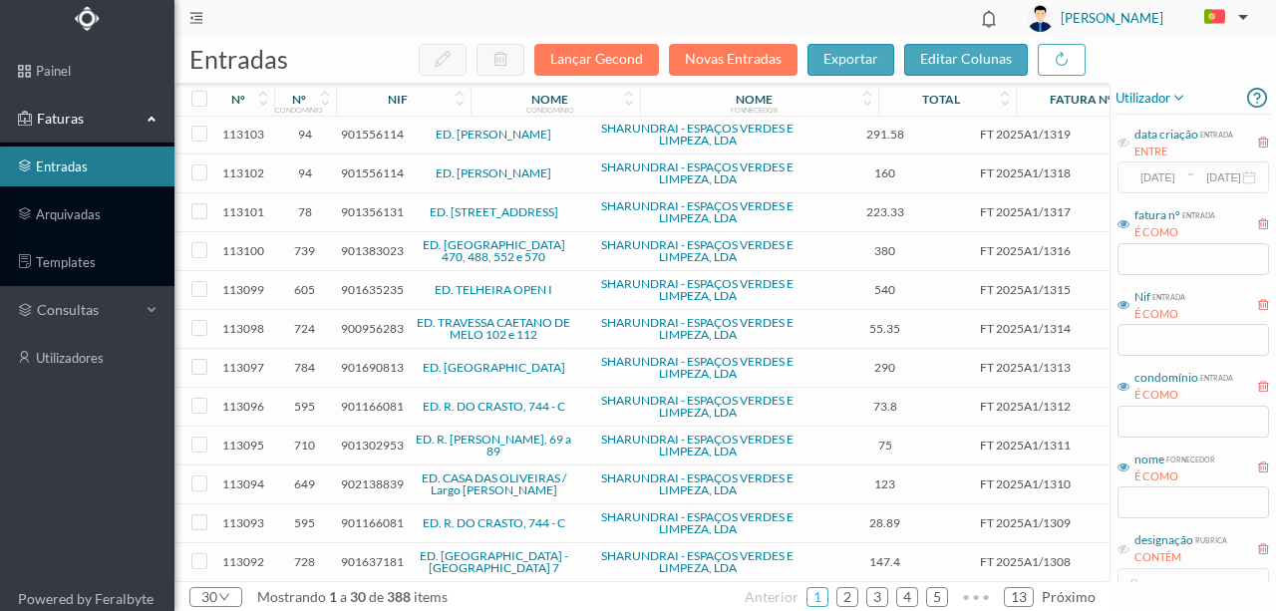
scroll to position [0, 0]
click at [1140, 425] on input "text" at bounding box center [1194, 422] width 152 height 32
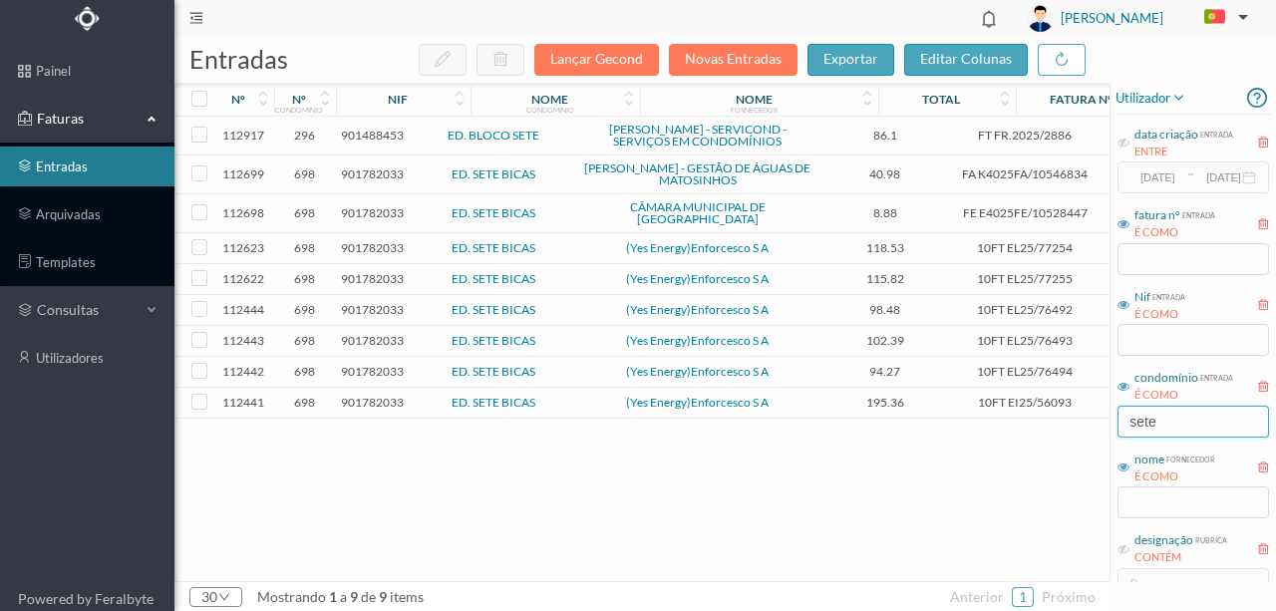
type input "sete"
click at [353, 181] on span "901782033" at bounding box center [372, 174] width 63 height 15
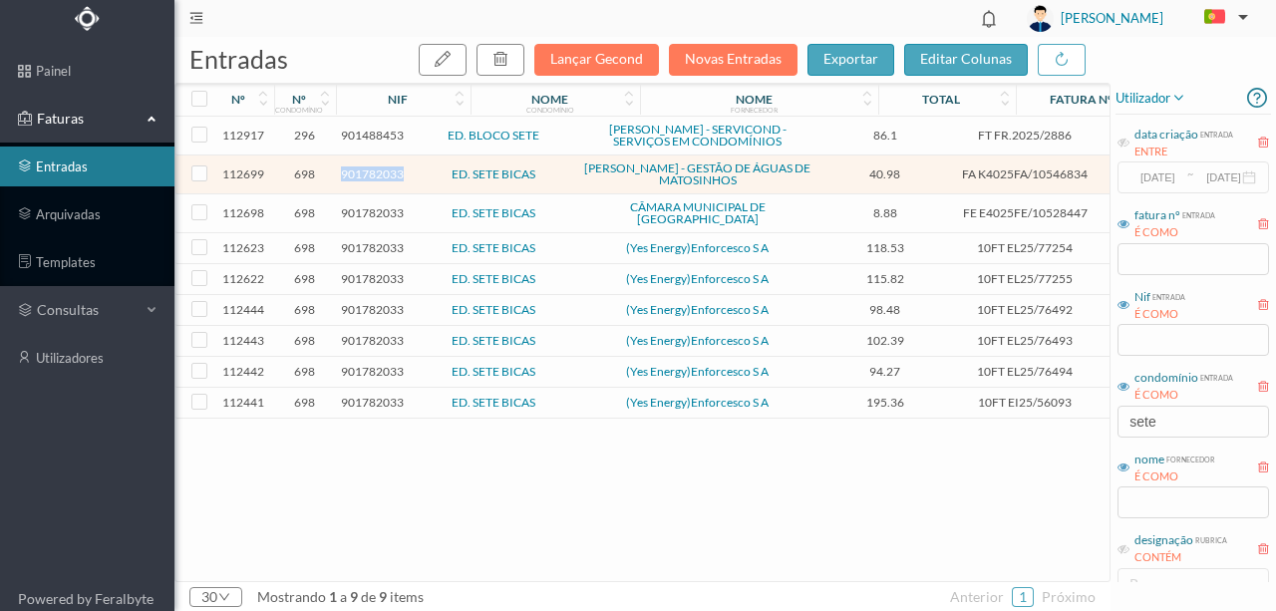
click at [353, 181] on span "901782033" at bounding box center [372, 174] width 63 height 15
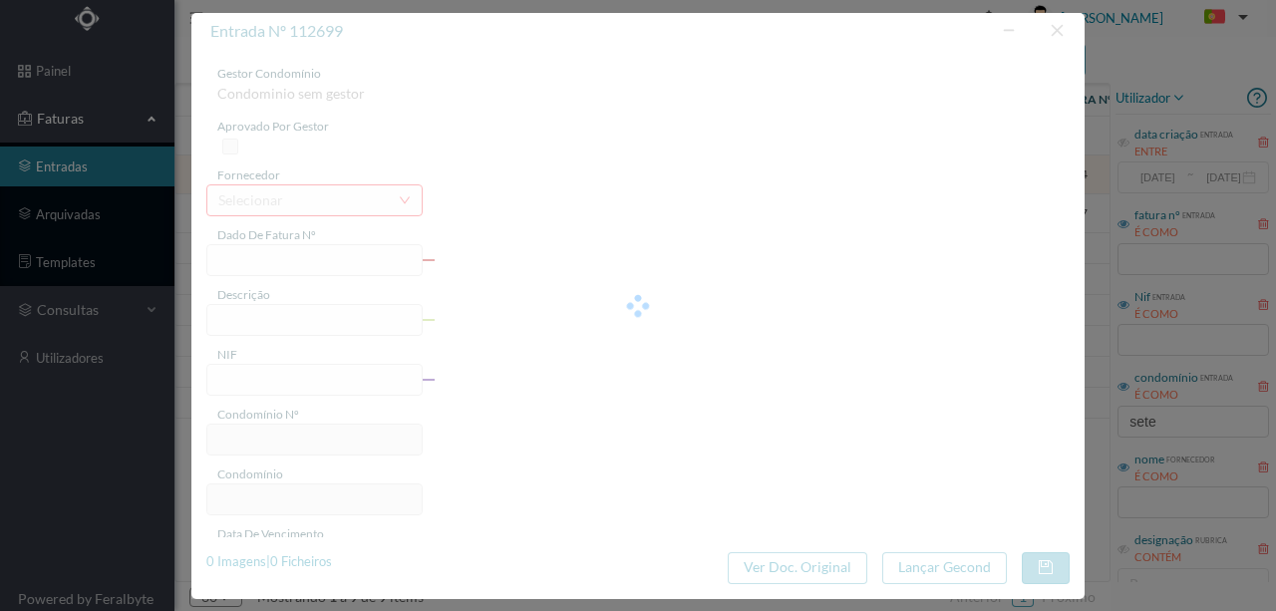
type input "FA K4025FA/10546834"
type input "Periodo de faturação: [DATE] a [DATE]"
type input "901782033"
type input "[DATE]"
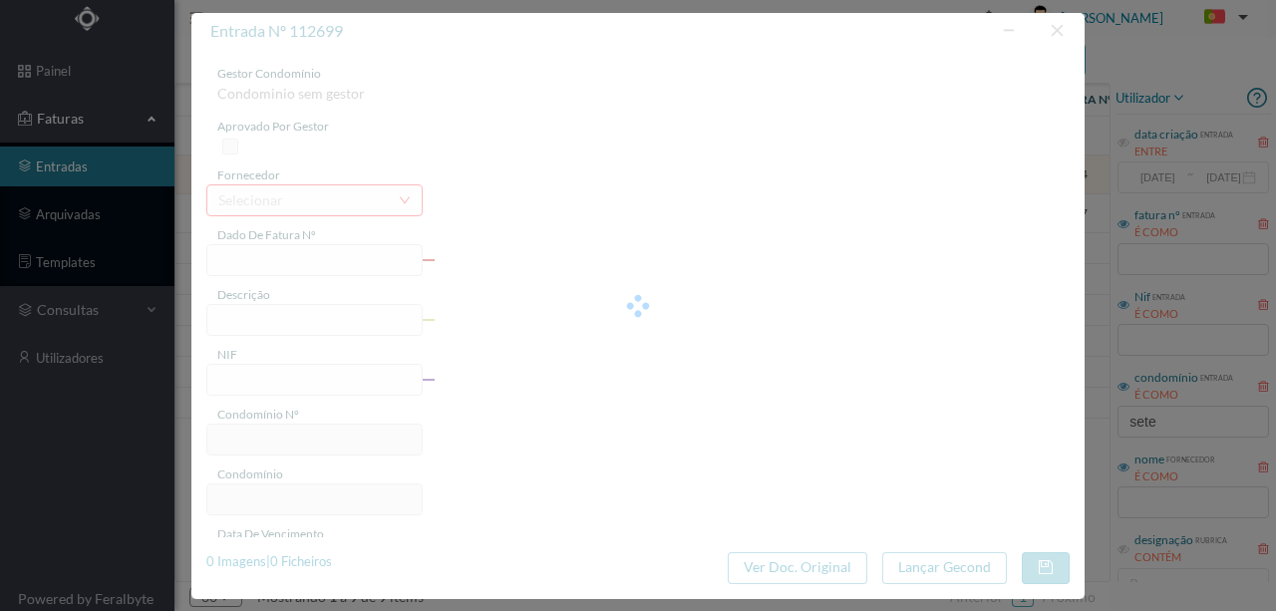
type input "[DATE]"
type input "40.98"
type input "698"
type input "ED. SETE BICAS"
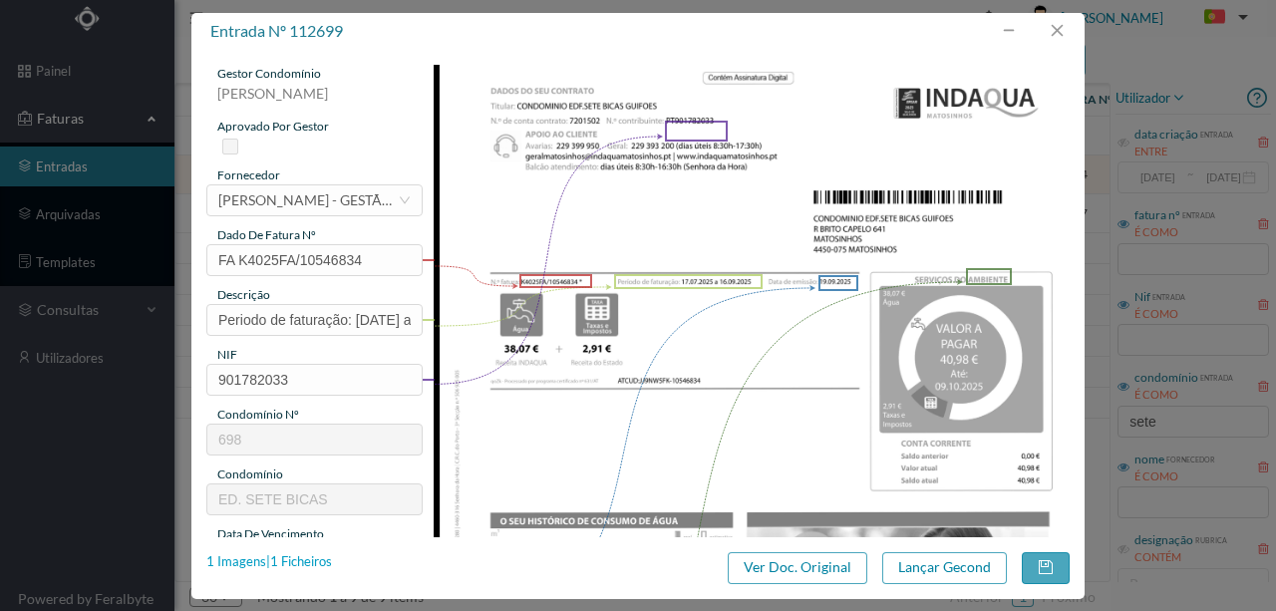
click at [301, 566] on div "1 Imagens | 1 Ficheiros" at bounding box center [269, 562] width 126 height 20
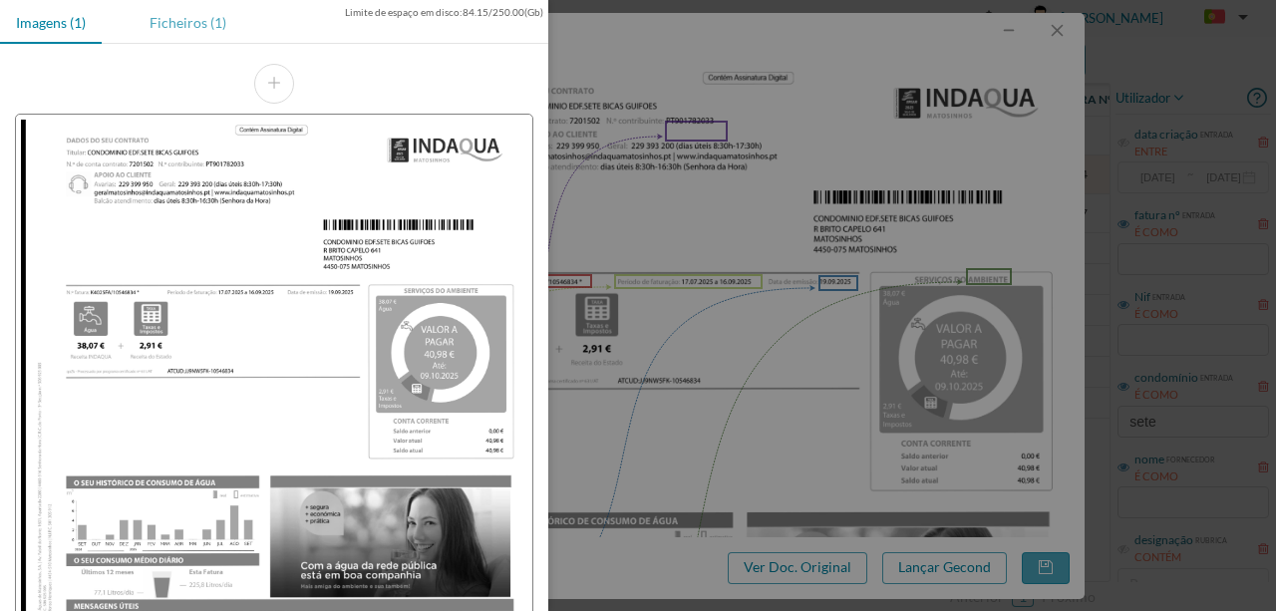
click at [166, 21] on div "Ficheiros (1)" at bounding box center [188, 22] width 109 height 45
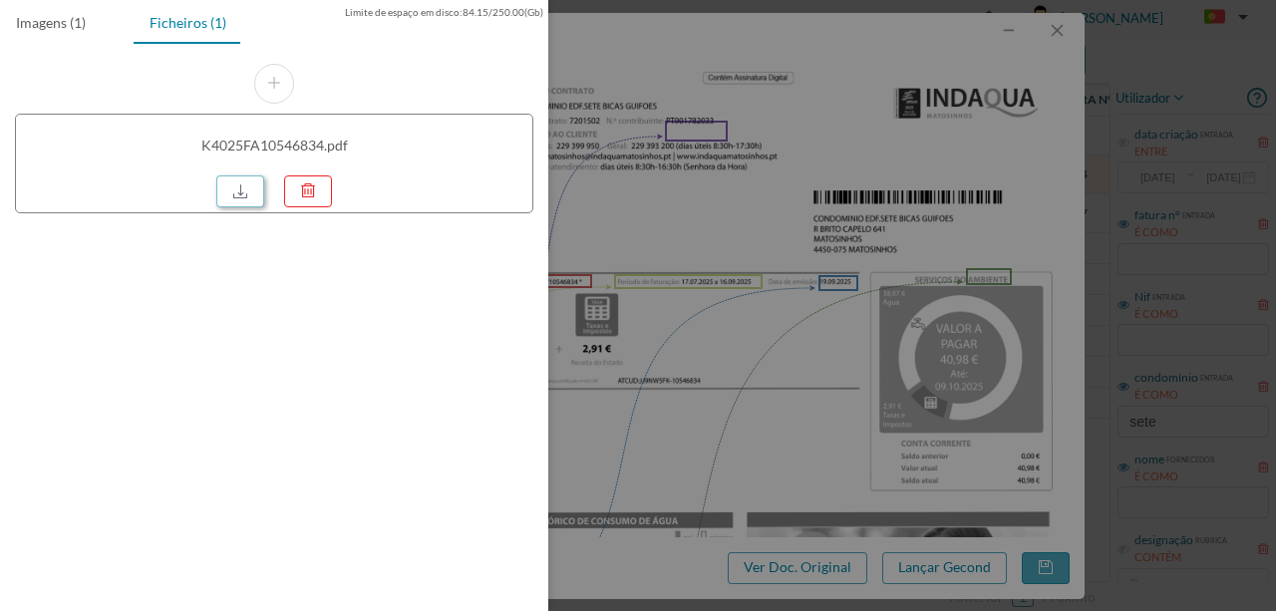
click at [245, 186] on link at bounding box center [240, 191] width 48 height 32
click at [658, 283] on div at bounding box center [638, 305] width 1276 height 611
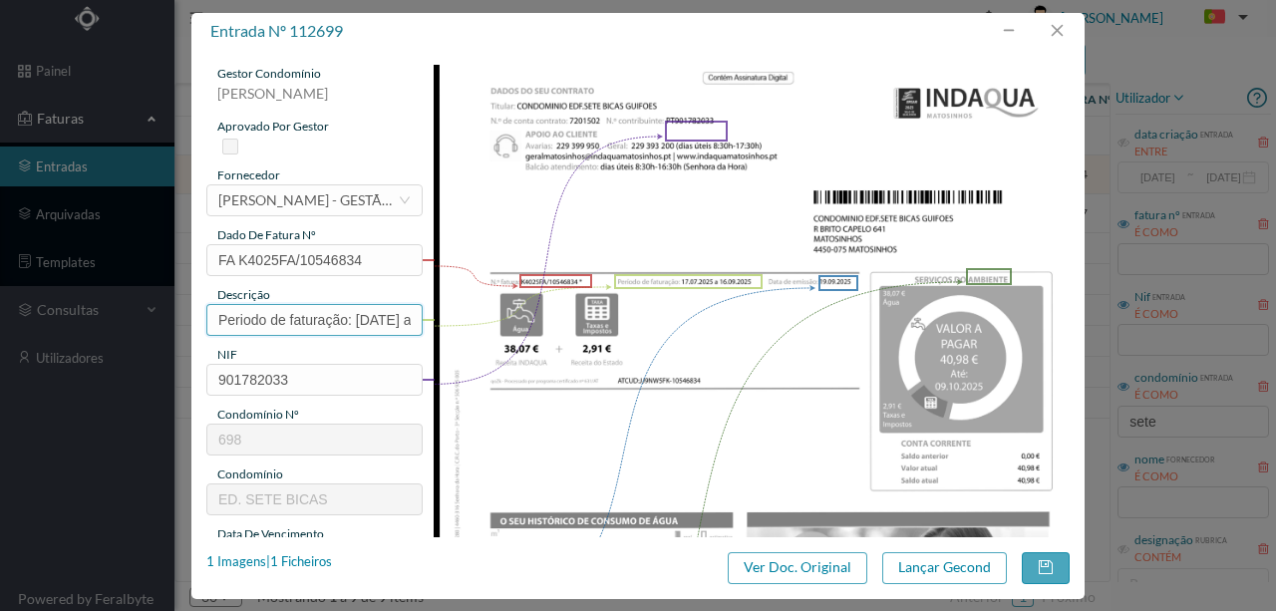
drag, startPoint x: 353, startPoint y: 317, endPoint x: 78, endPoint y: 325, distance: 275.3
click at [64, 321] on div "entrada nº 112699 gestor condomínio [PERSON_NAME] aprovado por gestor fornecedo…" at bounding box center [638, 305] width 1276 height 611
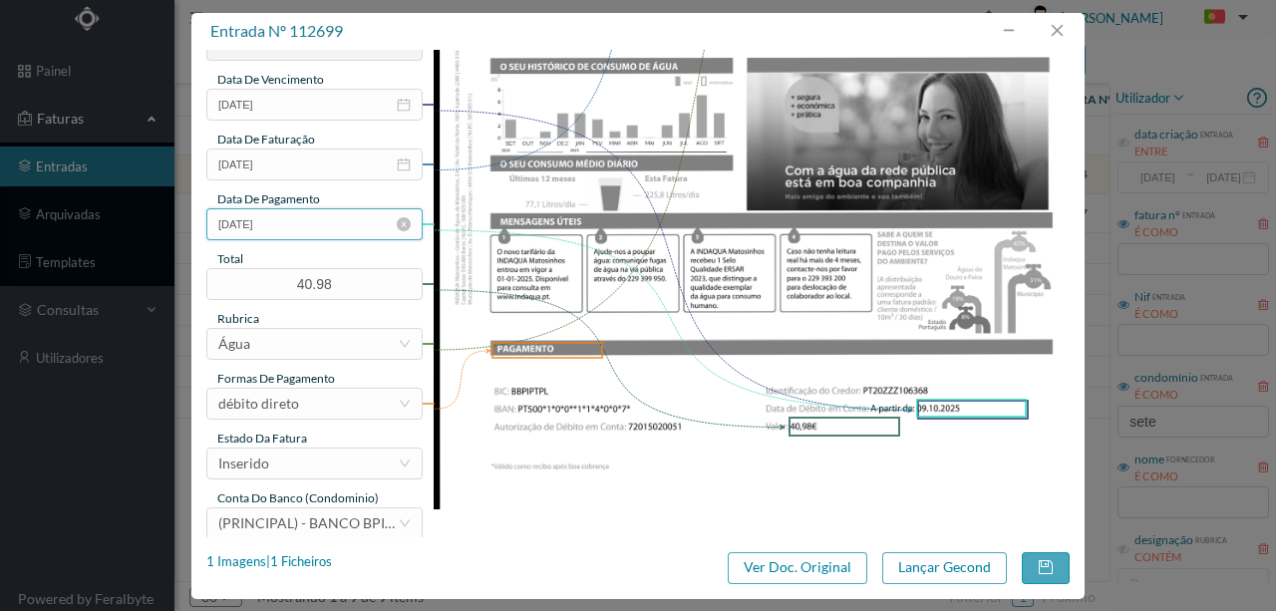
scroll to position [465, 0]
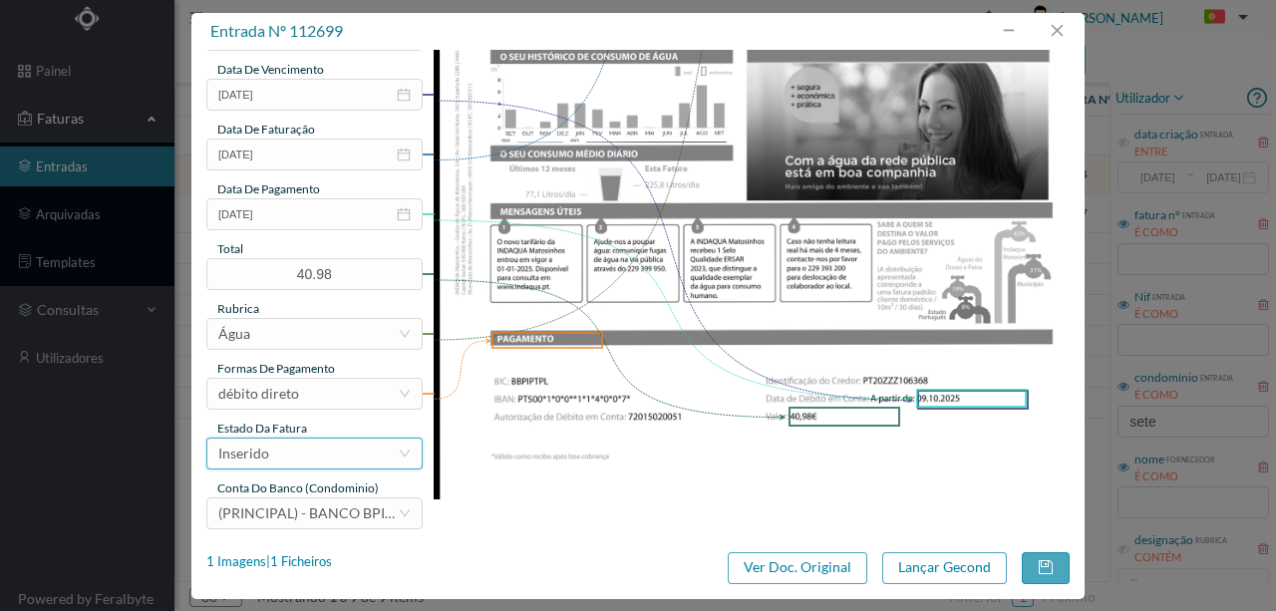
type input "109 Totalizador ([DATE] a [DATE])"
click at [303, 460] on div "Inserido" at bounding box center [307, 454] width 179 height 30
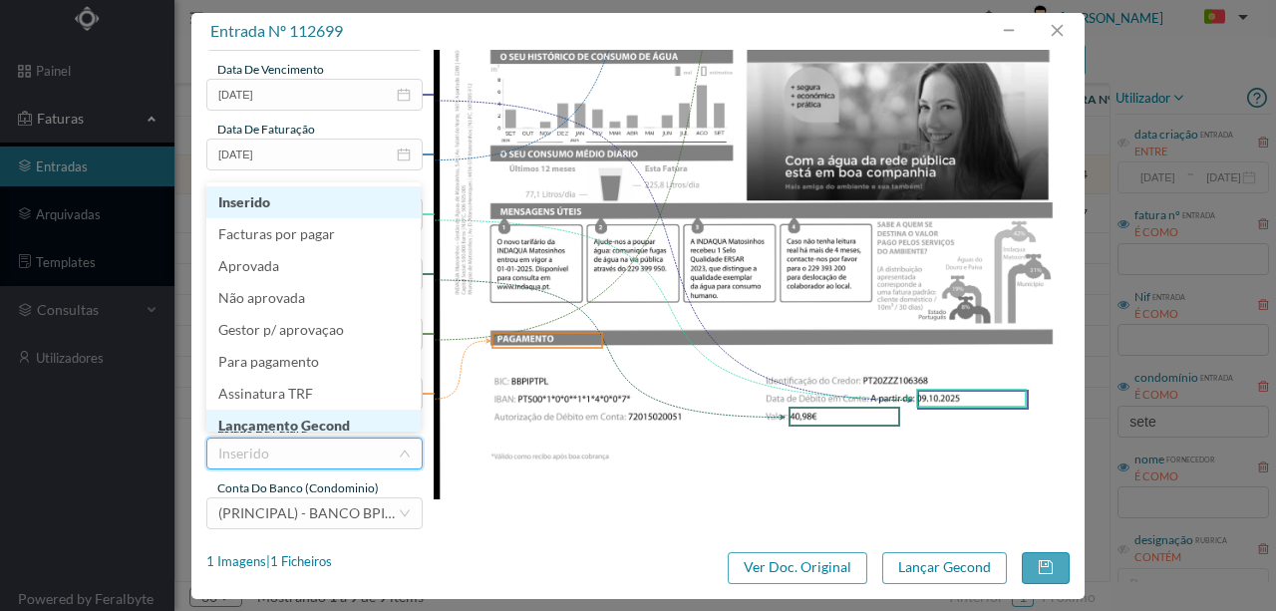
scroll to position [10, 0]
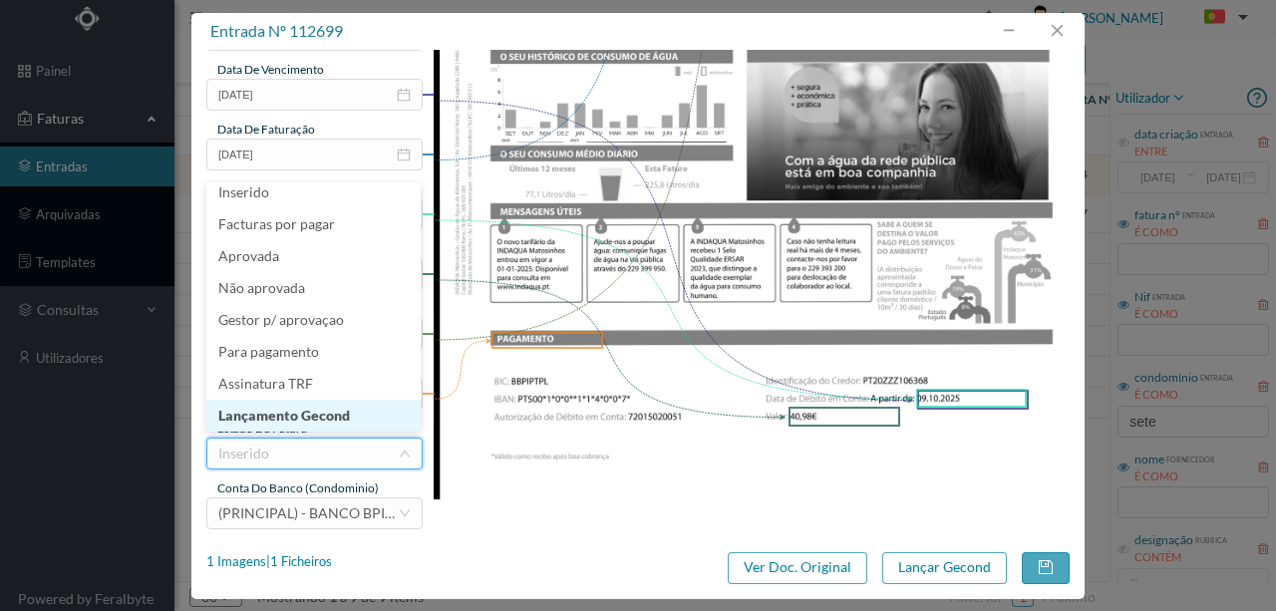
click at [311, 421] on li "Lançamento Gecond" at bounding box center [313, 416] width 214 height 32
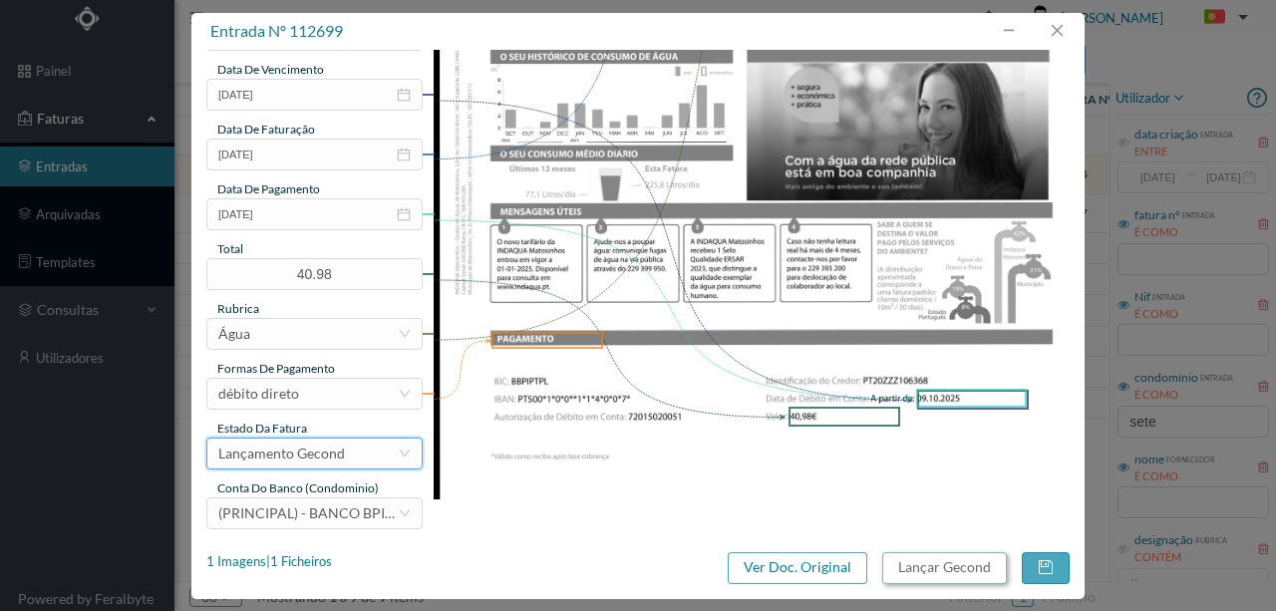
click at [969, 571] on button "Lançar Gecond" at bounding box center [944, 568] width 125 height 32
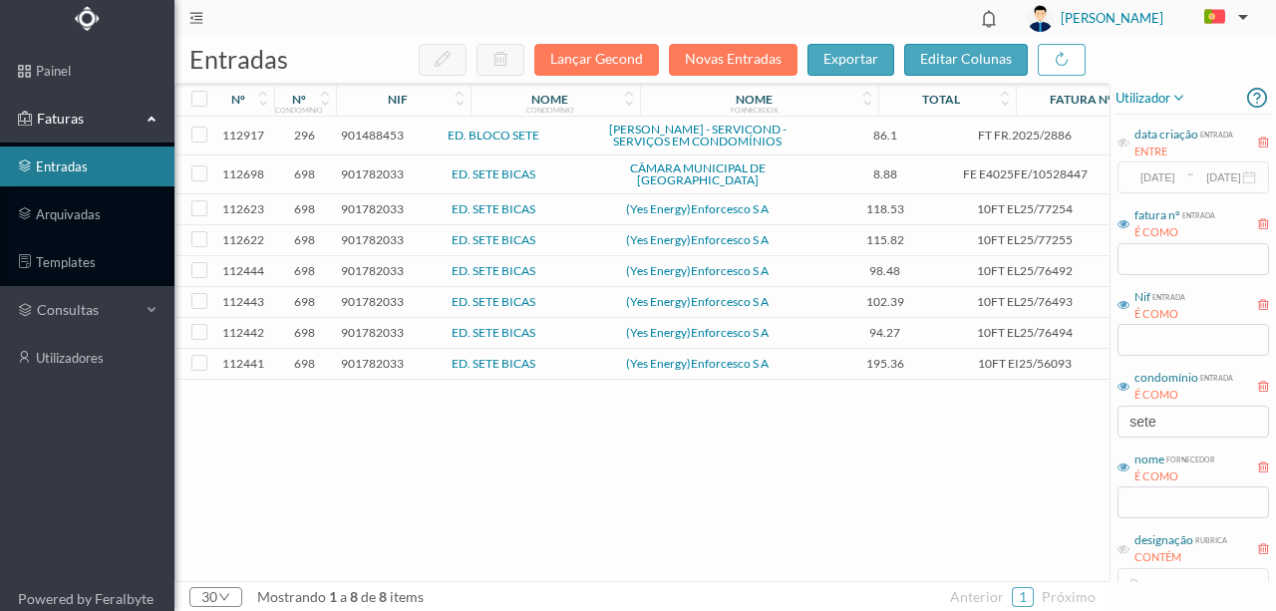
click at [375, 181] on span "901782033" at bounding box center [372, 174] width 63 height 15
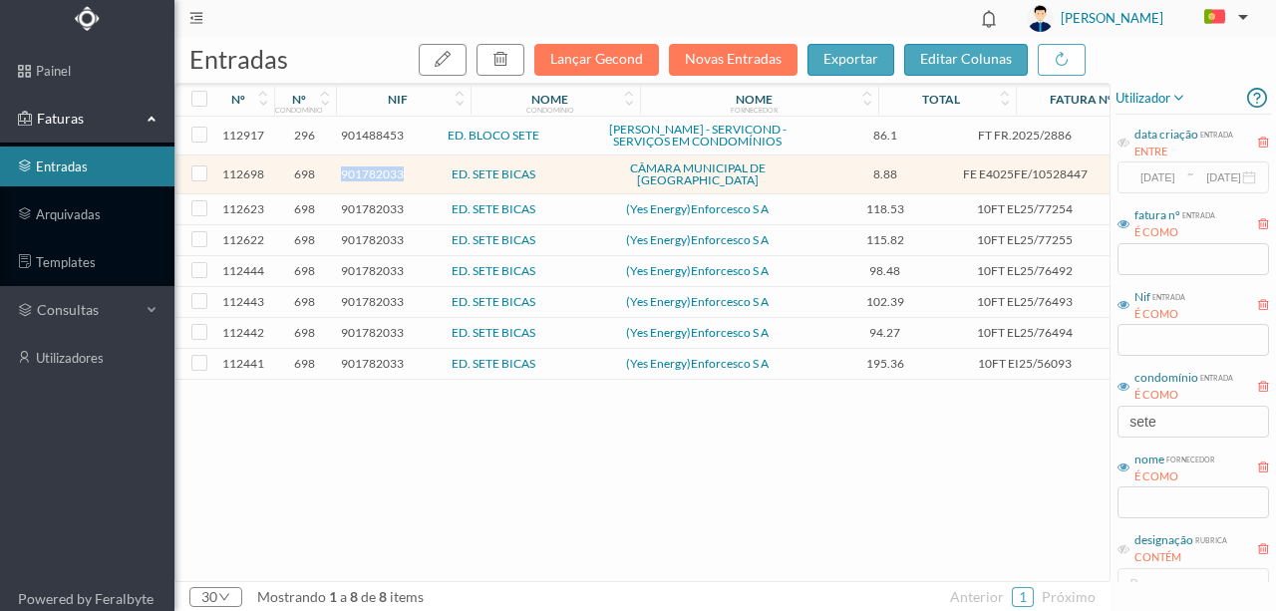
click at [375, 181] on span "901782033" at bounding box center [372, 174] width 63 height 15
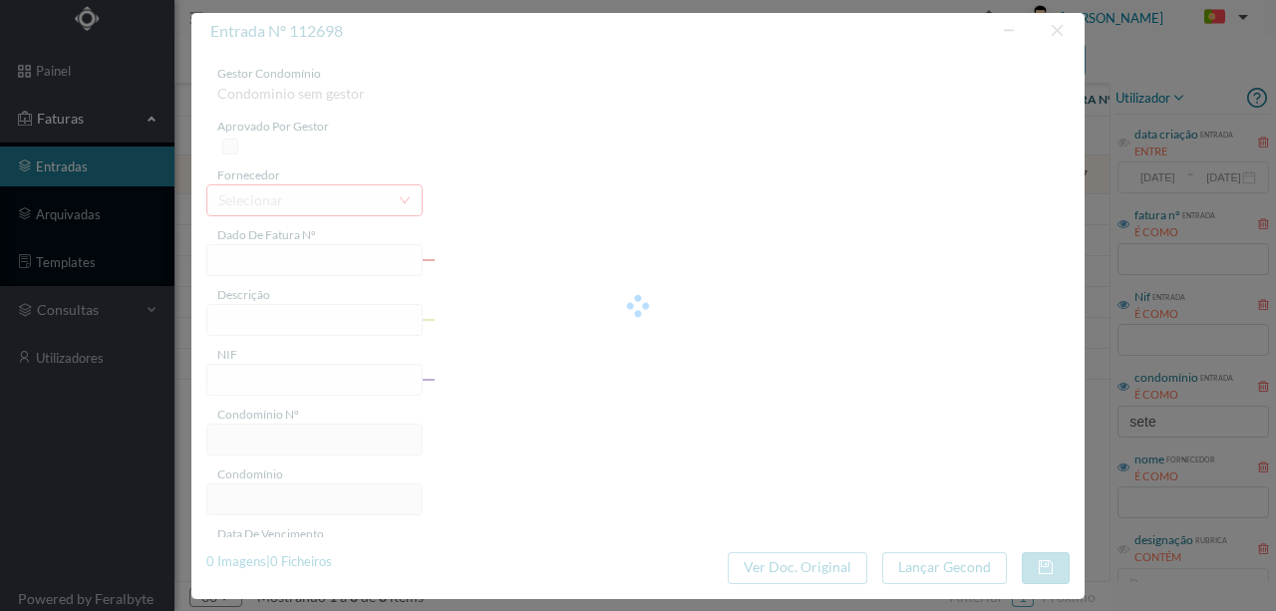
type input "FE E4025FE/10528447"
type input "901782033"
type input "Invalid date"
type input "[DATE]"
type input "8.88"
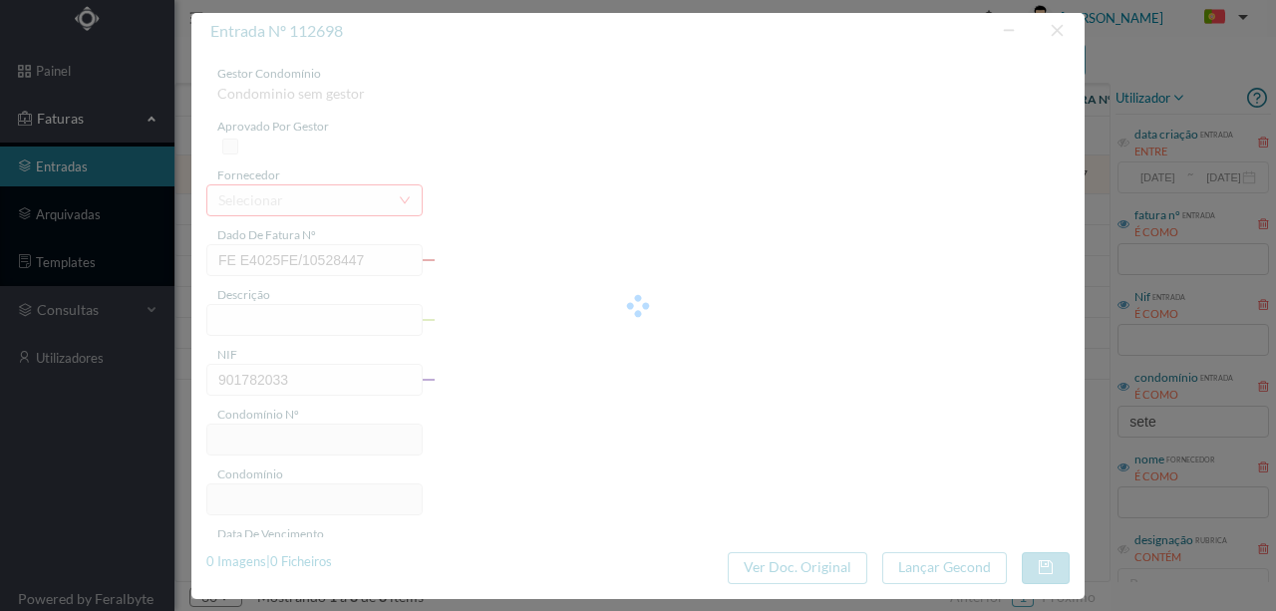
type input "698"
type input "ED. SETE BICAS"
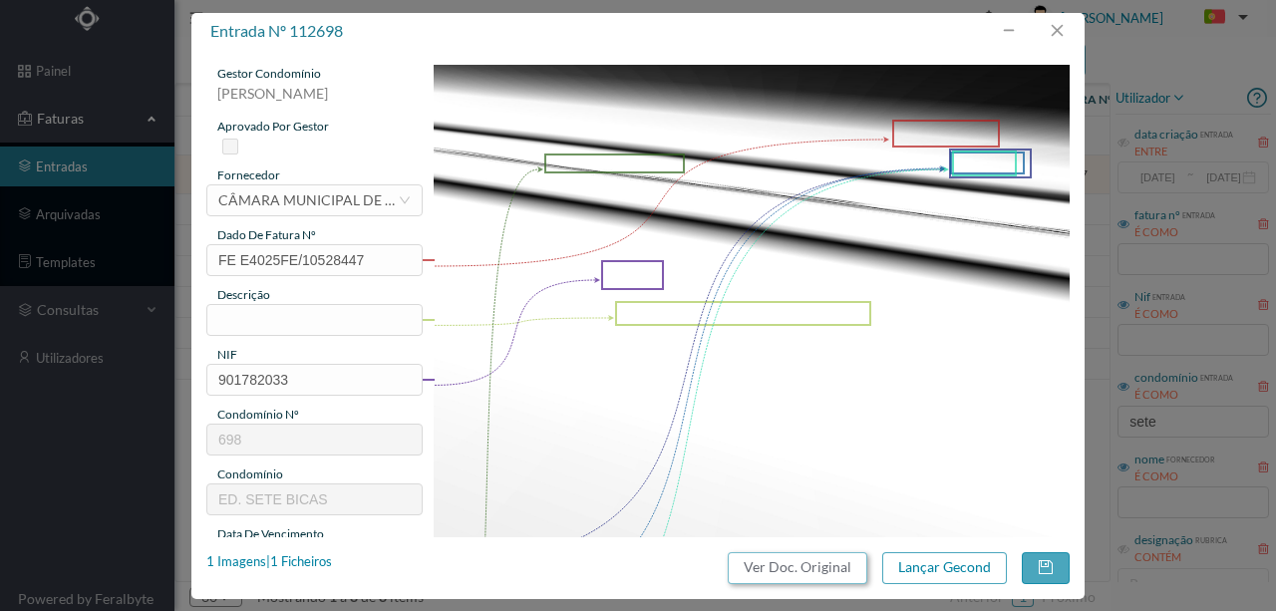
click at [797, 566] on button "Ver Doc. Original" at bounding box center [798, 568] width 140 height 32
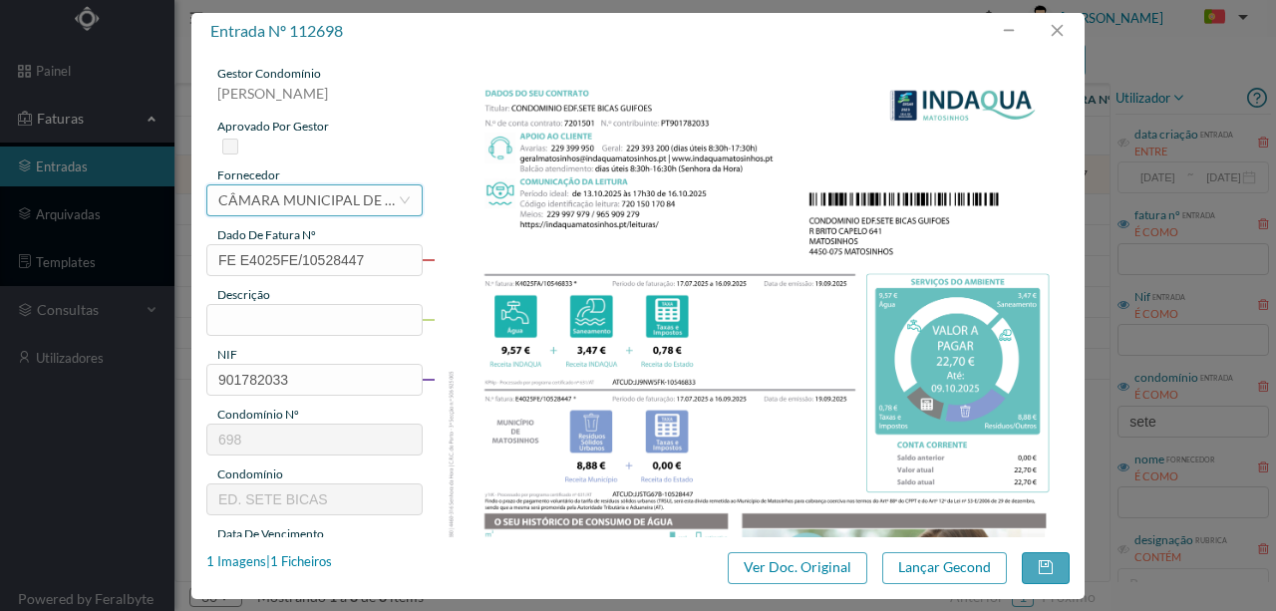
click at [286, 197] on div "CÂMARA MUNICIPAL DE [GEOGRAPHIC_DATA]" at bounding box center [307, 200] width 179 height 30
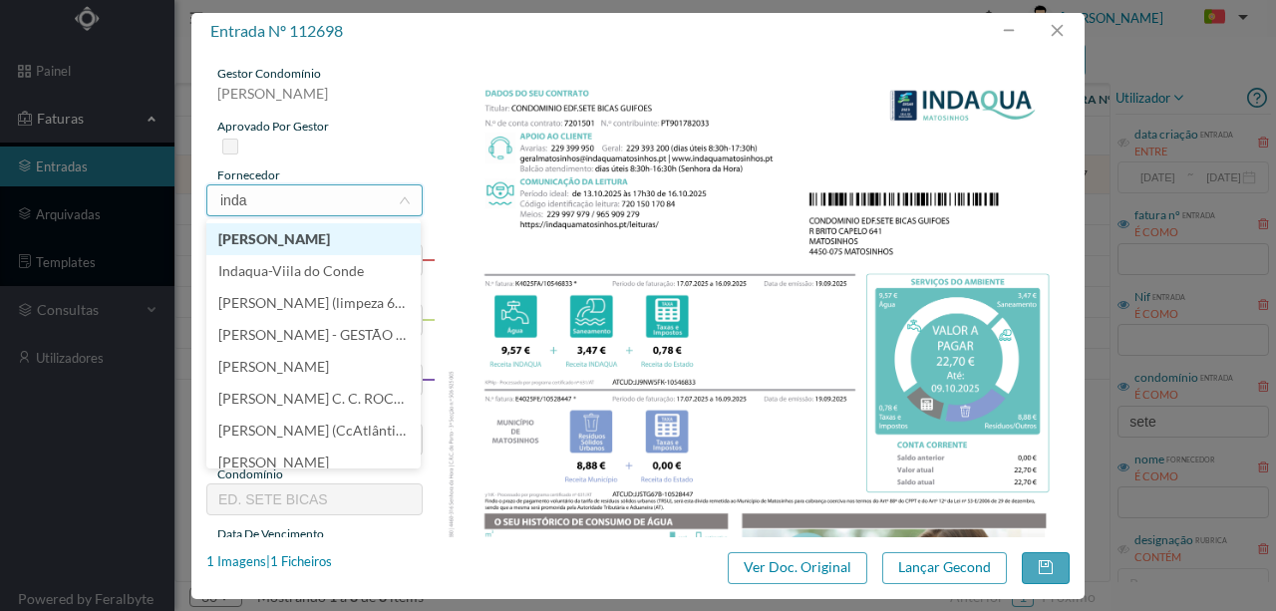
type input "indaq"
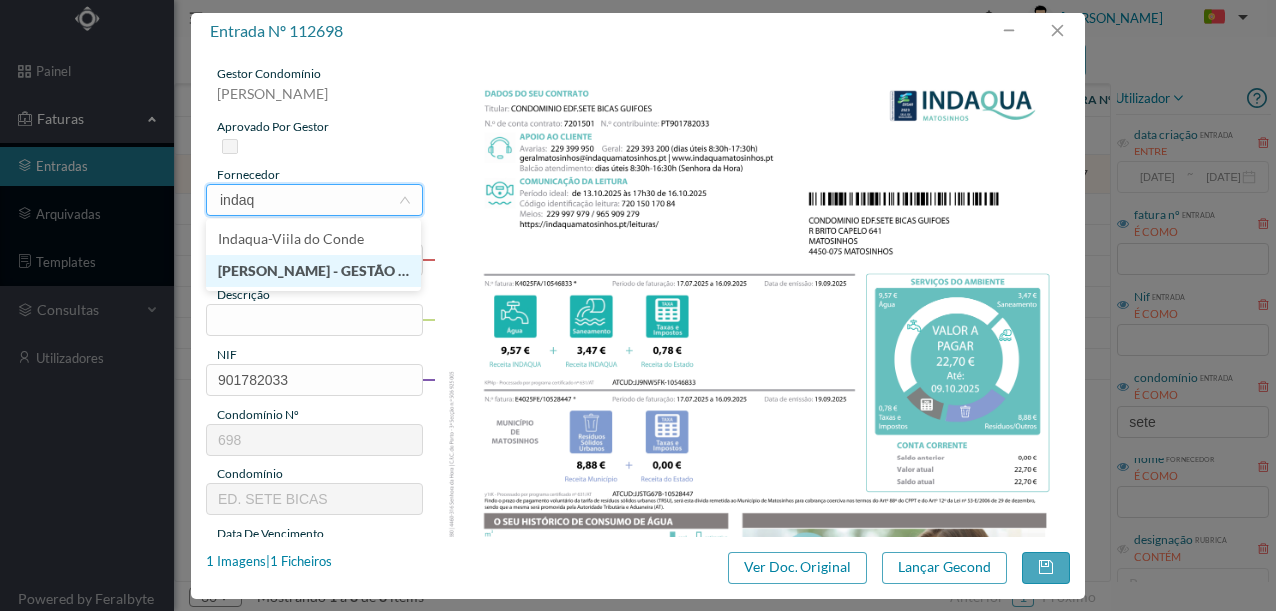
drag, startPoint x: 306, startPoint y: 277, endPoint x: 217, endPoint y: 301, distance: 91.9
click at [306, 275] on li "[PERSON_NAME] - GESTÃO DE ÁGUAS DE MATOSINHOS" at bounding box center [313, 271] width 214 height 32
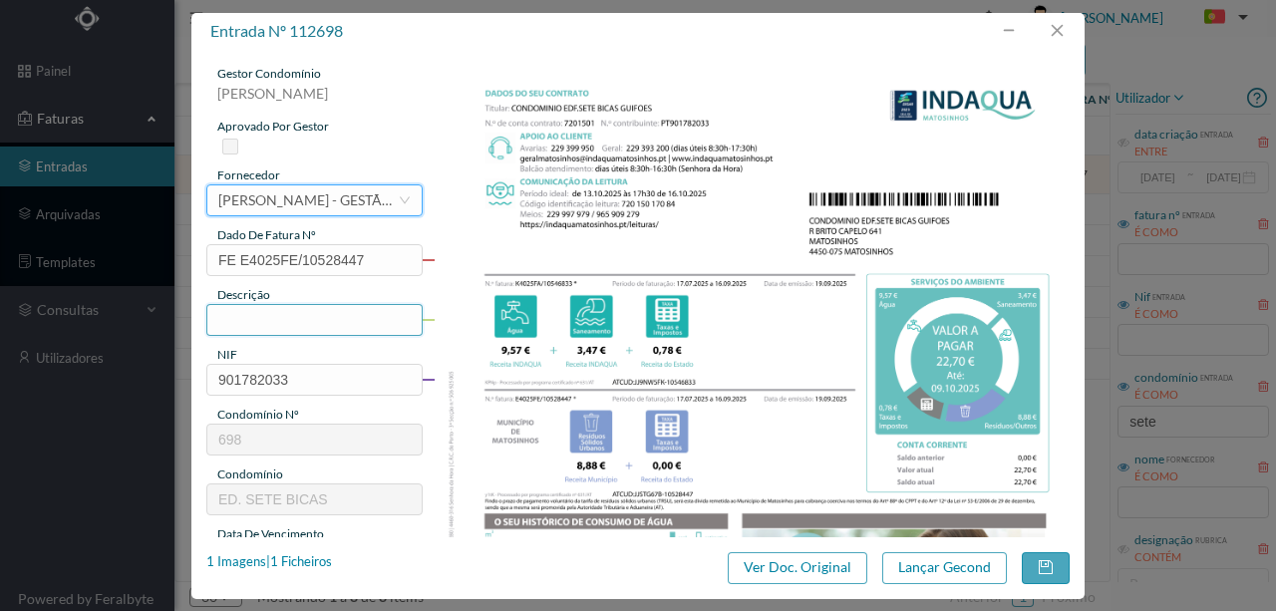
drag, startPoint x: 247, startPoint y: 319, endPoint x: 249, endPoint y: 334, distance: 15.1
click at [247, 319] on input "text" at bounding box center [314, 320] width 216 height 32
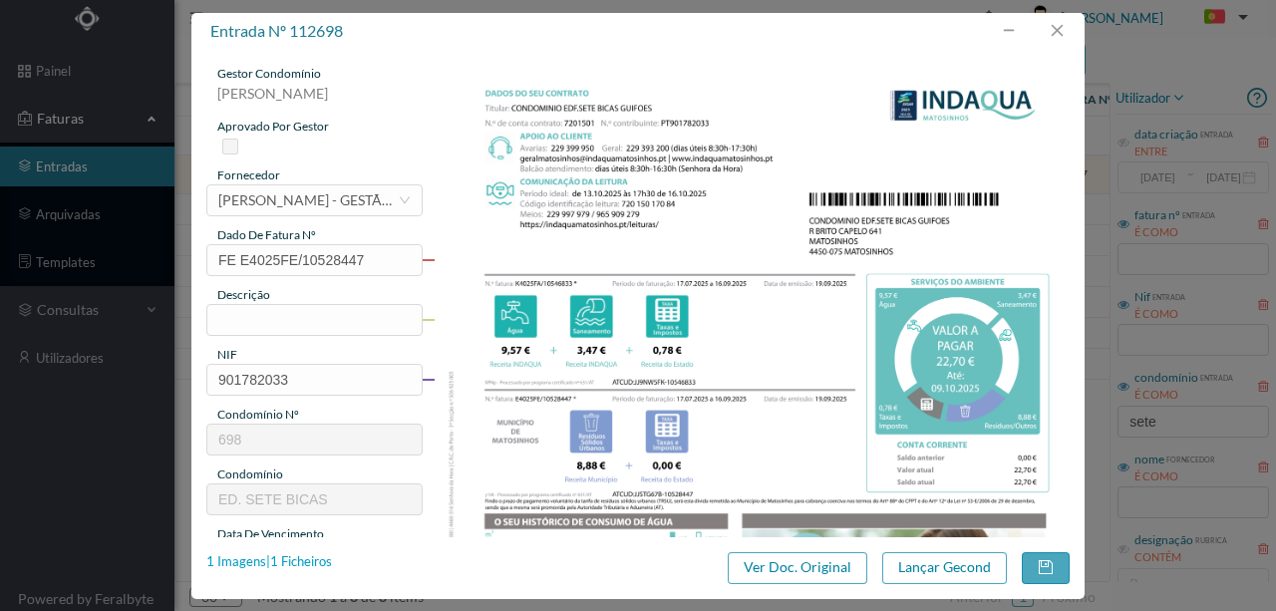
click at [301, 561] on div "1 Imagens | 1 Ficheiros" at bounding box center [269, 562] width 126 height 20
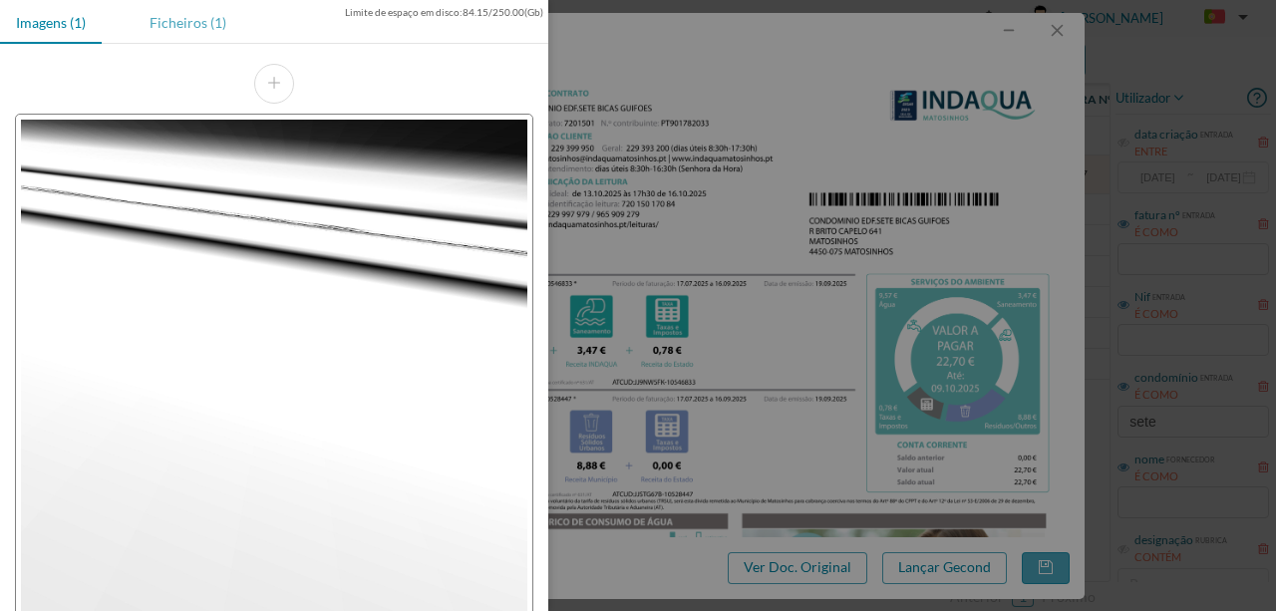
click at [185, 22] on div "Ficheiros (1)" at bounding box center [188, 22] width 109 height 45
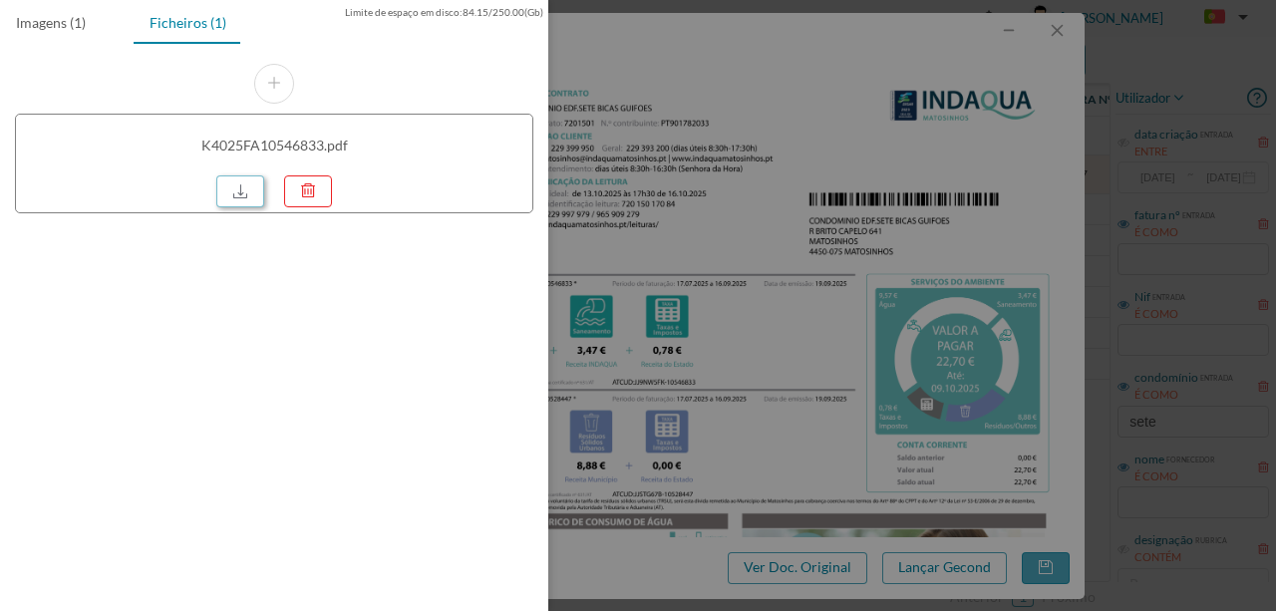
click at [237, 186] on link at bounding box center [240, 191] width 48 height 32
click at [596, 302] on div at bounding box center [638, 305] width 1276 height 611
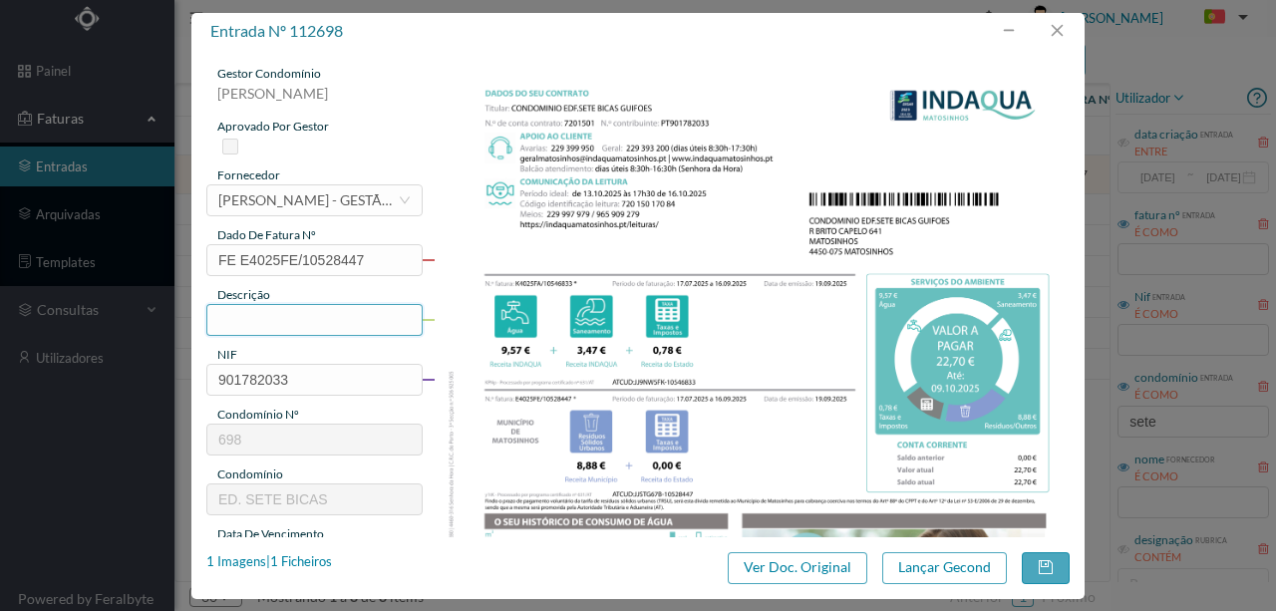
click at [227, 319] on input "text" at bounding box center [314, 320] width 216 height 32
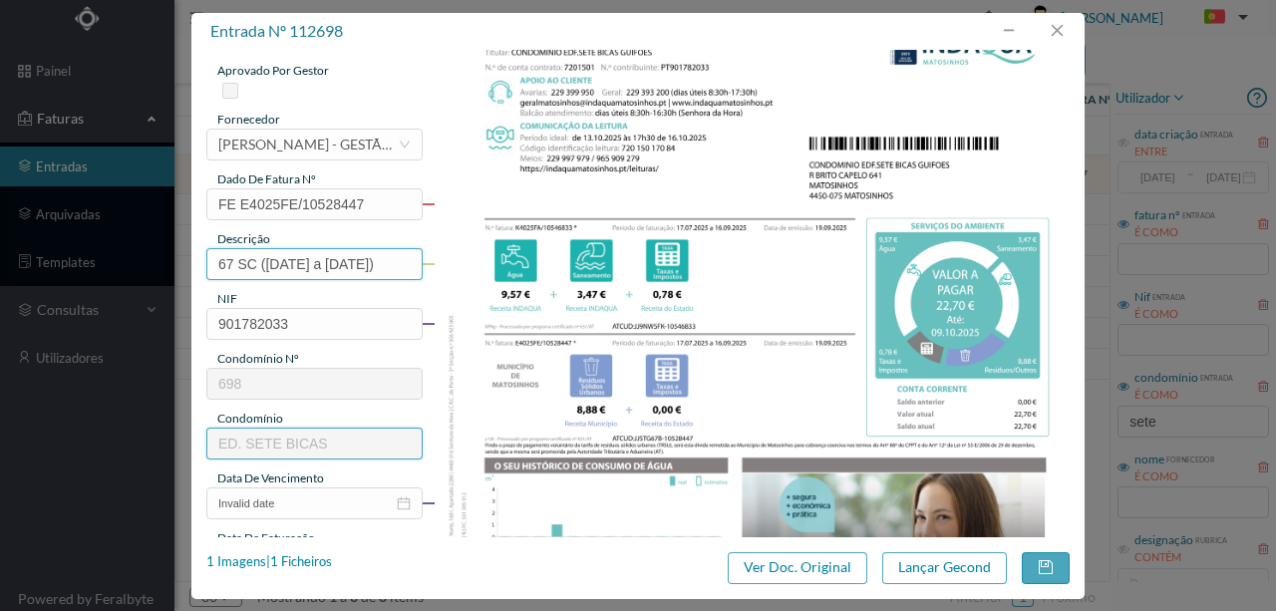
scroll to position [133, 0]
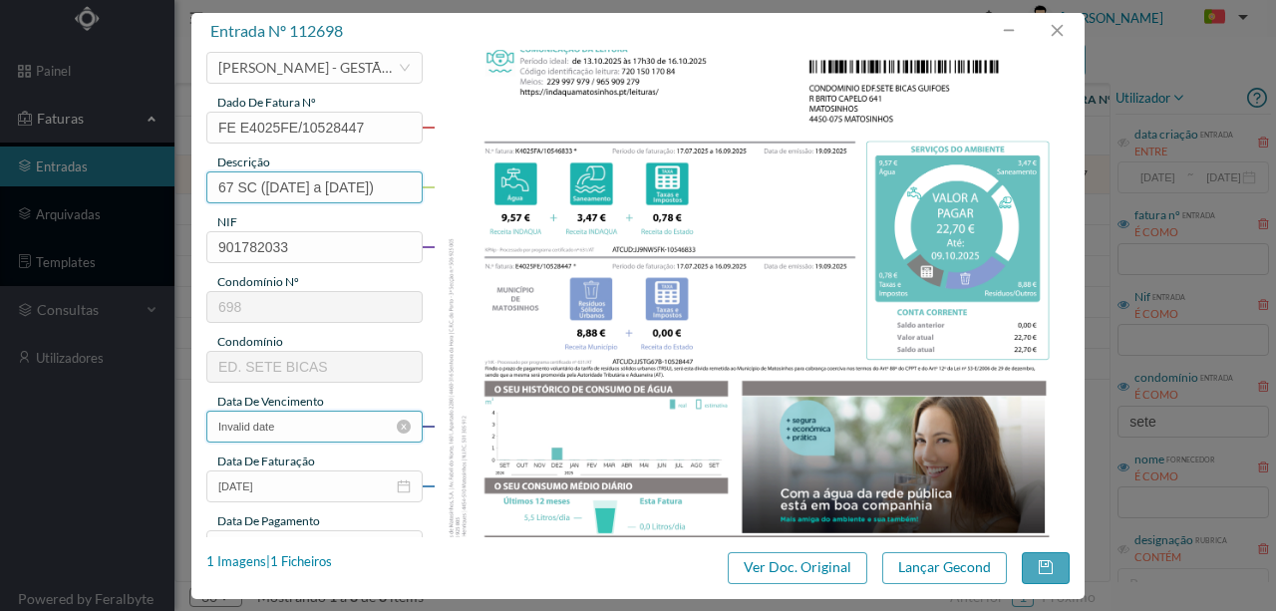
type input "67 SC ([DATE] a [DATE])"
click at [331, 435] on input "Invalid date" at bounding box center [314, 427] width 216 height 32
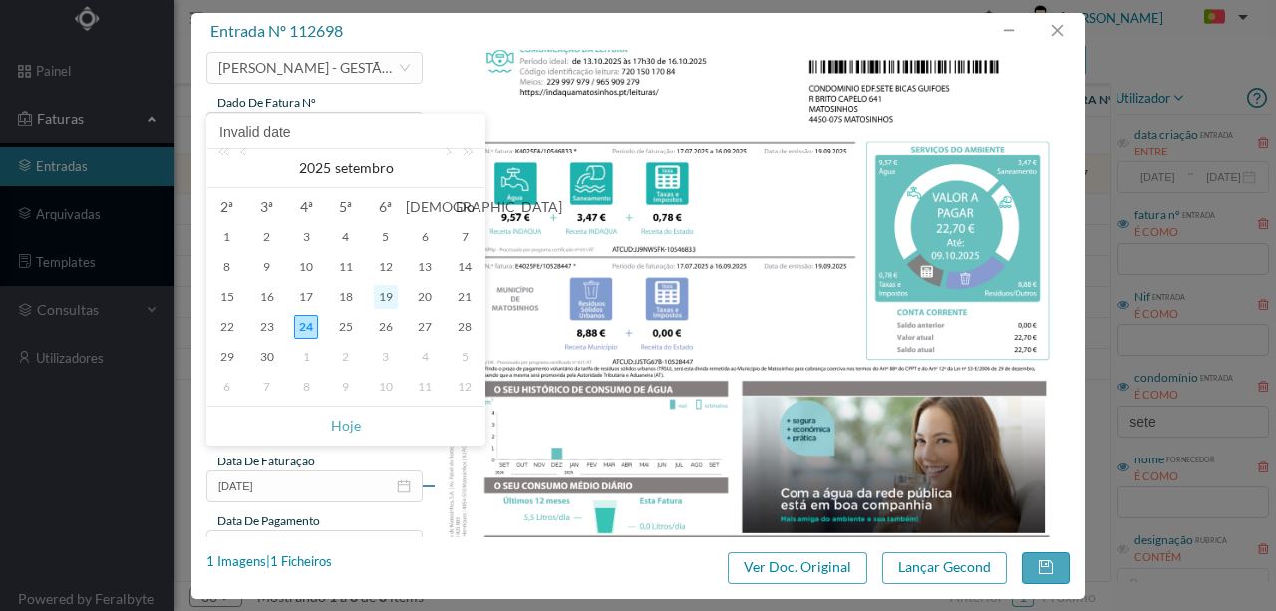
click at [381, 299] on div "19" at bounding box center [386, 297] width 24 height 24
type input "[DATE]"
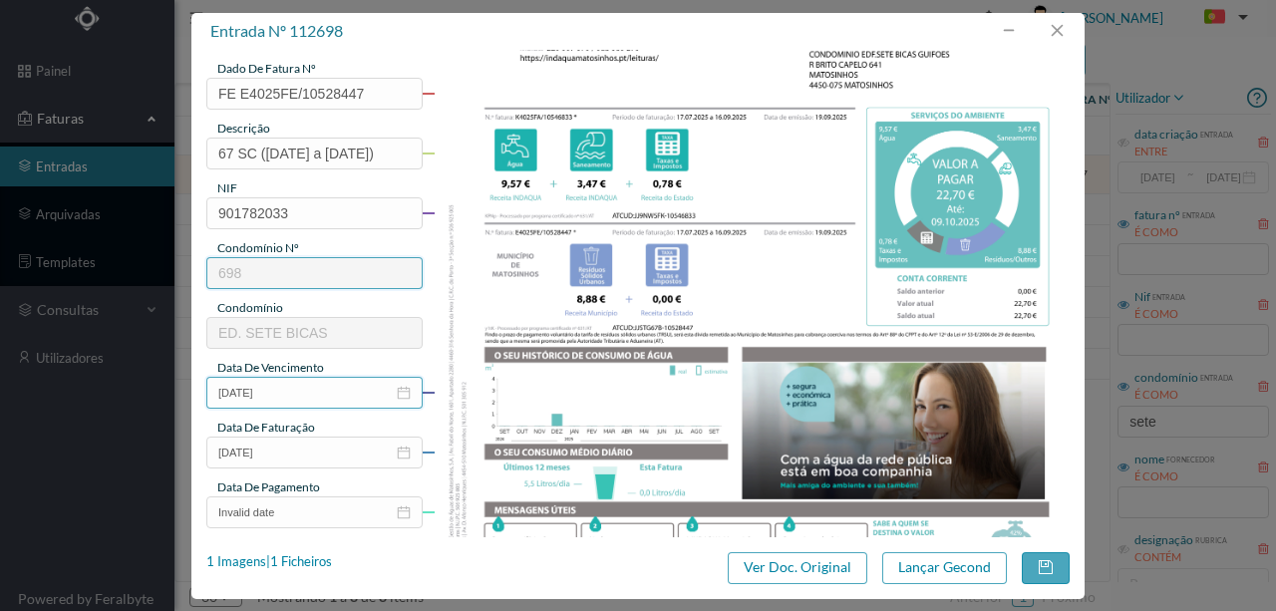
scroll to position [199, 0]
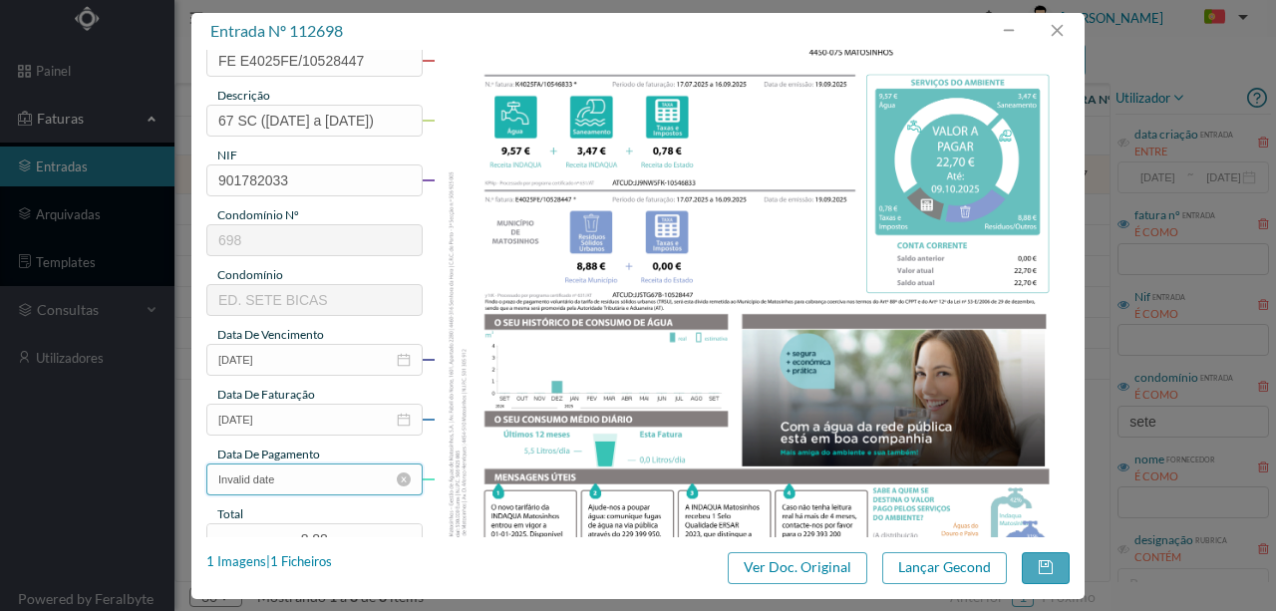
click at [296, 478] on input "Invalid date" at bounding box center [314, 480] width 216 height 32
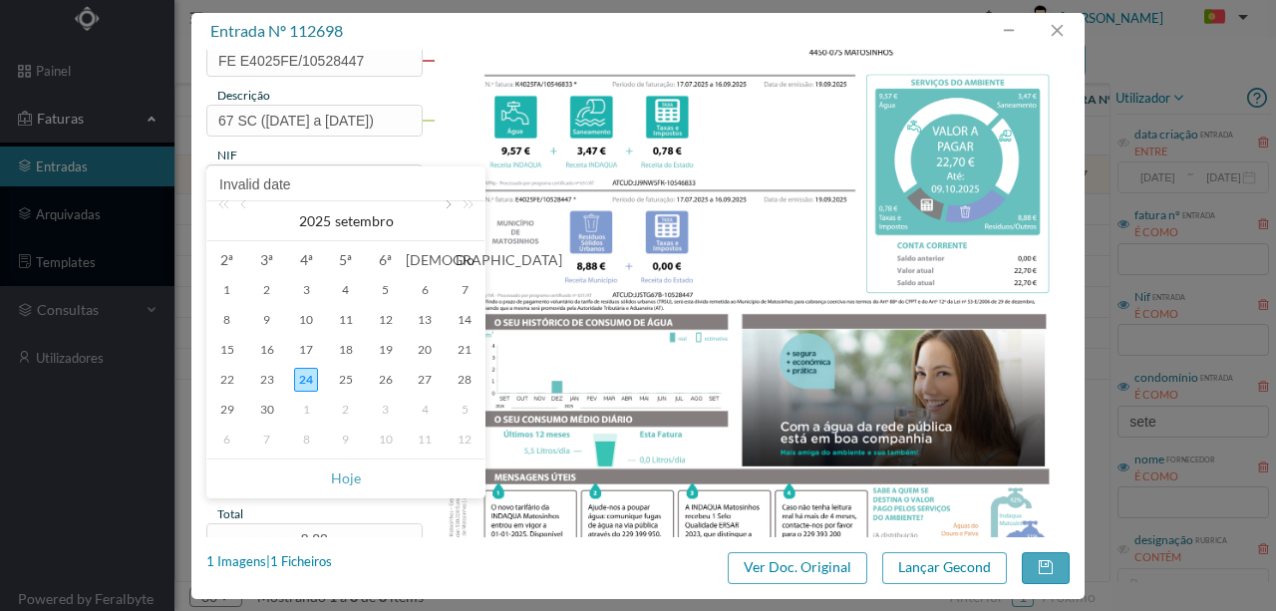
click at [449, 201] on link at bounding box center [447, 221] width 18 height 40
click at [348, 319] on div "9" at bounding box center [346, 320] width 24 height 24
type input "[DATE]"
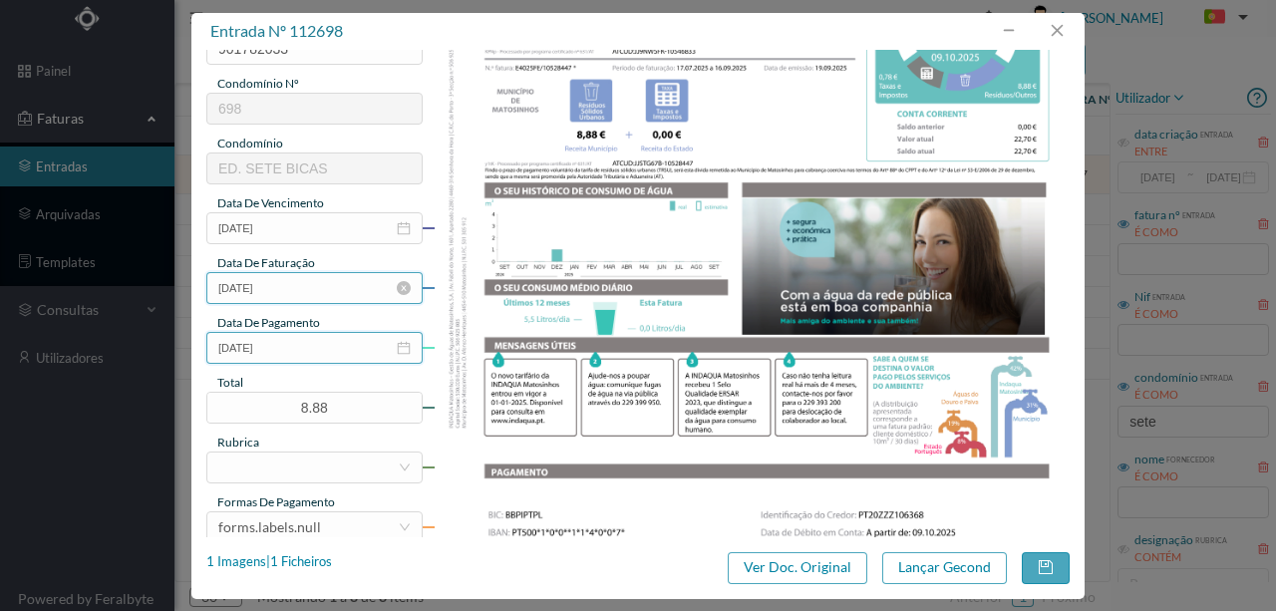
scroll to position [332, 0]
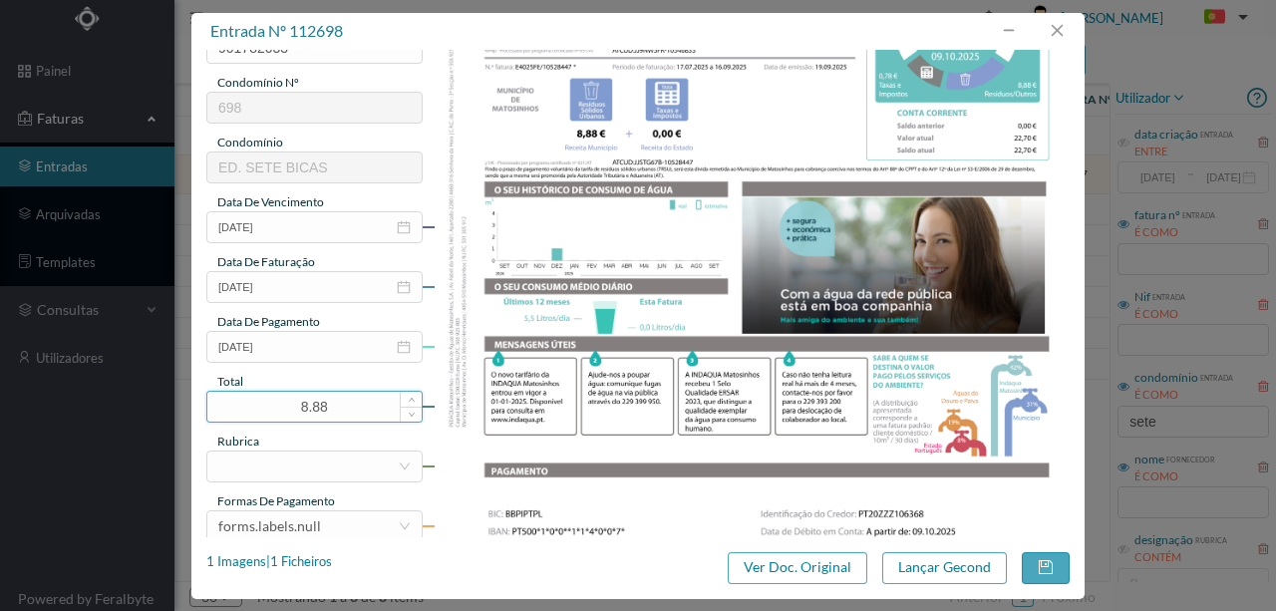
drag, startPoint x: 335, startPoint y: 401, endPoint x: 263, endPoint y: 393, distance: 72.2
click at [247, 397] on input "8.88" at bounding box center [314, 407] width 214 height 30
type input "22.70"
click at [305, 458] on div at bounding box center [307, 467] width 179 height 30
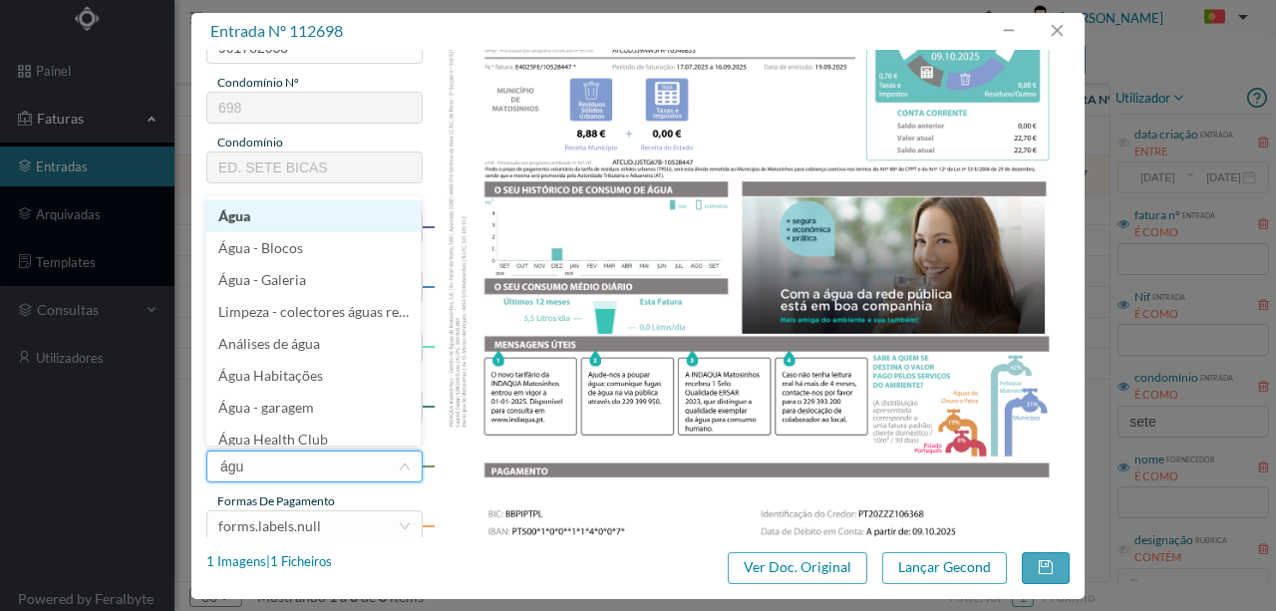
type input "água"
click at [244, 222] on li "Água" at bounding box center [313, 216] width 214 height 32
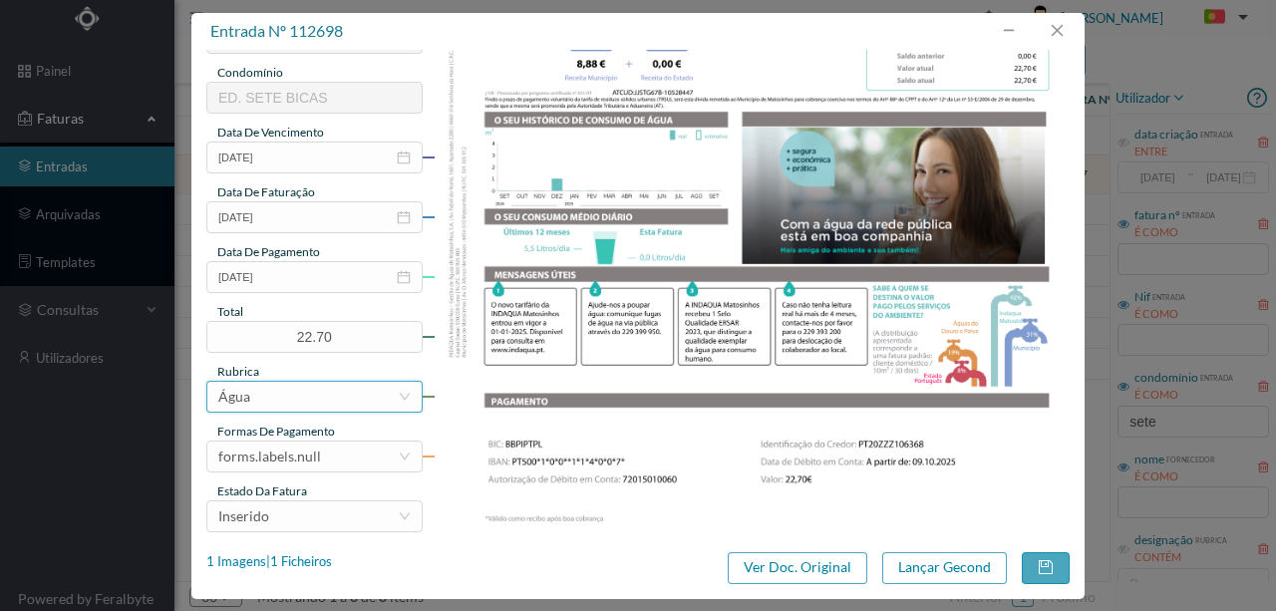
scroll to position [472, 0]
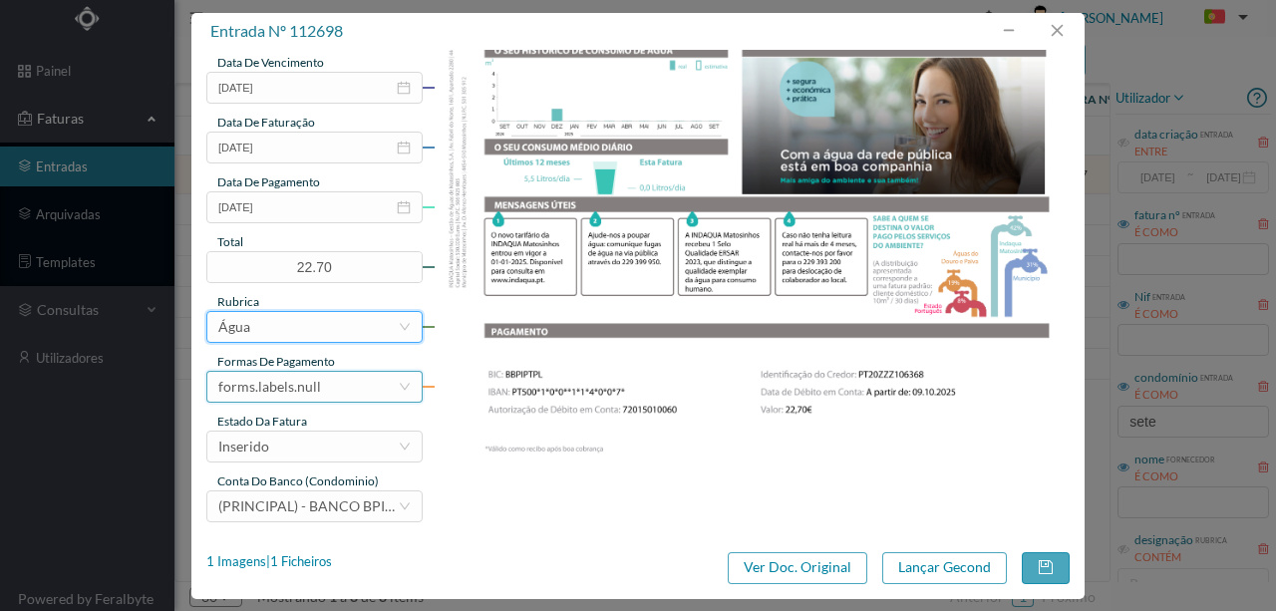
click at [285, 384] on div "forms.labels.null" at bounding box center [269, 387] width 103 height 30
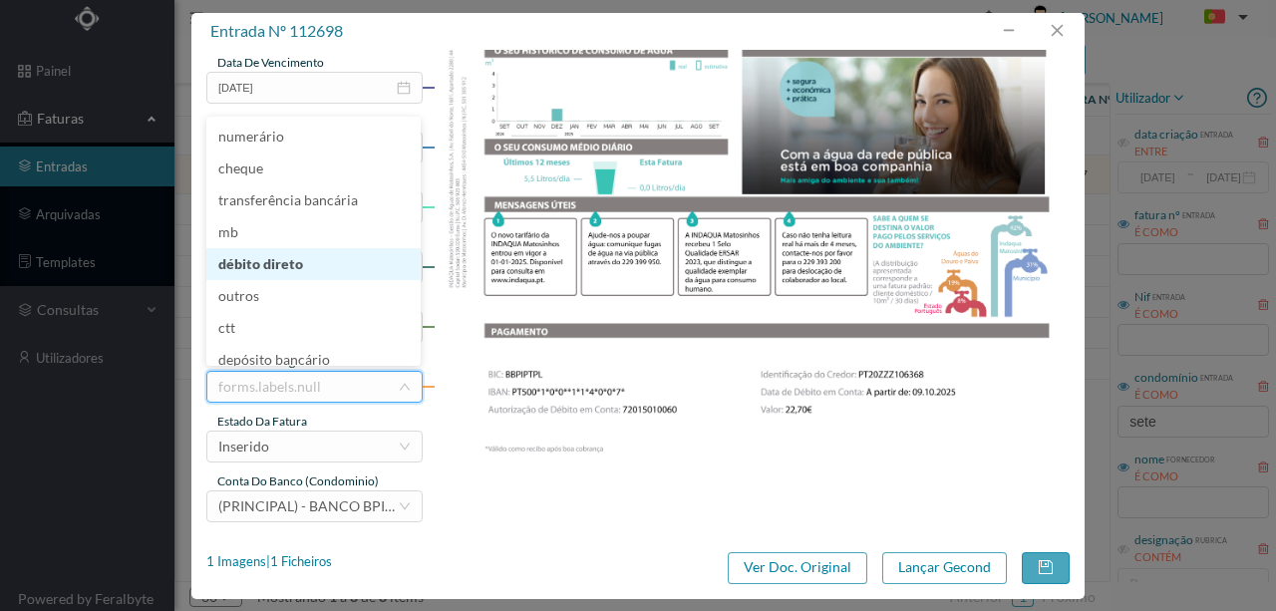
click at [281, 263] on li "débito direto" at bounding box center [313, 264] width 214 height 32
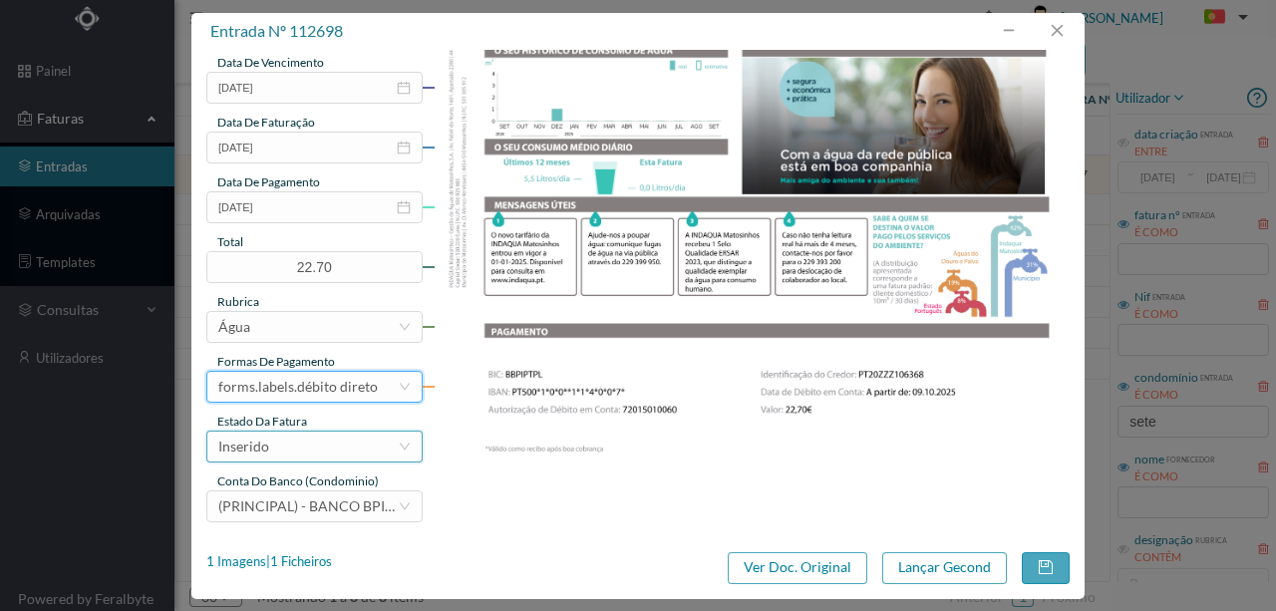
click at [265, 453] on div "Inserido" at bounding box center [243, 447] width 51 height 30
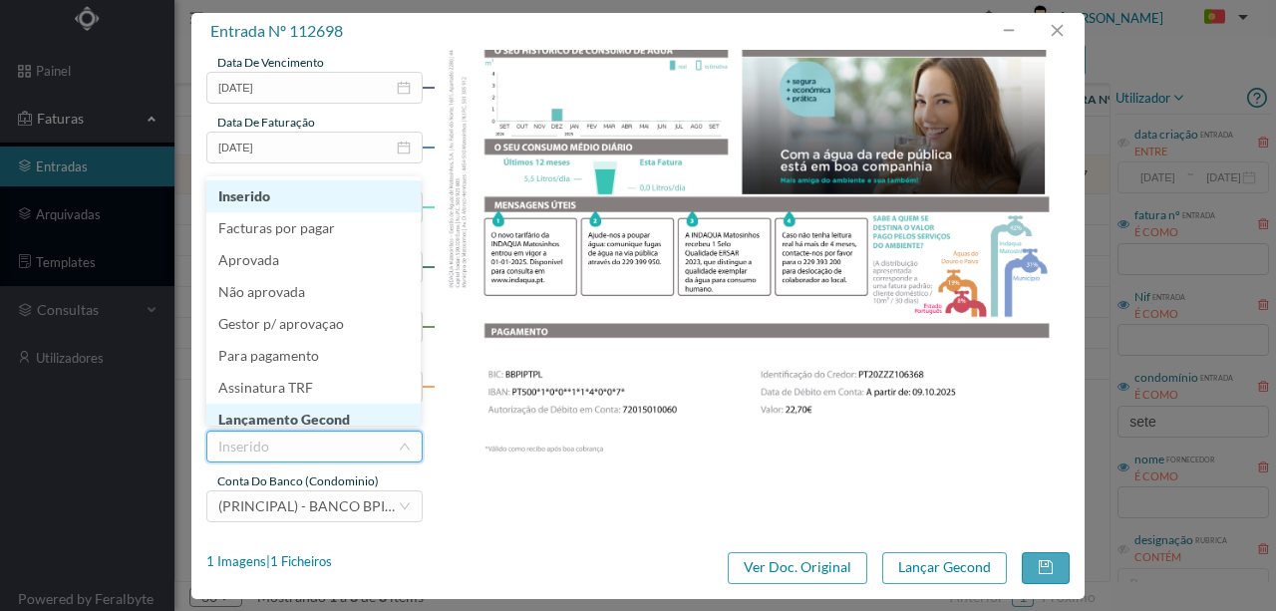
scroll to position [10, 0]
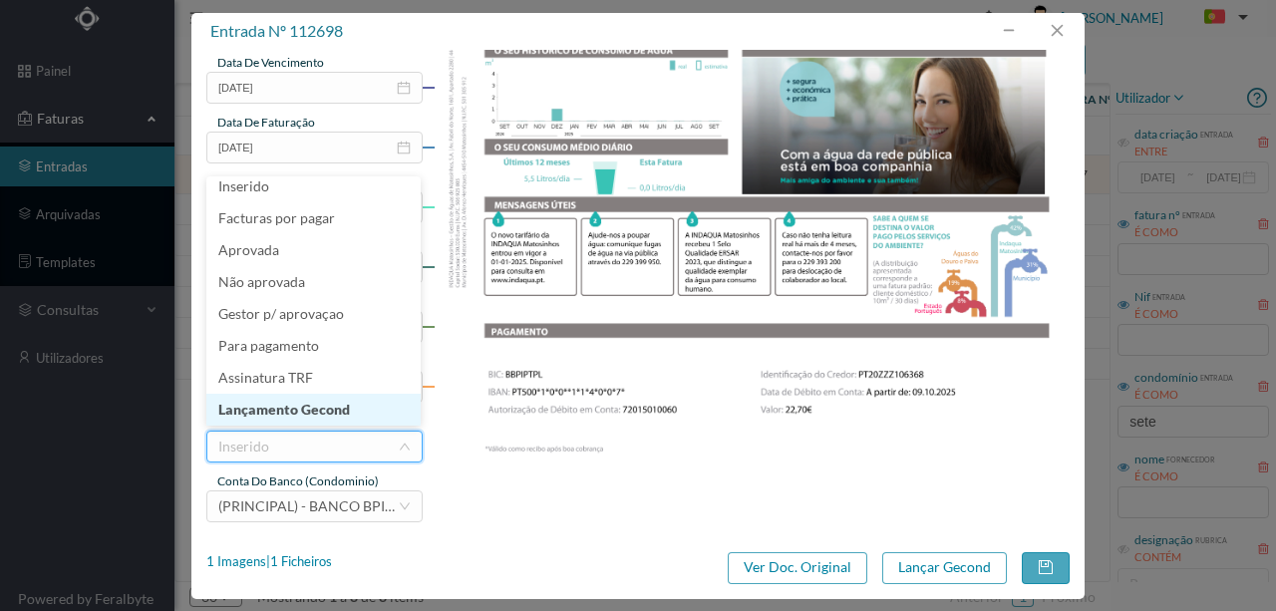
click at [325, 417] on li "Lançamento Gecond" at bounding box center [313, 410] width 214 height 32
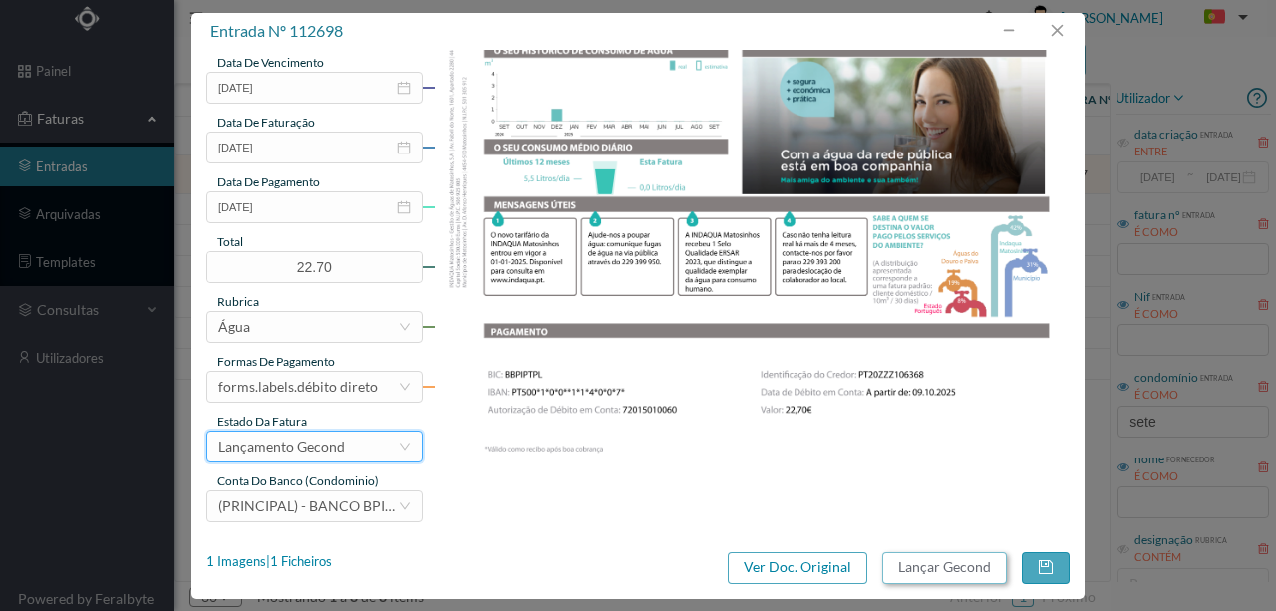
click at [936, 568] on button "Lançar Gecond" at bounding box center [944, 568] width 125 height 32
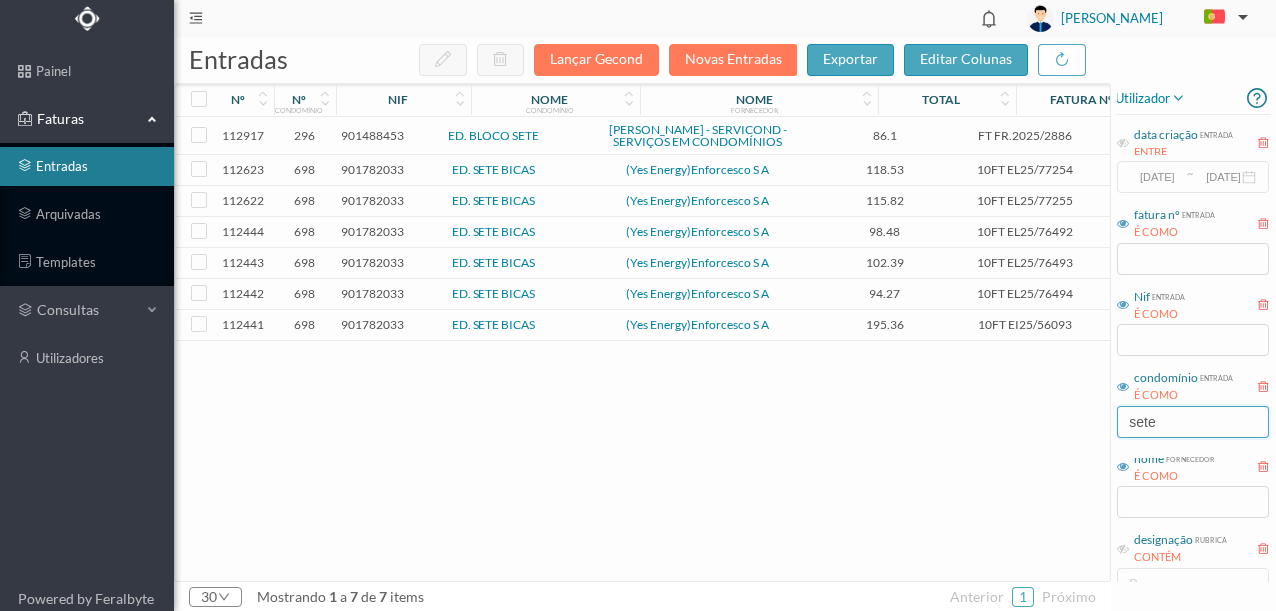
drag, startPoint x: 1173, startPoint y: 429, endPoint x: 963, endPoint y: 421, distance: 209.5
click at [976, 417] on div "entradas Lançar Gecond Novas Entradas exportar editar colunas nº nº condomínio …" at bounding box center [725, 324] width 1102 height 574
drag, startPoint x: 833, startPoint y: 479, endPoint x: 658, endPoint y: 443, distance: 178.2
click at [829, 477] on div "112917 296 901488453 ED. BLOCO SETE [PERSON_NAME] - SERVICOND - SERVIÇOS EM CON…" at bounding box center [761, 349] width 1173 height 465
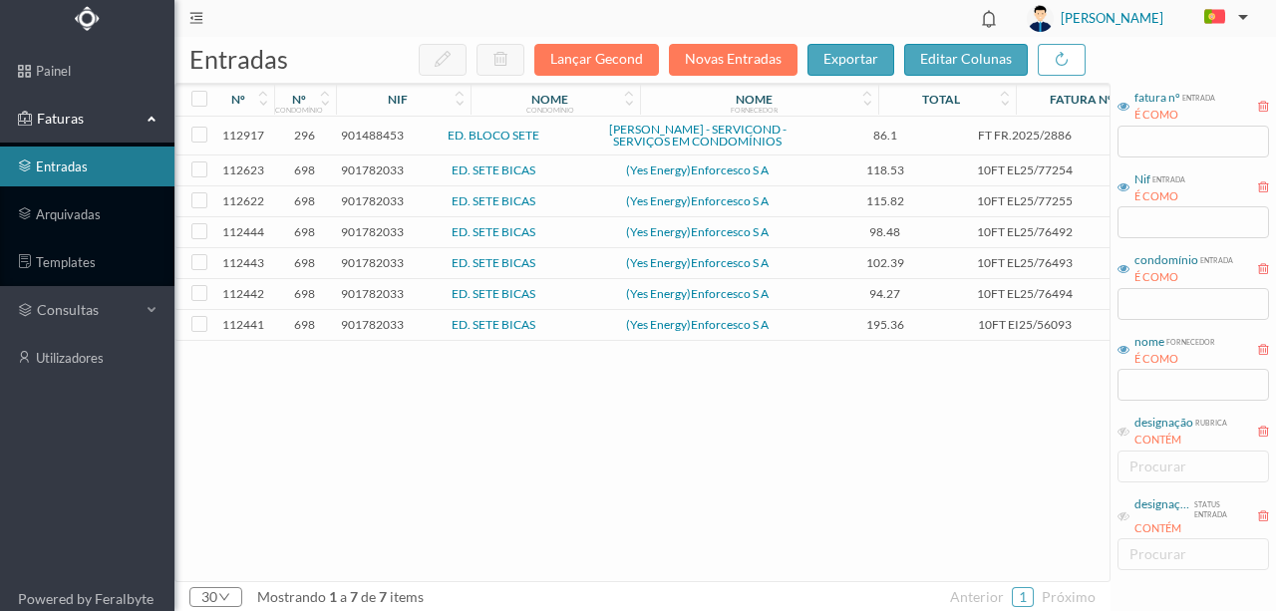
scroll to position [0, 0]
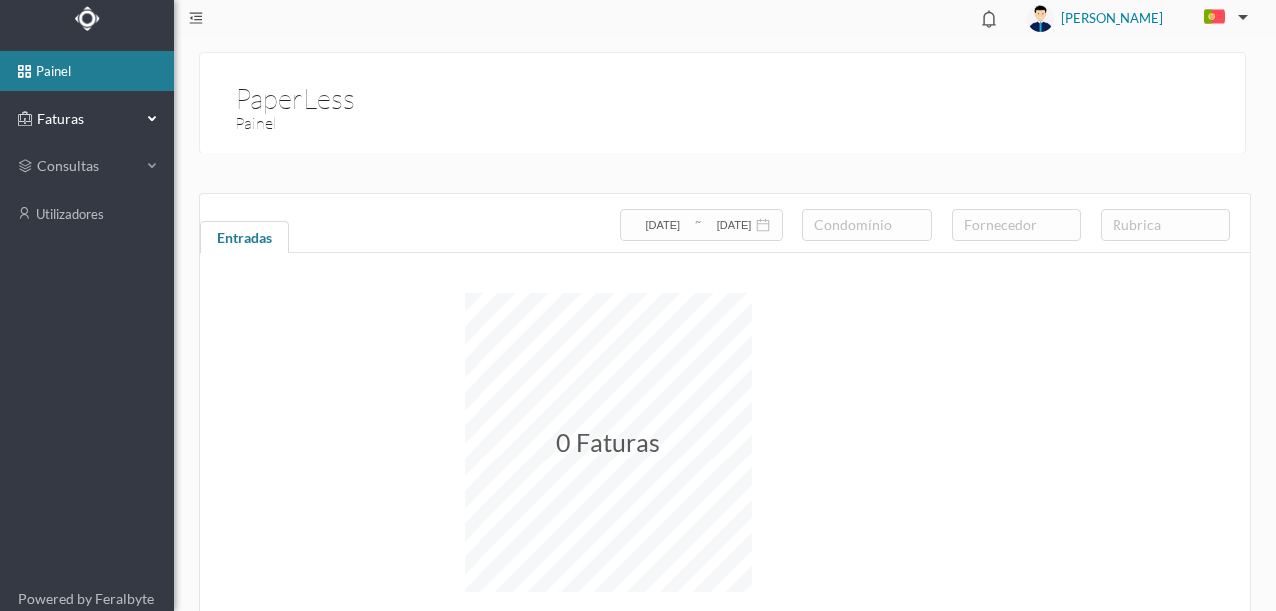
click at [68, 118] on span "Faturas" at bounding box center [87, 119] width 110 height 20
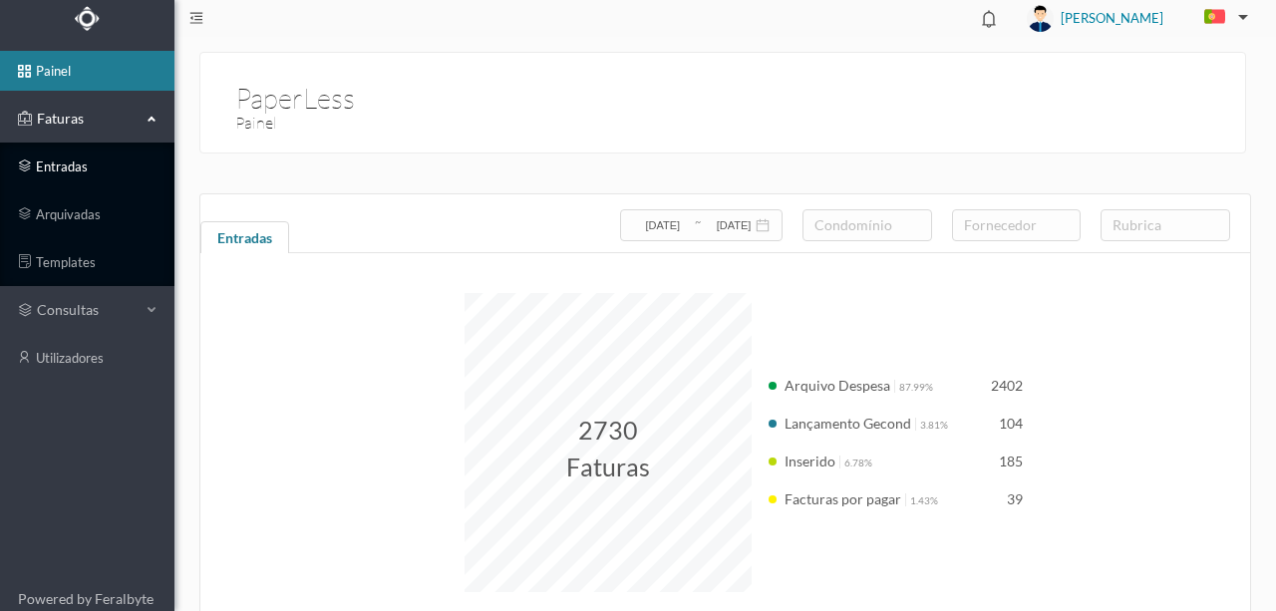
click at [70, 168] on link "entradas" at bounding box center [87, 167] width 174 height 40
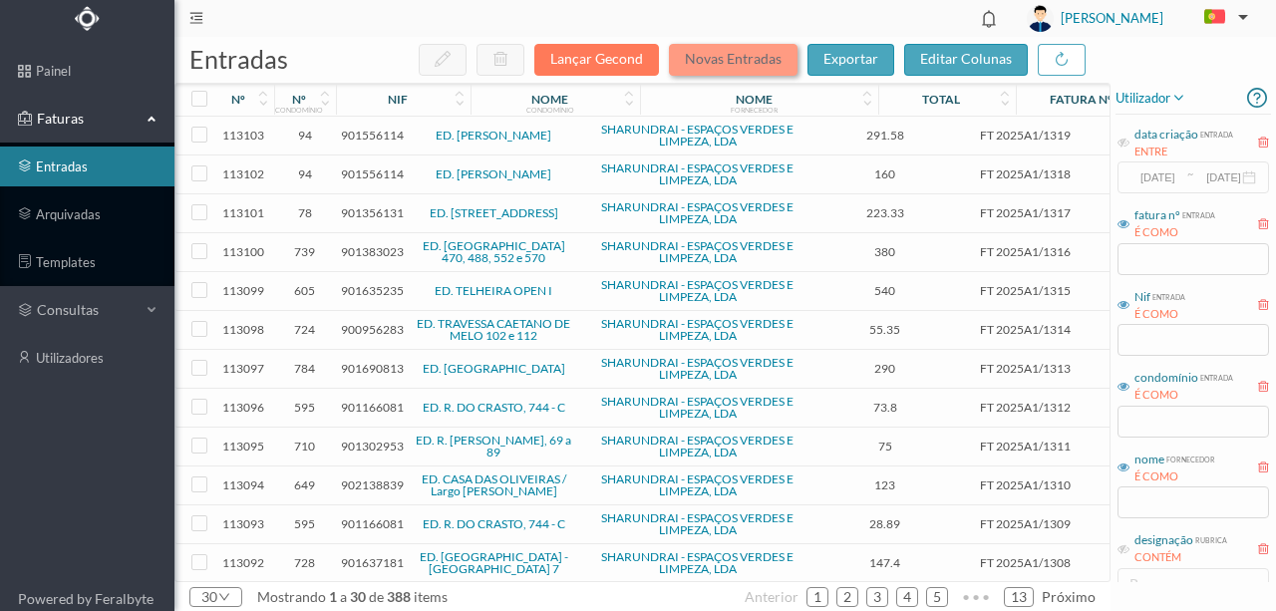
click at [725, 69] on button "Novas Entradas" at bounding box center [733, 60] width 129 height 32
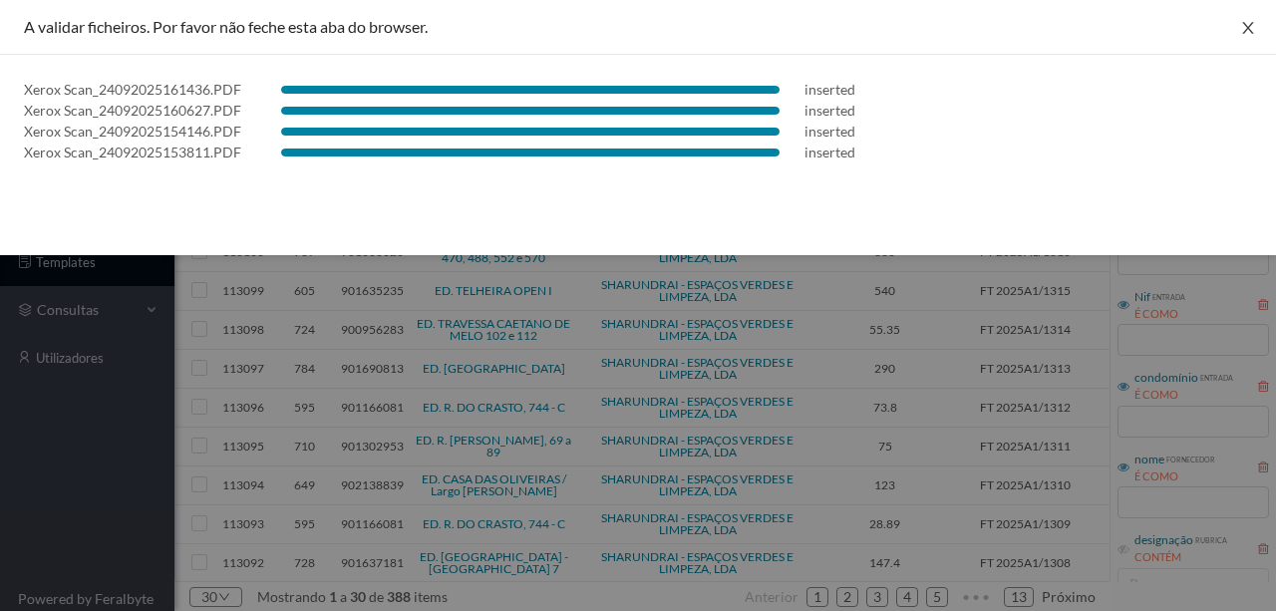
drag, startPoint x: 1252, startPoint y: 24, endPoint x: 1031, endPoint y: 39, distance: 221.9
click at [1252, 24] on icon "icon: close" at bounding box center [1248, 28] width 16 height 16
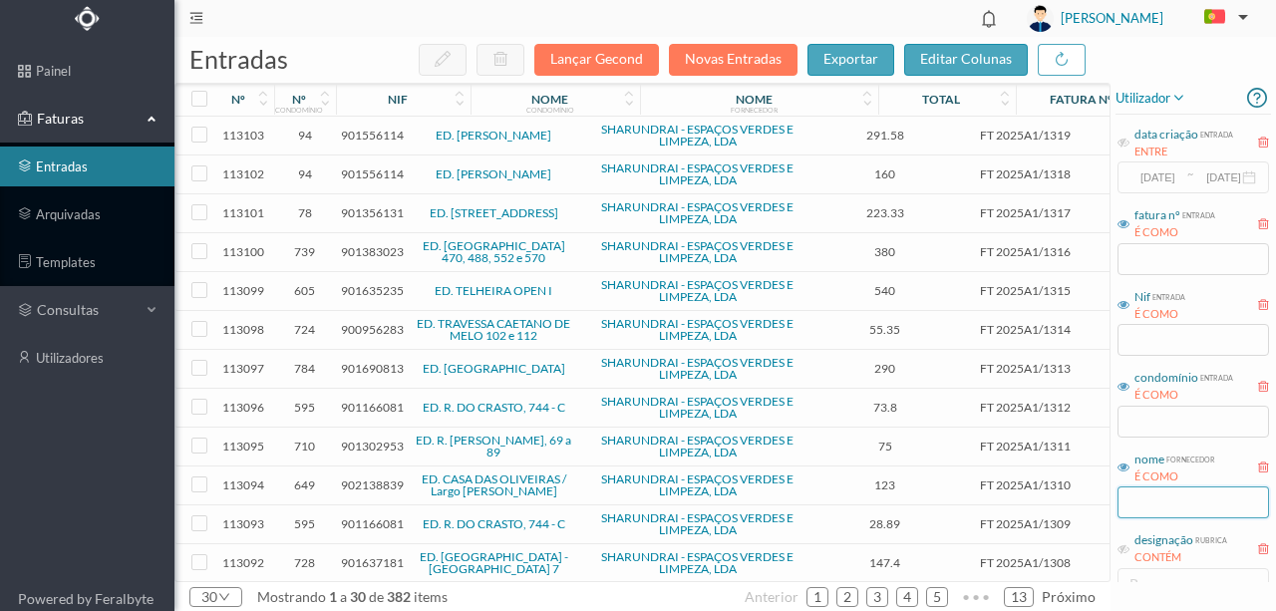
click at [1137, 504] on input "text" at bounding box center [1194, 503] width 152 height 32
click at [1135, 412] on input "text" at bounding box center [1194, 422] width 152 height 32
type input "sete b"
click at [828, 594] on link "1" at bounding box center [818, 597] width 20 height 30
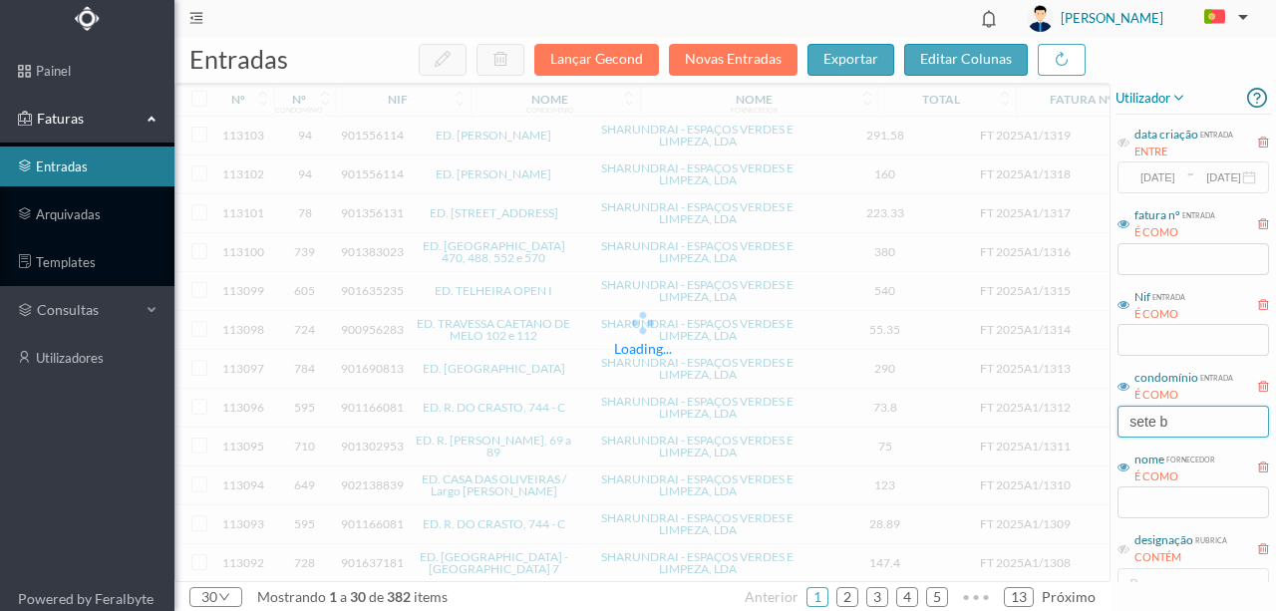
drag, startPoint x: 1201, startPoint y: 422, endPoint x: 1104, endPoint y: 421, distance: 96.7
click at [1107, 421] on div "entradas Lançar Gecond Novas Entradas exportar editar colunas Loading... nº nº …" at bounding box center [725, 324] width 1102 height 574
click at [1142, 341] on input "text" at bounding box center [1194, 340] width 152 height 32
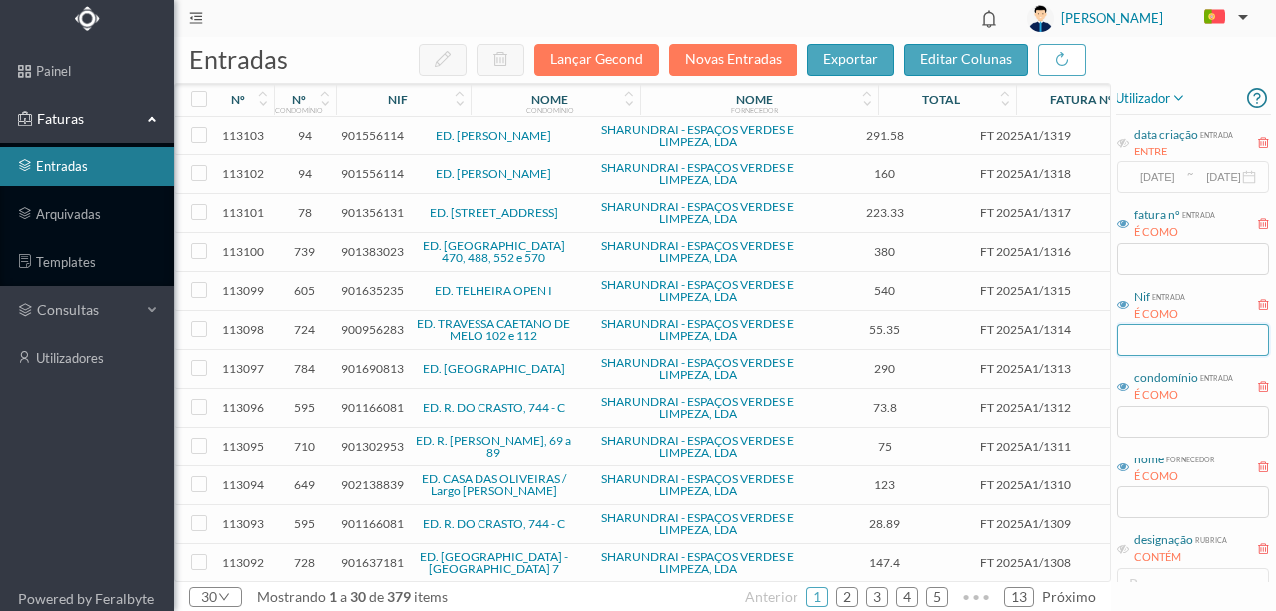
paste input "901782033"
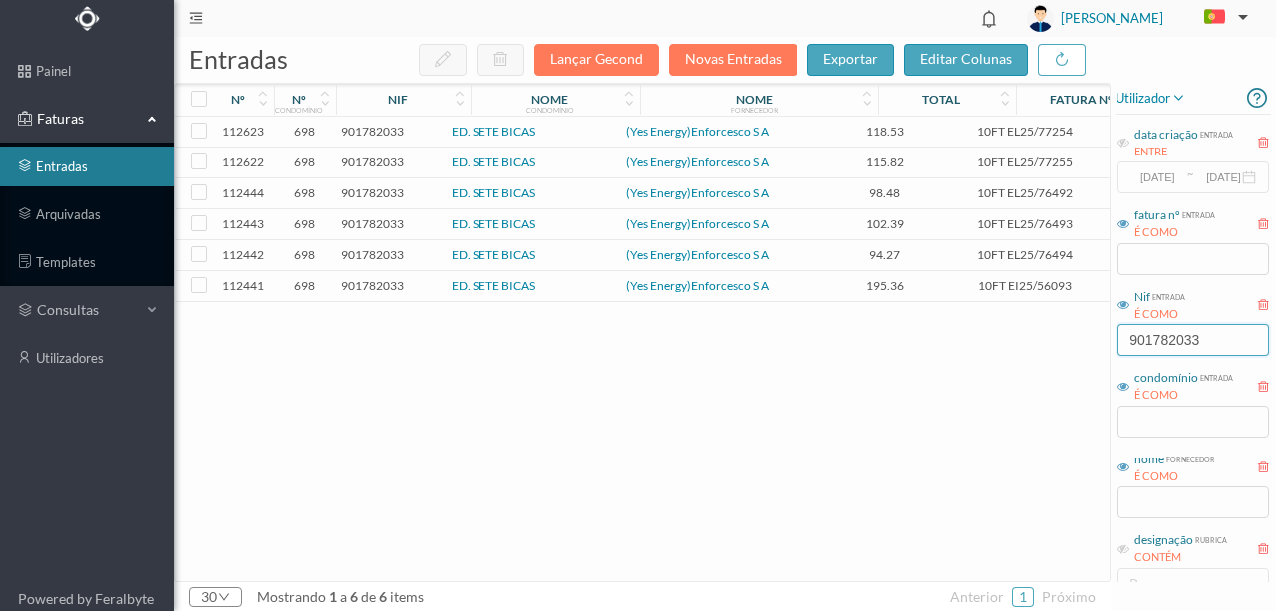
type input "901782033"
click at [694, 406] on div "112623 698 901782033 ED. SETE BICAS (Yes Energy)Enforcesco S A 118.53 10FT EL25…" at bounding box center [761, 349] width 1173 height 465
click at [371, 131] on span "901782033" at bounding box center [372, 131] width 63 height 15
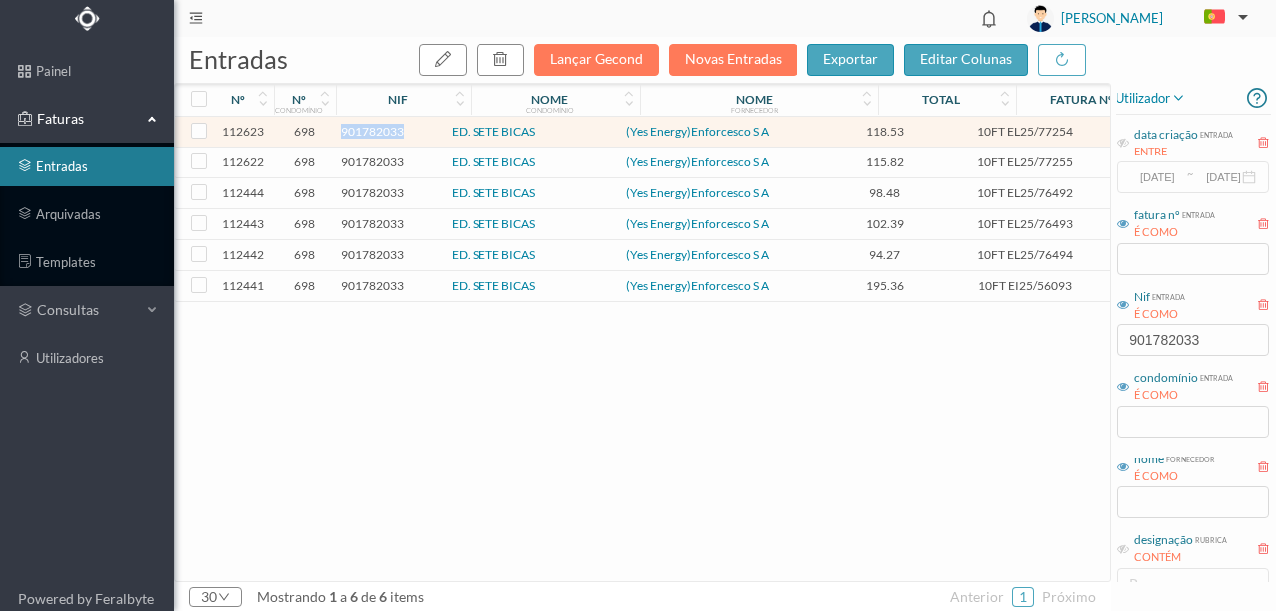
click at [371, 131] on span "901782033" at bounding box center [372, 131] width 63 height 15
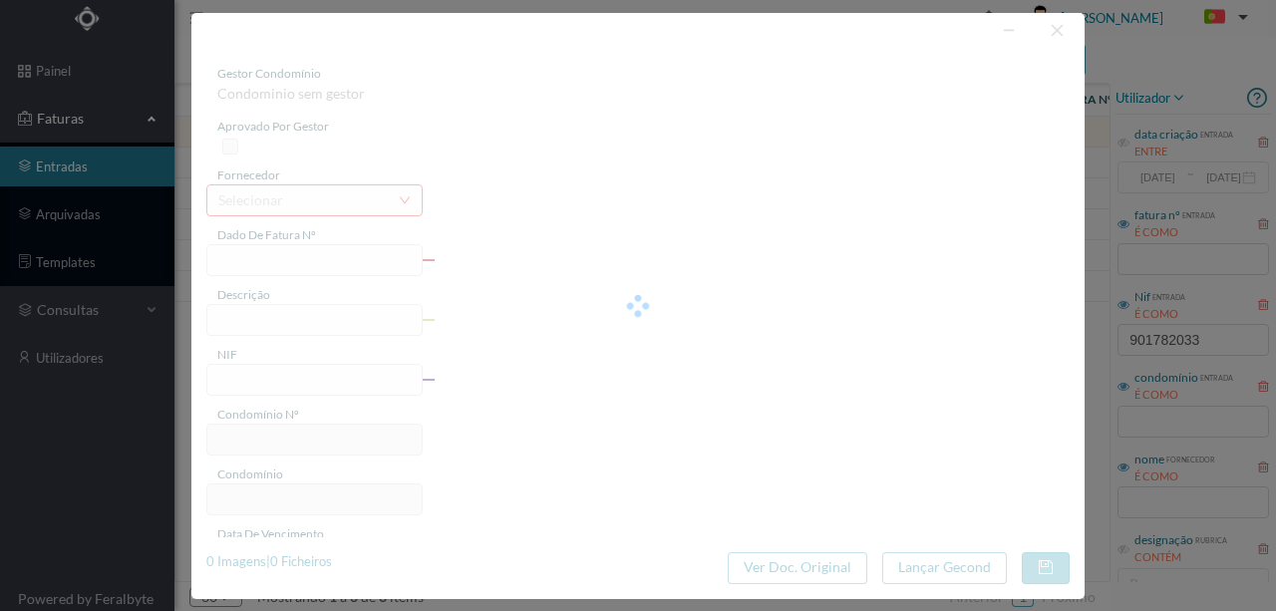
type input "10FT EL25/77254"
type input "“ATA DE DÉBITO: 10N0/2Voo"
type input "901782033"
type input "Invalid date"
type input "[DATE]"
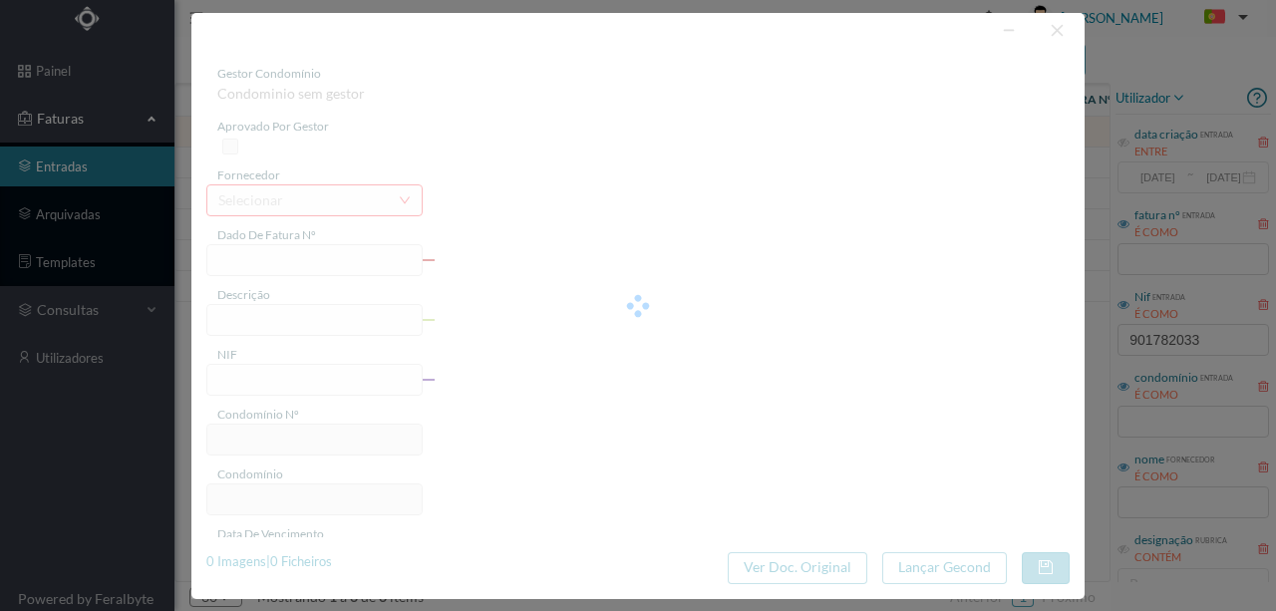
type input "118.53"
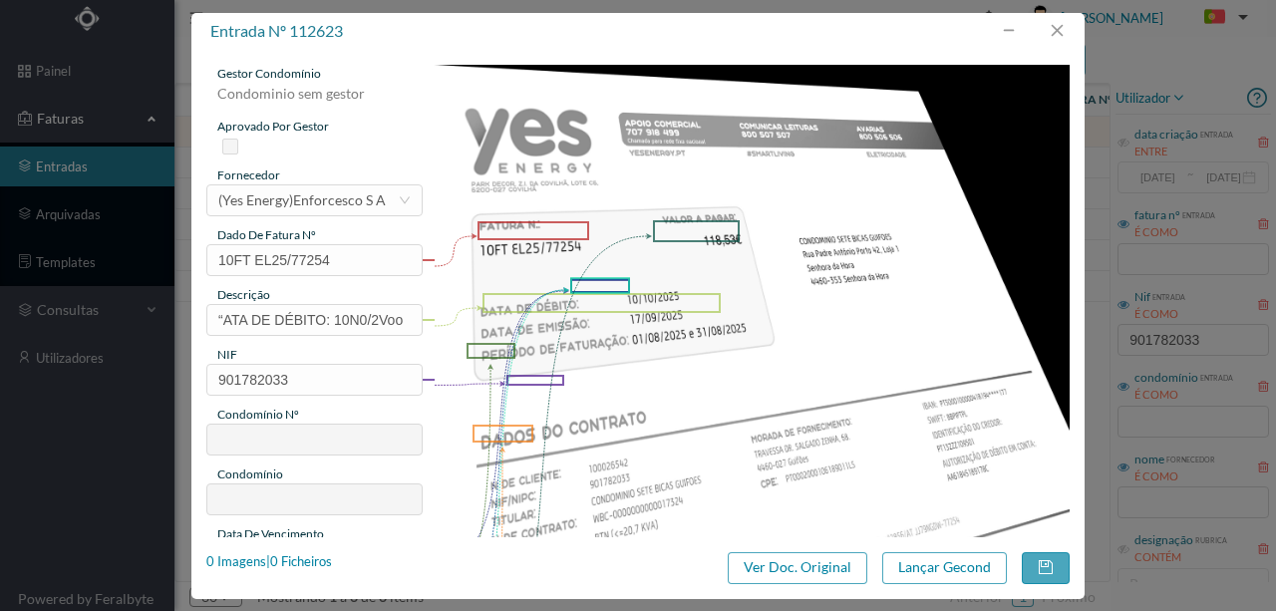
type input "698"
type input "ED. SETE BICAS"
click at [1059, 35] on button "button" at bounding box center [1057, 31] width 48 height 32
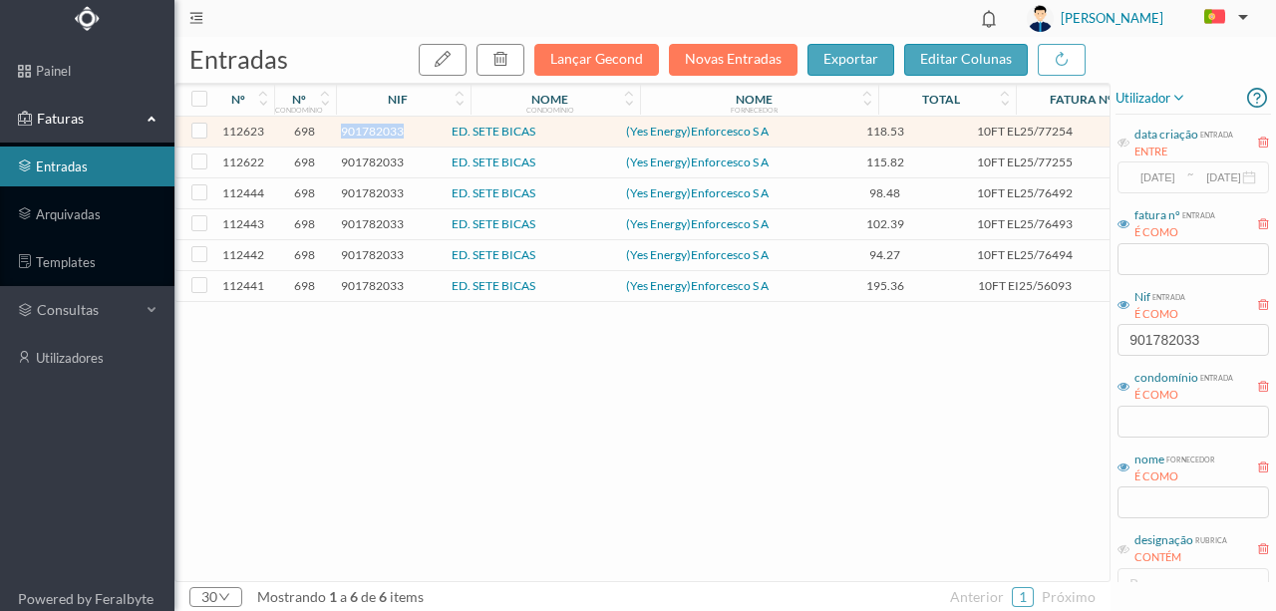
click at [371, 131] on span "901782033" at bounding box center [372, 131] width 63 height 15
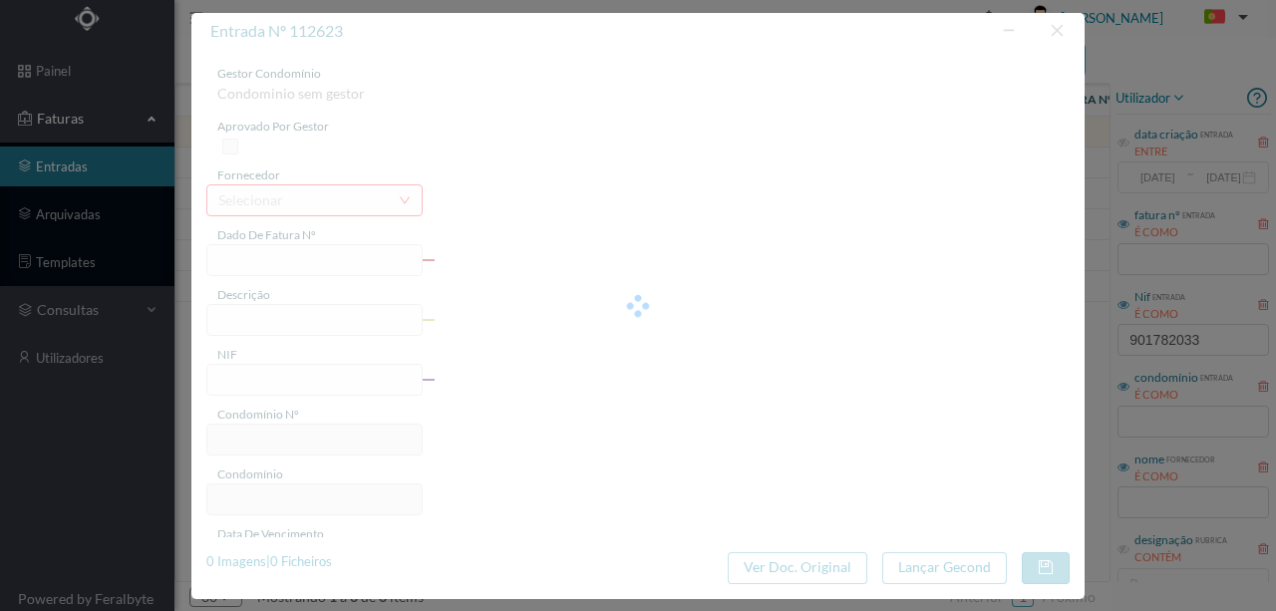
type input "10FT EL25/77254"
type input "“ATA DE DÉBITO: 10N0/2Voo"
type input "901782033"
type input "Invalid date"
type input "[DATE]"
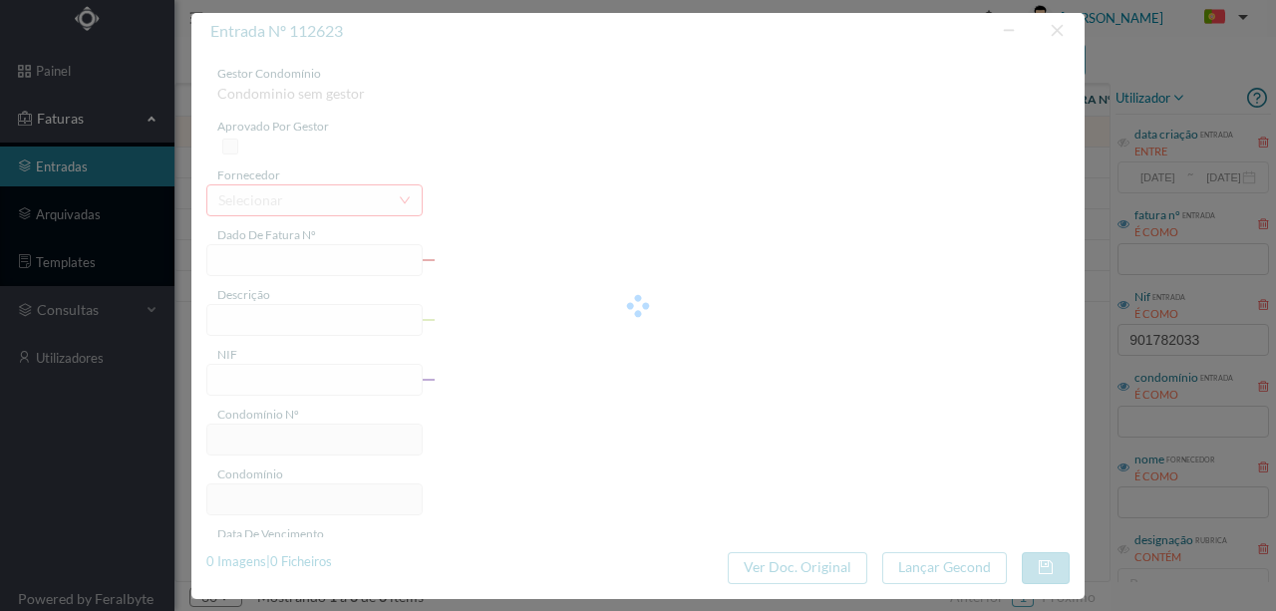
type input "118.53"
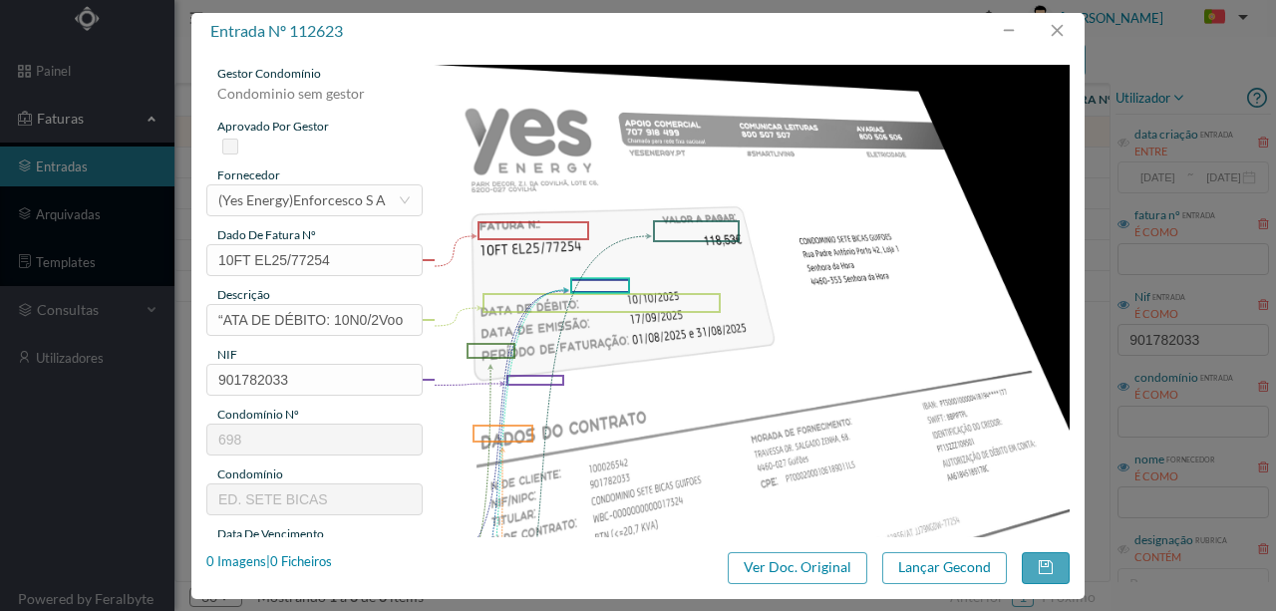
type input "698"
type input "ED. SETE BICAS"
drag, startPoint x: 210, startPoint y: 315, endPoint x: 557, endPoint y: 315, distance: 347.0
click at [557, 315] on div "gestor condomínio [PERSON_NAME] aprovado por gestor fornecedor selecionar (Yes …" at bounding box center [638, 529] width 864 height 929
click at [808, 570] on button "Ver Doc. Original" at bounding box center [798, 568] width 140 height 32
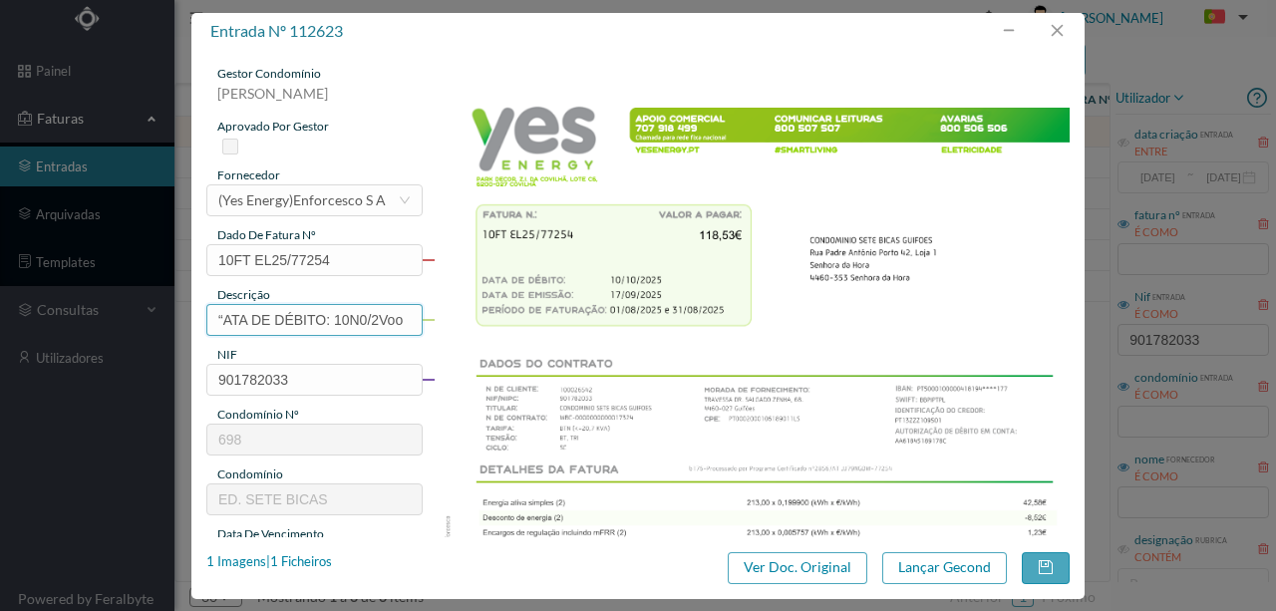
click at [232, 313] on input "“ATA DE DÉBITO: 10N0/2Voo" at bounding box center [314, 320] width 216 height 32
drag, startPoint x: 217, startPoint y: 320, endPoint x: 455, endPoint y: 313, distance: 237.4
click at [455, 313] on div "gestor condomínio [PERSON_NAME] aprovado por gestor fornecedor selecionar (Yes …" at bounding box center [638, 529] width 864 height 929
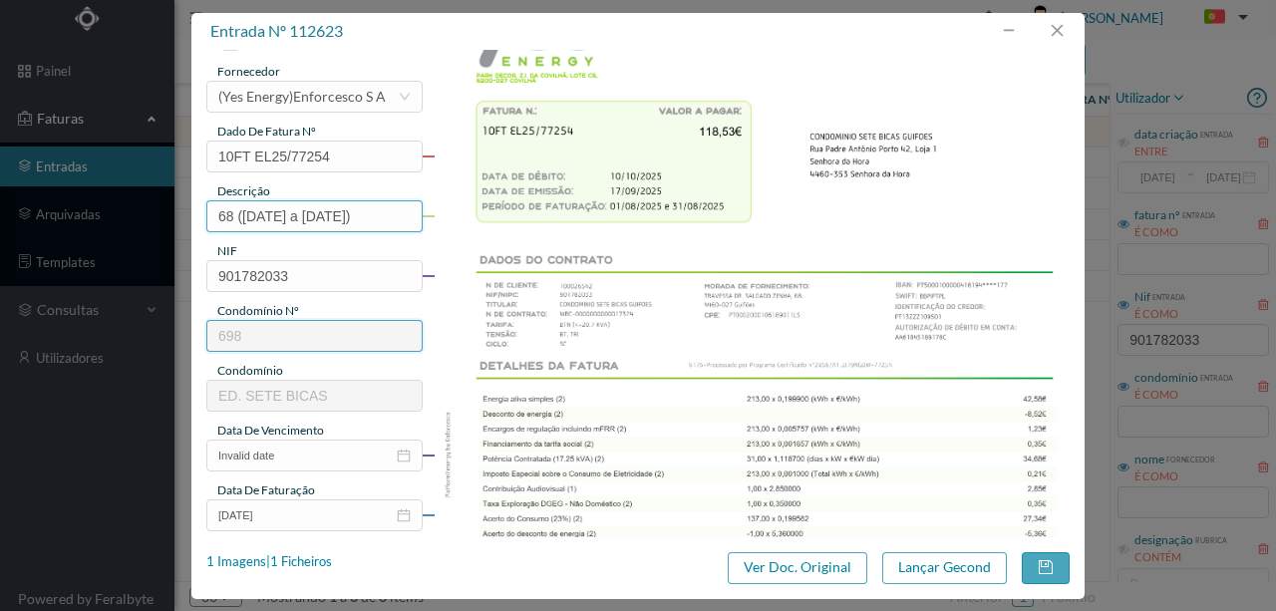
scroll to position [140, 0]
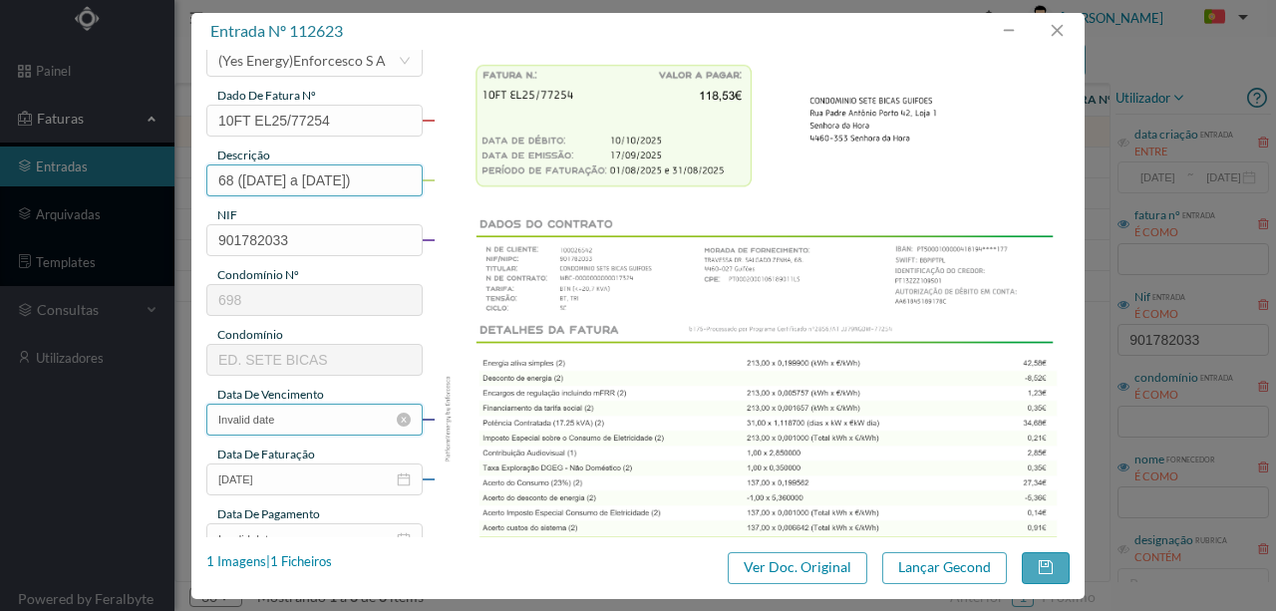
type input "68 ([DATE] a [DATE])"
click at [328, 420] on input "Invalid date" at bounding box center [314, 420] width 216 height 32
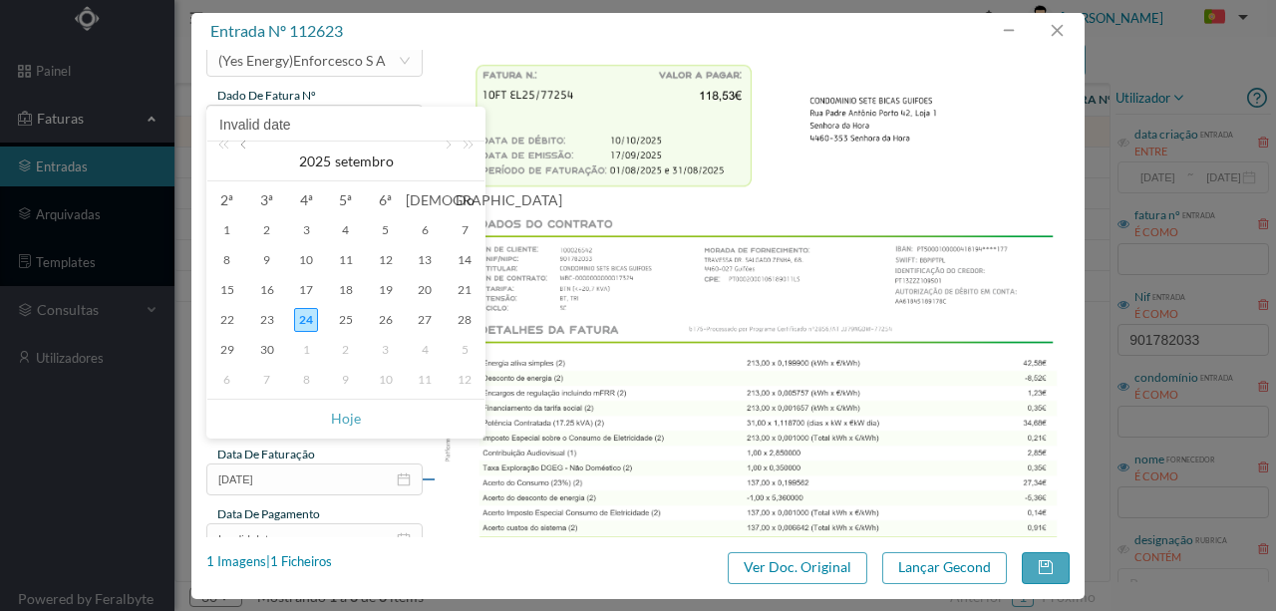
click at [245, 147] on link at bounding box center [245, 162] width 18 height 40
click at [445, 150] on link at bounding box center [447, 162] width 18 height 40
click at [305, 288] on div "17" at bounding box center [306, 290] width 24 height 24
type input "[DATE]"
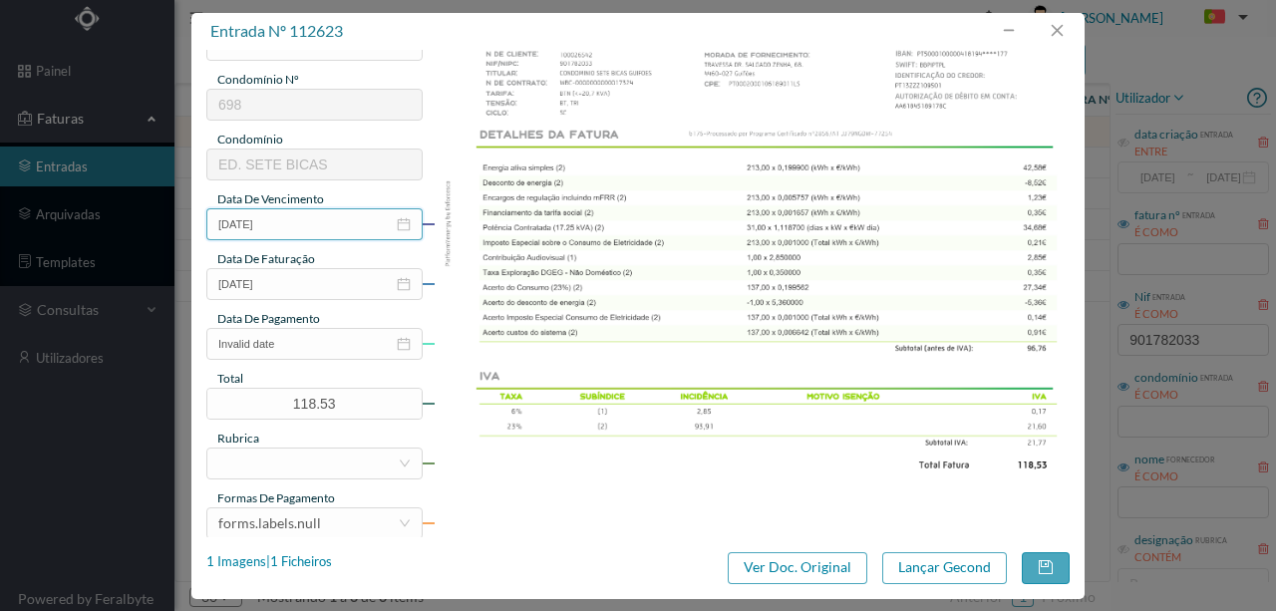
scroll to position [339, 0]
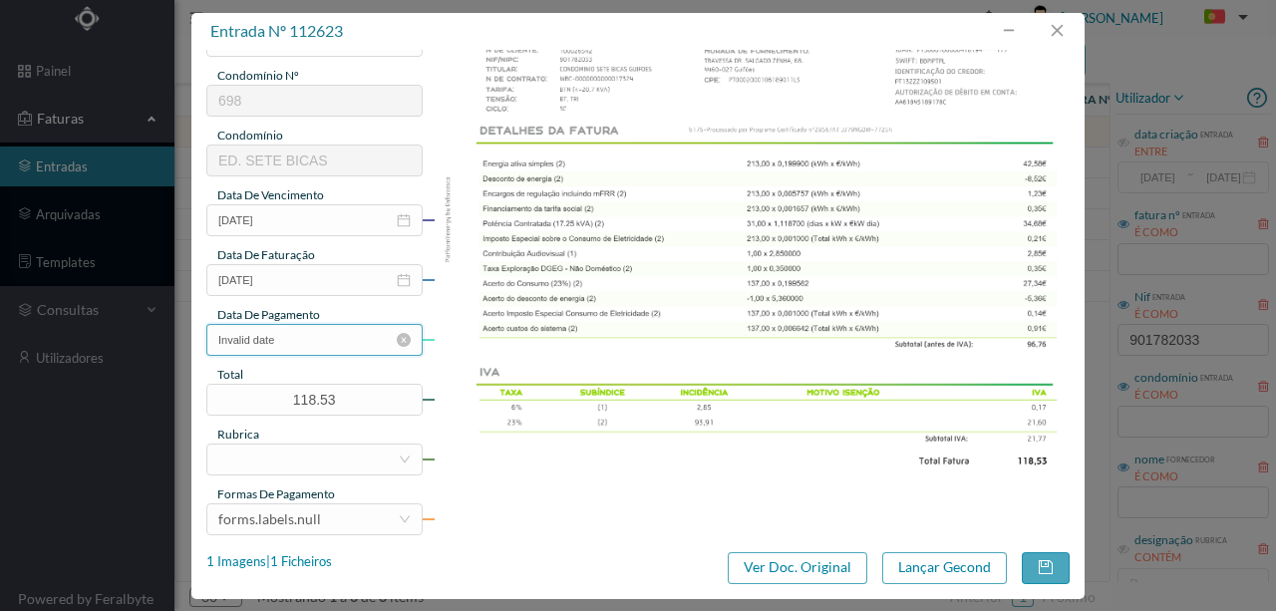
click at [320, 339] on input "Invalid date" at bounding box center [314, 340] width 216 height 32
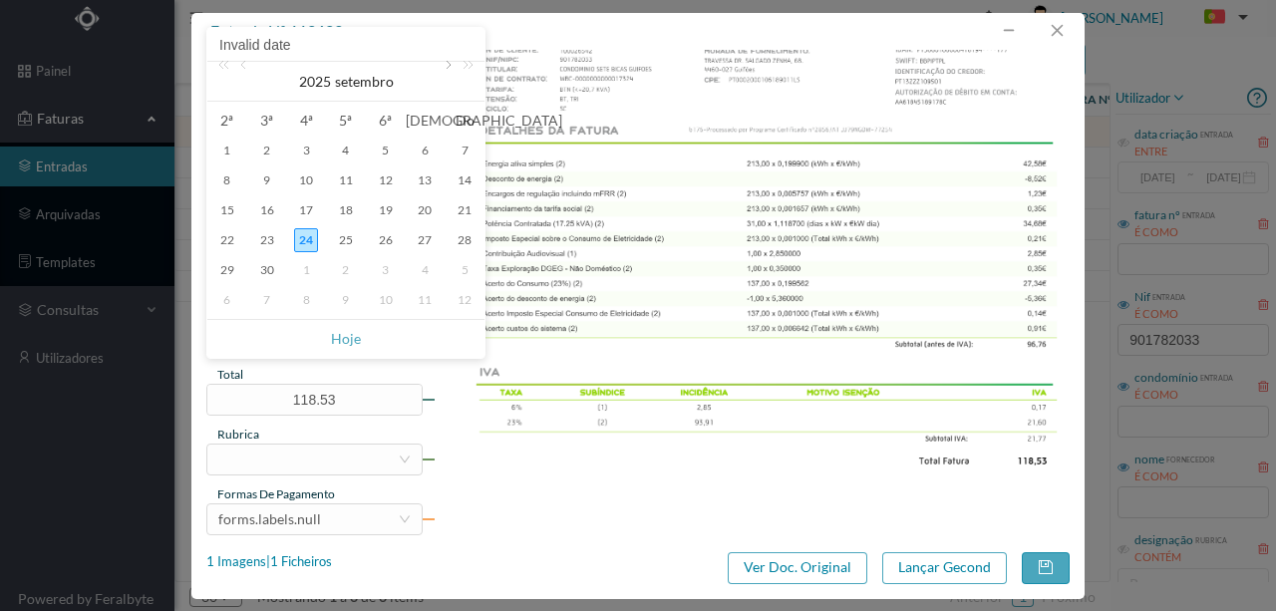
click at [444, 66] on link at bounding box center [447, 82] width 18 height 40
click at [390, 179] on div "10" at bounding box center [386, 181] width 24 height 24
type input "10-10-2025"
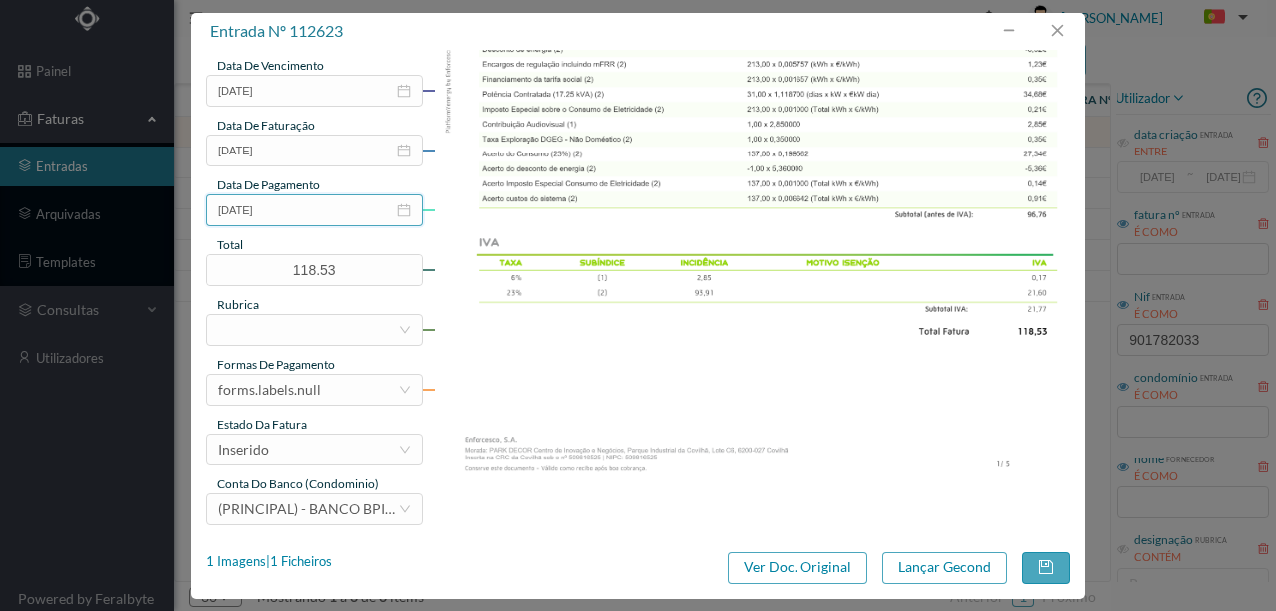
scroll to position [472, 0]
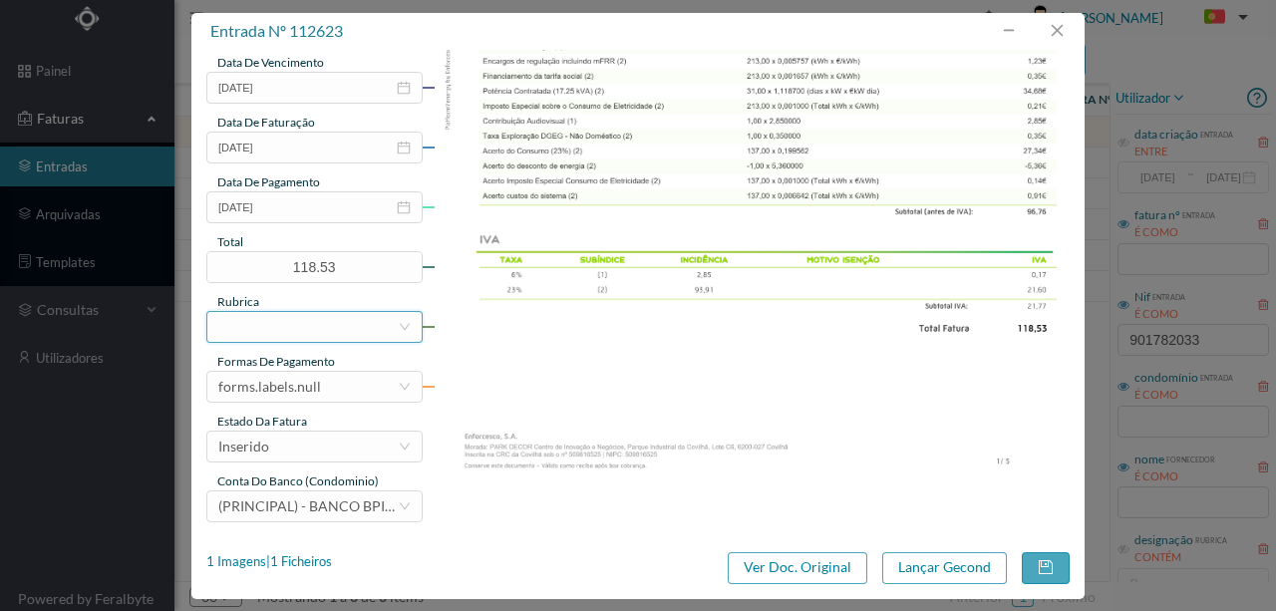
click at [260, 325] on div at bounding box center [307, 327] width 179 height 30
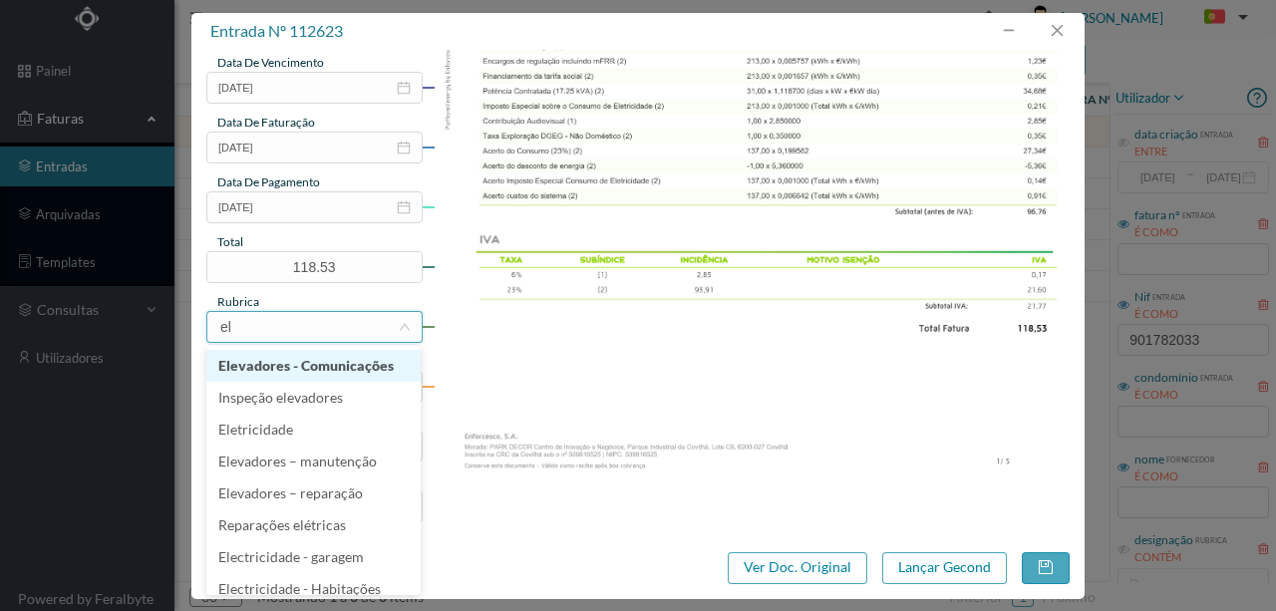
type input "ele"
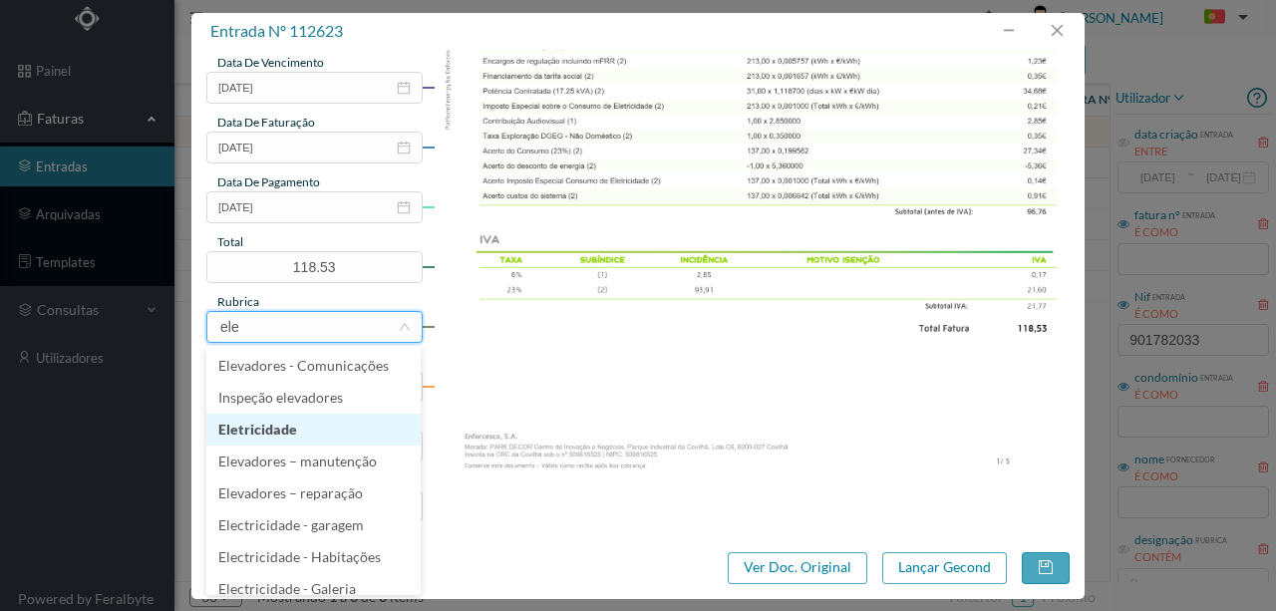
click at [265, 424] on li "Eletricidade" at bounding box center [313, 430] width 214 height 32
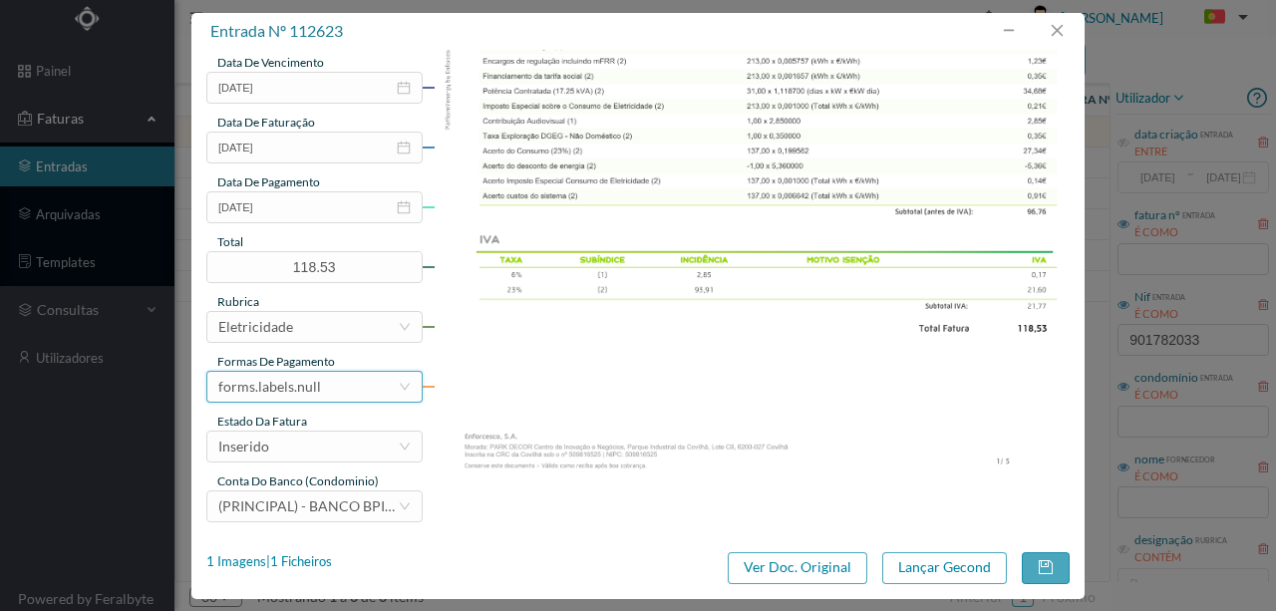
click at [311, 387] on div "forms.labels.null" at bounding box center [269, 387] width 103 height 30
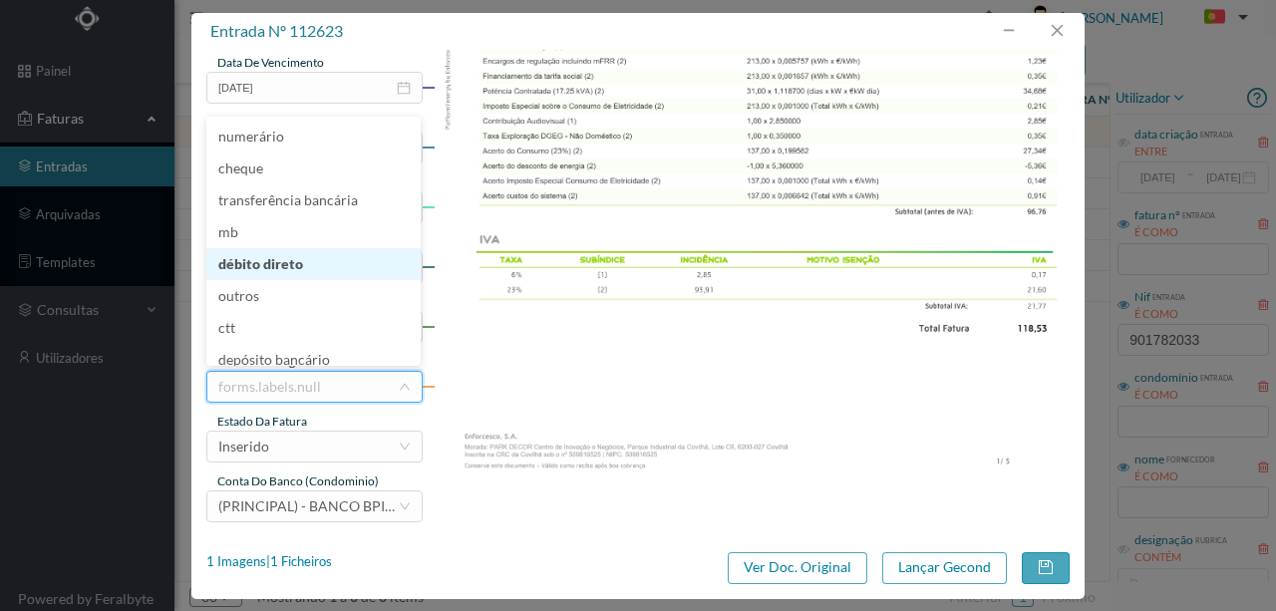
click at [259, 261] on li "débito direto" at bounding box center [313, 264] width 214 height 32
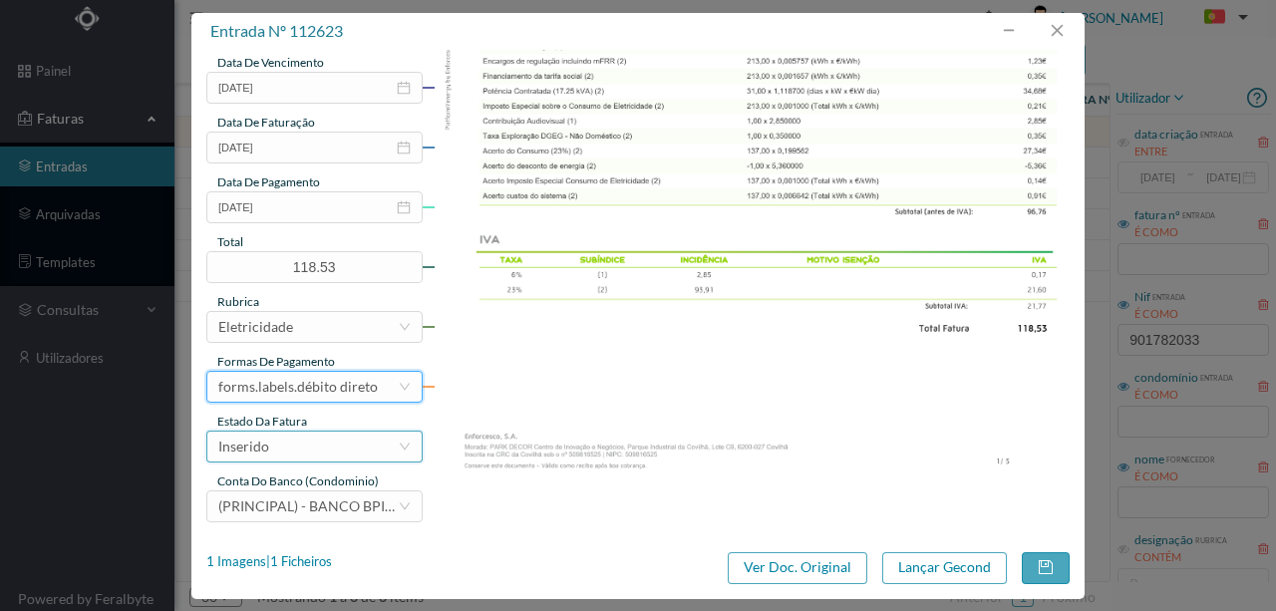
click at [294, 451] on div "Inserido" at bounding box center [307, 447] width 179 height 30
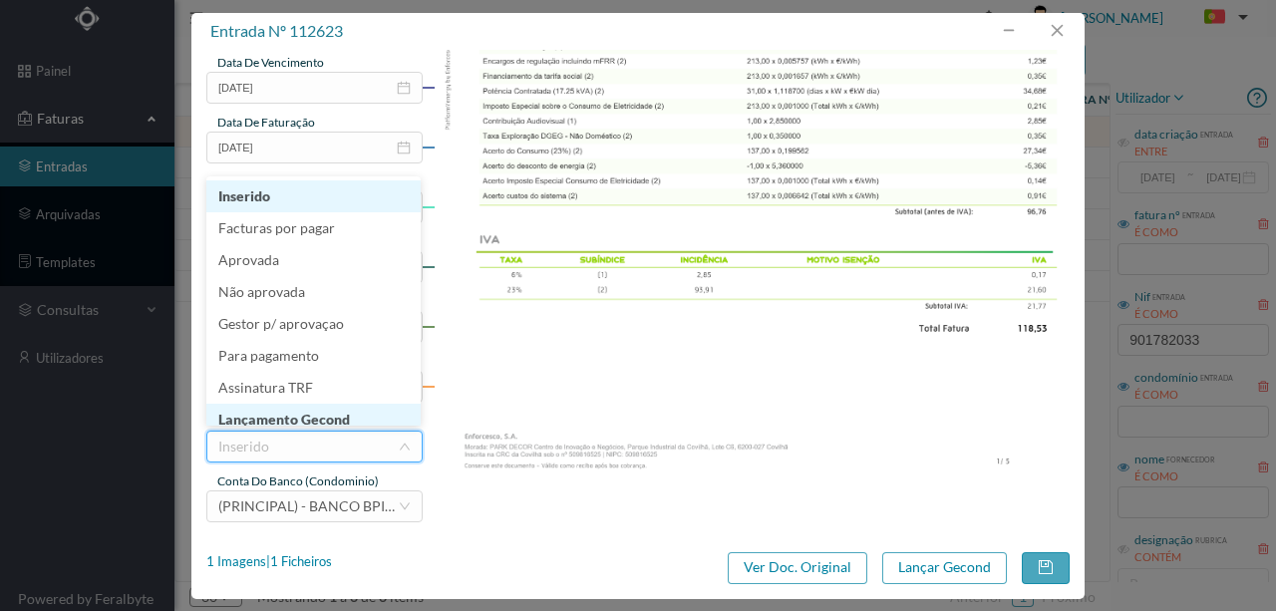
scroll to position [10, 0]
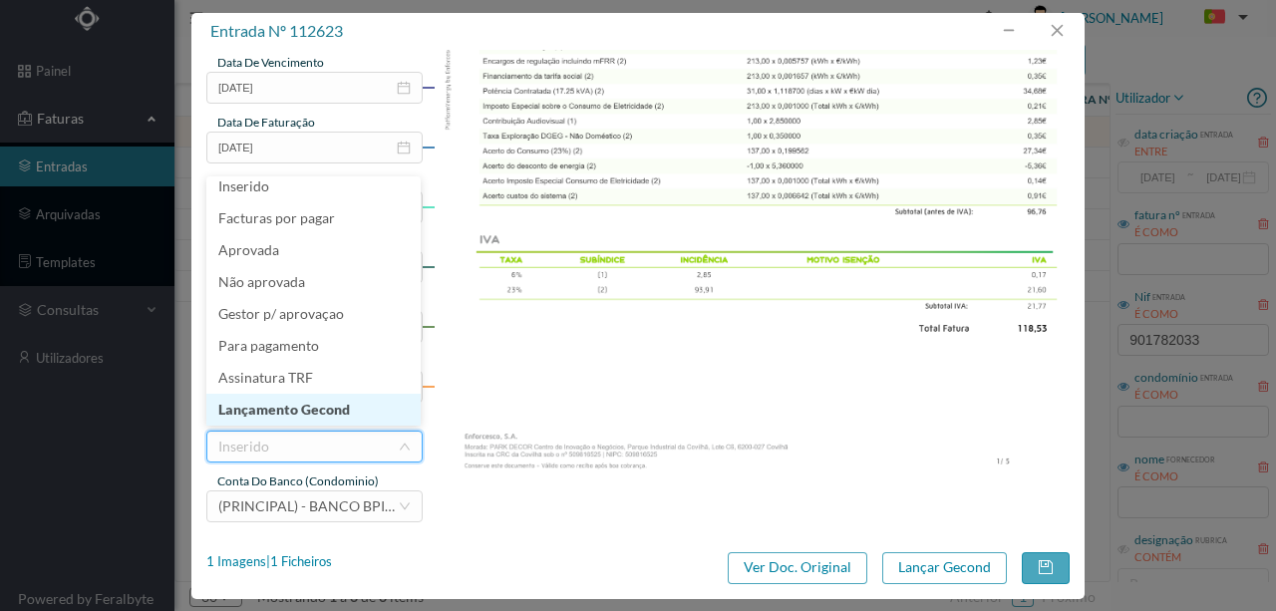
click at [325, 412] on li "Lançamento Gecond" at bounding box center [313, 410] width 214 height 32
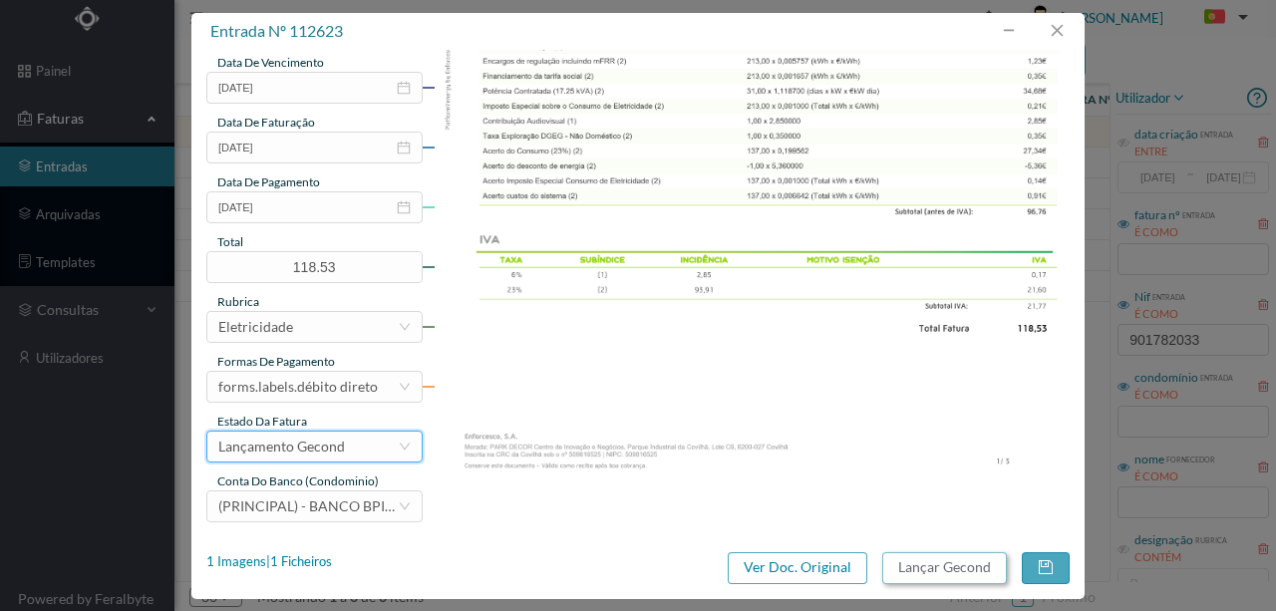
click at [911, 564] on button "Lançar Gecond" at bounding box center [944, 568] width 125 height 32
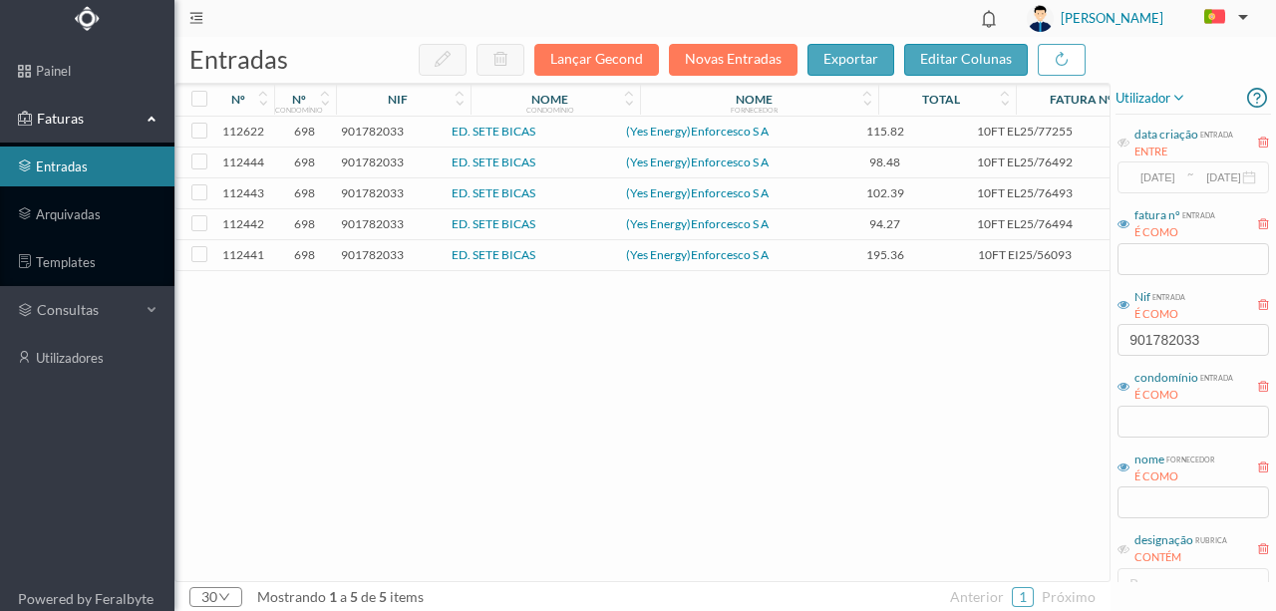
click at [383, 128] on span "901782033" at bounding box center [372, 131] width 63 height 15
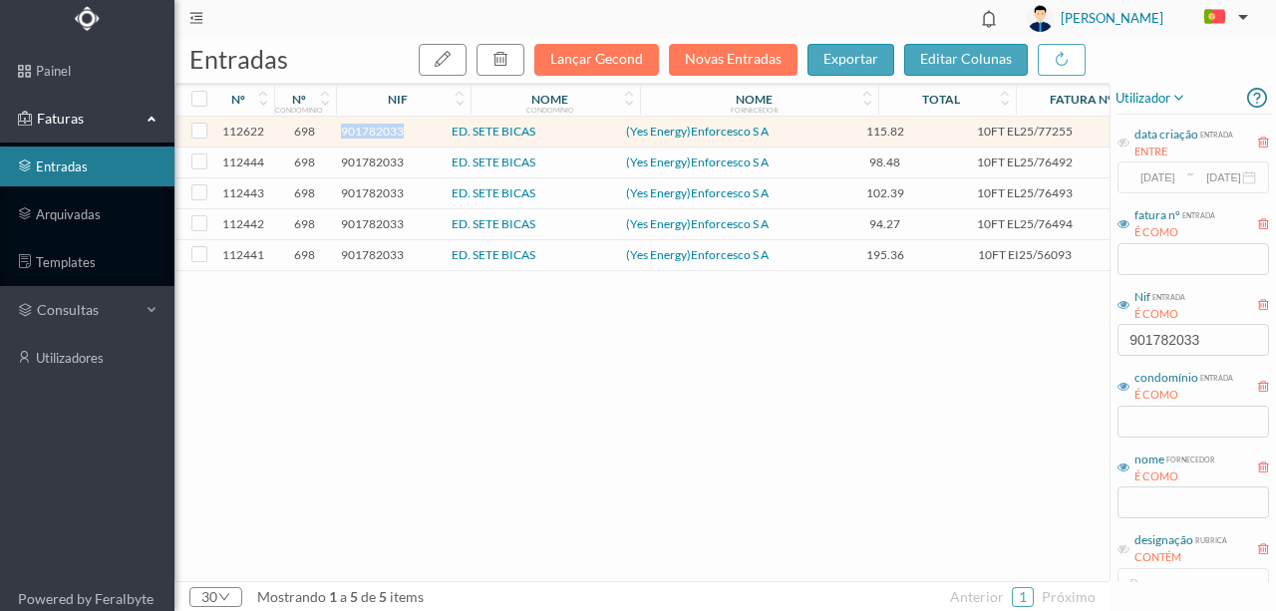
click at [383, 128] on span "901782033" at bounding box center [372, 131] width 63 height 15
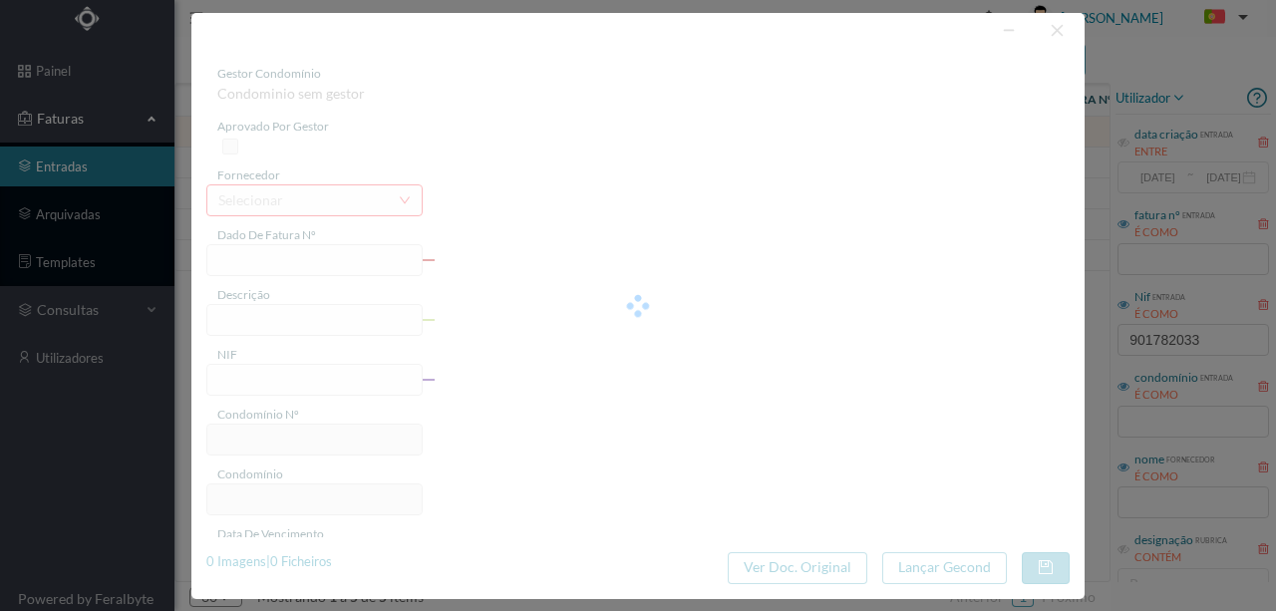
type input "10FT EL25/77255"
type input "a 'ERÍODO DE FATURAÇÃO: 01/08/2025 e 31/08/2025"
type input "901782033"
type input "Invalid date"
type input "17-09-2025"
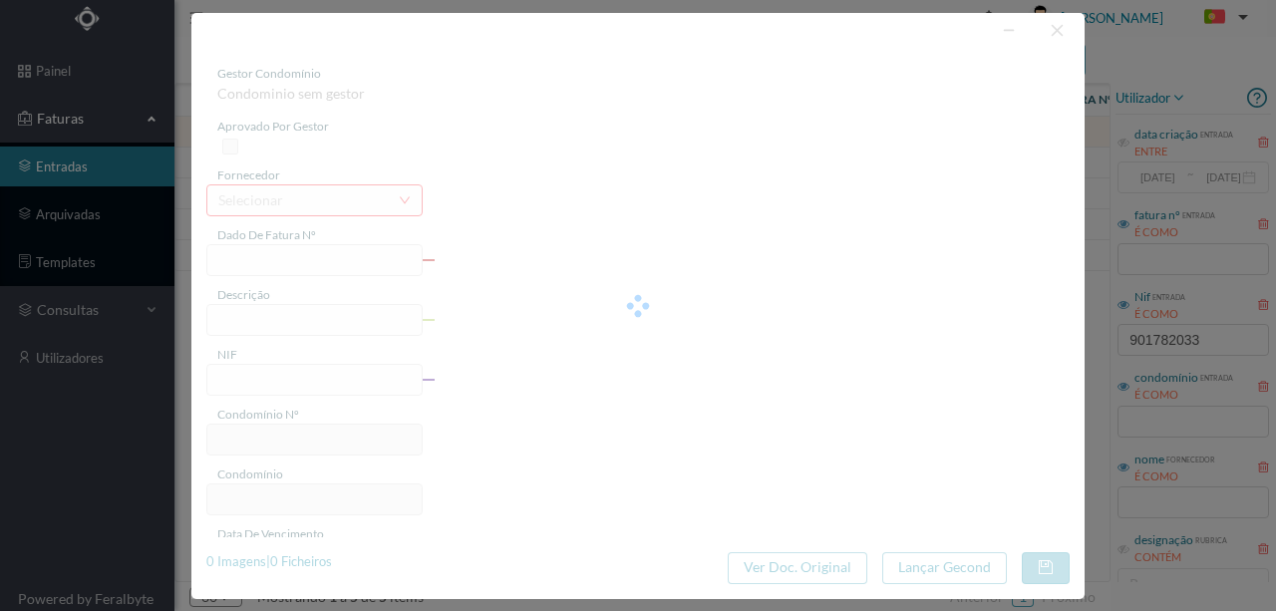
type input "17-09-2025"
type input "115.82"
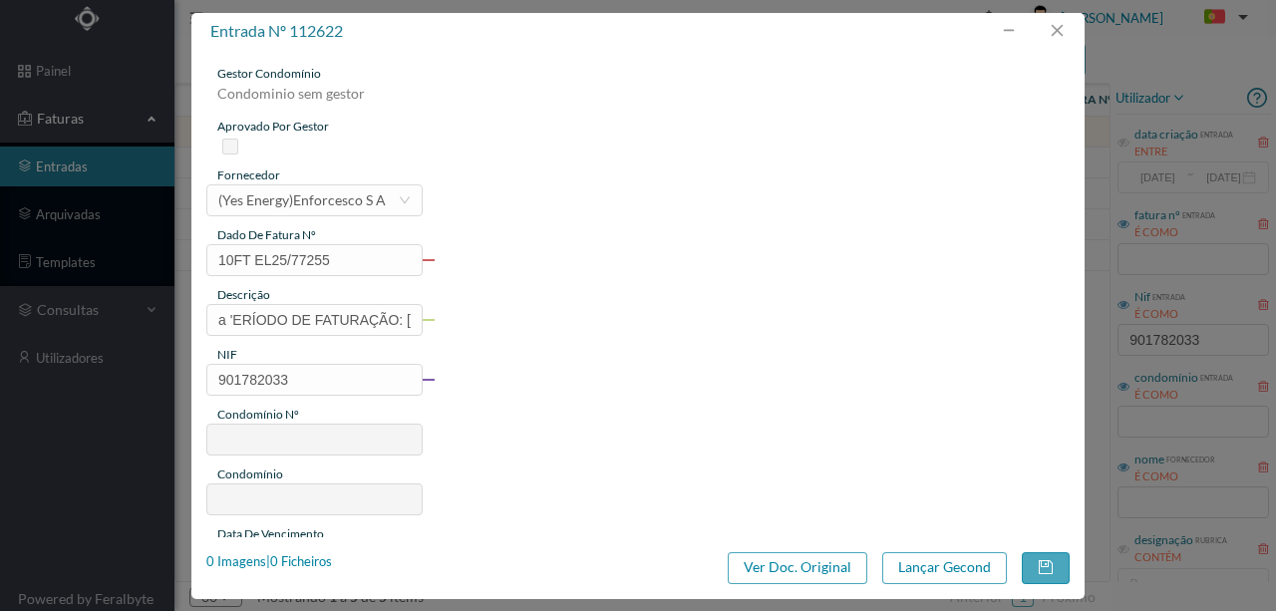
type input "698"
type input "ED. SETE BICAS"
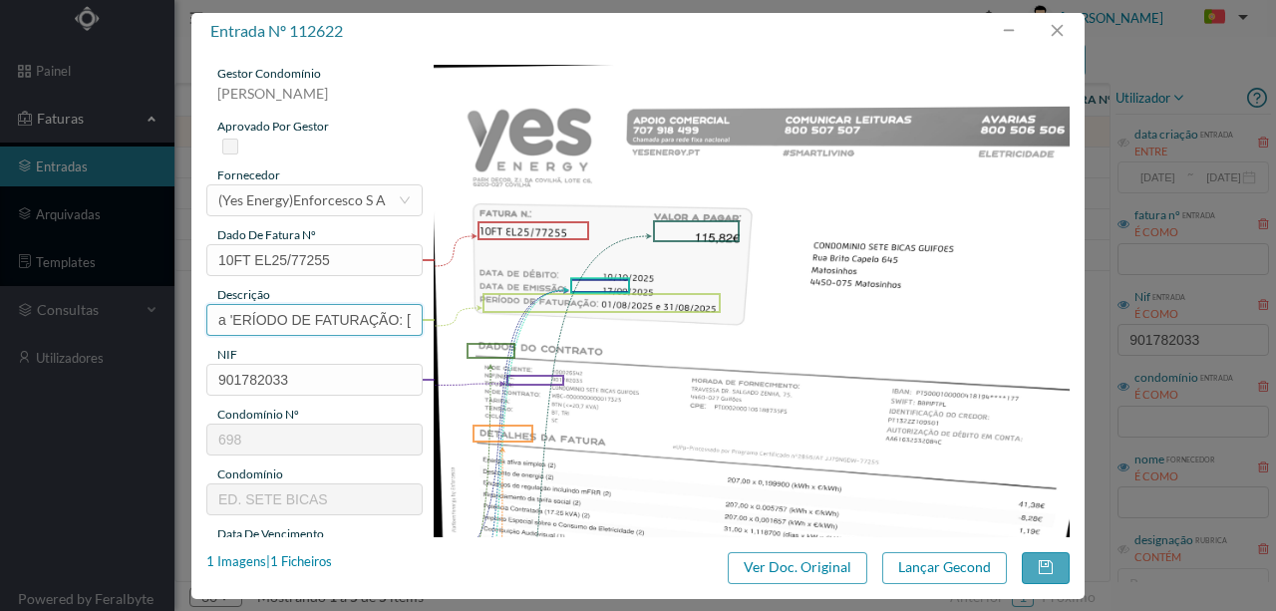
scroll to position [0, 152]
drag, startPoint x: 213, startPoint y: 315, endPoint x: 637, endPoint y: 322, distance: 423.8
click at [632, 323] on div "gestor condomínio Rui Marques aprovado por gestor fornecedor selecionar (Yes En…" at bounding box center [638, 529] width 864 height 929
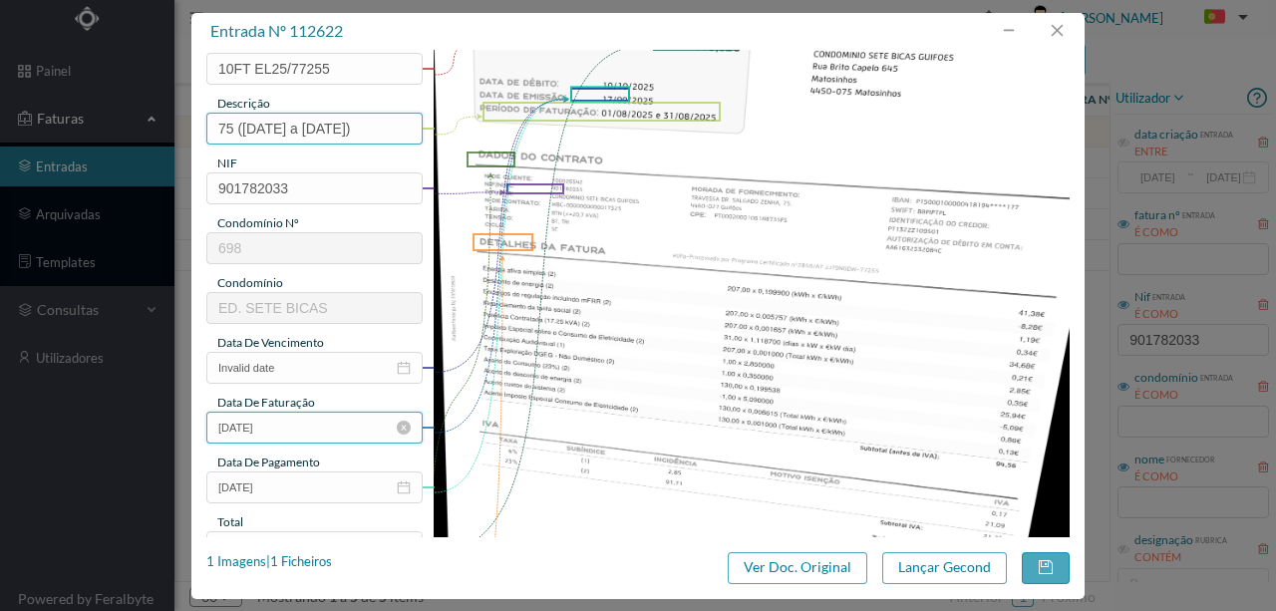
scroll to position [199, 0]
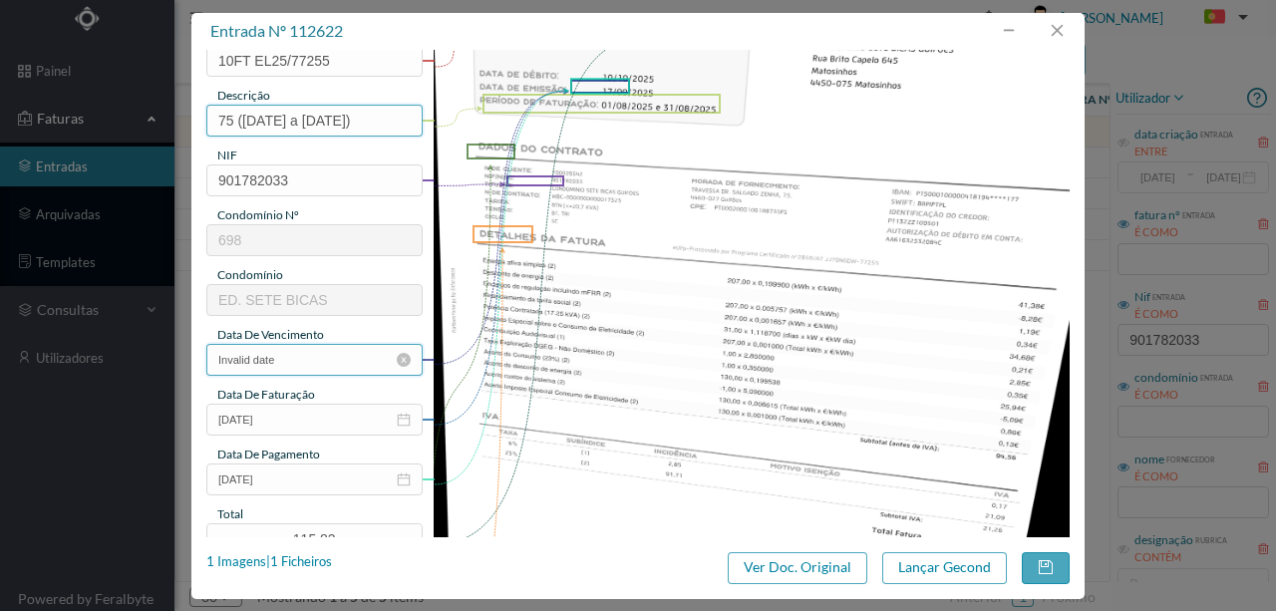
type input "75 (01.08.2025 a 31.08.2025)"
click at [307, 357] on input "Invalid date" at bounding box center [314, 360] width 216 height 32
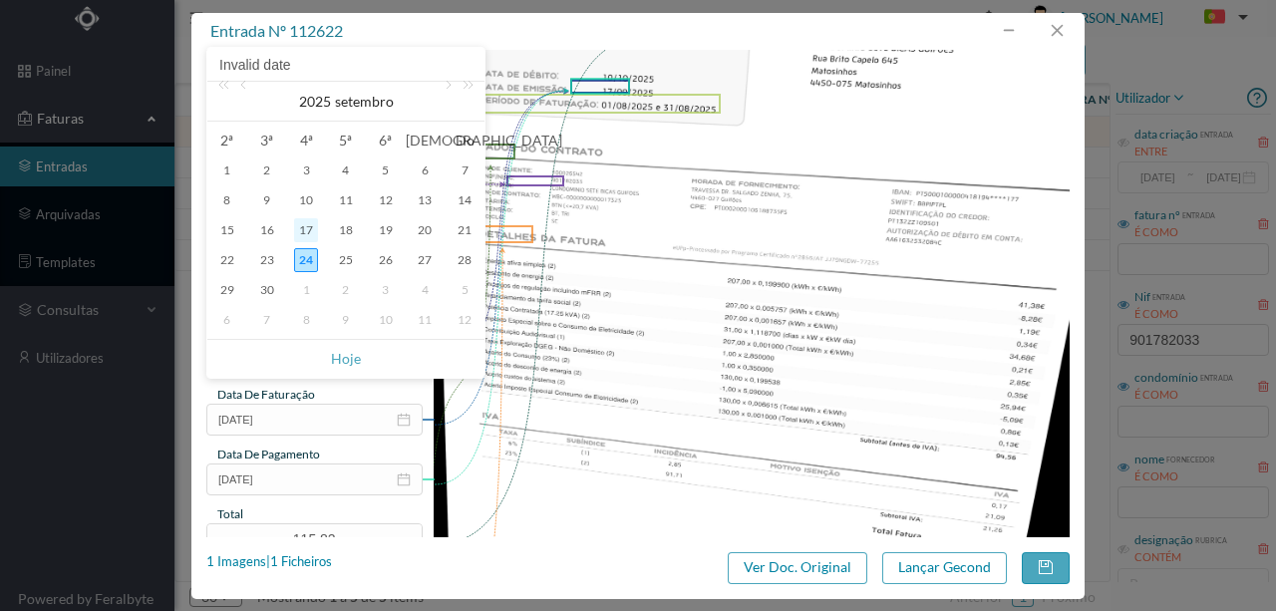
click at [309, 230] on div "17" at bounding box center [306, 230] width 24 height 24
type input "17-09-2025"
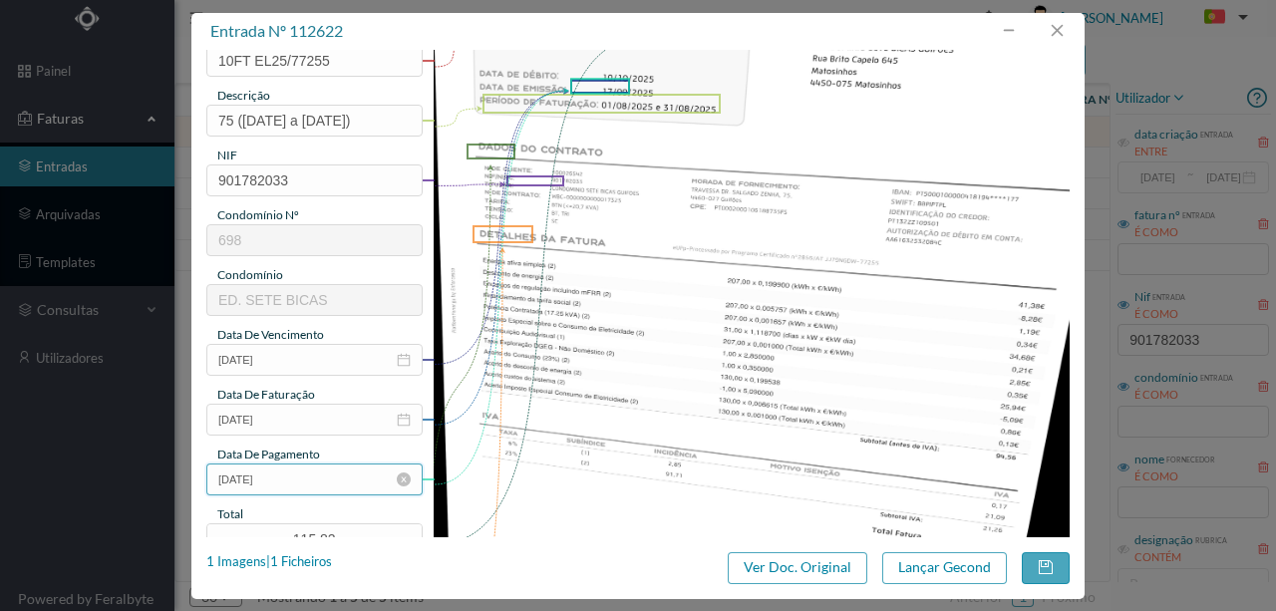
click at [305, 473] on input "17-09-2025" at bounding box center [314, 480] width 216 height 32
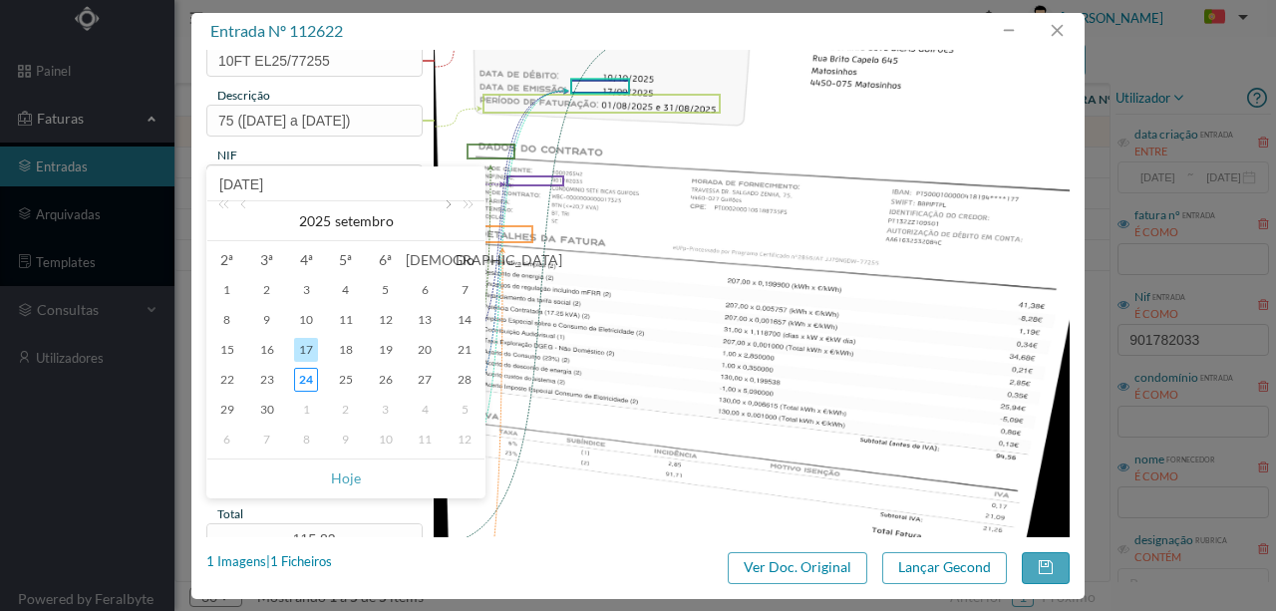
click at [447, 209] on link at bounding box center [447, 221] width 18 height 40
click at [387, 317] on div "10" at bounding box center [386, 320] width 24 height 24
type input "10-10-2025"
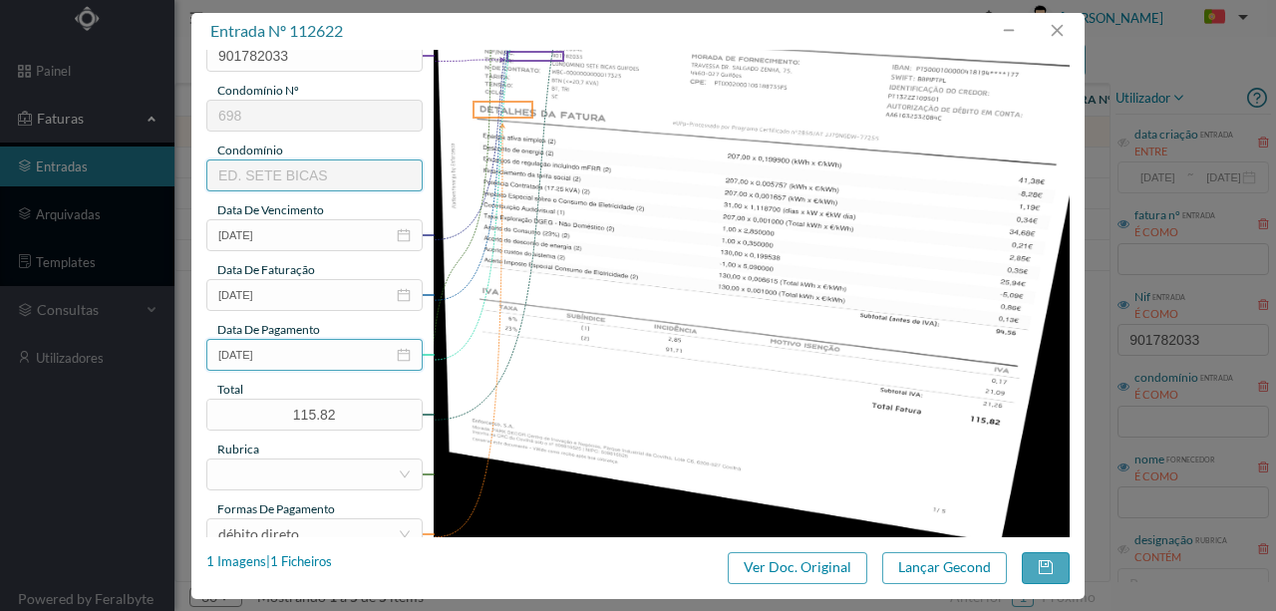
scroll to position [332, 0]
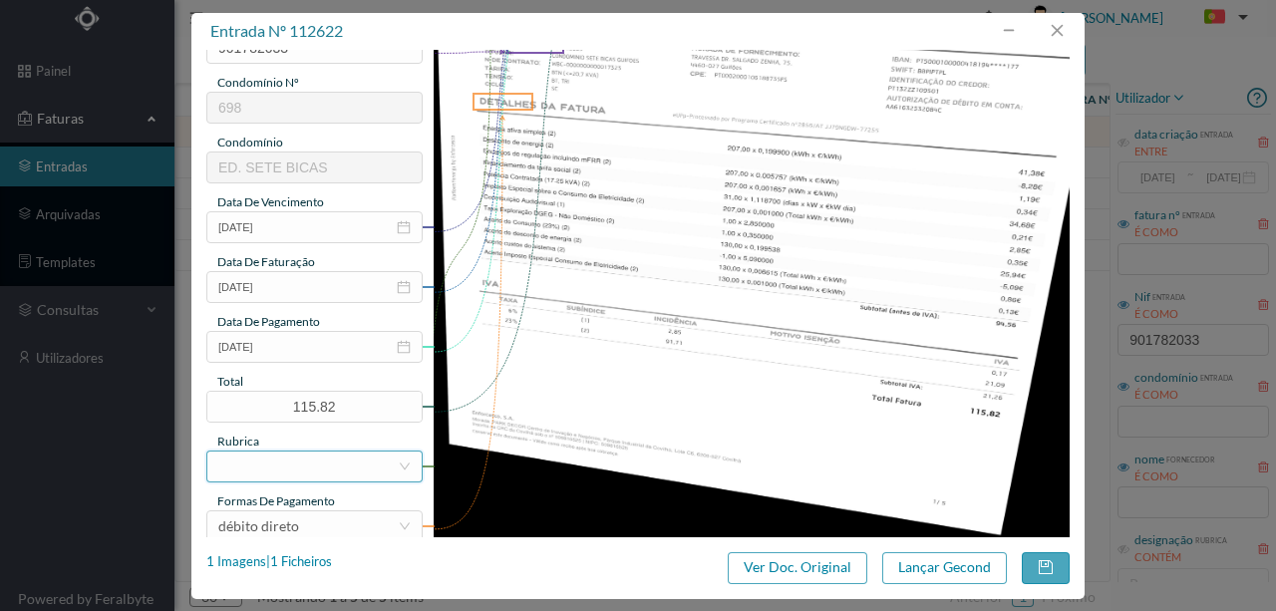
click at [287, 467] on div at bounding box center [307, 467] width 179 height 30
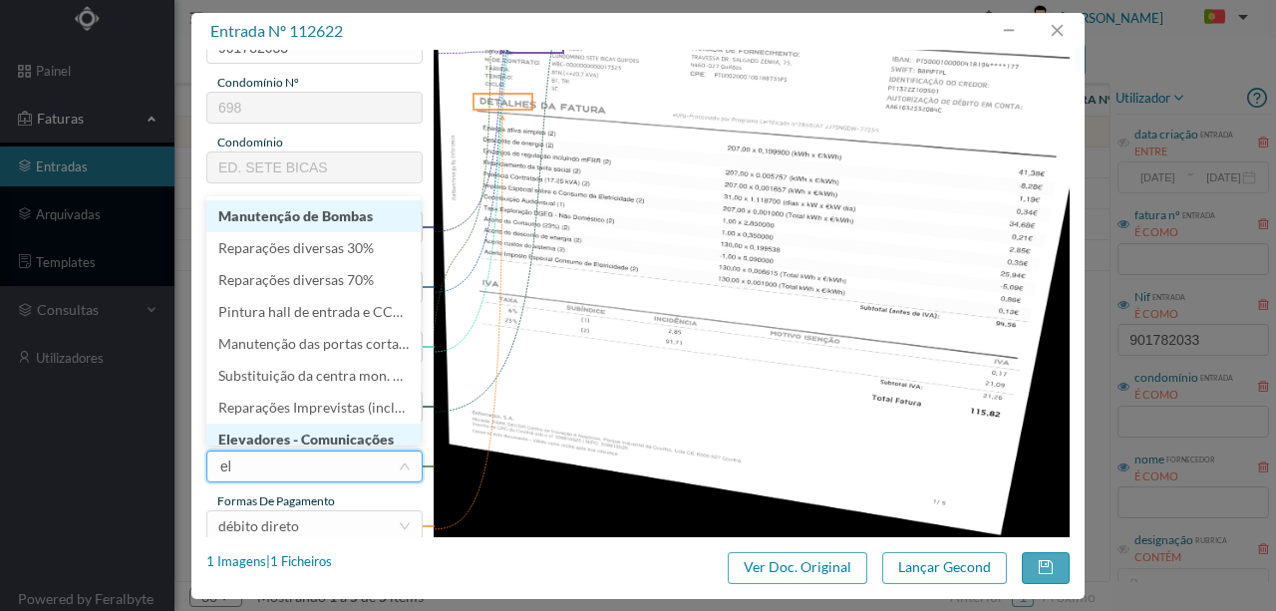
type input "ele"
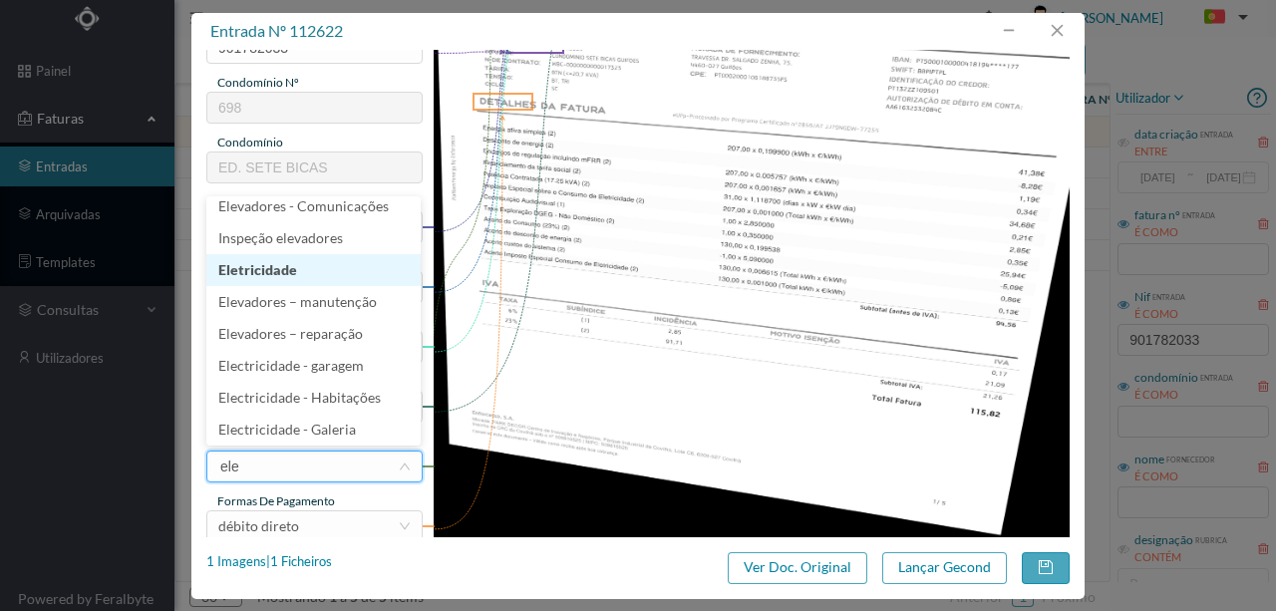
click at [269, 268] on li "Eletricidade" at bounding box center [313, 270] width 214 height 32
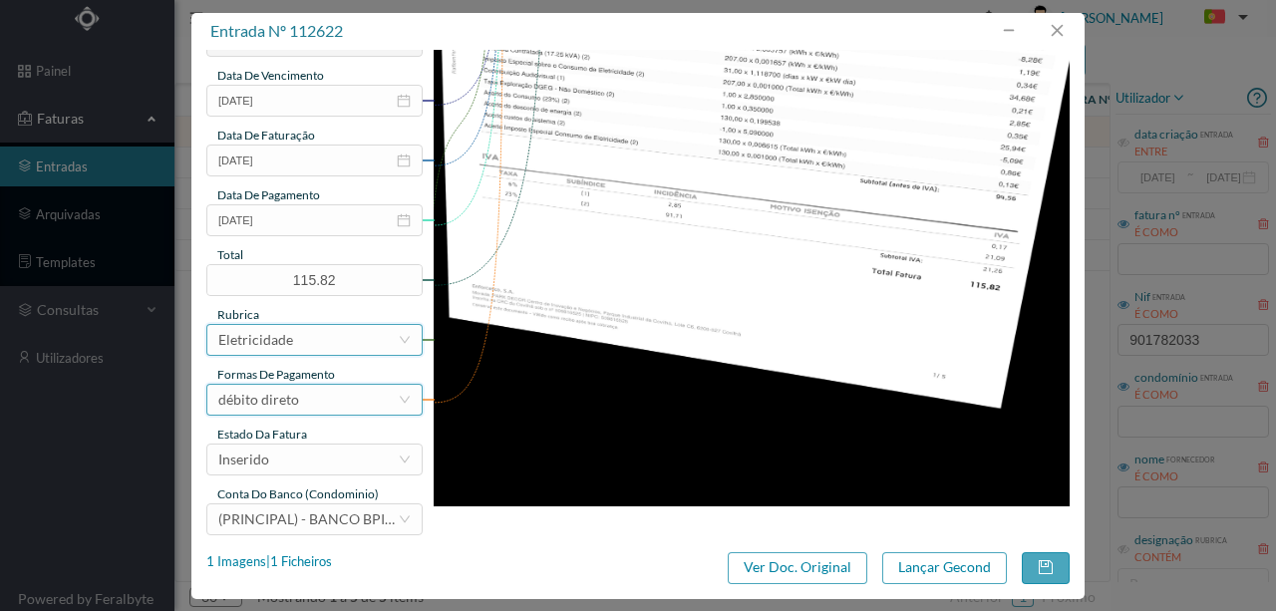
scroll to position [472, 0]
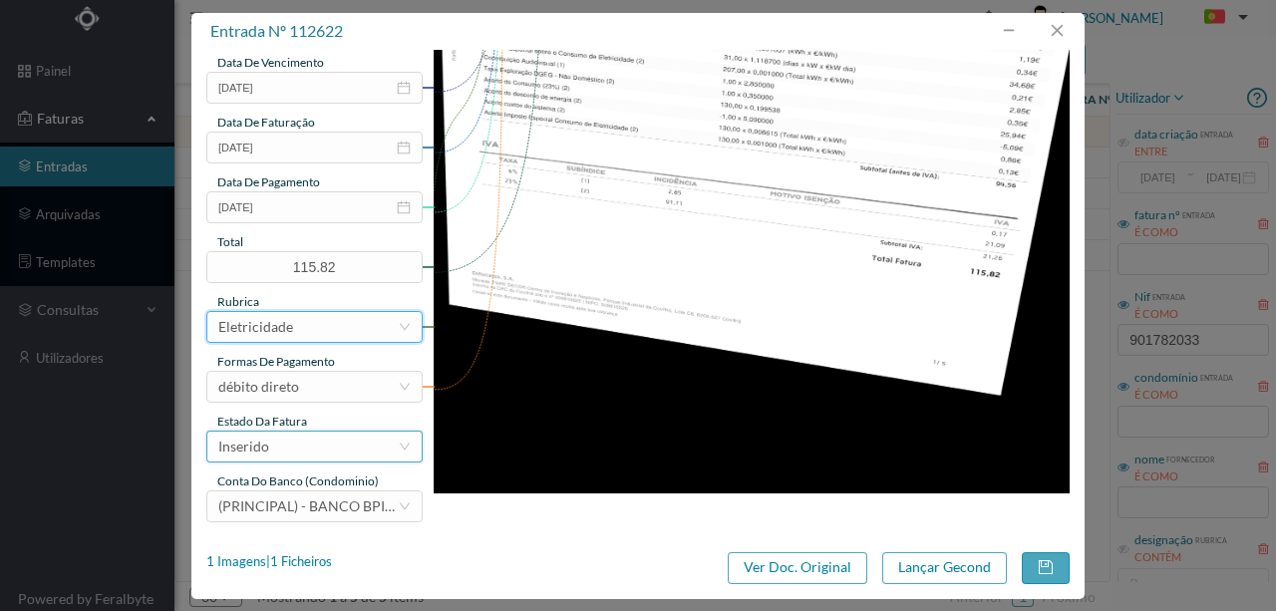
click at [267, 443] on div "Inserido" at bounding box center [243, 447] width 51 height 30
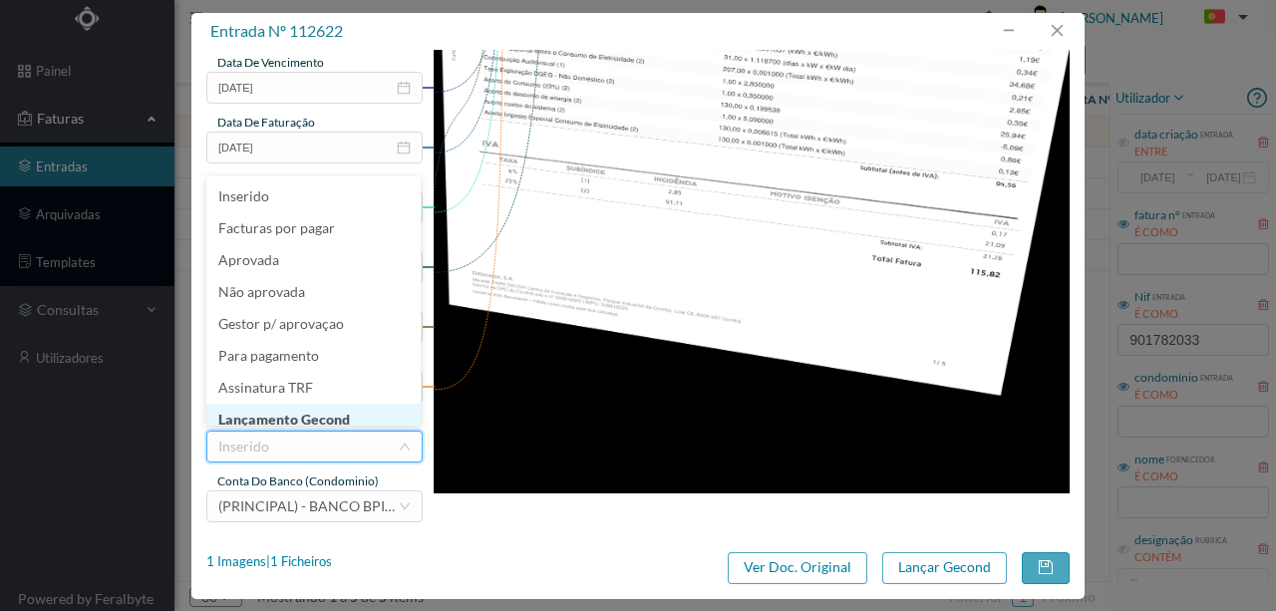
scroll to position [10, 0]
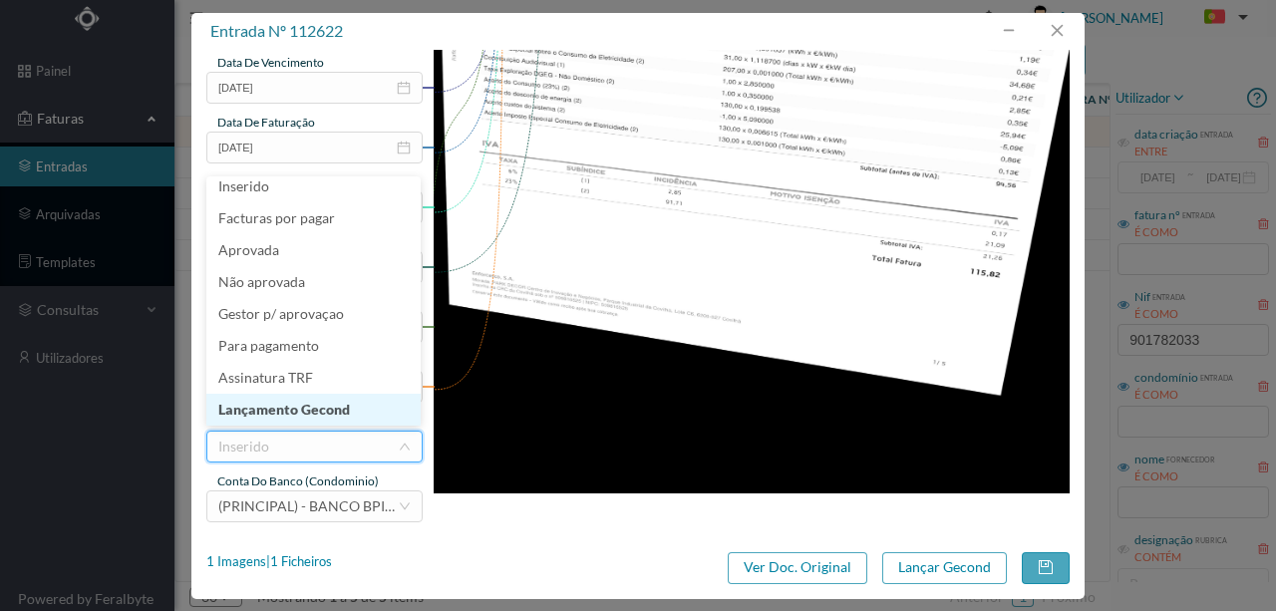
click at [311, 409] on li "Lançamento Gecond" at bounding box center [313, 410] width 214 height 32
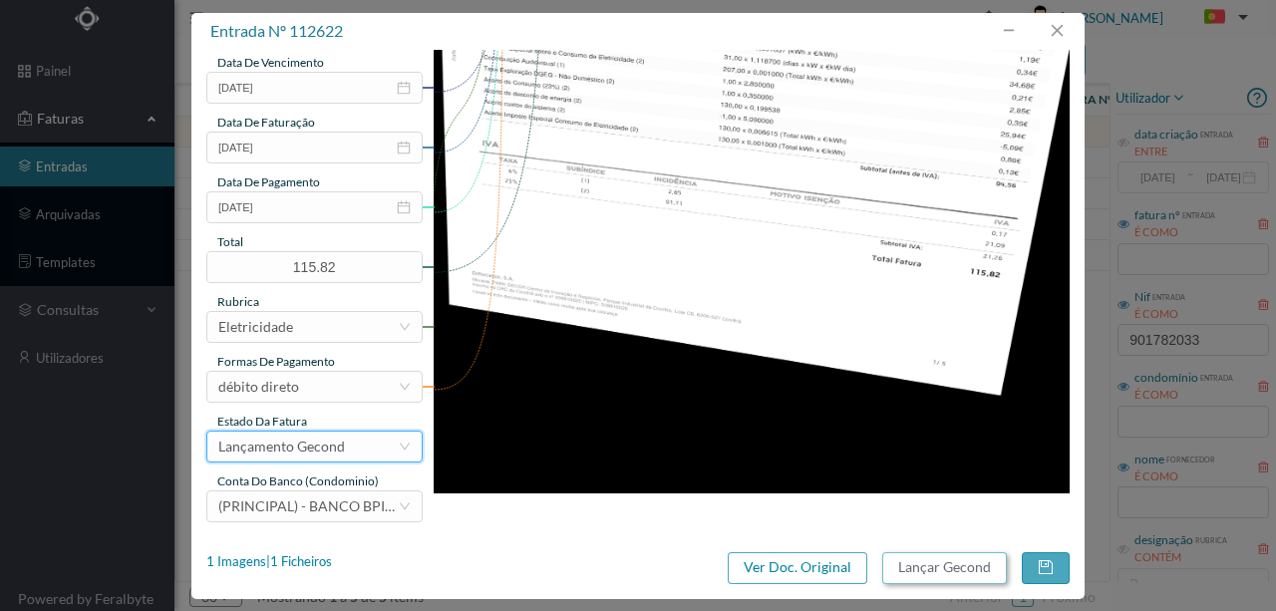
click at [944, 570] on button "Lançar Gecond" at bounding box center [944, 568] width 125 height 32
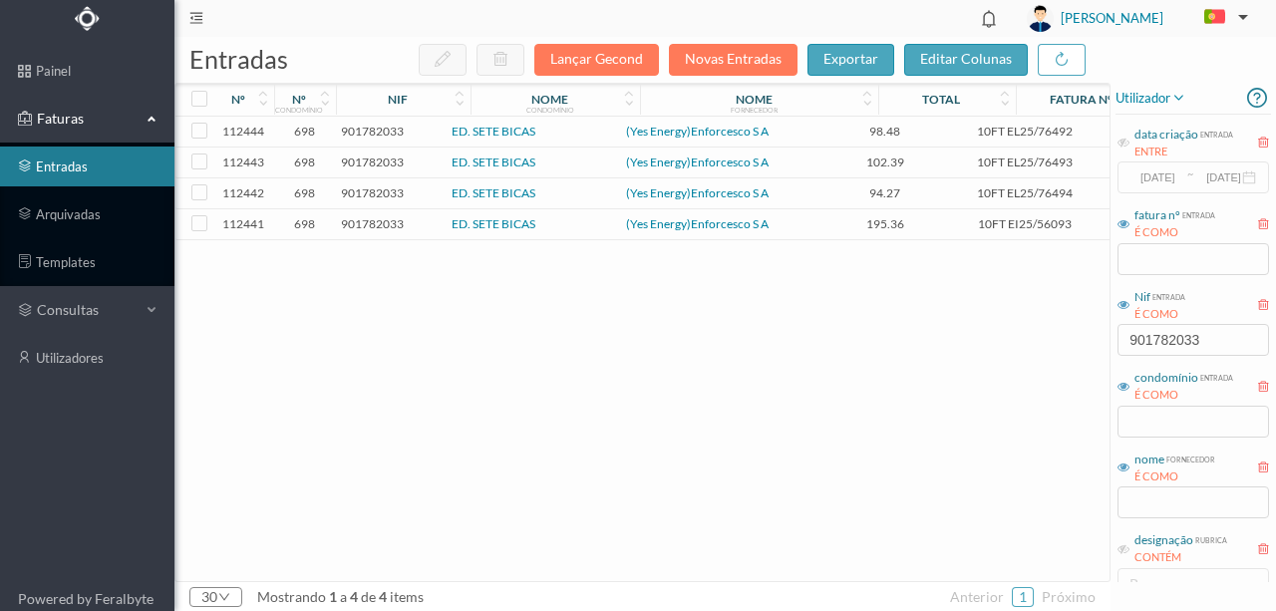
click at [387, 132] on span "901782033" at bounding box center [372, 131] width 63 height 15
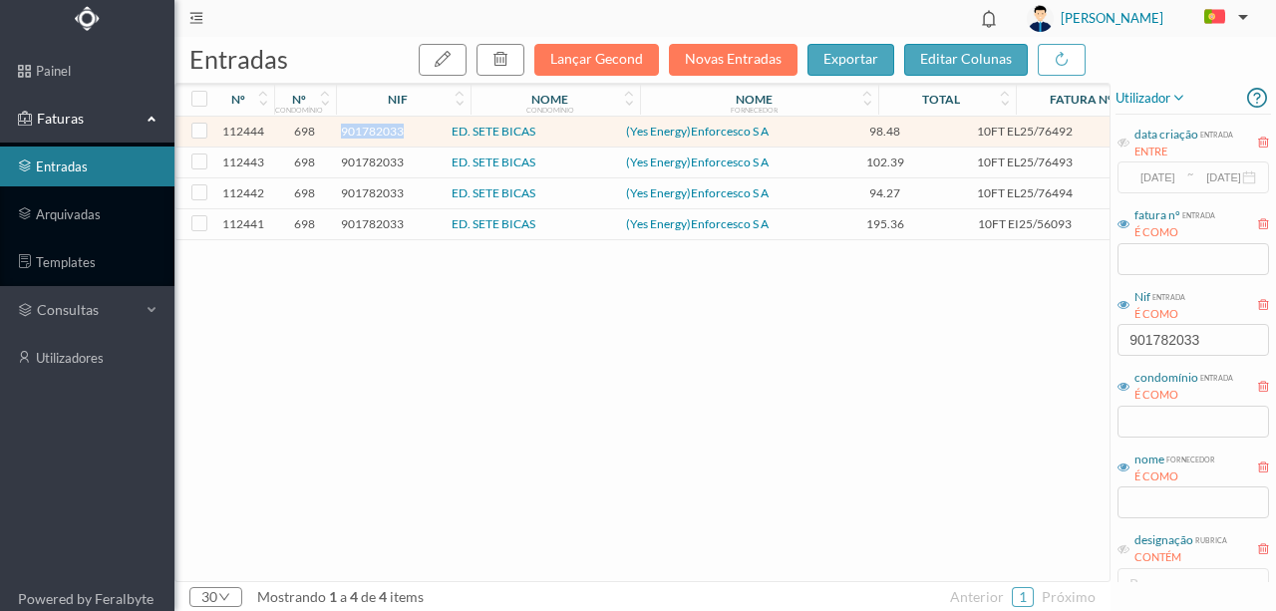
click at [387, 132] on span "901782033" at bounding box center [372, 131] width 63 height 15
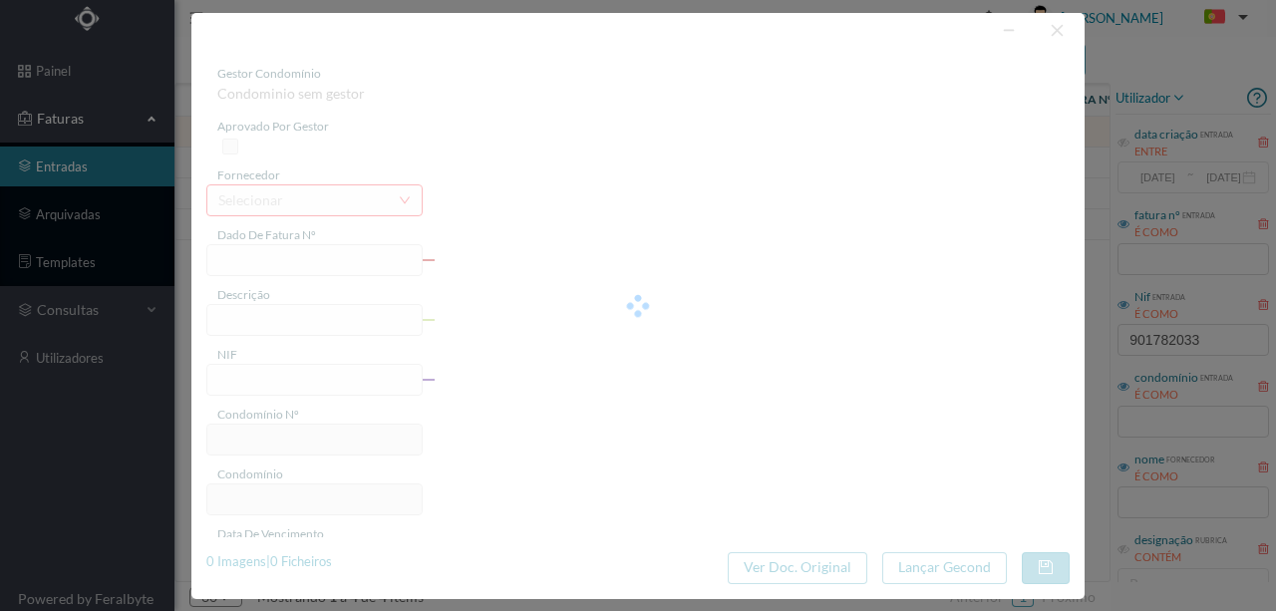
type input "10FT EL25/76492"
type input "FERIODO DE FATURAÇÃO: 0] 108/2025 e 31/08/2025"
type input "901782033"
type input "16-09-2025"
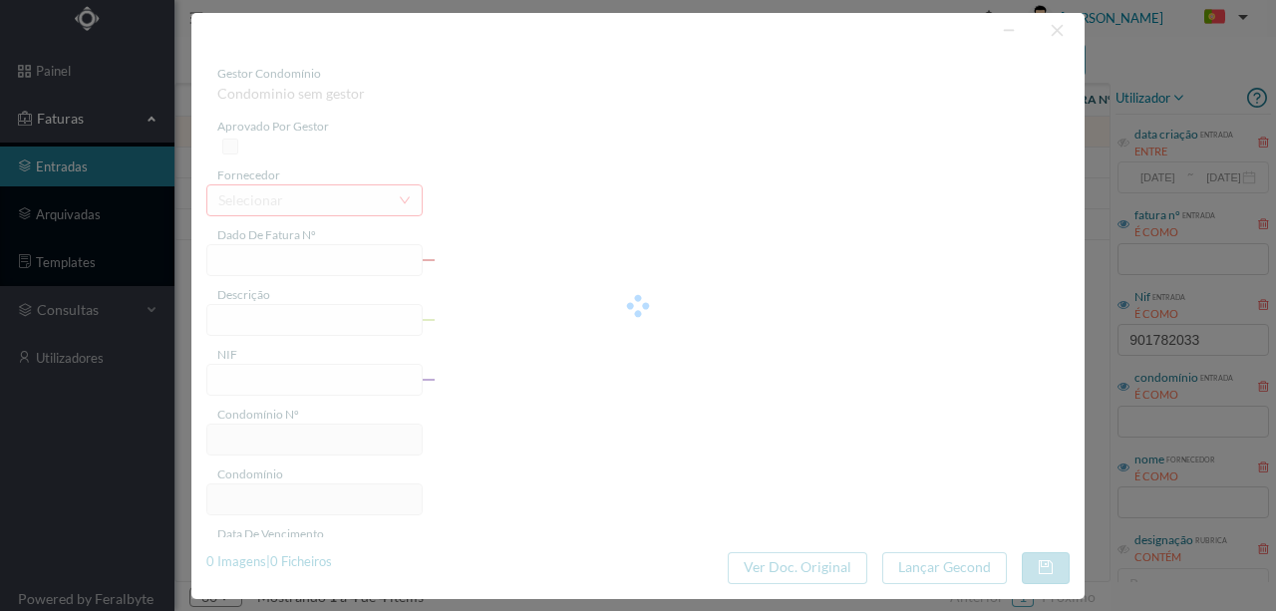
type input "16-09-2025"
type input "98.48"
type input "698"
type input "ED. SETE BICAS"
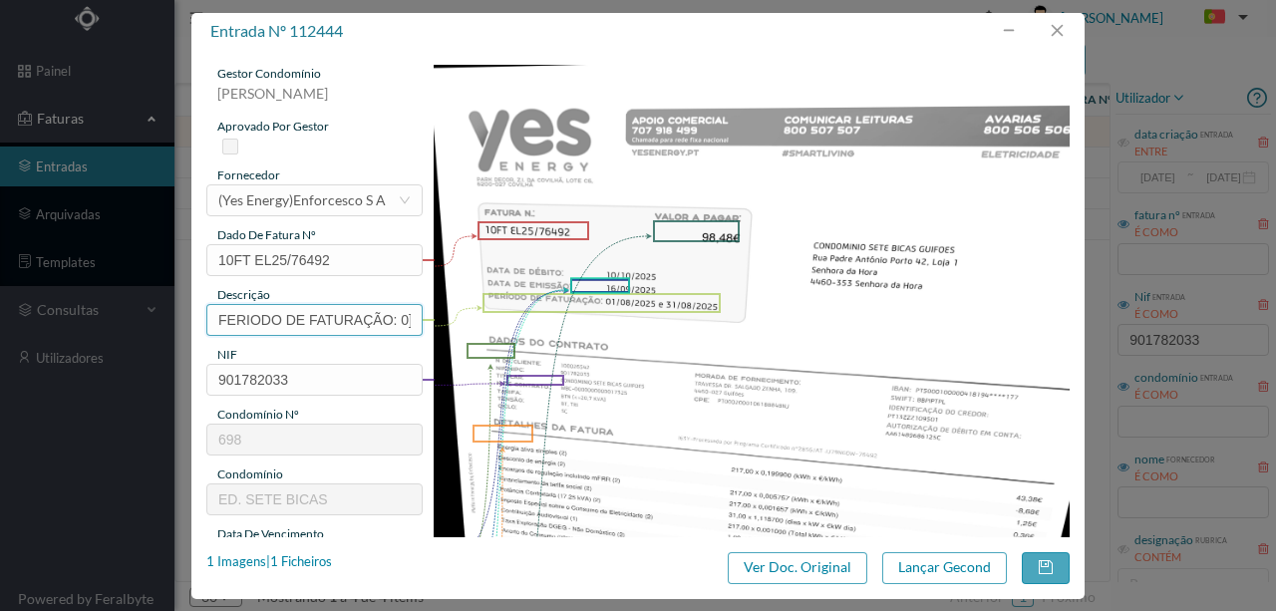
scroll to position [0, 150]
drag, startPoint x: 210, startPoint y: 312, endPoint x: 841, endPoint y: 336, distance: 630.6
click at [832, 335] on div "gestor condomínio Rui Marques aprovado por gestor fornecedor selecionar (Yes En…" at bounding box center [638, 529] width 864 height 929
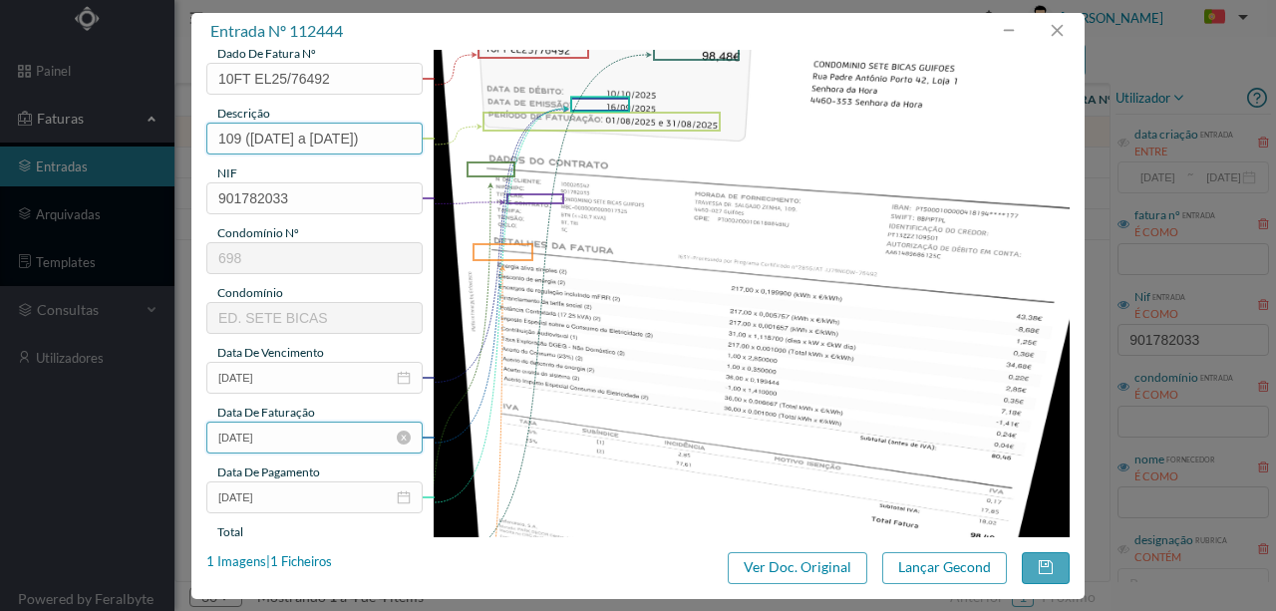
scroll to position [199, 0]
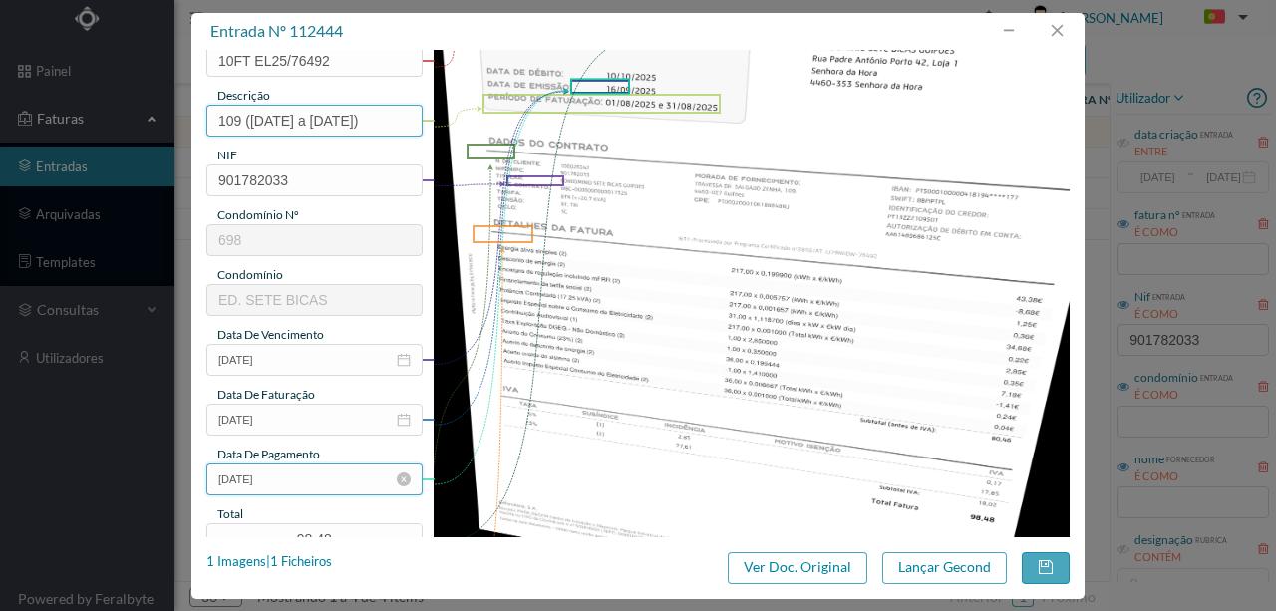
type input "109 (01.08.2025 a 31.08.2025)"
click at [312, 475] on input "16-09-2025" at bounding box center [314, 480] width 216 height 32
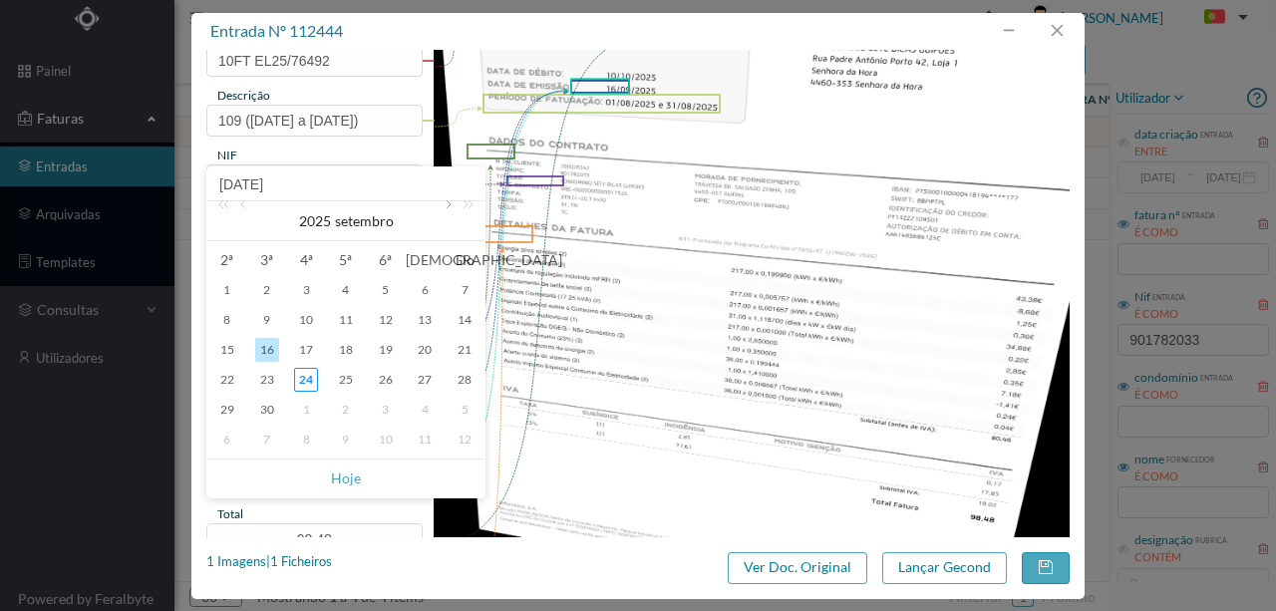
click at [445, 204] on link at bounding box center [447, 221] width 18 height 40
click at [391, 318] on div "10" at bounding box center [386, 320] width 24 height 24
type input "10-10-2025"
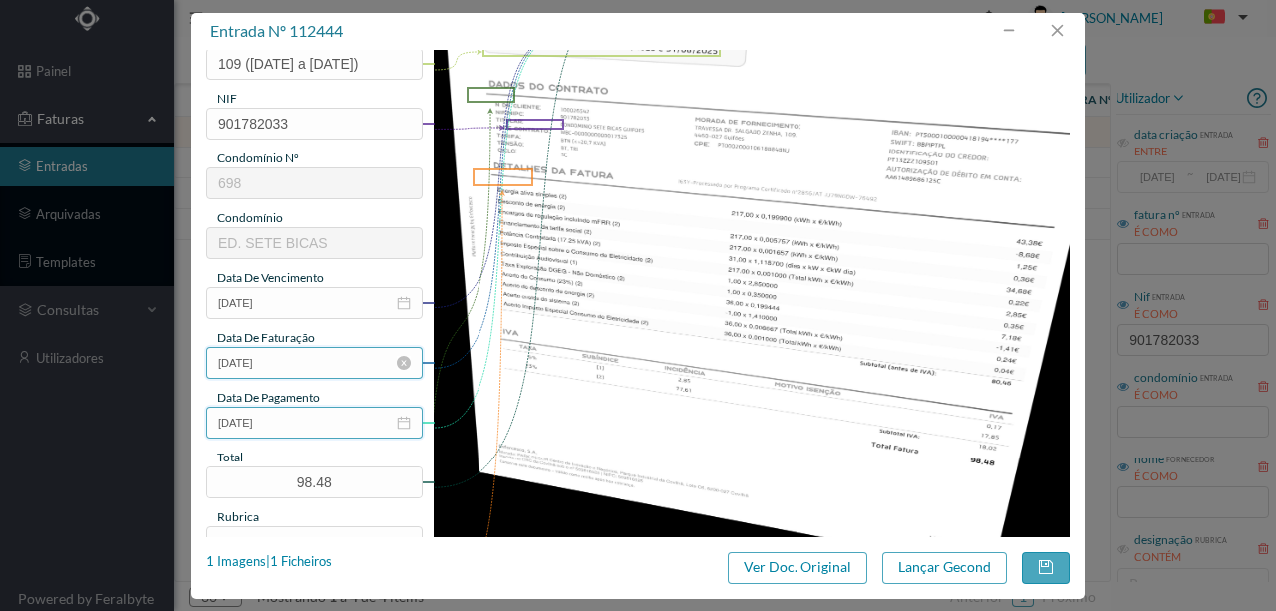
scroll to position [399, 0]
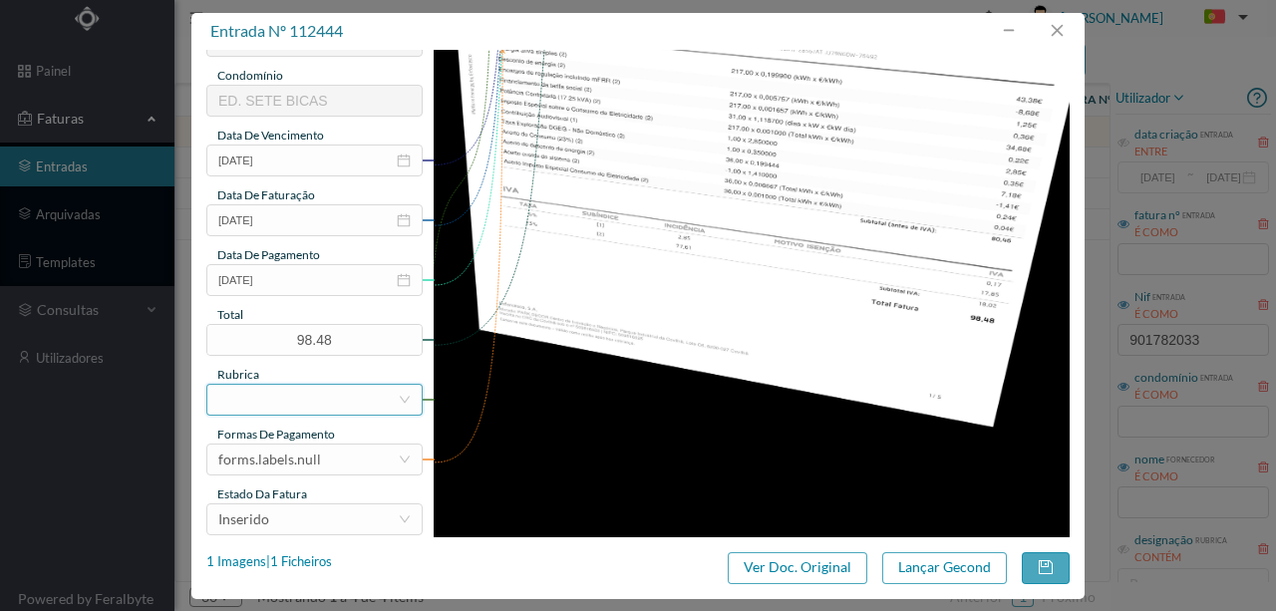
drag, startPoint x: 233, startPoint y: 395, endPoint x: 273, endPoint y: 399, distance: 40.1
click at [237, 389] on div at bounding box center [307, 400] width 179 height 30
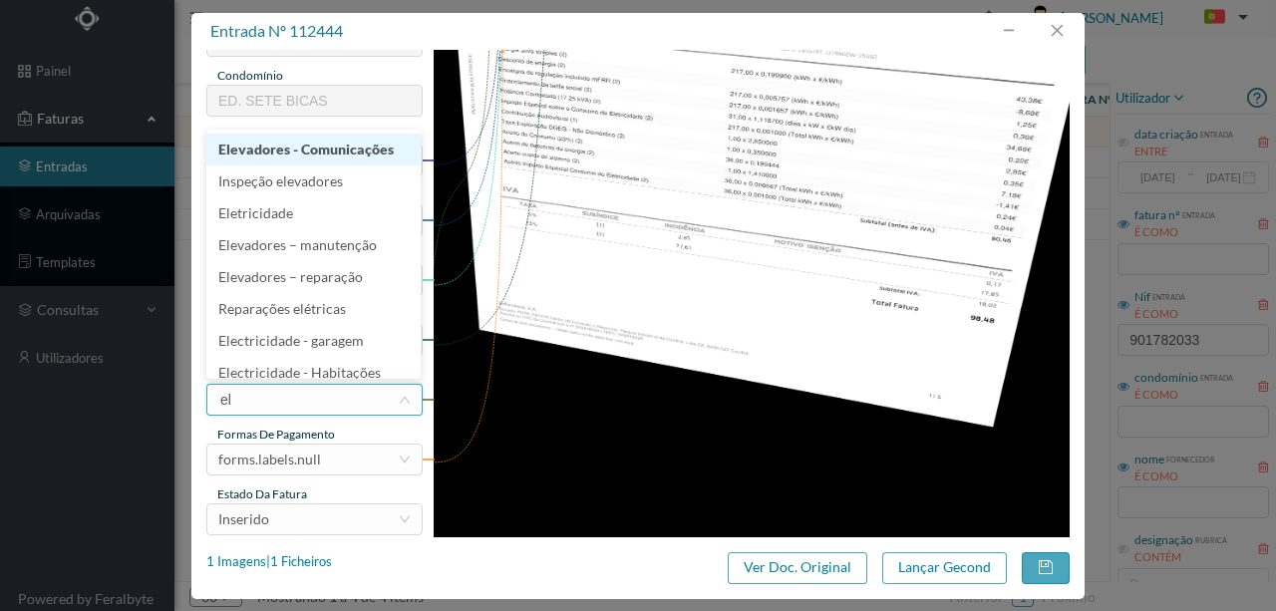
type input "ele"
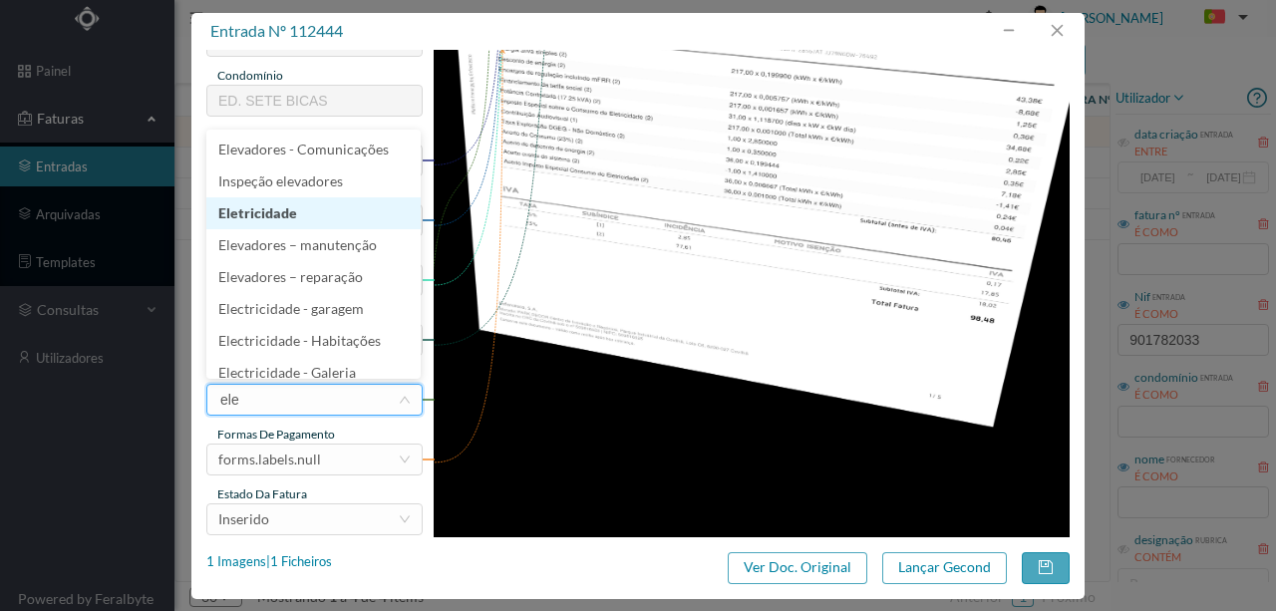
click at [244, 207] on li "Eletricidade" at bounding box center [313, 213] width 214 height 32
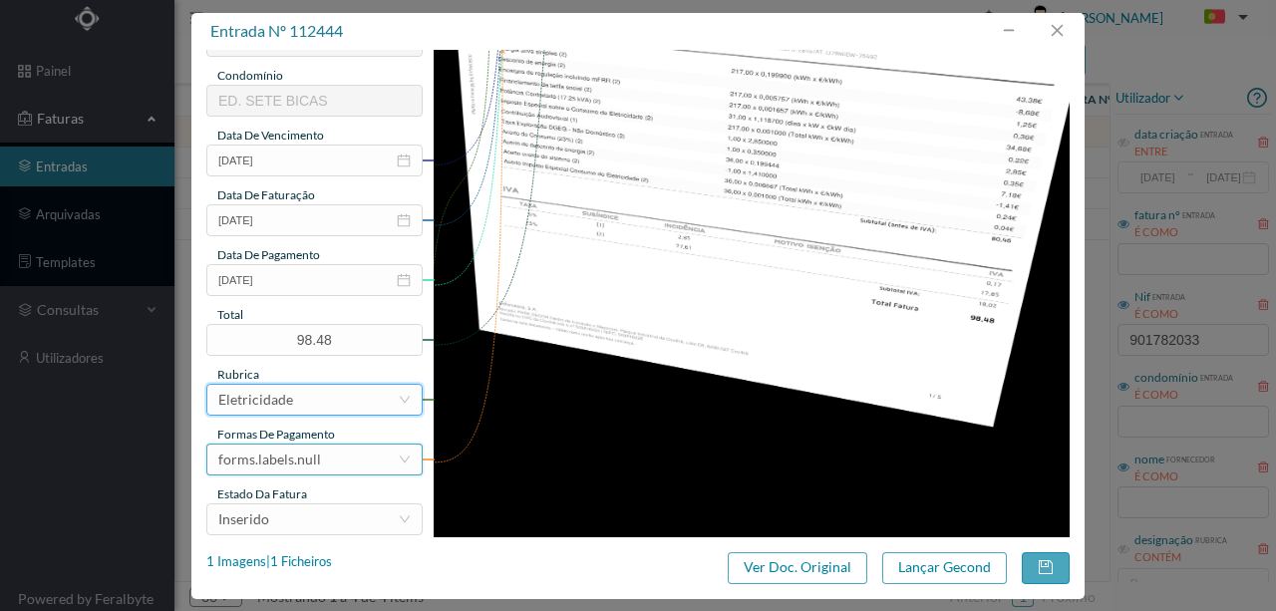
click at [337, 467] on div "forms.labels.null" at bounding box center [307, 460] width 179 height 30
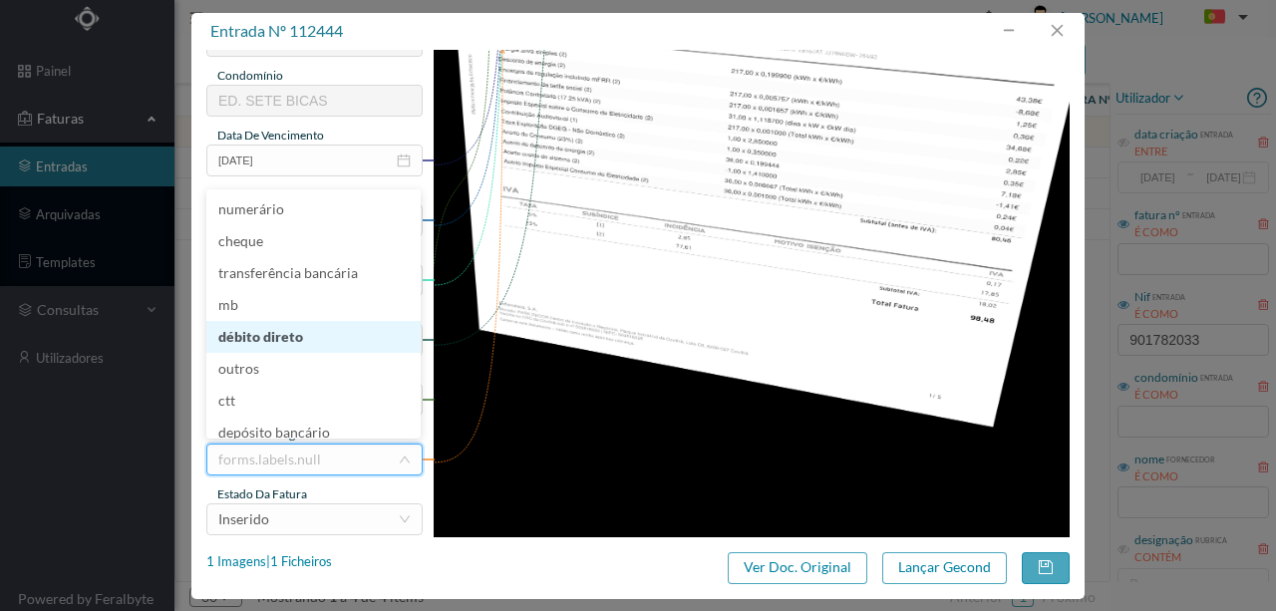
click at [277, 339] on li "débito direto" at bounding box center [313, 337] width 214 height 32
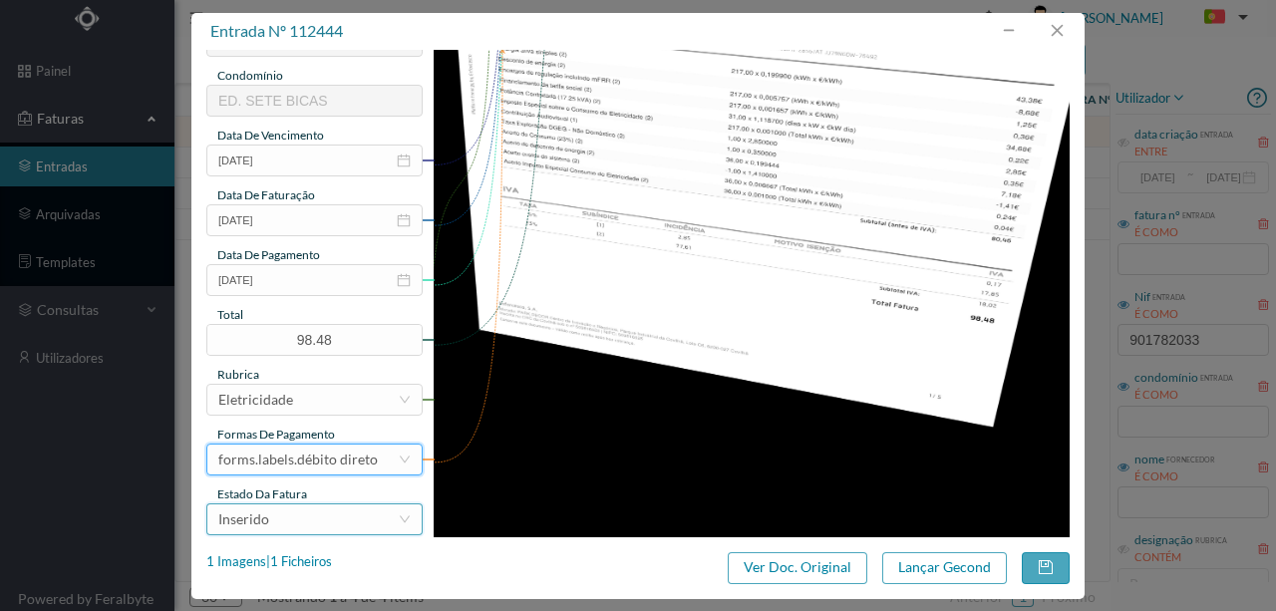
click at [295, 523] on div "Inserido" at bounding box center [307, 520] width 179 height 30
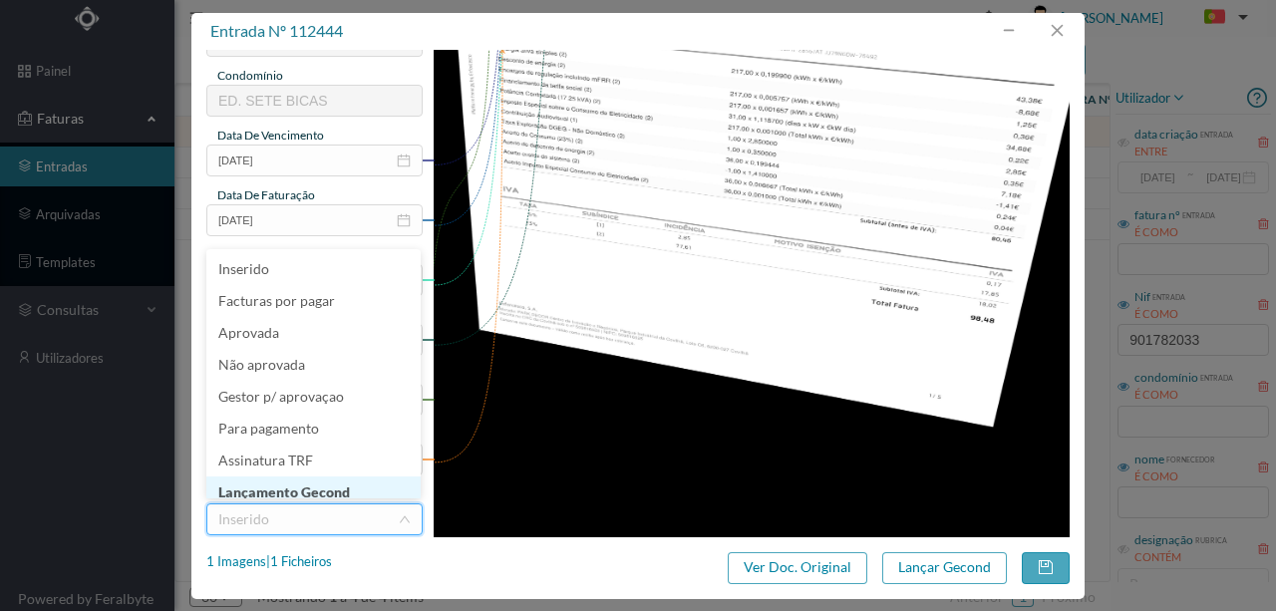
scroll to position [8, 0]
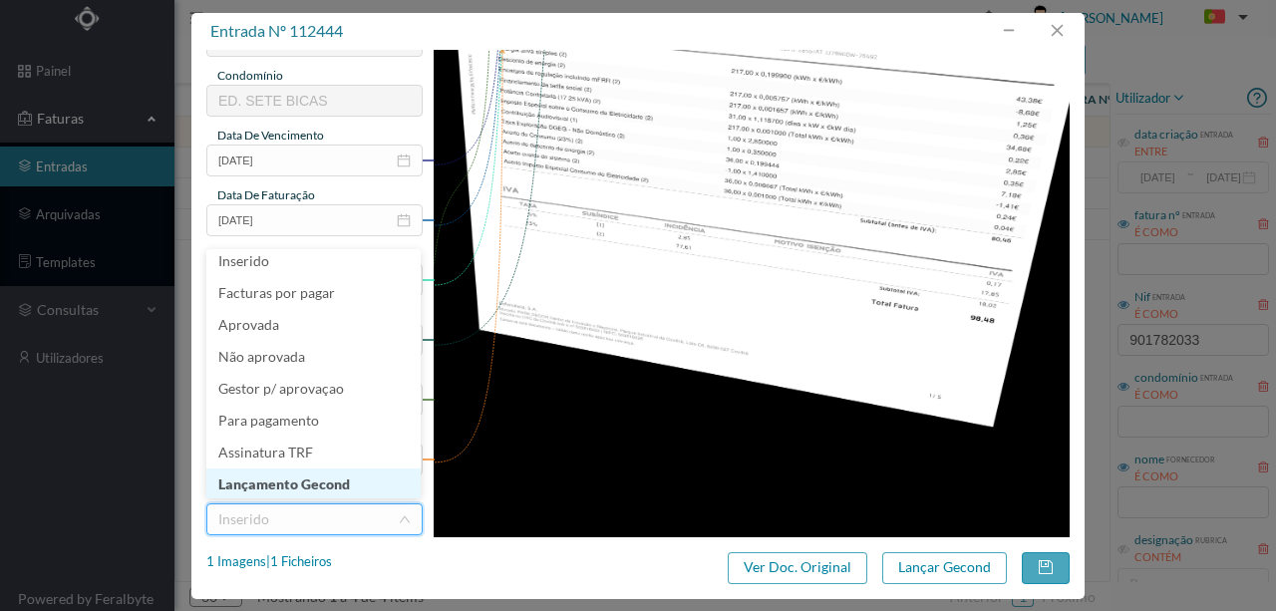
click at [332, 485] on li "Lançamento Gecond" at bounding box center [313, 485] width 214 height 32
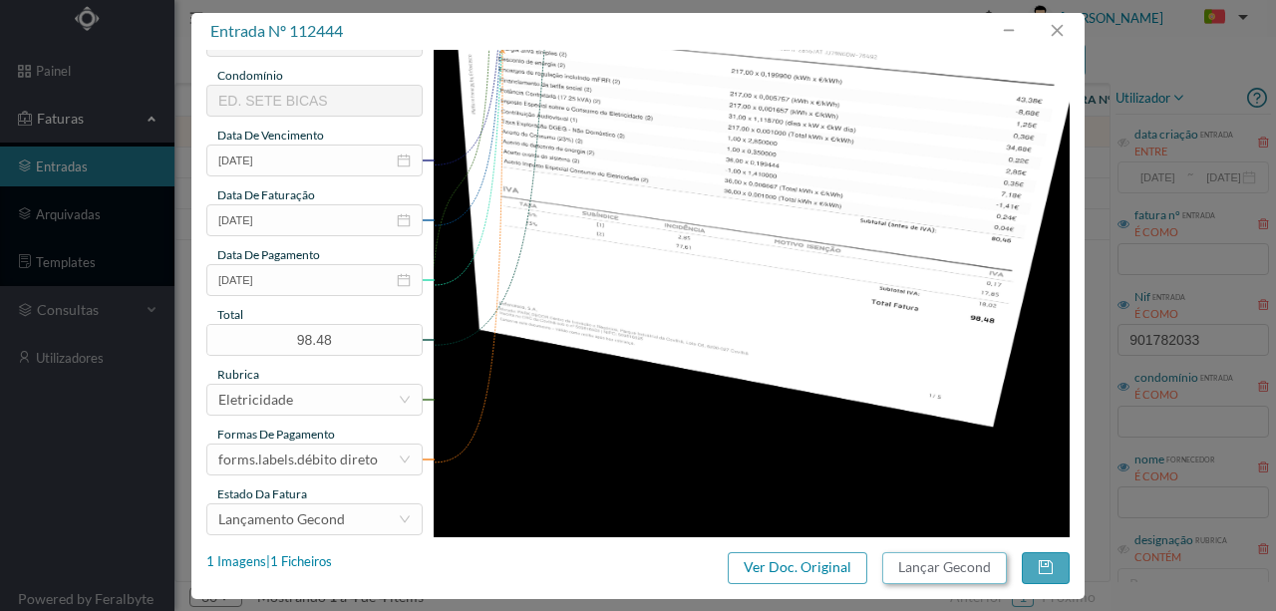
click at [954, 566] on button "Lançar Gecond" at bounding box center [944, 568] width 125 height 32
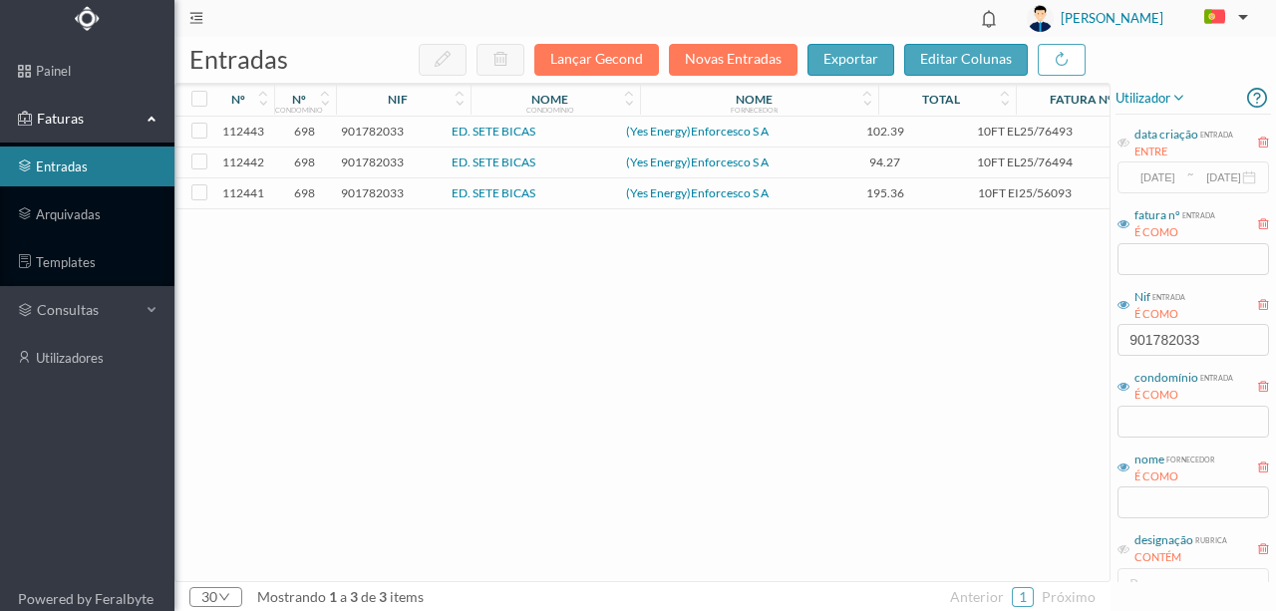
click at [383, 126] on span "901782033" at bounding box center [372, 131] width 63 height 15
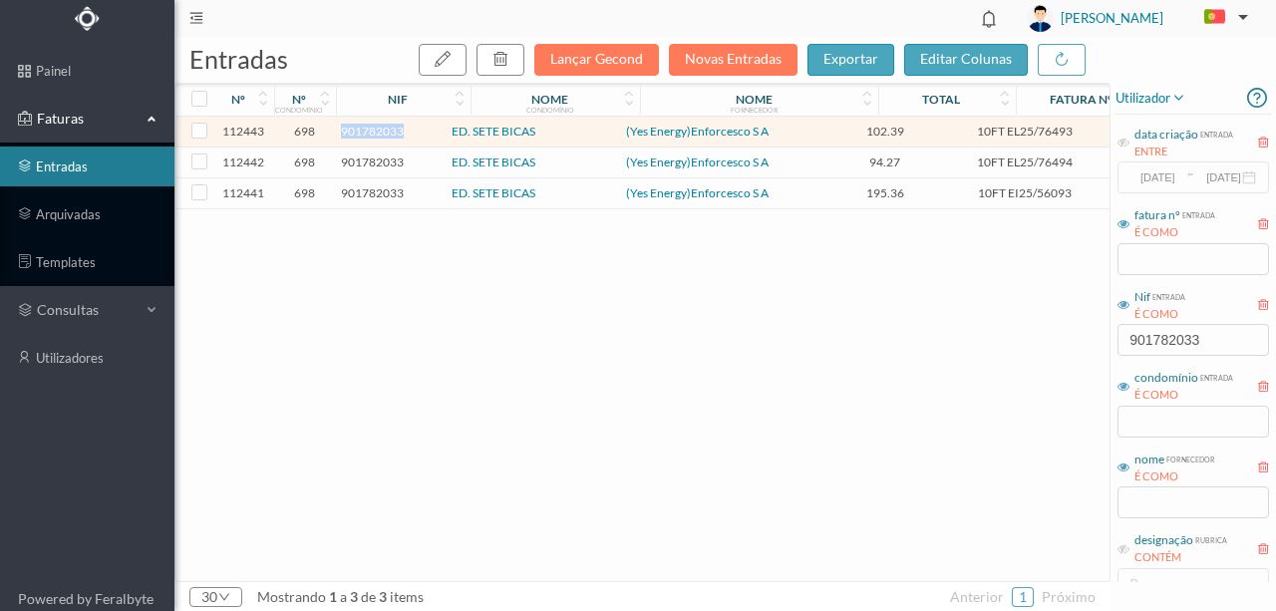
click at [383, 126] on span "901782033" at bounding box center [372, 131] width 63 height 15
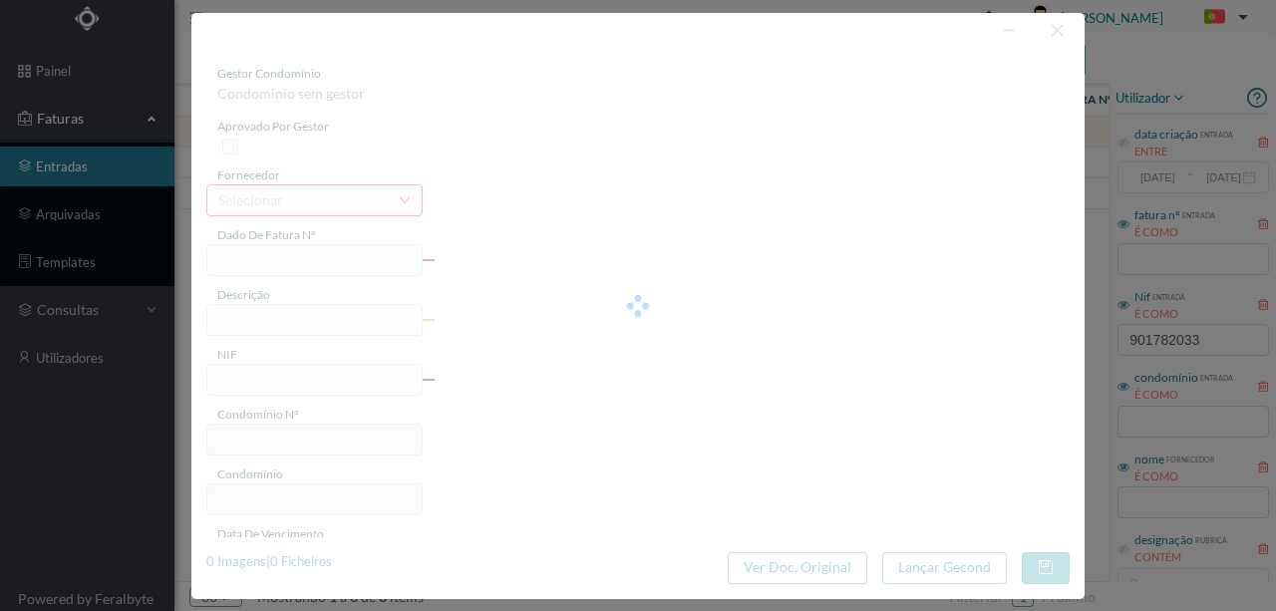
type input "10FT EL25/76493"
type input "ATA DE EMISSAO: 16/09/2025 “ PRIARA RE PFARLIIMAMTA AJIAGQISASP DITARINAM"
type input "901782033"
type input "Invalid date"
type input "16-09-2025"
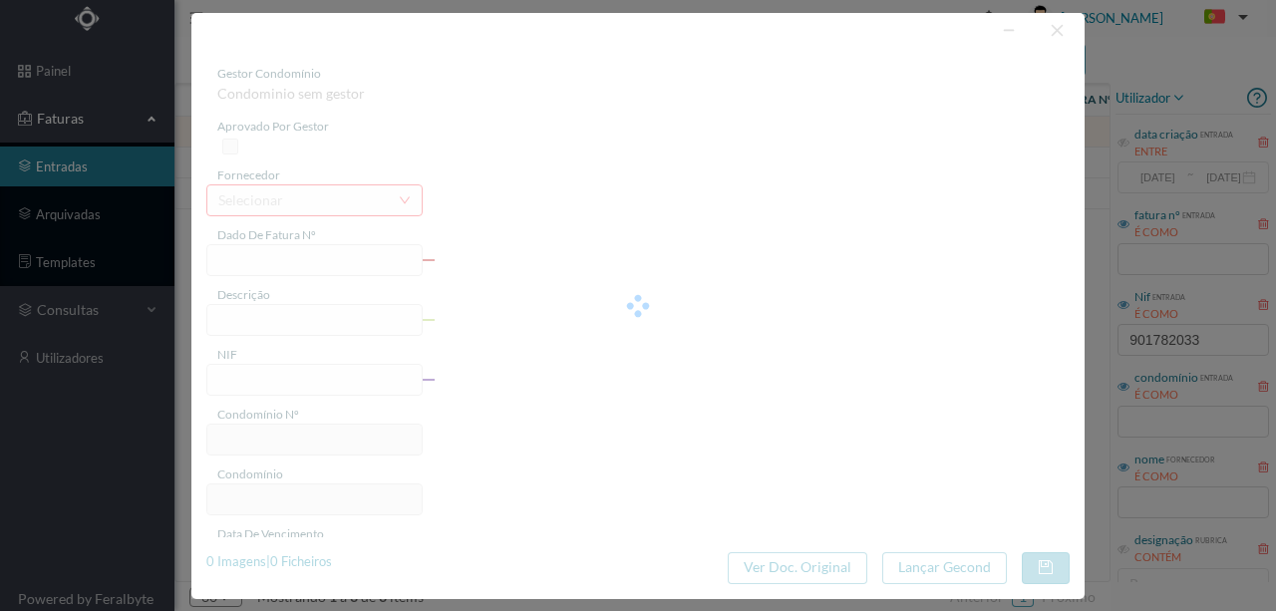
type input "10-01-2025"
type input "102.39"
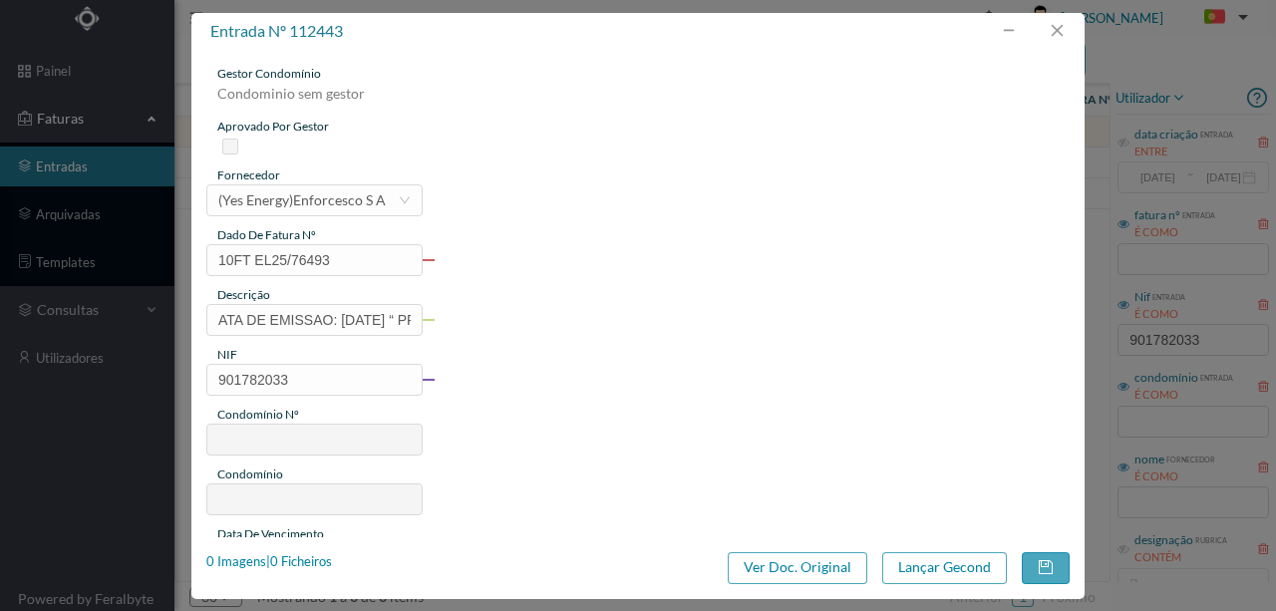
type input "698"
type input "ED. SETE BICAS"
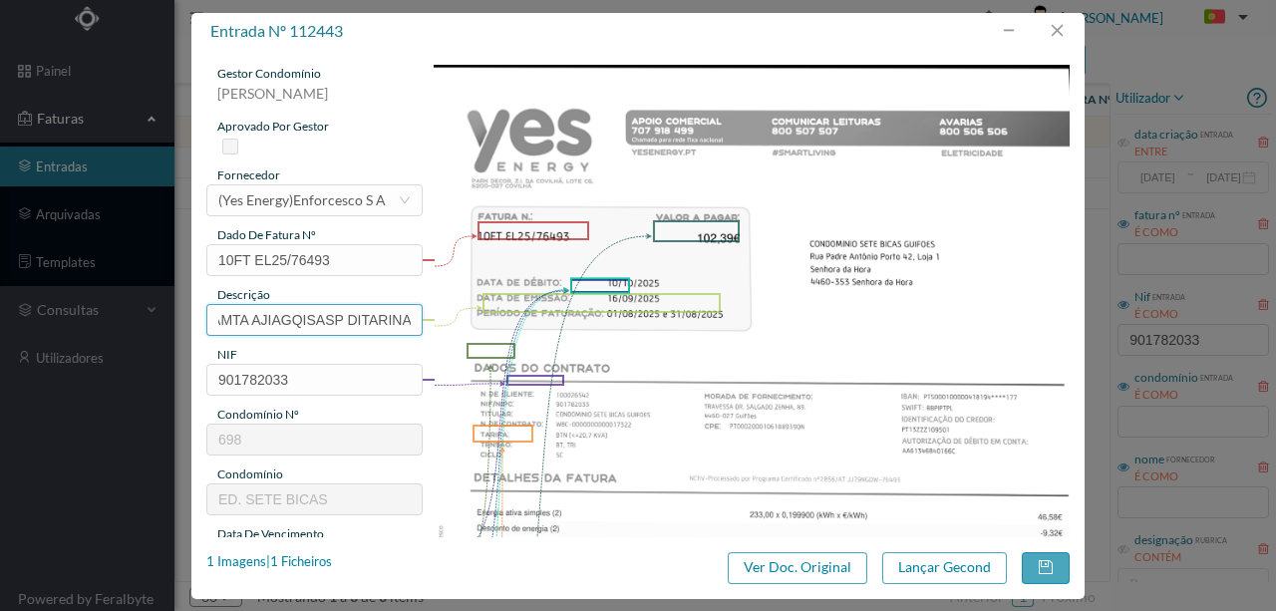
scroll to position [0, 367]
drag, startPoint x: 215, startPoint y: 321, endPoint x: 818, endPoint y: 346, distance: 602.8
click at [730, 343] on div "gestor condomínio Rui Marques aprovado por gestor fornecedor selecionar (Yes En…" at bounding box center [638, 529] width 864 height 929
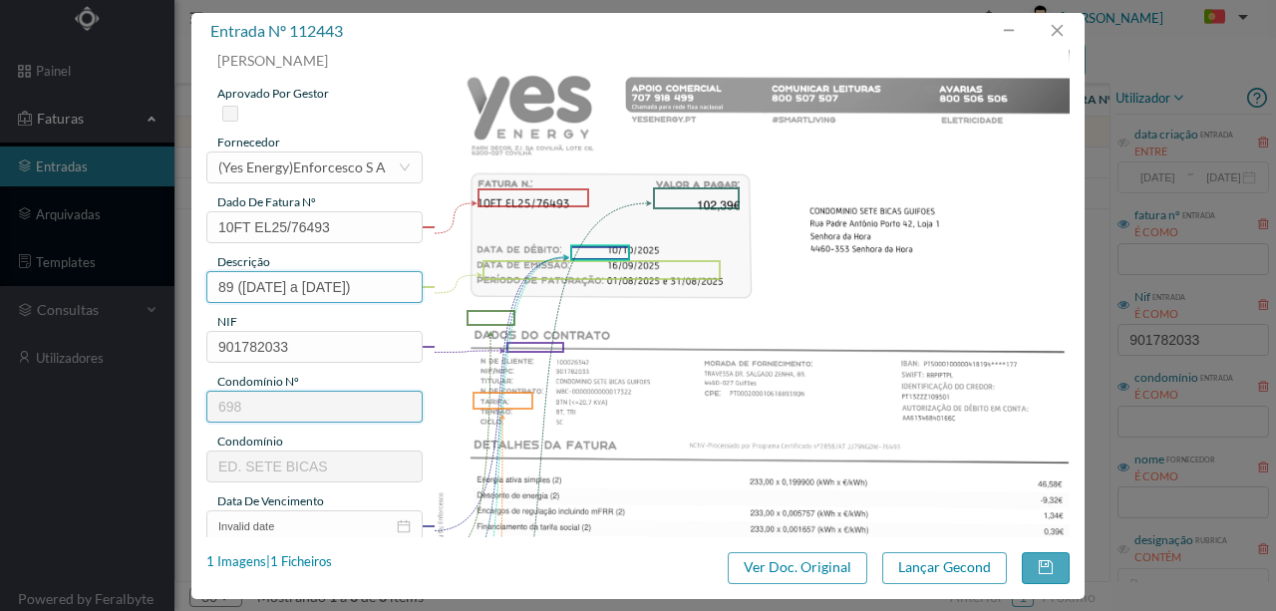
scroll to position [133, 0]
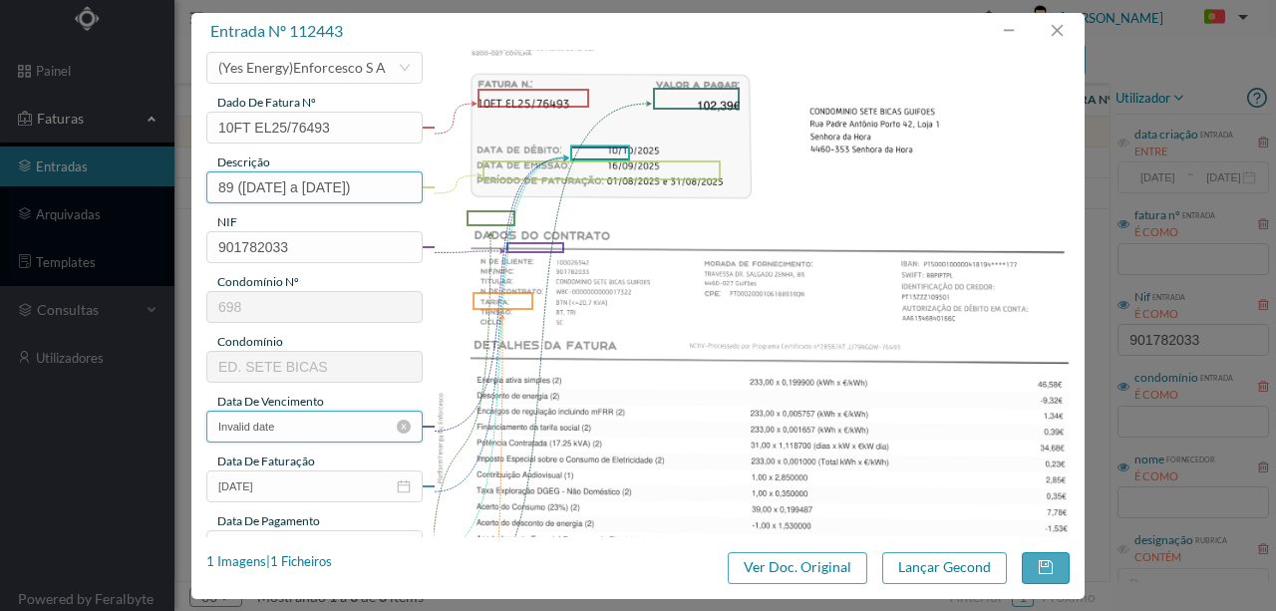
type input "89 (01.08.2025 a 31.08.2025)"
click at [321, 426] on input "Invalid date" at bounding box center [314, 427] width 216 height 32
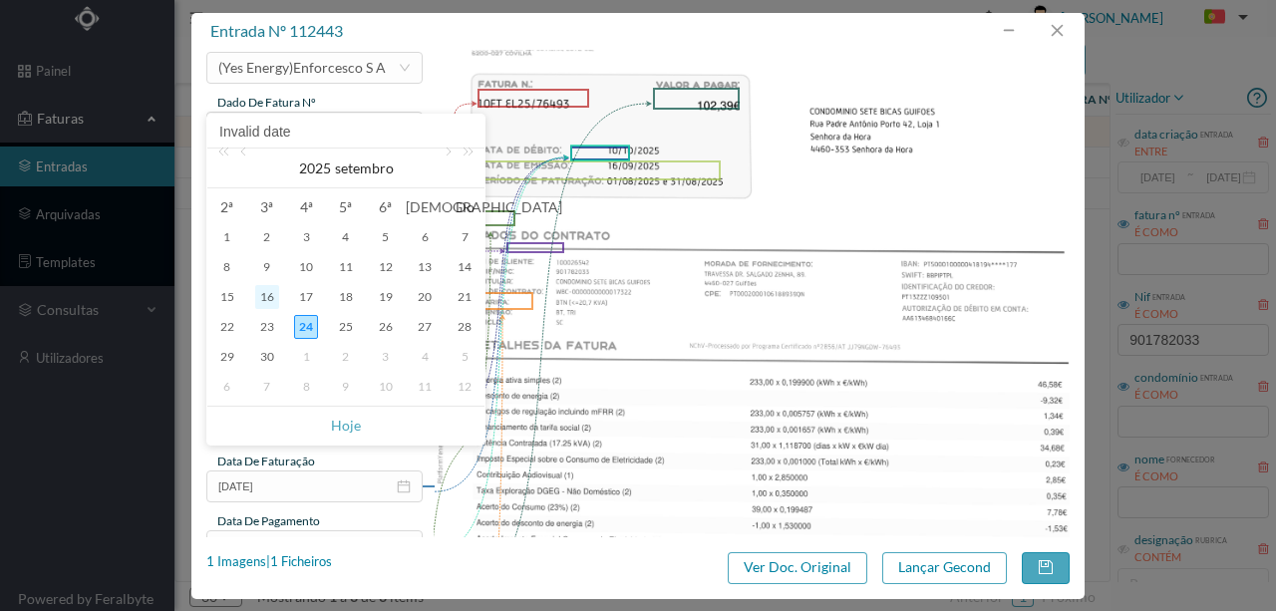
click at [275, 299] on div "16" at bounding box center [267, 297] width 24 height 24
type input "16-09-2025"
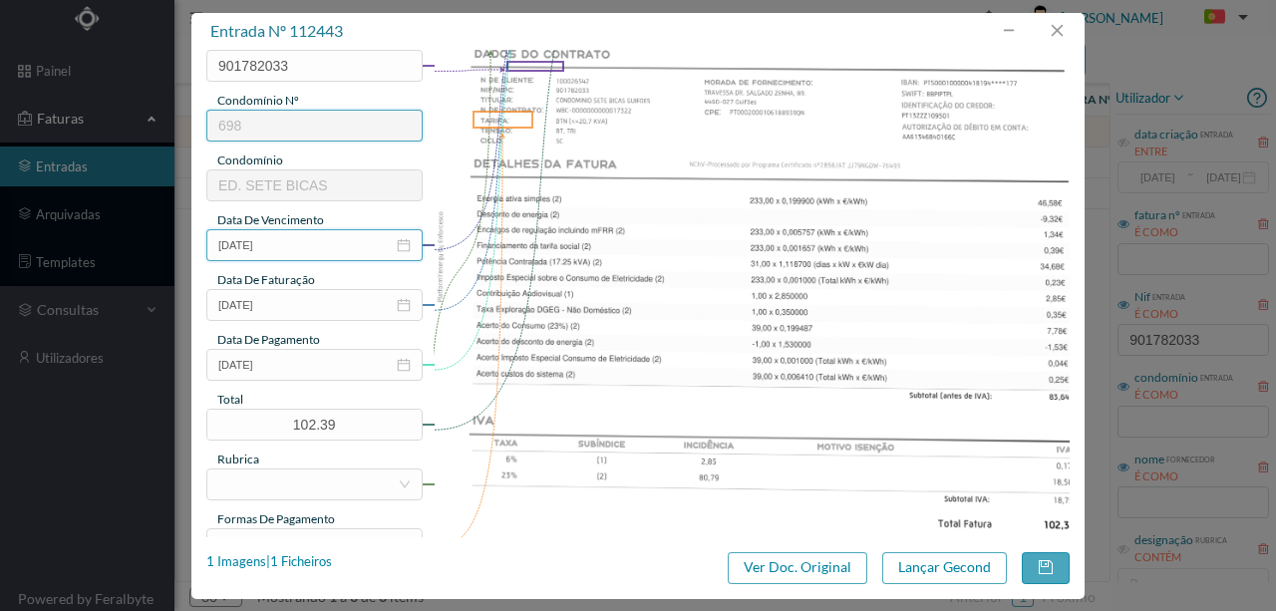
scroll to position [332, 0]
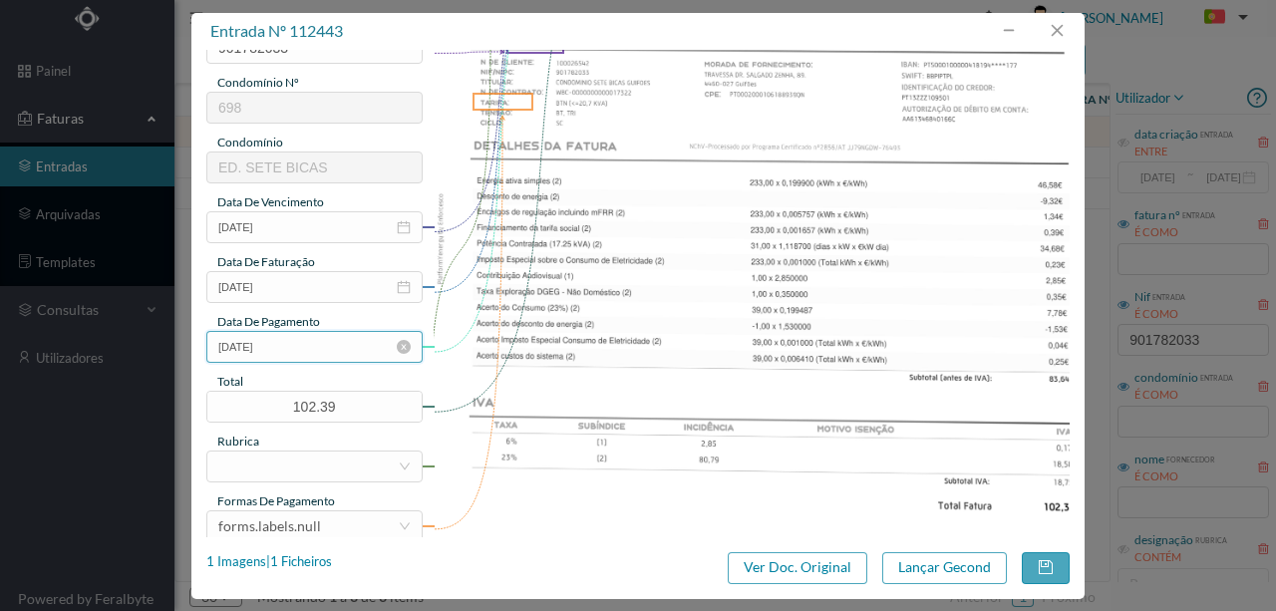
click at [299, 349] on input "10-01-2025" at bounding box center [314, 347] width 216 height 32
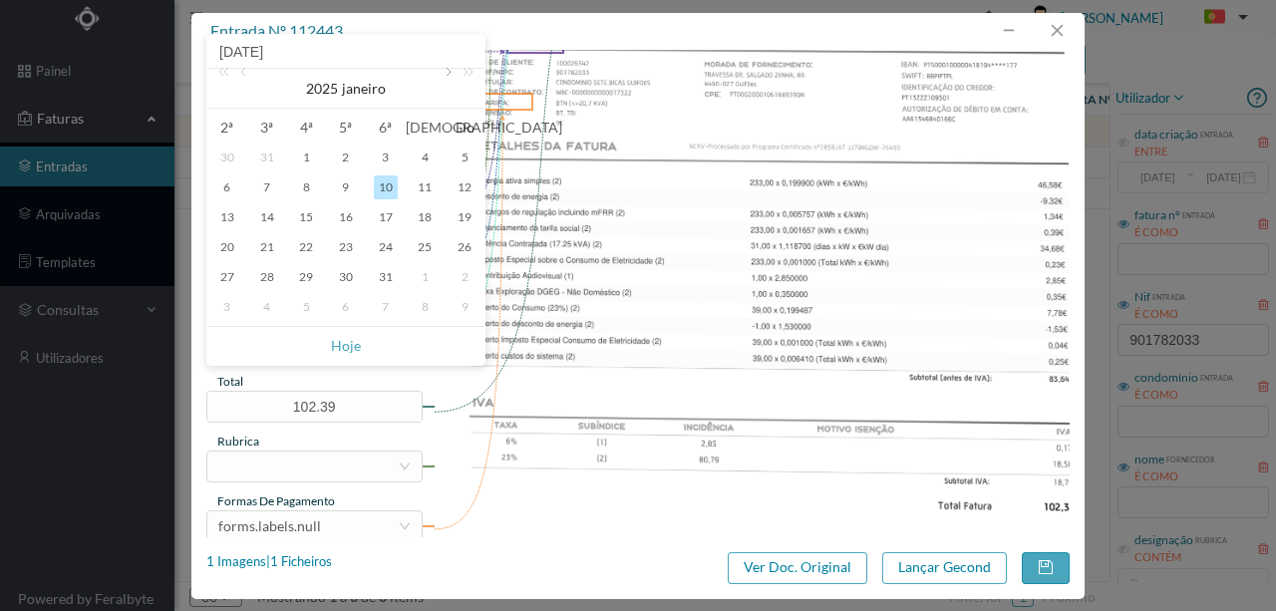
click at [447, 77] on link at bounding box center [447, 89] width 18 height 40
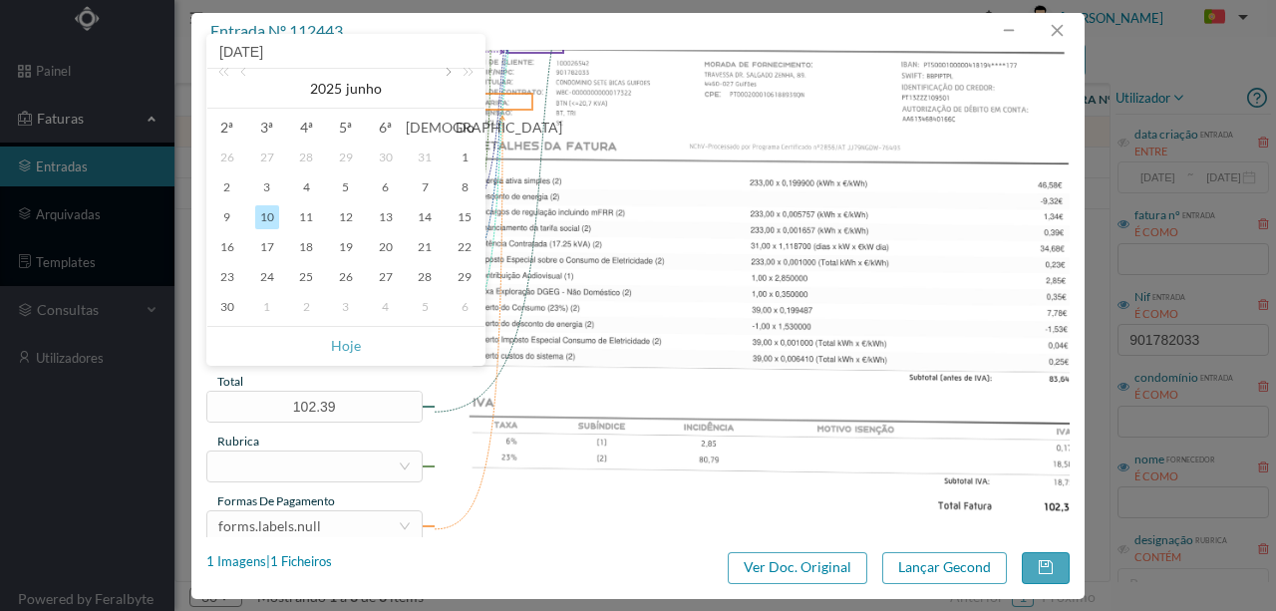
click at [447, 77] on link at bounding box center [447, 89] width 18 height 40
click at [386, 188] on div "10" at bounding box center [386, 187] width 24 height 24
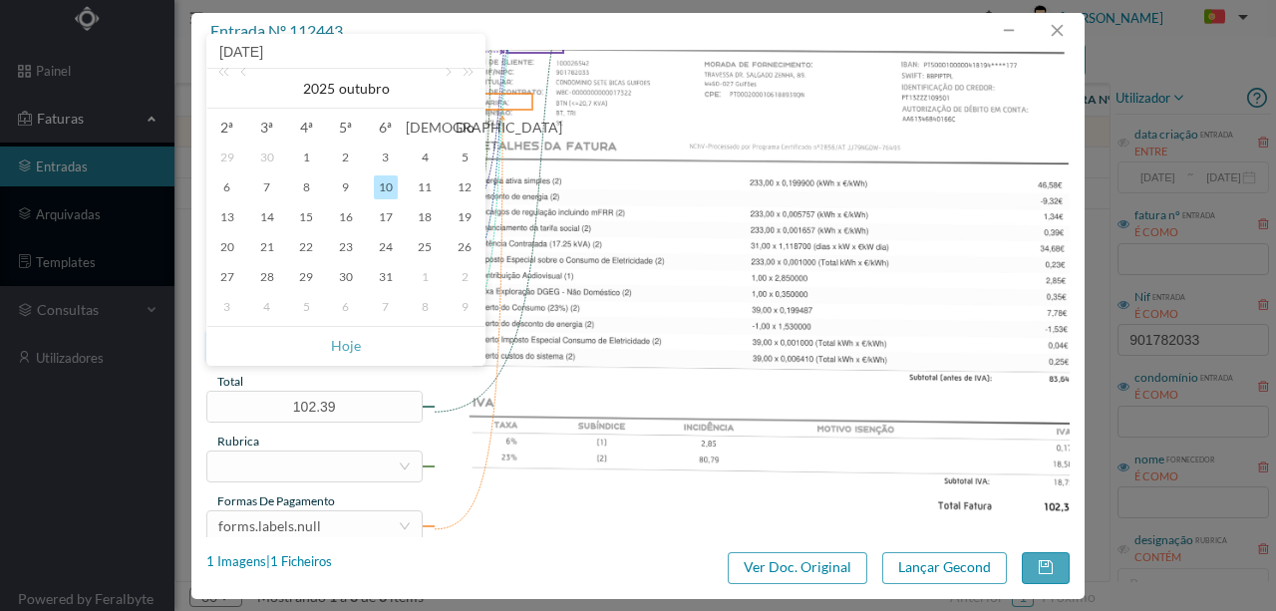
type input "10-10-2025"
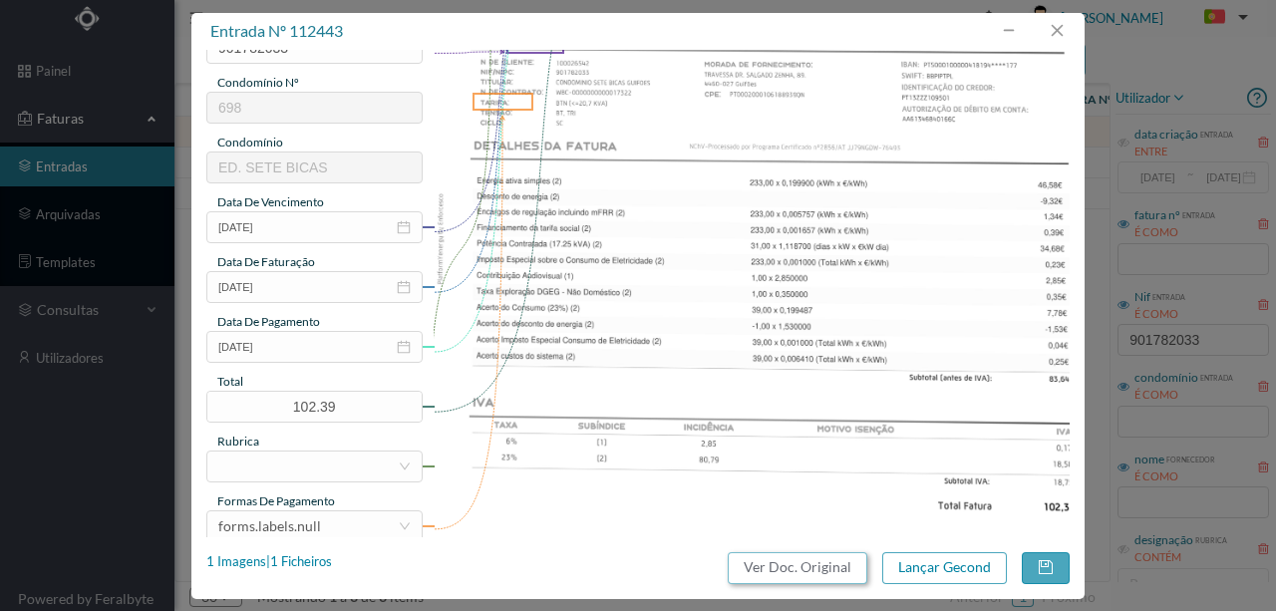
click at [846, 564] on button "Ver Doc. Original" at bounding box center [798, 568] width 140 height 32
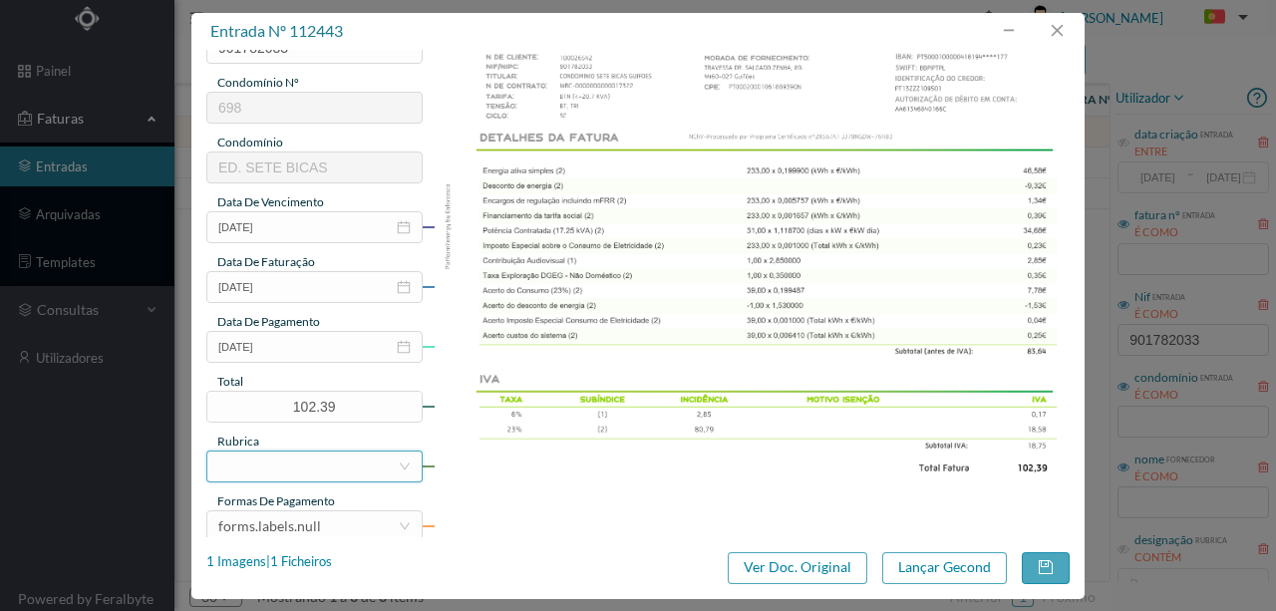
click at [252, 474] on div at bounding box center [307, 467] width 179 height 30
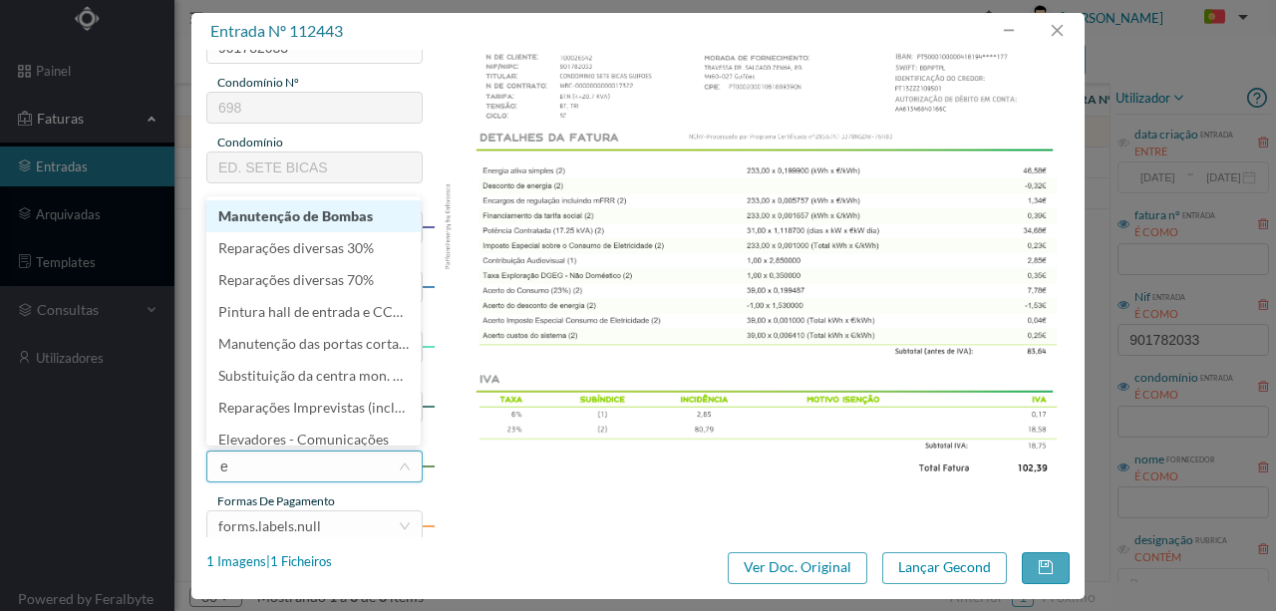
type input "el"
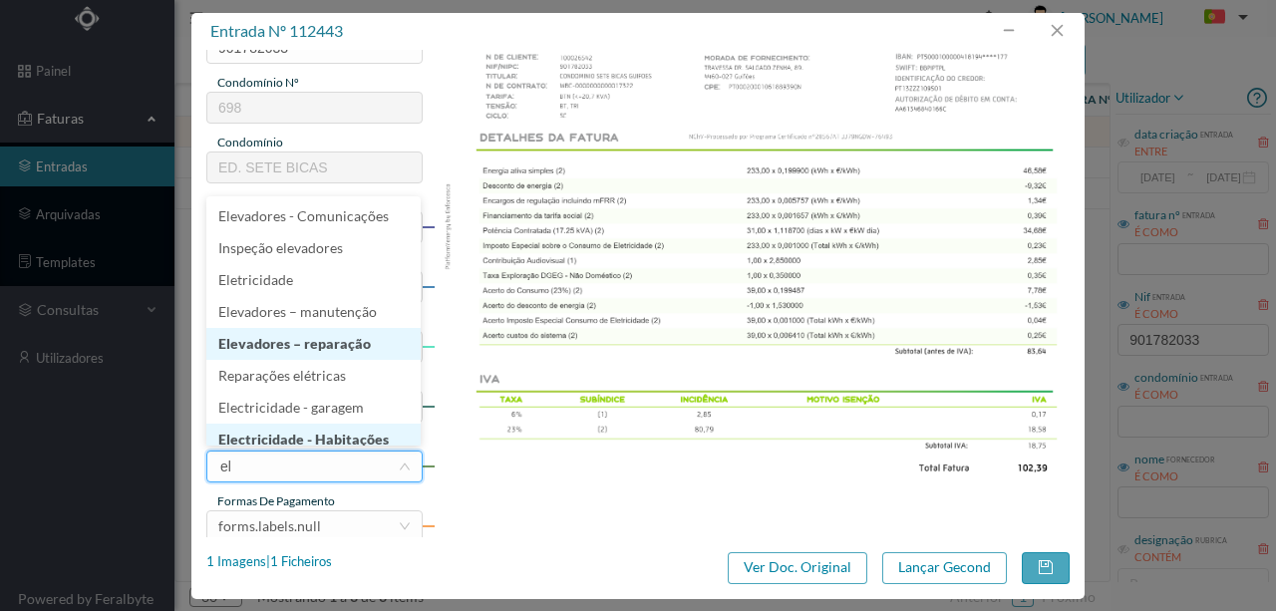
scroll to position [10, 0]
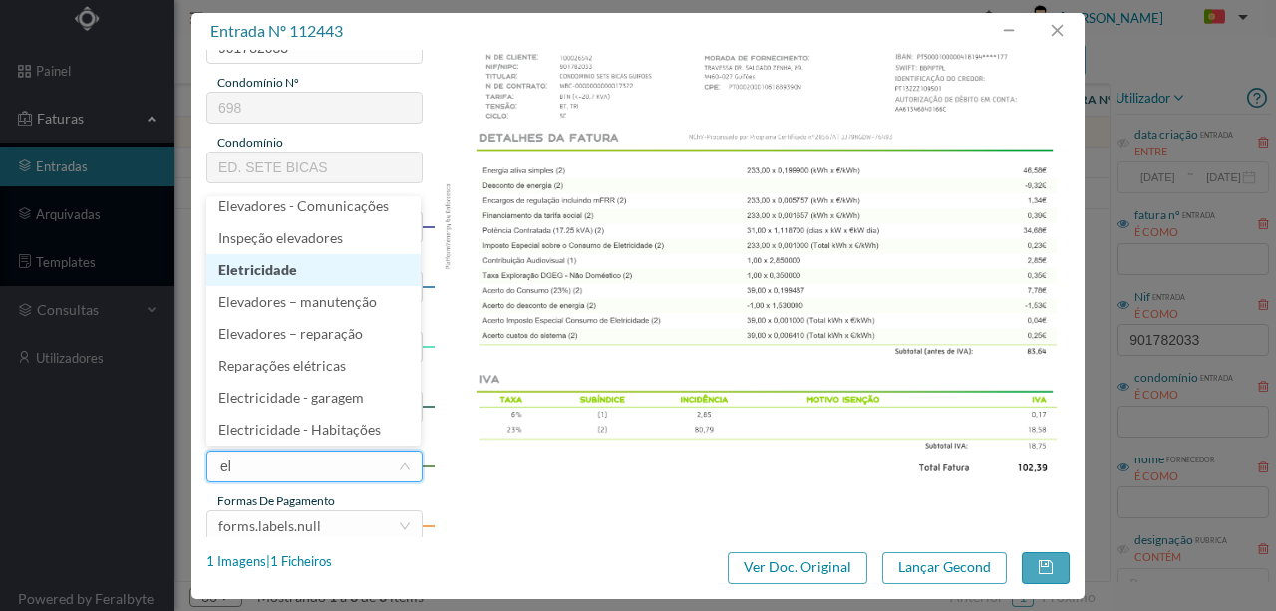
click at [275, 279] on li "Eletricidade" at bounding box center [313, 270] width 214 height 32
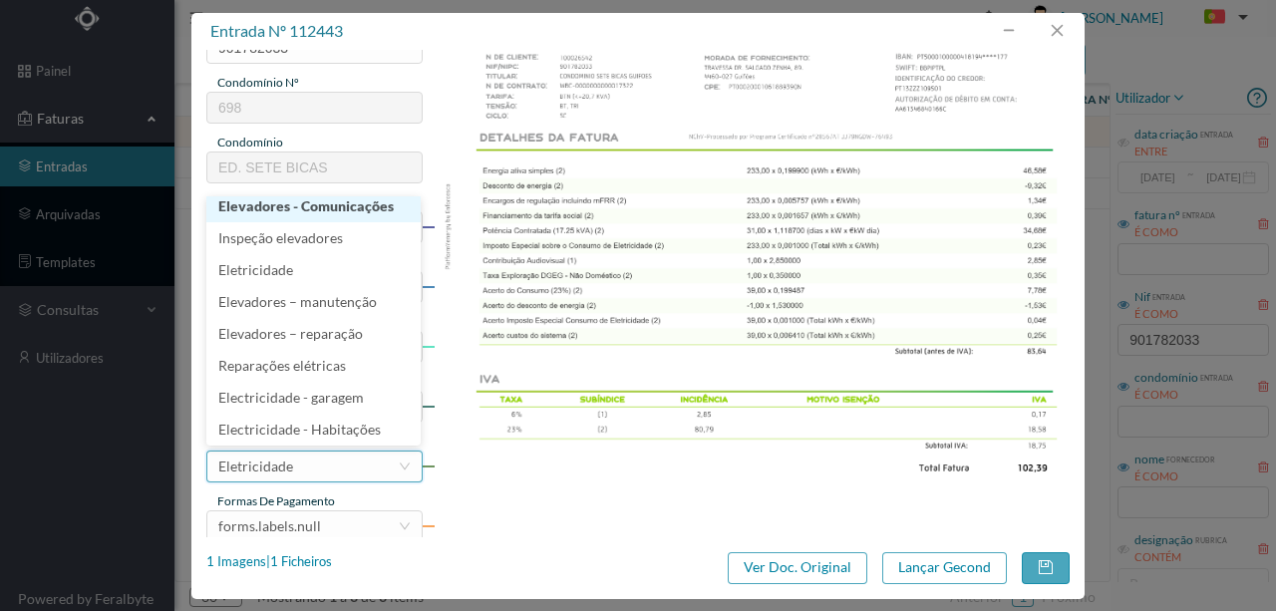
scroll to position [4, 0]
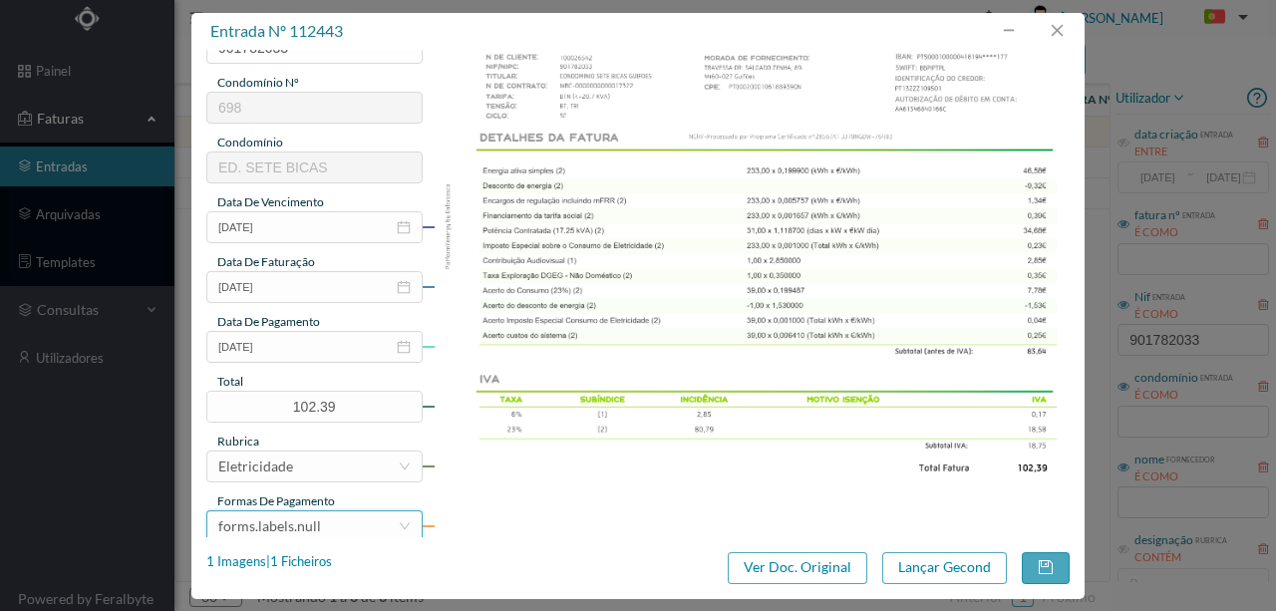
click at [316, 522] on div "forms.labels.null" at bounding box center [269, 527] width 103 height 30
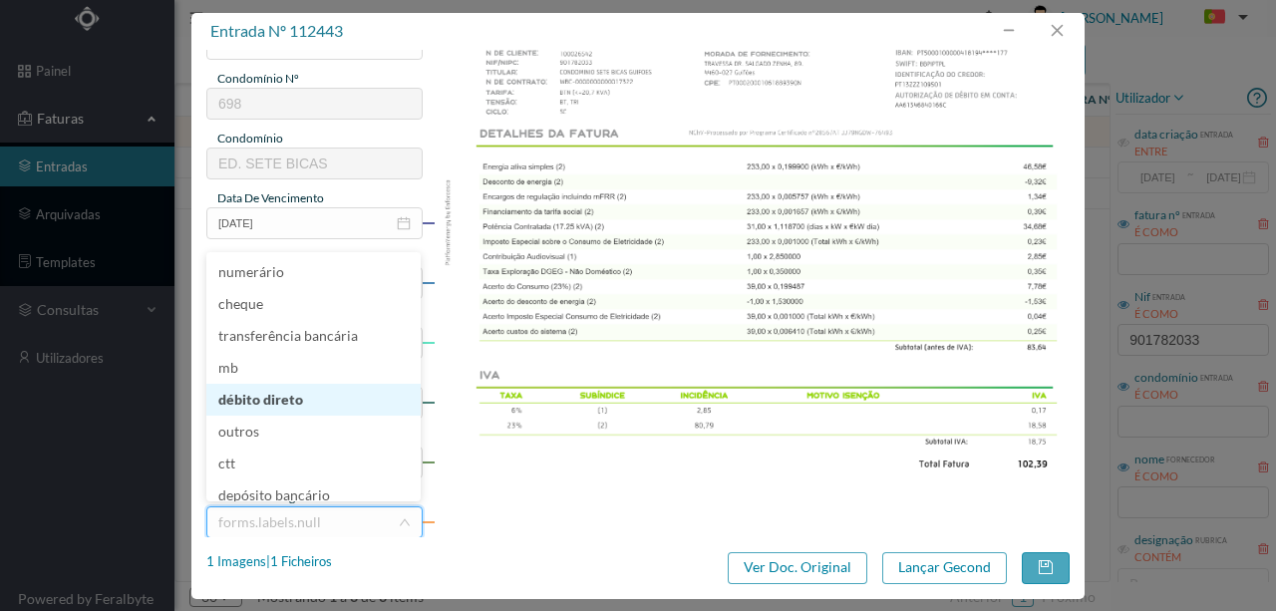
click at [296, 404] on li "débito direto" at bounding box center [313, 400] width 214 height 32
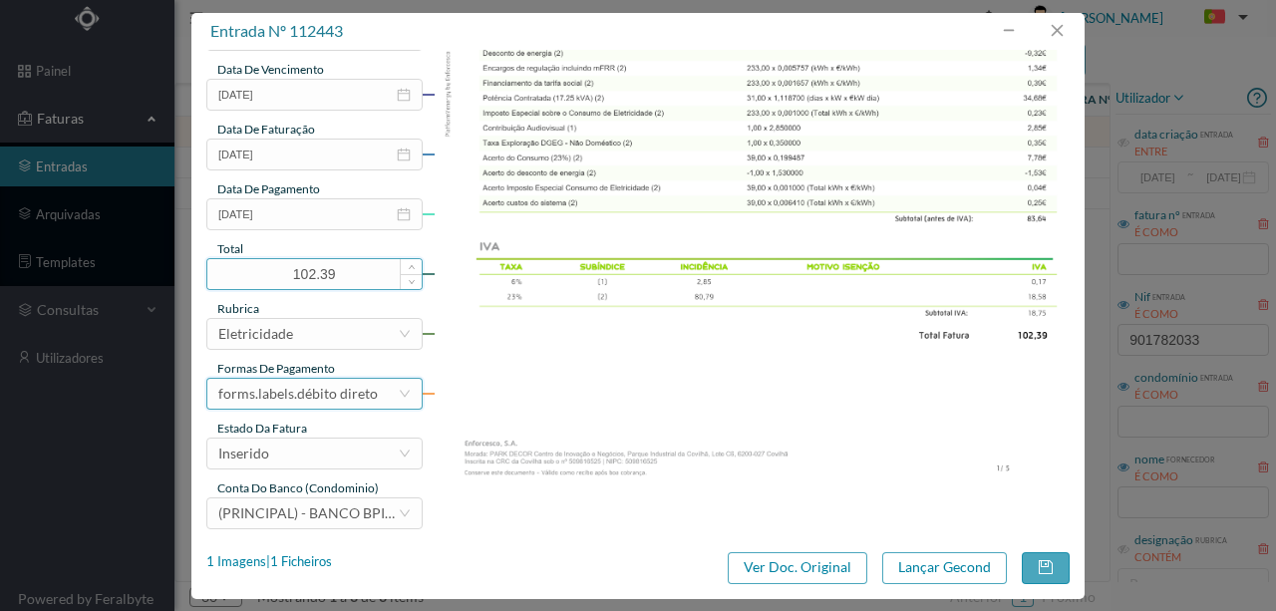
scroll to position [472, 0]
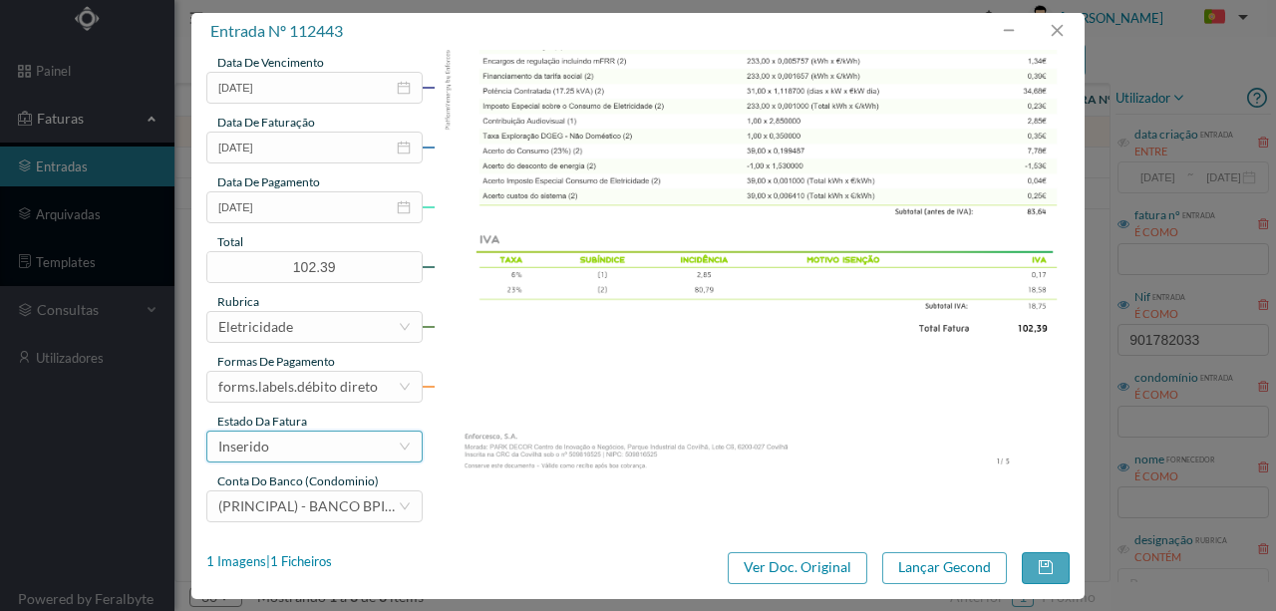
click at [279, 444] on div "Inserido" at bounding box center [307, 447] width 179 height 30
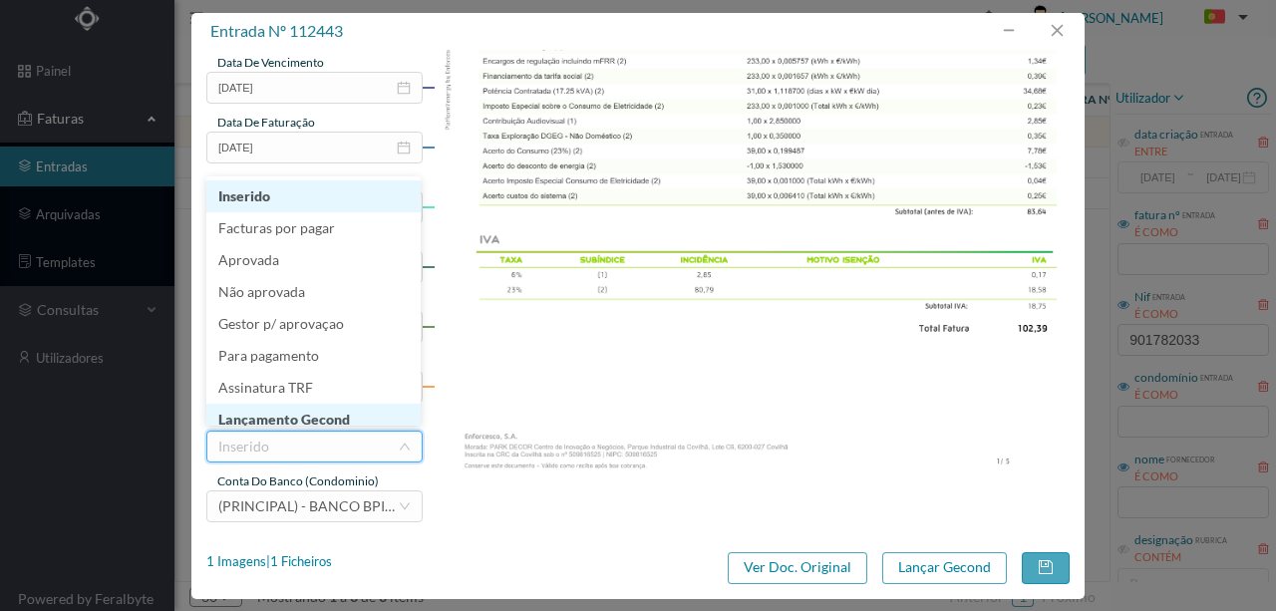
scroll to position [10, 0]
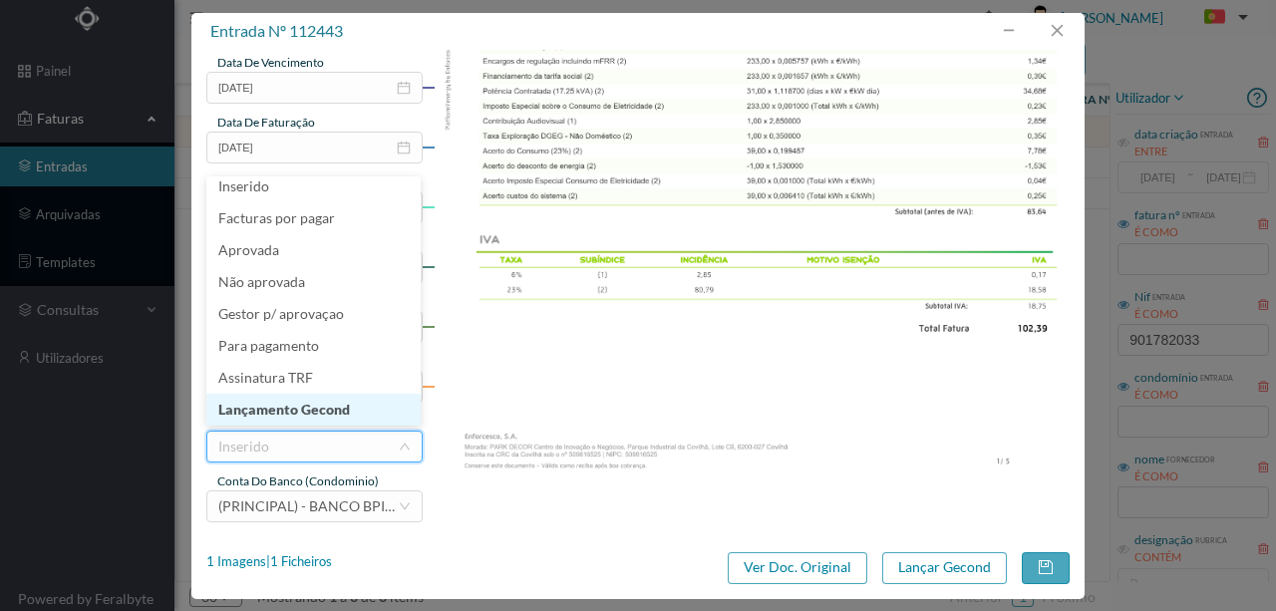
click at [316, 409] on li "Lançamento Gecond" at bounding box center [313, 410] width 214 height 32
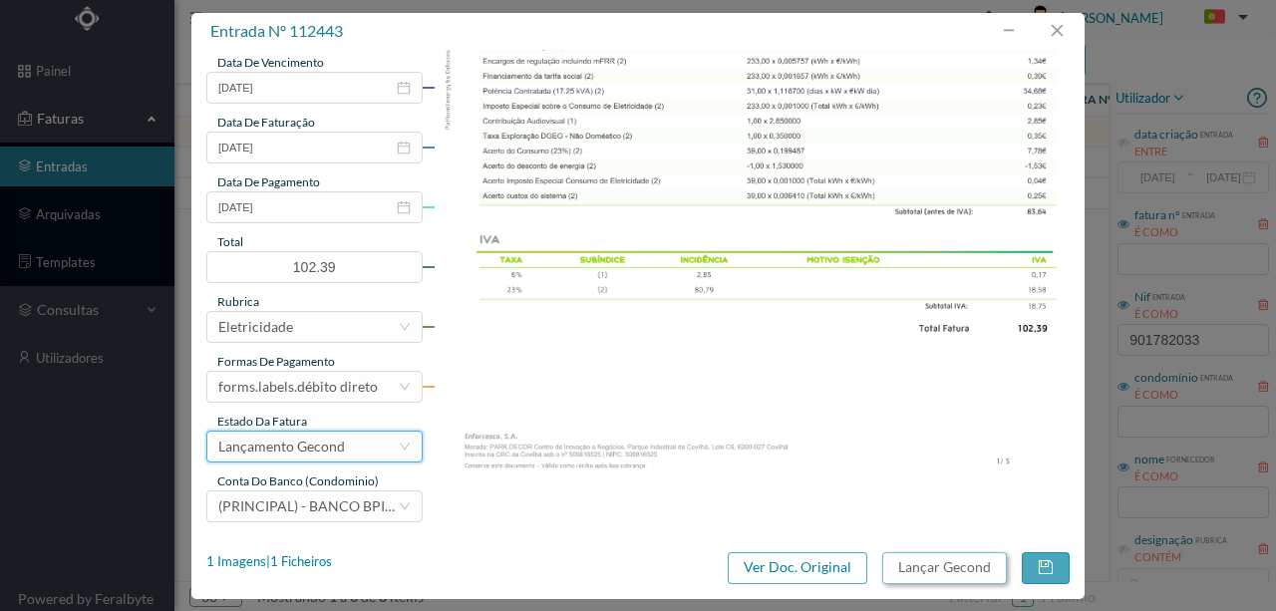
click at [960, 565] on button "Lançar Gecond" at bounding box center [944, 568] width 125 height 32
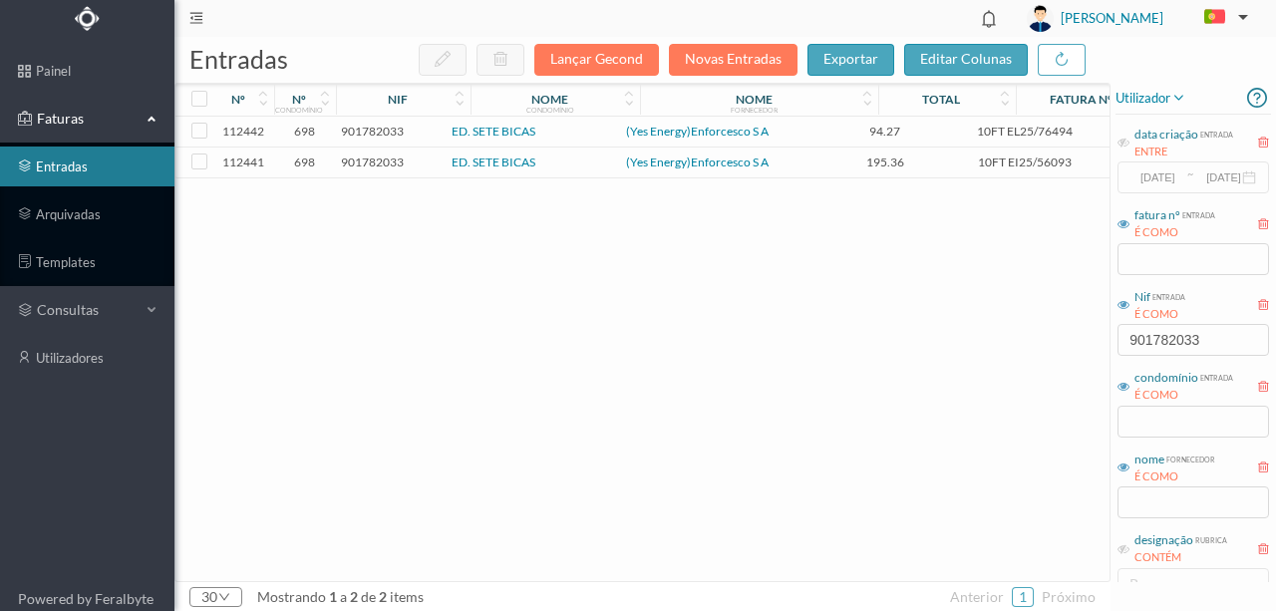
click at [373, 127] on span "901782033" at bounding box center [372, 131] width 63 height 15
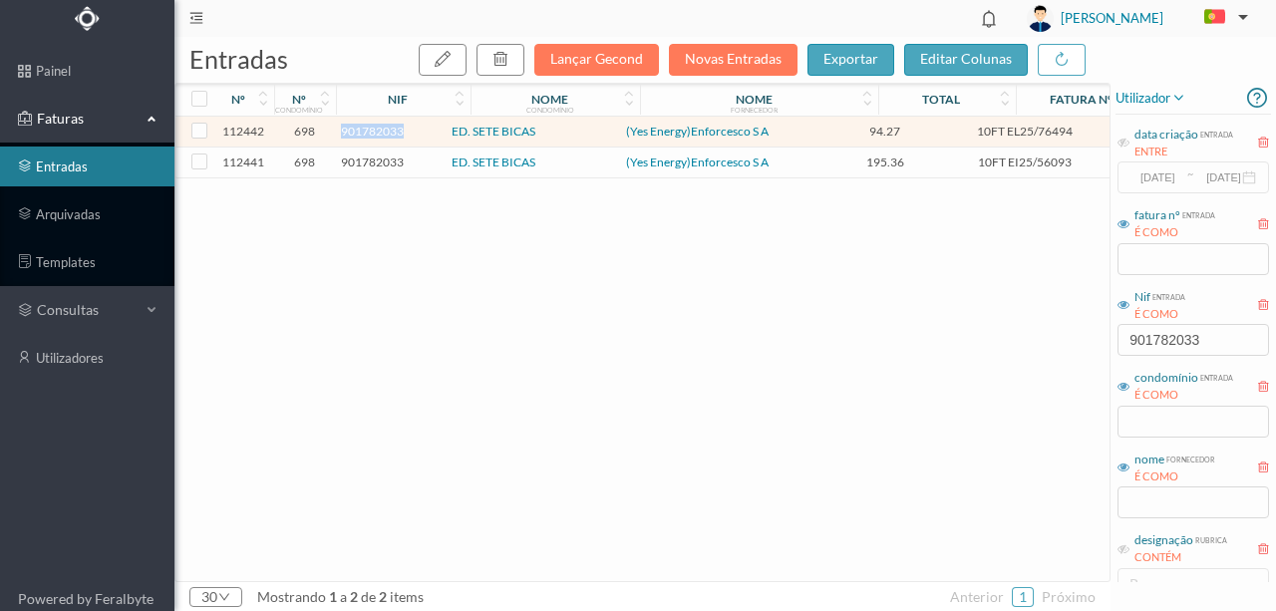
click at [373, 127] on span "901782033" at bounding box center [372, 131] width 63 height 15
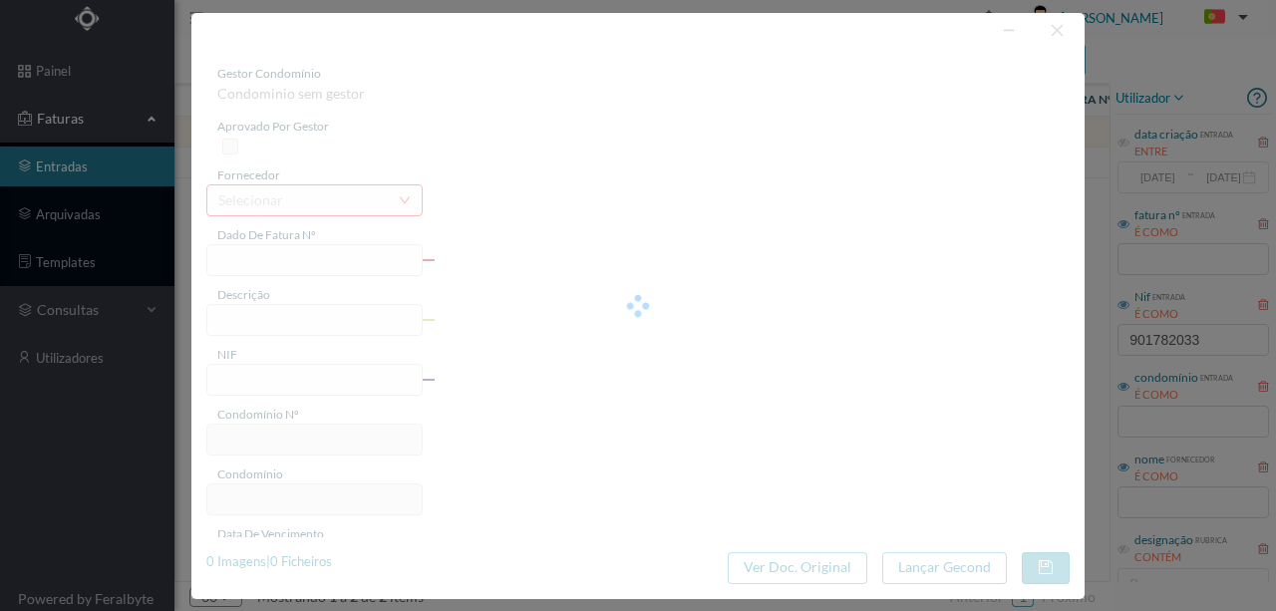
type input "10FT EL25/76494"
type input "ATA DE EMISSÃO: 16/09/2025 “ mo iii iimisim MA TIIAR Ia - a Imeem"
type input "901782033"
type input "Invalid date"
type input "16-09-2025"
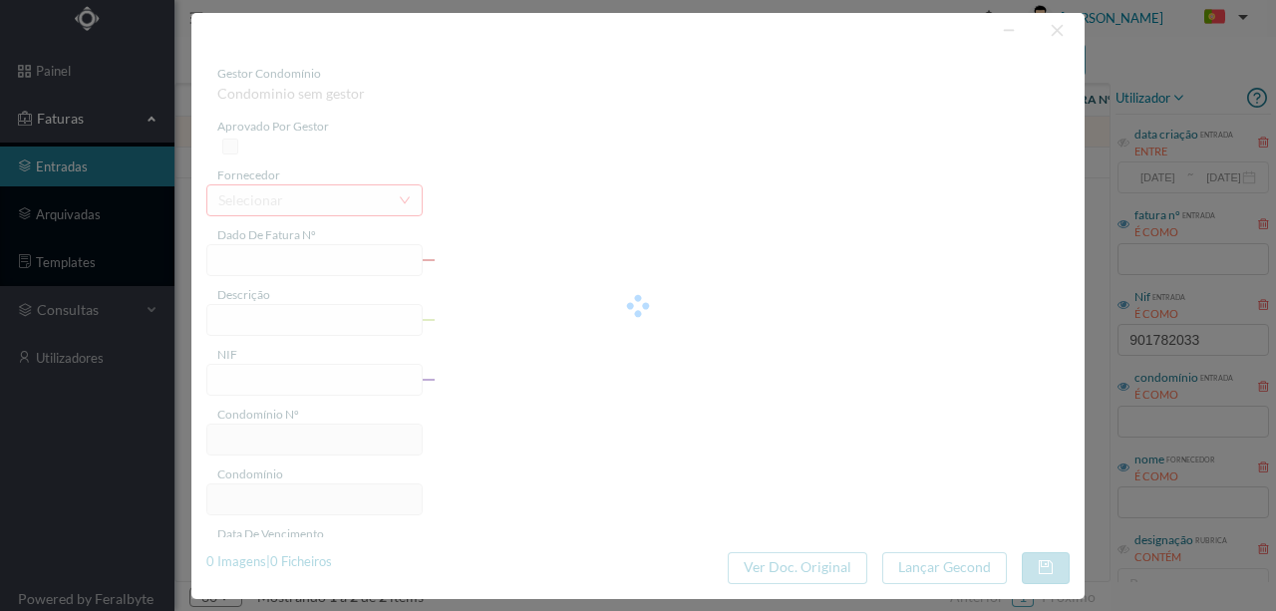
type input "94.27"
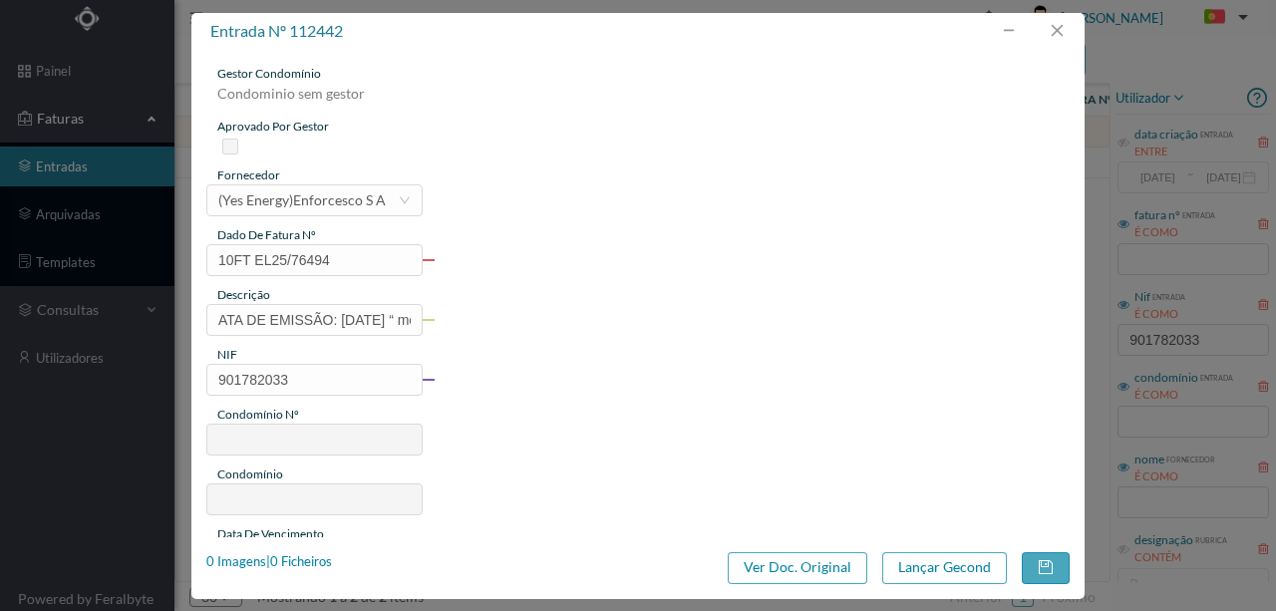
type input "698"
type input "ED. SETE BICAS"
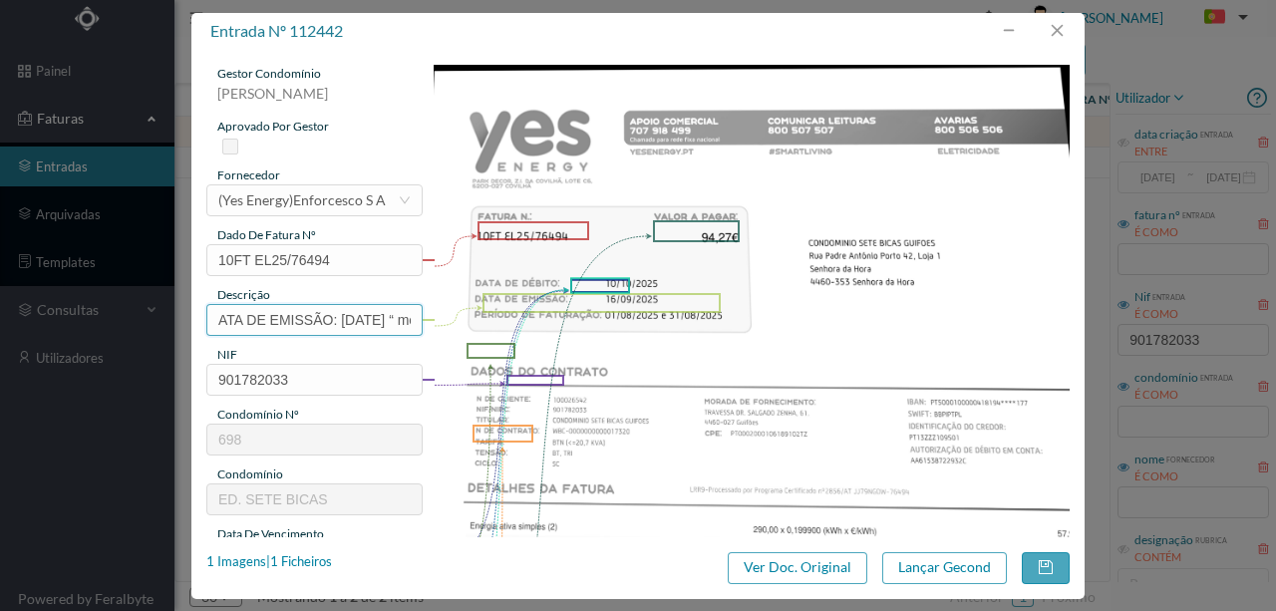
scroll to position [0, 238]
drag, startPoint x: 217, startPoint y: 314, endPoint x: 556, endPoint y: 335, distance: 339.7
click at [556, 335] on div "gestor condomínio Rui Marques aprovado por gestor fornecedor selecionar (Yes En…" at bounding box center [638, 529] width 864 height 929
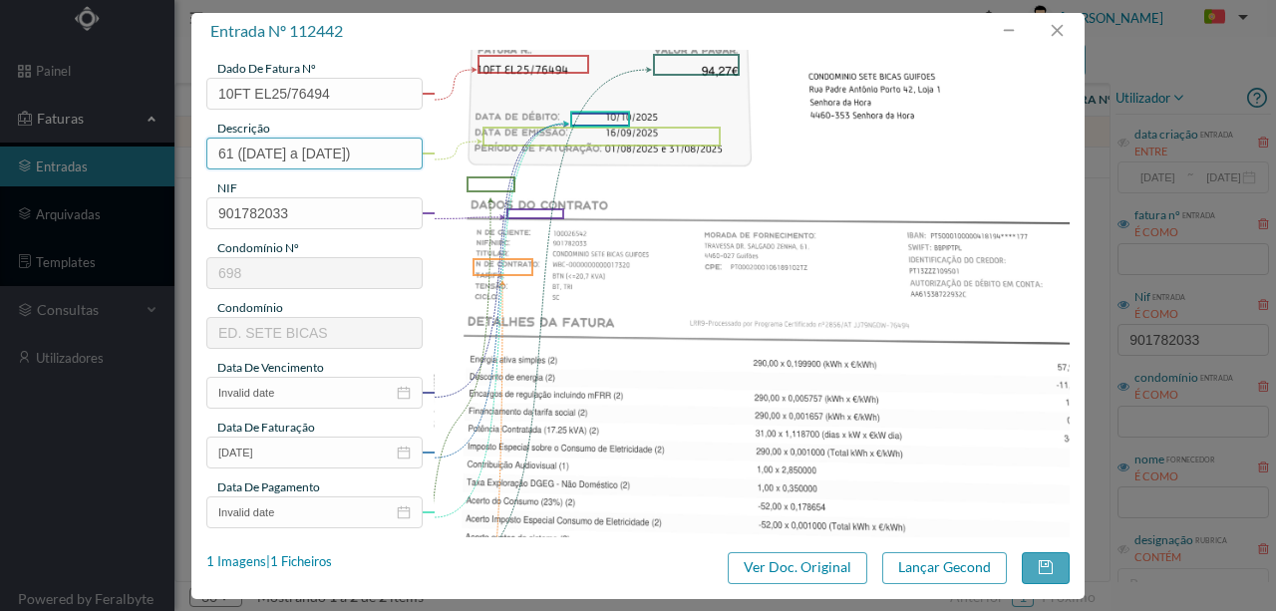
scroll to position [199, 0]
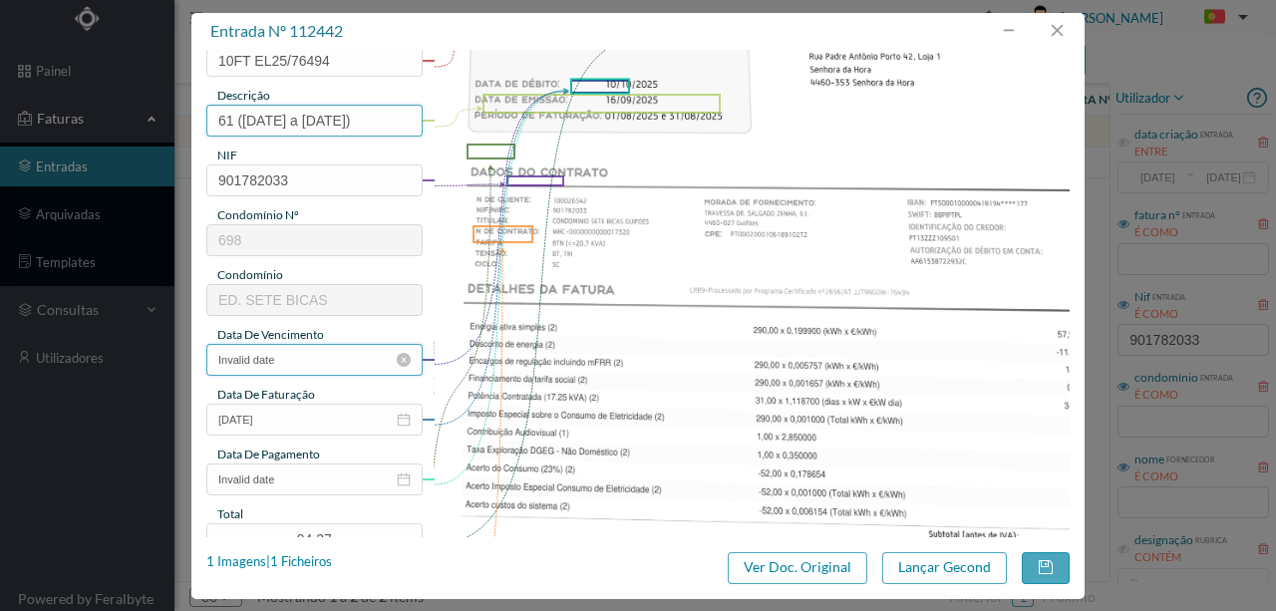
type input "61 (01.08.2025 a 31.08.2025)"
click at [329, 351] on input "Invalid date" at bounding box center [314, 360] width 216 height 32
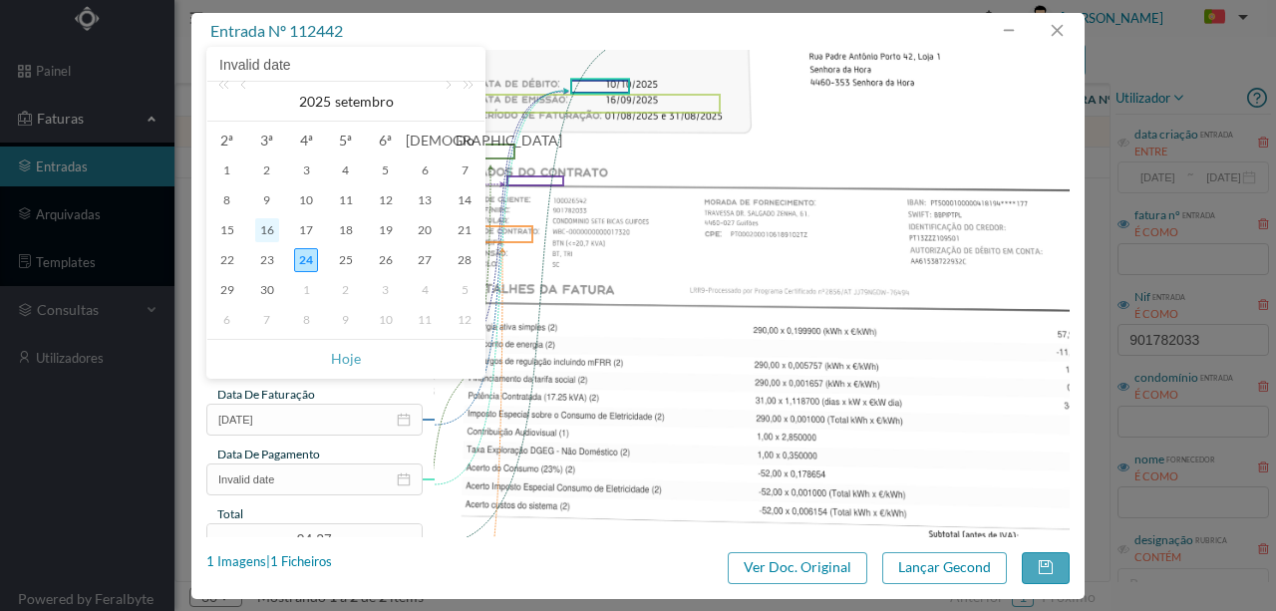
click at [274, 231] on div "16" at bounding box center [267, 230] width 24 height 24
type input "16-09-2025"
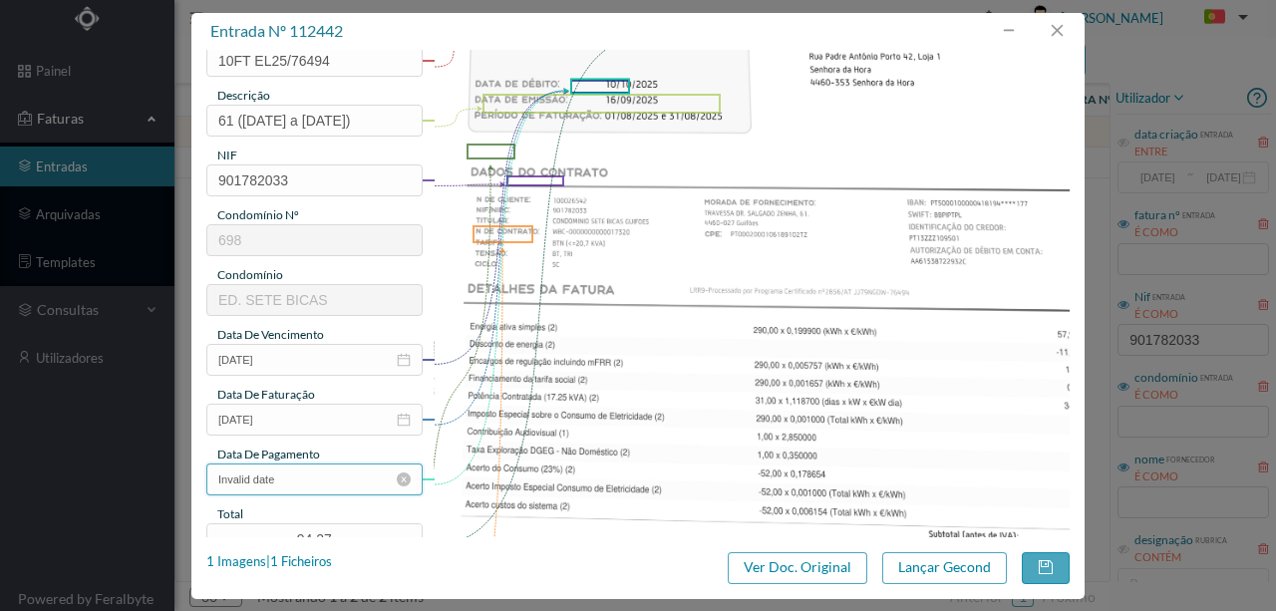
click at [316, 481] on input "Invalid date" at bounding box center [314, 480] width 216 height 32
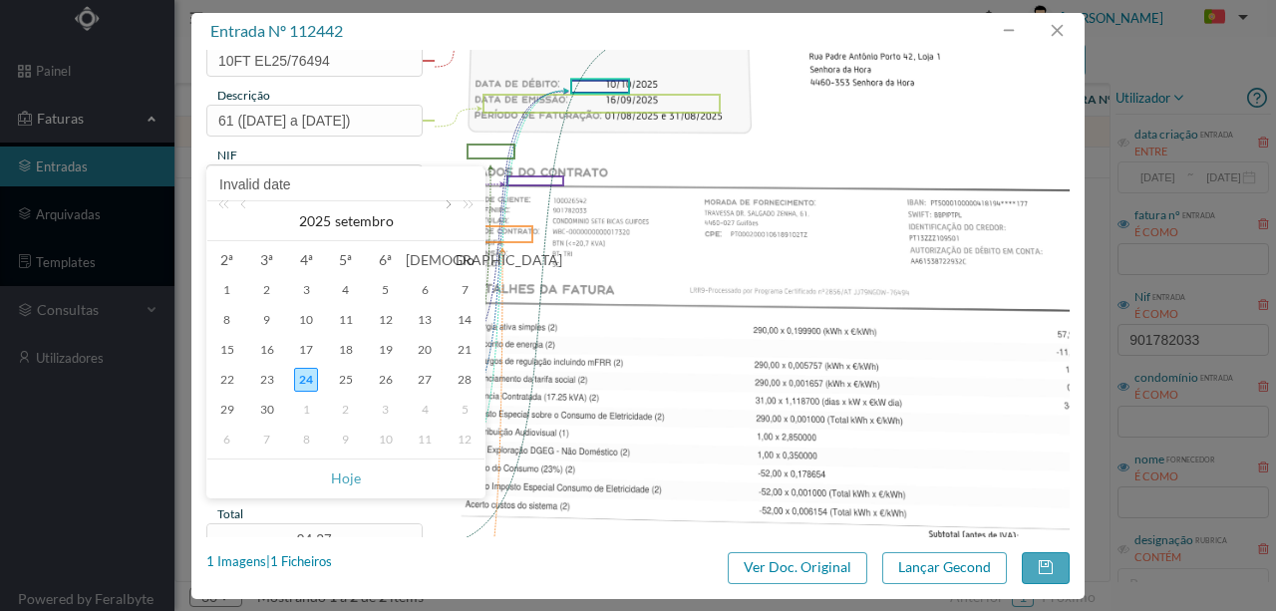
click at [447, 203] on link at bounding box center [447, 221] width 18 height 40
click at [388, 316] on div "10" at bounding box center [386, 320] width 24 height 24
type input "10-10-2025"
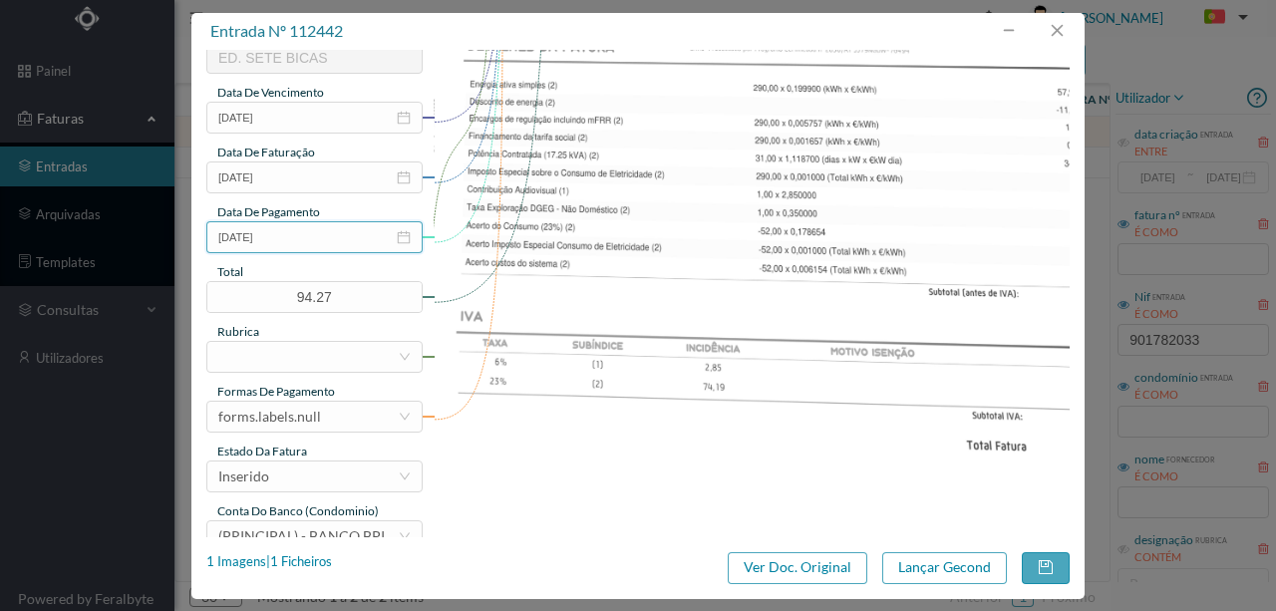
scroll to position [465, 0]
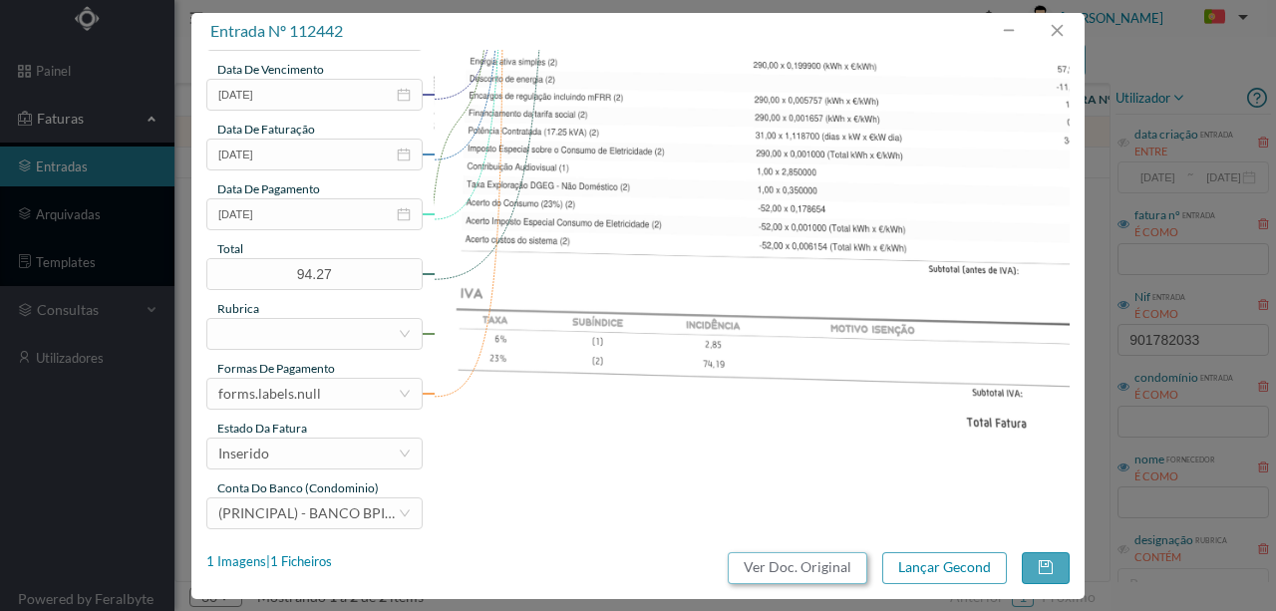
click at [821, 569] on button "Ver Doc. Original" at bounding box center [798, 568] width 140 height 32
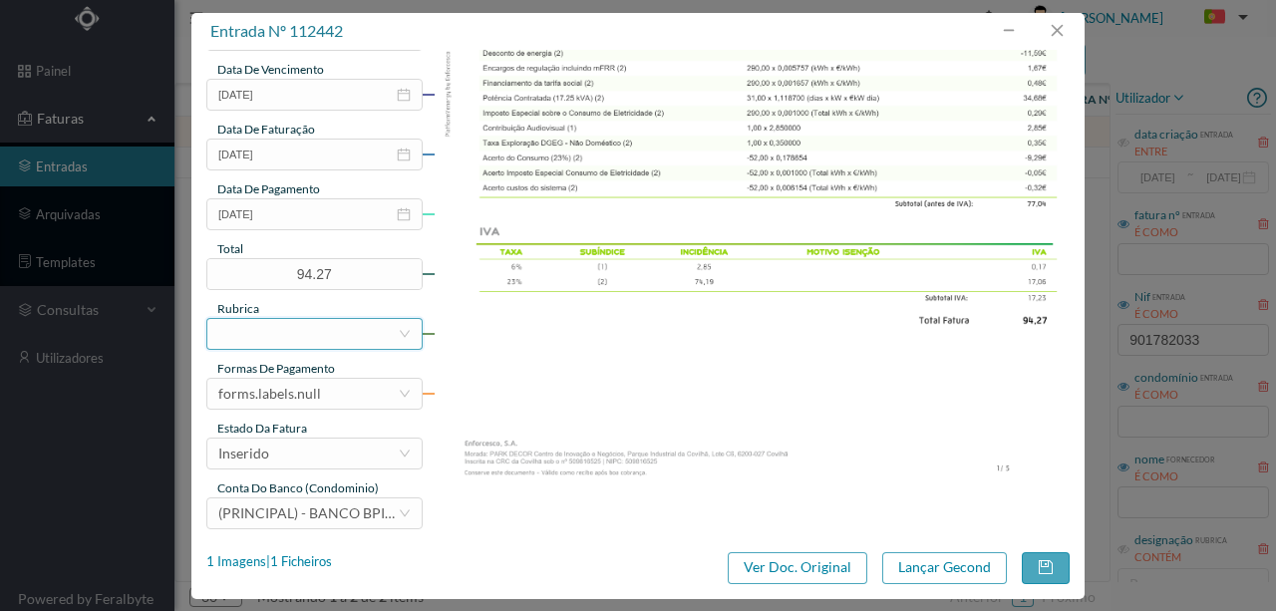
click at [244, 341] on div at bounding box center [307, 334] width 179 height 30
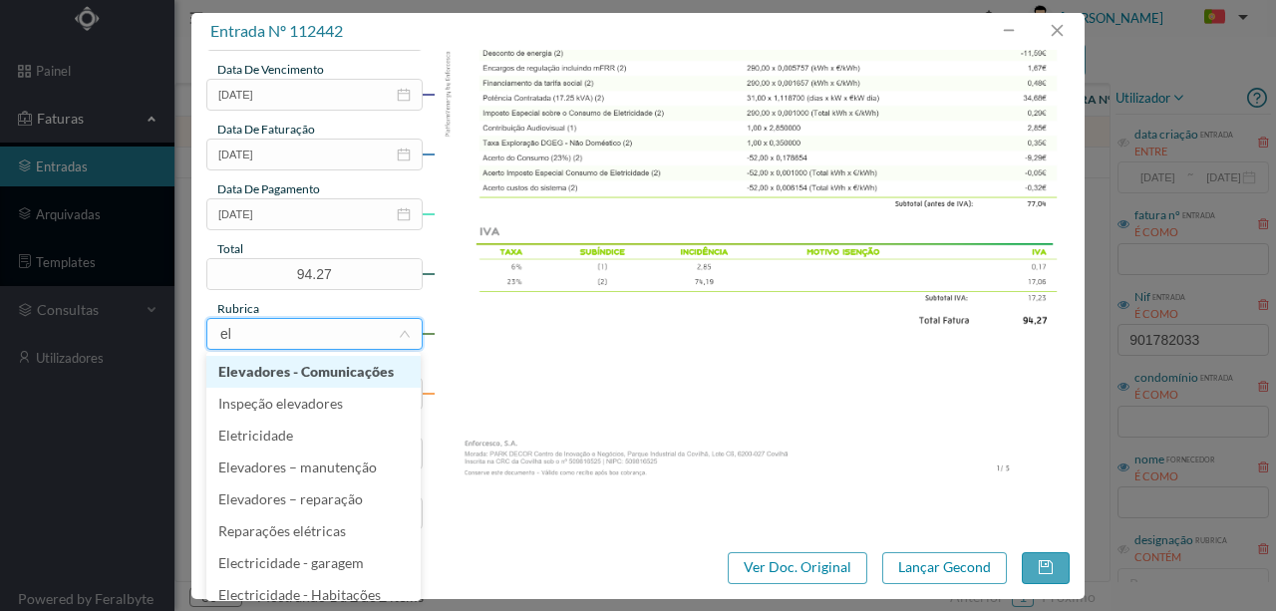
type input "ele"
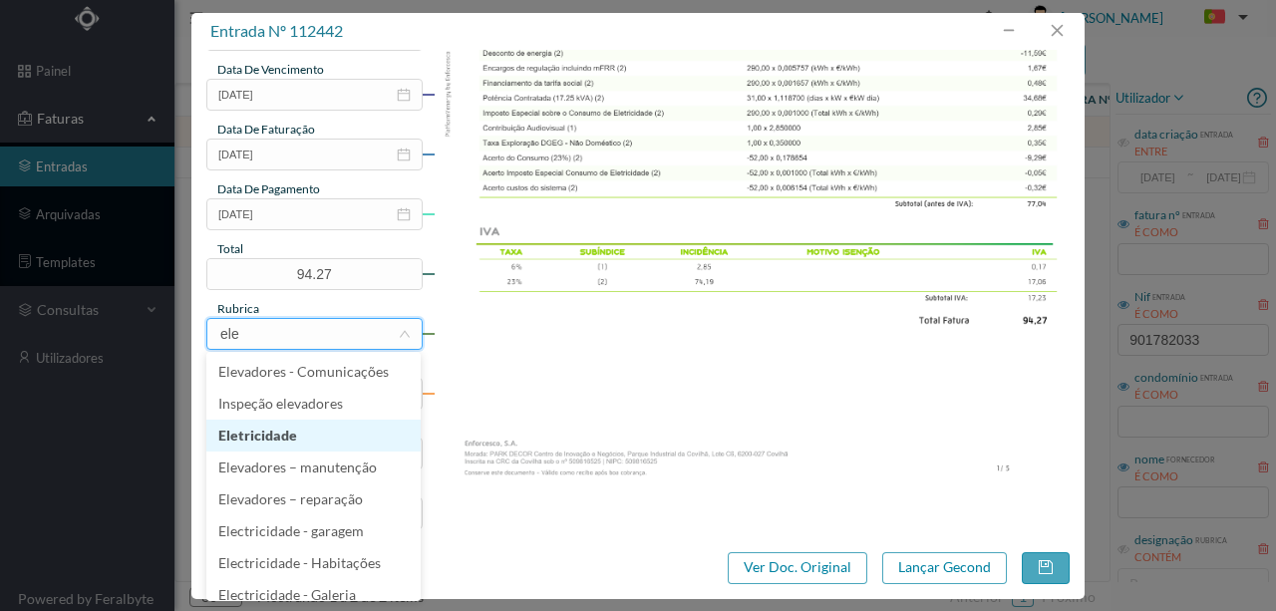
click at [261, 441] on li "Eletricidade" at bounding box center [313, 436] width 214 height 32
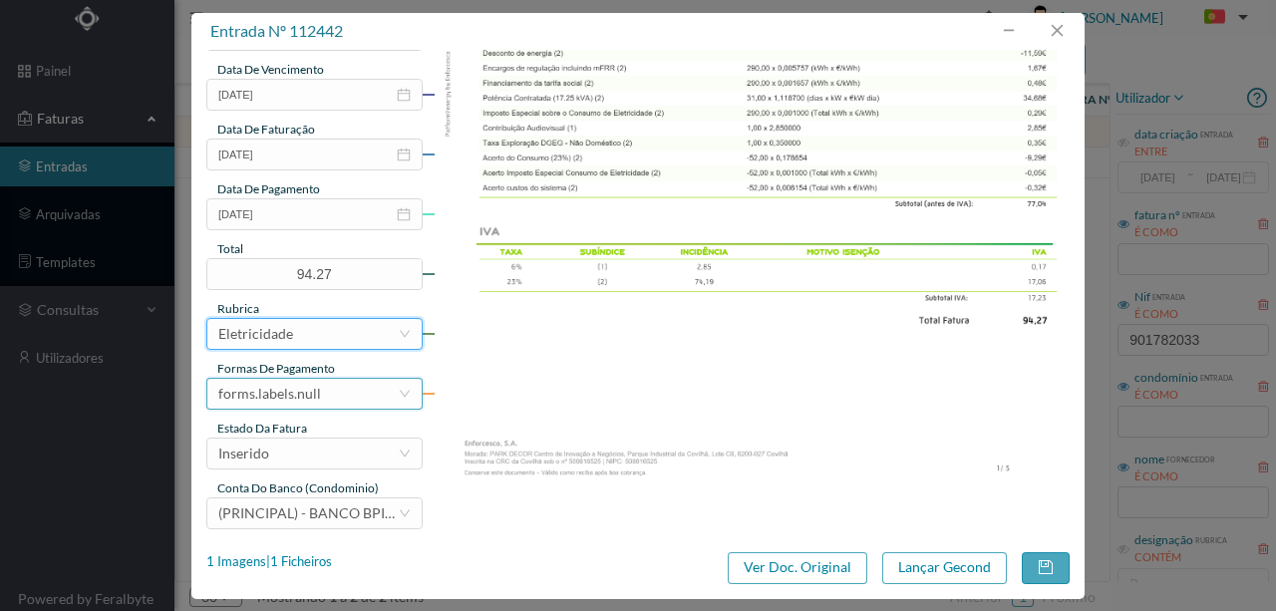
click at [307, 400] on div "forms.labels.null" at bounding box center [269, 394] width 103 height 30
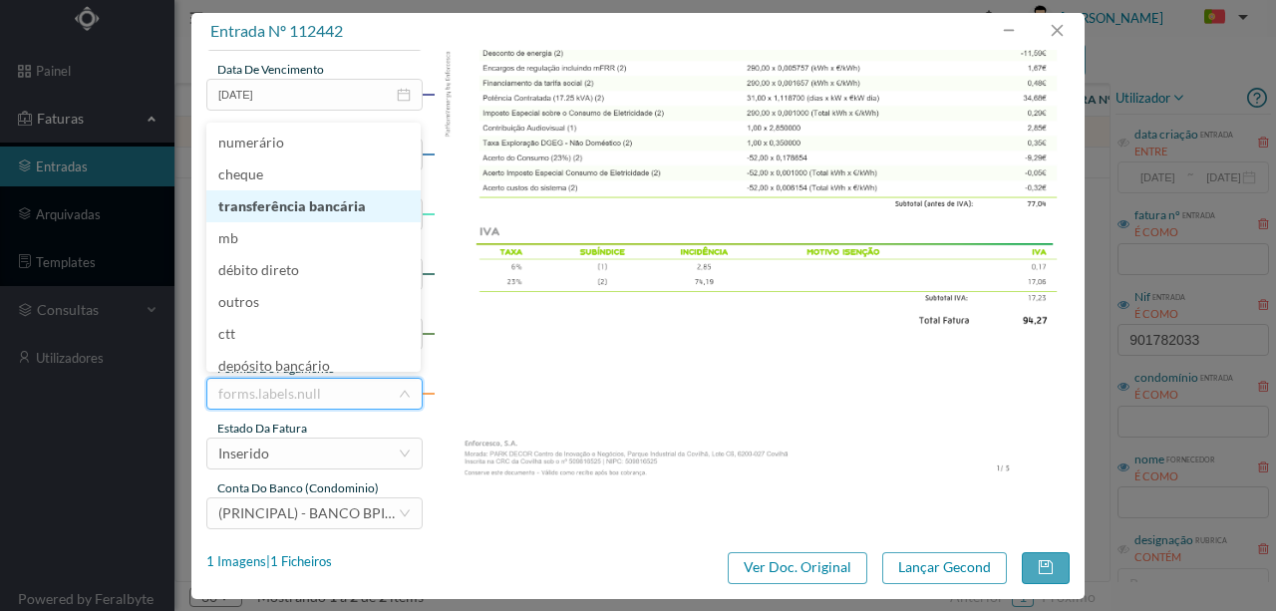
click at [301, 204] on li "transferência bancária" at bounding box center [313, 206] width 214 height 32
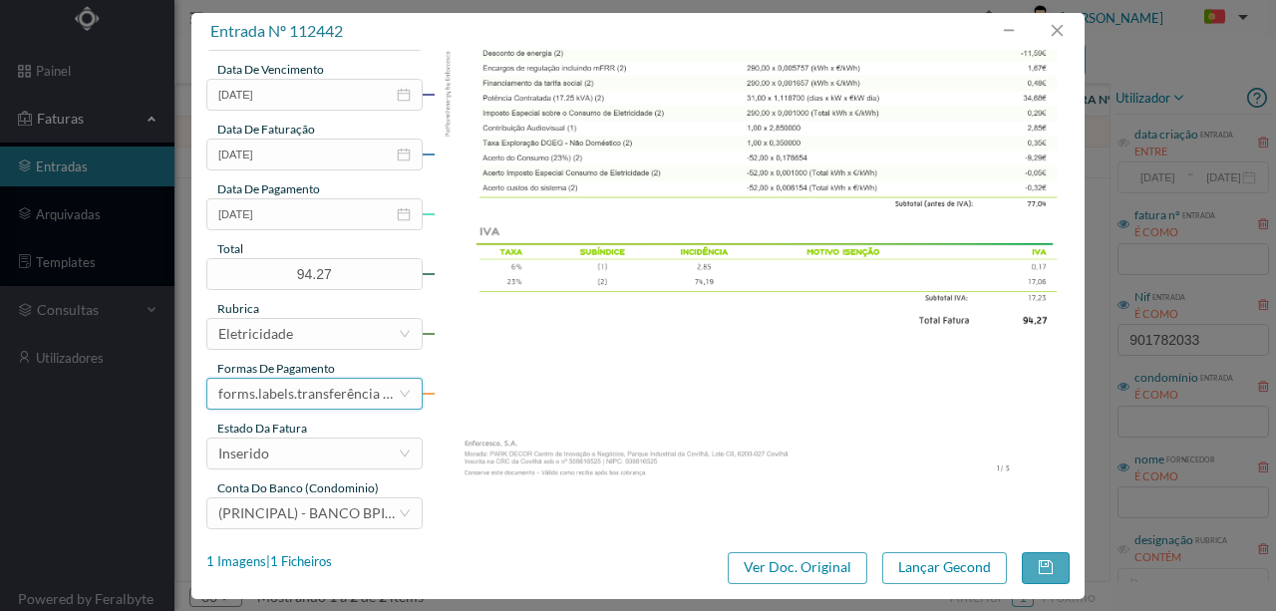
click at [311, 393] on div "forms.labels.transferência bancária" at bounding box center [307, 394] width 179 height 30
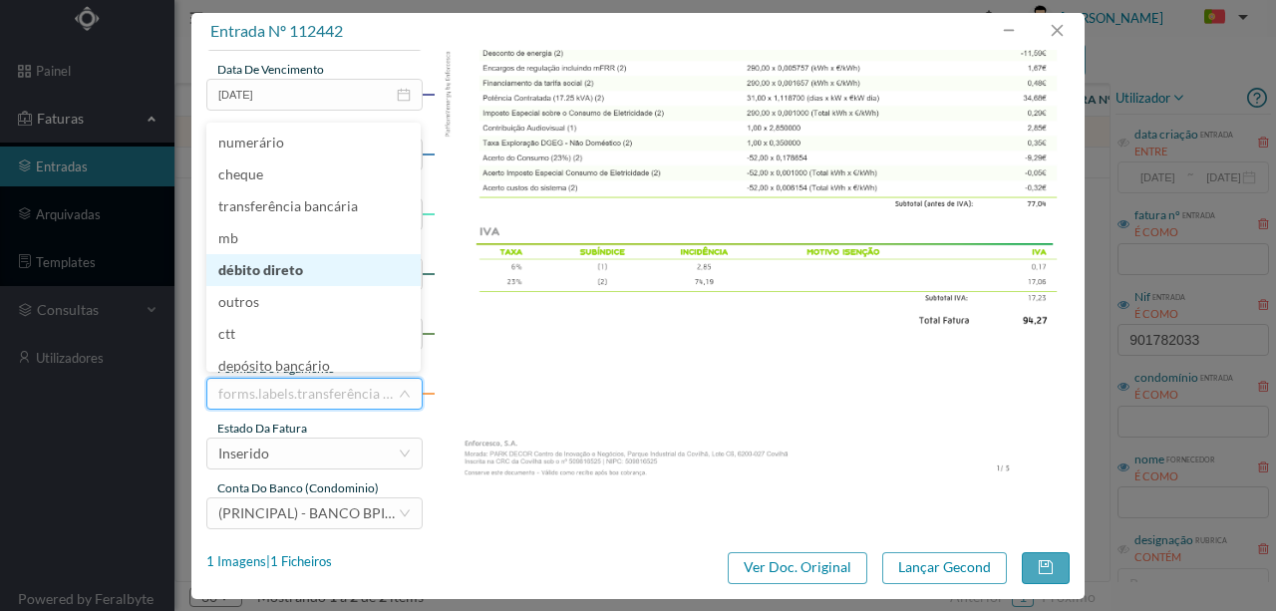
click at [259, 273] on li "débito direto" at bounding box center [313, 270] width 214 height 32
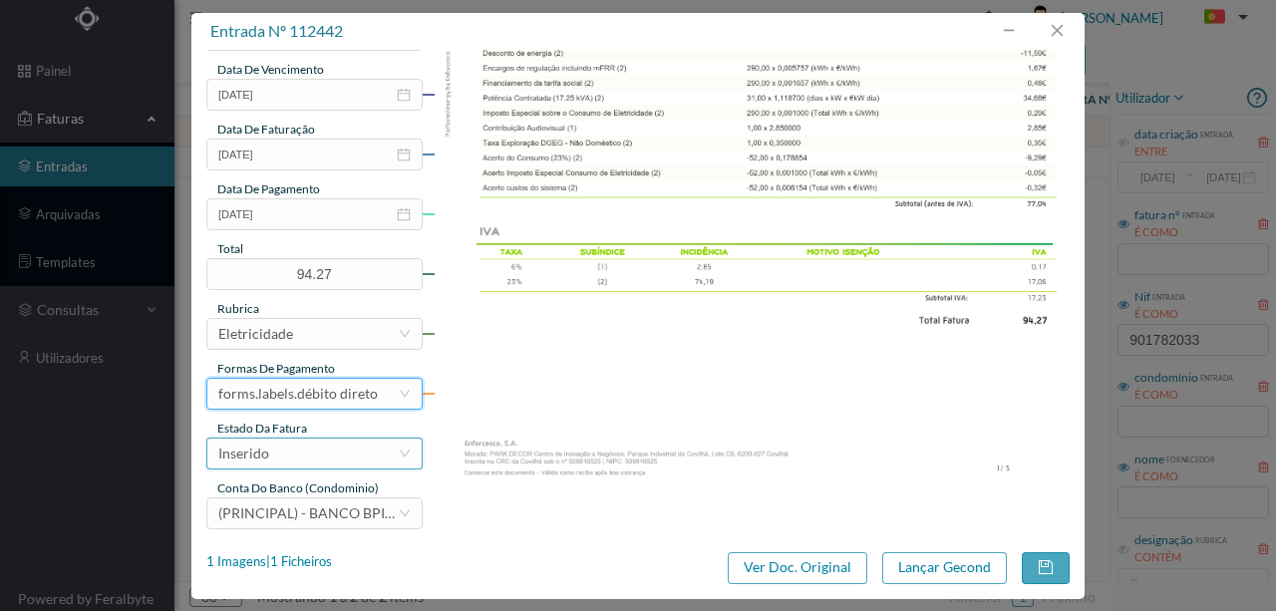
click at [291, 461] on div "Inserido" at bounding box center [307, 454] width 179 height 30
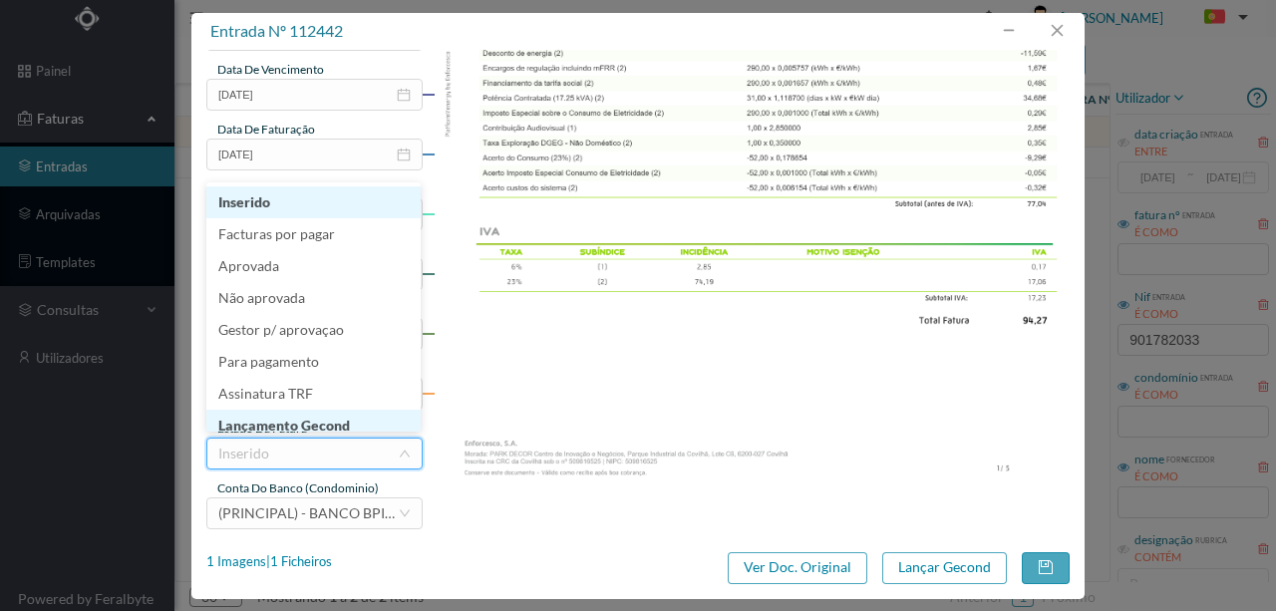
scroll to position [10, 0]
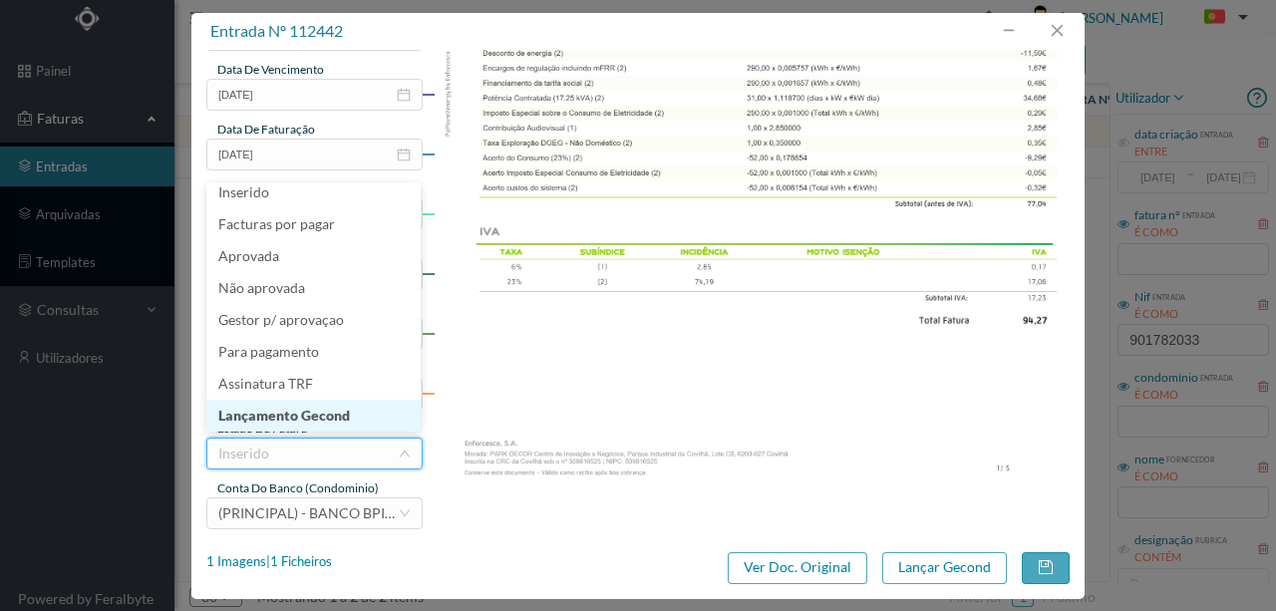
click at [323, 412] on li "Lançamento Gecond" at bounding box center [313, 416] width 214 height 32
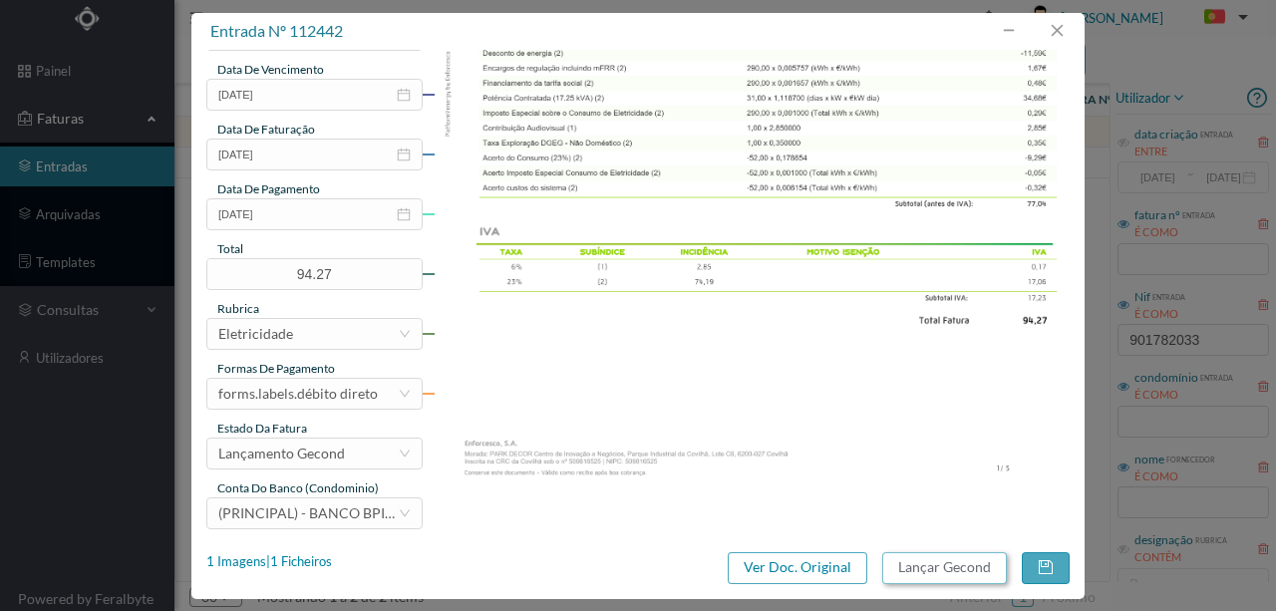
click at [964, 569] on button "Lançar Gecond" at bounding box center [944, 568] width 125 height 32
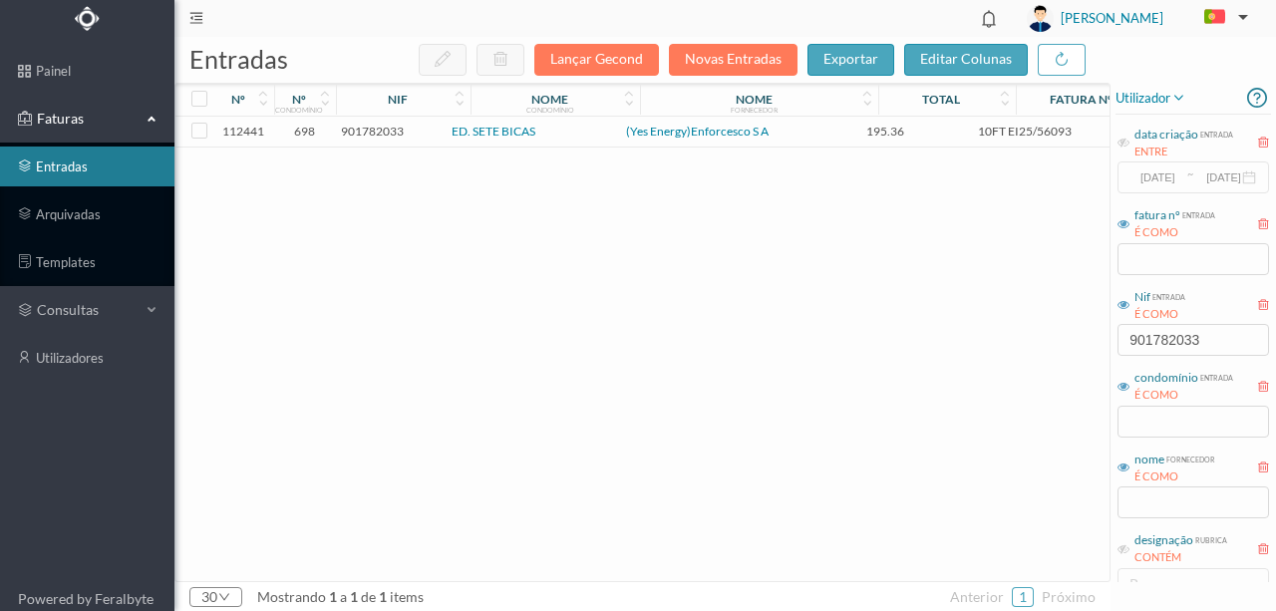
click at [367, 131] on span "901782033" at bounding box center [372, 131] width 63 height 15
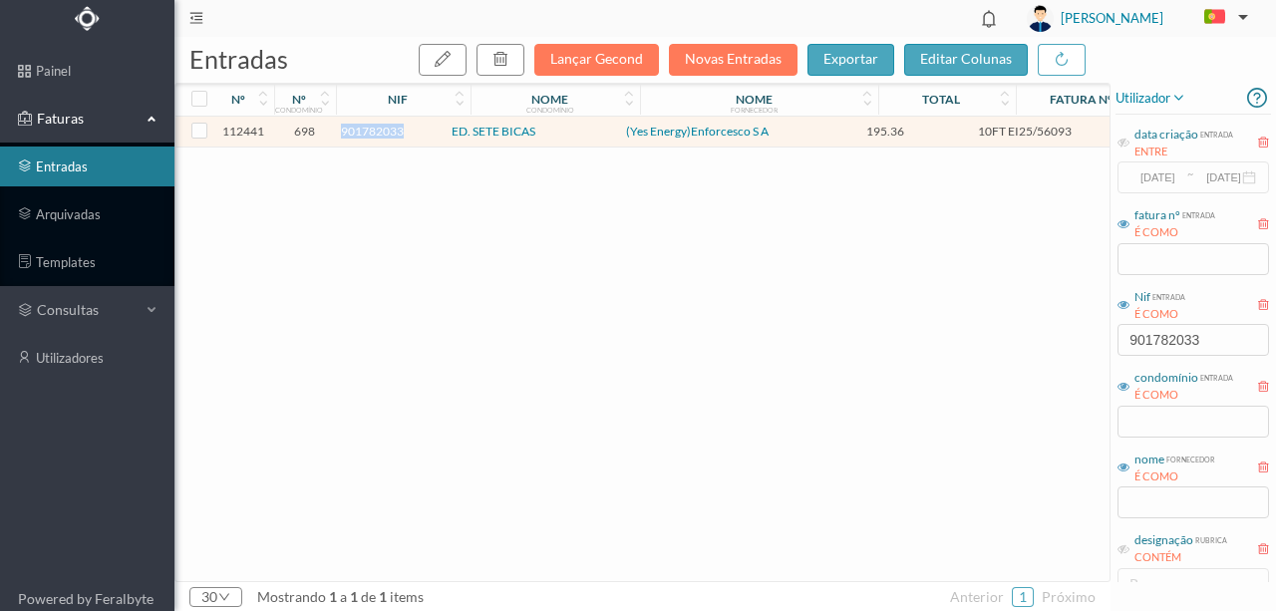
click at [367, 131] on span "901782033" at bounding box center [372, 131] width 63 height 15
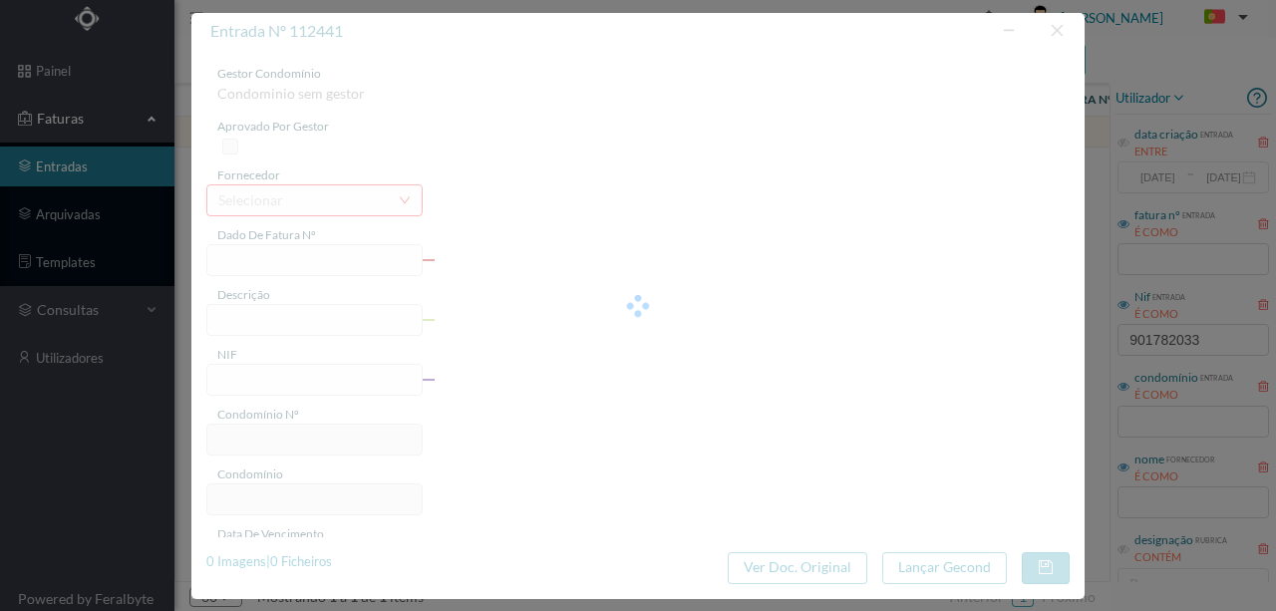
type input "10FT EI25/56093"
type input "DATA DE EMISSÃO: 16/09/2025 BERÍARA. RE PAPIBASTA AJINOINASDP DI IAGO ISA"
type input "901782033"
type input "10-07-2025"
type input "16-09-2025"
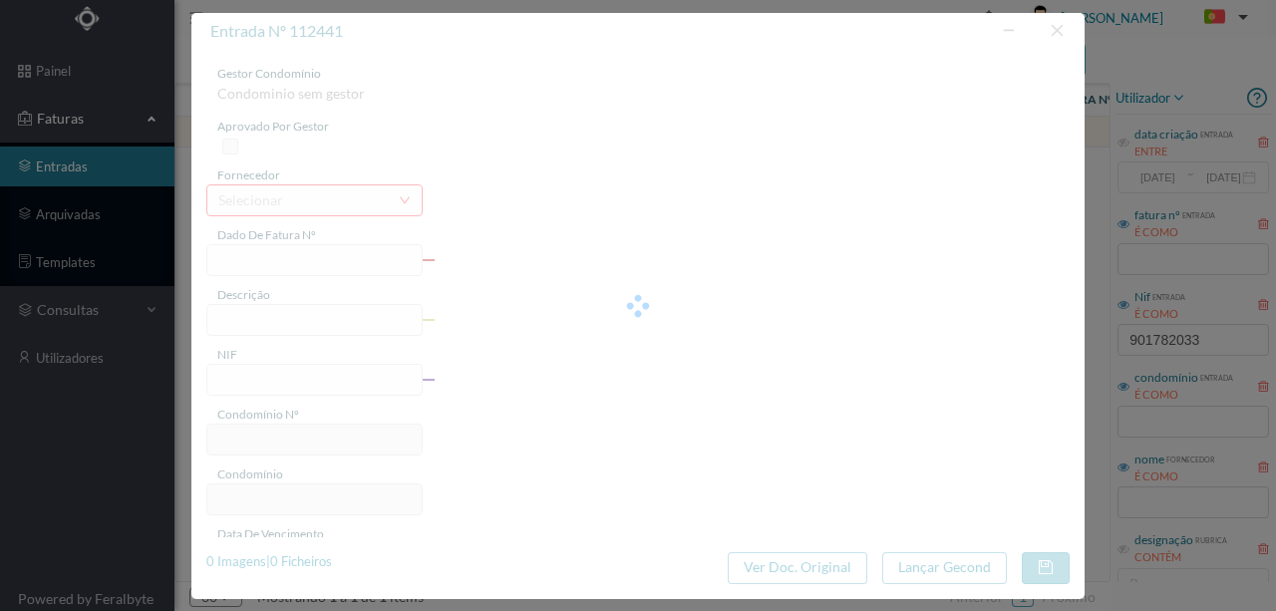
type input "[DATE]"
type input "195.36"
type input "698"
type input "ED. SETE BICAS"
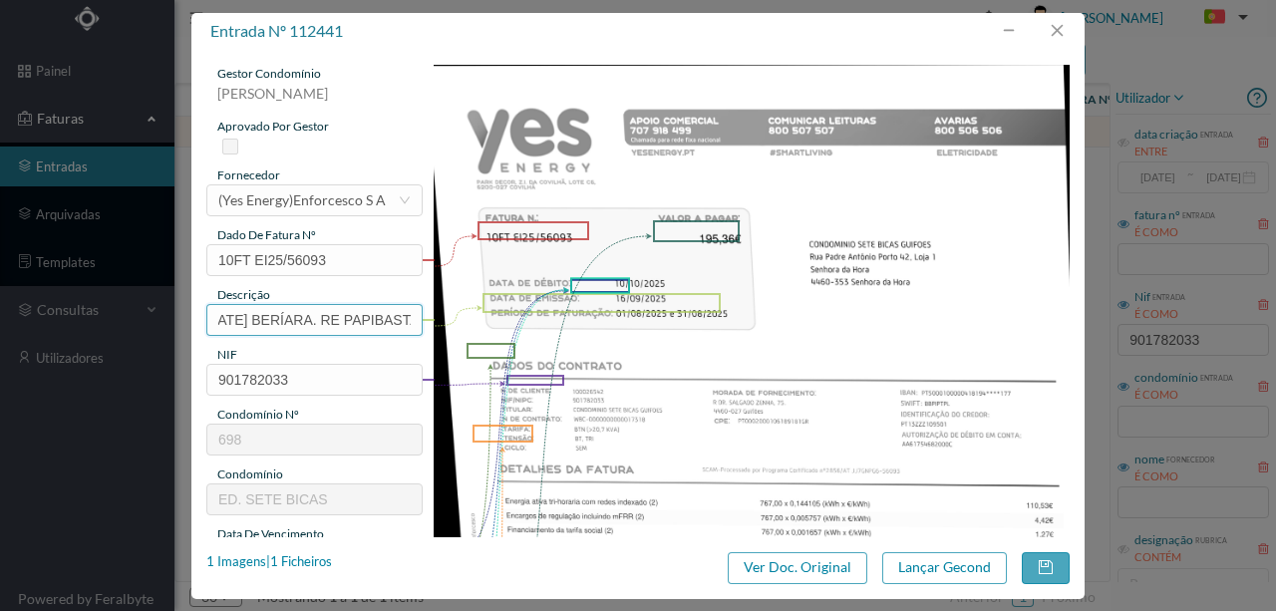
scroll to position [0, 361]
drag, startPoint x: 211, startPoint y: 319, endPoint x: 446, endPoint y: 312, distance: 234.4
click at [446, 312] on div "gestor condomínio Rui Marques aprovado por gestor fornecedor selecionar (Yes En…" at bounding box center [638, 529] width 864 height 929
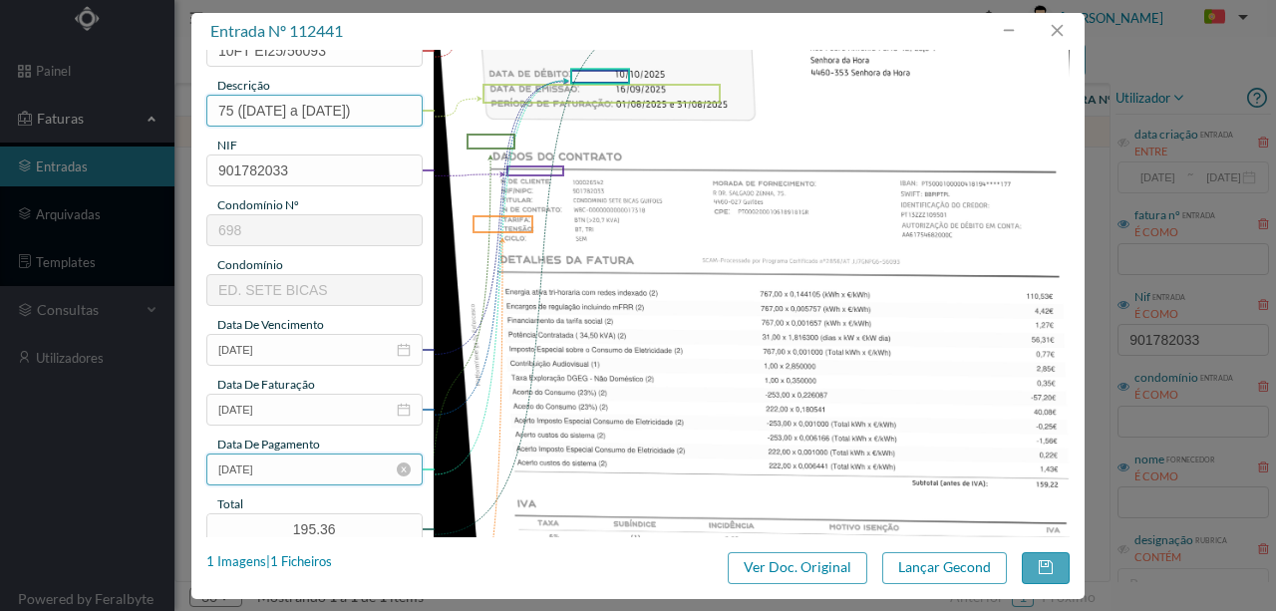
scroll to position [265, 0]
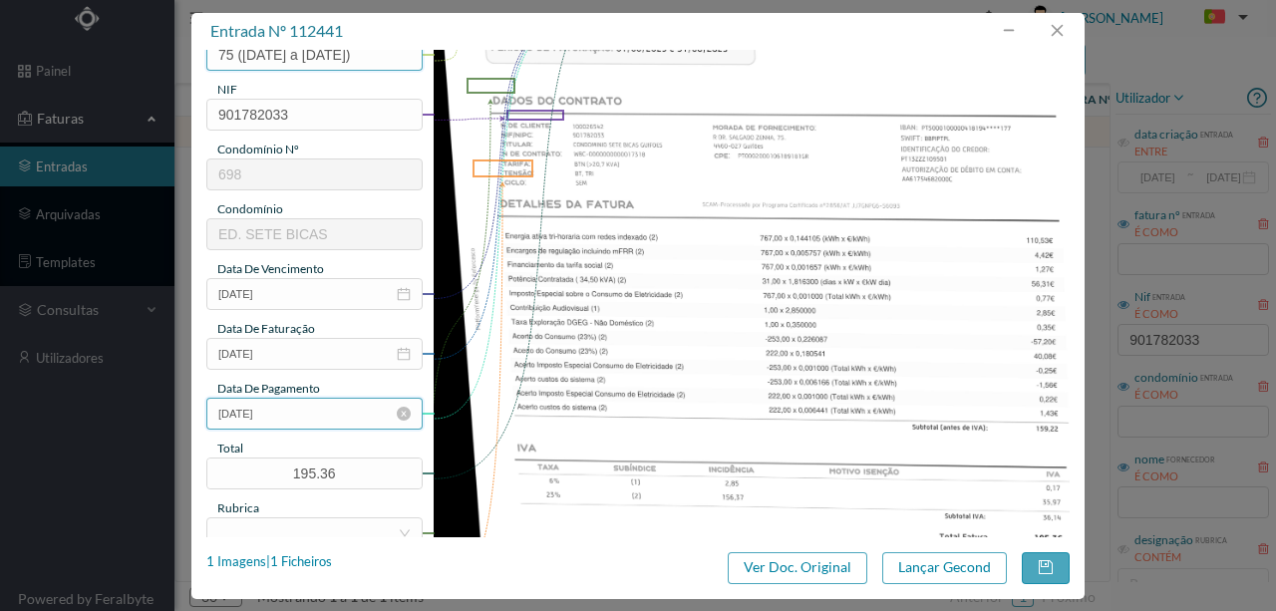
type input "75 (01.08.2025 a 31.08.2025)"
click at [319, 409] on input "[DATE]" at bounding box center [314, 414] width 216 height 32
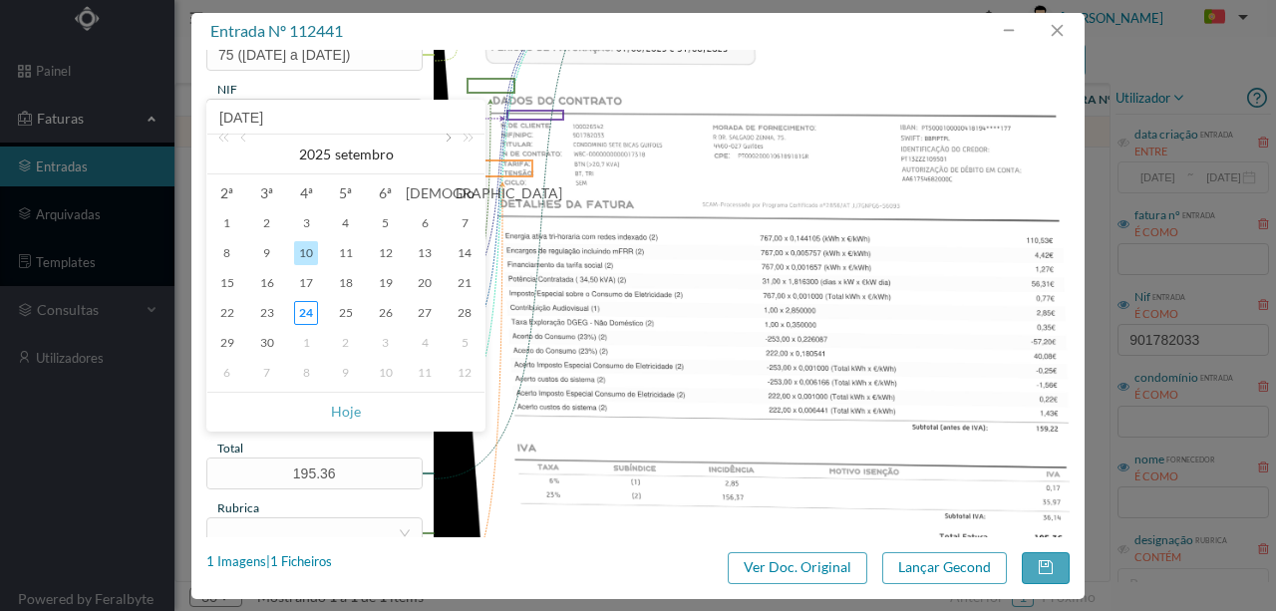
click at [446, 136] on link at bounding box center [447, 155] width 18 height 40
click at [391, 251] on div "10" at bounding box center [386, 253] width 24 height 24
type input "10-10-2025"
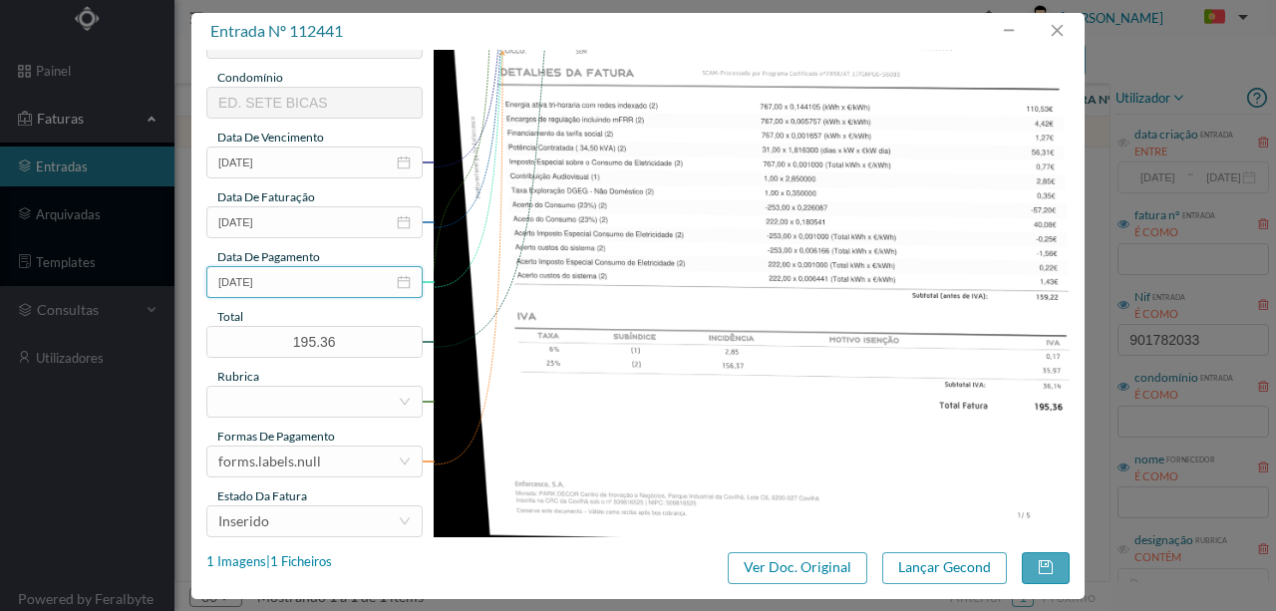
scroll to position [399, 0]
click at [255, 401] on div at bounding box center [307, 400] width 179 height 30
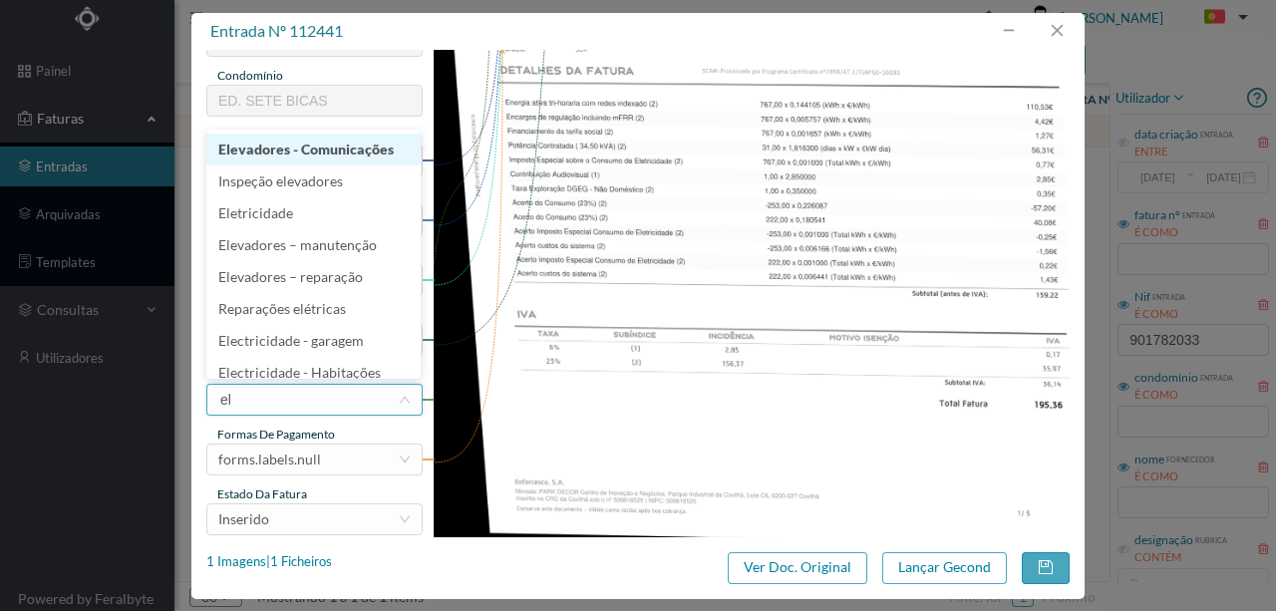
type input "ele"
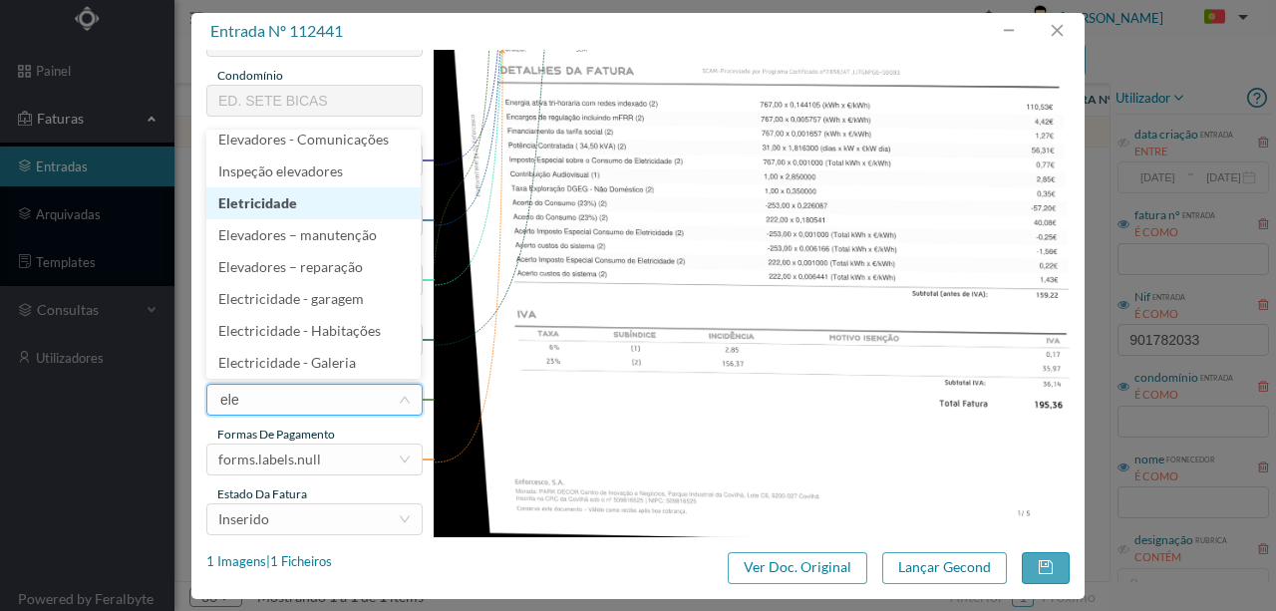
click at [263, 209] on li "Eletricidade" at bounding box center [313, 203] width 214 height 32
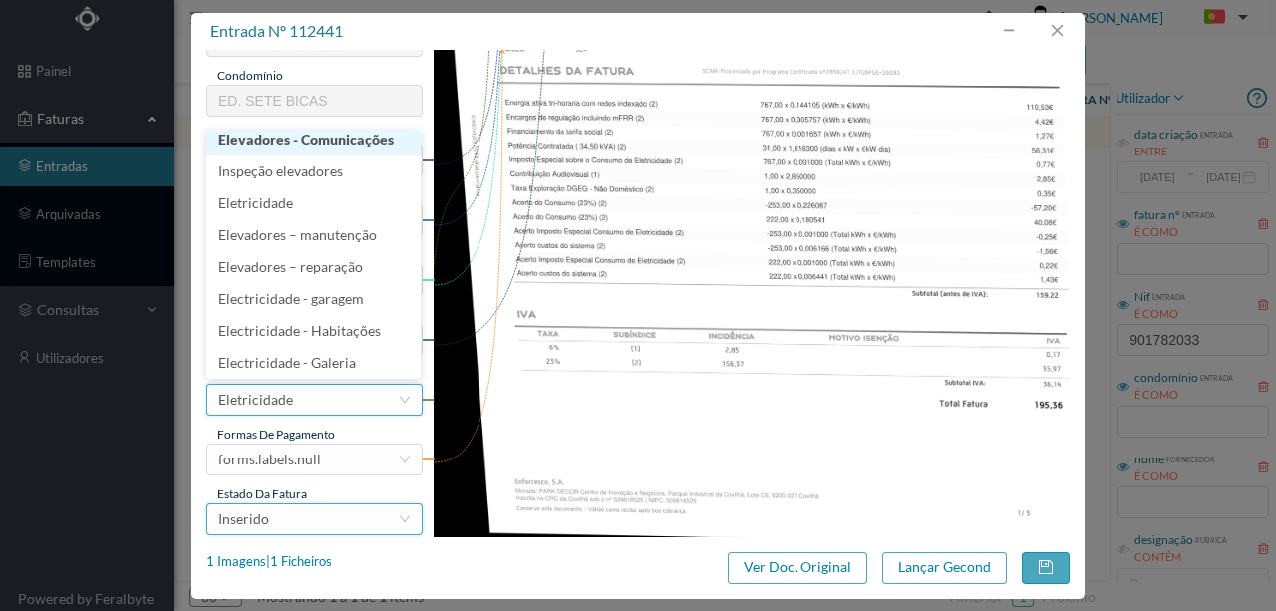
scroll to position [4, 0]
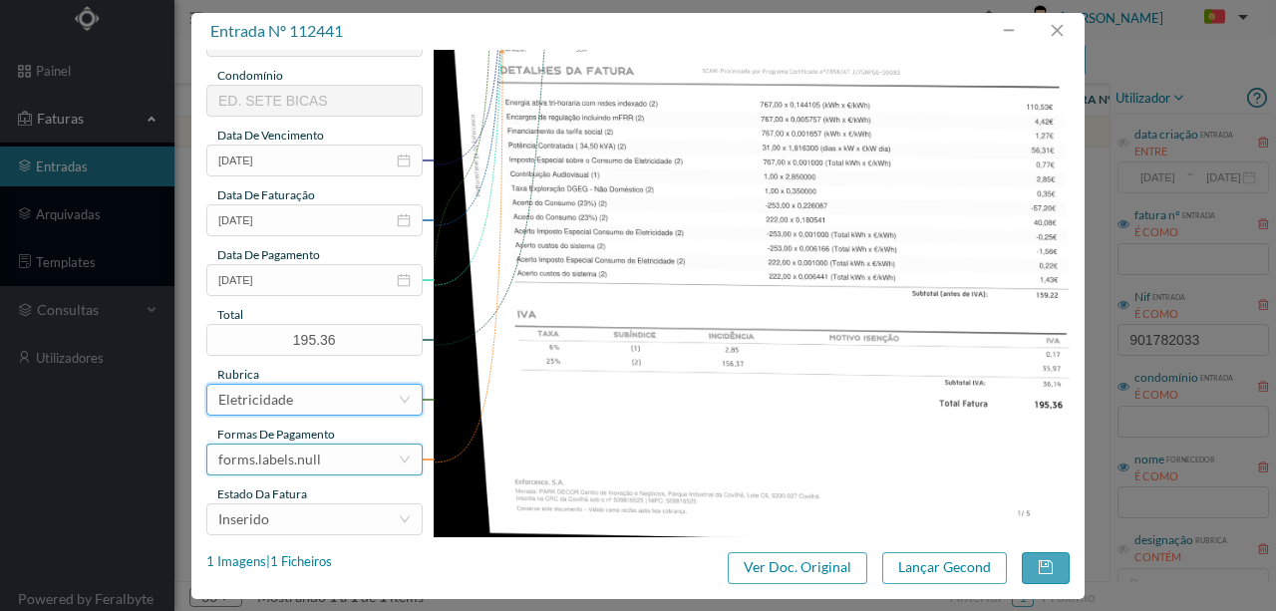
click at [308, 449] on div "forms.labels.null" at bounding box center [269, 460] width 103 height 30
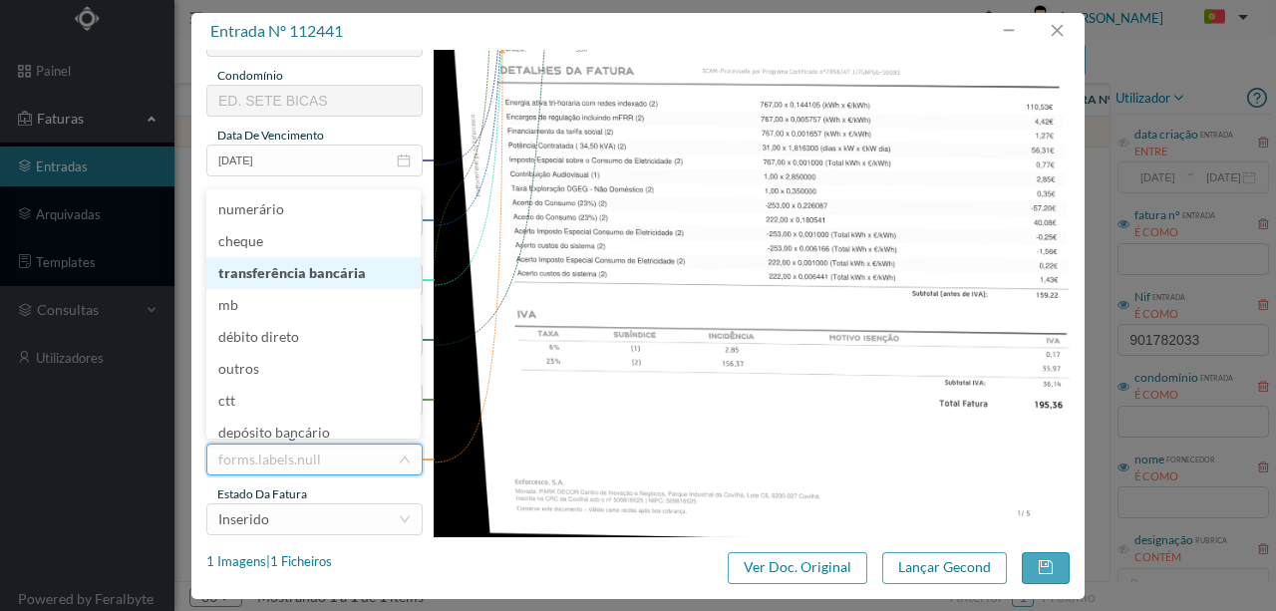
click at [295, 274] on li "transferência bancária" at bounding box center [313, 273] width 214 height 32
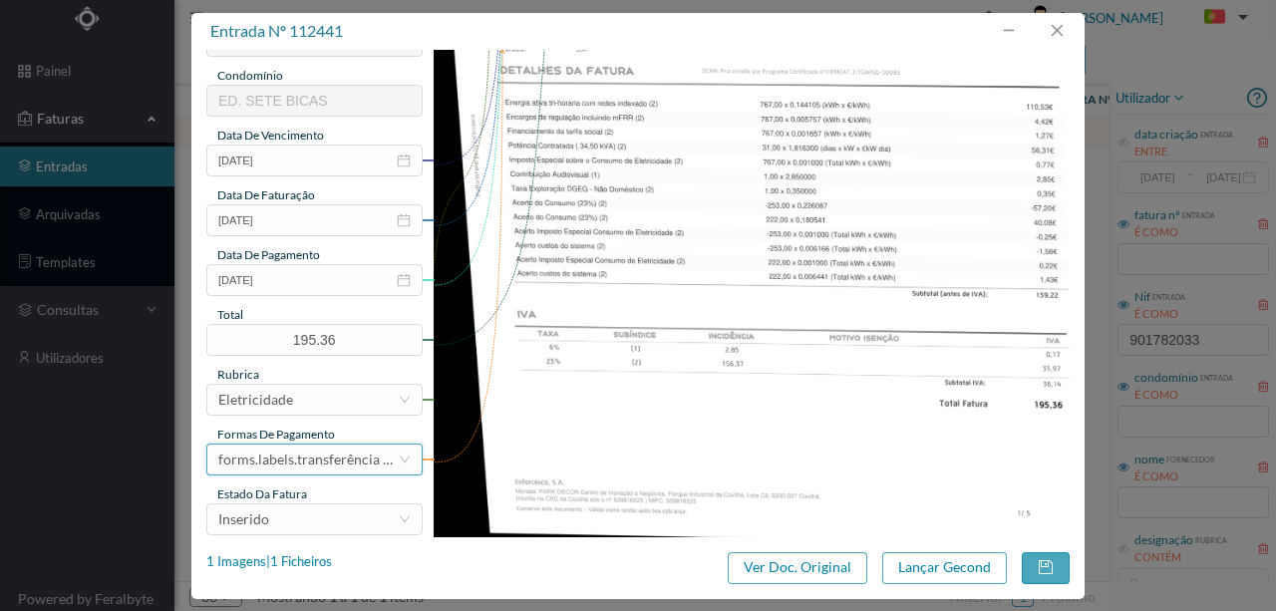
click at [317, 457] on div "forms.labels.transferência bancária" at bounding box center [307, 460] width 179 height 30
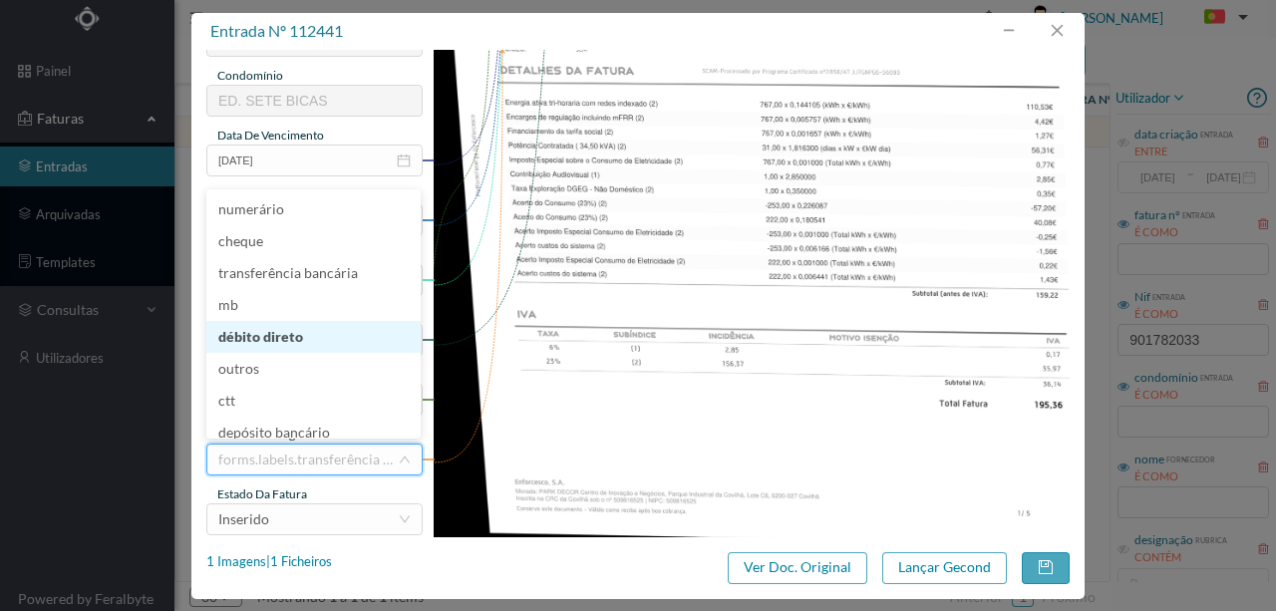
click at [258, 342] on li "débito direto" at bounding box center [313, 337] width 214 height 32
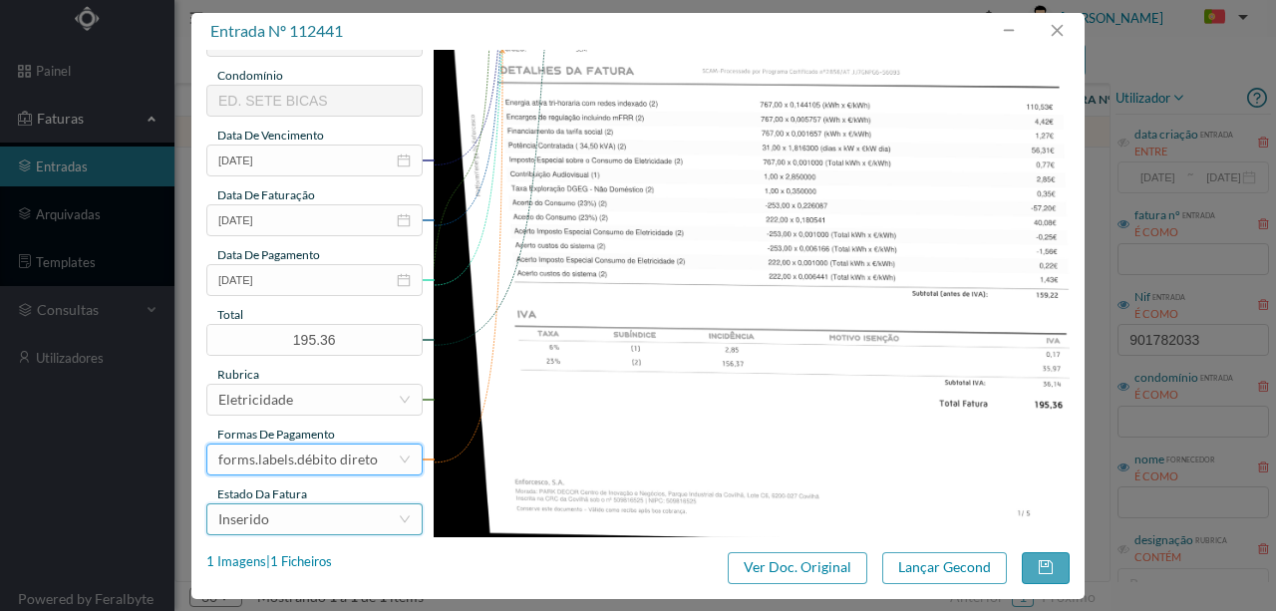
click at [325, 511] on div "Inserido" at bounding box center [307, 520] width 179 height 30
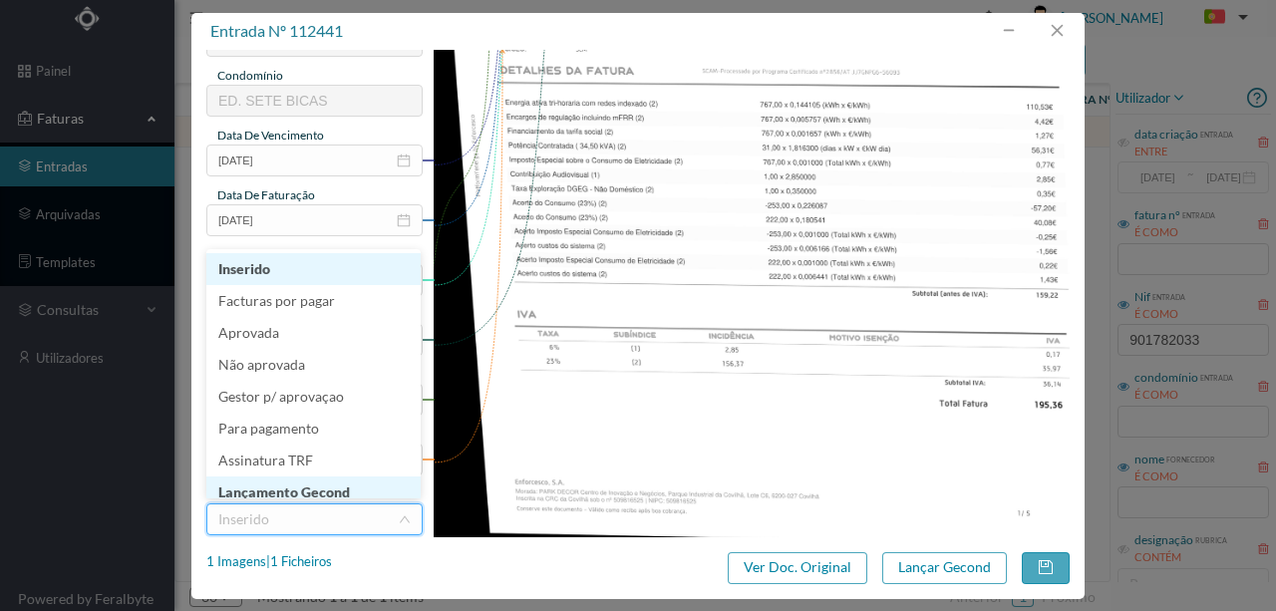
scroll to position [10, 0]
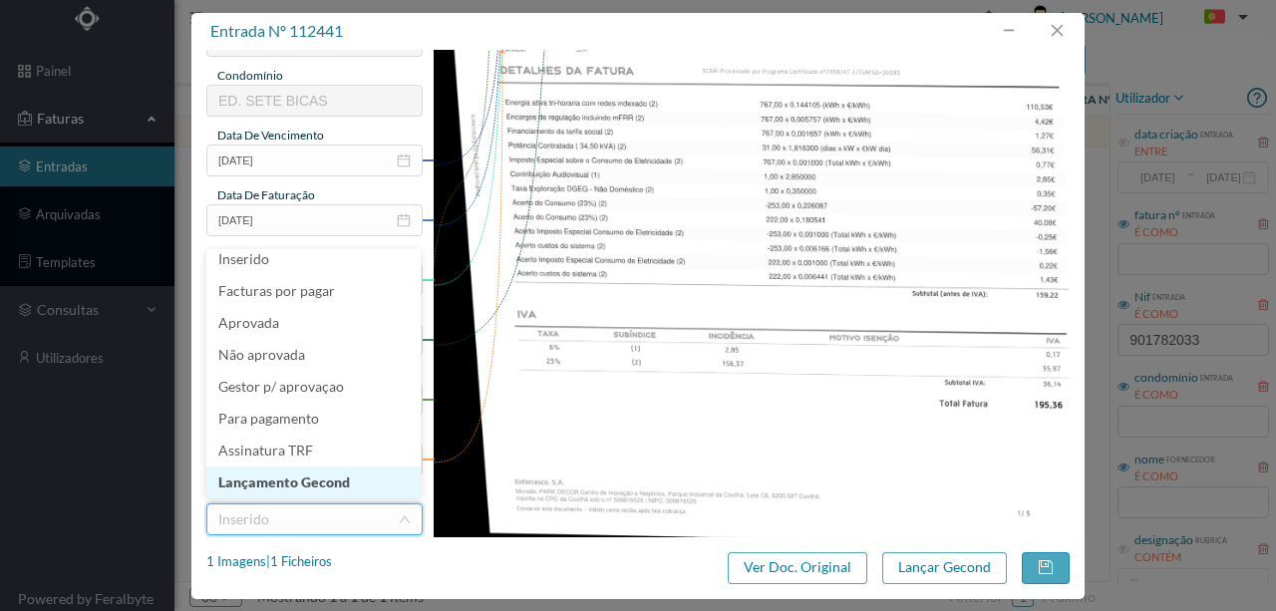
click at [333, 480] on li "Lançamento Gecond" at bounding box center [313, 483] width 214 height 32
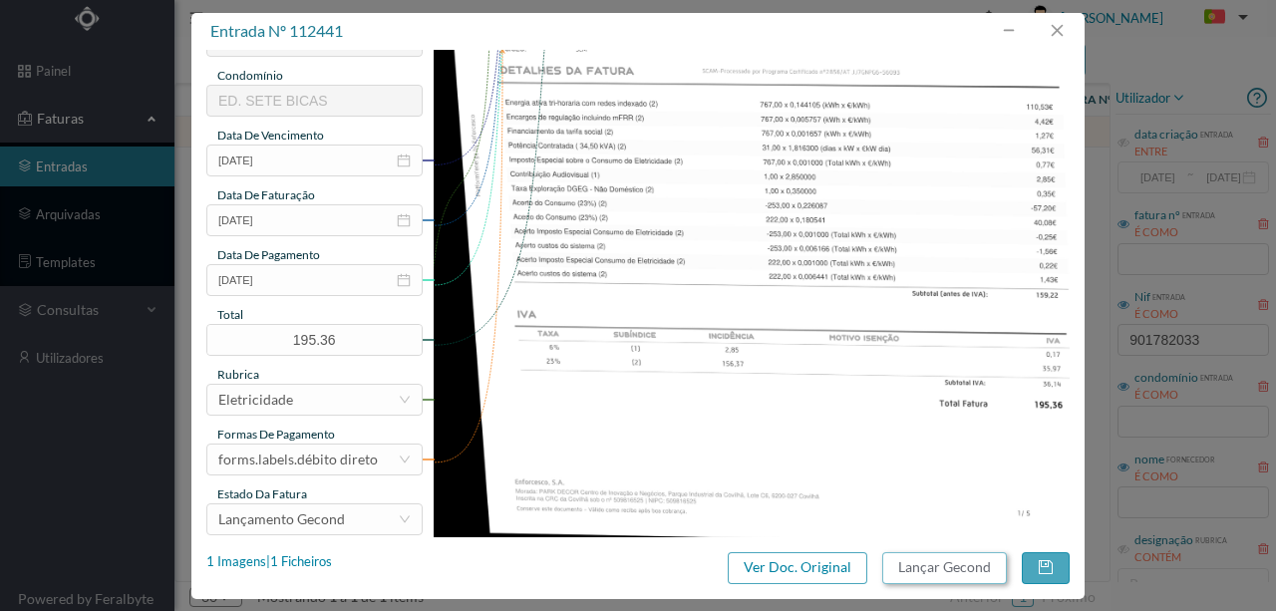
click at [901, 563] on button "Lançar Gecond" at bounding box center [944, 568] width 125 height 32
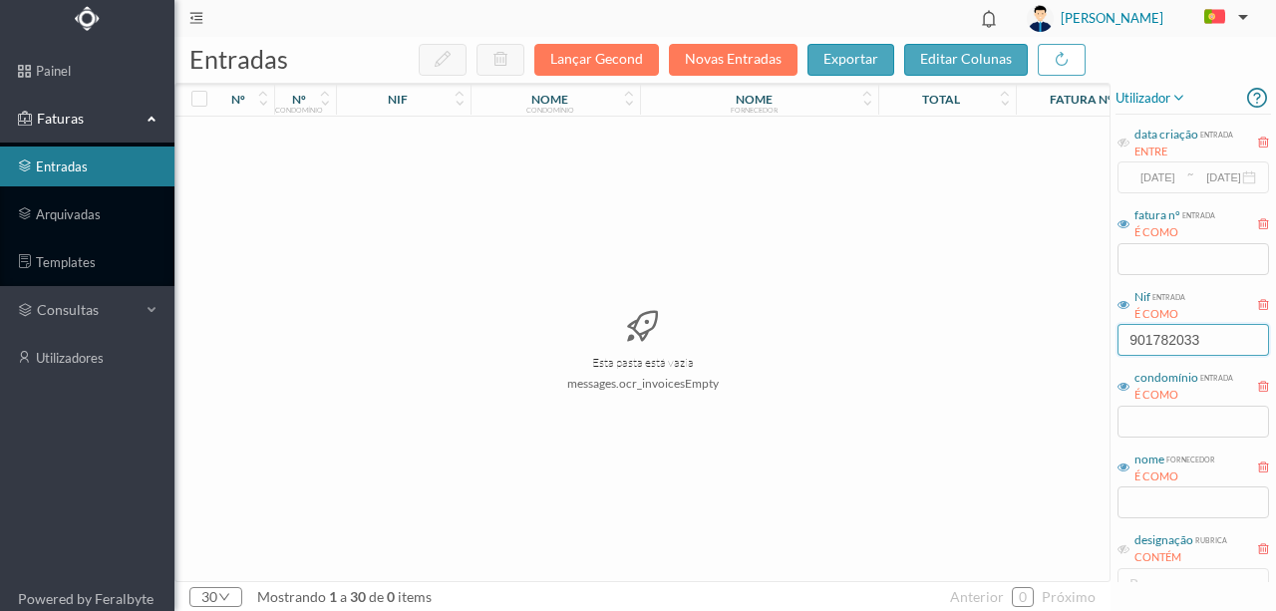
drag, startPoint x: 1240, startPoint y: 340, endPoint x: 983, endPoint y: 343, distance: 257.3
click at [988, 356] on div "entradas Lançar Gecond Novas Entradas exportar editar colunas nº nº condomínio …" at bounding box center [725, 324] width 1102 height 574
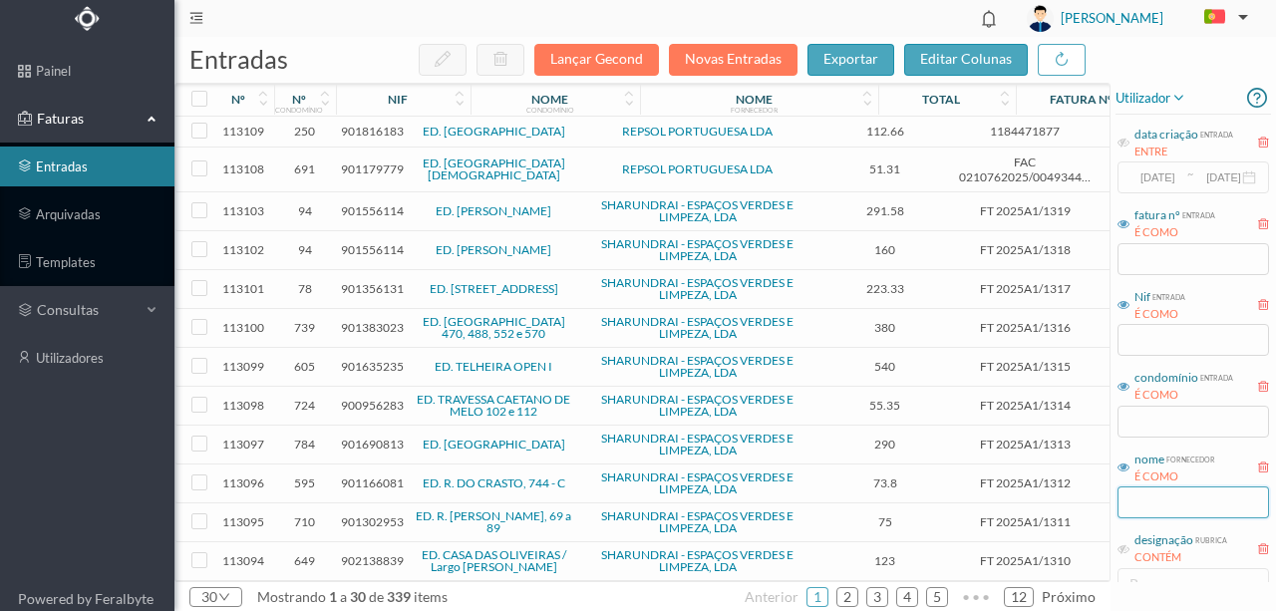
click at [1153, 503] on input "text" at bounding box center [1194, 503] width 152 height 32
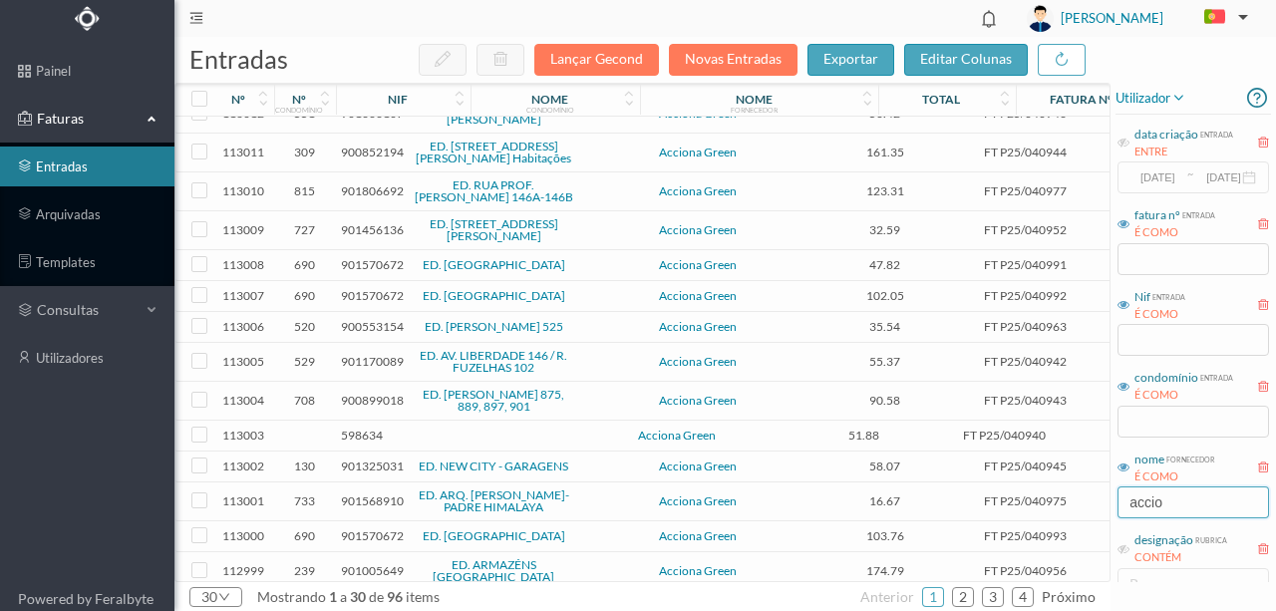
scroll to position [593, 0]
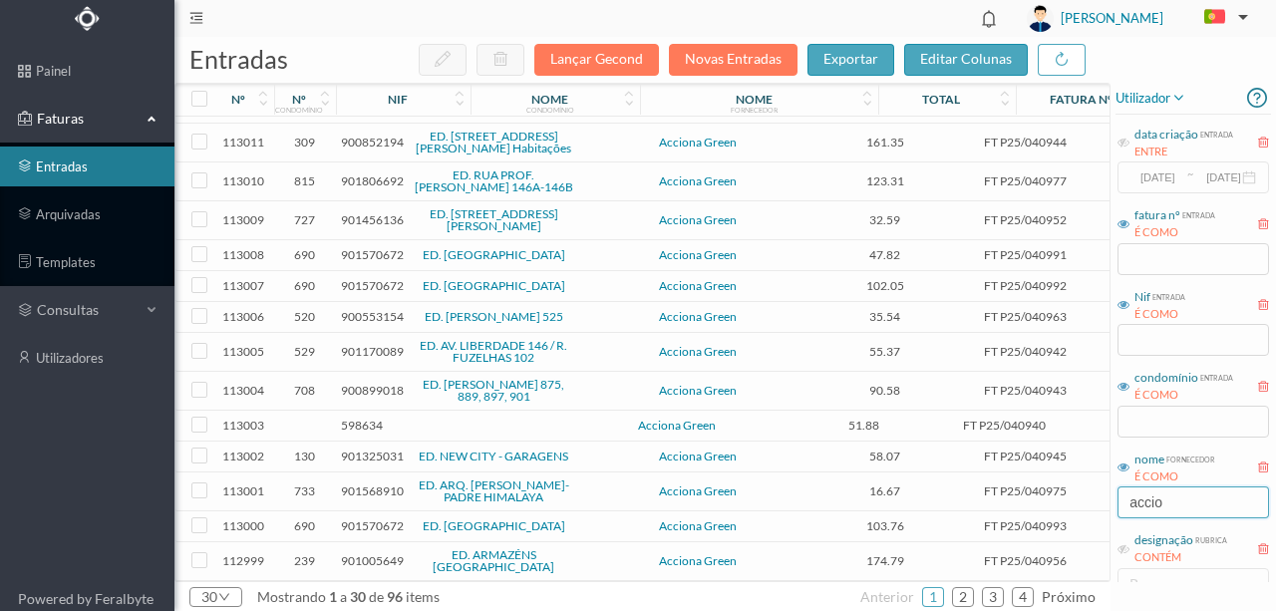
type input "accio"
click at [1149, 347] on input "text" at bounding box center [1194, 340] width 152 height 32
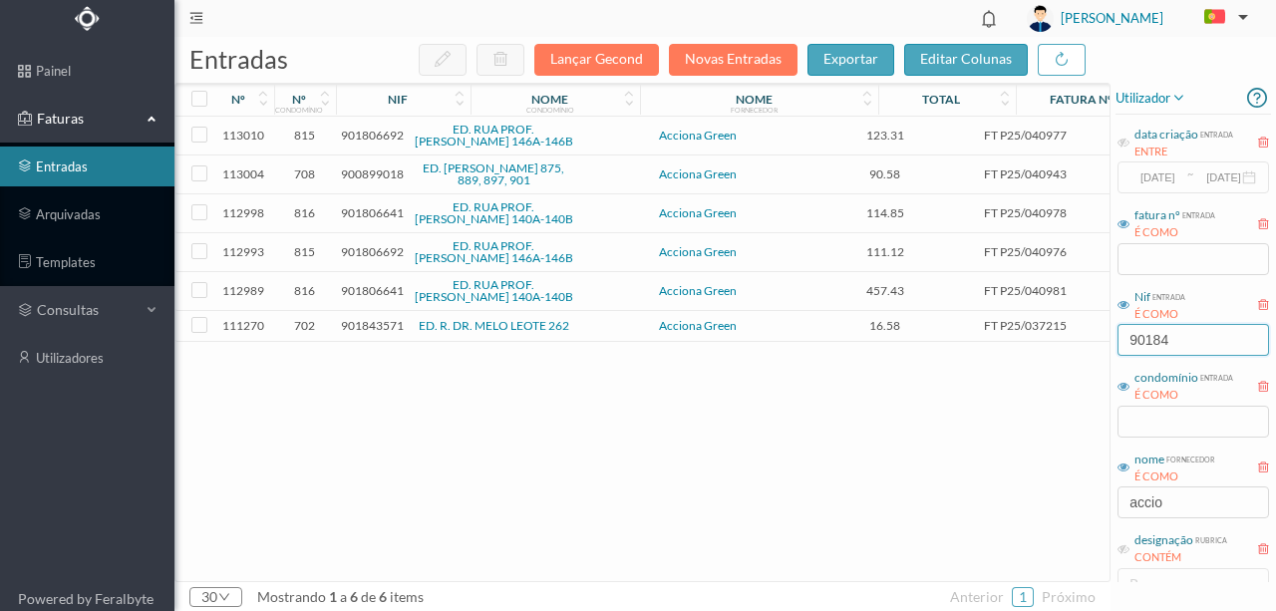
scroll to position [0, 0]
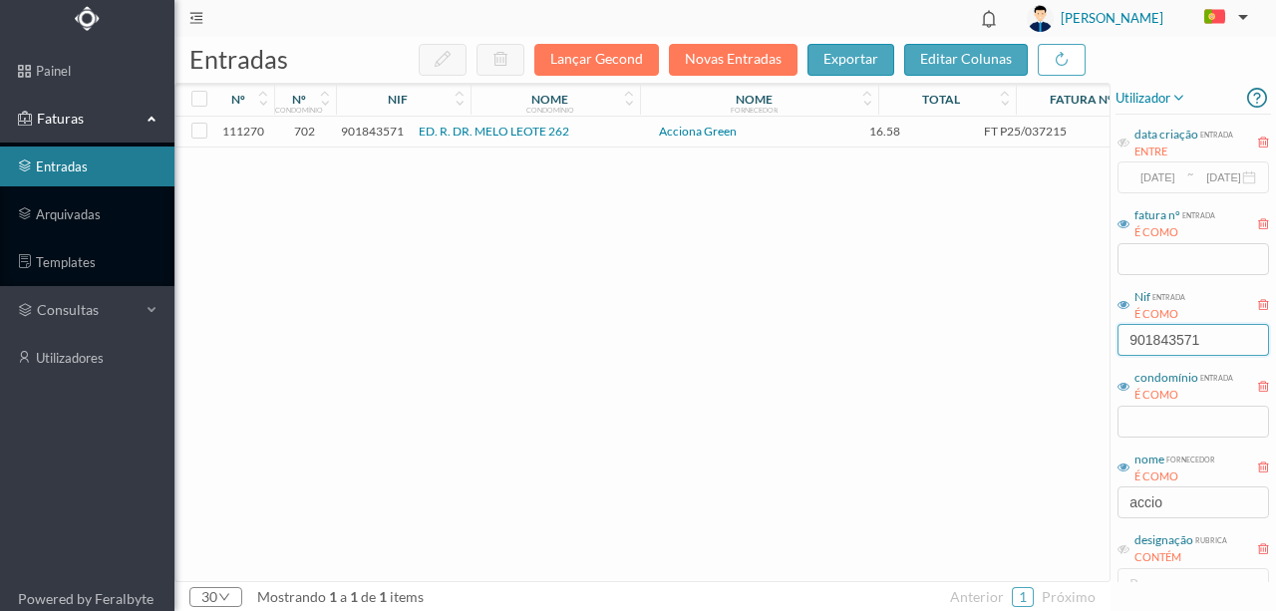
type input "901843571"
click at [364, 131] on span "901843571" at bounding box center [372, 131] width 63 height 15
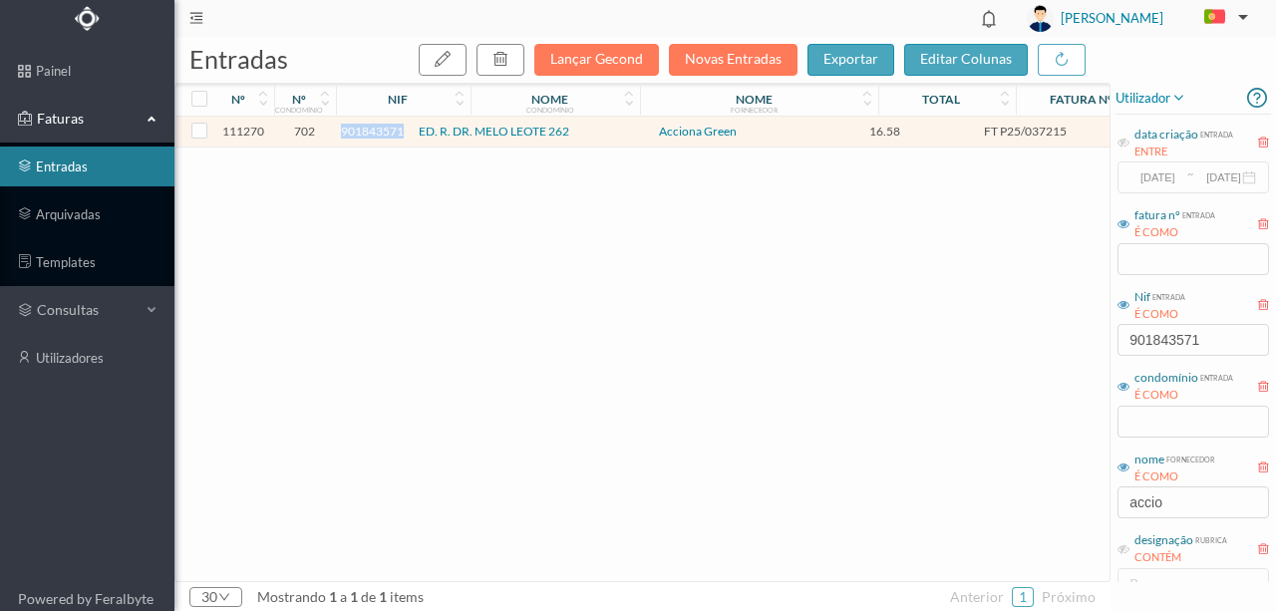
click at [364, 131] on span "901843571" at bounding box center [372, 131] width 63 height 15
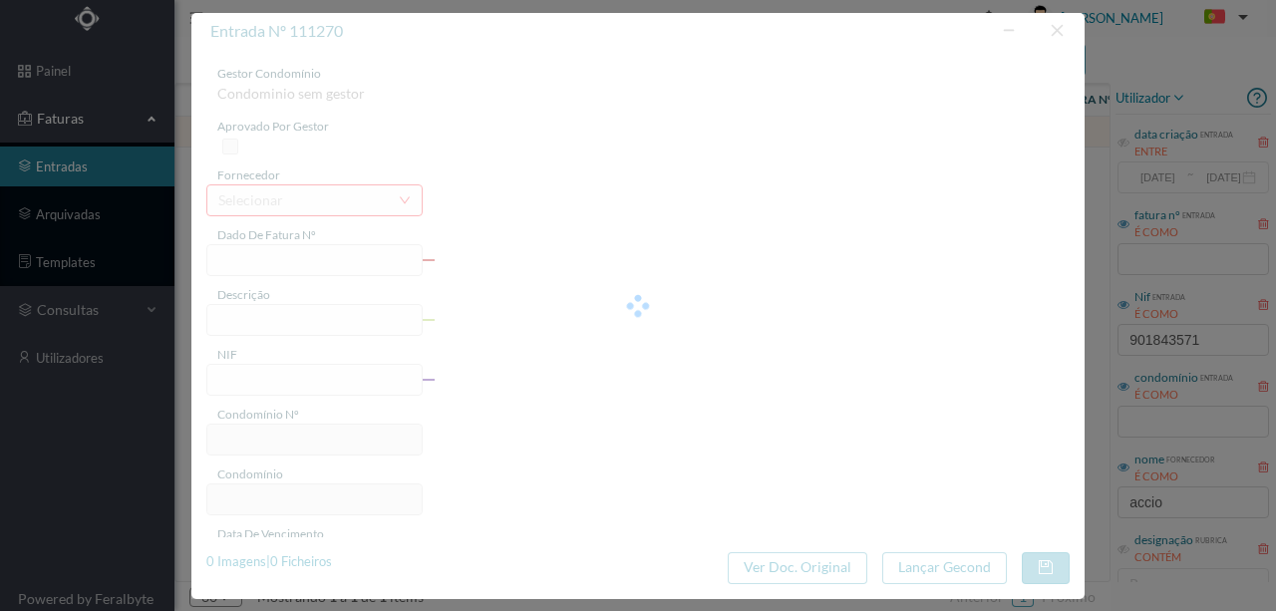
type input "FT P25/037215"
type input "DOUTOR MELO LEOTE 282"
type input "901843571"
type input "[DATE]"
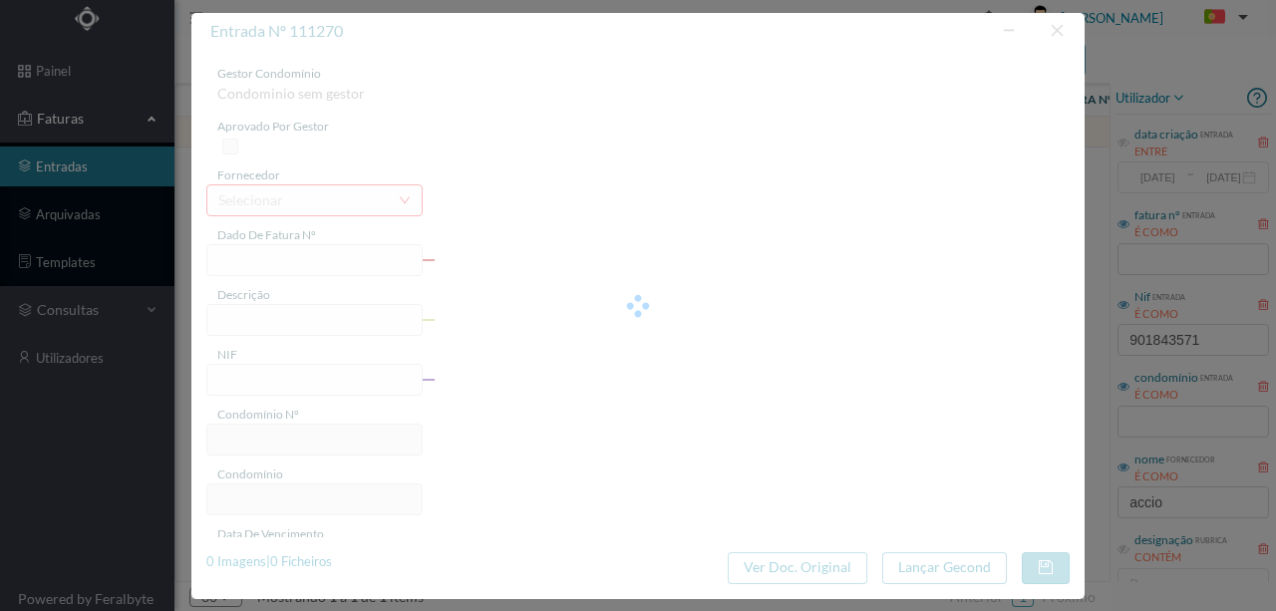
type input "[DATE]"
type input "16.58"
type input "702"
type input "ED. R. DR. MELO LEOTE 262"
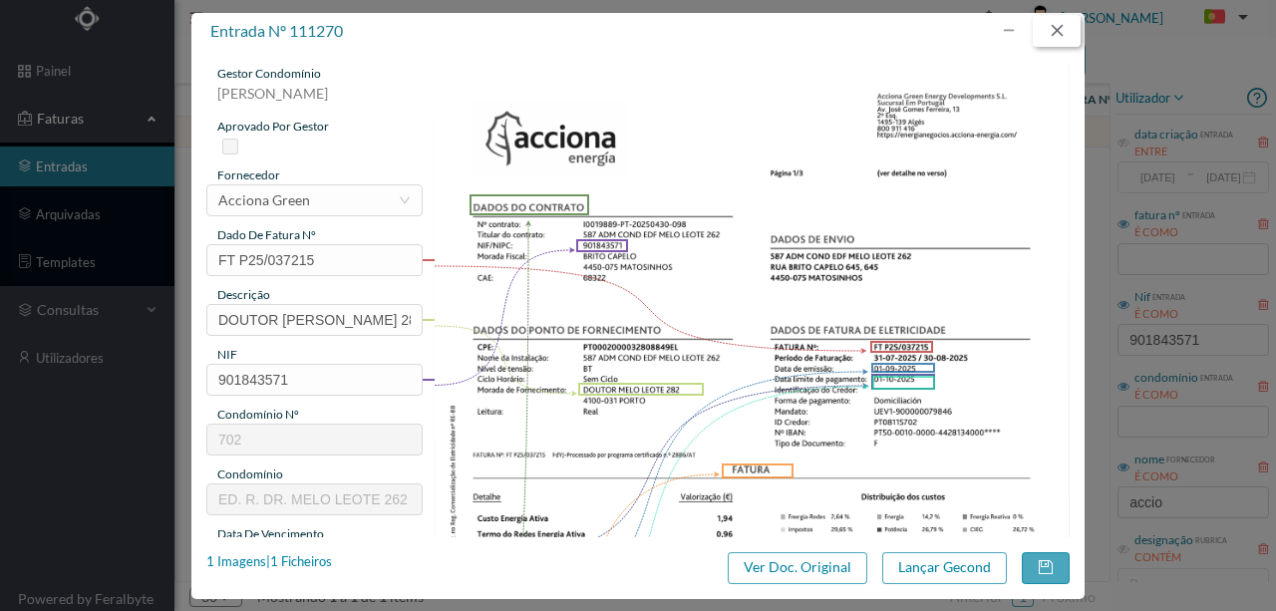
click at [1061, 36] on button "button" at bounding box center [1057, 31] width 48 height 32
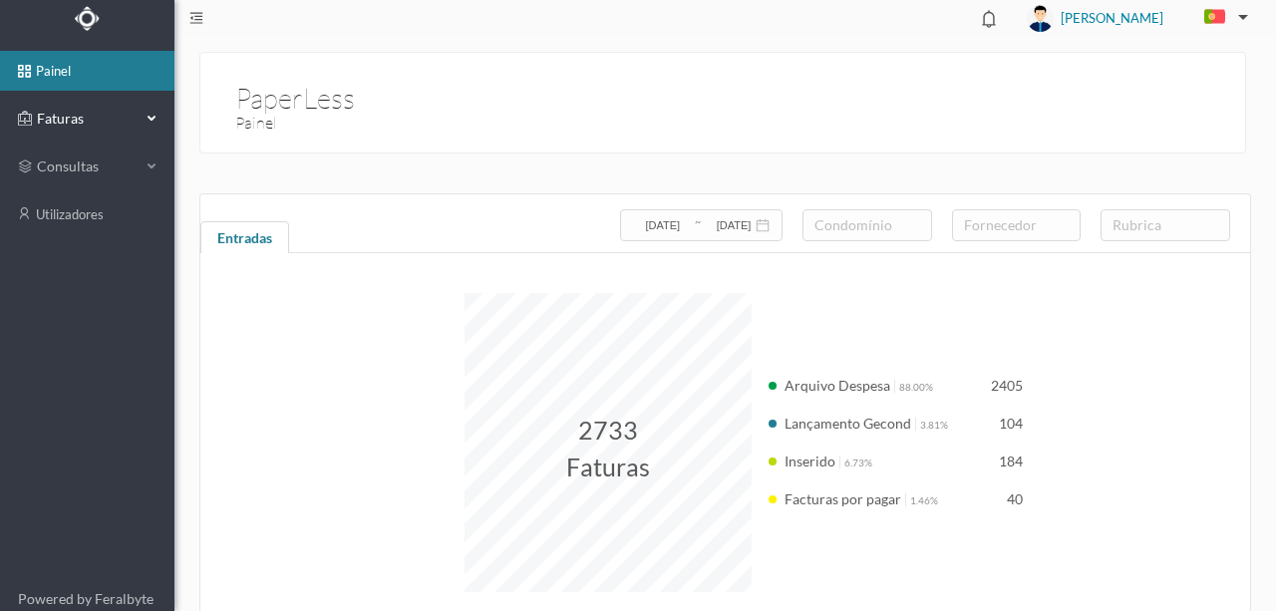
click at [70, 115] on span "Faturas" at bounding box center [87, 119] width 110 height 20
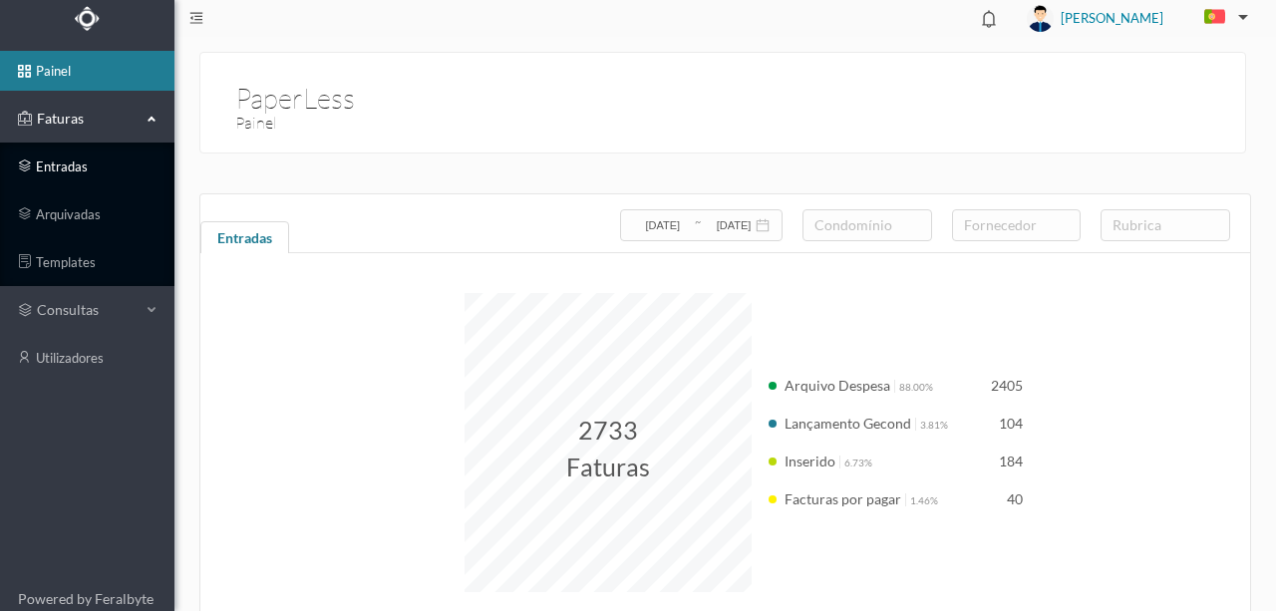
click at [82, 167] on link "entradas" at bounding box center [87, 167] width 174 height 40
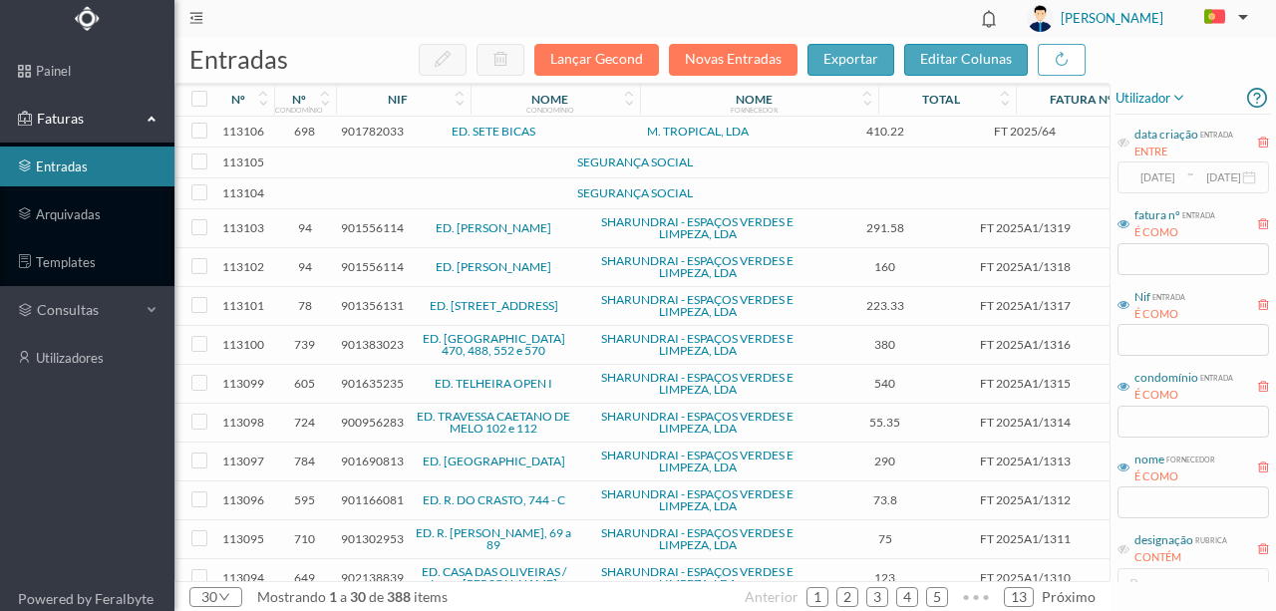
click at [379, 129] on span "901782033" at bounding box center [372, 131] width 63 height 15
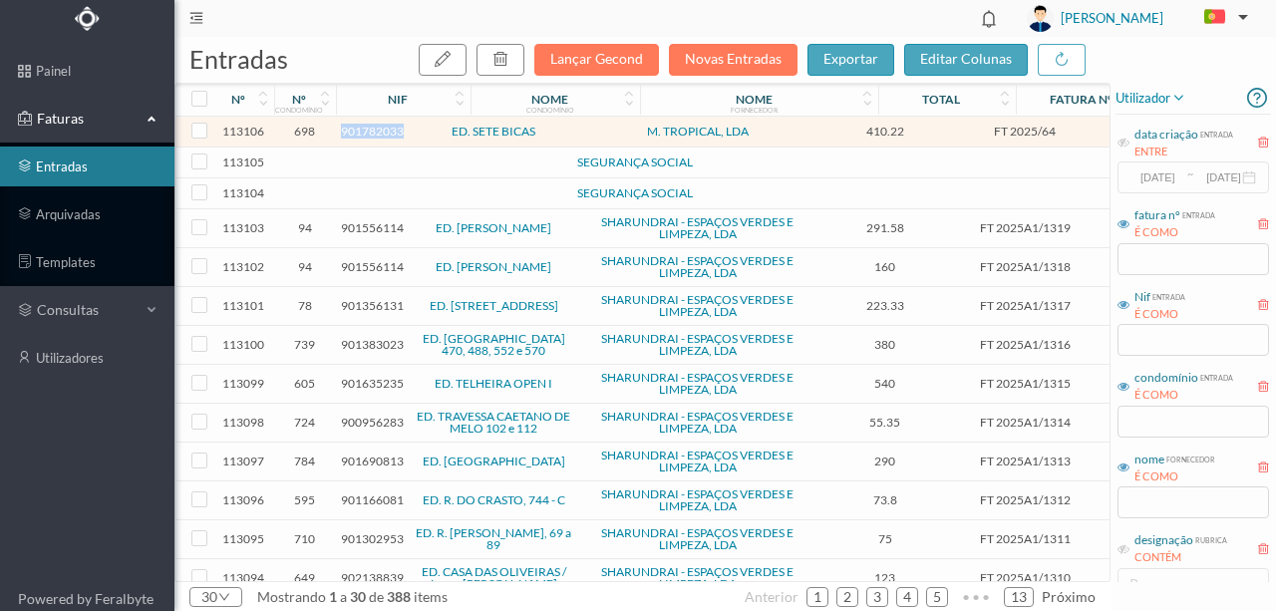
click at [379, 129] on span "901782033" at bounding box center [372, 131] width 63 height 15
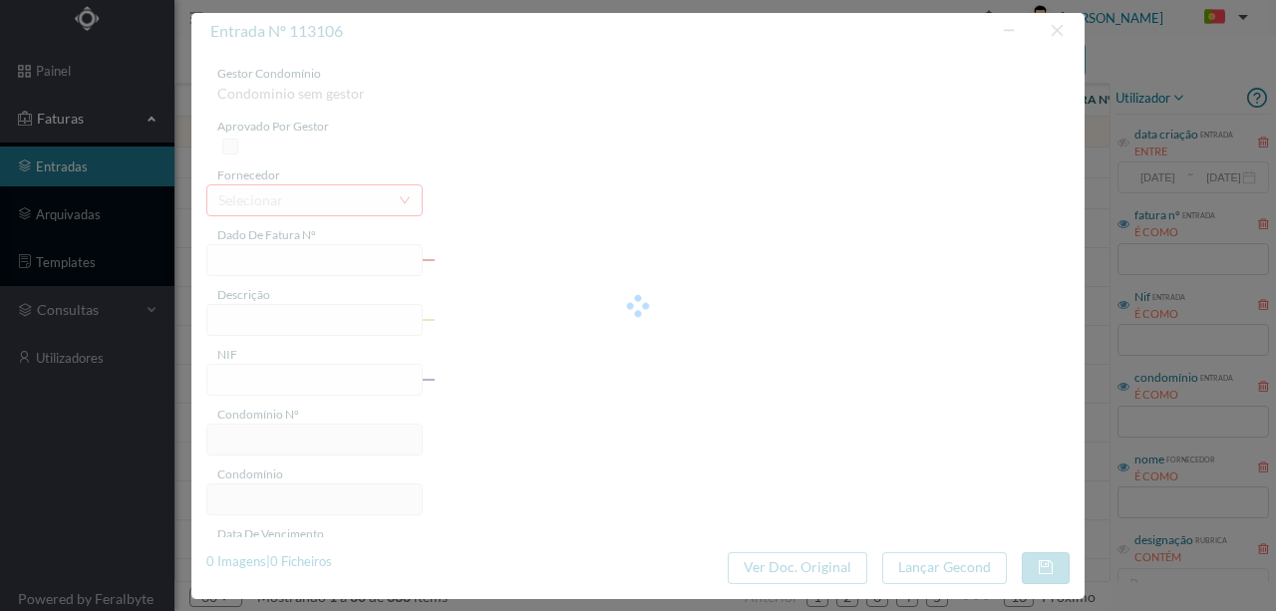
type input "FT 2025/64"
type input "- Fornecimento e colocação de barra metálica para reforco na"
type input "901782033"
type input "Invalid date"
type input "[DATE]"
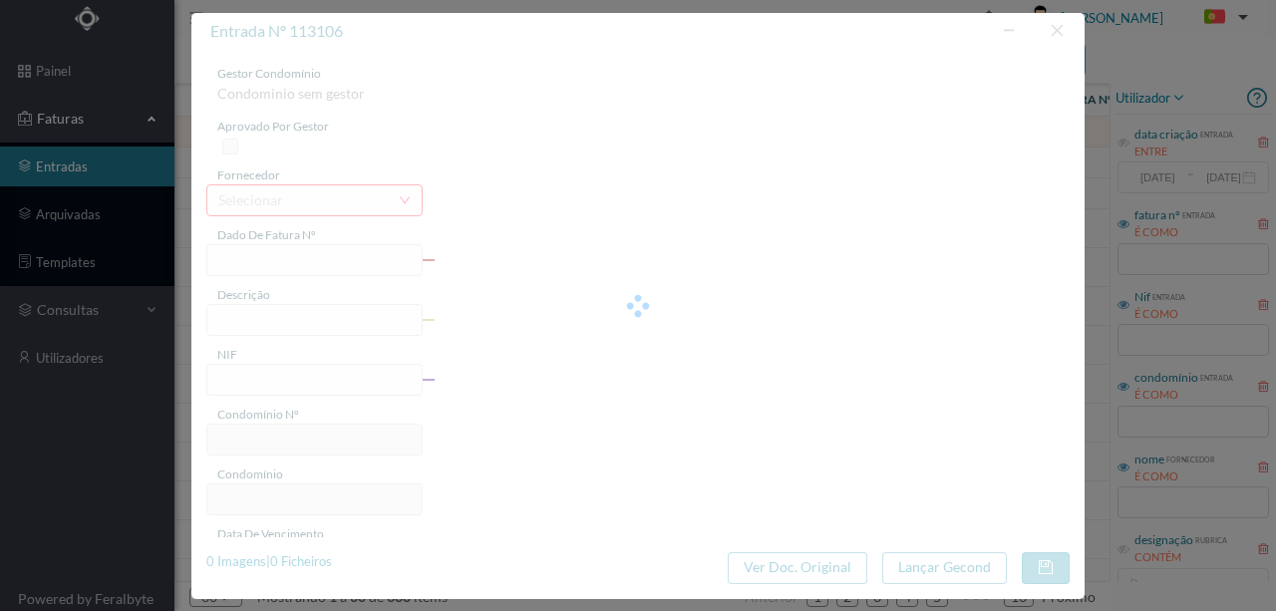
type input "410.22"
type input "698"
type input "ED. SETE BICAS"
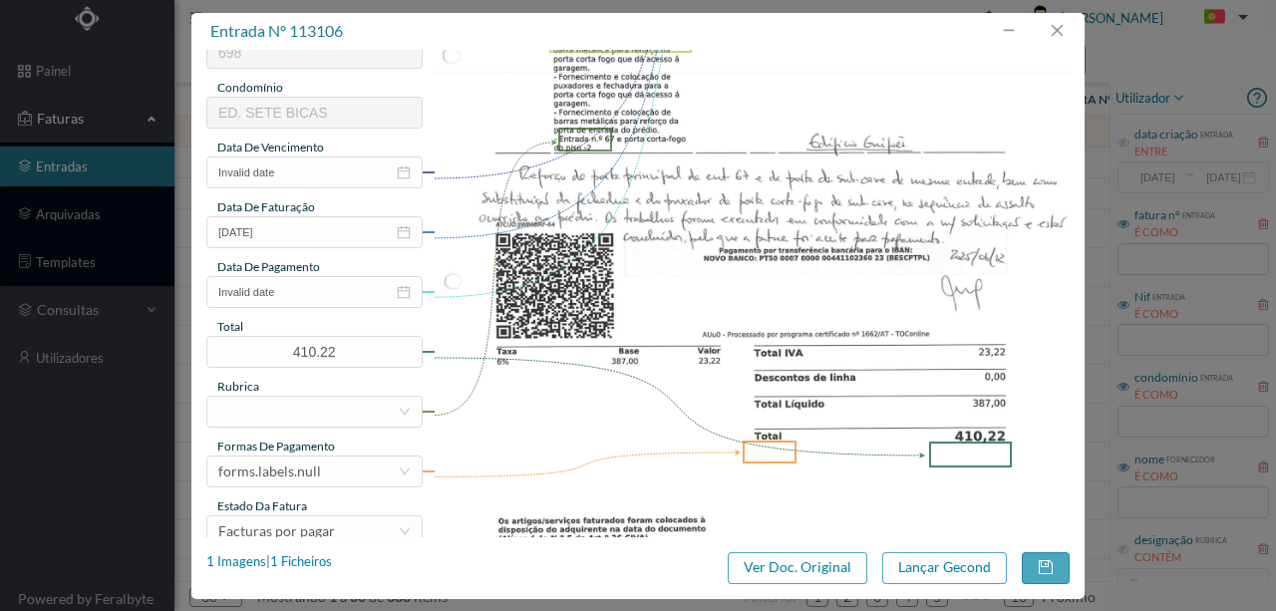
scroll to position [399, 0]
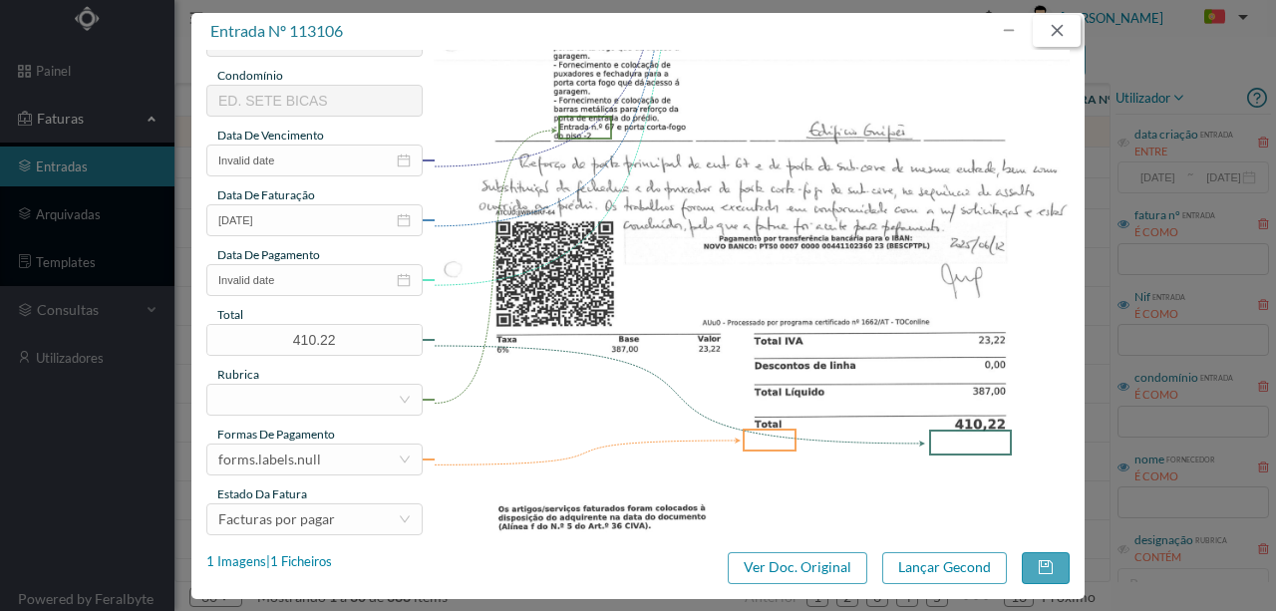
click at [1063, 25] on button "button" at bounding box center [1057, 31] width 48 height 32
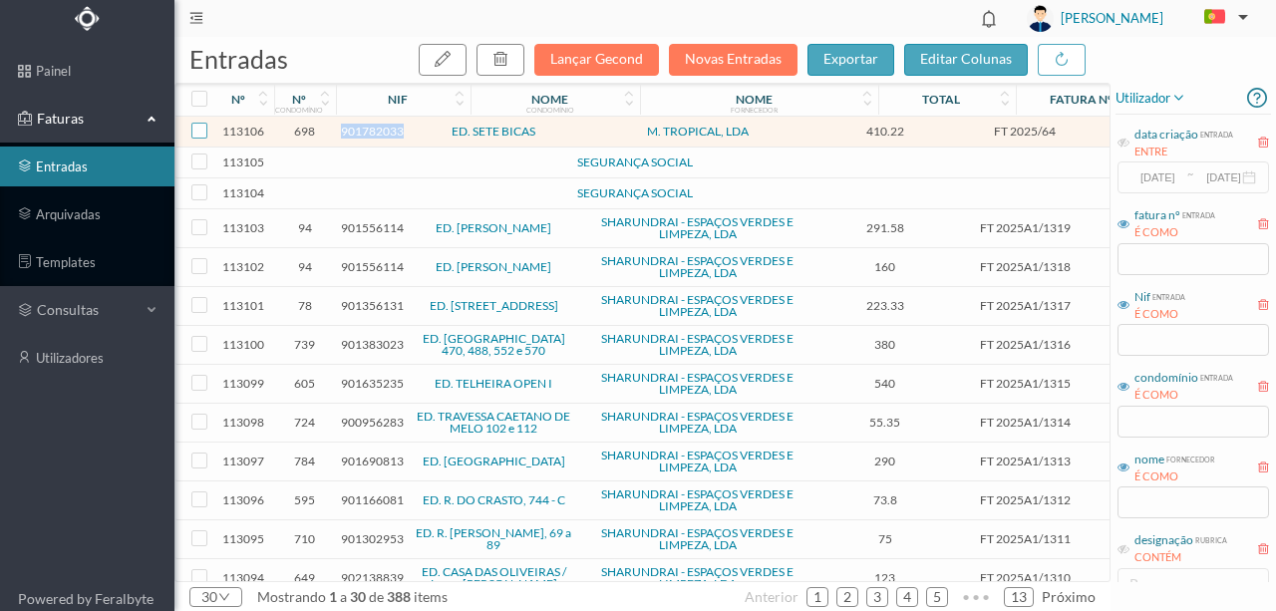
click at [202, 132] on input "checkbox" at bounding box center [199, 131] width 16 height 16
checkbox input "true"
click at [519, 60] on button "button" at bounding box center [501, 60] width 48 height 32
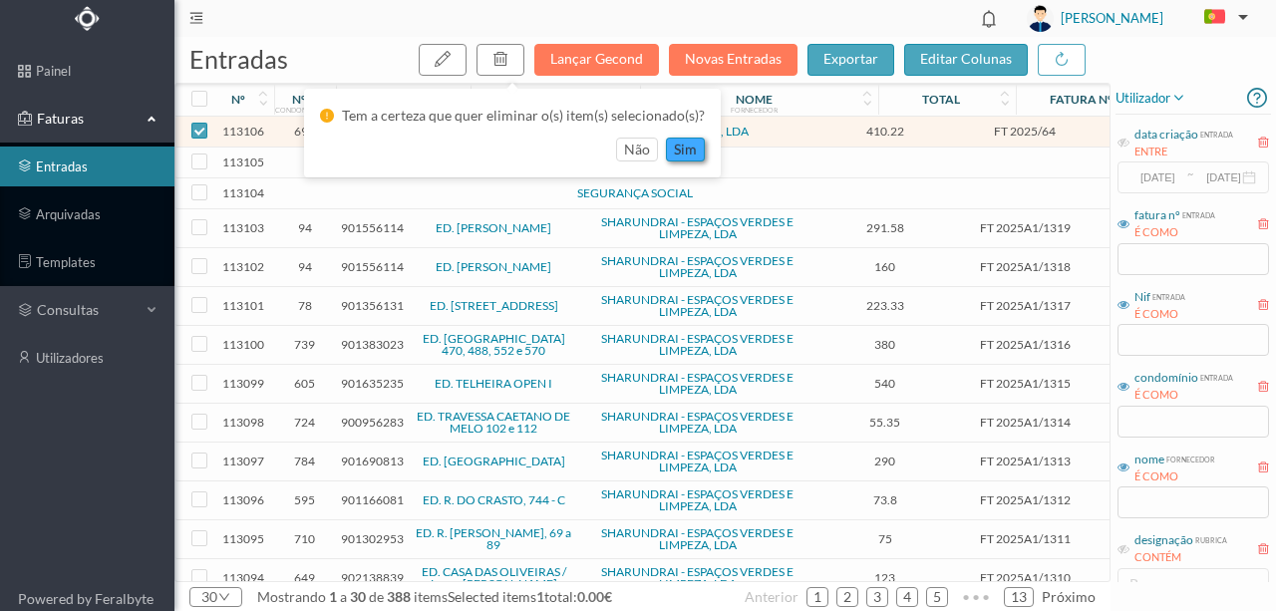
click at [689, 155] on button "sim" at bounding box center [685, 150] width 39 height 24
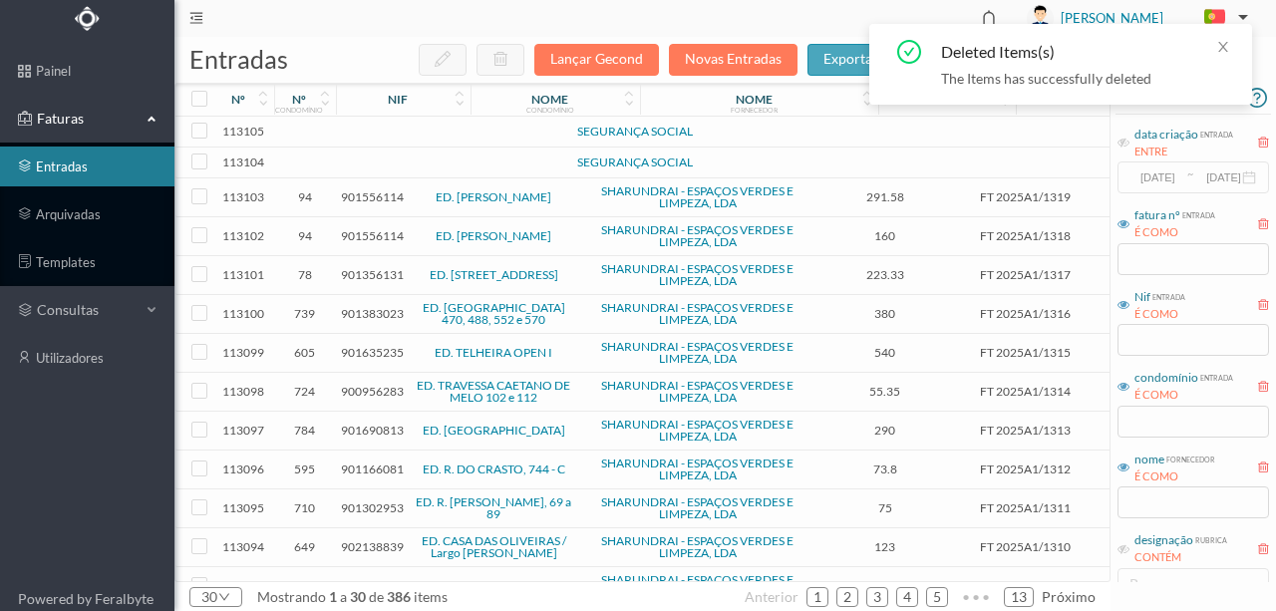
click at [329, 130] on td at bounding box center [305, 132] width 62 height 31
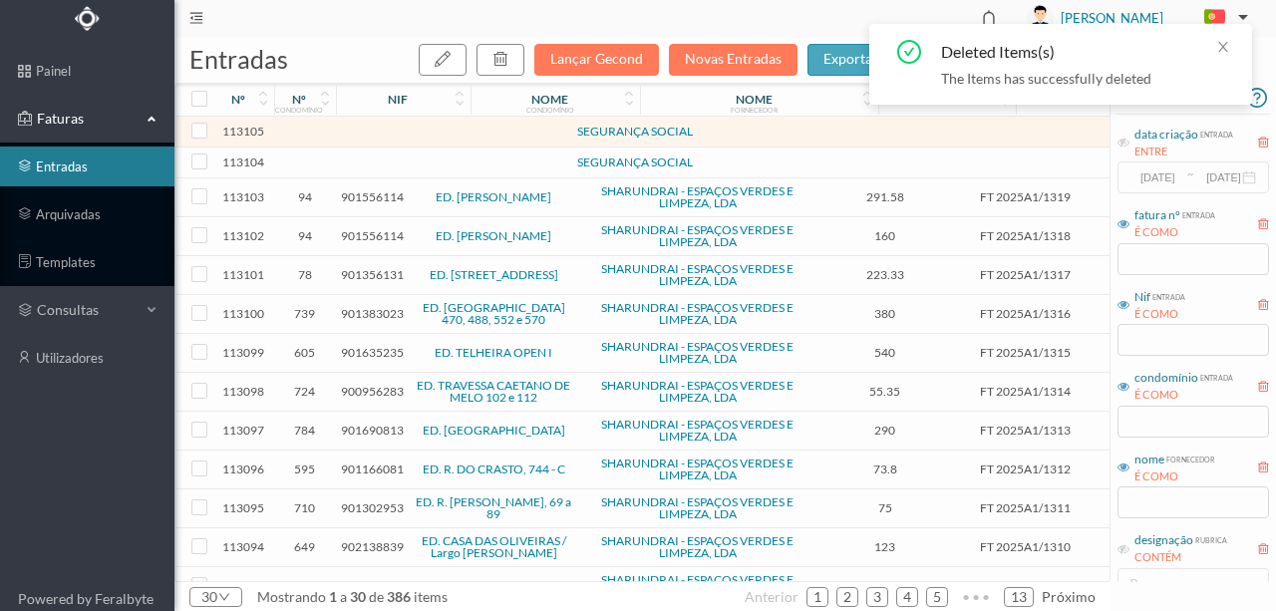
click at [329, 130] on td at bounding box center [305, 132] width 62 height 31
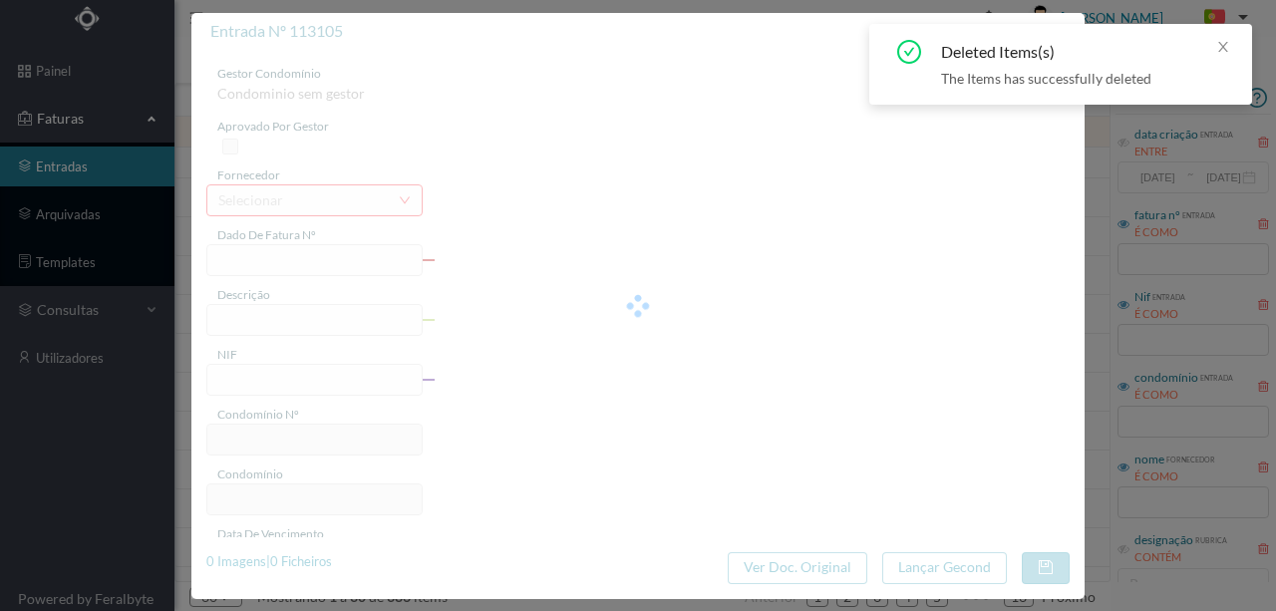
type input "0"
type input "Invalid date"
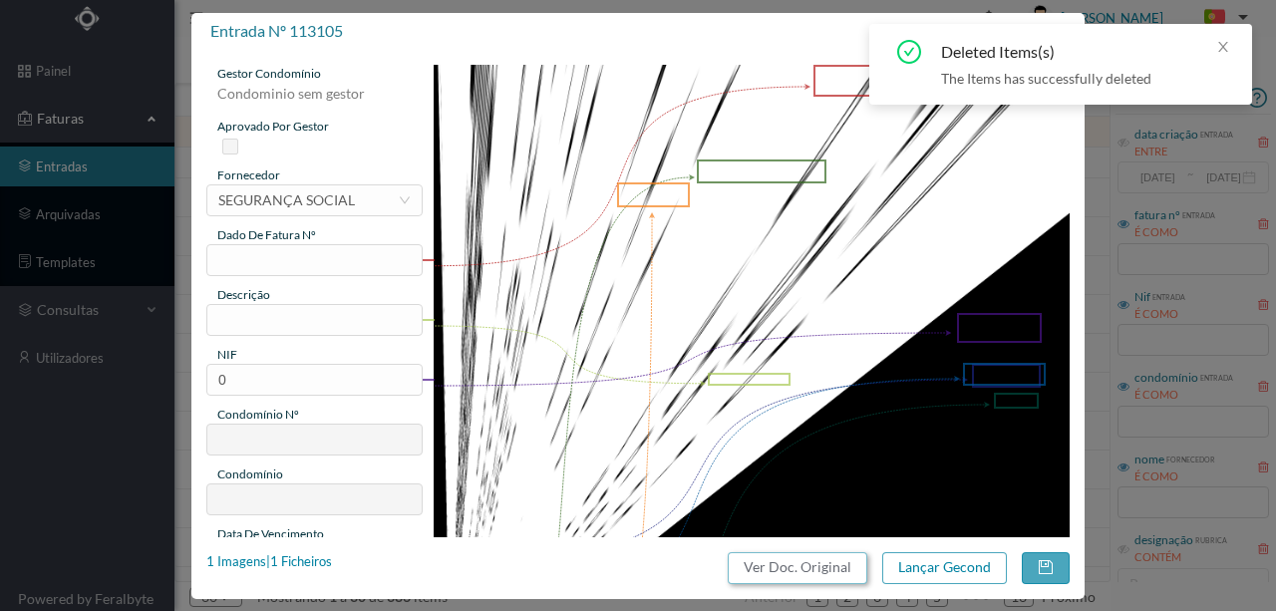
click at [826, 565] on button "Ver Doc. Original" at bounding box center [798, 568] width 140 height 32
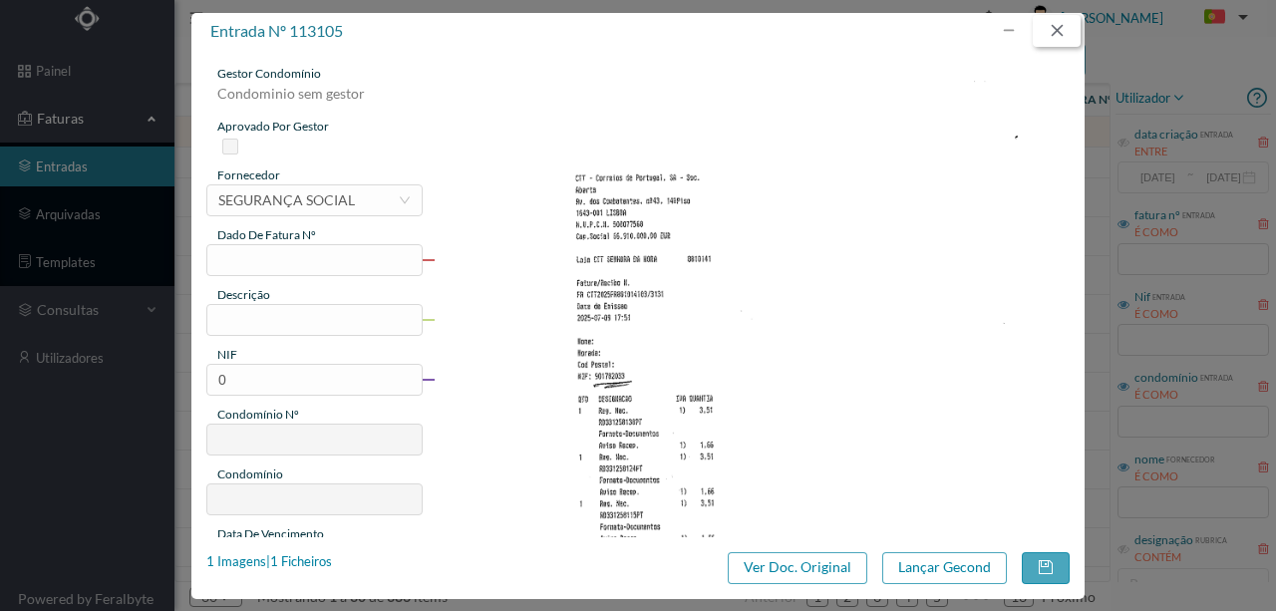
click at [1064, 21] on button "button" at bounding box center [1057, 31] width 48 height 32
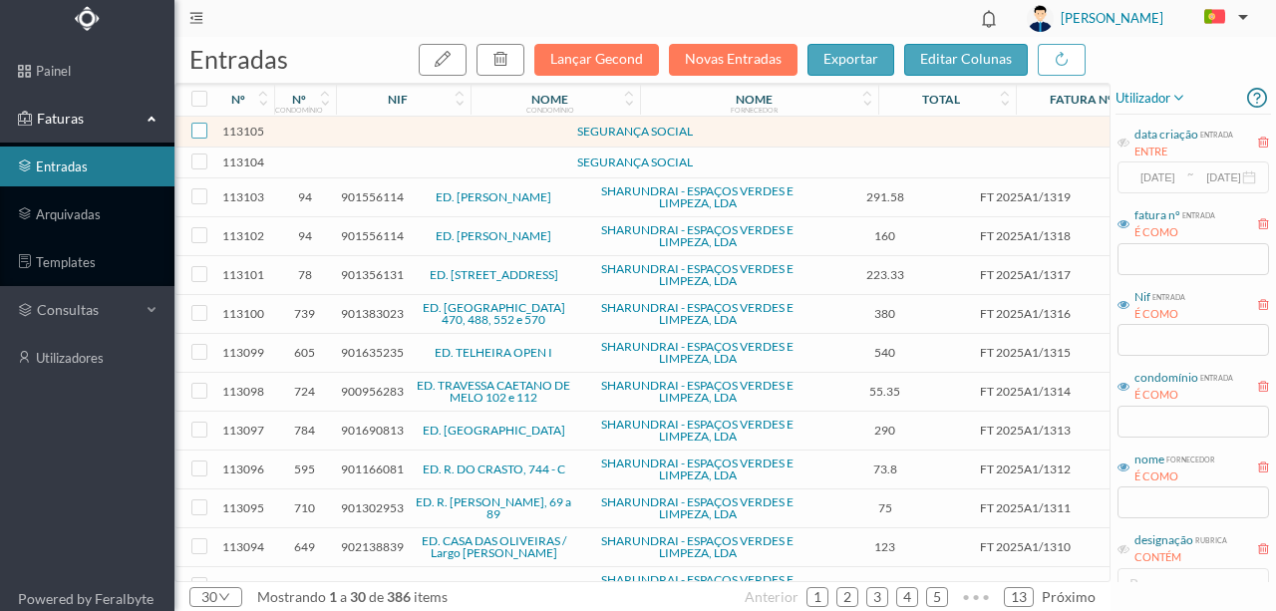
click at [197, 126] on input "checkbox" at bounding box center [199, 131] width 16 height 16
checkbox input "true"
click at [509, 58] on icon "button" at bounding box center [501, 59] width 16 height 16
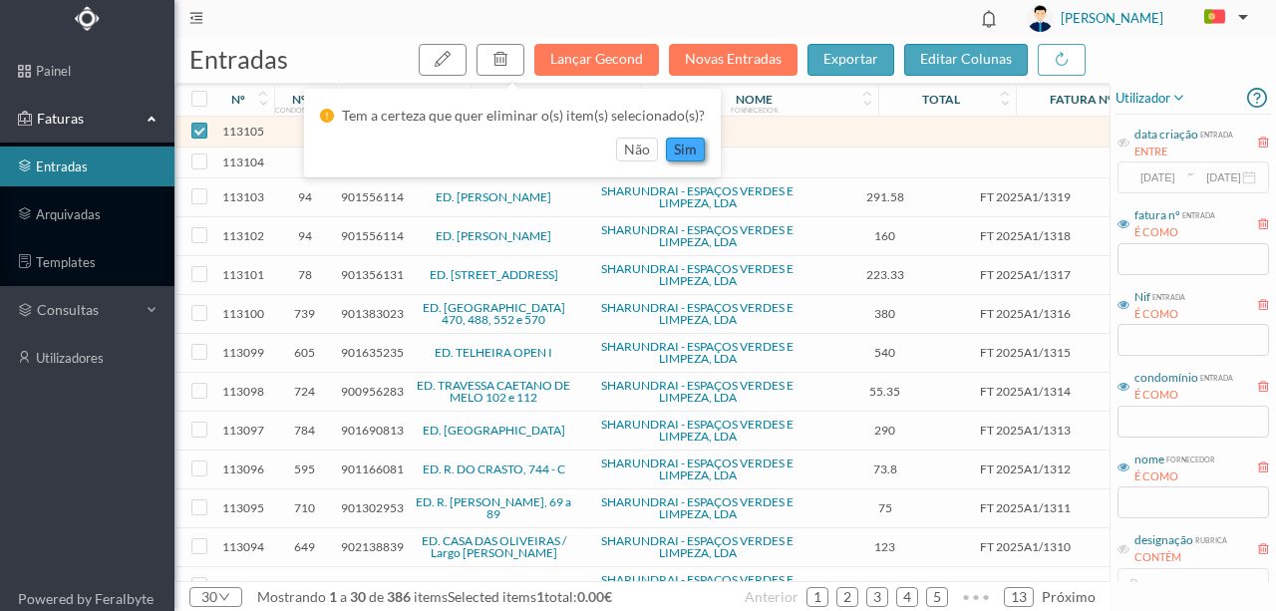
click at [694, 148] on button "sim" at bounding box center [685, 150] width 39 height 24
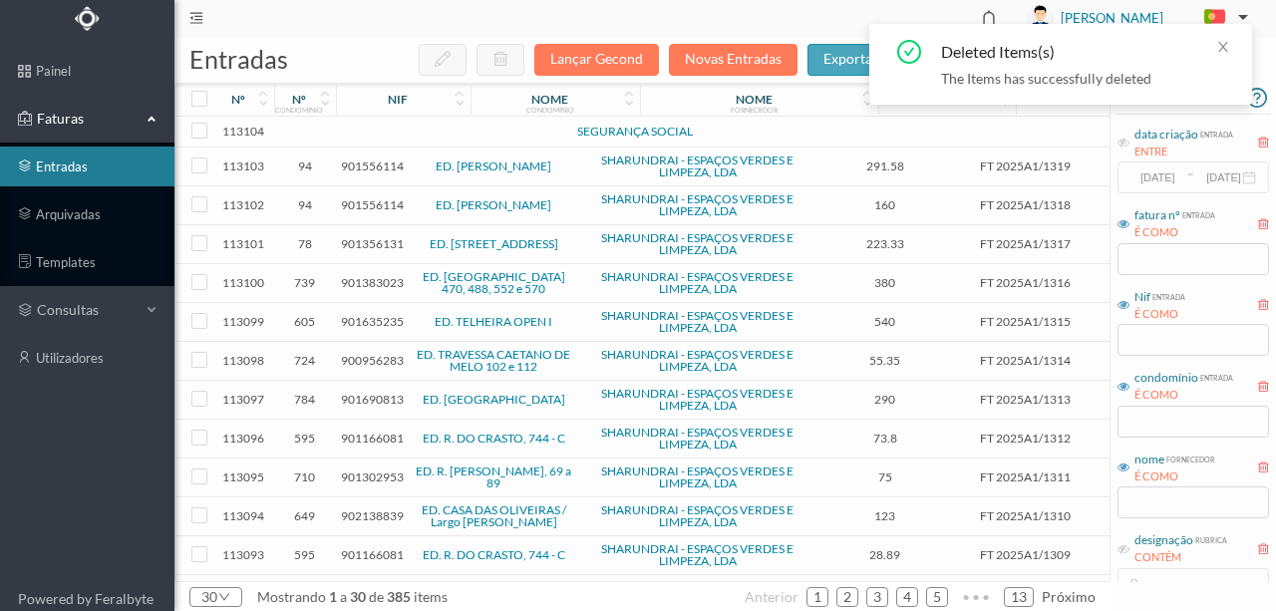
click at [338, 134] on td at bounding box center [341, 132] width 10 height 31
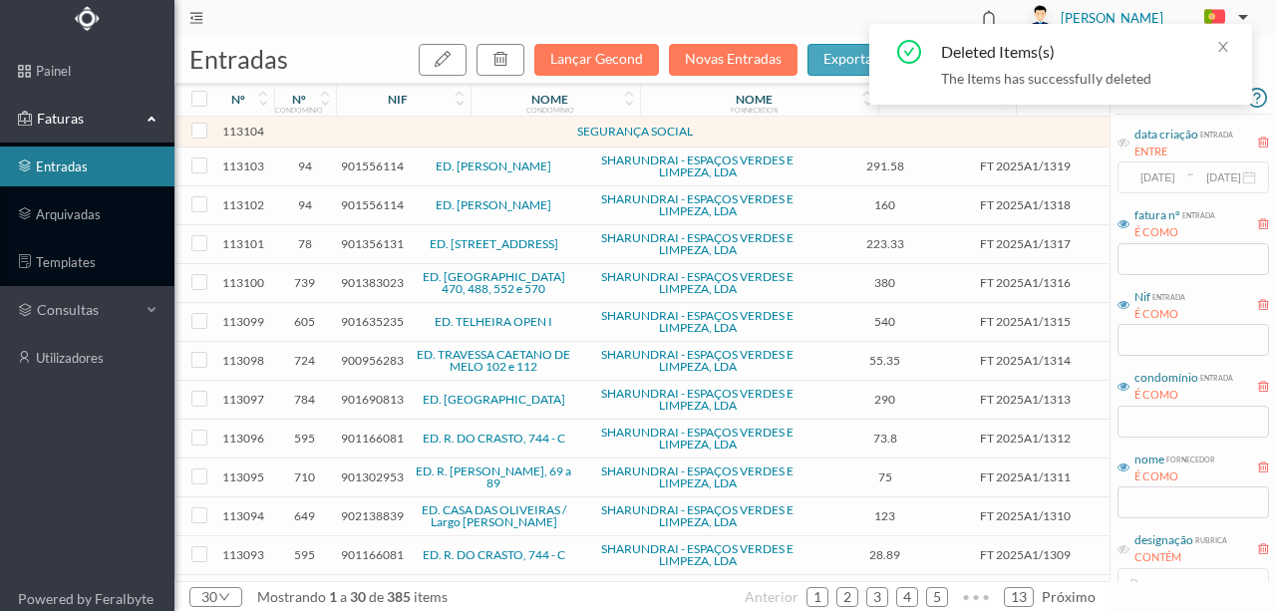
click at [338, 134] on td at bounding box center [341, 132] width 10 height 31
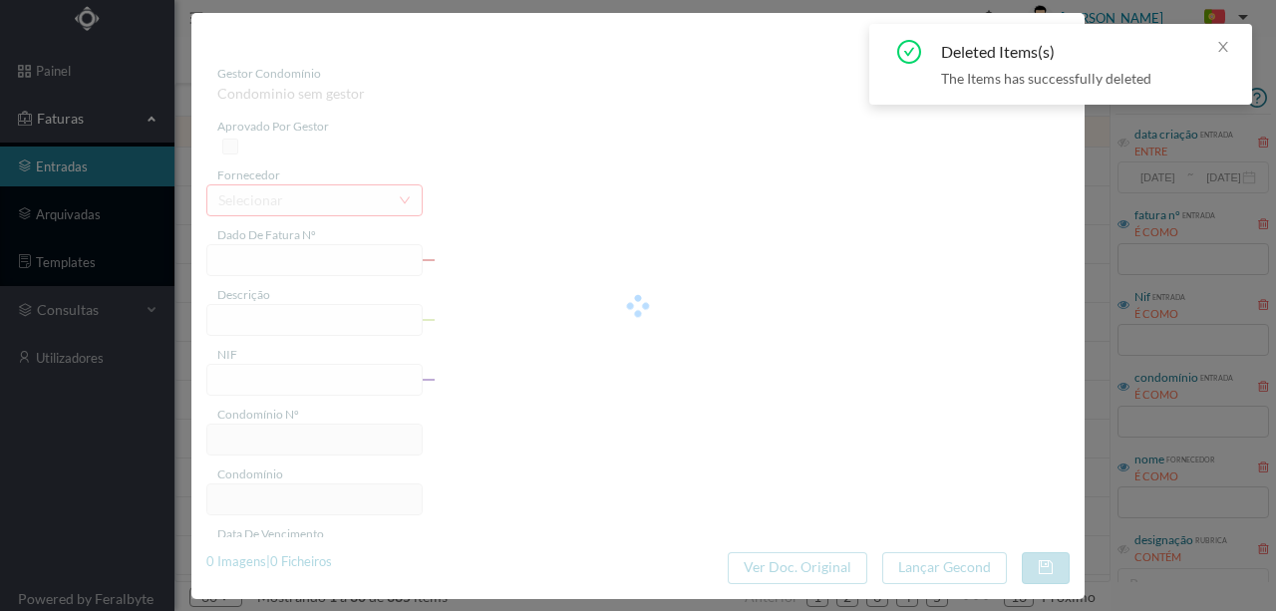
type input "0"
type input "Invalid date"
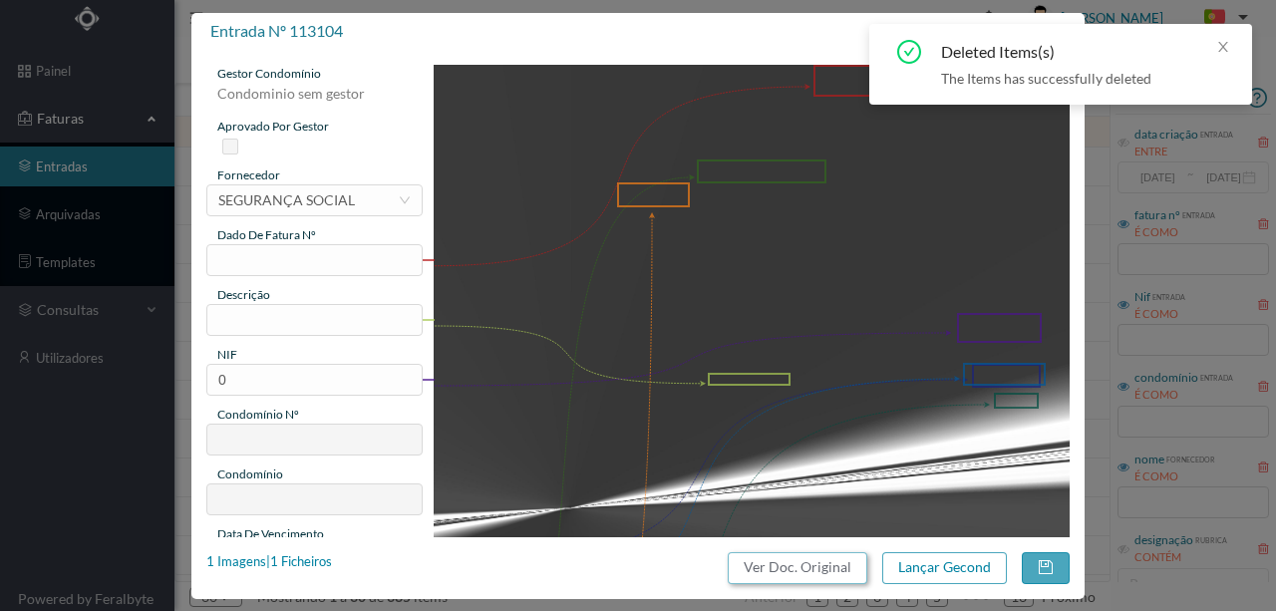
drag, startPoint x: 804, startPoint y: 570, endPoint x: 756, endPoint y: 97, distance: 476.1
click at [804, 568] on button "Ver Doc. Original" at bounding box center [798, 568] width 140 height 32
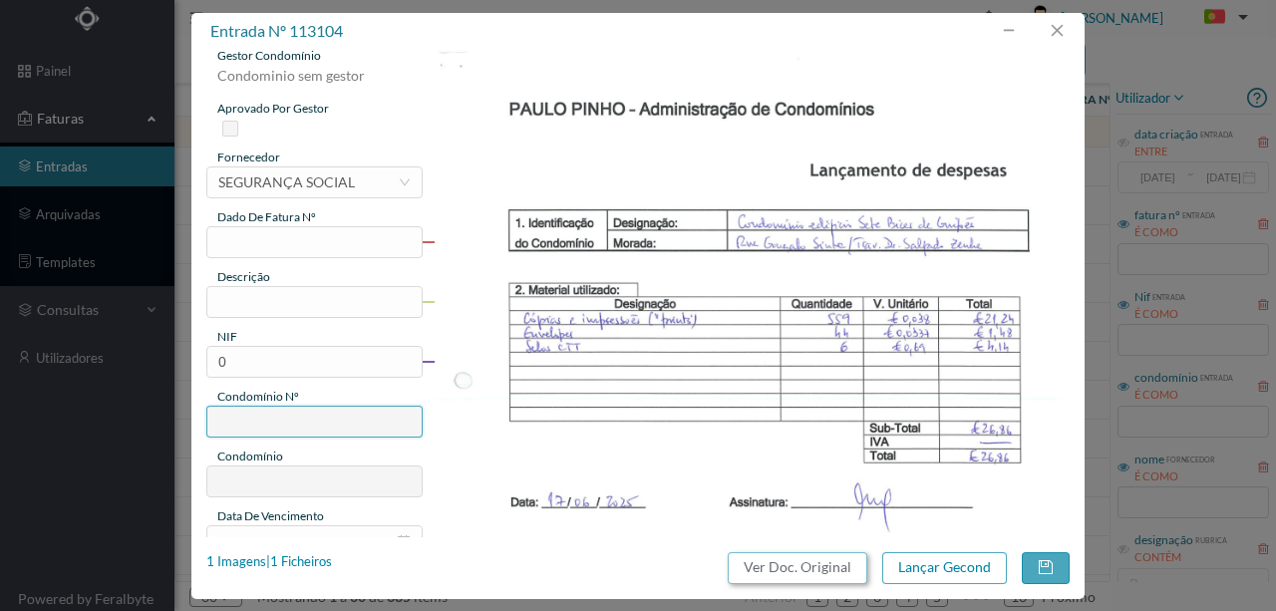
scroll to position [0, 0]
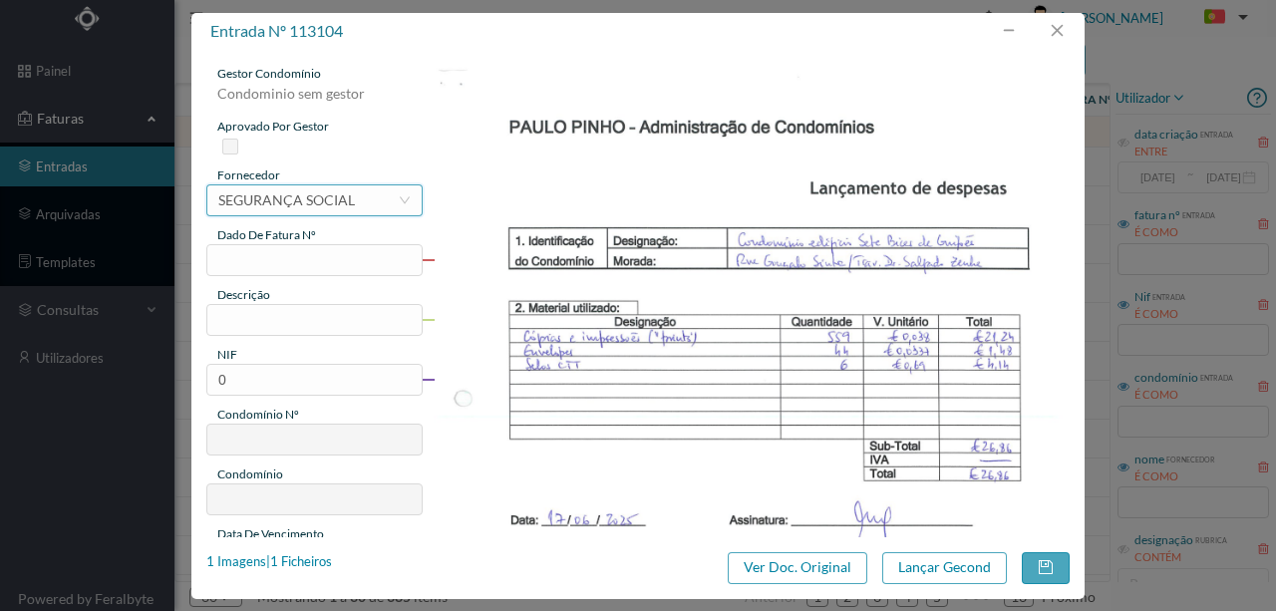
click at [262, 197] on div "SEGURANÇA SOCIAL" at bounding box center [286, 200] width 137 height 30
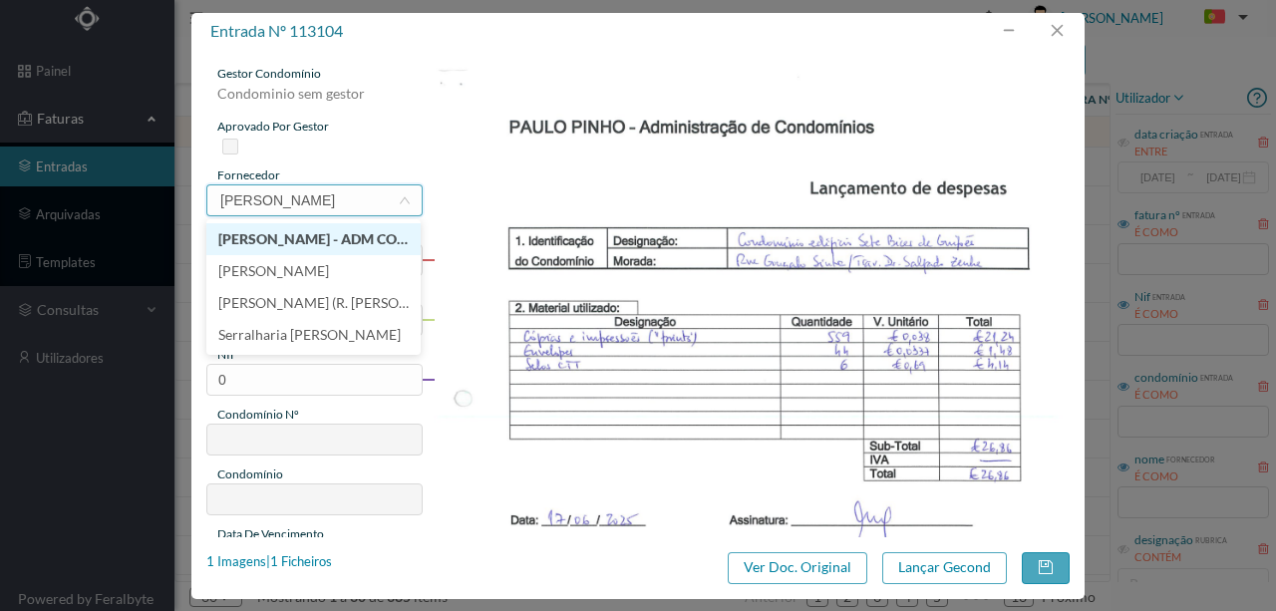
type input "[PERSON_NAME]"
click at [334, 241] on li "[PERSON_NAME] - ADM CONDOMINIOS" at bounding box center [313, 239] width 214 height 32
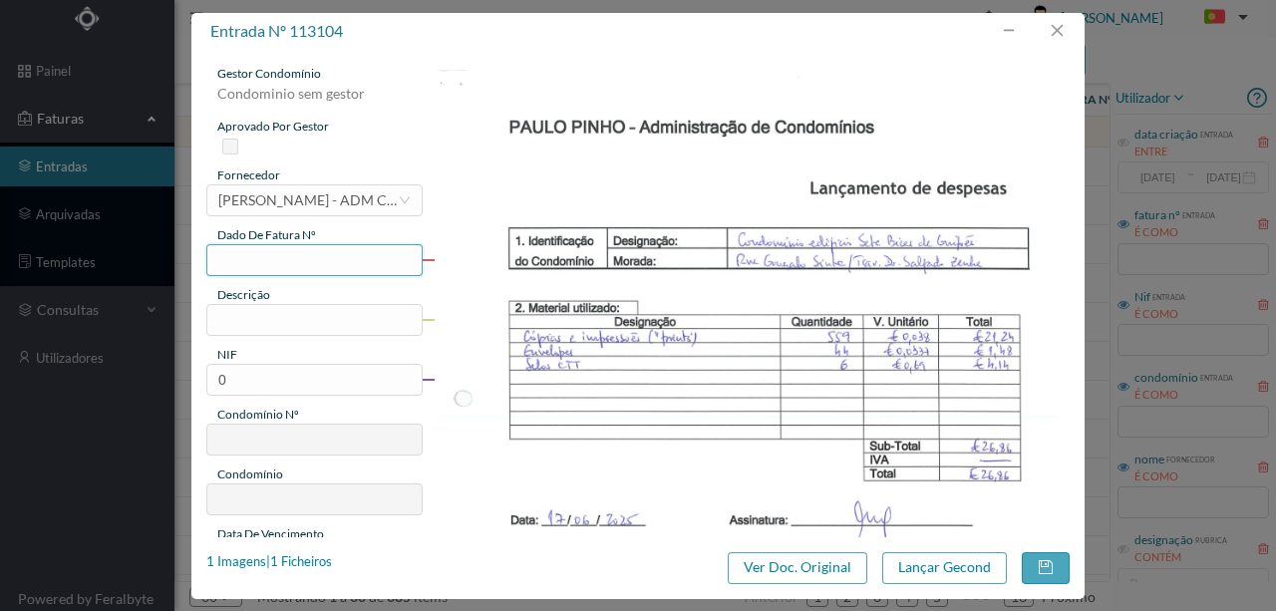
click at [231, 256] on input "text" at bounding box center [314, 260] width 216 height 32
type input "[DATE]"
click at [236, 315] on input "text" at bounding box center [314, 320] width 216 height 32
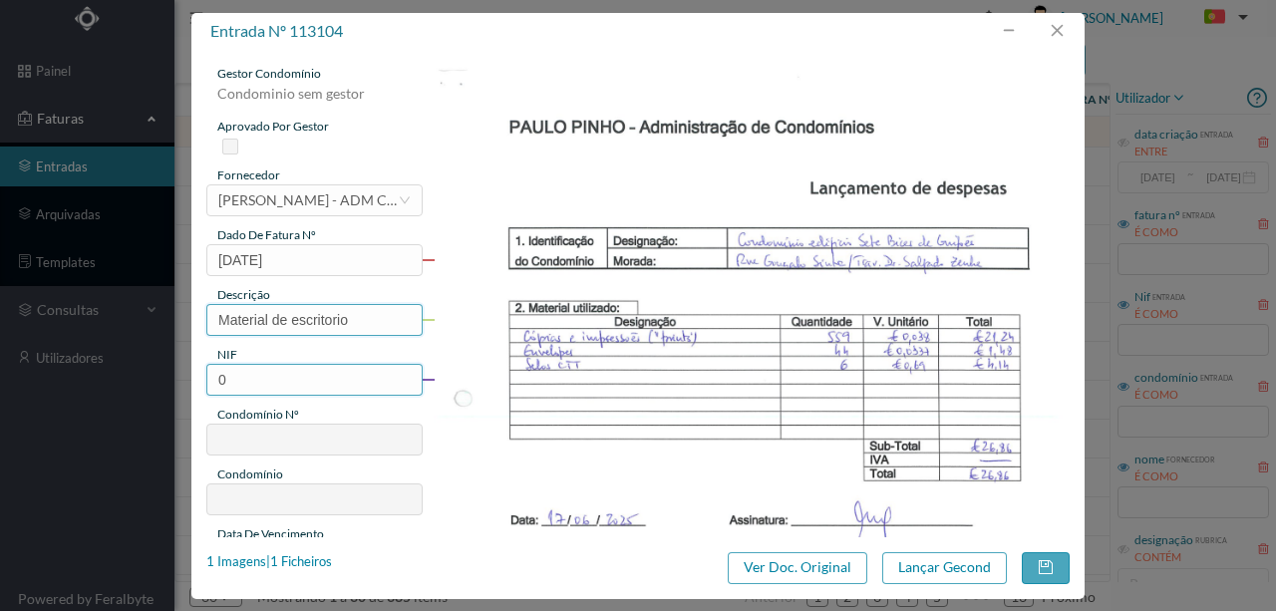
type input "Material de escritorio"
drag, startPoint x: 241, startPoint y: 379, endPoint x: 213, endPoint y: 377, distance: 28.0
click at [213, 377] on input "0" at bounding box center [314, 380] width 216 height 32
paste input "901782033"
type input "901782033"
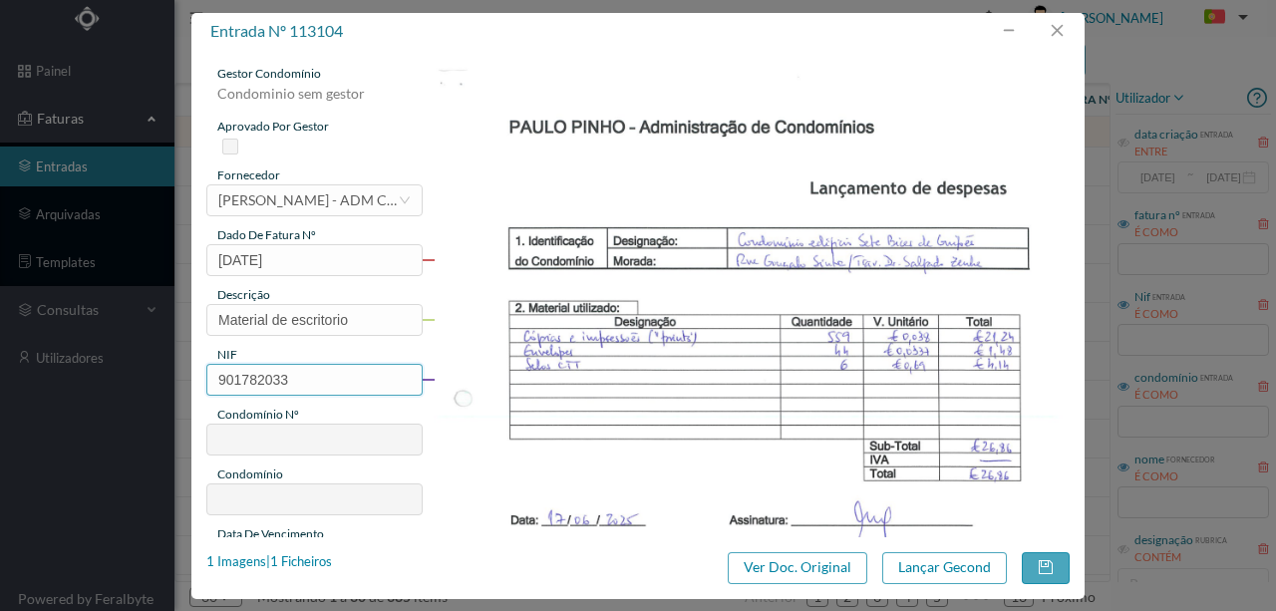
type input "698"
type input "ED. SETE BICAS"
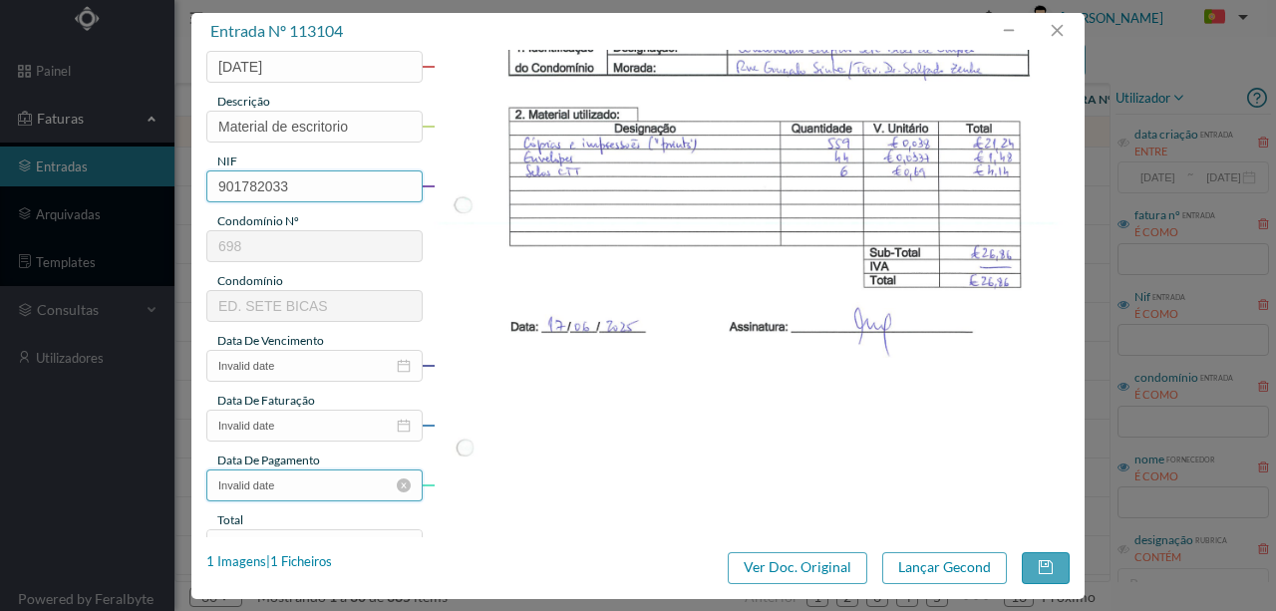
scroll to position [199, 0]
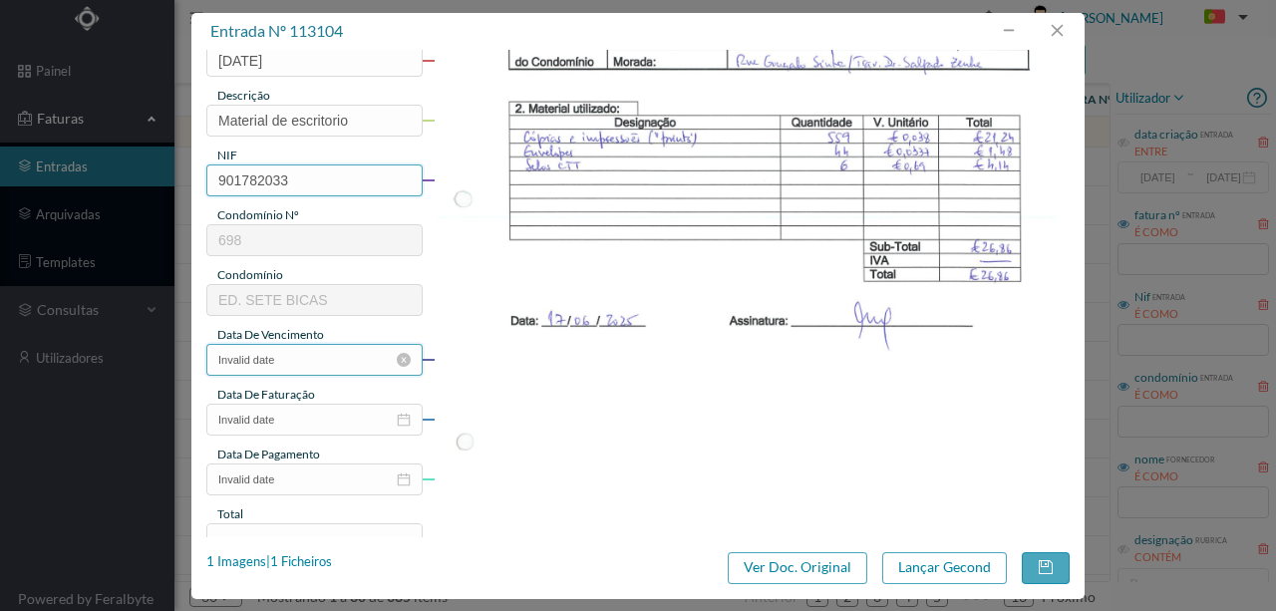
type input "901782033"
click at [301, 362] on input "Invalid date" at bounding box center [314, 360] width 216 height 32
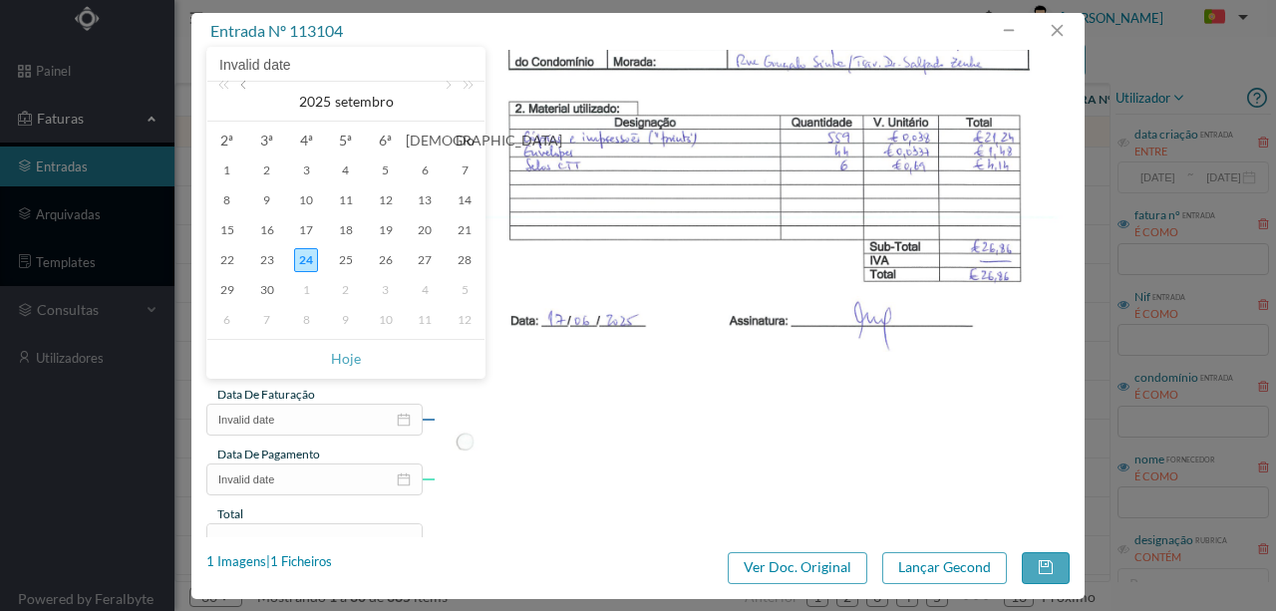
click at [245, 91] on link at bounding box center [245, 102] width 18 height 40
click at [265, 257] on div "17" at bounding box center [267, 260] width 24 height 24
type input "[DATE]"
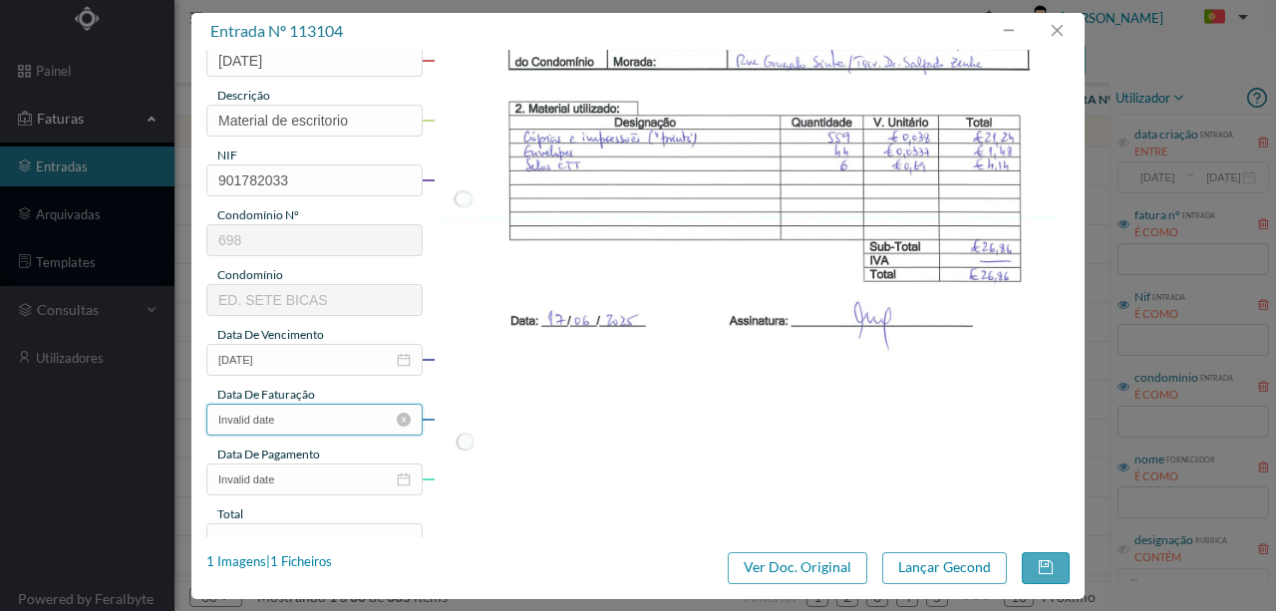
click at [283, 428] on input "Invalid date" at bounding box center [314, 420] width 216 height 32
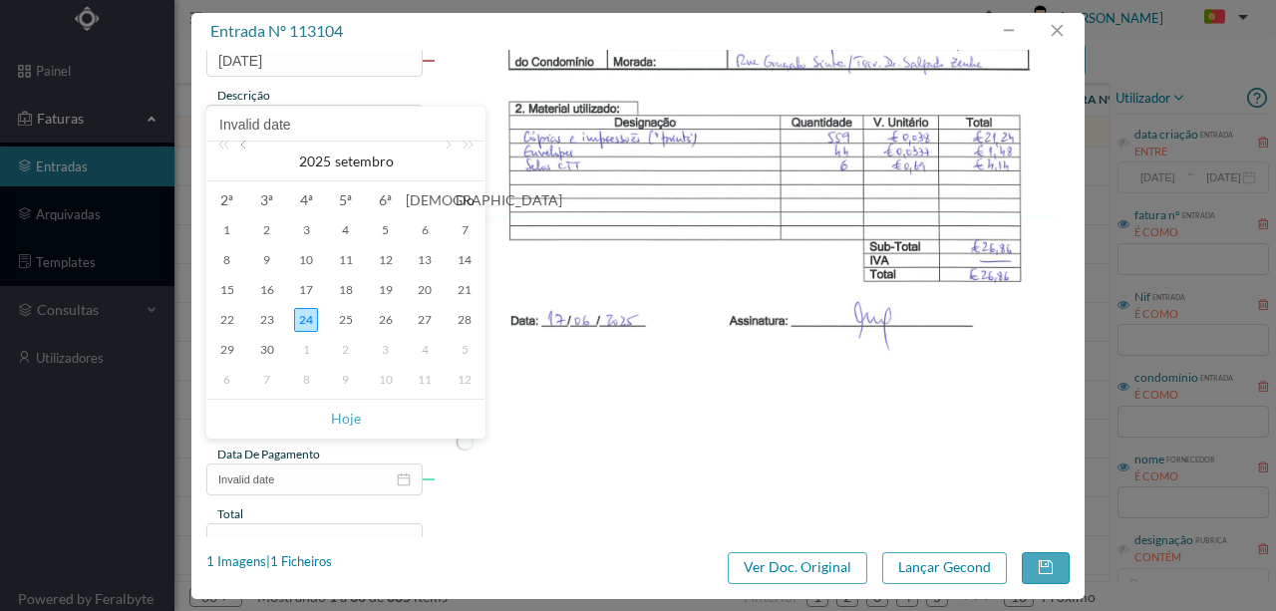
click at [240, 149] on link at bounding box center [245, 162] width 18 height 40
click at [263, 316] on div "17" at bounding box center [267, 320] width 24 height 24
type input "[DATE]"
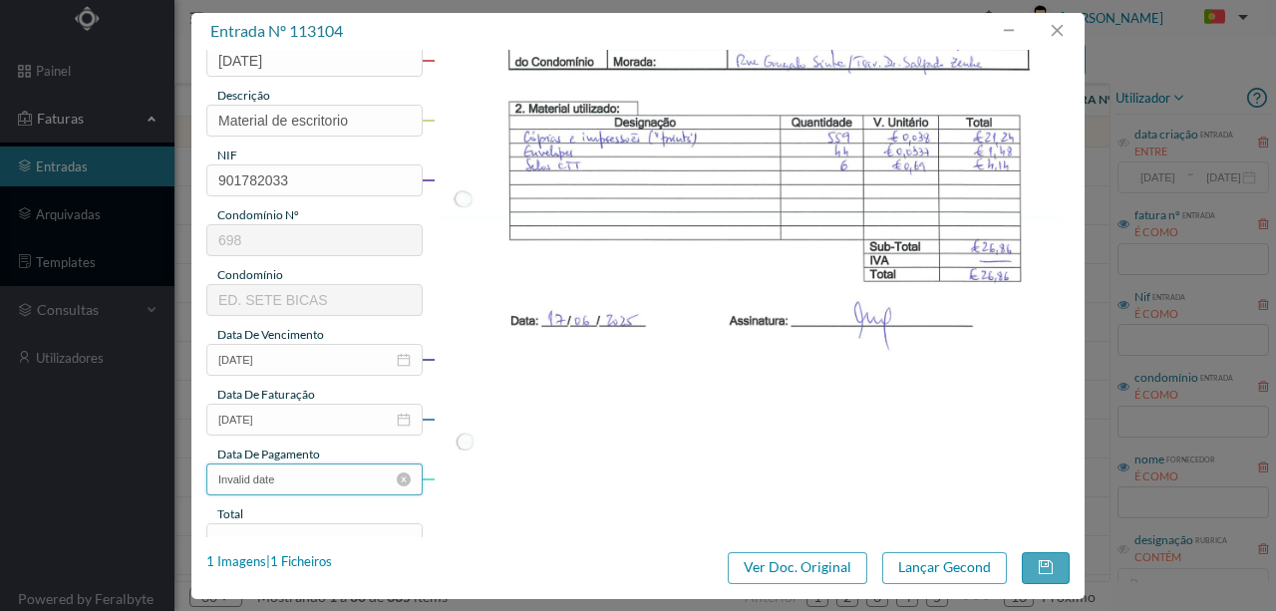
click at [305, 487] on input "Invalid date" at bounding box center [314, 480] width 216 height 32
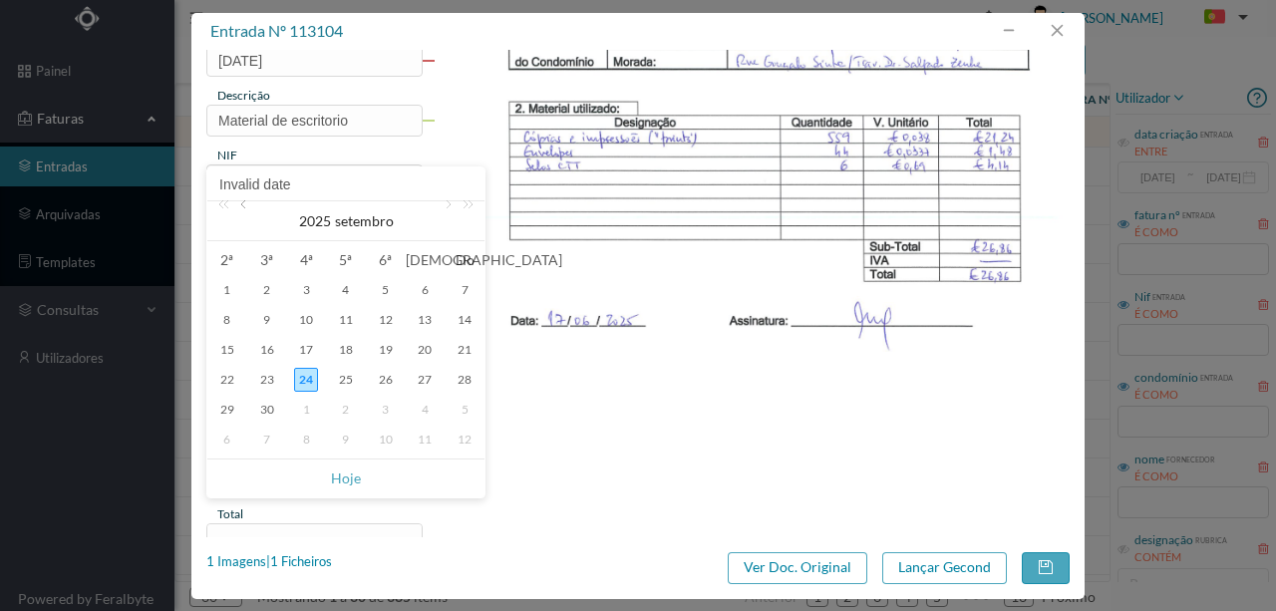
click at [242, 210] on link at bounding box center [245, 221] width 18 height 40
click at [265, 381] on div "17" at bounding box center [267, 380] width 24 height 24
type input "[DATE]"
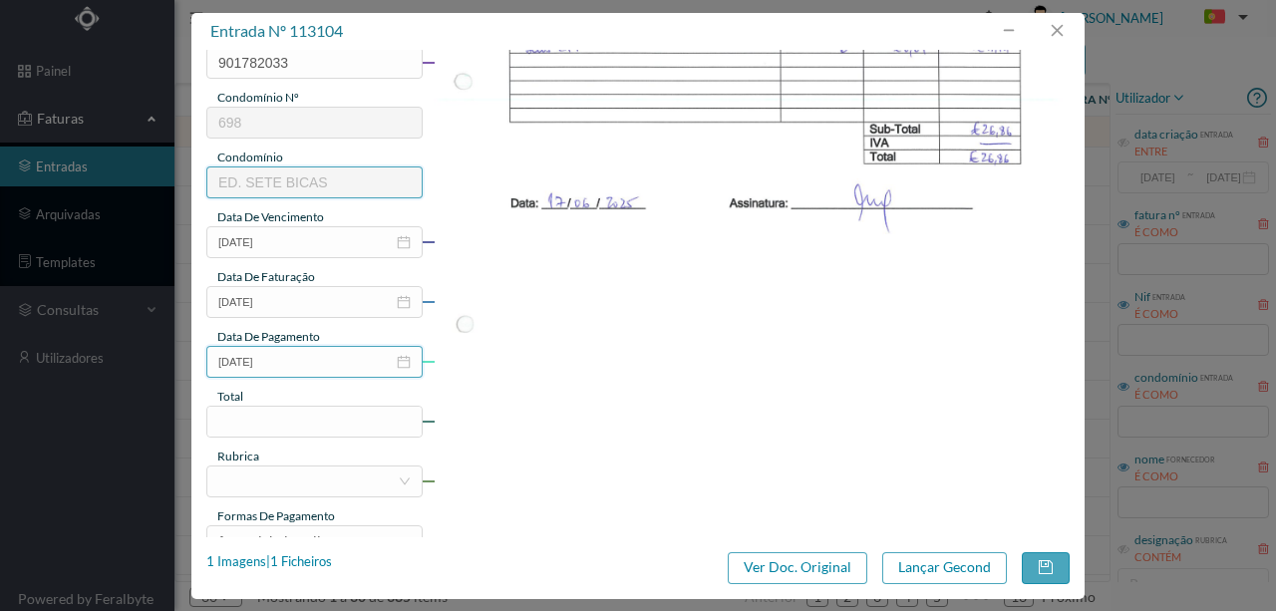
scroll to position [399, 0]
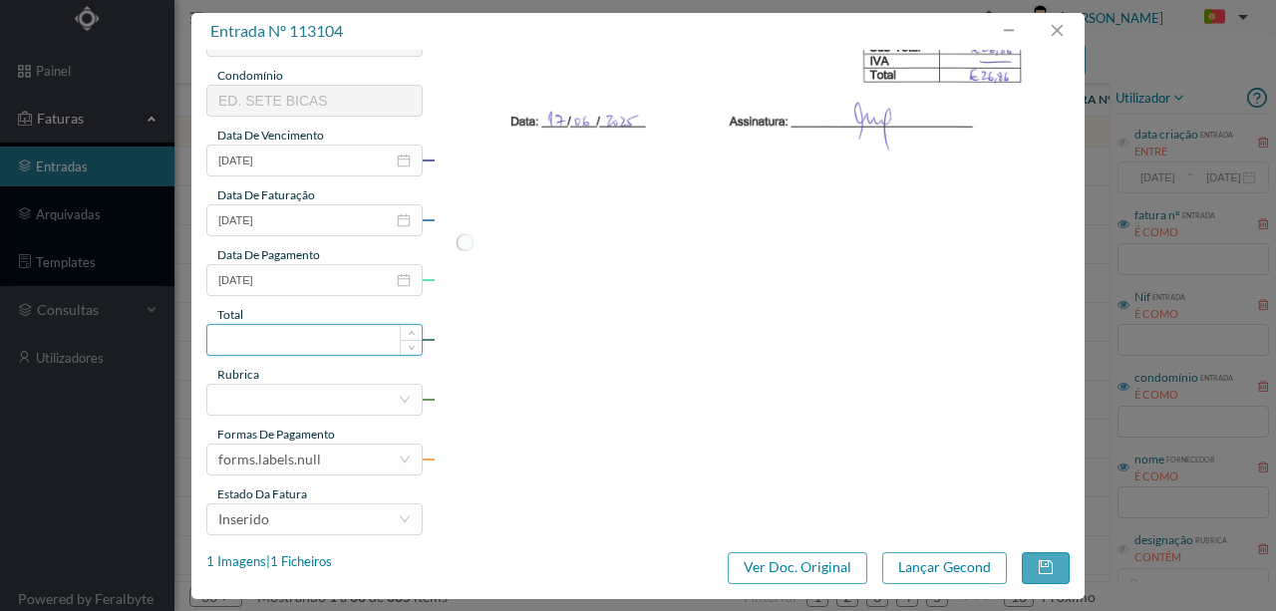
click at [256, 343] on input at bounding box center [314, 340] width 214 height 30
type input "26.86"
click at [237, 402] on div at bounding box center [307, 400] width 179 height 30
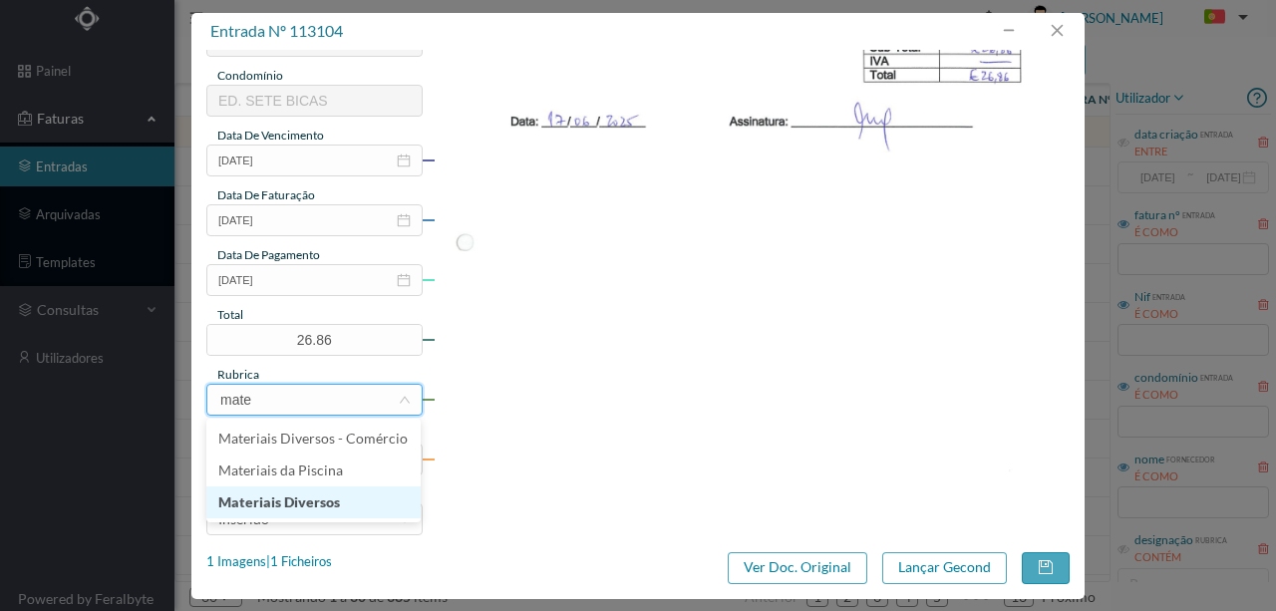
click at [267, 503] on li "Materiais Diversos" at bounding box center [313, 503] width 214 height 32
type input "mate"
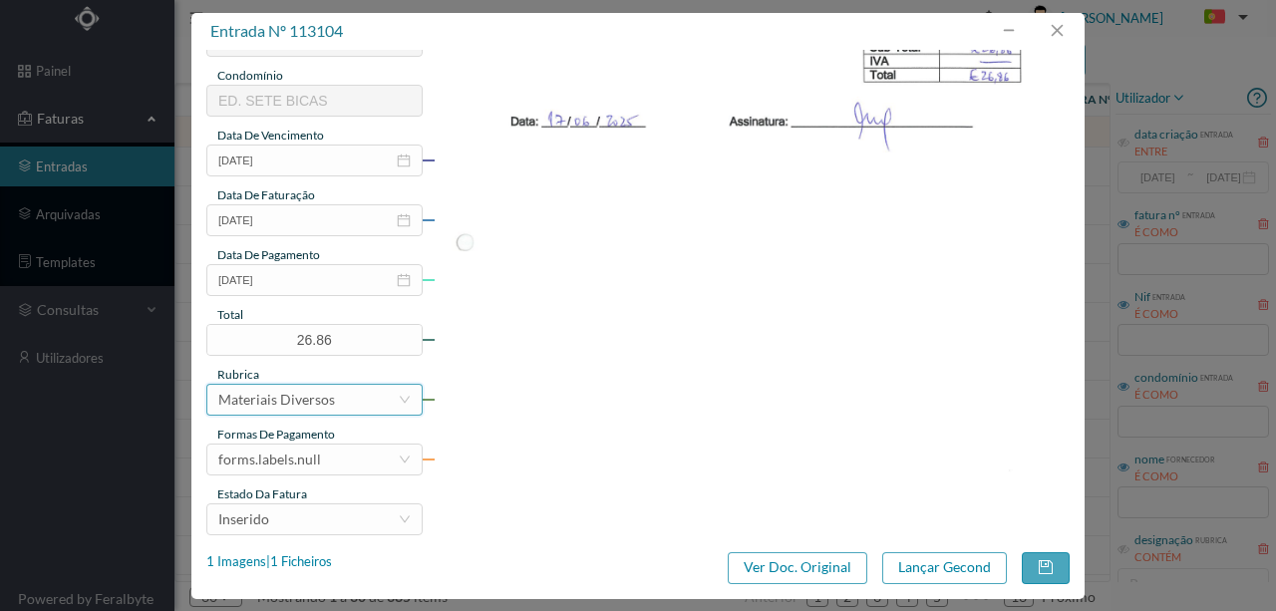
click at [253, 398] on div "Materiais Diversos" at bounding box center [276, 400] width 117 height 30
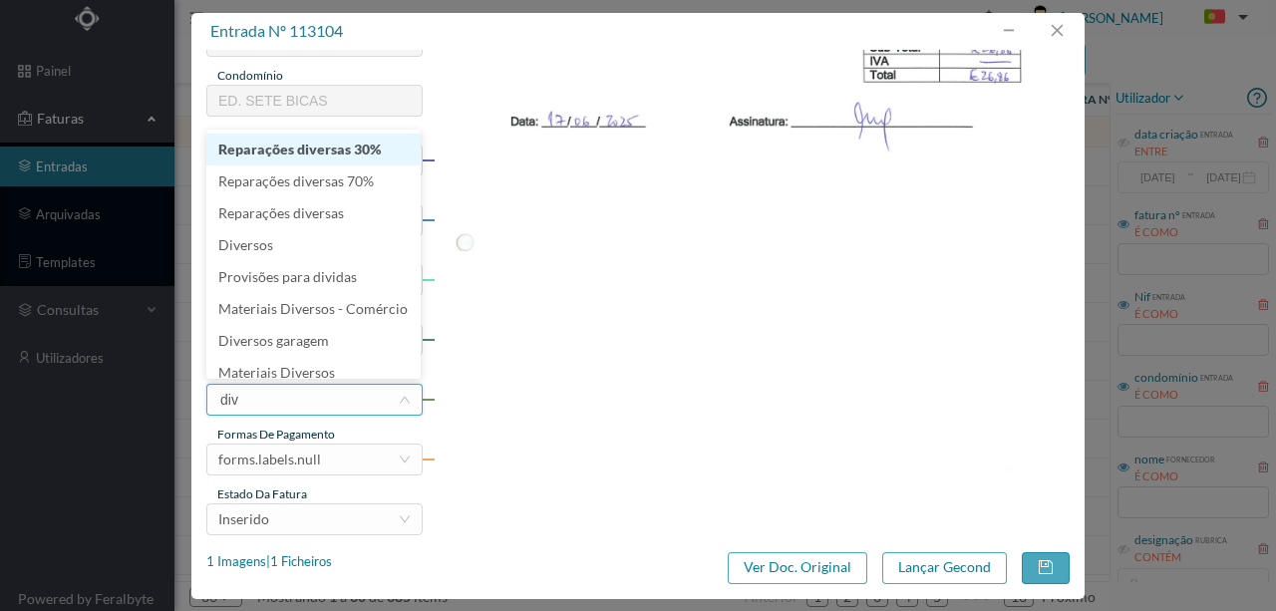
type input "dive"
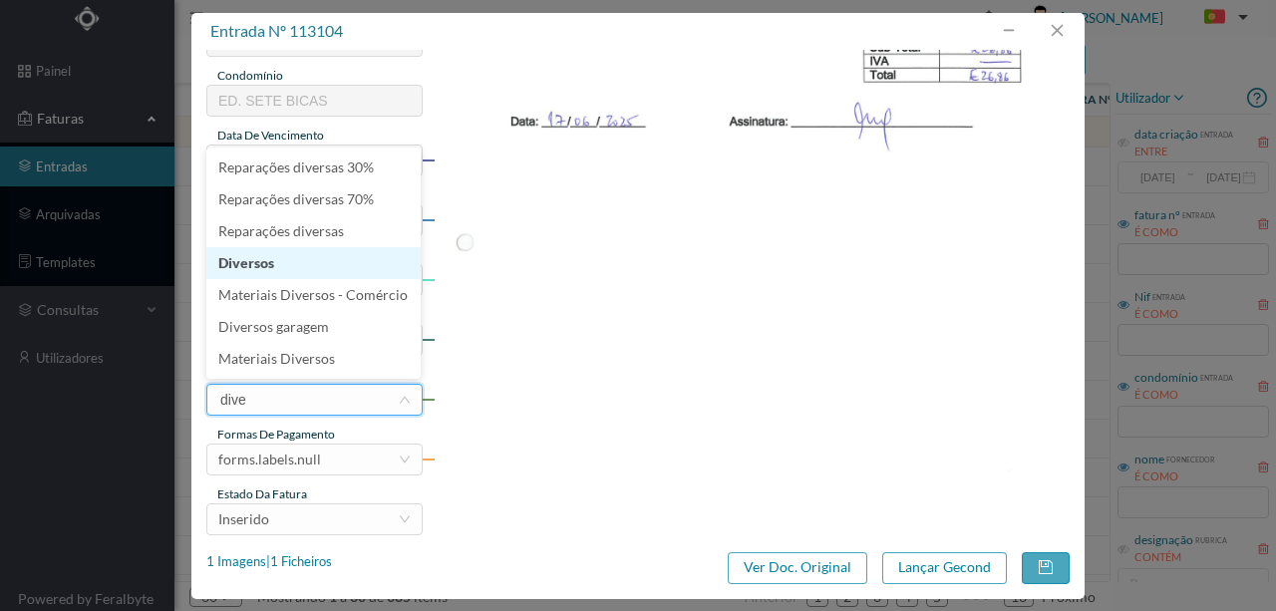
click at [256, 265] on li "Diversos" at bounding box center [313, 263] width 214 height 32
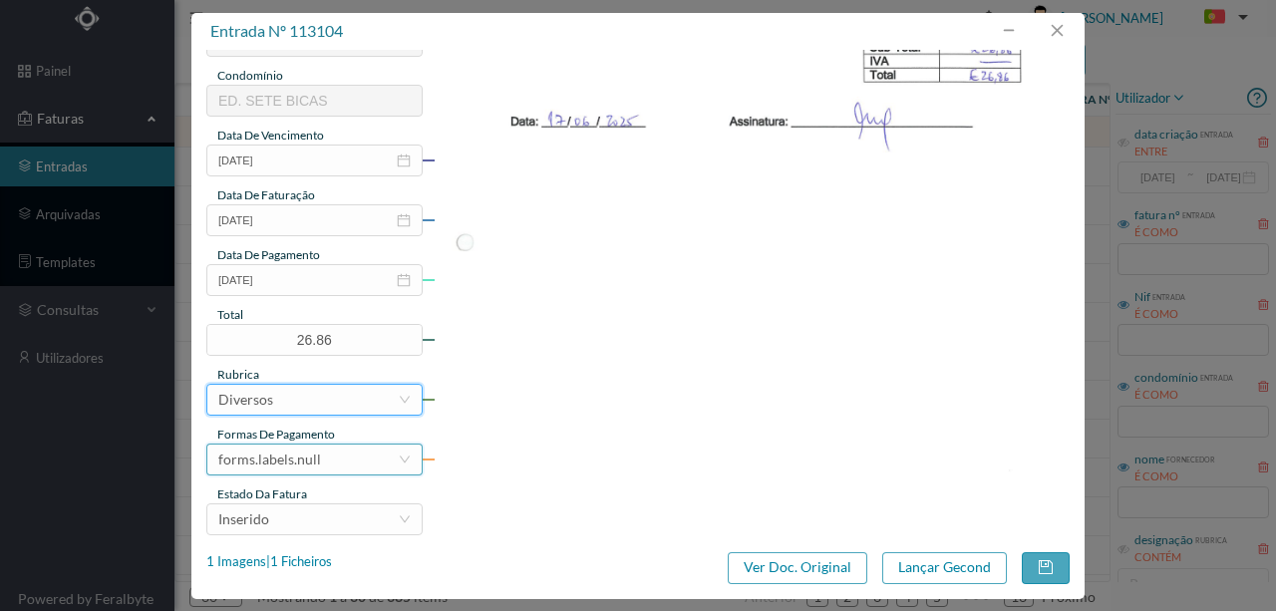
click at [299, 463] on div "forms.labels.null" at bounding box center [269, 460] width 103 height 30
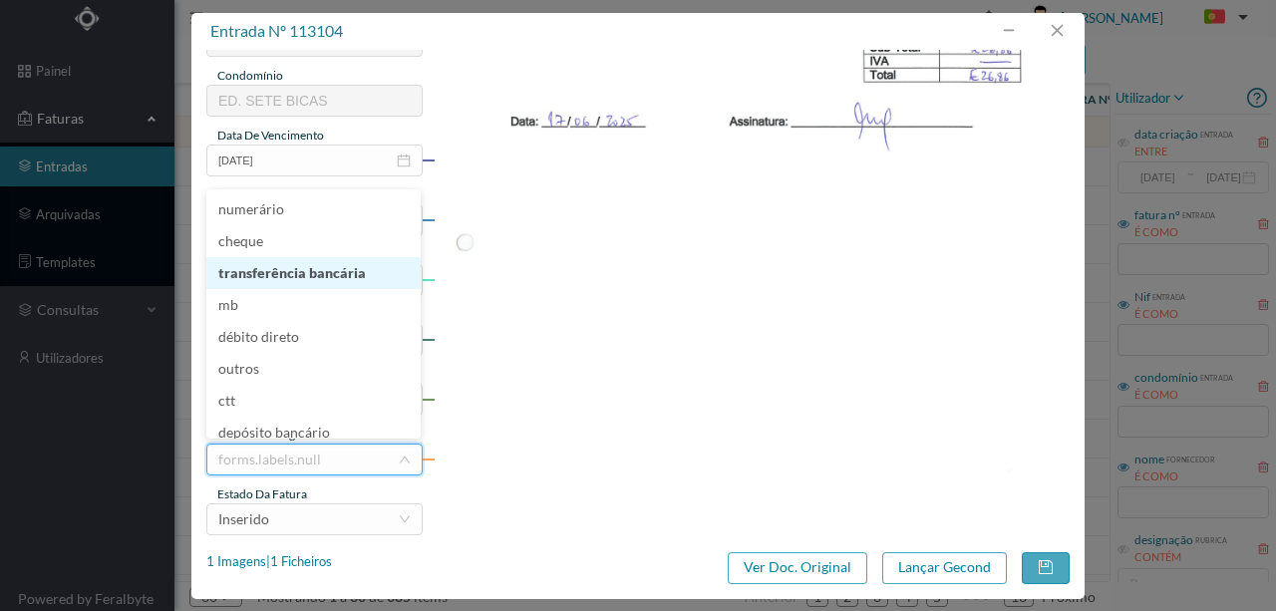
click at [288, 273] on li "transferência bancária" at bounding box center [313, 273] width 214 height 32
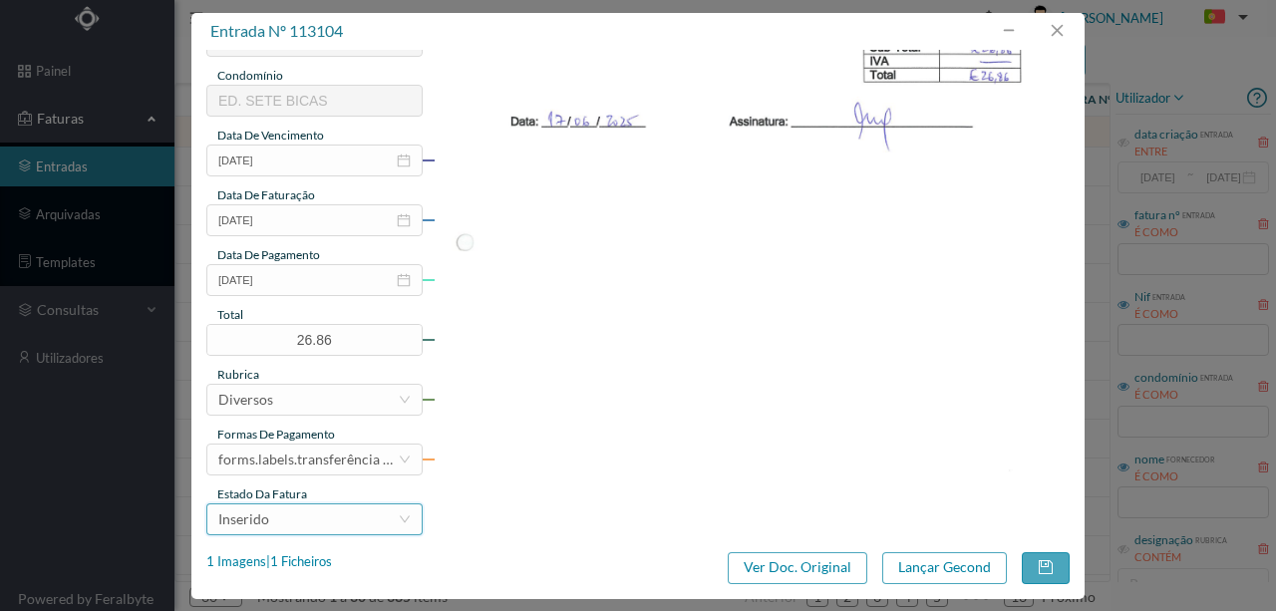
click at [291, 523] on div "Inserido" at bounding box center [307, 520] width 179 height 30
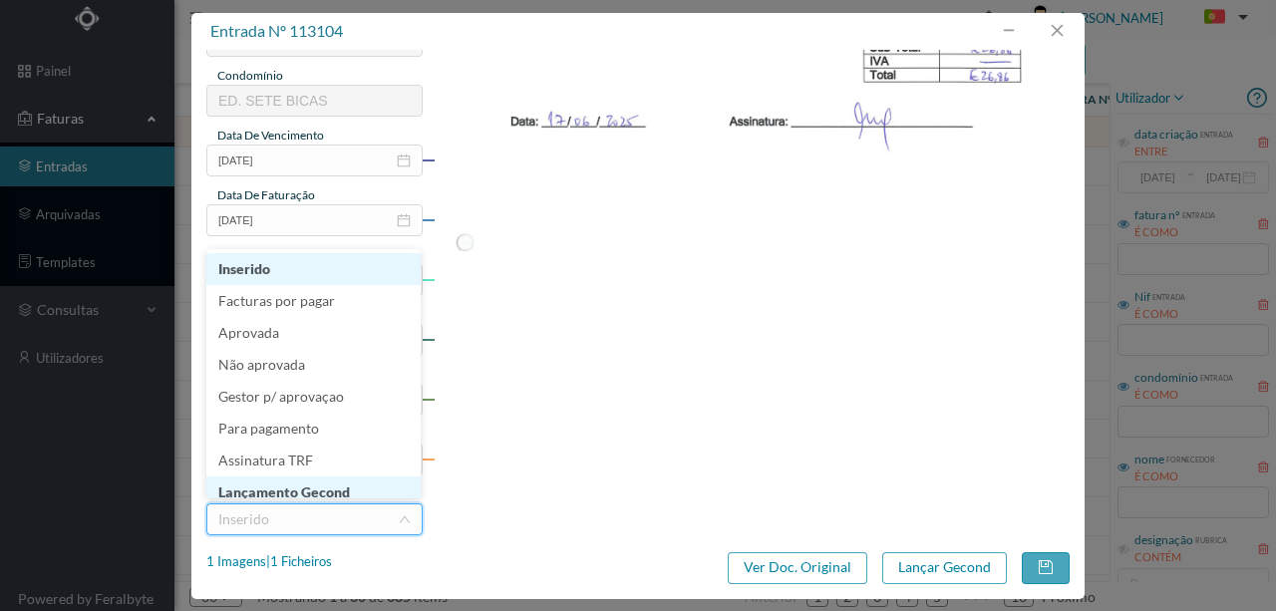
scroll to position [10, 0]
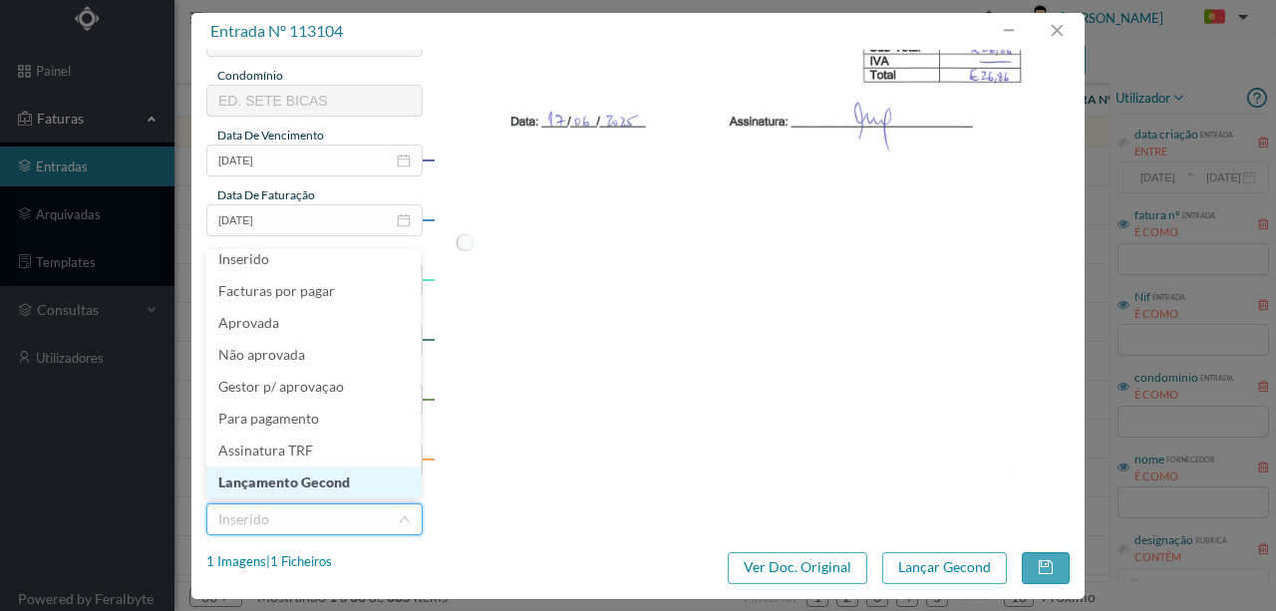
click at [309, 479] on li "Lançamento Gecond" at bounding box center [313, 483] width 214 height 32
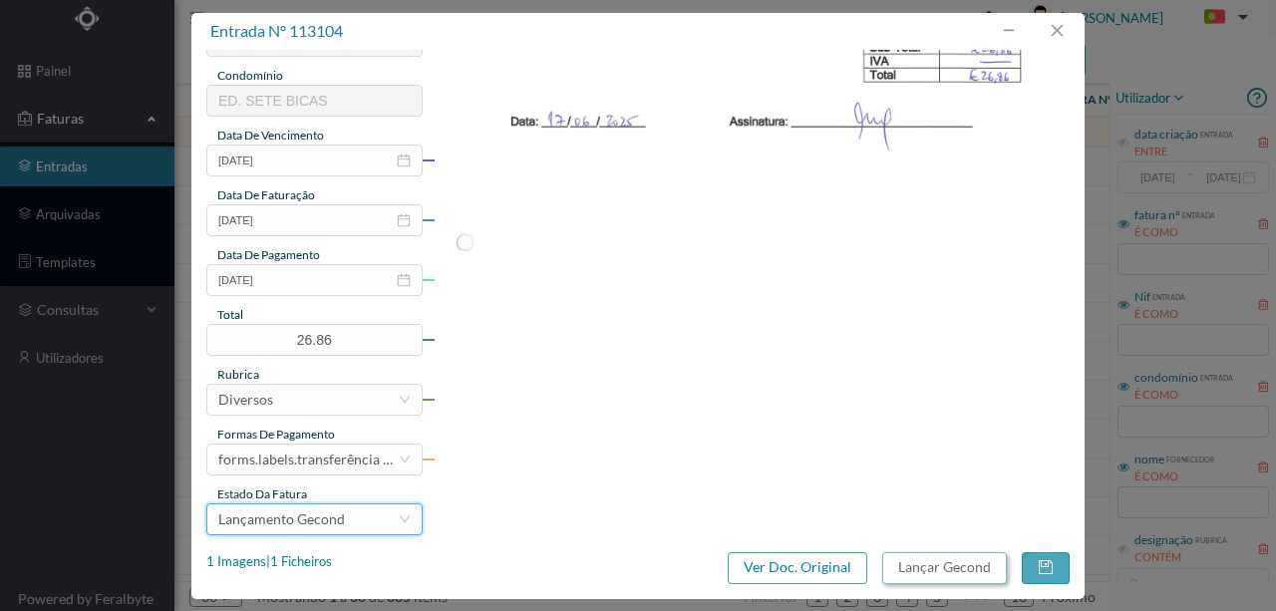
click at [977, 573] on button "Lançar Gecond" at bounding box center [944, 568] width 125 height 32
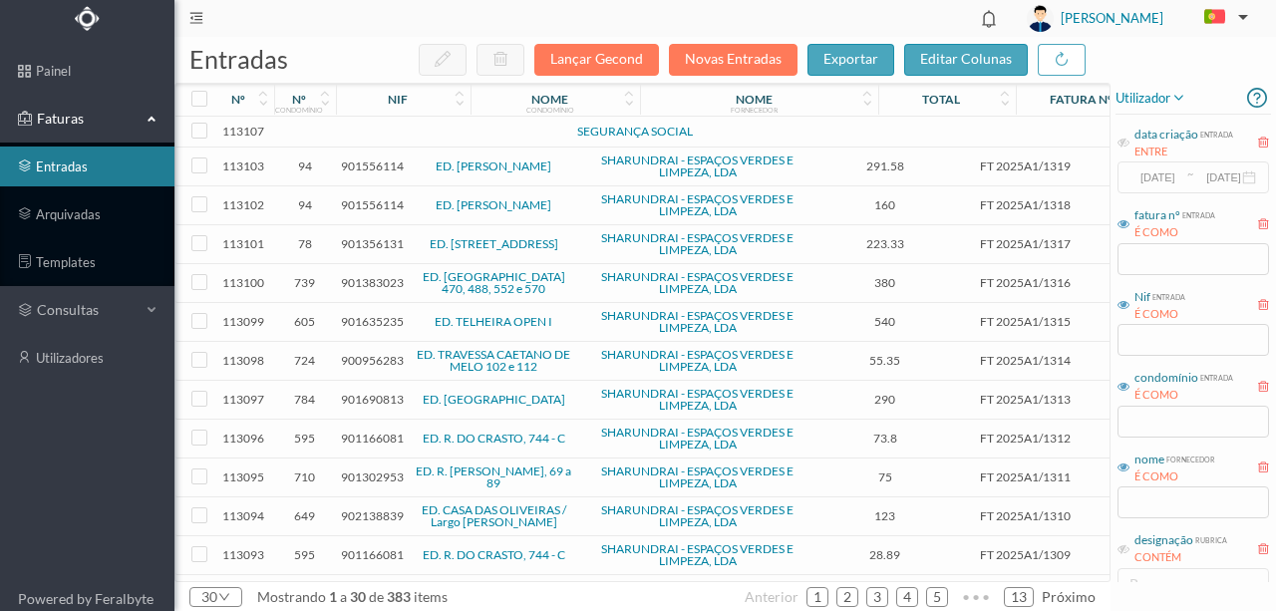
click at [336, 128] on td at bounding box center [341, 132] width 10 height 31
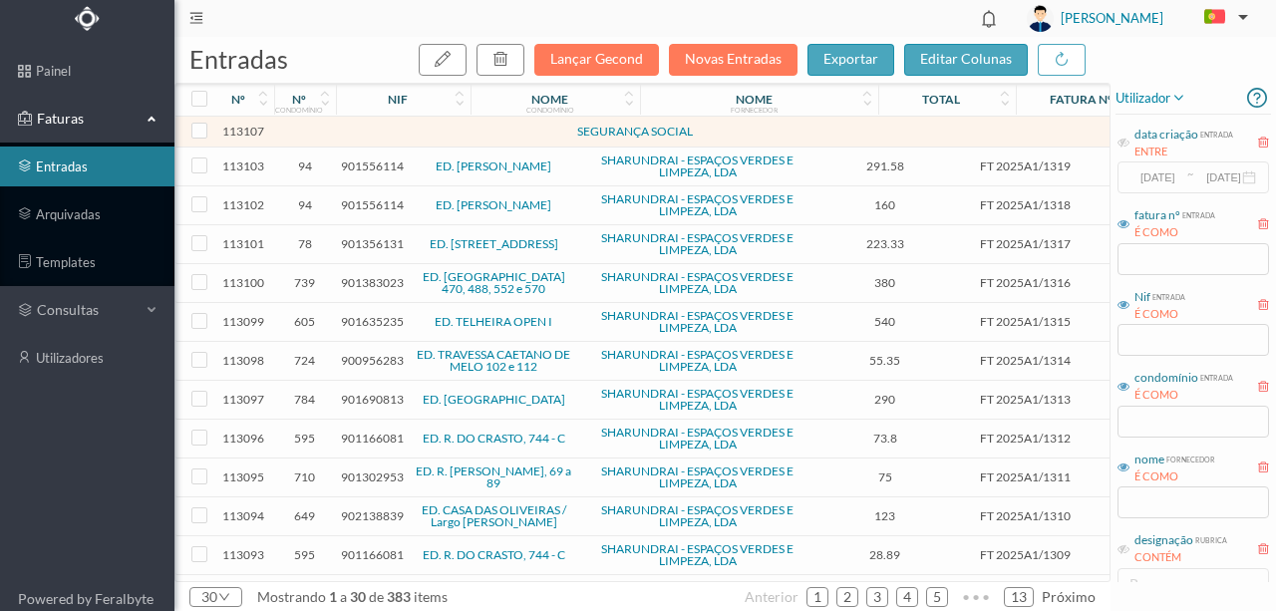
click at [373, 130] on td at bounding box center [431, 132] width 171 height 31
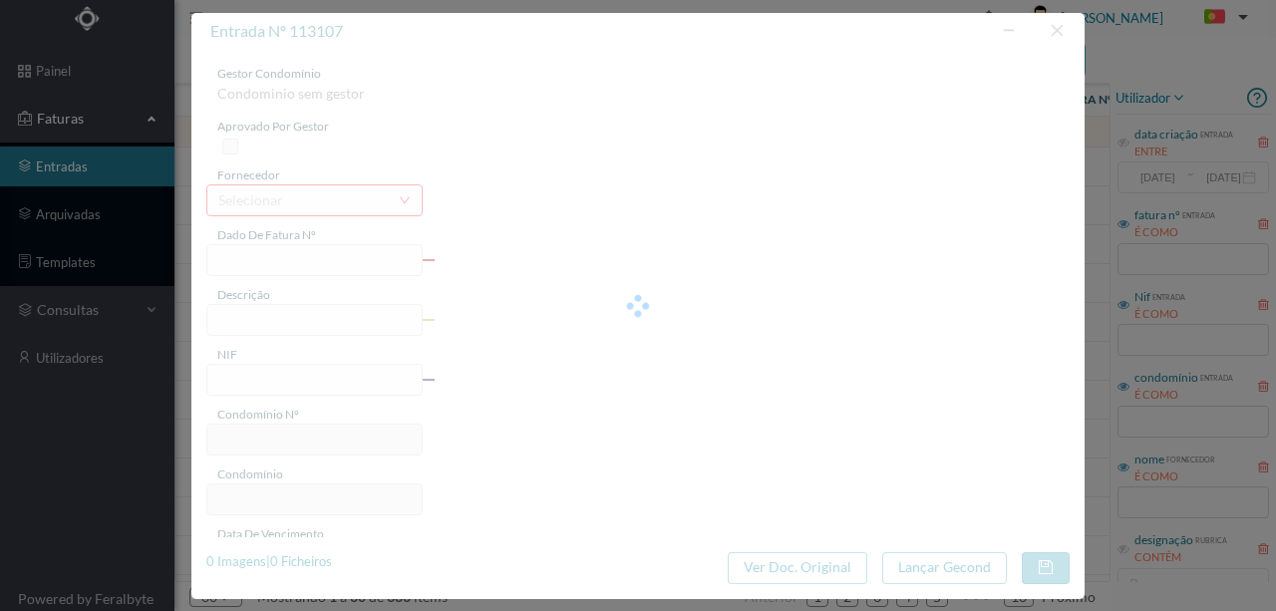
type input "0"
type input "Invalid date"
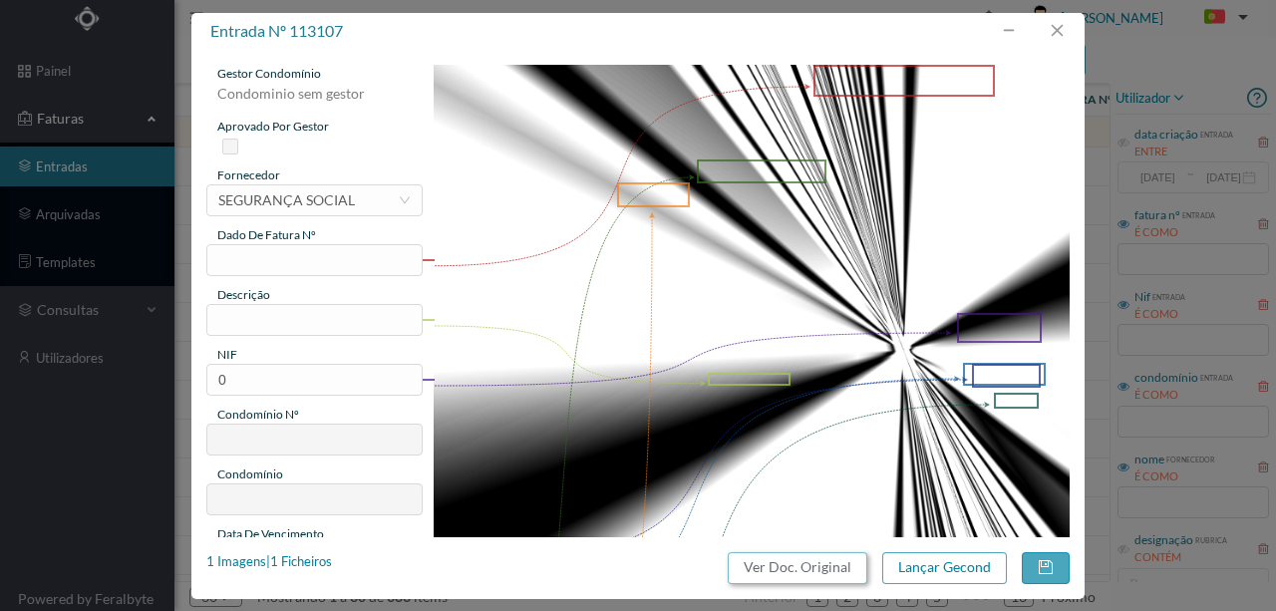
click at [820, 568] on button "Ver Doc. Original" at bounding box center [798, 568] width 140 height 32
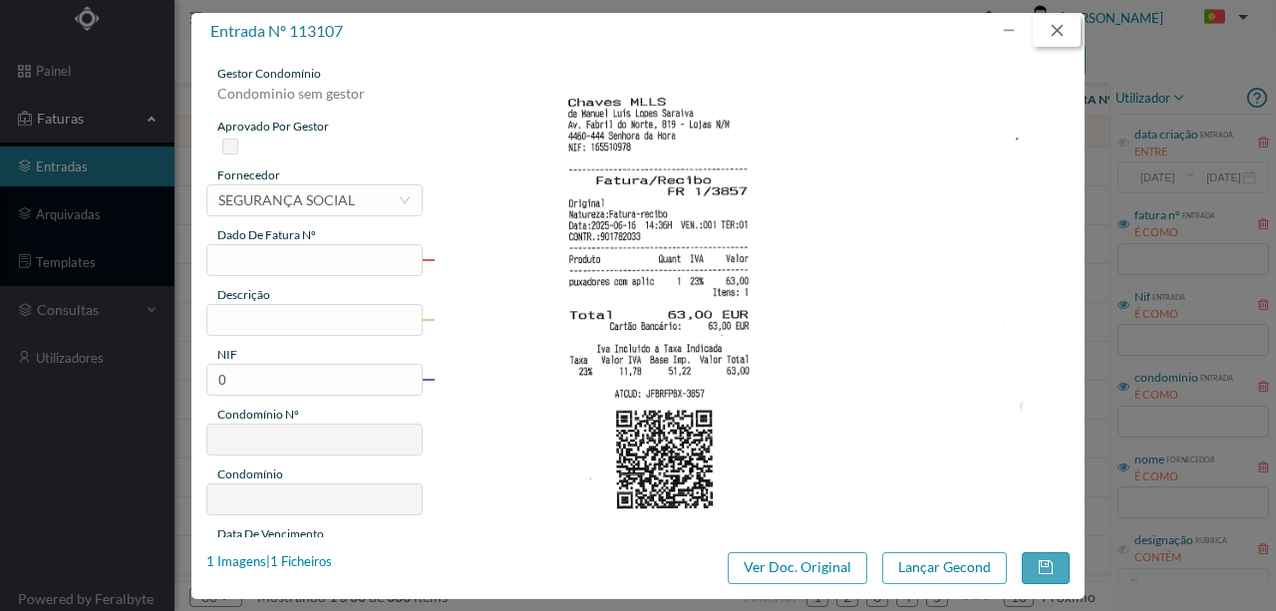
click at [1059, 30] on button "button" at bounding box center [1057, 31] width 48 height 32
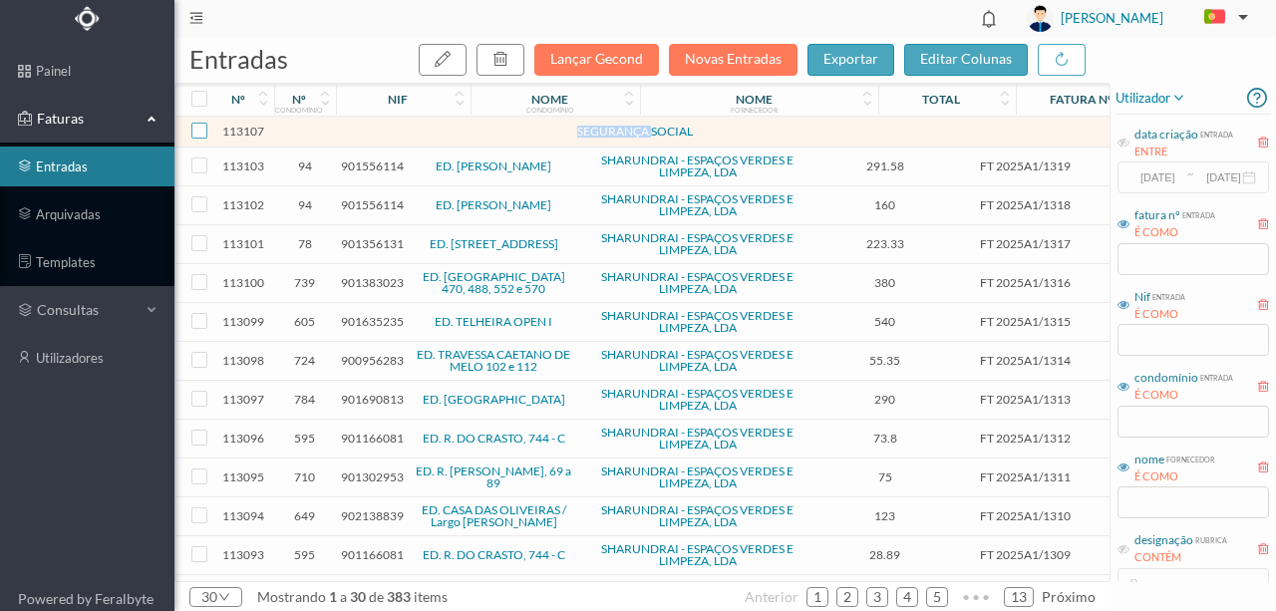
click at [197, 134] on input "checkbox" at bounding box center [199, 131] width 16 height 16
checkbox input "true"
click at [509, 60] on icon "button" at bounding box center [501, 59] width 16 height 16
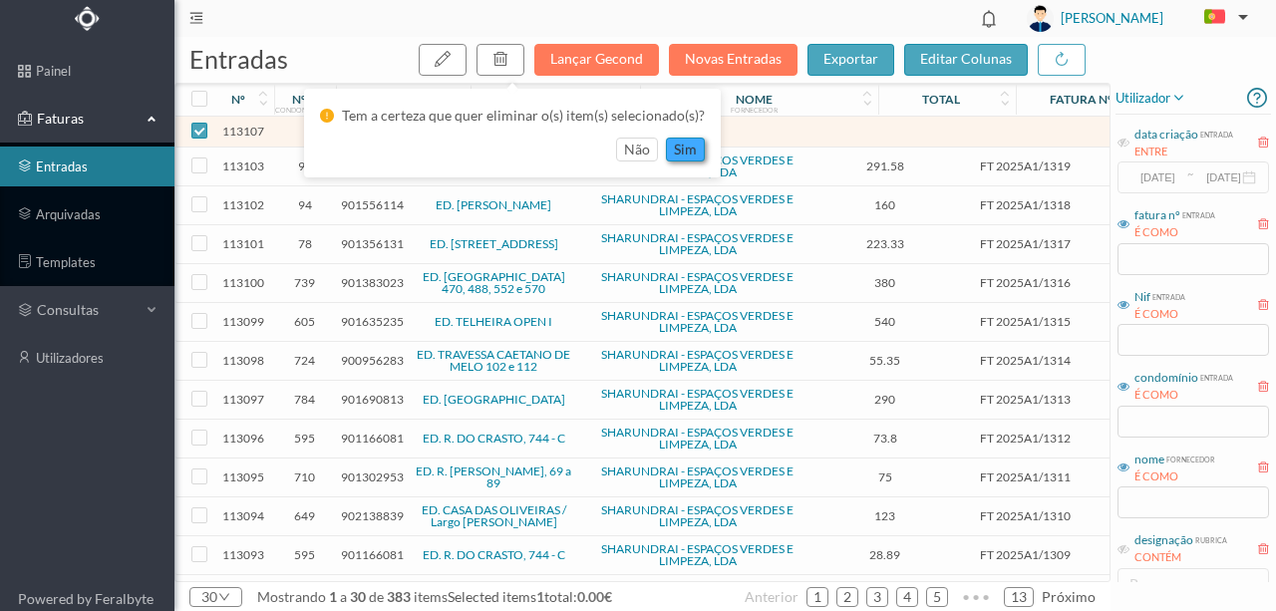
click at [674, 150] on button "sim" at bounding box center [685, 150] width 39 height 24
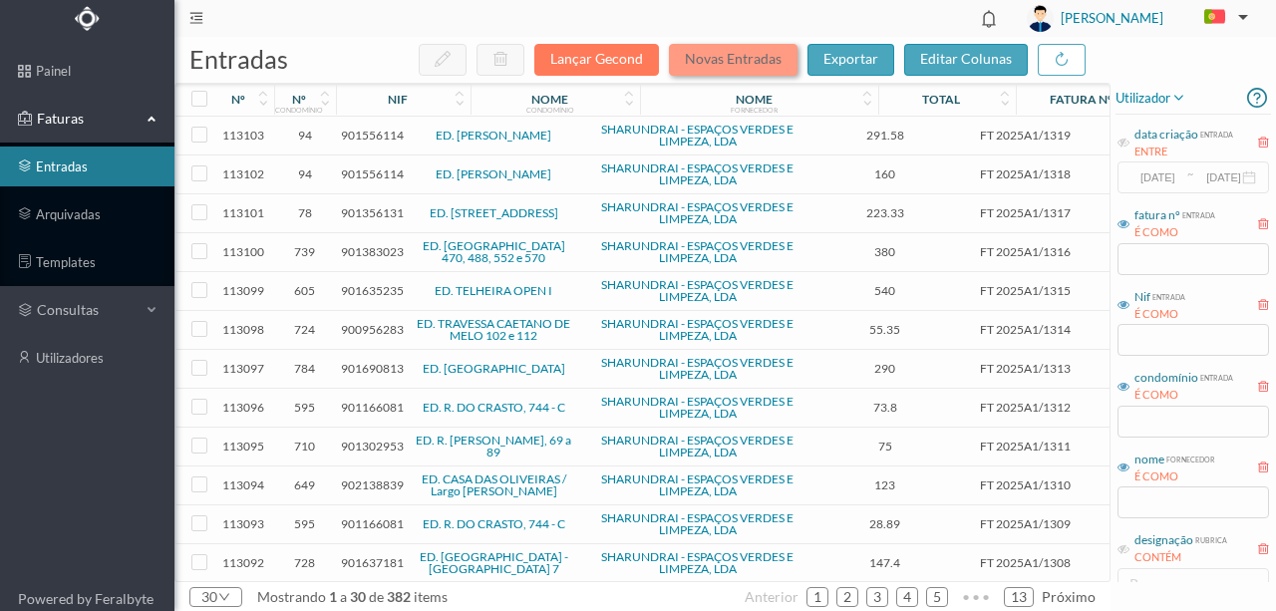
click at [766, 71] on button "Novas Entradas" at bounding box center [733, 60] width 129 height 32
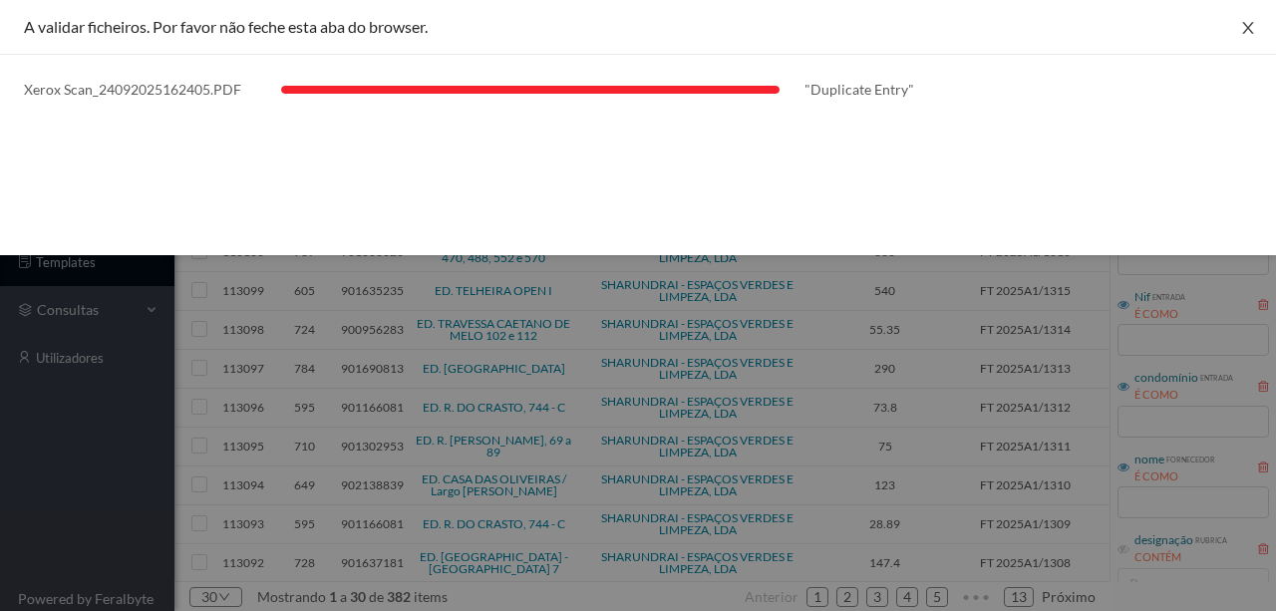
click at [1245, 28] on icon "icon: close" at bounding box center [1248, 28] width 16 height 16
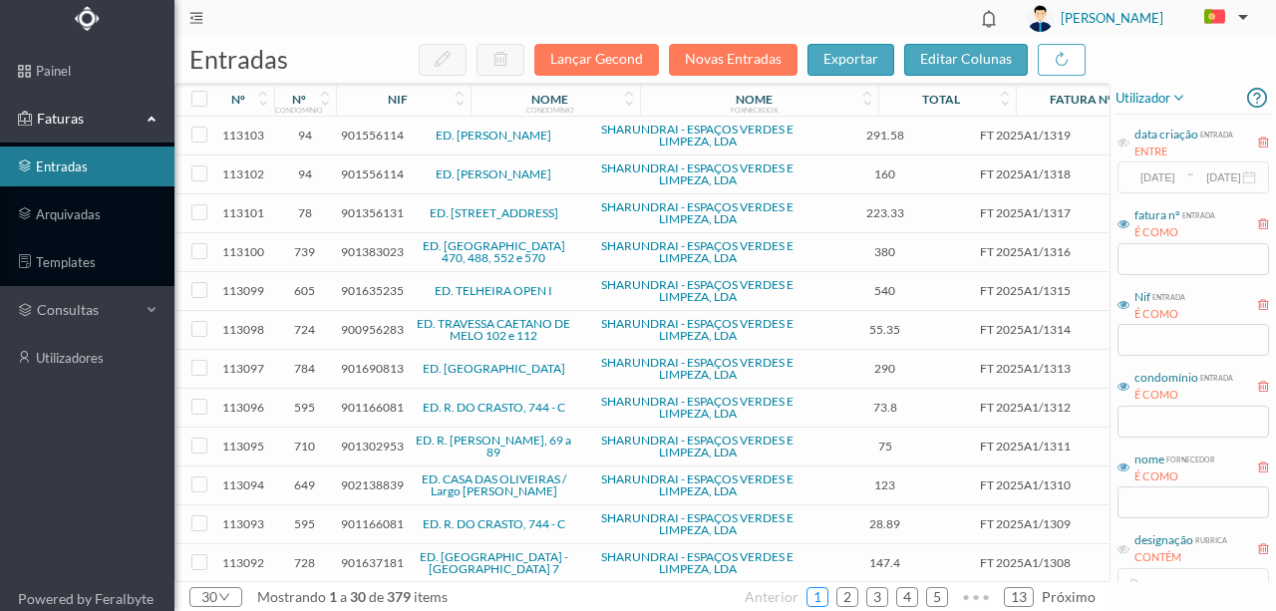
click at [821, 596] on link "1" at bounding box center [818, 597] width 20 height 30
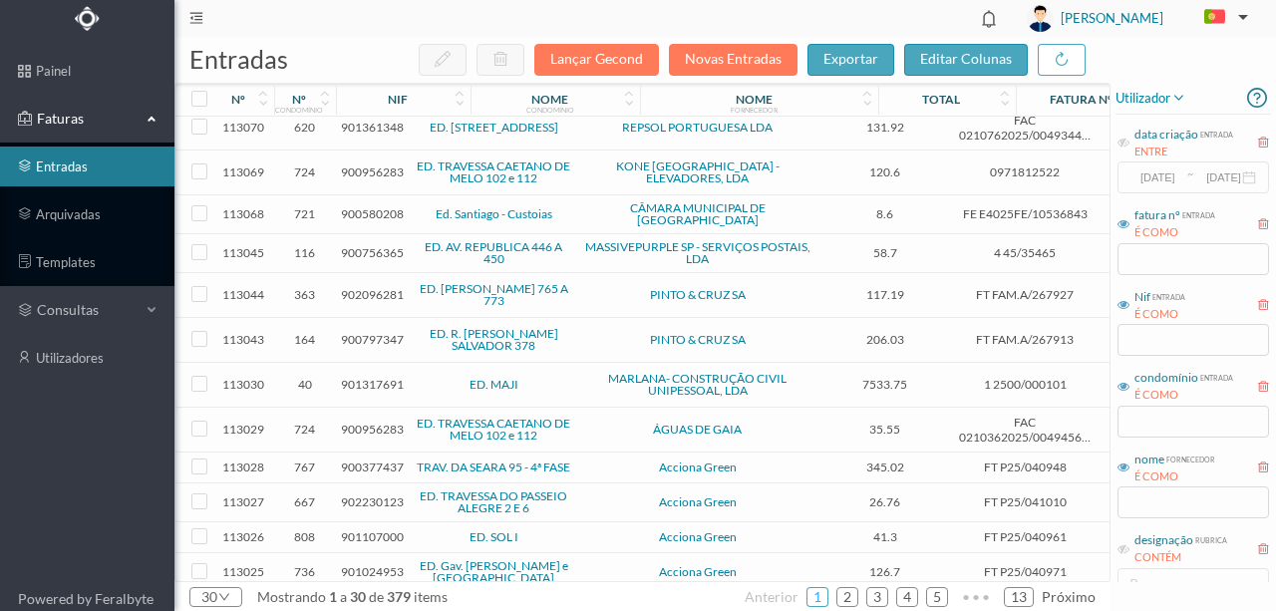
scroll to position [700, 0]
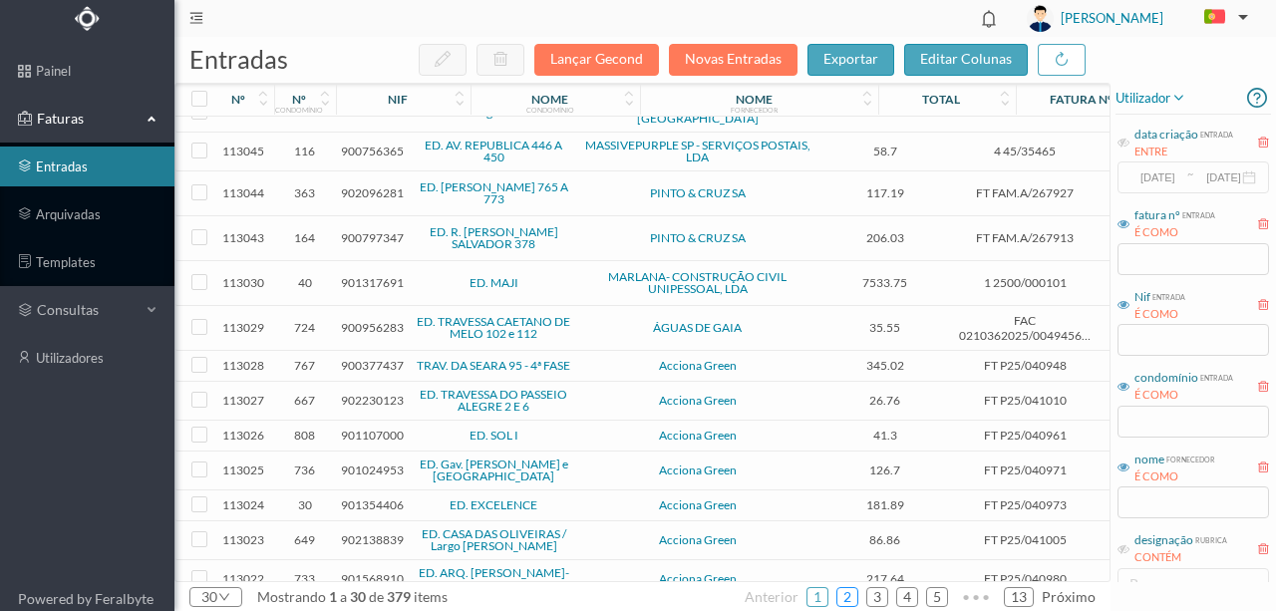
click at [858, 589] on link "2" at bounding box center [848, 597] width 20 height 30
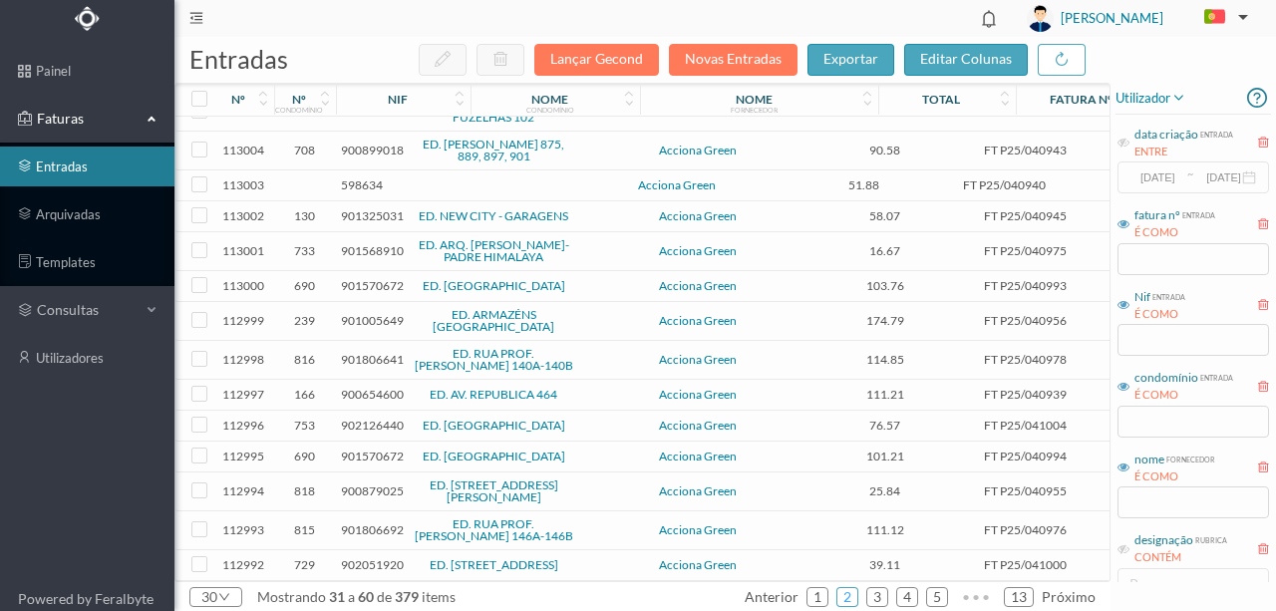
scroll to position [593, 0]
click at [885, 598] on link "3" at bounding box center [878, 597] width 20 height 30
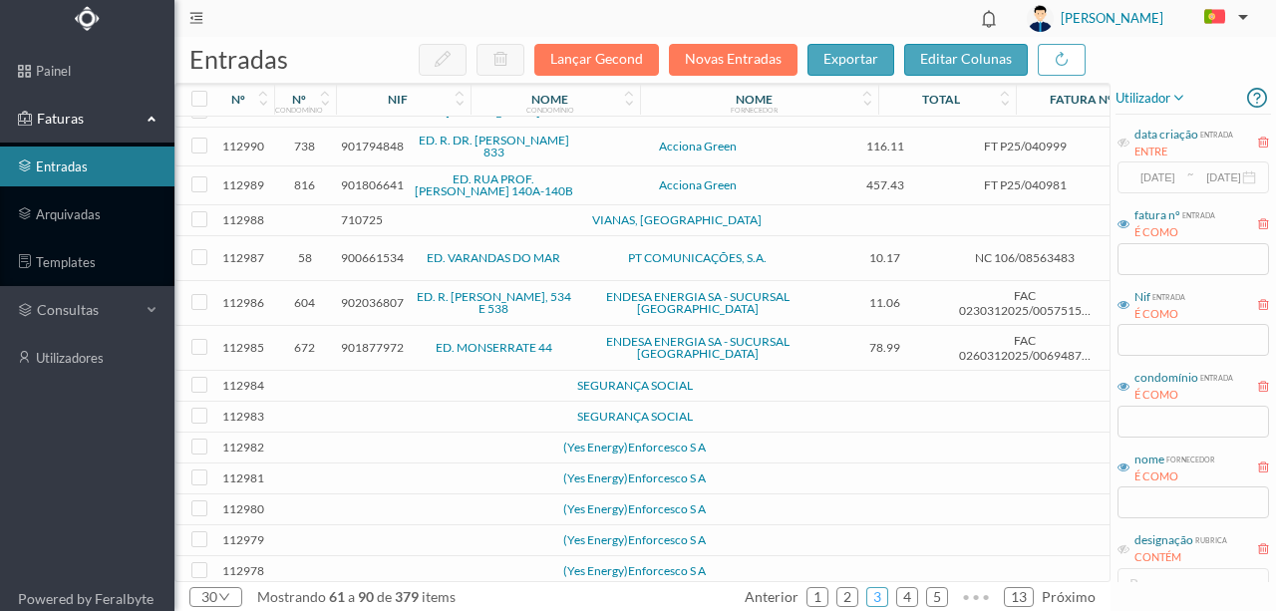
scroll to position [0, 0]
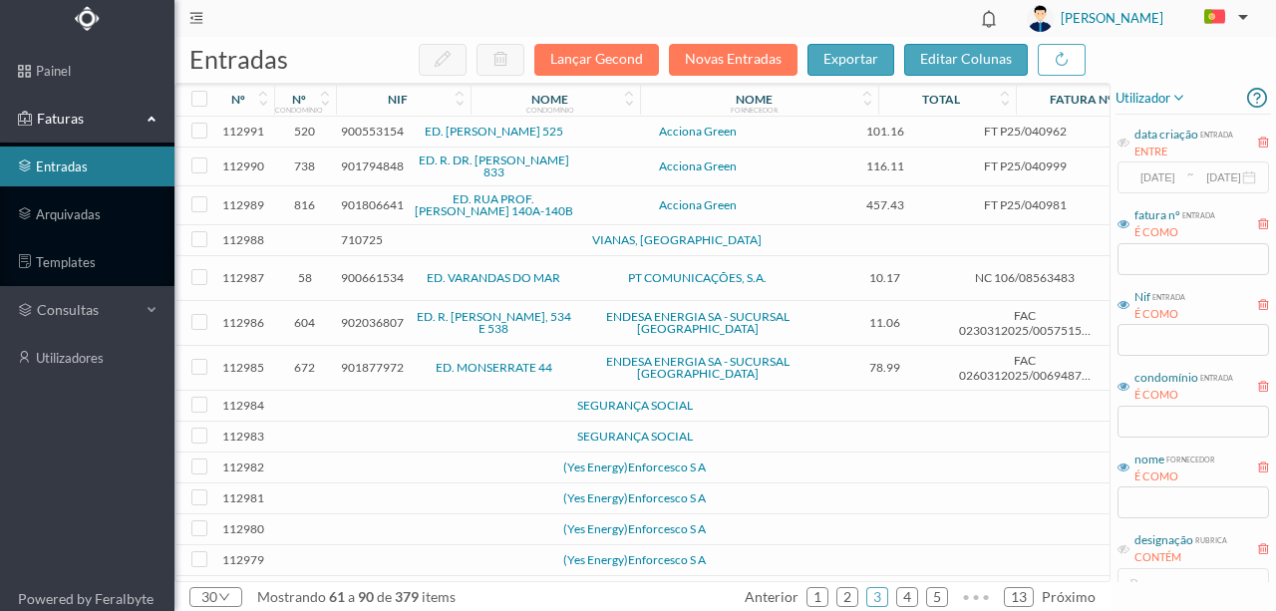
click at [399, 411] on td at bounding box center [431, 406] width 171 height 31
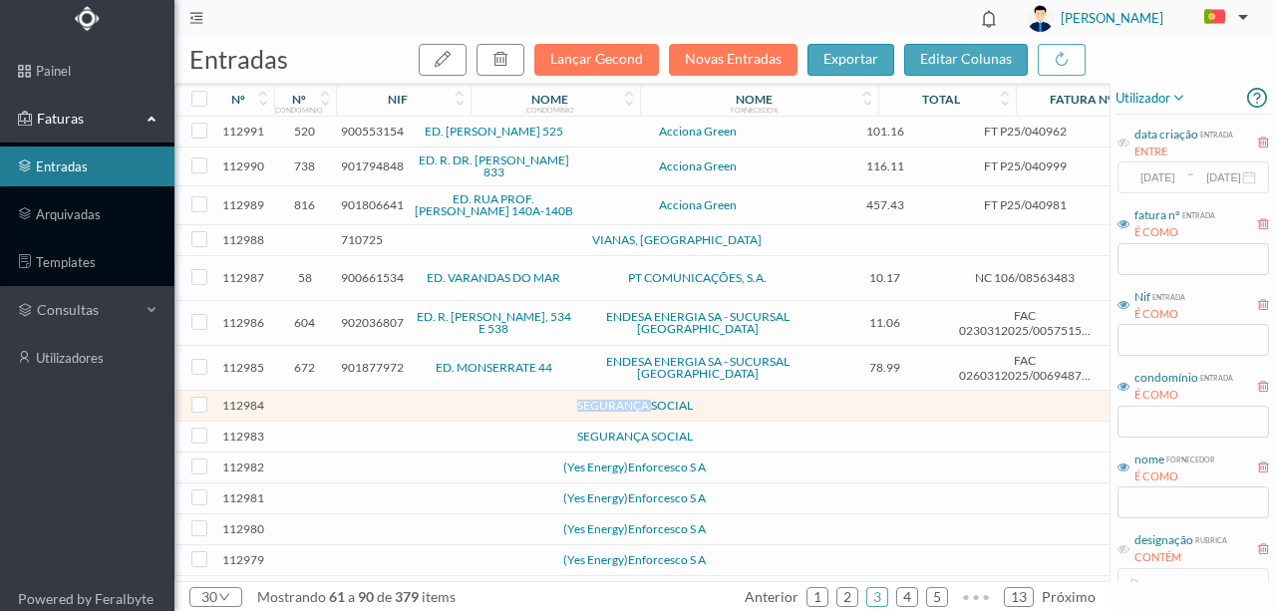
click at [399, 411] on td at bounding box center [431, 406] width 171 height 31
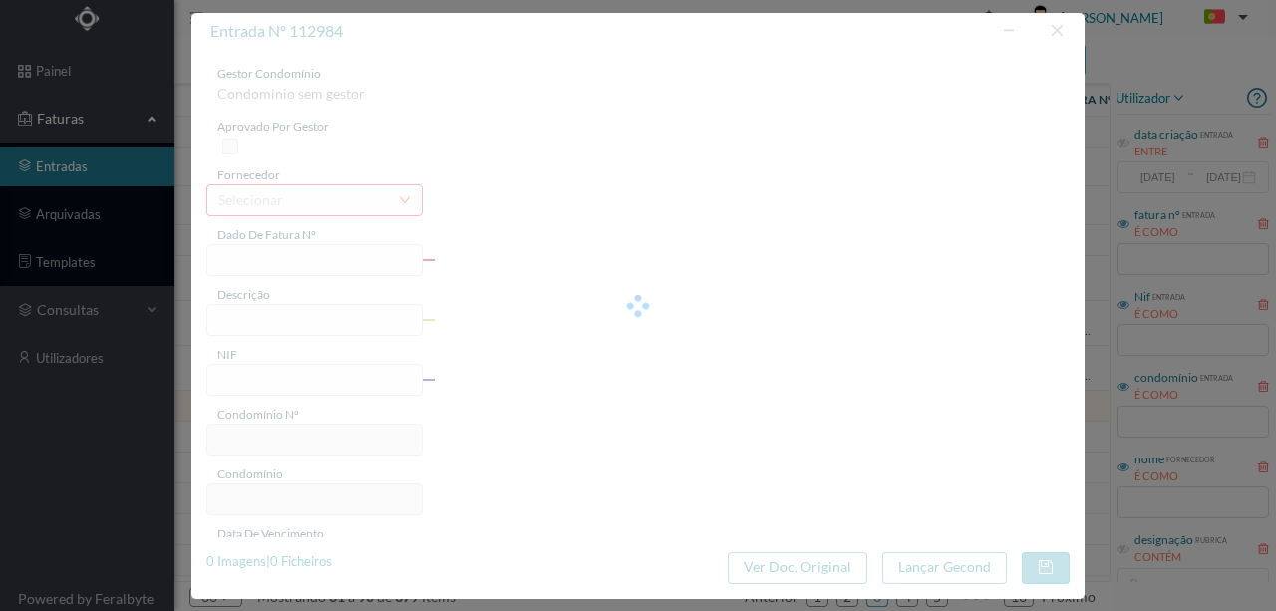
type input "0"
type input "Invalid date"
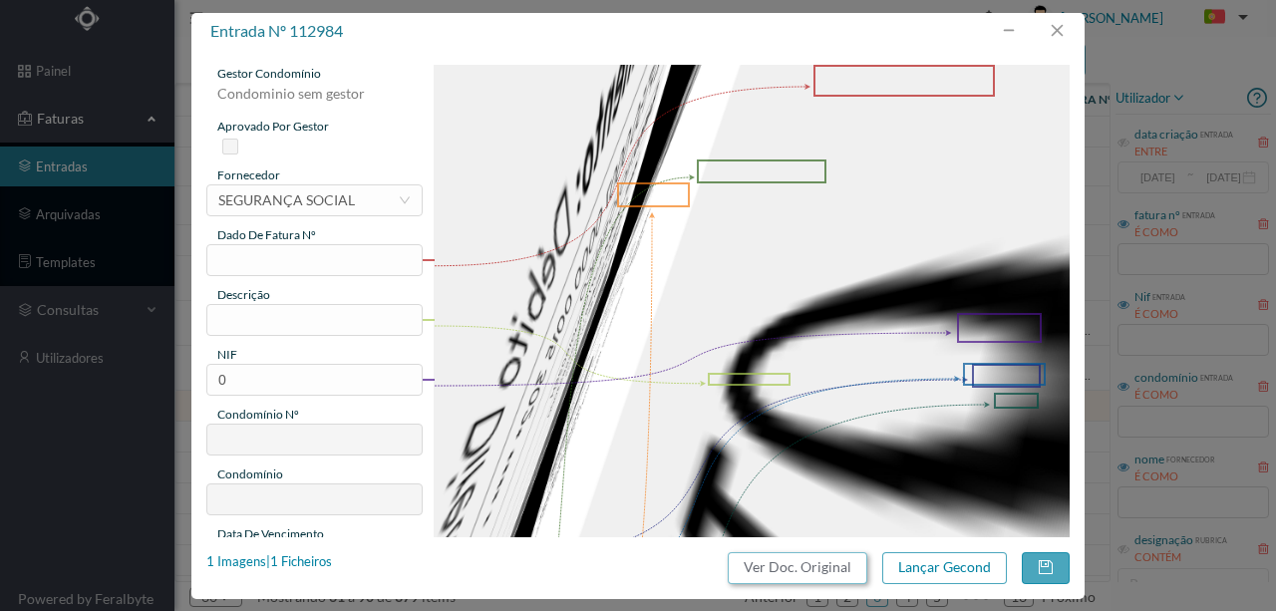
click at [798, 561] on button "Ver Doc. Original" at bounding box center [798, 568] width 140 height 32
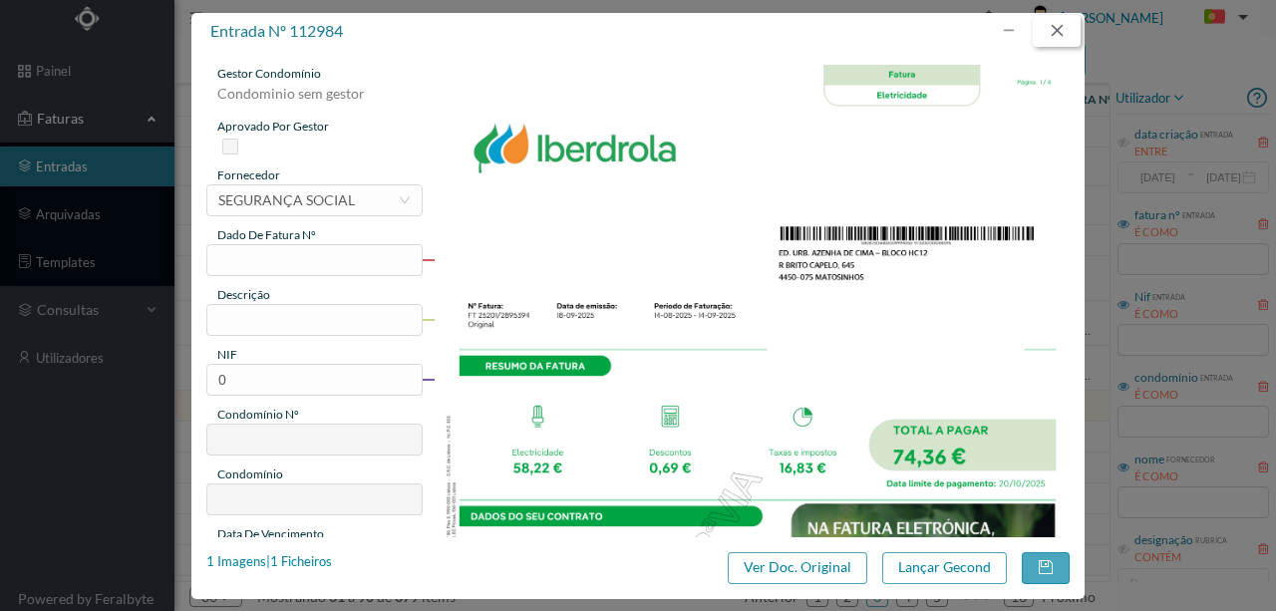
click at [1061, 28] on button "button" at bounding box center [1057, 31] width 48 height 32
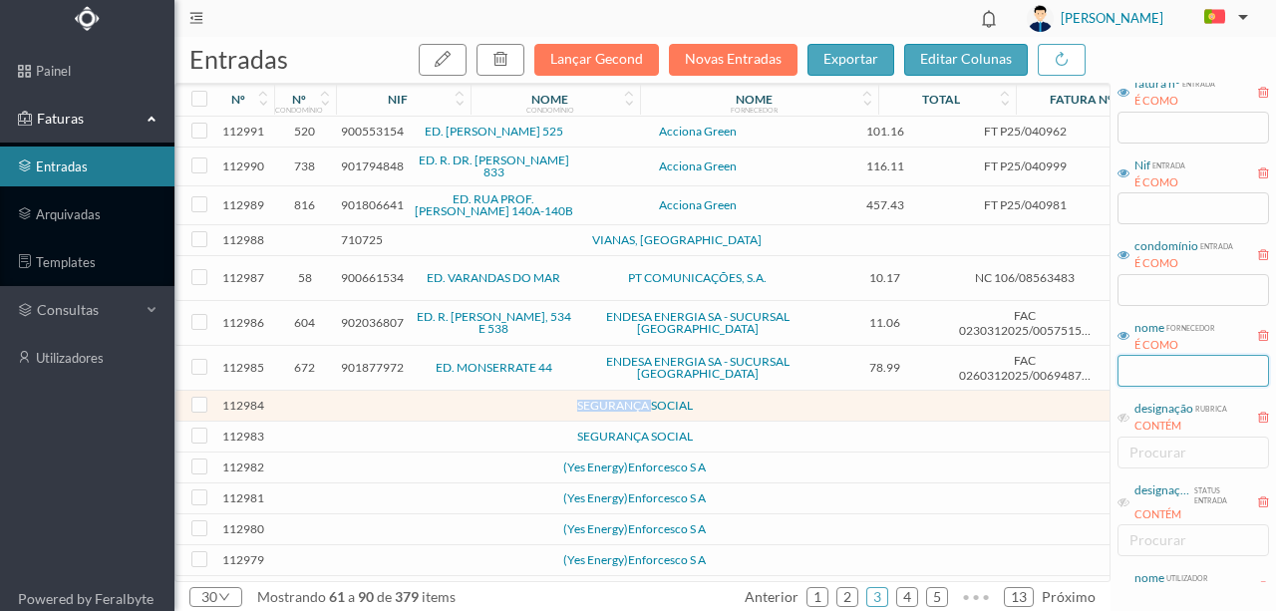
scroll to position [96, 0]
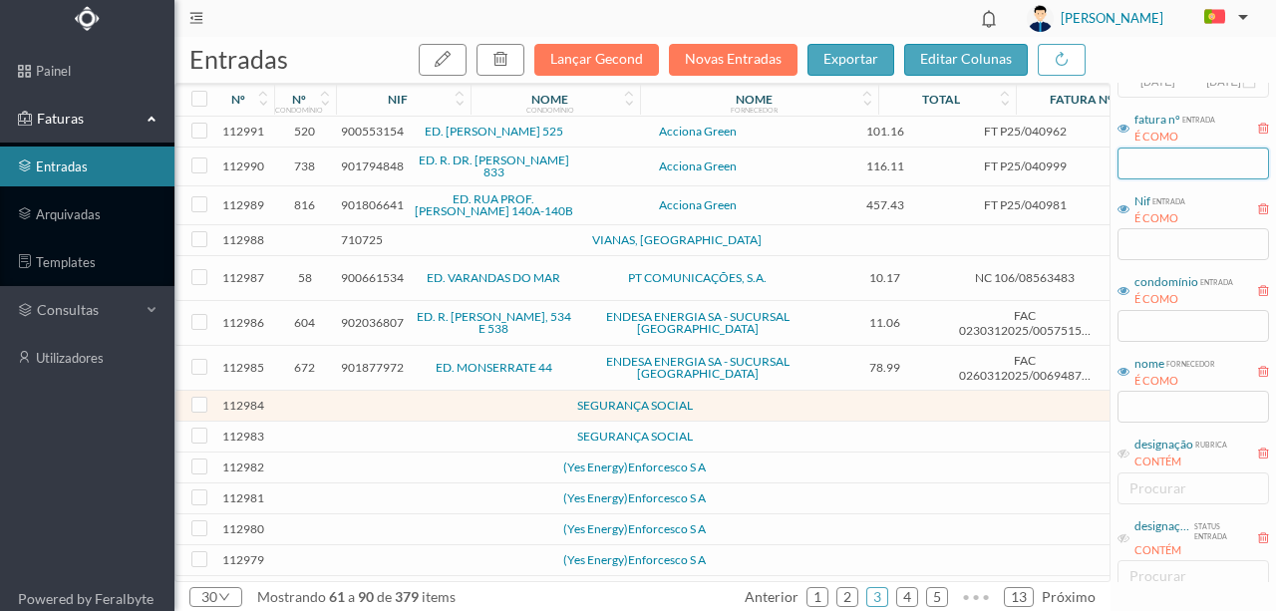
click at [1148, 168] on input "text" at bounding box center [1194, 164] width 152 height 32
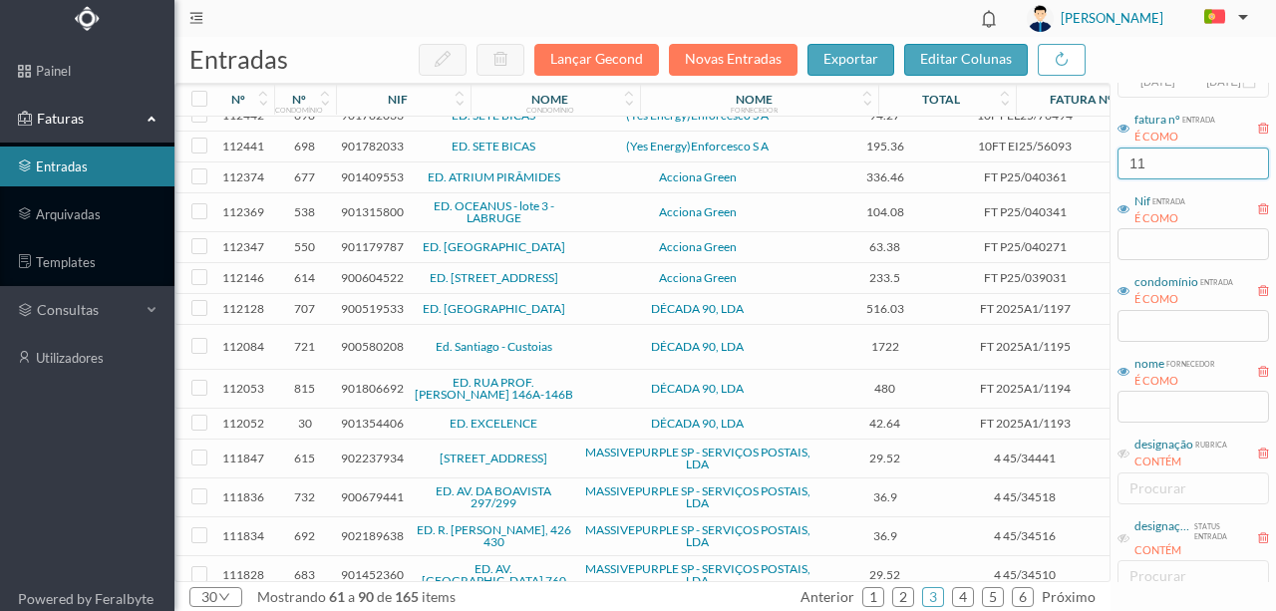
scroll to position [624, 0]
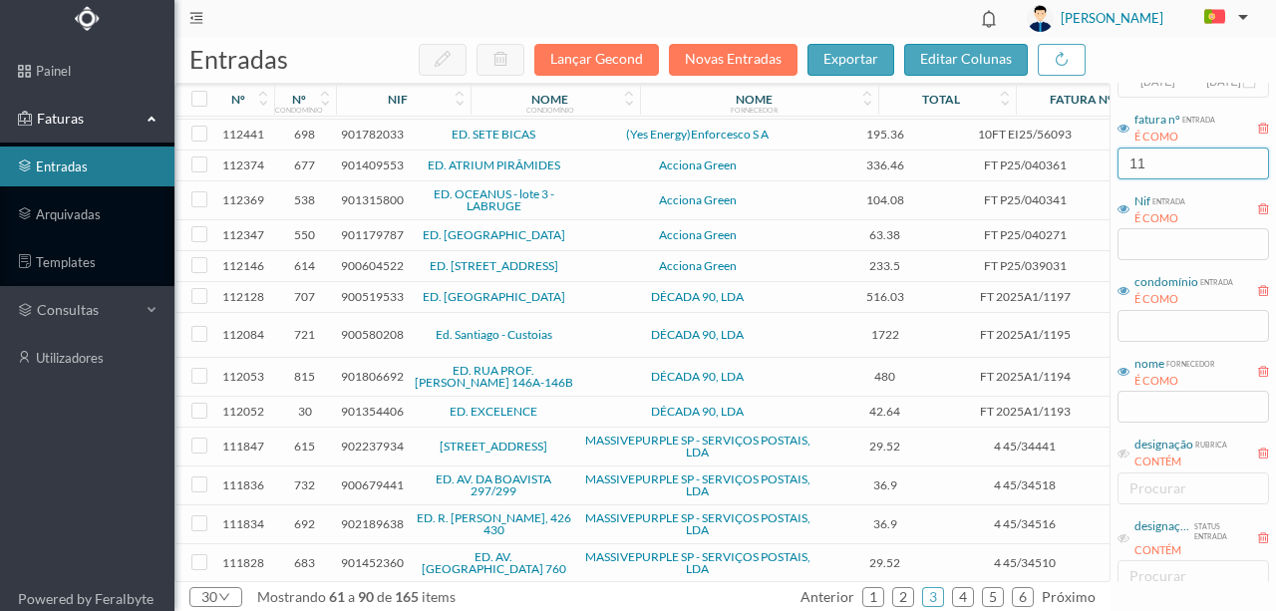
type input "11"
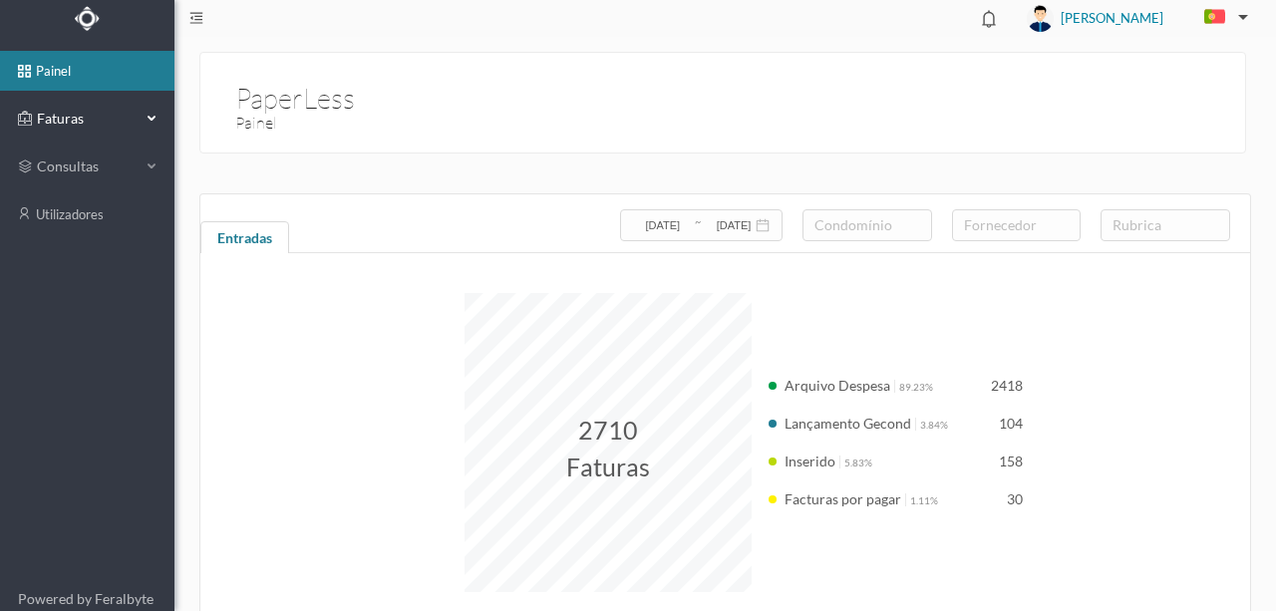
click at [71, 118] on span "Faturas" at bounding box center [87, 119] width 110 height 20
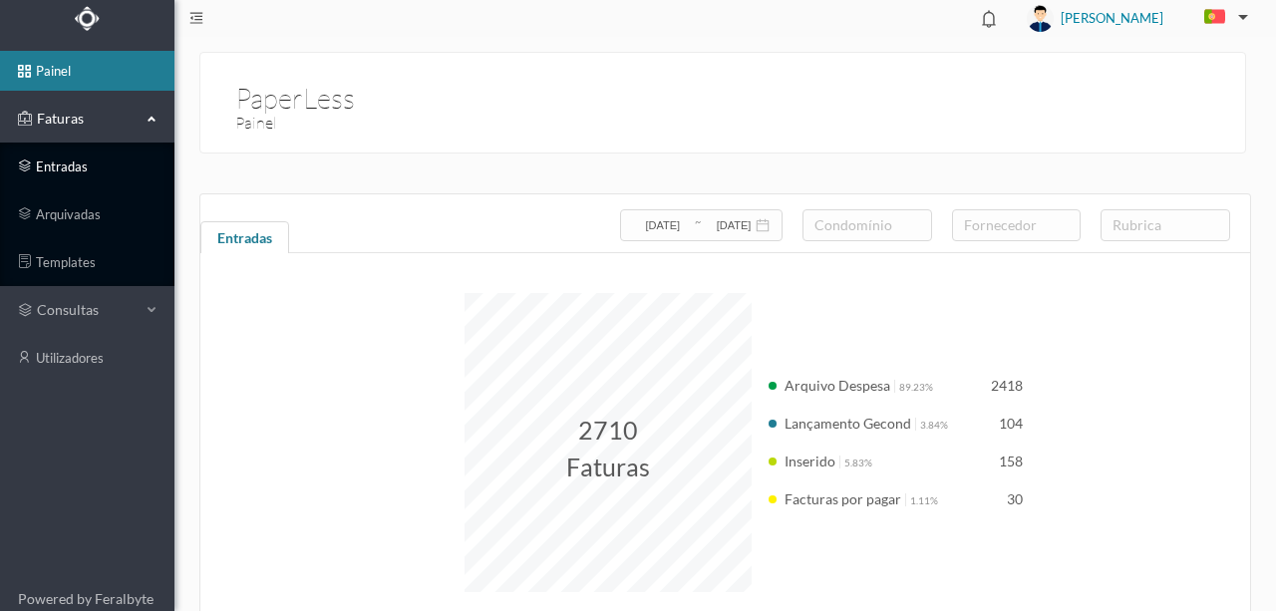
click at [81, 168] on link "entradas" at bounding box center [87, 167] width 174 height 40
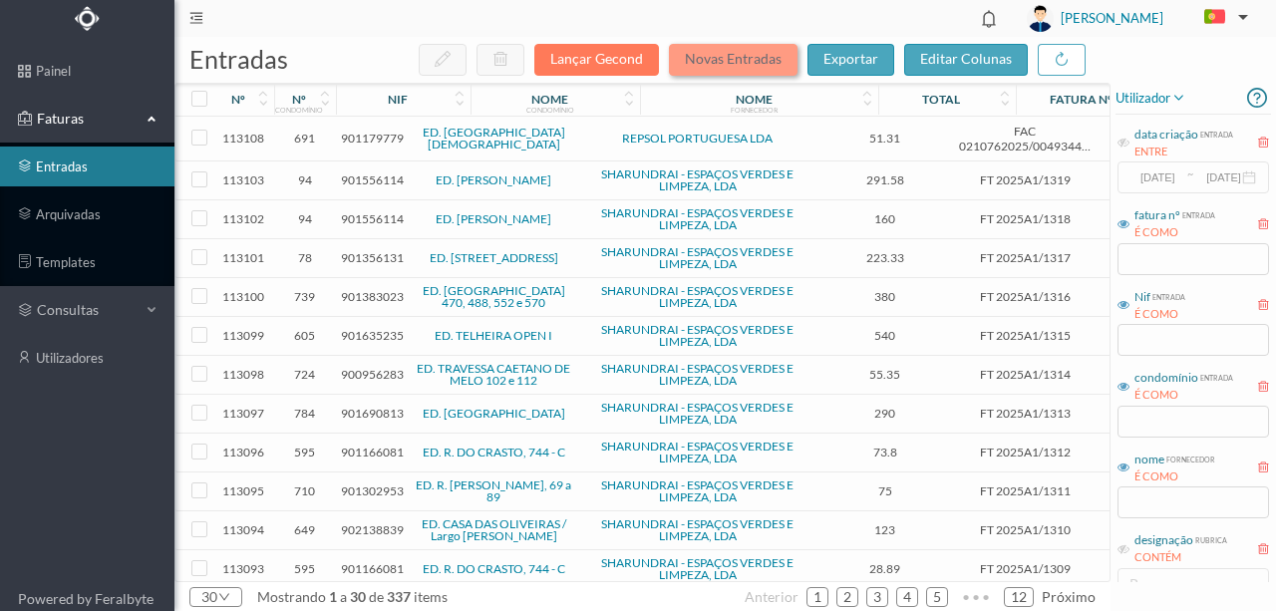
click at [735, 58] on button "Novas Entradas" at bounding box center [733, 60] width 129 height 32
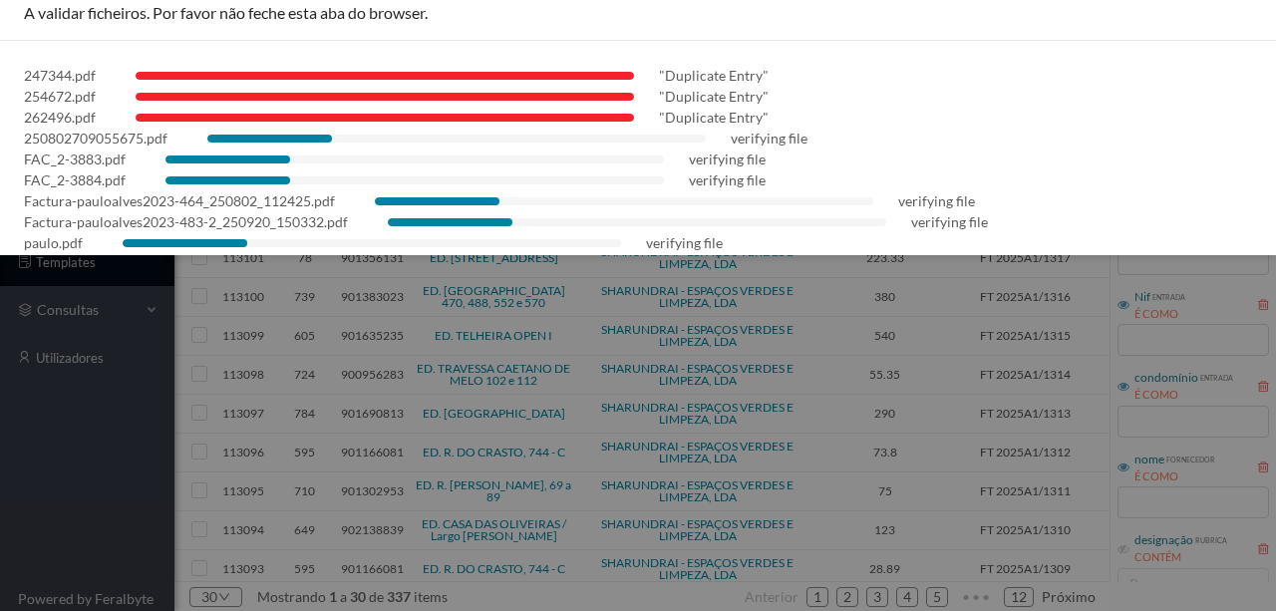
scroll to position [36, 0]
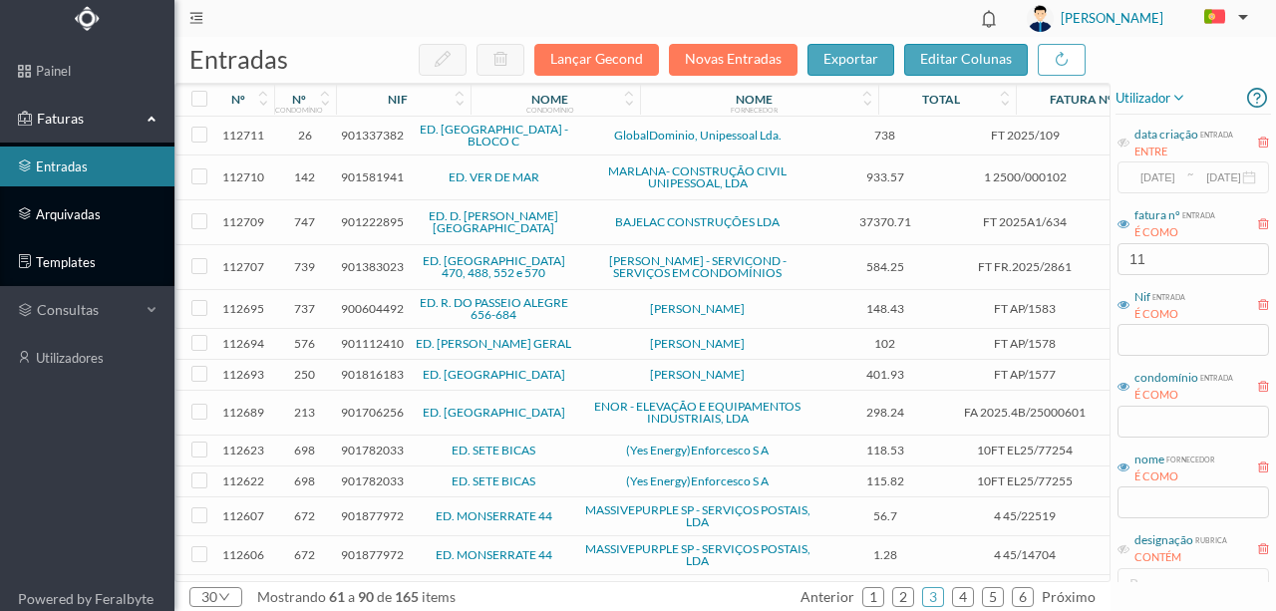
scroll to position [96, 0]
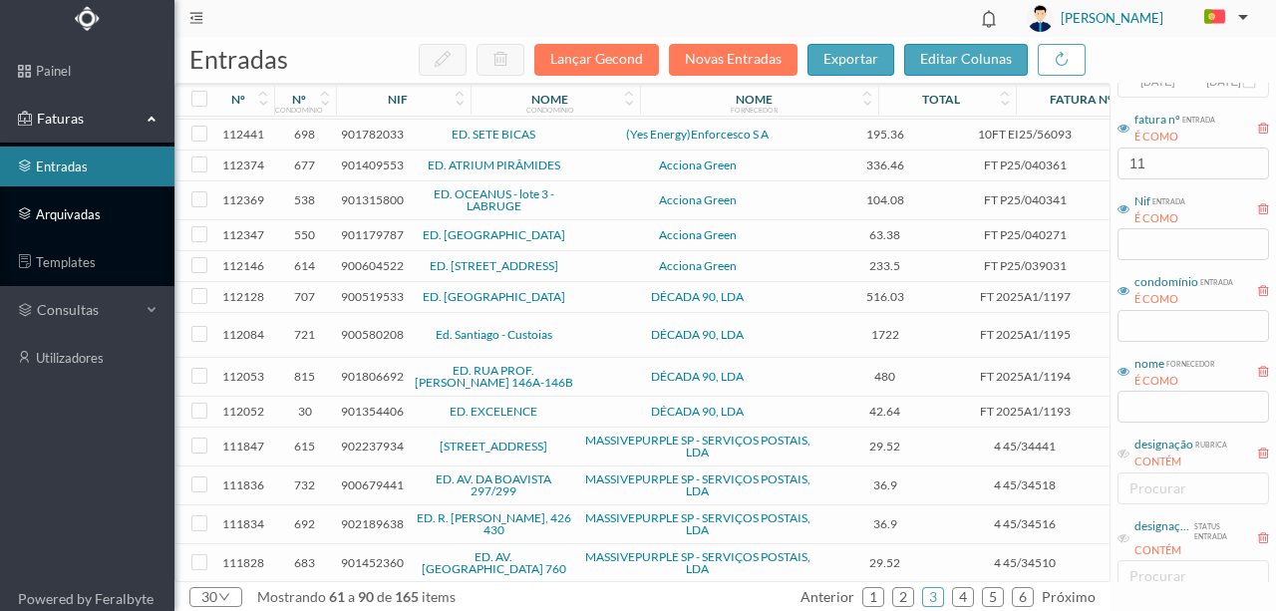
click at [82, 213] on link "arquivadas" at bounding box center [87, 214] width 174 height 40
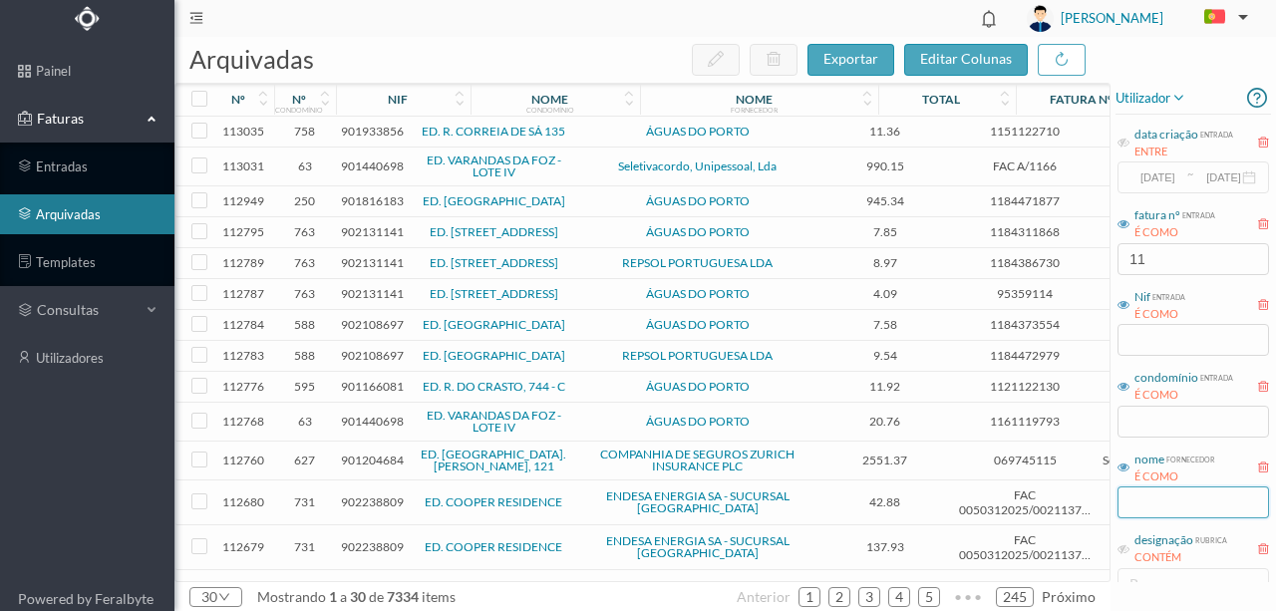
click at [1149, 506] on input "text" at bounding box center [1194, 503] width 152 height 32
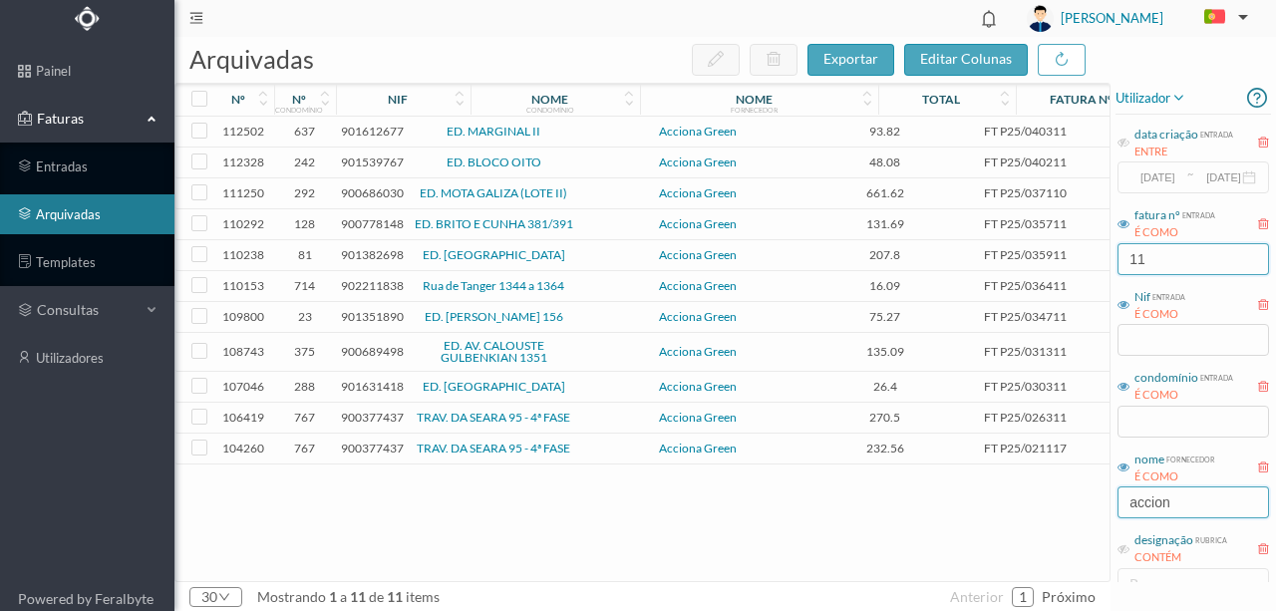
type input "accion"
drag, startPoint x: 1160, startPoint y: 260, endPoint x: 1091, endPoint y: 255, distance: 69.0
click at [1091, 255] on div "arquivadas exportar editar colunas nº nº condomínio nif nome condomínio nome fo…" at bounding box center [725, 324] width 1102 height 574
drag, startPoint x: 1132, startPoint y: 421, endPoint x: 1172, endPoint y: 433, distance: 41.6
click at [1139, 421] on input "text" at bounding box center [1194, 422] width 152 height 32
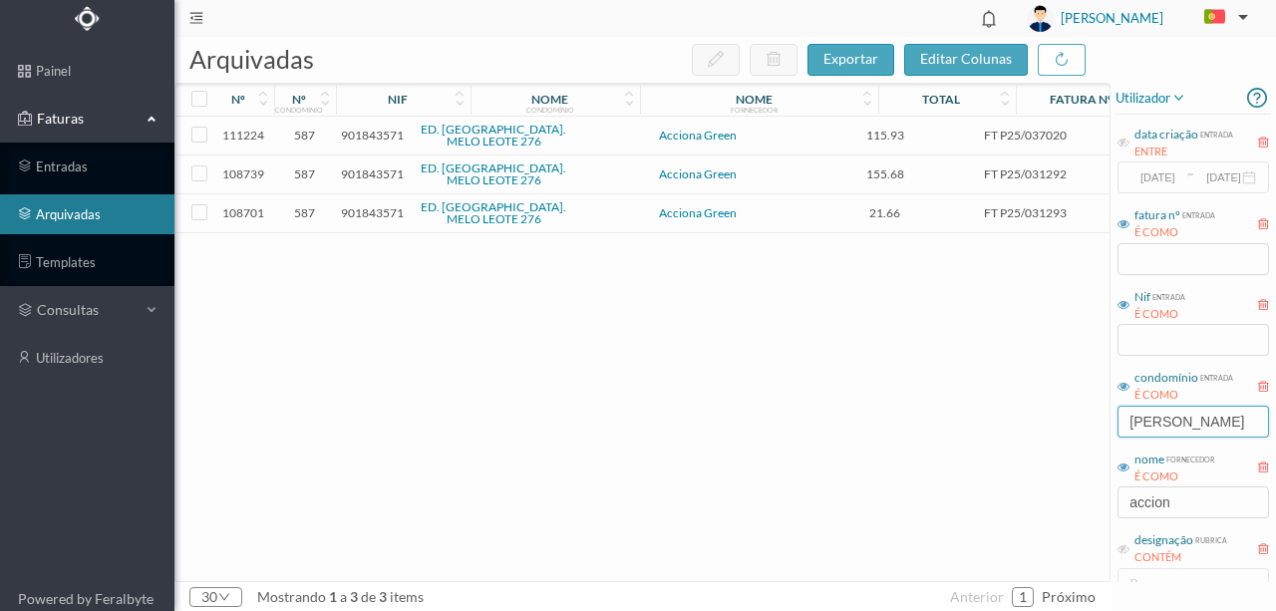
type input "[PERSON_NAME]"
click at [379, 135] on span "901843571" at bounding box center [372, 135] width 63 height 15
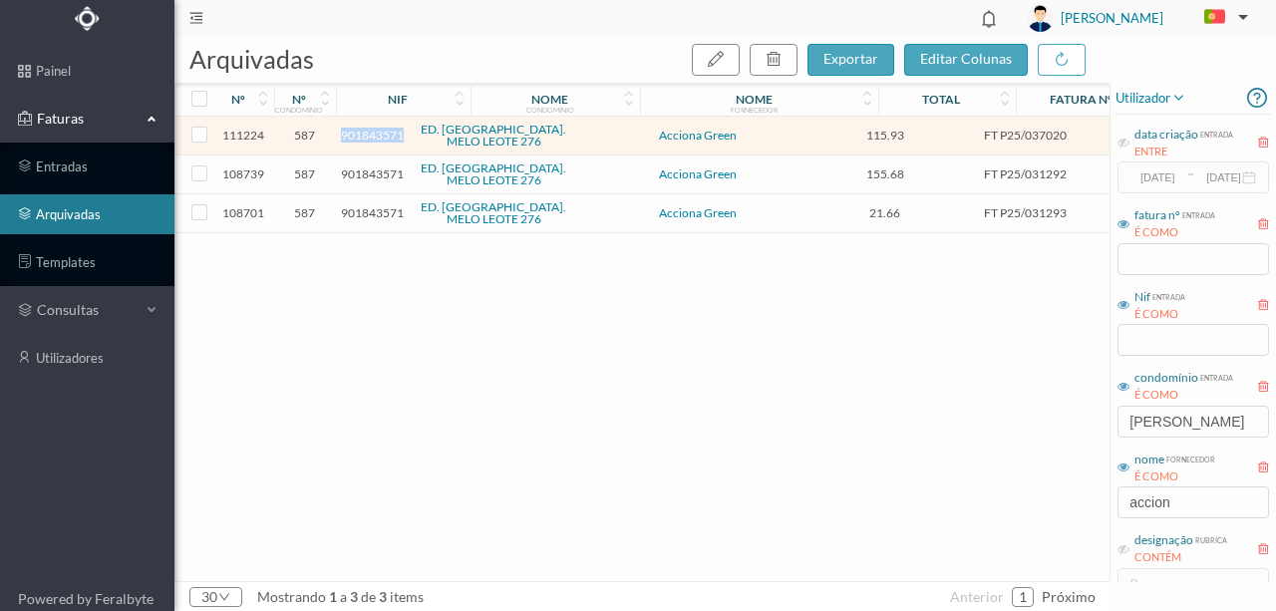
click at [379, 135] on span "901843571" at bounding box center [372, 135] width 63 height 15
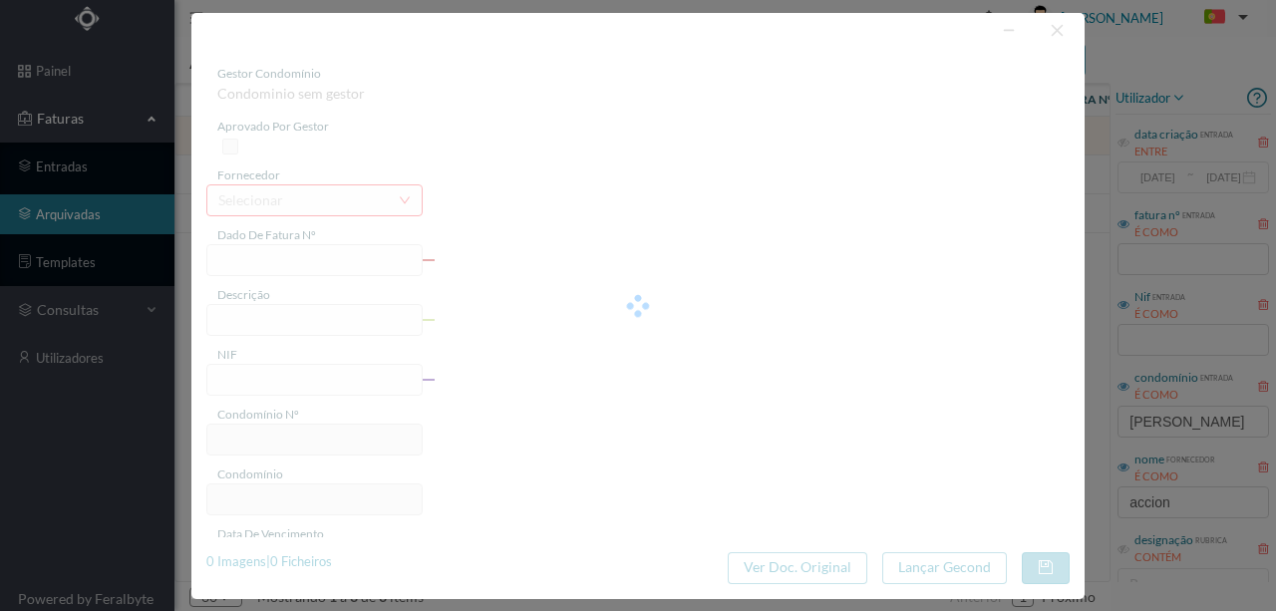
type input "FT P25/037020"
type input "276 ([DATE] a [DATE])"
type input "901843571"
type input "[DATE]"
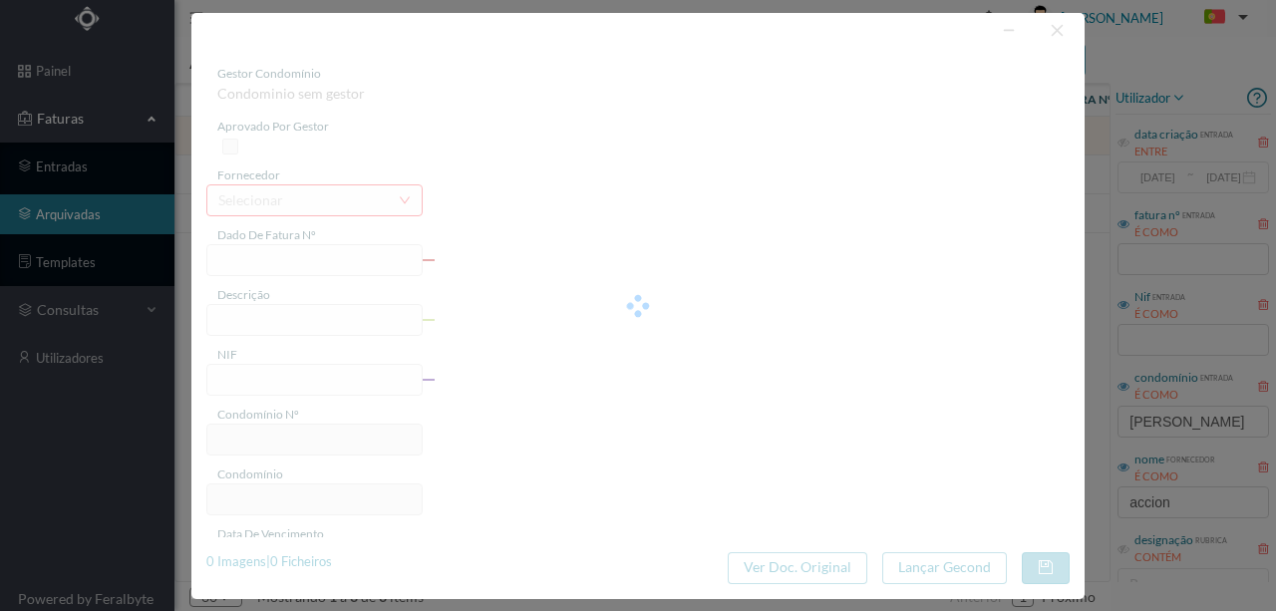
type input "[DATE]"
type input "115.93"
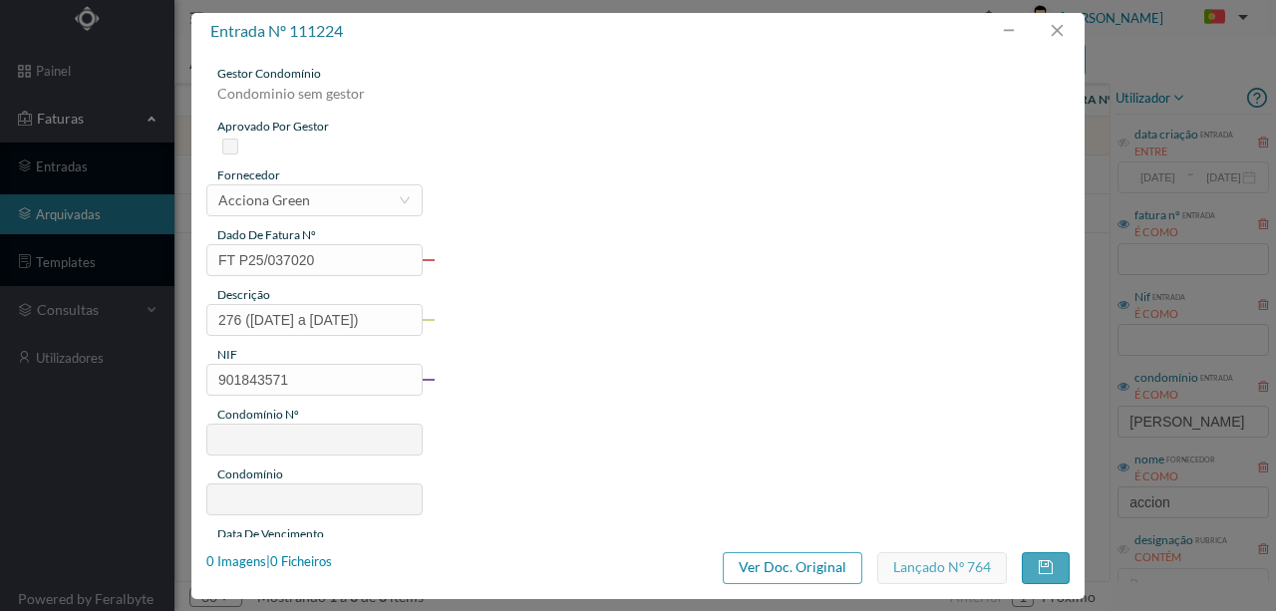
type input "587"
type input "ED. [GEOGRAPHIC_DATA]. MELO LEOTE 276"
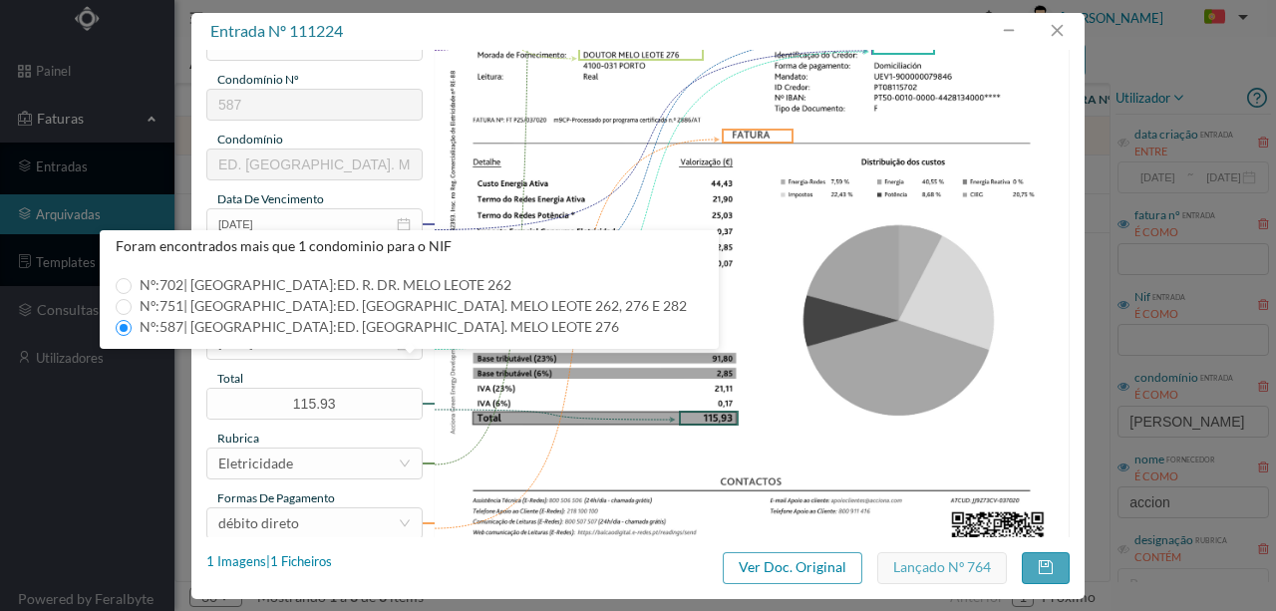
scroll to position [199, 0]
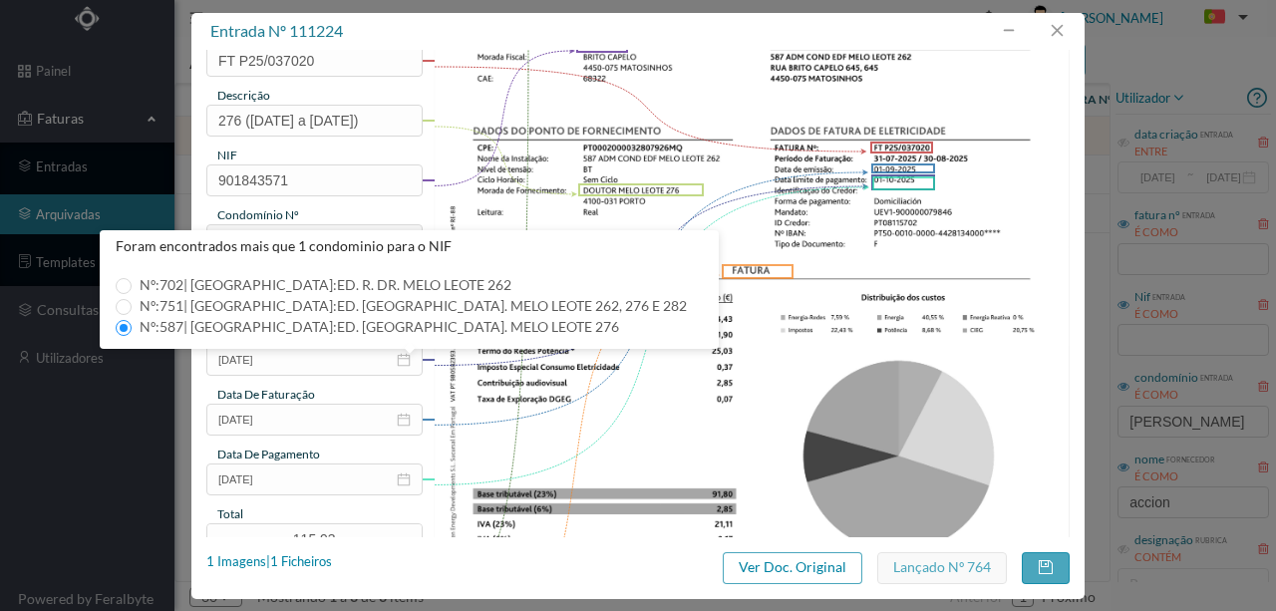
click at [652, 341] on img at bounding box center [752, 315] width 637 height 901
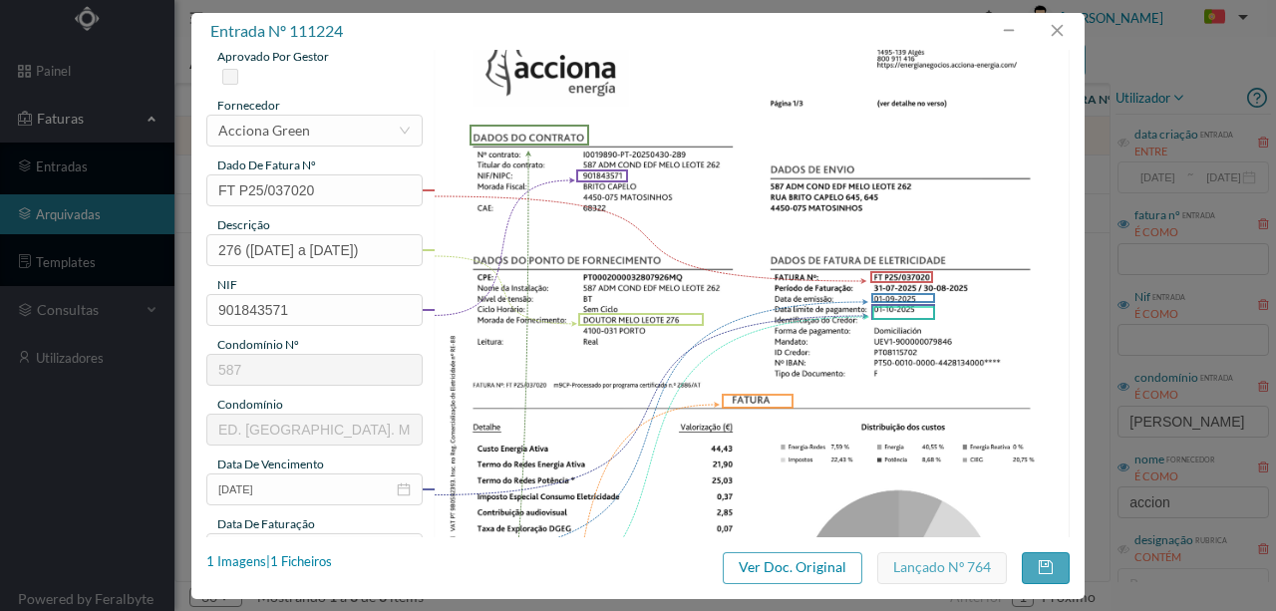
scroll to position [66, 0]
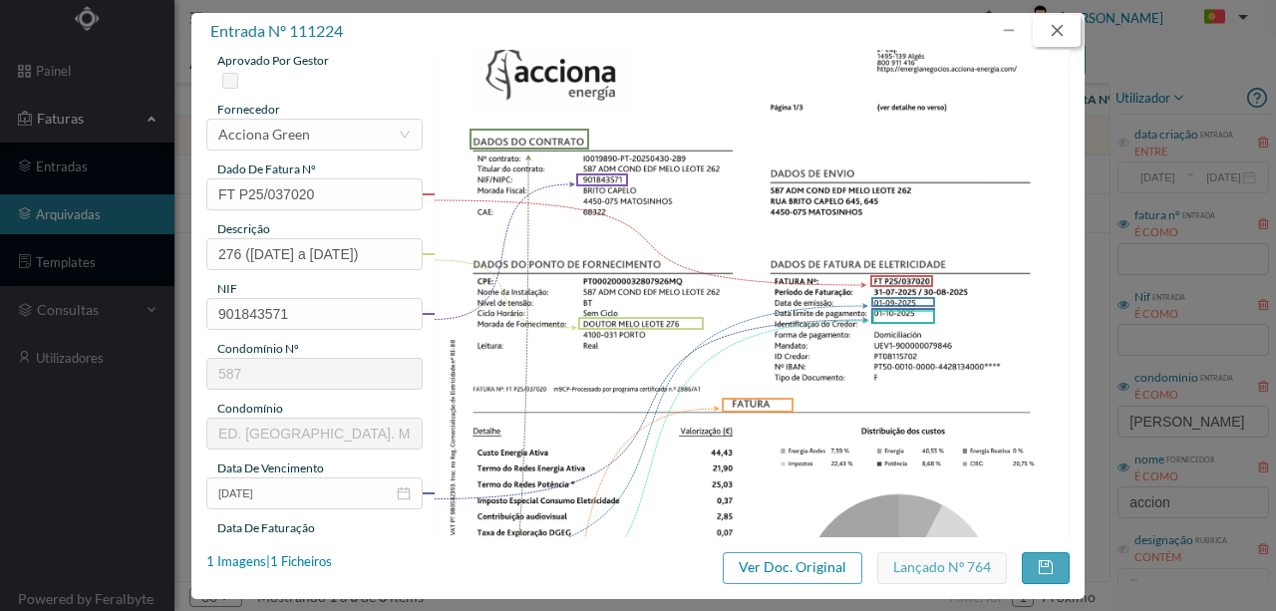
click at [1063, 30] on button "button" at bounding box center [1057, 31] width 48 height 32
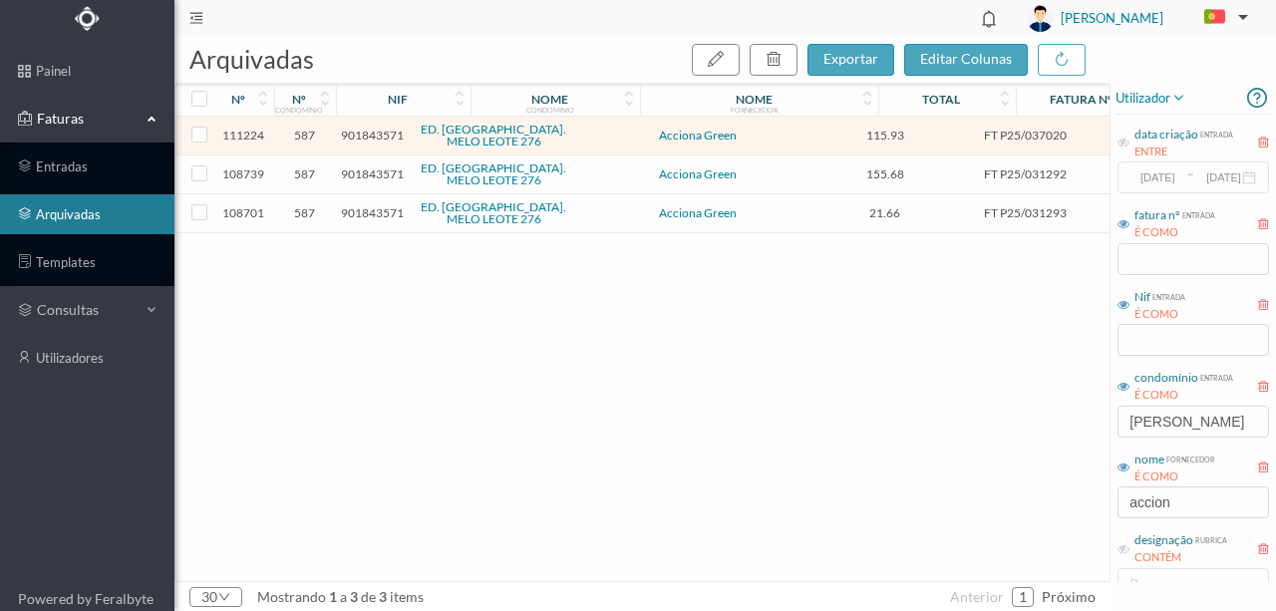
click at [364, 176] on span "901843571" at bounding box center [372, 174] width 63 height 15
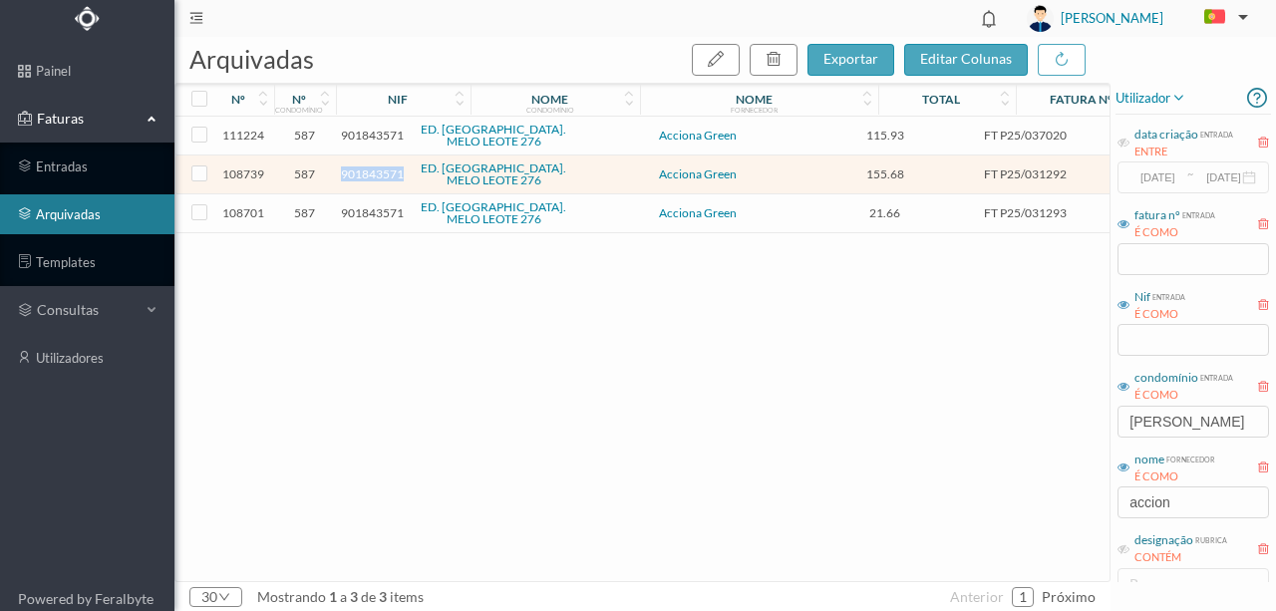
click at [364, 176] on span "901843571" at bounding box center [372, 174] width 63 height 15
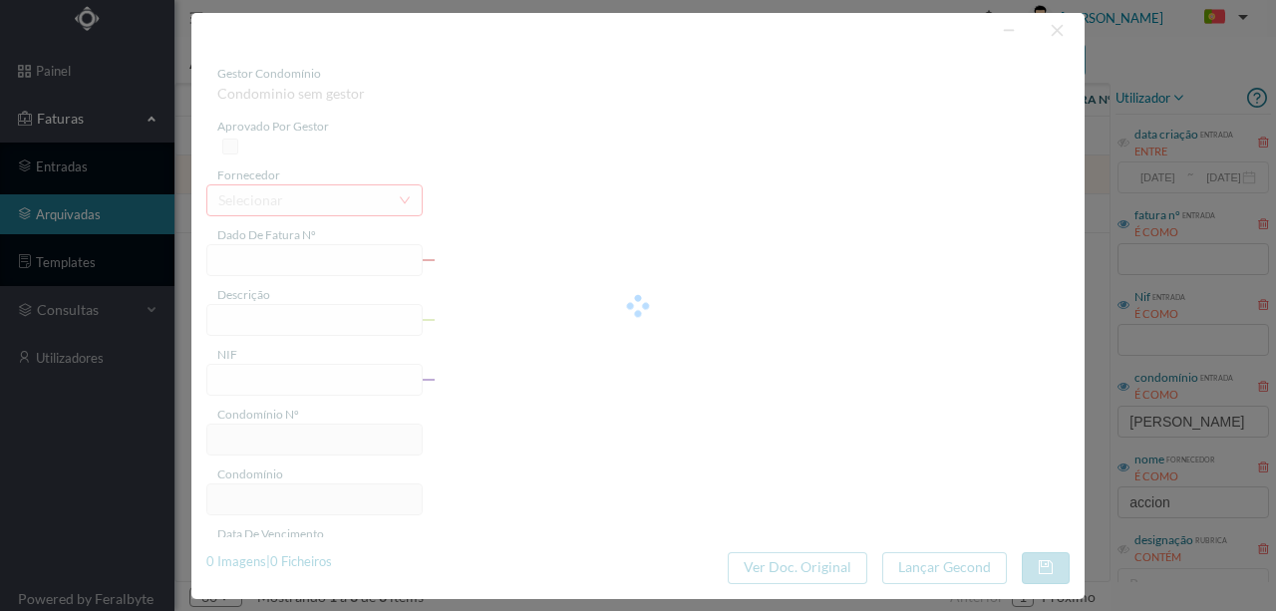
type input "FT P25/031292"
type input "276 ([DATE] a [DATE])"
type input "901843571"
type input "[DATE]"
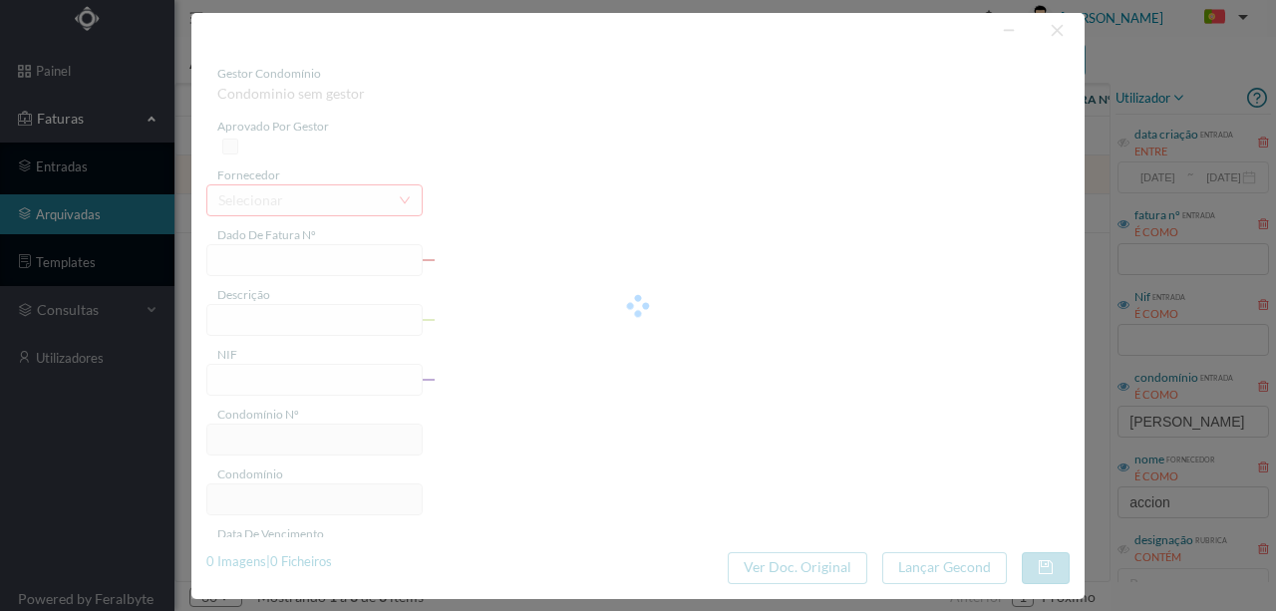
type input "[DATE]"
type input "155.68"
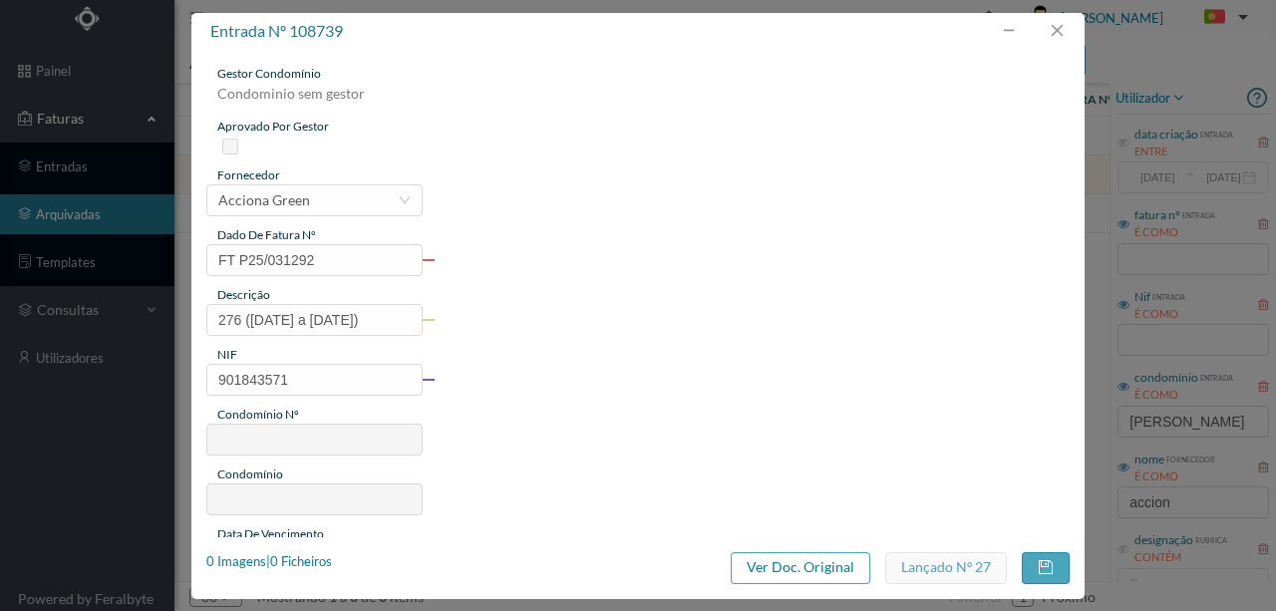
type input "587"
type input "ED. [GEOGRAPHIC_DATA]. MELO LEOTE 276"
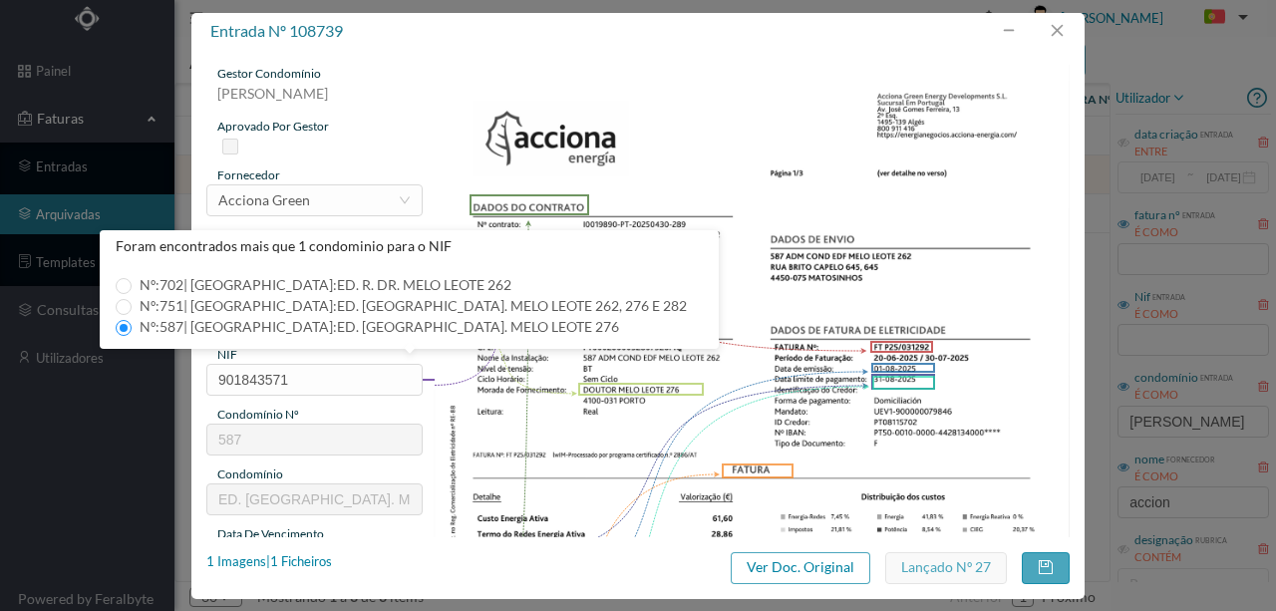
click at [663, 407] on img at bounding box center [752, 515] width 637 height 901
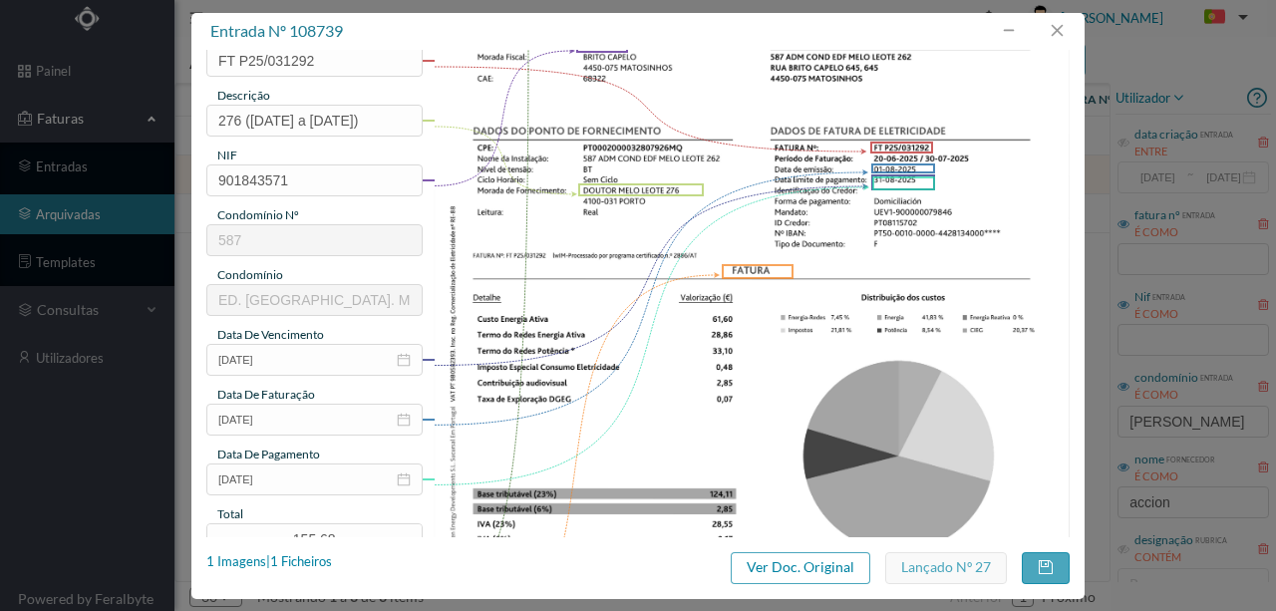
scroll to position [399, 0]
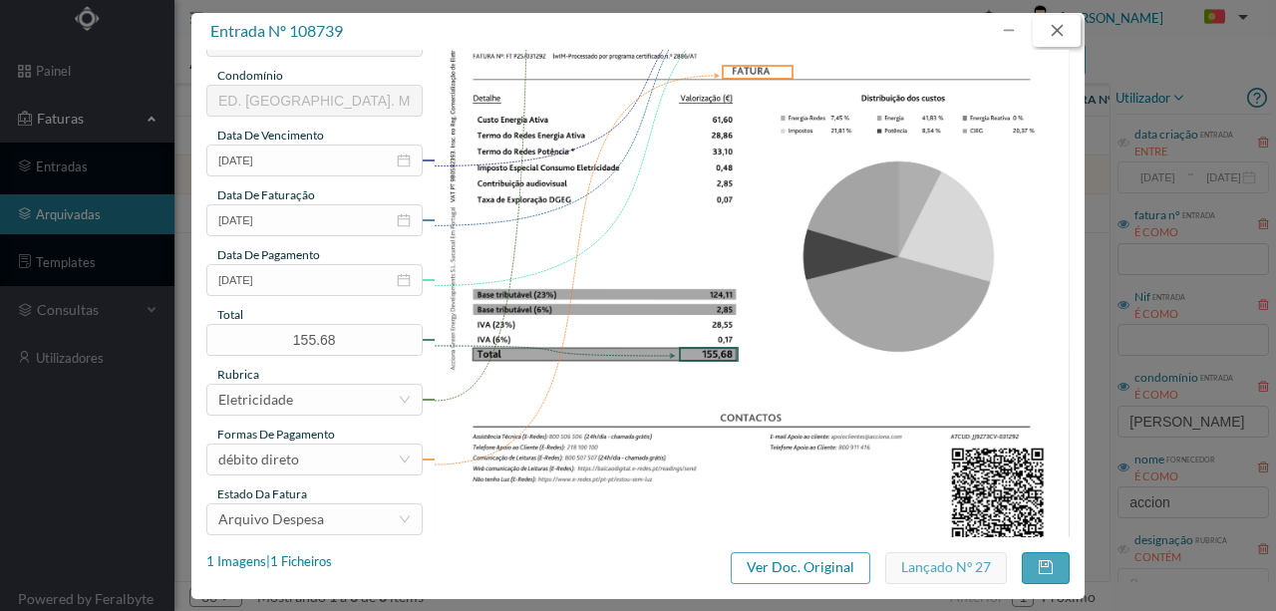
click at [1059, 26] on button "button" at bounding box center [1057, 31] width 48 height 32
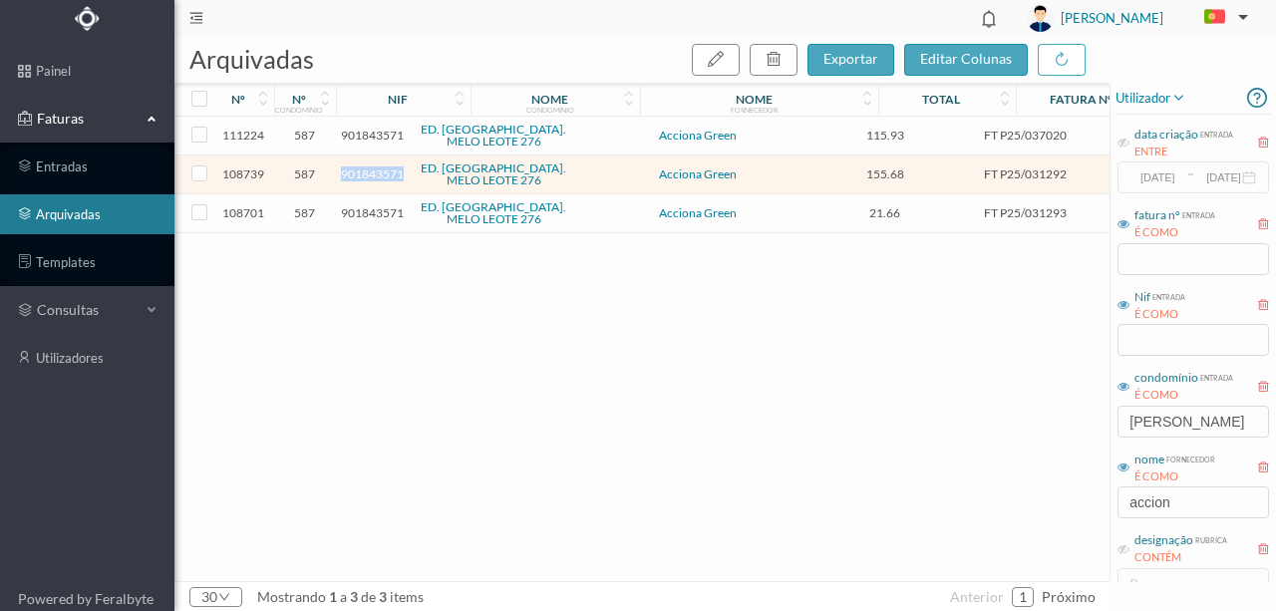
click at [373, 168] on span "901843571" at bounding box center [372, 174] width 63 height 15
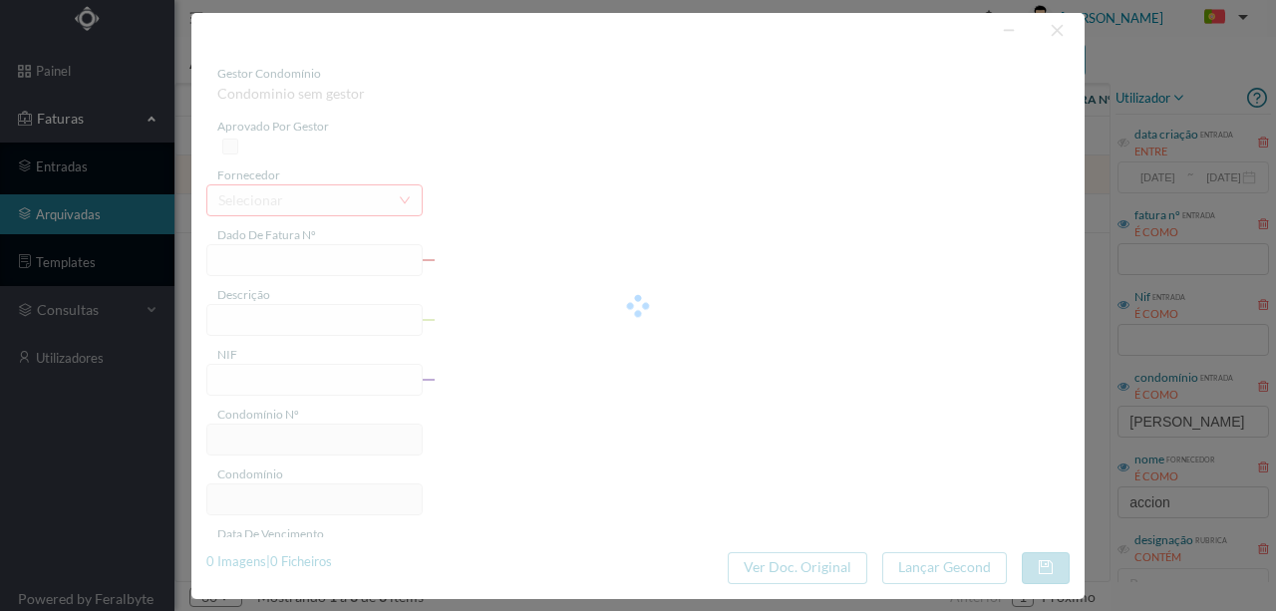
type input "FT P25/031292"
type input "276 ([DATE] a [DATE])"
type input "901843571"
type input "[DATE]"
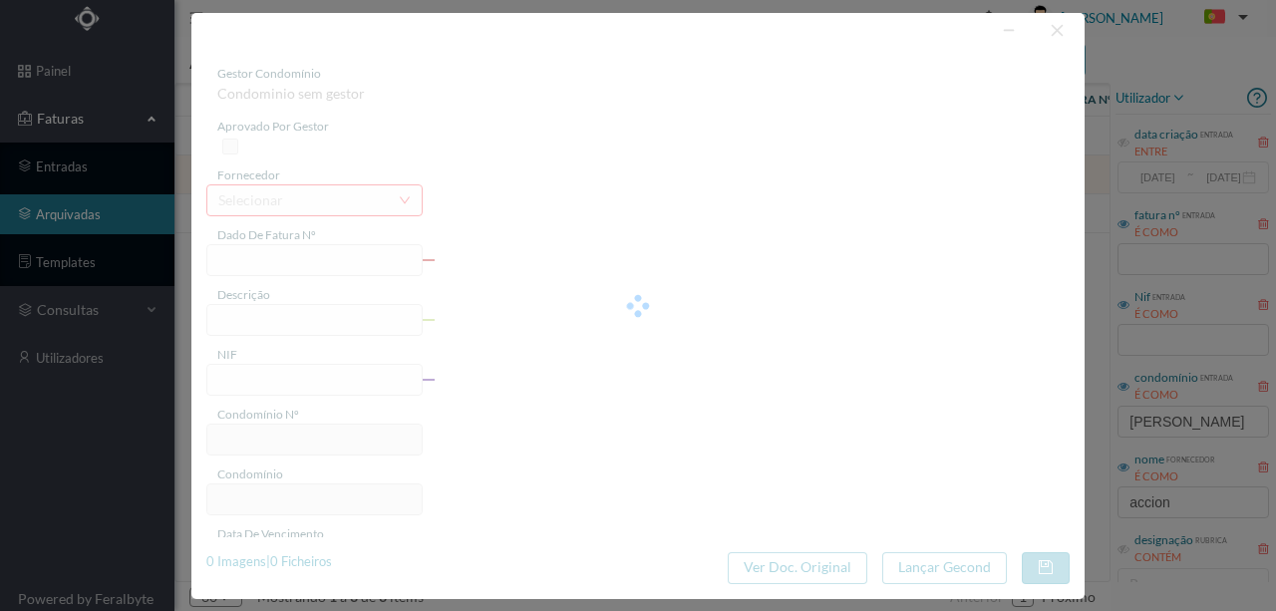
type input "[DATE]"
type input "155.68"
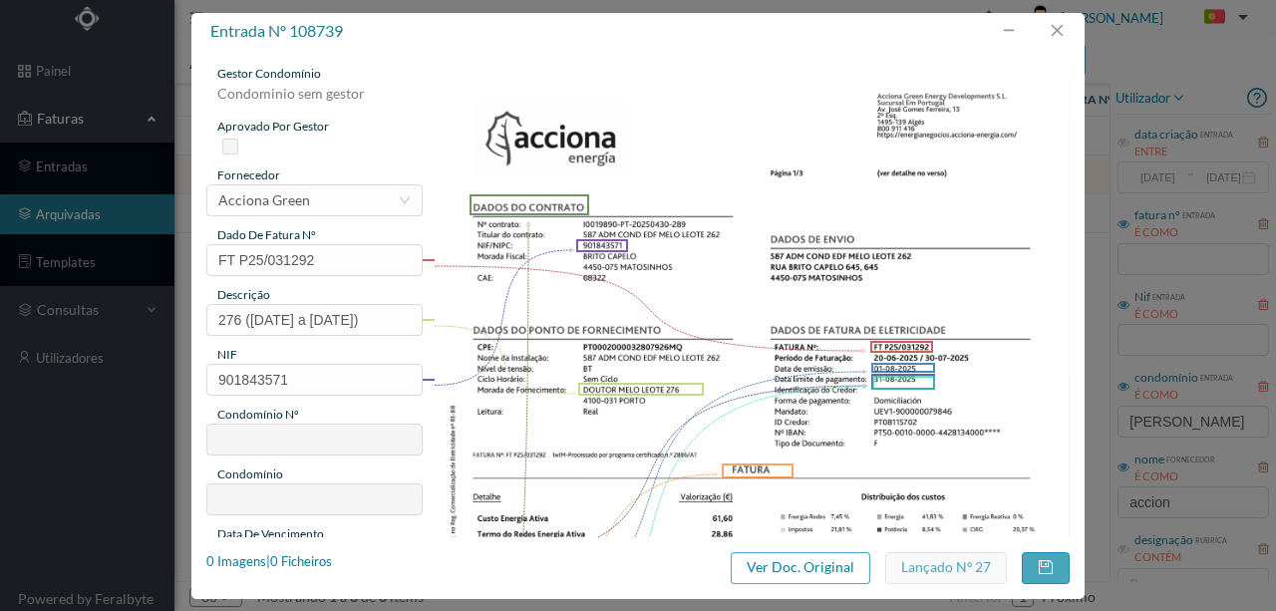
type input "587"
type input "ED. [GEOGRAPHIC_DATA]. MELO LEOTE 276"
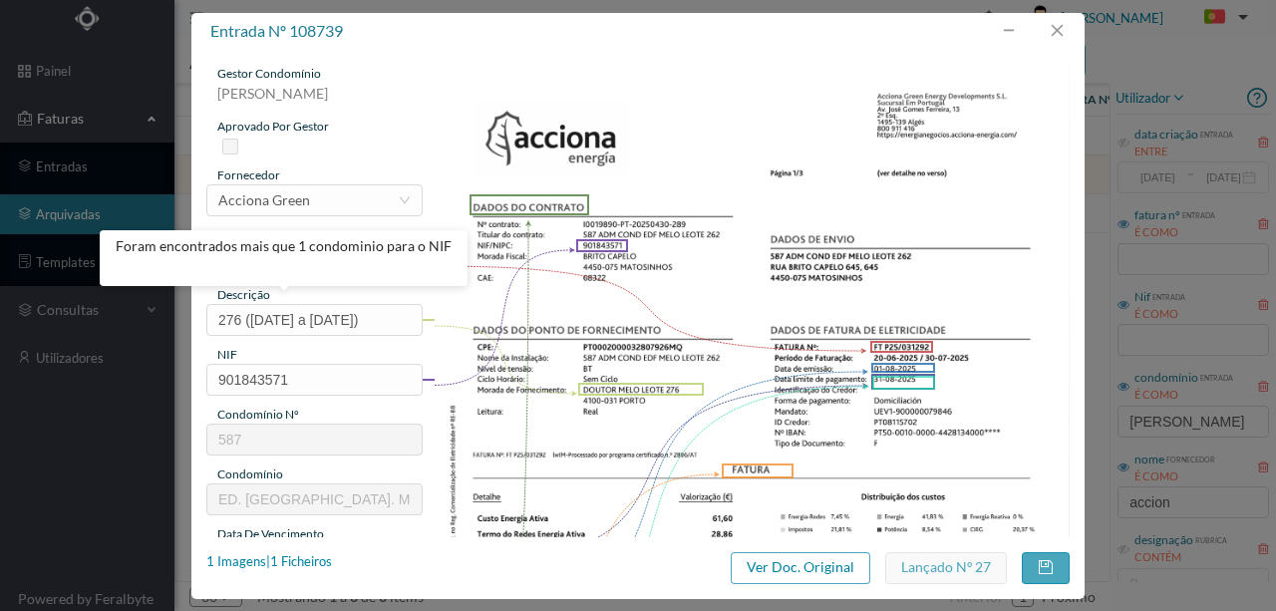
click at [712, 115] on img at bounding box center [752, 515] width 637 height 901
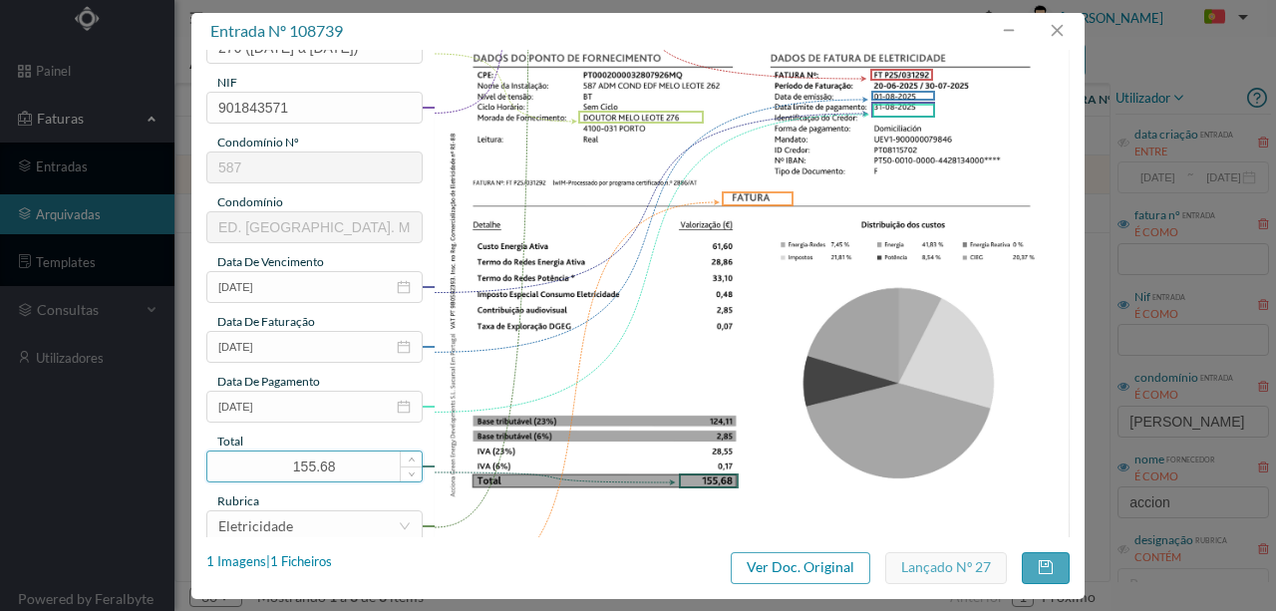
scroll to position [339, 0]
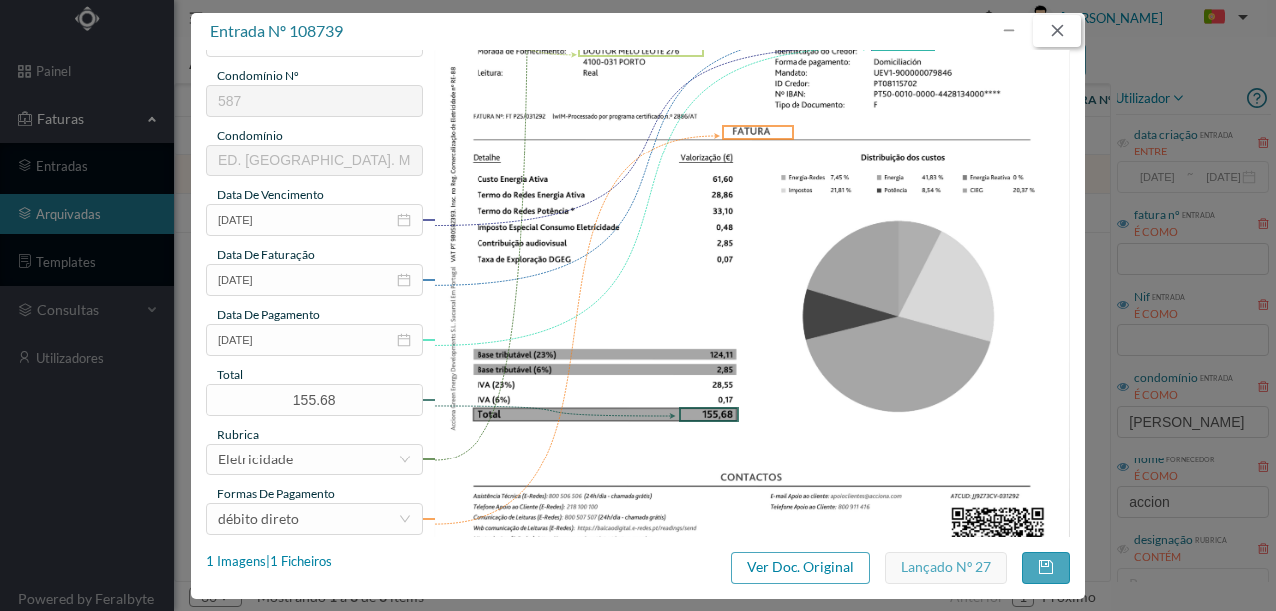
click at [1047, 35] on button "button" at bounding box center [1057, 31] width 48 height 32
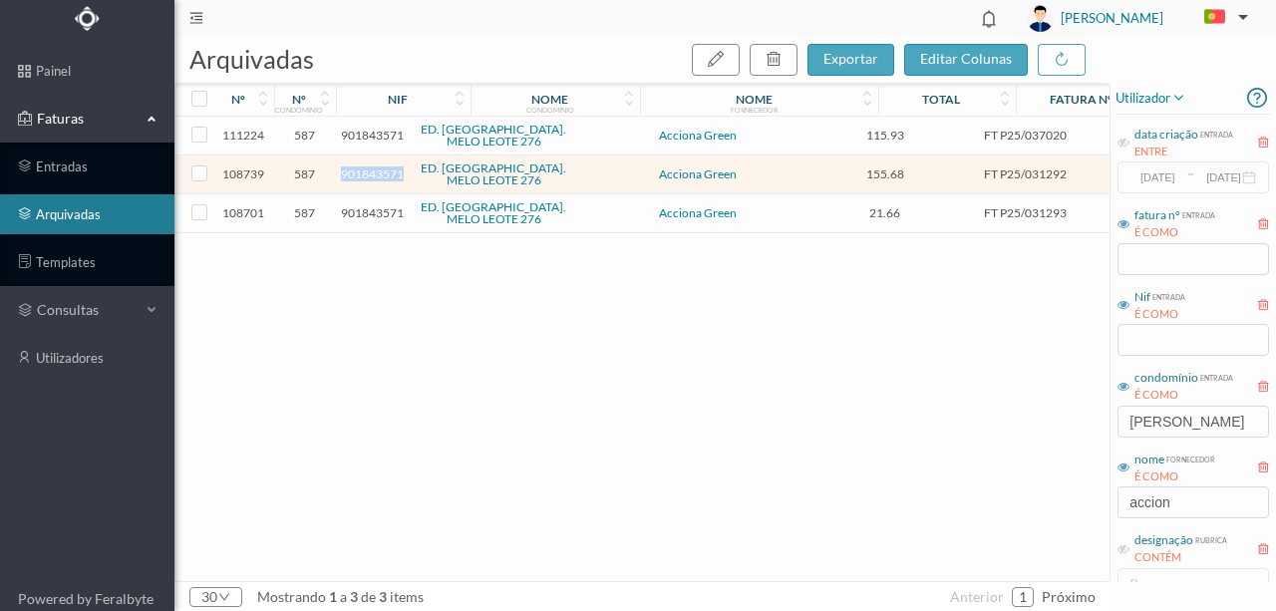
click at [381, 176] on span "901843571" at bounding box center [372, 174] width 63 height 15
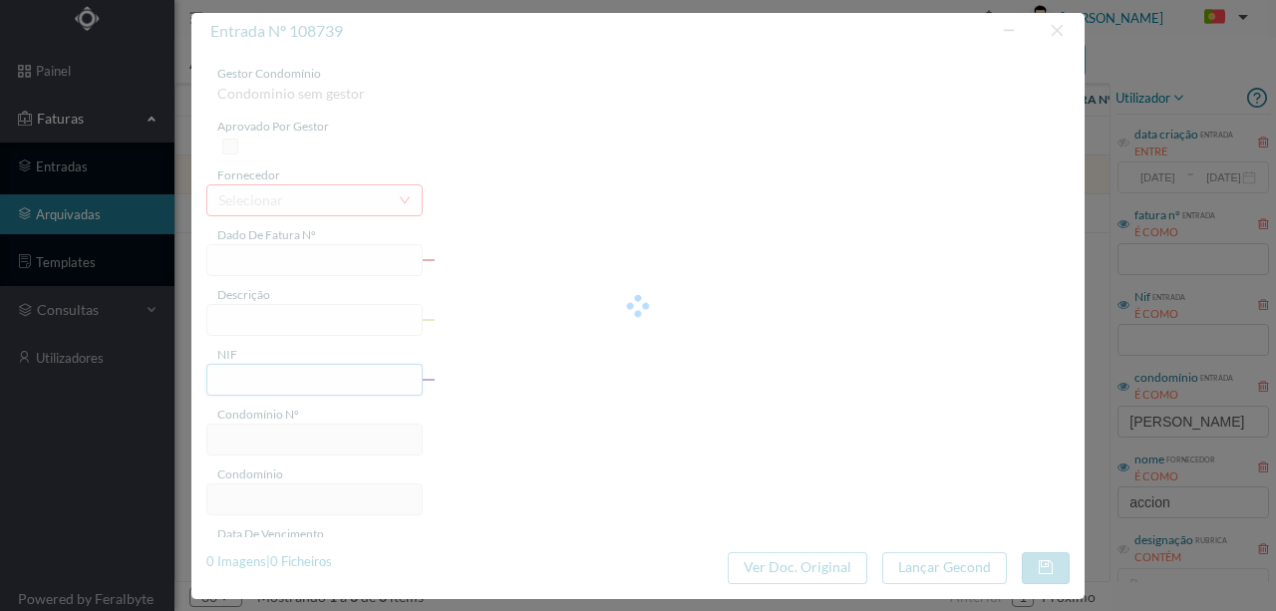
type input "FT P25/031292"
type input "276 ([DATE] a [DATE])"
type input "901843571"
type input "[DATE]"
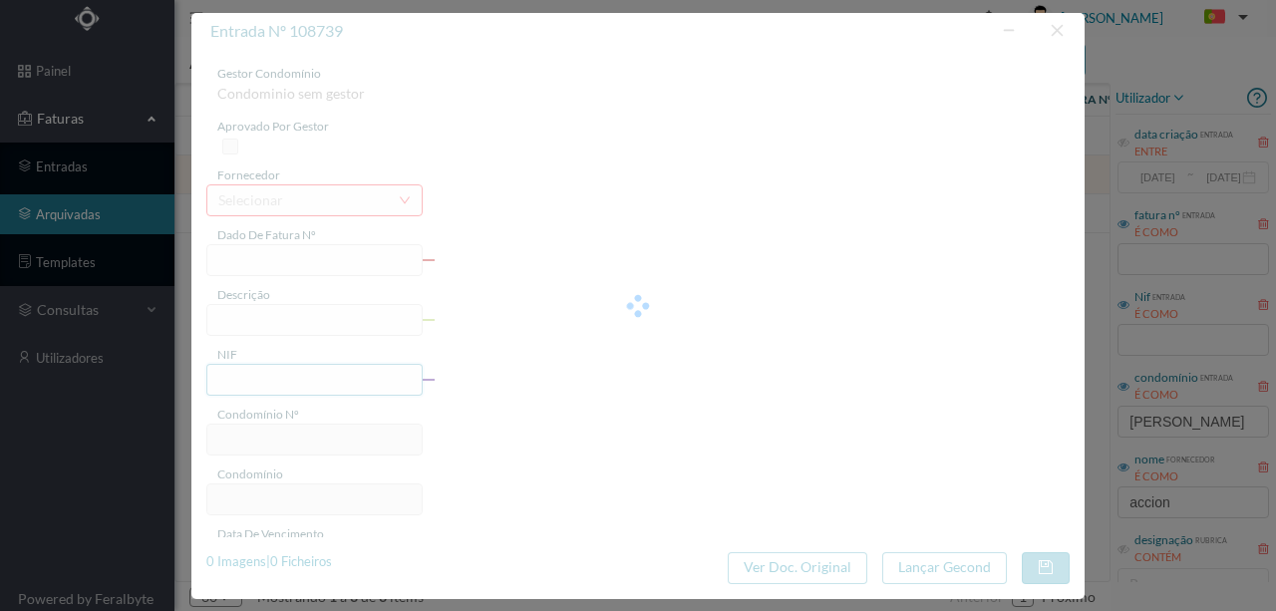
type input "[DATE]"
type input "155.68"
type input "587"
type input "ED. [GEOGRAPHIC_DATA]. MELO LEOTE 276"
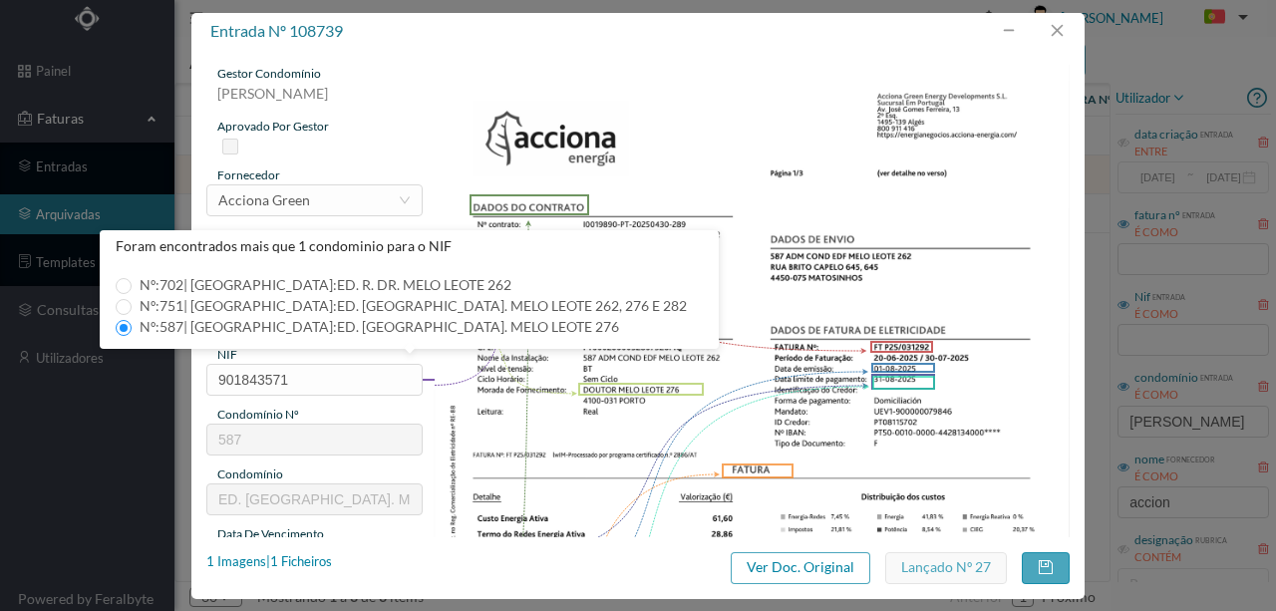
click at [636, 425] on img at bounding box center [752, 515] width 637 height 901
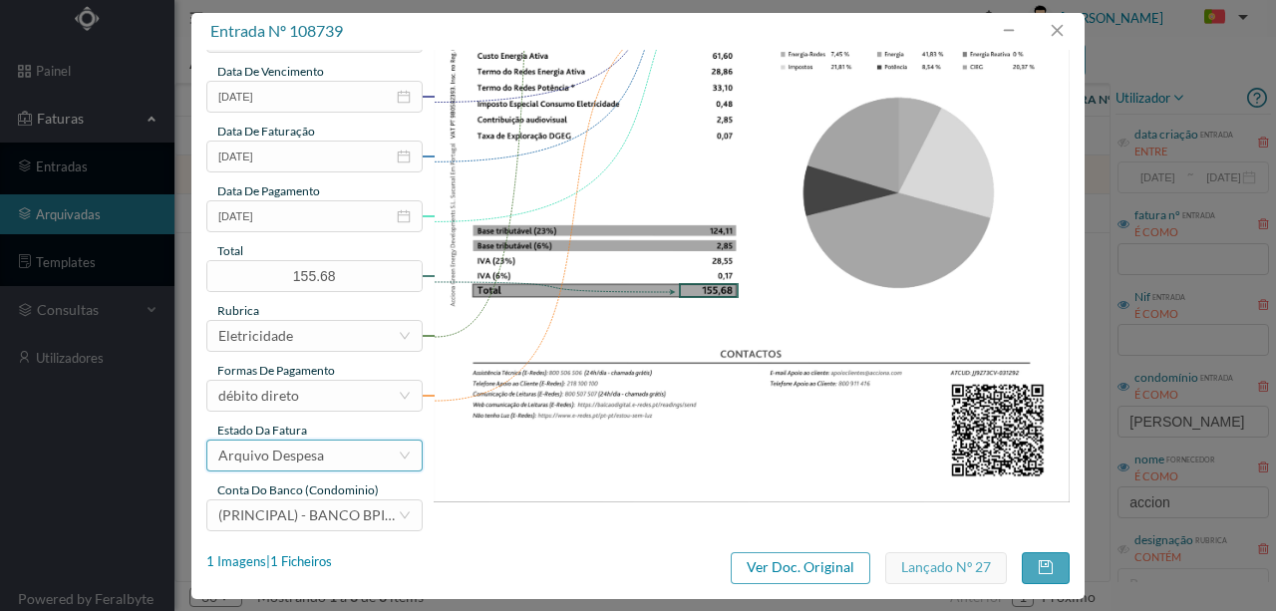
scroll to position [472, 0]
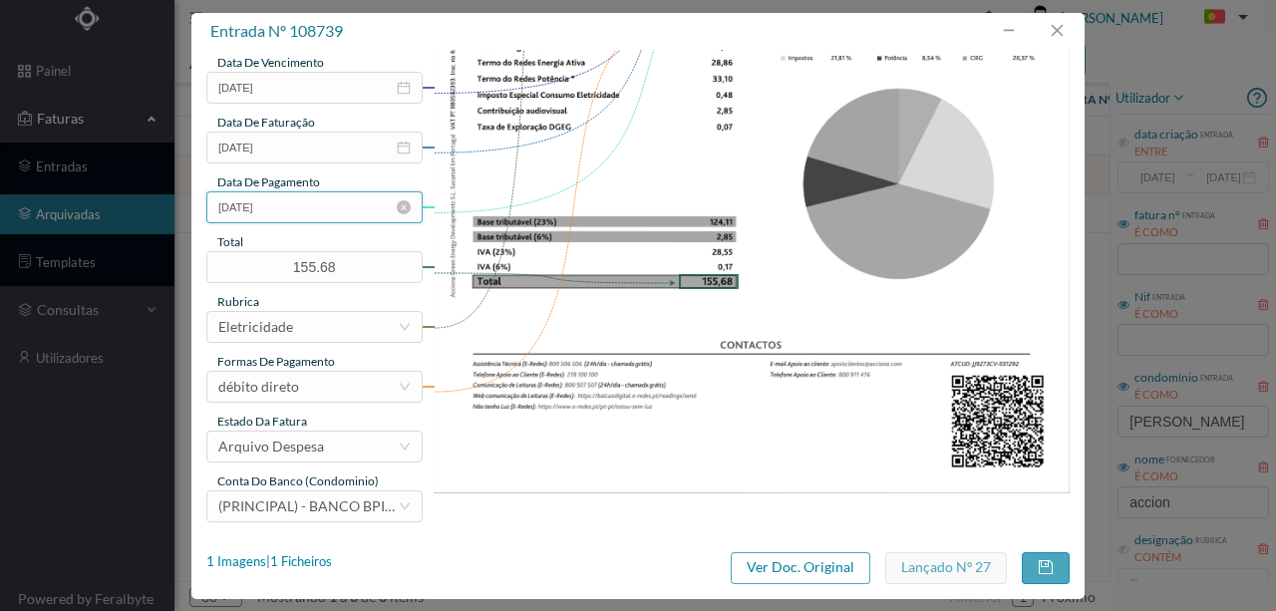
click at [311, 198] on input "[DATE]" at bounding box center [314, 207] width 216 height 32
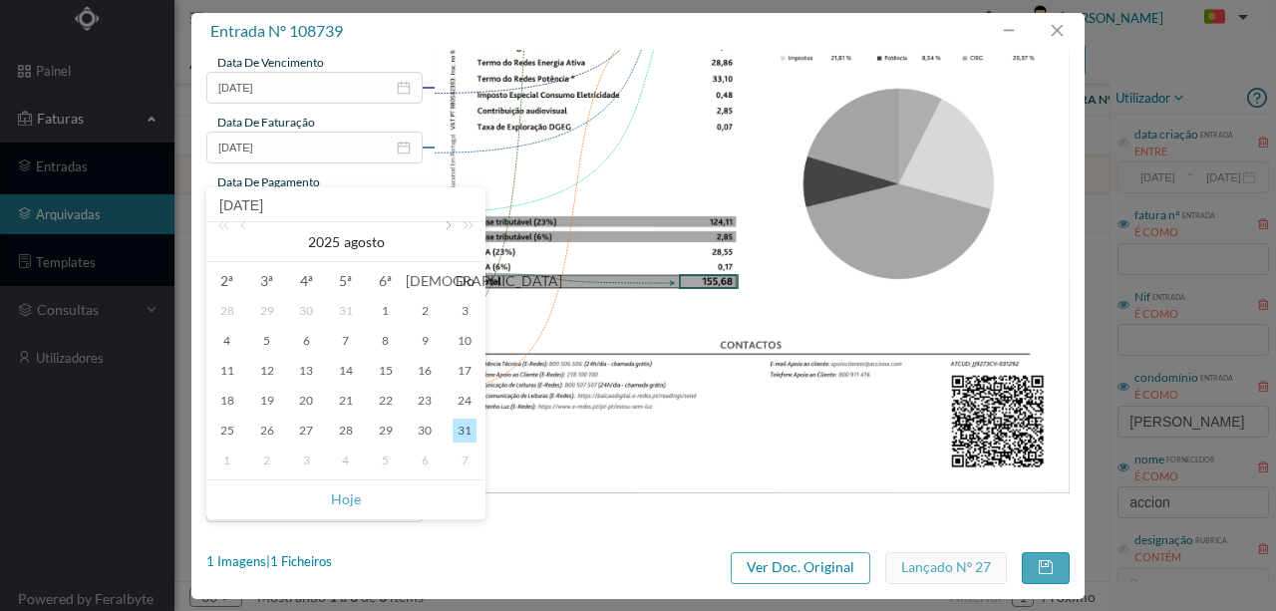
click at [446, 227] on link at bounding box center [447, 242] width 18 height 40
click at [318, 336] on td "10" at bounding box center [306, 341] width 40 height 30
type input "[DATE]"
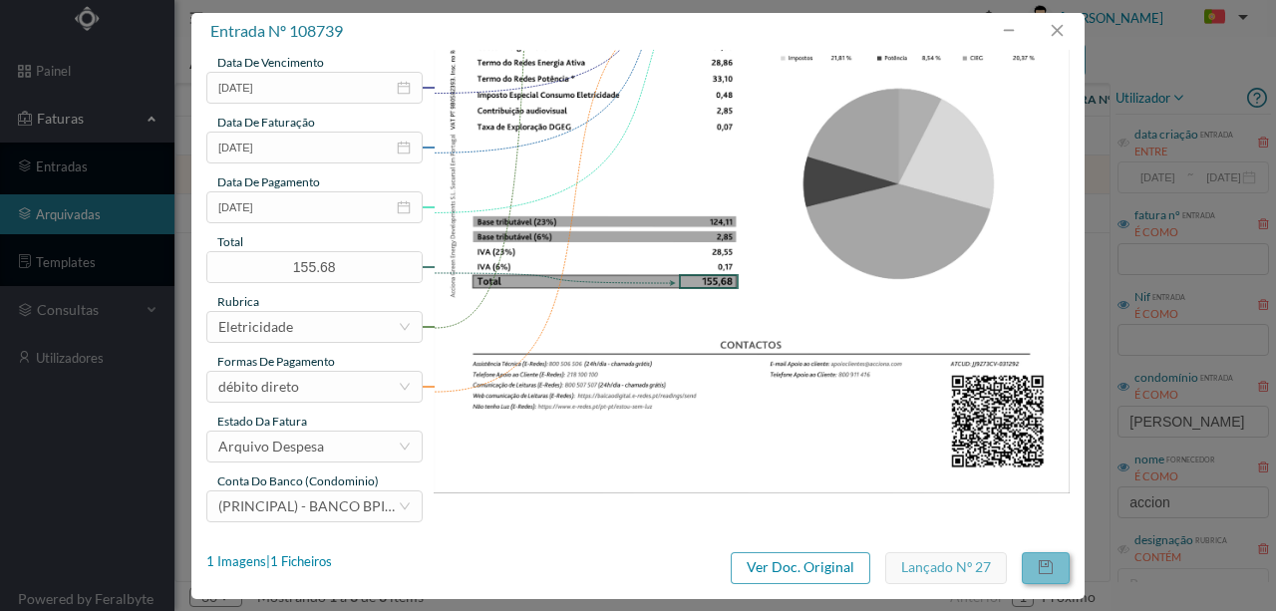
click at [1041, 566] on button "button" at bounding box center [1046, 568] width 48 height 32
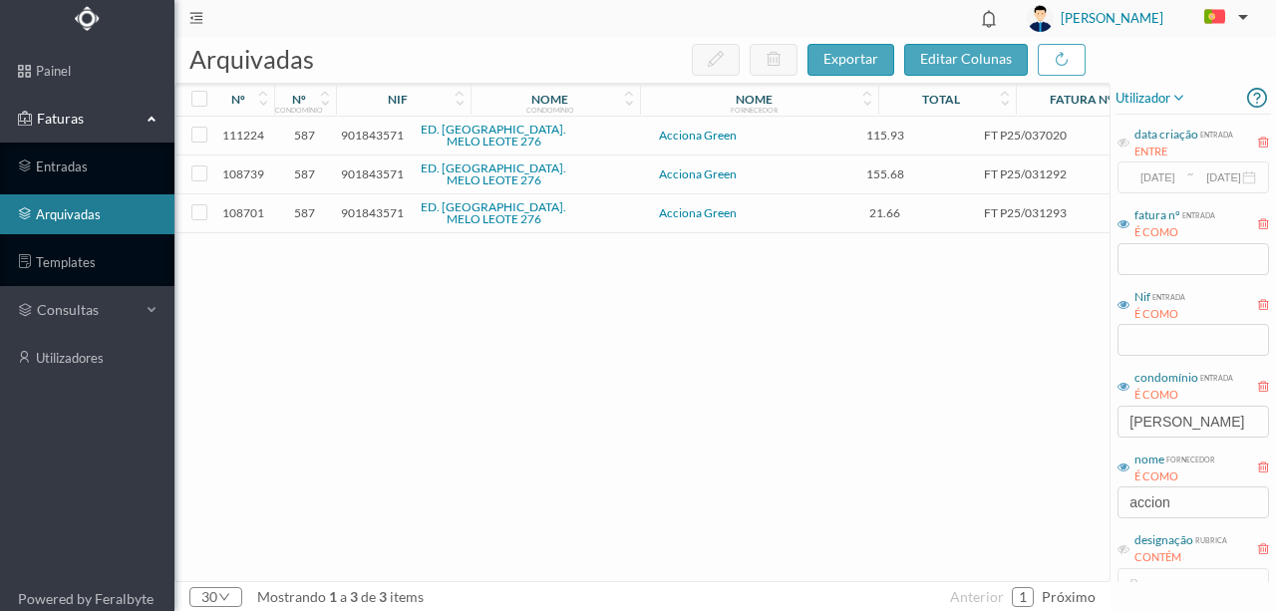
click at [361, 132] on span "901843571" at bounding box center [372, 135] width 63 height 15
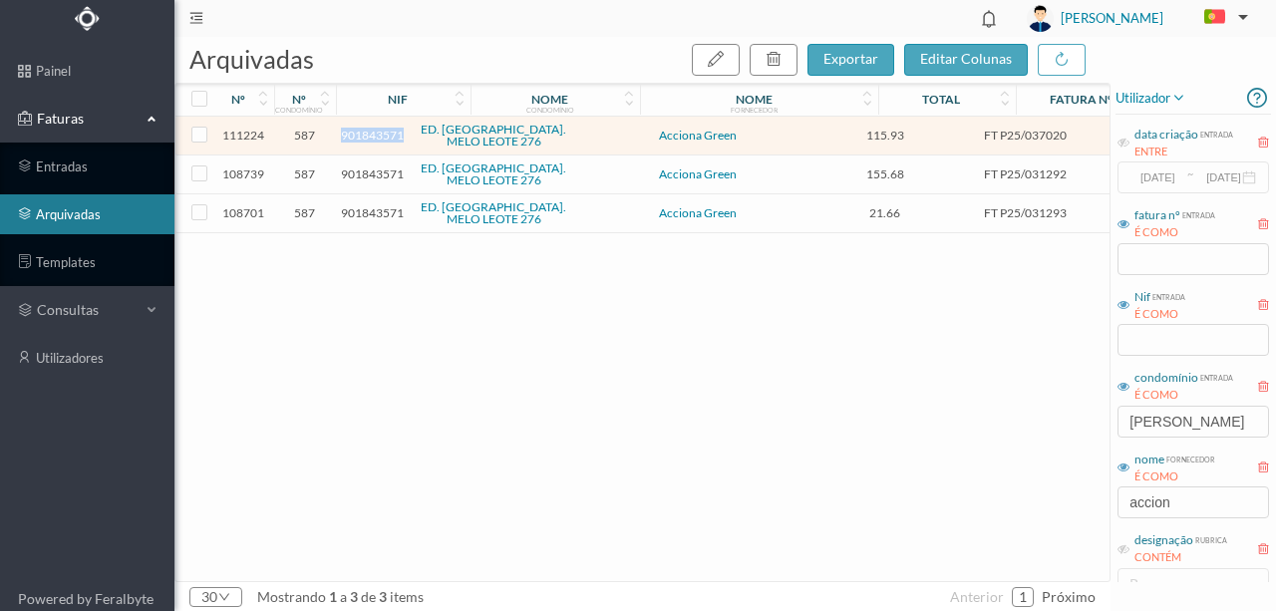
click at [361, 132] on span "901843571" at bounding box center [372, 135] width 63 height 15
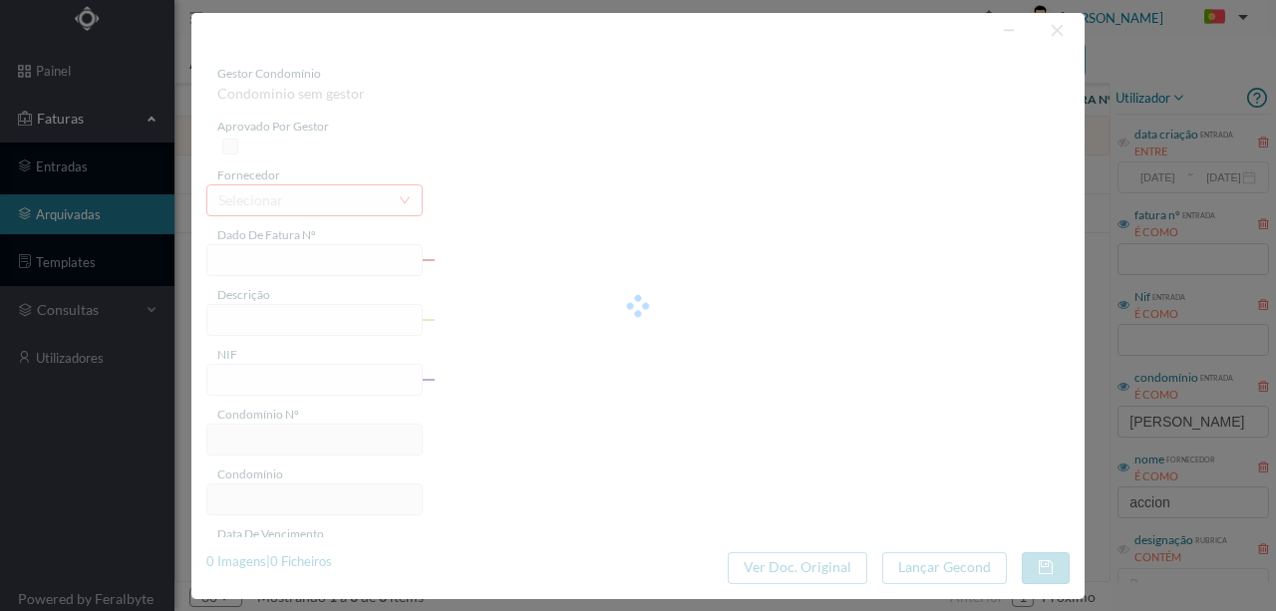
type input "FT P25/037020"
type input "276 ([DATE] a [DATE])"
type input "901843571"
type input "[DATE]"
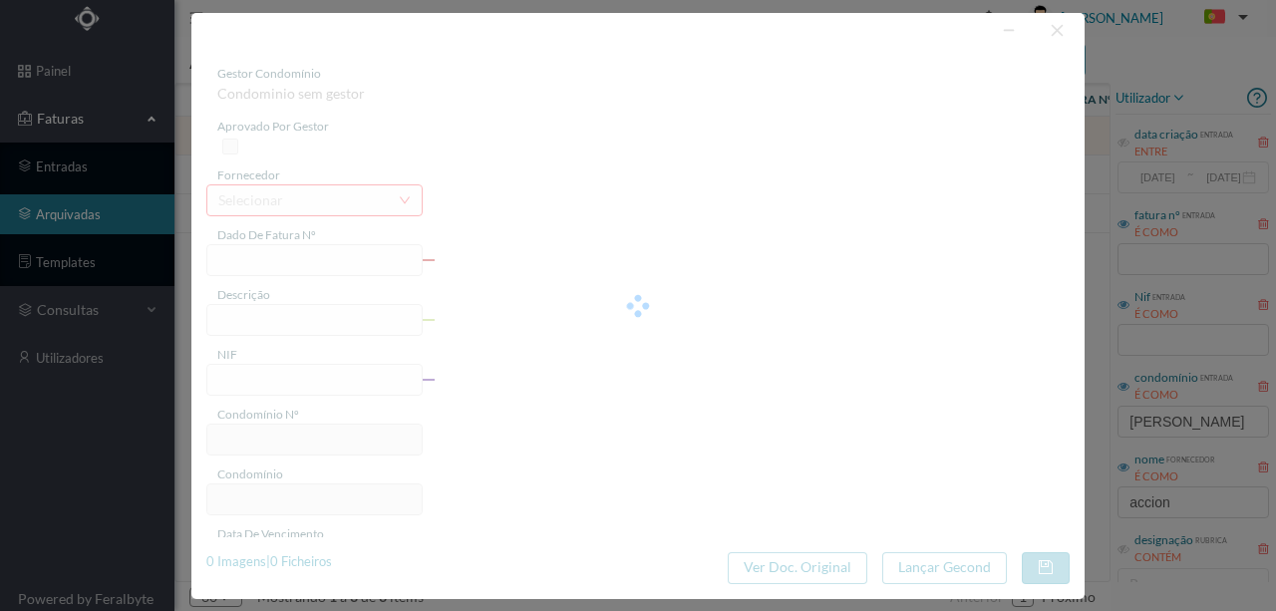
type input "[DATE]"
type input "115.93"
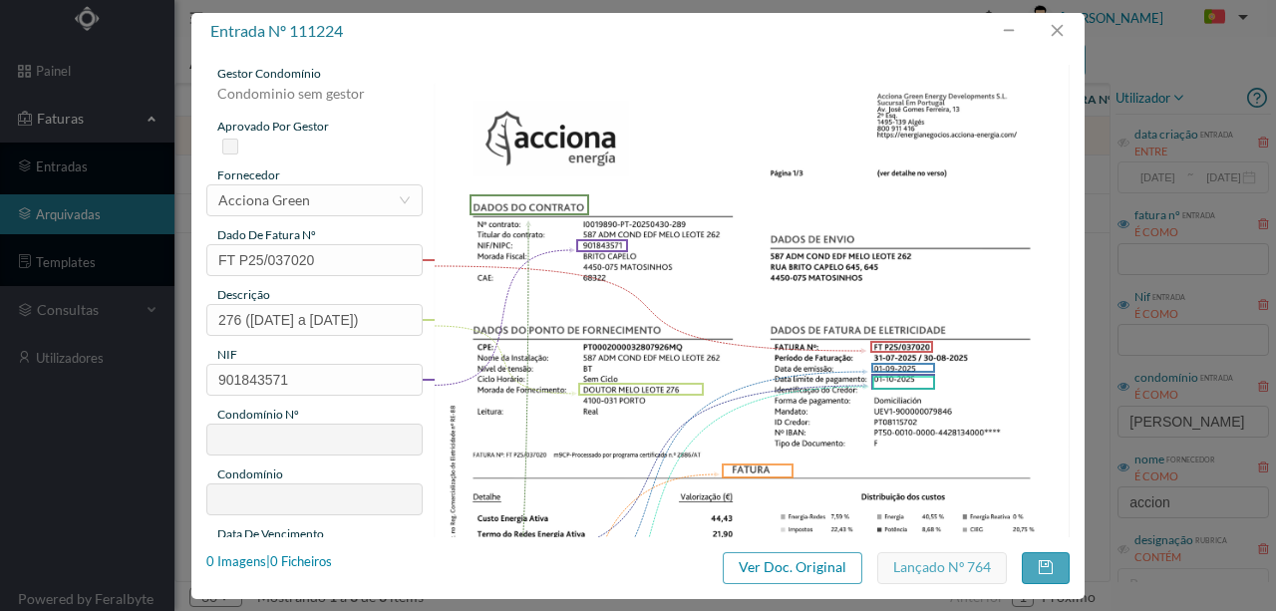
type input "587"
type input "ED. [GEOGRAPHIC_DATA]. MELO LEOTE 276"
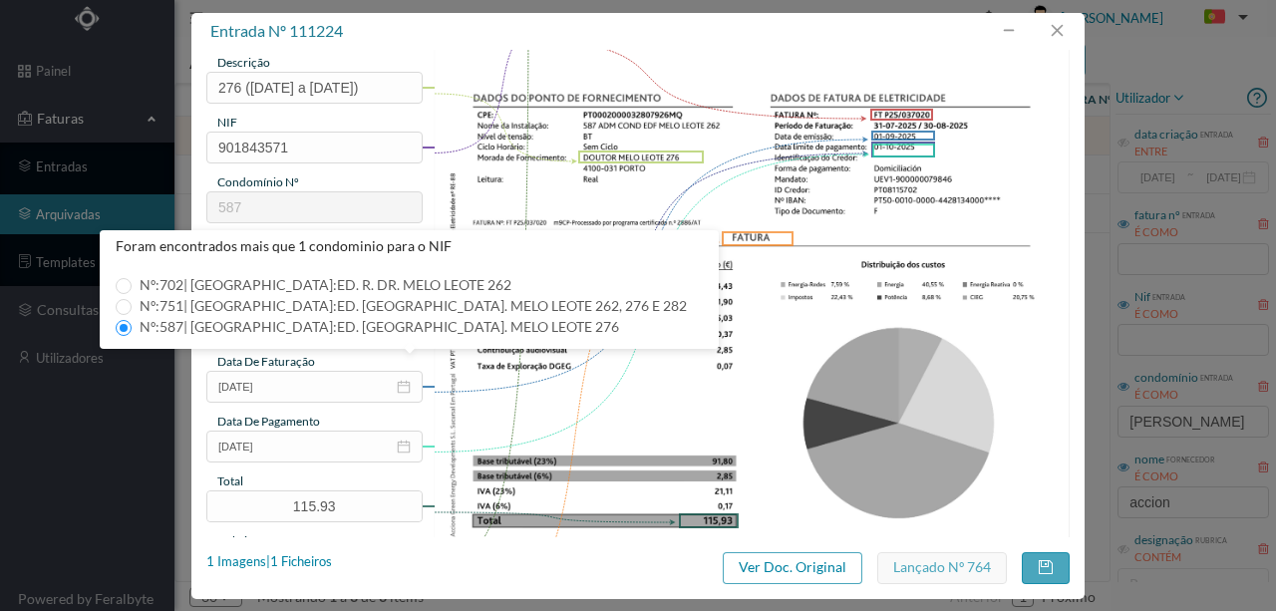
scroll to position [265, 0]
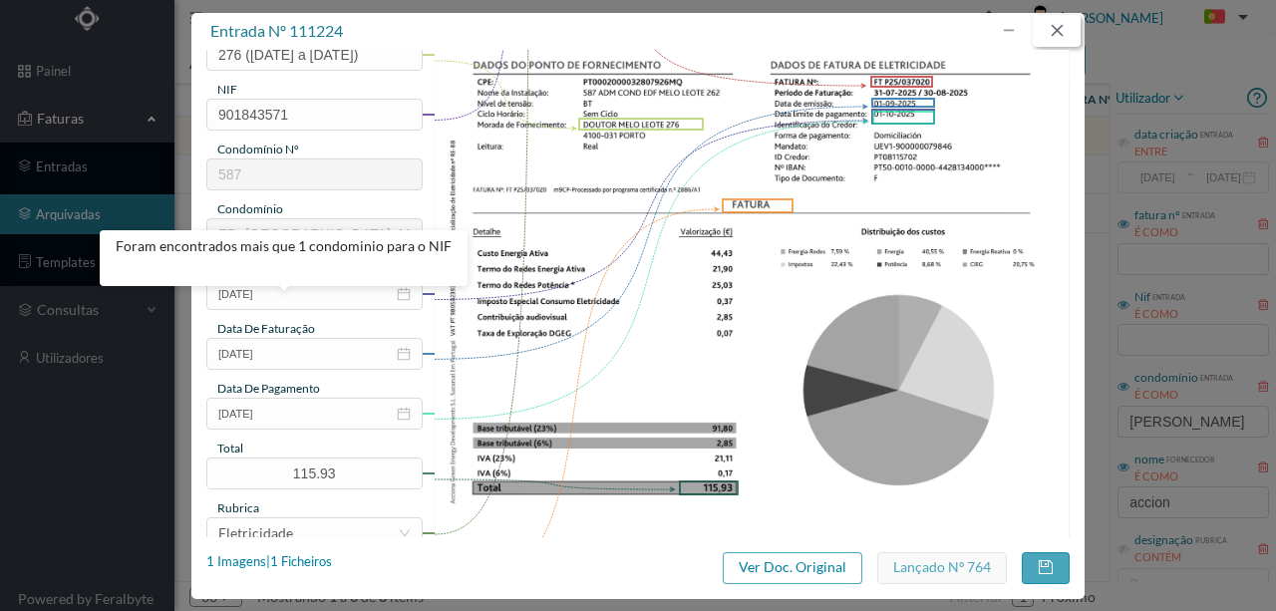
click at [1063, 28] on button "button" at bounding box center [1057, 31] width 48 height 32
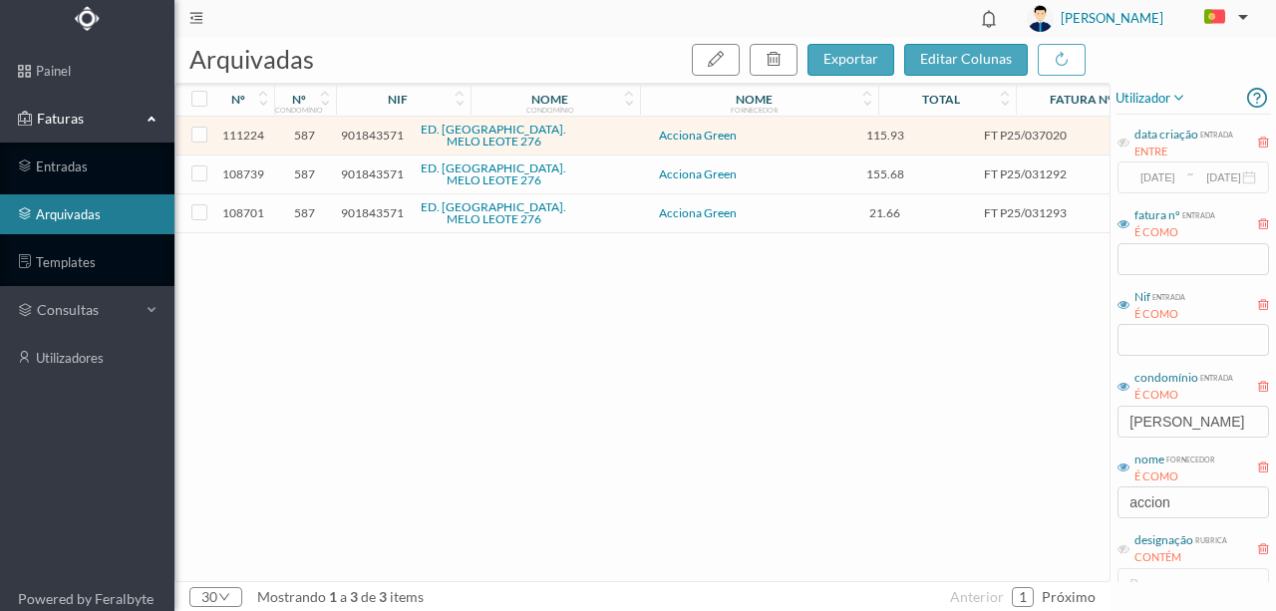
click at [372, 174] on span "901843571" at bounding box center [372, 174] width 63 height 15
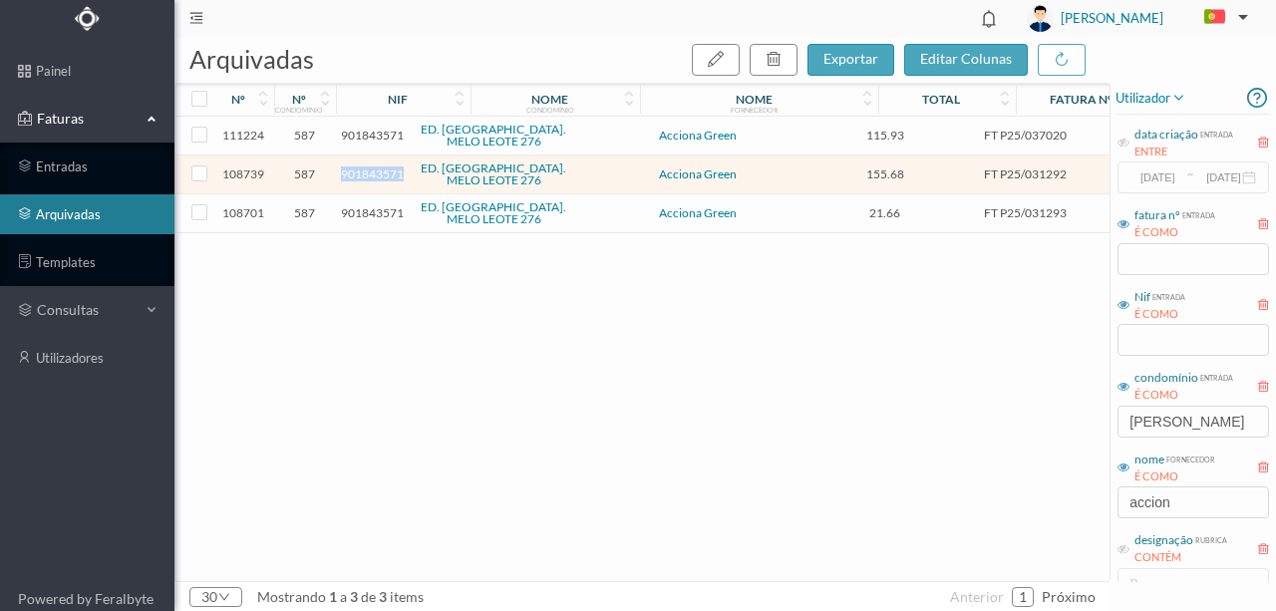
click at [372, 174] on span "901843571" at bounding box center [372, 174] width 63 height 15
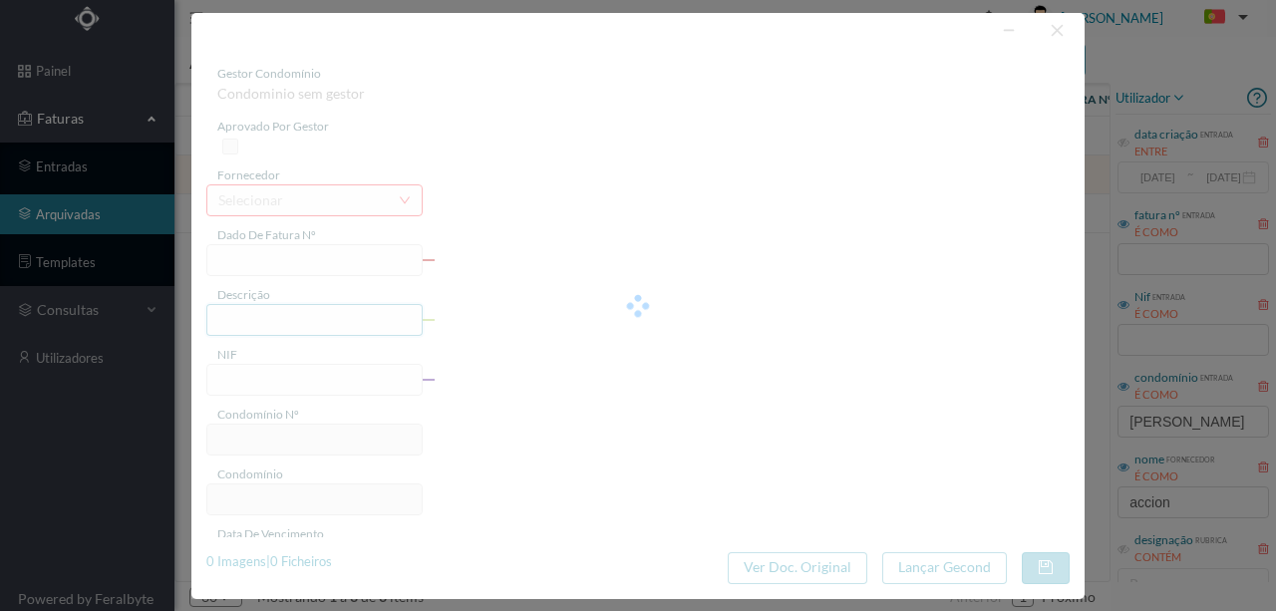
type input "FT P25/031292"
type input "276 ([DATE] a [DATE])"
type input "901843571"
type input "[DATE]"
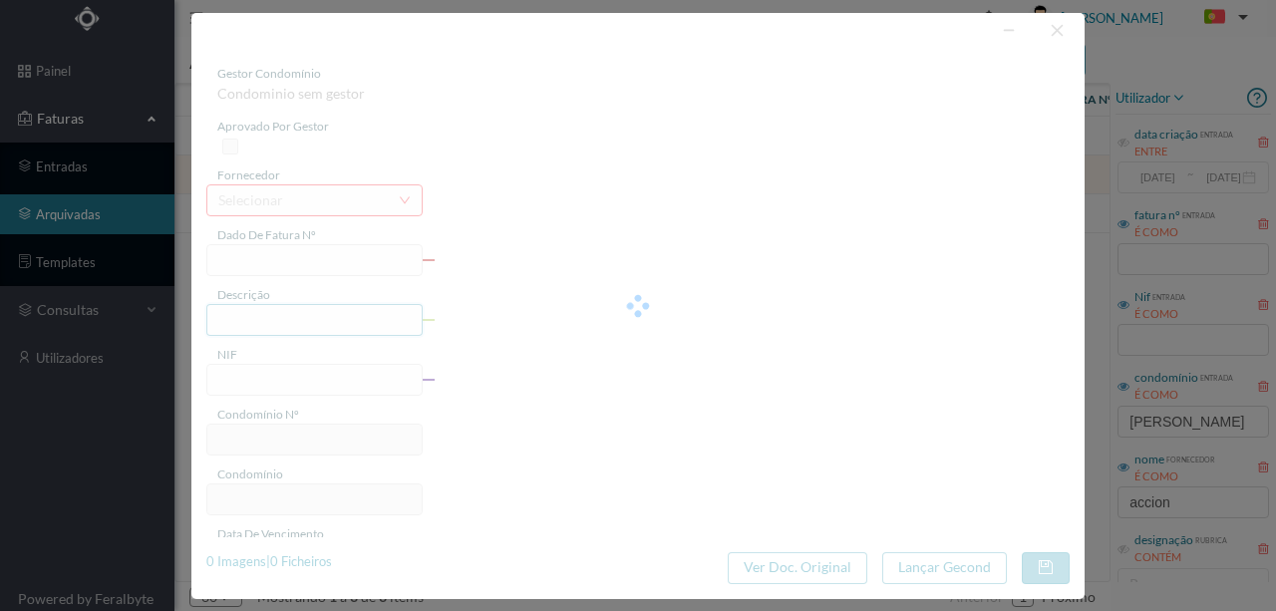
type input "[DATE]"
type input "155.68"
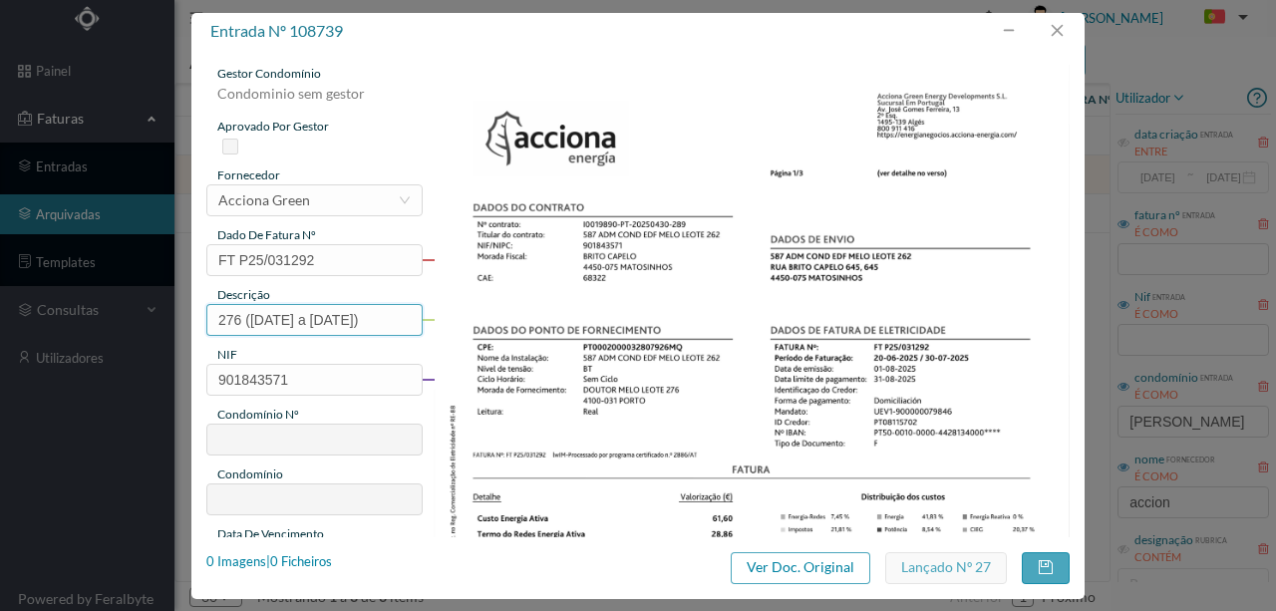
type input "587"
type input "ED. [GEOGRAPHIC_DATA]. MELO LEOTE 276"
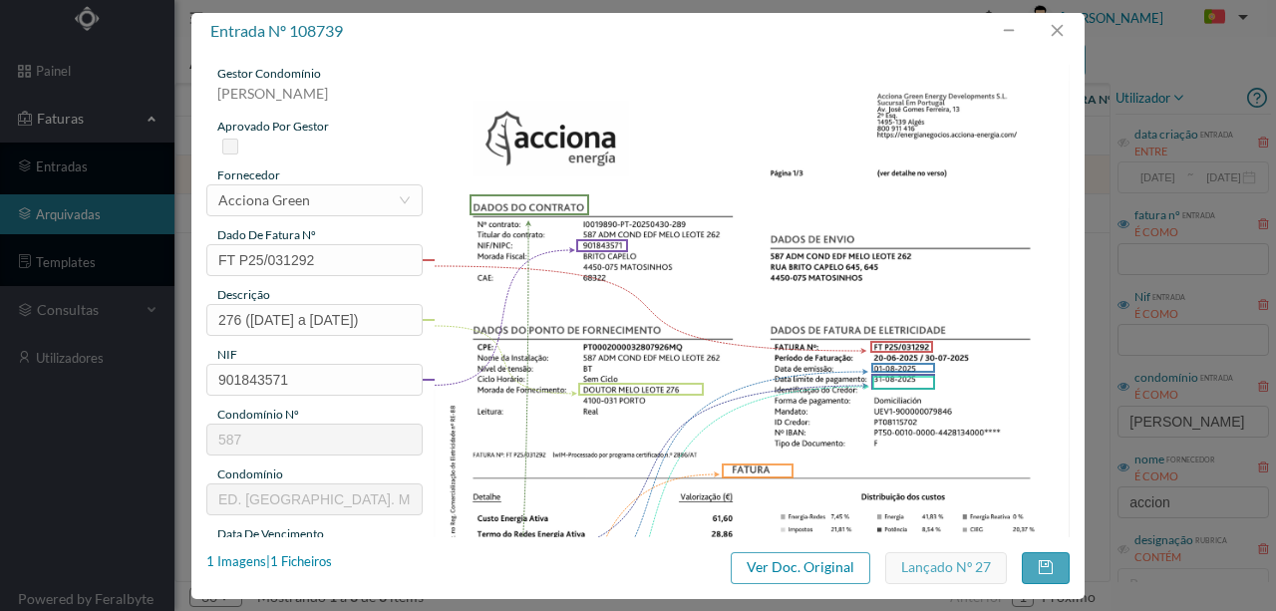
click at [613, 419] on img at bounding box center [752, 515] width 637 height 901
click at [315, 560] on div "1 Imagens | 1 Ficheiros" at bounding box center [269, 562] width 126 height 20
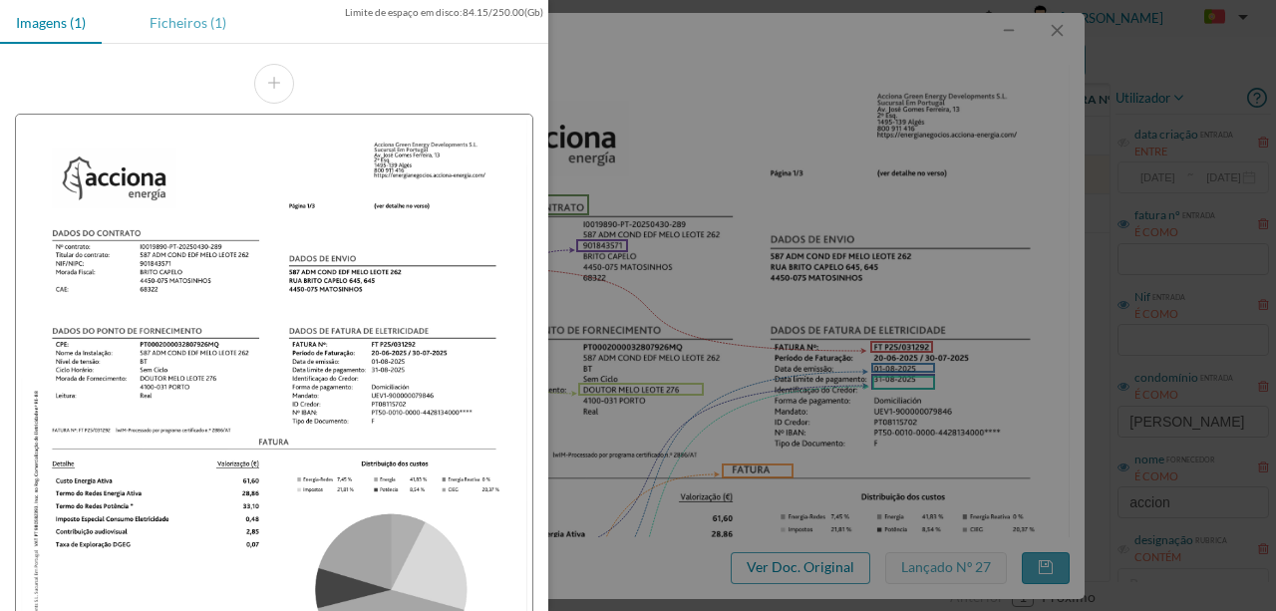
click at [166, 20] on div "Ficheiros (1)" at bounding box center [188, 22] width 109 height 45
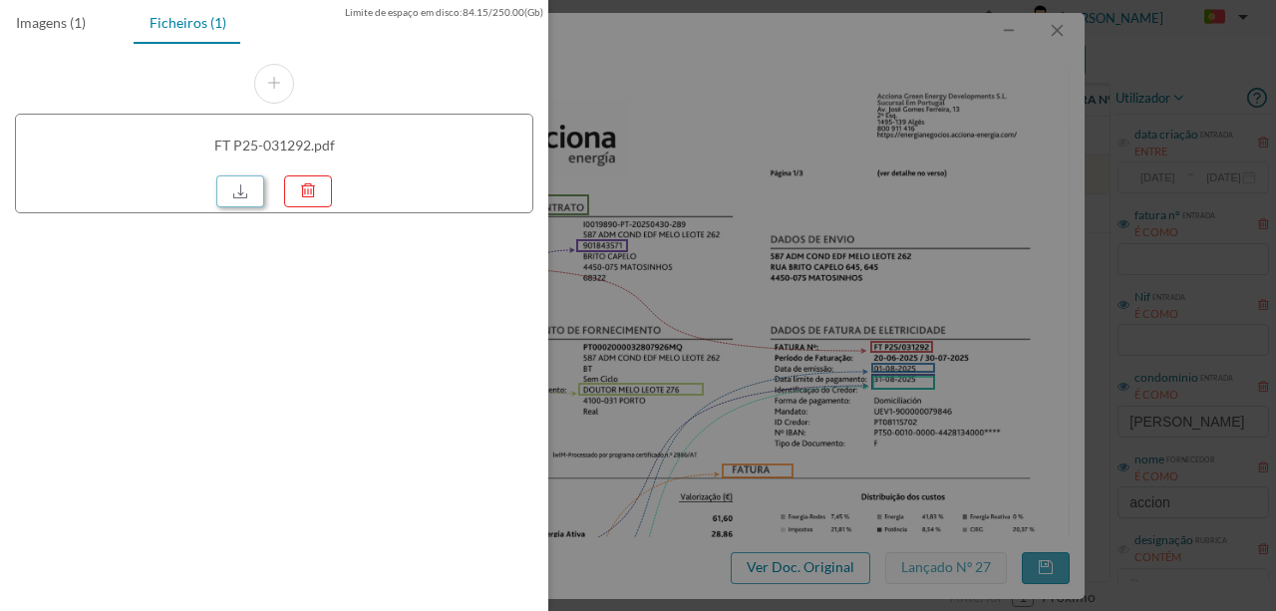
click at [238, 185] on link at bounding box center [240, 191] width 48 height 32
click at [736, 108] on div at bounding box center [638, 305] width 1276 height 611
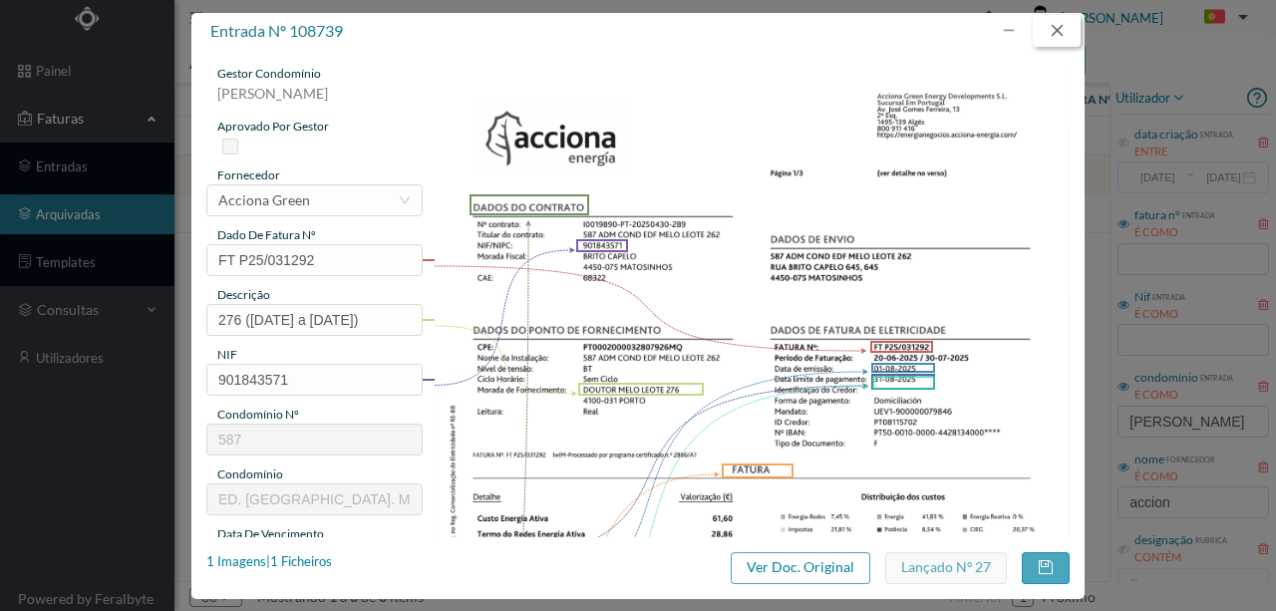
drag, startPoint x: 1067, startPoint y: 36, endPoint x: 1037, endPoint y: 35, distance: 29.9
click at [1065, 35] on button "button" at bounding box center [1057, 31] width 48 height 32
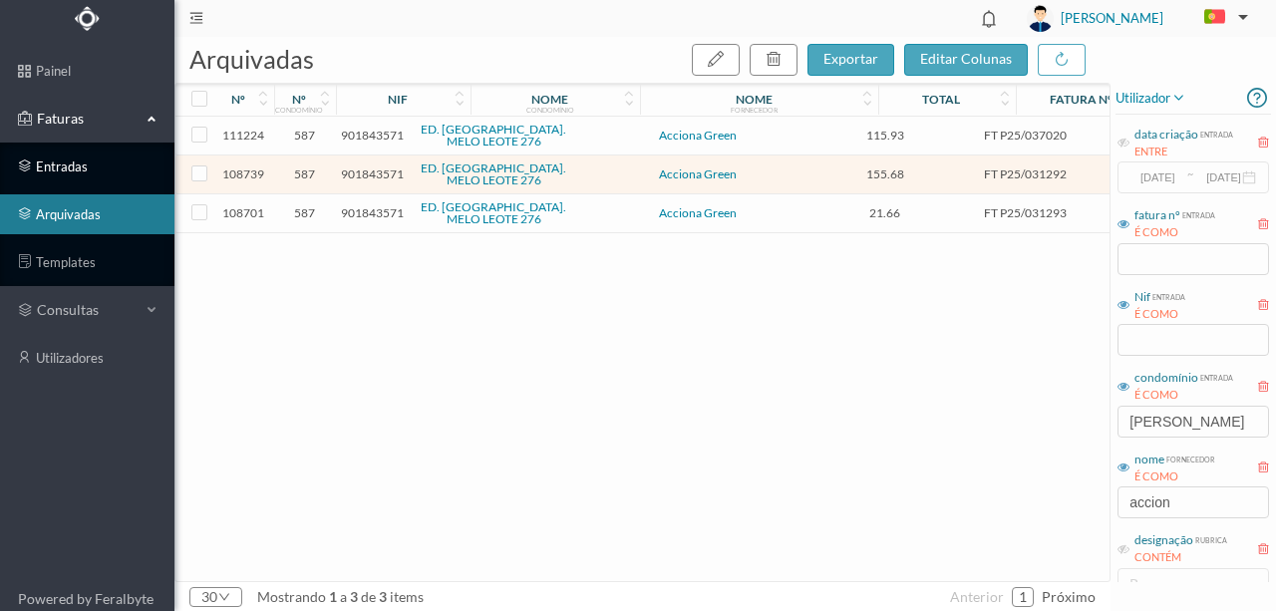
click at [56, 170] on link "entradas" at bounding box center [87, 167] width 174 height 40
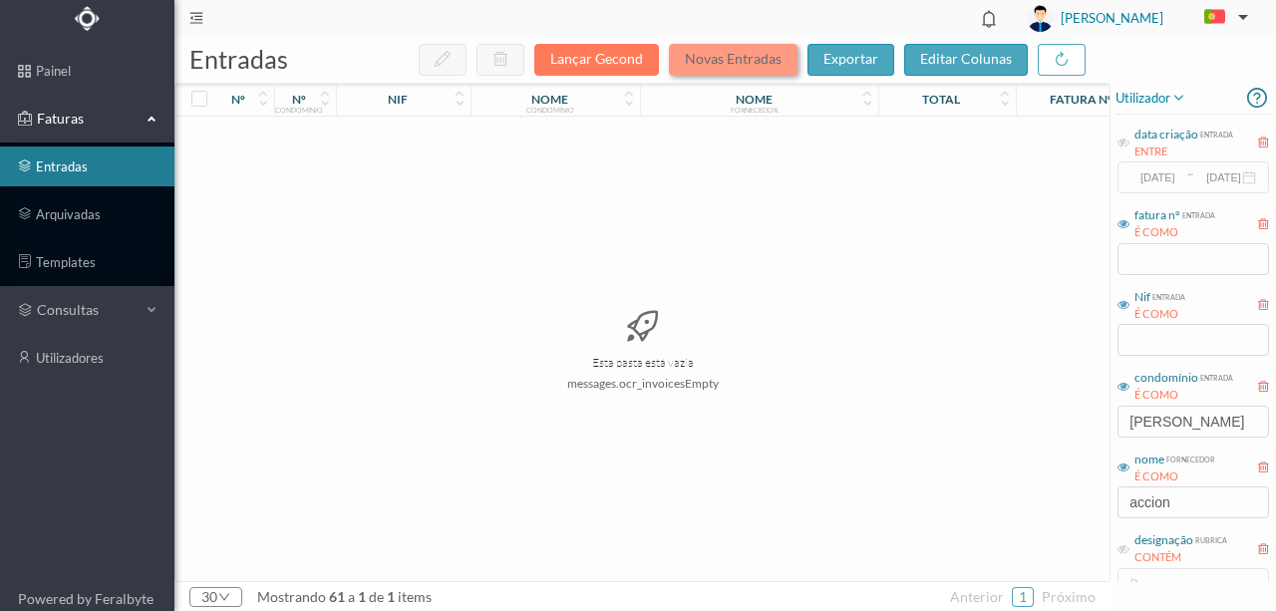
click at [708, 56] on button "Novas Entradas" at bounding box center [733, 60] width 129 height 32
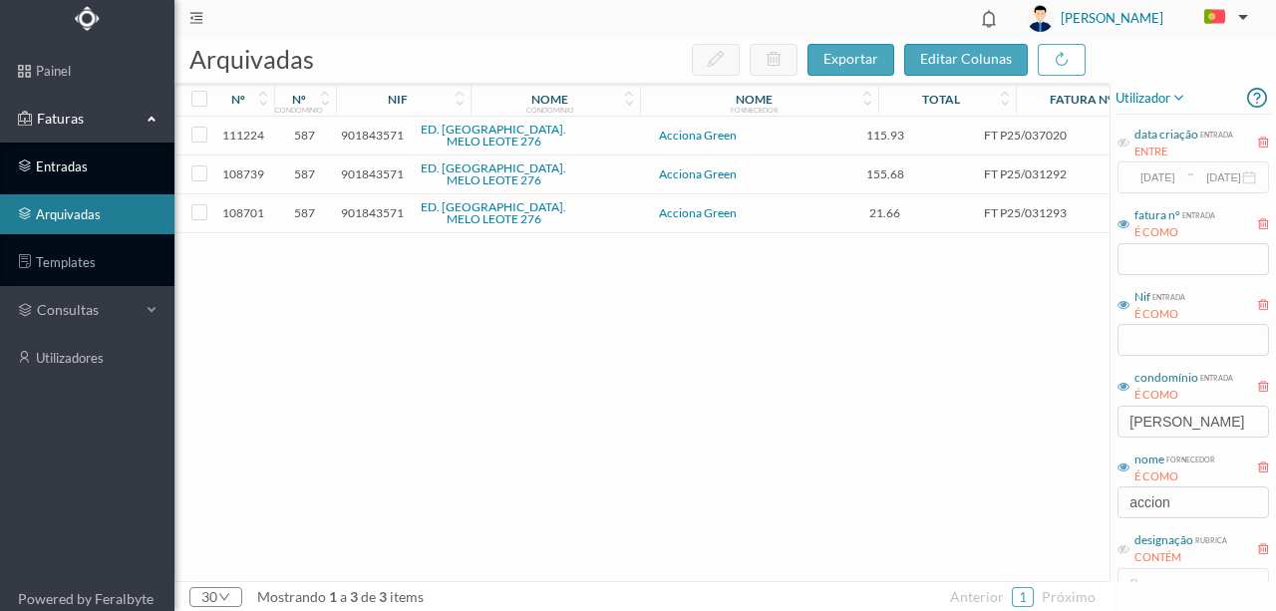
click at [56, 170] on link "entradas" at bounding box center [87, 167] width 174 height 40
click at [64, 110] on span "Faturas" at bounding box center [87, 119] width 110 height 20
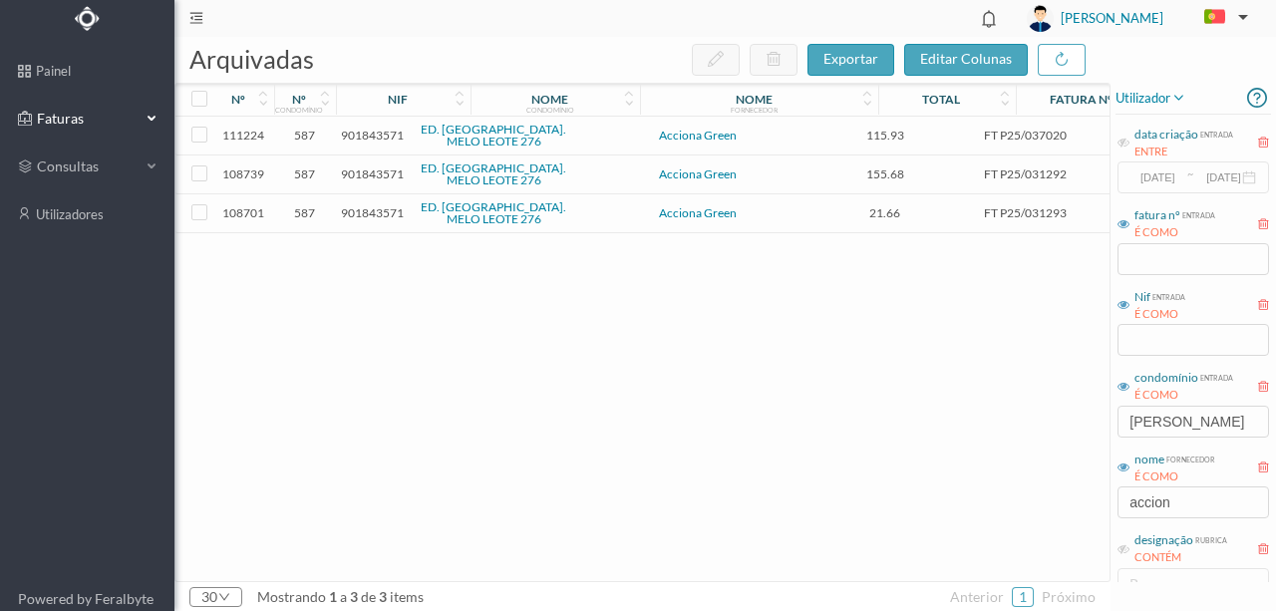
click at [62, 118] on span "Faturas" at bounding box center [87, 119] width 110 height 20
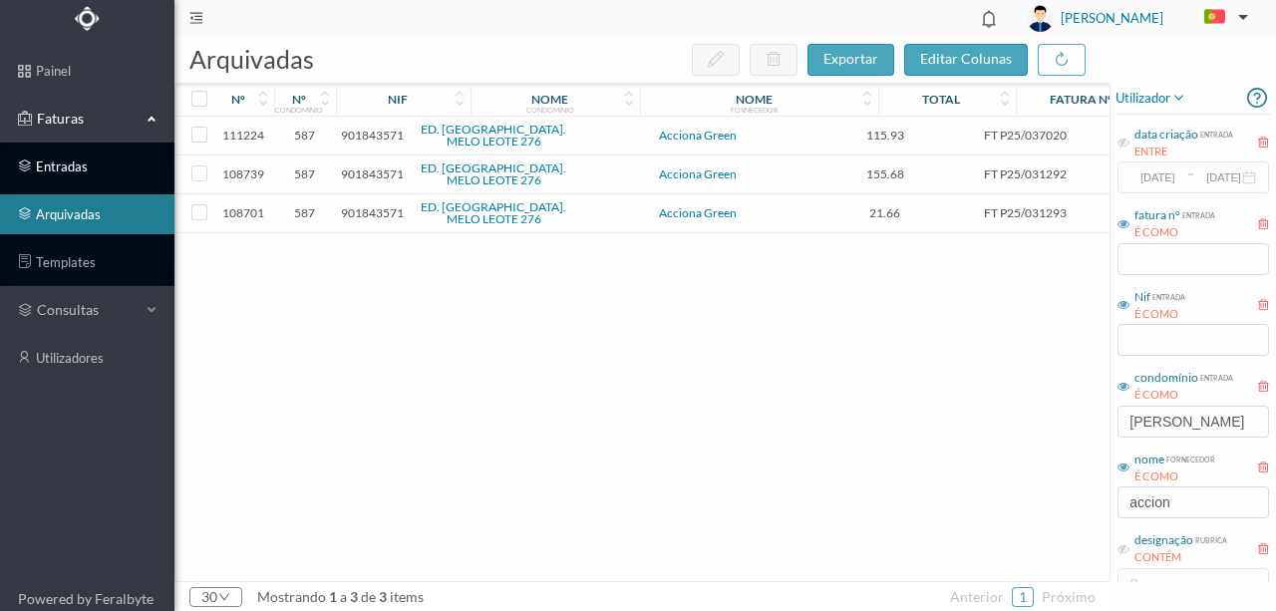
click at [64, 164] on link "entradas" at bounding box center [87, 167] width 174 height 40
click at [62, 168] on link "entradas" at bounding box center [87, 167] width 174 height 40
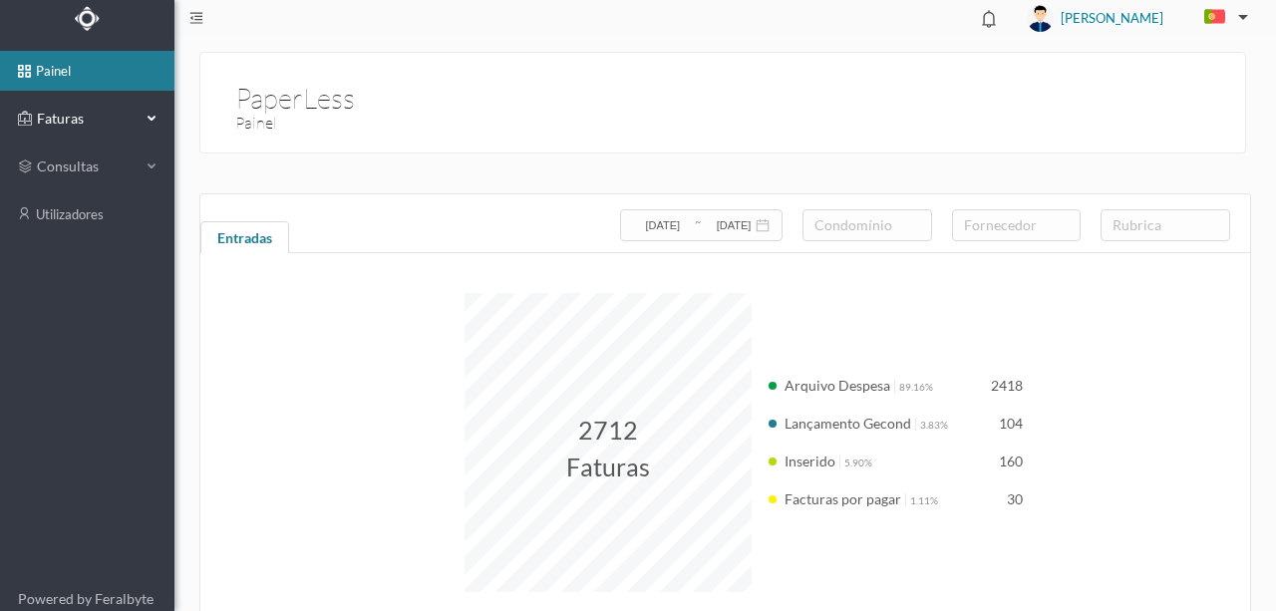
click at [71, 119] on span "Faturas" at bounding box center [87, 119] width 110 height 20
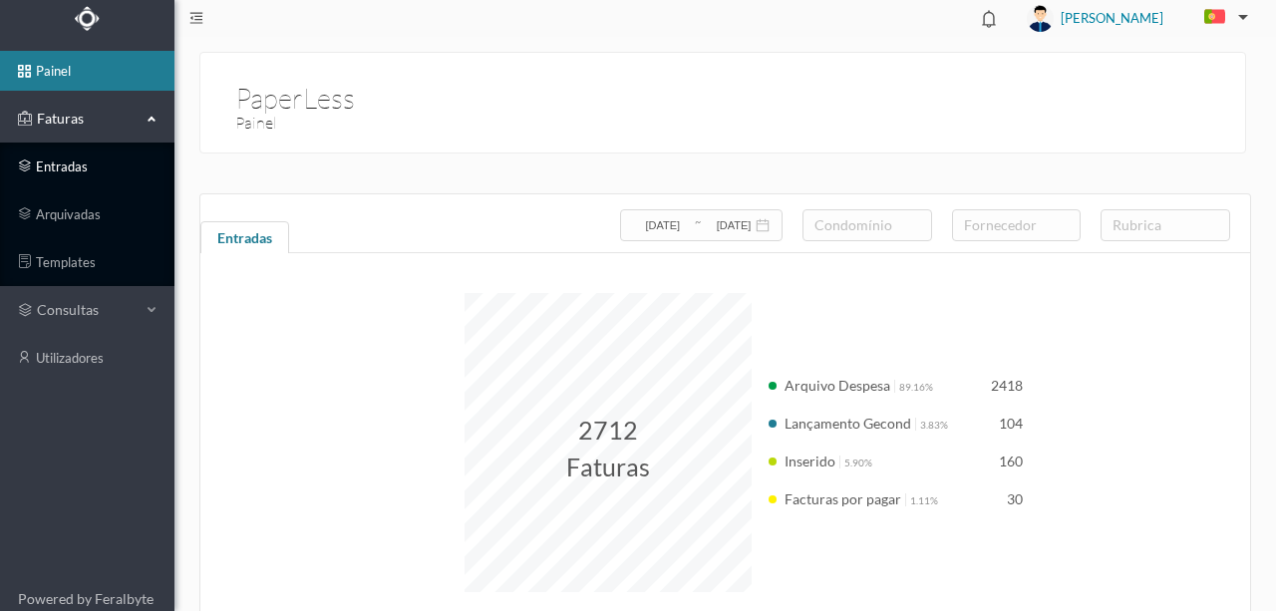
click at [78, 170] on link "entradas" at bounding box center [87, 167] width 174 height 40
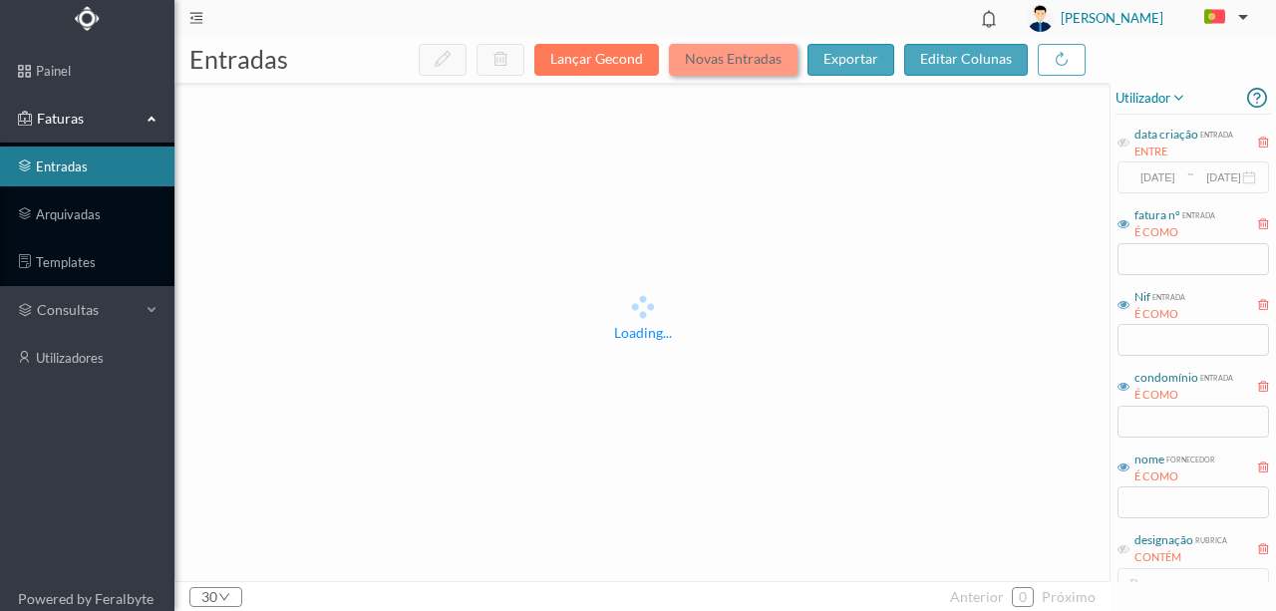
click at [741, 62] on button "Novas Entradas" at bounding box center [733, 60] width 129 height 32
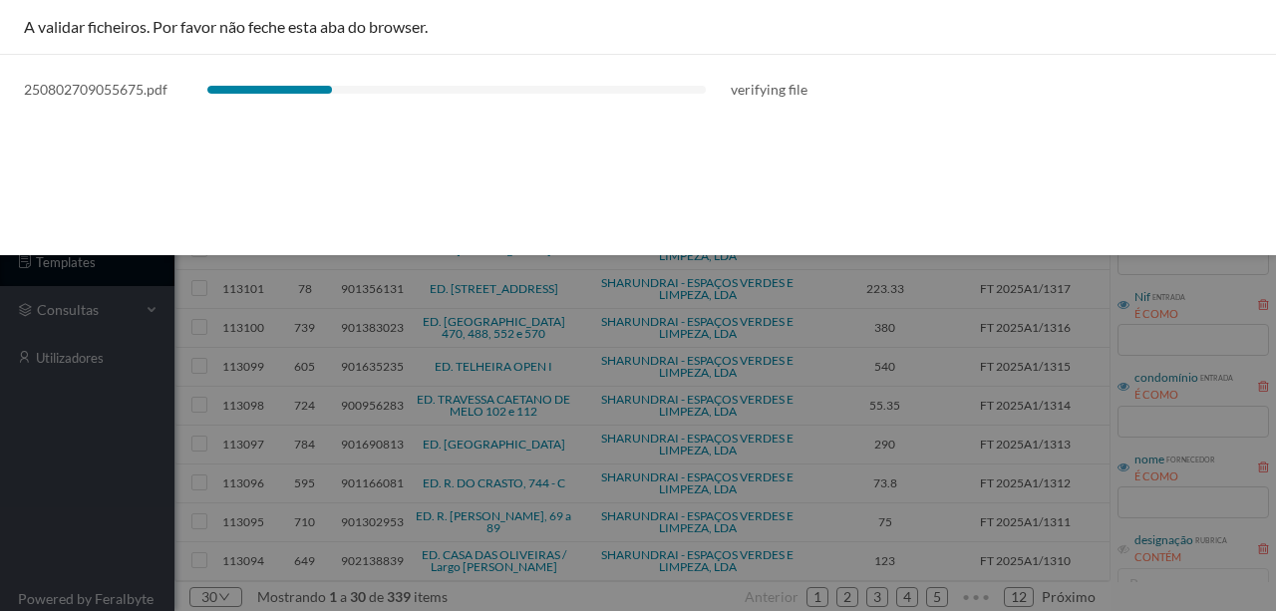
click at [310, 170] on div "A validar ficheiros. Por favor não feche esta aba do browser. 250802709055675.p…" at bounding box center [638, 127] width 1276 height 255
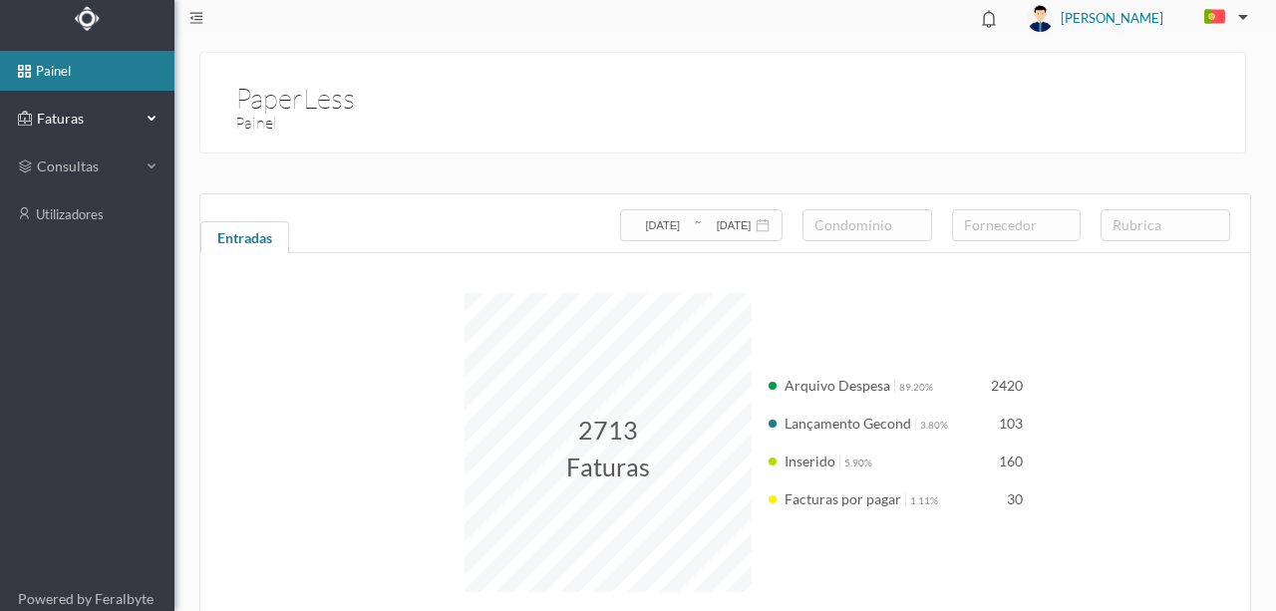
click at [58, 112] on span "Faturas" at bounding box center [87, 119] width 110 height 20
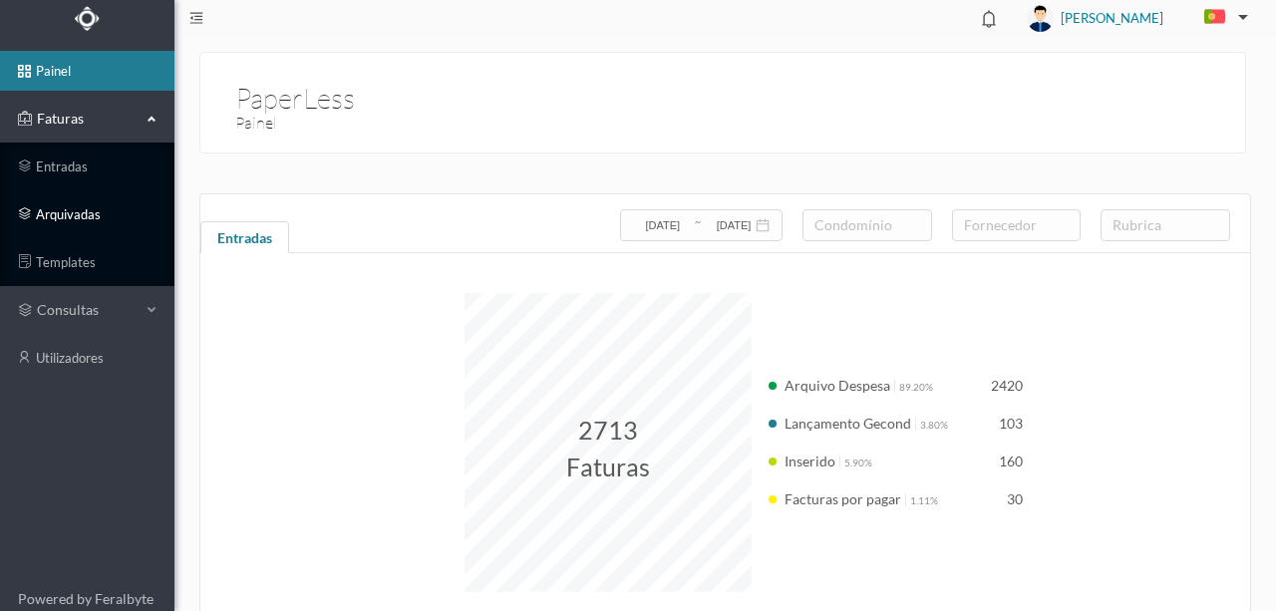
click at [68, 218] on link "arquivadas" at bounding box center [87, 214] width 174 height 40
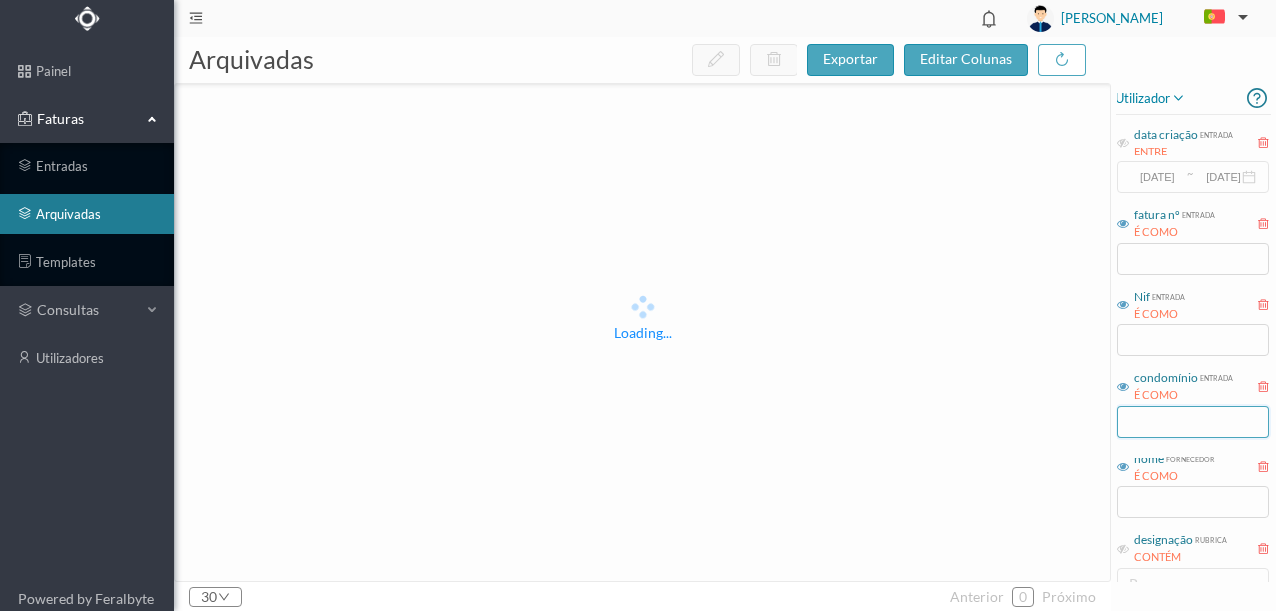
click at [1160, 419] on input "text" at bounding box center [1194, 422] width 152 height 32
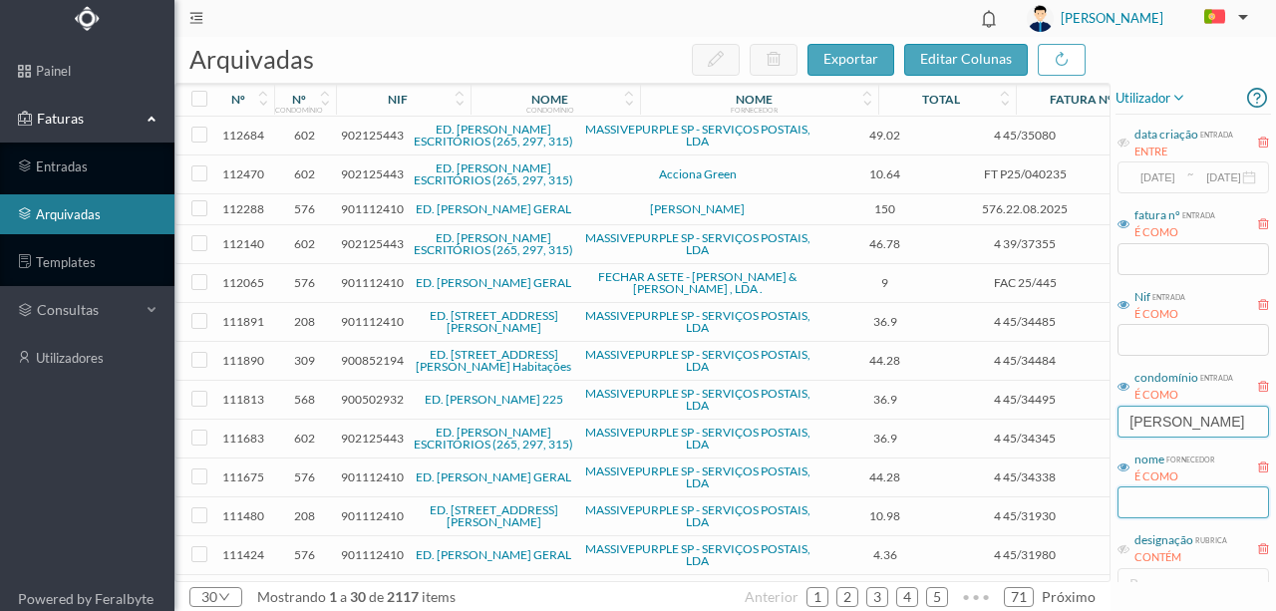
type input "[PERSON_NAME]"
click at [1149, 498] on input "text" at bounding box center [1194, 503] width 152 height 32
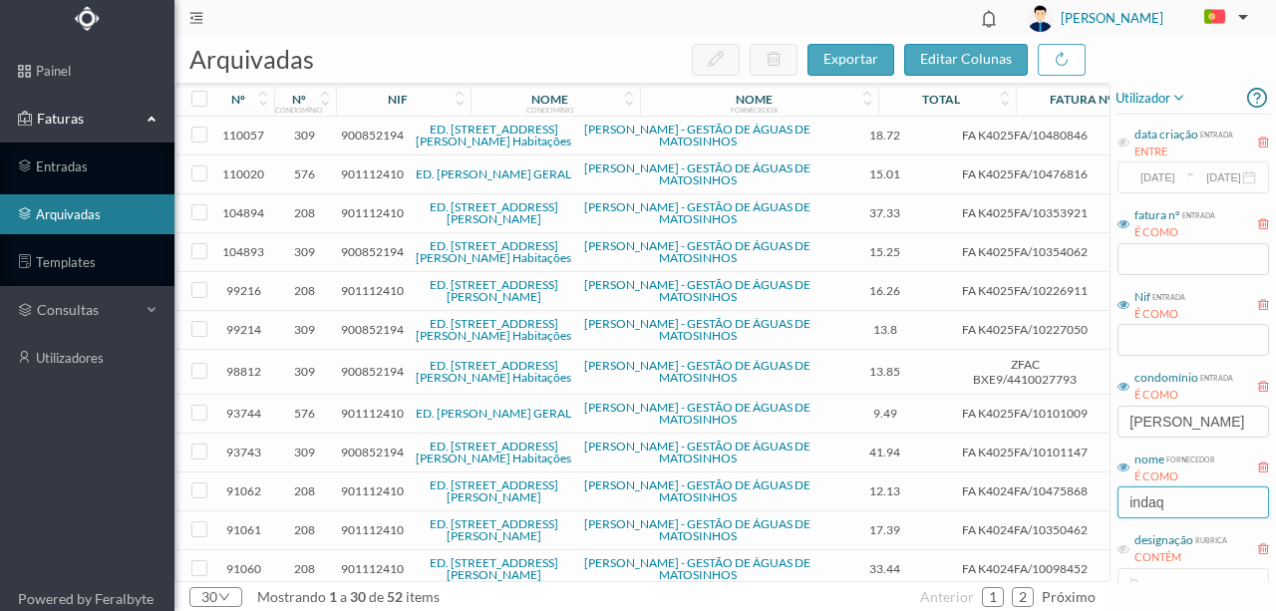
type input "indaq"
click at [472, 175] on link "ED. [PERSON_NAME] GERAL" at bounding box center [494, 174] width 156 height 15
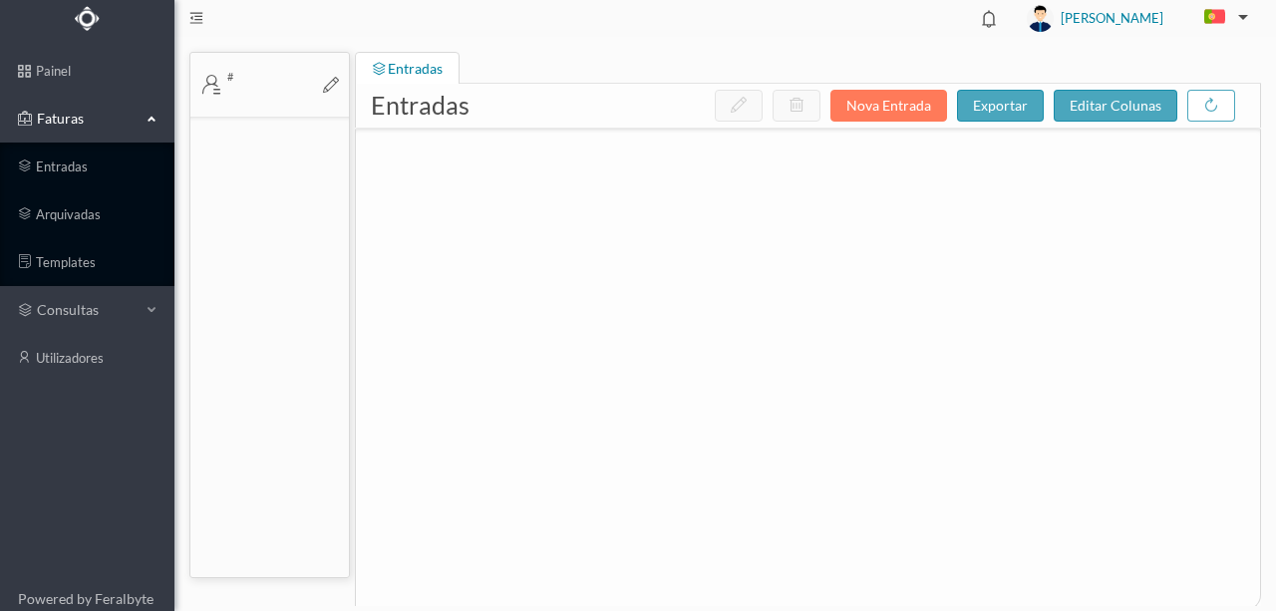
click at [472, 175] on div at bounding box center [808, 353] width 904 height 449
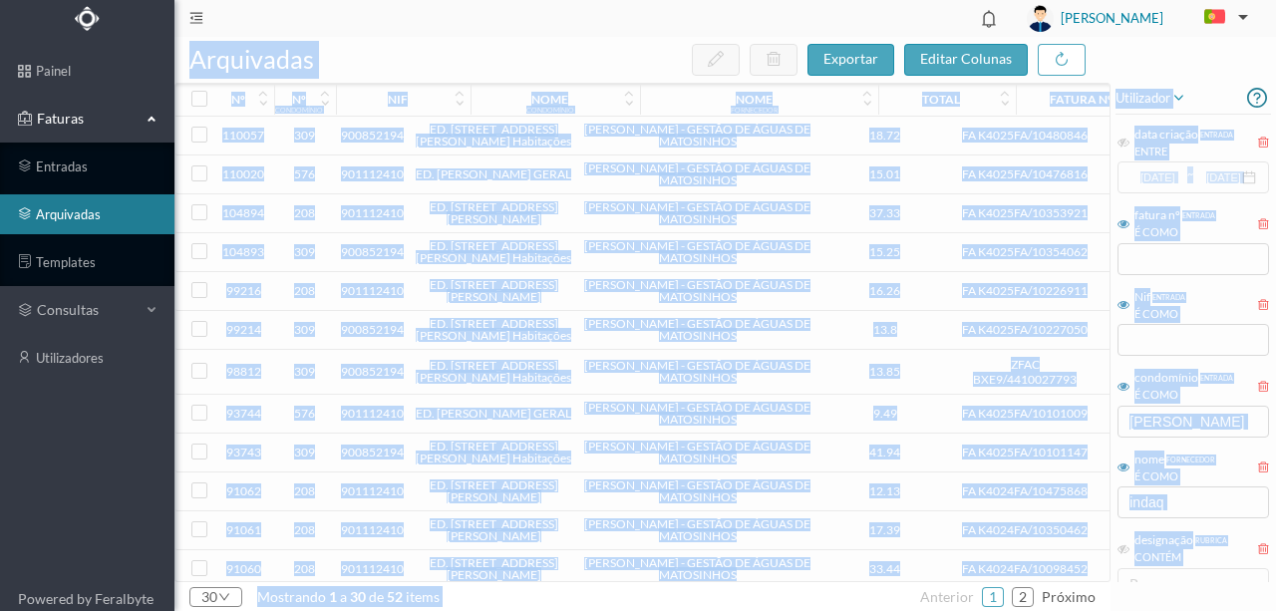
click at [355, 172] on span "901112410" at bounding box center [372, 174] width 63 height 15
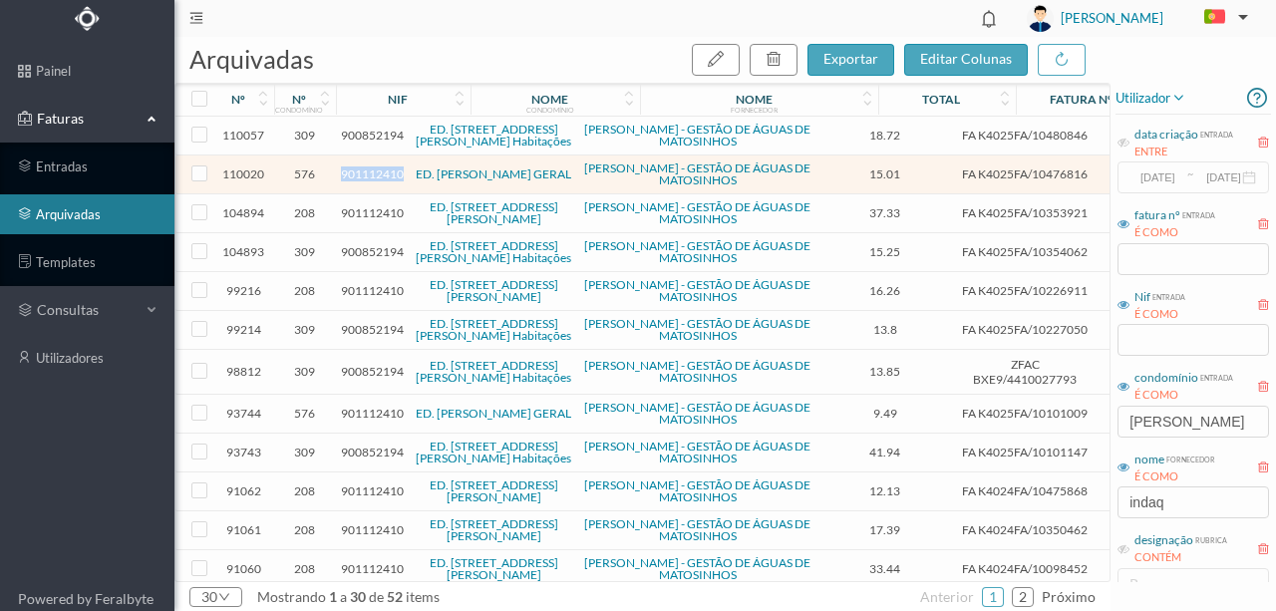
click at [355, 172] on span "901112410" at bounding box center [372, 174] width 63 height 15
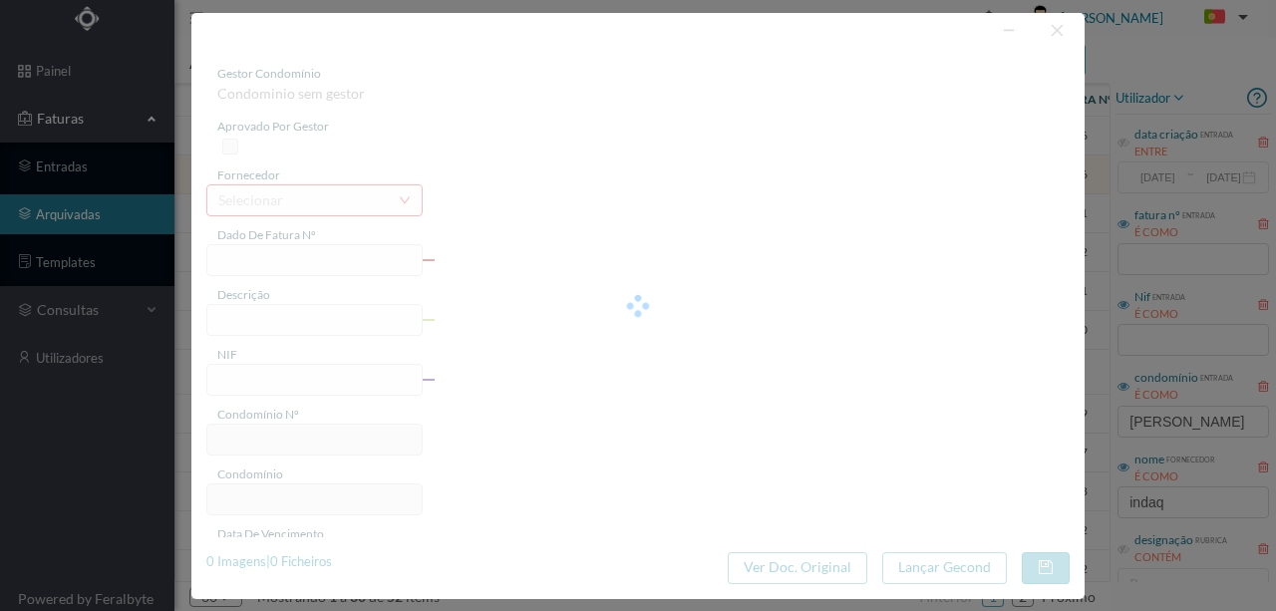
type input "FA K4025FA/10476816"
type input "295 Totalizador (14.06.2025 a 14.08.2025)"
type input "901112410"
type input "09-09-2025"
type input "20-08-2025"
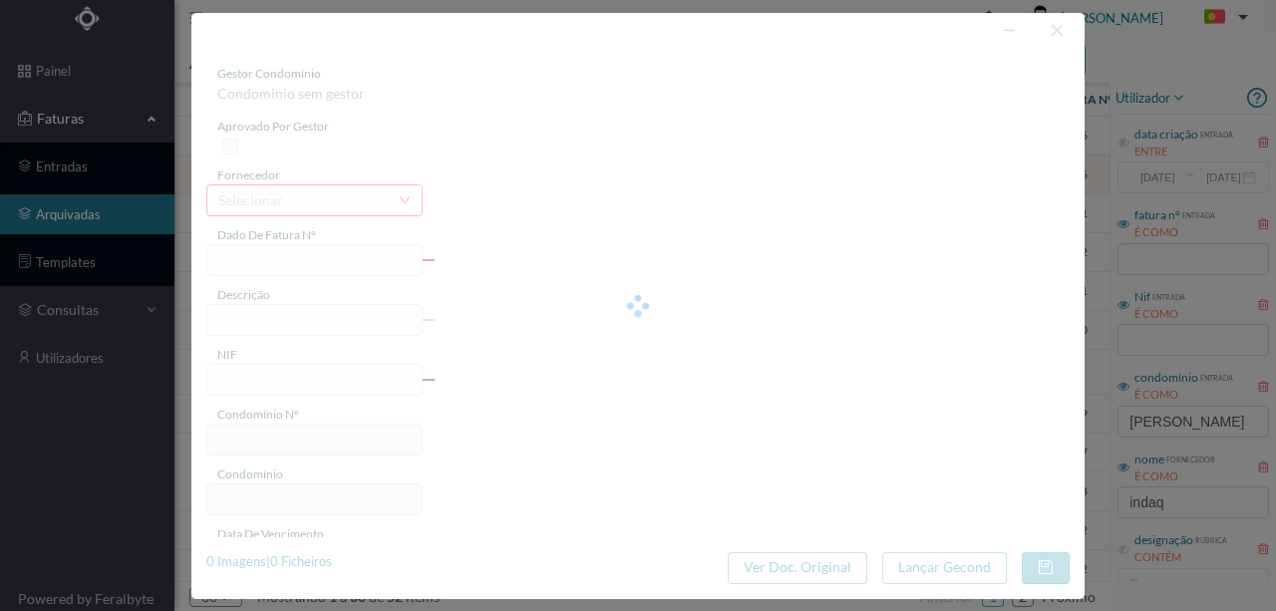
type input "09-09-2025"
type input "15.01"
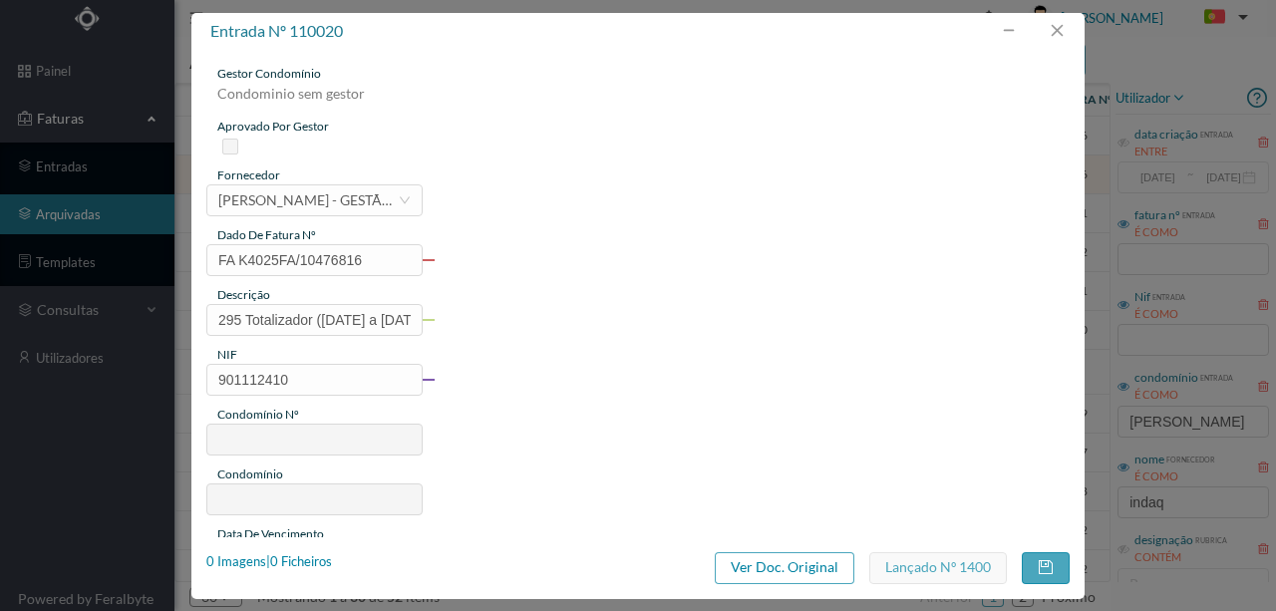
type input "576"
type input "ED. ALFREDO CUNHA GERAL"
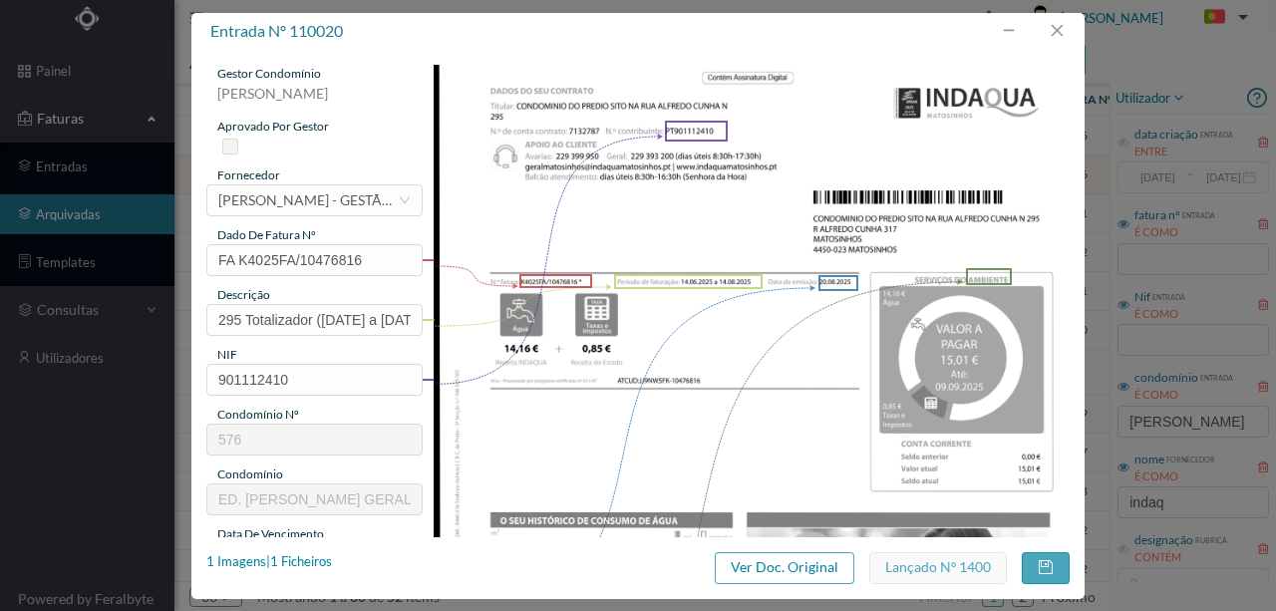
click at [721, 394] on img at bounding box center [752, 514] width 637 height 899
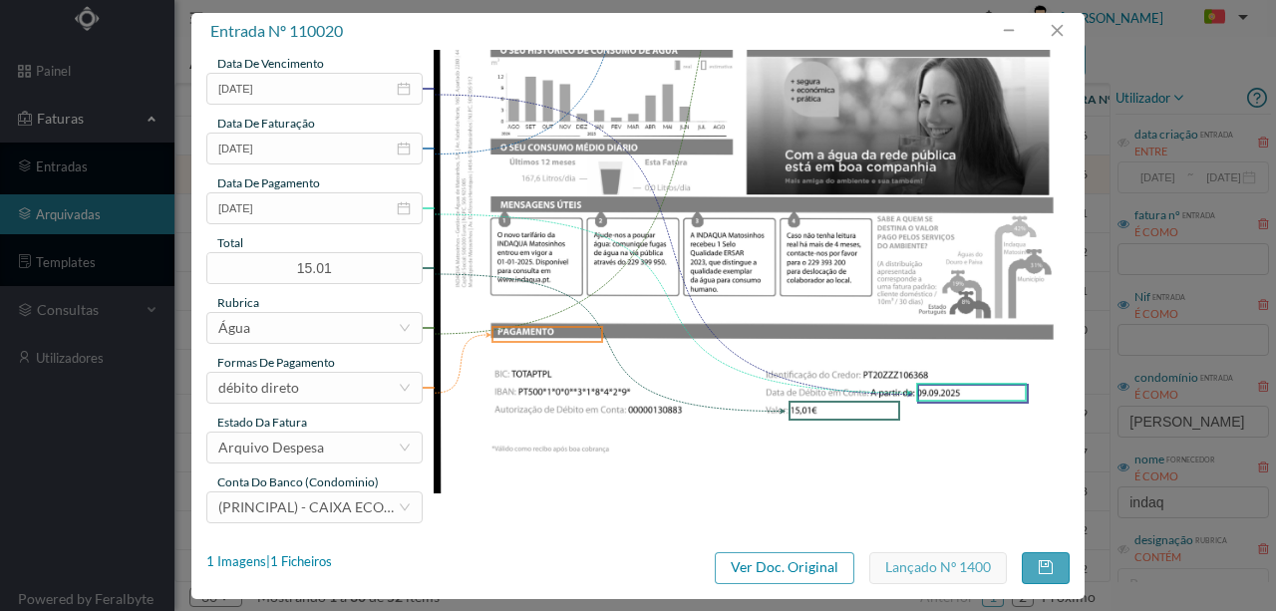
scroll to position [472, 0]
click at [1066, 31] on button "button" at bounding box center [1057, 31] width 48 height 32
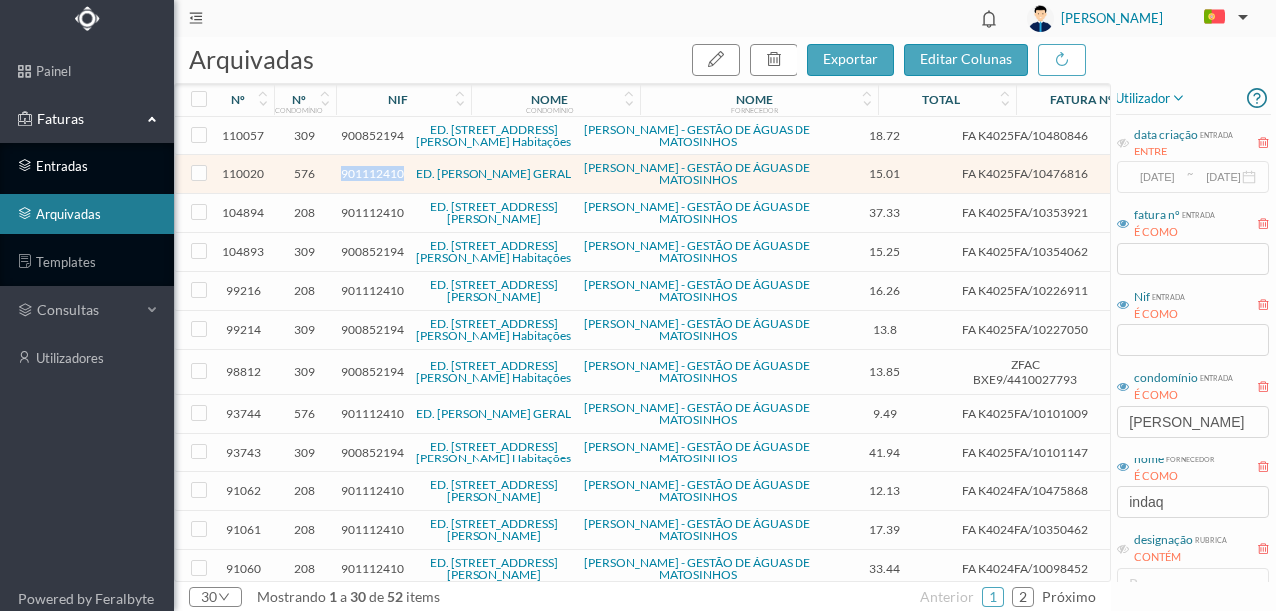
click at [57, 166] on link "entradas" at bounding box center [87, 167] width 174 height 40
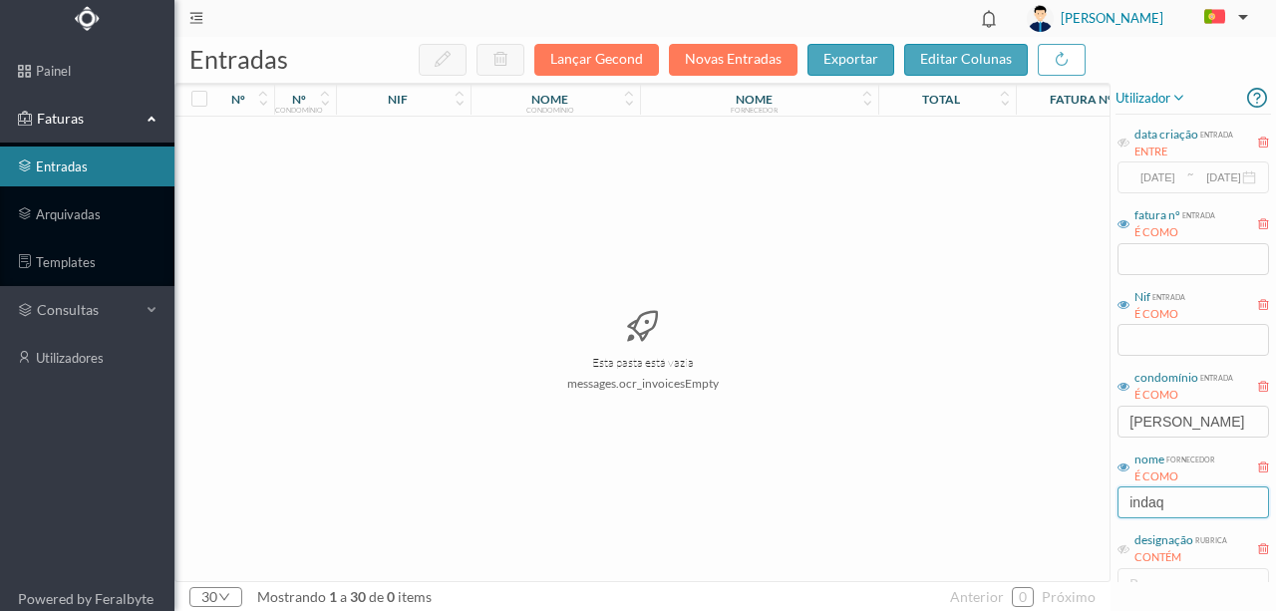
drag, startPoint x: 1179, startPoint y: 503, endPoint x: 1061, endPoint y: 507, distance: 117.7
click at [1061, 507] on div "entradas Lançar Gecond Novas Entradas exportar editar colunas nº nº condomínio …" at bounding box center [725, 324] width 1102 height 574
type input "fechar"
click at [722, 60] on button "Novas Entradas" at bounding box center [733, 60] width 129 height 32
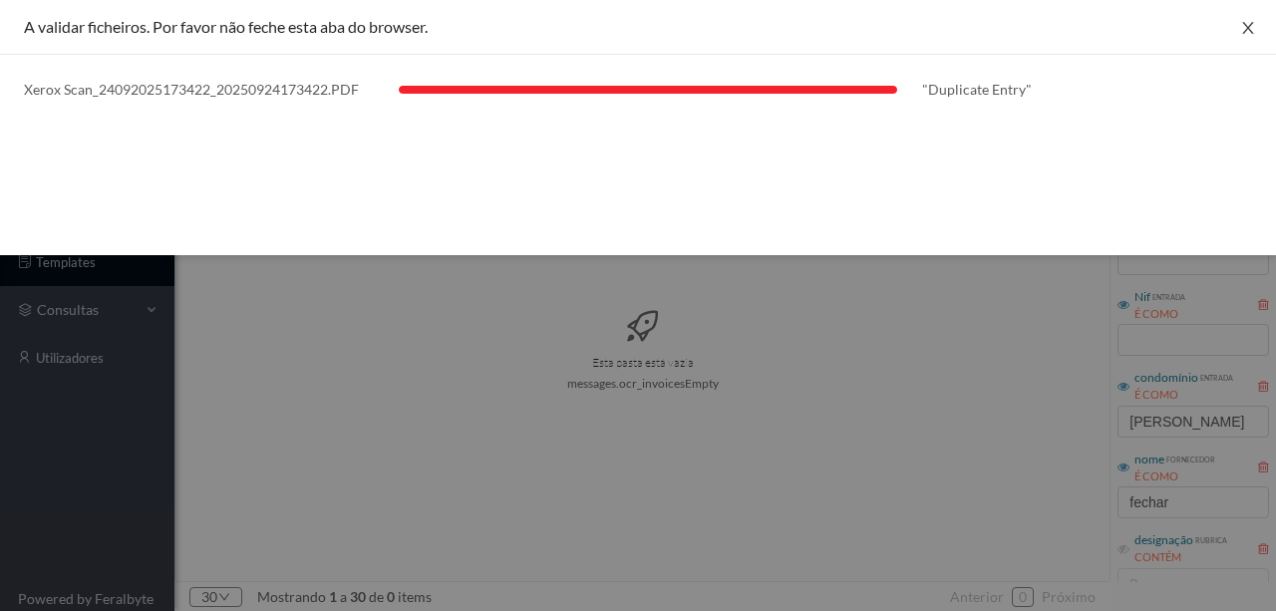
drag, startPoint x: 1250, startPoint y: 26, endPoint x: 1248, endPoint y: 40, distance: 14.1
click at [1250, 26] on icon "icon: close" at bounding box center [1247, 28] width 11 height 12
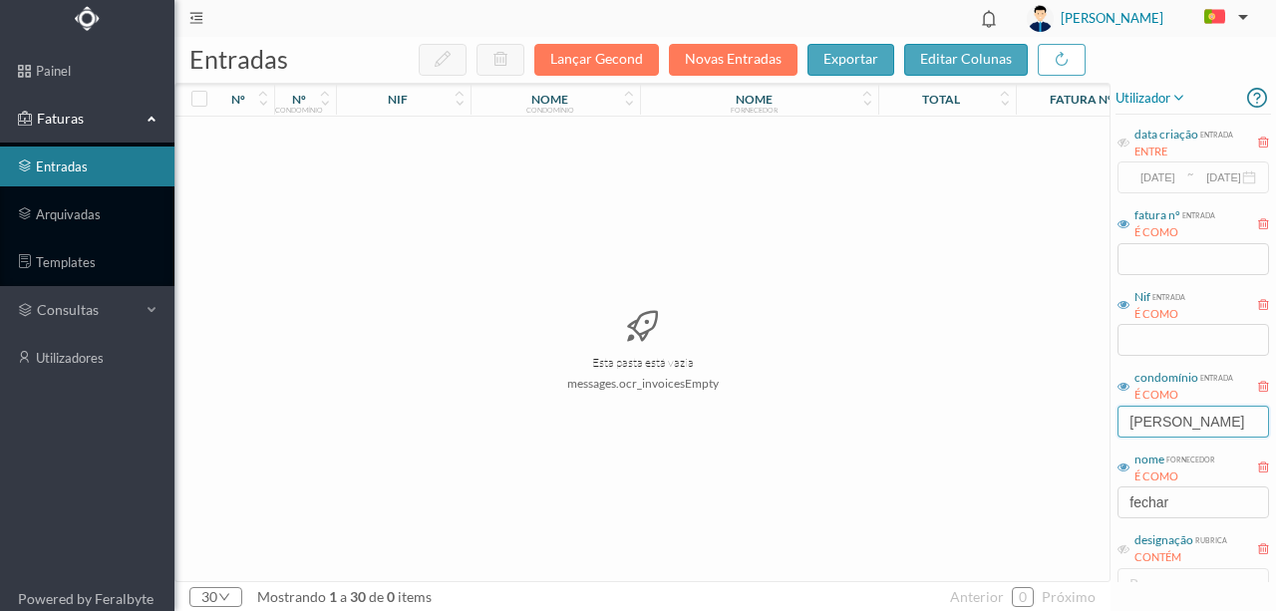
drag, startPoint x: 1224, startPoint y: 423, endPoint x: 1022, endPoint y: 427, distance: 202.5
click at [1023, 427] on div "entradas Lançar Gecond Novas Entradas exportar editar colunas nº nº condomínio …" at bounding box center [725, 324] width 1102 height 574
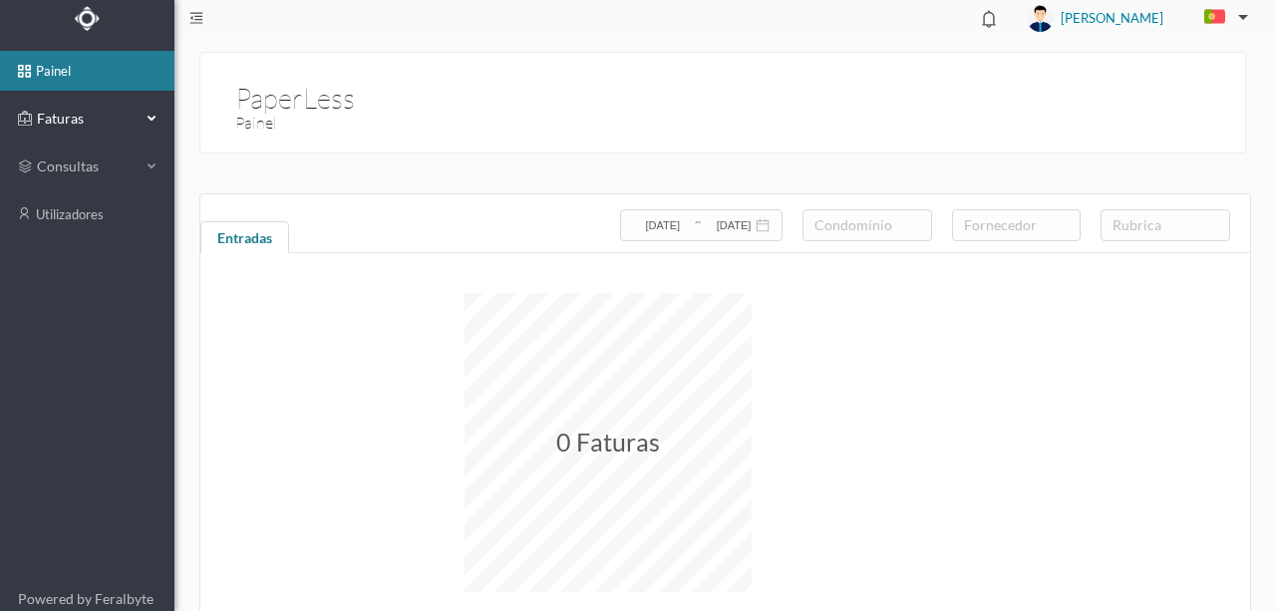
click at [72, 121] on span "Faturas" at bounding box center [87, 119] width 110 height 20
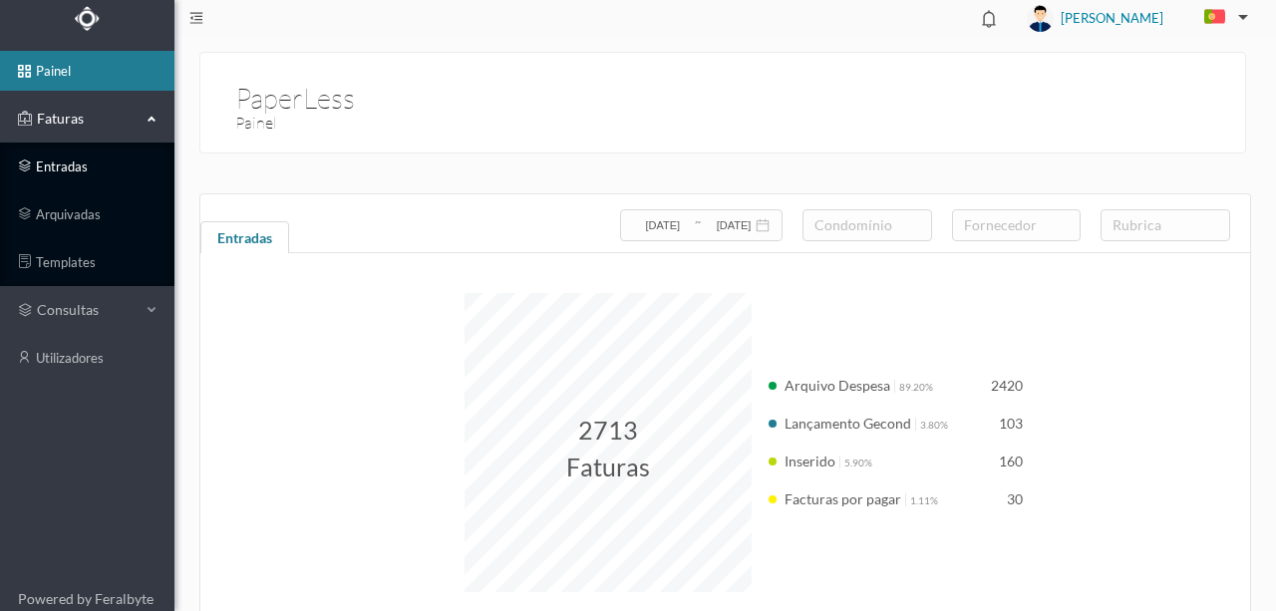
click at [60, 167] on link "entradas" at bounding box center [87, 167] width 174 height 40
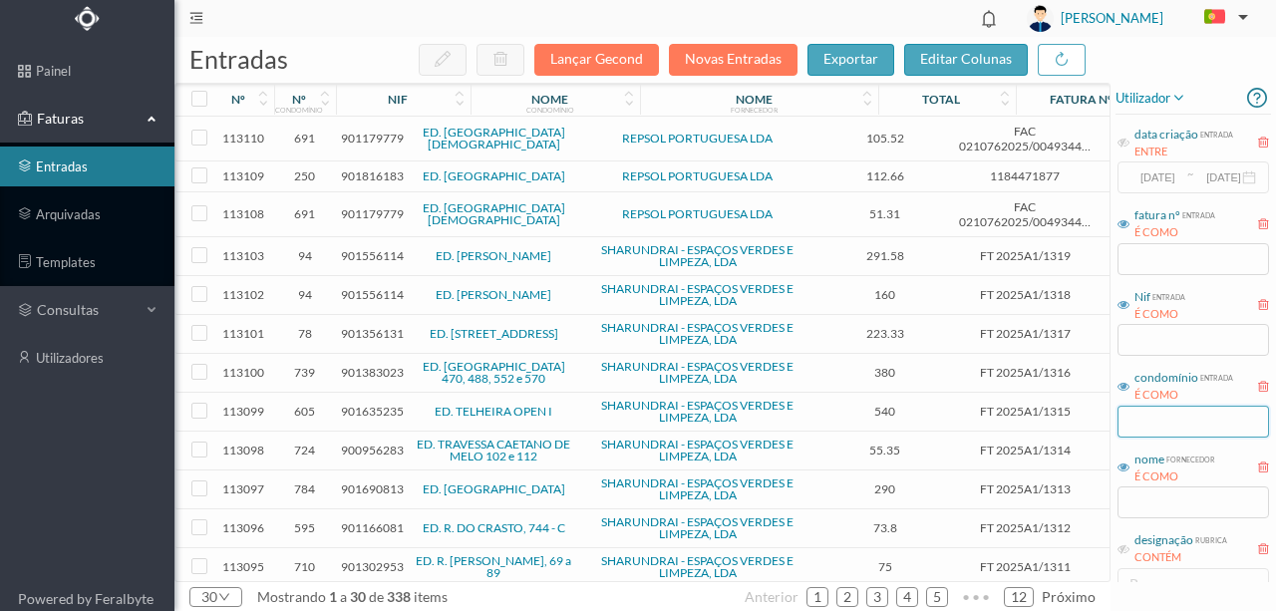
drag, startPoint x: 1159, startPoint y: 424, endPoint x: 1158, endPoint y: 449, distance: 24.9
click at [1159, 424] on input "text" at bounding box center [1194, 422] width 152 height 32
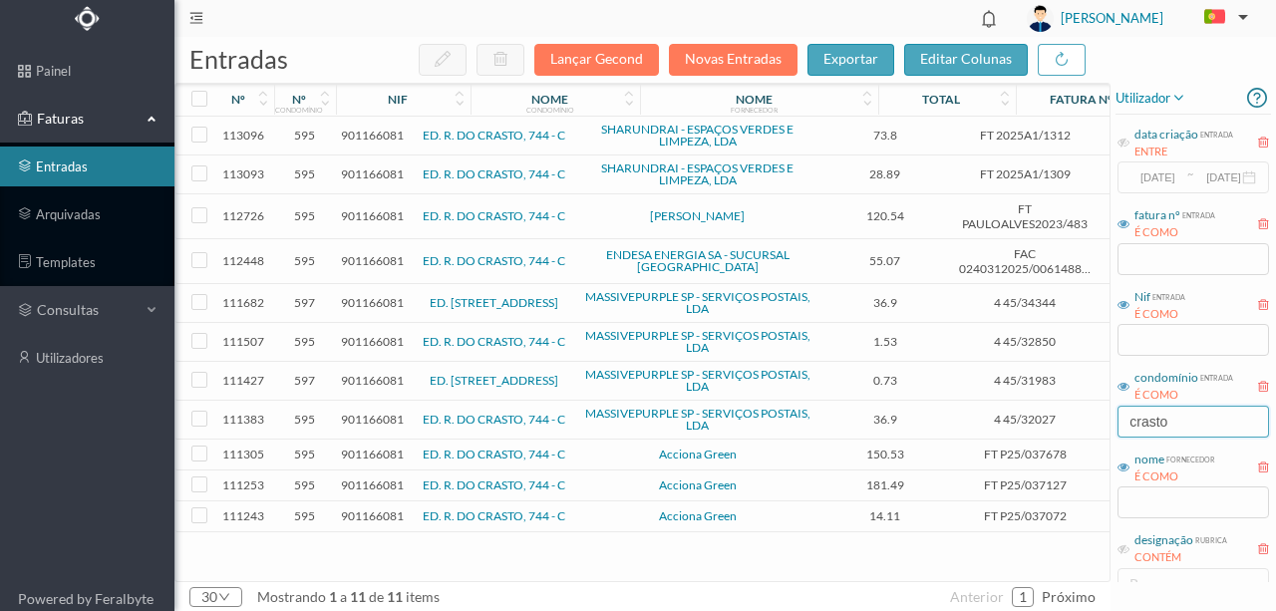
type input "crasto"
click at [605, 566] on div "113096 595 901166081 ED. R. DO CRASTO, 744 - C SHARUNDRAI - ESPAÇOS VERDES E LI…" at bounding box center [761, 349] width 1173 height 465
click at [66, 215] on link "arquivadas" at bounding box center [87, 214] width 174 height 40
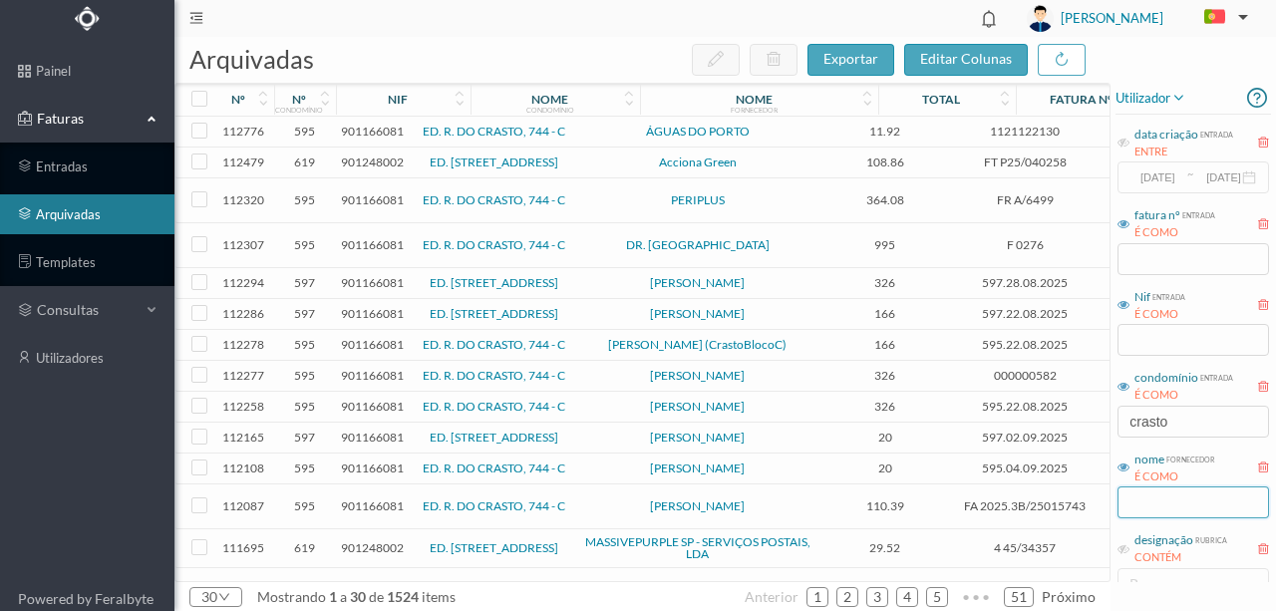
click at [1151, 504] on input "text" at bounding box center [1194, 503] width 152 height 32
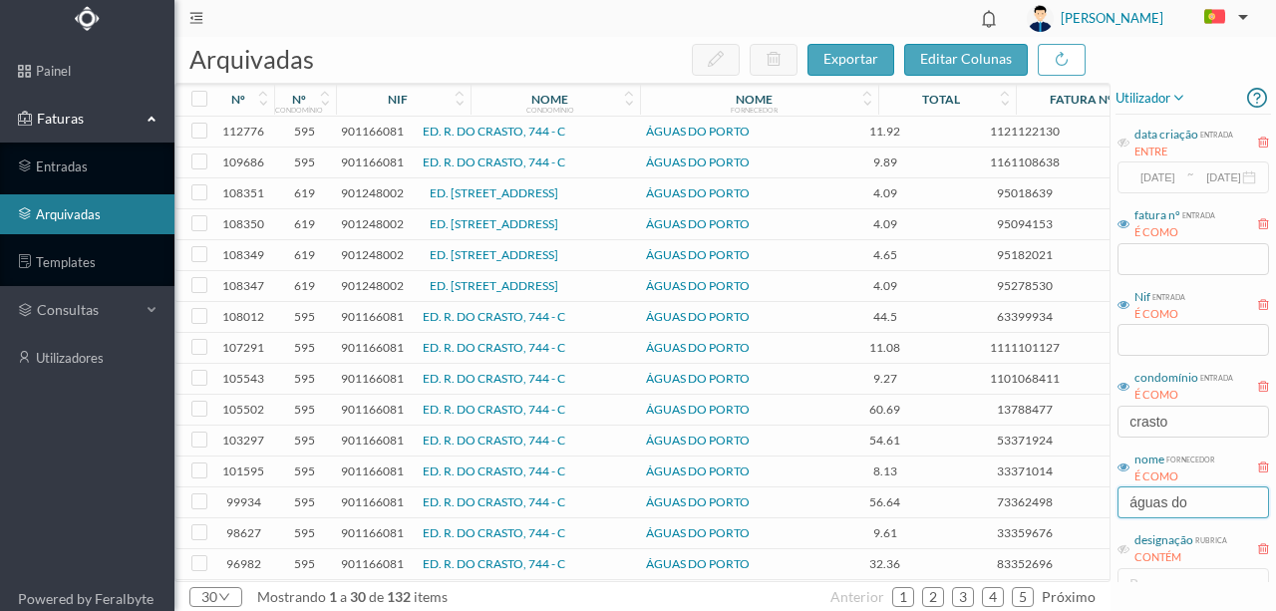
type input "águas do"
click at [373, 128] on span "901166081" at bounding box center [372, 131] width 63 height 15
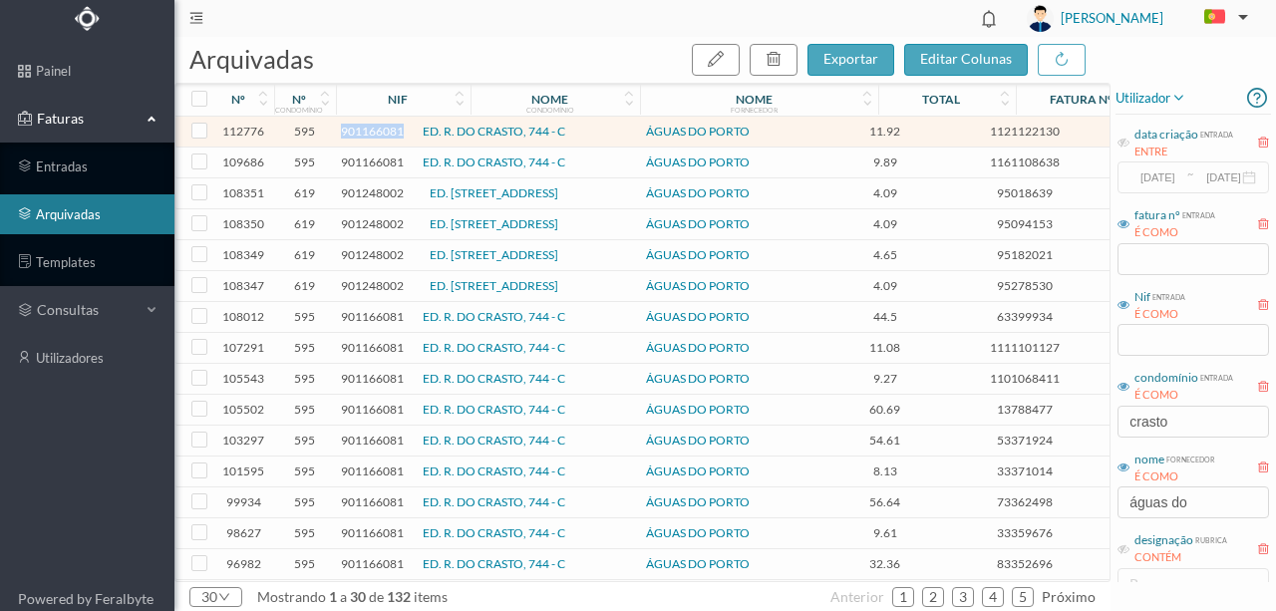
click at [373, 128] on span "901166081" at bounding box center [372, 131] width 63 height 15
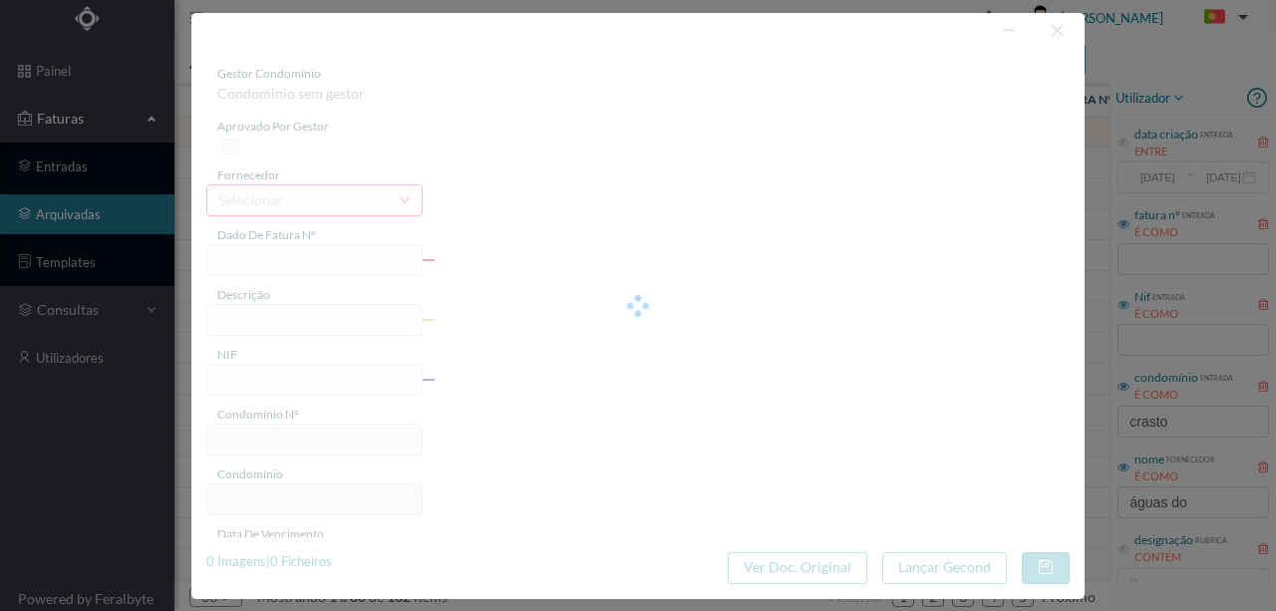
type input "1121122130"
type input "744 C Comuns ([DATE] a [DATE])"
type input "901166081"
type input "[DATE]"
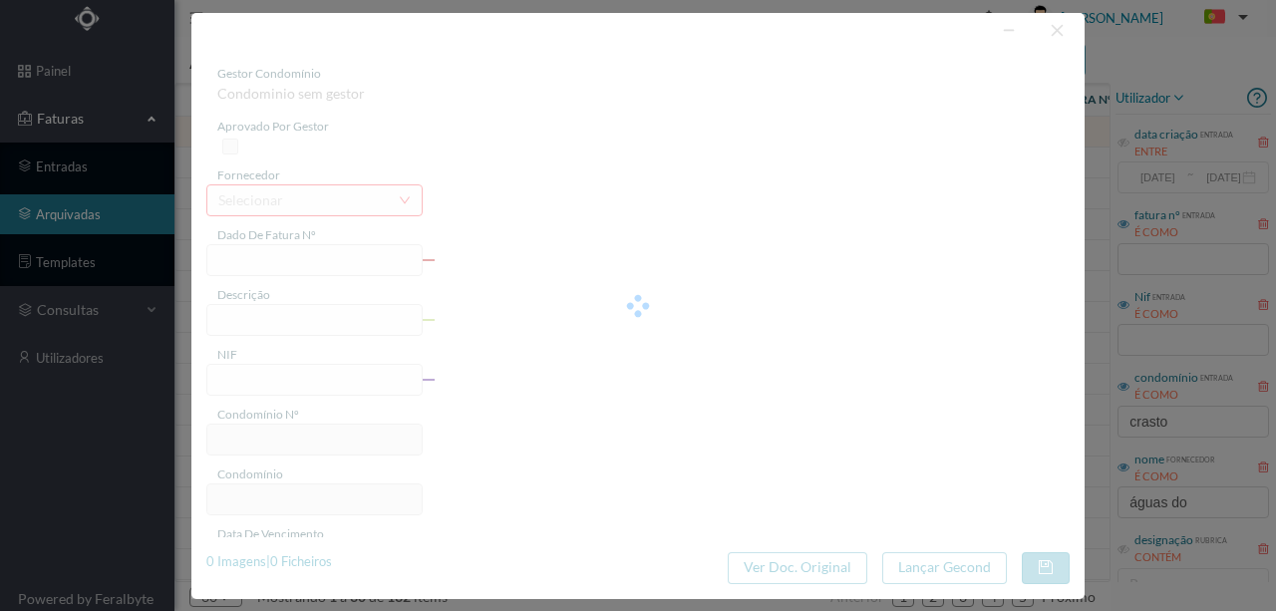
type input "[DATE]"
type input "11.92"
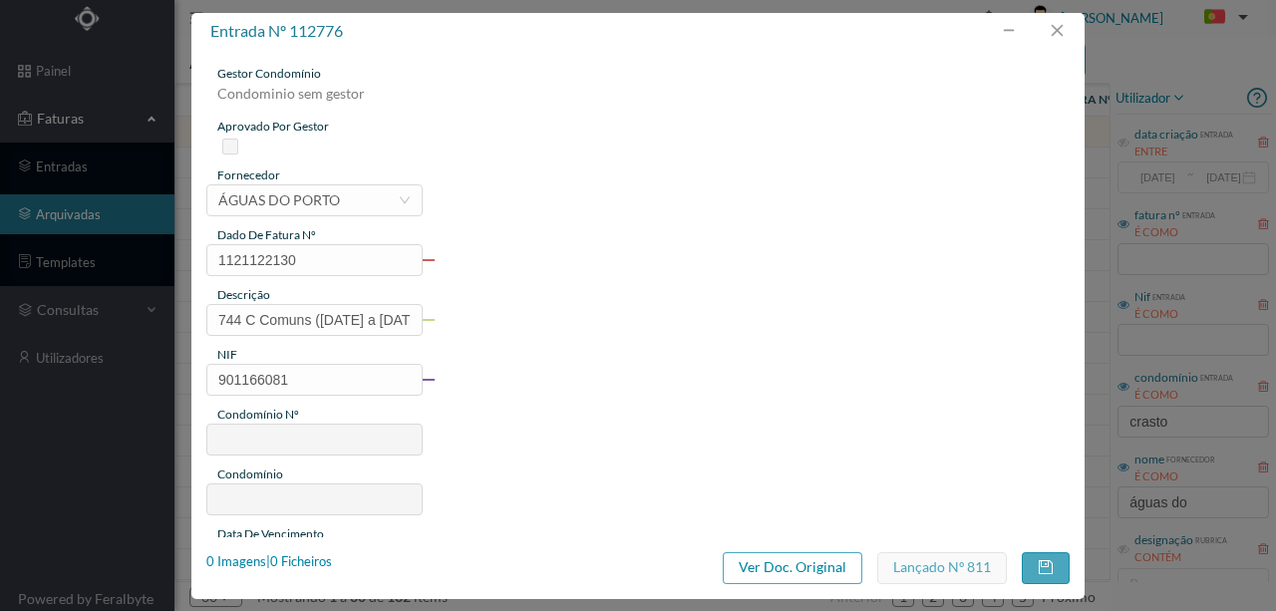
type input "595"
type input "ED. R. DO CRASTO, 744 - C"
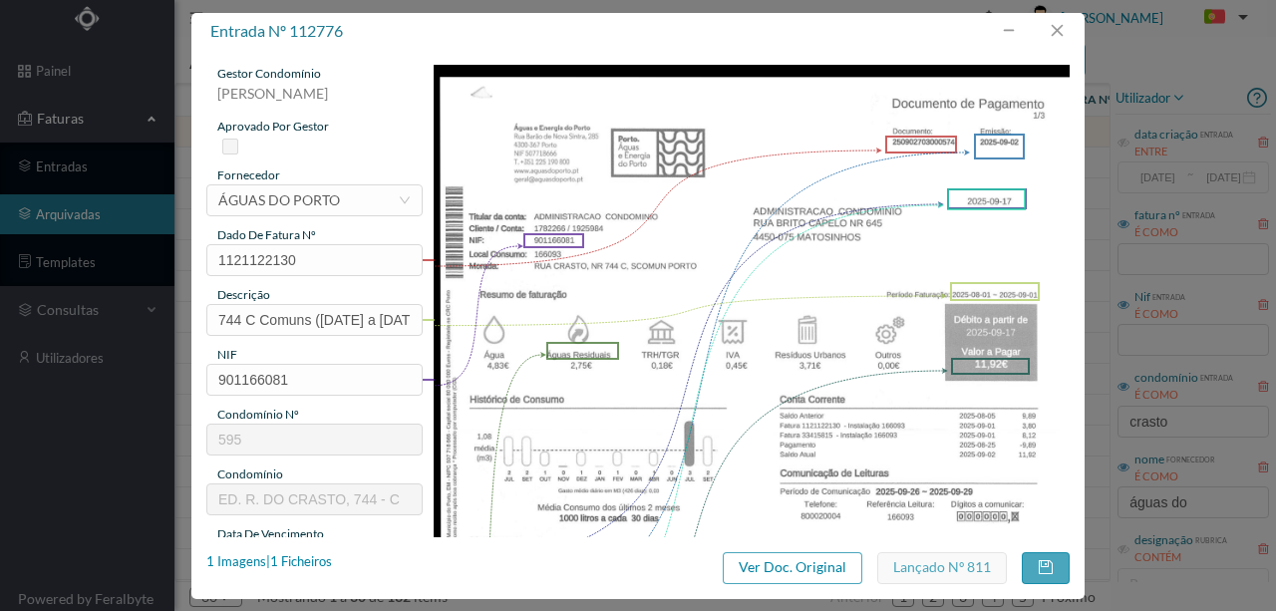
click at [742, 296] on img at bounding box center [752, 514] width 637 height 899
click at [1056, 29] on button "button" at bounding box center [1057, 31] width 48 height 32
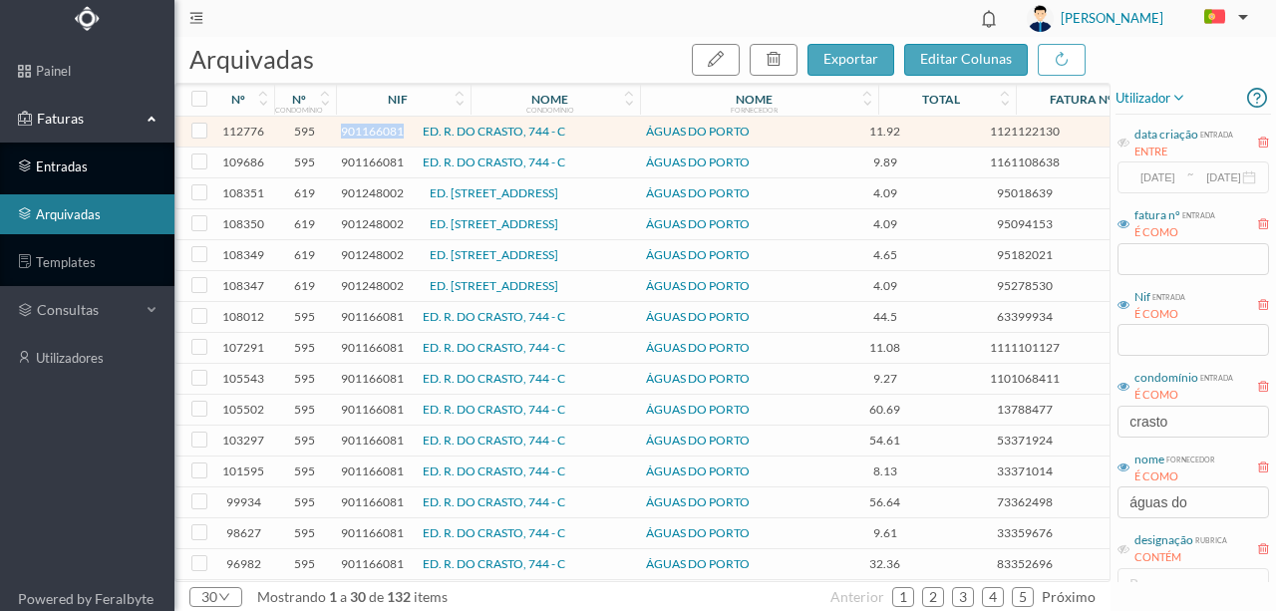
click at [62, 170] on link "entradas" at bounding box center [87, 167] width 174 height 40
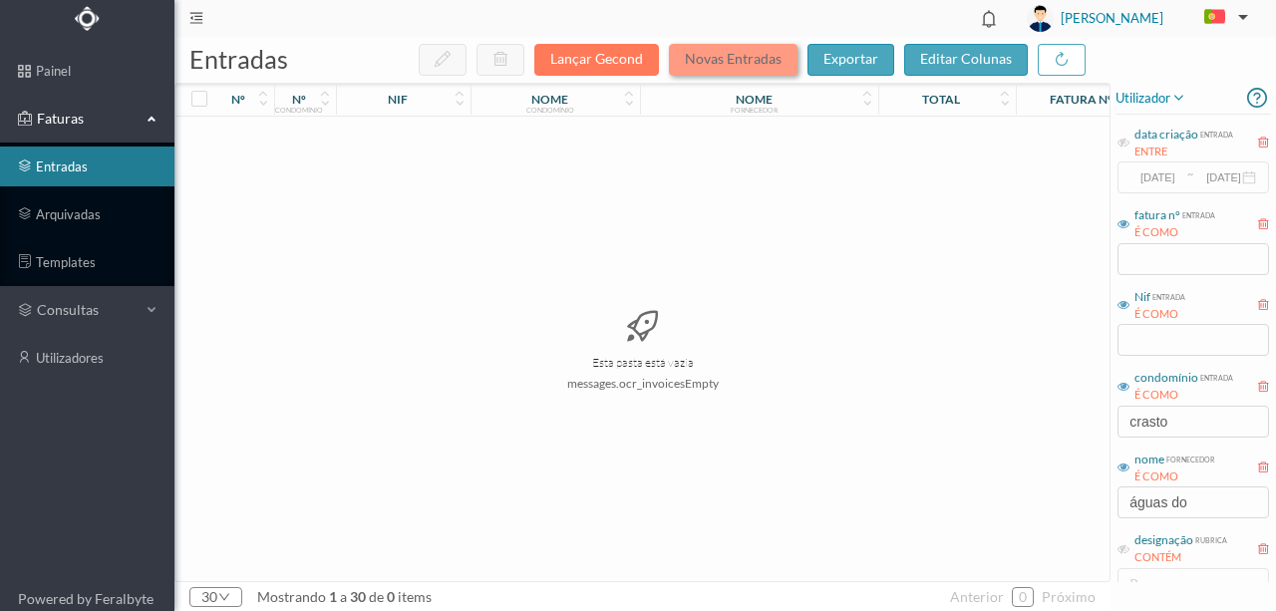
click at [722, 64] on button "Novas Entradas" at bounding box center [733, 60] width 129 height 32
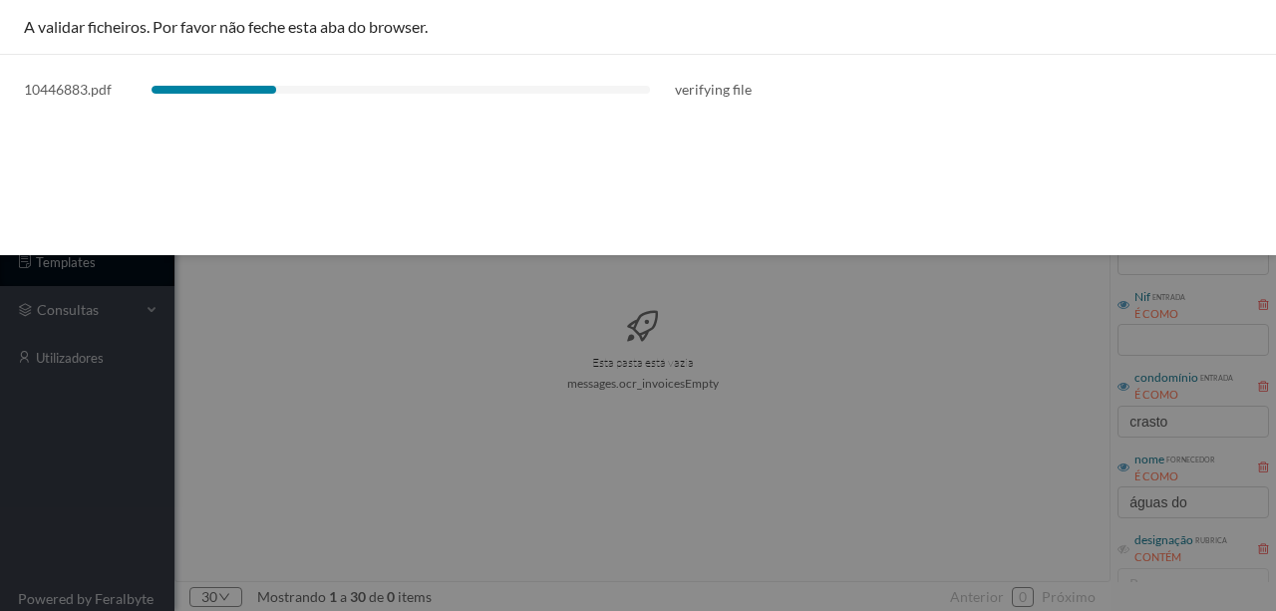
click at [1177, 422] on div at bounding box center [638, 305] width 1276 height 611
click at [1250, 26] on icon "icon: close" at bounding box center [1247, 28] width 11 height 12
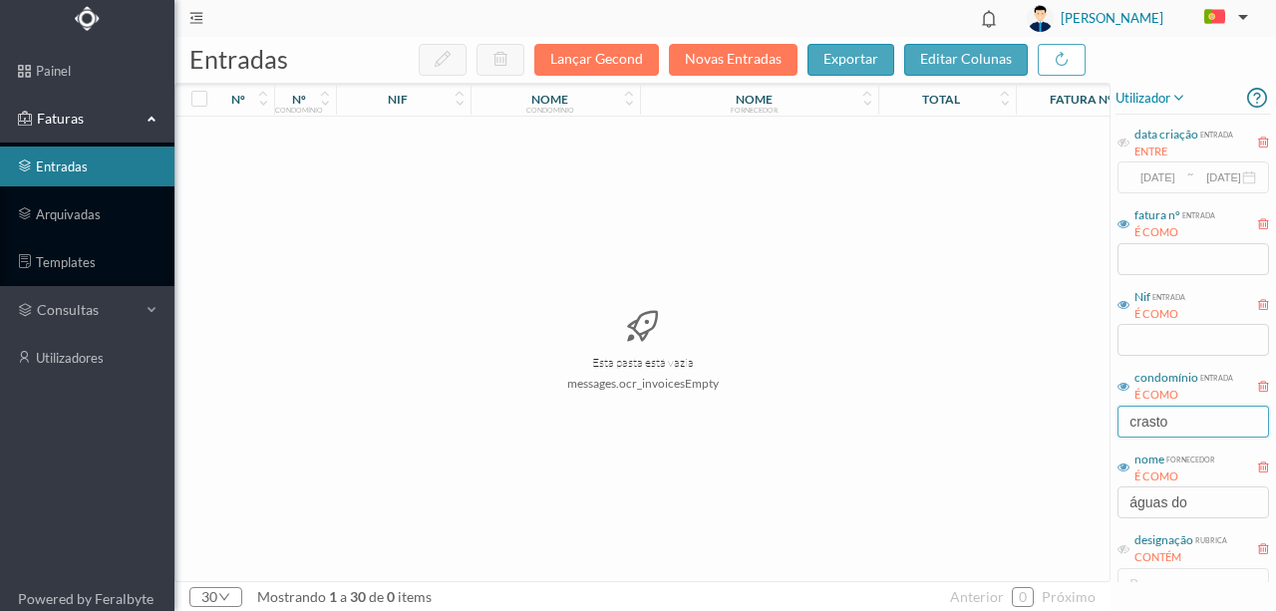
drag, startPoint x: 1219, startPoint y: 421, endPoint x: 949, endPoint y: 429, distance: 270.3
click at [949, 428] on div "entradas Lançar Gecond Novas Entradas exportar editar colunas nº nº condomínio …" at bounding box center [725, 324] width 1102 height 574
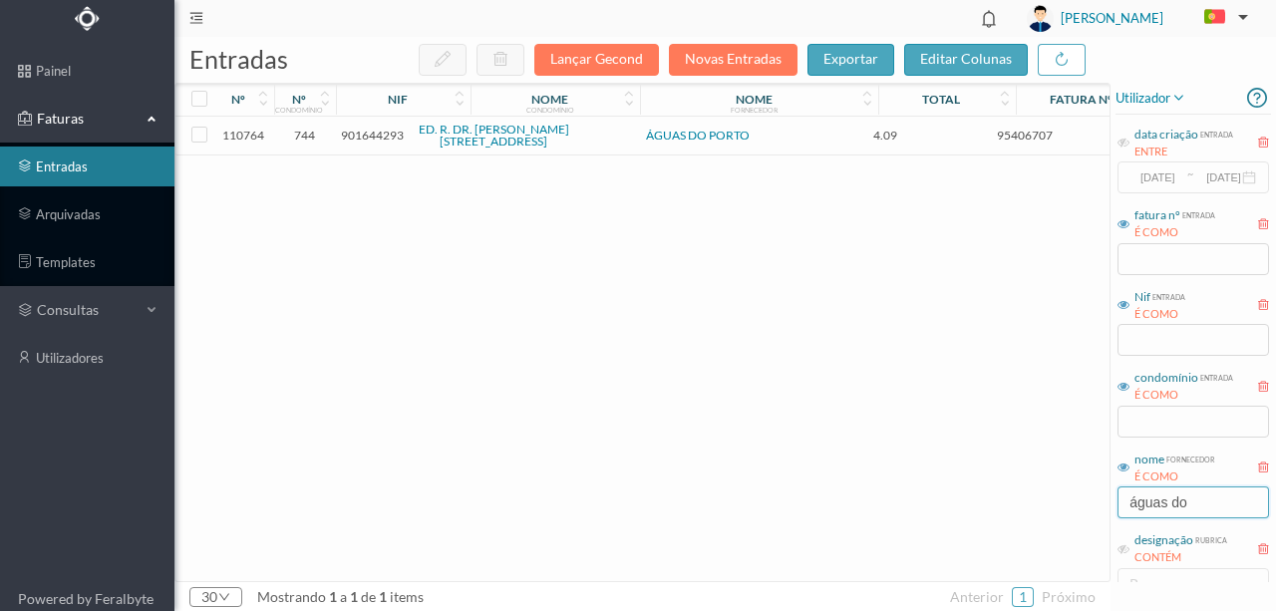
drag, startPoint x: 1172, startPoint y: 505, endPoint x: 968, endPoint y: 503, distance: 203.4
click at [966, 507] on div "entradas Lançar Gecond Novas Entradas exportar editar colunas nº nº condomínio …" at bounding box center [725, 324] width 1102 height 574
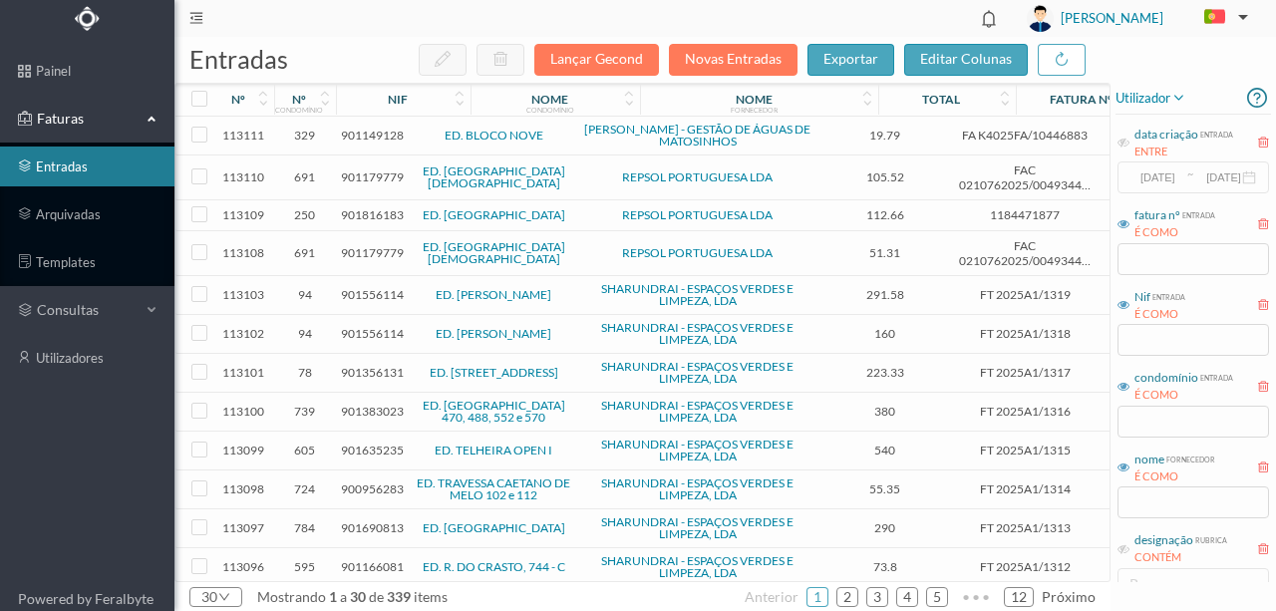
click at [369, 134] on span "901149128" at bounding box center [372, 135] width 63 height 15
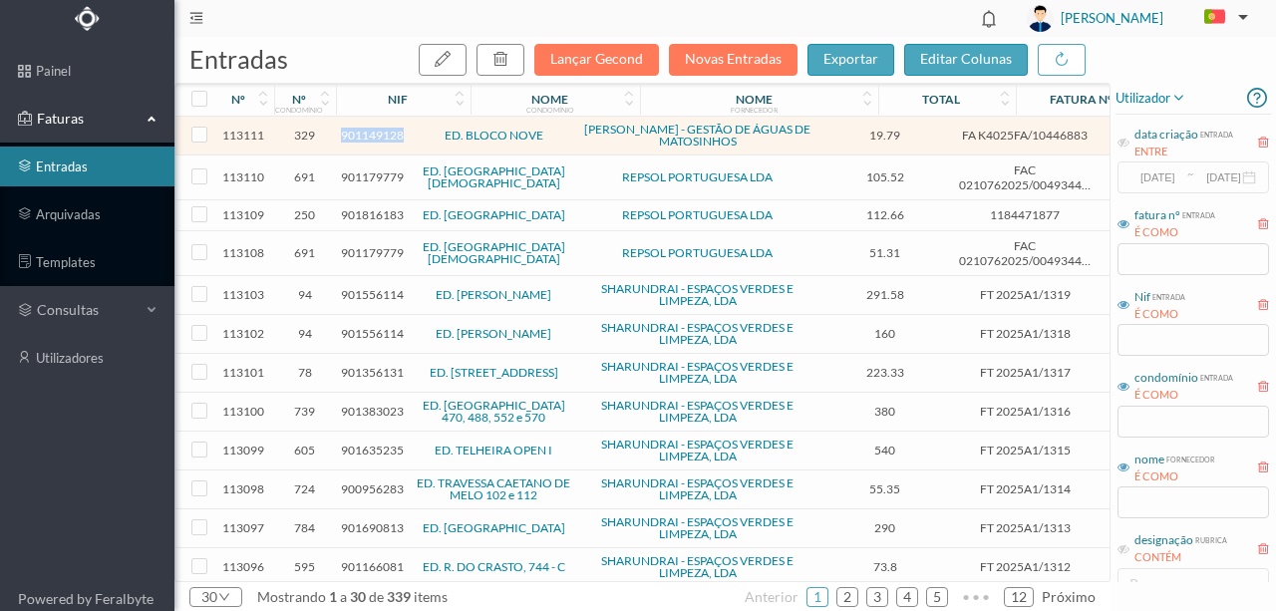
click at [369, 134] on span "901149128" at bounding box center [372, 135] width 63 height 15
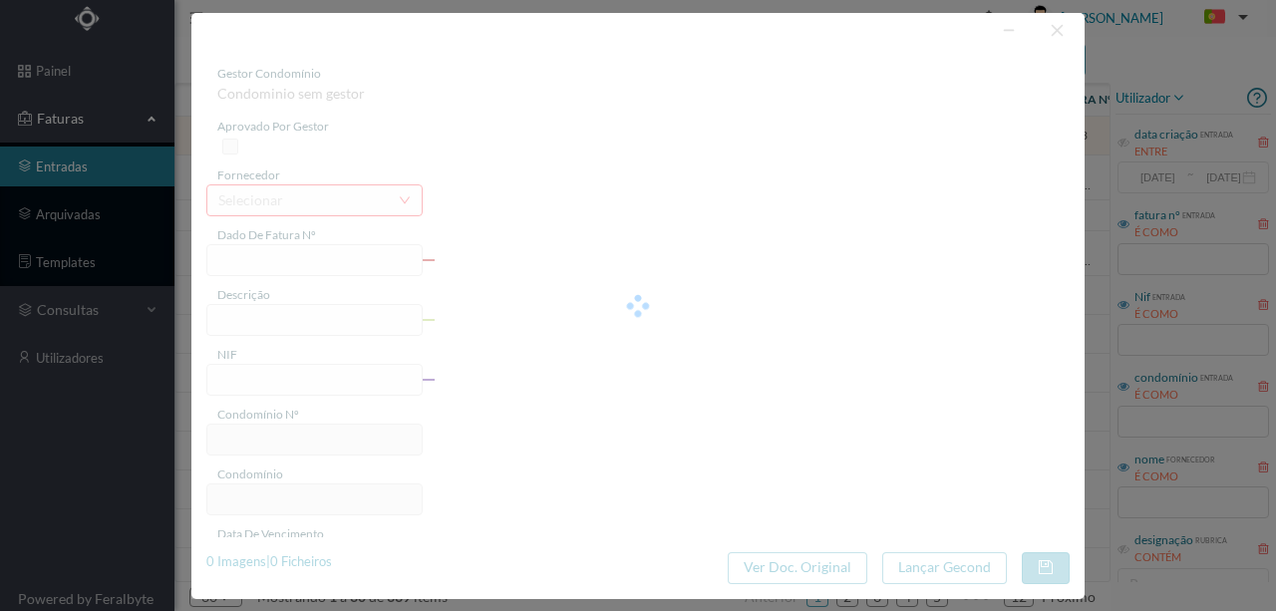
type input "FA K4025FA/10446883"
type input "Período de faturação: [DATE] a [DATE]"
type input "901149128"
type input "[DATE]"
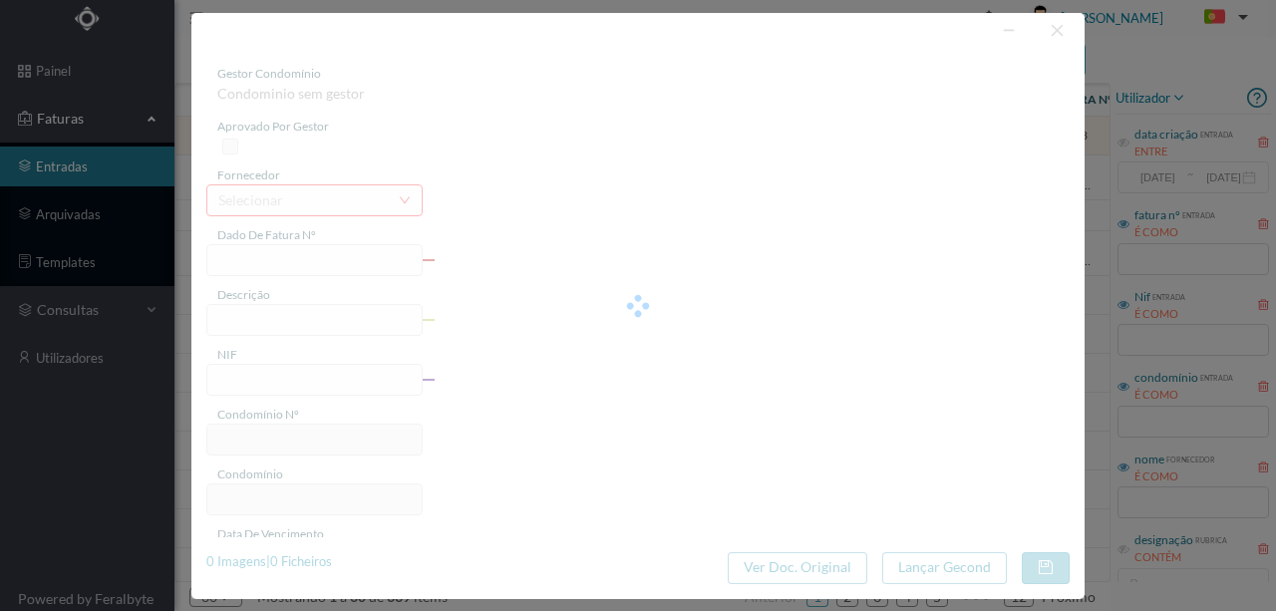
type input "[DATE]"
type input "19.79"
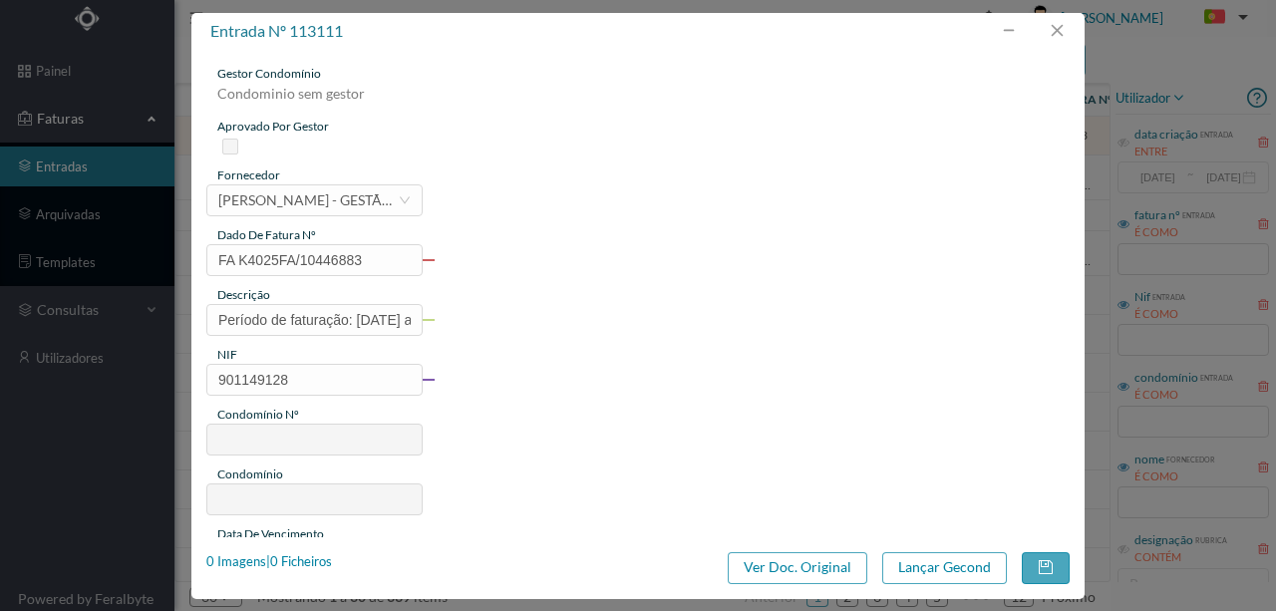
type input "329"
type input "ED. BLOCO NOVE"
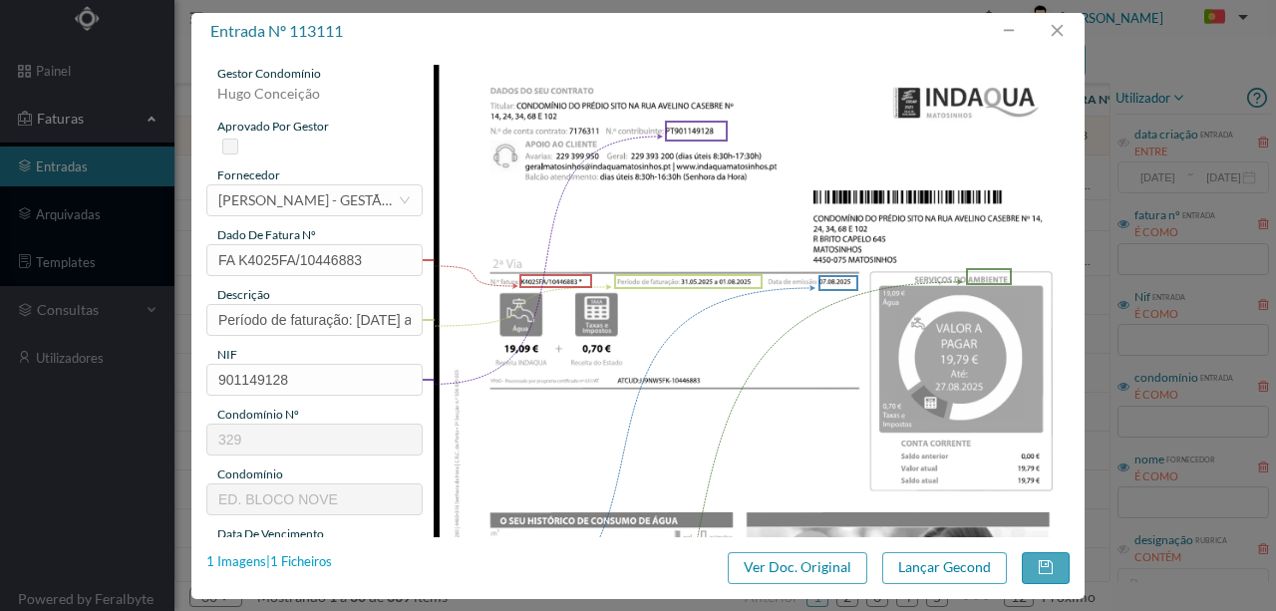
click at [315, 564] on div "1 Imagens | 1 Ficheiros" at bounding box center [269, 562] width 126 height 20
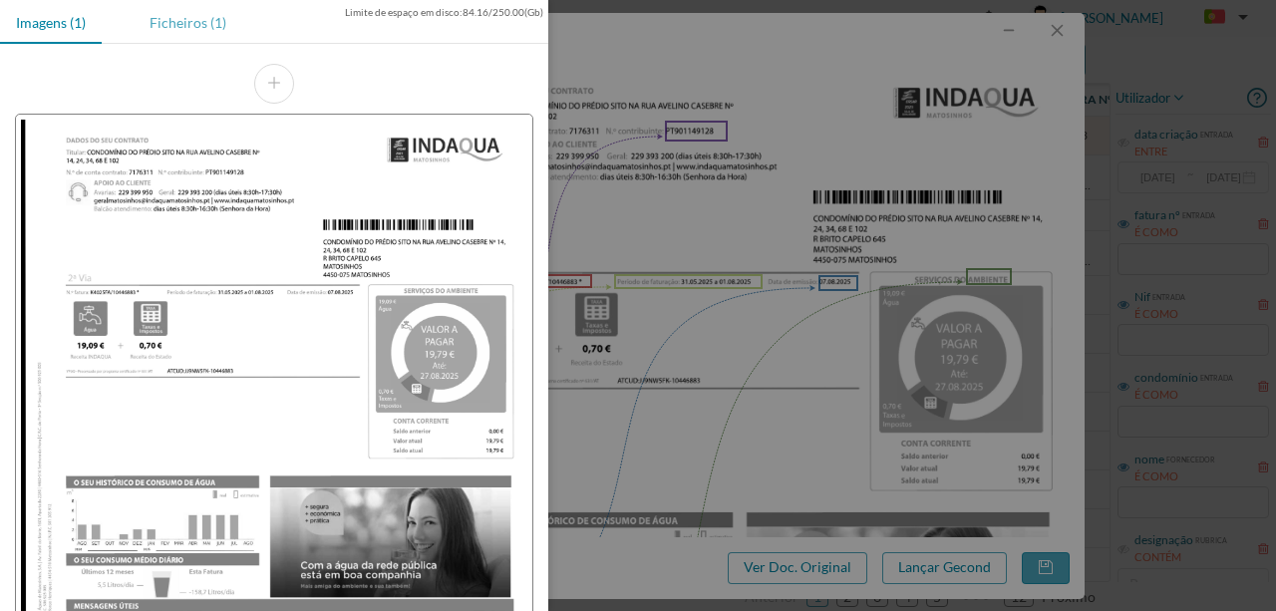
click at [175, 28] on div "Ficheiros (1)" at bounding box center [188, 22] width 109 height 45
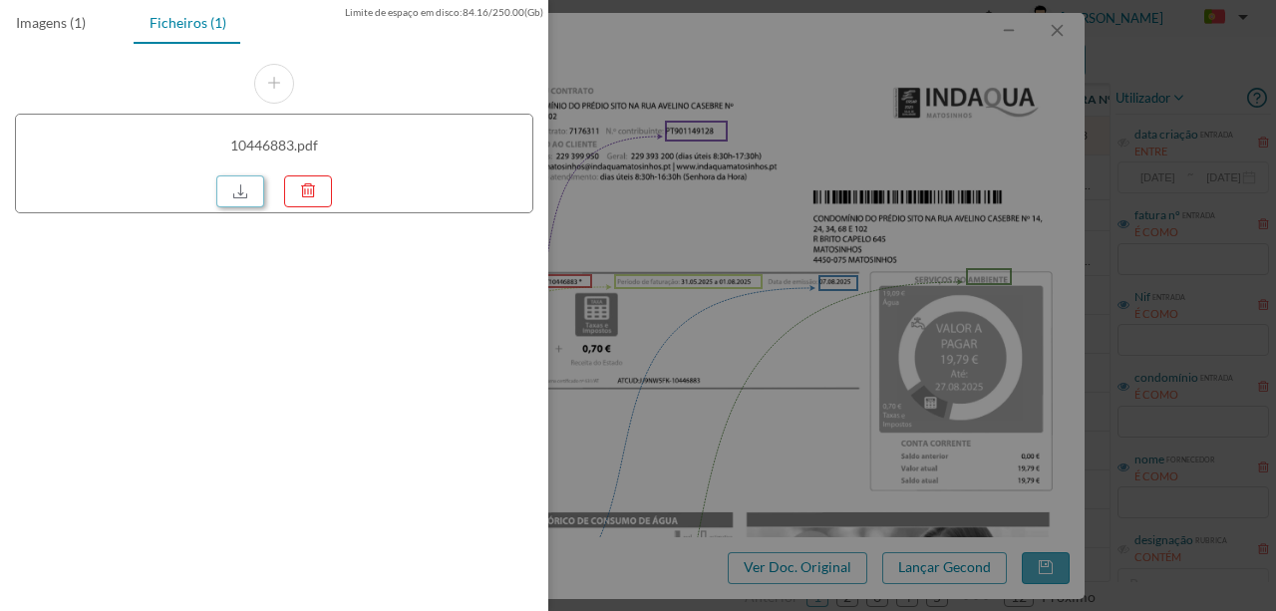
click at [245, 185] on link at bounding box center [240, 191] width 48 height 32
click at [682, 205] on div at bounding box center [638, 305] width 1276 height 611
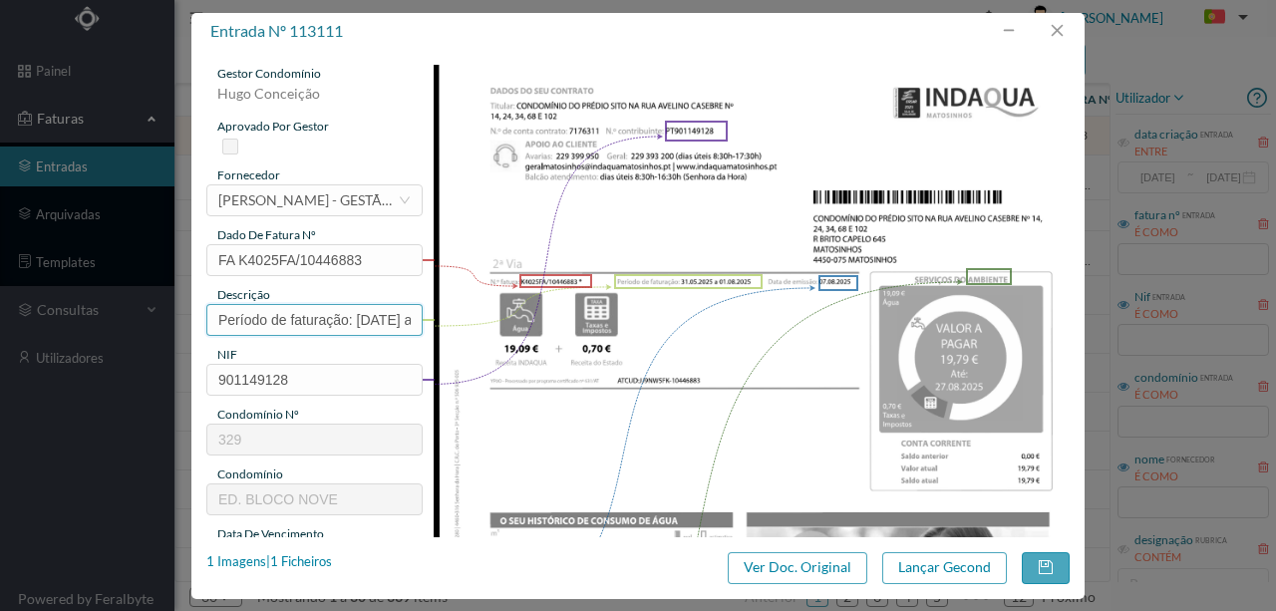
drag, startPoint x: 355, startPoint y: 315, endPoint x: 48, endPoint y: 325, distance: 307.3
click at [32, 318] on div "entrada nº 113111 gestor condomínio [PERSON_NAME] aprovado por gestor fornecedo…" at bounding box center [638, 305] width 1276 height 611
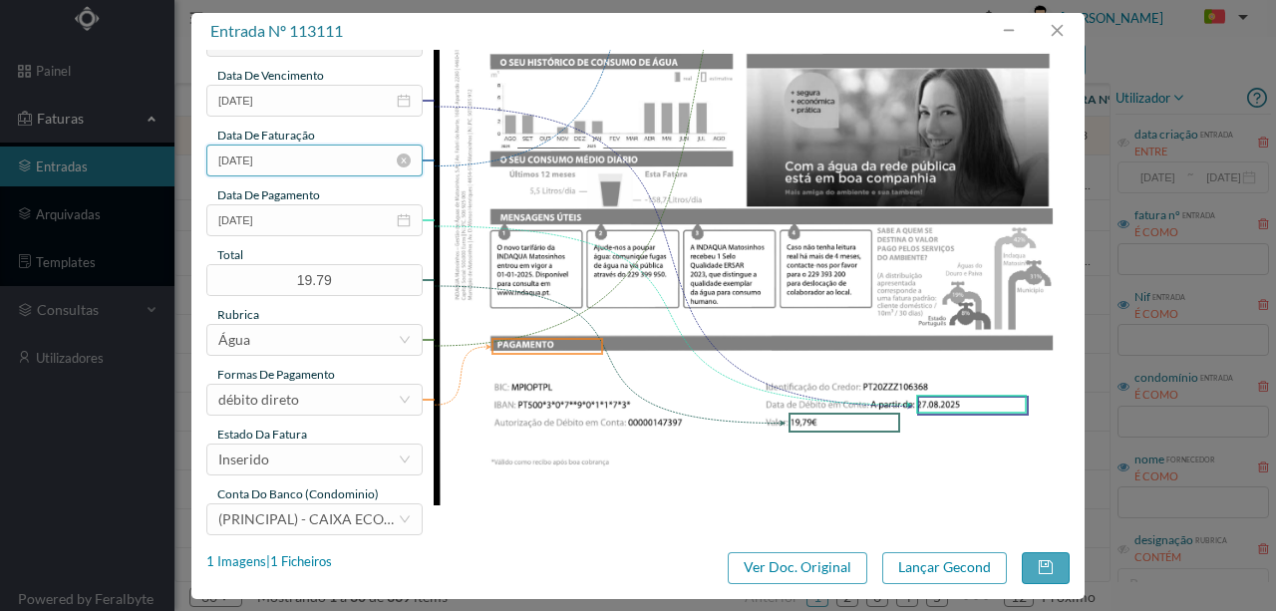
scroll to position [465, 0]
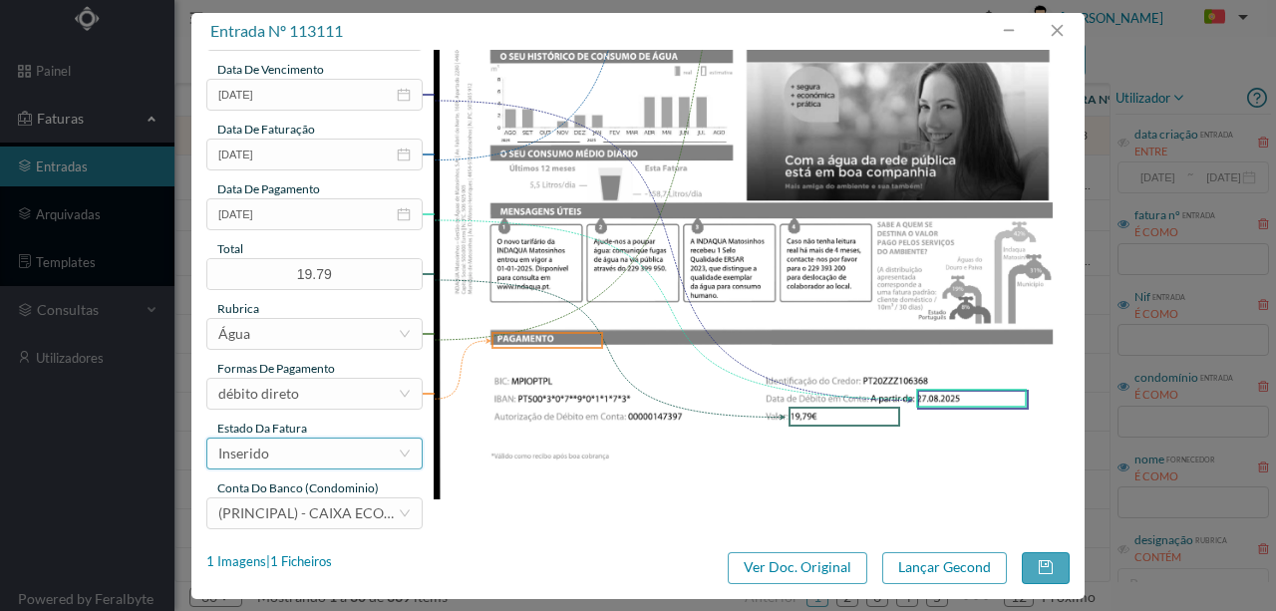
type input "34 Totalizador ([DATE] a [DATE])"
click at [317, 453] on div "Inserido" at bounding box center [307, 454] width 179 height 30
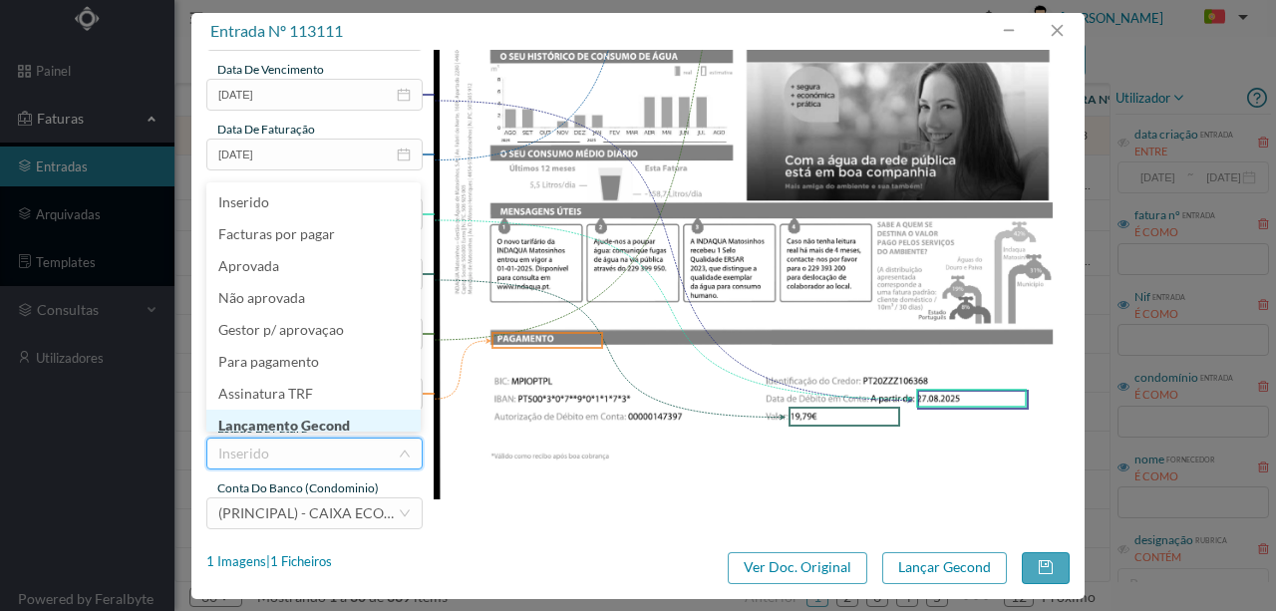
scroll to position [10, 0]
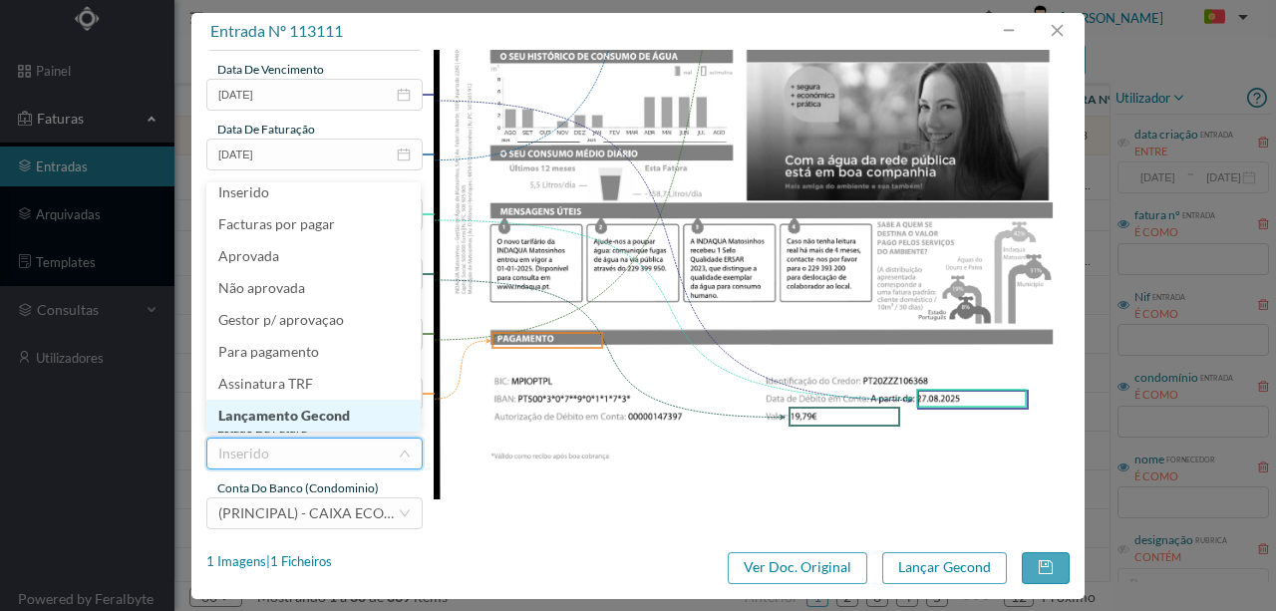
click at [323, 424] on li "Lançamento Gecond" at bounding box center [313, 416] width 214 height 32
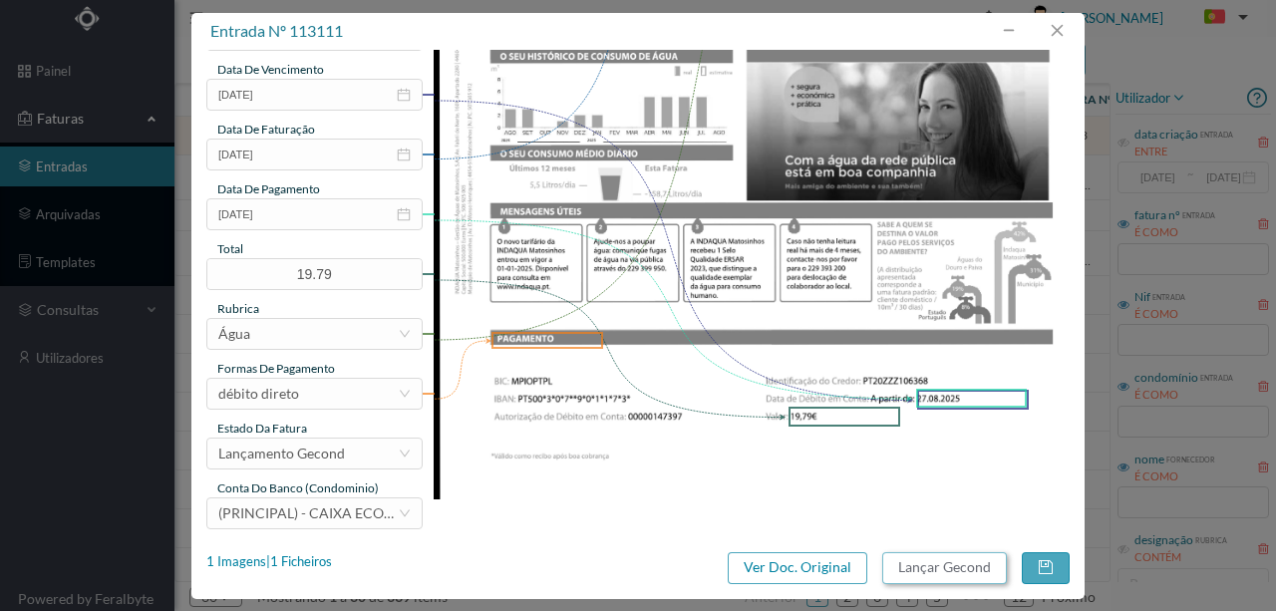
click at [923, 568] on button "Lançar Gecond" at bounding box center [944, 568] width 125 height 32
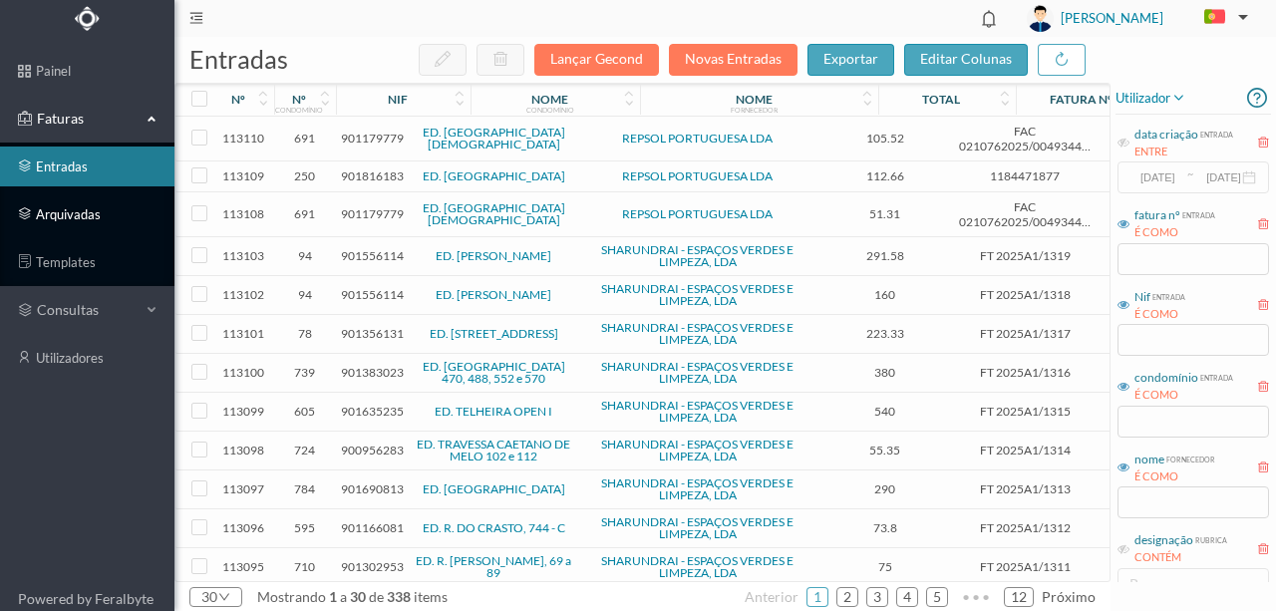
click at [76, 213] on link "arquivadas" at bounding box center [87, 214] width 174 height 40
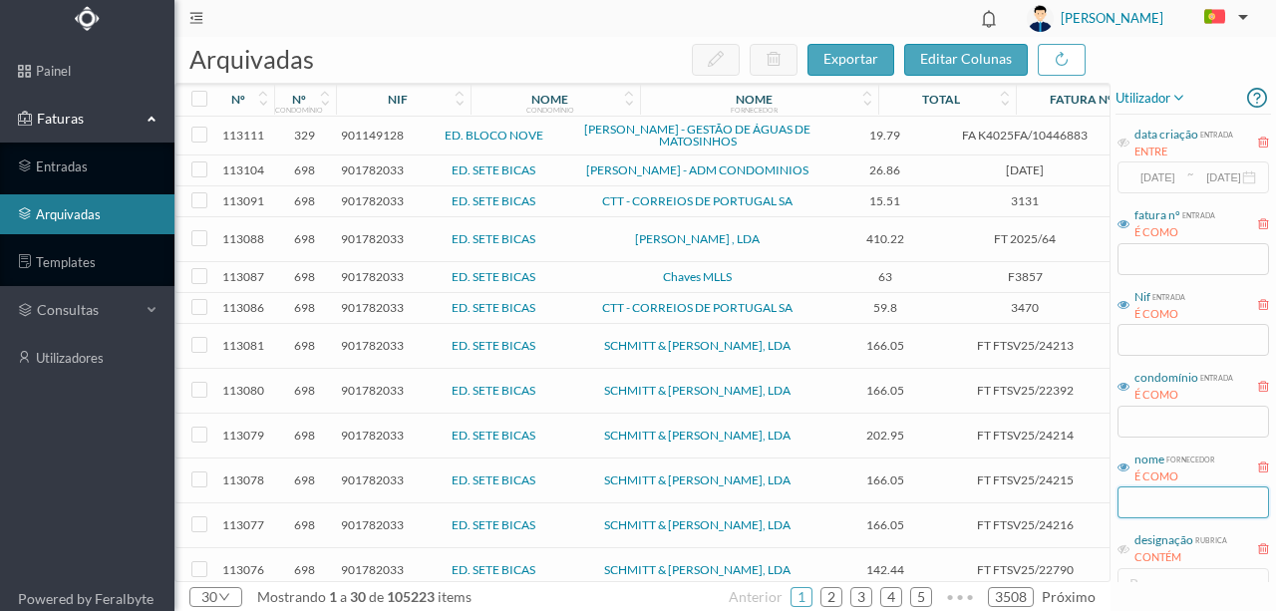
drag, startPoint x: 1155, startPoint y: 504, endPoint x: 1175, endPoint y: 508, distance: 20.3
click at [1155, 503] on input "text" at bounding box center [1194, 503] width 152 height 32
type input "águas do po"
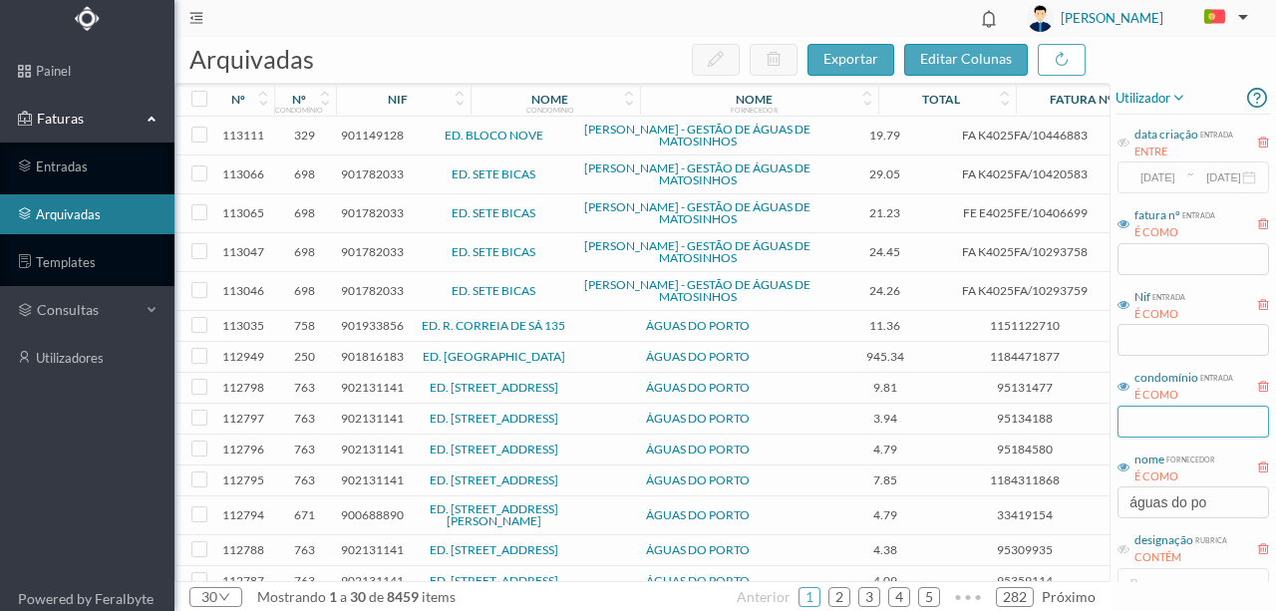
click at [1143, 422] on input "text" at bounding box center [1194, 422] width 152 height 32
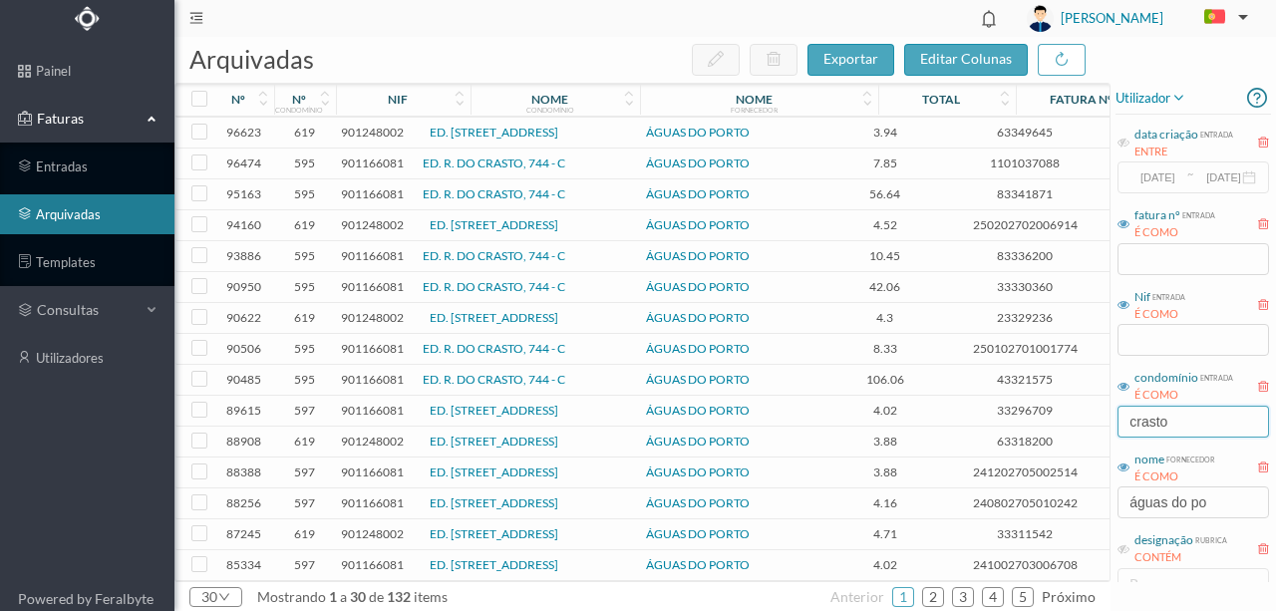
scroll to position [465, 0]
type input "crasto"
click at [374, 480] on span "901166081" at bounding box center [372, 472] width 63 height 15
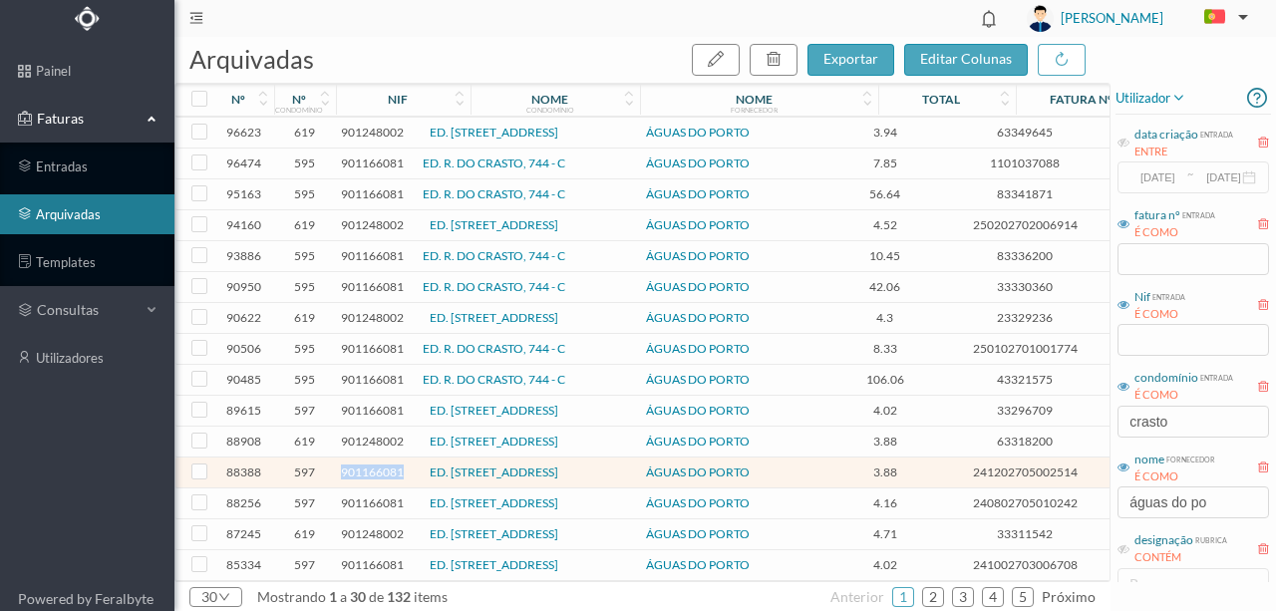
click at [374, 480] on span "901166081" at bounding box center [372, 472] width 63 height 15
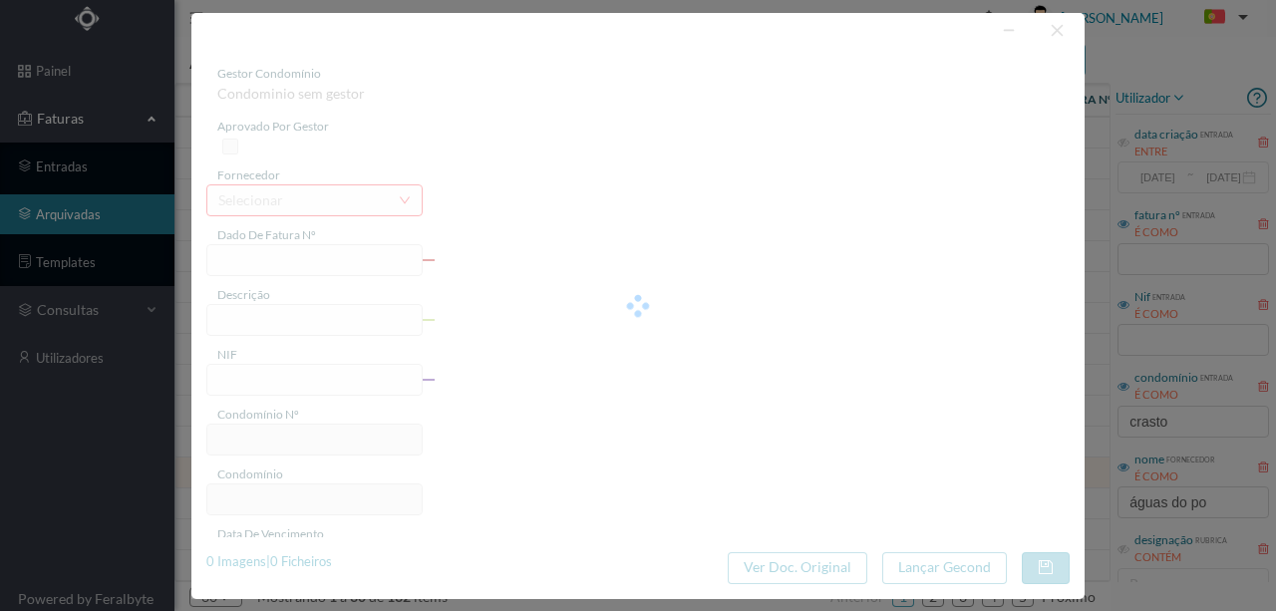
type input "241202705002514"
type input "água ([DATE] a [DATE])"
type input "901166081"
type input "[DATE]"
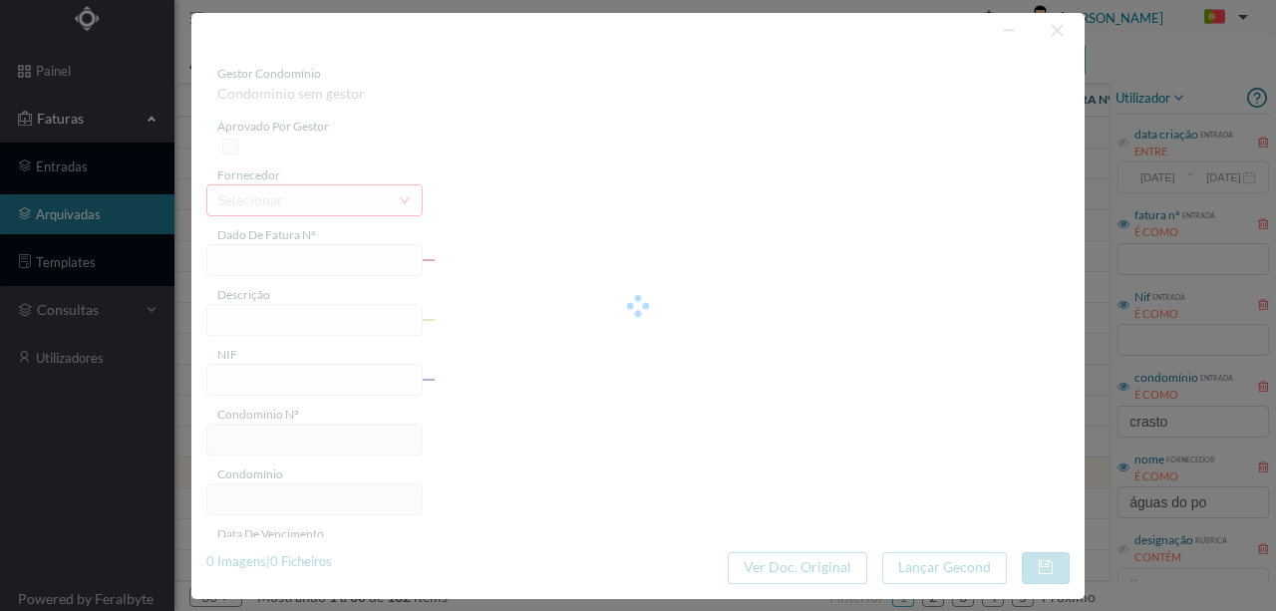
type input "[DATE]"
type input "3.88"
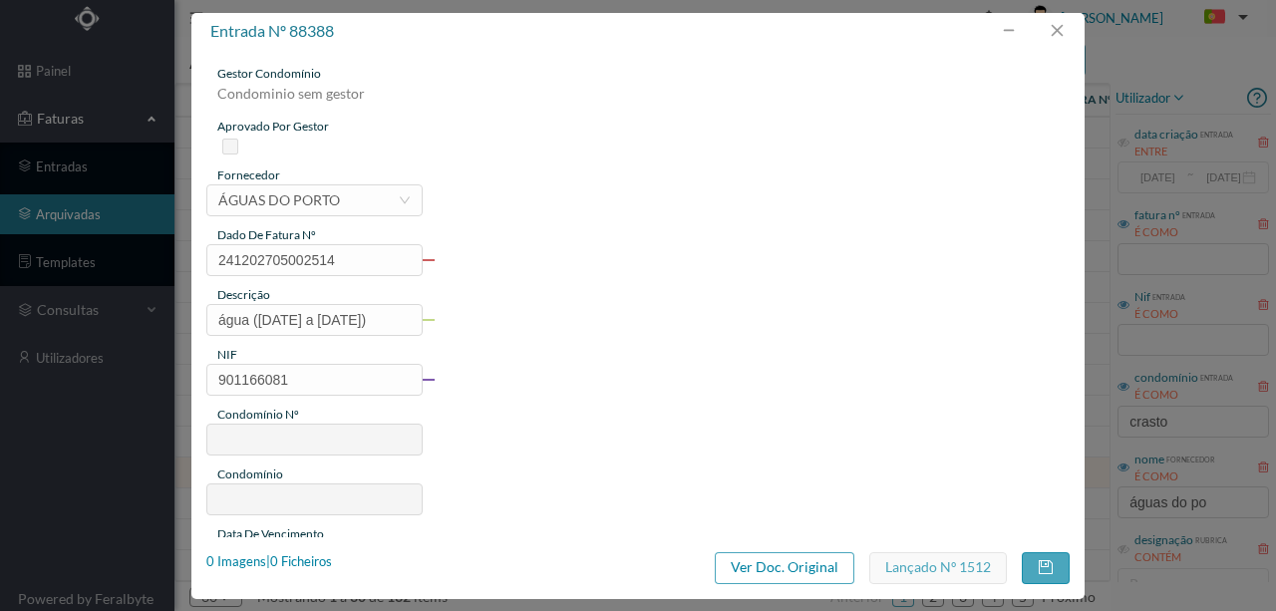
type input "597"
type input "ED. [STREET_ADDRESS]"
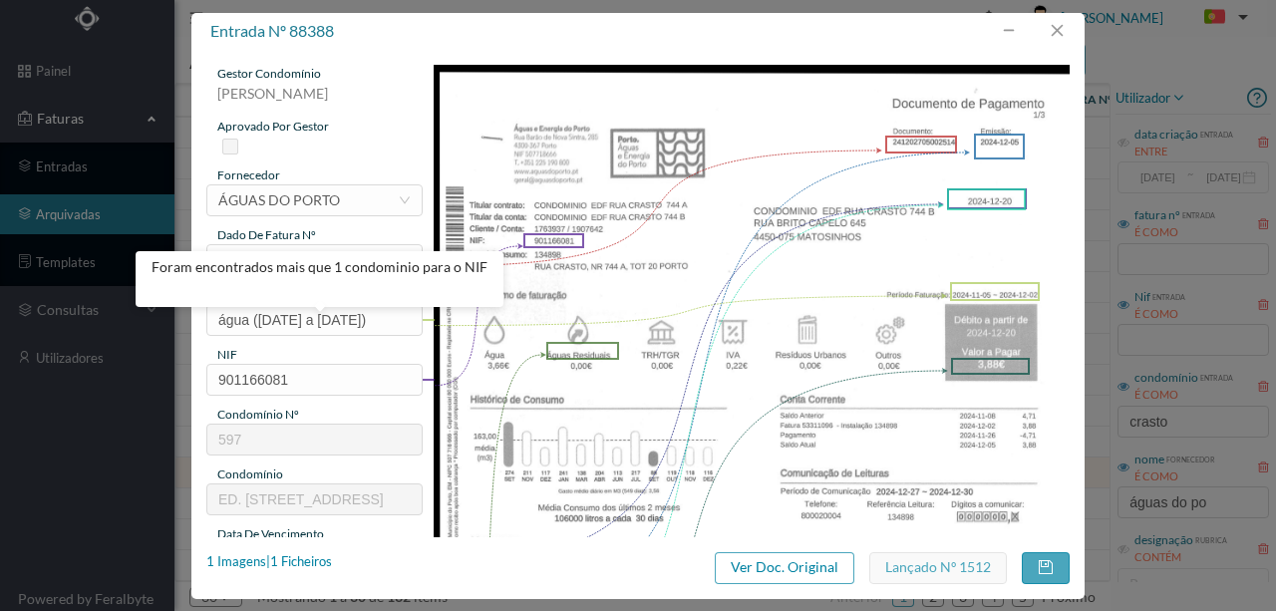
click at [849, 277] on img at bounding box center [752, 514] width 637 height 899
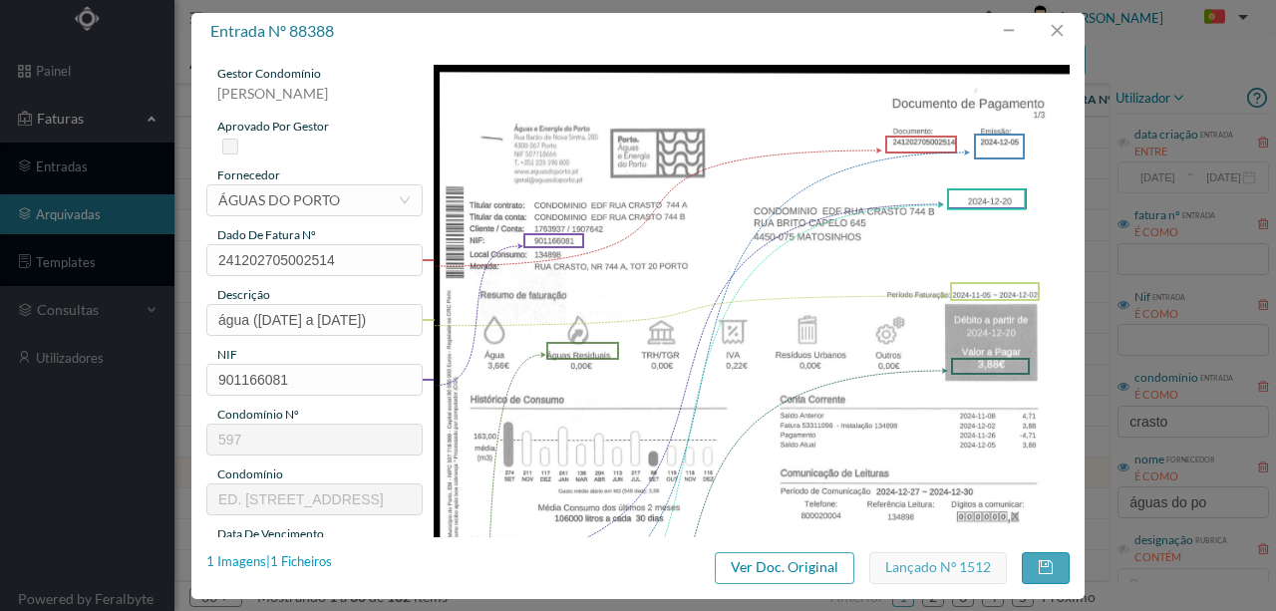
click at [304, 560] on div "1 Imagens | 1 Ficheiros" at bounding box center [269, 562] width 126 height 20
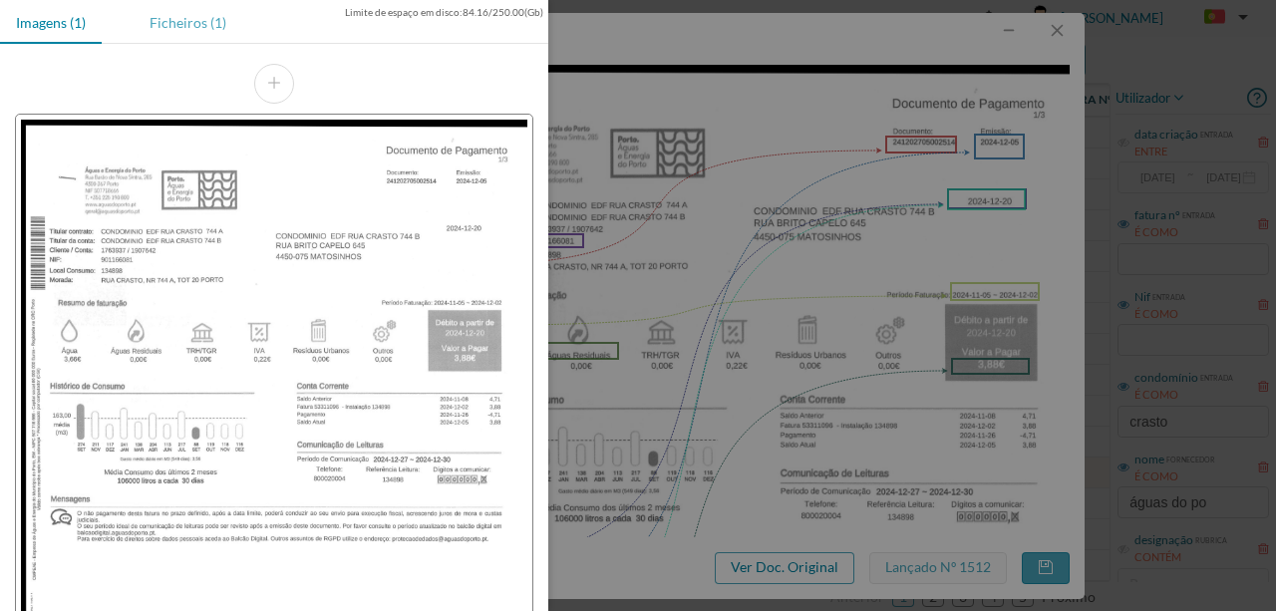
click at [176, 22] on div "Ficheiros (1)" at bounding box center [188, 22] width 109 height 45
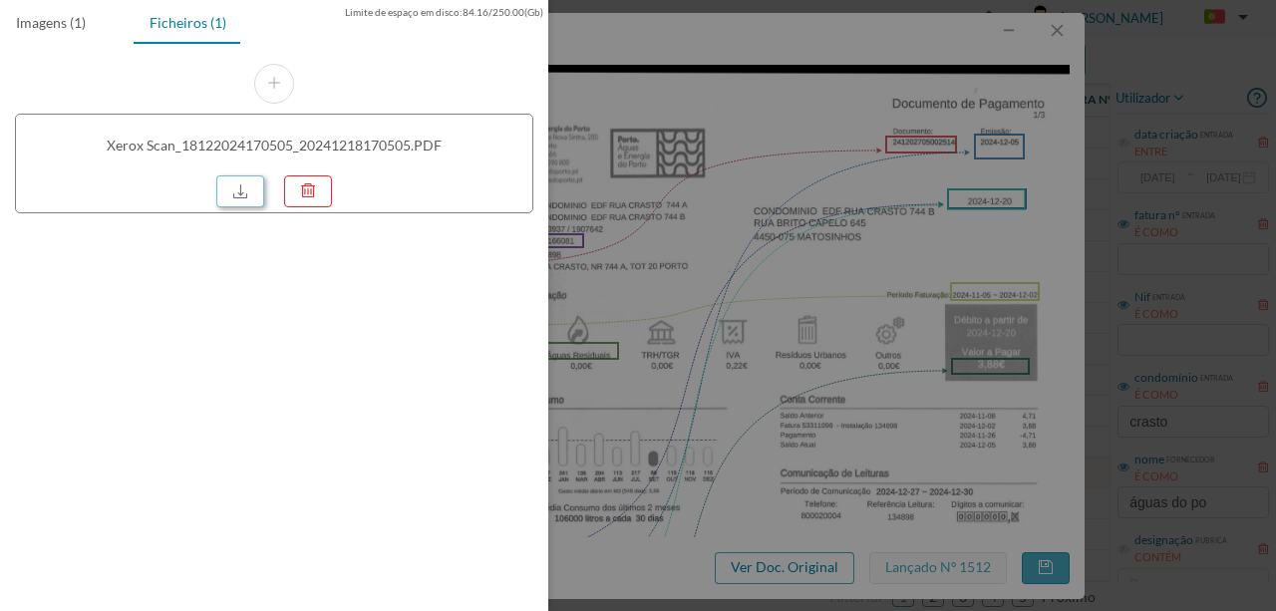
click at [239, 191] on link at bounding box center [240, 191] width 48 height 32
